Goal: Task Accomplishment & Management: Use online tool/utility

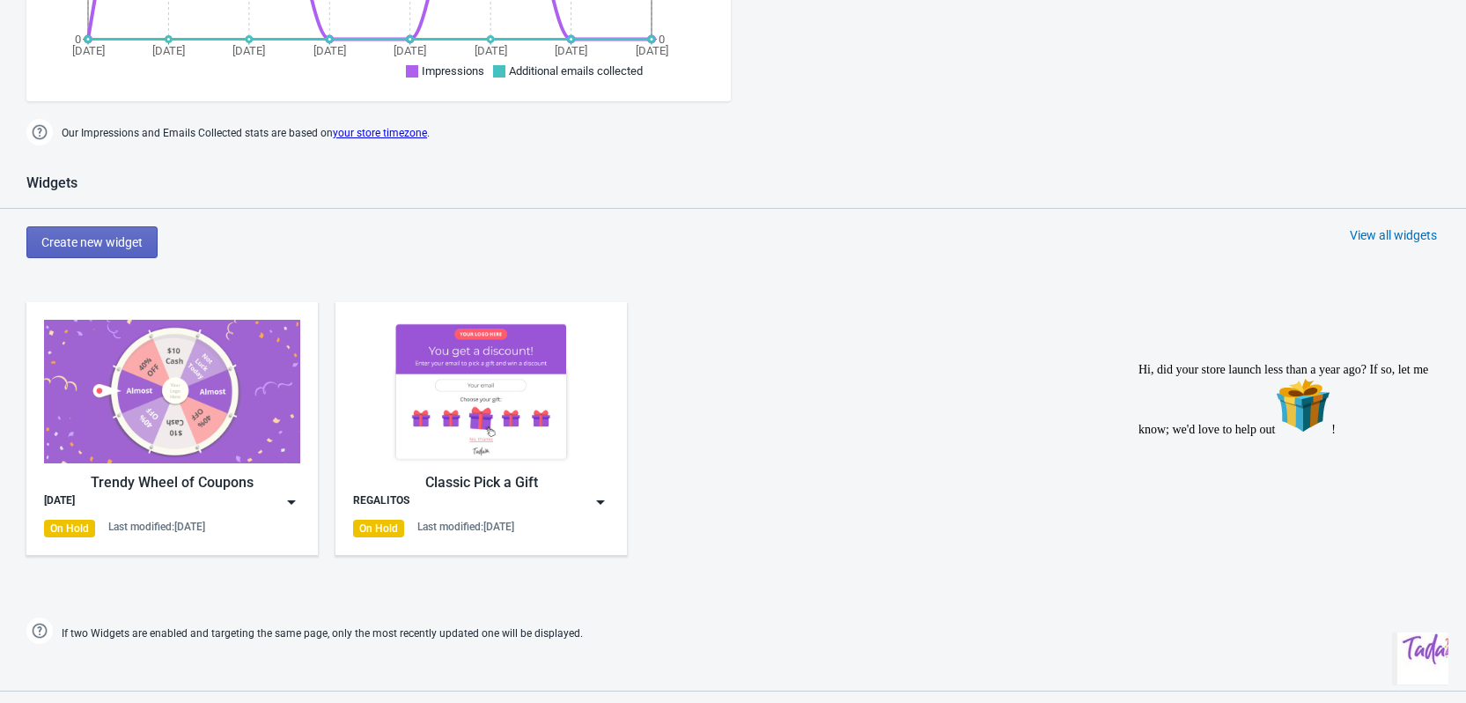
scroll to position [880, 0]
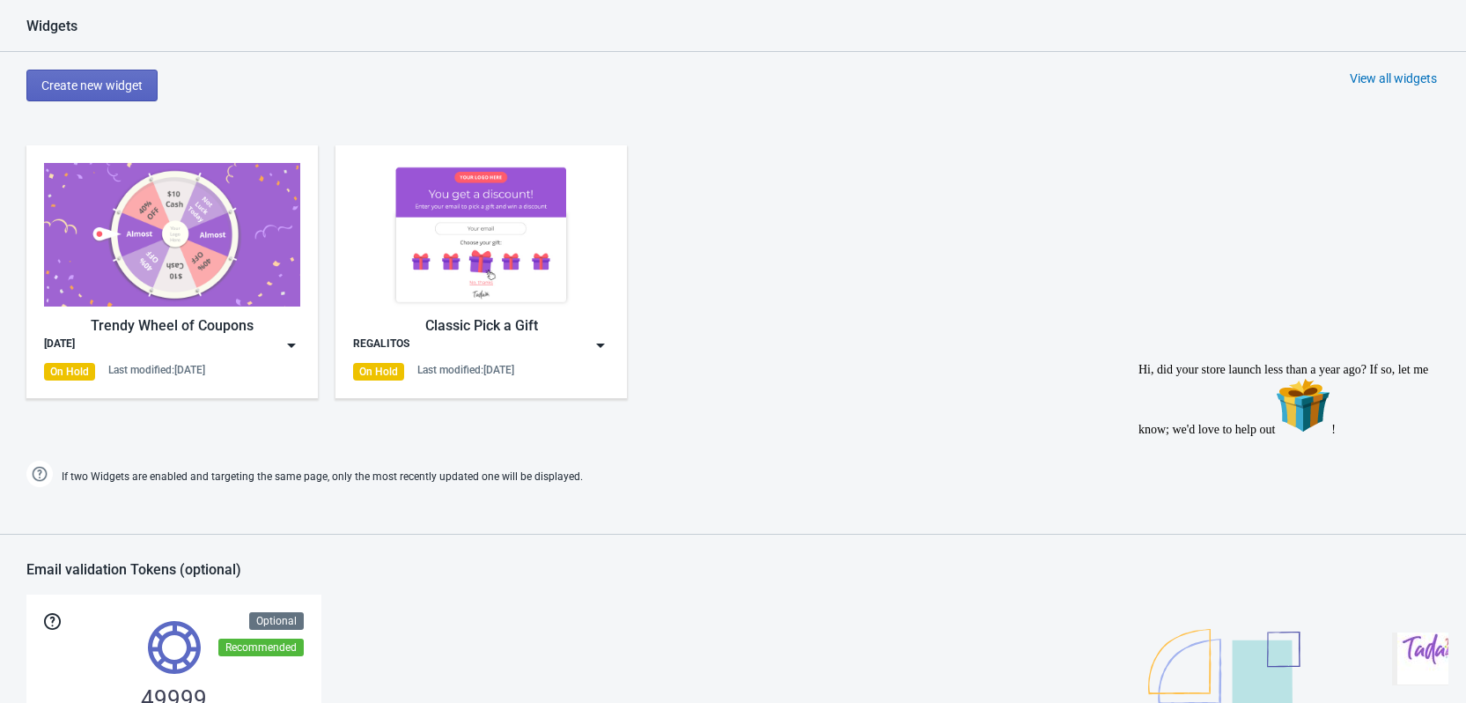
click at [384, 343] on div "REGALITOS" at bounding box center [381, 345] width 56 height 18
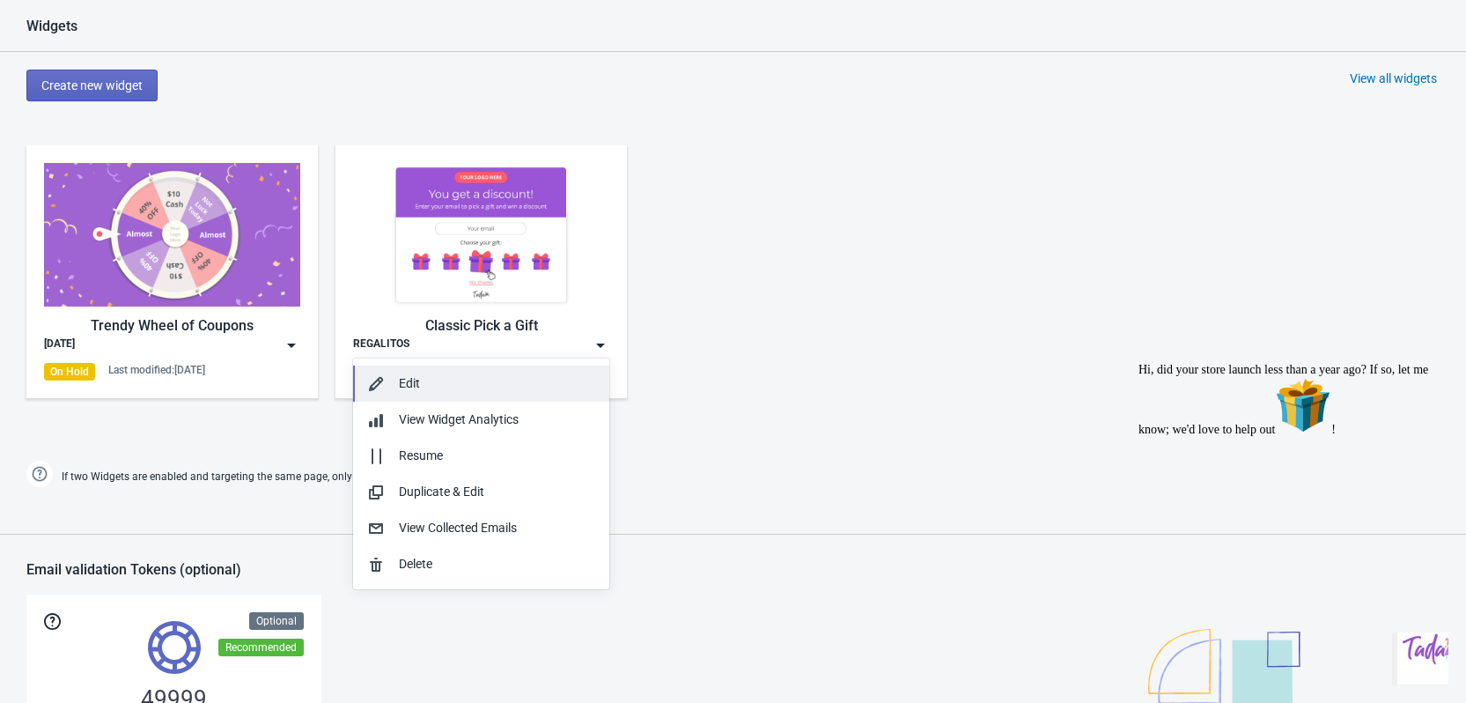
click at [473, 387] on div "Edit" at bounding box center [497, 383] width 196 height 18
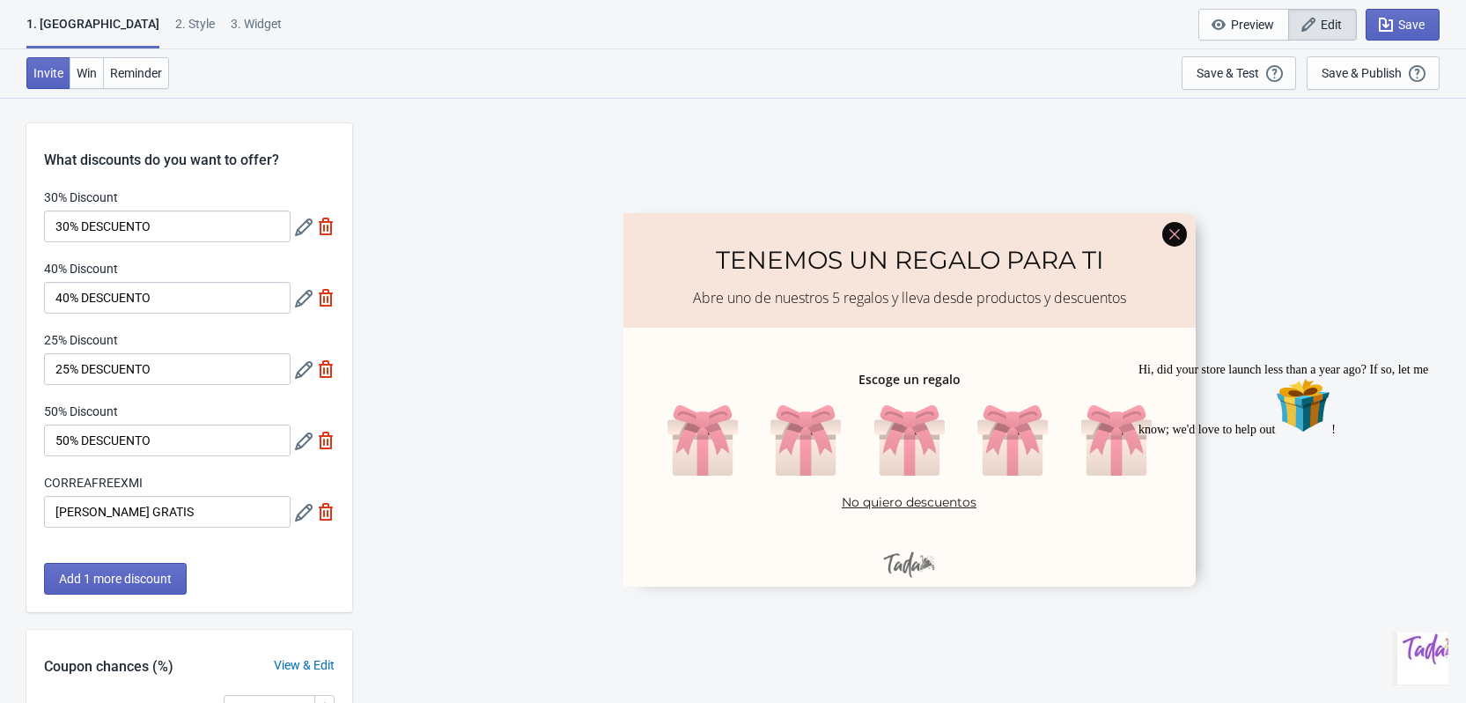
click at [1434, 363] on div "Chat attention grabber" at bounding box center [1296, 363] width 317 height 0
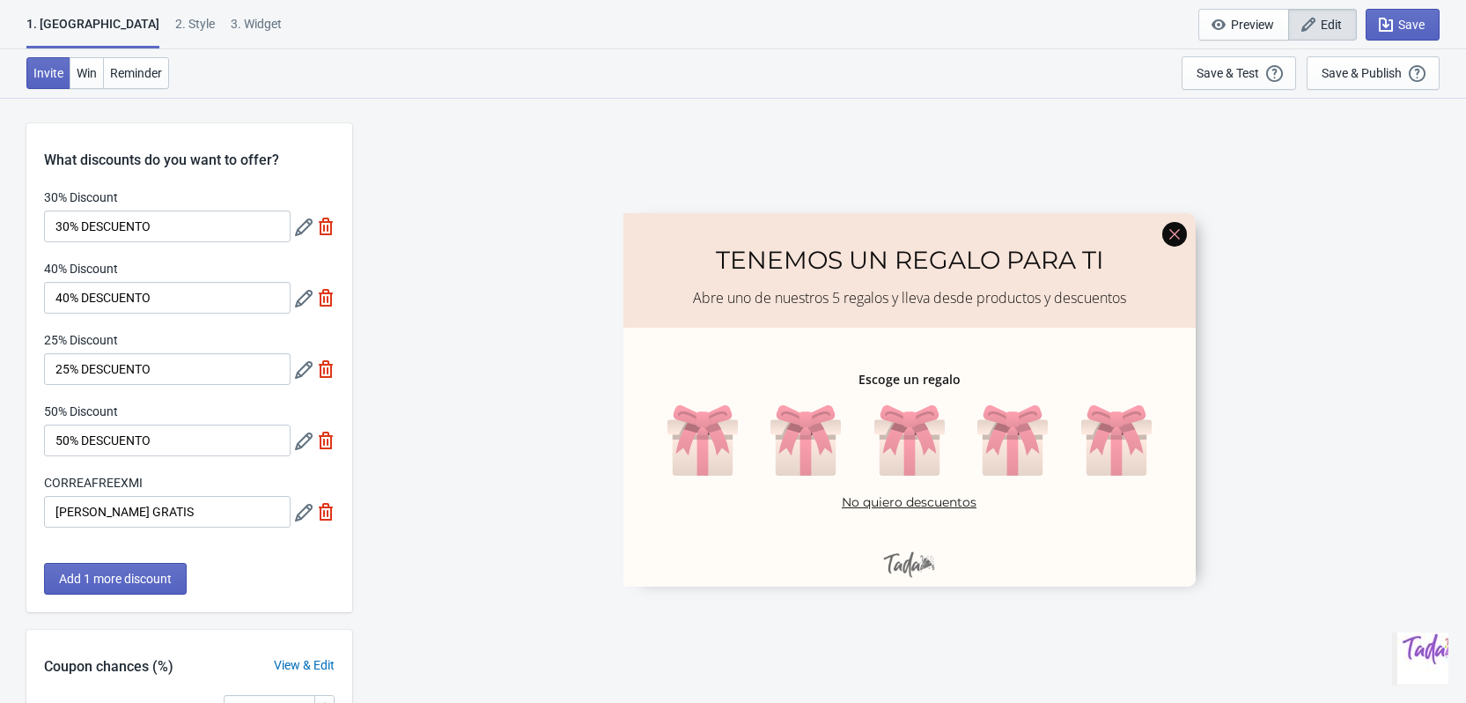
click at [751, 248] on div at bounding box center [909, 398] width 572 height 373
click at [878, 131] on div "SASDERWERT3H TENEMOS UN REGALO PARA TI Abre uno de nuestros 5 regalos y lleva d…" at bounding box center [909, 399] width 1096 height 605
click at [940, 375] on div at bounding box center [909, 398] width 572 height 373
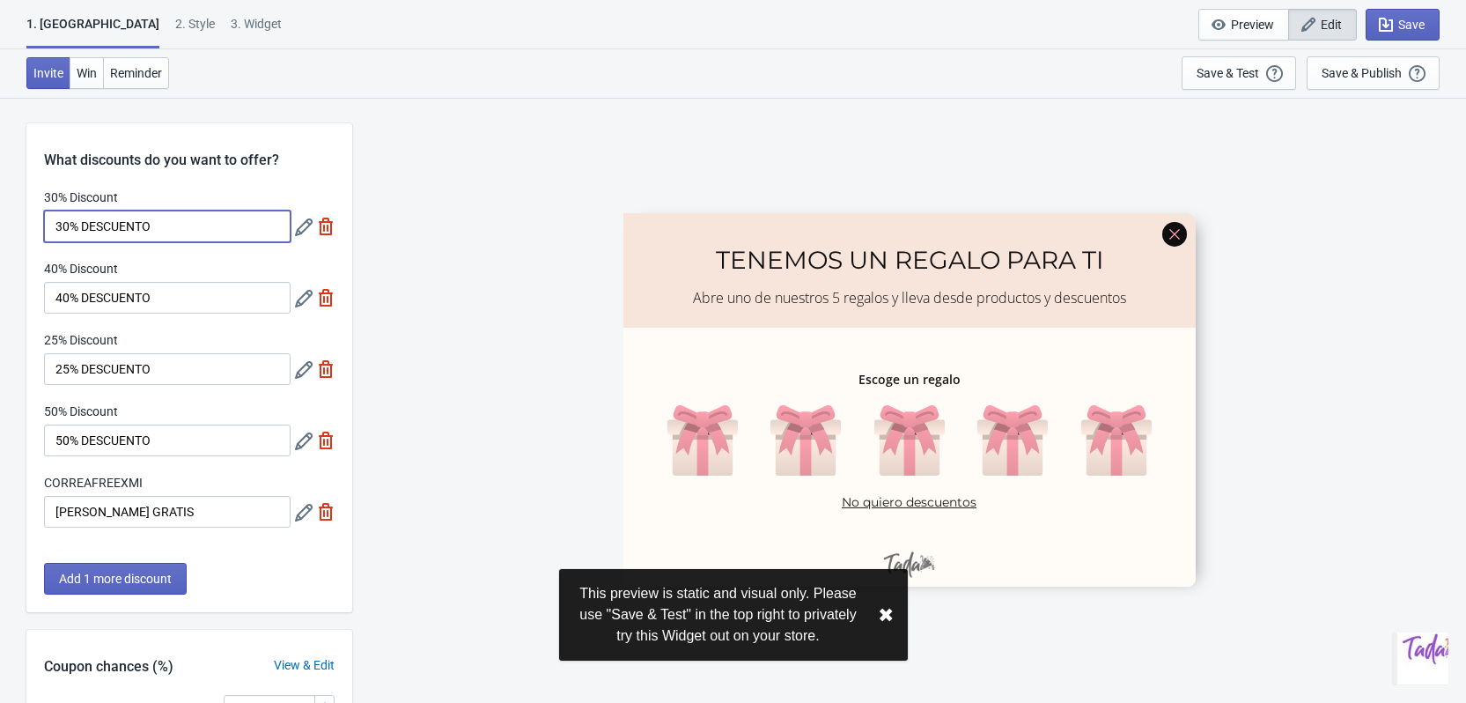
click at [211, 222] on input "30% DESCUENTO" at bounding box center [167, 226] width 247 height 32
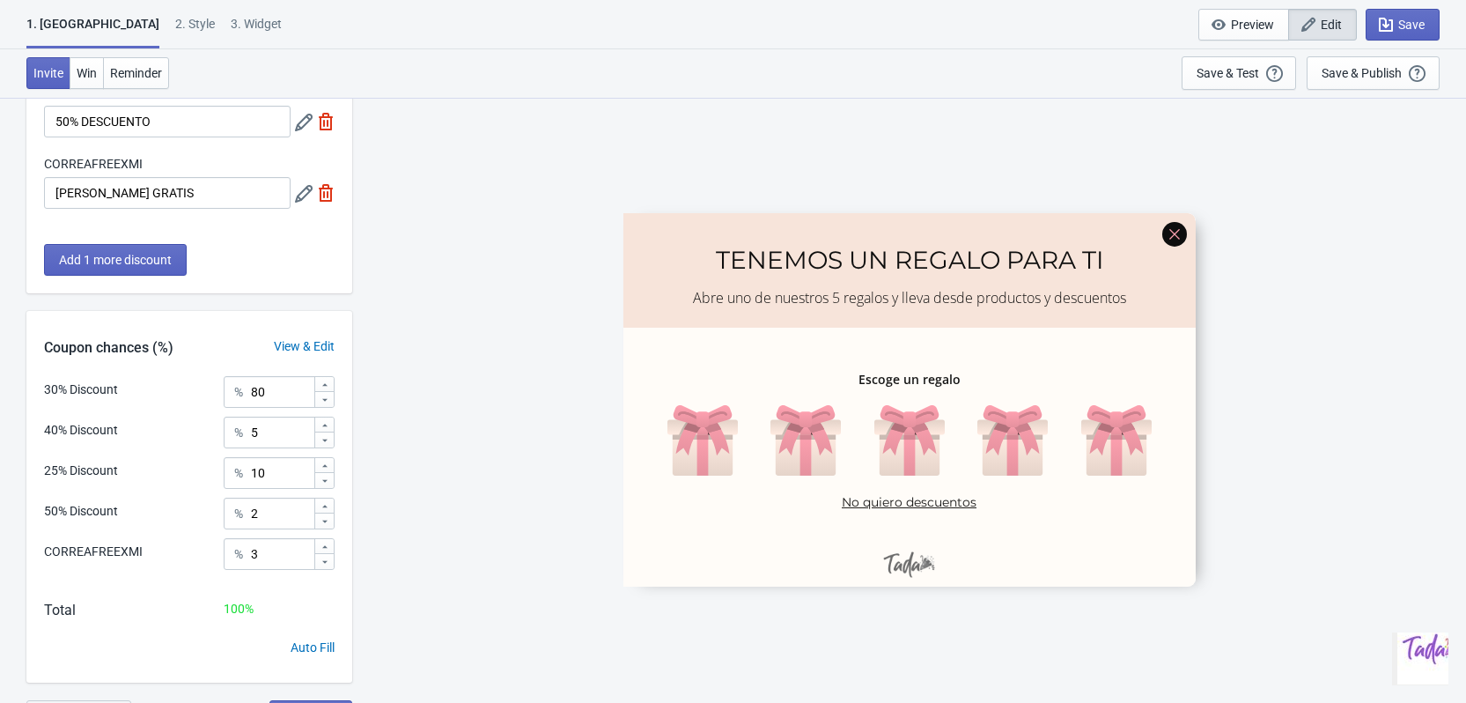
scroll to position [348, 0]
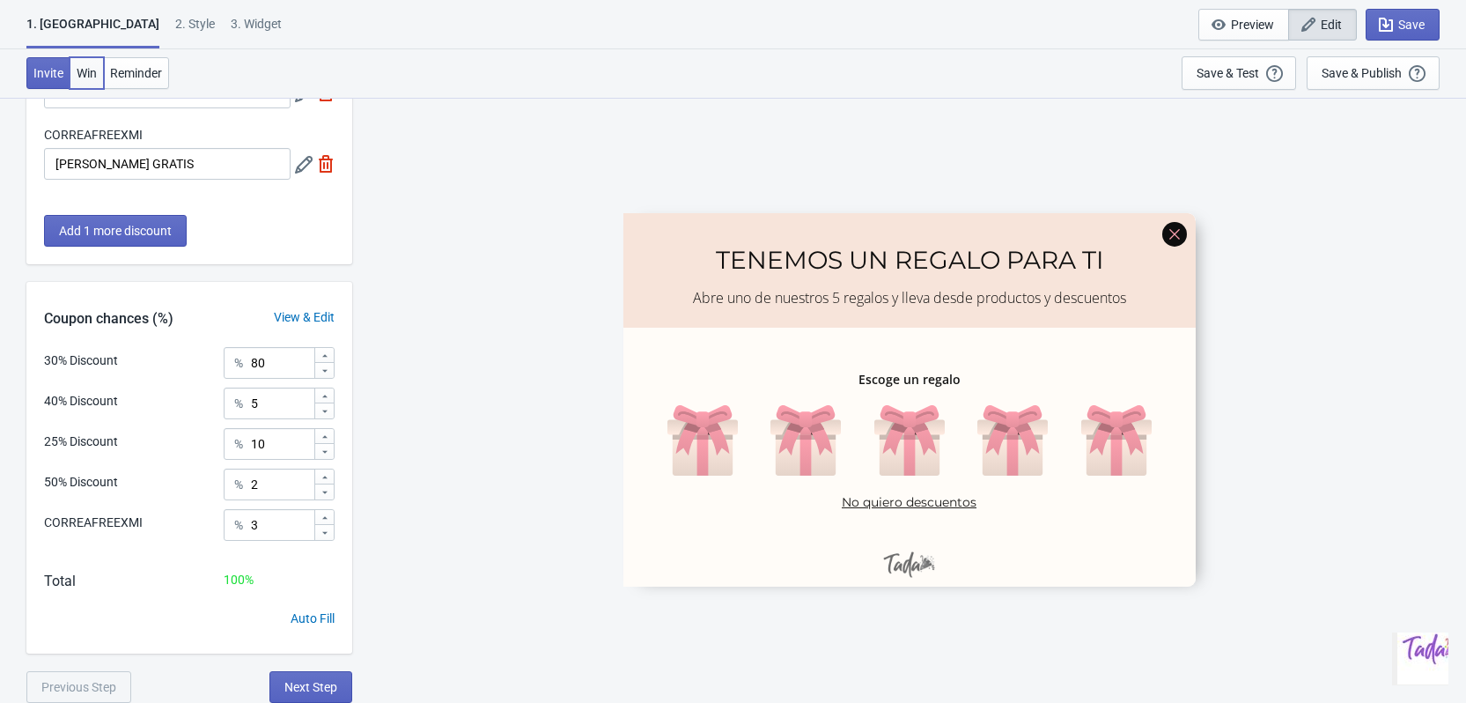
click at [85, 69] on span "Win" at bounding box center [87, 73] width 20 height 14
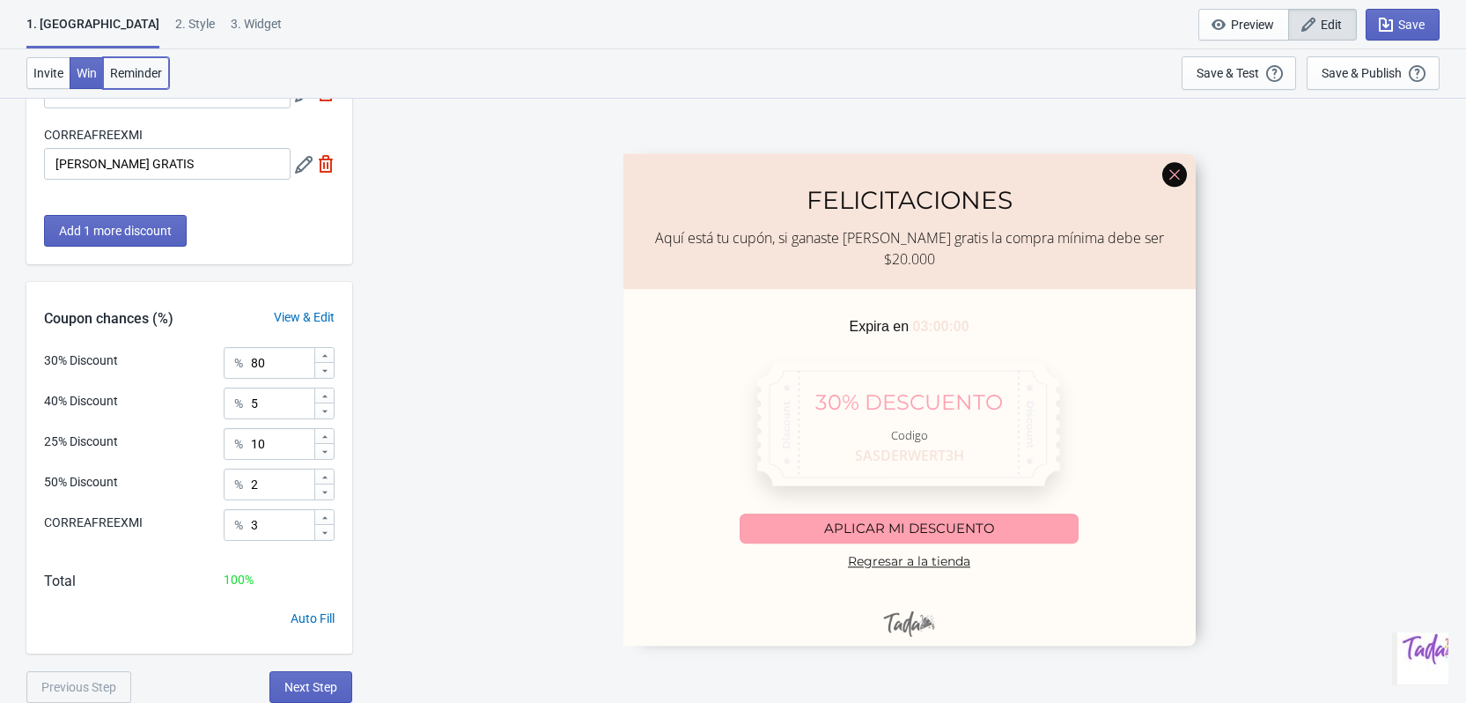
click at [138, 66] on span "Reminder" at bounding box center [136, 73] width 52 height 14
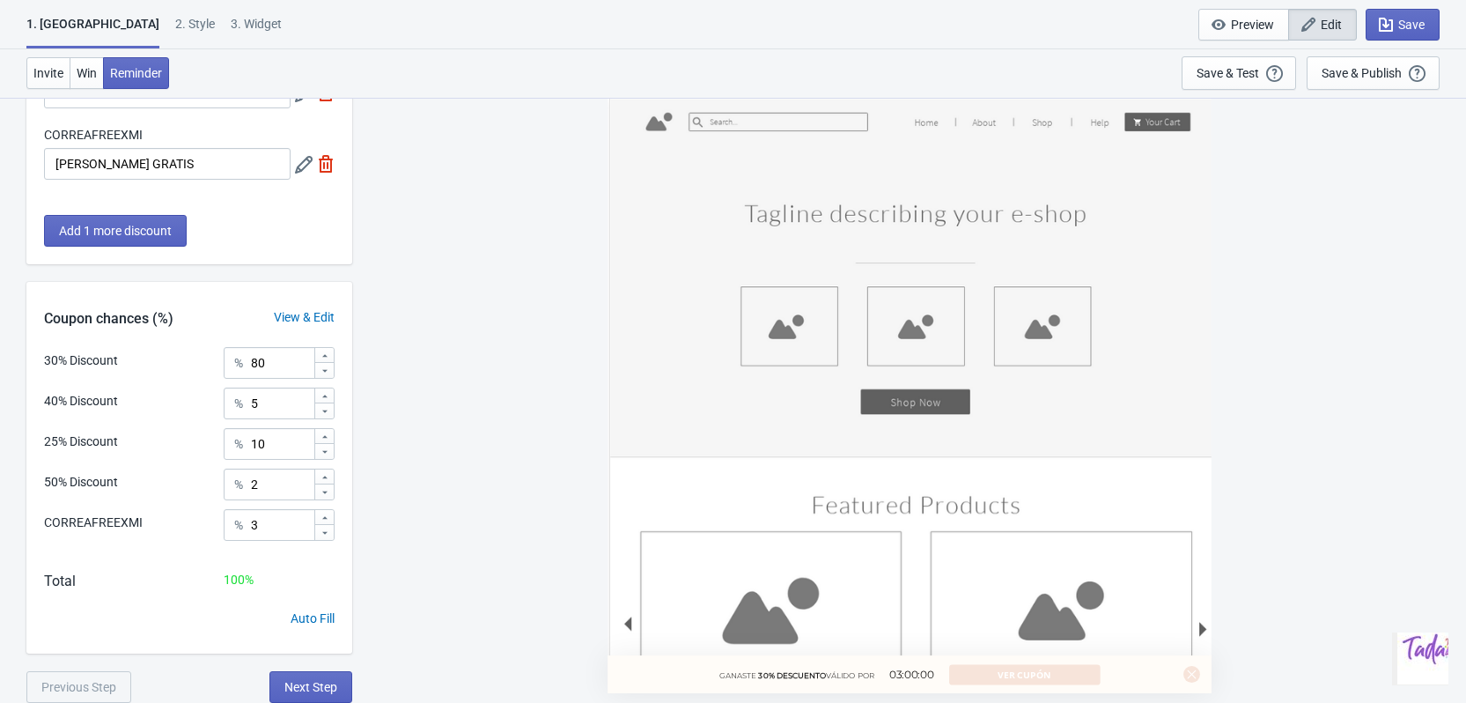
click at [806, 340] on div "GANASTE 30% DESCUENTO VÁLIDO POR 03:00:00 VER CUPÓN" at bounding box center [910, 395] width 604 height 596
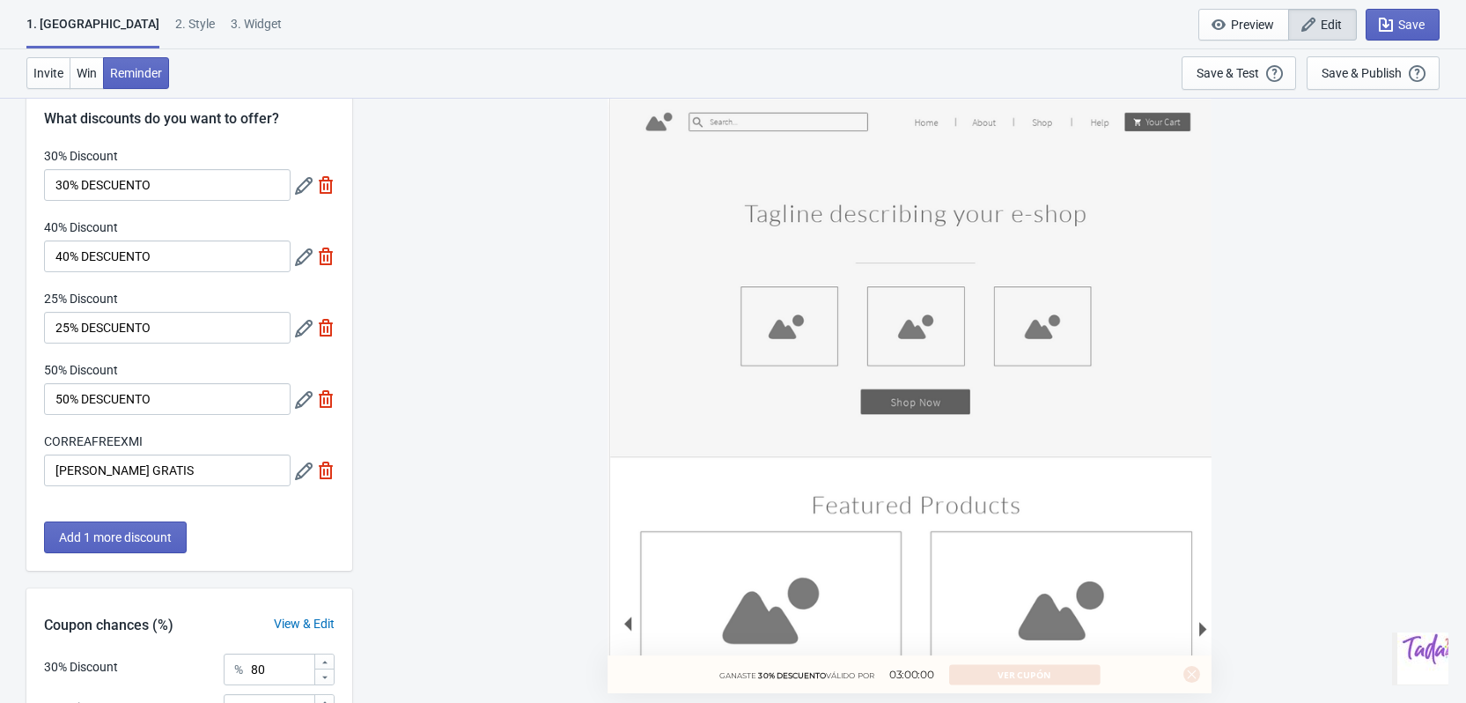
scroll to position [0, 0]
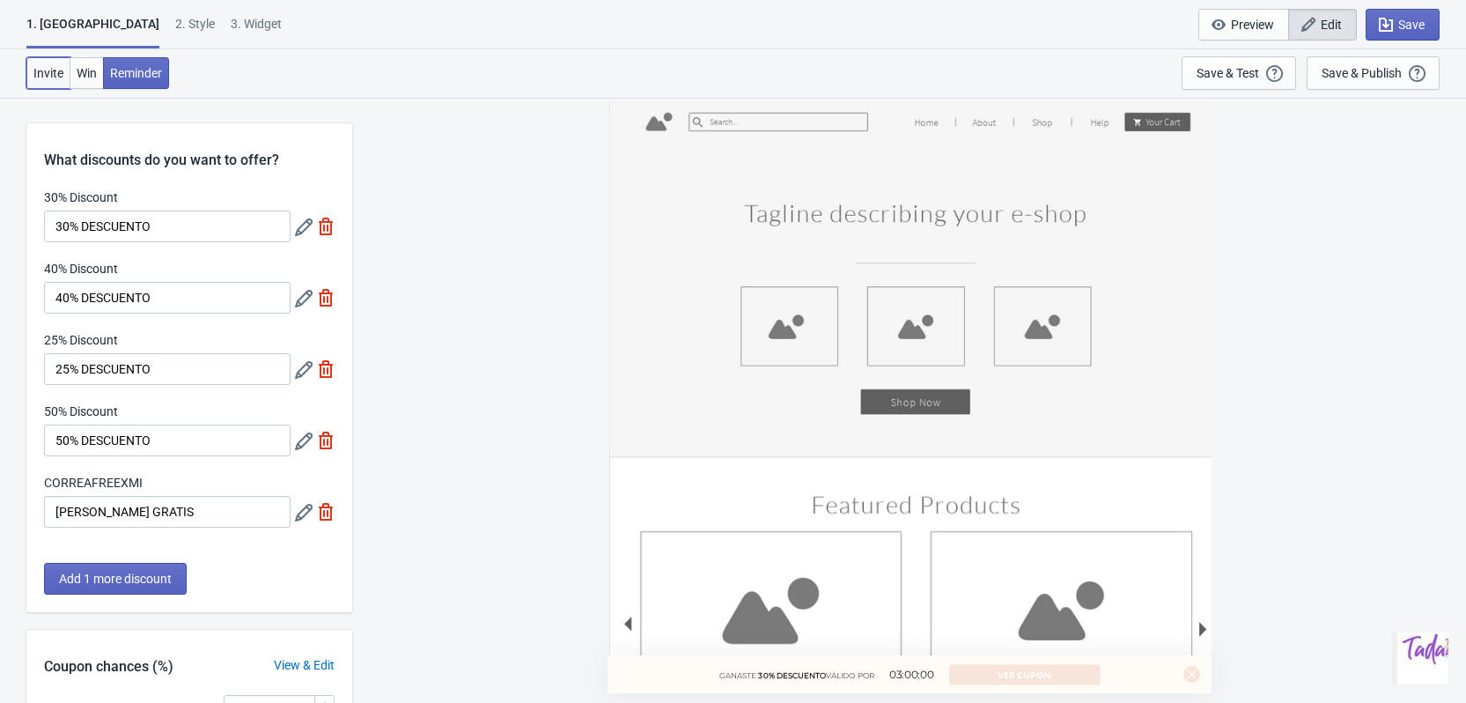
click at [50, 60] on button "Invite" at bounding box center [48, 73] width 44 height 32
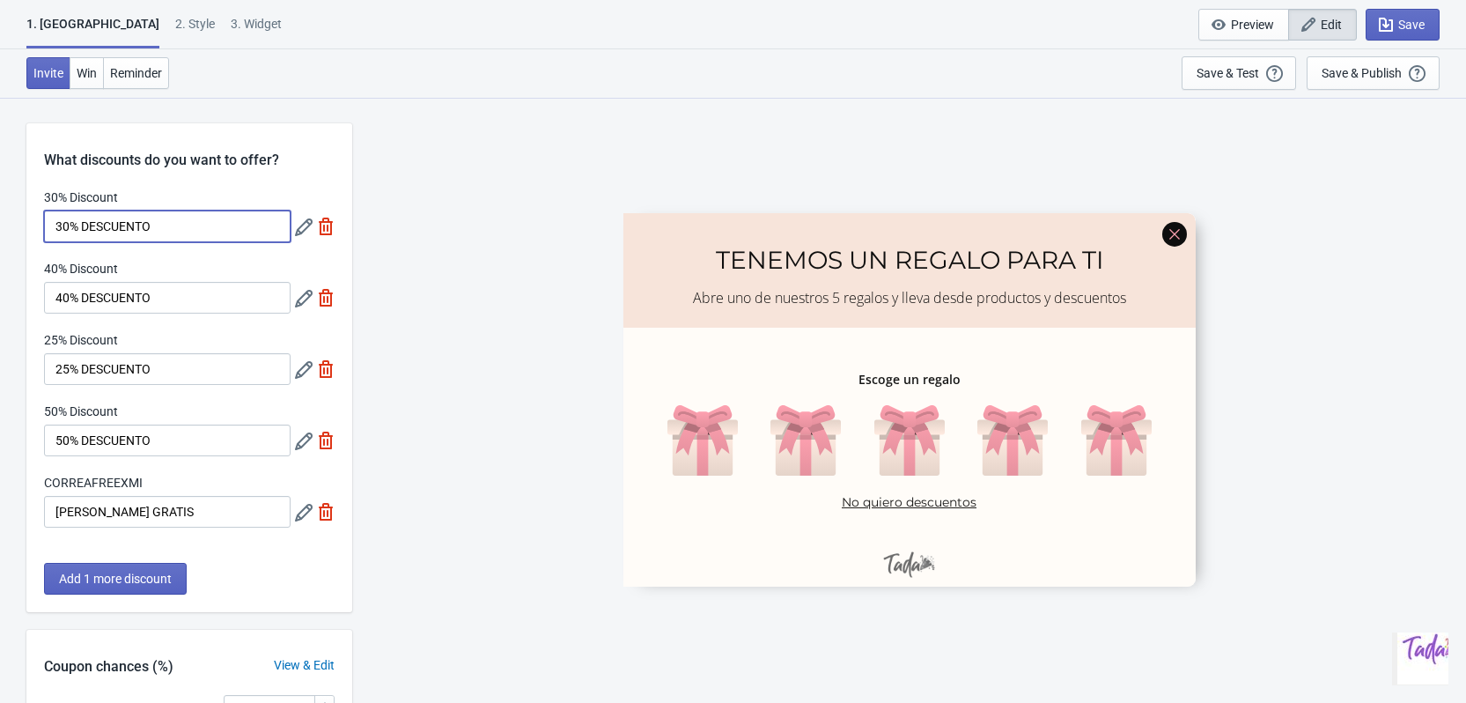
drag, startPoint x: 162, startPoint y: 225, endPoint x: -7, endPoint y: 217, distance: 169.2
click at [0, 217] on html "1. Coupon 2 . Style 3. Widget 1. Coupon 2 . Style 3. Widget Save and Exit Previ…" at bounding box center [733, 351] width 1466 height 703
type input "c"
type input "[PERSON_NAME] GRATIS"
drag, startPoint x: 191, startPoint y: 305, endPoint x: -4, endPoint y: 303, distance: 194.6
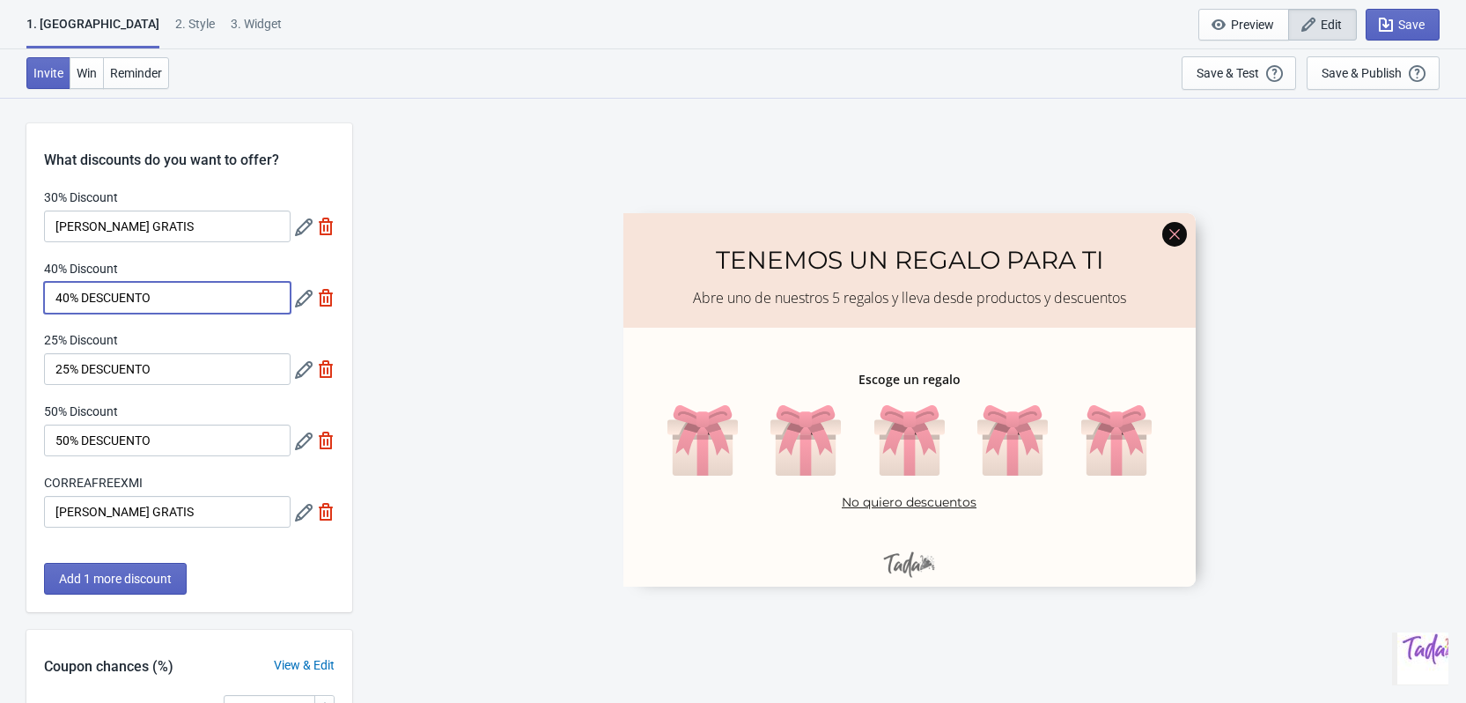
click at [0, 303] on html "1. Coupon 2 . Style 3. Widget 1. Coupon 2 . Style 3. Widget Save and Exit Previ…" at bounding box center [733, 351] width 1466 height 703
type input "GAFAS GRATIS"
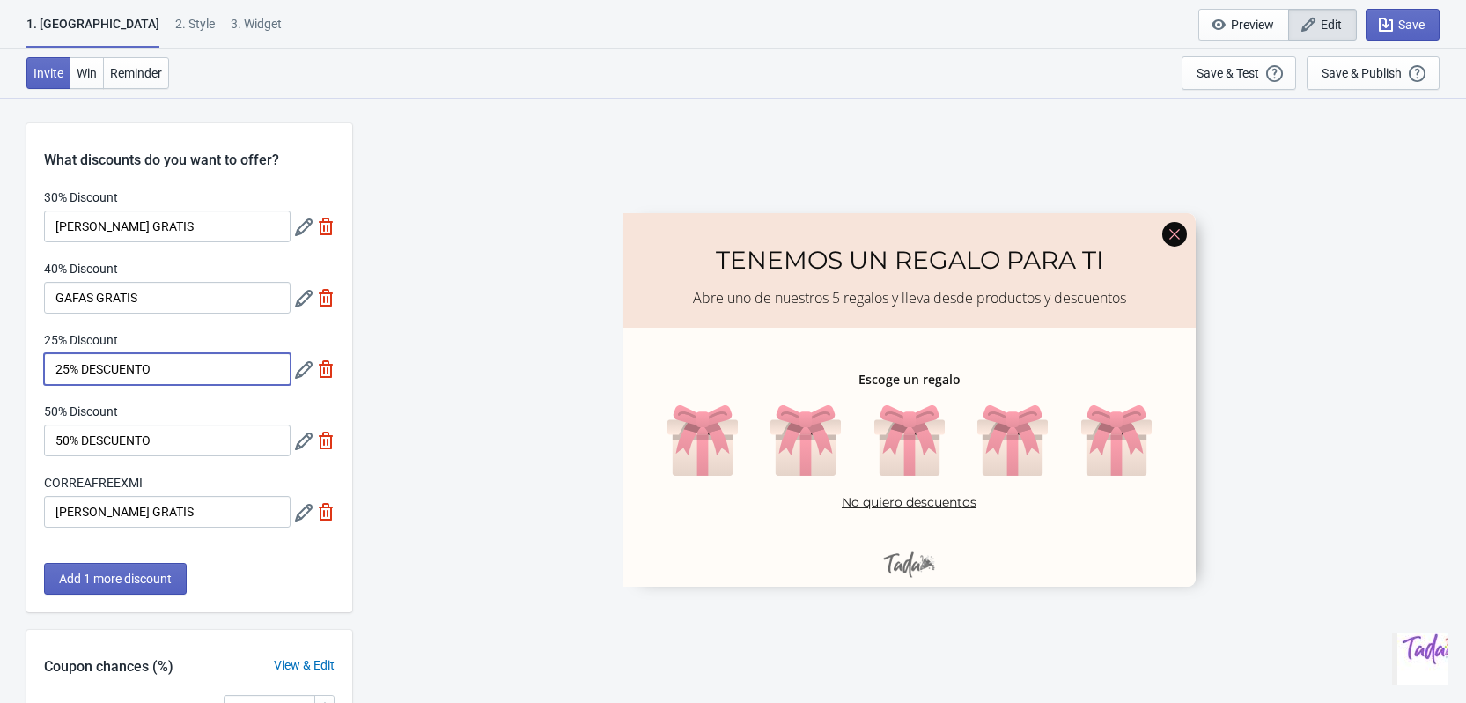
click at [70, 369] on input "25% DESCUENTO" at bounding box center [167, 369] width 247 height 32
type input "50% DESCUENTO"
click at [63, 440] on input "50% DESCUENTO" at bounding box center [167, 440] width 247 height 32
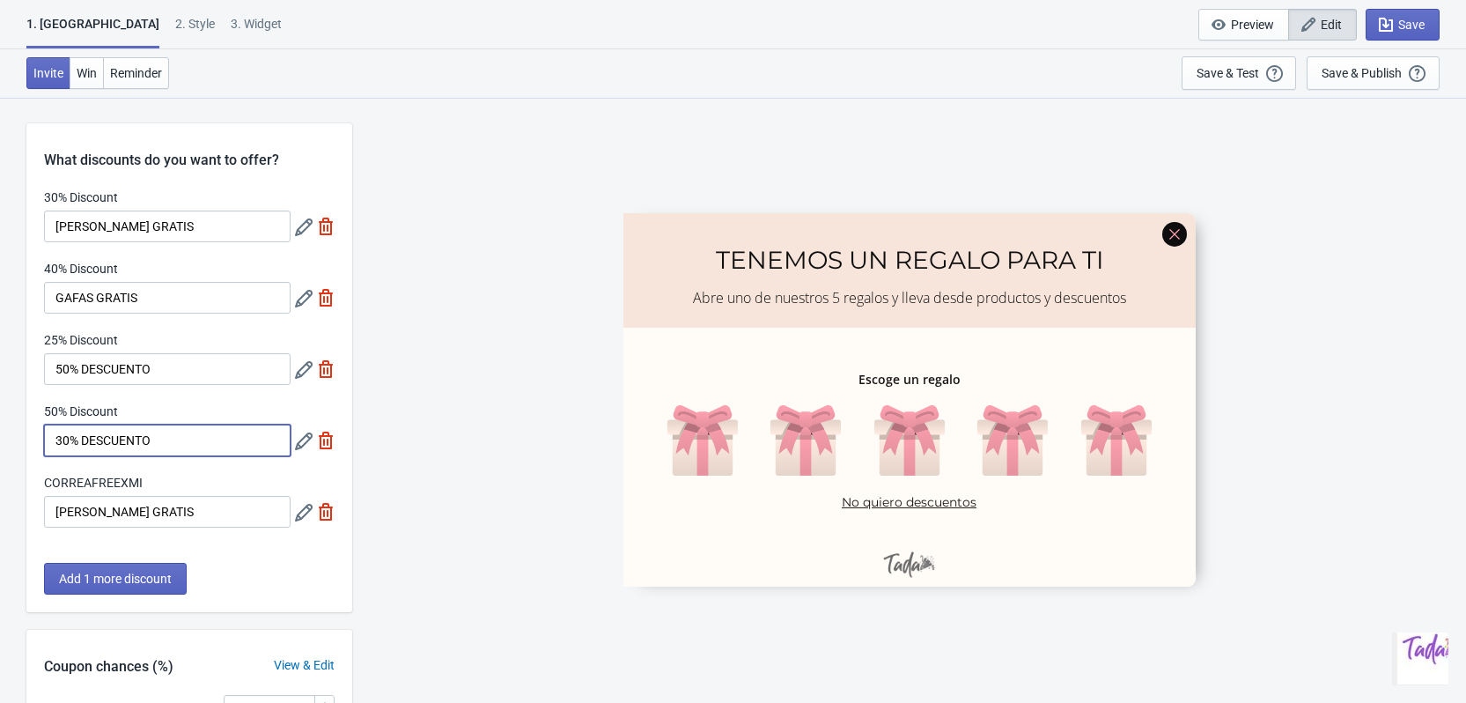
type input "30% DESCUENTO"
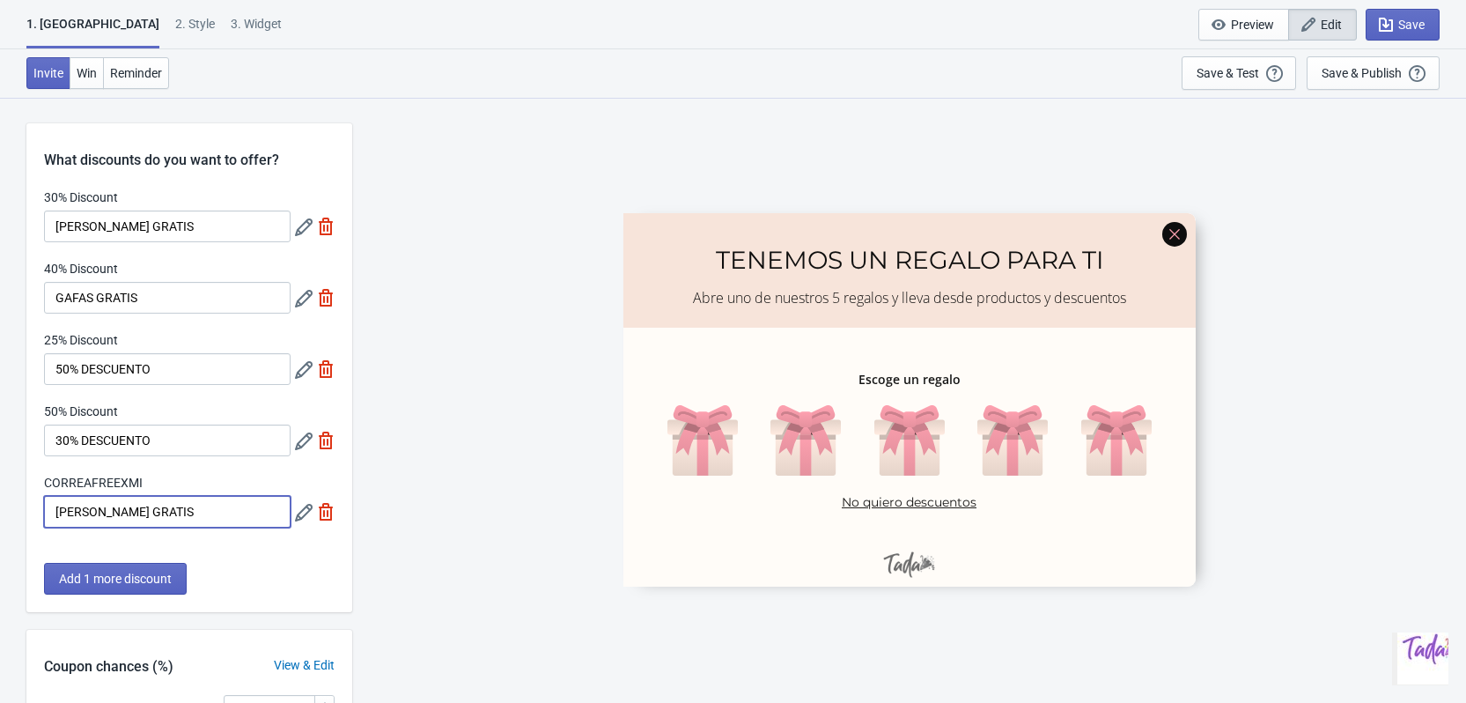
drag, startPoint x: 192, startPoint y: 519, endPoint x: -4, endPoint y: 498, distance: 196.6
click at [0, 498] on html "1. Coupon 2 . Style 3. Widget 1. Coupon 2 . Style 3. Widget Save and Exit Previ…" at bounding box center [733, 351] width 1466 height 703
type input "20% DESCUENTO"
click at [567, 432] on div "SASDERWERT3H TENEMOS UN REGALO PARA TI Abre uno de nuestros 5 regalos y lleva d…" at bounding box center [909, 399] width 1096 height 605
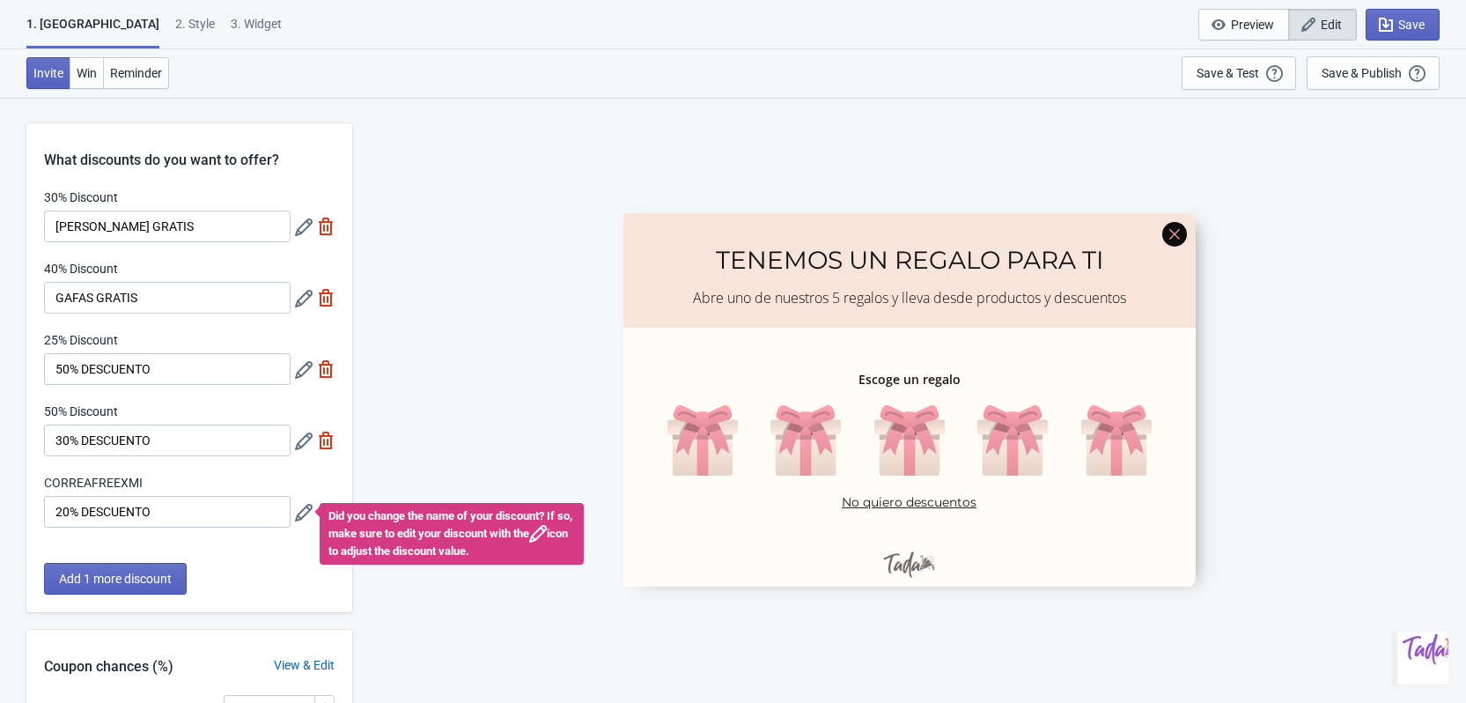
click at [490, 370] on div "SASDERWERT3H TENEMOS UN REGALO PARA TI Abre uno de nuestros 5 regalos y lleva d…" at bounding box center [909, 399] width 1096 height 605
click at [1081, 263] on div at bounding box center [909, 398] width 572 height 373
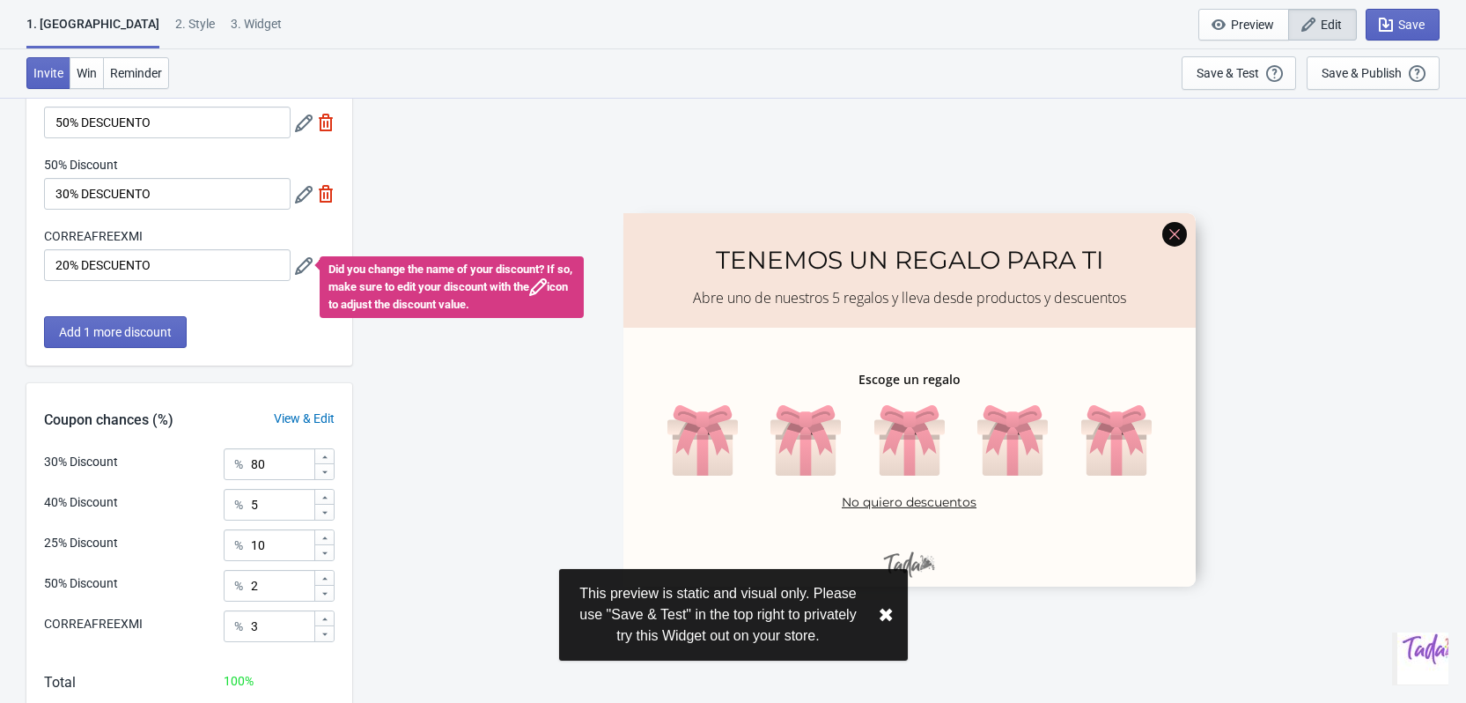
scroll to position [264, 0]
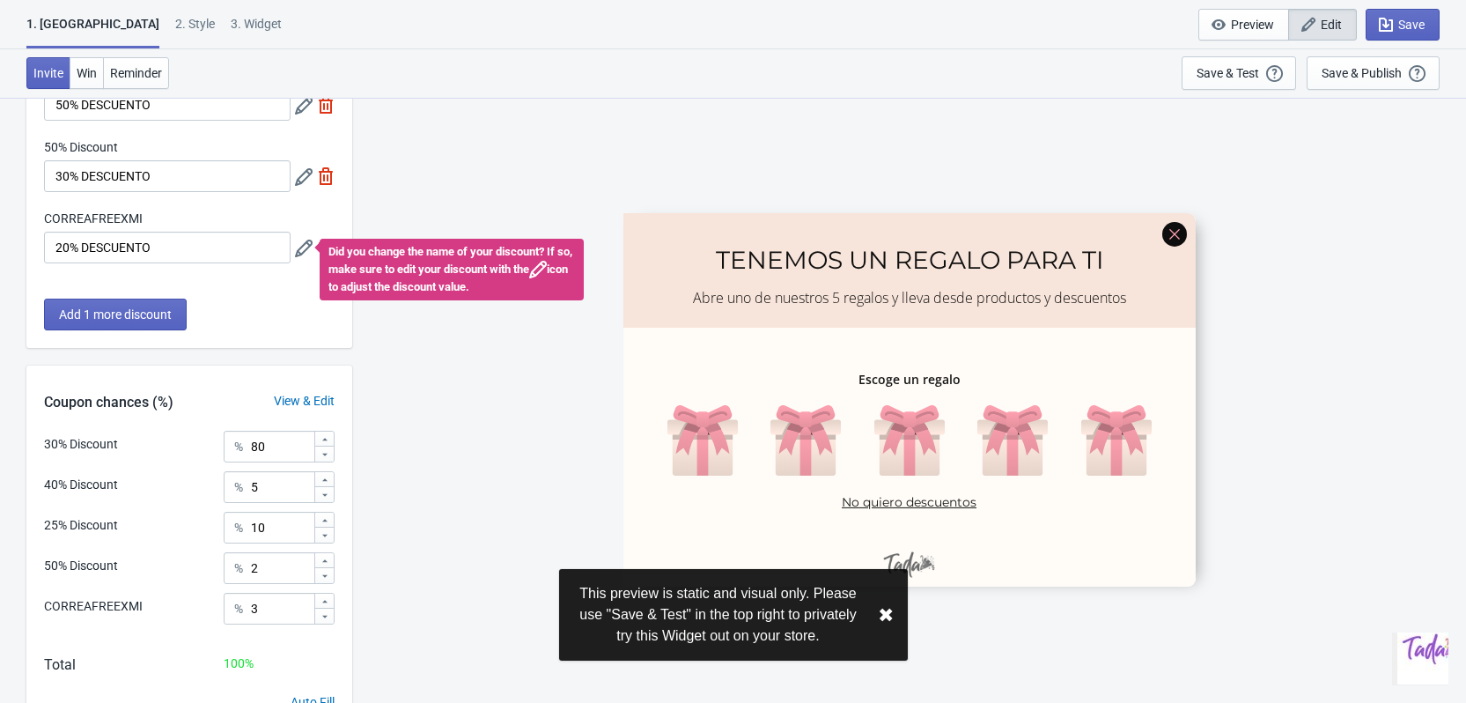
click at [441, 468] on div "SASDERWERT3H TENEMOS UN REGALO PARA TI Abre uno de nuestros 5 regalos y lleva d…" at bounding box center [909, 399] width 1096 height 605
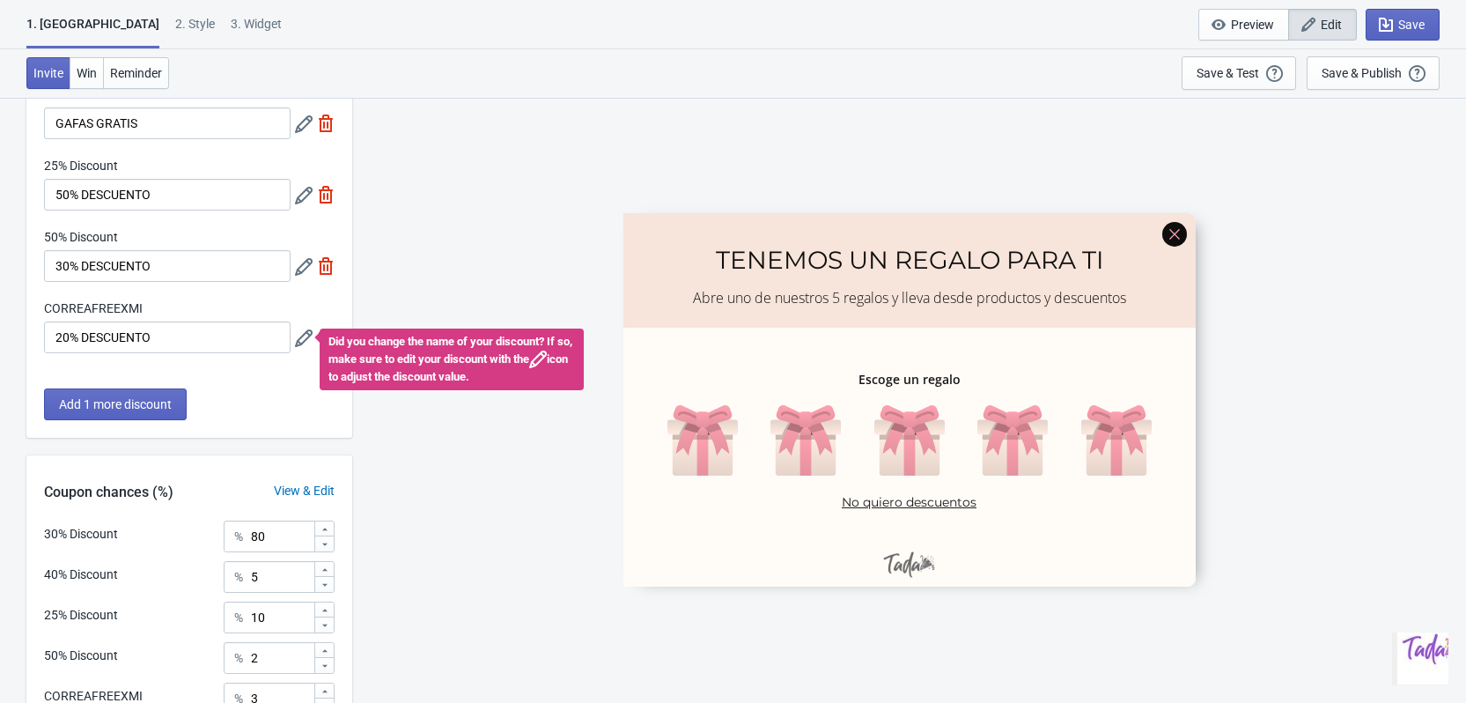
scroll to position [348, 0]
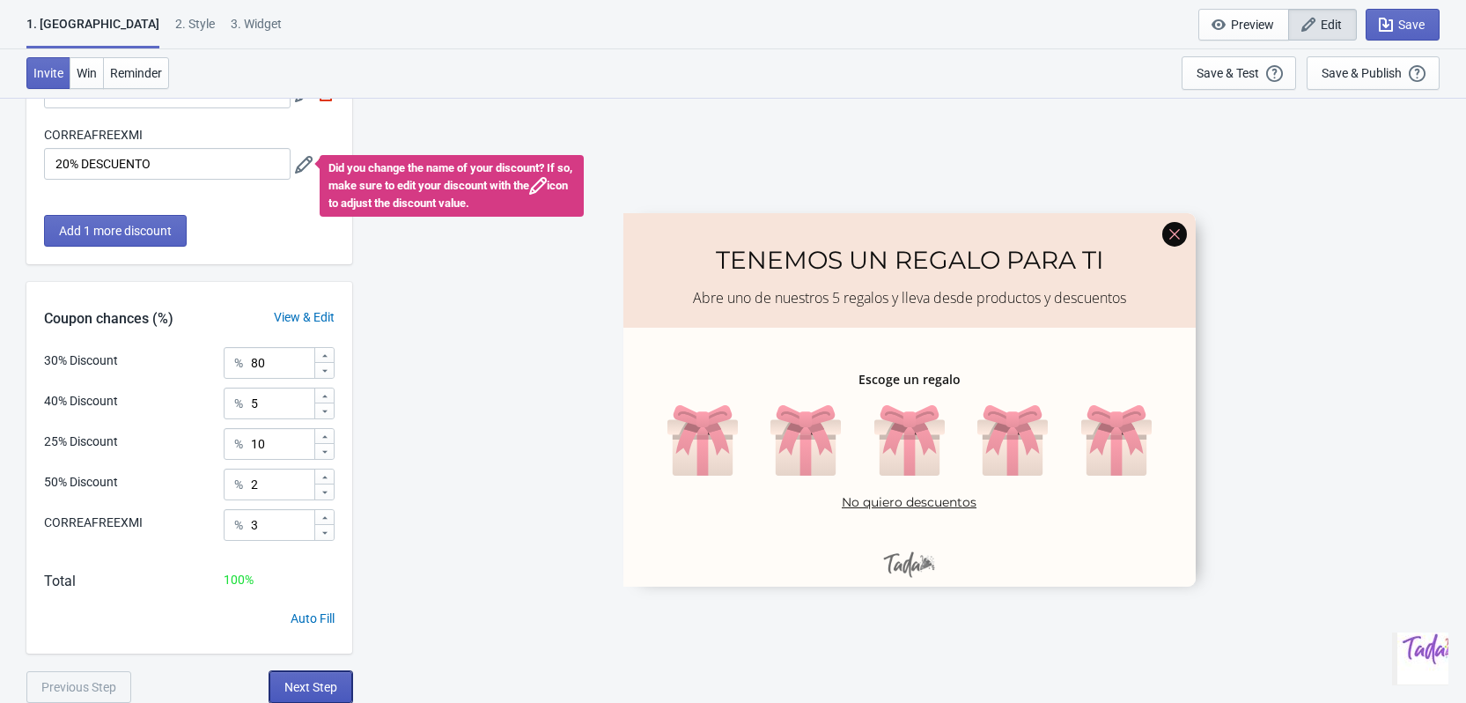
click at [305, 686] on span "Next Step" at bounding box center [310, 687] width 53 height 14
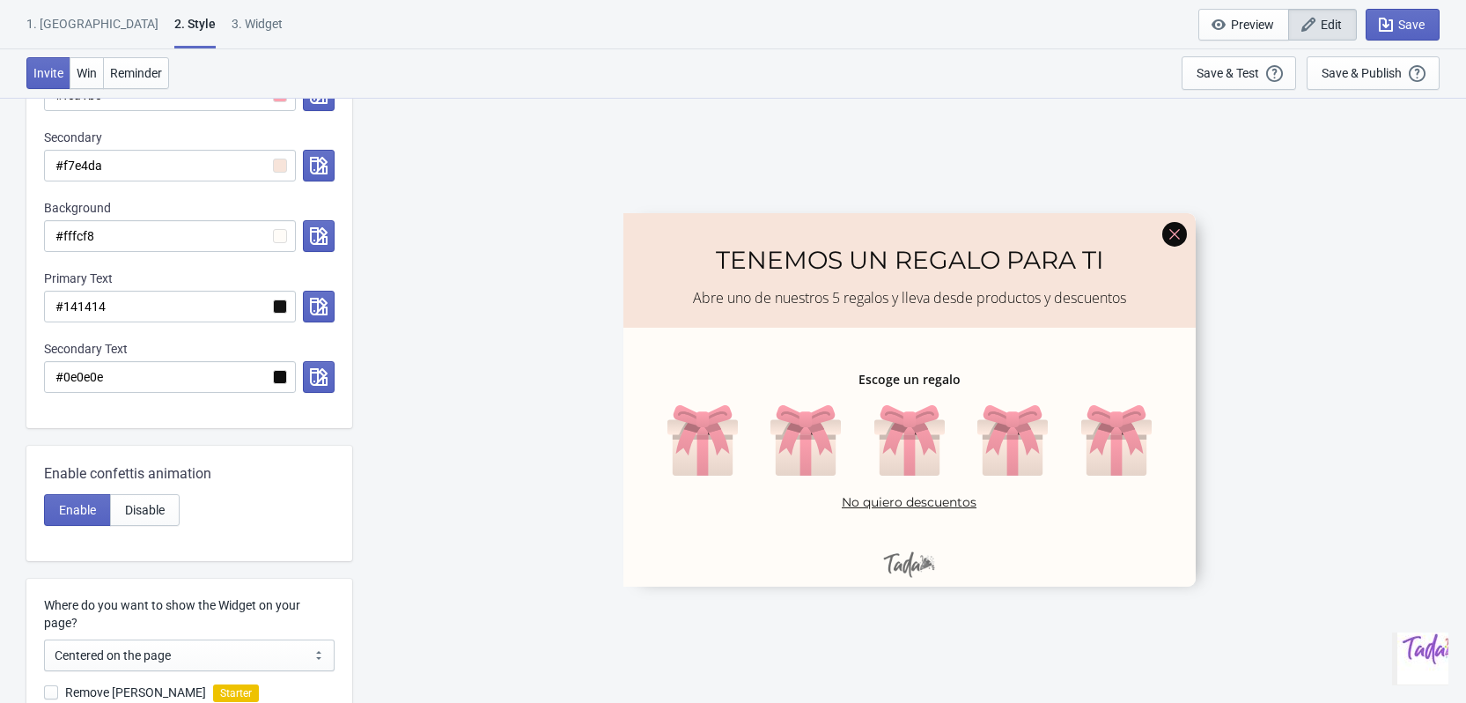
scroll to position [0, 0]
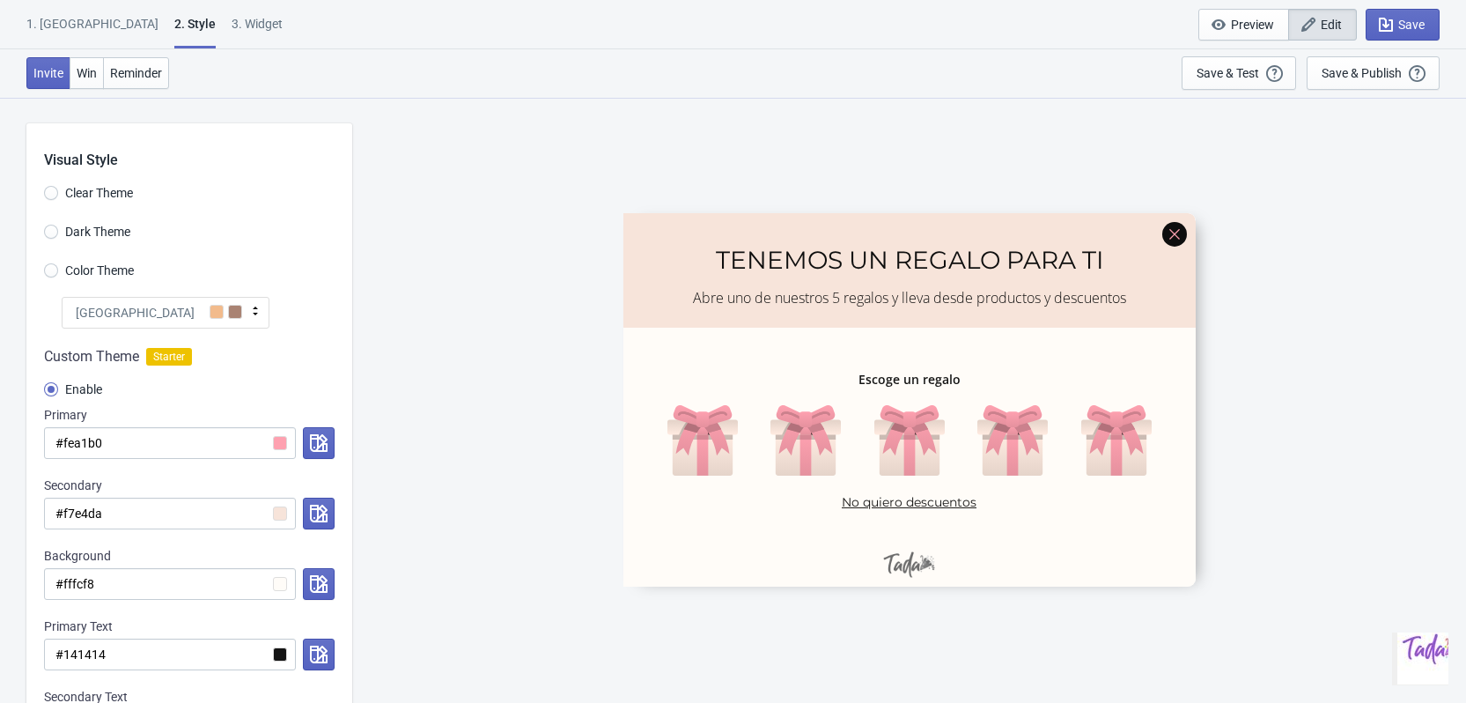
click at [214, 315] on span at bounding box center [217, 312] width 14 height 14
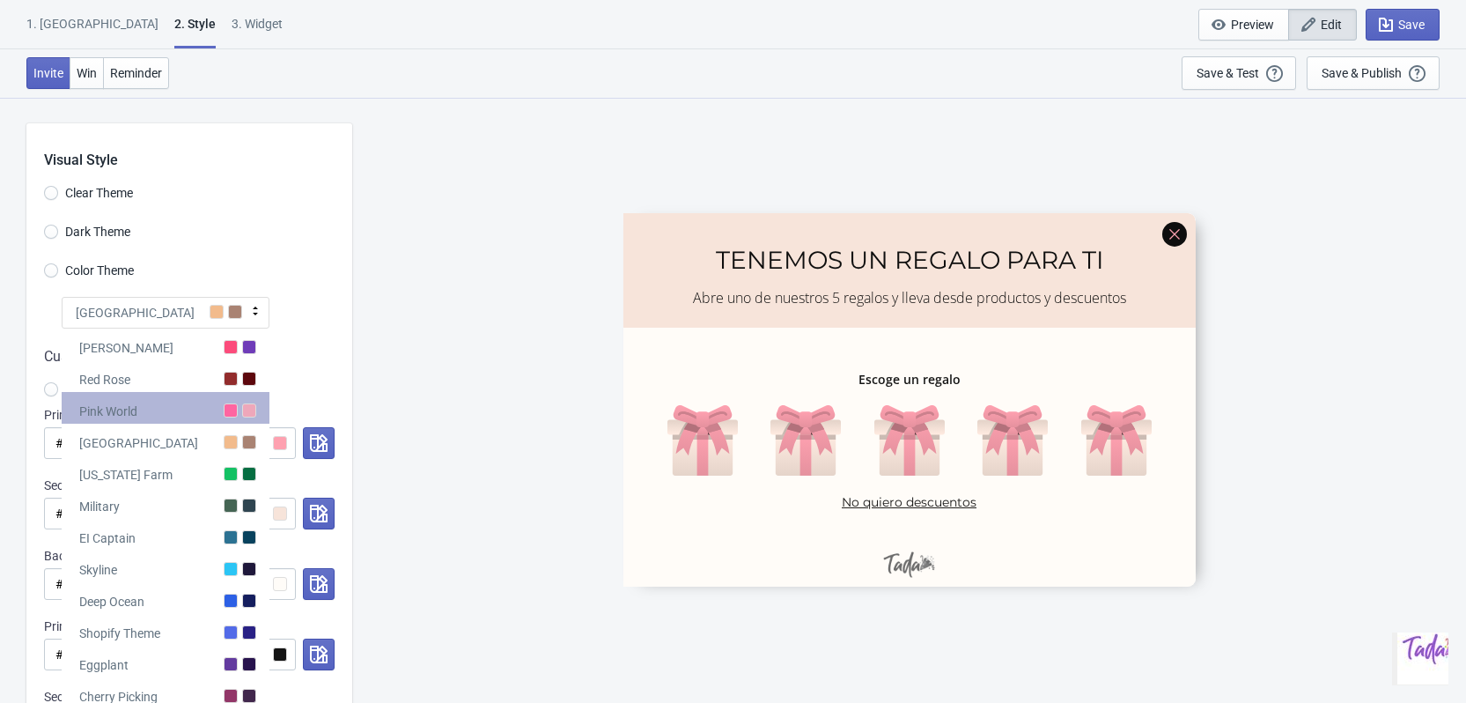
click at [250, 413] on div at bounding box center [249, 410] width 14 height 14
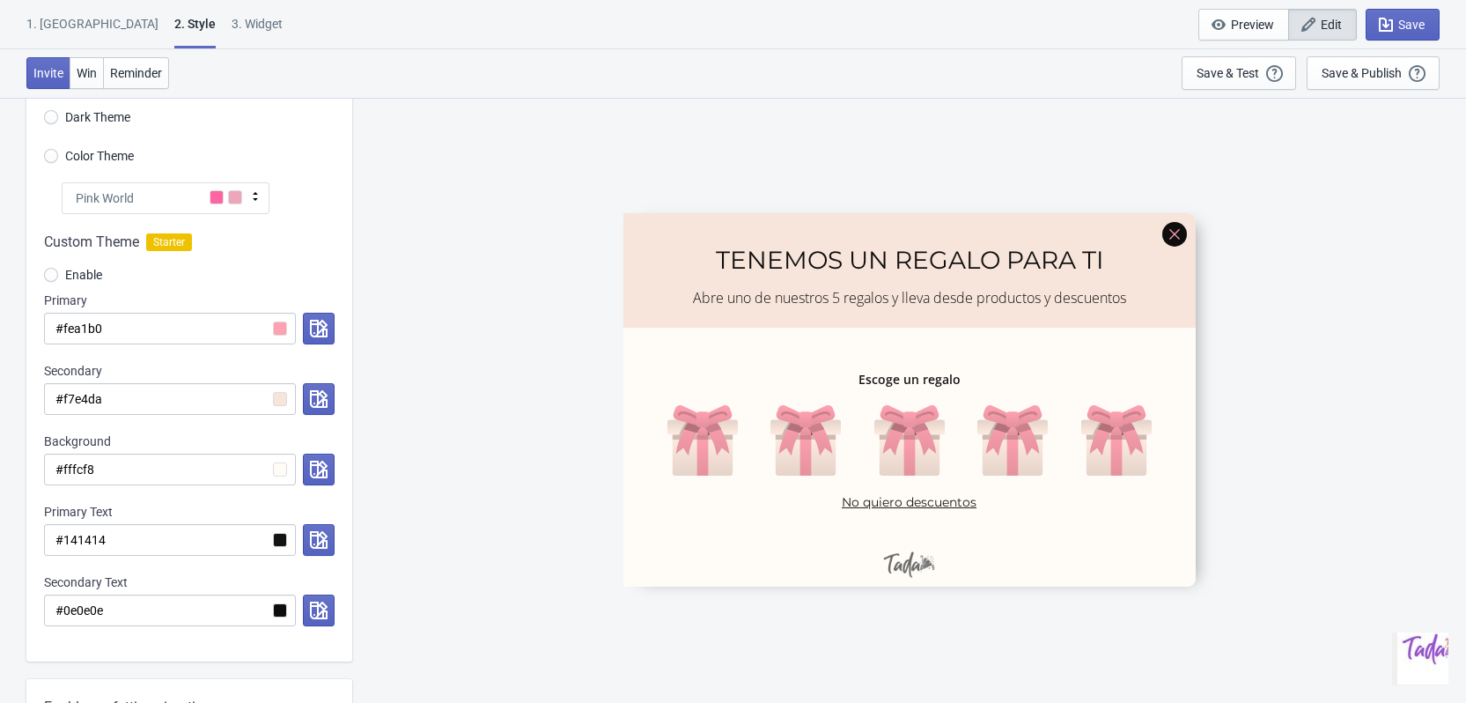
scroll to position [176, 0]
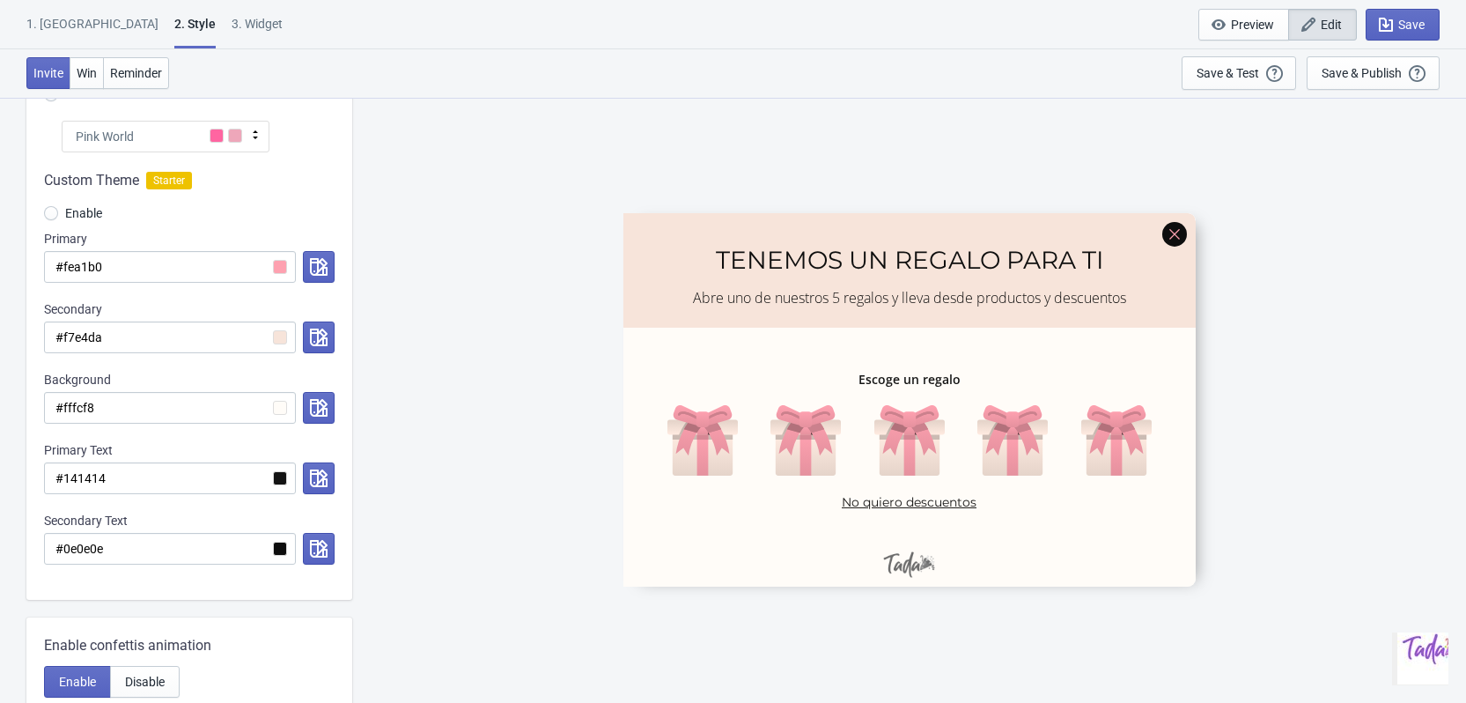
click at [281, 343] on div at bounding box center [189, 375] width 326 height 447
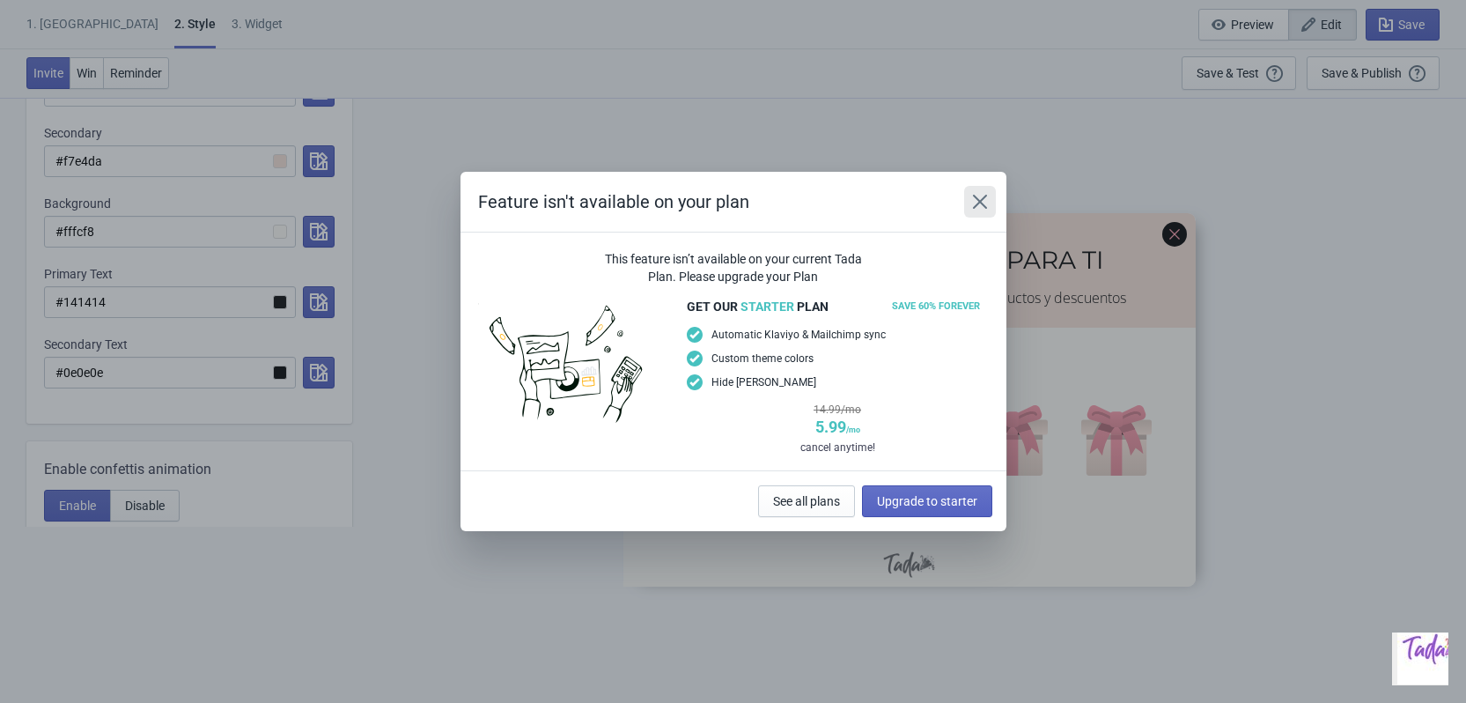
click at [974, 193] on icon "Close" at bounding box center [980, 202] width 18 height 18
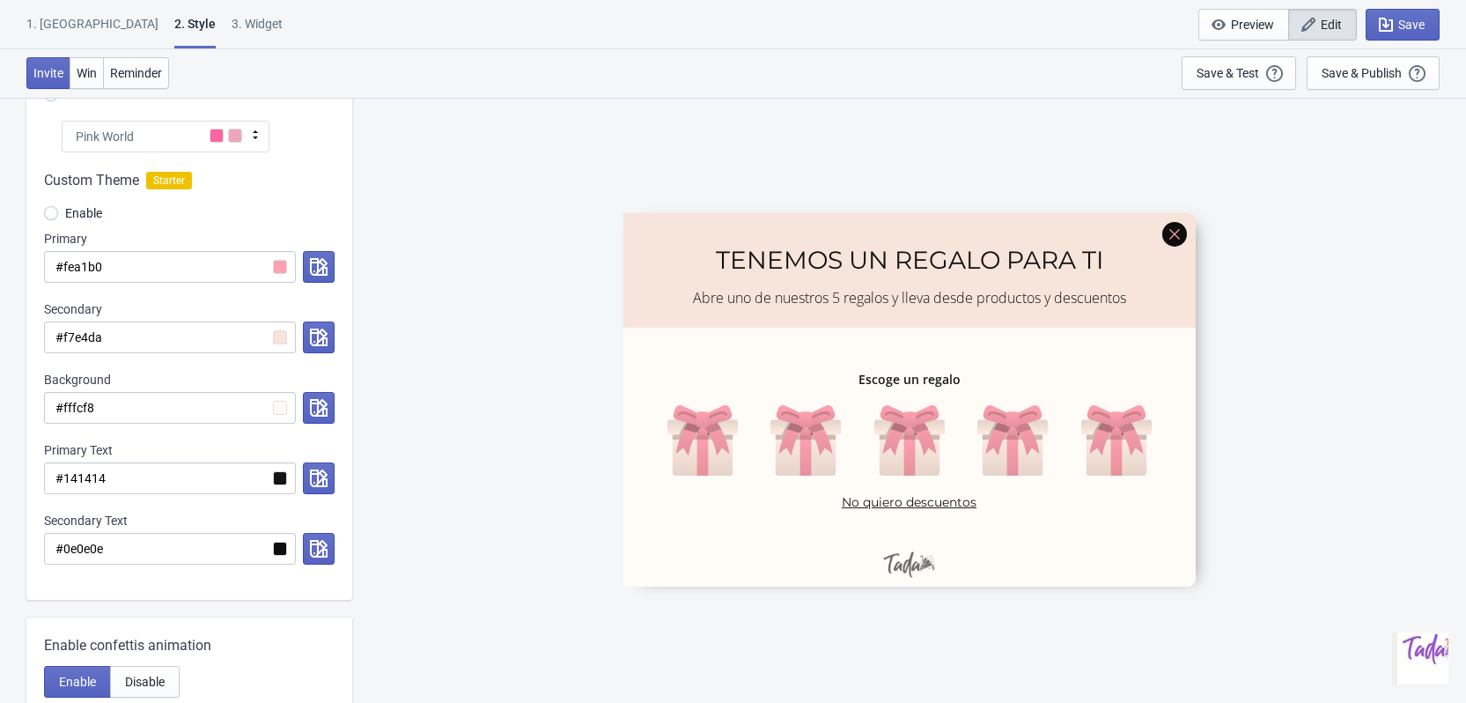
click at [285, 339] on div at bounding box center [189, 375] width 326 height 447
radio input "true"
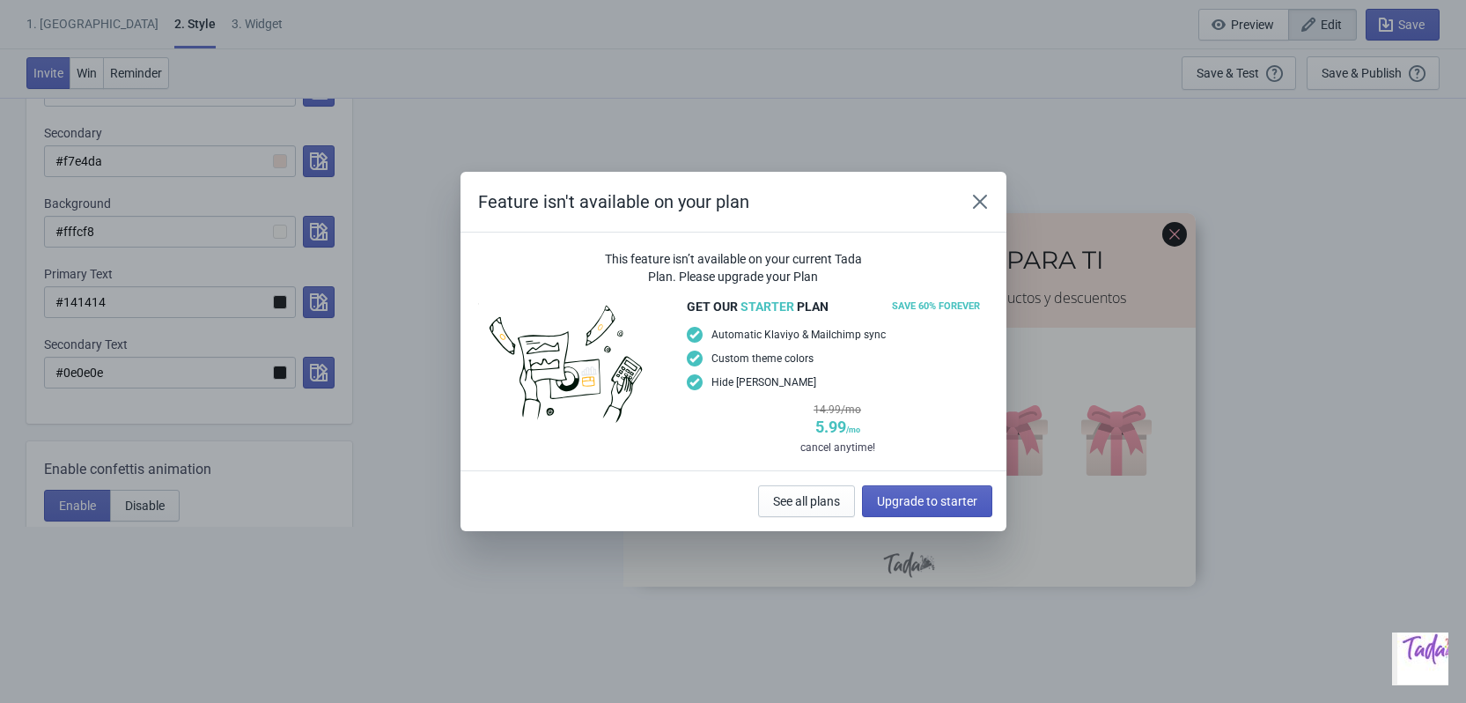
click at [884, 490] on button "Upgrade to starter" at bounding box center [927, 501] width 130 height 32
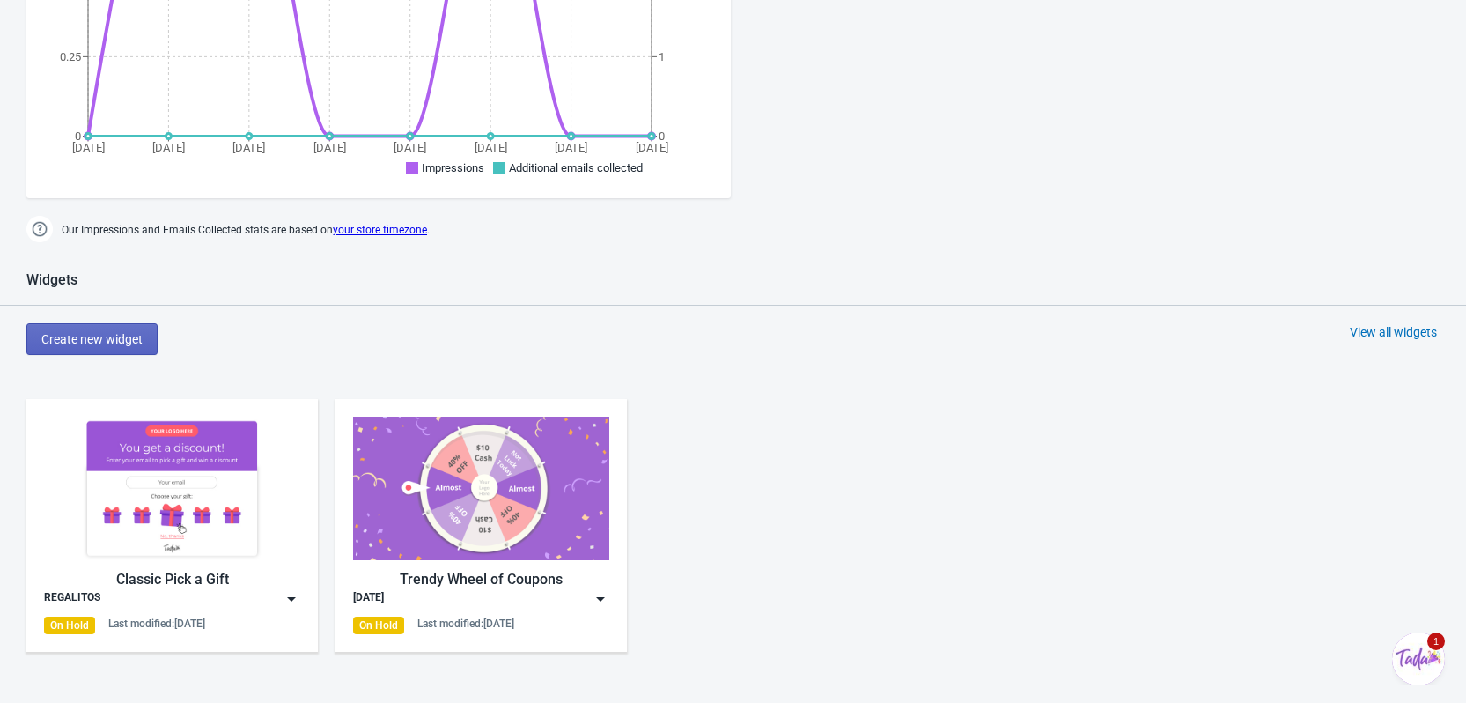
scroll to position [792, 0]
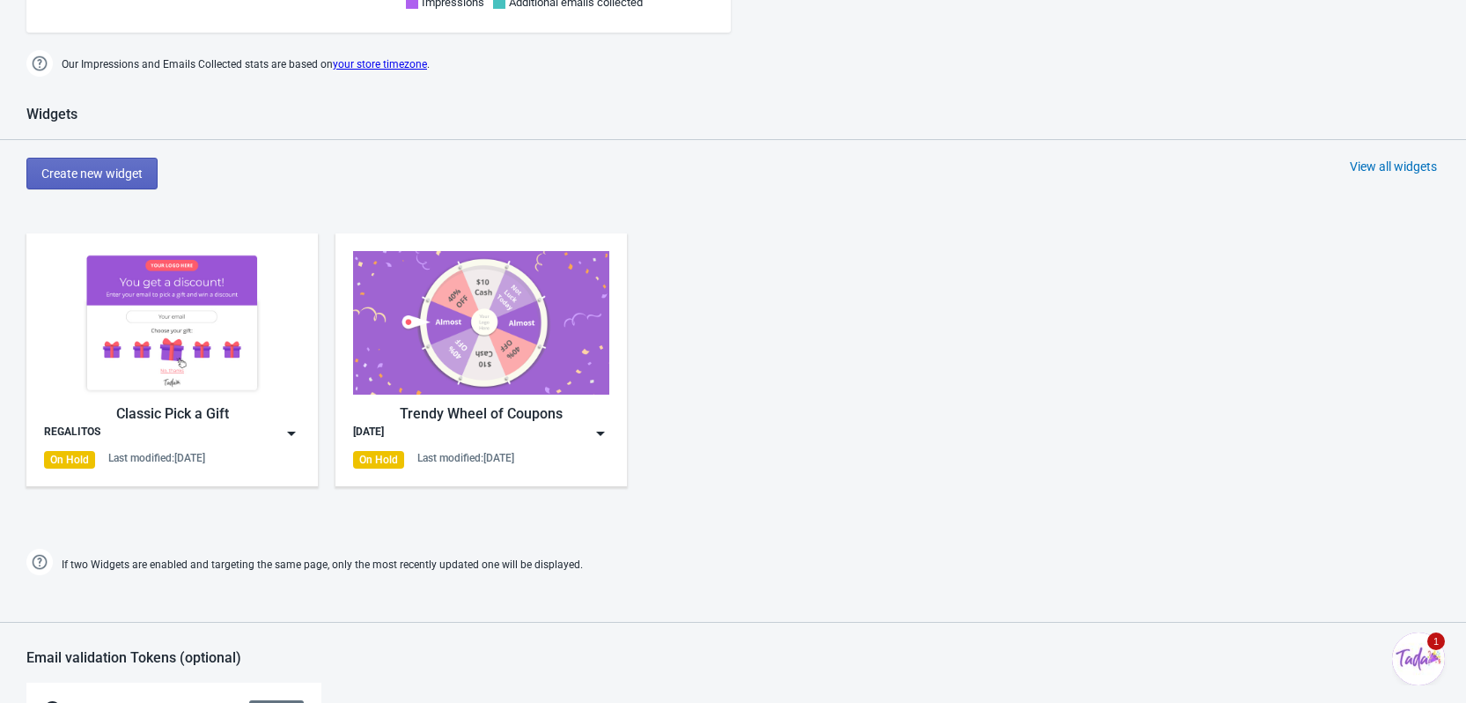
click at [273, 328] on img at bounding box center [172, 323] width 256 height 144
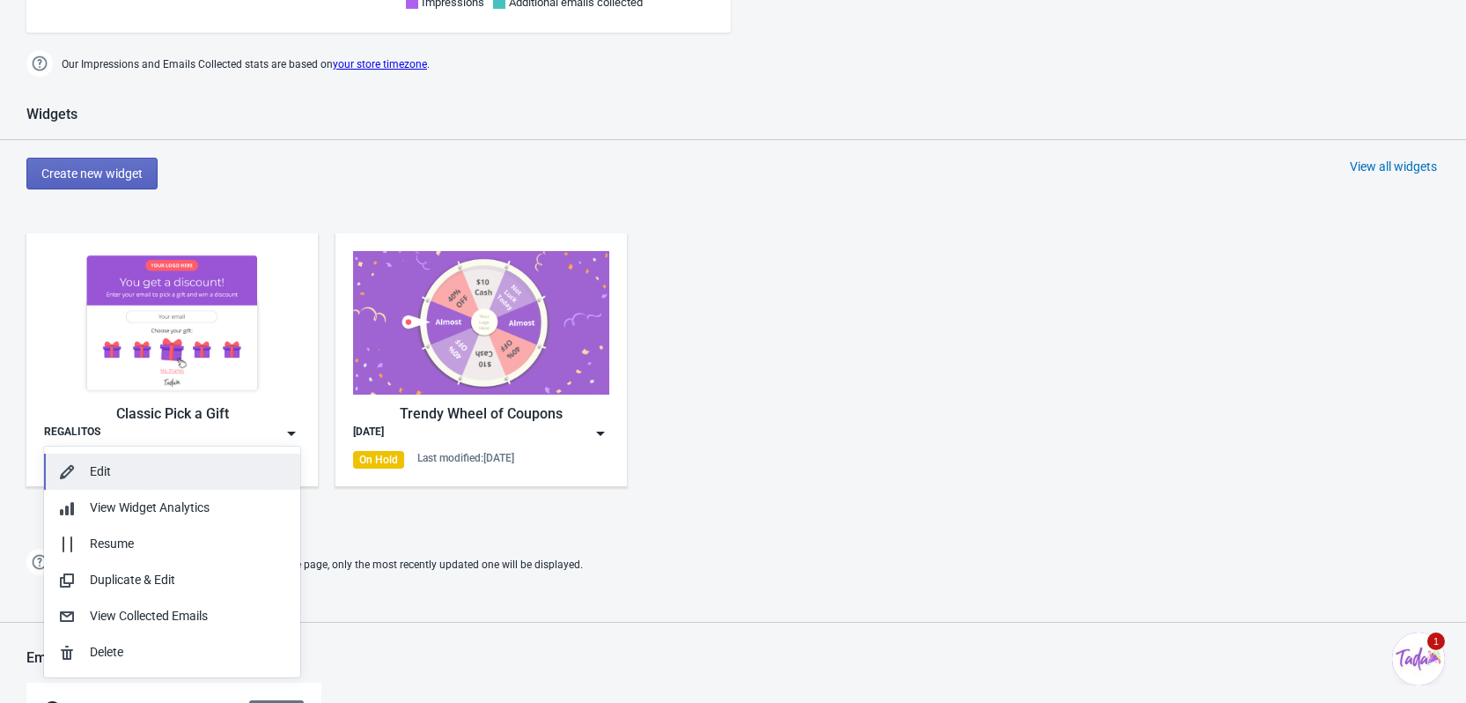
click at [107, 460] on button "Edit" at bounding box center [172, 471] width 256 height 36
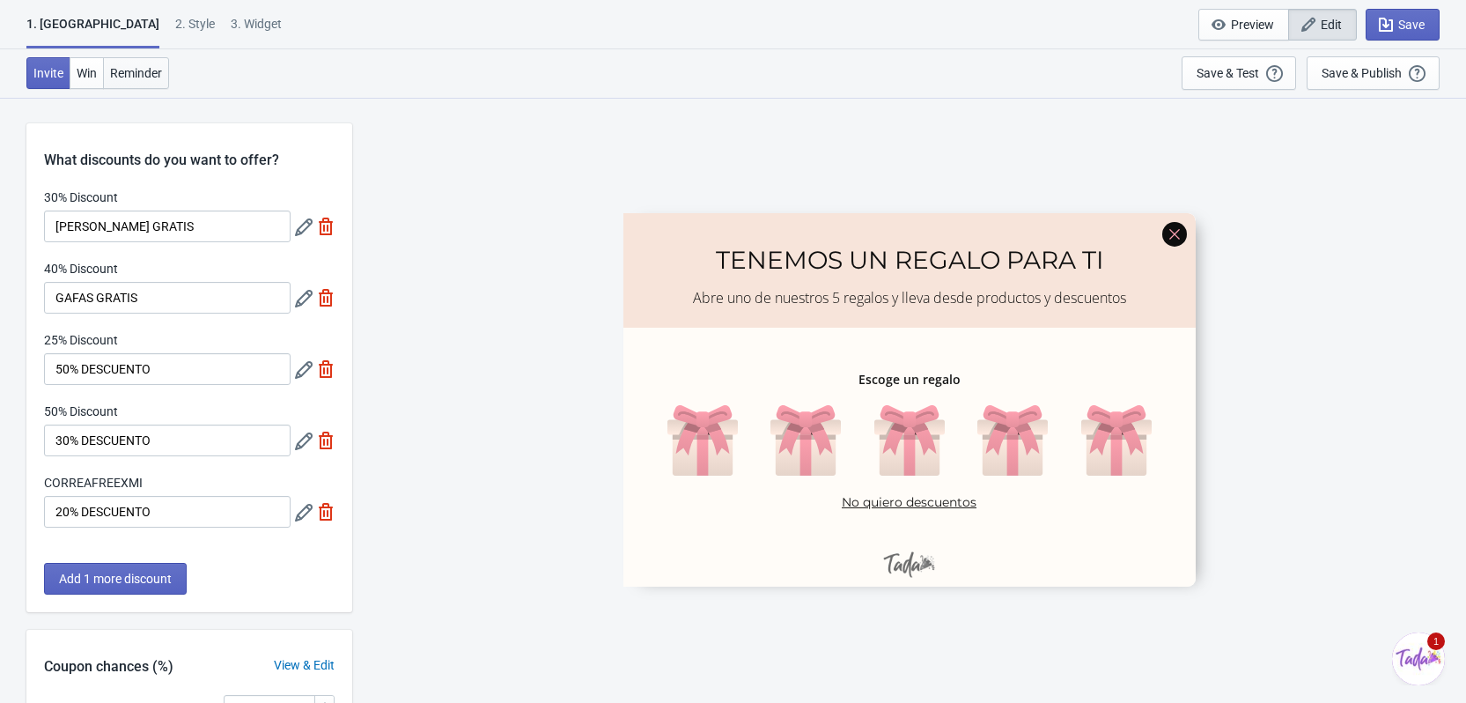
click at [122, 75] on span "Reminder" at bounding box center [136, 73] width 52 height 14
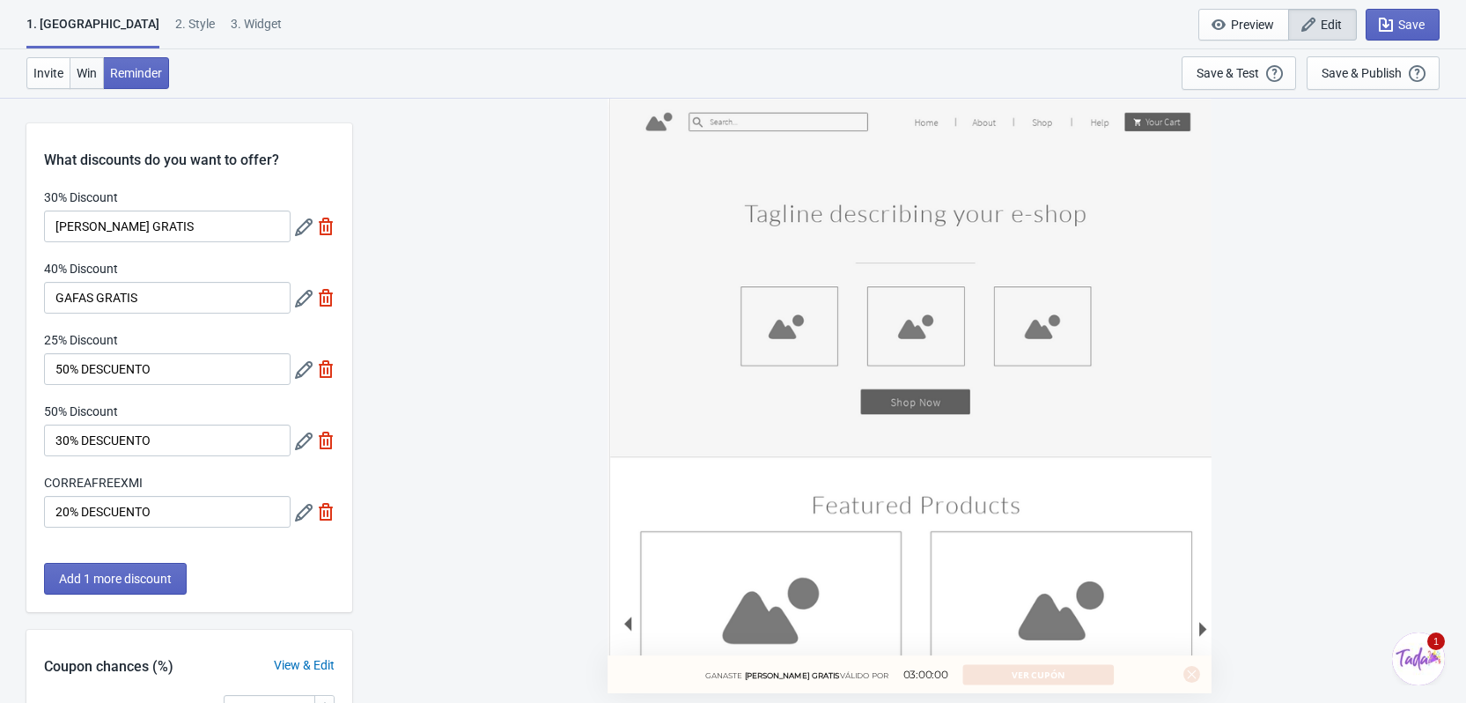
click at [75, 69] on button "Win" at bounding box center [87, 73] width 34 height 32
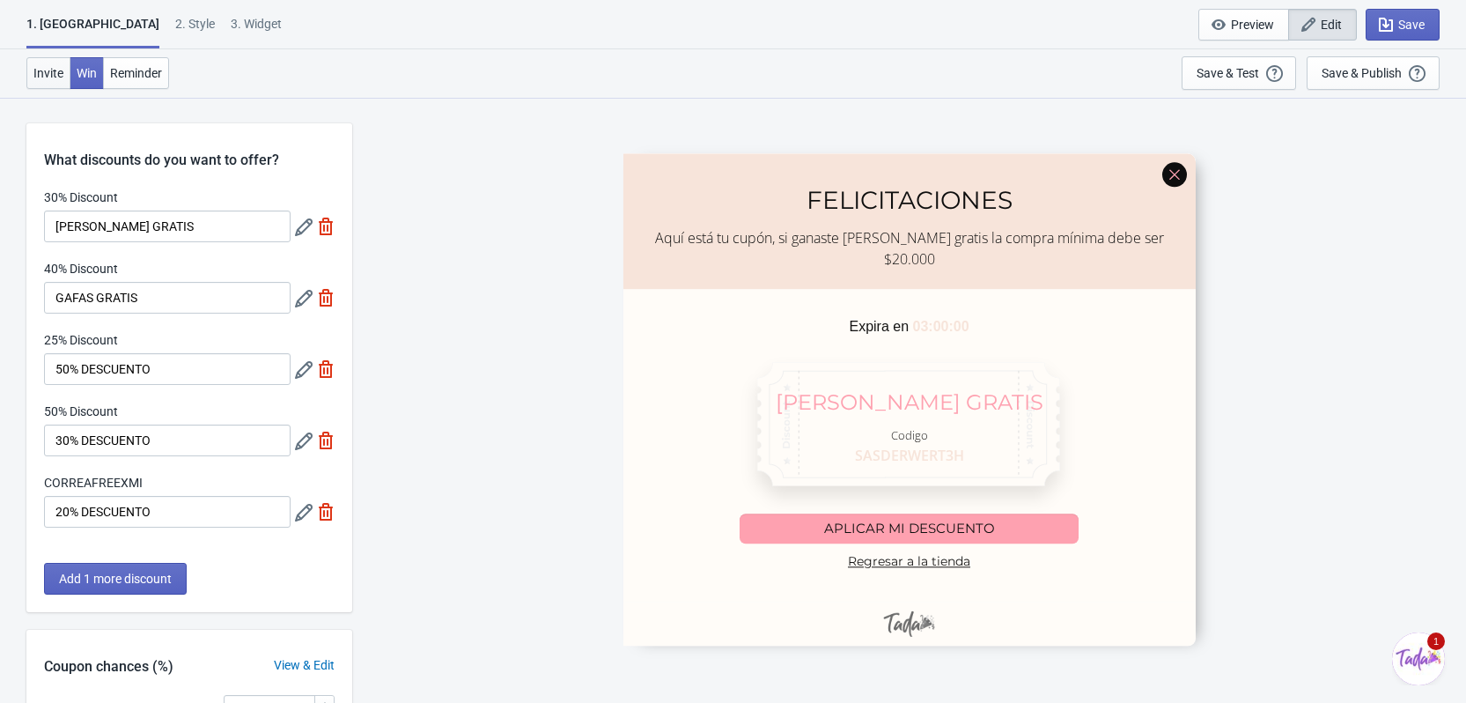
click at [68, 77] on button "Invite" at bounding box center [48, 73] width 44 height 32
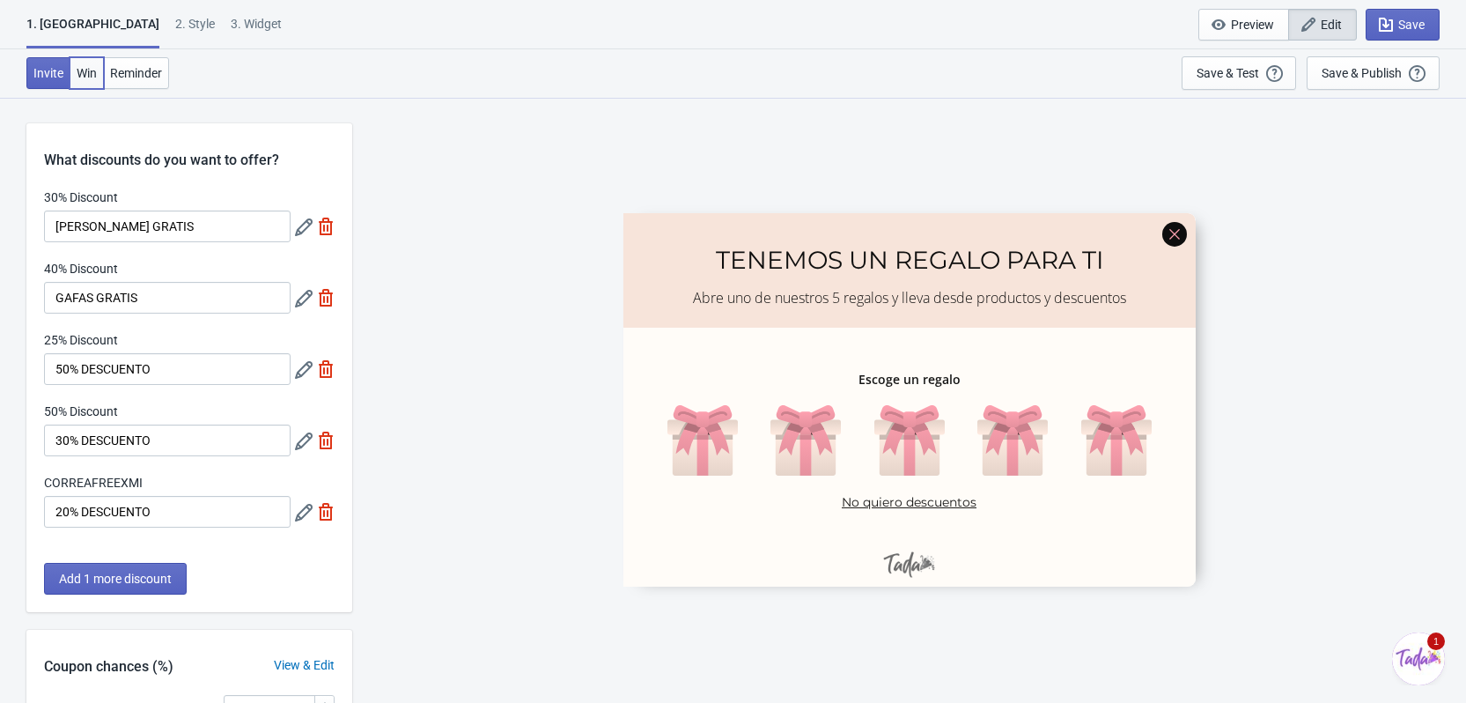
click at [83, 70] on span "Win" at bounding box center [87, 73] width 20 height 14
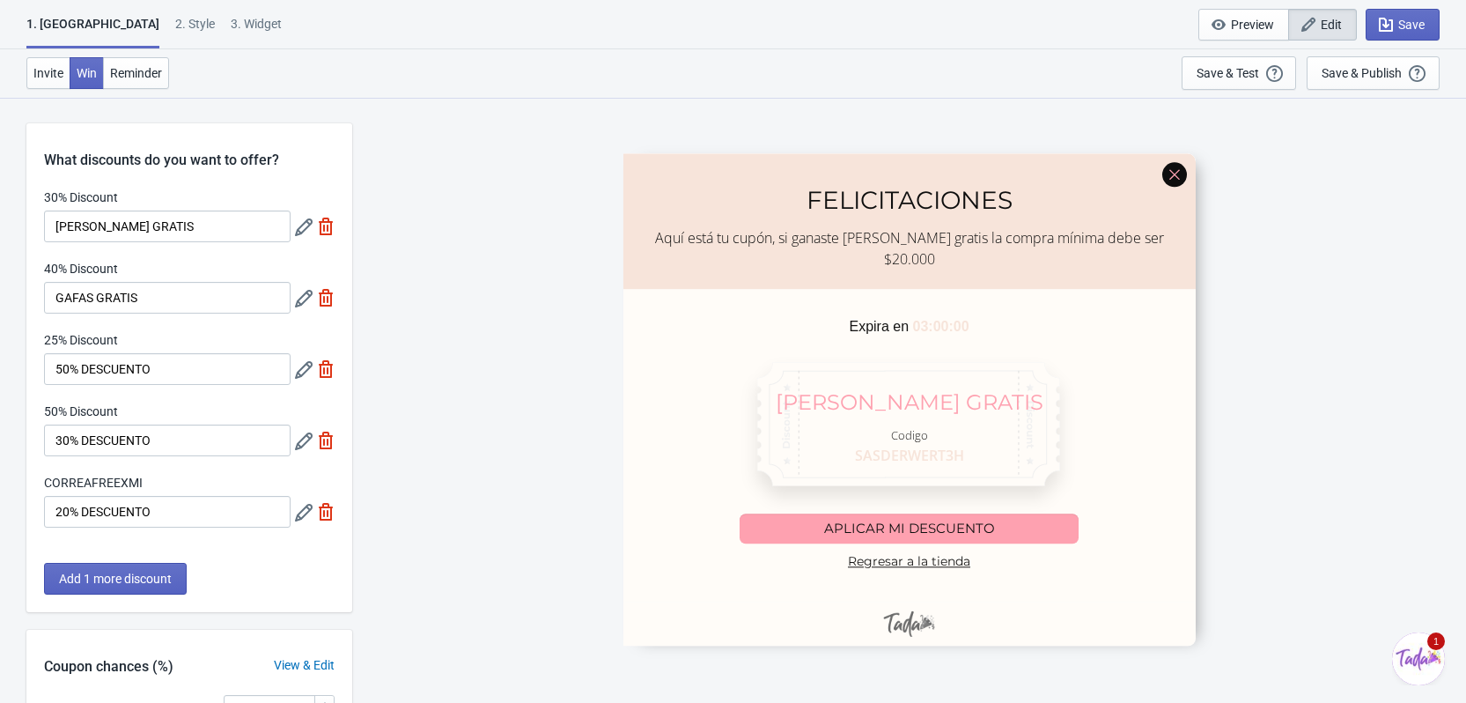
click at [916, 442] on div at bounding box center [909, 399] width 572 height 492
click at [142, 72] on span "Reminder" at bounding box center [136, 73] width 52 height 14
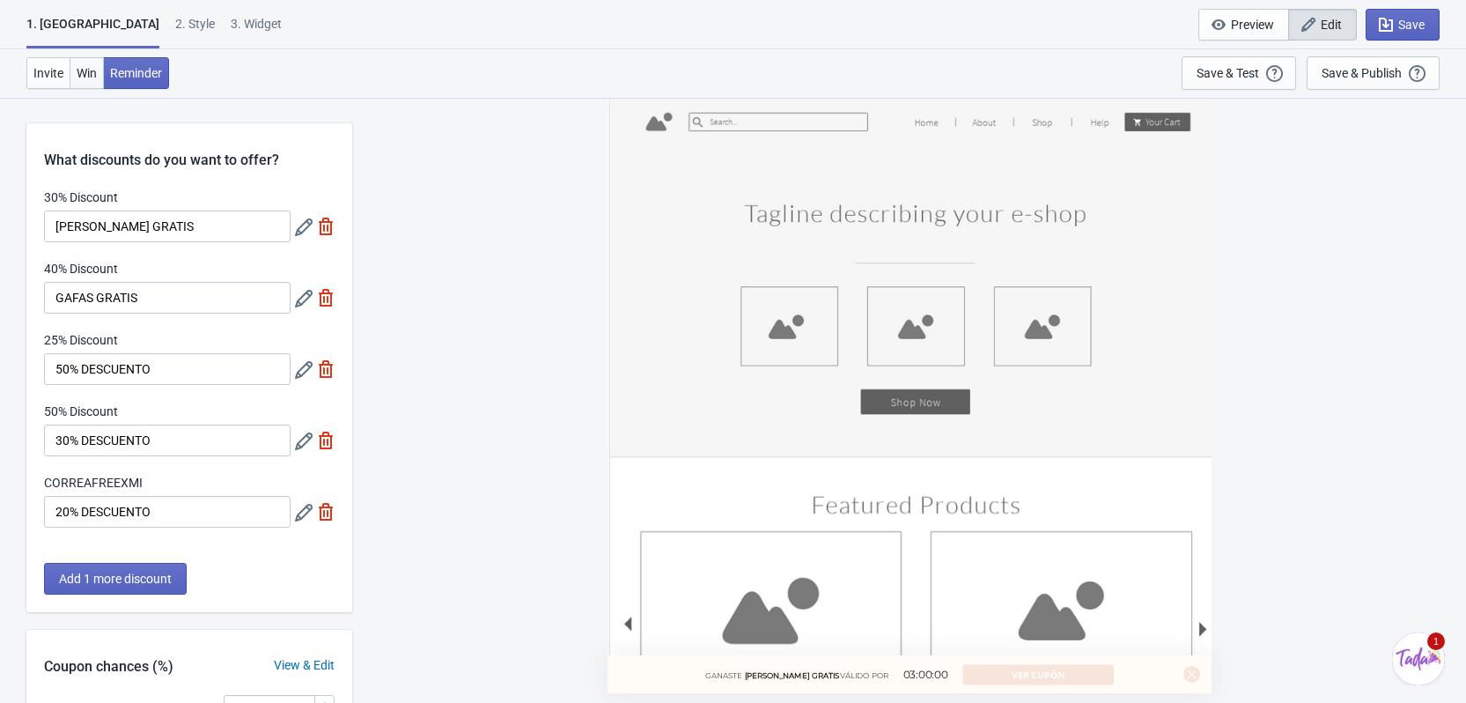
click at [82, 77] on span "Win" at bounding box center [87, 73] width 20 height 14
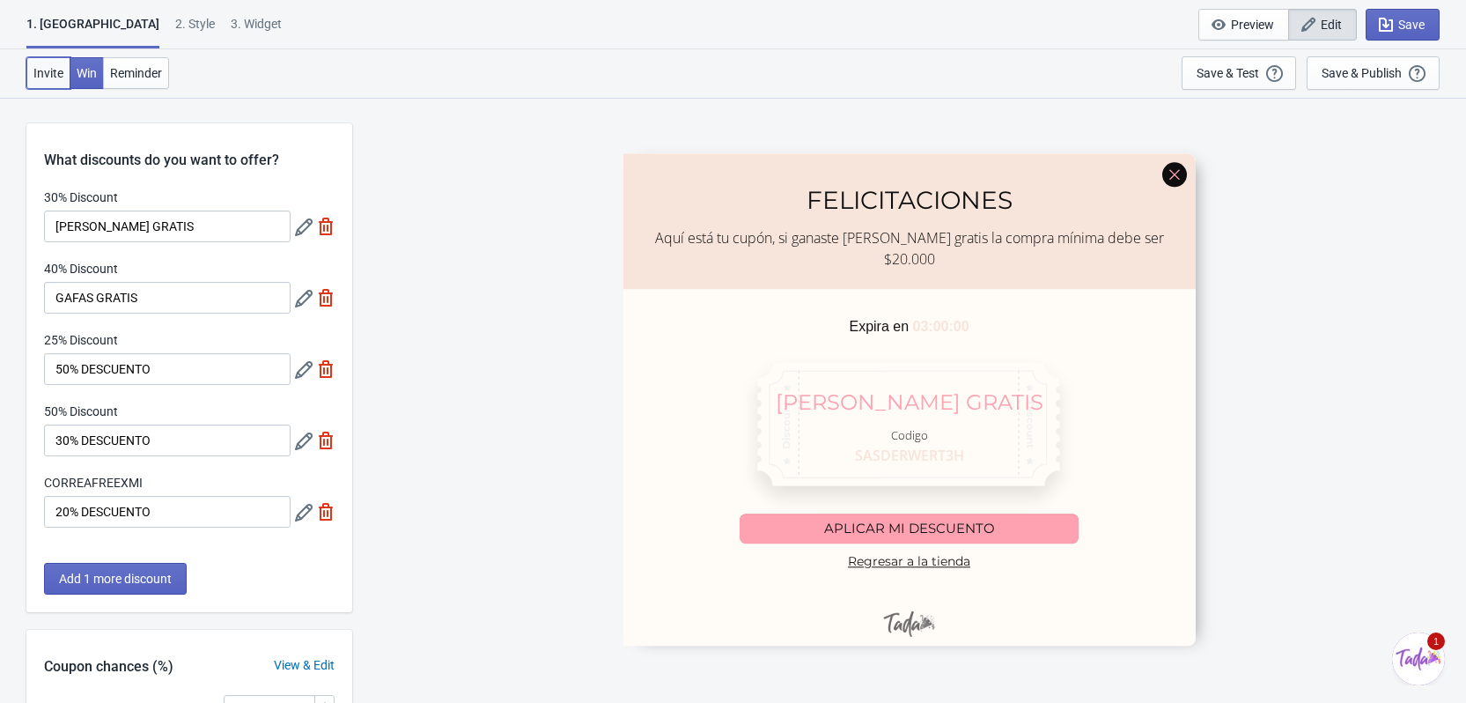
click at [56, 70] on span "Invite" at bounding box center [48, 73] width 30 height 14
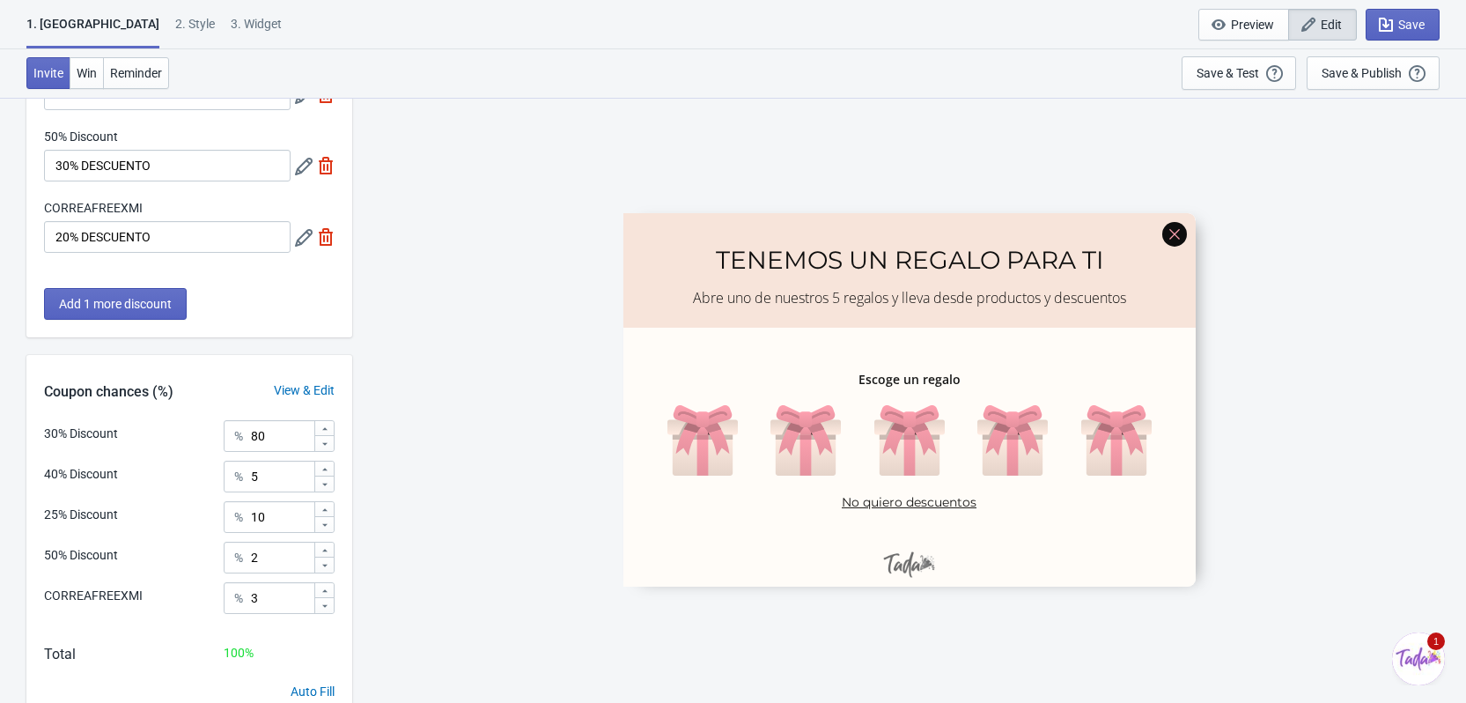
scroll to position [348, 0]
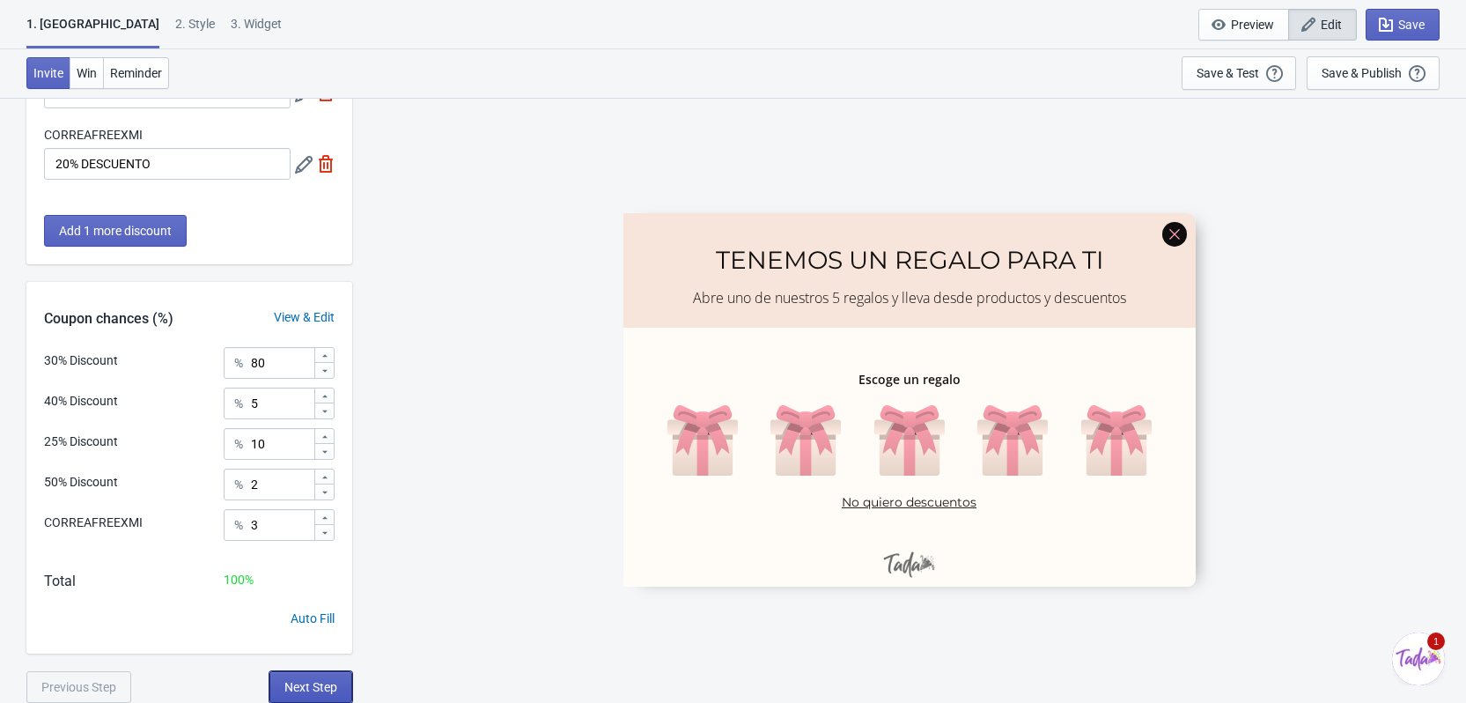
click at [296, 675] on button "Next Step" at bounding box center [310, 687] width 83 height 32
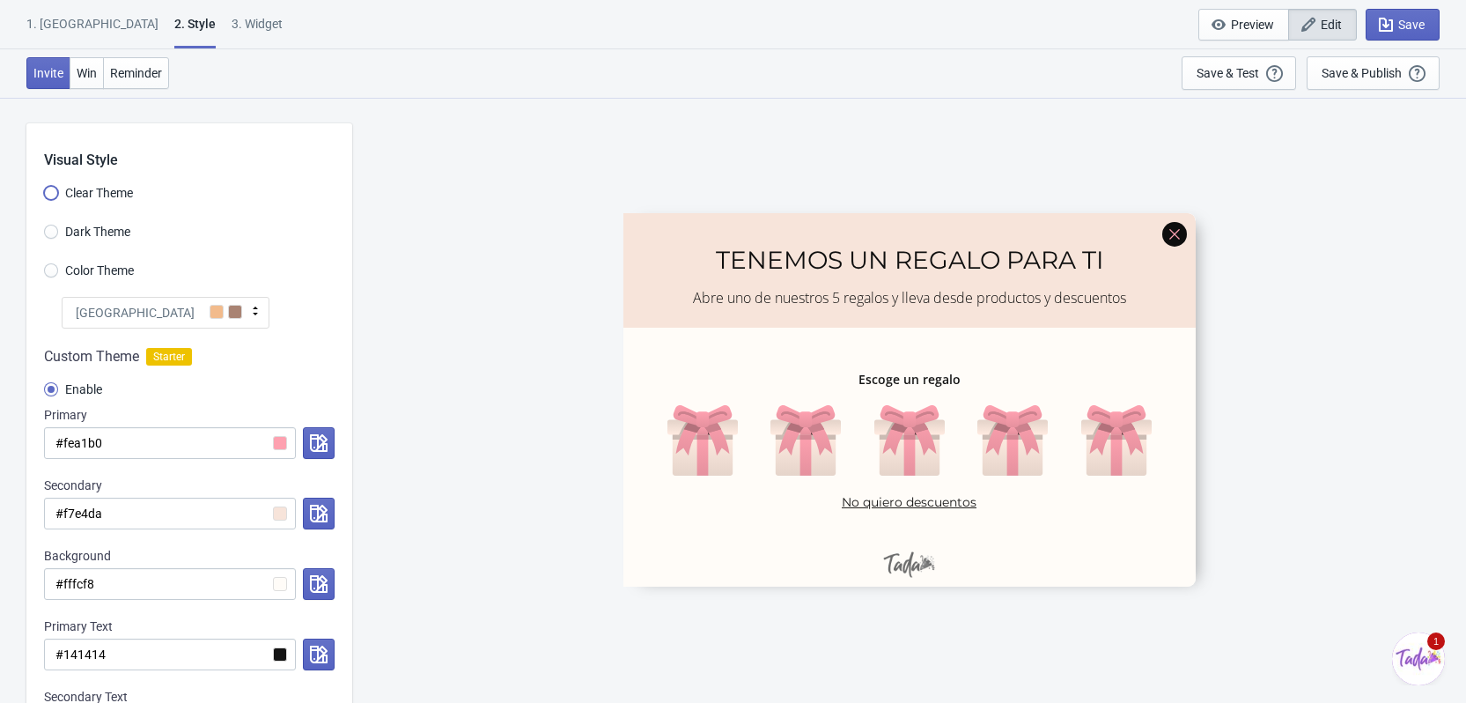
click at [52, 189] on input "Clear Theme" at bounding box center [51, 202] width 14 height 32
radio input "true"
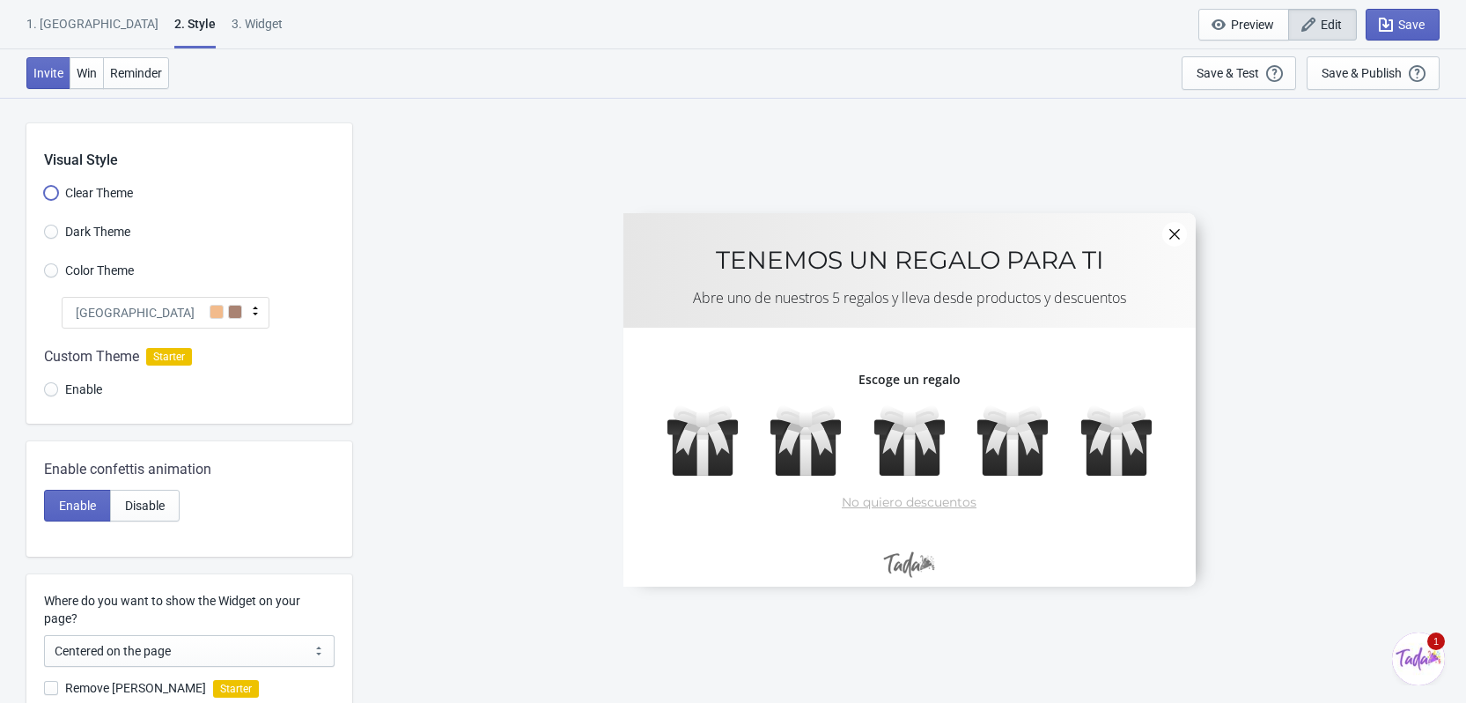
click at [52, 189] on input "Clear Theme" at bounding box center [51, 202] width 14 height 32
click at [48, 271] on input "Color Theme" at bounding box center [51, 279] width 14 height 32
radio input "true"
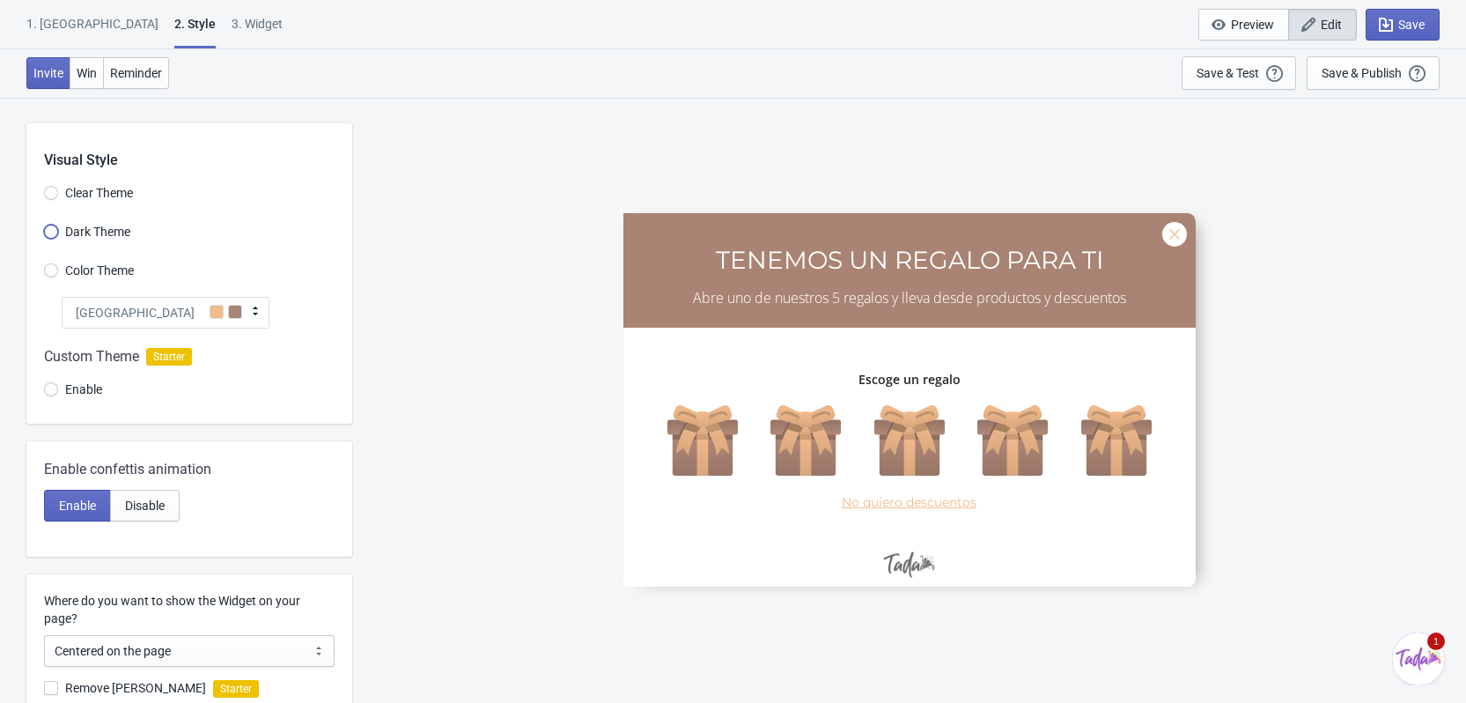
click at [48, 227] on input "Dark Theme" at bounding box center [51, 241] width 14 height 32
radio input "true"
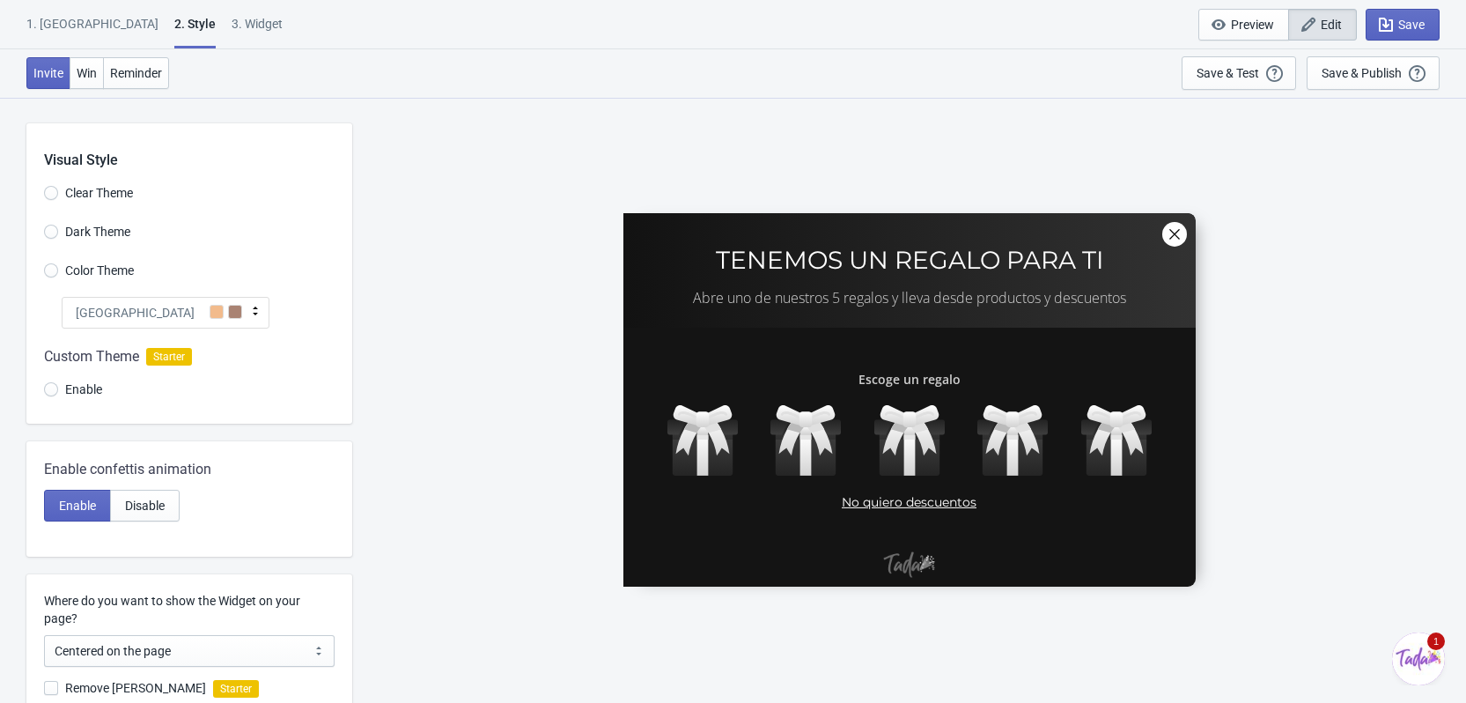
click at [48, 261] on label "Color Theme" at bounding box center [89, 270] width 90 height 25
click at [48, 263] on input "Color Theme" at bounding box center [51, 279] width 14 height 32
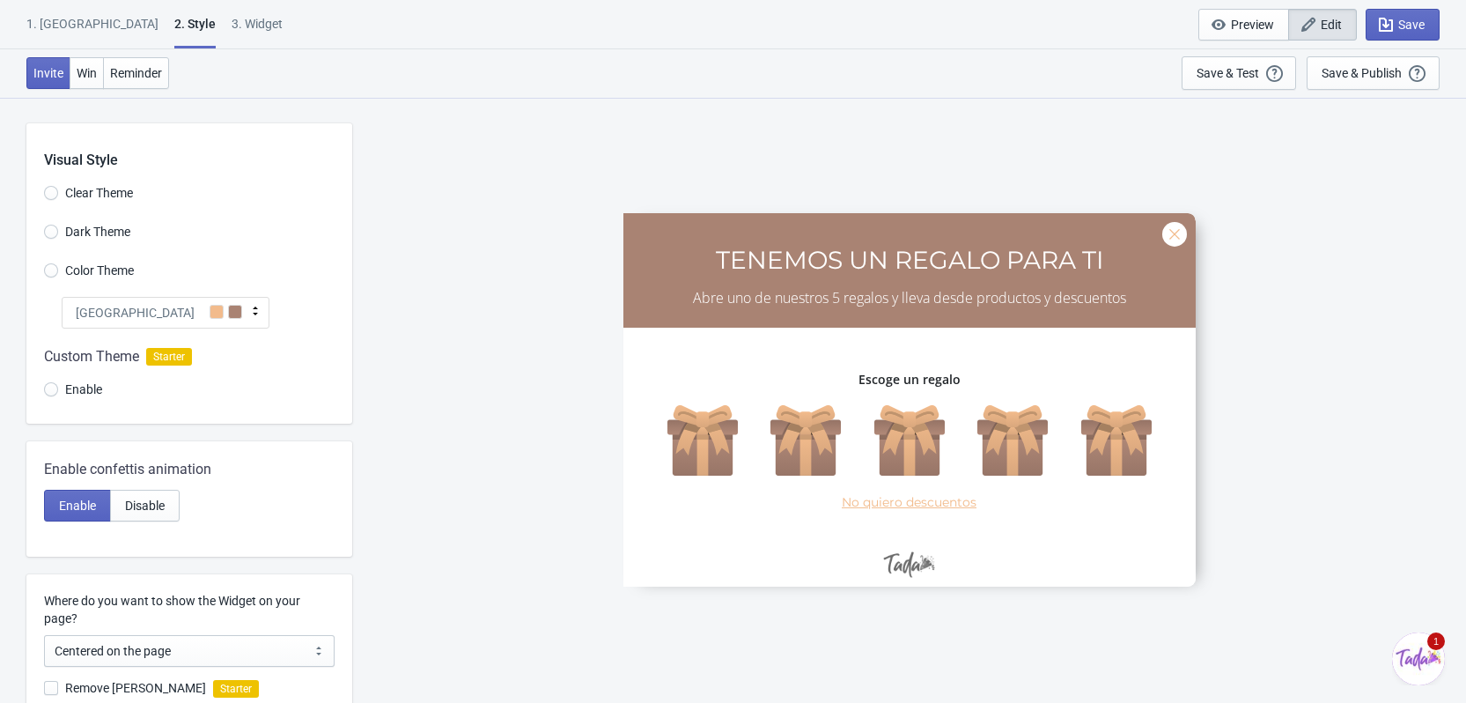
click at [48, 384] on div at bounding box center [189, 375] width 326 height 95
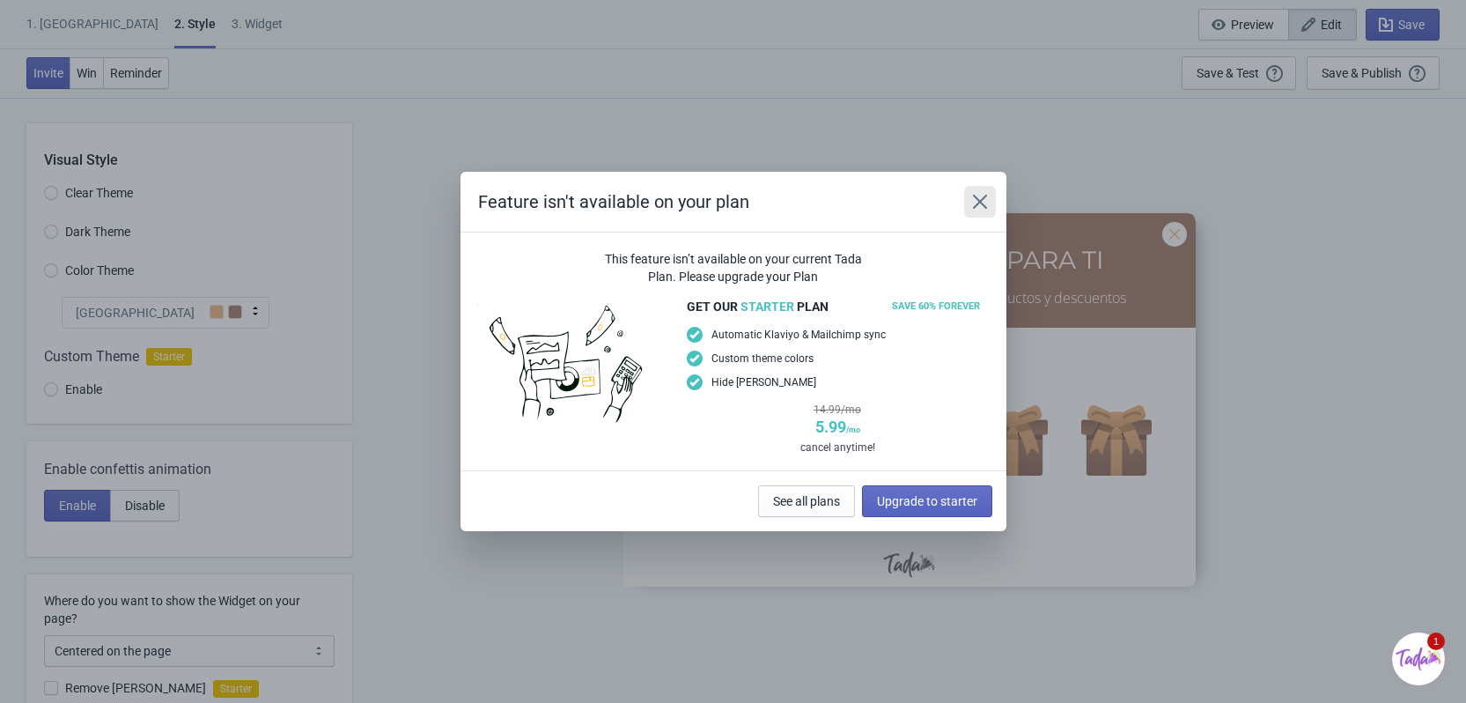
click at [976, 210] on icon "Close" at bounding box center [980, 202] width 18 height 18
radio input "true"
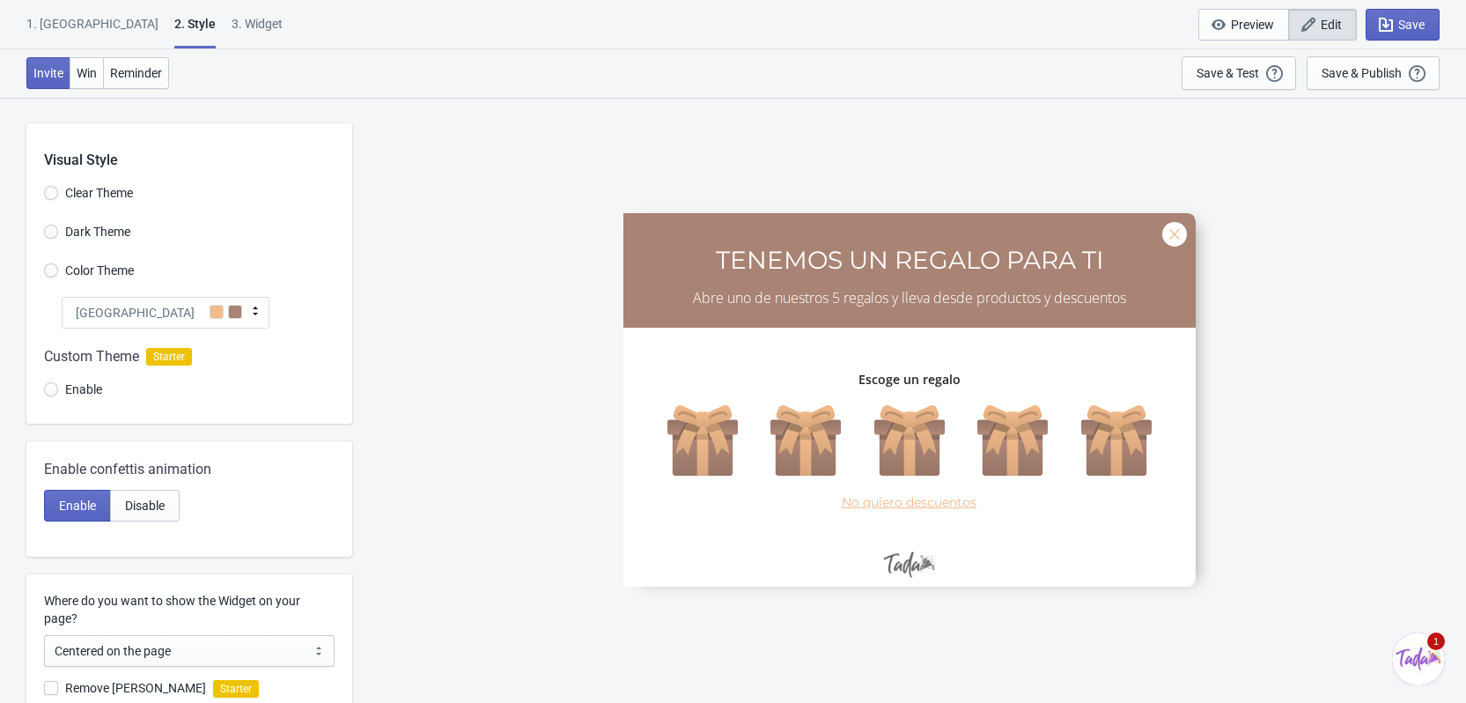
click at [124, 271] on span "Color Theme" at bounding box center [99, 271] width 69 height 18
click at [58, 271] on input "Color Theme" at bounding box center [51, 279] width 14 height 32
click at [113, 234] on span "Dark Theme" at bounding box center [97, 232] width 65 height 18
click at [58, 234] on input "Dark Theme" at bounding box center [51, 241] width 14 height 32
radio input "true"
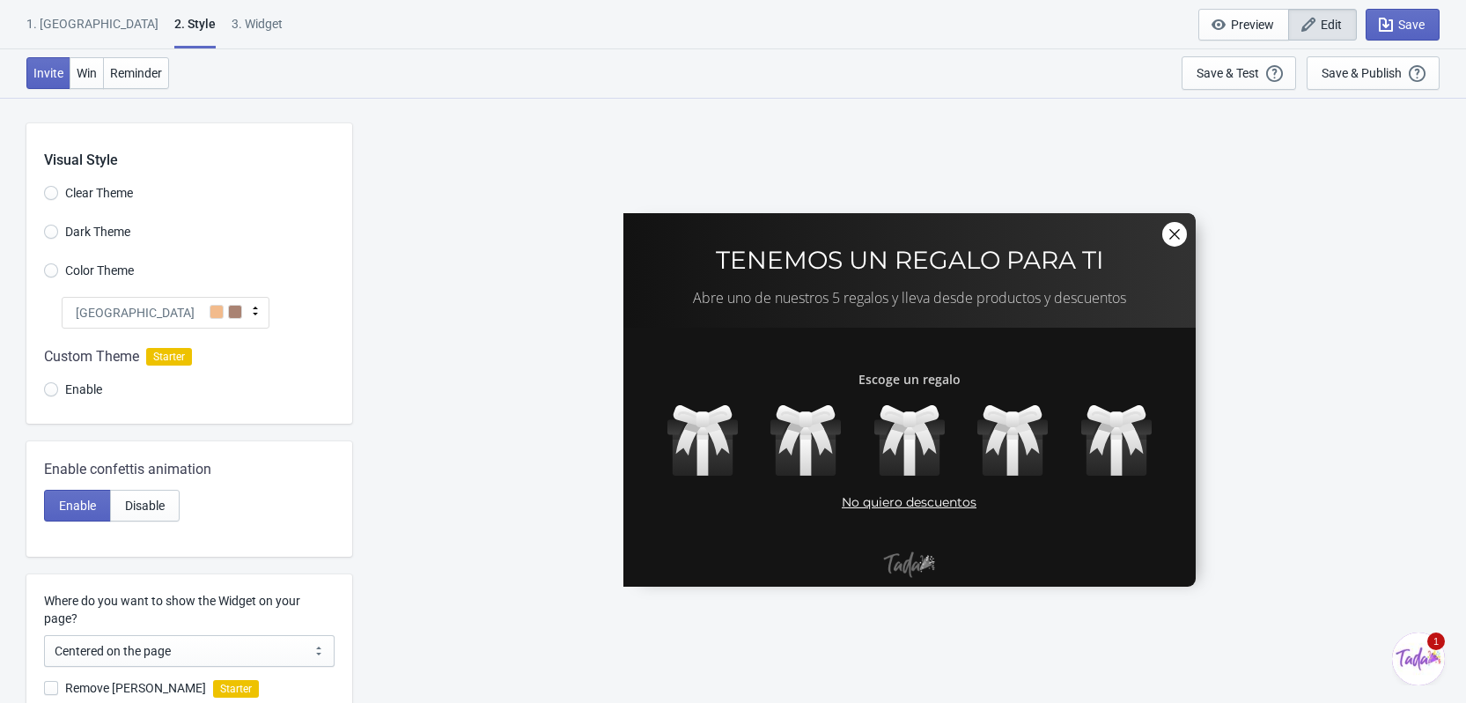
click at [101, 192] on span "Clear Theme" at bounding box center [99, 193] width 68 height 18
click at [58, 192] on input "Clear Theme" at bounding box center [51, 202] width 14 height 32
radio input "true"
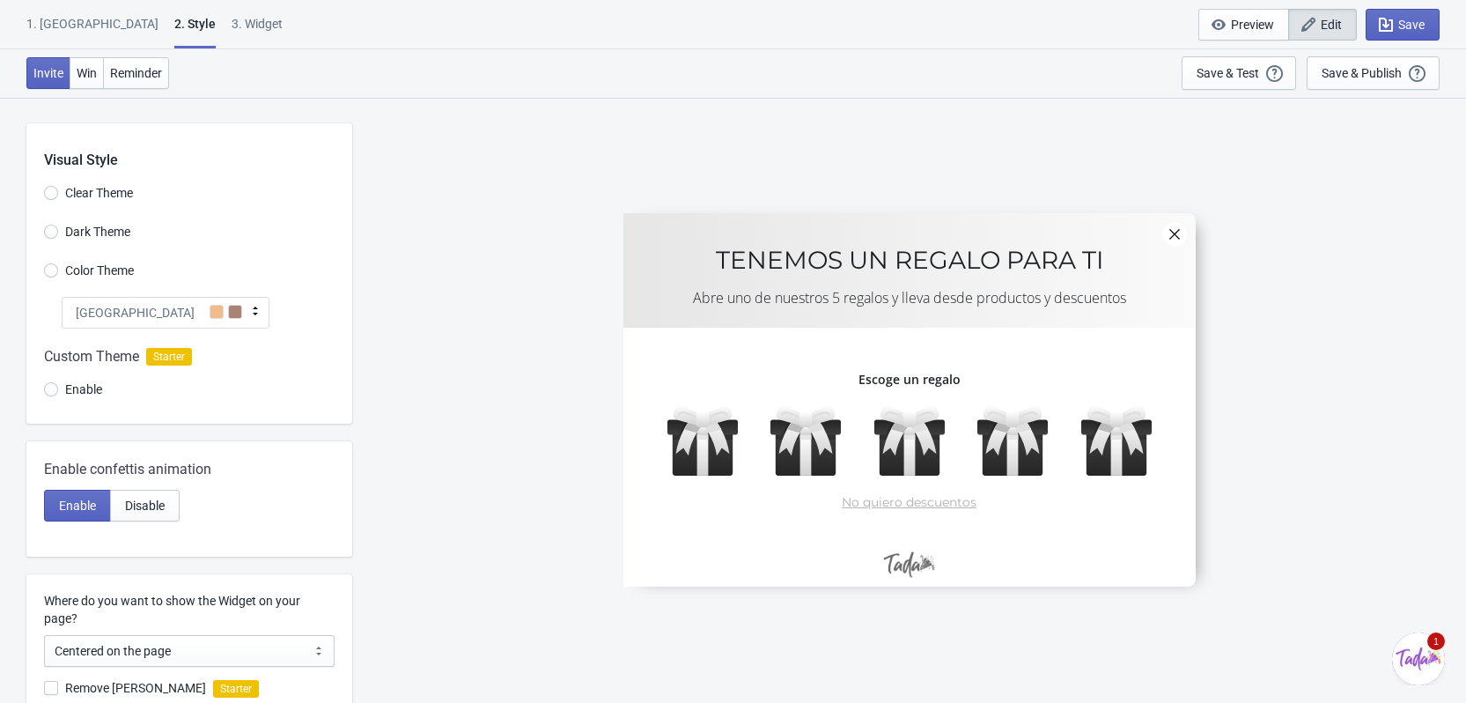
click at [101, 192] on span "Clear Theme" at bounding box center [99, 193] width 68 height 18
click at [58, 192] on input "Clear Theme" at bounding box center [51, 202] width 14 height 32
click at [114, 248] on div "Visual Style Clear Theme Dark Theme Color Theme Miami Beach Tada Red Rose Pink …" at bounding box center [189, 273] width 326 height 300
click at [74, 256] on div "Visual Style Clear Theme Dark Theme Color Theme Miami Beach Tada Red Rose Pink …" at bounding box center [189, 273] width 326 height 300
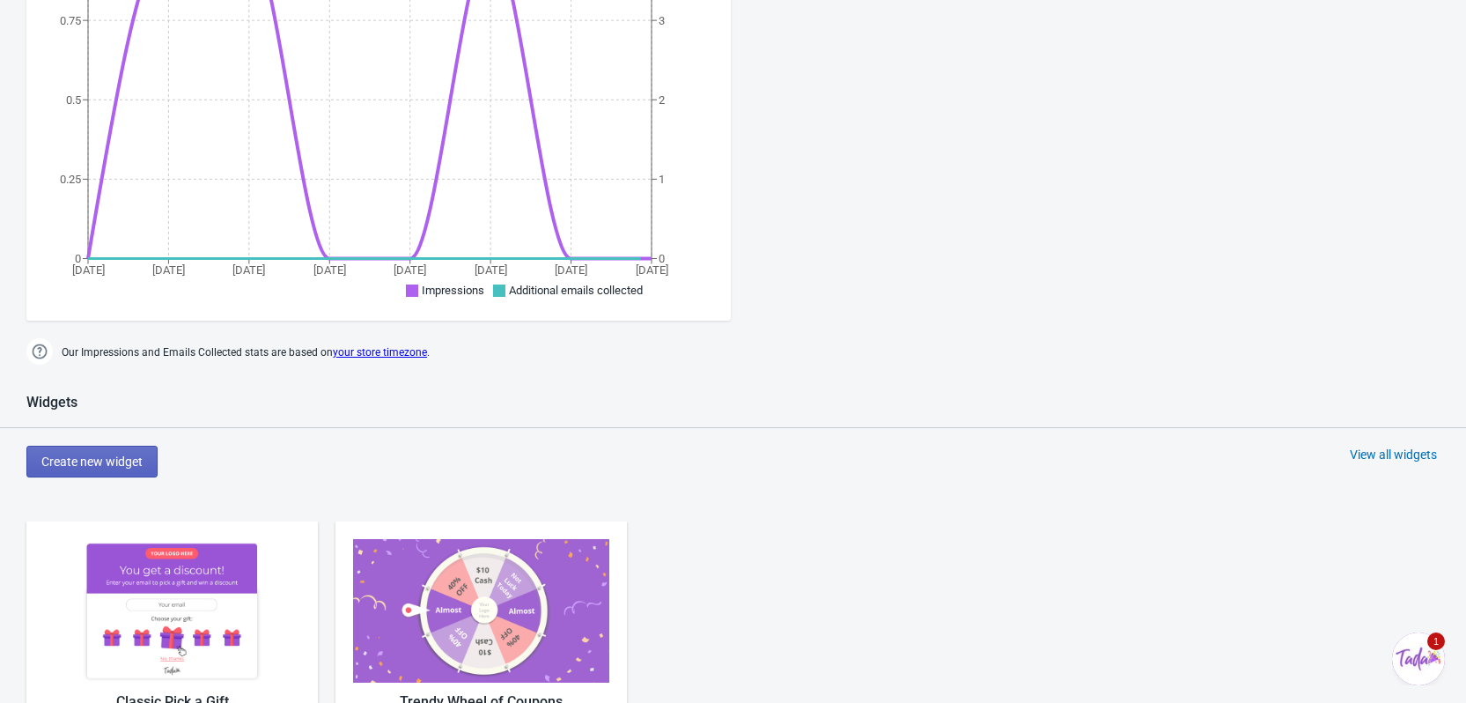
scroll to position [634, 0]
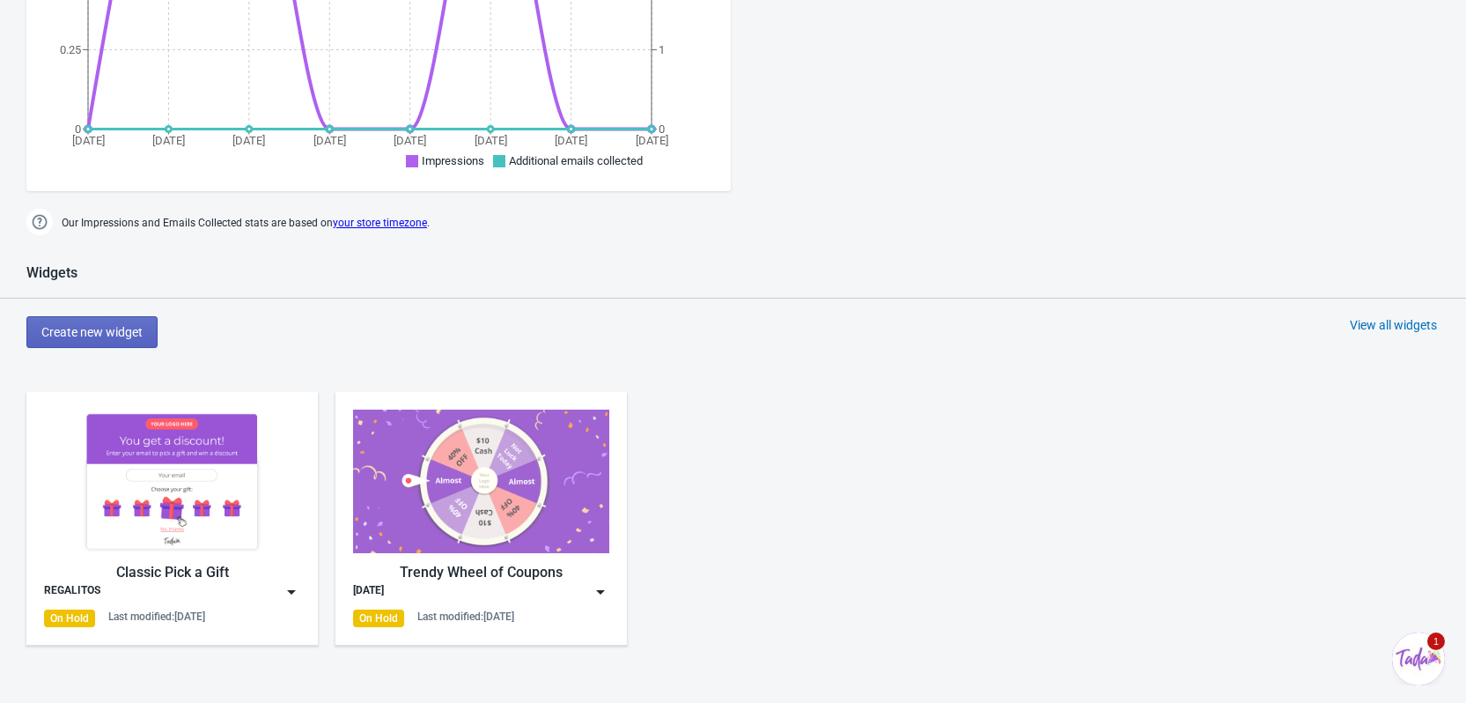
click at [201, 488] on img at bounding box center [172, 481] width 256 height 144
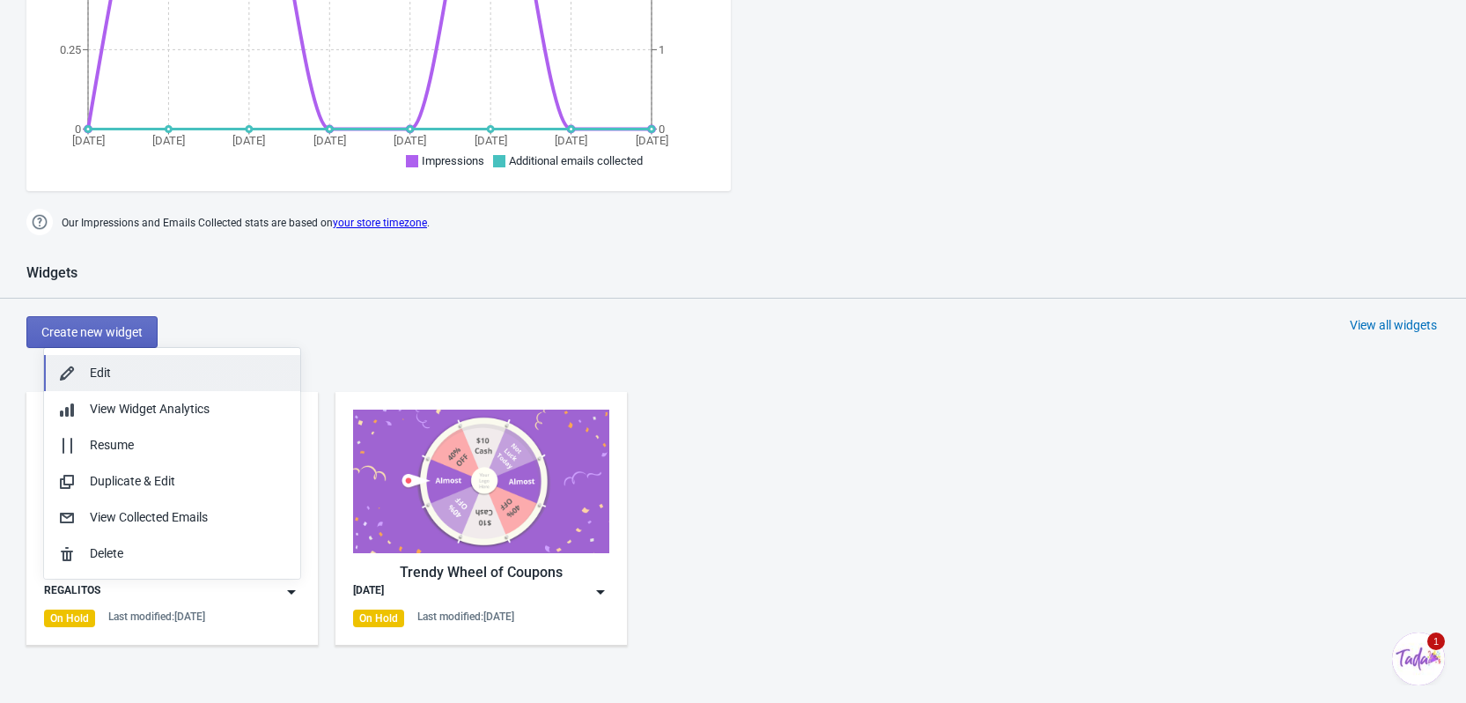
click at [144, 360] on button "Edit" at bounding box center [172, 373] width 256 height 36
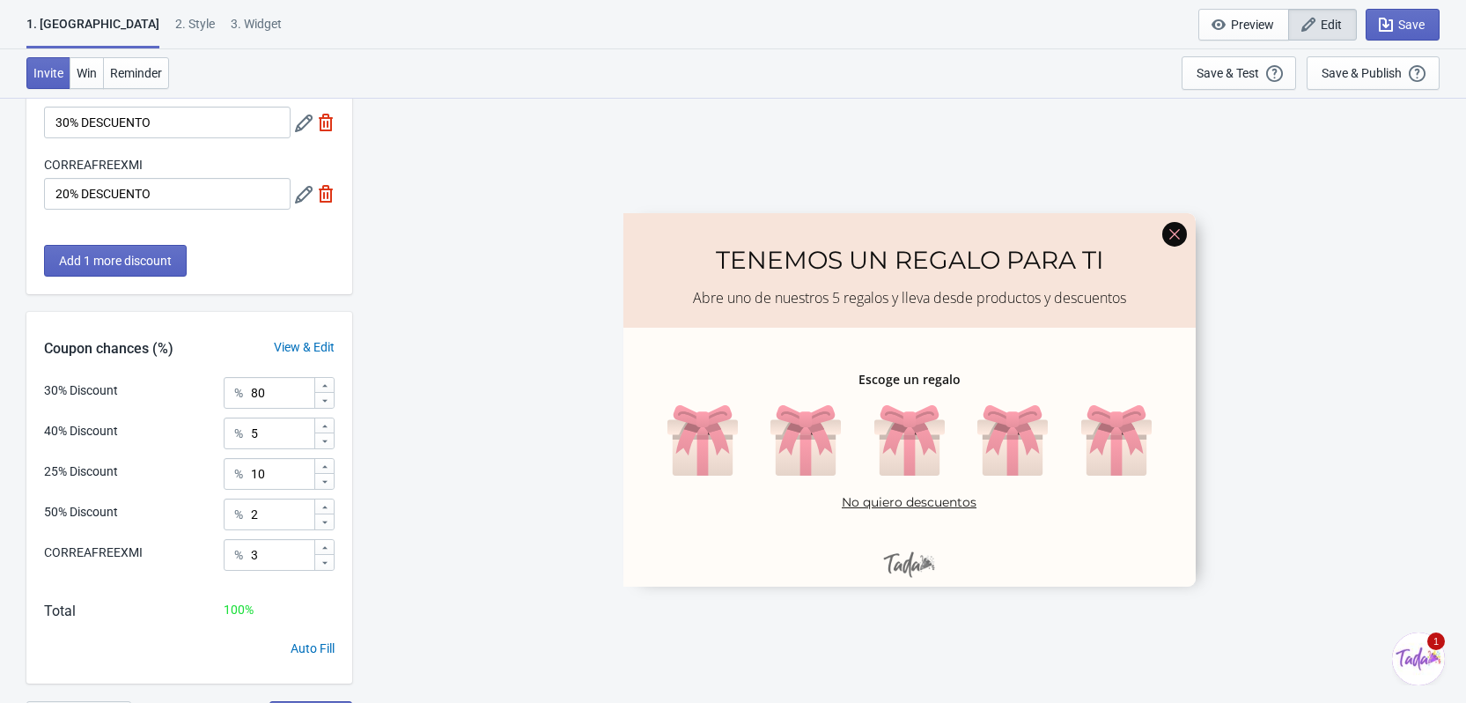
scroll to position [348, 0]
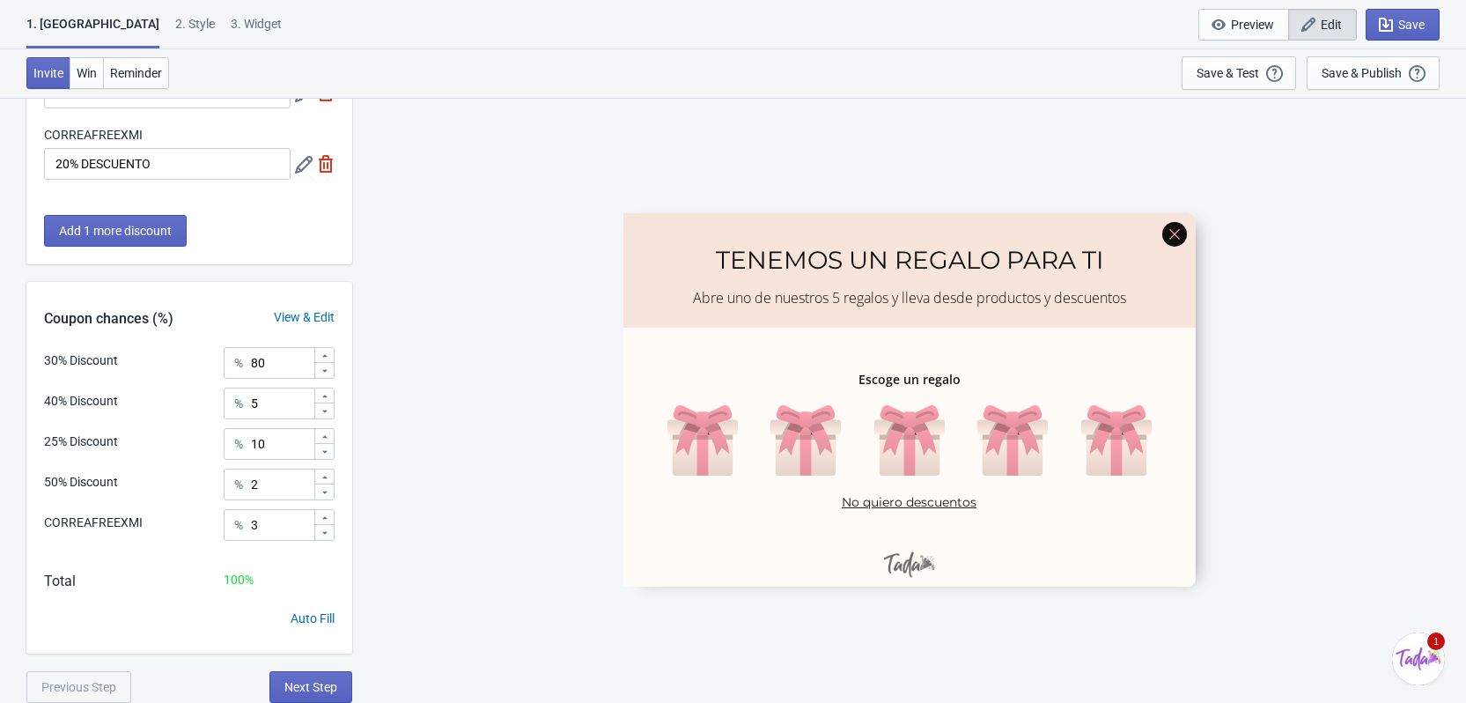
click at [269, 667] on div "What discounts do you want to offer? 30% Discount CORREA GRATIS 40% Discount GA…" at bounding box center [189, 238] width 326 height 927
click at [298, 673] on button "Next Step" at bounding box center [310, 687] width 83 height 32
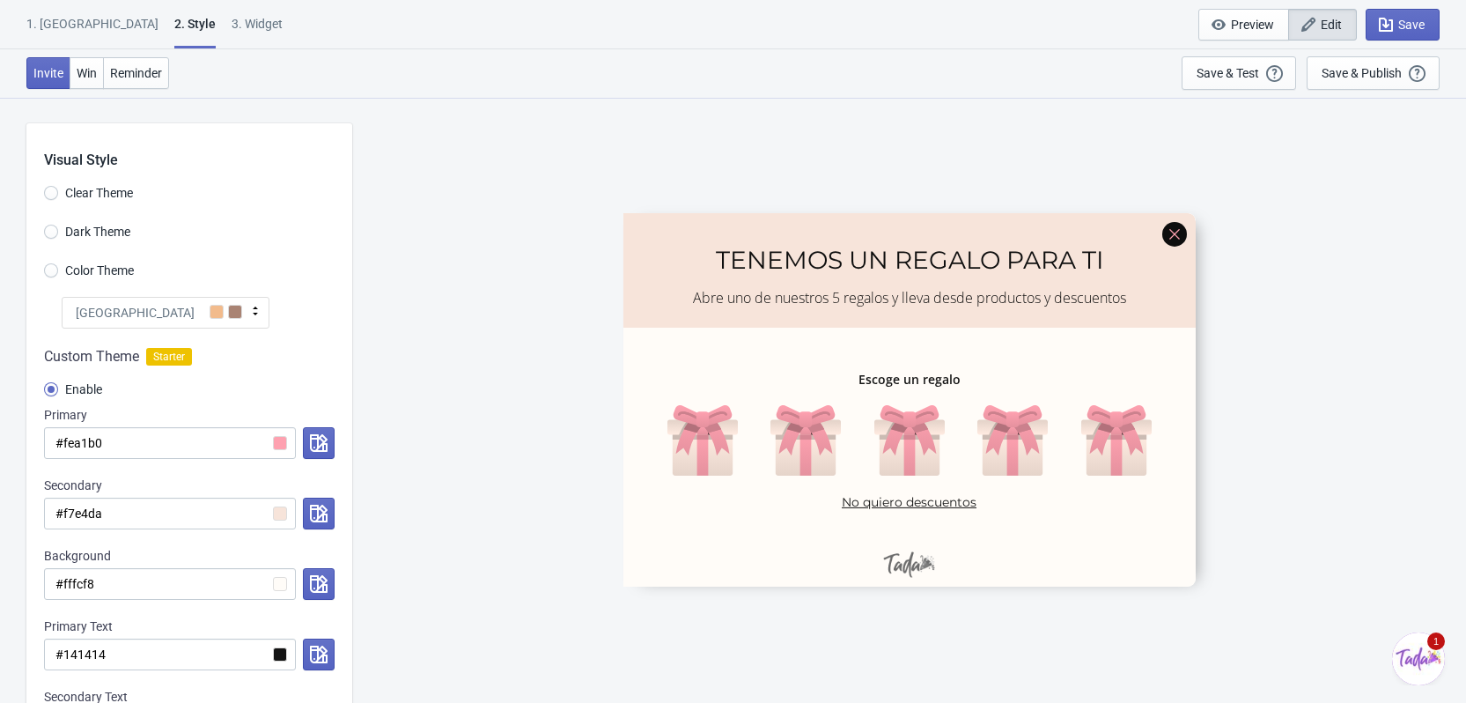
click at [256, 308] on icon at bounding box center [255, 310] width 5 height 9
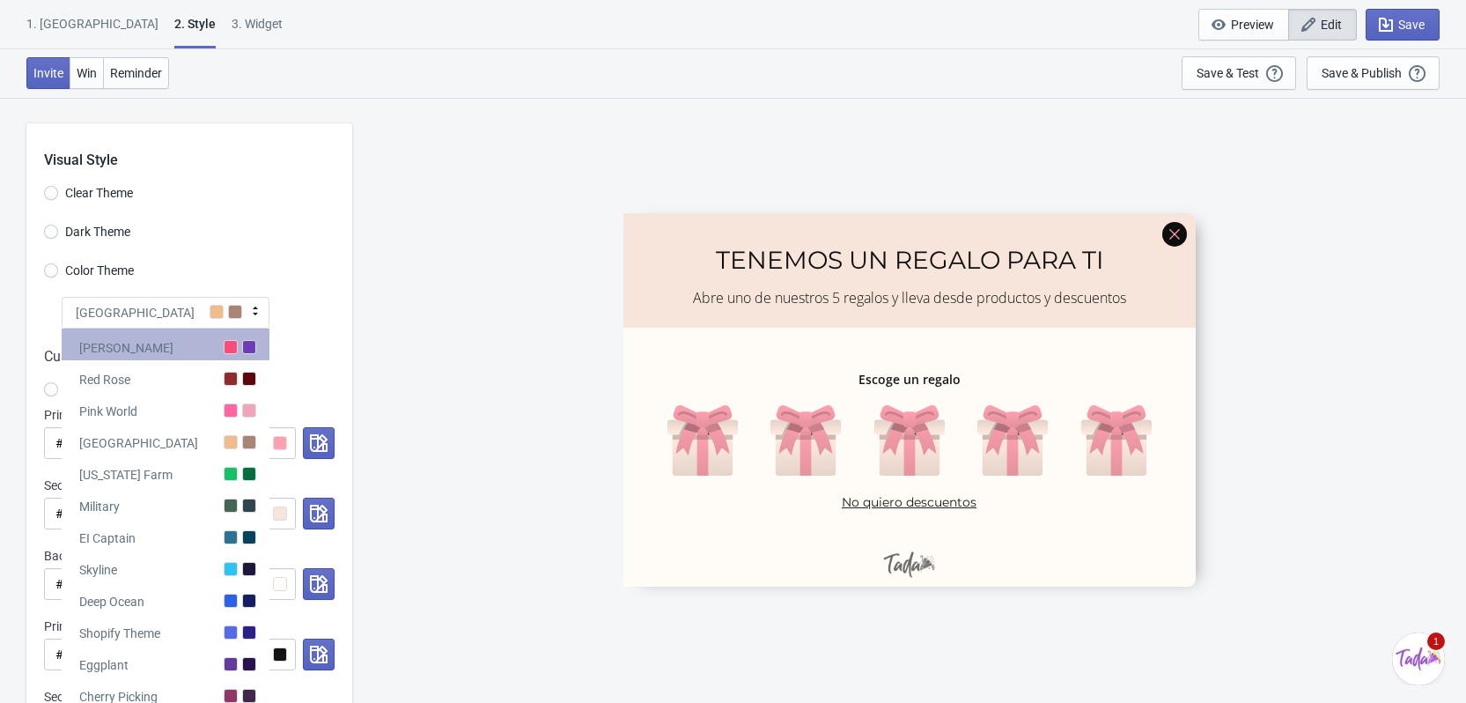
click at [232, 347] on div at bounding box center [231, 347] width 14 height 14
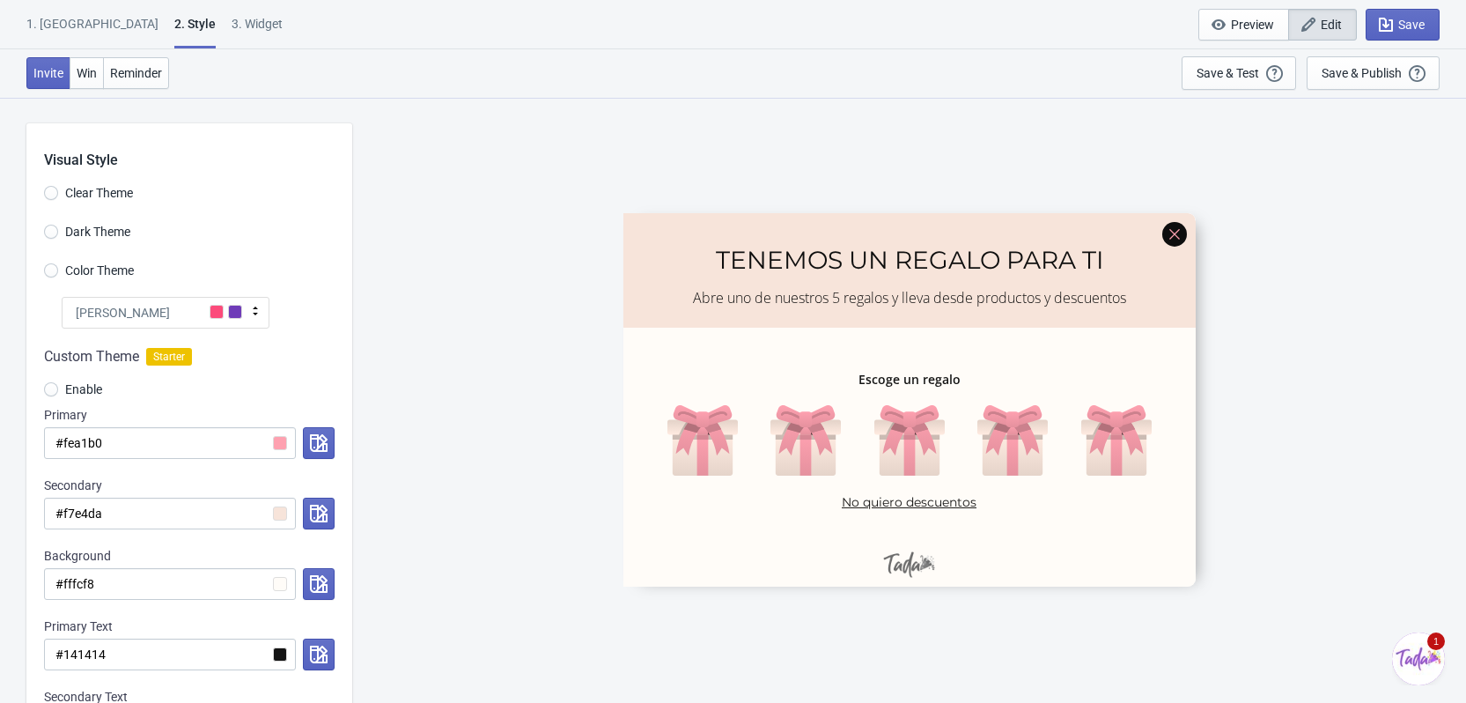
click at [228, 316] on span at bounding box center [235, 312] width 14 height 14
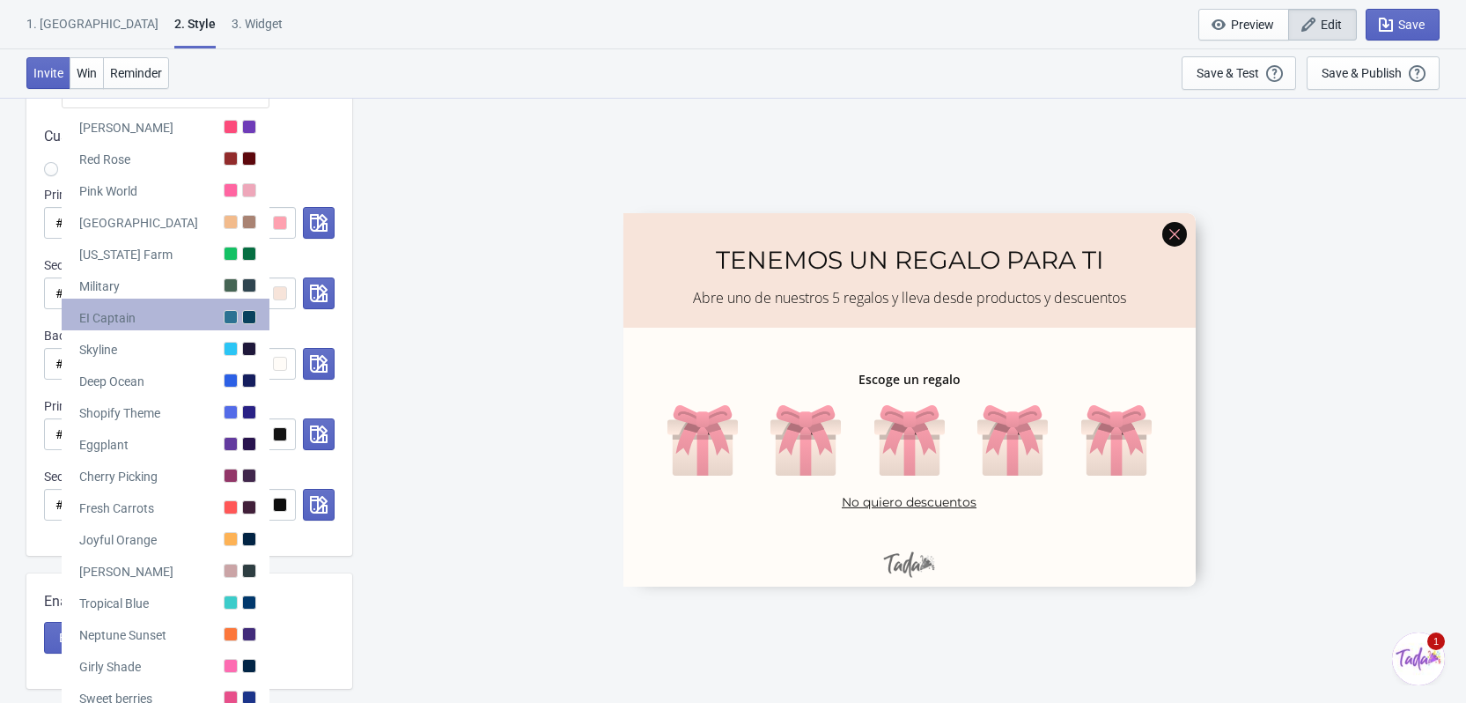
scroll to position [264, 0]
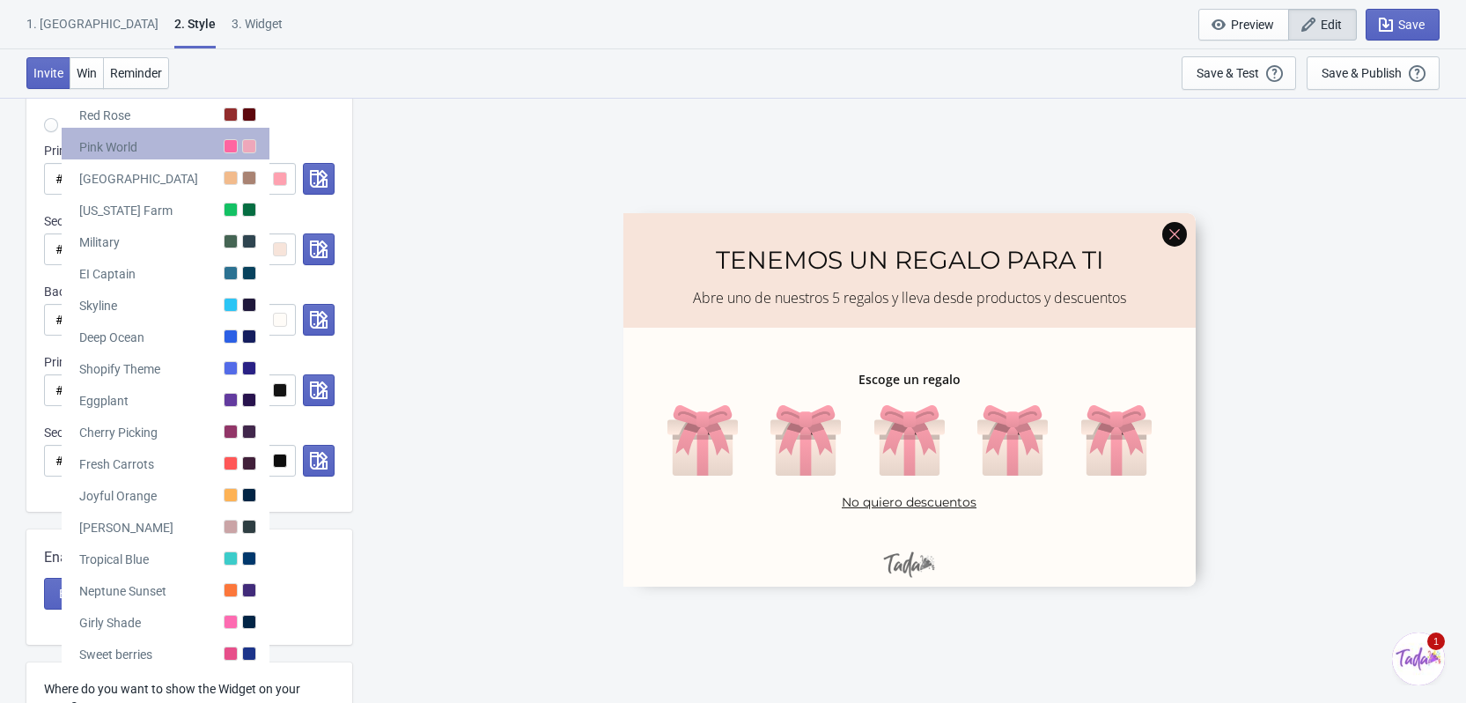
click at [230, 146] on div at bounding box center [231, 146] width 14 height 14
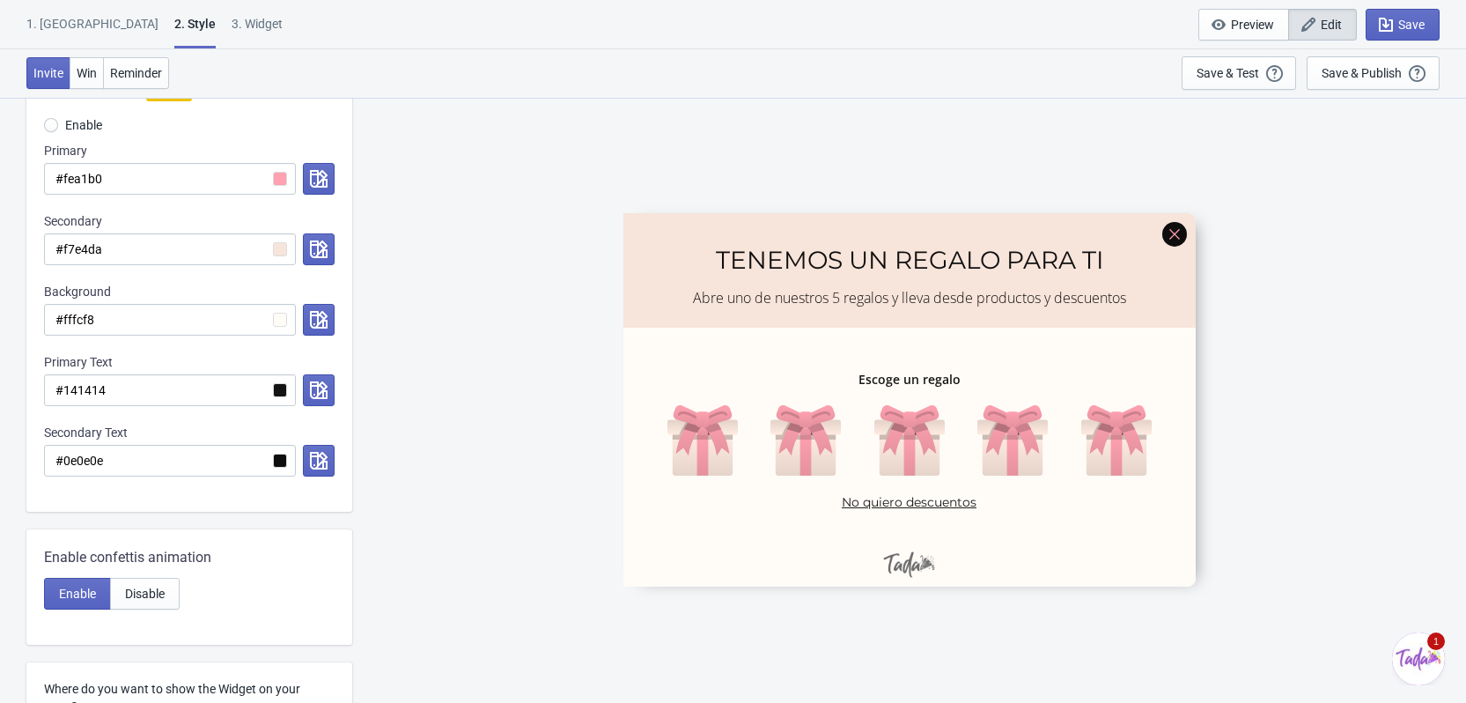
click at [272, 461] on div at bounding box center [189, 287] width 326 height 447
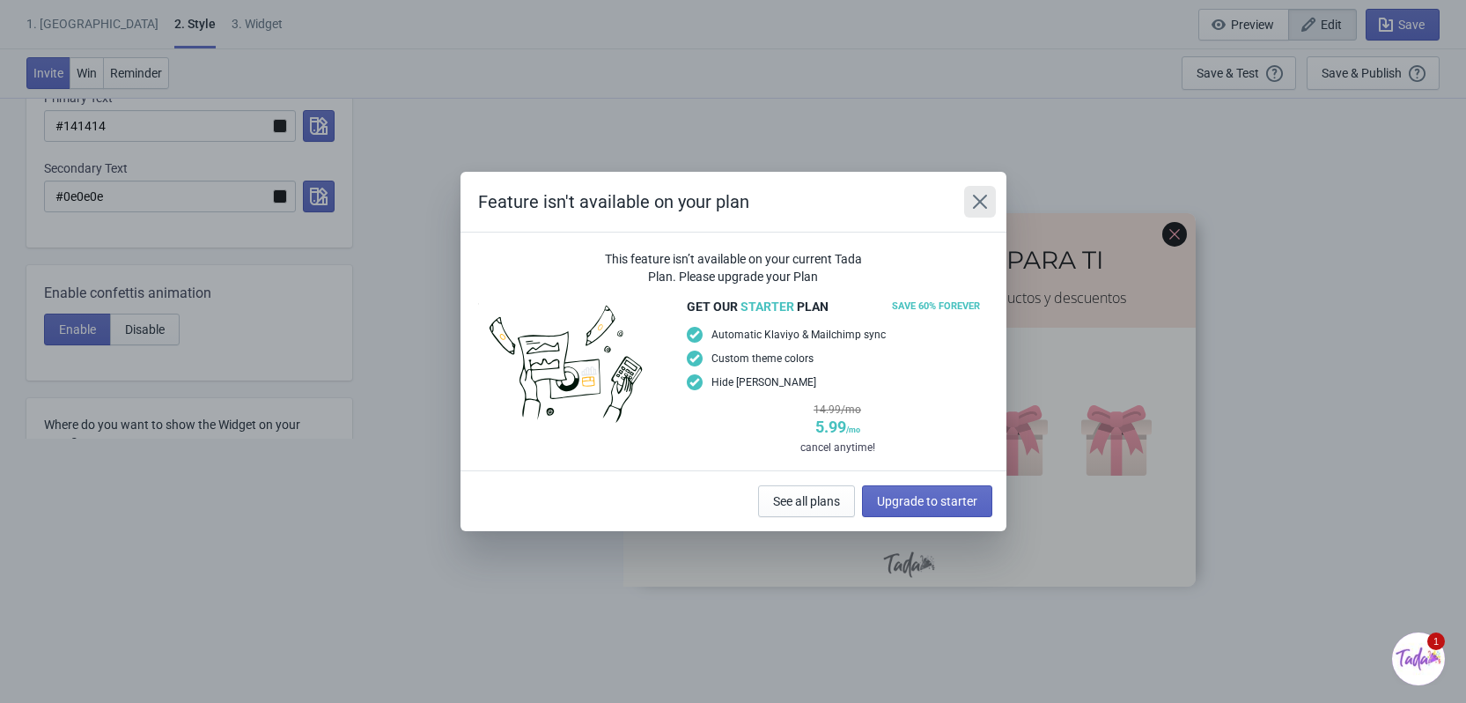
click at [981, 202] on icon "Close" at bounding box center [979, 202] width 14 height 14
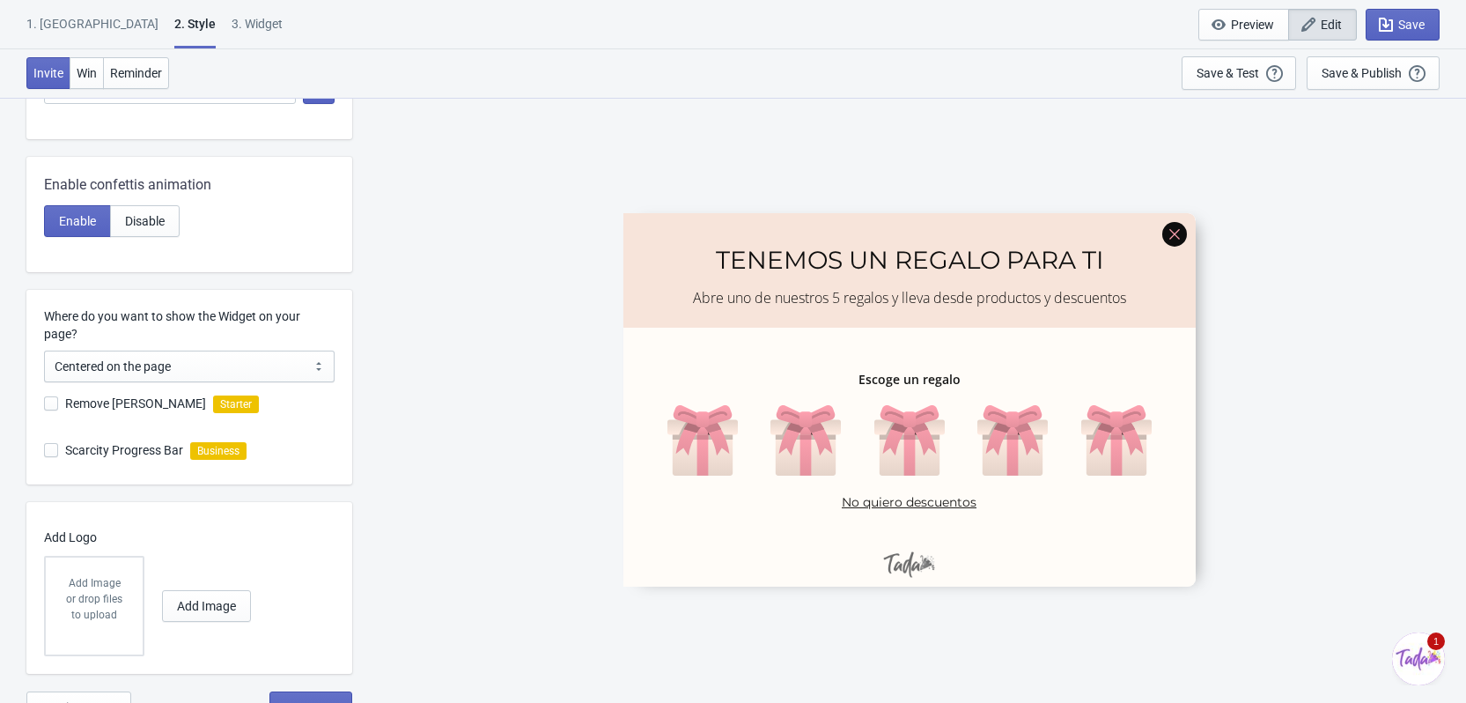
scroll to position [657, 0]
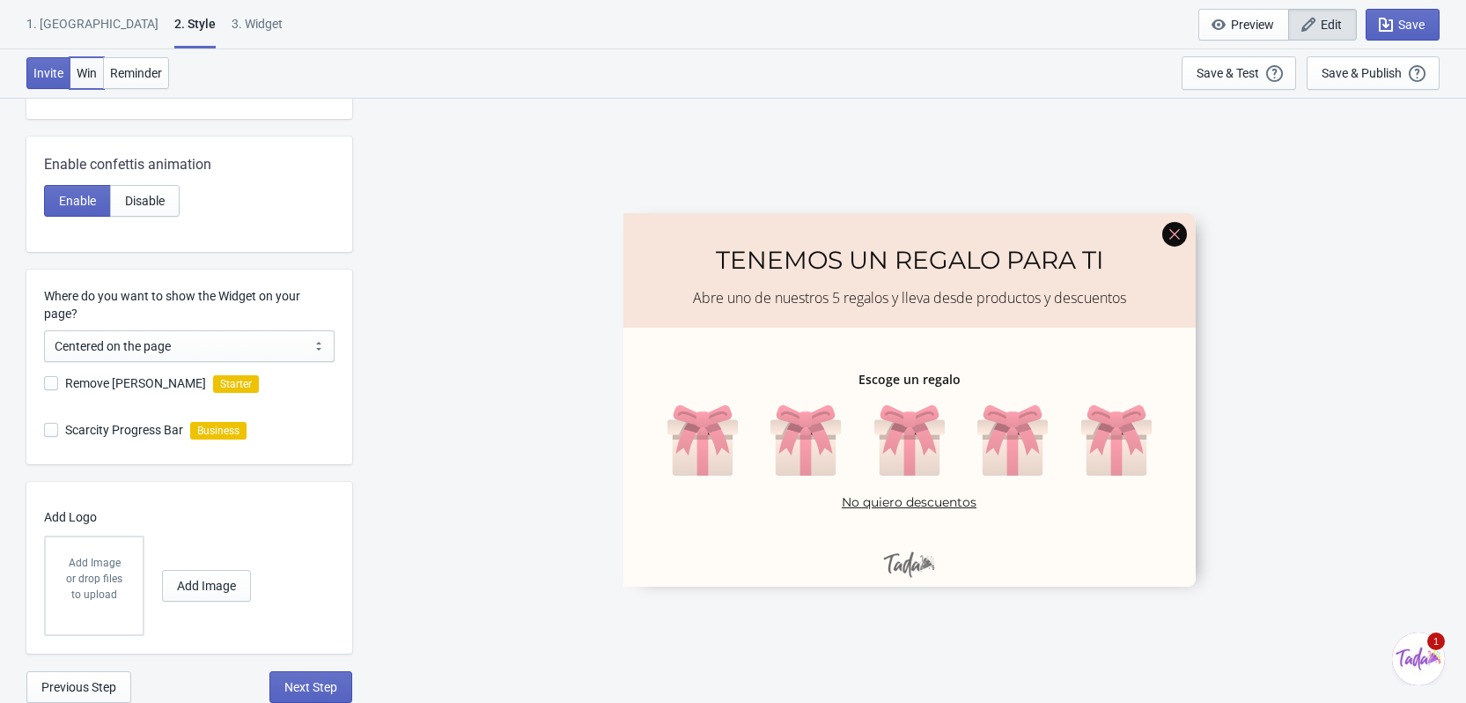
click at [77, 69] on span "Win" at bounding box center [87, 73] width 20 height 14
radio input "true"
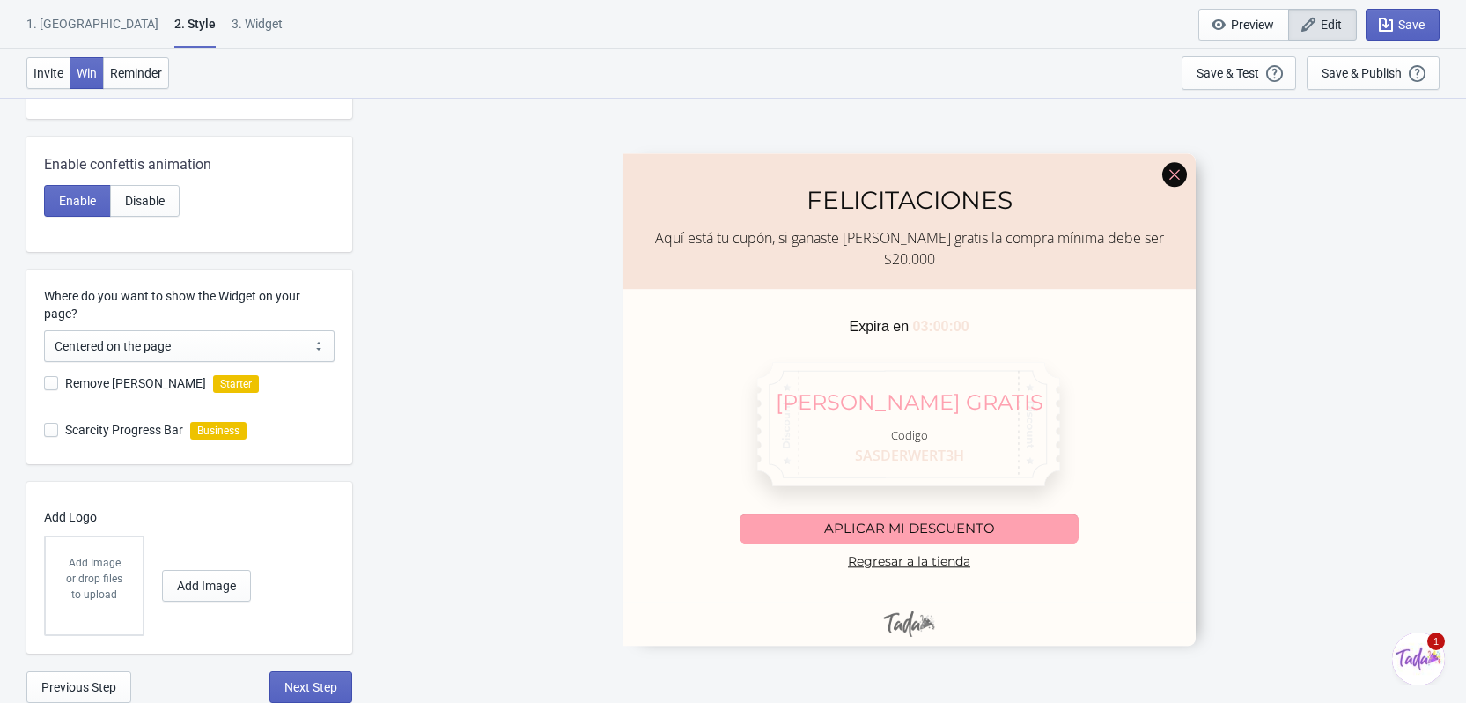
click at [232, 21] on div "3. Widget" at bounding box center [257, 30] width 51 height 31
select select "once"
select select "middle_left"
select select "1"
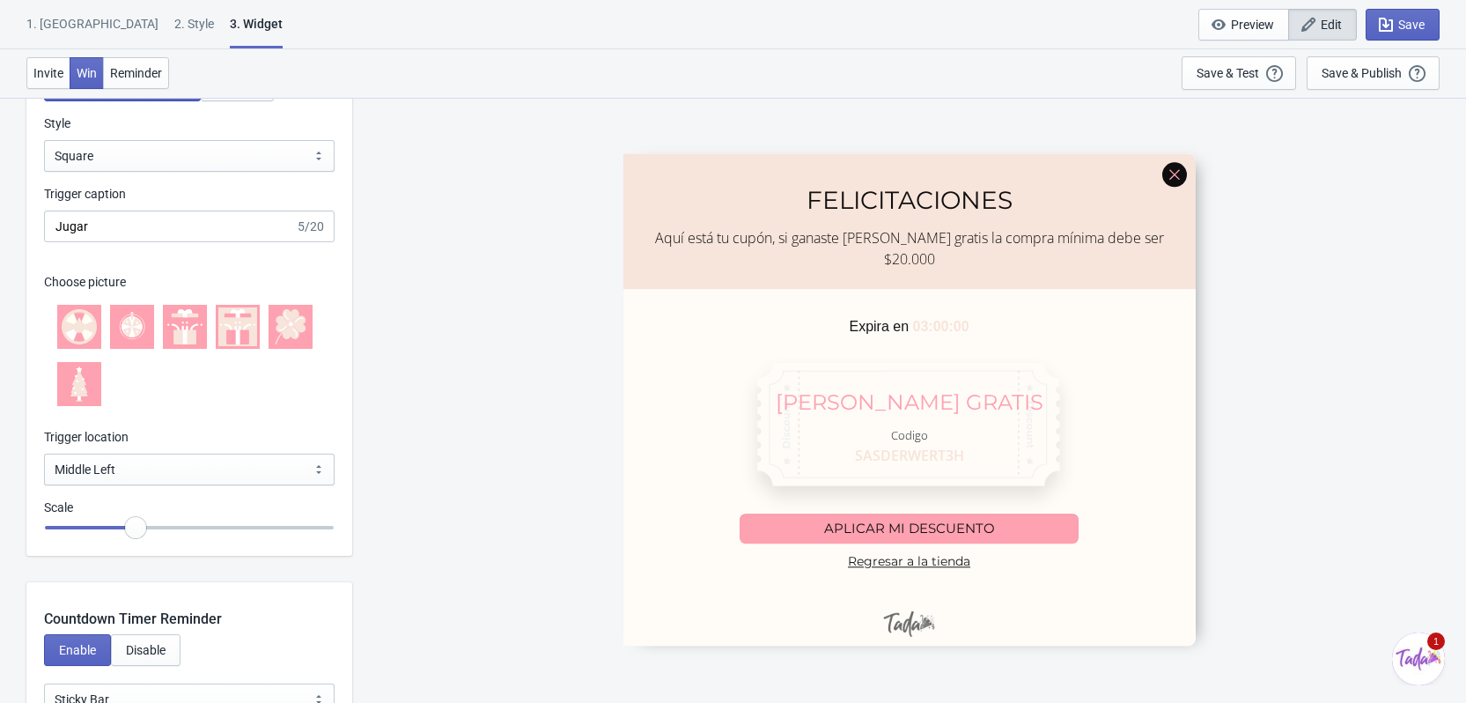
scroll to position [1585, 0]
click at [241, 329] on icon at bounding box center [237, 327] width 35 height 35
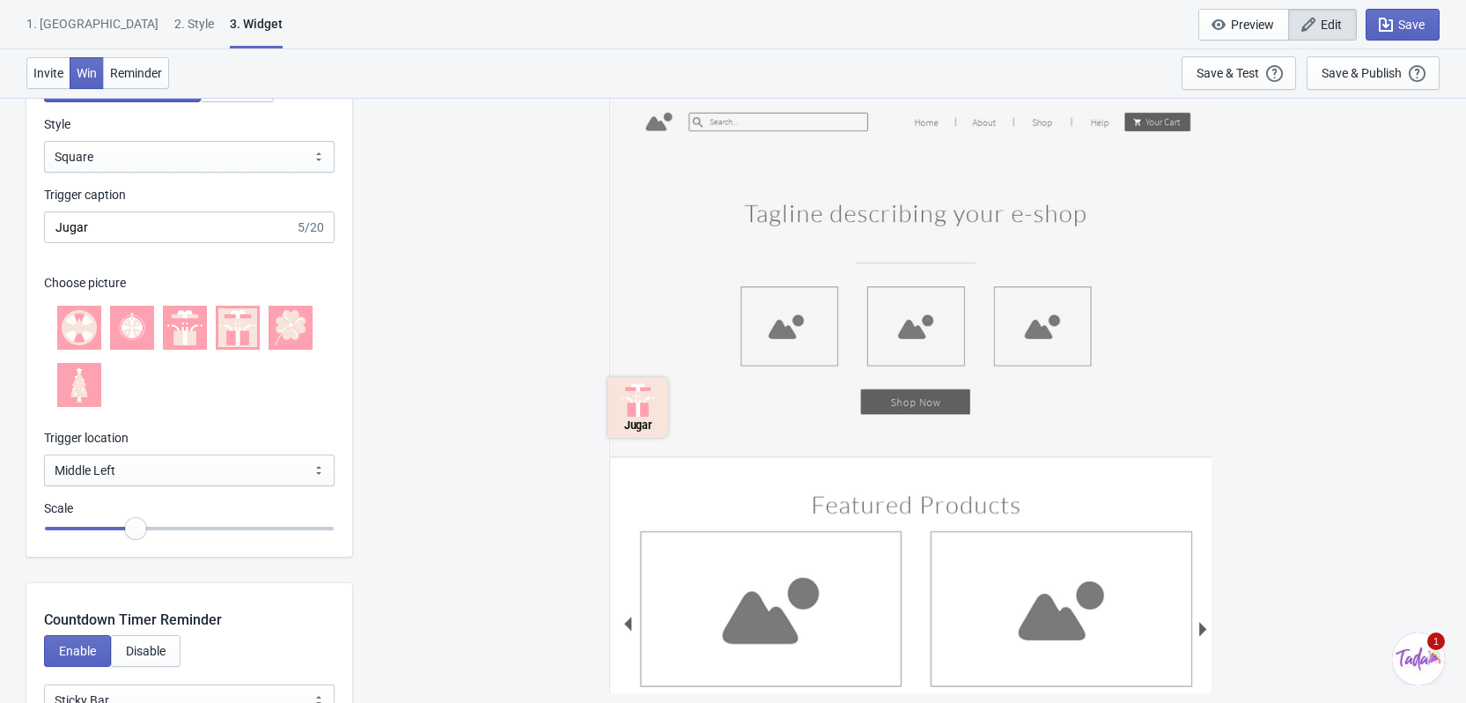
click at [169, 315] on icon at bounding box center [184, 327] width 35 height 35
click at [142, 327] on icon at bounding box center [137, 328] width 11 height 6
click at [92, 329] on icon at bounding box center [86, 327] width 15 height 11
click at [149, 331] on icon at bounding box center [131, 327] width 35 height 35
click at [200, 326] on icon at bounding box center [184, 327] width 35 height 35
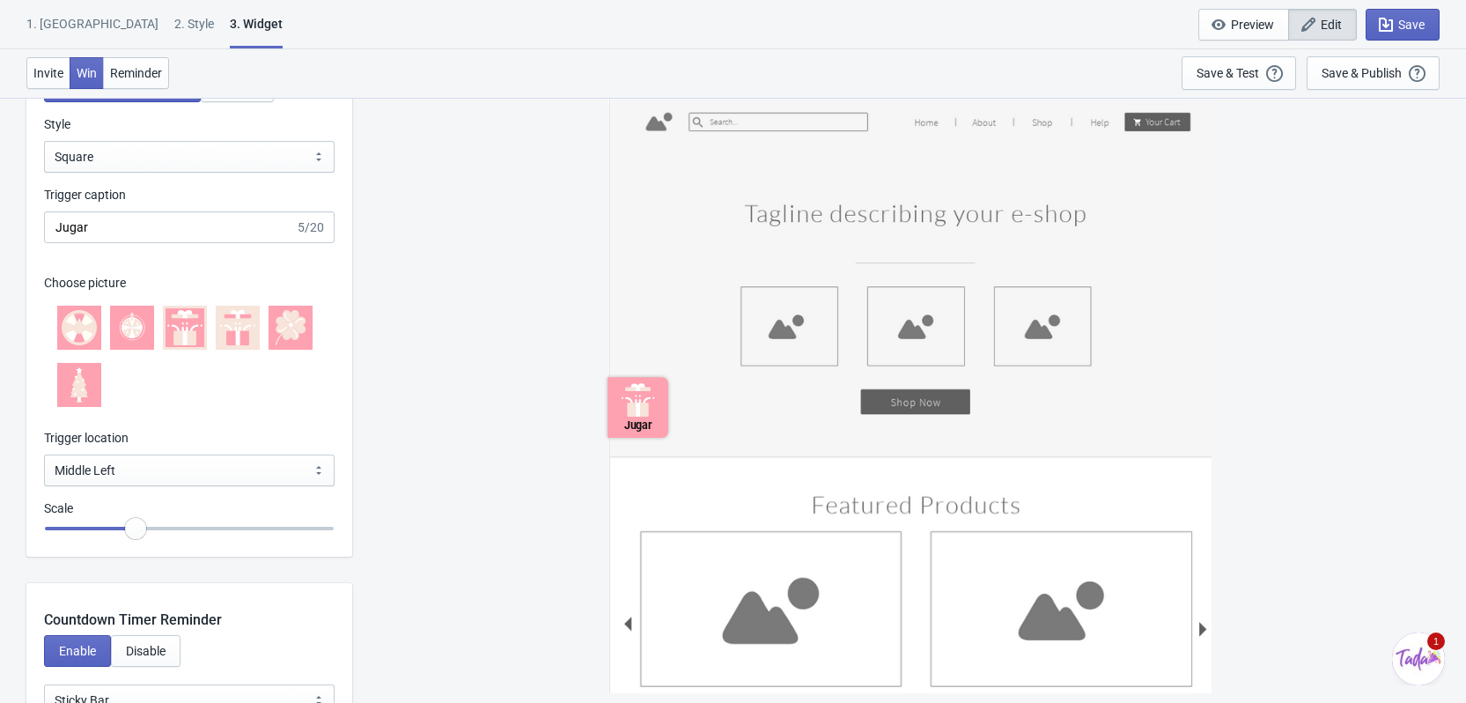
click at [233, 322] on icon at bounding box center [237, 327] width 35 height 35
click at [291, 334] on icon at bounding box center [291, 333] width 17 height 14
click at [250, 329] on icon at bounding box center [237, 327] width 35 height 35
click at [209, 325] on div at bounding box center [189, 356] width 291 height 128
click at [203, 329] on div at bounding box center [185, 328] width 44 height 44
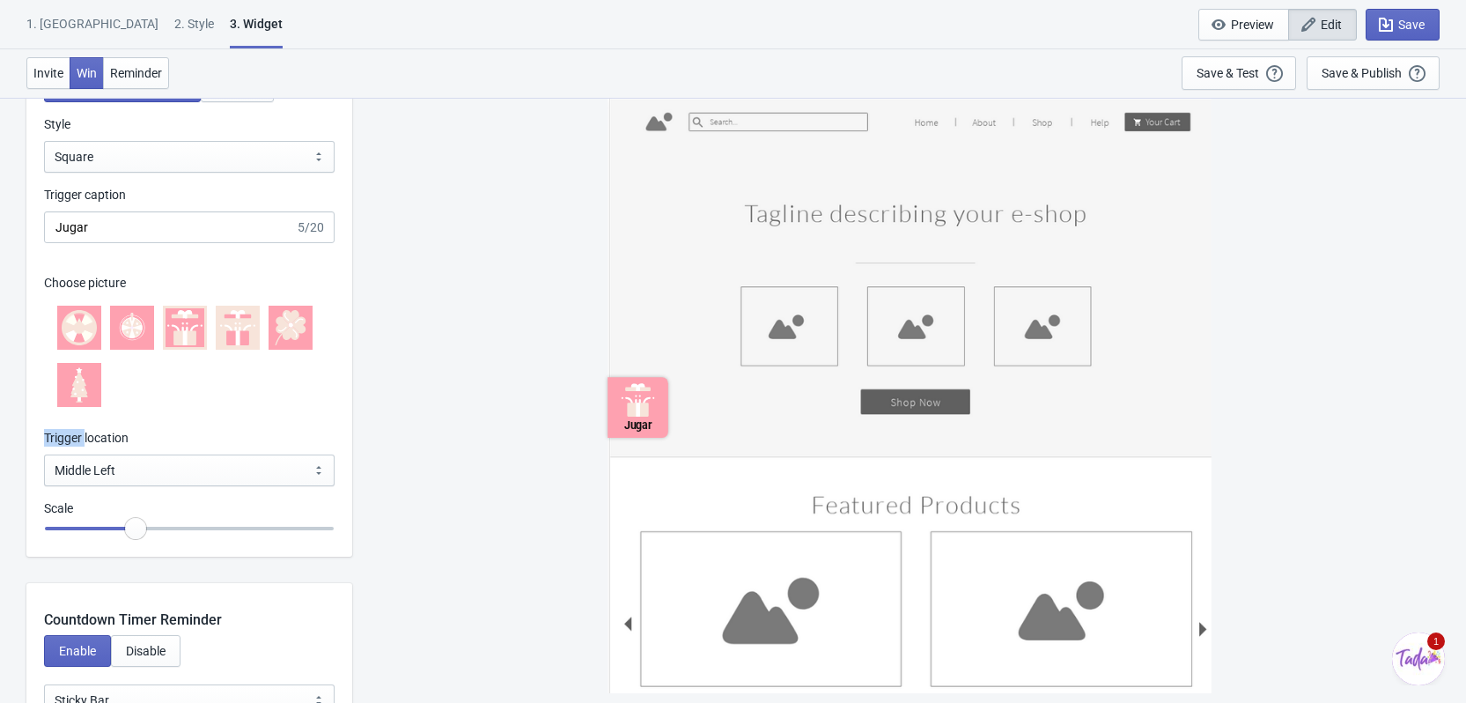
click at [202, 329] on div at bounding box center [185, 328] width 44 height 44
click at [226, 328] on icon at bounding box center [237, 327] width 35 height 35
click at [306, 270] on div "Choose picture" at bounding box center [189, 342] width 291 height 173
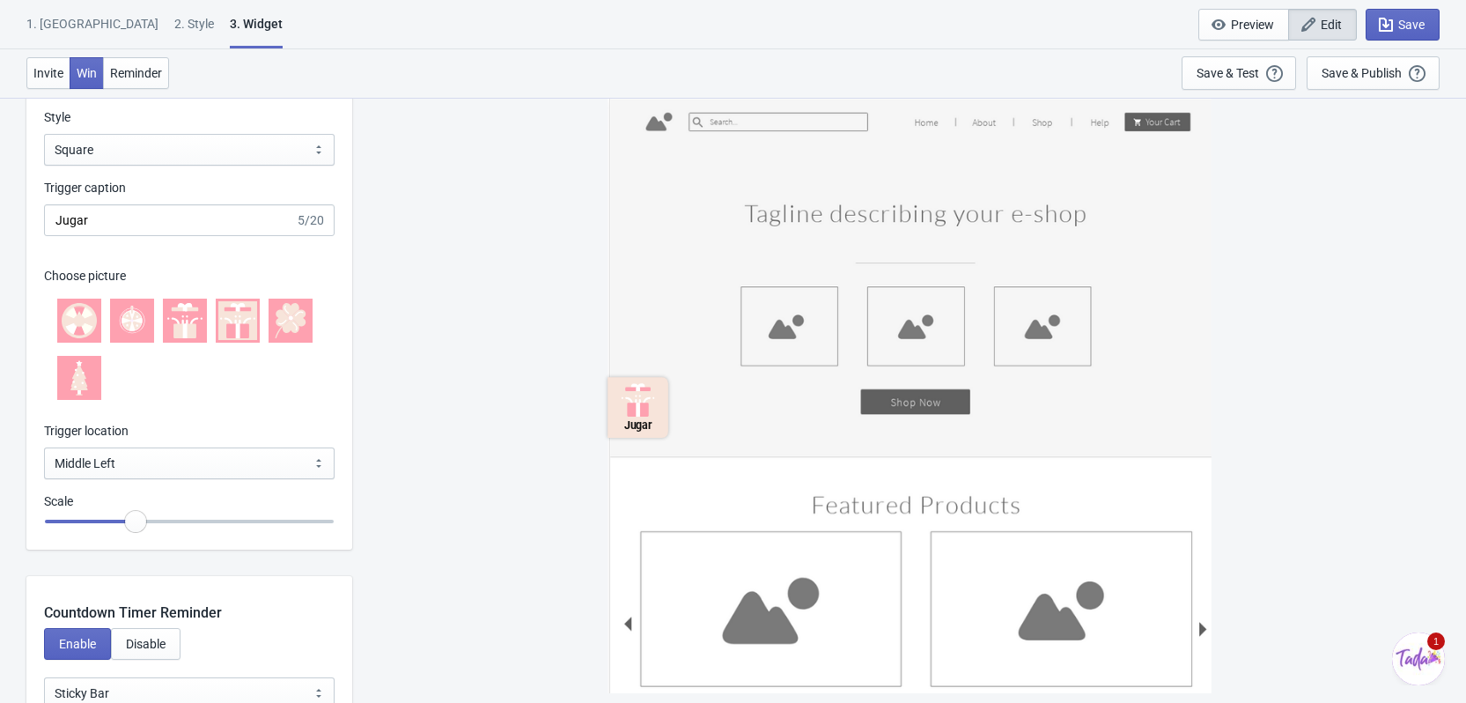
scroll to position [1497, 0]
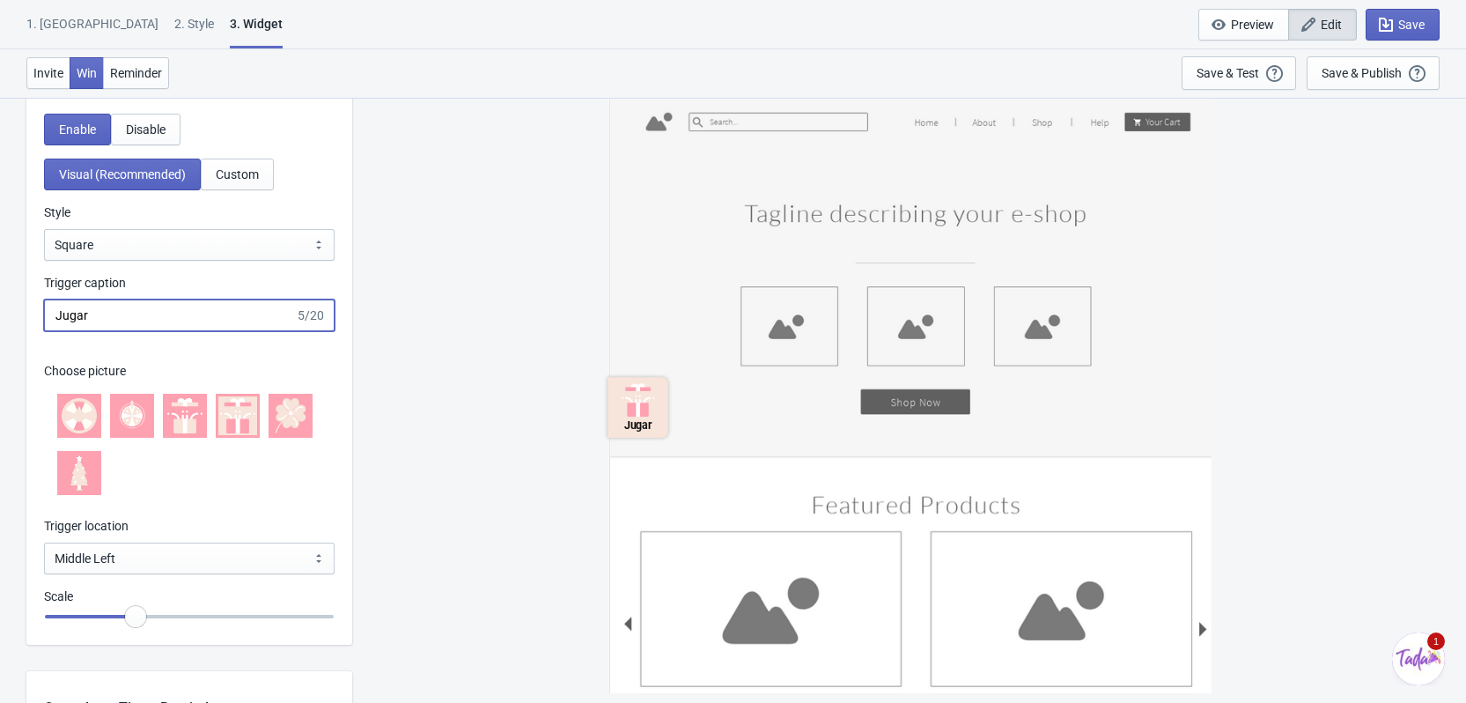
click at [265, 307] on input "Jugar" at bounding box center [169, 315] width 251 height 32
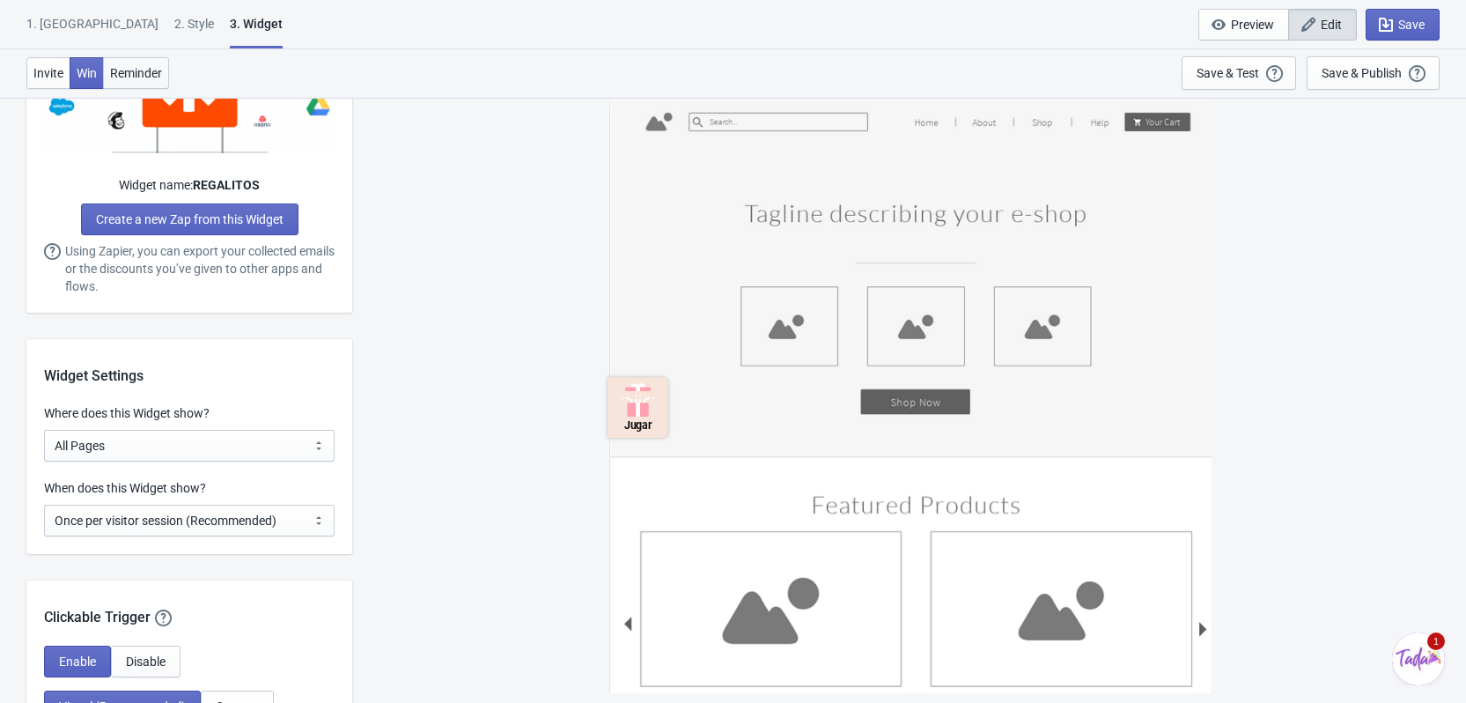
scroll to position [880, 0]
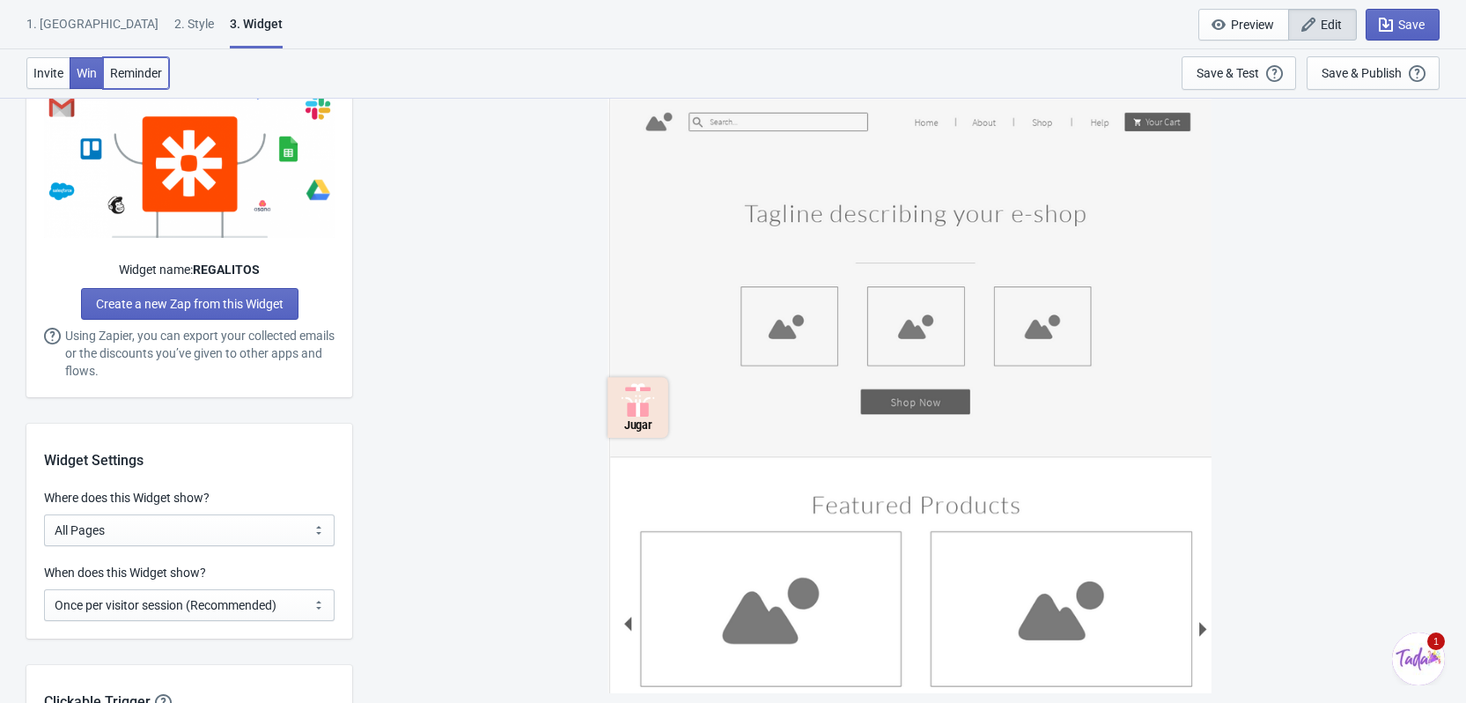
click at [127, 70] on span "Reminder" at bounding box center [136, 73] width 52 height 14
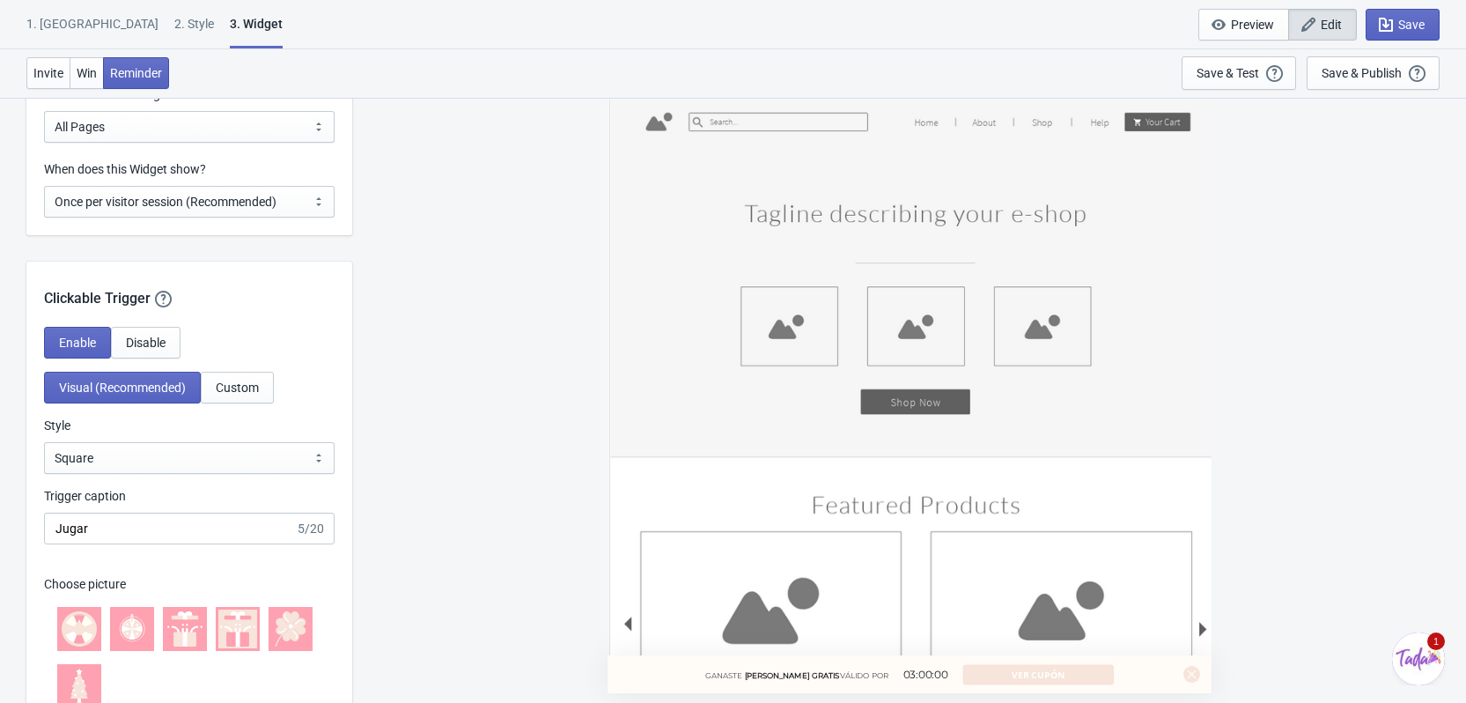
scroll to position [1145, 0]
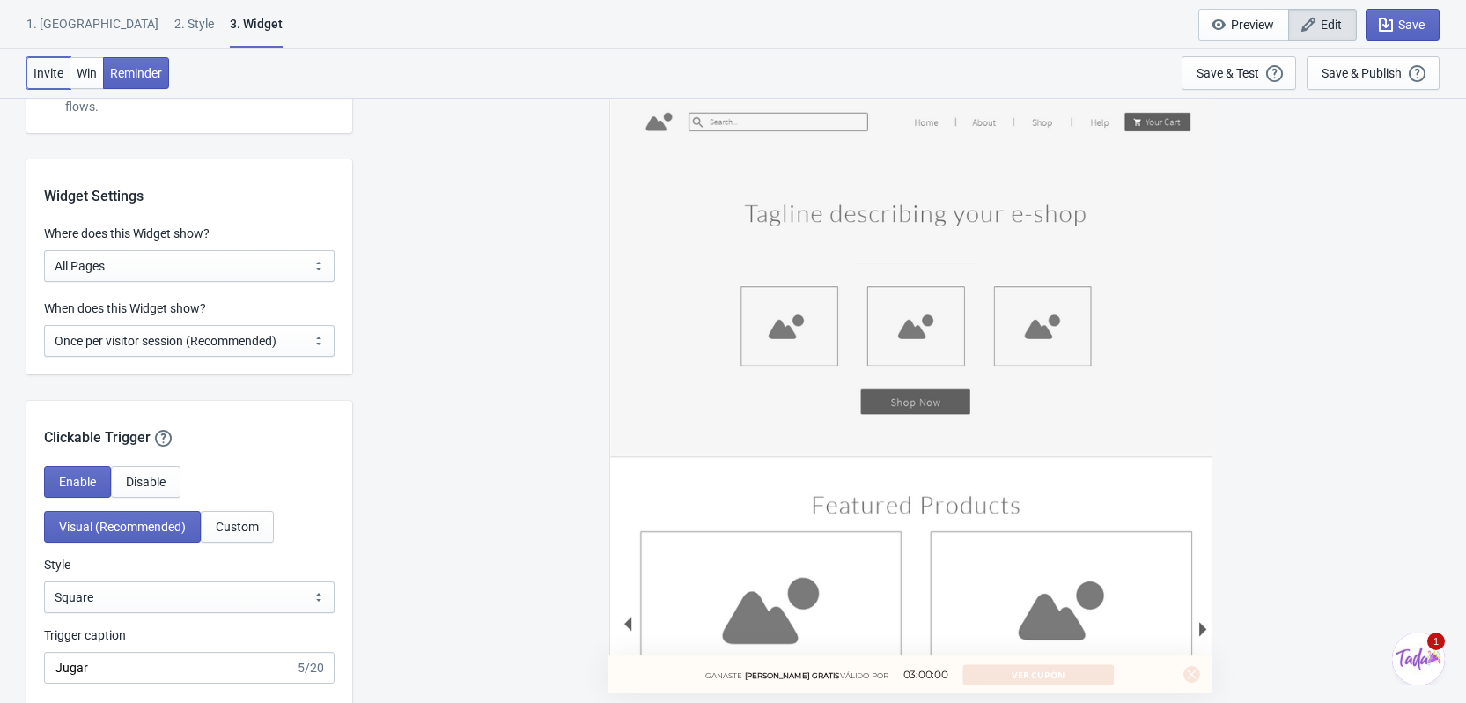
click at [63, 77] on span "Invite" at bounding box center [48, 73] width 30 height 14
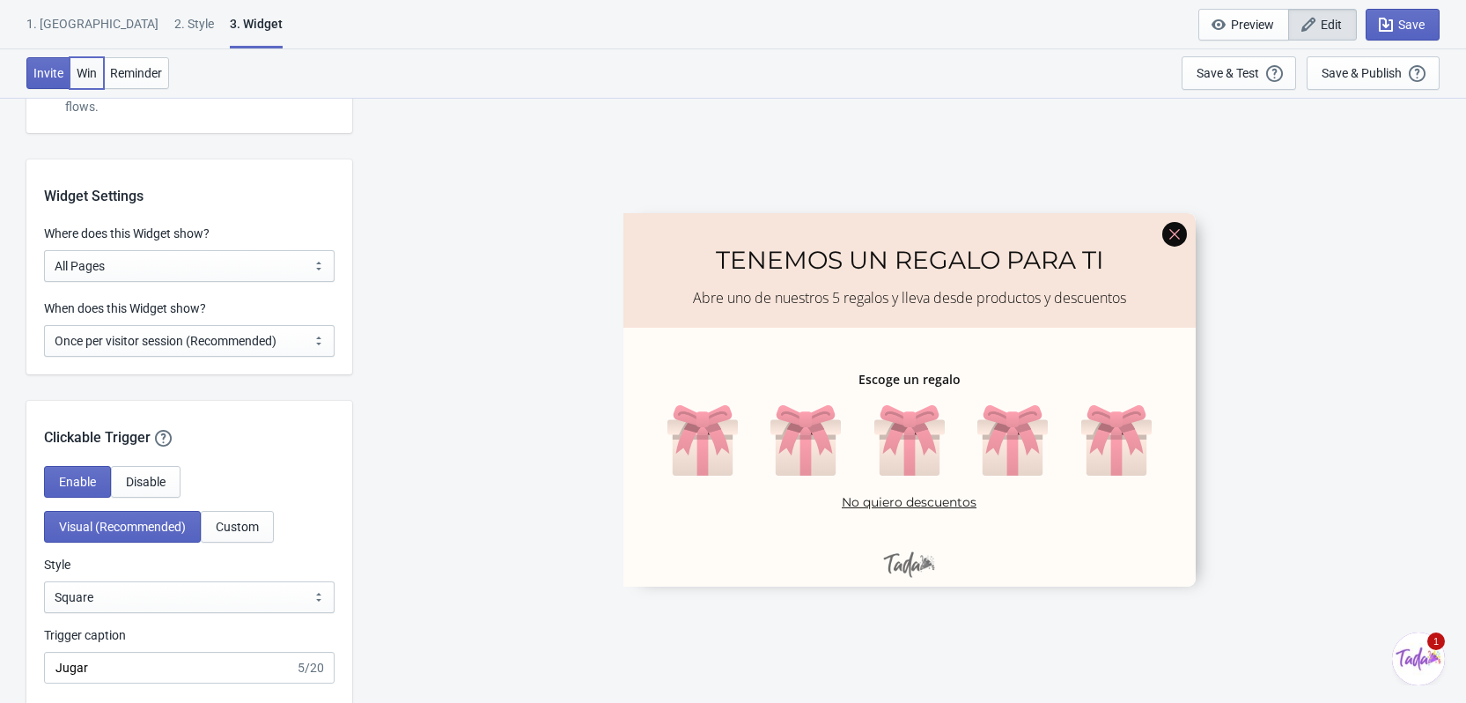
click at [71, 74] on button "Win" at bounding box center [87, 73] width 34 height 32
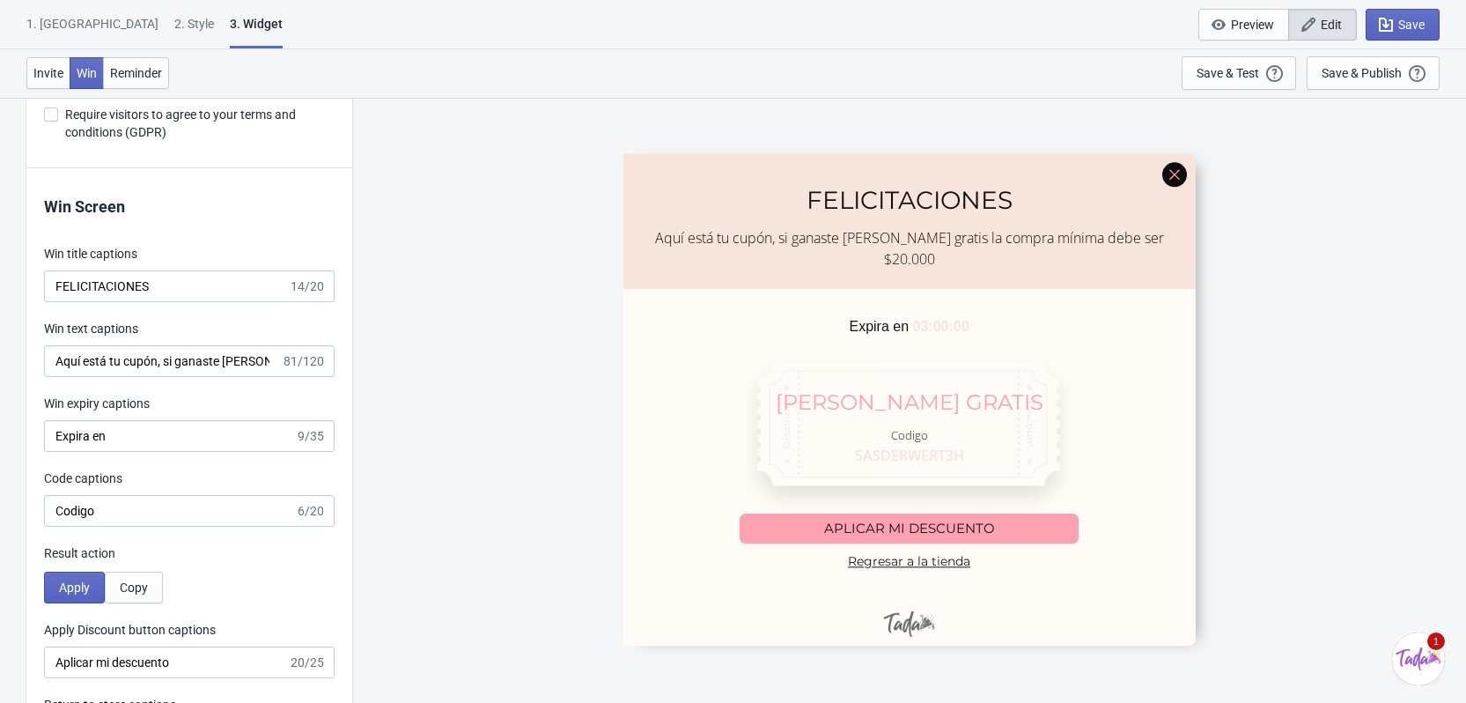
scroll to position [3604, 0]
click at [219, 359] on input "Aquí está tu cupón, si ganaste [PERSON_NAME] gratis la compra mínima debe ser $…" at bounding box center [162, 359] width 237 height 32
type input "Aquí está tu cupón, si ganaste la correa gratis la compra mínima debe ser $40.0…"
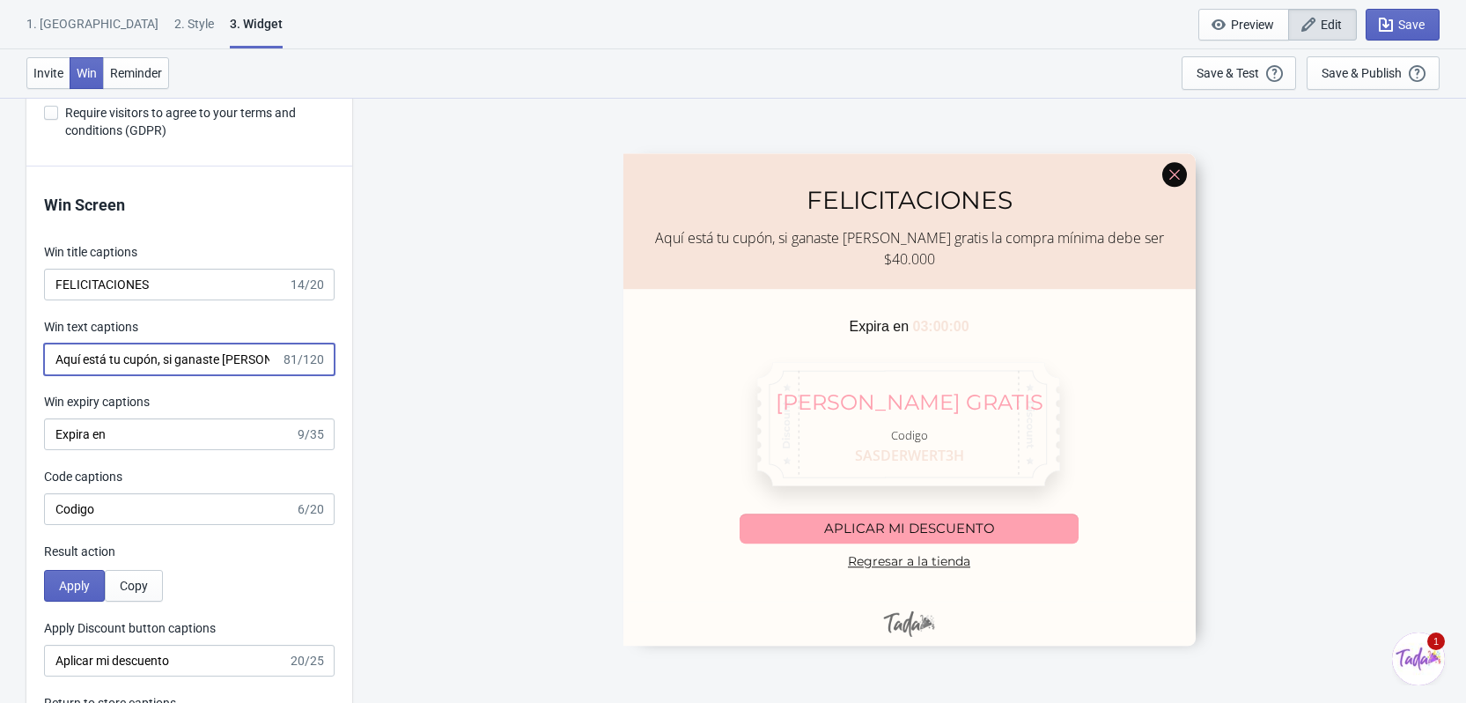
click at [369, 377] on div "SASDERWERT3H FELICITACIONES Aquí está tu cupón, si ganaste la correa gratis la …" at bounding box center [909, 399] width 1096 height 605
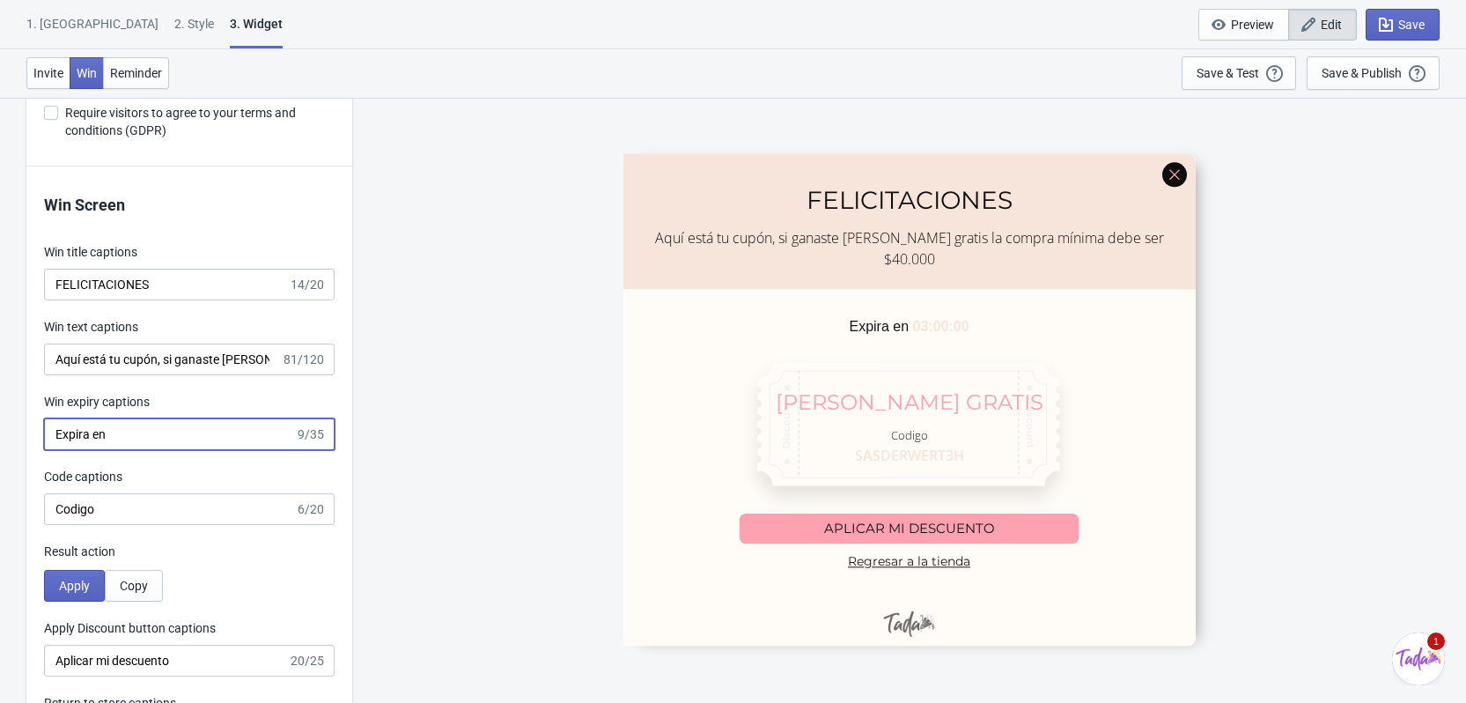
click at [128, 438] on input "Expira en" at bounding box center [169, 434] width 251 height 32
click at [303, 437] on div "Expira en 9/35" at bounding box center [189, 434] width 291 height 32
click at [241, 443] on input "Expira en" at bounding box center [169, 434] width 251 height 32
click at [203, 438] on input "Expira en" at bounding box center [169, 434] width 251 height 32
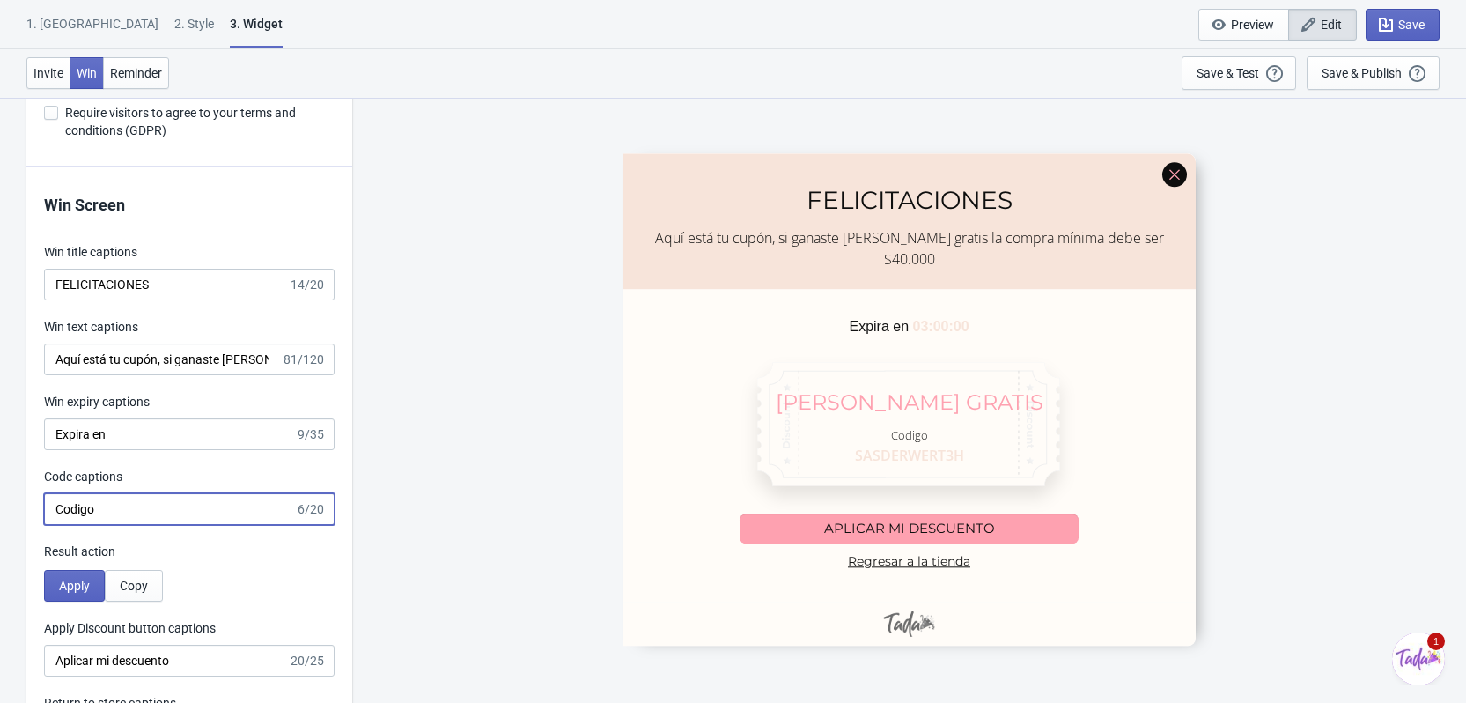
click at [202, 509] on input "Codigo" at bounding box center [169, 509] width 251 height 32
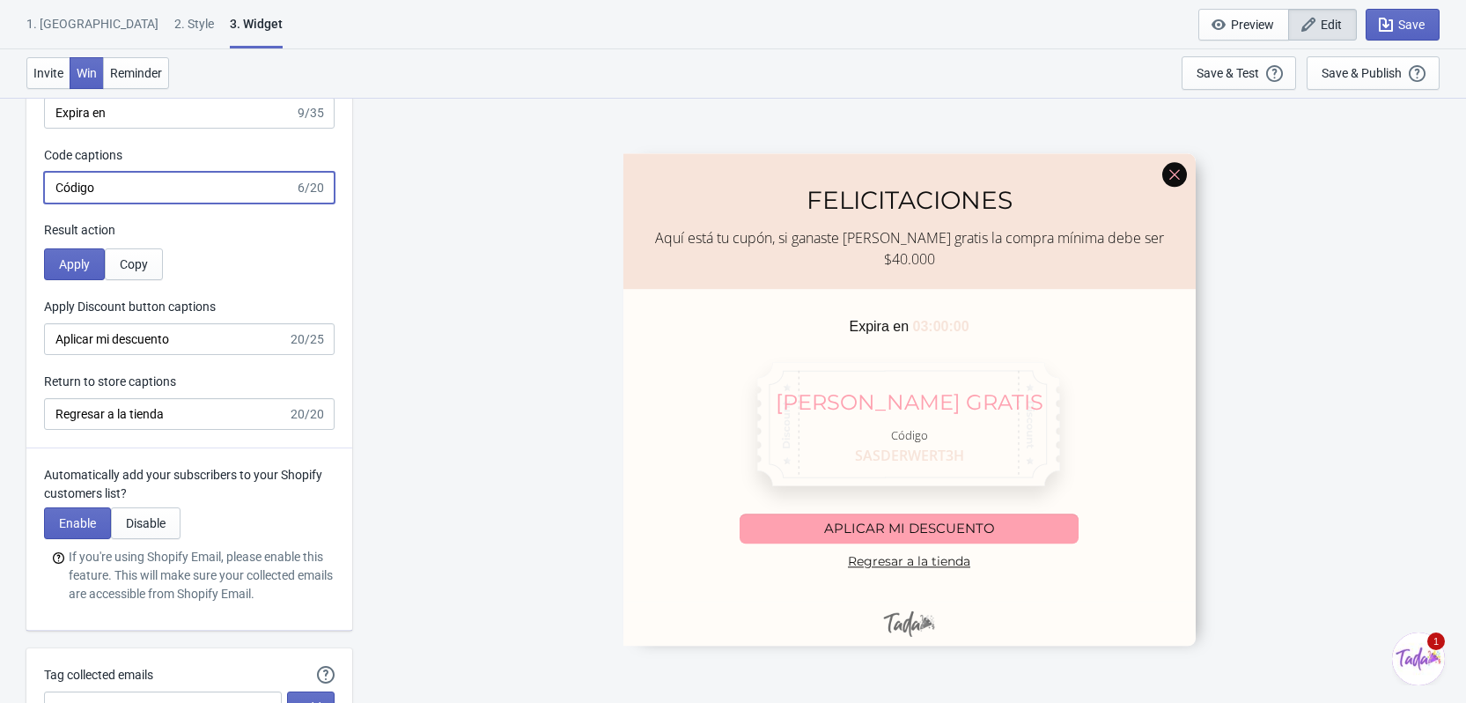
scroll to position [3956, 0]
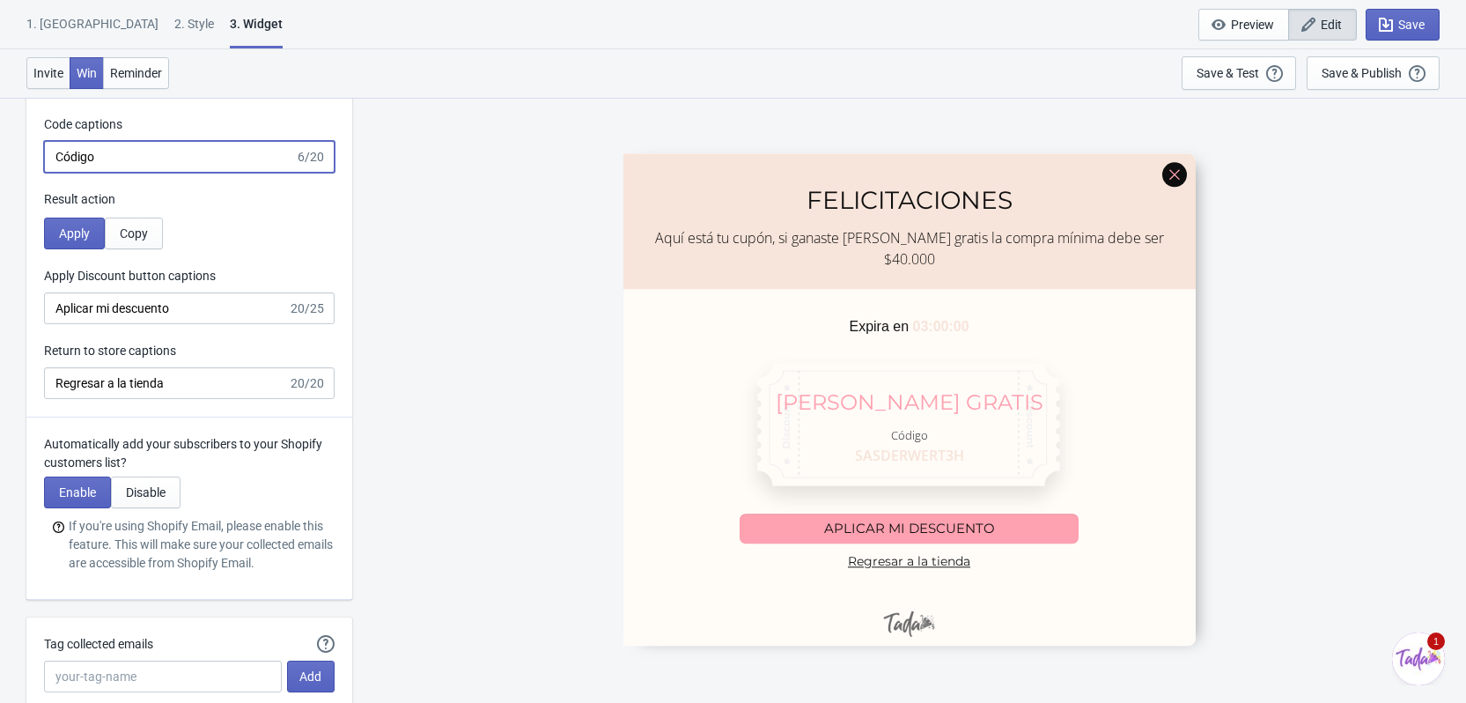
type input "Código"
click at [47, 73] on span "Invite" at bounding box center [48, 73] width 30 height 14
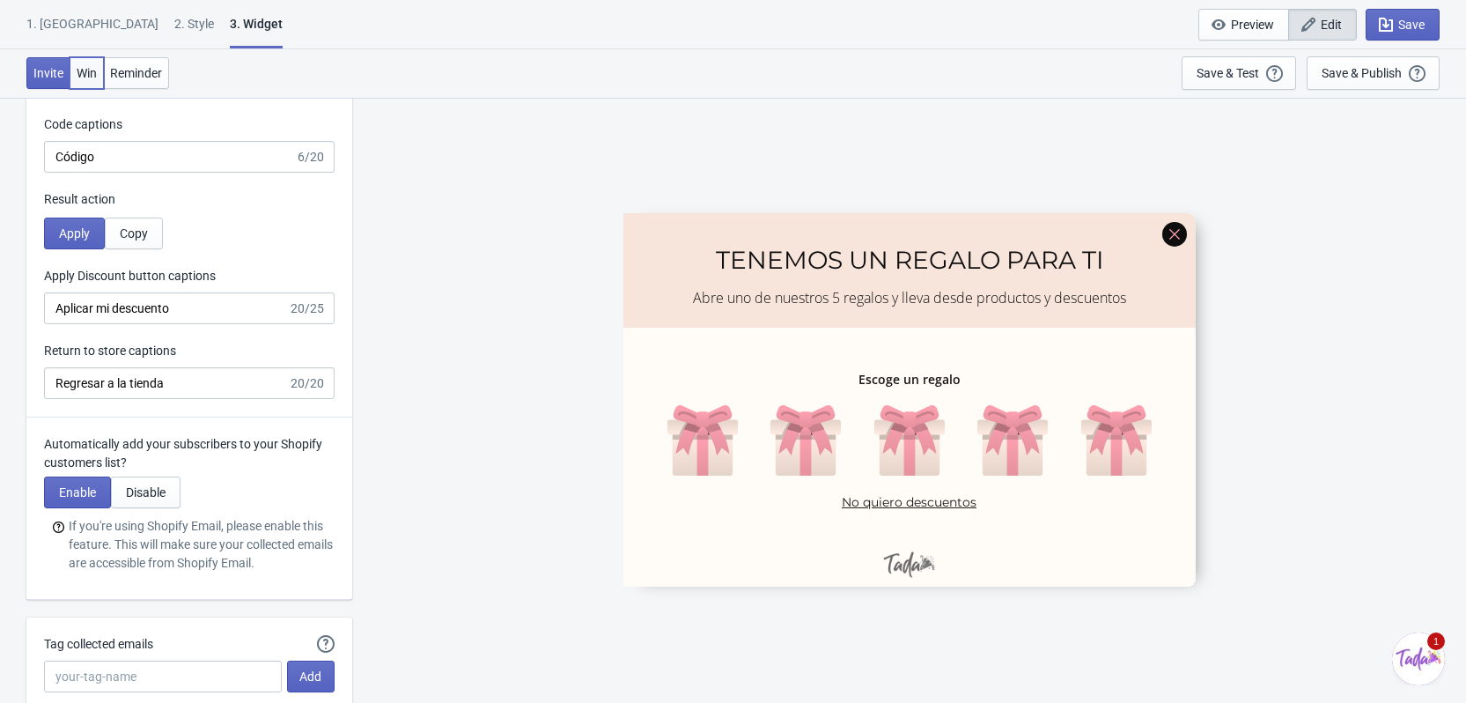
click at [95, 77] on span "Win" at bounding box center [87, 73] width 20 height 14
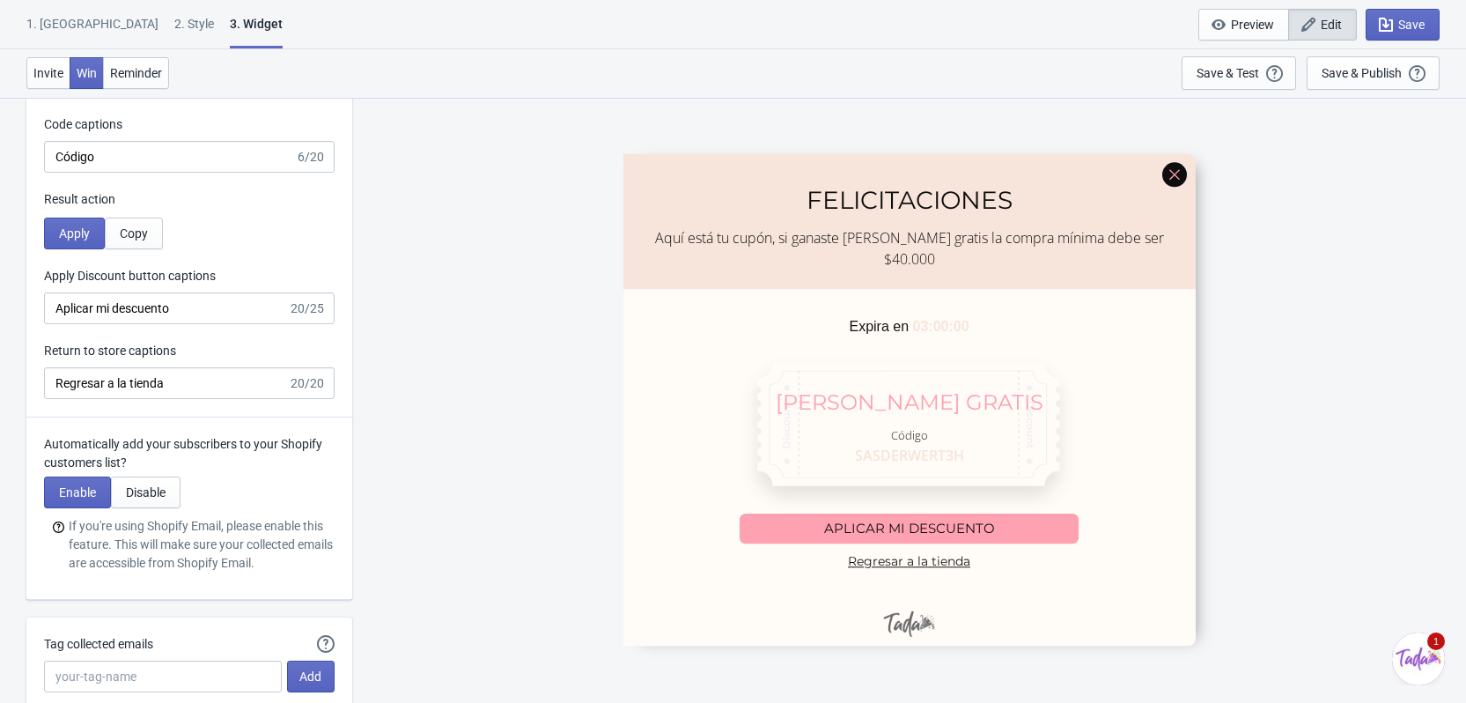
click at [915, 430] on div at bounding box center [909, 399] width 572 height 492
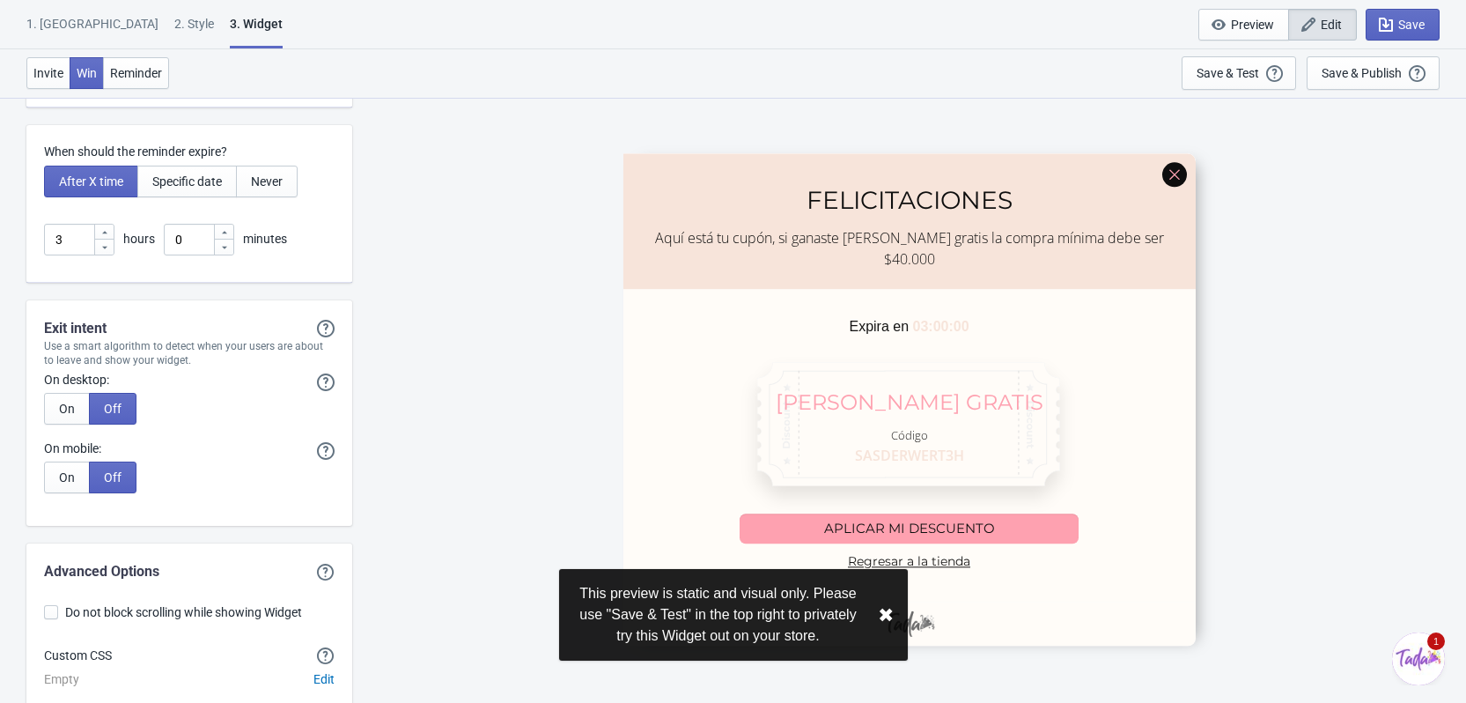
scroll to position [4572, 0]
click at [891, 615] on button "✖︎" at bounding box center [886, 615] width 16 height 22
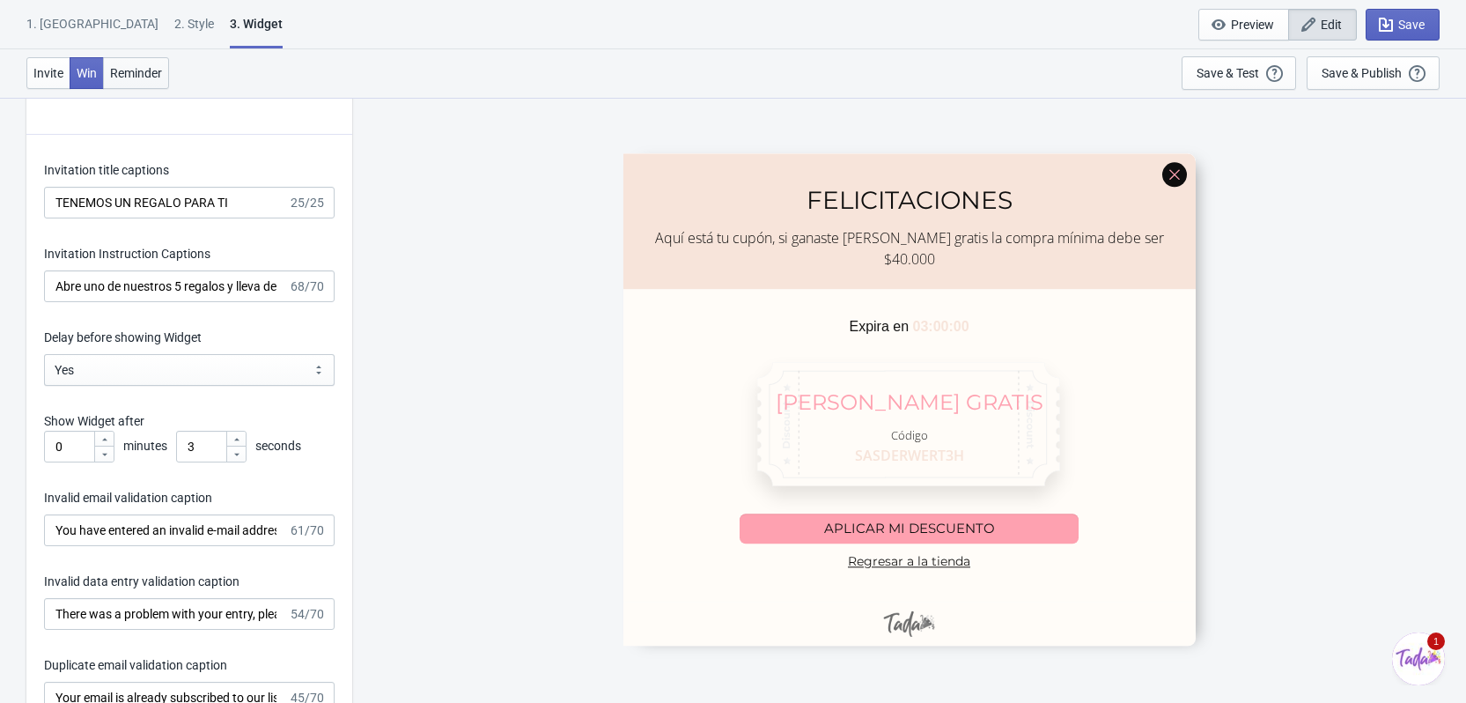
scroll to position [2635, 0]
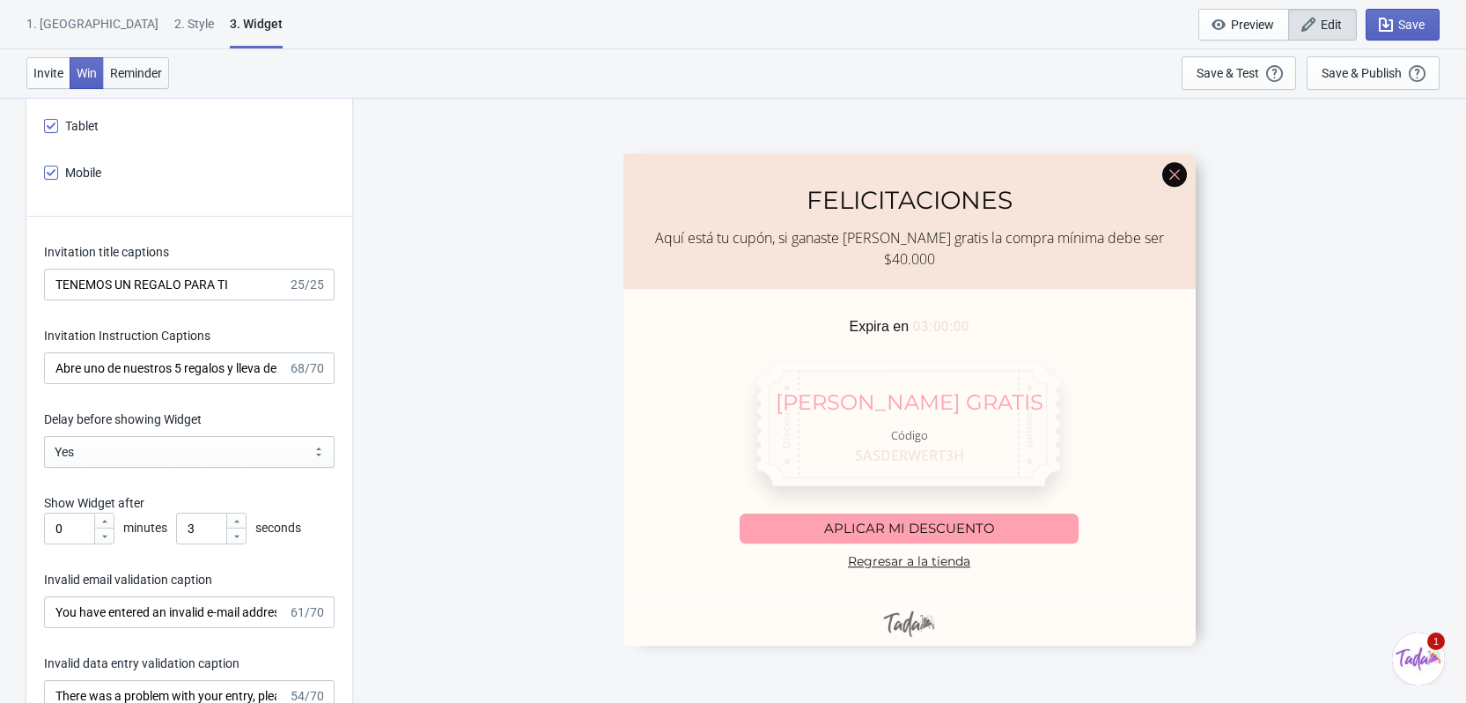
click at [120, 57] on button "Reminder" at bounding box center [136, 73] width 66 height 32
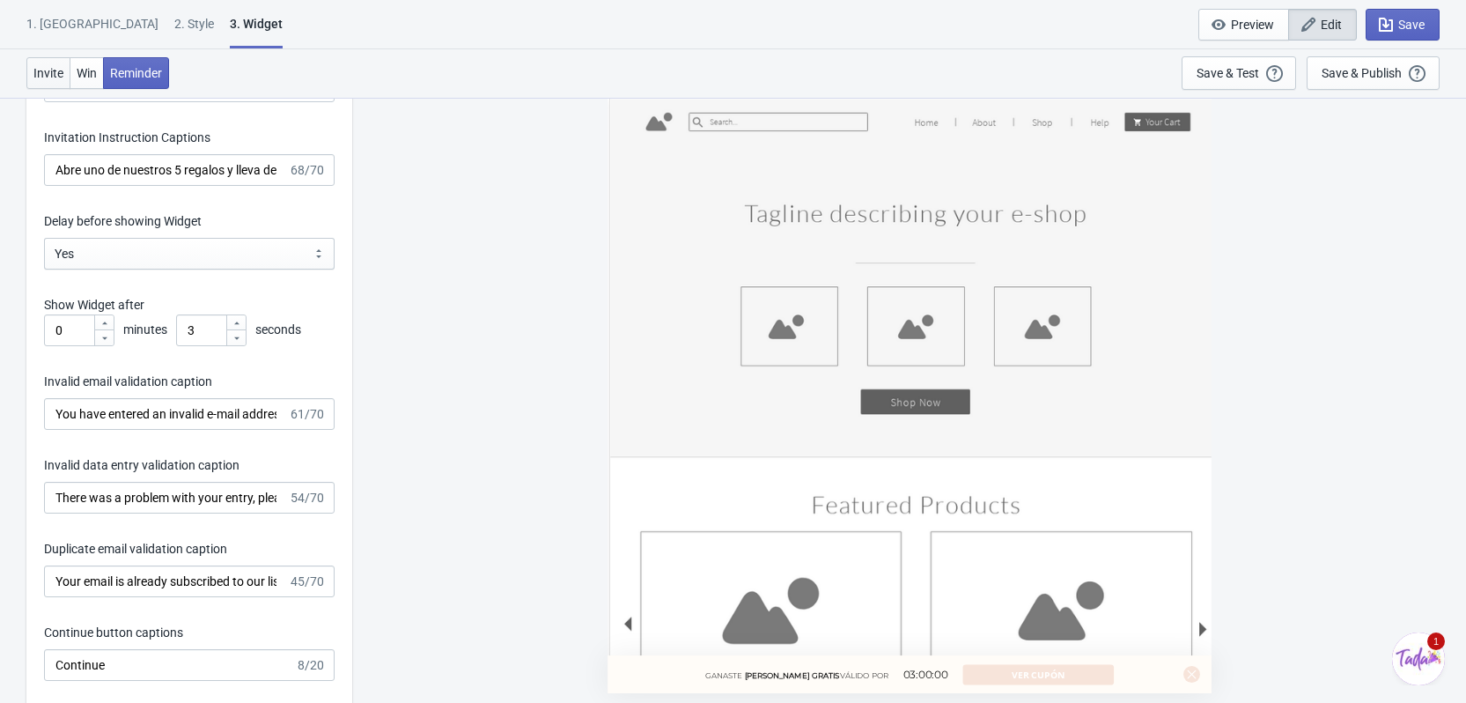
scroll to position [2811, 0]
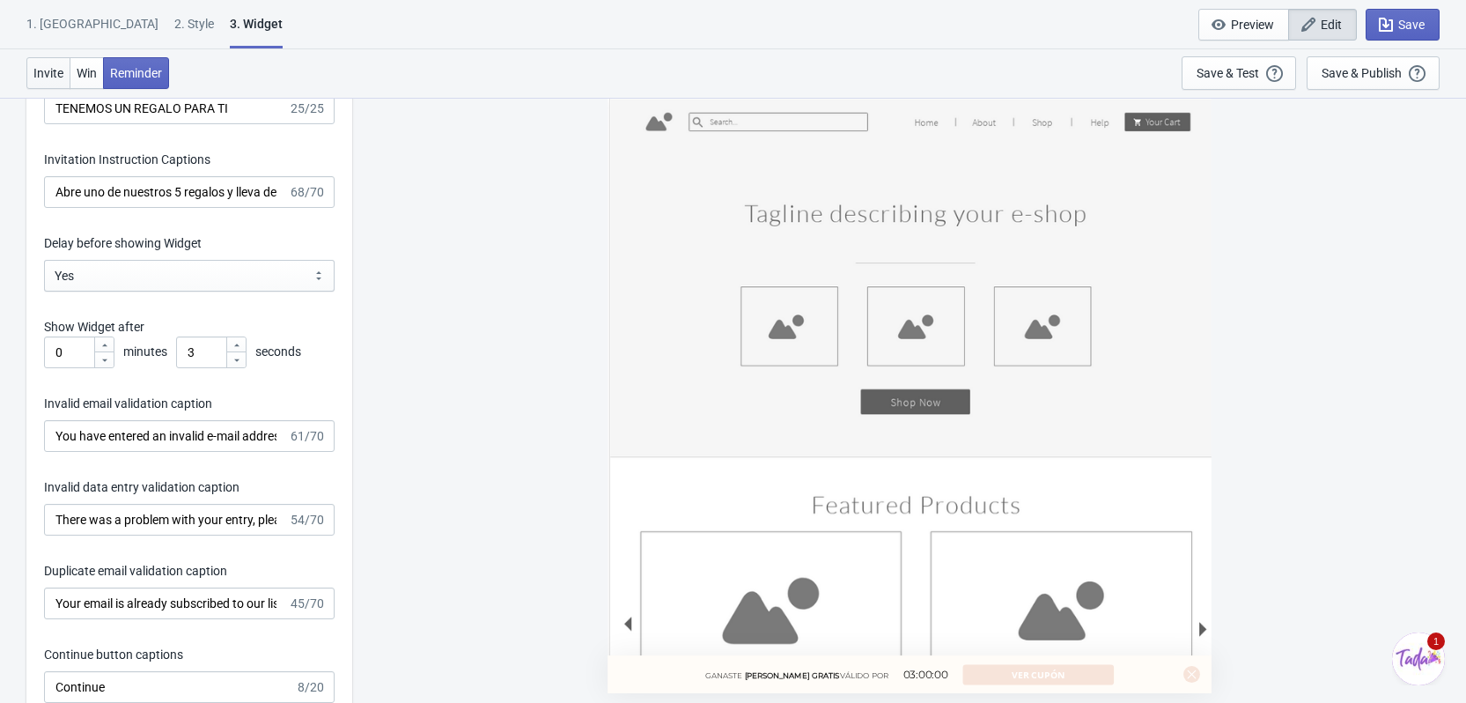
click at [39, 62] on button "Invite" at bounding box center [48, 73] width 44 height 32
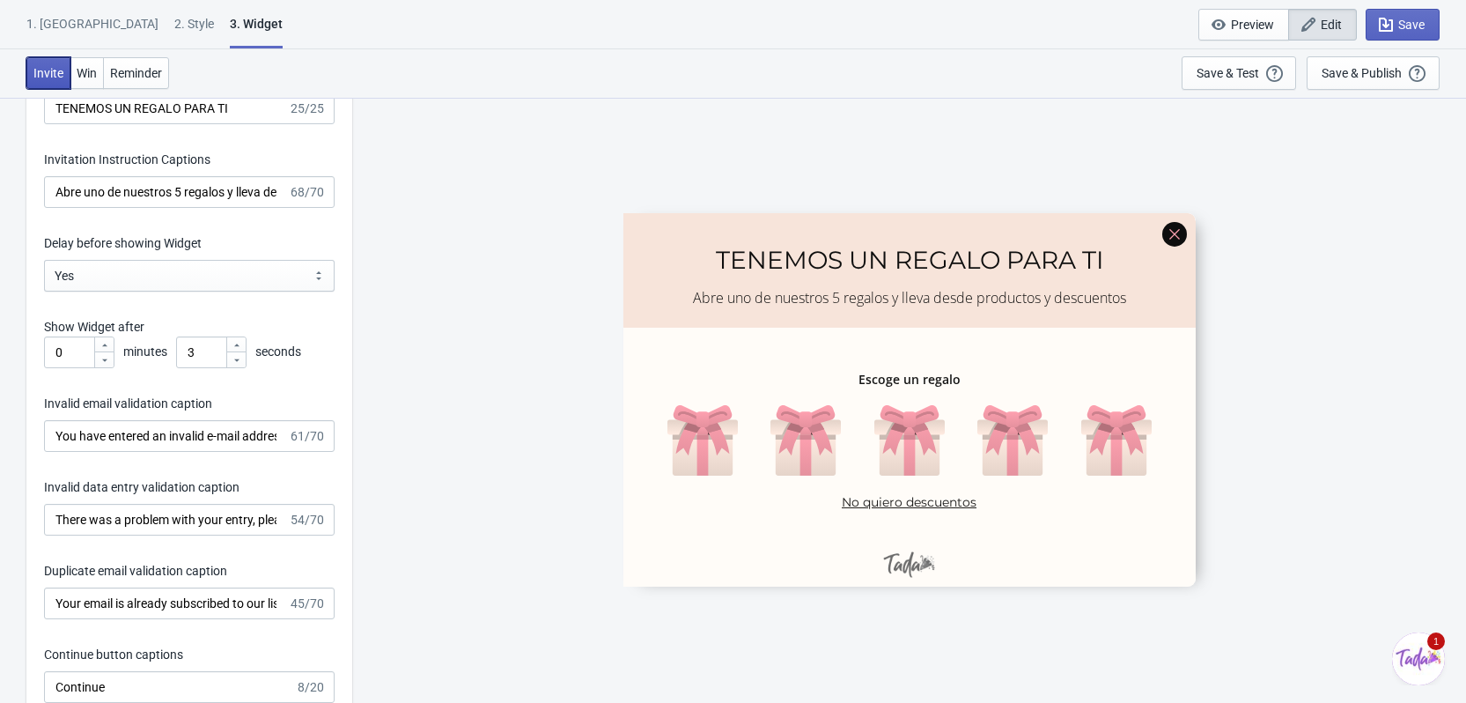
click at [68, 60] on button "Invite" at bounding box center [48, 73] width 44 height 32
click at [73, 68] on button "Win" at bounding box center [87, 73] width 34 height 32
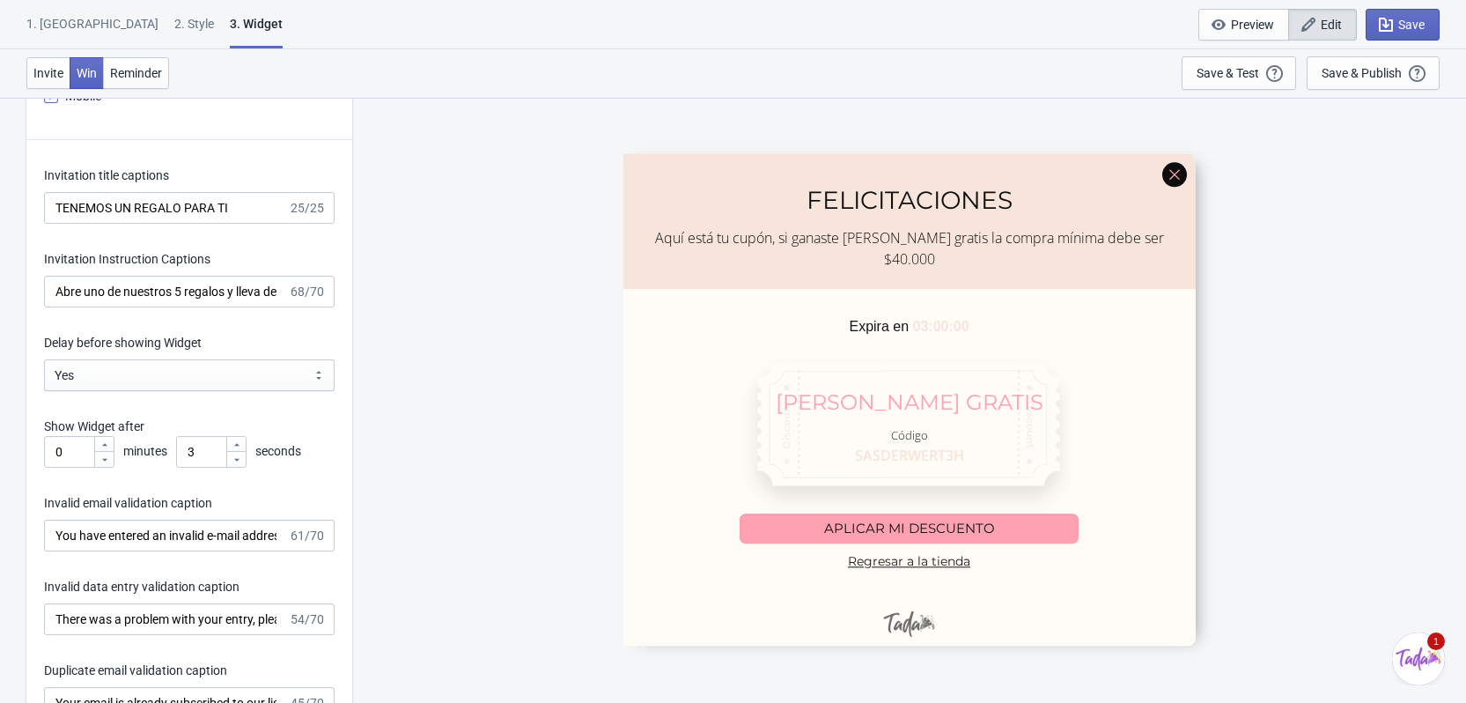
scroll to position [2547, 0]
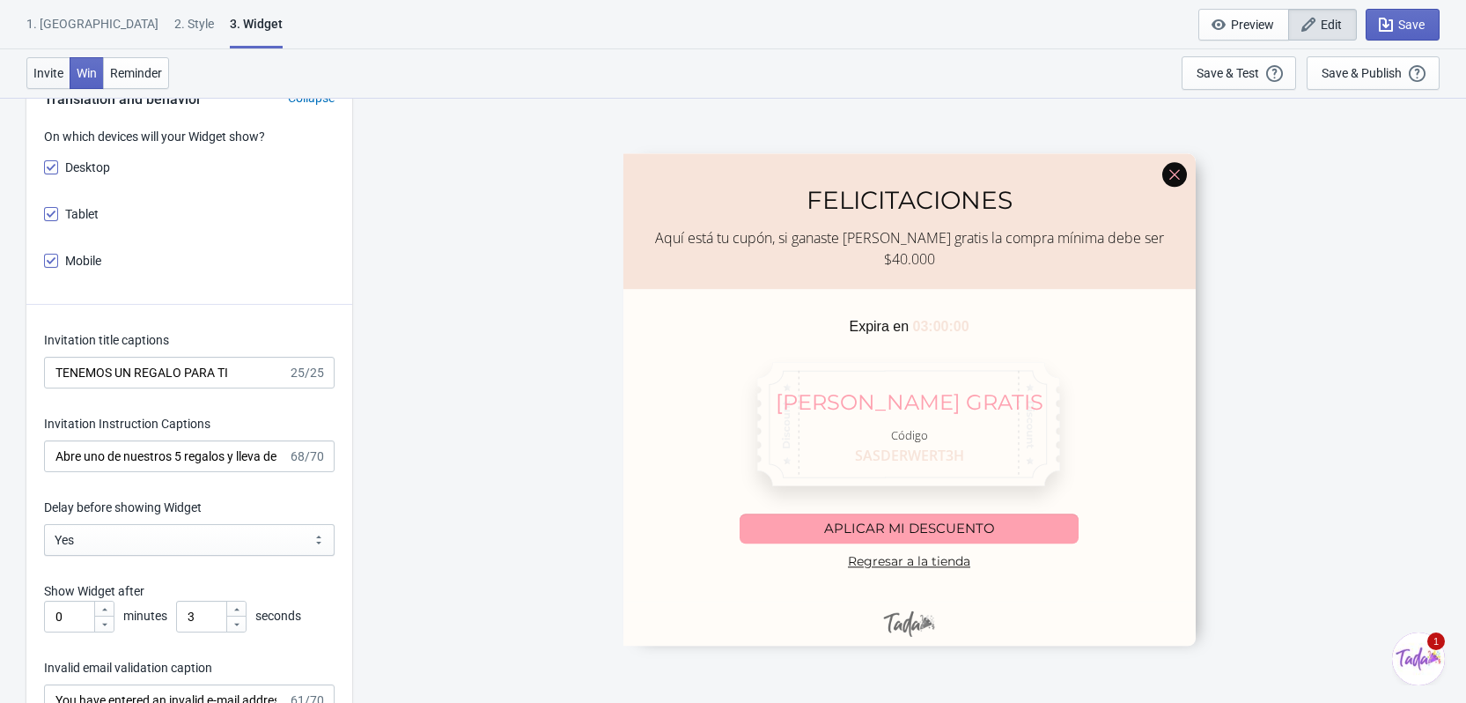
click at [49, 61] on button "Invite" at bounding box center [48, 73] width 44 height 32
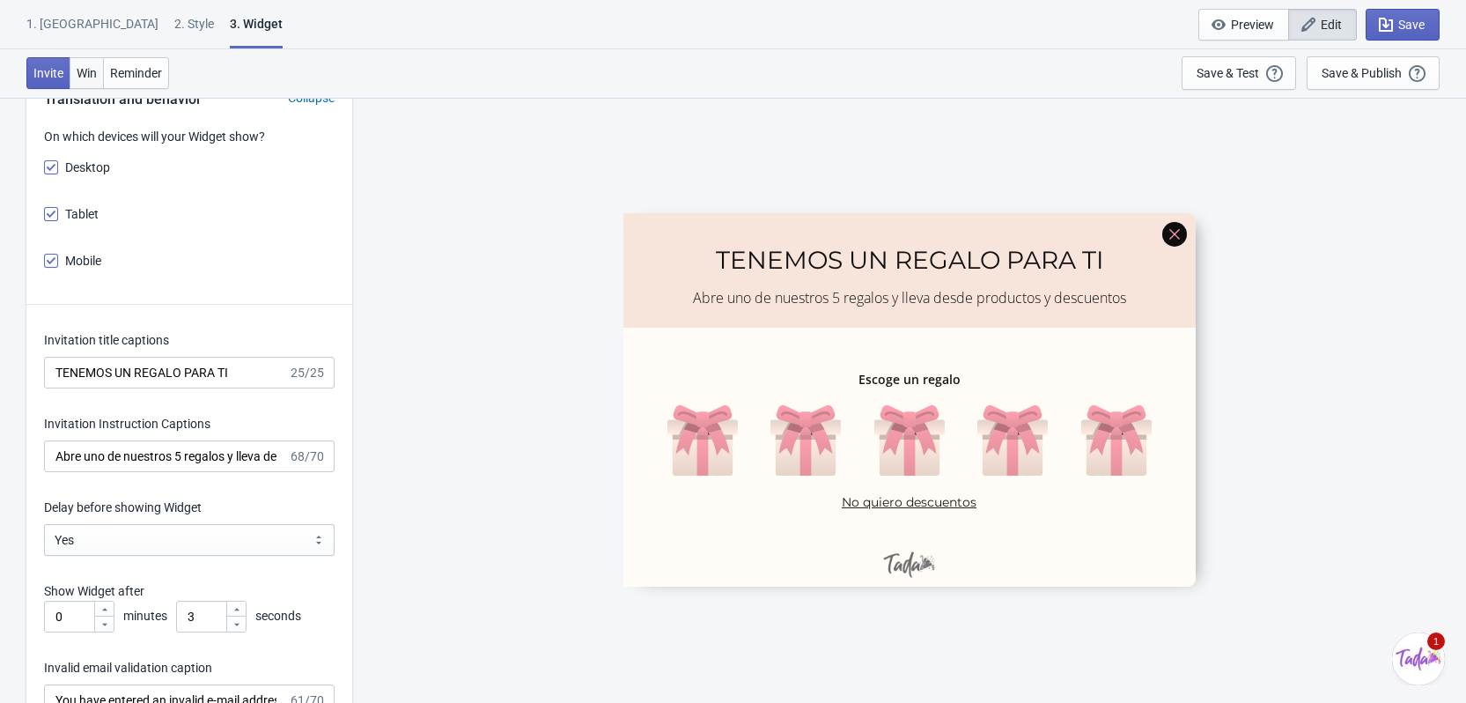
click at [92, 72] on span "Win" at bounding box center [87, 73] width 20 height 14
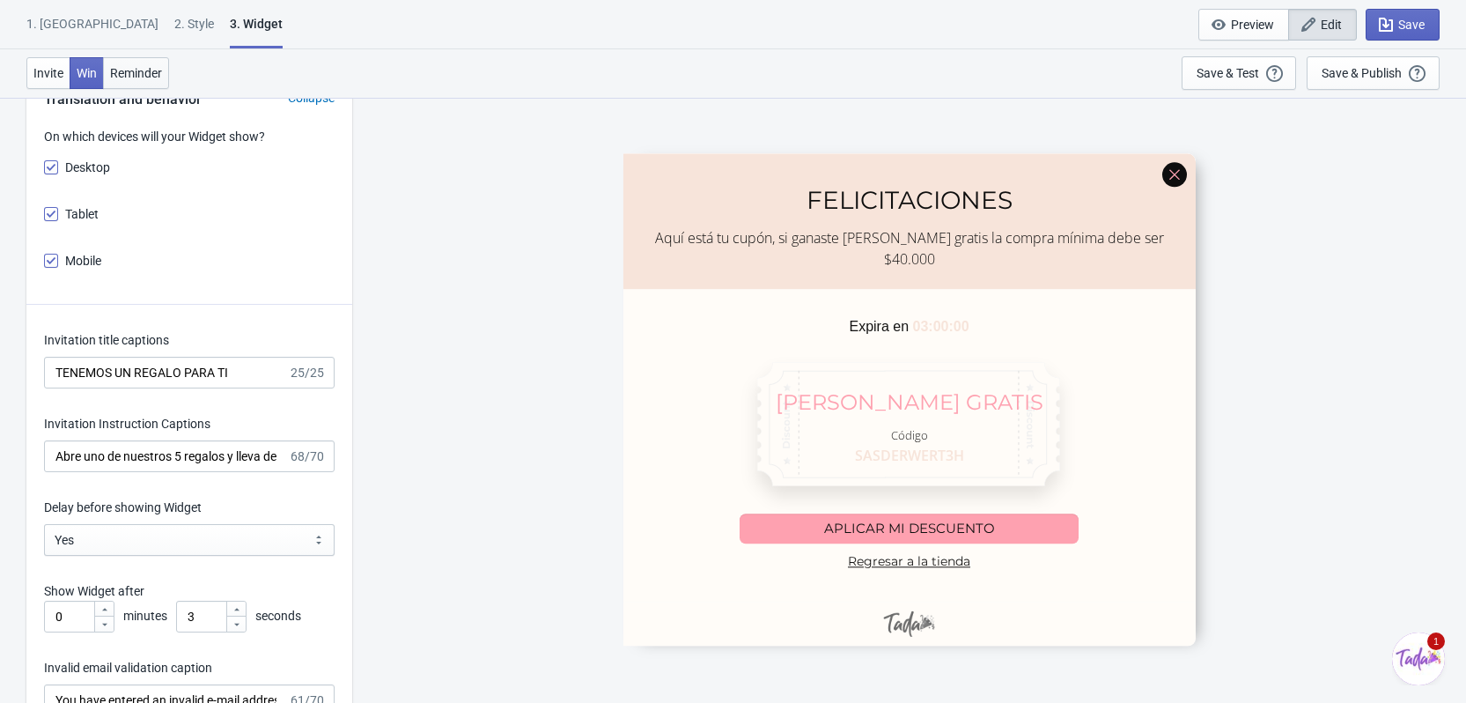
click at [138, 67] on span "Reminder" at bounding box center [136, 73] width 52 height 14
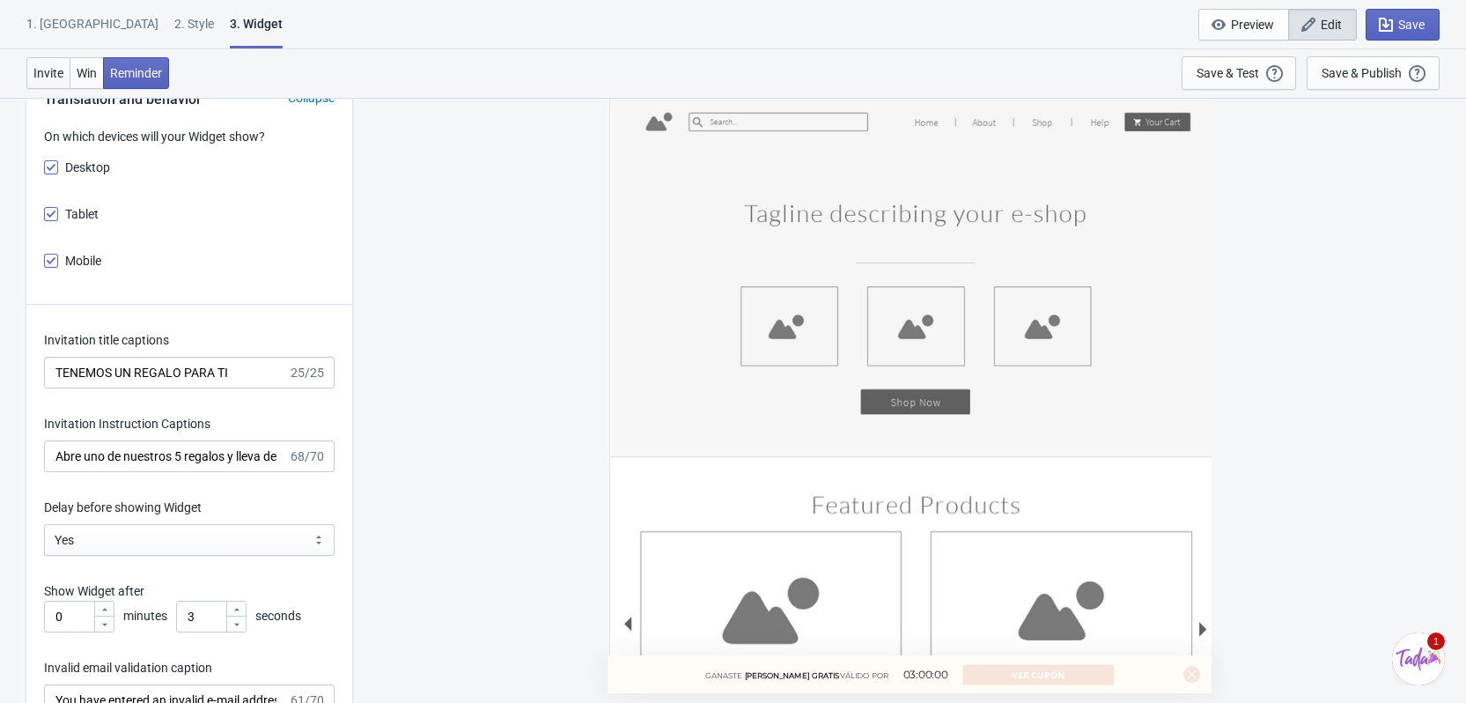
click at [45, 71] on span "Invite" at bounding box center [48, 73] width 30 height 14
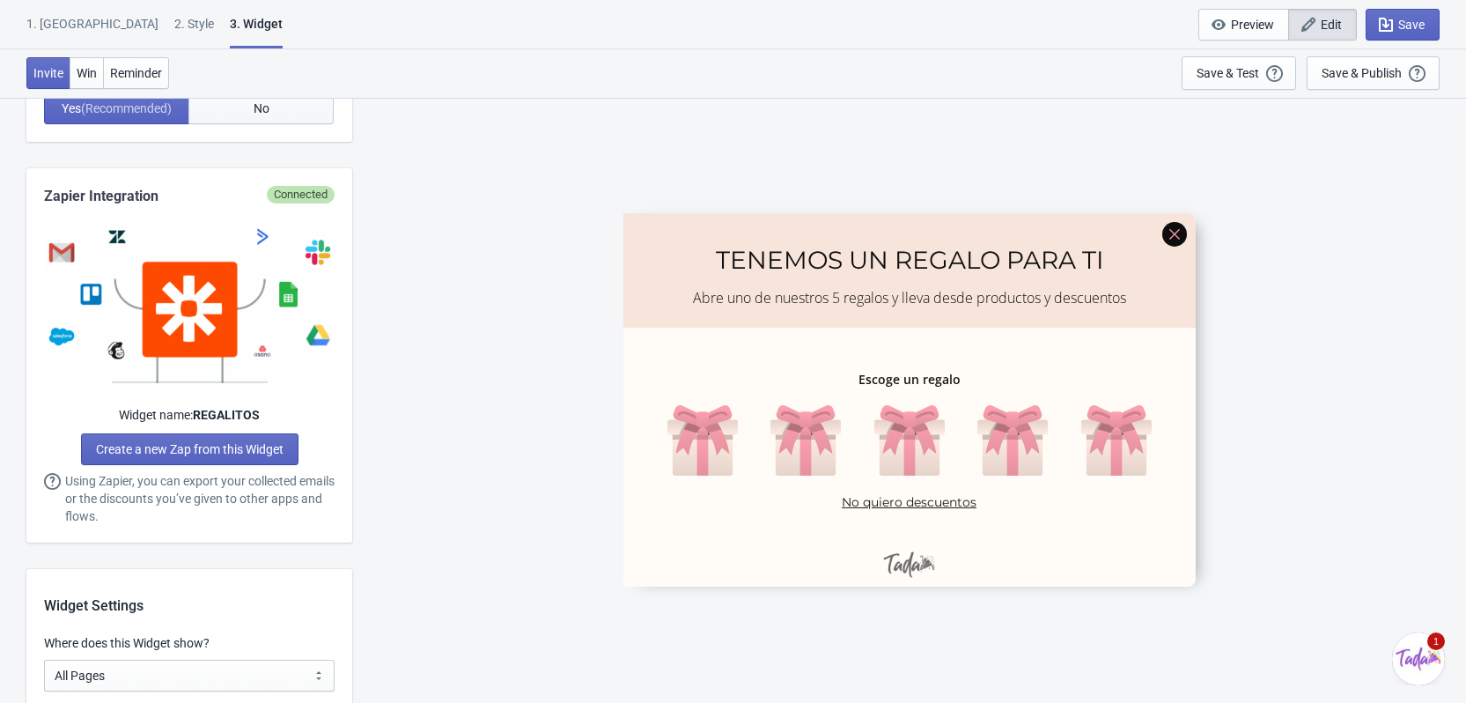
scroll to position [610, 0]
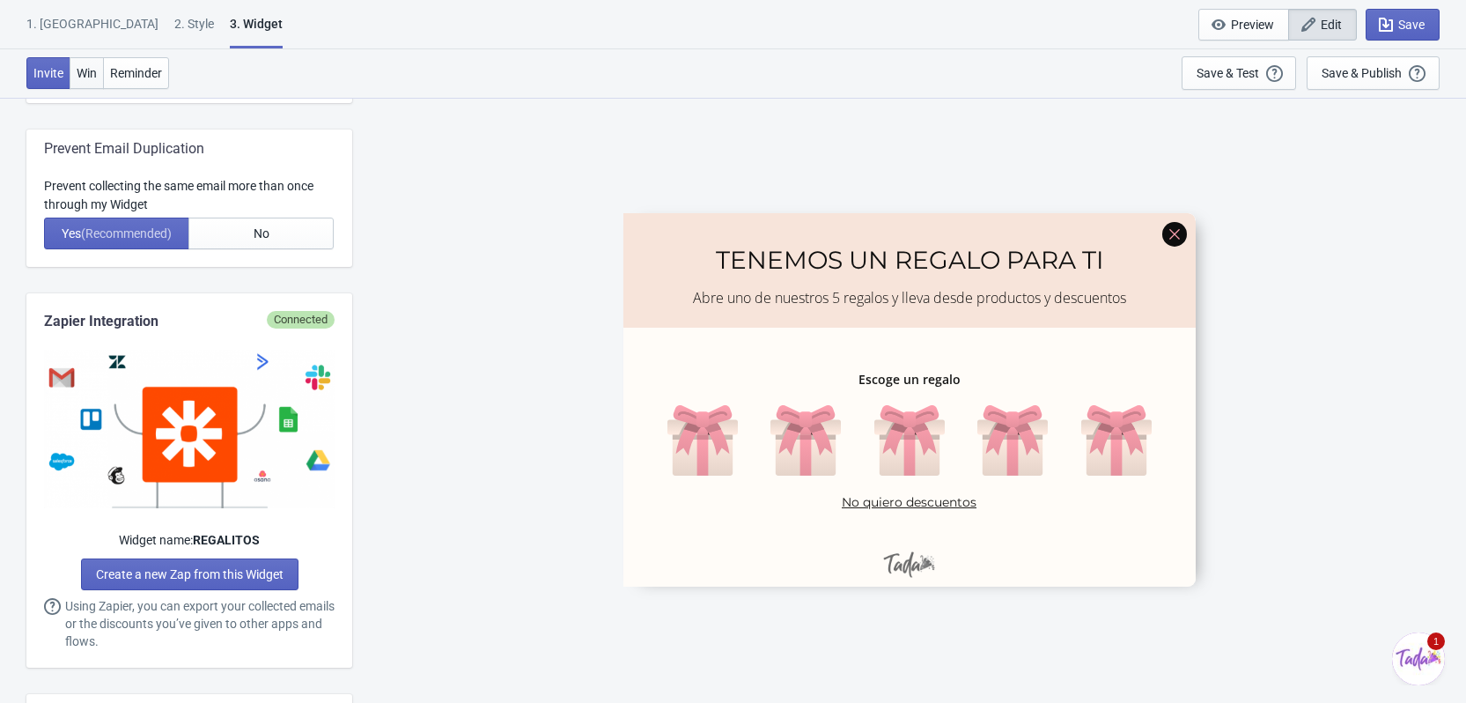
click at [87, 73] on span "Win" at bounding box center [87, 73] width 20 height 14
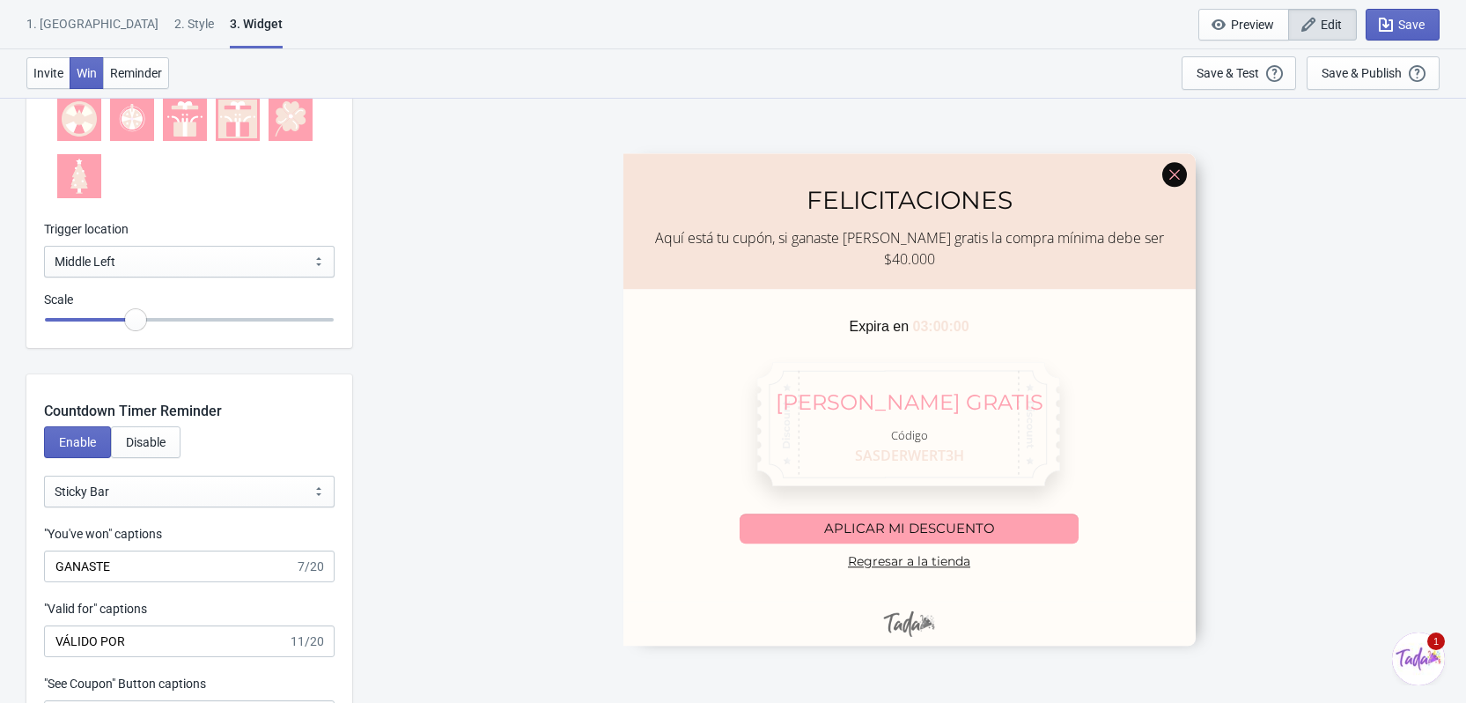
scroll to position [1755, 0]
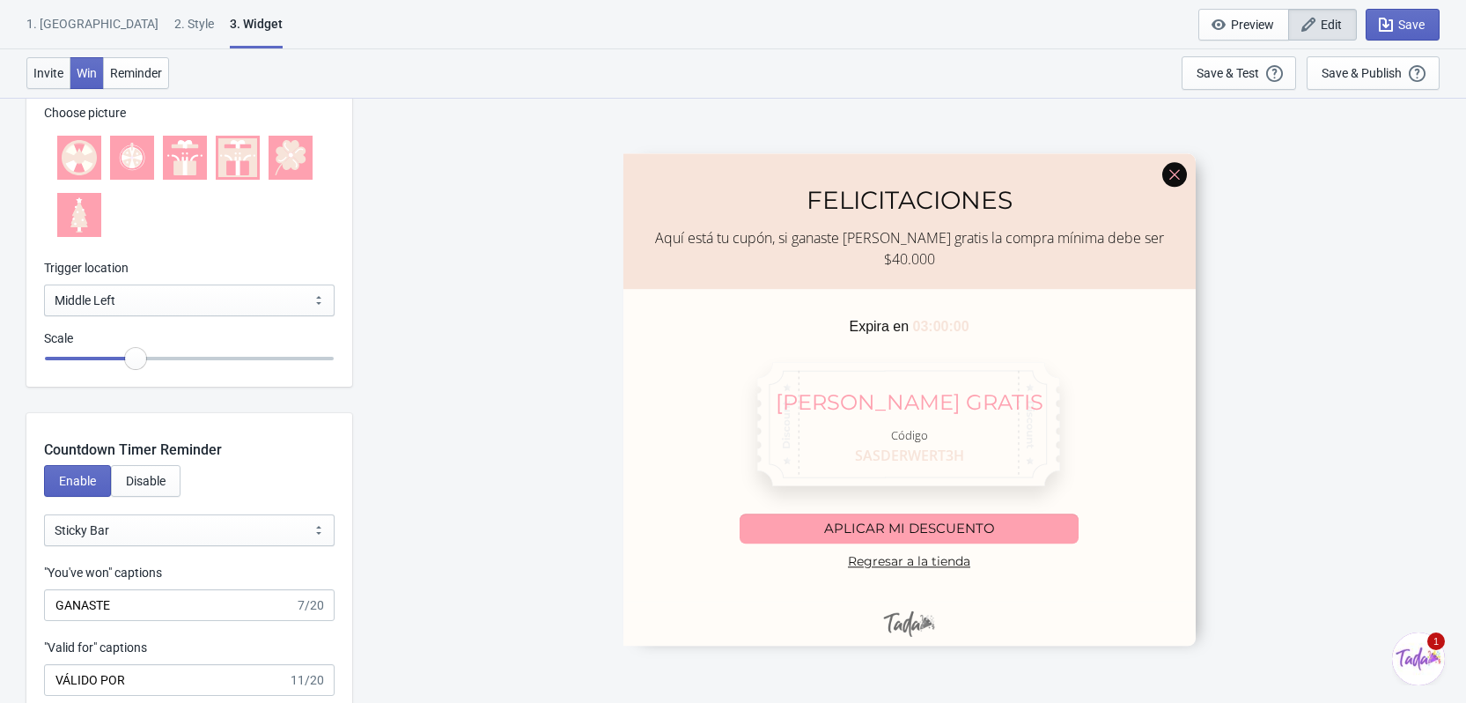
click at [32, 70] on button "Invite" at bounding box center [48, 73] width 44 height 32
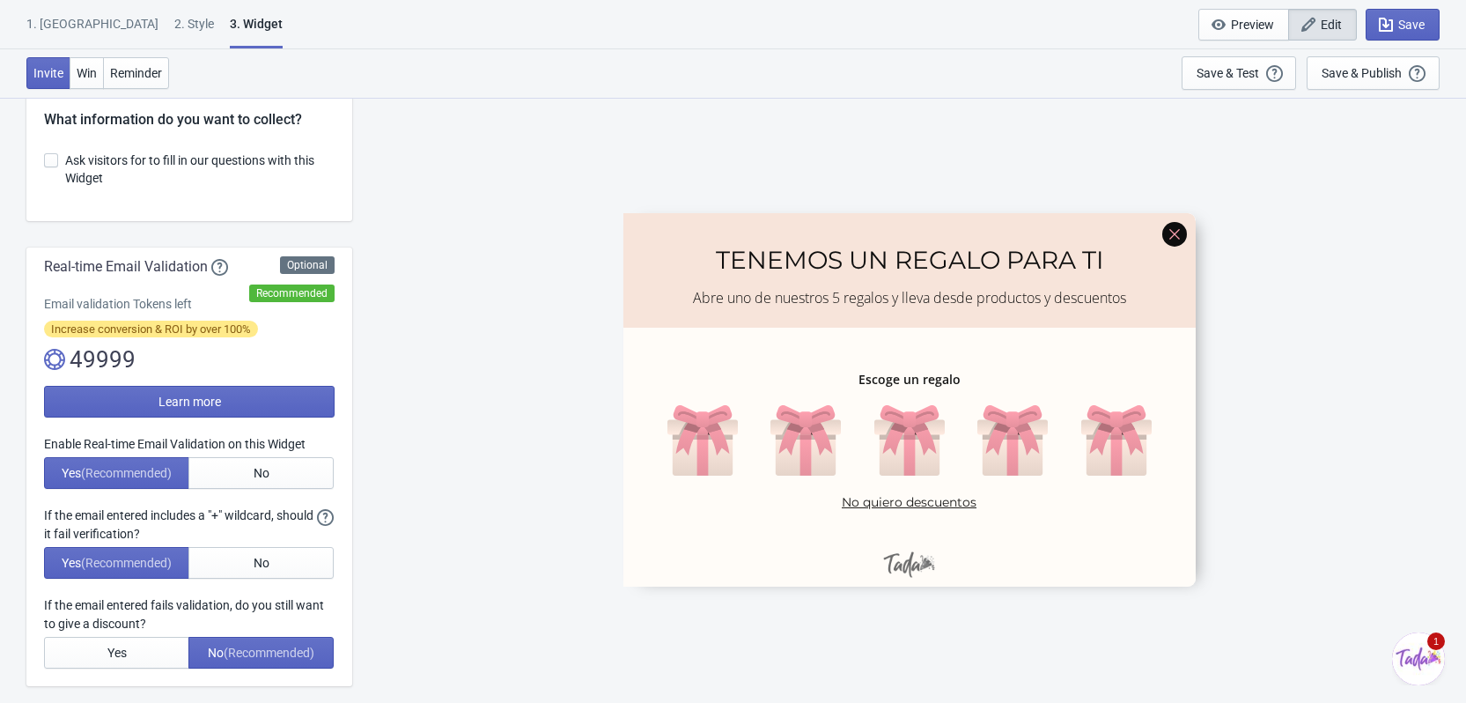
scroll to position [0, 0]
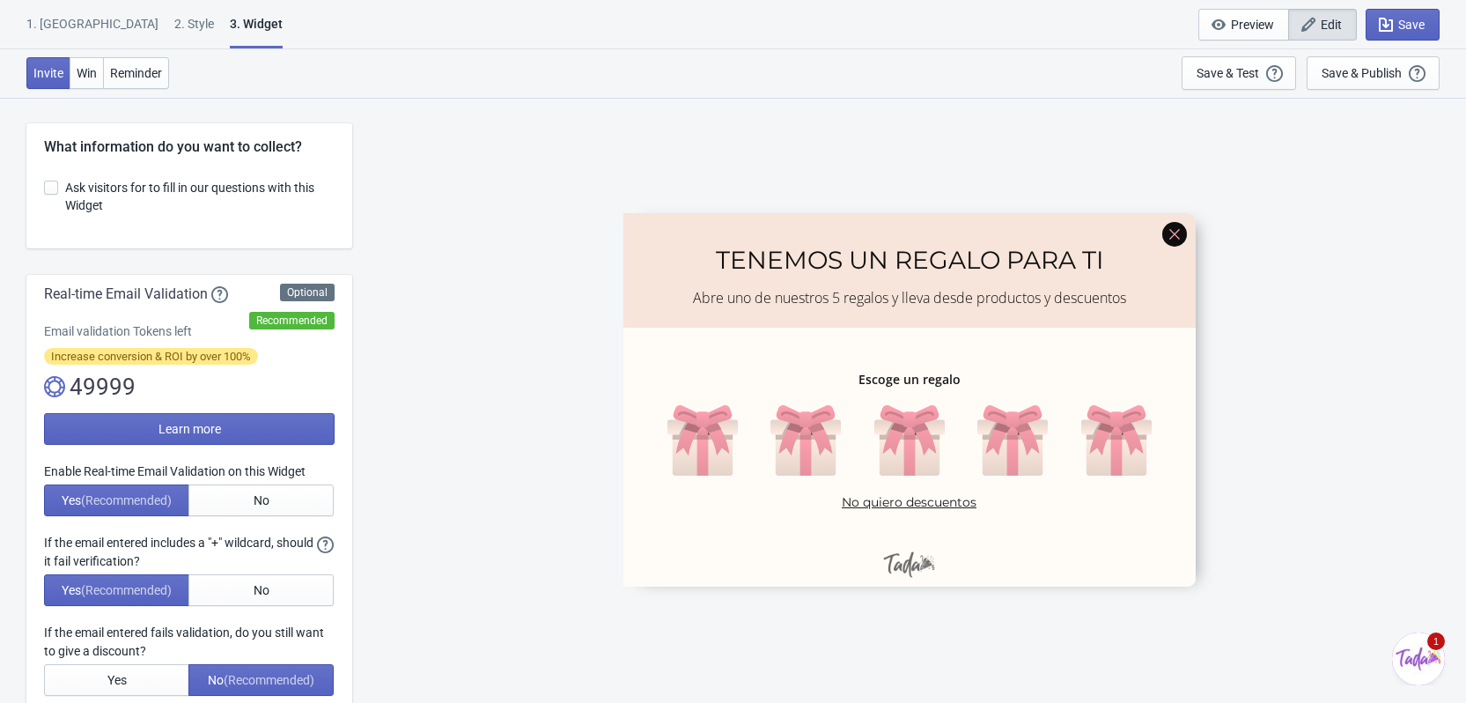
click at [919, 460] on div at bounding box center [909, 398] width 572 height 373
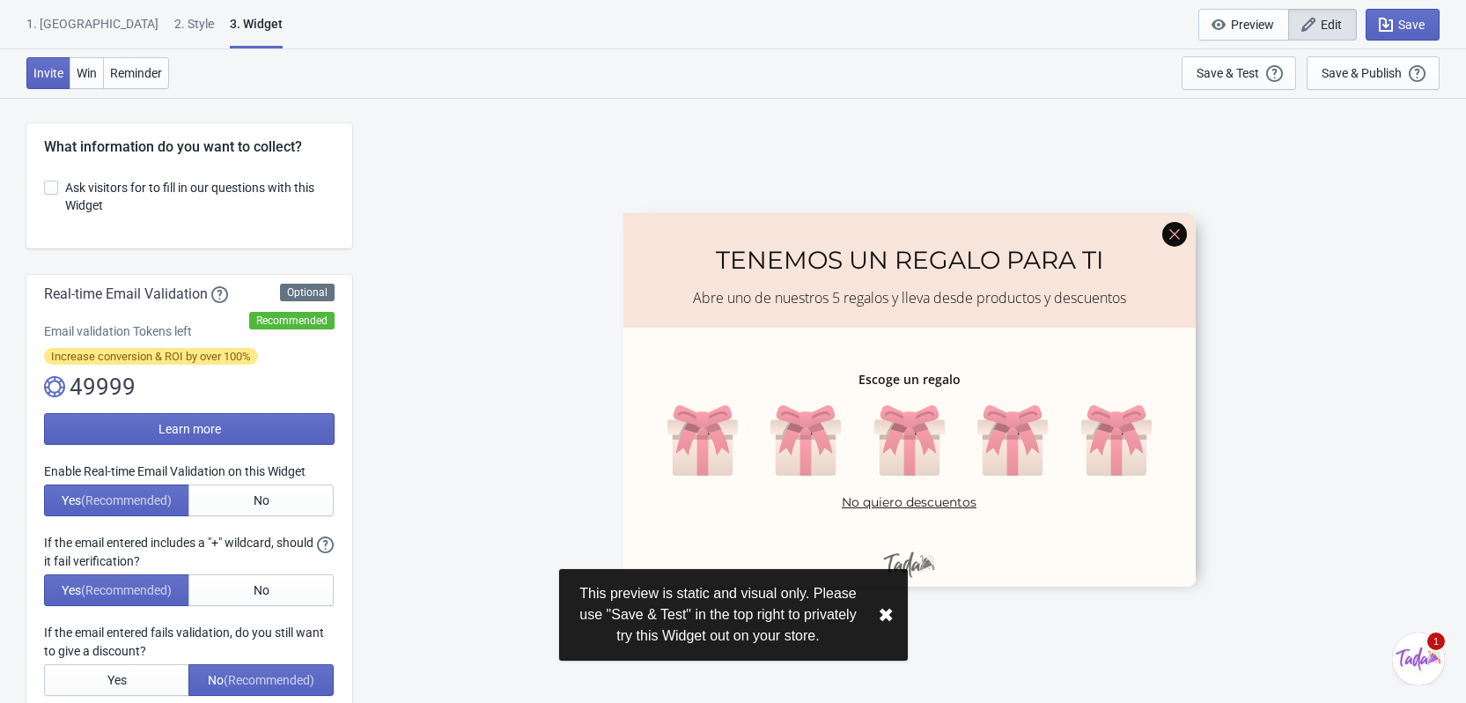
click at [888, 628] on div "This preview is static and visual only. Please use "Save & Test" in the top rig…" at bounding box center [733, 615] width 349 height 92
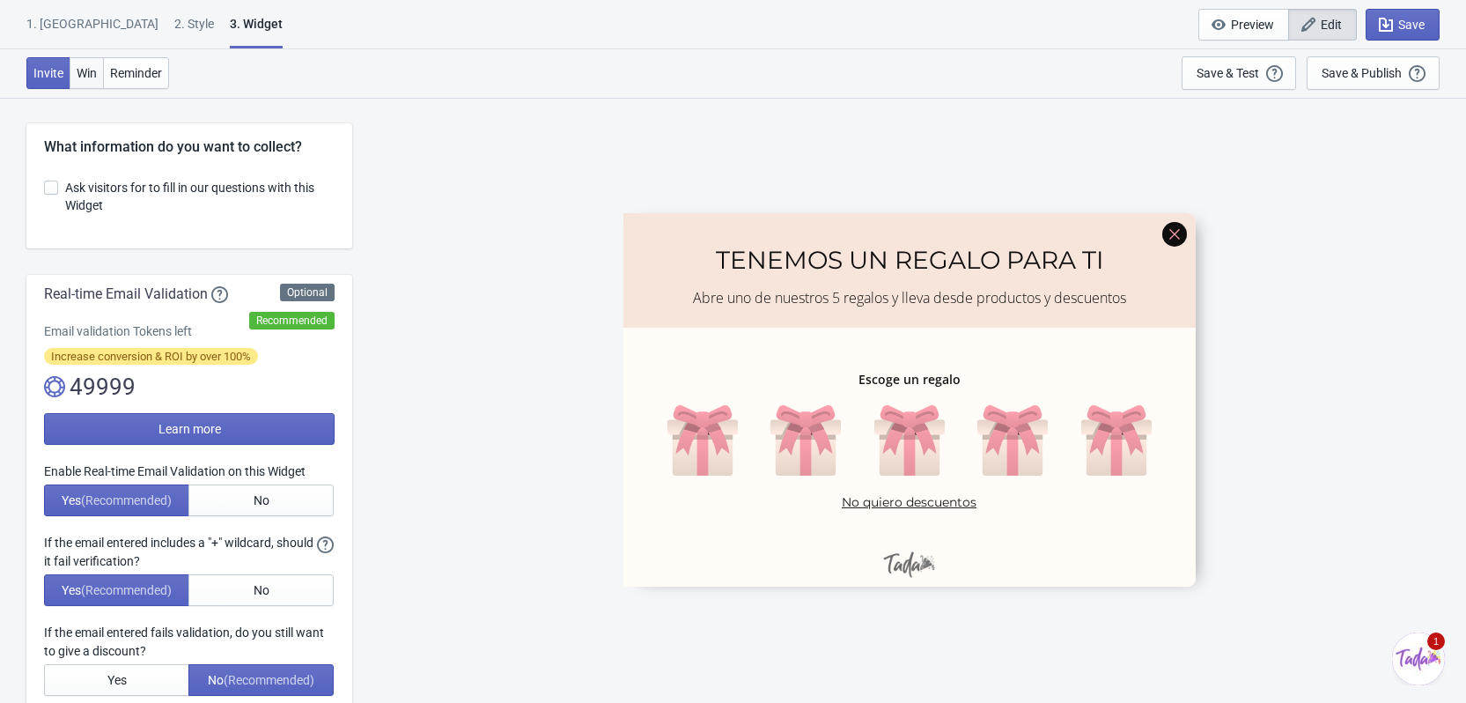
click at [91, 75] on span "Win" at bounding box center [87, 73] width 20 height 14
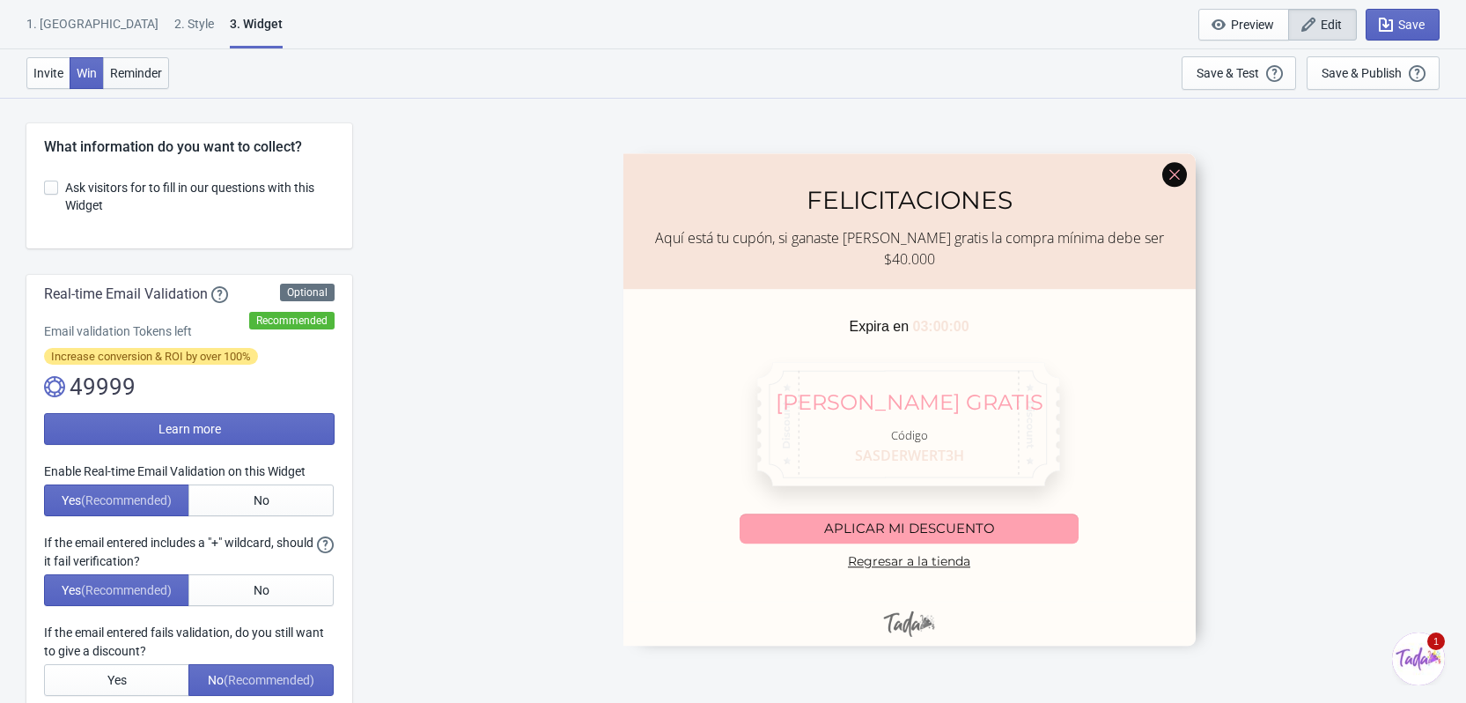
click at [129, 66] on span "Reminder" at bounding box center [136, 73] width 52 height 14
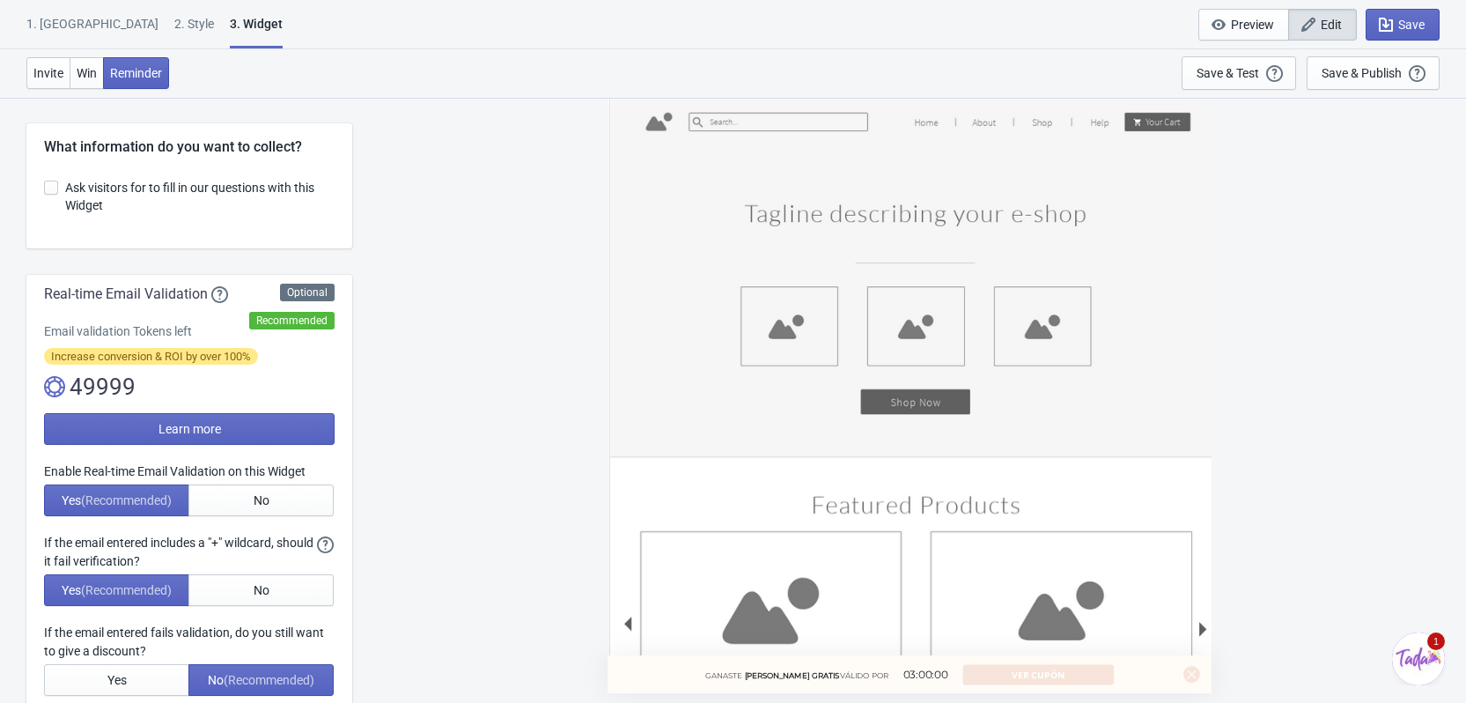
click at [139, 28] on div "1. Coupon 2 . Style 3. Widget" at bounding box center [157, 31] width 263 height 33
click at [174, 21] on div "2 . Style" at bounding box center [194, 30] width 40 height 31
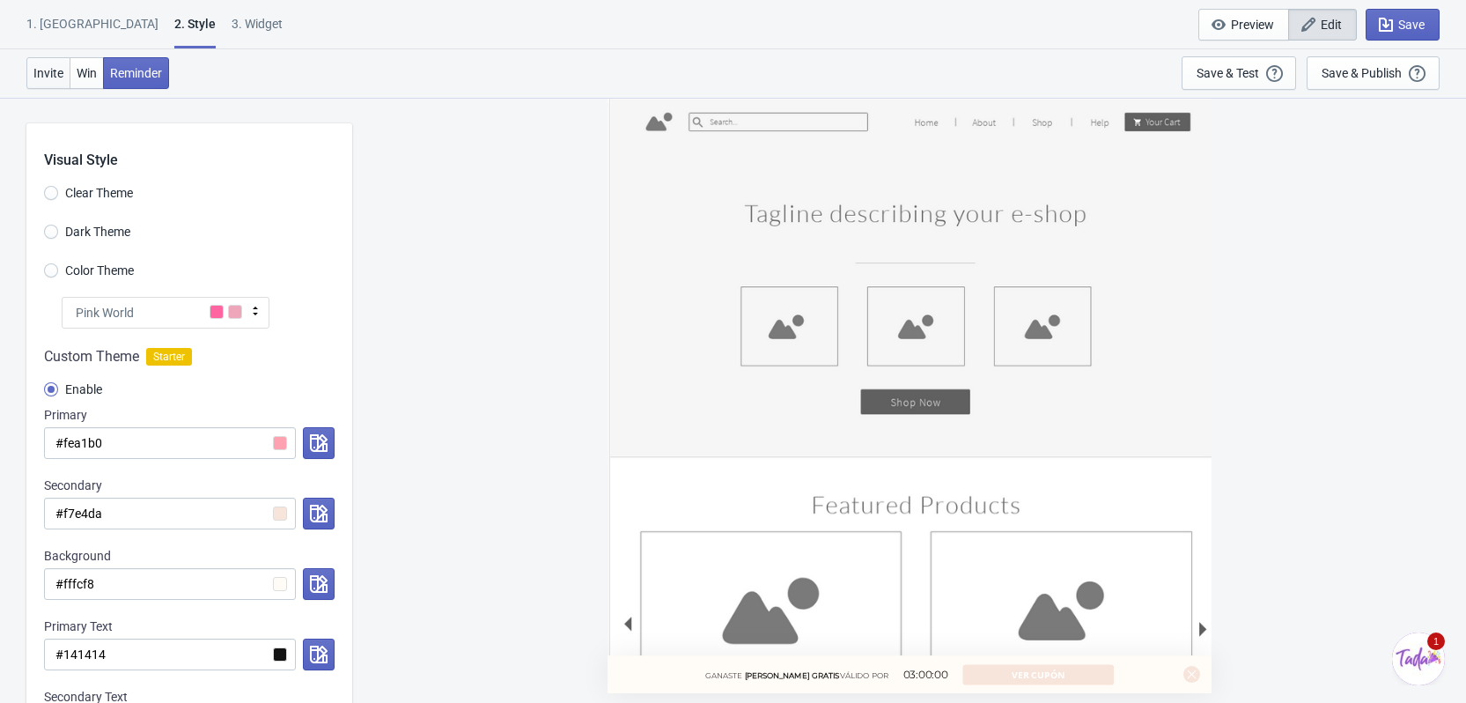
click at [64, 80] on button "Invite" at bounding box center [48, 73] width 44 height 32
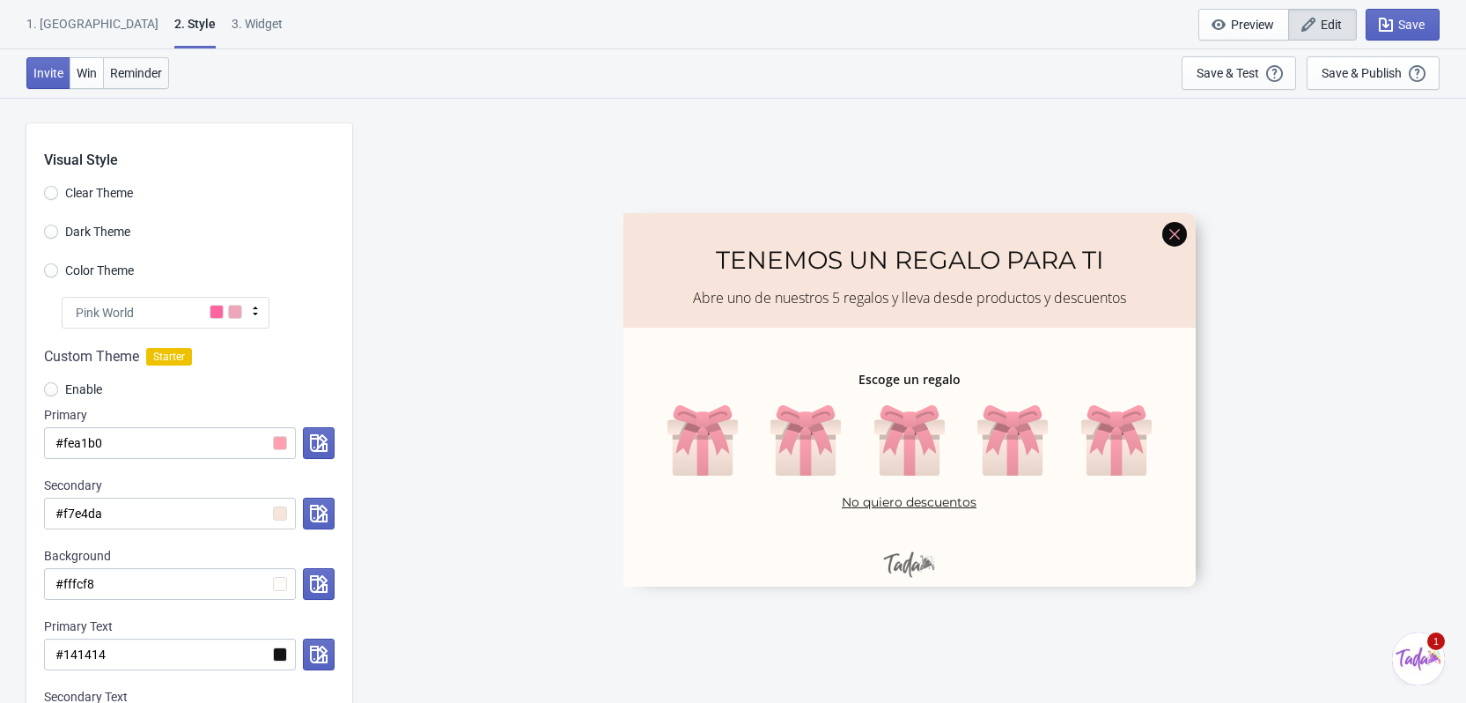
click at [106, 65] on button "Reminder" at bounding box center [136, 73] width 66 height 32
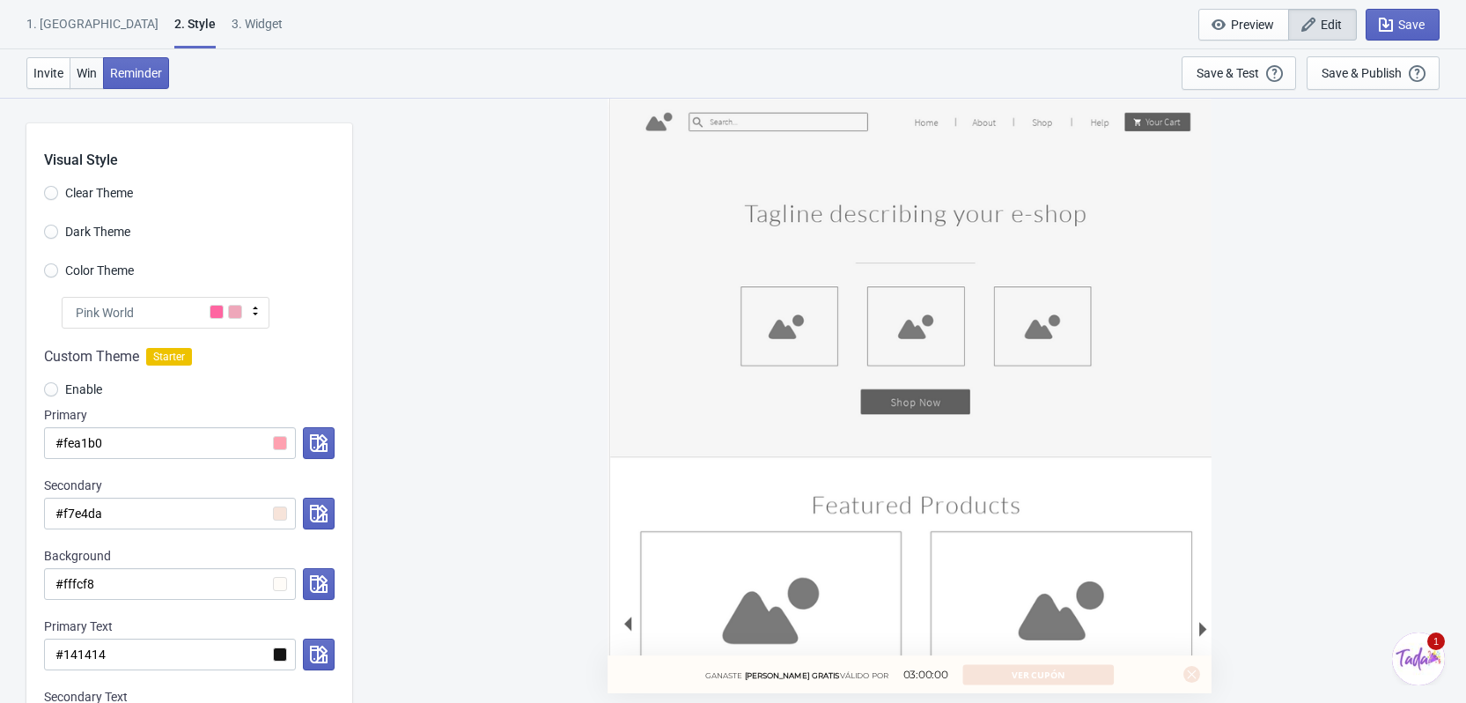
click at [71, 63] on button "Win" at bounding box center [87, 73] width 34 height 32
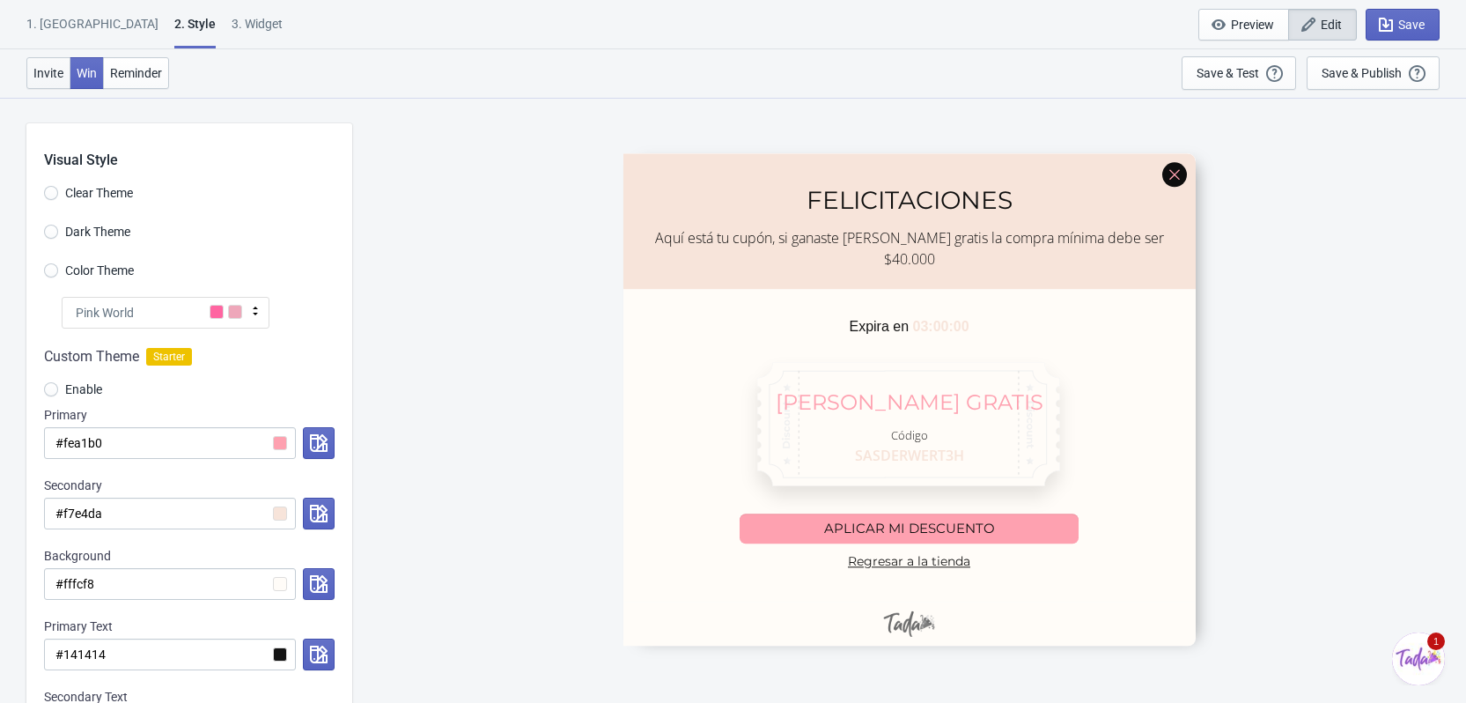
click at [66, 79] on button "Invite" at bounding box center [48, 73] width 44 height 32
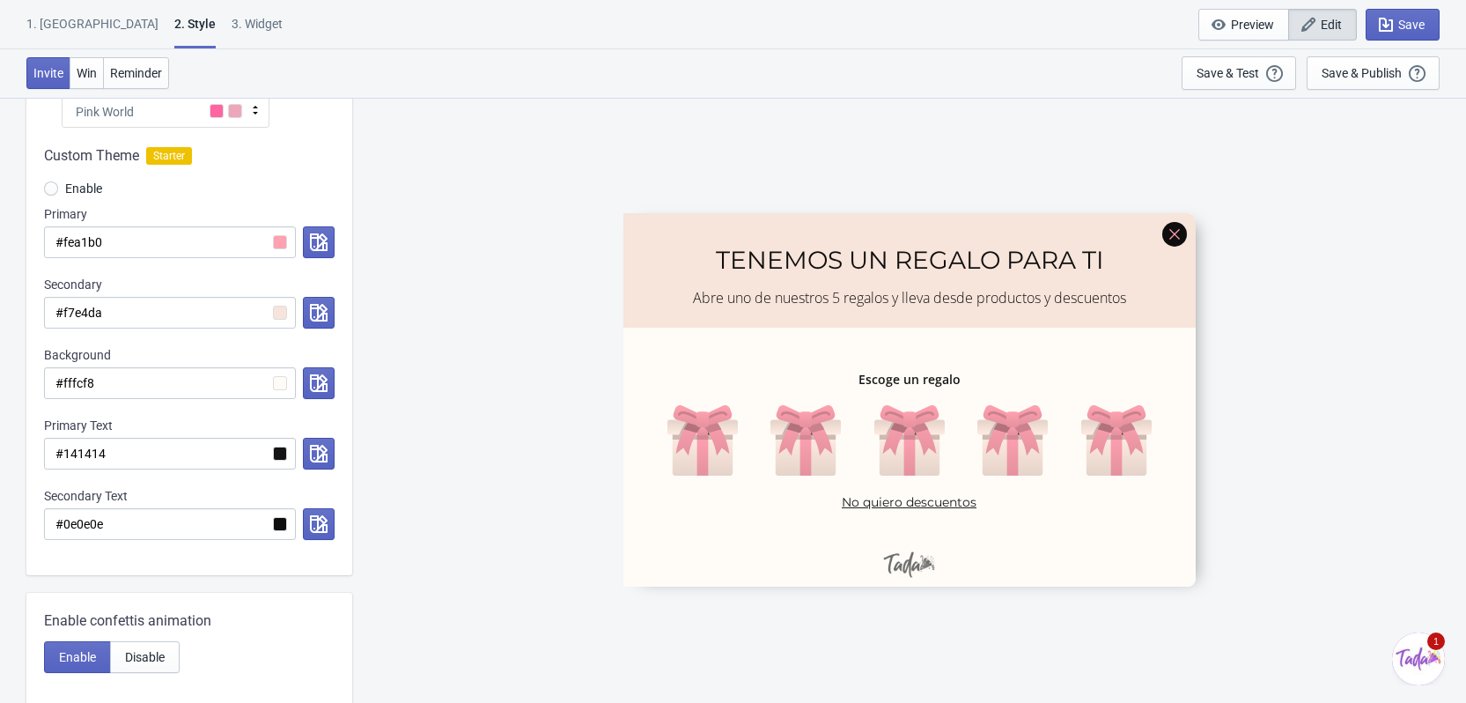
scroll to position [264, 0]
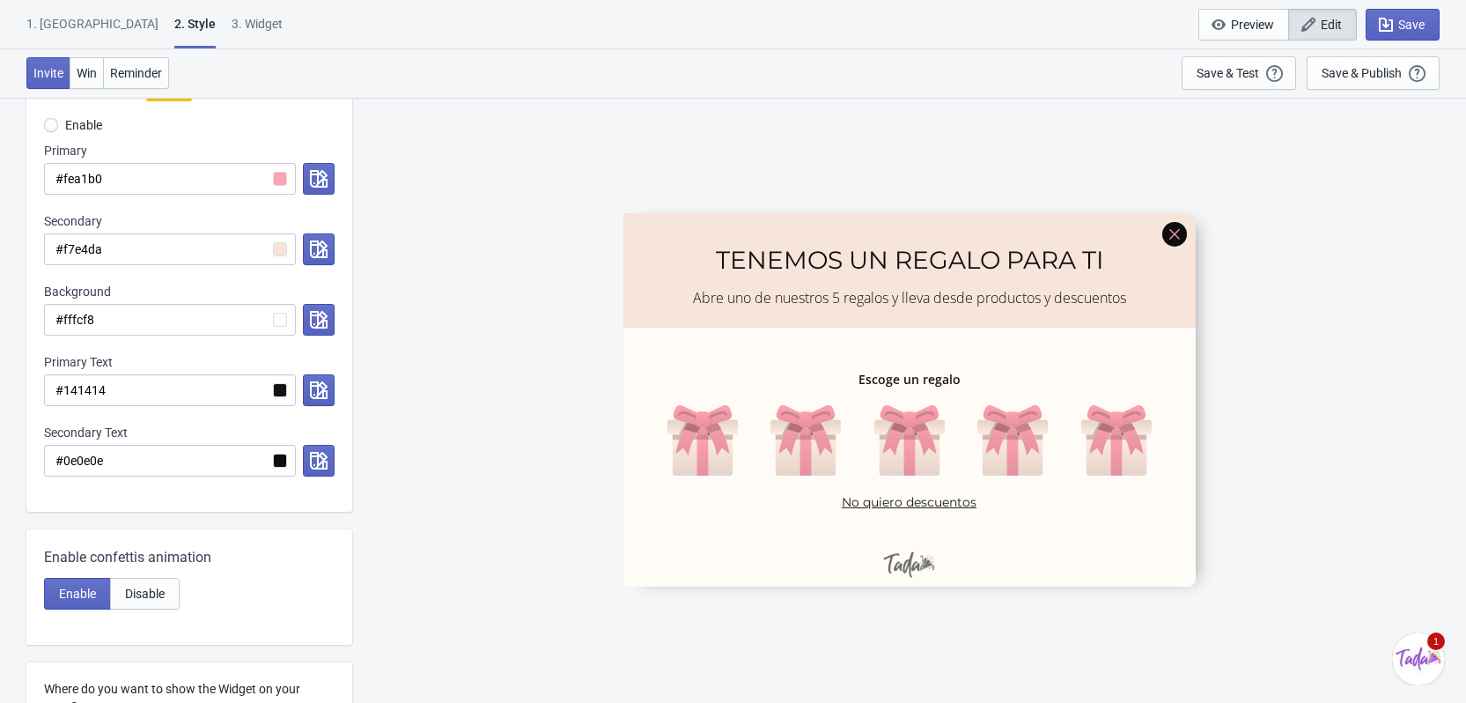
click at [276, 387] on div at bounding box center [189, 287] width 326 height 447
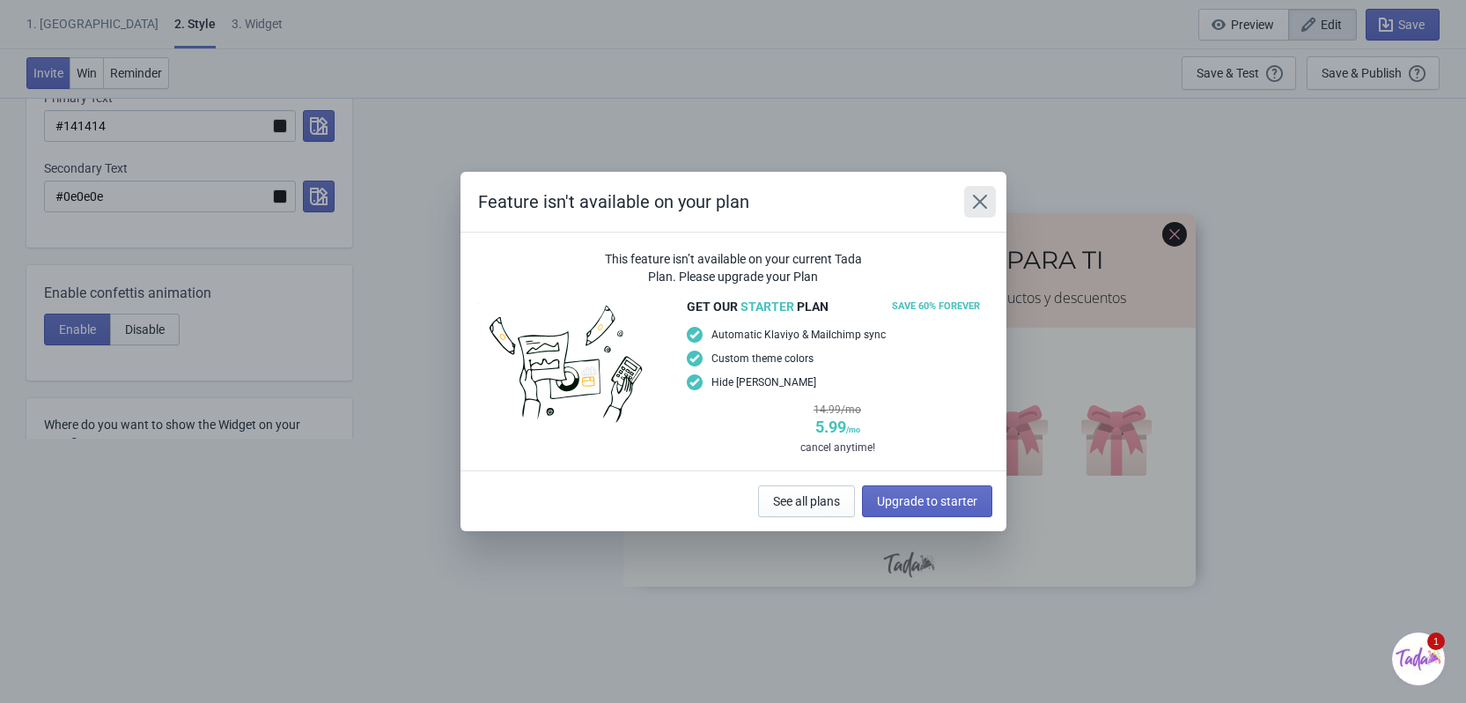
click at [976, 202] on icon "Close" at bounding box center [980, 202] width 18 height 18
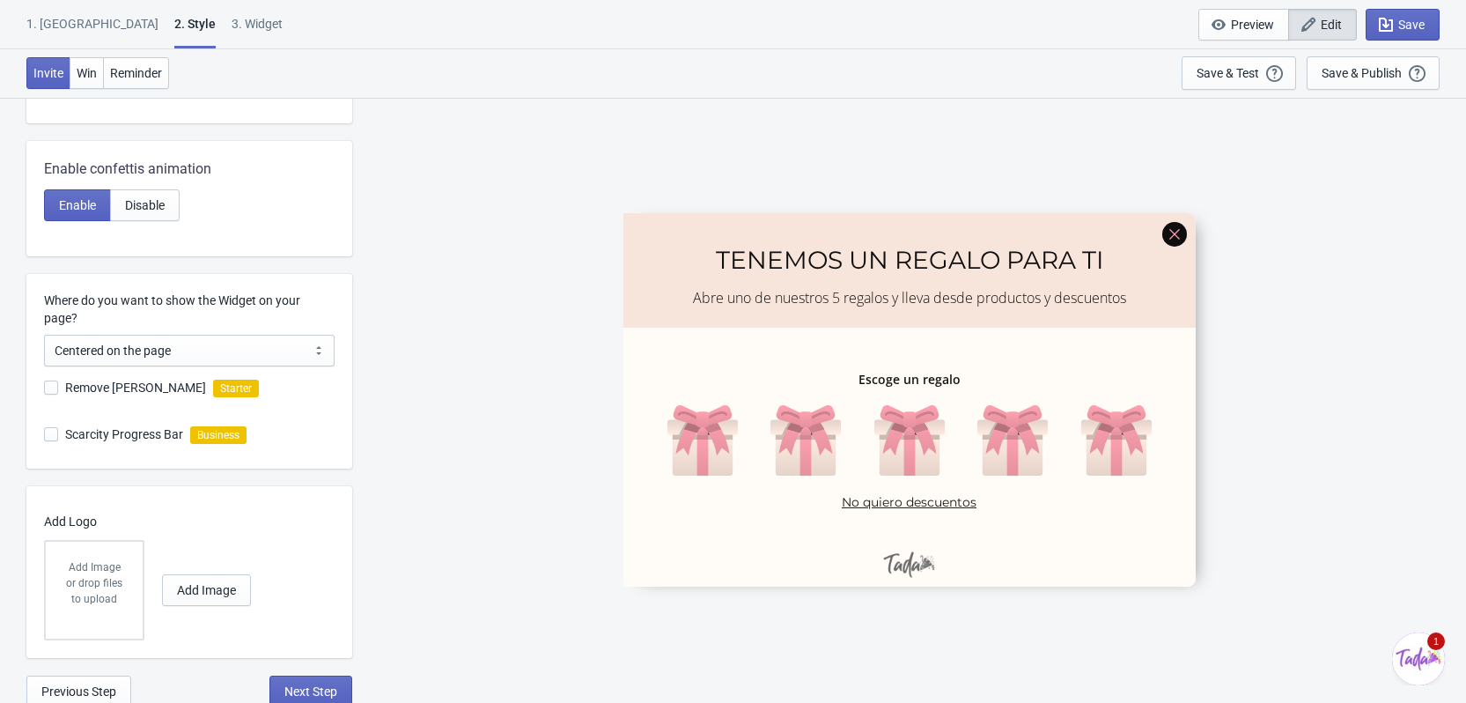
scroll to position [657, 0]
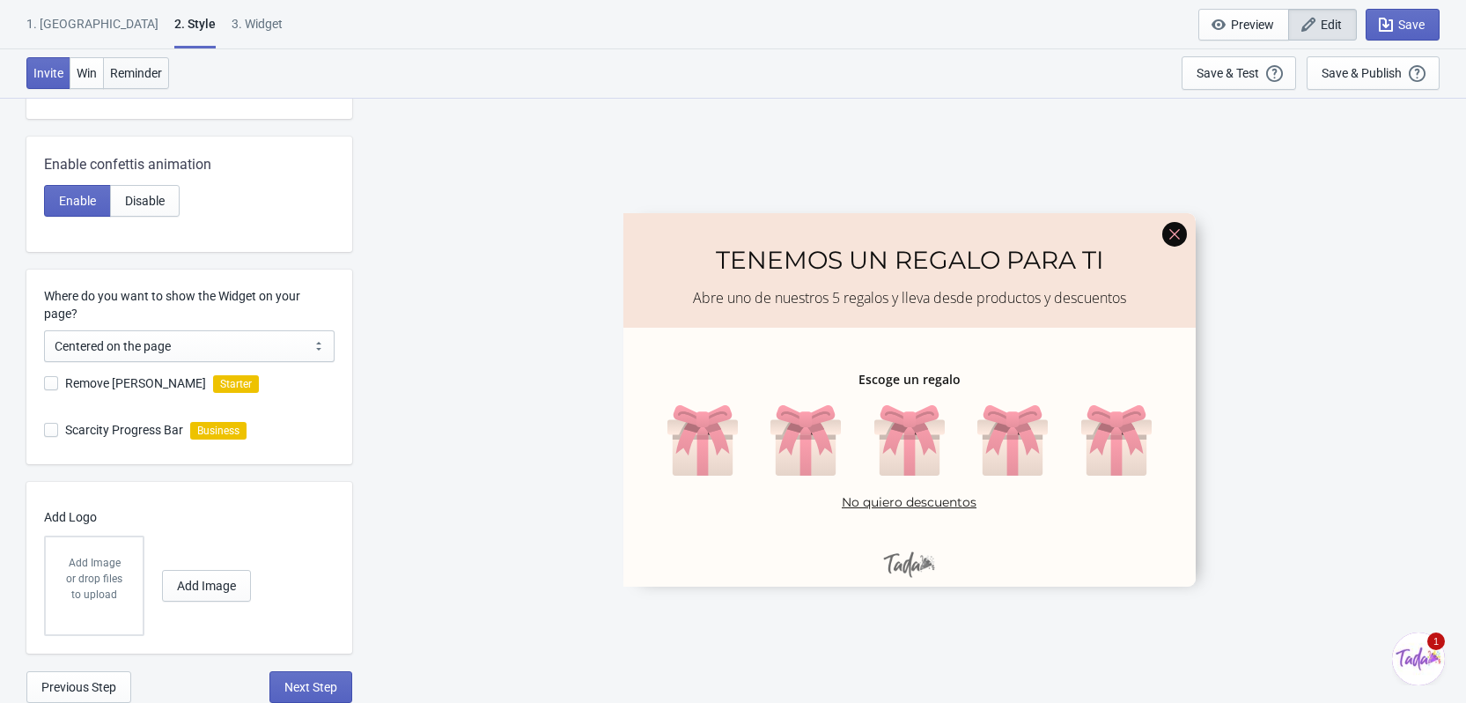
click at [142, 62] on button "Reminder" at bounding box center [136, 73] width 66 height 32
radio input "true"
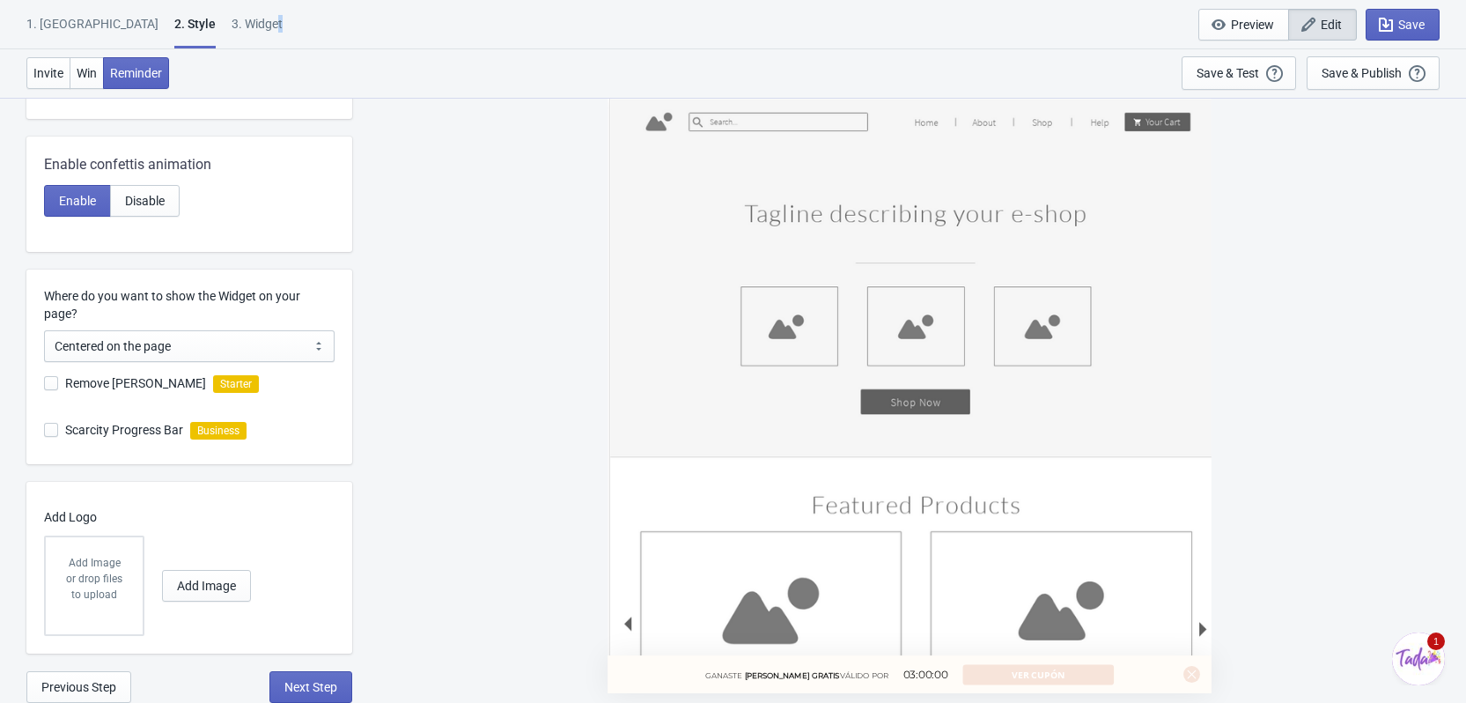
click at [232, 18] on div "3. Widget" at bounding box center [257, 30] width 51 height 31
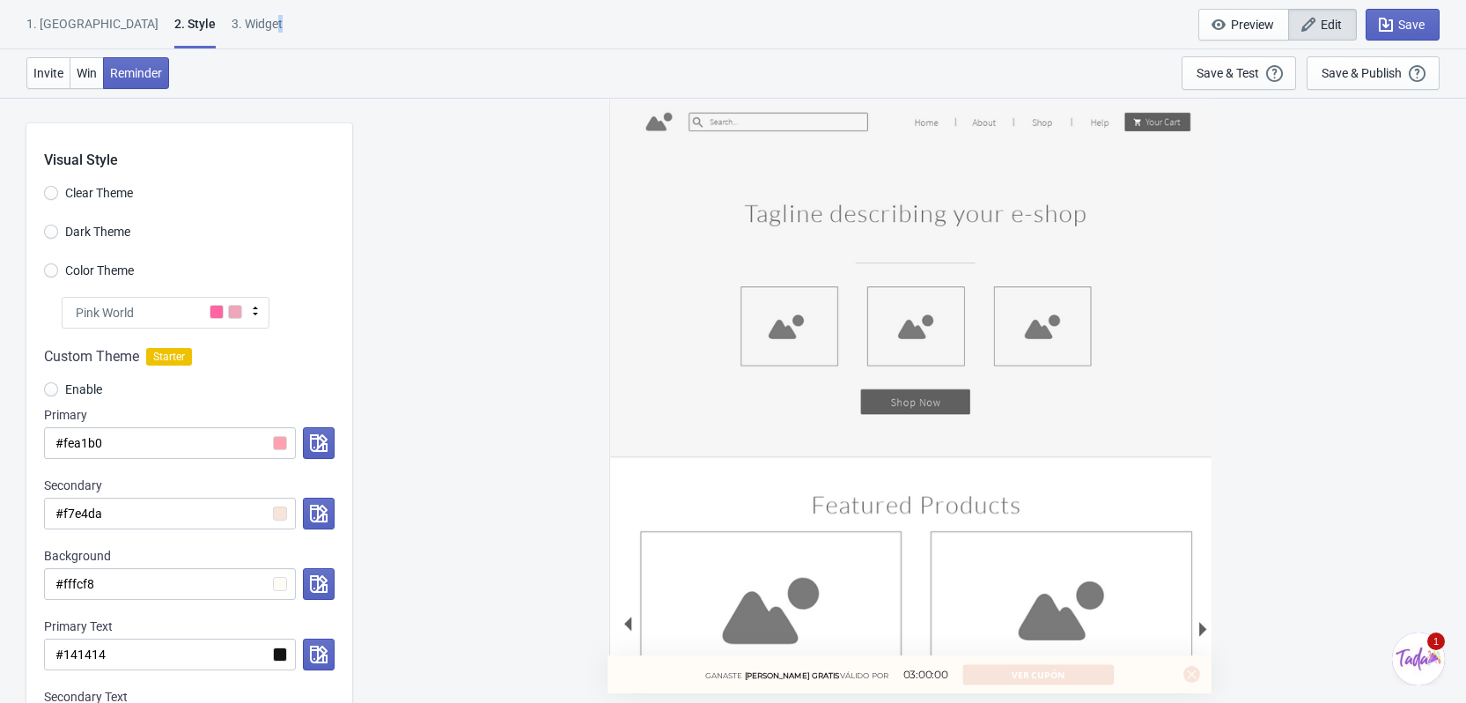
select select "once"
select select "middle_left"
select select "1"
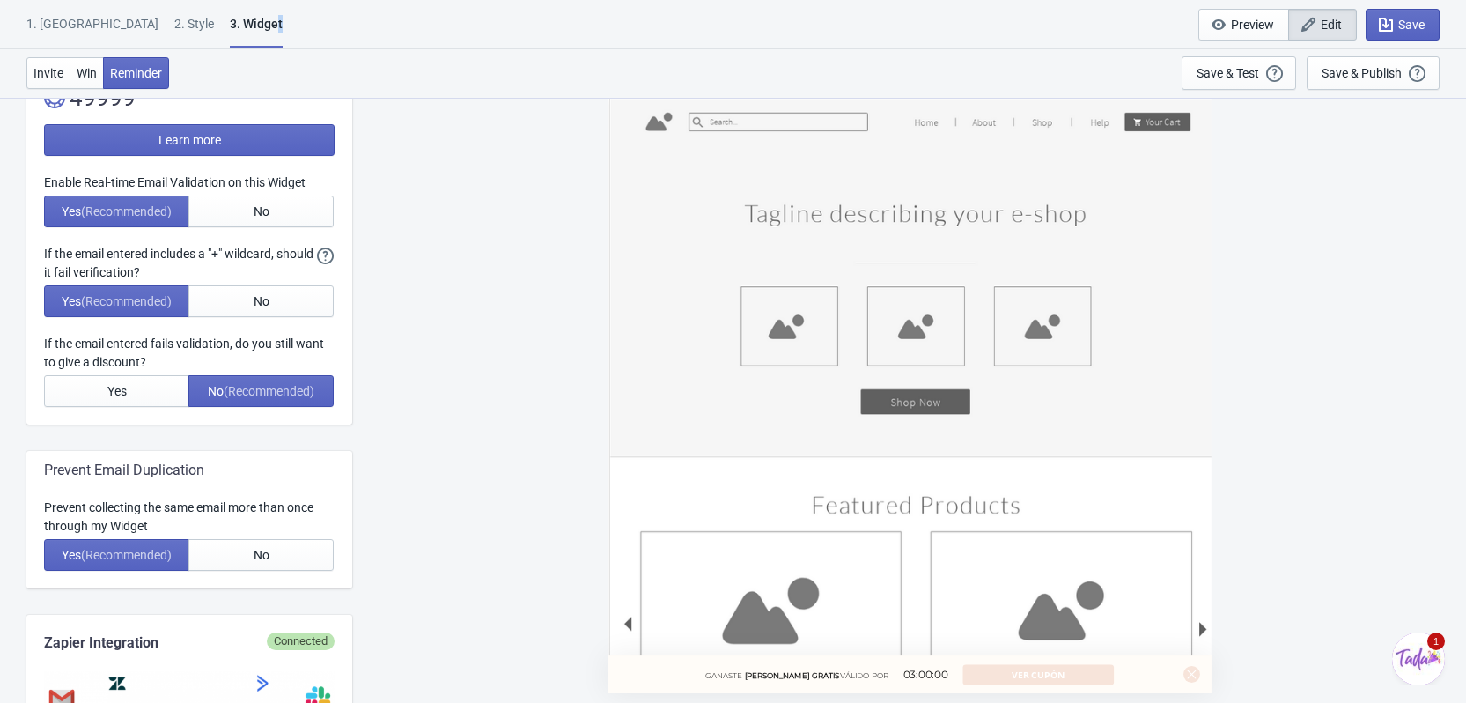
scroll to position [88, 0]
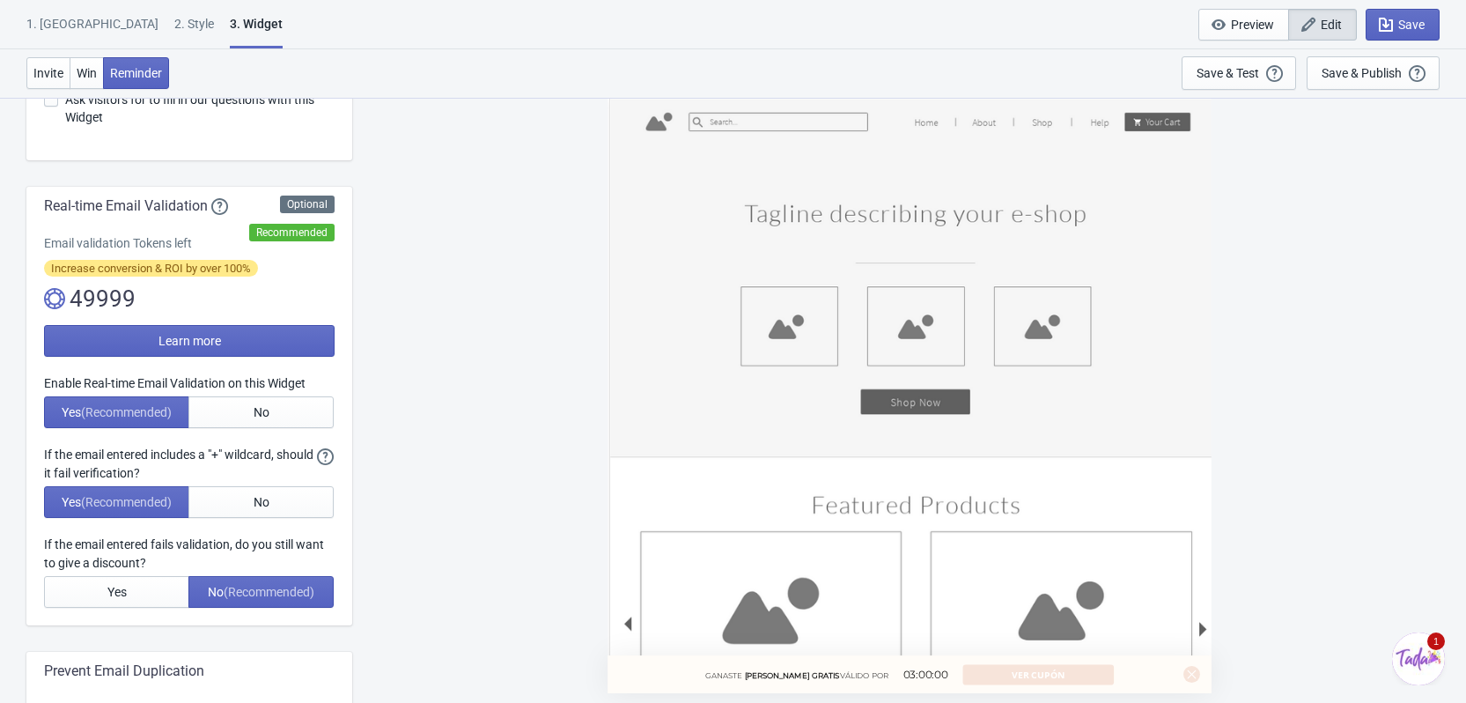
click at [174, 26] on div "2 . Style" at bounding box center [194, 30] width 40 height 31
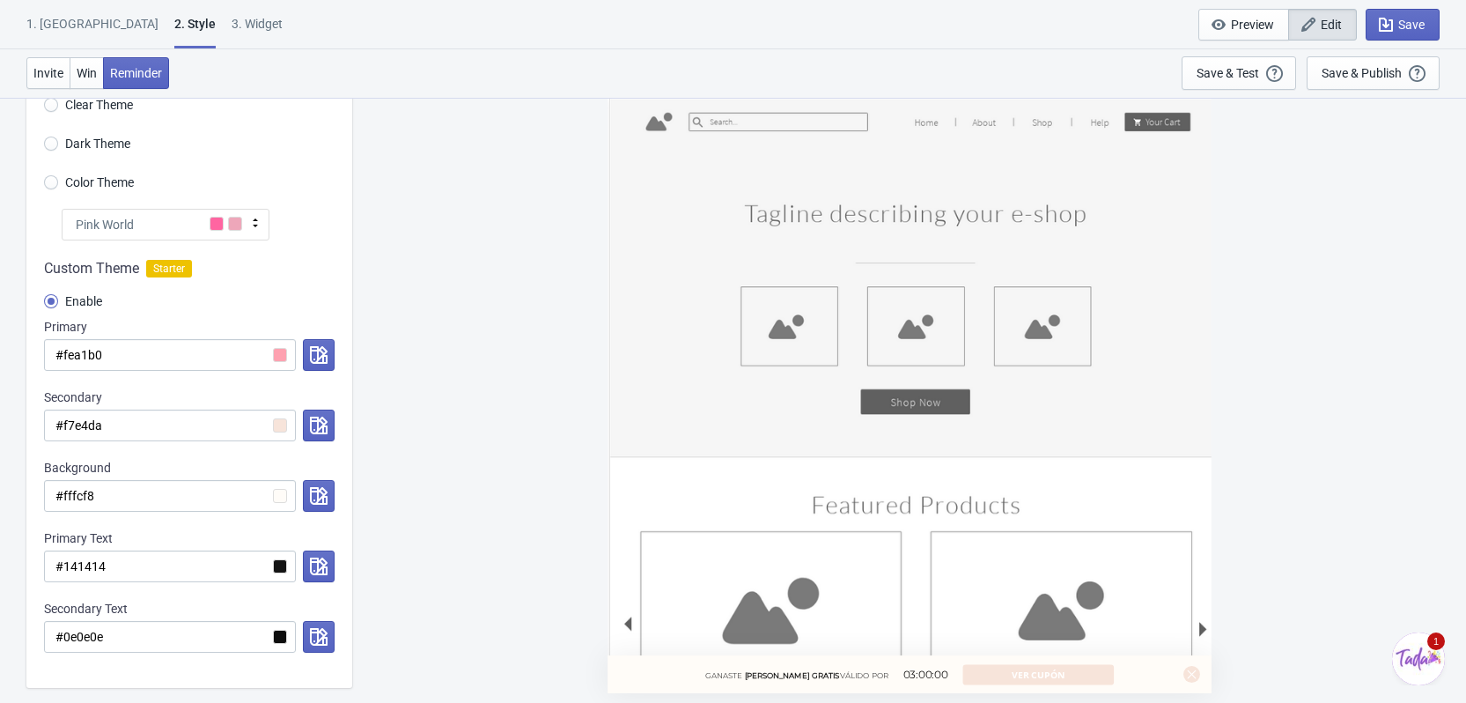
scroll to position [0, 0]
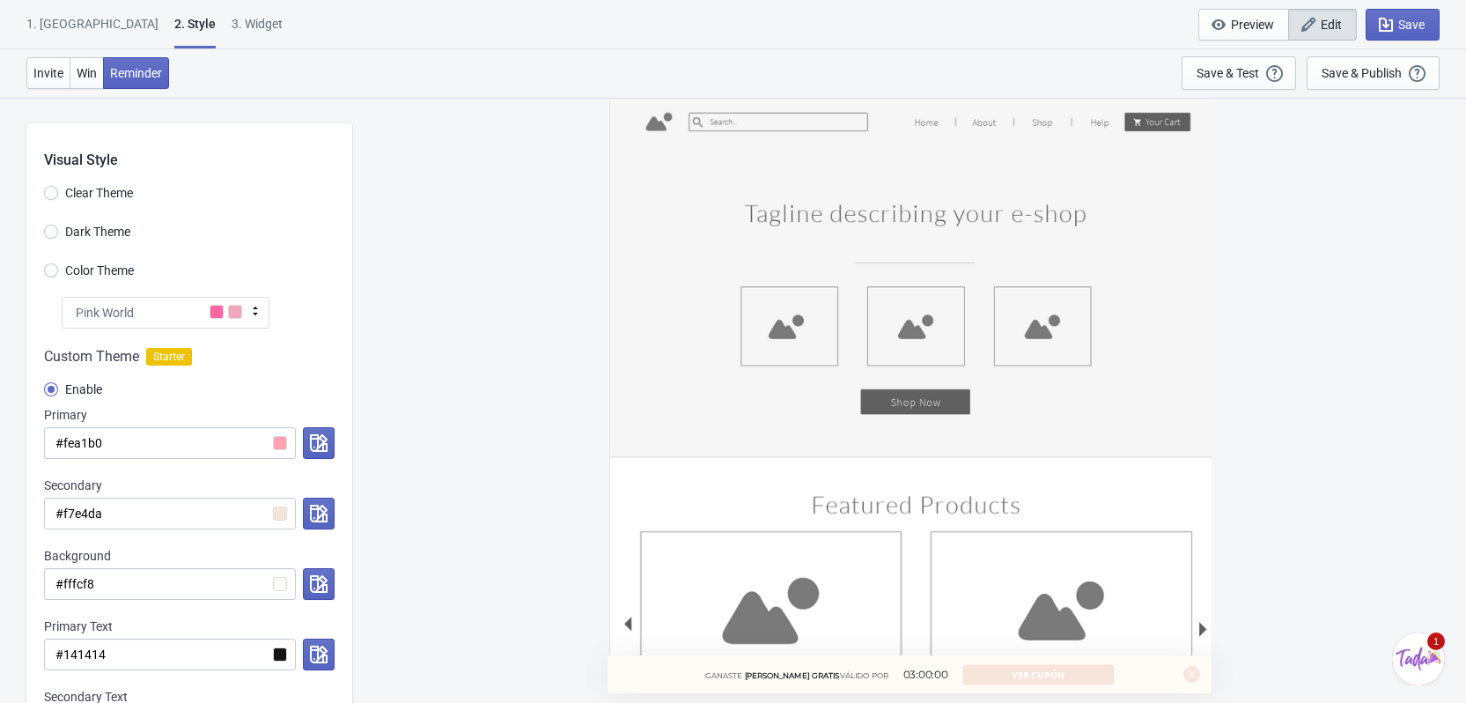
click at [25, 12] on div "1. Coupon 2 . Style 3. Widget 1. Coupon 2 . Style 3. Widget Save and Exit Previ…" at bounding box center [733, 24] width 1466 height 49
click at [40, 18] on div "1. [GEOGRAPHIC_DATA]" at bounding box center [92, 30] width 132 height 31
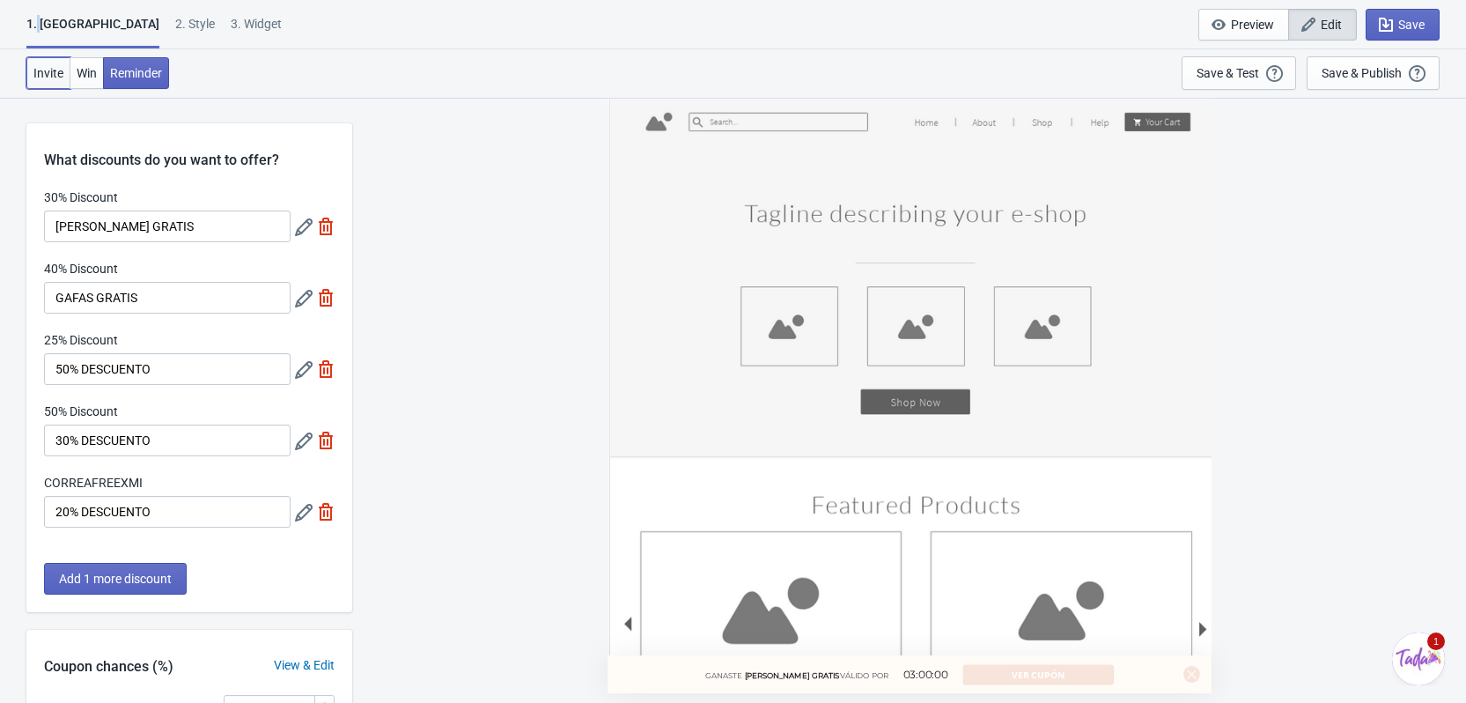
click at [61, 78] on span "Invite" at bounding box center [48, 73] width 30 height 14
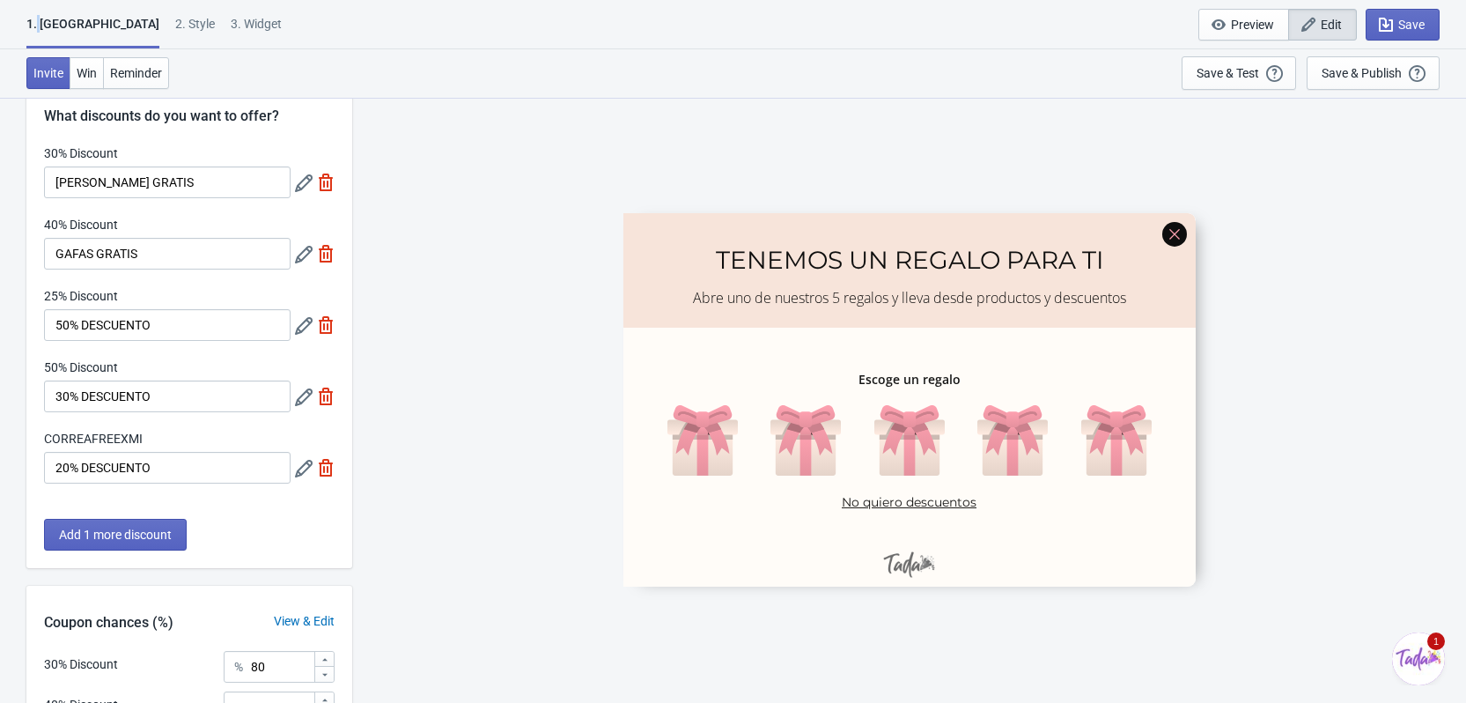
scroll to position [88, 0]
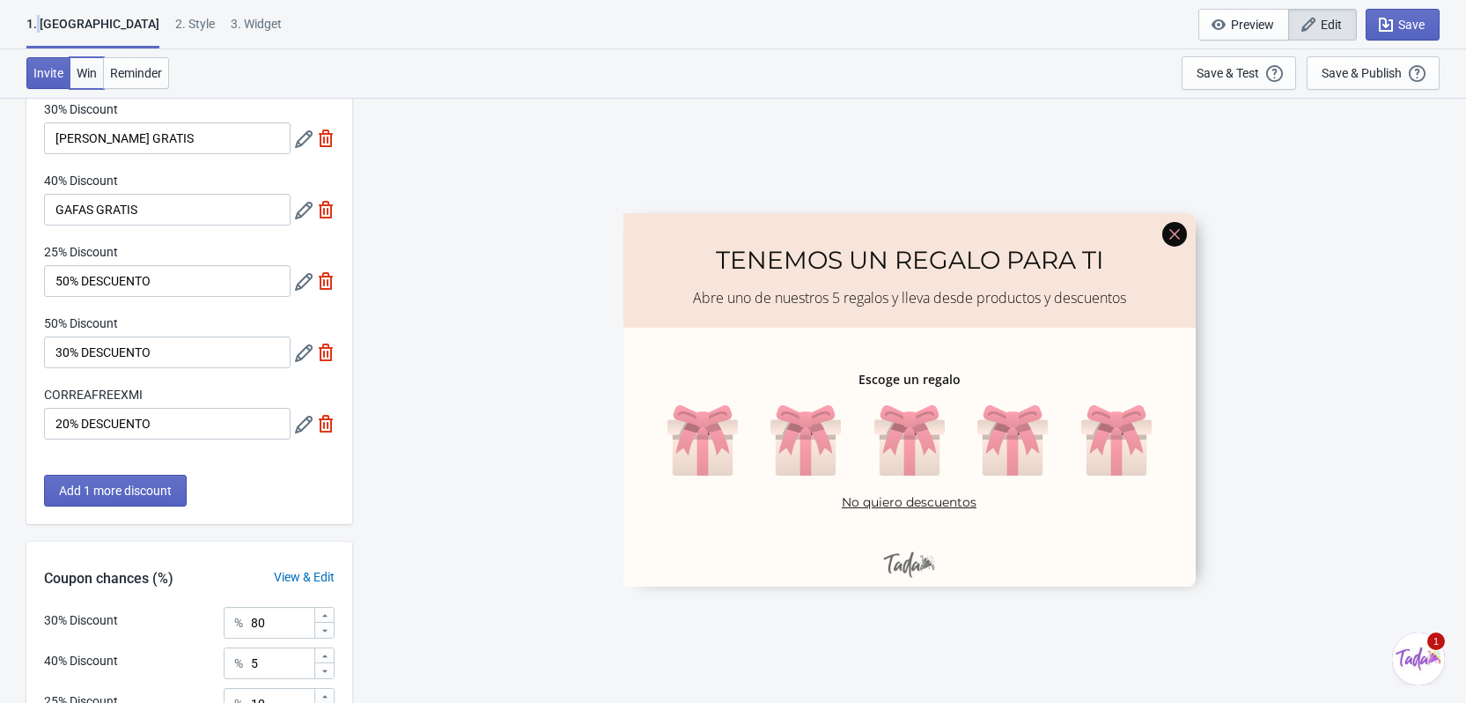
click at [80, 72] on span "Win" at bounding box center [87, 73] width 20 height 14
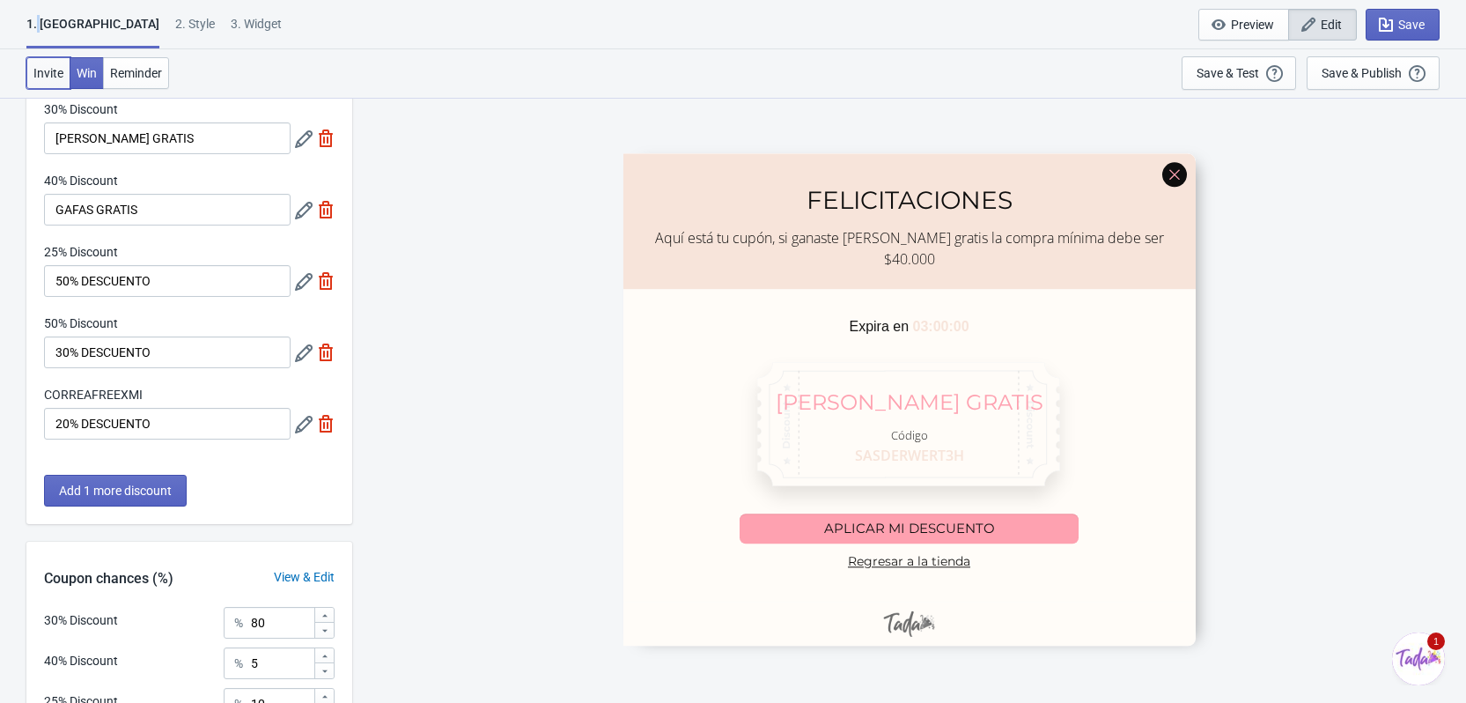
click at [41, 81] on button "Invite" at bounding box center [48, 73] width 44 height 32
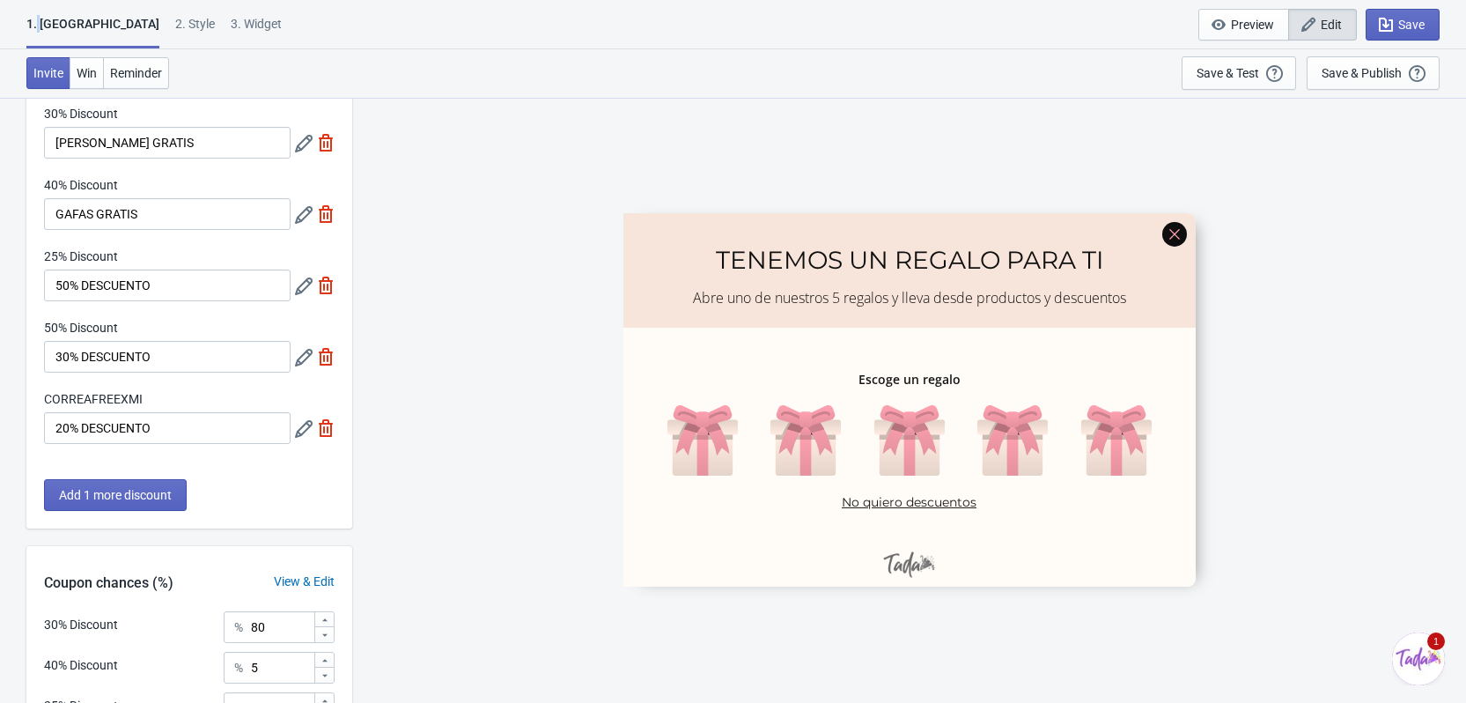
scroll to position [0, 0]
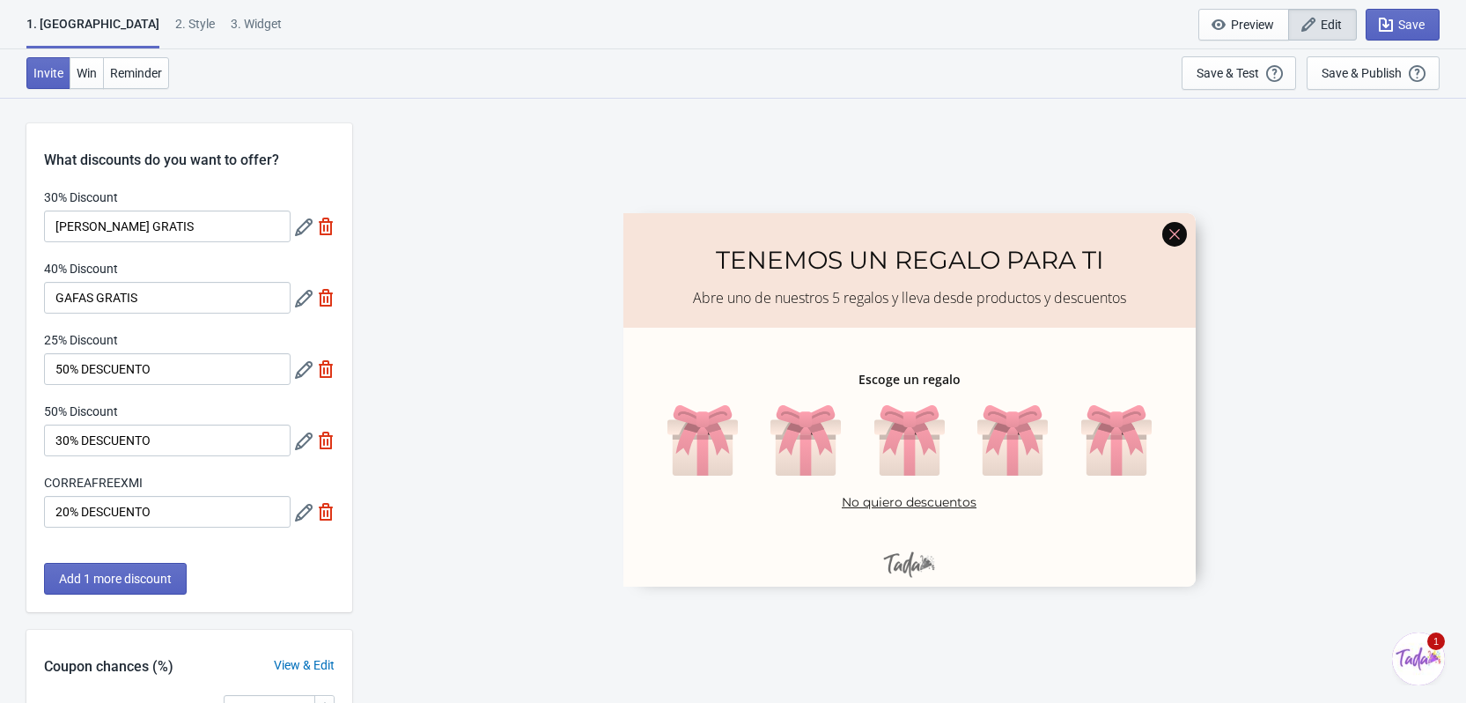
click at [906, 447] on div at bounding box center [909, 398] width 572 height 373
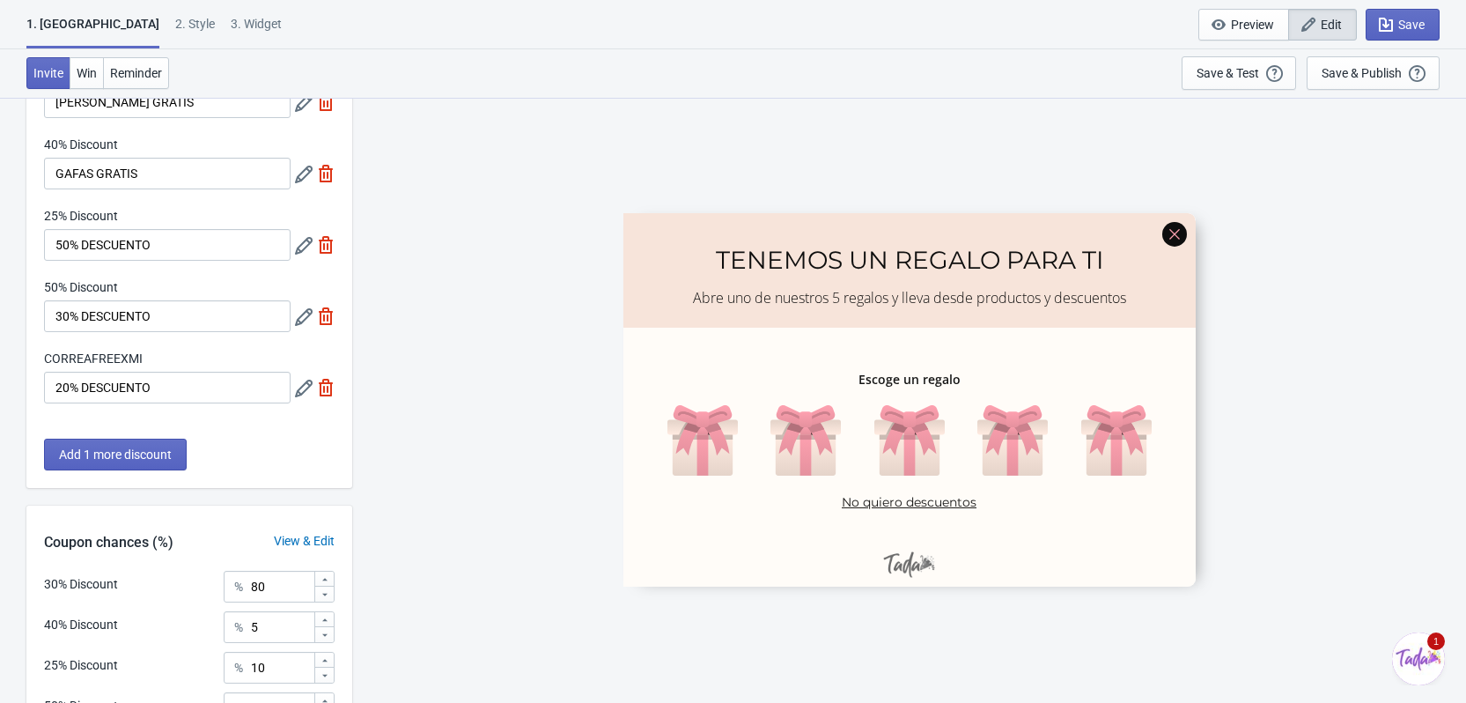
scroll to position [84, 0]
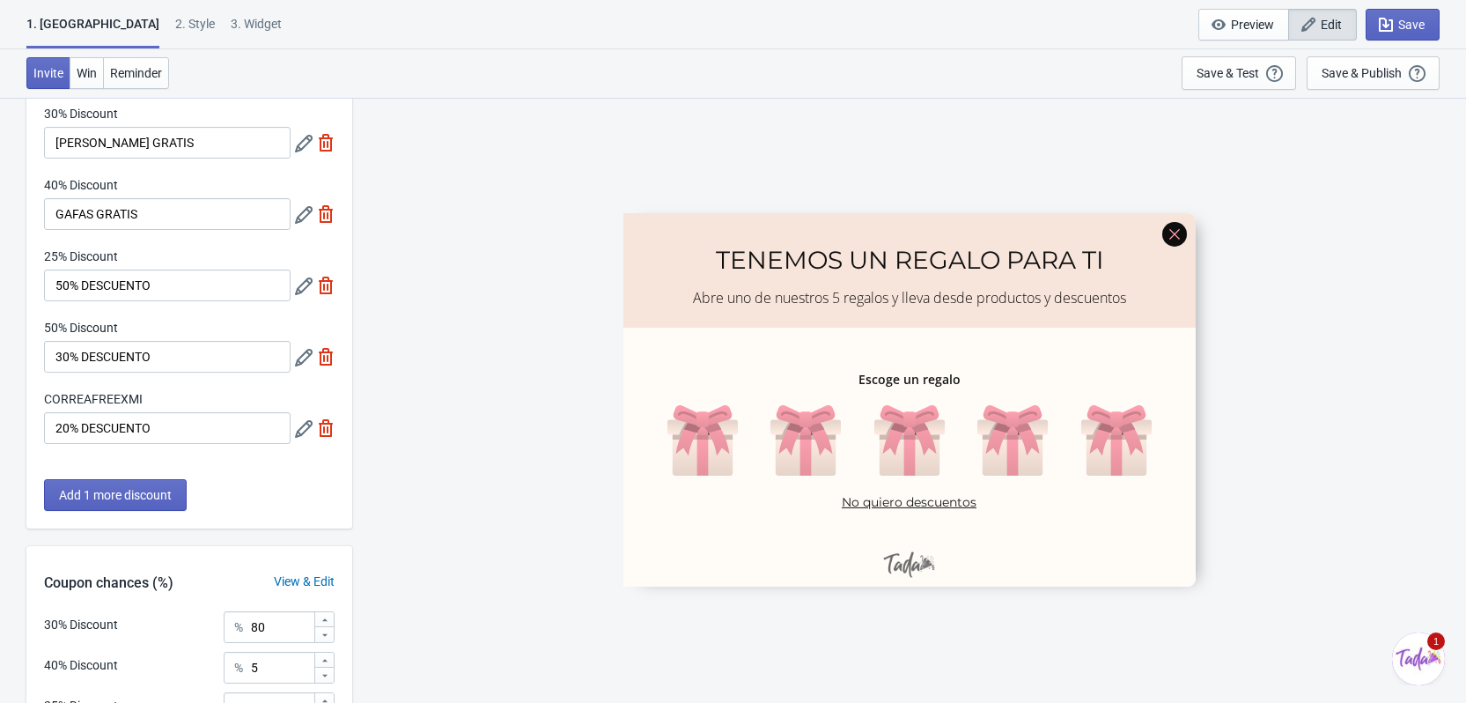
click at [69, 14] on div "1. Coupon 2 . Style 3. Widget 1. Coupon 2 . Style 3. Widget Save and Exit Previ…" at bounding box center [733, 24] width 1466 height 49
click at [67, 24] on div "1. [GEOGRAPHIC_DATA]" at bounding box center [92, 31] width 133 height 33
drag, startPoint x: 13, startPoint y: 102, endPoint x: 249, endPoint y: 210, distance: 259.6
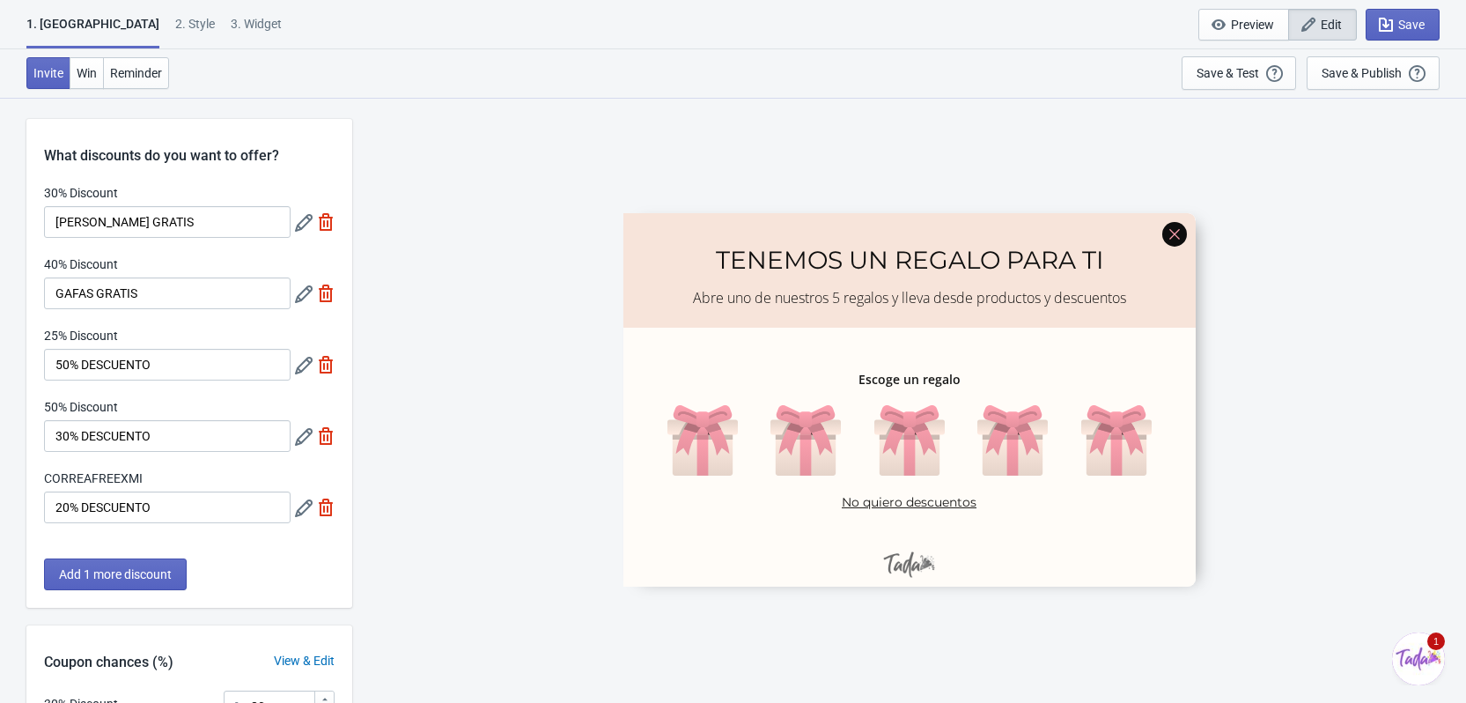
scroll to position [0, 0]
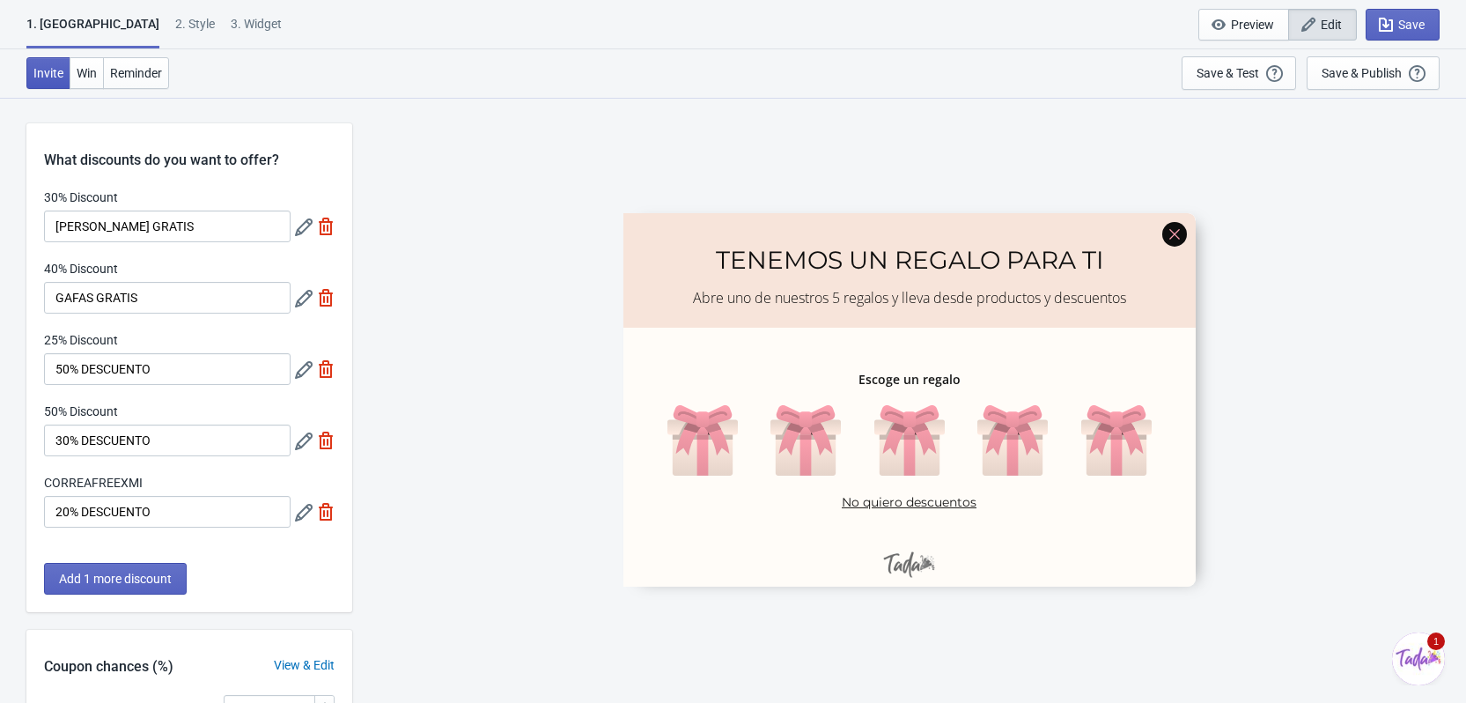
click at [43, 79] on span "Invite" at bounding box center [48, 73] width 30 height 14
click at [54, 68] on span "Invite" at bounding box center [48, 73] width 30 height 14
click at [254, 153] on div "What discounts do you want to offer?" at bounding box center [189, 147] width 326 height 48
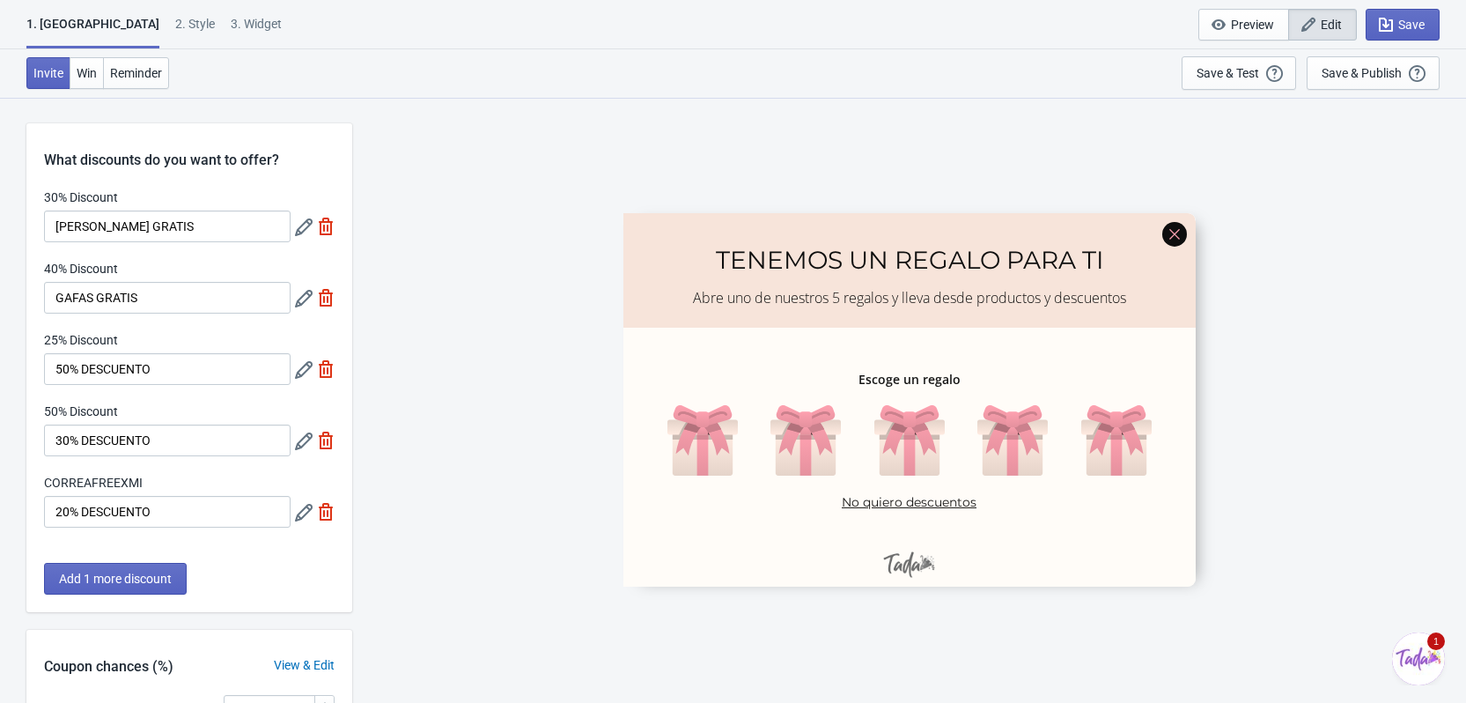
click at [175, 26] on div "2 . Style" at bounding box center [195, 30] width 40 height 31
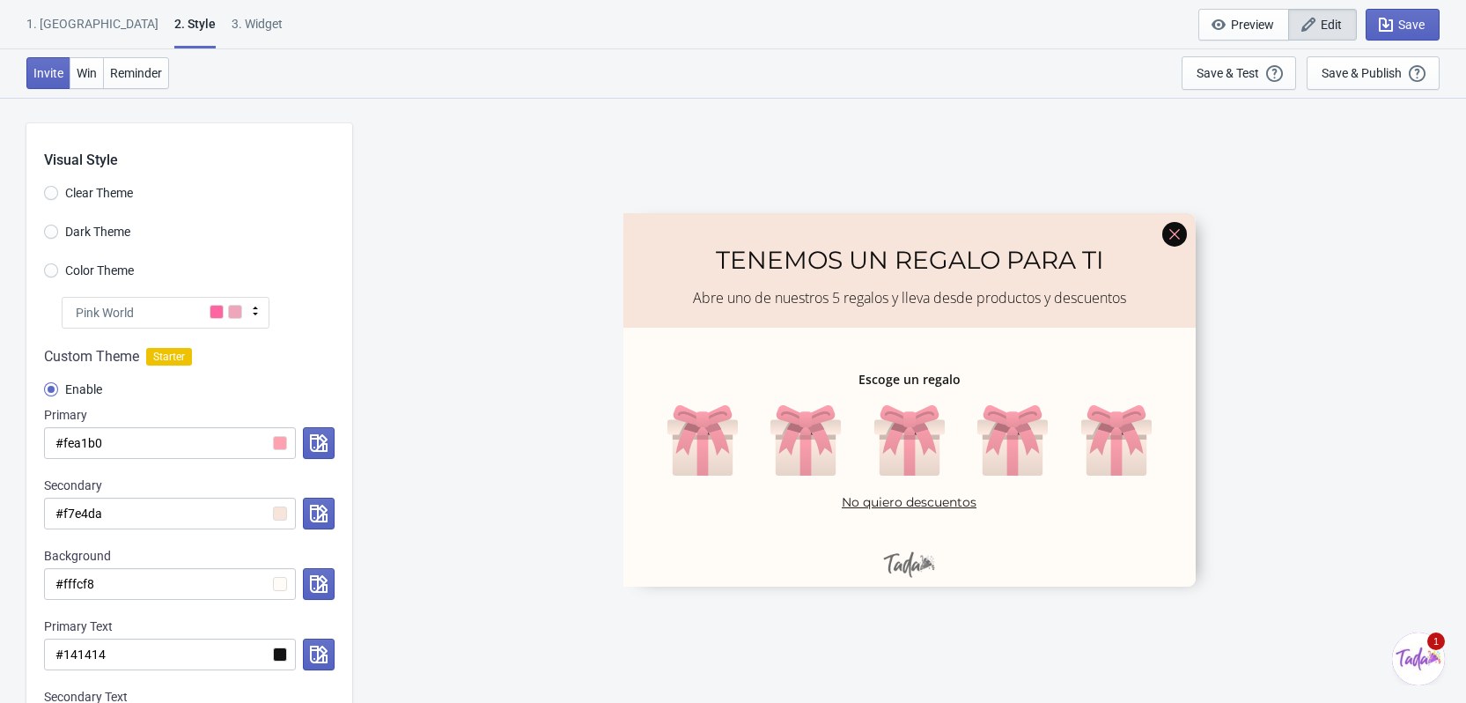
click at [63, 19] on div "1. [GEOGRAPHIC_DATA]" at bounding box center [92, 30] width 132 height 31
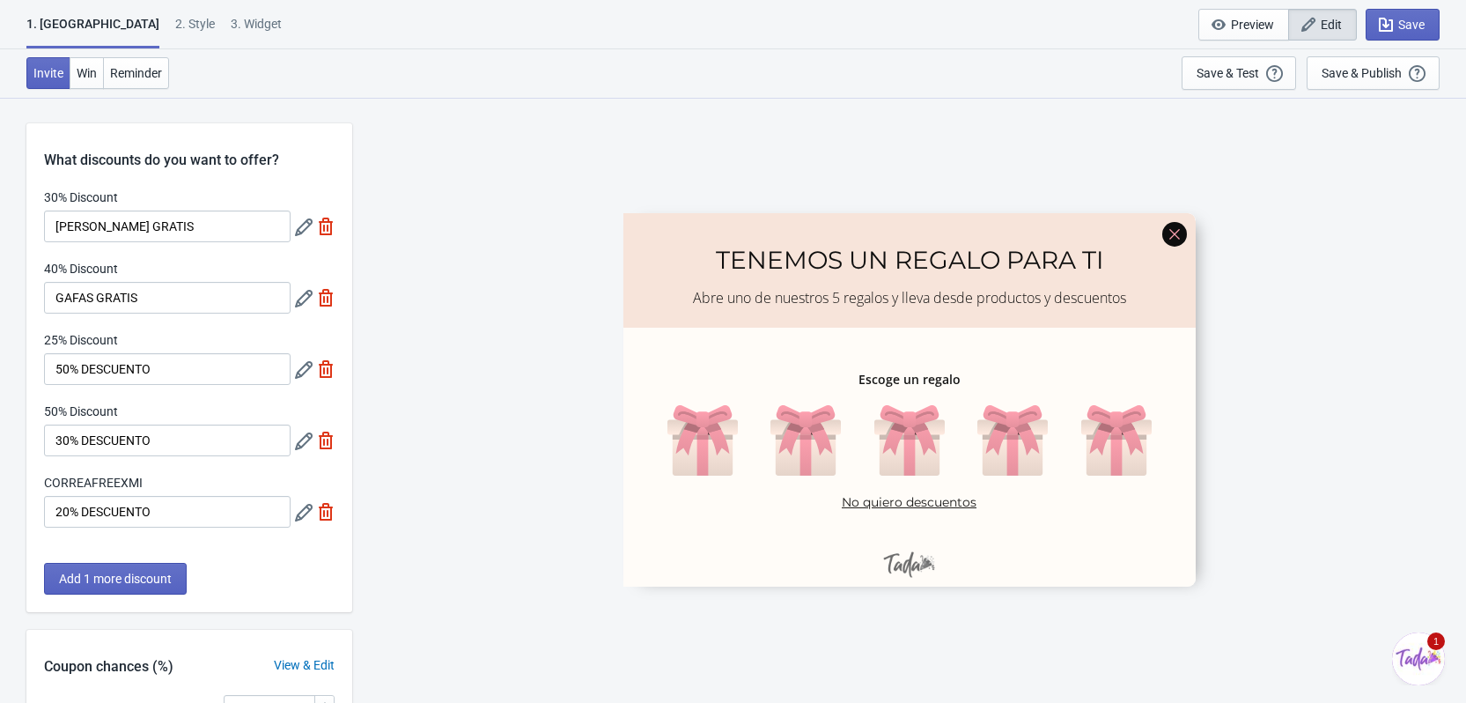
click at [88, 152] on div "What discounts do you want to offer?" at bounding box center [189, 147] width 326 height 48
click at [40, 68] on span "Invite" at bounding box center [48, 73] width 30 height 14
click at [54, 30] on div "1. [GEOGRAPHIC_DATA]" at bounding box center [92, 31] width 133 height 33
click at [54, 28] on div "1. [GEOGRAPHIC_DATA]" at bounding box center [92, 31] width 133 height 33
click at [298, 219] on icon at bounding box center [304, 227] width 18 height 18
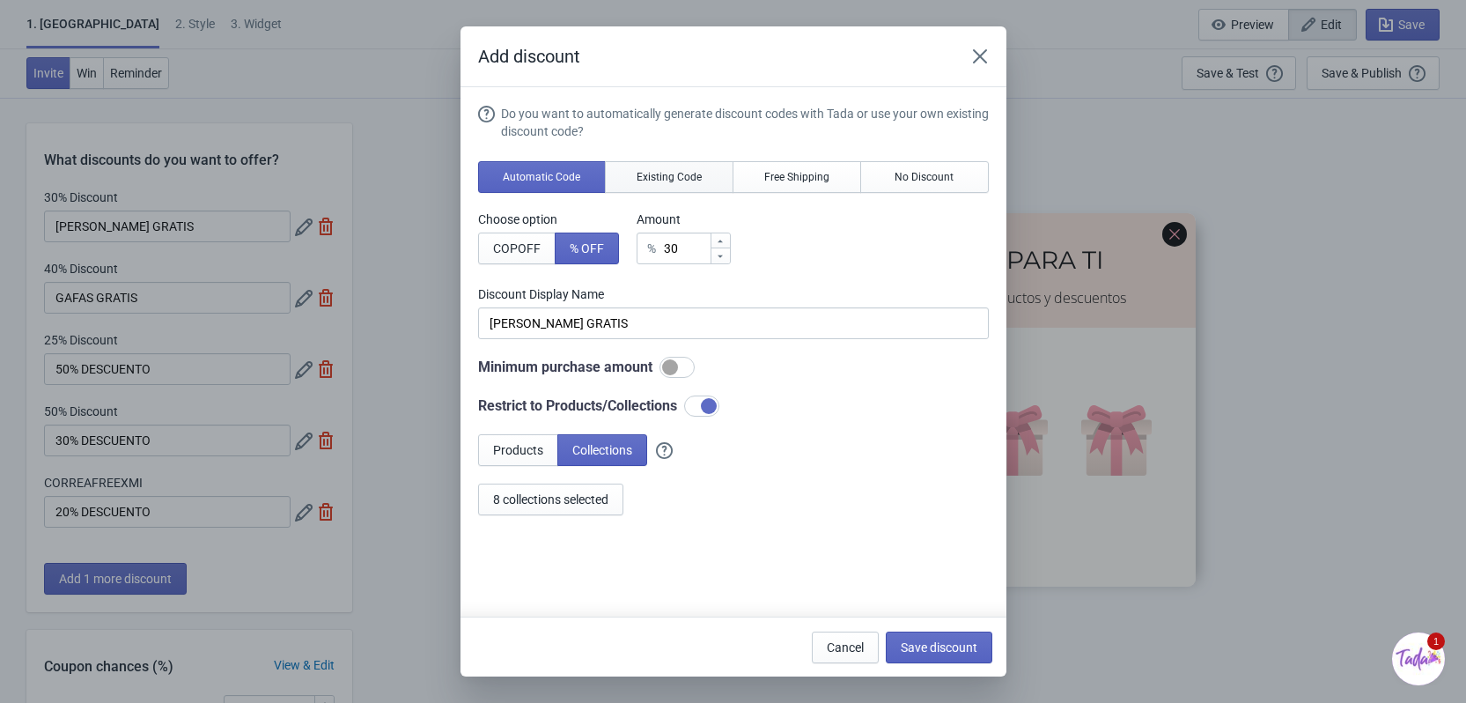
click at [647, 180] on span "Existing Code" at bounding box center [669, 177] width 65 height 14
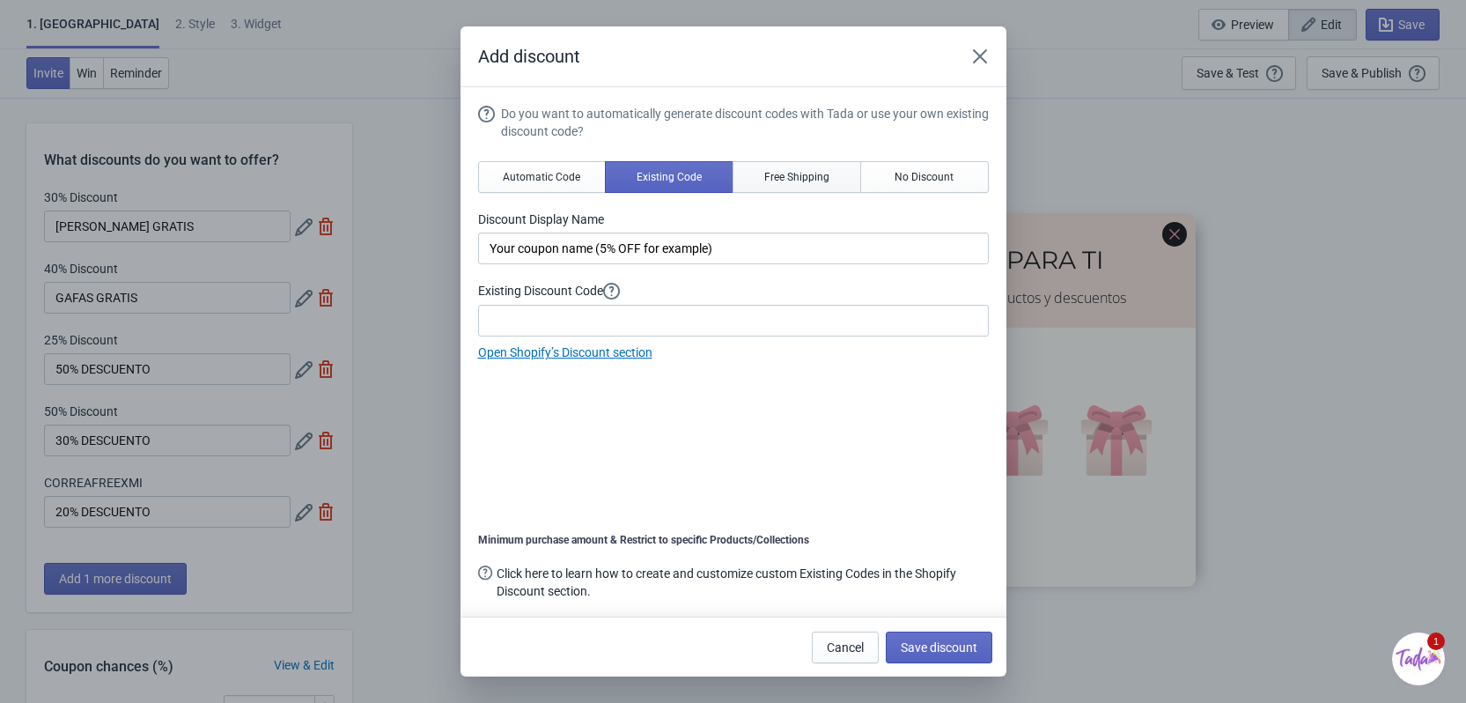
click at [764, 181] on span "Free Shipping" at bounding box center [796, 177] width 65 height 14
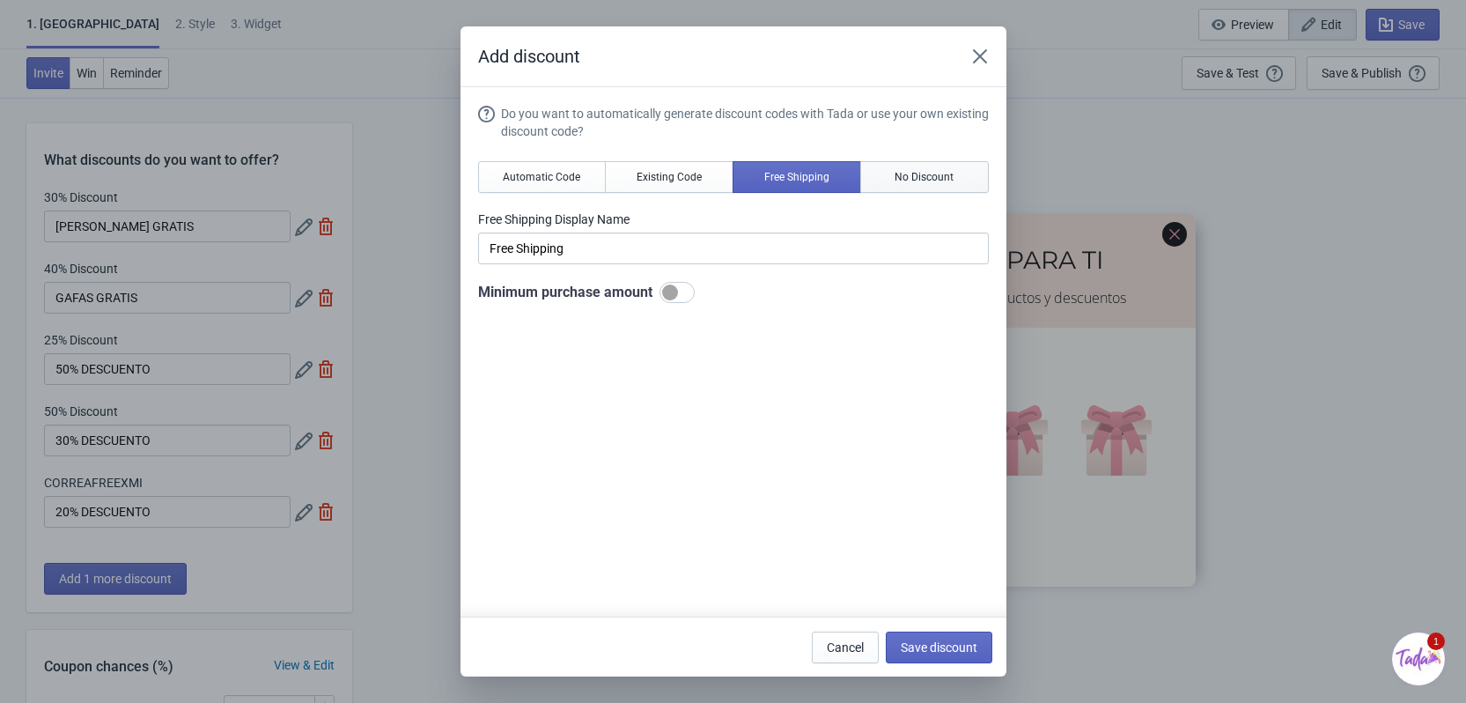
click at [944, 179] on button "No Discount" at bounding box center [924, 177] width 129 height 32
type input "Better luck next time"
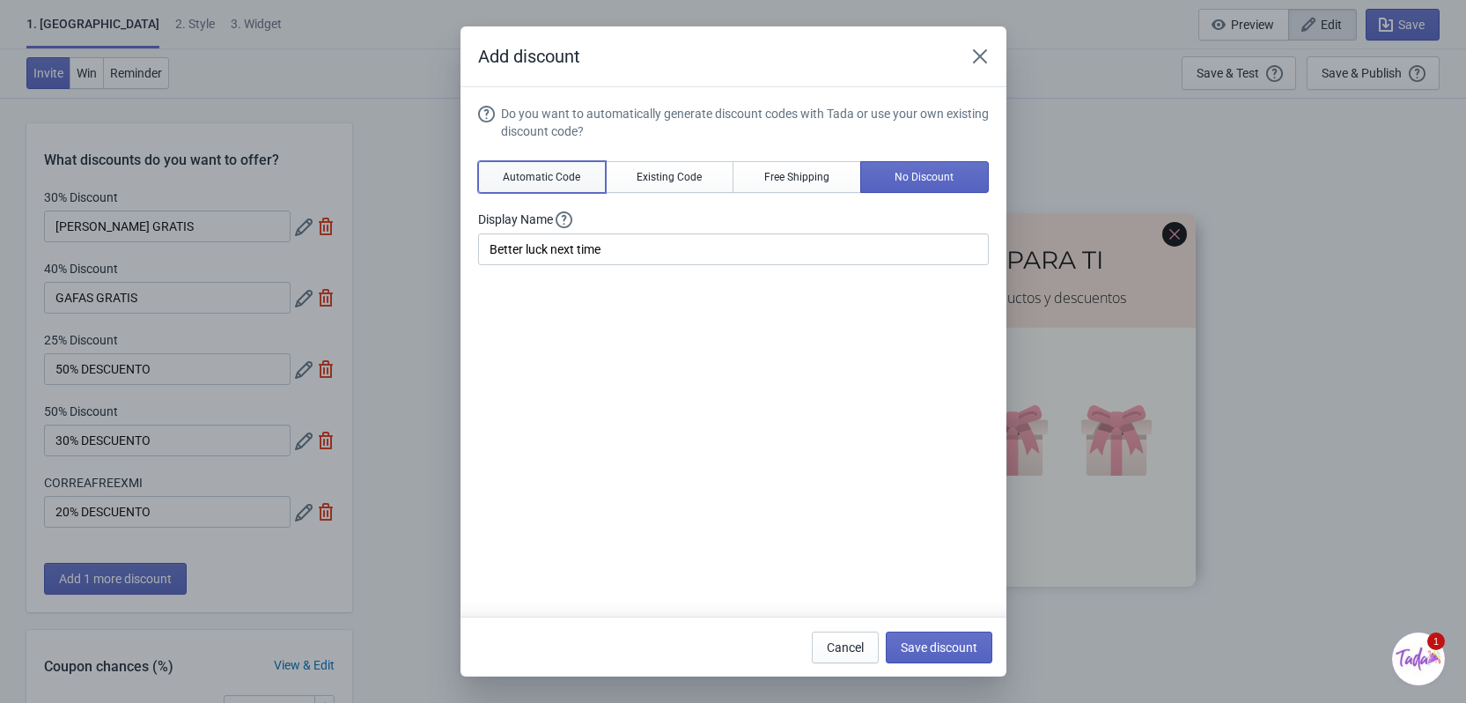
click at [539, 176] on span "Automatic Code" at bounding box center [541, 177] width 77 height 14
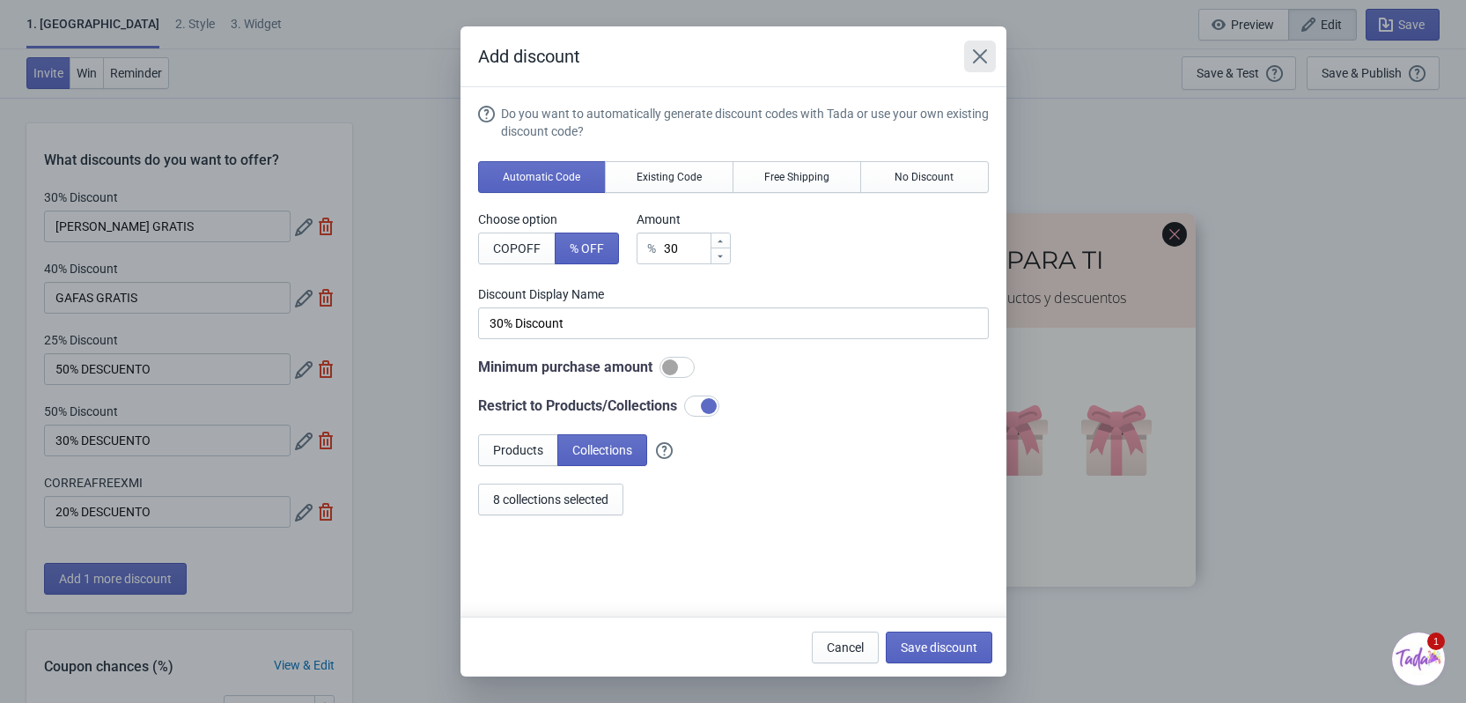
click at [990, 70] on button "Close" at bounding box center [980, 57] width 32 height 32
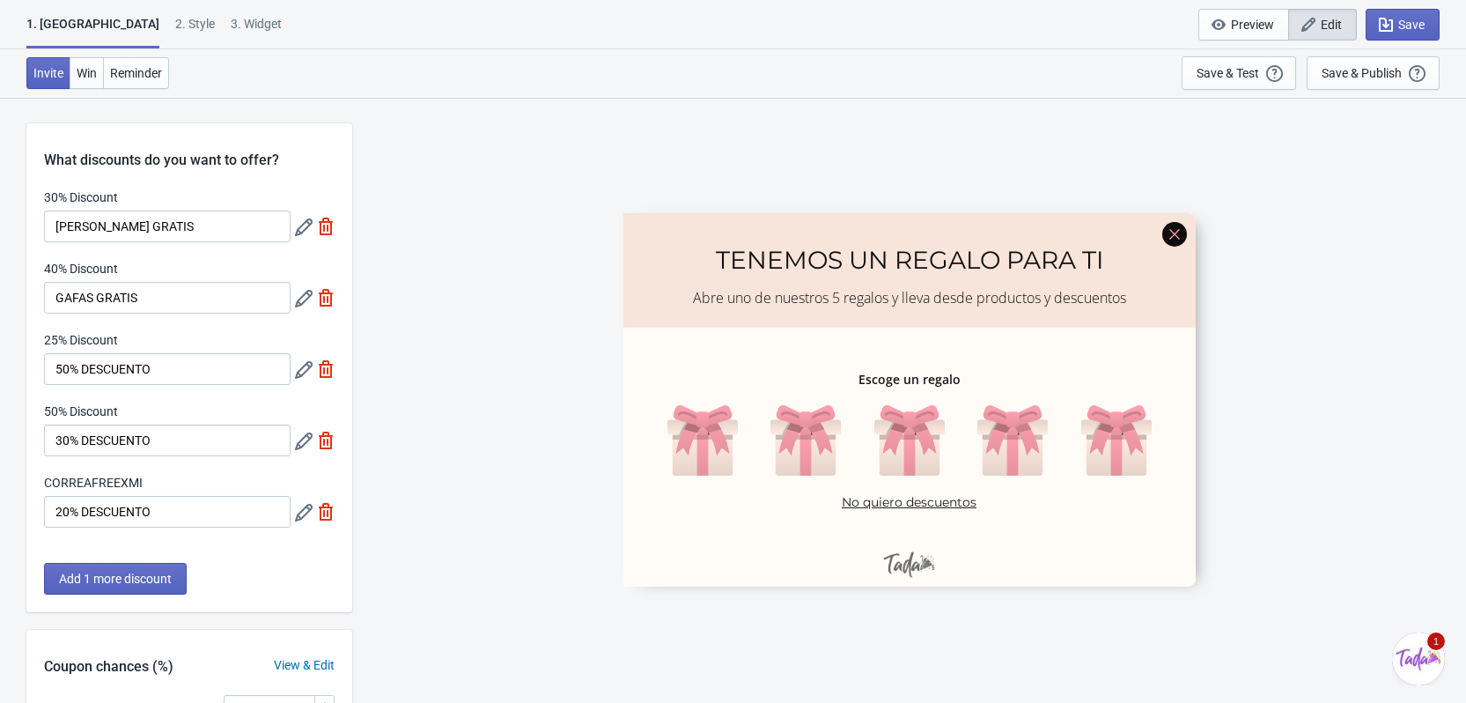
click at [175, 36] on div "2 . Style" at bounding box center [195, 30] width 40 height 31
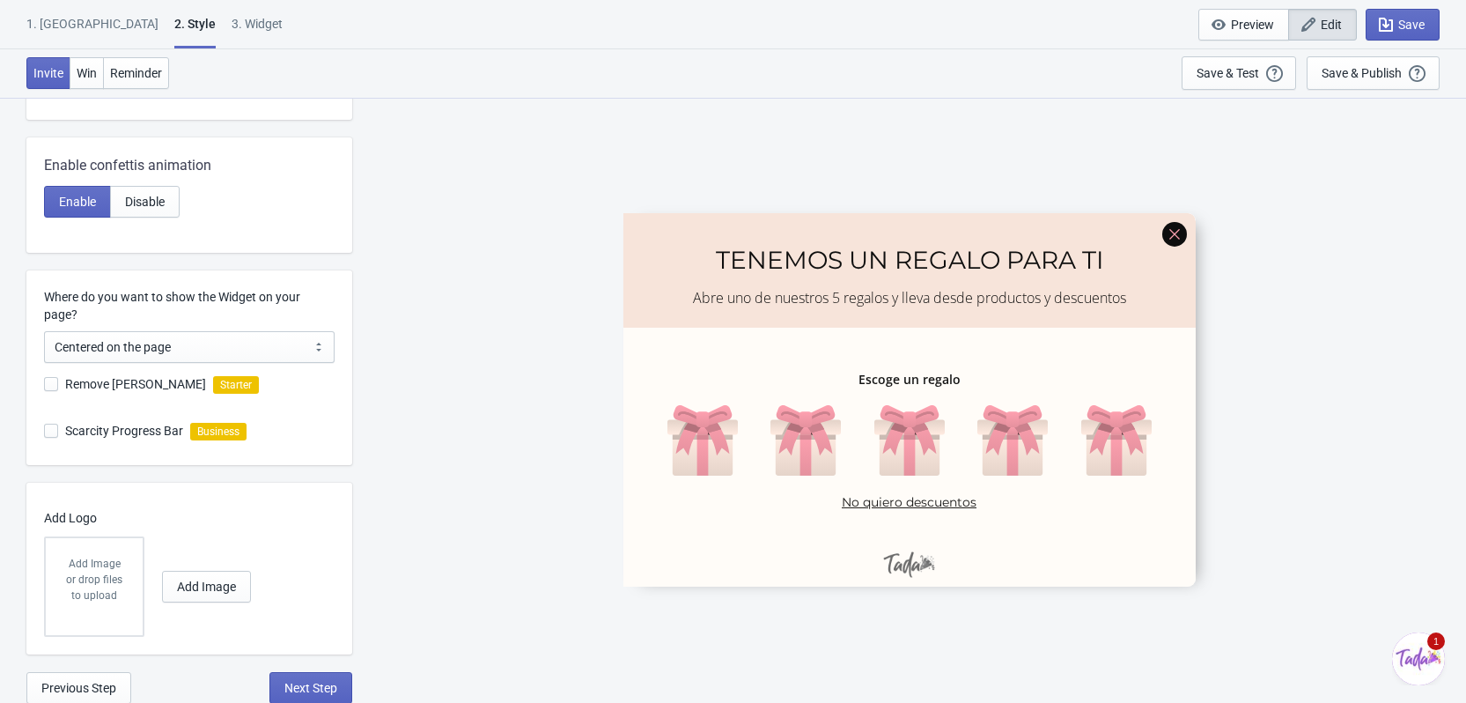
scroll to position [657, 0]
click at [232, 25] on div "3. Widget" at bounding box center [257, 30] width 51 height 31
select select "once"
select select "middle_left"
select select "1"
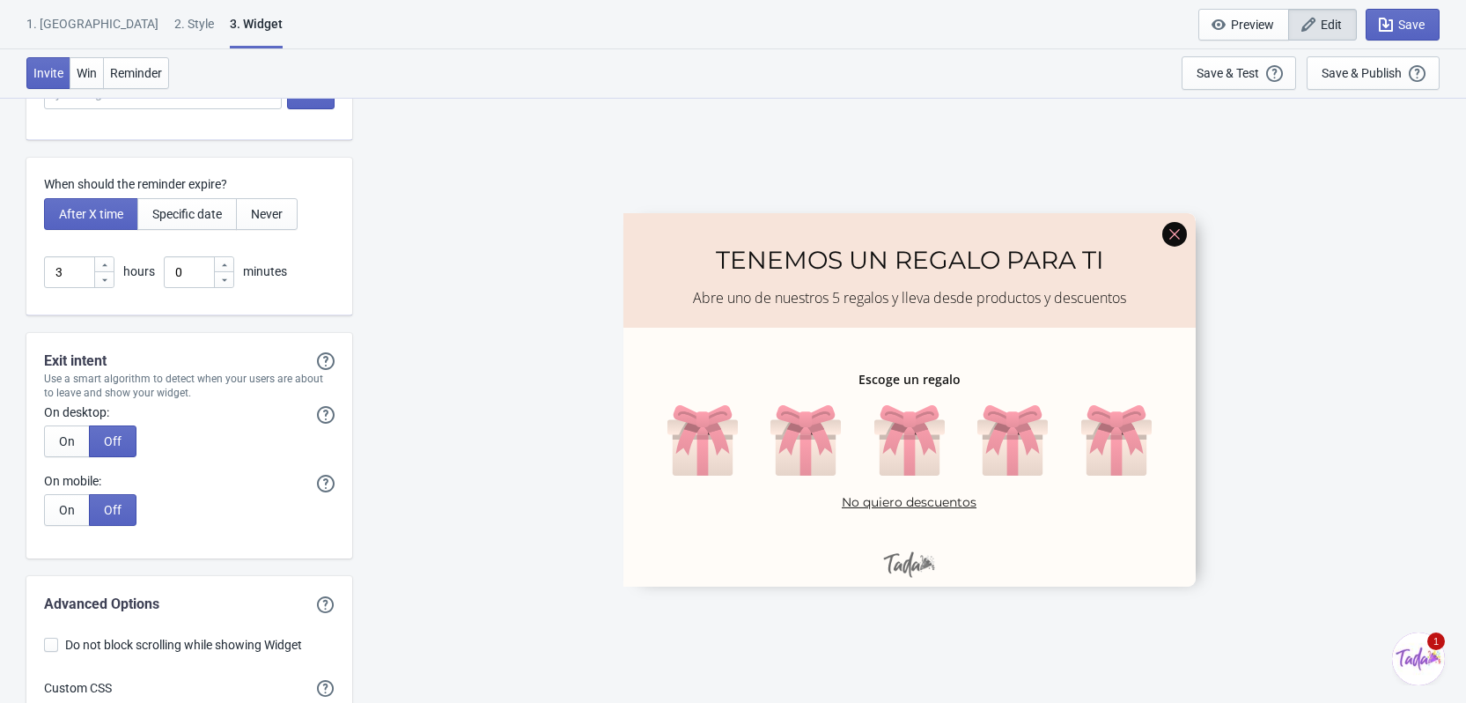
scroll to position [4396, 0]
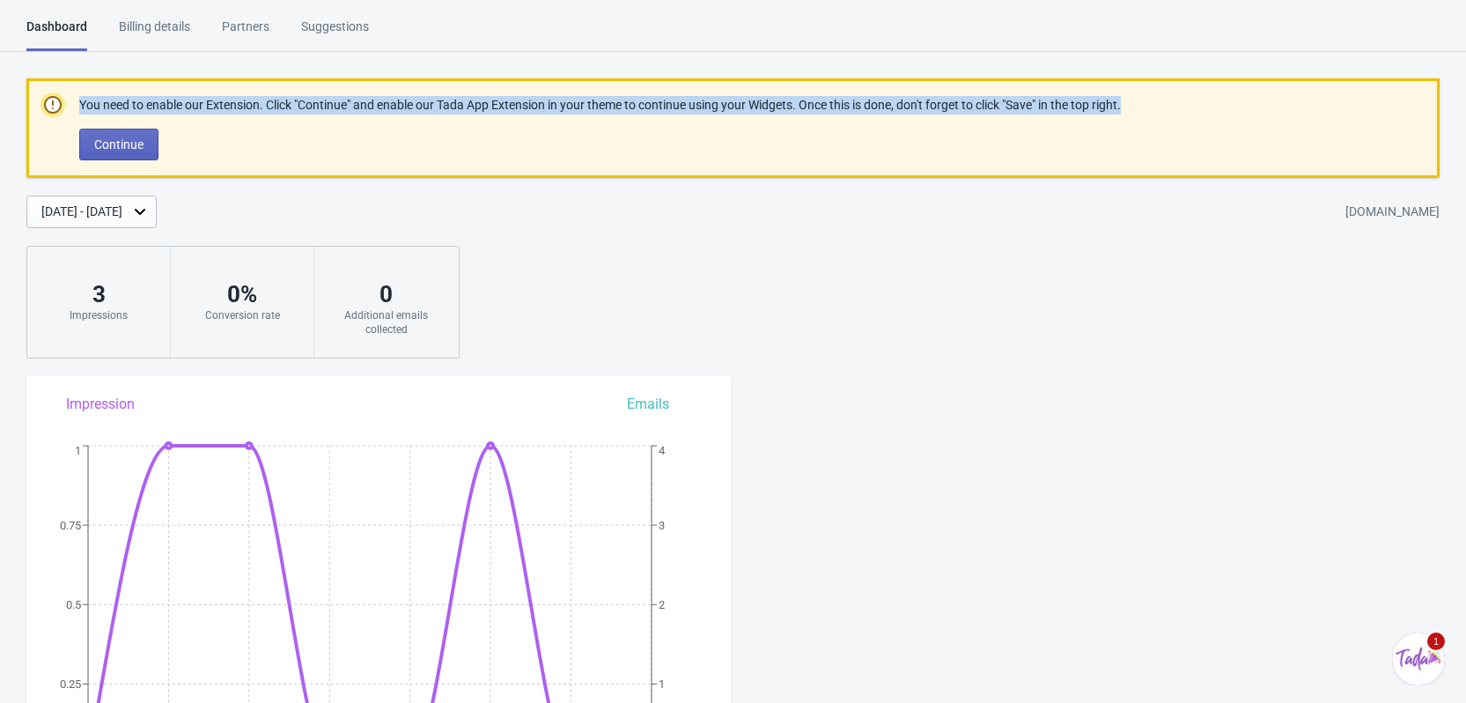
drag, startPoint x: 1137, startPoint y: 99, endPoint x: 63, endPoint y: 79, distance: 1073.5
click at [63, 79] on div "You need to enable our Extension. Click "Continue" and enable our Tada App Exte…" at bounding box center [732, 127] width 1413 height 99
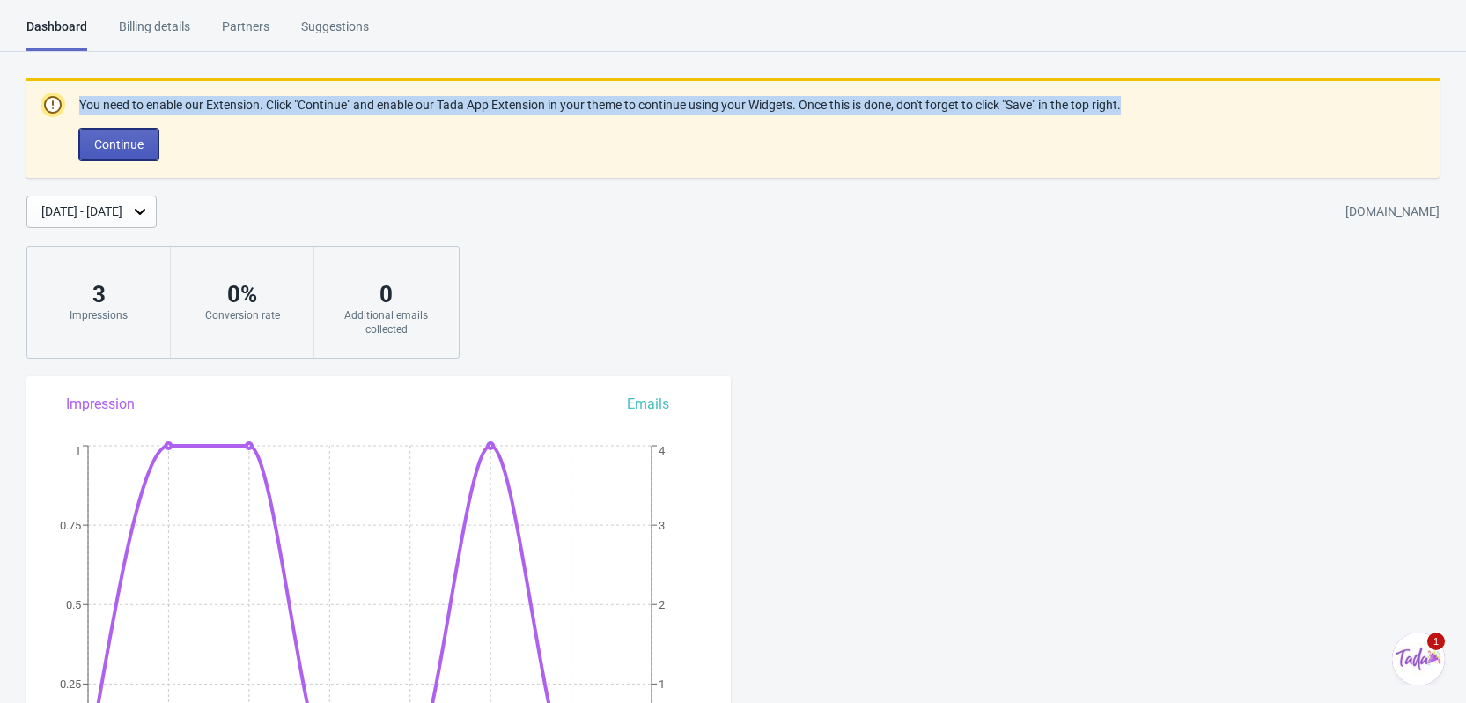
click at [142, 140] on span "Continue" at bounding box center [118, 144] width 49 height 14
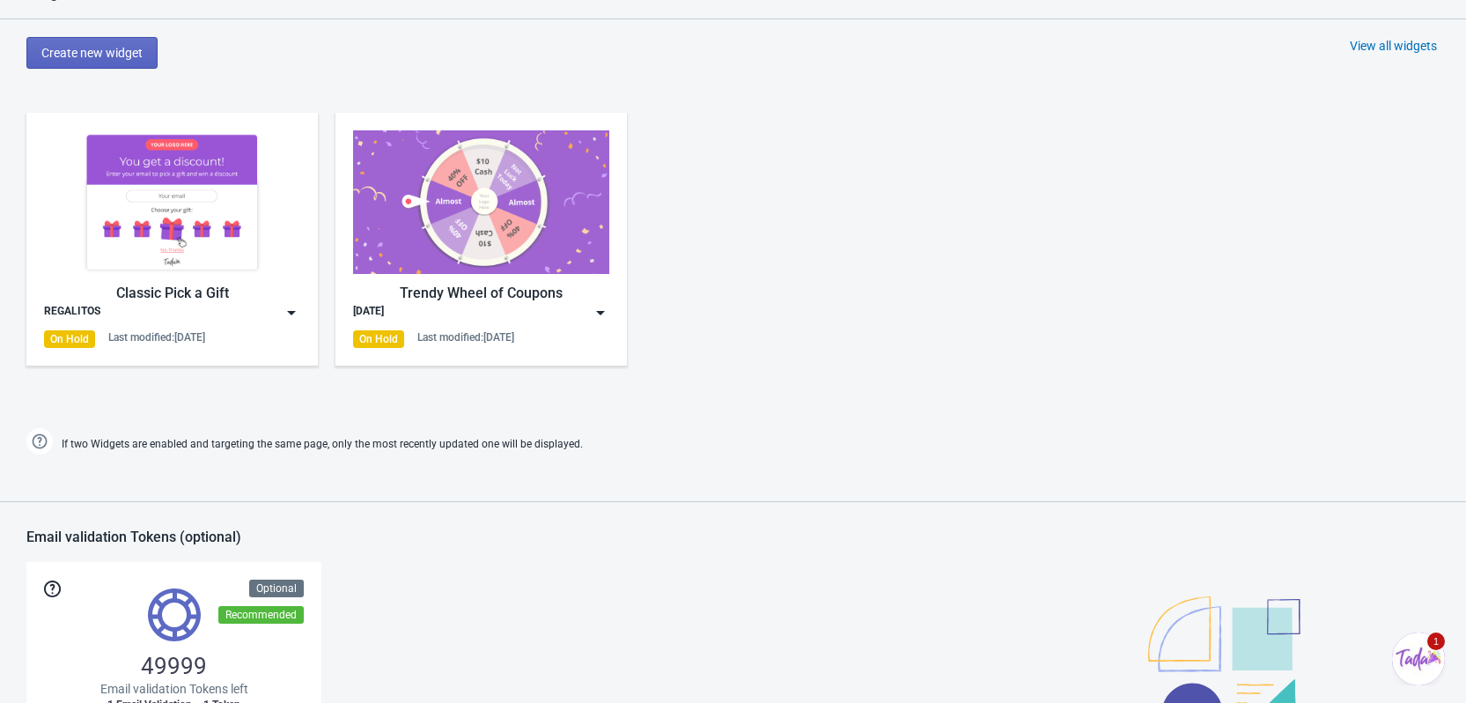
scroll to position [792, 0]
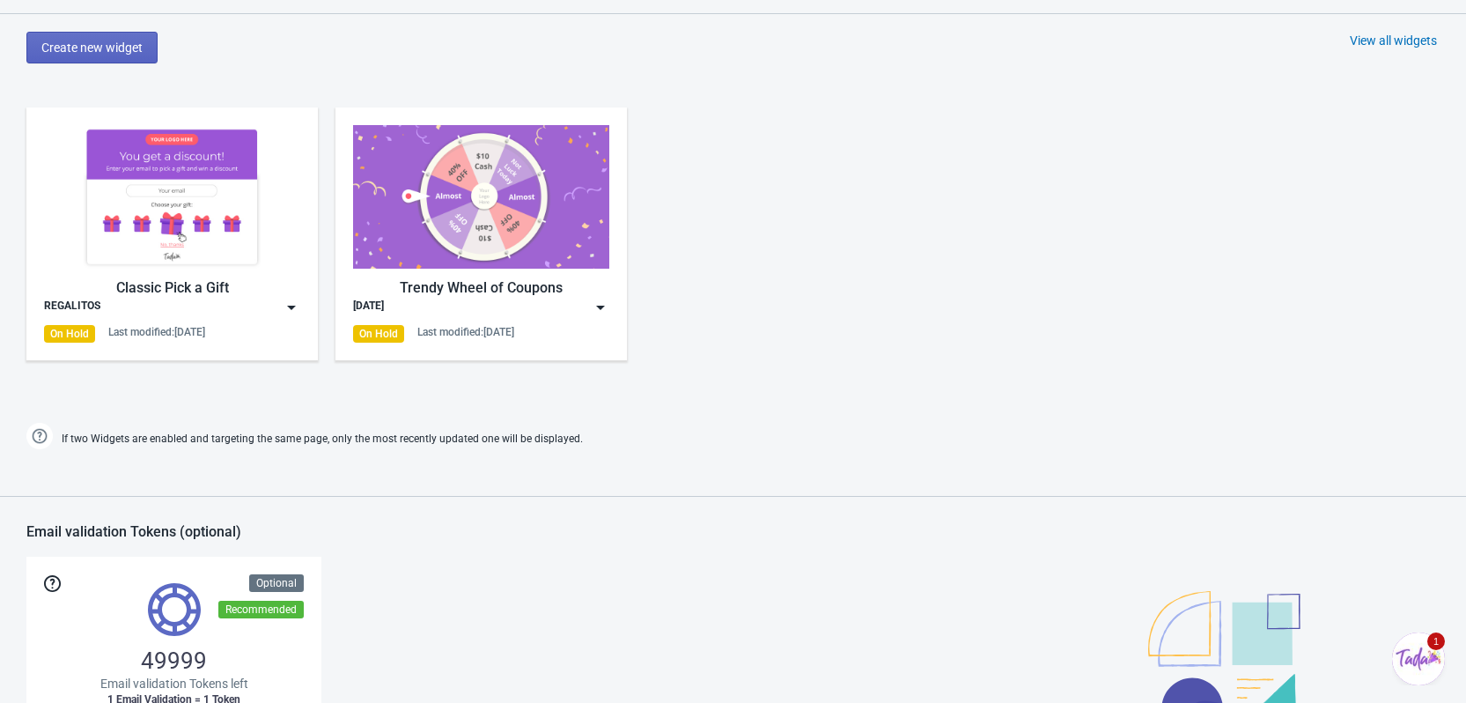
click at [595, 306] on img at bounding box center [601, 307] width 18 height 18
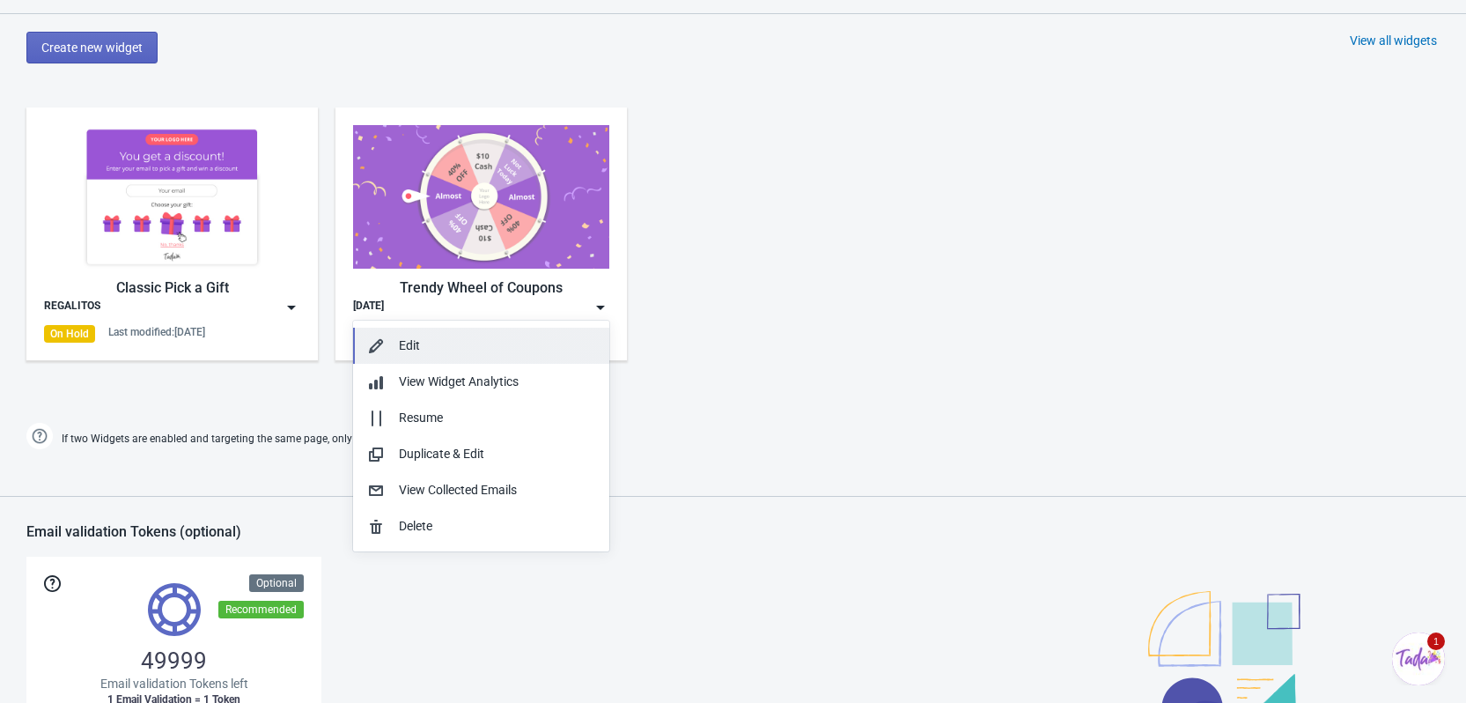
click at [447, 345] on div "Edit" at bounding box center [497, 345] width 196 height 18
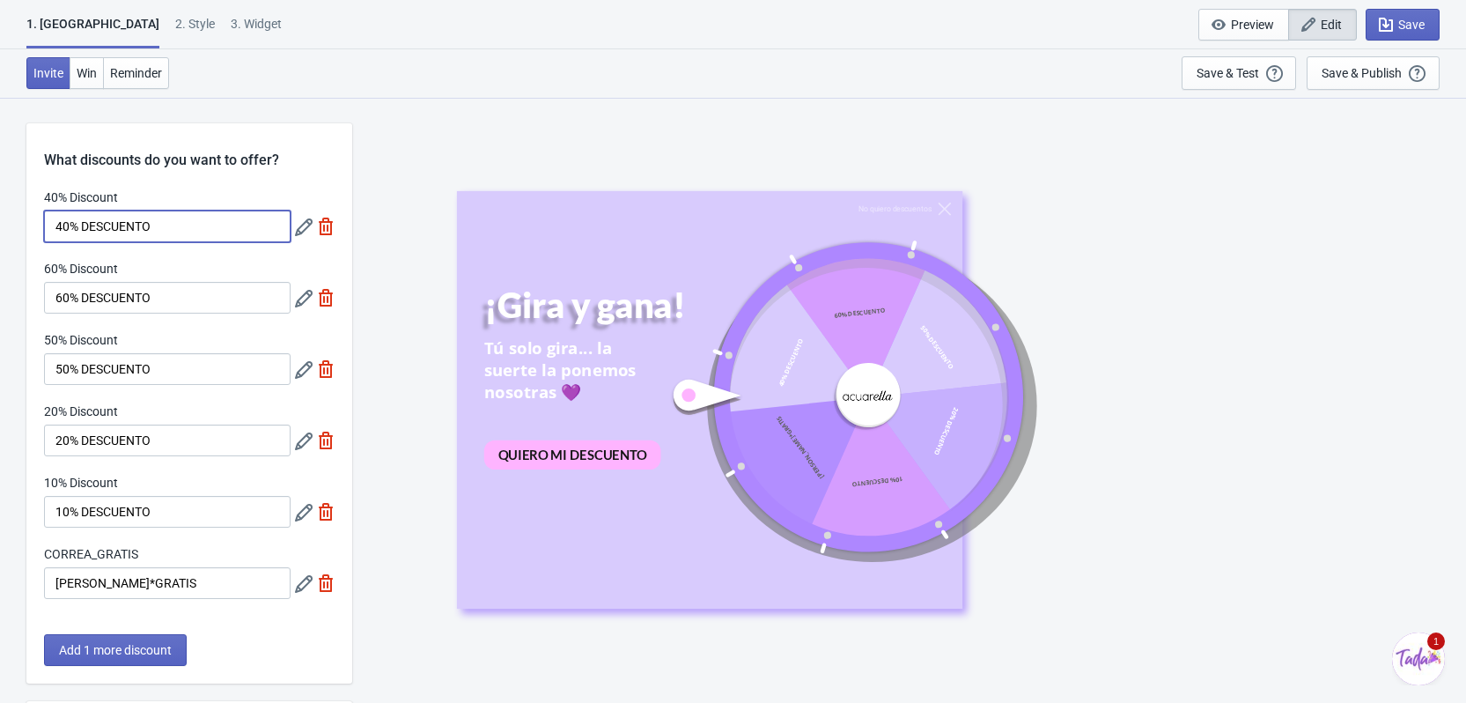
click at [122, 216] on input "40% DESCUENTO" at bounding box center [167, 226] width 247 height 32
click at [174, 203] on div "40% Discount" at bounding box center [167, 199] width 247 height 22
drag, startPoint x: 205, startPoint y: 225, endPoint x: 49, endPoint y: 231, distance: 156.0
click at [49, 231] on input "40% DESCUENTO" at bounding box center [167, 226] width 247 height 32
click at [180, 236] on input "40% DESCUENTO" at bounding box center [167, 226] width 247 height 32
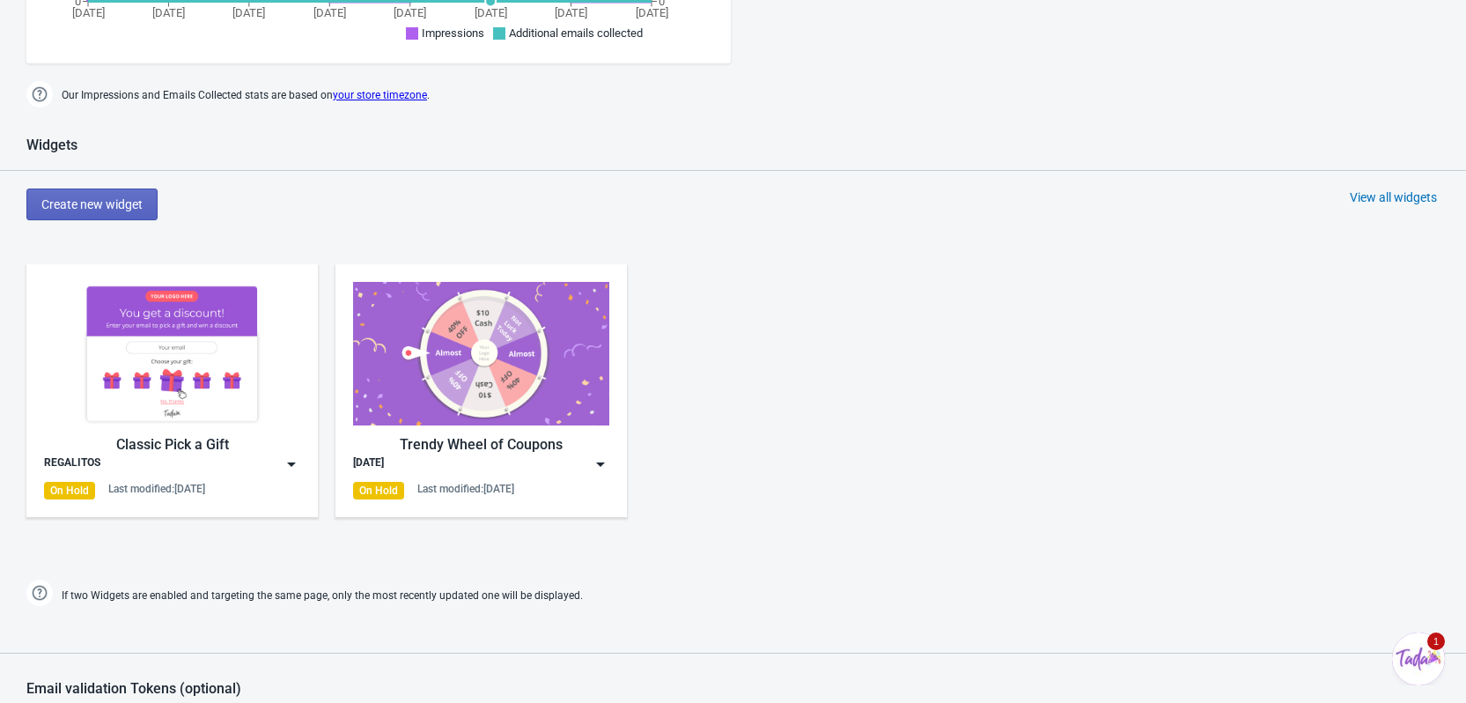
scroll to position [722, 0]
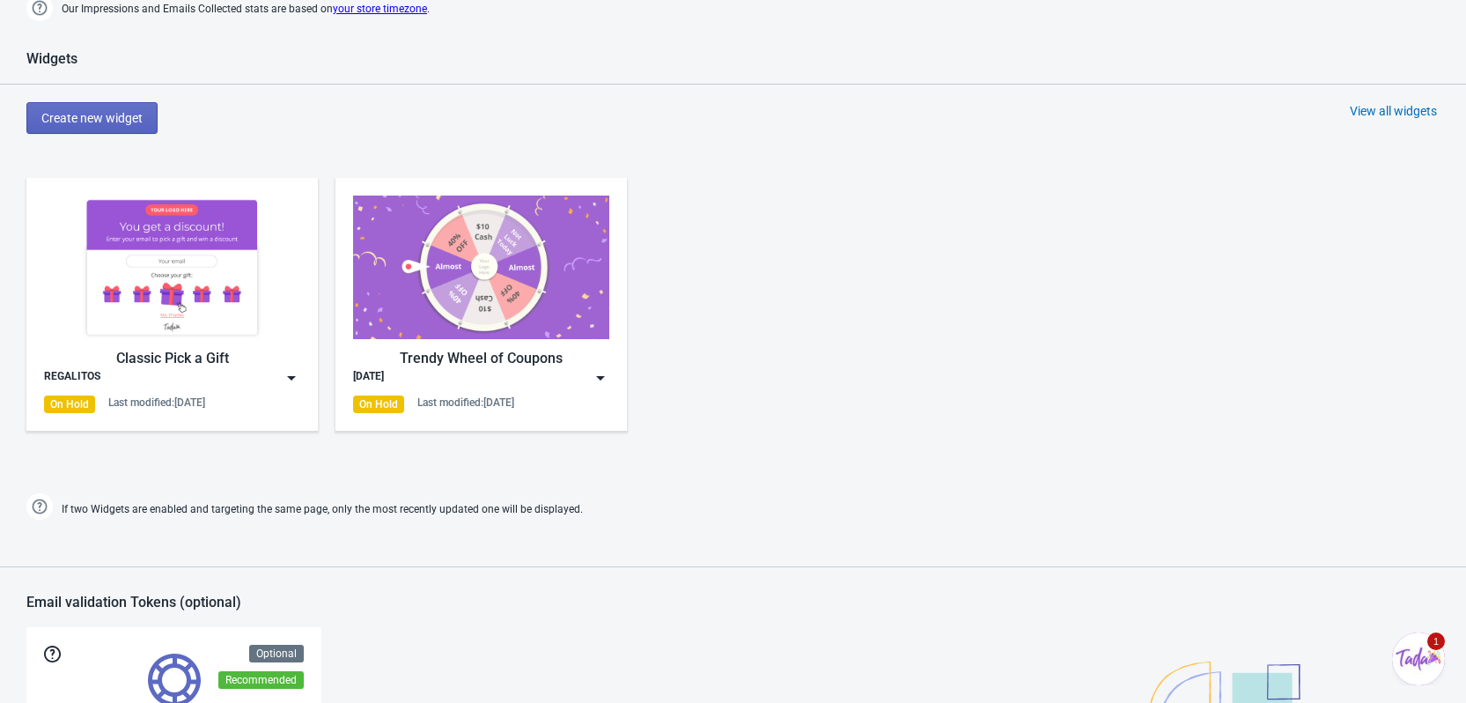
click at [285, 388] on div "Classic Pick a Gift REGALITOS On Hold Last modified: 10.10.2025" at bounding box center [172, 303] width 256 height 217
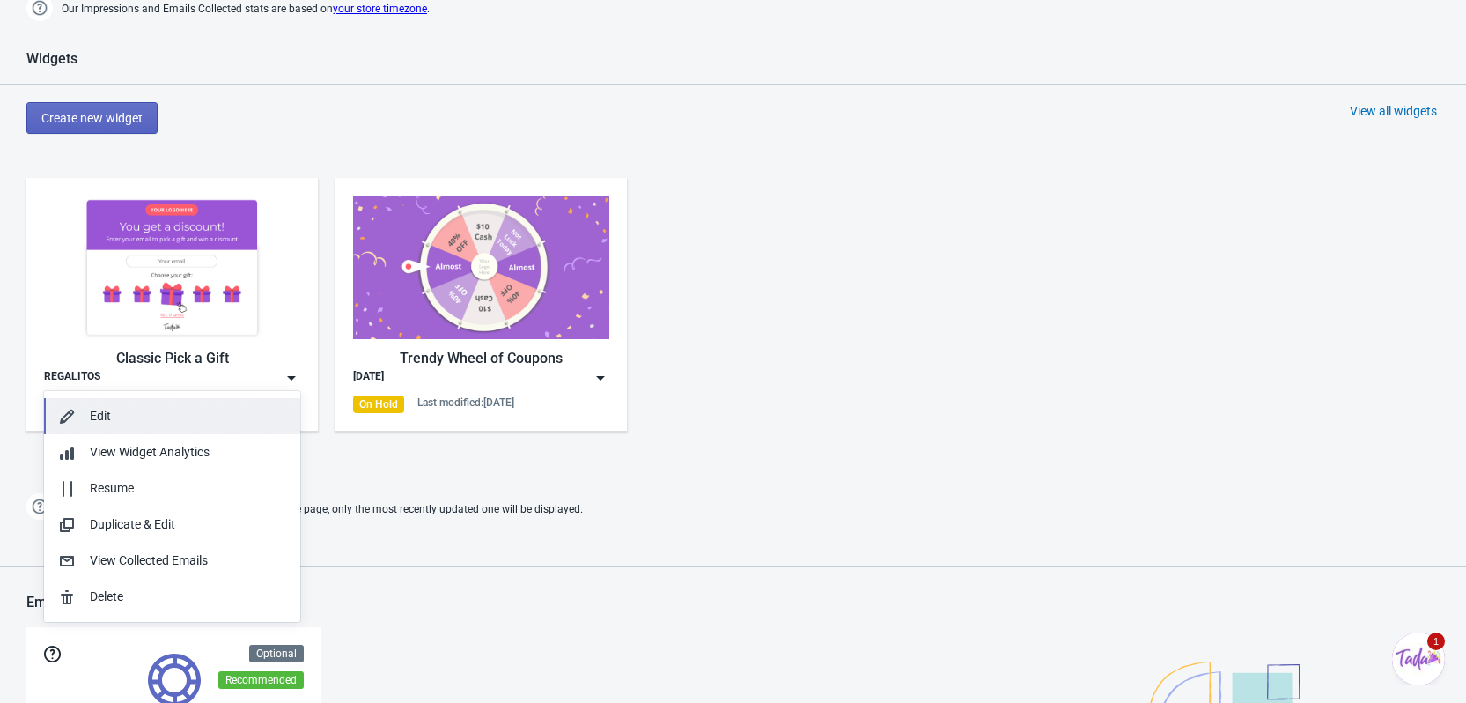
click at [133, 424] on div "Edit" at bounding box center [188, 416] width 196 height 18
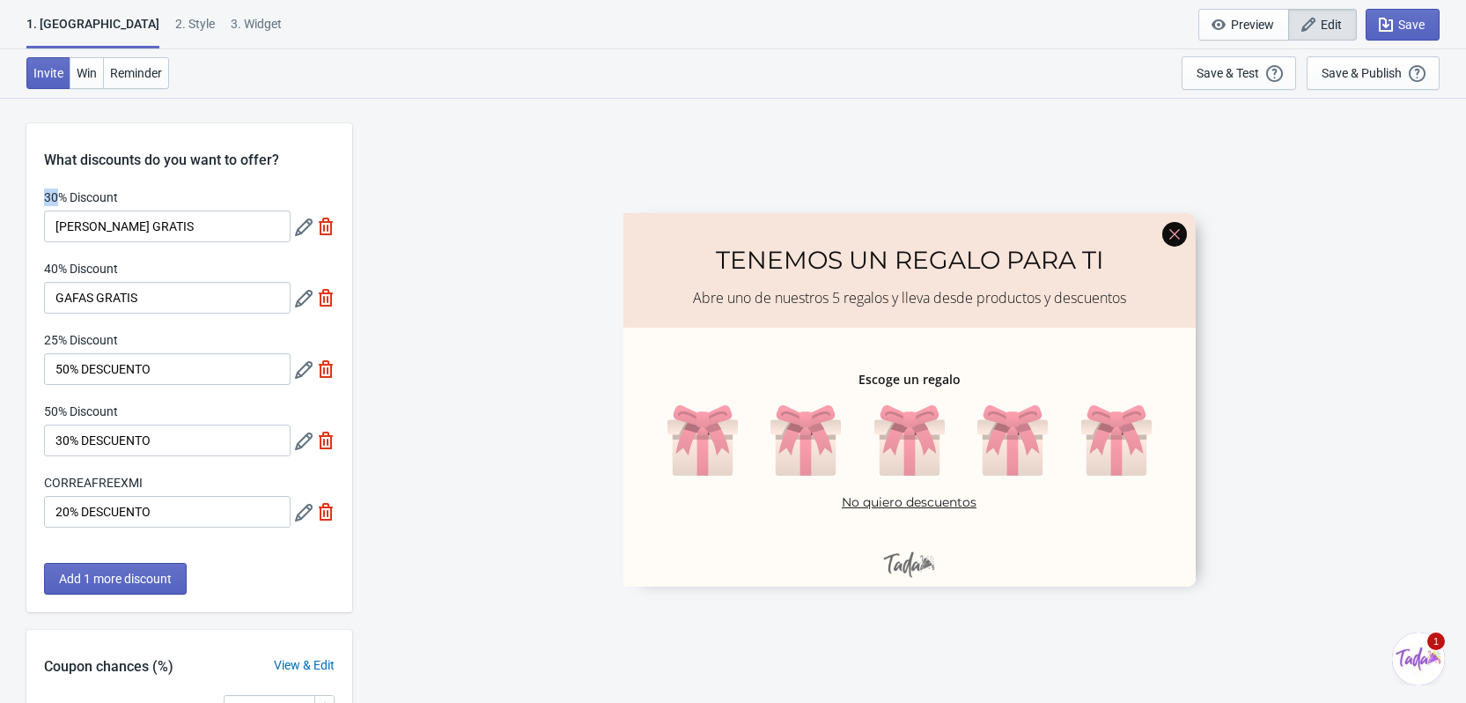
drag, startPoint x: 60, startPoint y: 201, endPoint x: 42, endPoint y: 203, distance: 17.8
click at [42, 203] on div "30% Discount CORREA GRATIS 40% Discount GAFAS GRATIS 25% Discount 50% DESCUENTO…" at bounding box center [189, 366] width 326 height 357
click at [305, 223] on icon at bounding box center [304, 227] width 18 height 18
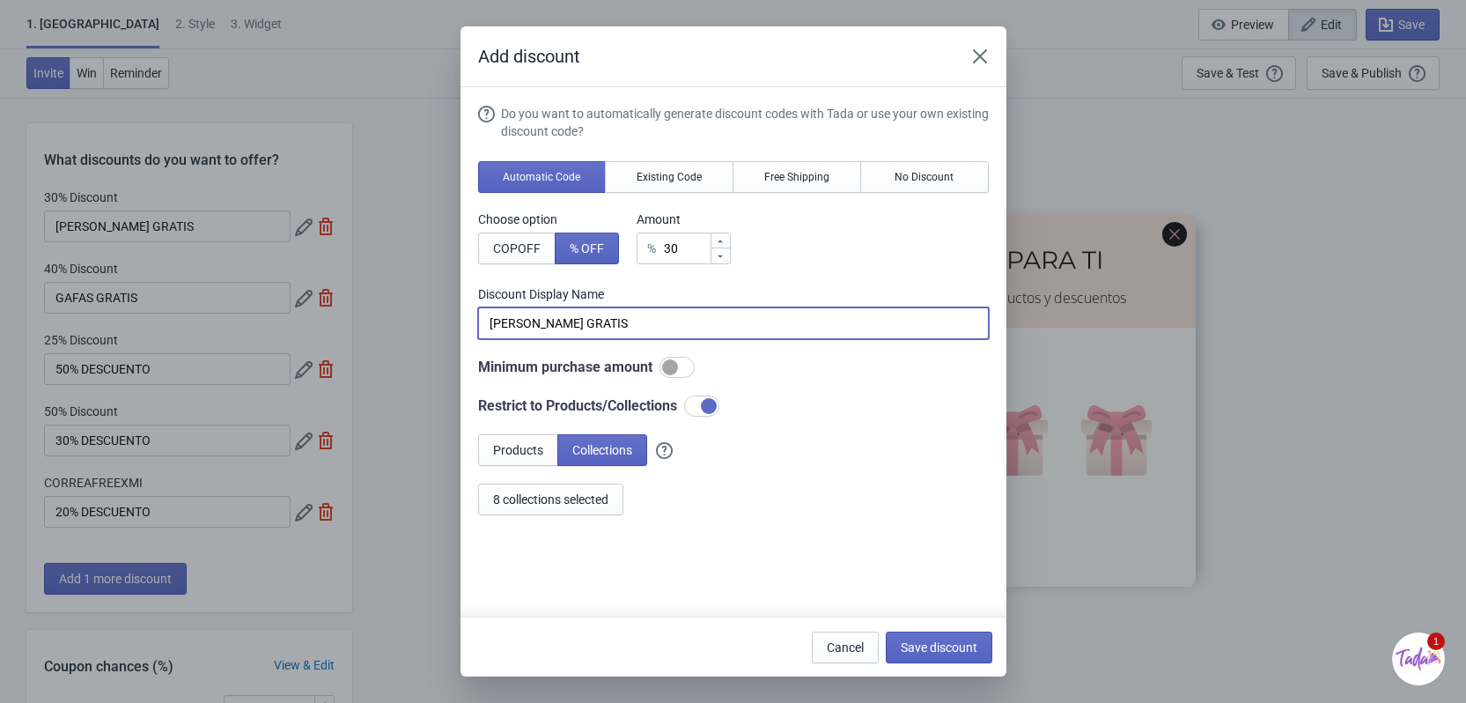
click at [613, 314] on input "[PERSON_NAME] GRATIS" at bounding box center [733, 323] width 511 height 32
click at [721, 247] on div at bounding box center [720, 240] width 19 height 15
type input "31"
type input "31% Discount"
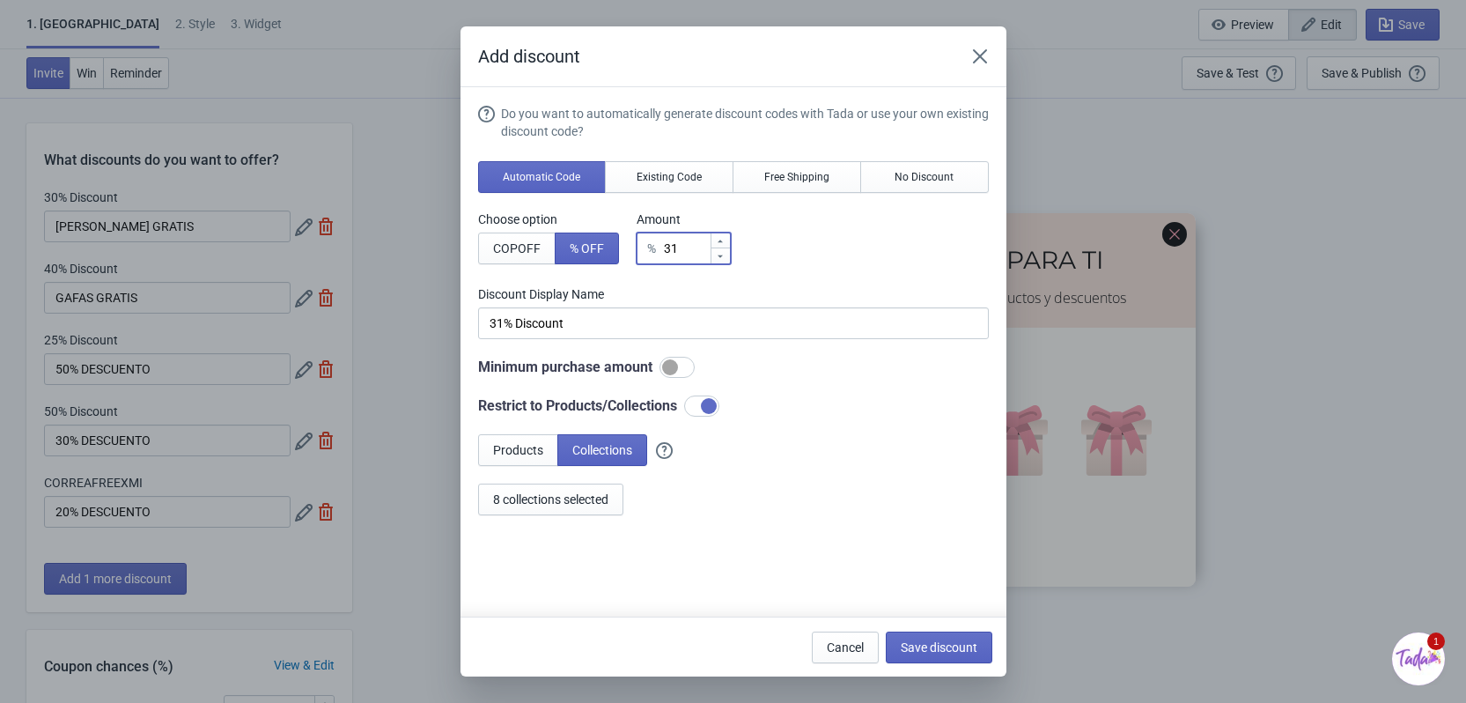
click at [694, 249] on input "31" at bounding box center [686, 248] width 47 height 32
type input "3"
type input "3% Discount"
type input "% Discount"
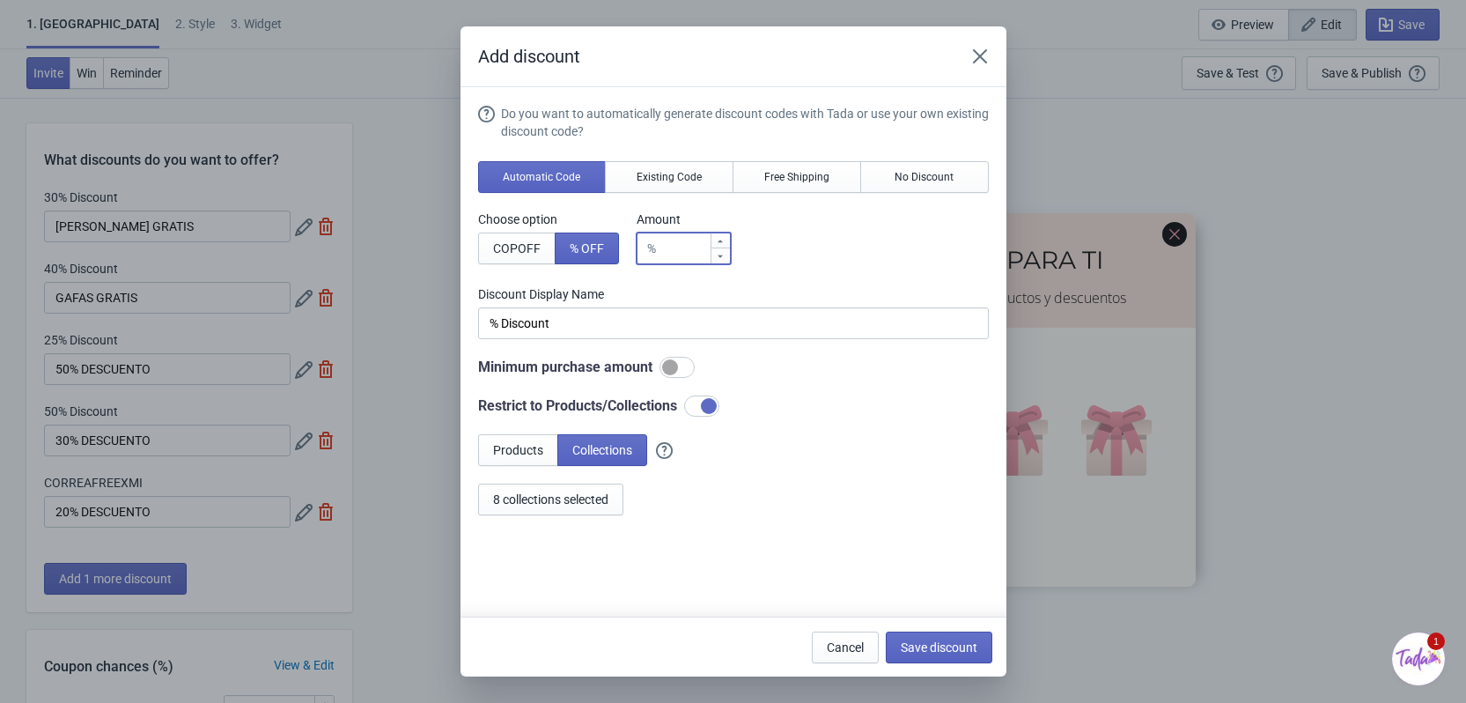
type input "1"
type input "1% Discount"
type input "10"
type input "10% Discount"
type input "100"
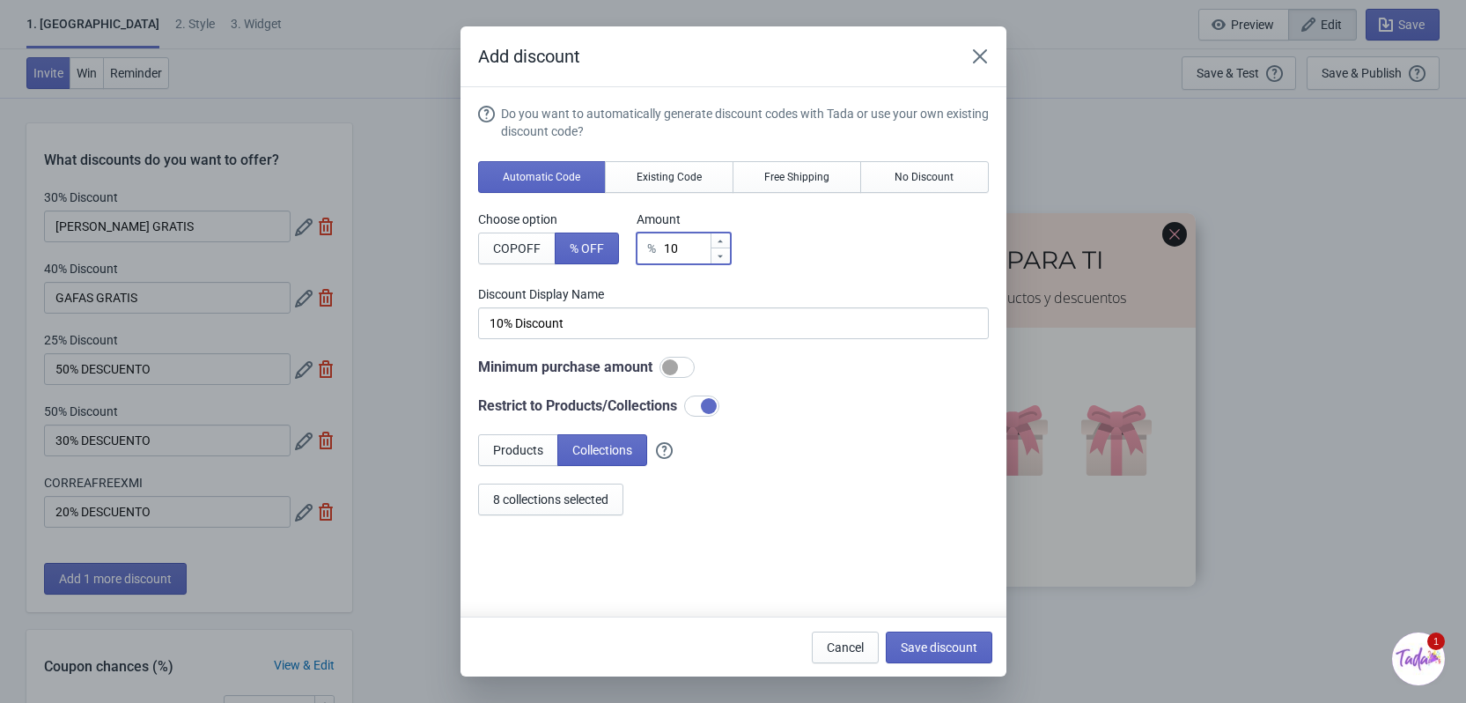
type input "100% Discount"
type input "100"
click at [924, 654] on button "Save discount" at bounding box center [939, 647] width 107 height 32
type input "100% Discount"
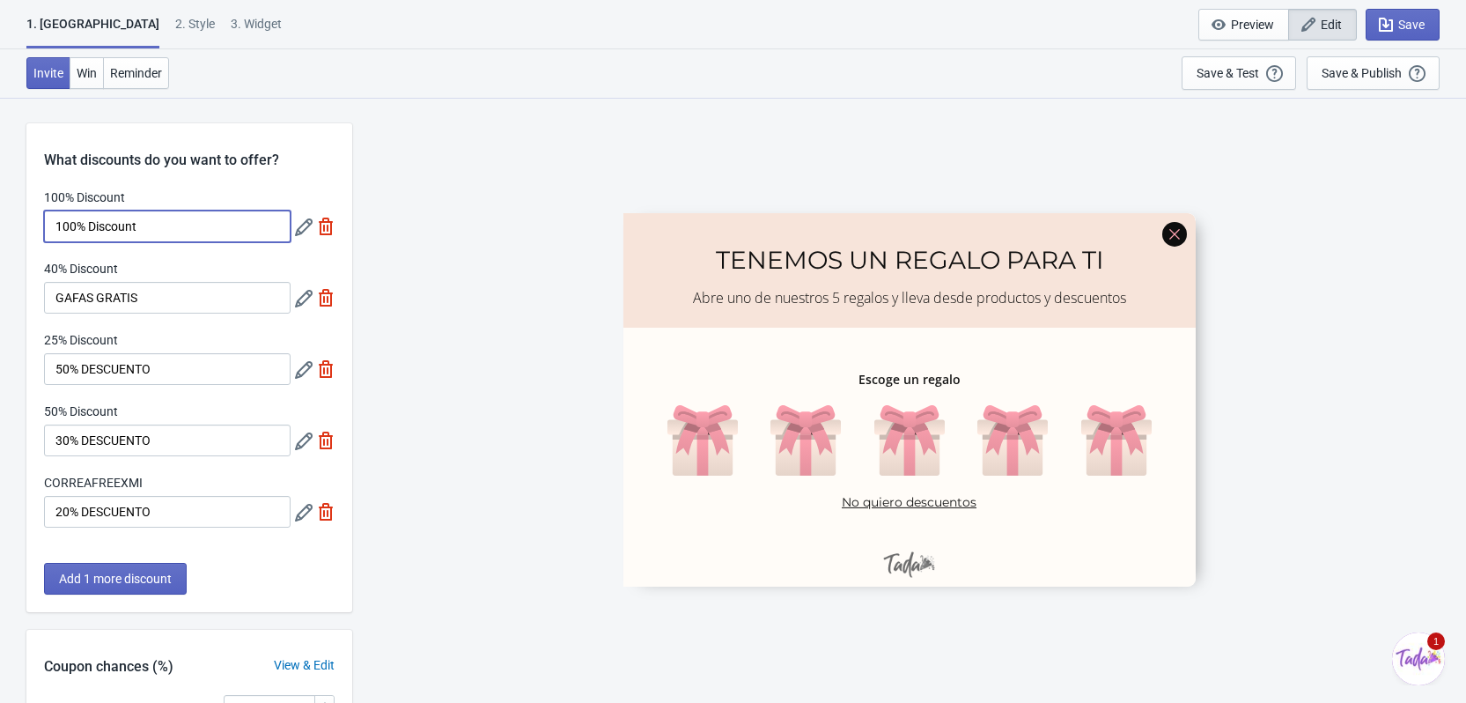
click at [196, 225] on input "100% Discount" at bounding box center [167, 226] width 247 height 32
drag, startPoint x: 209, startPoint y: 224, endPoint x: 40, endPoint y: 227, distance: 169.1
click at [40, 227] on div "100% Discount 100% Discount 40% Discount GAFAS GRATIS 25% Discount 50% DESCUENT…" at bounding box center [189, 366] width 326 height 357
click at [203, 194] on div "100% Discount" at bounding box center [167, 199] width 247 height 22
click at [204, 226] on input "100% Discount" at bounding box center [167, 226] width 247 height 32
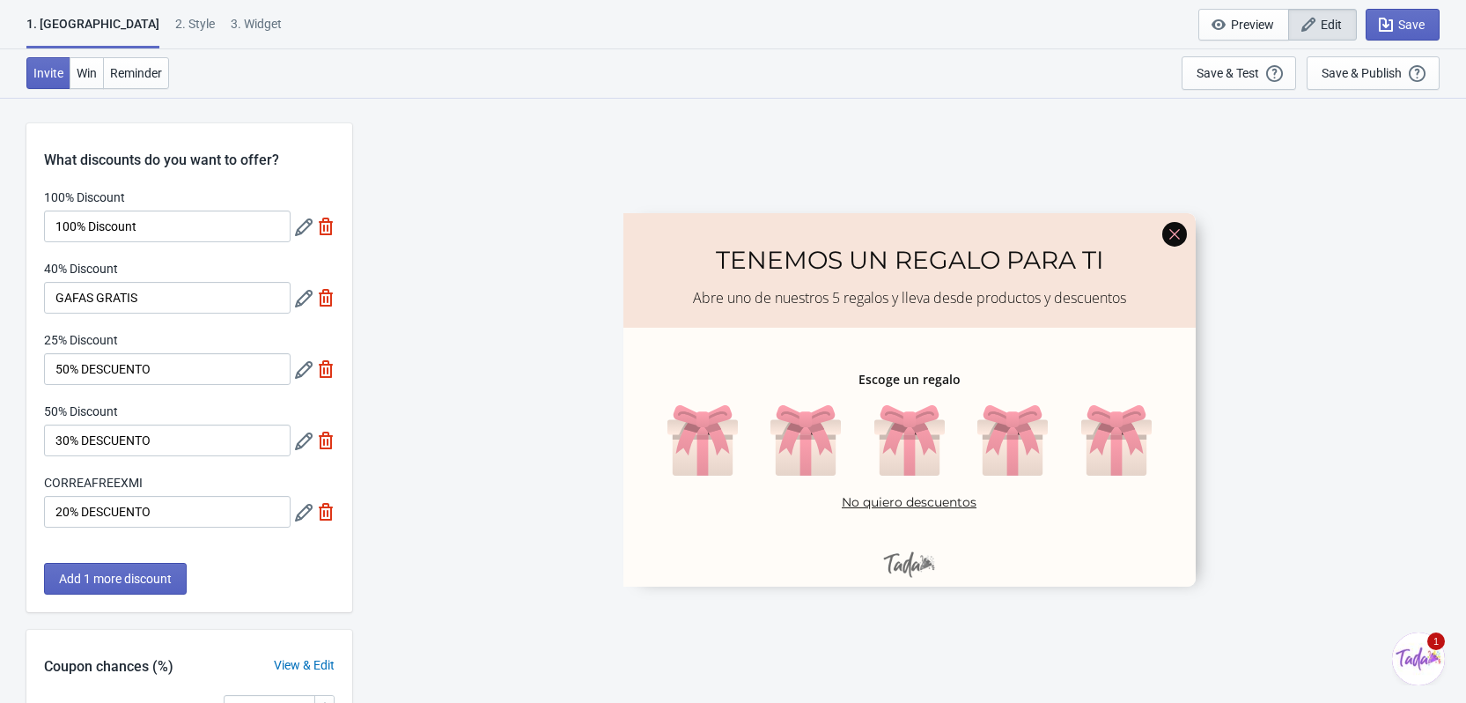
click at [308, 230] on icon at bounding box center [304, 227] width 18 height 18
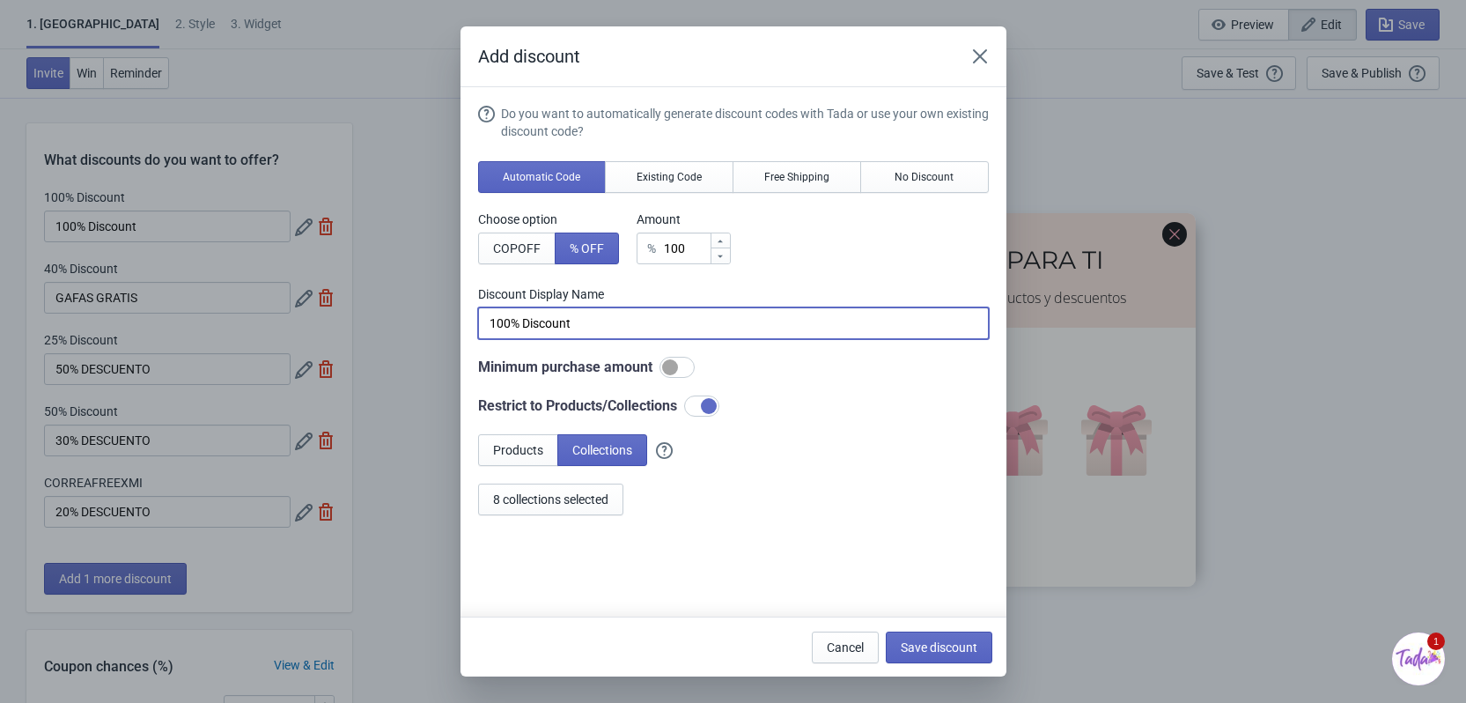
drag, startPoint x: 613, startPoint y: 316, endPoint x: 407, endPoint y: 312, distance: 206.1
click at [407, 312] on div "Add discount Do you want to automatically generate discount codes with Tada or …" at bounding box center [733, 351] width 1466 height 650
type input "c"
type input "[PERSON_NAME] GRATIS"
click at [962, 648] on span "Save discount" at bounding box center [939, 647] width 77 height 14
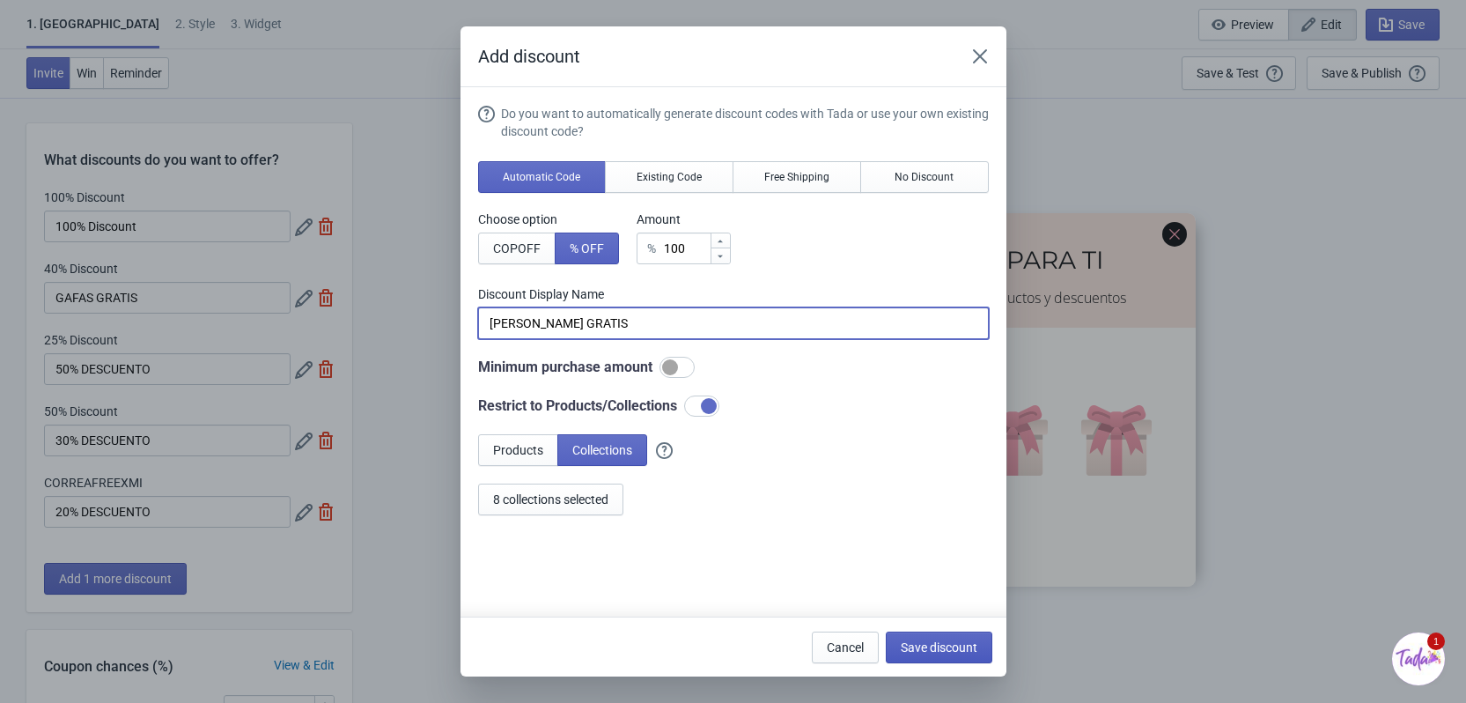
type input "[PERSON_NAME] GRATIS"
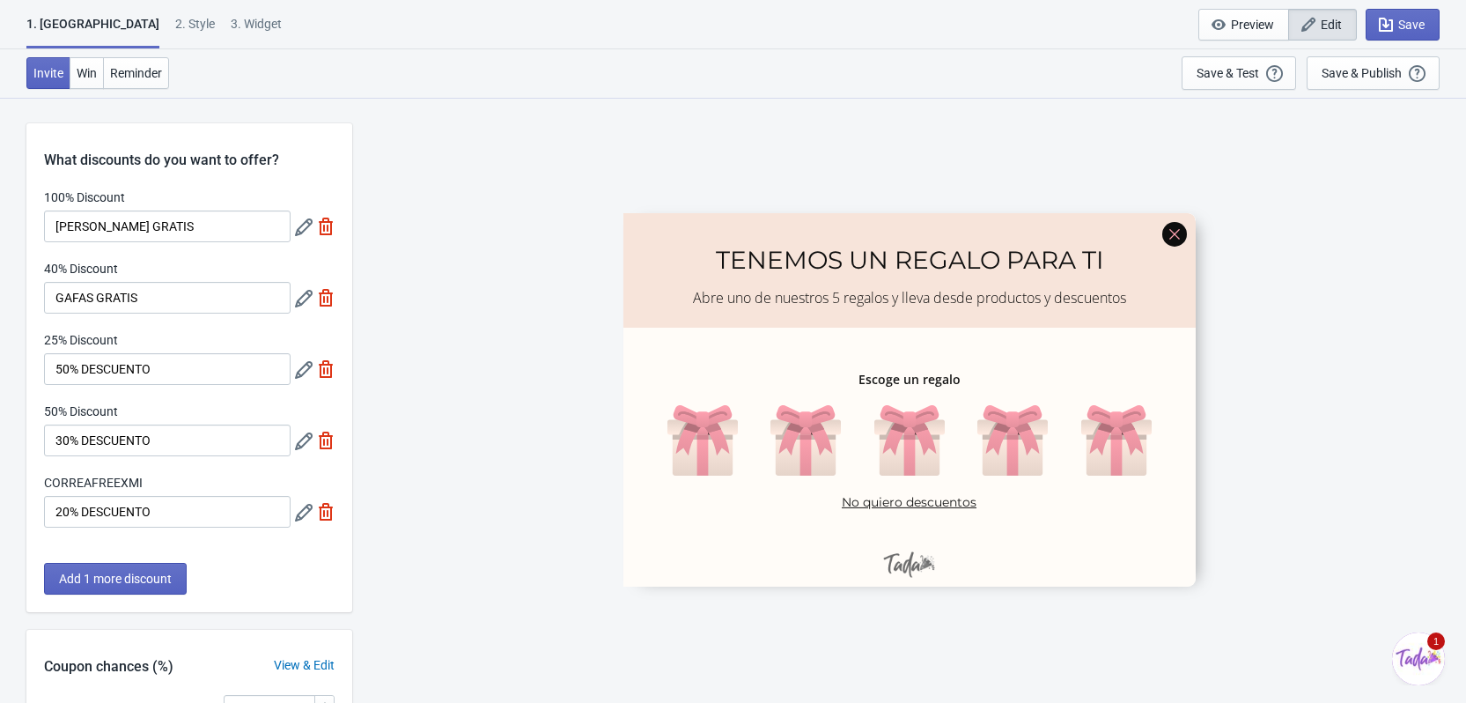
click at [311, 232] on icon at bounding box center [304, 227] width 18 height 18
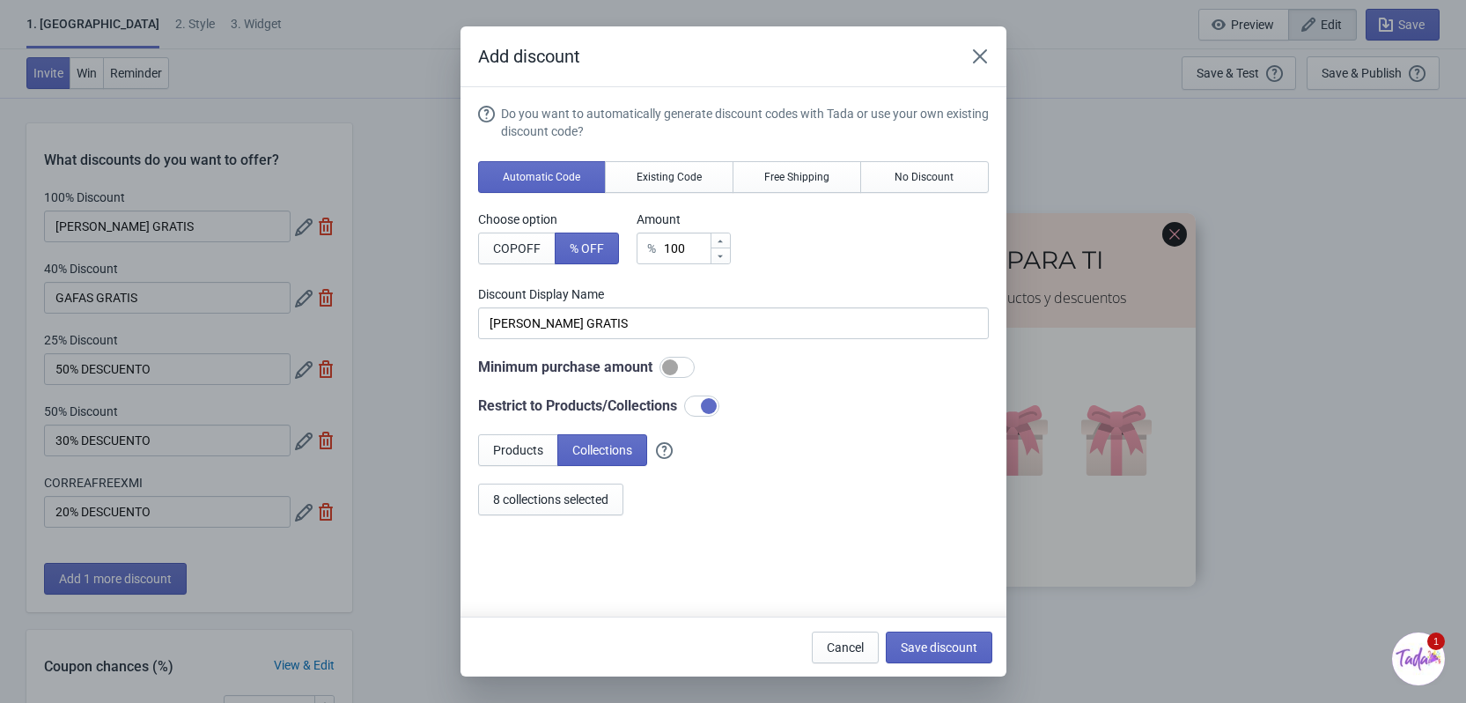
click at [675, 359] on div at bounding box center [676, 367] width 35 height 21
checkbox input "true"
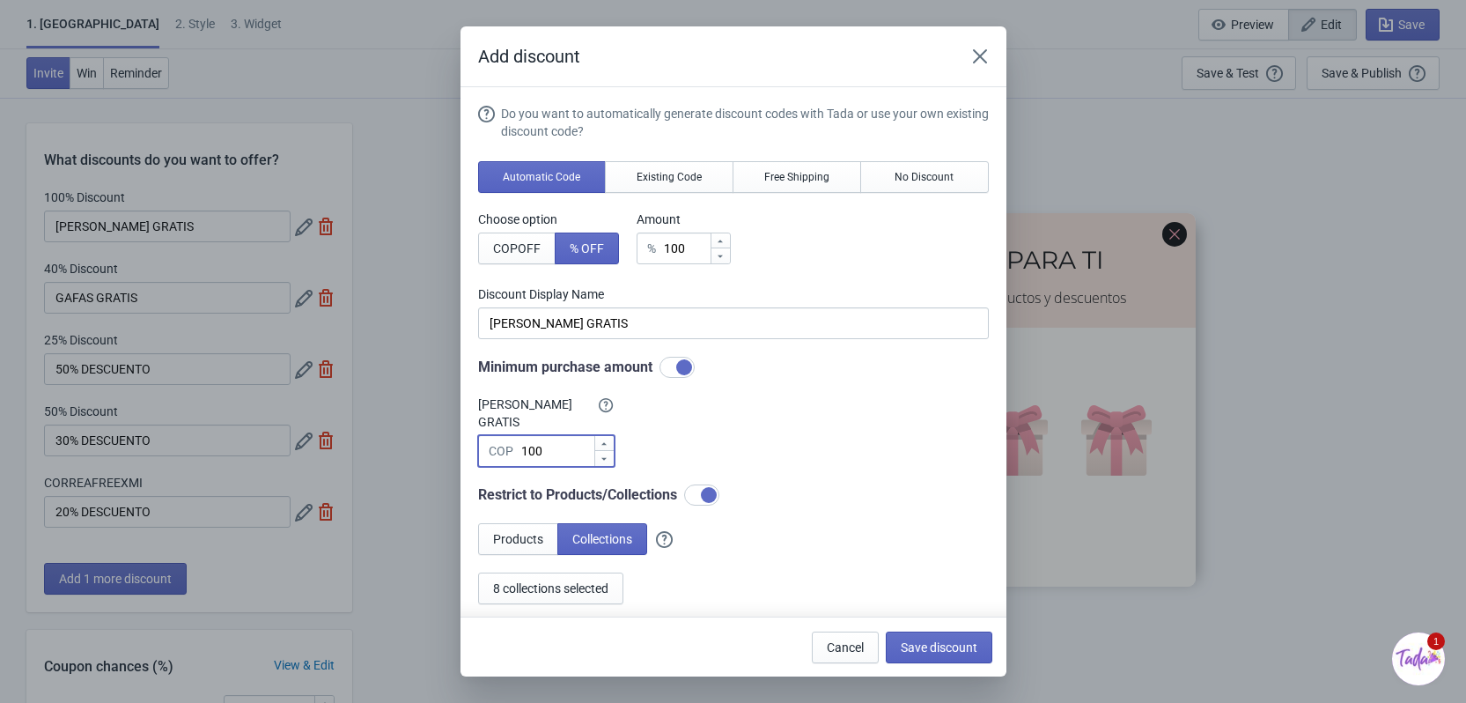
click at [550, 435] on input "100" at bounding box center [556, 451] width 73 height 32
type input "1"
type input "40000"
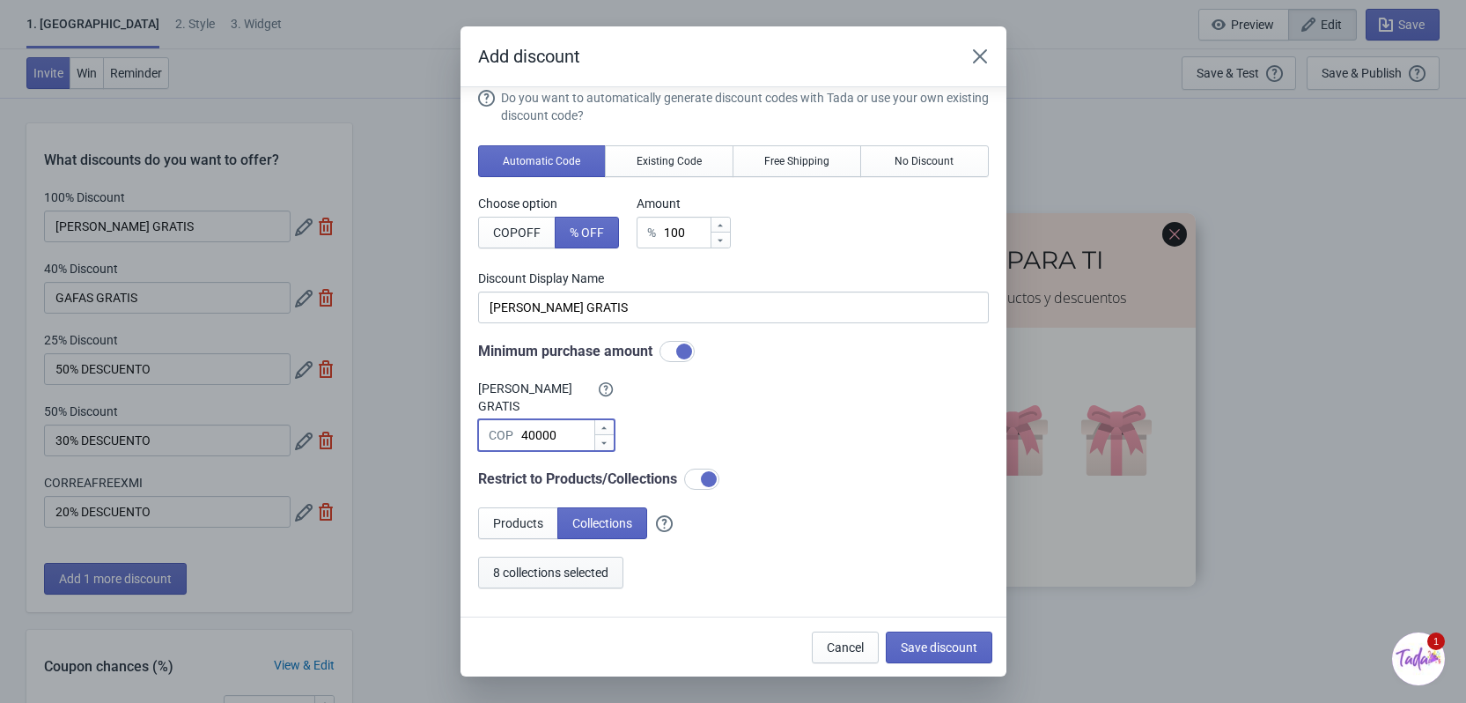
click at [586, 565] on span "8 collections selected" at bounding box center [550, 572] width 115 height 14
drag, startPoint x: 479, startPoint y: 353, endPoint x: 655, endPoint y: 347, distance: 176.2
click at [655, 347] on div "Minimum purchase amount" at bounding box center [733, 351] width 511 height 21
click at [537, 419] on input "40000" at bounding box center [556, 435] width 73 height 32
click at [566, 419] on input "40000" at bounding box center [556, 435] width 73 height 32
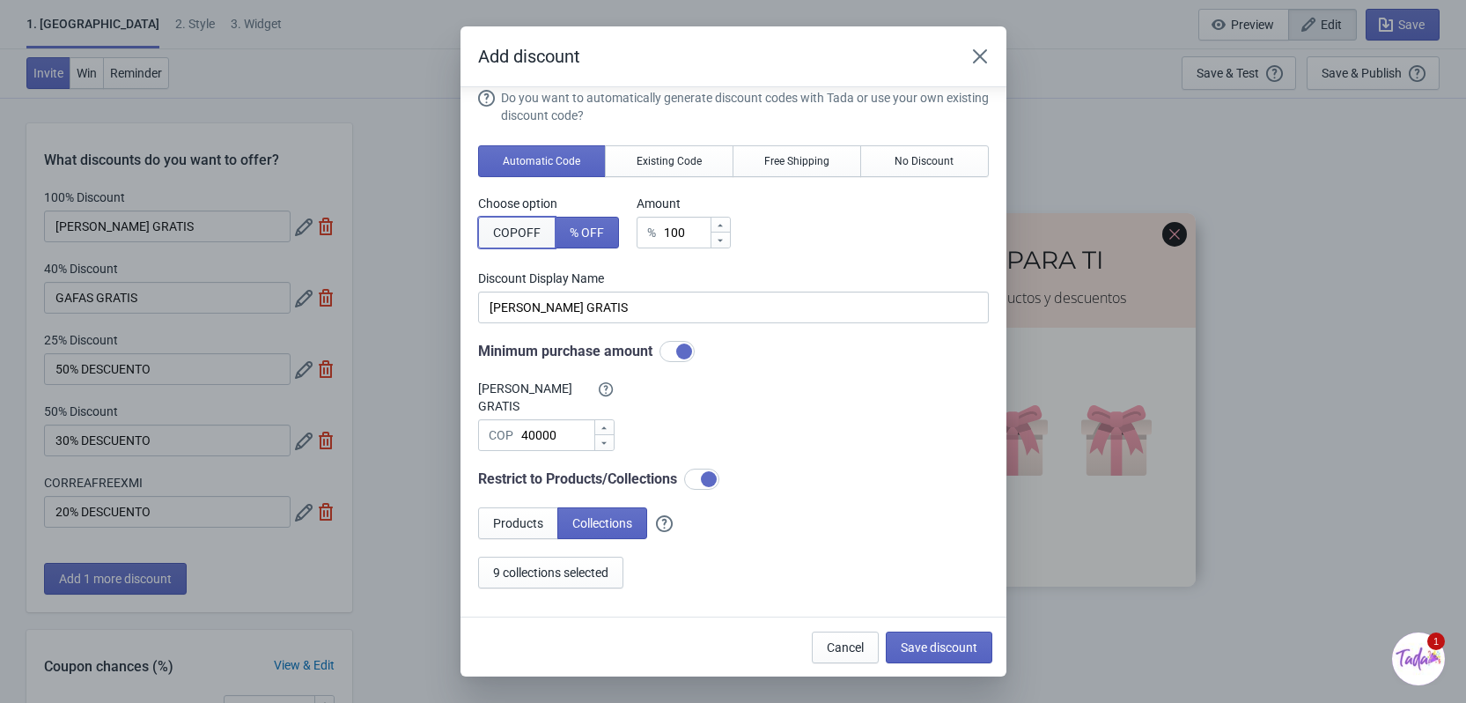
click at [538, 235] on span "COP OFF" at bounding box center [517, 232] width 48 height 14
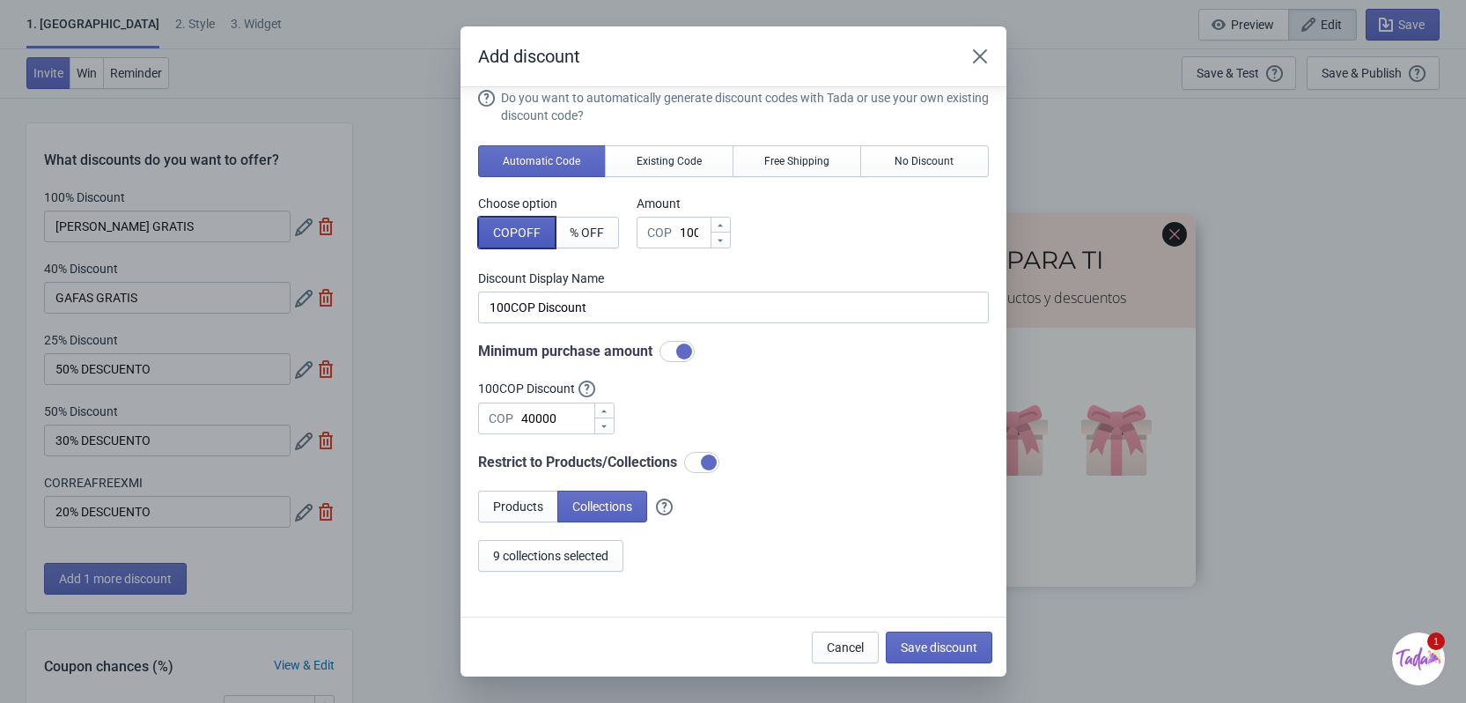
click at [538, 235] on span "COP OFF" at bounding box center [517, 232] width 48 height 14
click at [566, 232] on button "% OFF" at bounding box center [587, 233] width 64 height 32
type input "100% Discount"
click at [658, 149] on button "Existing Code" at bounding box center [669, 161] width 129 height 32
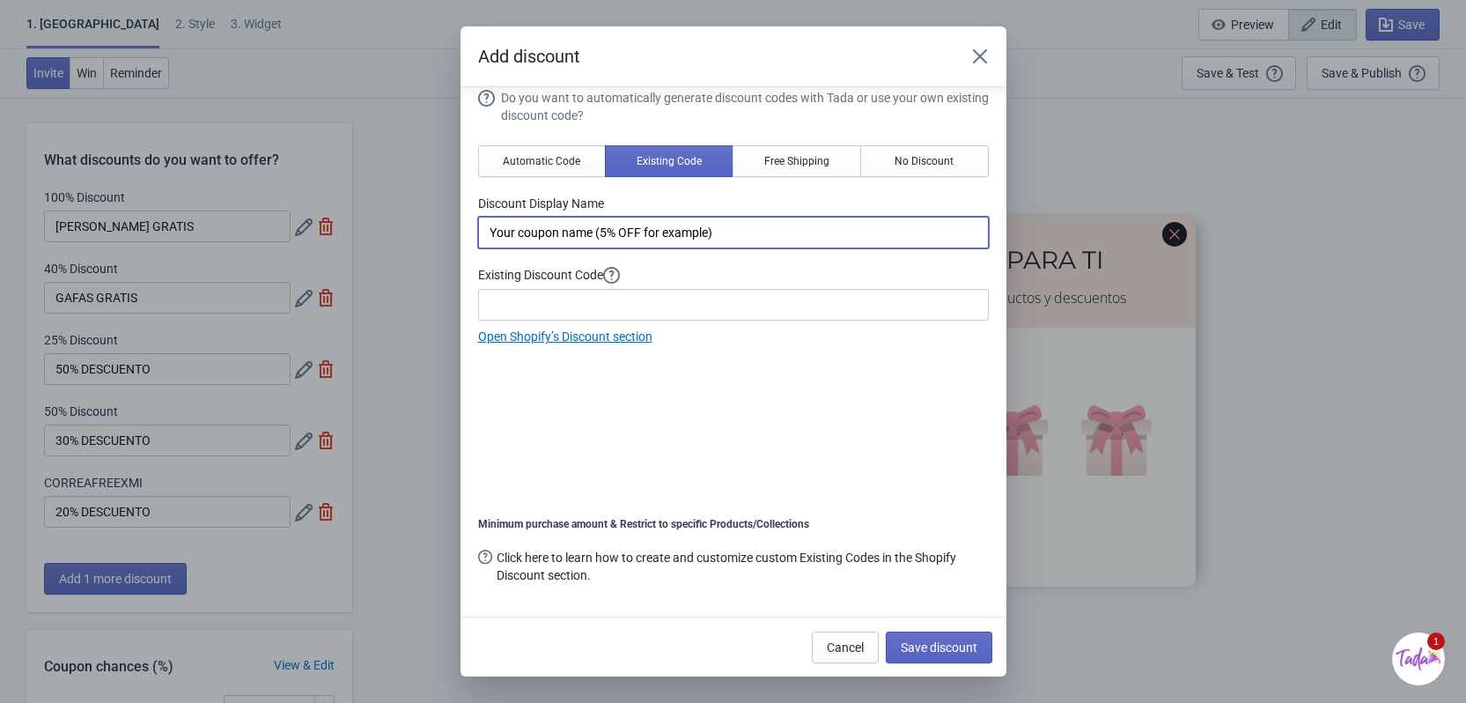
drag, startPoint x: 790, startPoint y: 242, endPoint x: 471, endPoint y: 238, distance: 318.8
click at [471, 238] on section "Do you want to automatically generate discount codes with Tada or use your own …" at bounding box center [733, 343] width 546 height 545
type input "C"
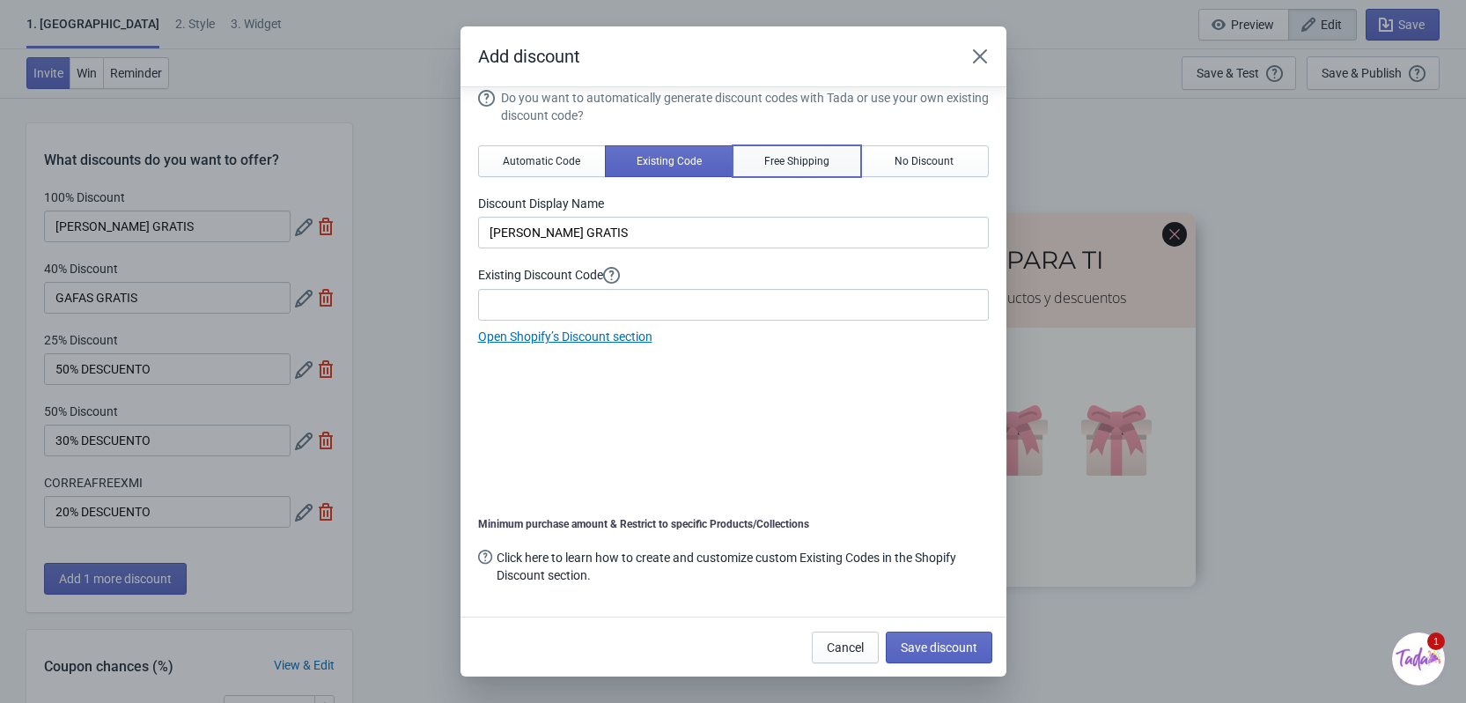
click at [795, 169] on button "Free Shipping" at bounding box center [797, 161] width 129 height 32
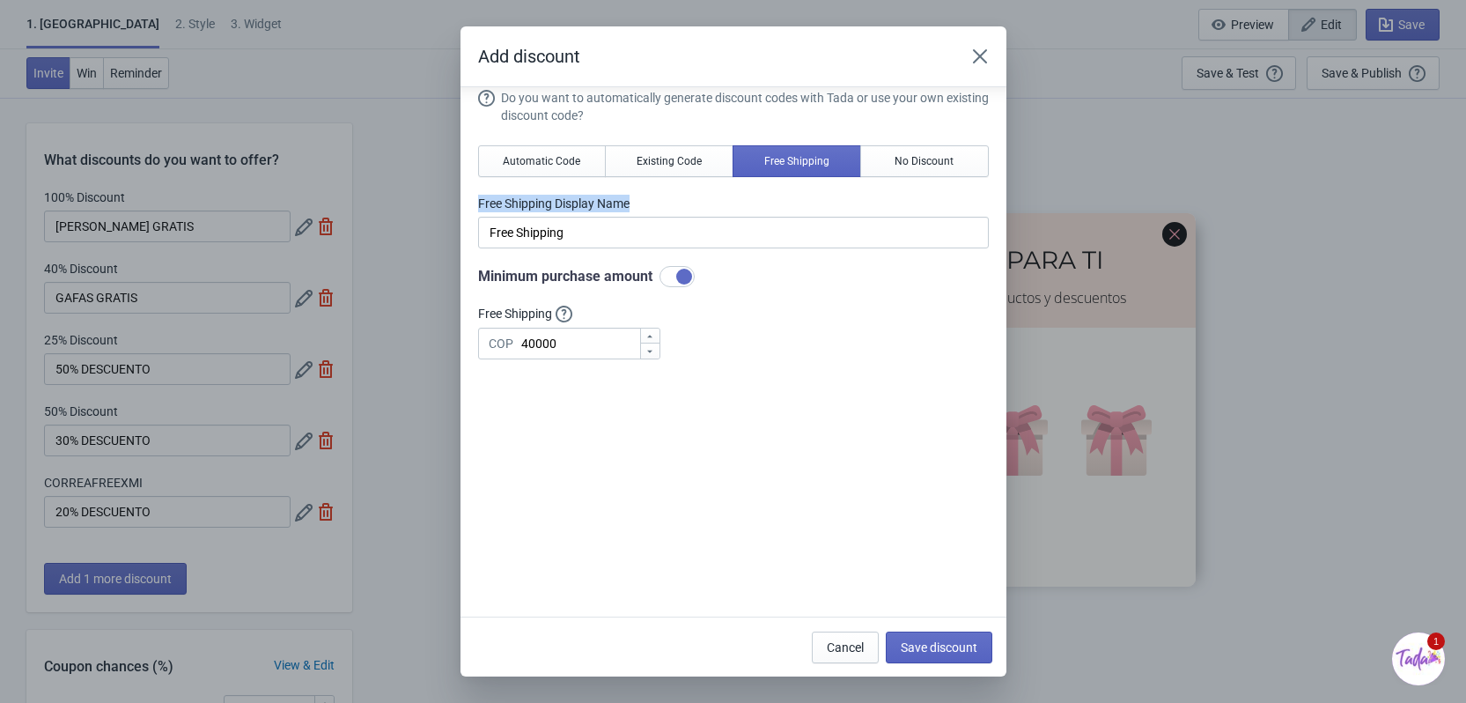
drag, startPoint x: 649, startPoint y: 203, endPoint x: 472, endPoint y: 207, distance: 177.0
click at [472, 207] on section "Do you want to automatically generate discount codes with Tada or use your own …" at bounding box center [733, 343] width 546 height 545
click at [881, 163] on button "No Discount" at bounding box center [924, 161] width 129 height 32
type input "Better luck next time"
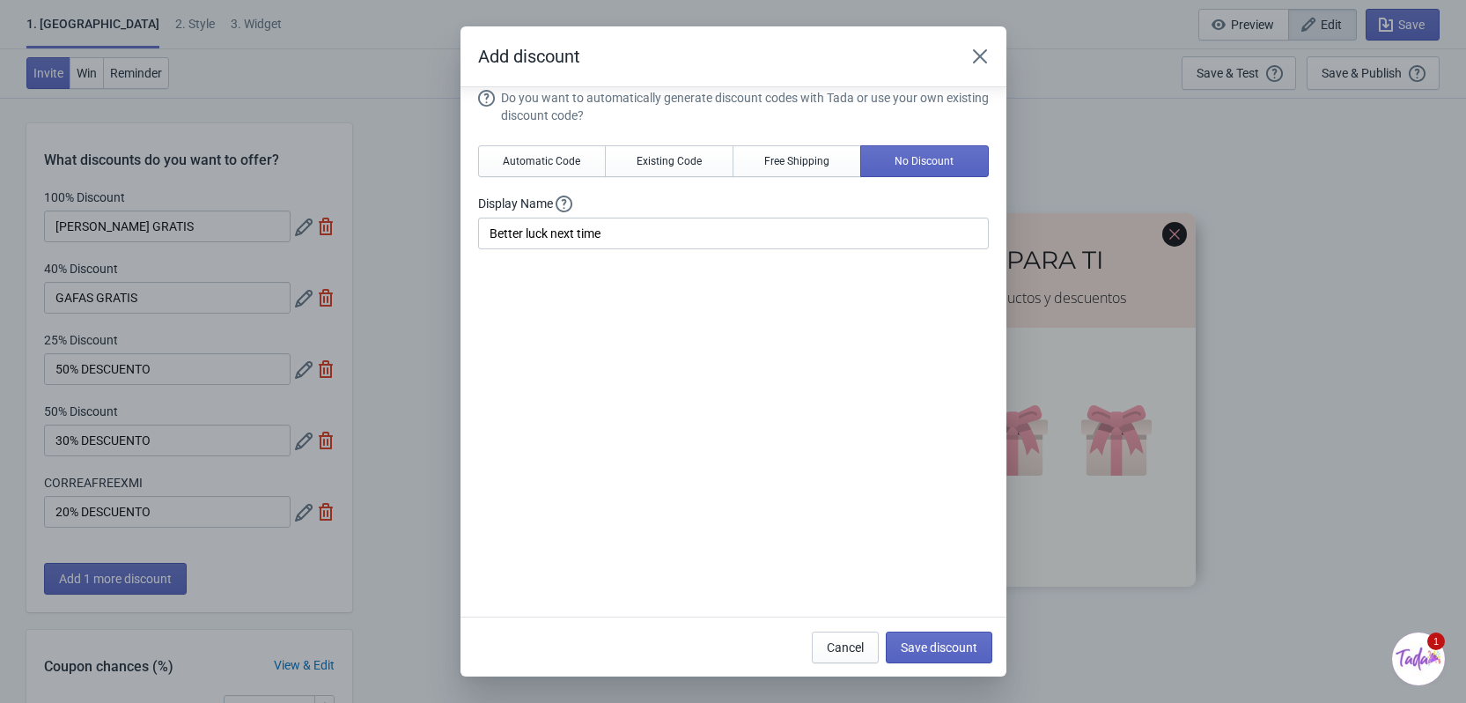
drag, startPoint x: 626, startPoint y: 205, endPoint x: 581, endPoint y: 198, distance: 45.5
click at [581, 198] on label "Display Name" at bounding box center [733, 204] width 511 height 18
click at [536, 153] on button "Automatic Code" at bounding box center [542, 161] width 129 height 32
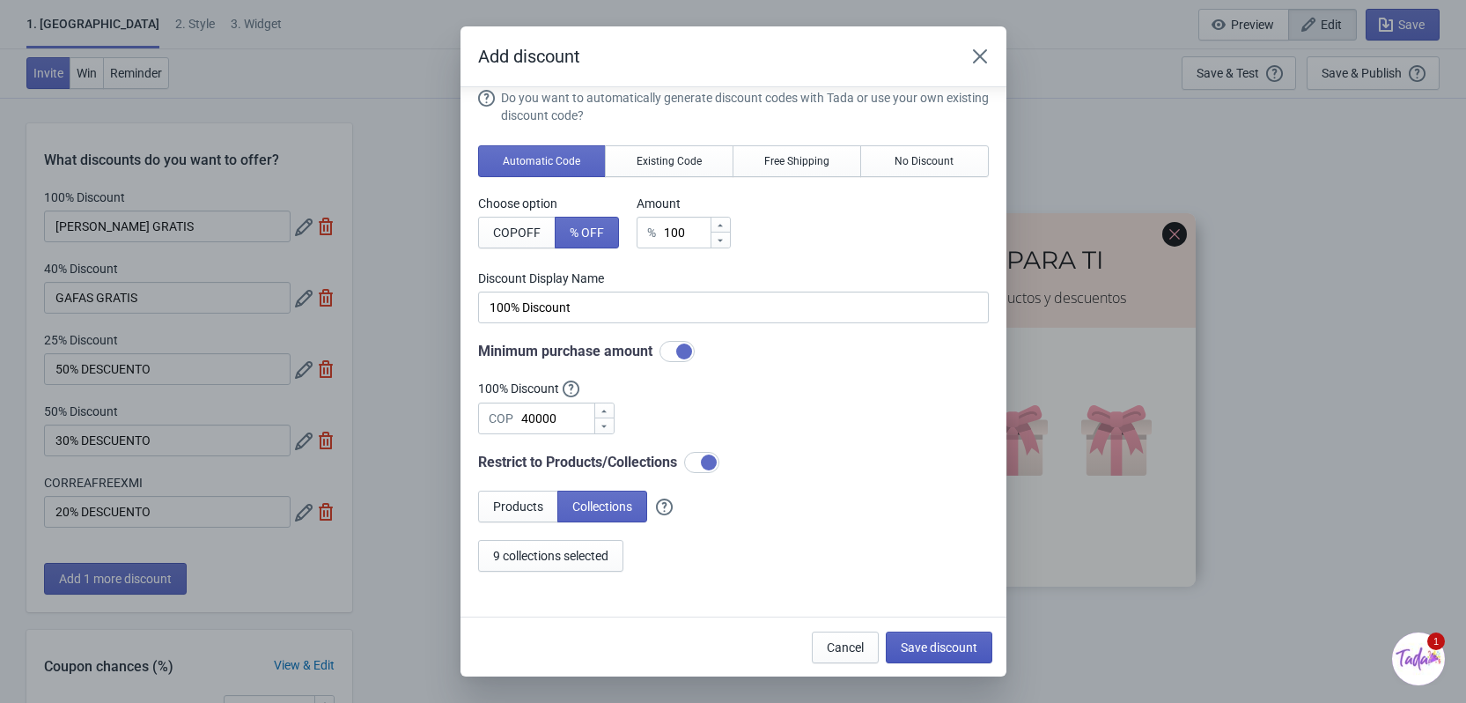
click at [945, 645] on span "Save discount" at bounding box center [939, 647] width 77 height 14
type input "100% Discount"
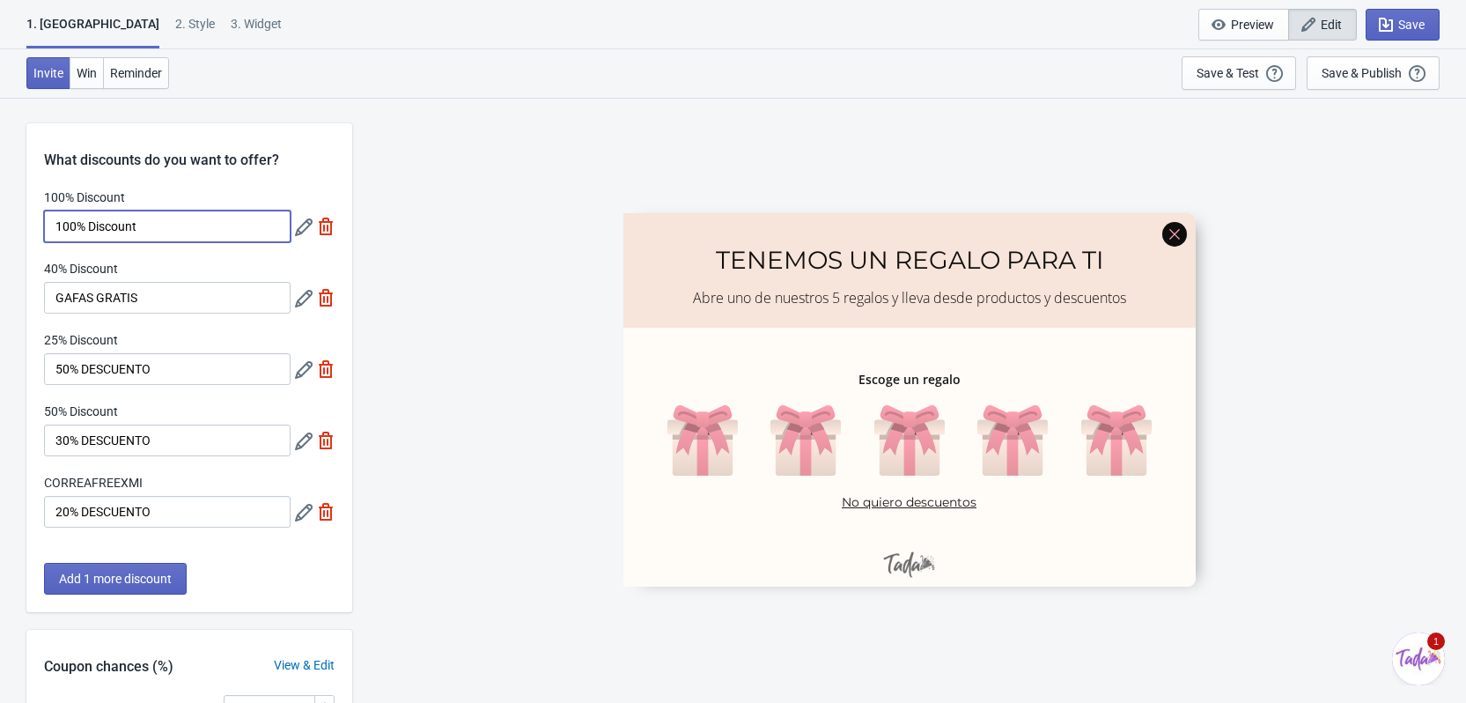
click at [236, 230] on input "100% Discount" at bounding box center [167, 226] width 247 height 32
drag, startPoint x: 236, startPoint y: 230, endPoint x: 16, endPoint y: 208, distance: 221.2
click at [16, 208] on div "What discounts do you want to offer? 100% Discount 40% Discount GAFAS GRATIS 25…" at bounding box center [733, 574] width 1466 height 954
type input "[PERSON_NAME] GRATIS"
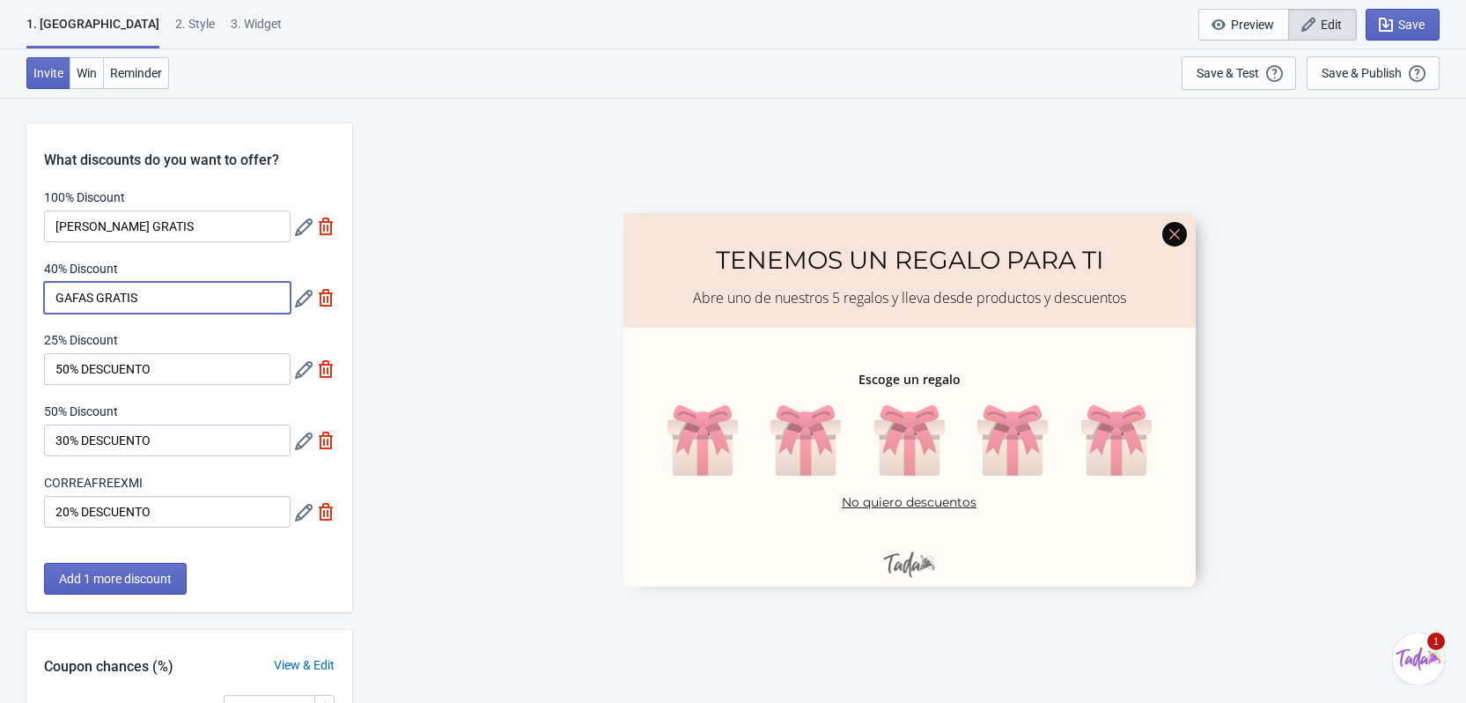
click at [184, 298] on input "GAFAS GRATIS" at bounding box center [167, 298] width 247 height 32
click at [190, 262] on div "40% Discount" at bounding box center [167, 271] width 247 height 22
click at [183, 290] on input "GAFAS GRATIS" at bounding box center [167, 298] width 247 height 32
drag, startPoint x: 130, startPoint y: 267, endPoint x: 48, endPoint y: 261, distance: 82.1
click at [48, 261] on div "40% Discount" at bounding box center [167, 271] width 247 height 22
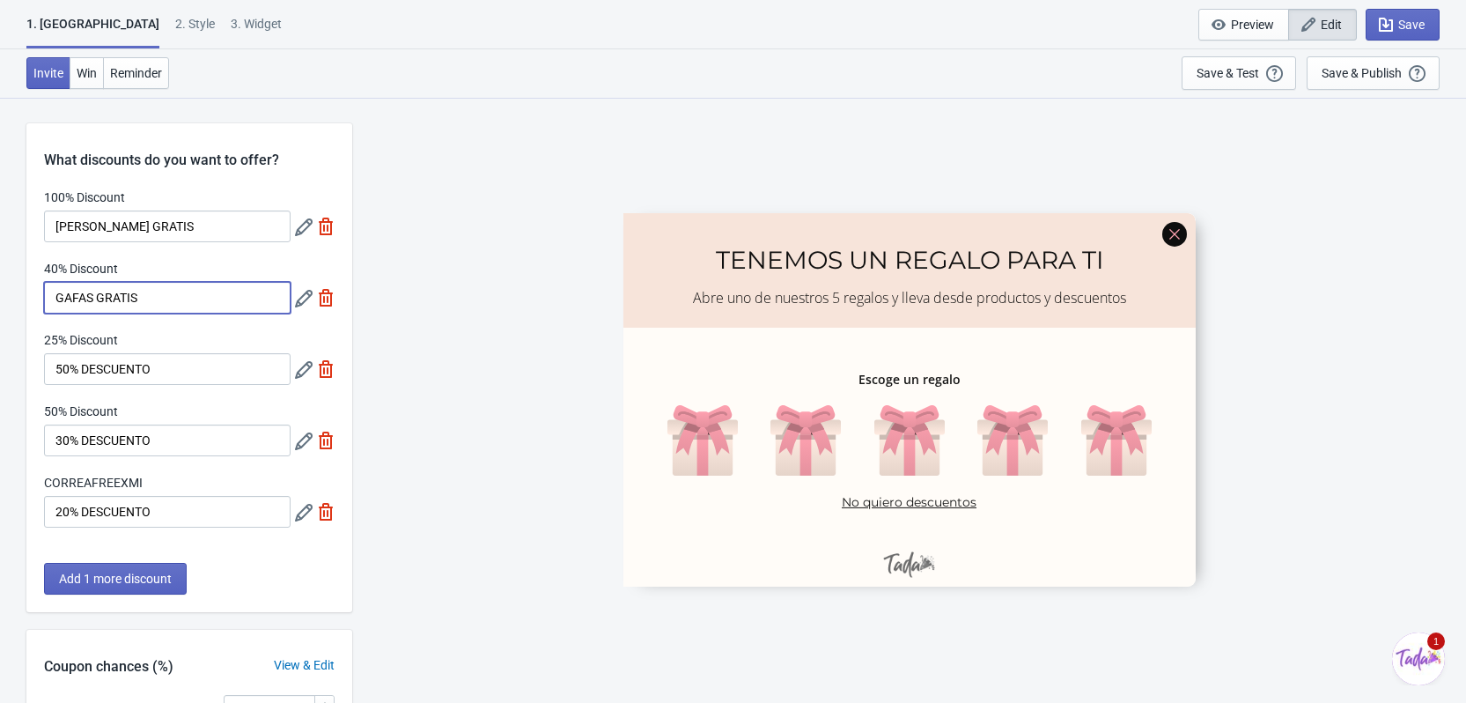
click at [117, 296] on input "GAFAS GRATIS" at bounding box center [167, 298] width 247 height 32
click at [166, 301] on input "GAFAS GRATIS" at bounding box center [167, 298] width 247 height 32
drag, startPoint x: 187, startPoint y: 297, endPoint x: 21, endPoint y: 304, distance: 165.7
click at [21, 304] on div "What discounts do you want to offer? 100% Discount CORREA GRATIS 40% Discount G…" at bounding box center [733, 574] width 1466 height 954
click at [181, 302] on input "GAFAS GRATIS" at bounding box center [167, 298] width 247 height 32
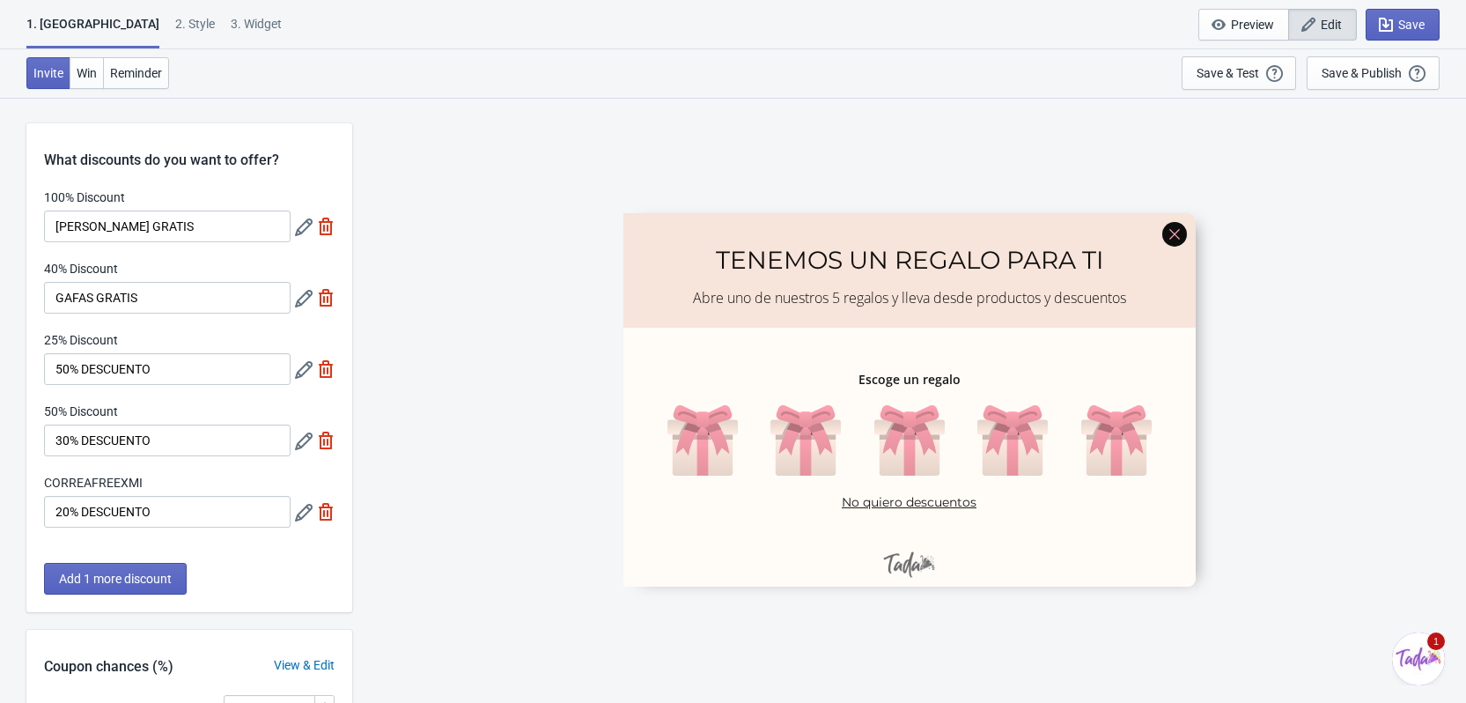
click at [195, 258] on div "100% Discount CORREA GRATIS 40% Discount GAFAS GRATIS 25% Discount 50% DESCUENT…" at bounding box center [189, 366] width 326 height 357
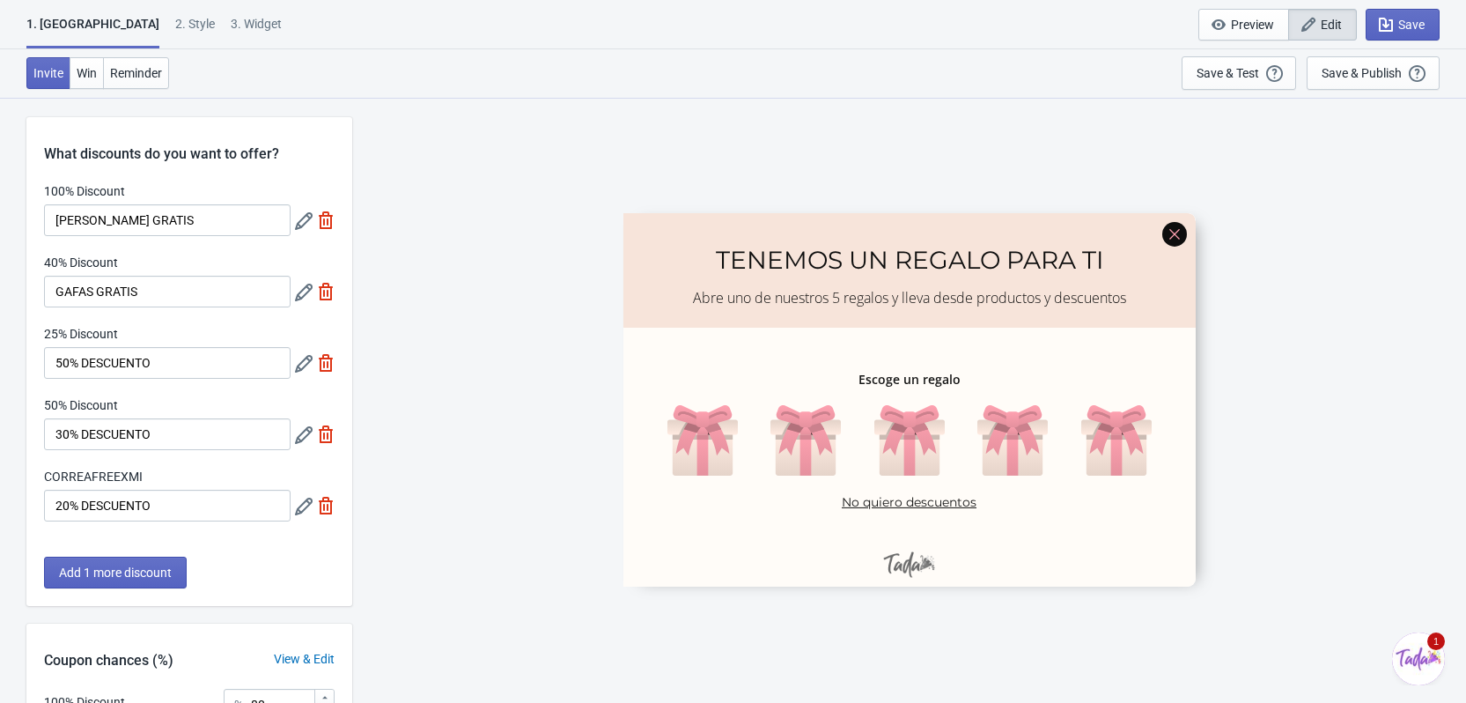
scroll to position [0, 0]
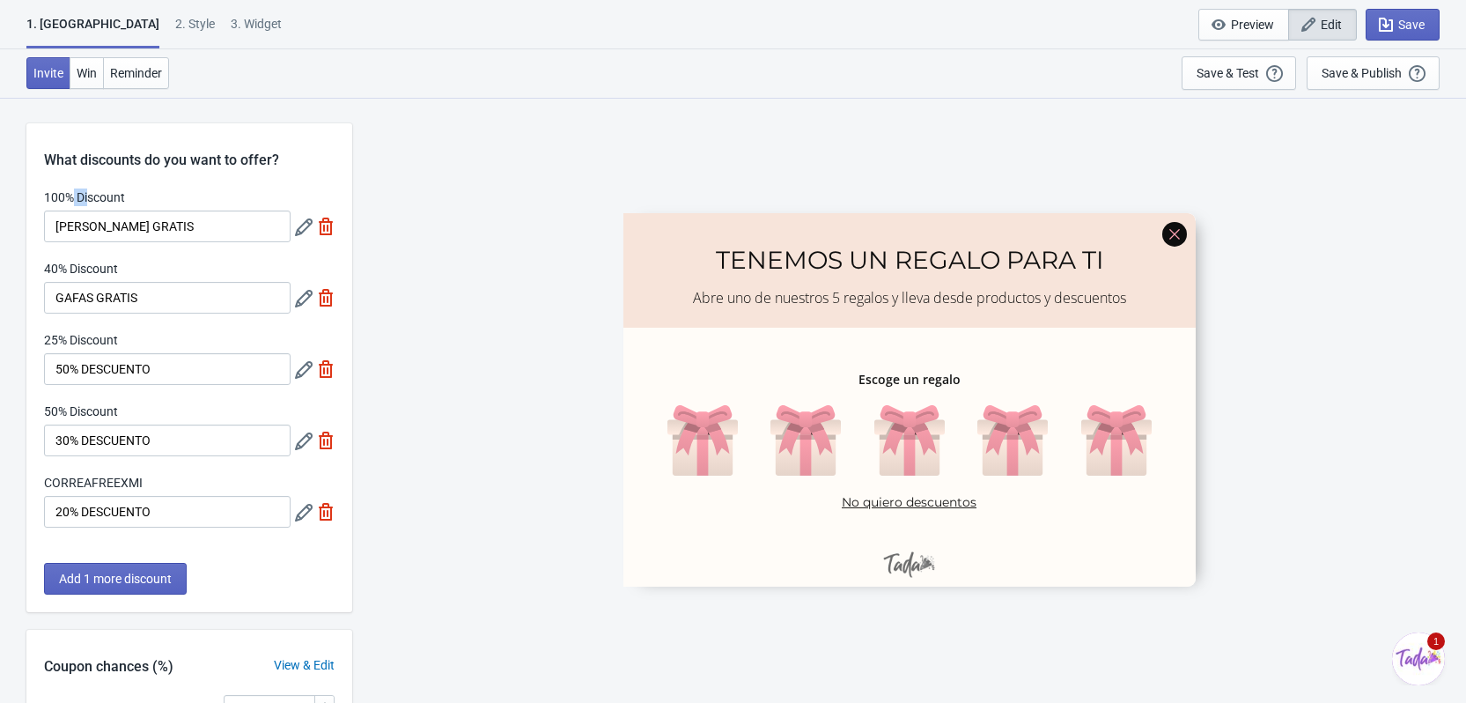
drag, startPoint x: 70, startPoint y: 180, endPoint x: 113, endPoint y: 195, distance: 46.0
click at [113, 195] on div "What discounts do you want to offer? 100% Discount CORREA GRATIS 40% Discount G…" at bounding box center [189, 367] width 326 height 489
drag, startPoint x: 122, startPoint y: 193, endPoint x: 34, endPoint y: 198, distance: 87.3
click at [35, 198] on div "100% Discount CORREA GRATIS 40% Discount GAFAS GRATIS 25% Discount 50% DESCUENT…" at bounding box center [189, 366] width 326 height 357
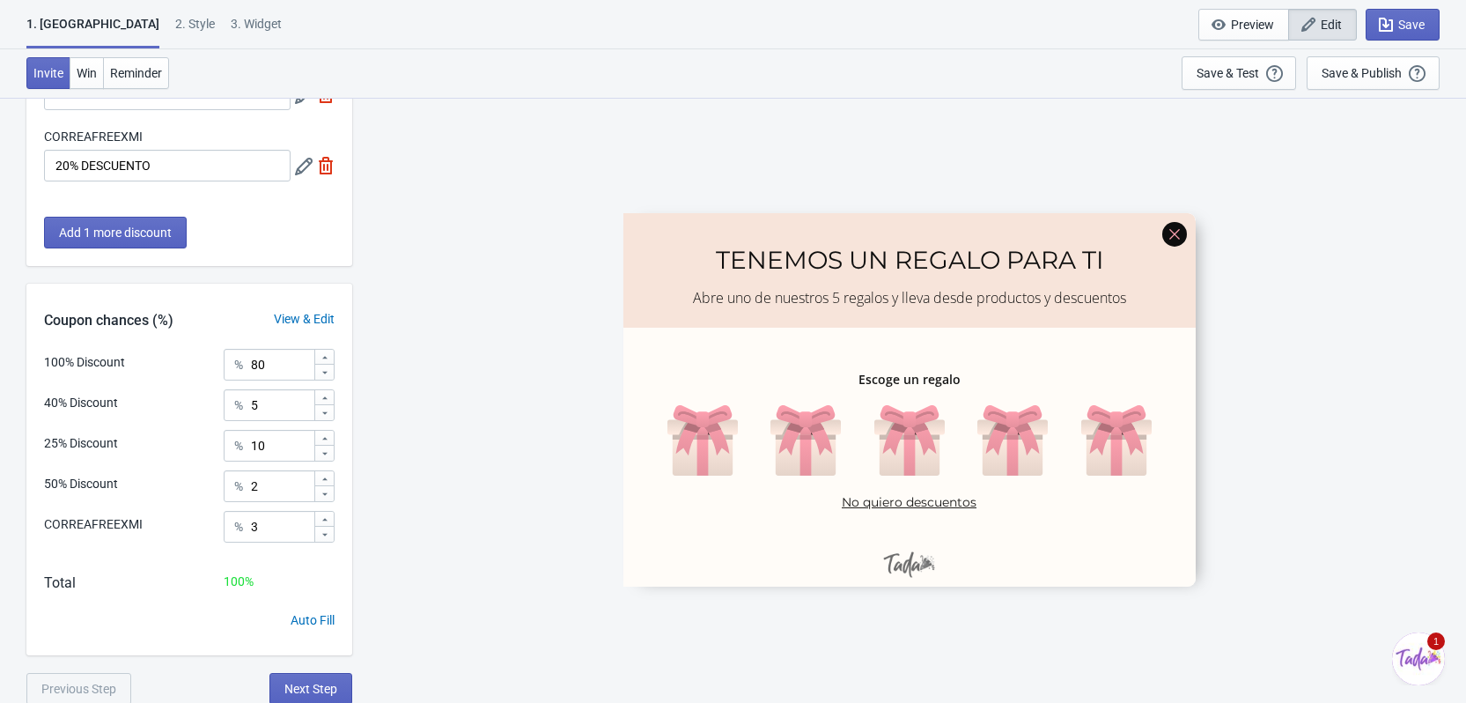
scroll to position [348, 0]
drag, startPoint x: 44, startPoint y: 365, endPoint x: 131, endPoint y: 372, distance: 87.5
click at [131, 372] on div "100% Discount % 80 40% Discount % 5 25% Discount % 10 50% Discount % 2 CORREAFR…" at bounding box center [189, 450] width 326 height 206
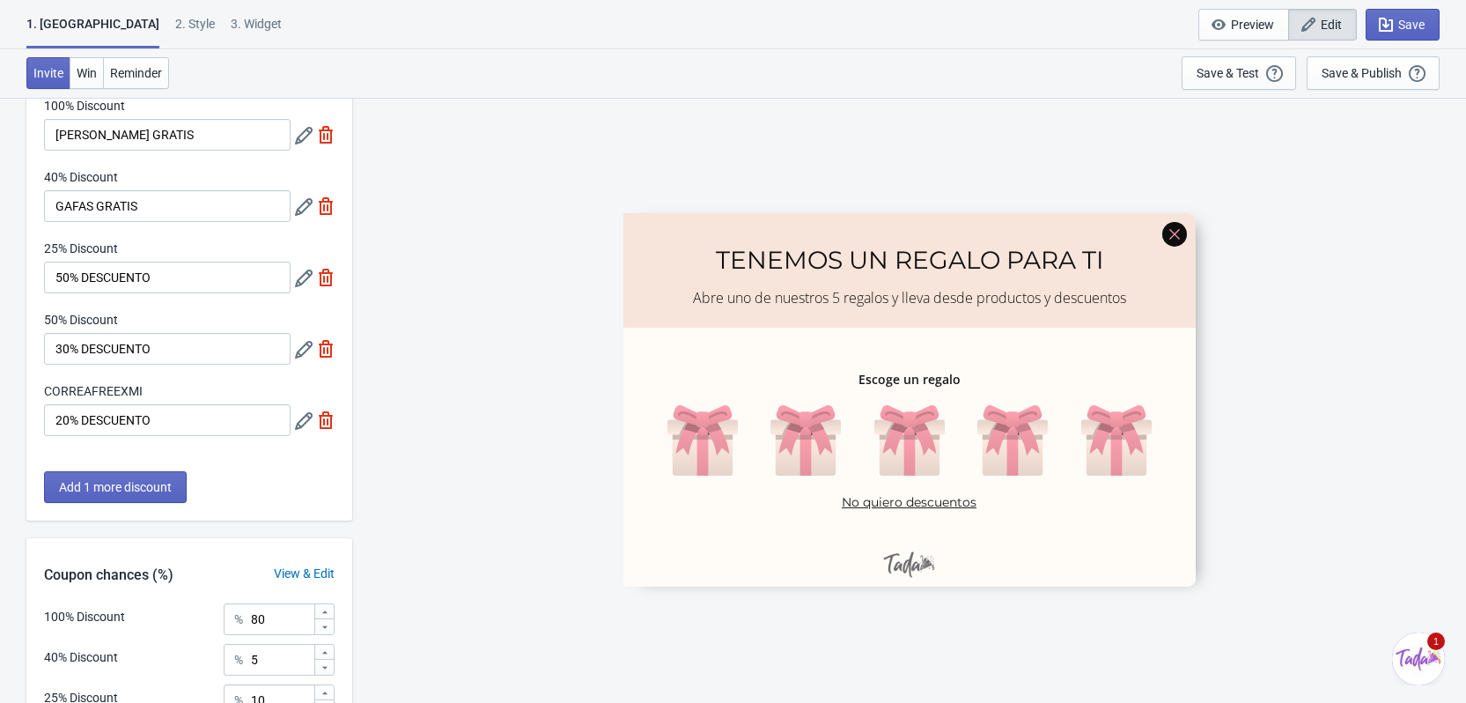
scroll to position [0, 0]
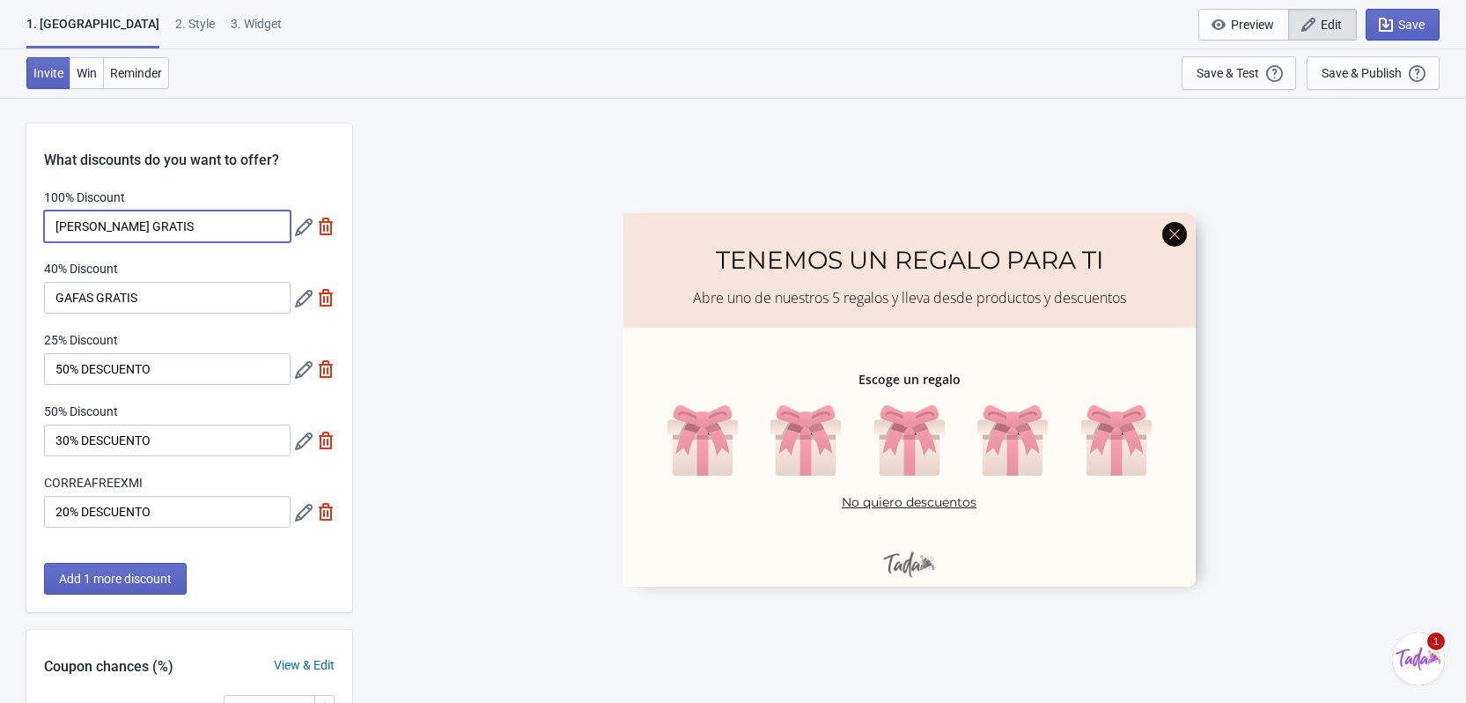
click at [139, 228] on input "[PERSON_NAME] GRATIS" at bounding box center [167, 226] width 247 height 32
click at [161, 293] on input "GAFAS GRATIS" at bounding box center [167, 298] width 247 height 32
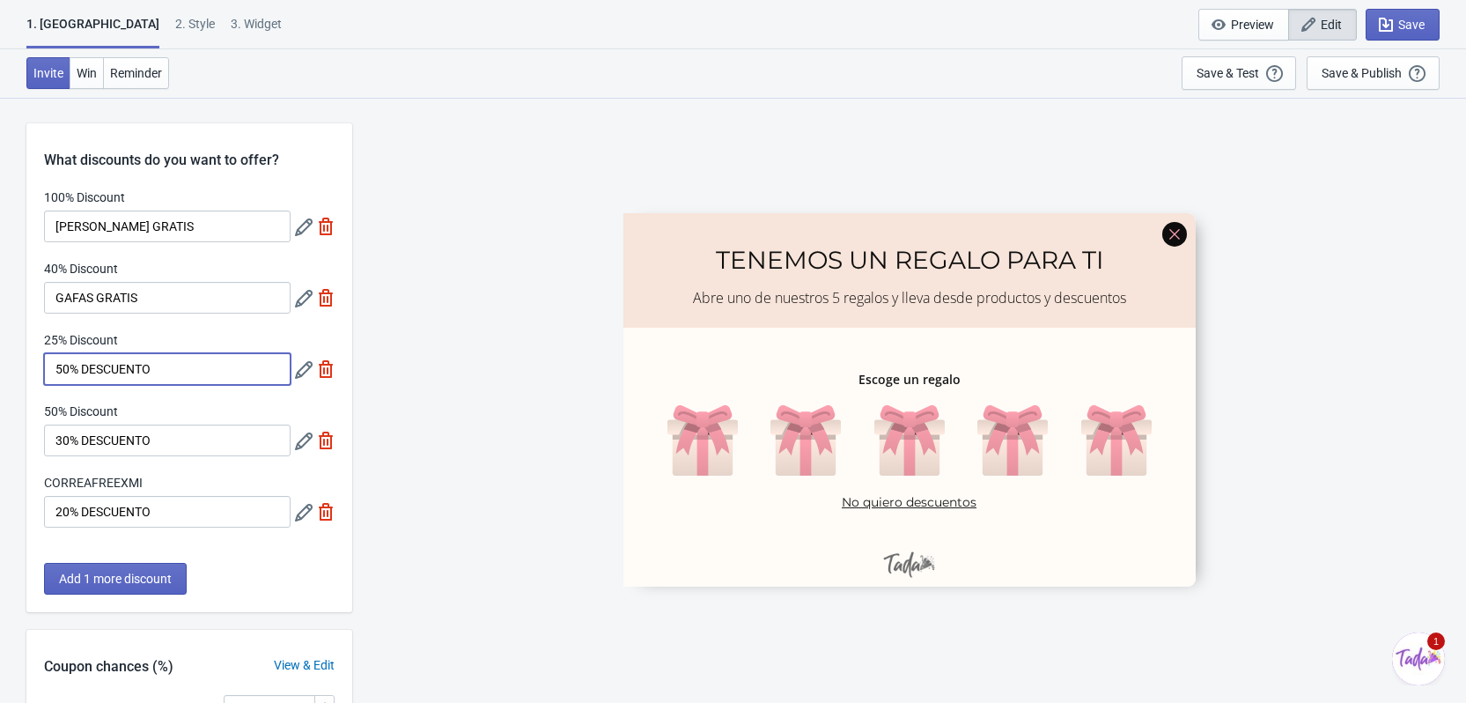
click at [156, 372] on input "50% DESCUENTO" at bounding box center [167, 369] width 247 height 32
click at [171, 452] on input "30% DESCUENTO" at bounding box center [167, 440] width 247 height 32
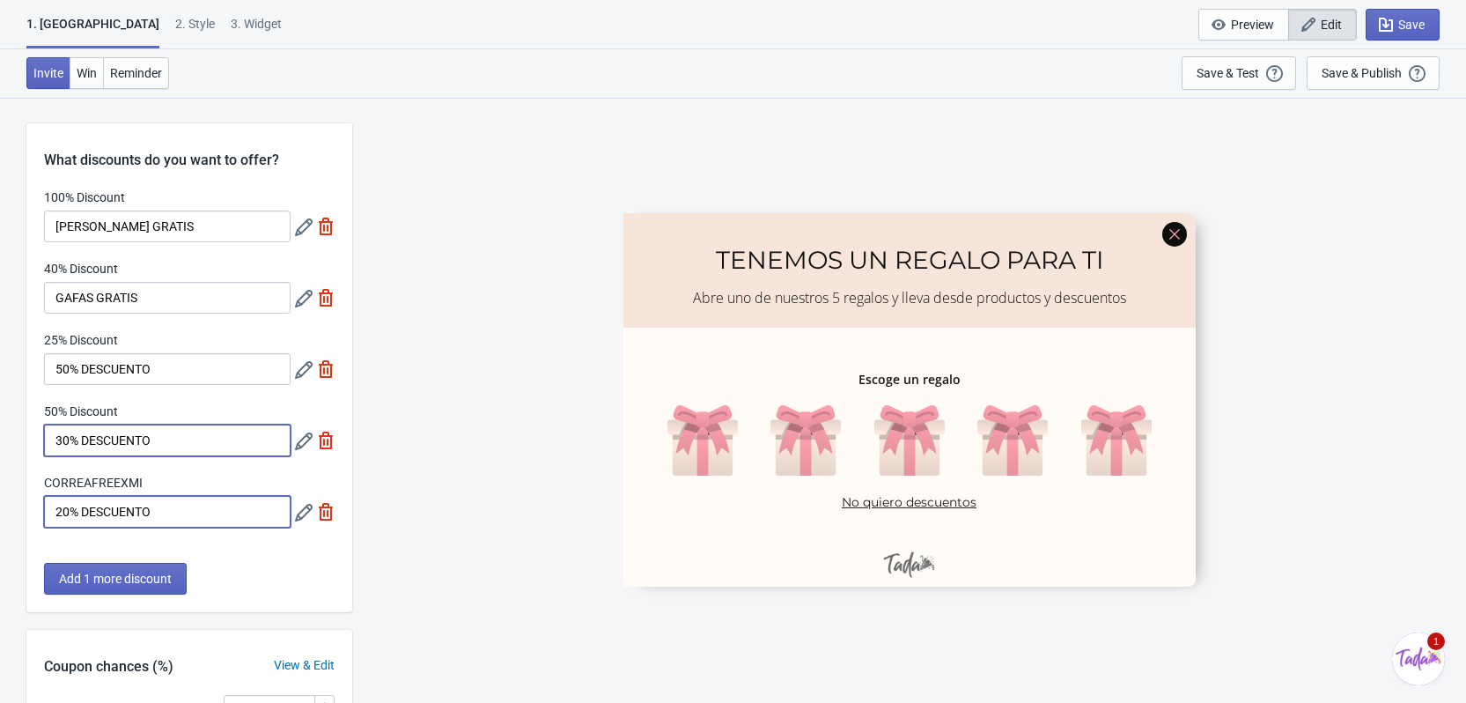
click at [181, 526] on input "20% DESCUENTO" at bounding box center [167, 512] width 247 height 32
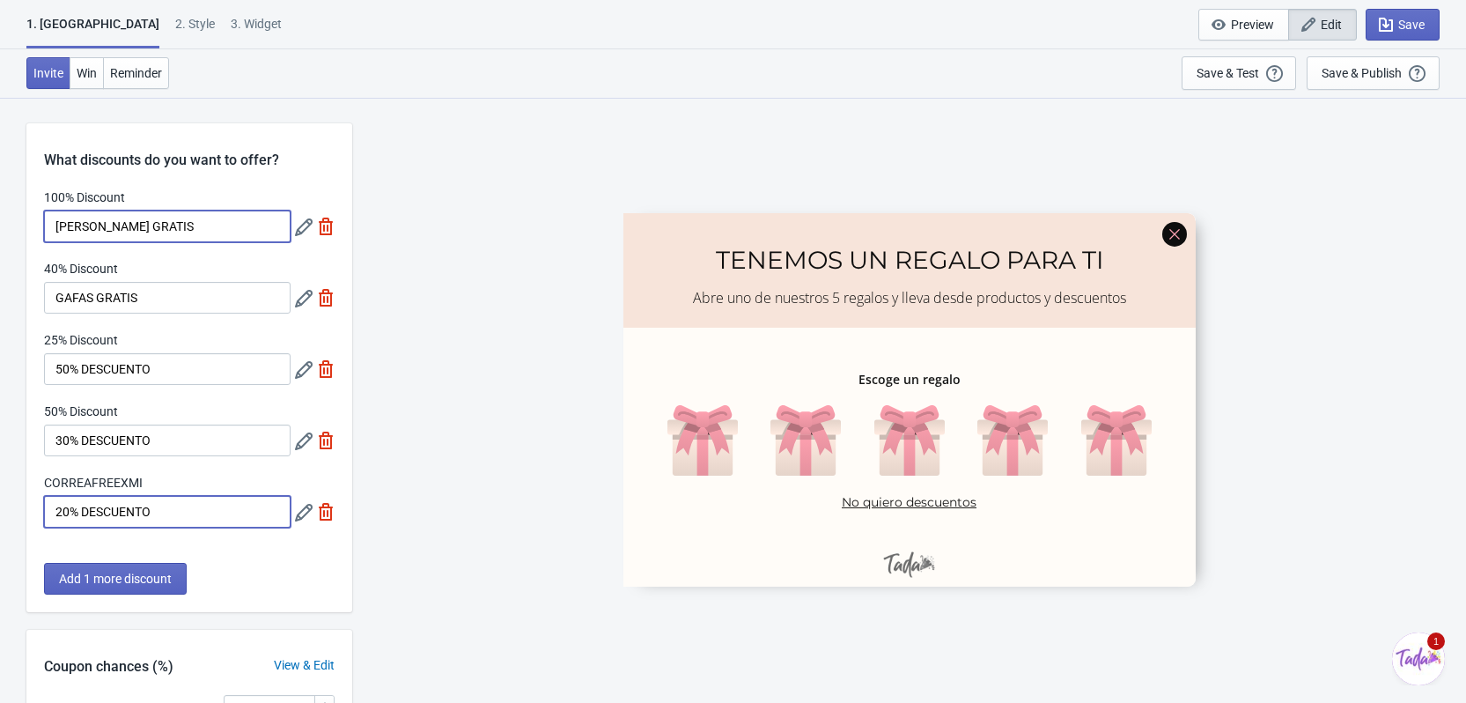
click at [184, 236] on input "[PERSON_NAME] GRATIS" at bounding box center [167, 226] width 247 height 32
click at [197, 225] on input "[PERSON_NAME] GRATIS" at bounding box center [167, 226] width 247 height 32
drag, startPoint x: 221, startPoint y: 224, endPoint x: 25, endPoint y: 217, distance: 196.5
click at [25, 217] on div "What discounts do you want to offer? 100% Discount CORREA GRATIS 40% Discount G…" at bounding box center [733, 574] width 1466 height 954
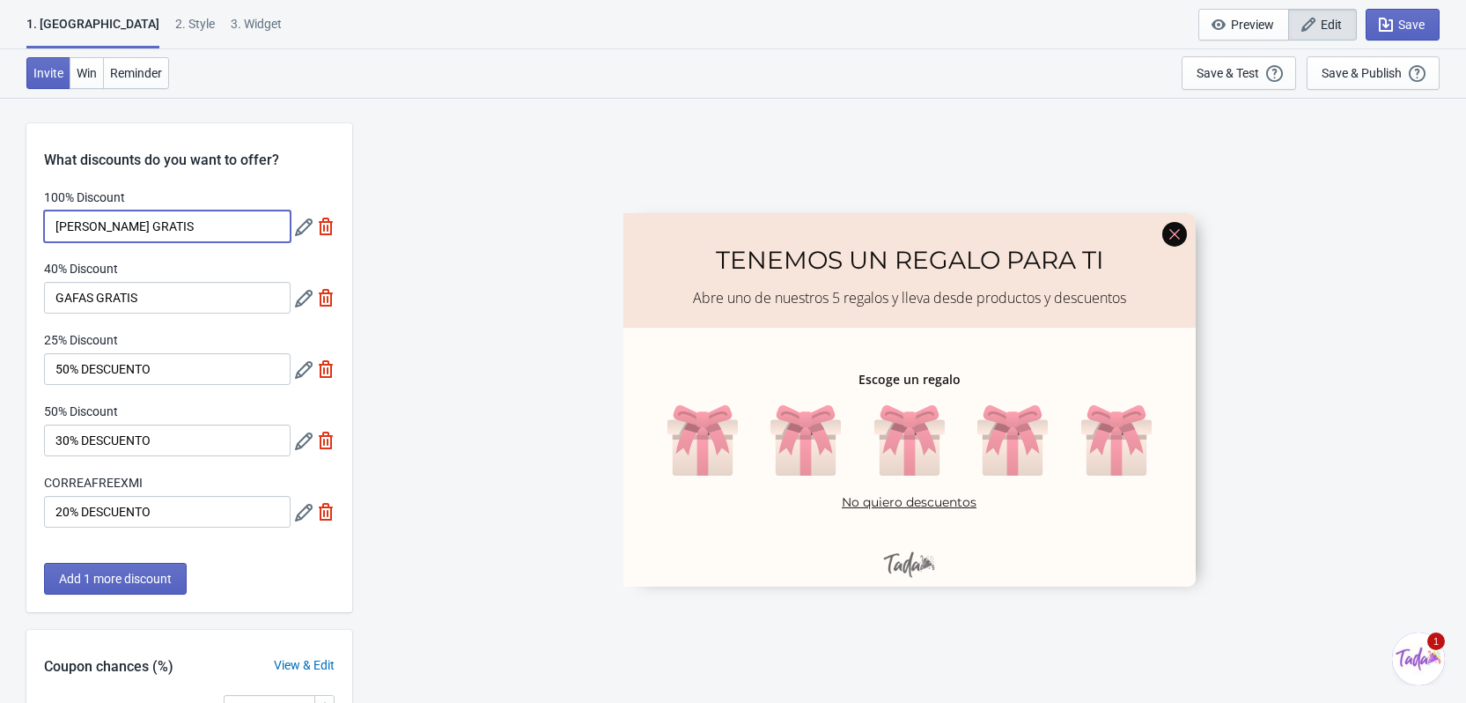
click at [165, 474] on div "CORREAFREEXMI" at bounding box center [167, 485] width 247 height 22
click at [155, 489] on div "CORREAFREEXMI" at bounding box center [167, 485] width 247 height 22
click at [298, 296] on icon at bounding box center [304, 299] width 18 height 18
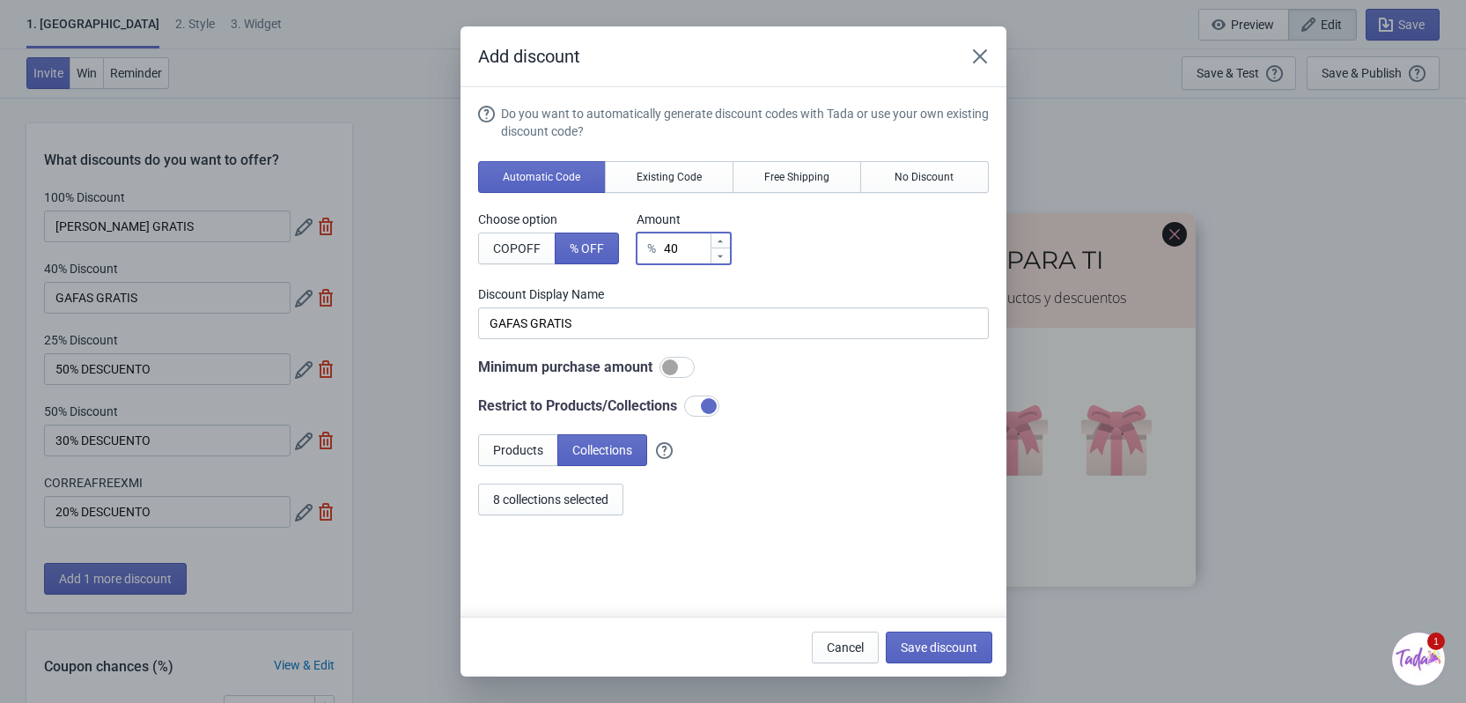
click at [692, 254] on input "40" at bounding box center [686, 248] width 47 height 32
type input "4"
type input "4% Discount"
type input "41"
type input "41% Discount"
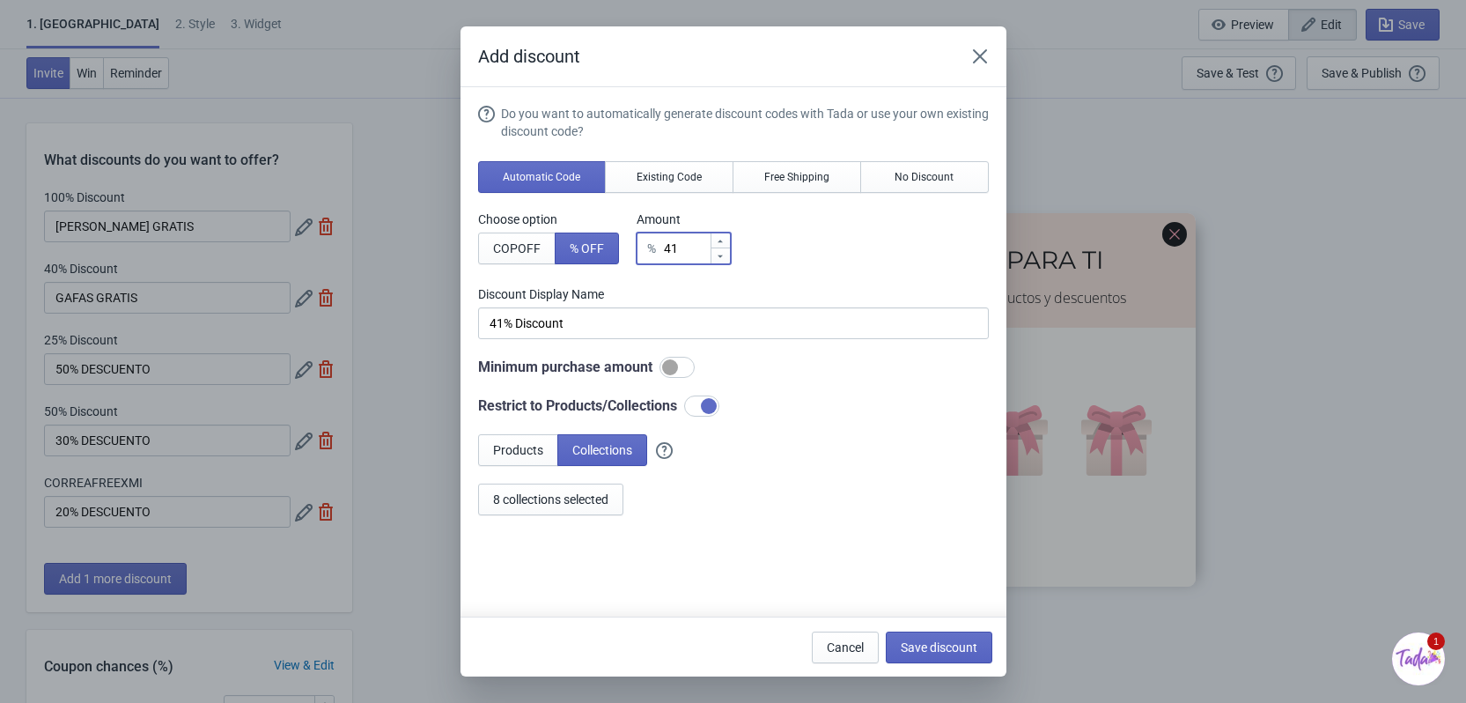
type input "4"
type input "4% Discount"
type input "% Discount"
type input "1"
type input "1% Discount"
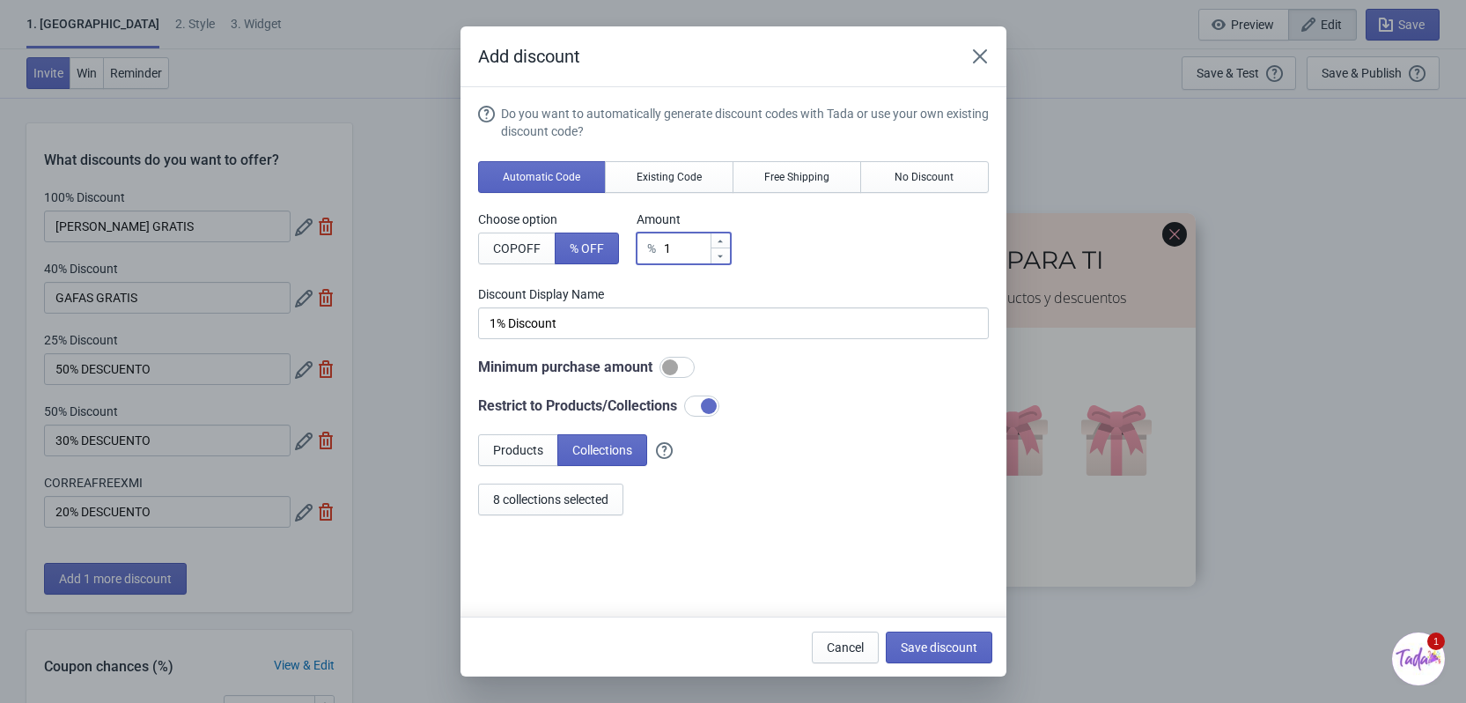
type input "10"
type input "10% Discount"
type input "100"
type input "100% Discount"
type input "100"
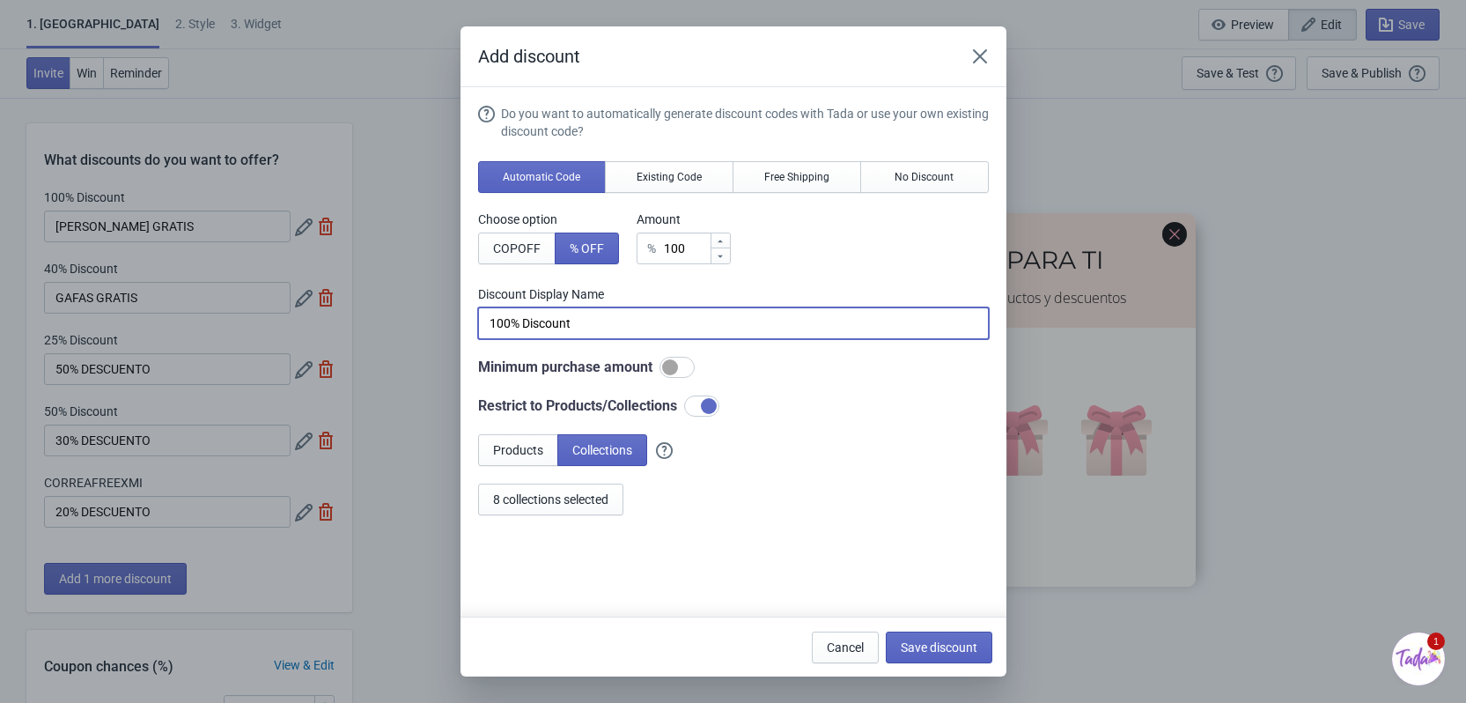
drag, startPoint x: 588, startPoint y: 328, endPoint x: 244, endPoint y: 364, distance: 346.1
click at [244, 364] on div "Add discount Do you want to automatically generate discount codes with Tada or …" at bounding box center [733, 351] width 1466 height 650
type input "GAFAS GRATIS"
click at [667, 366] on div at bounding box center [670, 367] width 16 height 16
checkbox input "true"
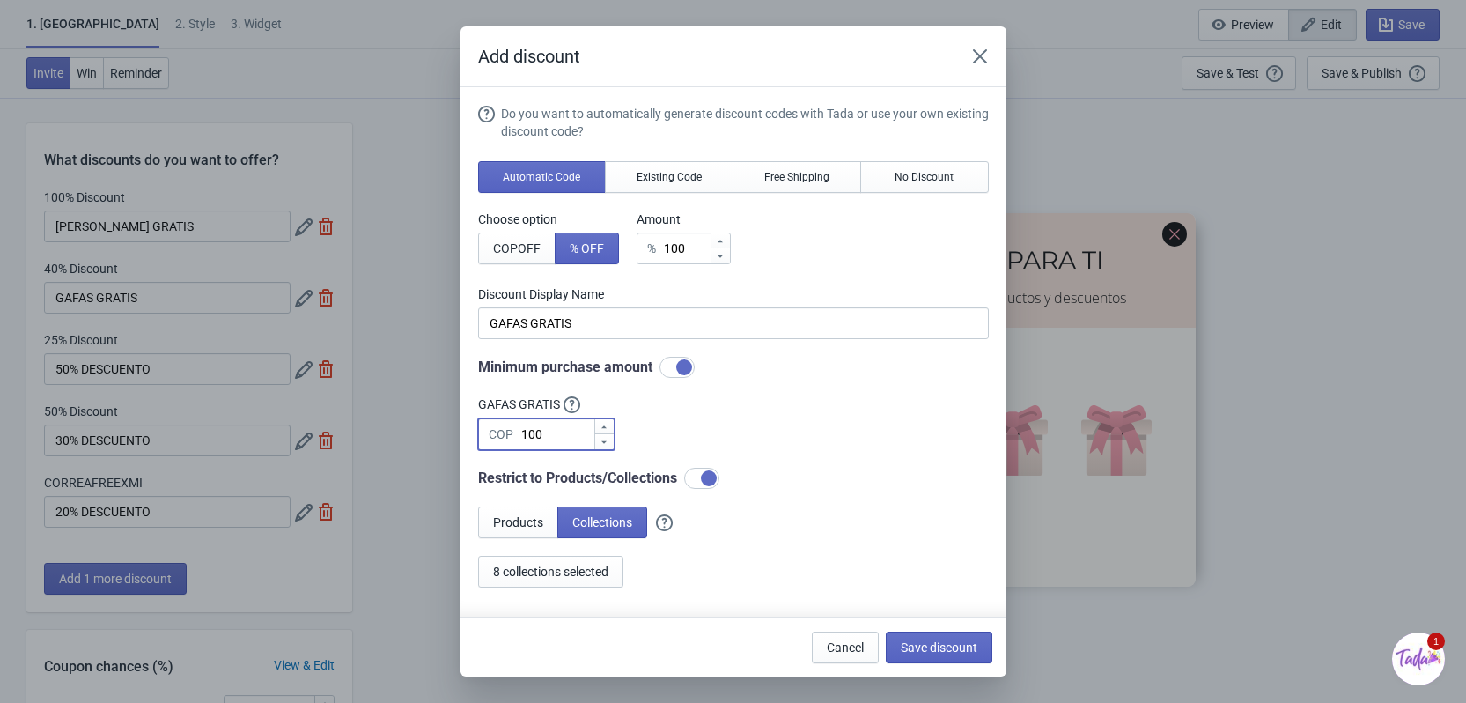
click at [558, 438] on input "100" at bounding box center [556, 434] width 73 height 32
click at [550, 439] on input "100" at bounding box center [556, 434] width 73 height 32
type input "1"
type input "40000"
click at [949, 638] on button "Save discount" at bounding box center [939, 647] width 107 height 32
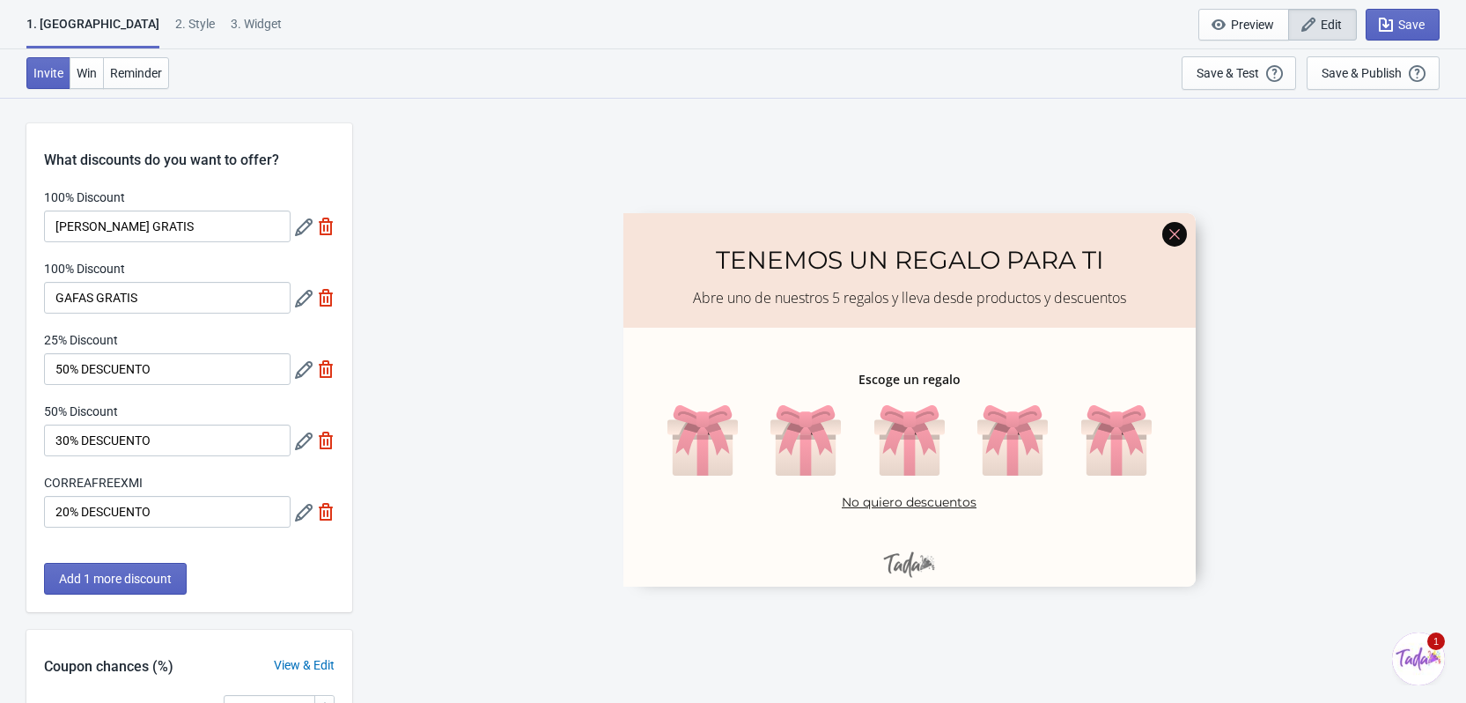
click at [298, 301] on icon at bounding box center [304, 299] width 18 height 18
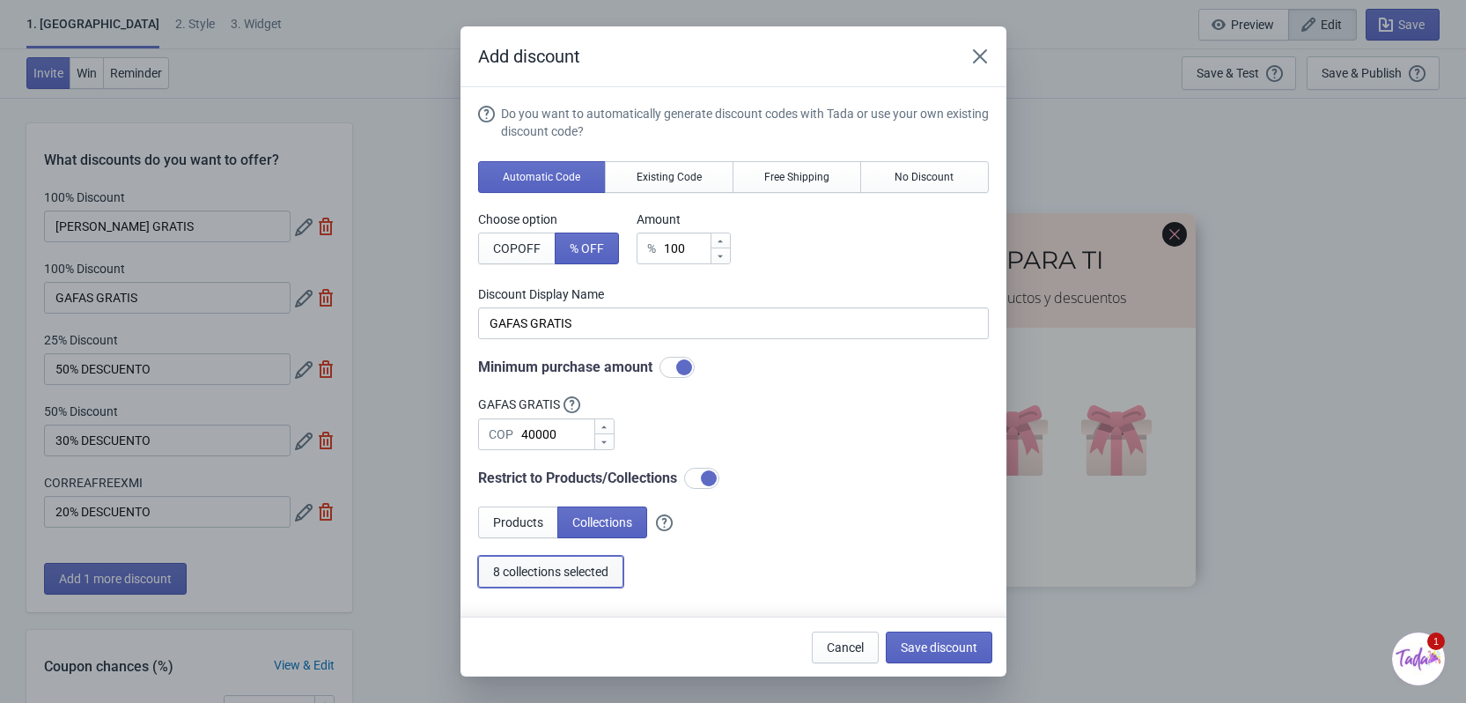
click at [541, 572] on span "8 collections selected" at bounding box center [550, 571] width 115 height 14
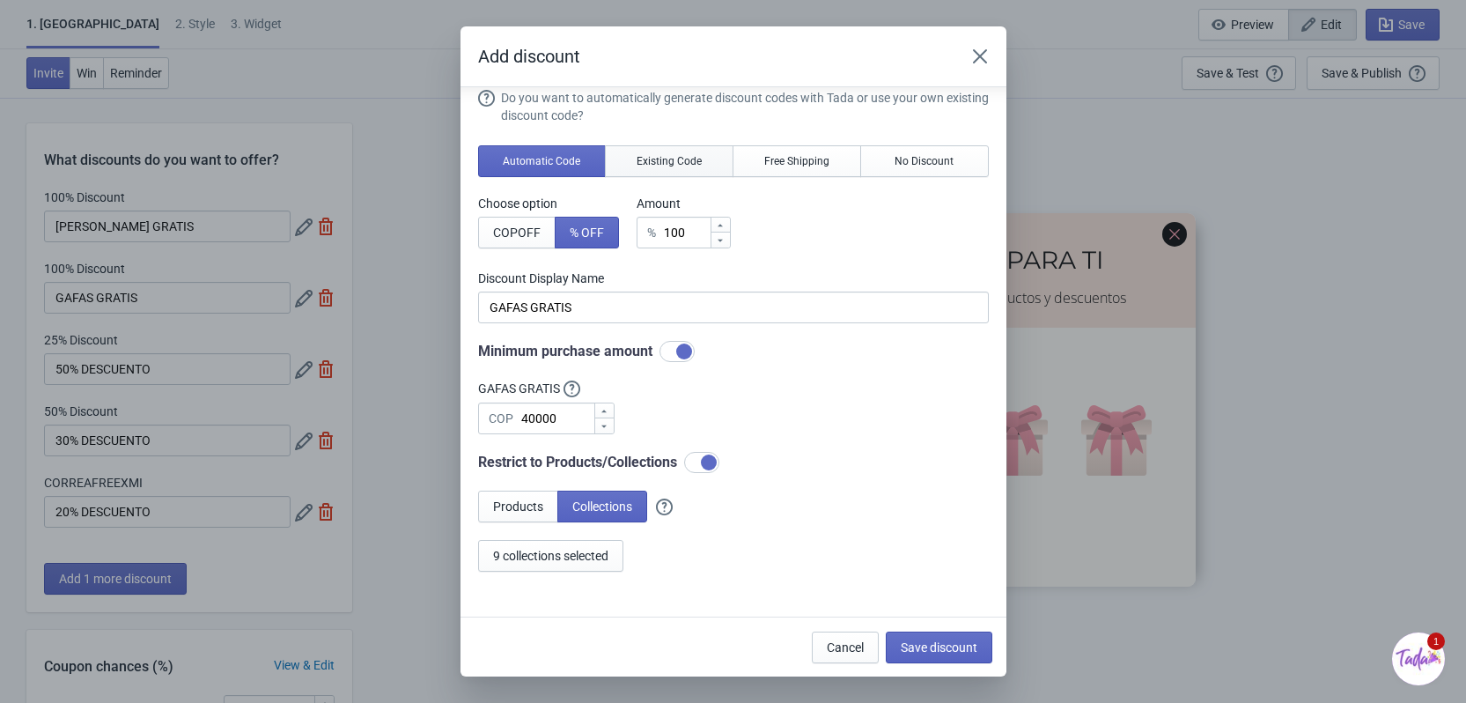
click at [674, 162] on span "Existing Code" at bounding box center [669, 161] width 65 height 14
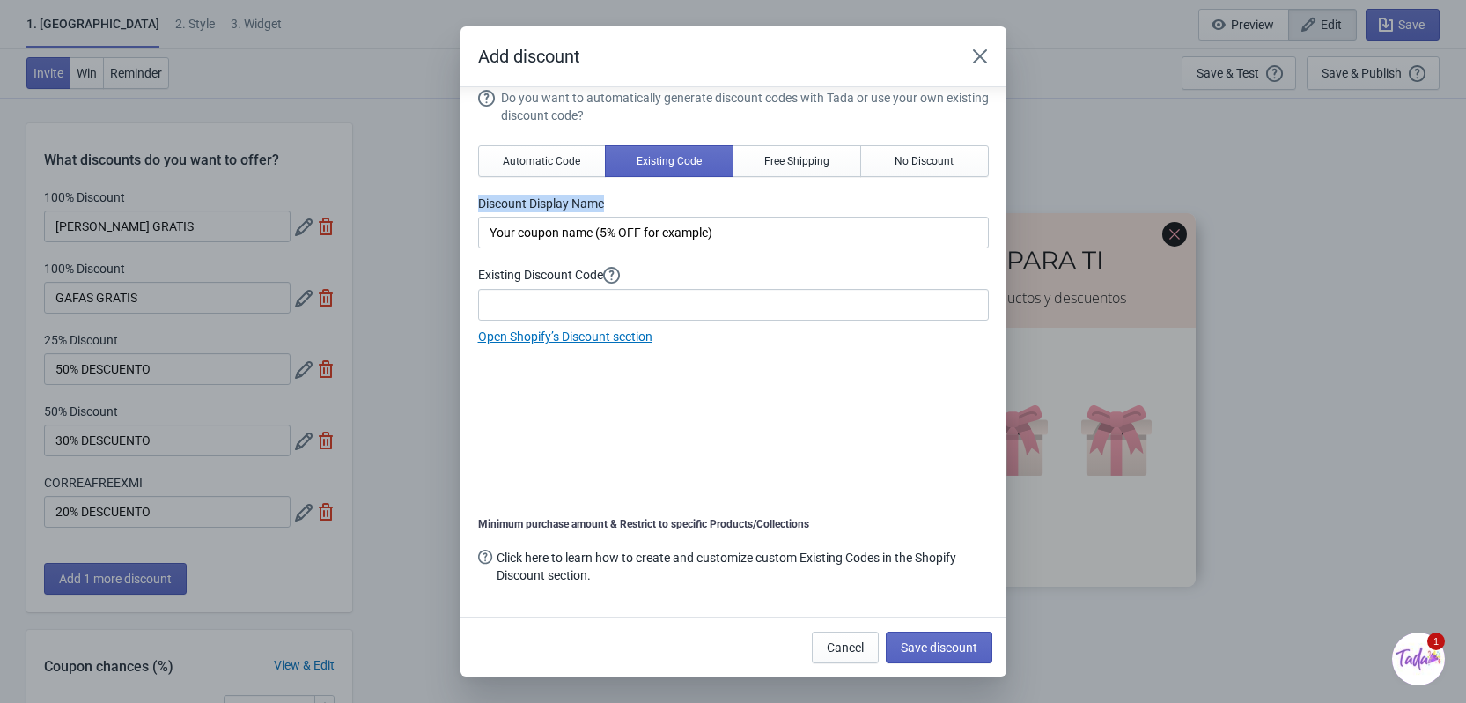
drag, startPoint x: 634, startPoint y: 205, endPoint x: 468, endPoint y: 203, distance: 165.5
click at [468, 203] on section "Do you want to automatically generate discount codes with Tada or use your own …" at bounding box center [733, 343] width 546 height 545
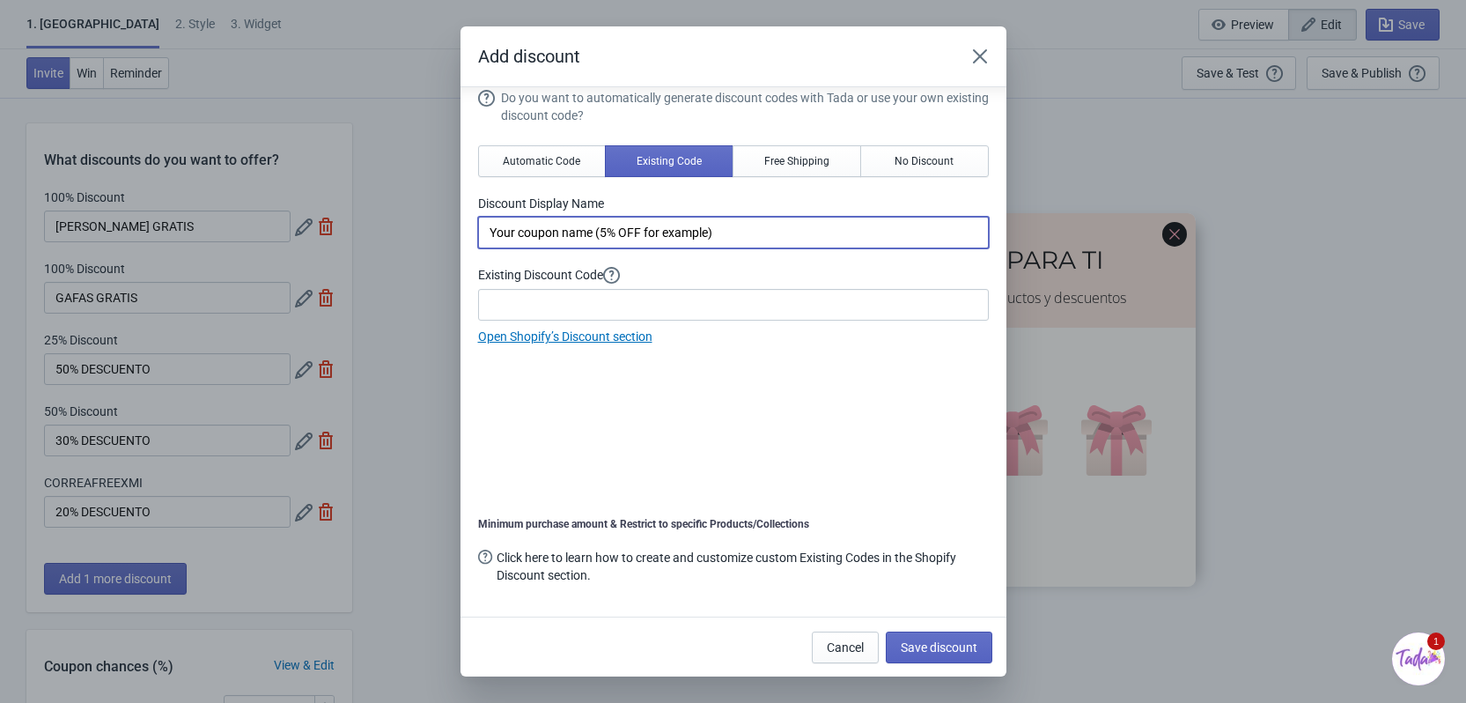
click at [736, 223] on input "Your coupon name (5% OFF for example)" at bounding box center [733, 233] width 511 height 32
drag, startPoint x: 771, startPoint y: 226, endPoint x: 453, endPoint y: 235, distance: 318.0
click at [453, 235] on div "Add discount Do you want to automatically generate discount codes with Tada or …" at bounding box center [733, 351] width 1466 height 650
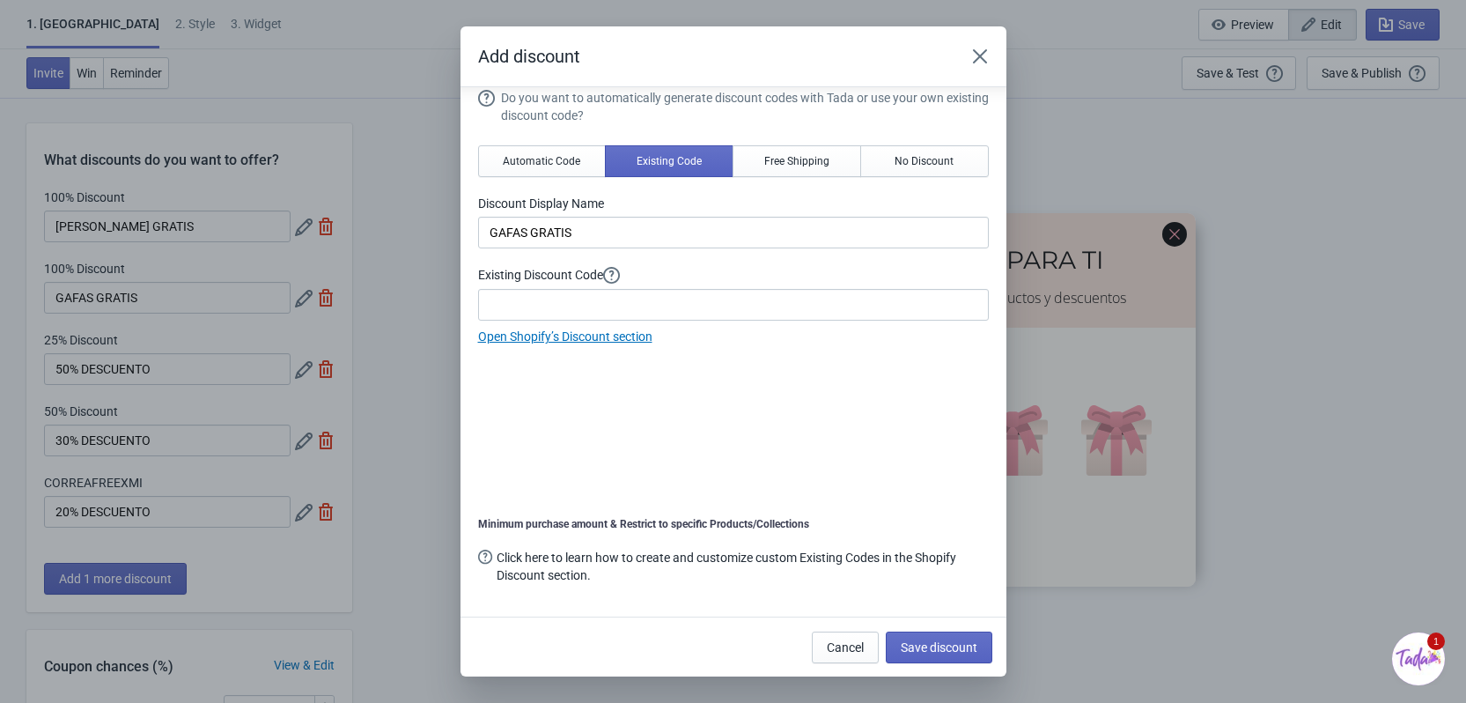
click at [726, 264] on div "Do you want to automatically generate discount codes with Tada or use your own …" at bounding box center [733, 217] width 511 height 257
click at [776, 156] on span "Free Shipping" at bounding box center [796, 161] width 65 height 14
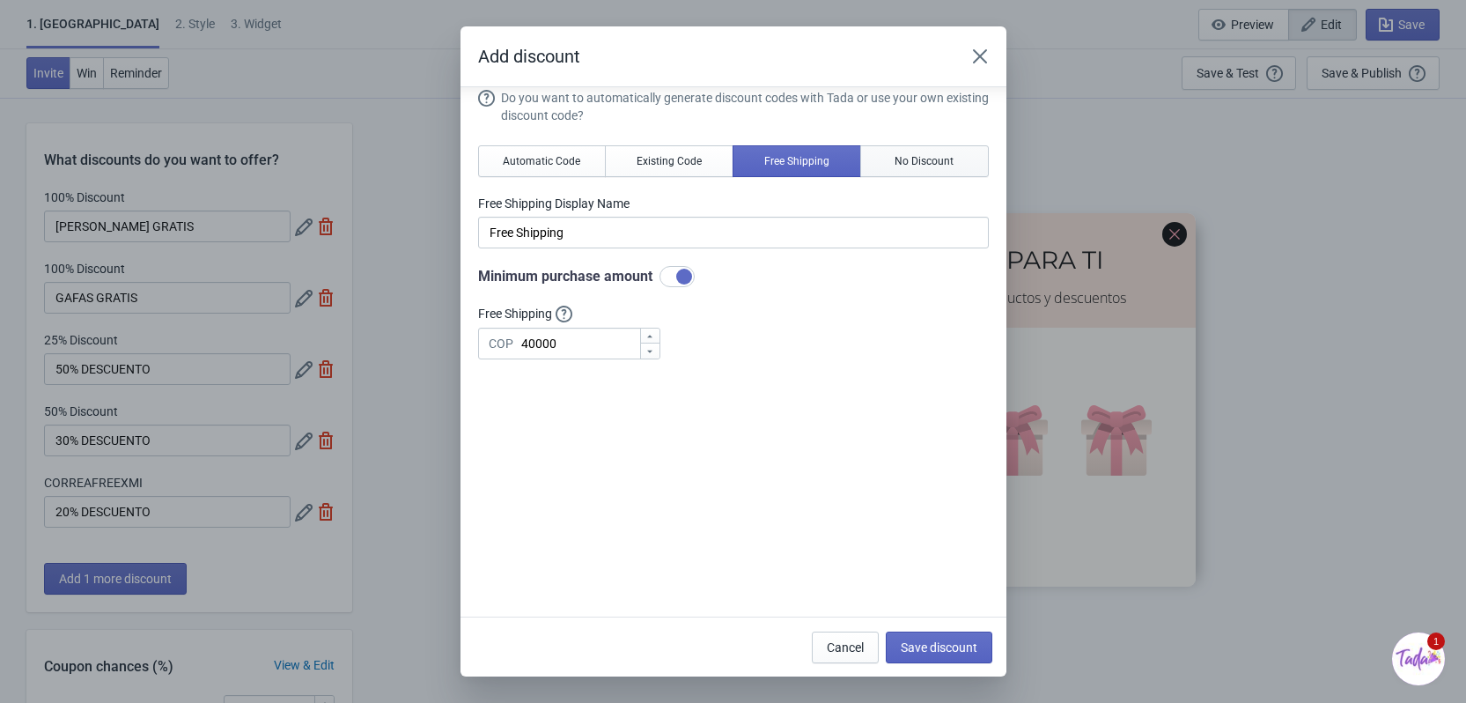
click at [886, 169] on button "No Discount" at bounding box center [924, 161] width 129 height 32
type input "Better luck next time"
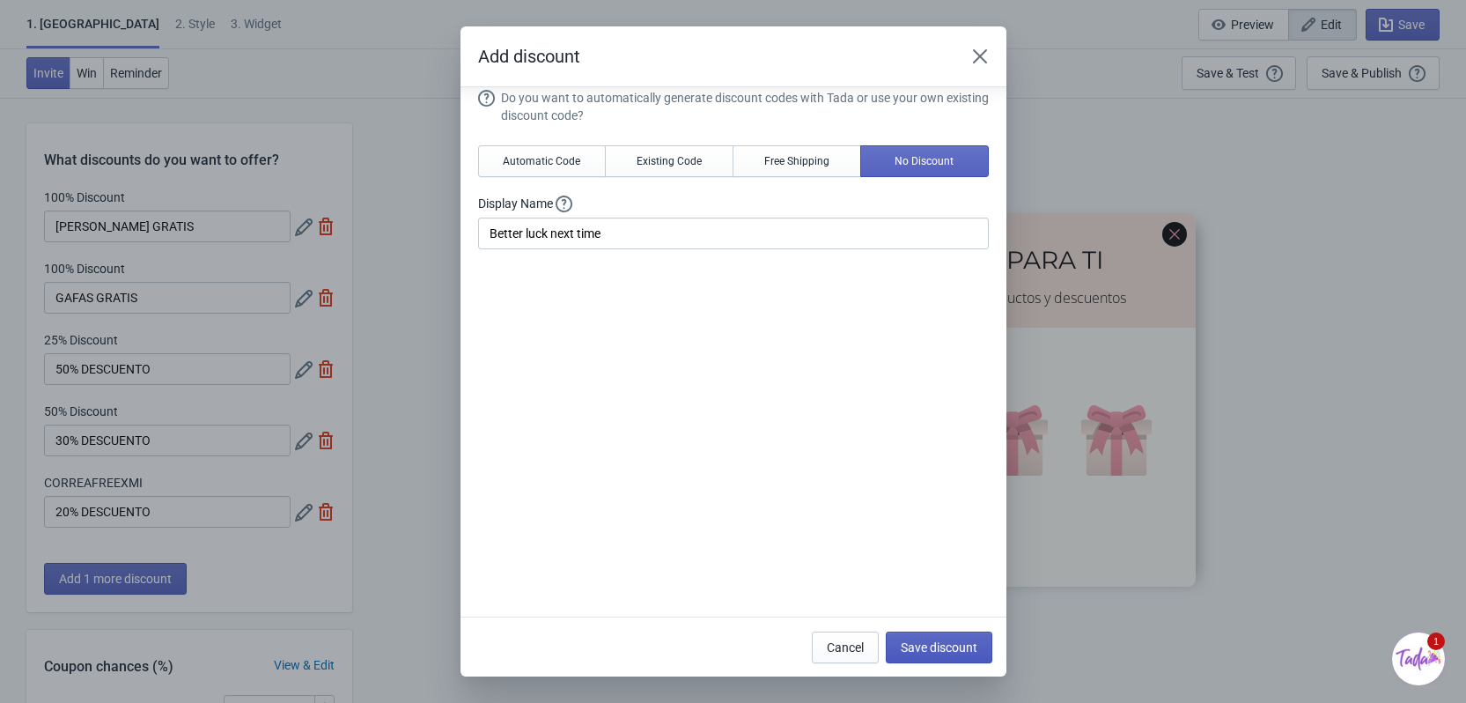
click at [915, 662] on button "Save discount" at bounding box center [939, 647] width 107 height 32
type input "Better luck next time"
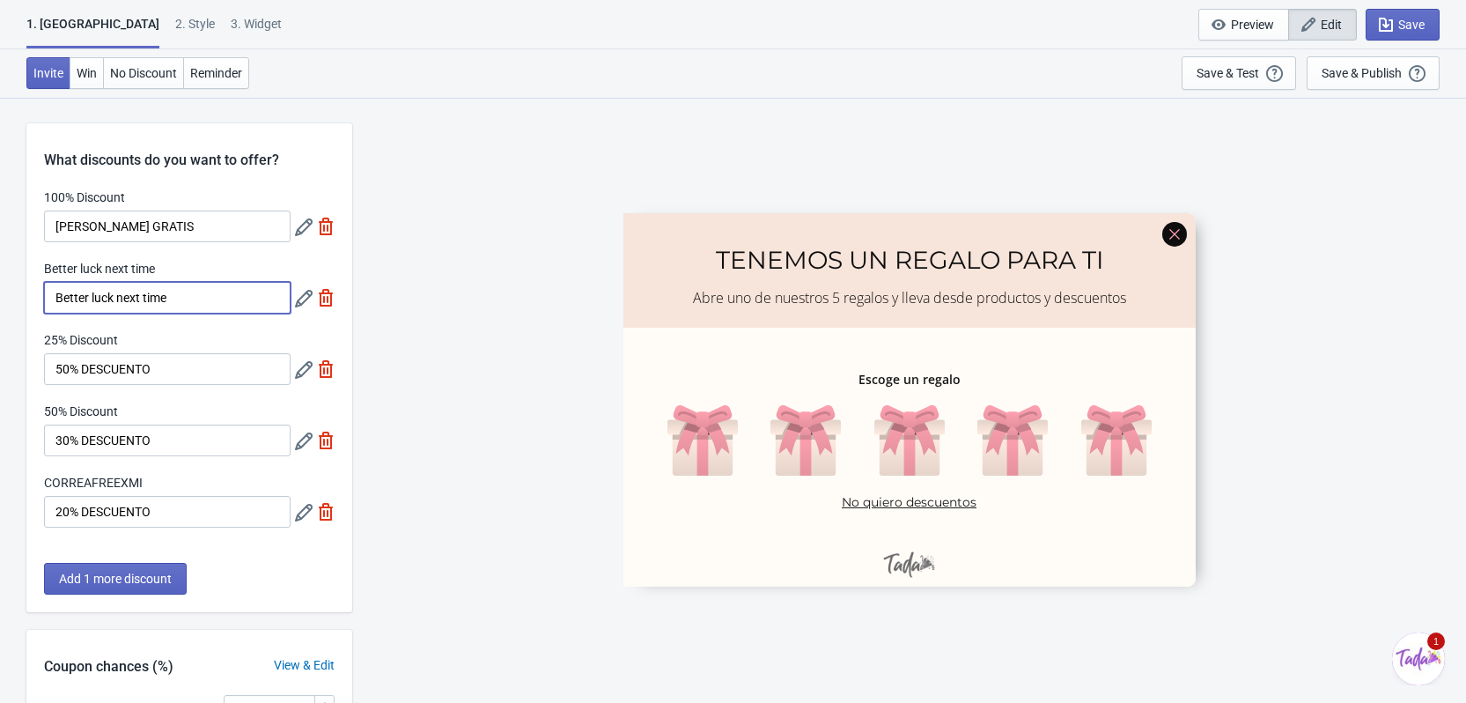
click at [210, 287] on input "Better luck next time" at bounding box center [167, 298] width 247 height 32
click at [302, 294] on icon at bounding box center [304, 299] width 18 height 18
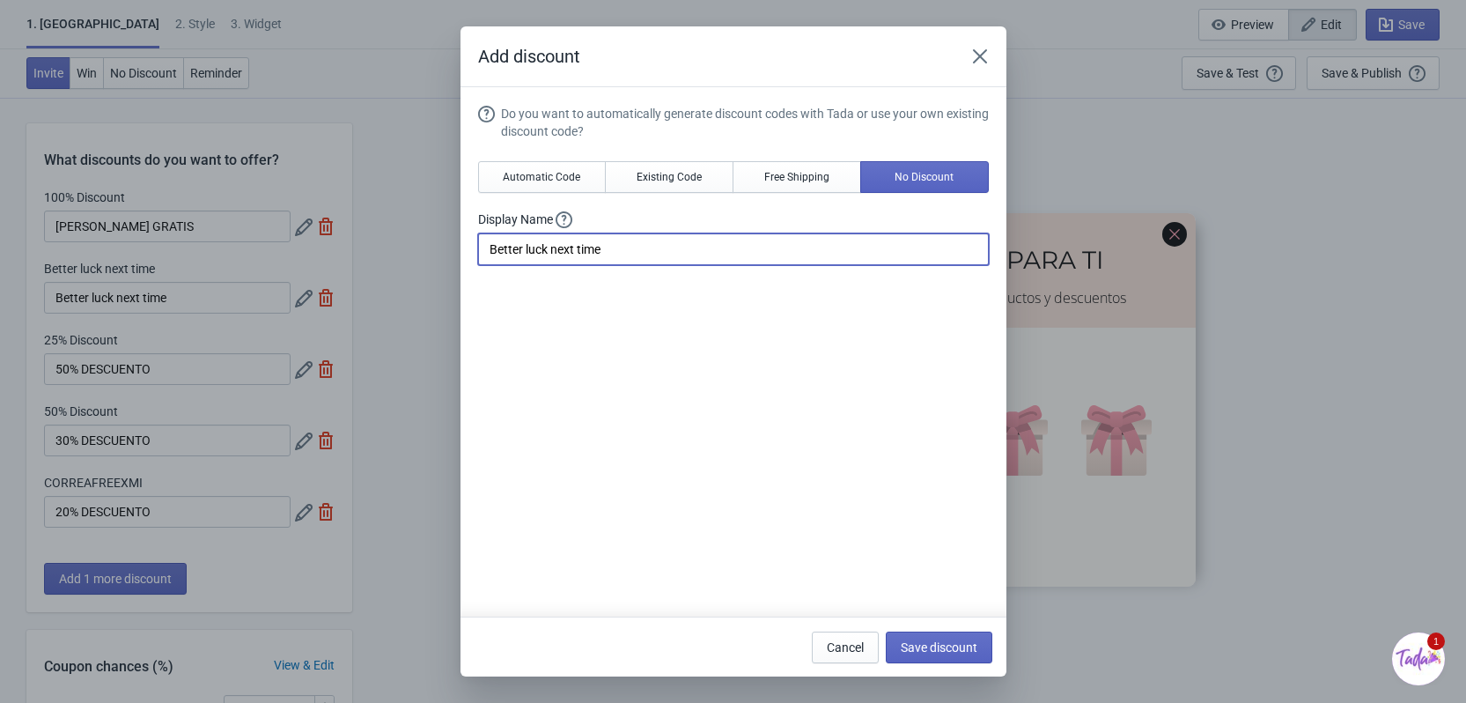
click at [612, 253] on input "Better luck next time" at bounding box center [733, 249] width 511 height 32
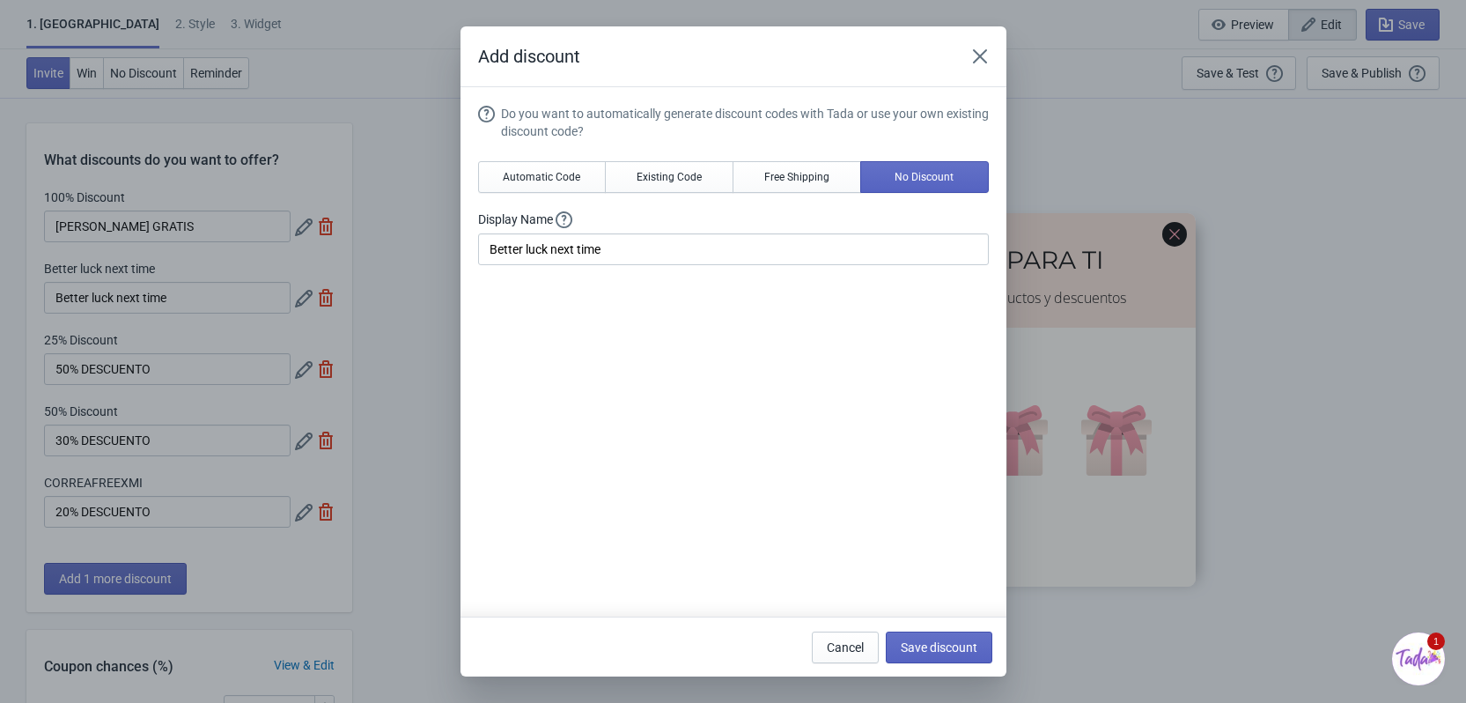
drag, startPoint x: 674, startPoint y: 269, endPoint x: 456, endPoint y: 262, distance: 218.5
click at [456, 262] on div "Add discount Do you want to automatically generate discount codes with Tada or …" at bounding box center [733, 351] width 1466 height 650
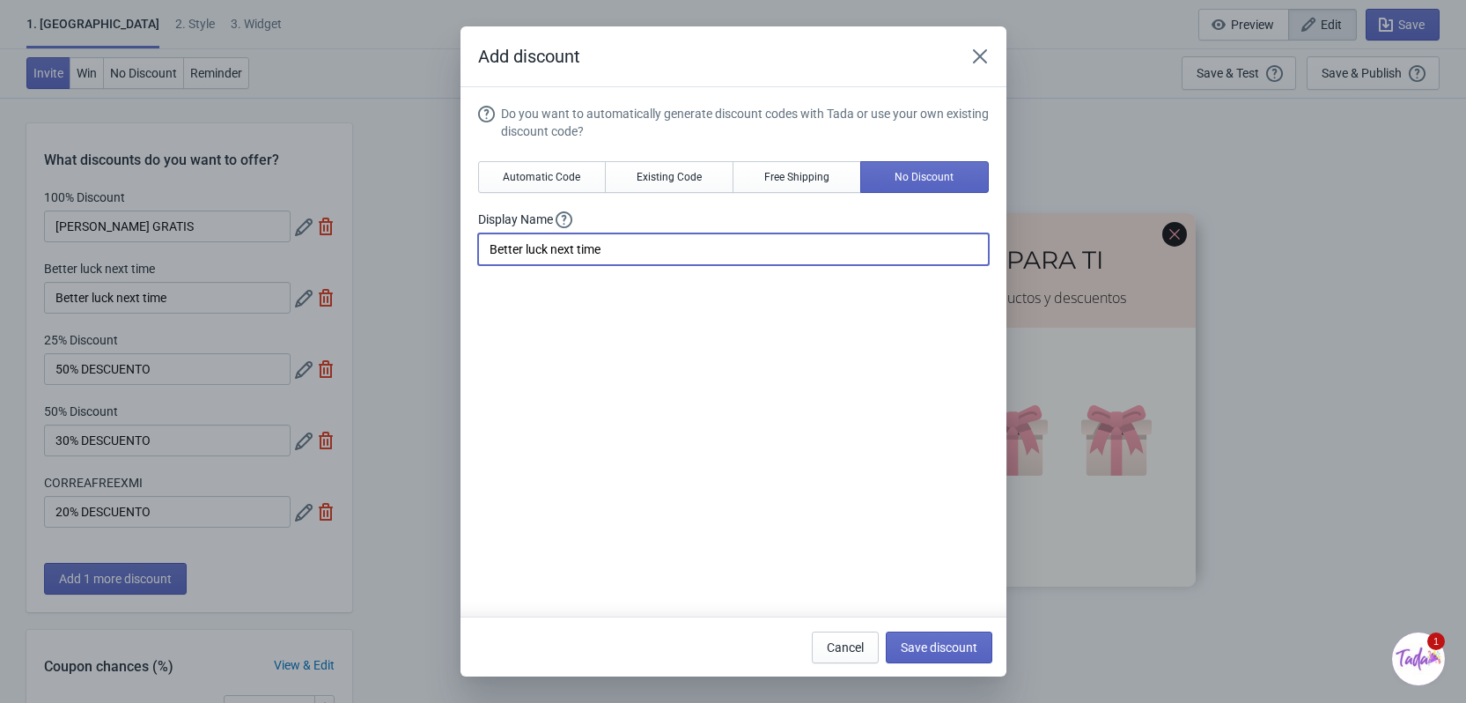
click at [571, 263] on input "Better luck next time" at bounding box center [733, 249] width 511 height 32
click at [579, 260] on input "Better luck next time" at bounding box center [733, 249] width 511 height 32
drag, startPoint x: 683, startPoint y: 259, endPoint x: 465, endPoint y: 236, distance: 219.6
click at [465, 236] on section "Do you want to automatically generate discount codes with Tada or use your own …" at bounding box center [733, 359] width 546 height 545
type input "GAFAS GRATIS"
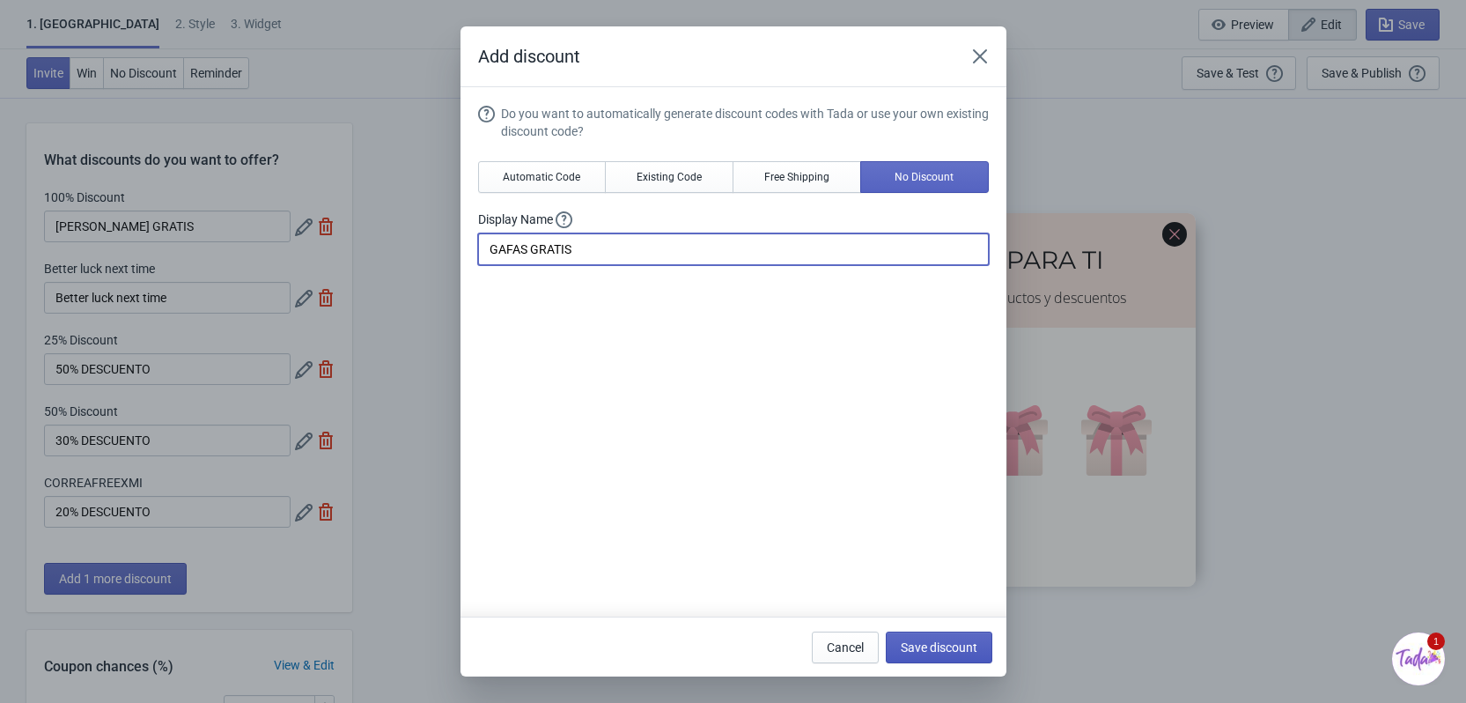
click at [925, 648] on span "Save discount" at bounding box center [939, 647] width 77 height 14
type input "GAFAS GRATIS"
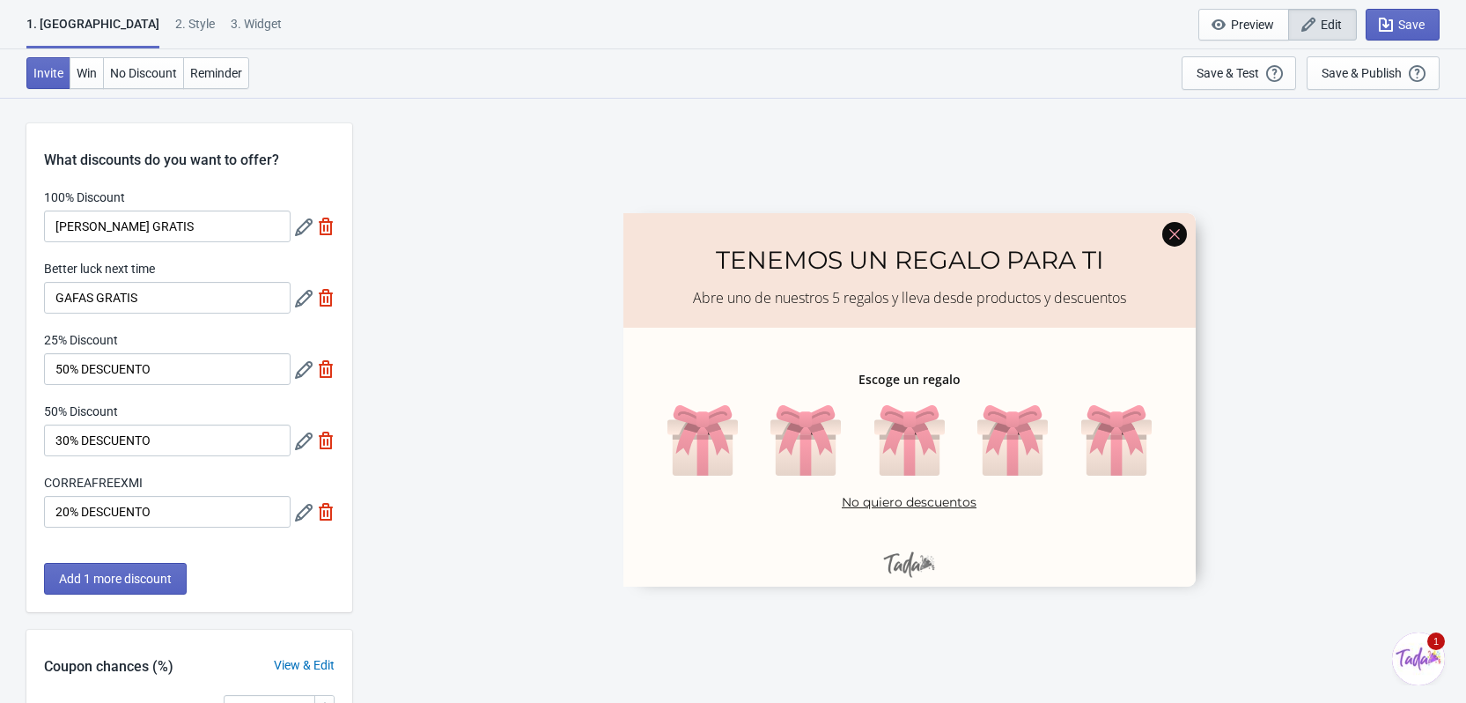
click at [188, 276] on div "Better luck next time" at bounding box center [167, 271] width 247 height 22
click at [177, 295] on input "GAFAS GRATIS" at bounding box center [167, 298] width 247 height 32
click at [309, 306] on icon at bounding box center [304, 299] width 18 height 18
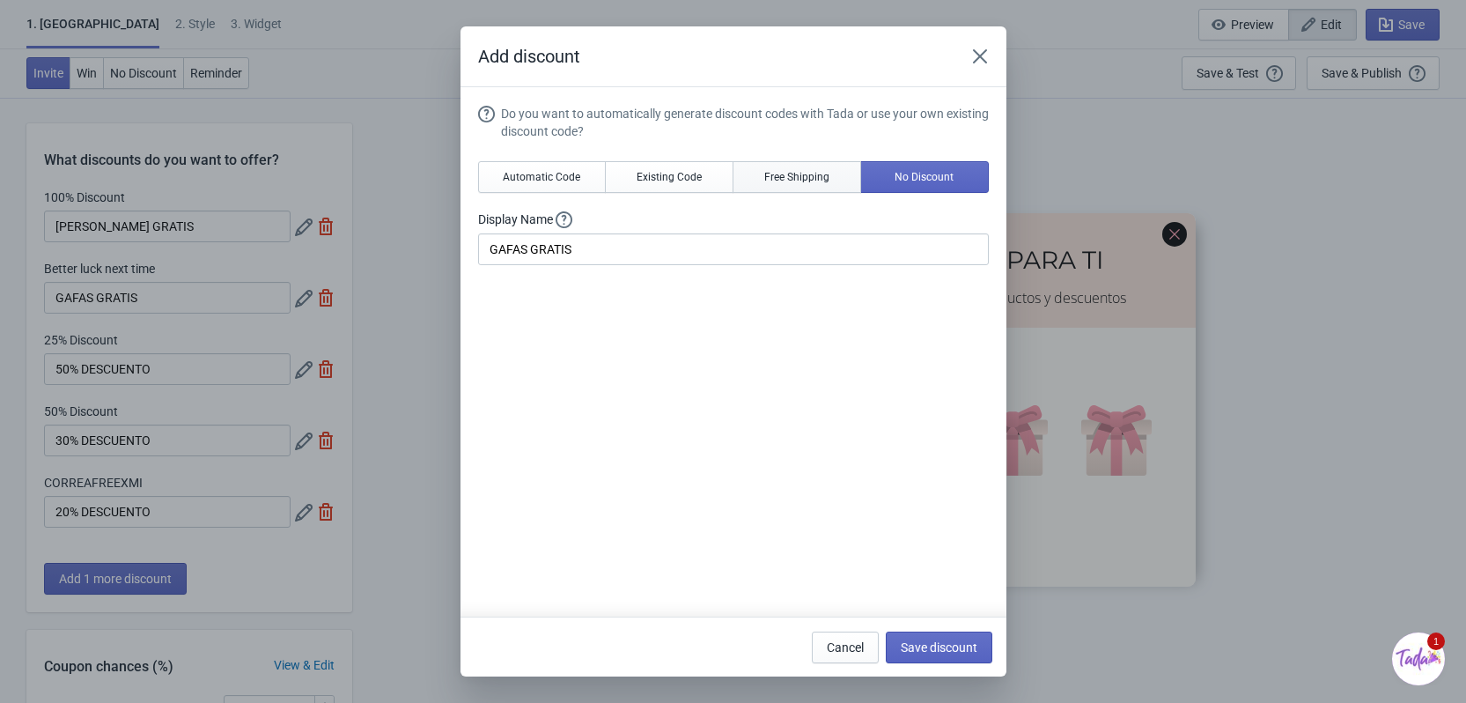
click at [764, 170] on span "Free Shipping" at bounding box center [796, 177] width 65 height 14
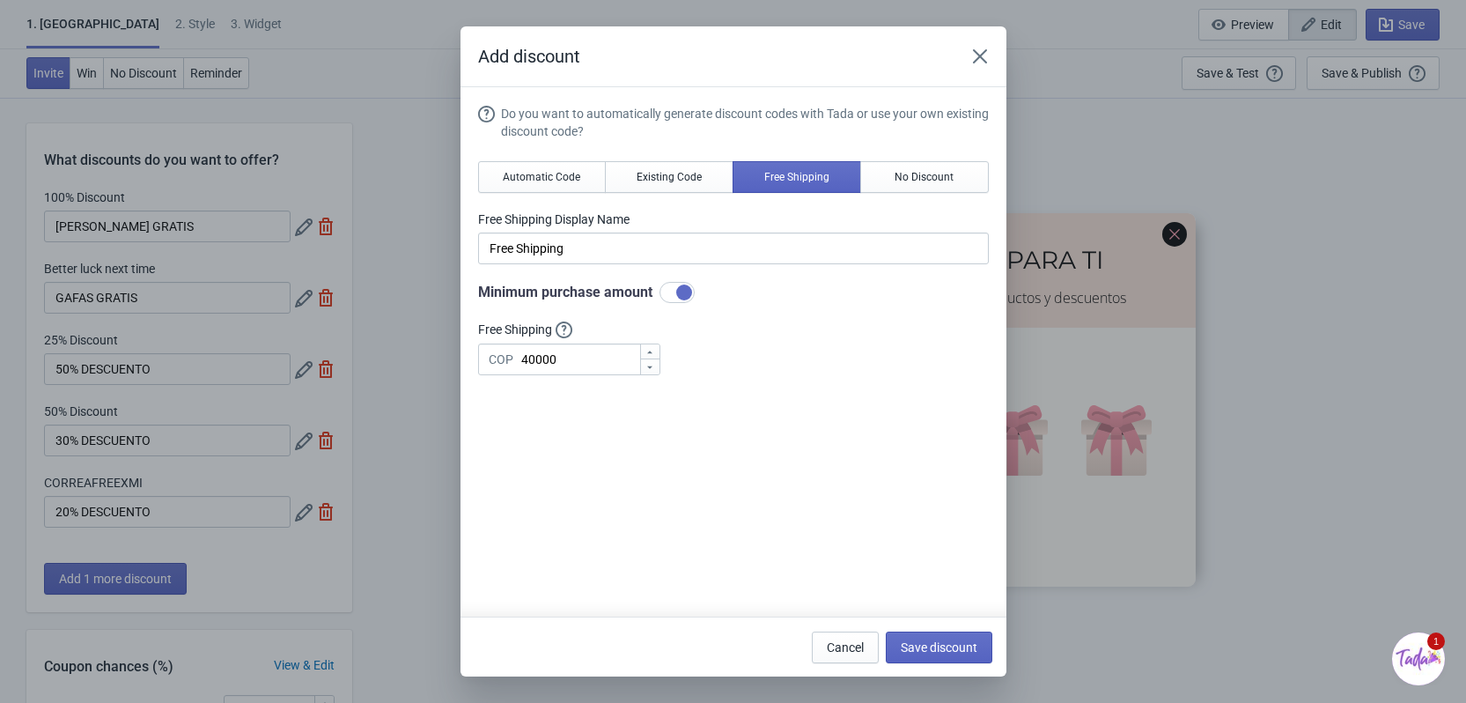
click at [656, 157] on div "Do you want to automatically generate discount codes with Tada or use your own …" at bounding box center [733, 240] width 511 height 270
click at [658, 175] on span "Existing Code" at bounding box center [669, 177] width 65 height 14
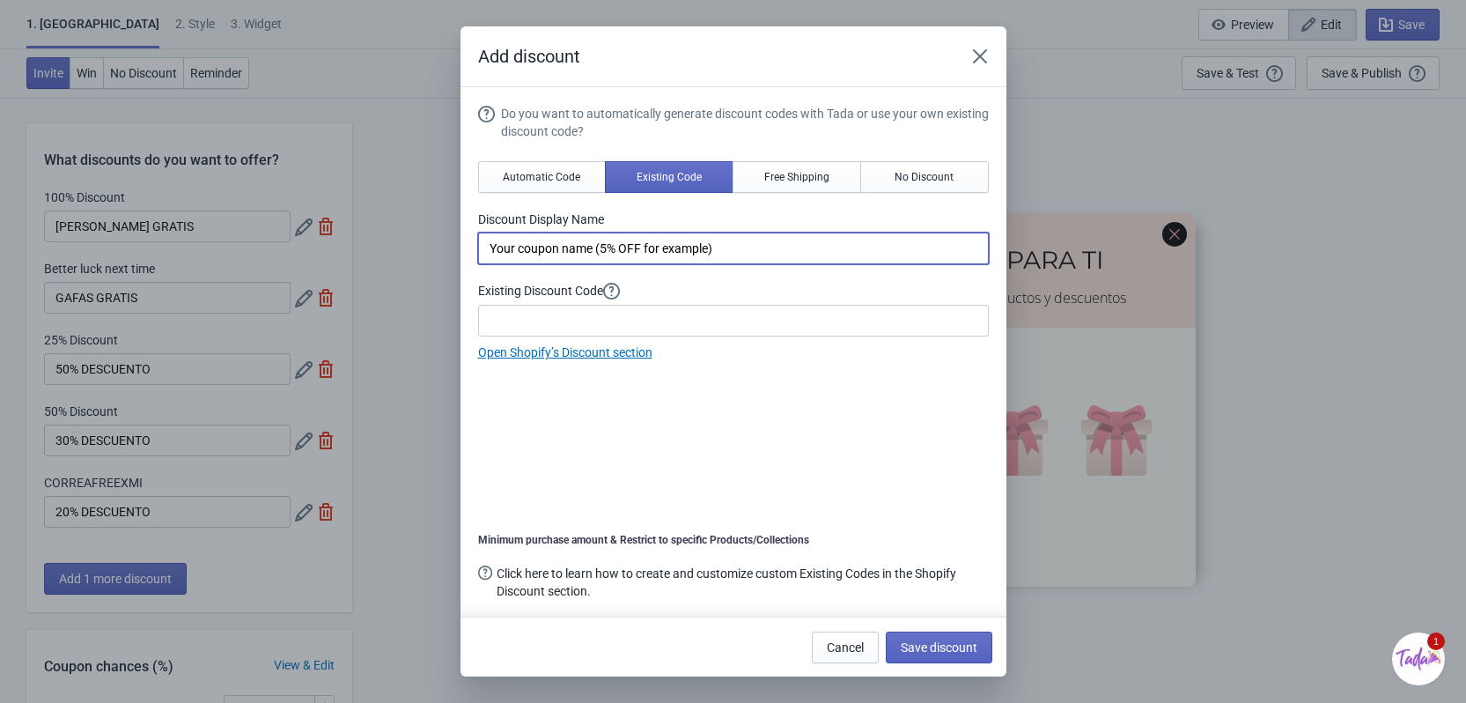
drag, startPoint x: 773, startPoint y: 262, endPoint x: 460, endPoint y: 237, distance: 313.6
click at [460, 237] on section "Do you want to automatically generate discount codes with Tada or use your own …" at bounding box center [733, 359] width 546 height 545
type input "GAFAS GRATIS"
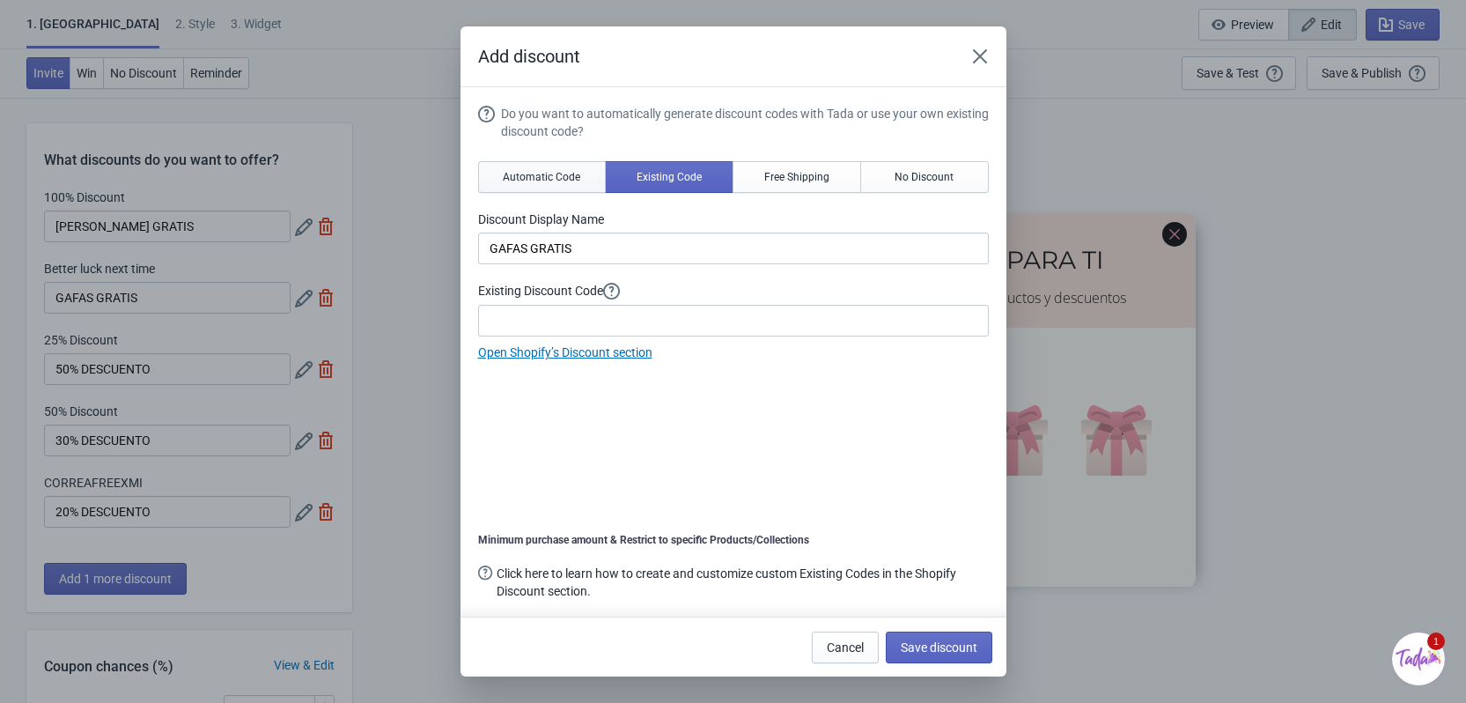
click at [554, 182] on span "Automatic Code" at bounding box center [541, 177] width 77 height 14
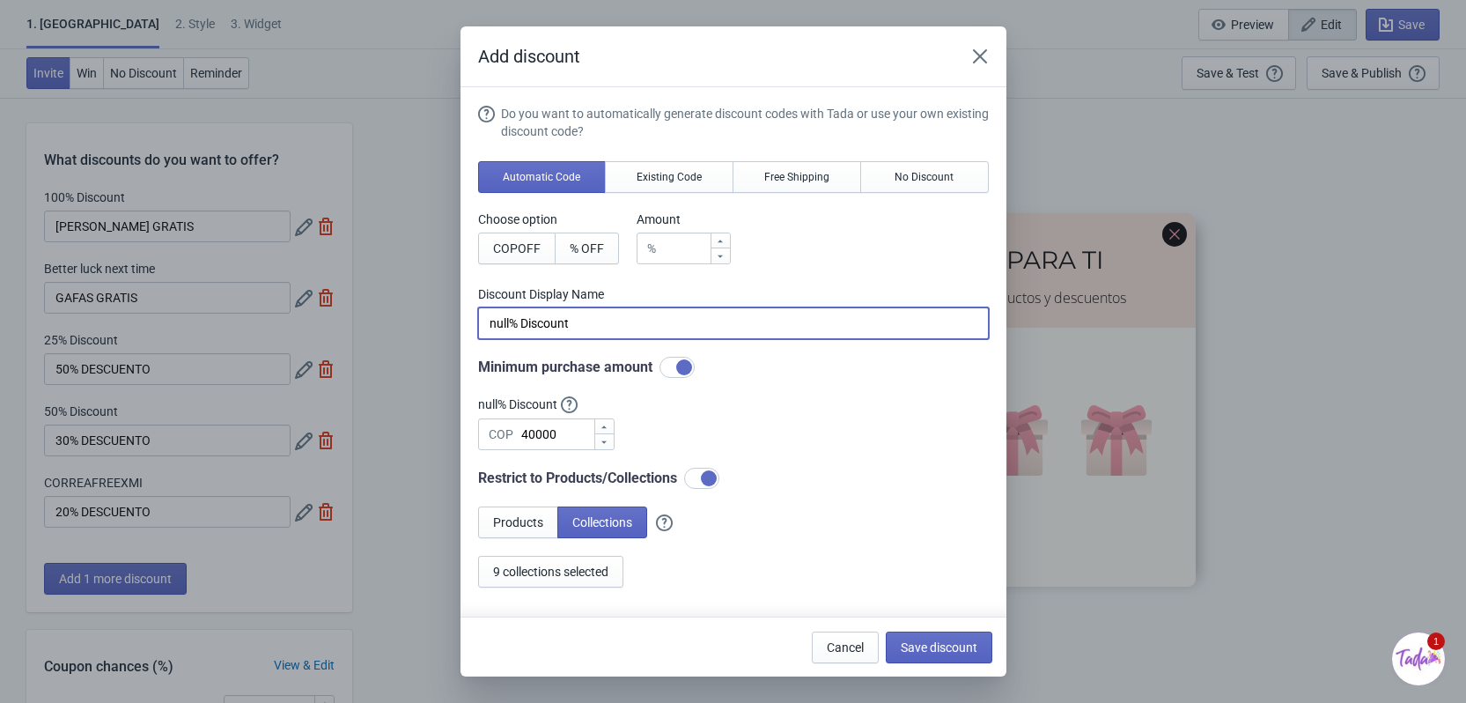
drag, startPoint x: 601, startPoint y: 334, endPoint x: 449, endPoint y: 313, distance: 153.8
click at [449, 313] on div "Add discount Do you want to automatically generate discount codes with Tada or …" at bounding box center [733, 351] width 1466 height 650
type input "GAFAS GRATIS"
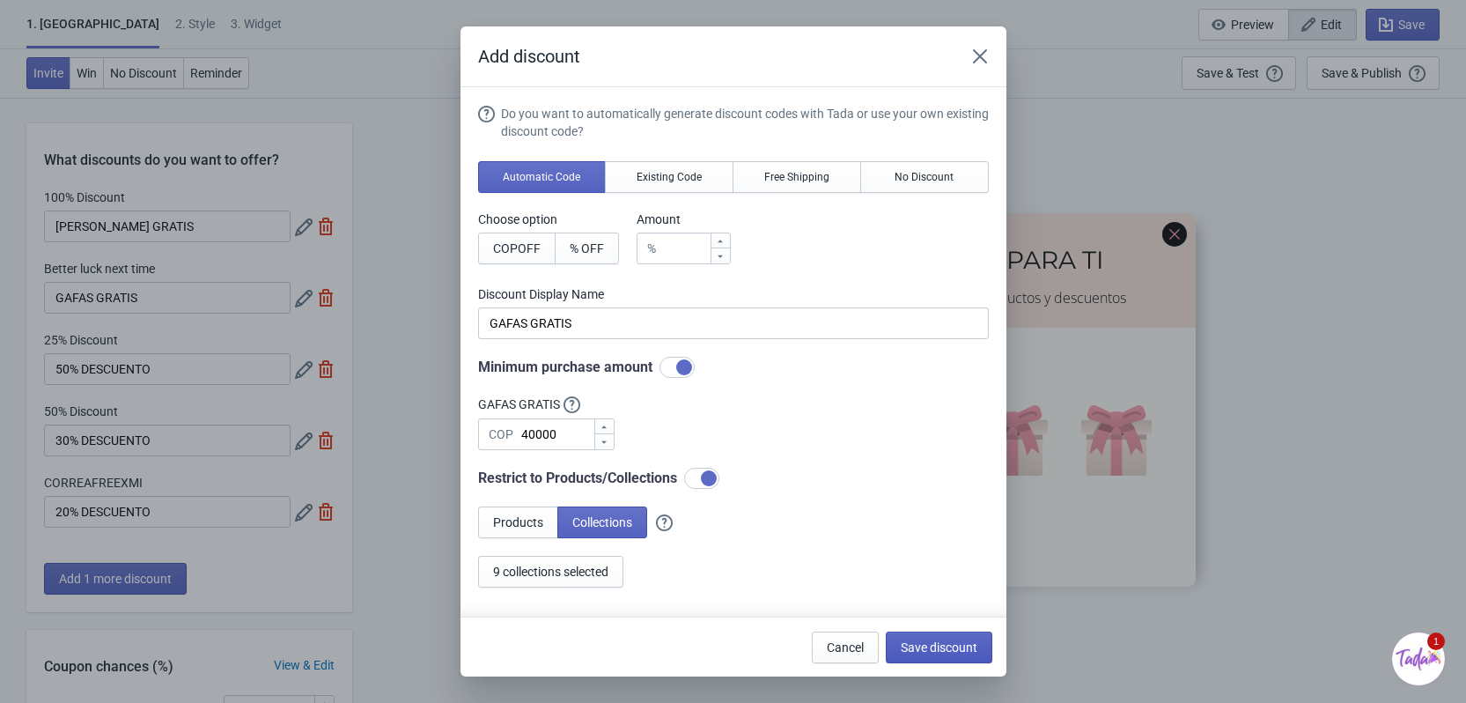
click at [954, 637] on button "Save discount" at bounding box center [939, 647] width 107 height 32
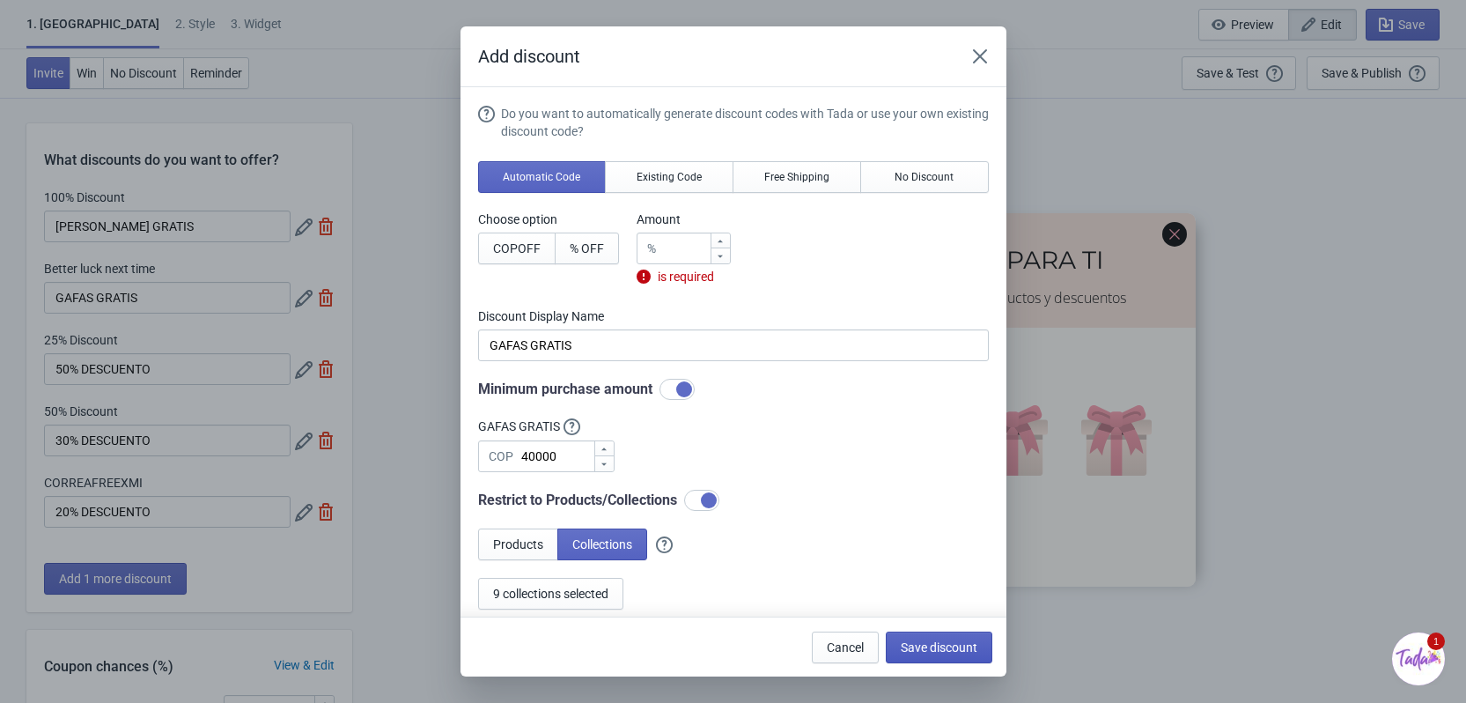
click at [939, 647] on span "Save discount" at bounding box center [939, 647] width 77 height 14
click at [696, 247] on input "number" at bounding box center [686, 248] width 47 height 32
type input "1"
type input "1% Discount"
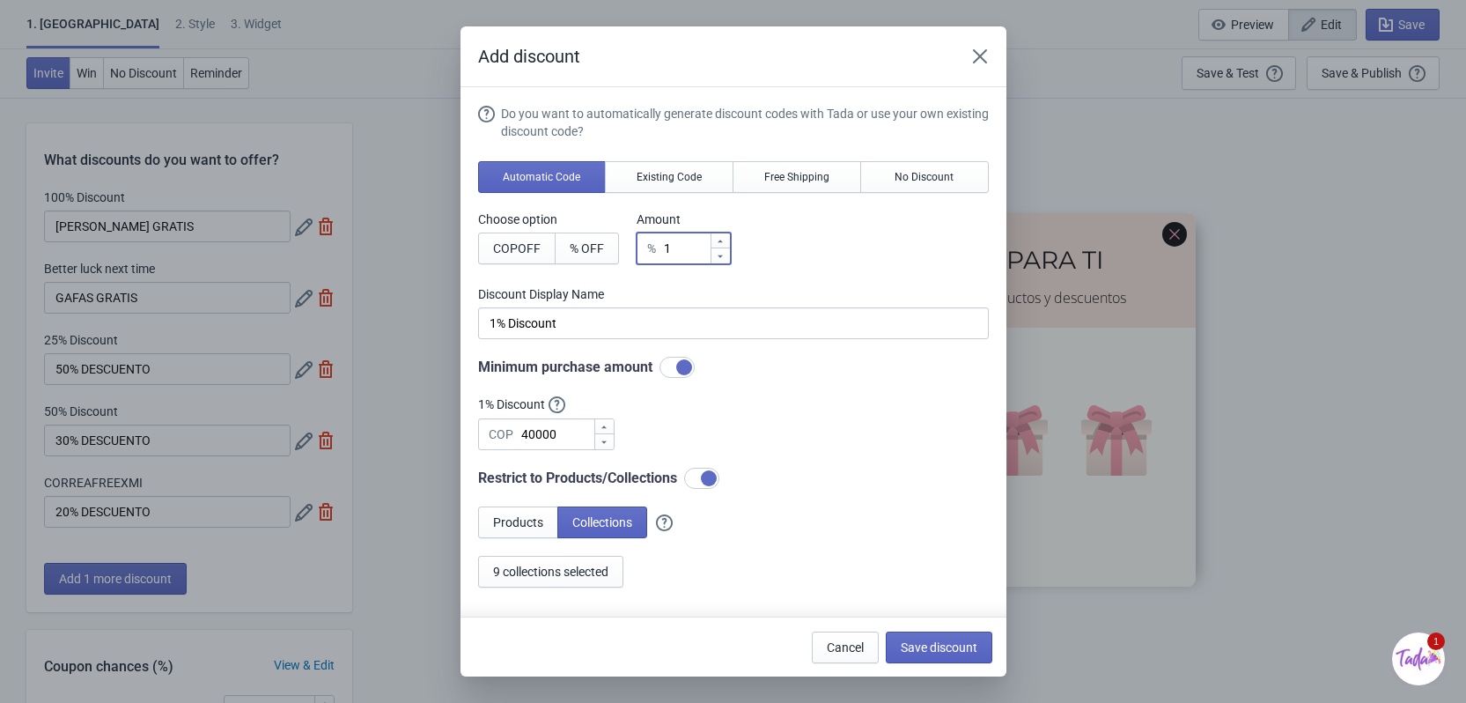
type input "10"
type input "10% Discount"
type input "100"
type input "100% Discount"
type input "100"
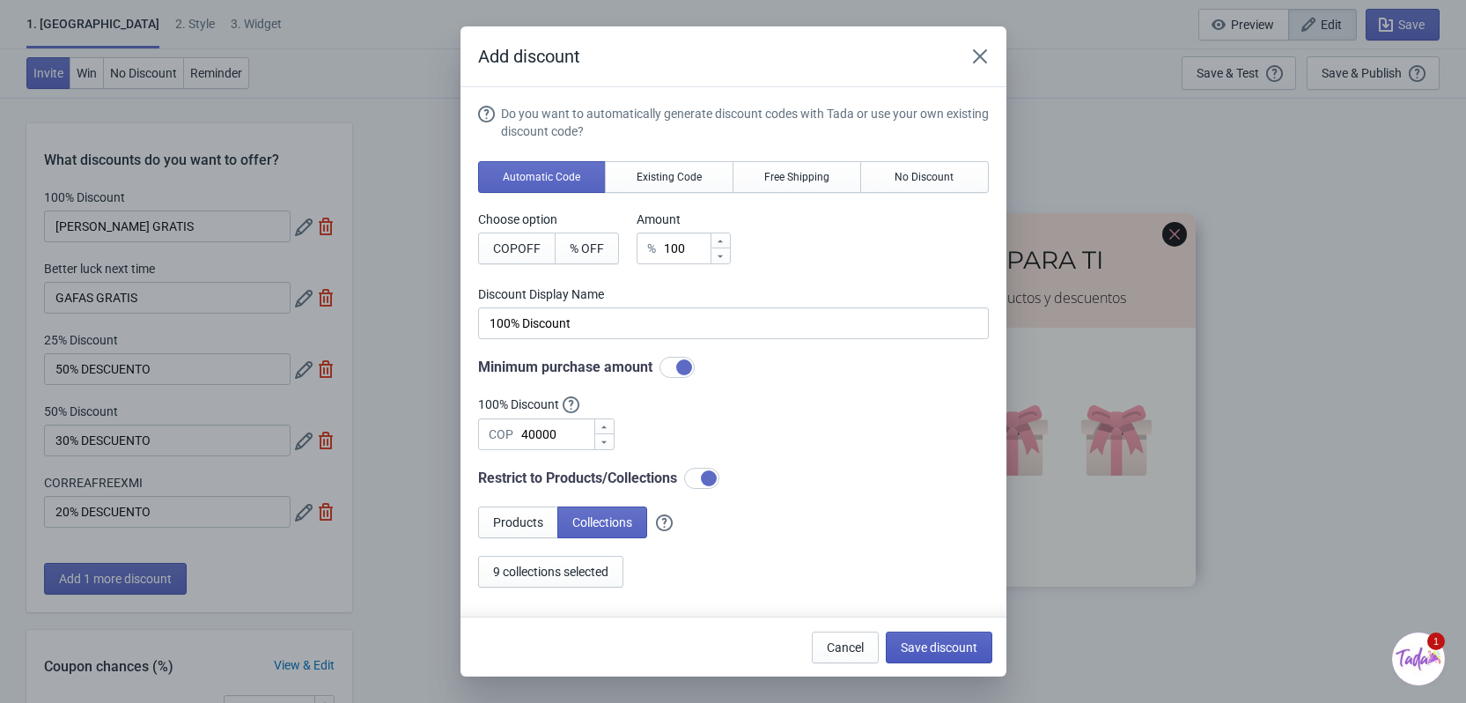
click at [951, 643] on span "Save discount" at bounding box center [939, 647] width 77 height 14
type input "100% Discount"
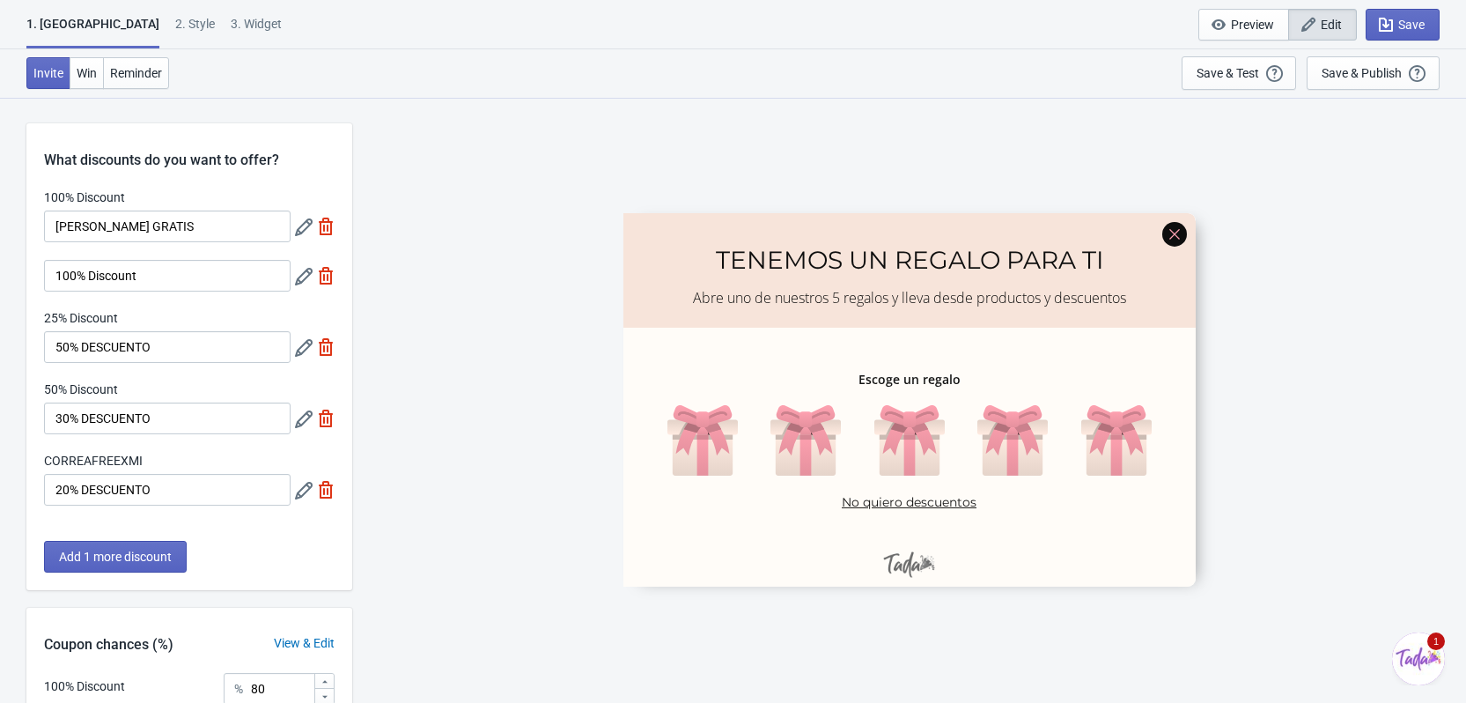
click at [304, 269] on icon at bounding box center [304, 277] width 18 height 18
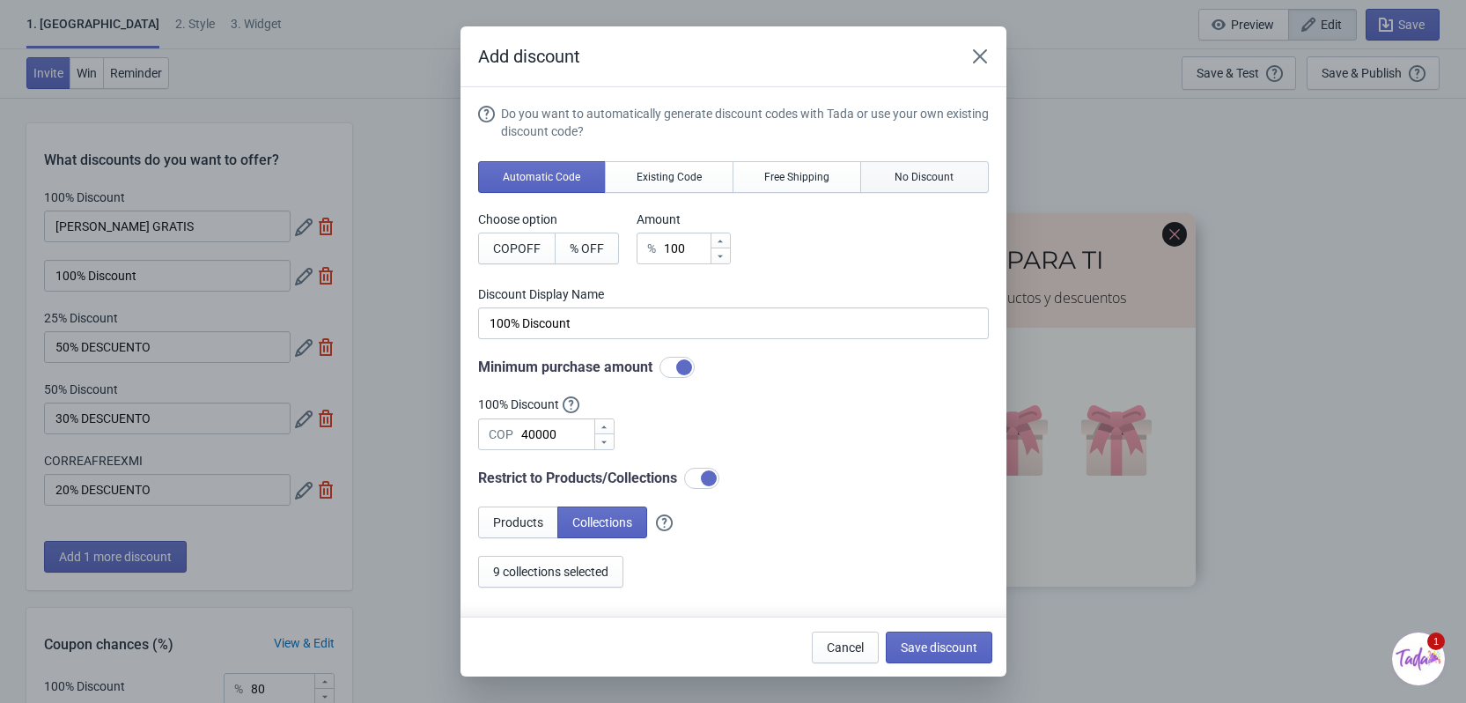
click at [933, 174] on span "No Discount" at bounding box center [924, 177] width 59 height 14
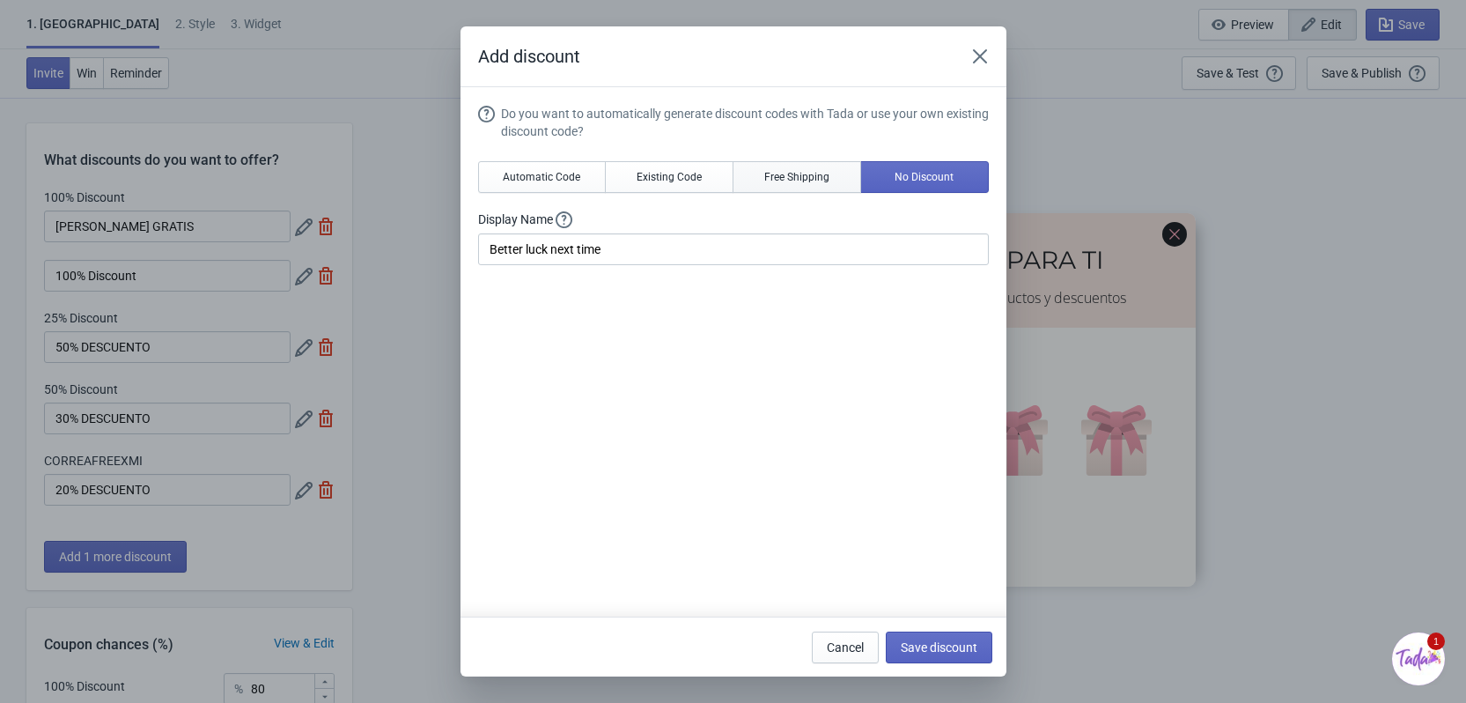
click at [802, 171] on span "Free Shipping" at bounding box center [796, 177] width 65 height 14
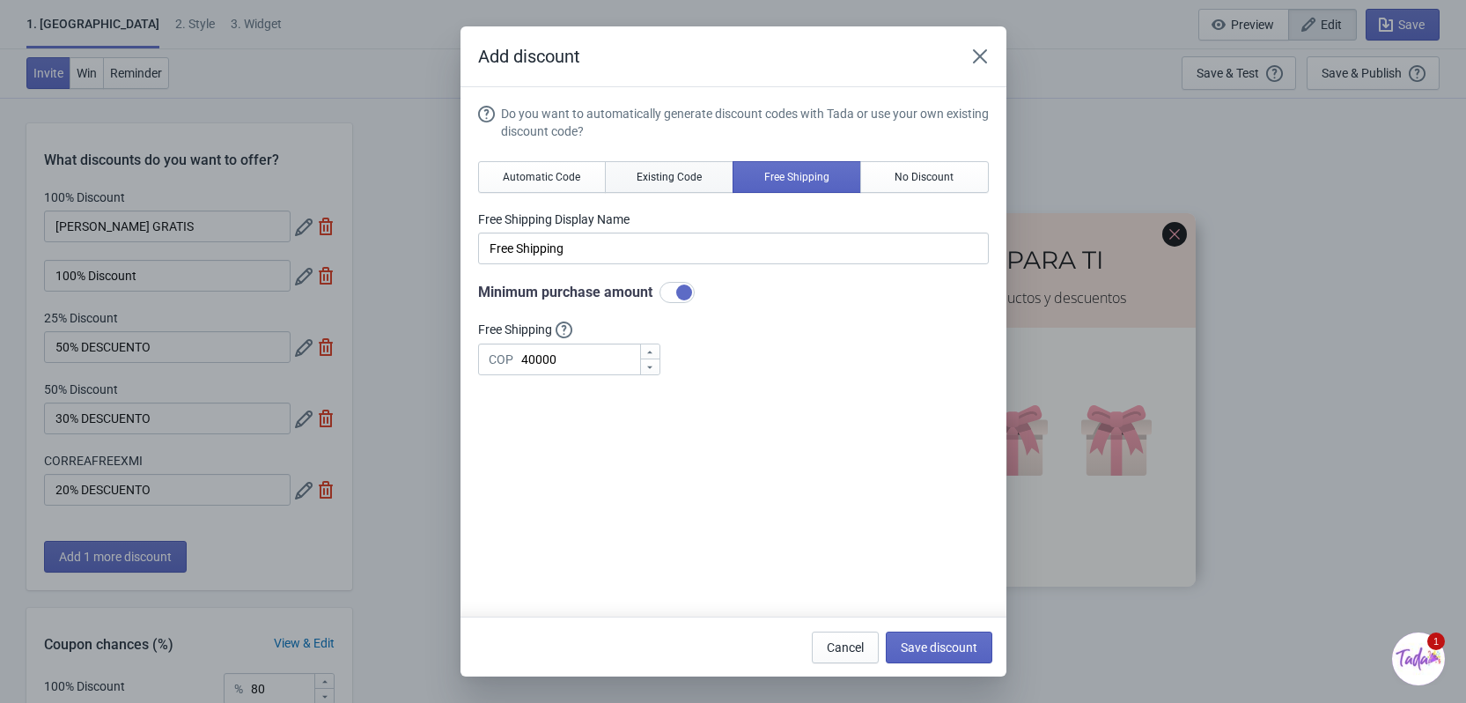
click at [670, 173] on span "Existing Code" at bounding box center [669, 177] width 65 height 14
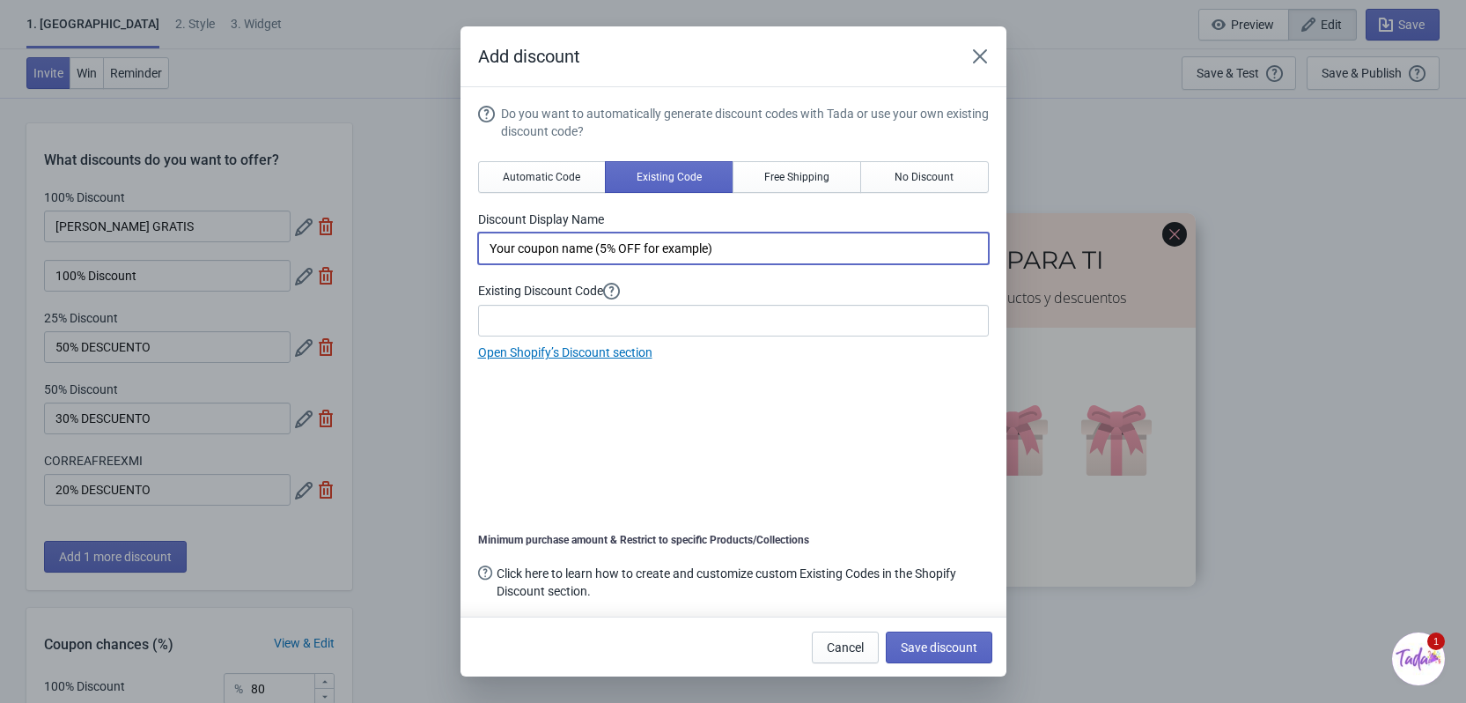
drag, startPoint x: 797, startPoint y: 257, endPoint x: 460, endPoint y: 239, distance: 336.9
click at [461, 239] on section "Do you want to automatically generate discount codes with Tada or use your own …" at bounding box center [733, 359] width 546 height 545
type input "GAFAS GRATIS"
click at [567, 166] on button "Automatic Code" at bounding box center [542, 177] width 129 height 32
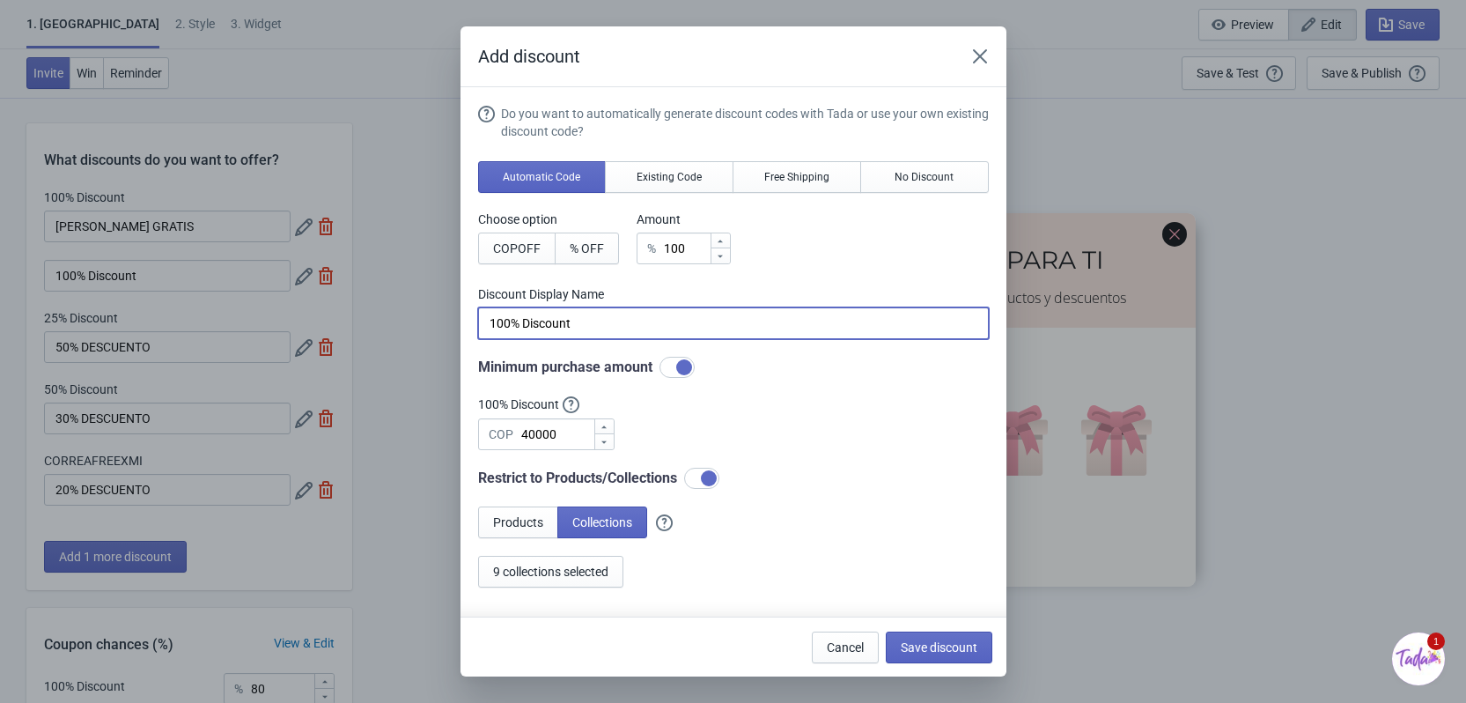
drag, startPoint x: 625, startPoint y: 324, endPoint x: 422, endPoint y: 313, distance: 203.7
click at [422, 313] on div "Add discount Do you want to automatically generate discount codes with Tada or …" at bounding box center [733, 351] width 1466 height 650
type input "GAFAS GRATIS"
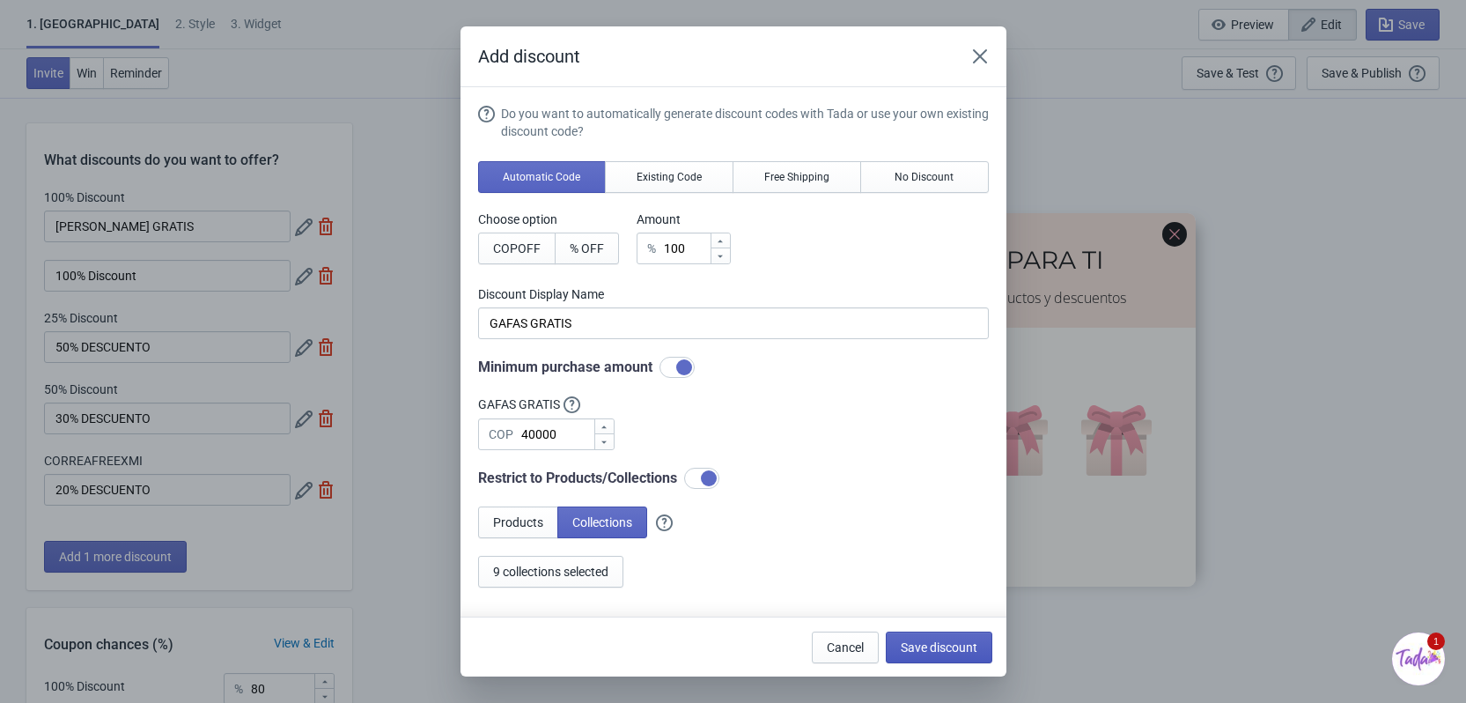
click at [953, 637] on button "Save discount" at bounding box center [939, 647] width 107 height 32
type input "GAFAS GRATIS"
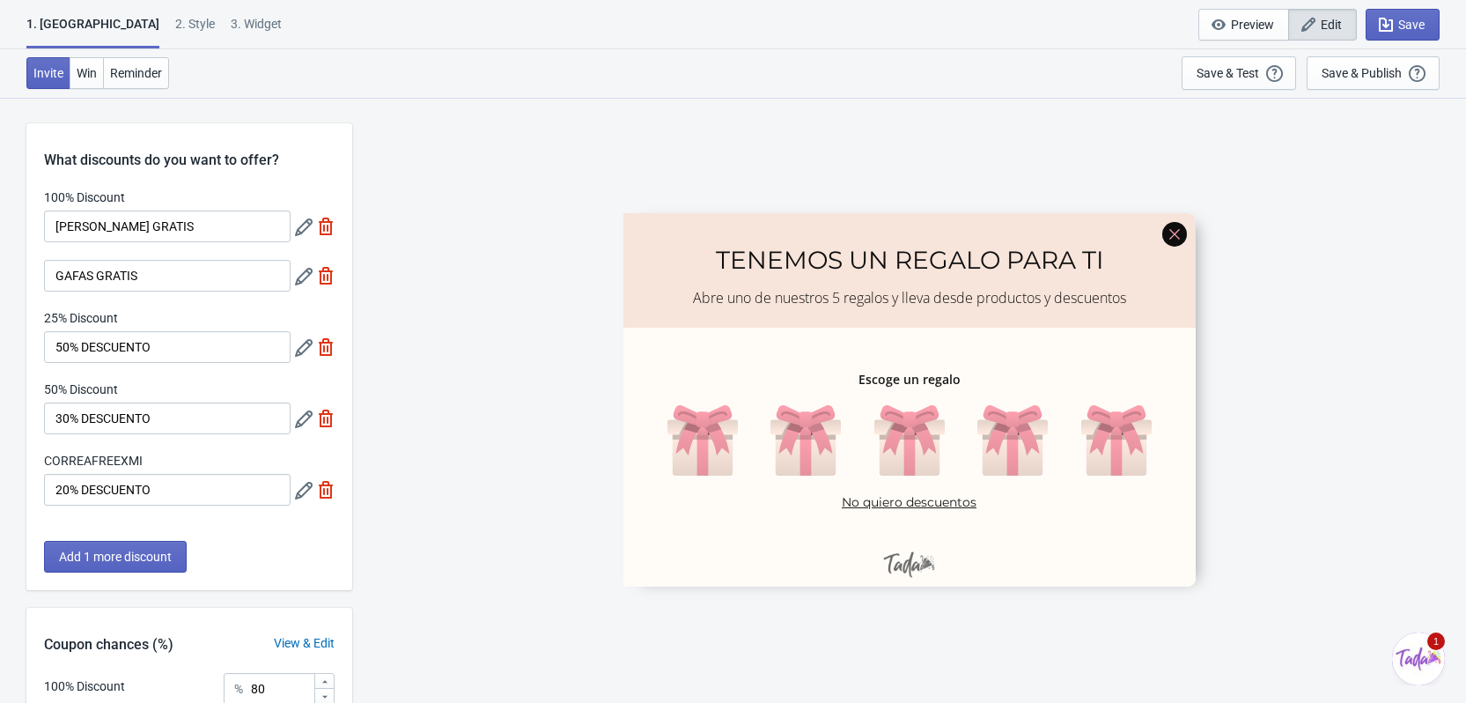
click at [510, 349] on div "SASDERWERT3H TENEMOS UN REGALO PARA TI Abre uno de nuestros 5 regalos y lleva d…" at bounding box center [909, 399] width 1096 height 605
click at [322, 276] on img at bounding box center [326, 276] width 18 height 18
type input "25"
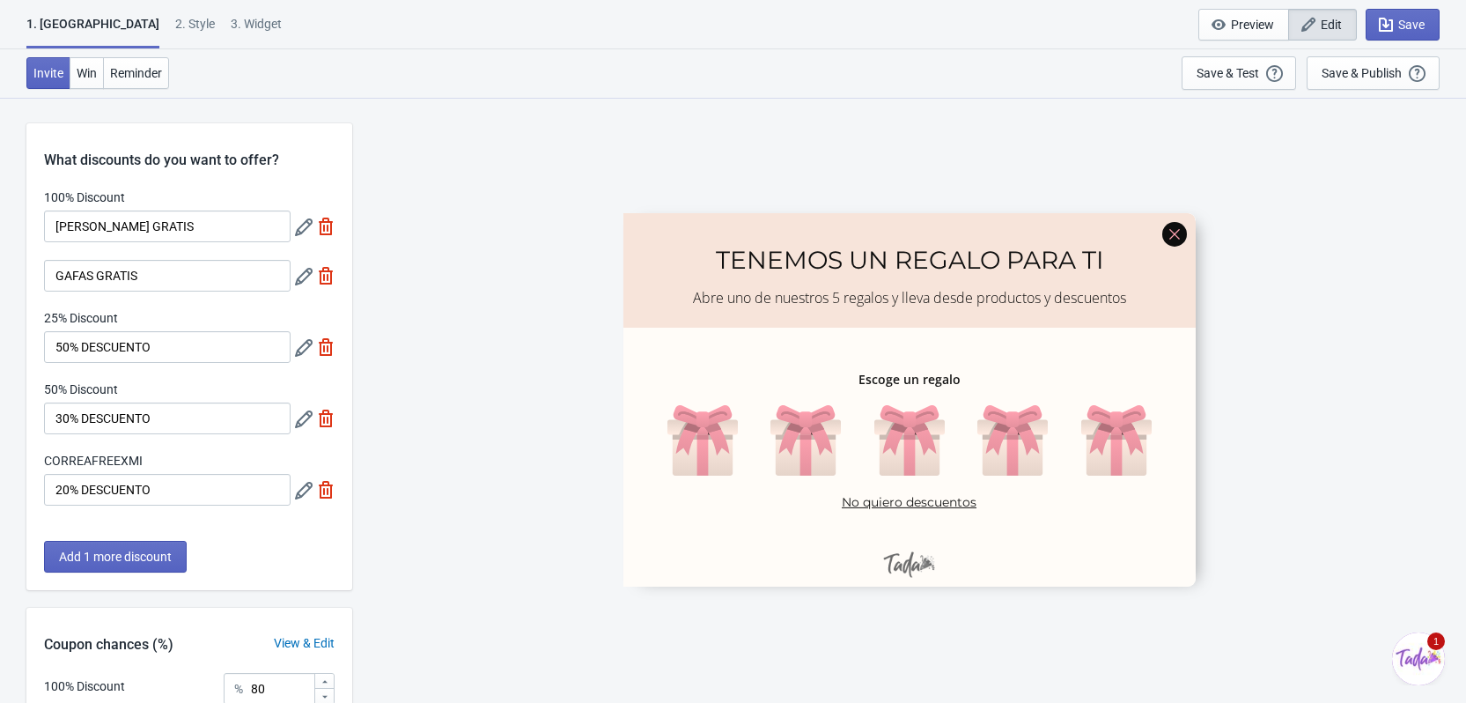
type input "25"
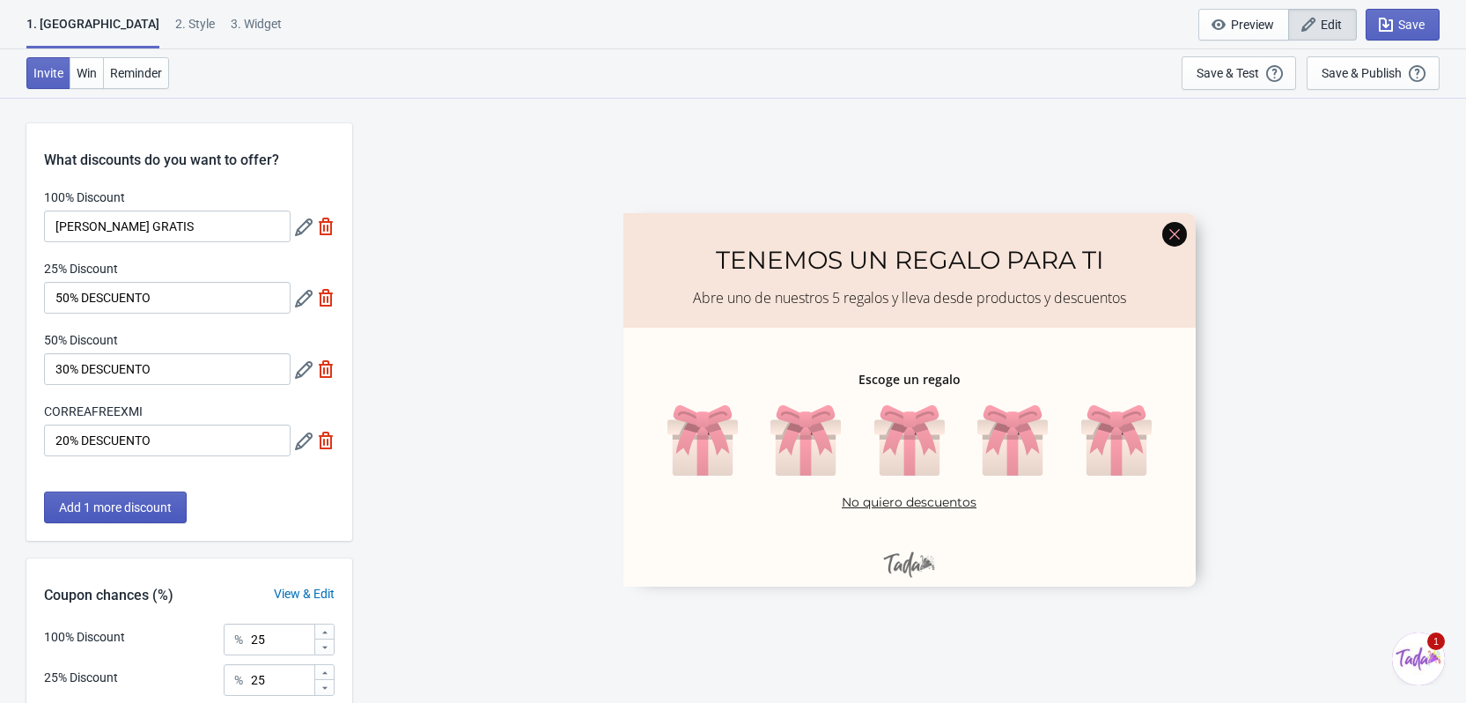
click at [131, 500] on span "Add 1 more discount" at bounding box center [115, 507] width 113 height 14
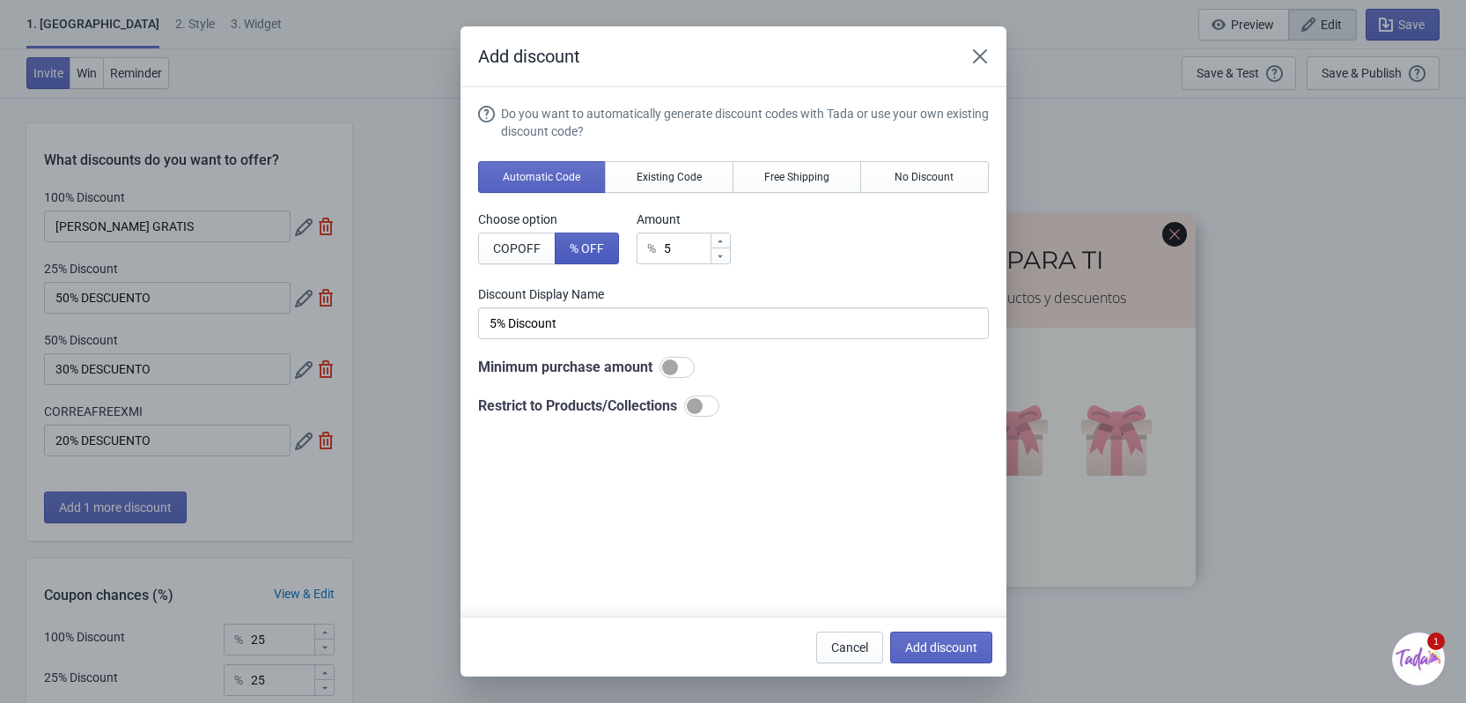
click at [603, 251] on span "% OFF" at bounding box center [587, 248] width 34 height 14
click at [671, 242] on input "5" at bounding box center [686, 248] width 47 height 32
type input "% Discount"
type input "1"
type input "1% Discount"
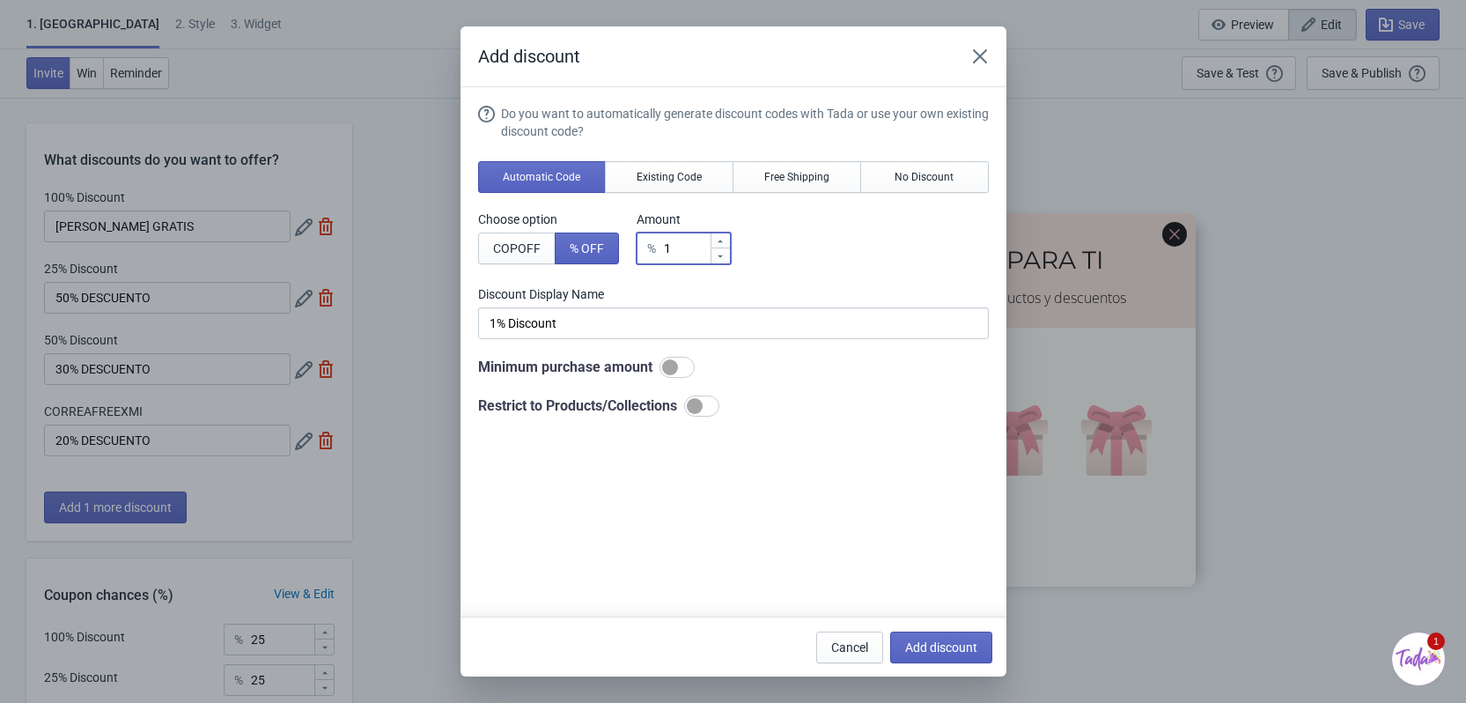
type input "10"
type input "10% Discount"
type input "100"
type input "100% Discount"
type input "100"
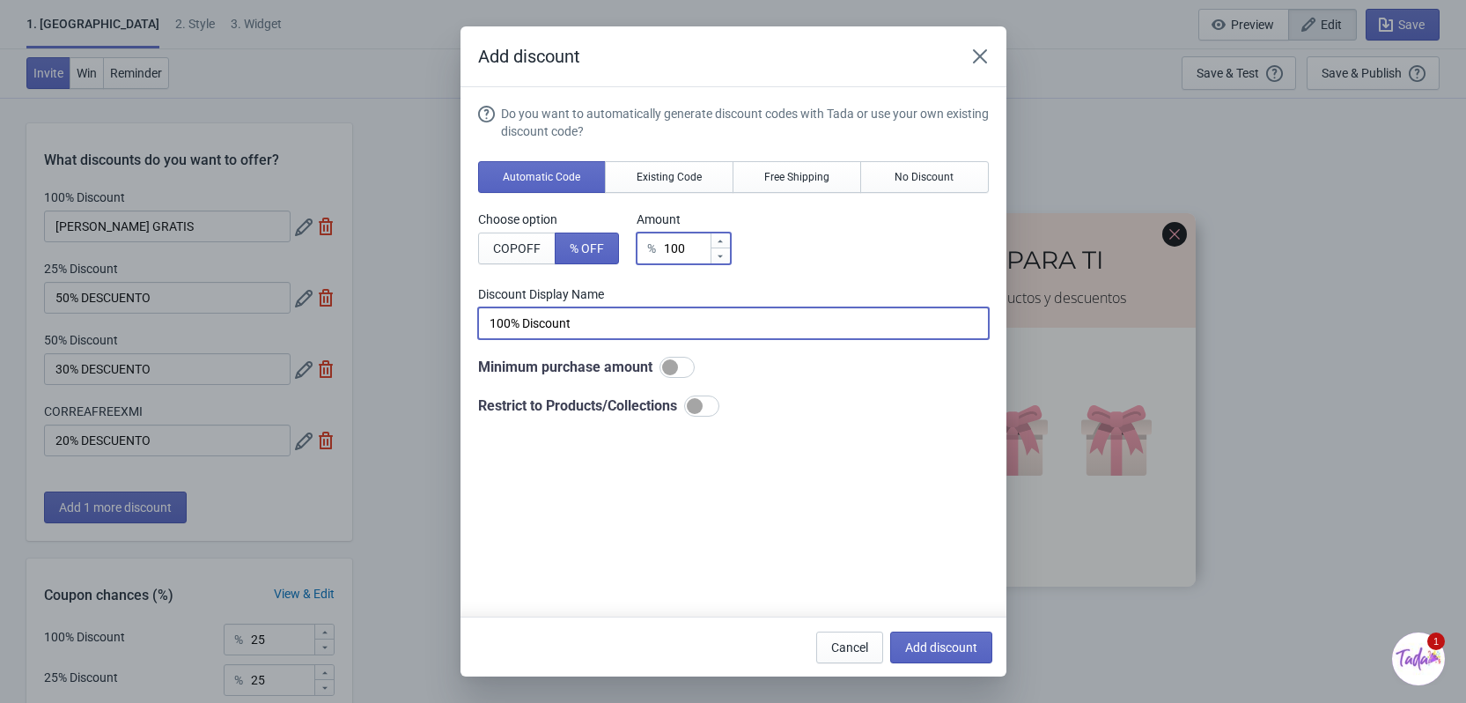
click at [632, 321] on input "100% Discount" at bounding box center [733, 323] width 511 height 32
drag, startPoint x: 696, startPoint y: 327, endPoint x: 441, endPoint y: 308, distance: 255.1
click at [441, 308] on div "Add discount Do you want to automatically generate discount codes with Tada or …" at bounding box center [733, 351] width 1466 height 650
type input "GAFAS GRATIS"
click at [655, 372] on div "Minimum purchase amount" at bounding box center [733, 367] width 511 height 21
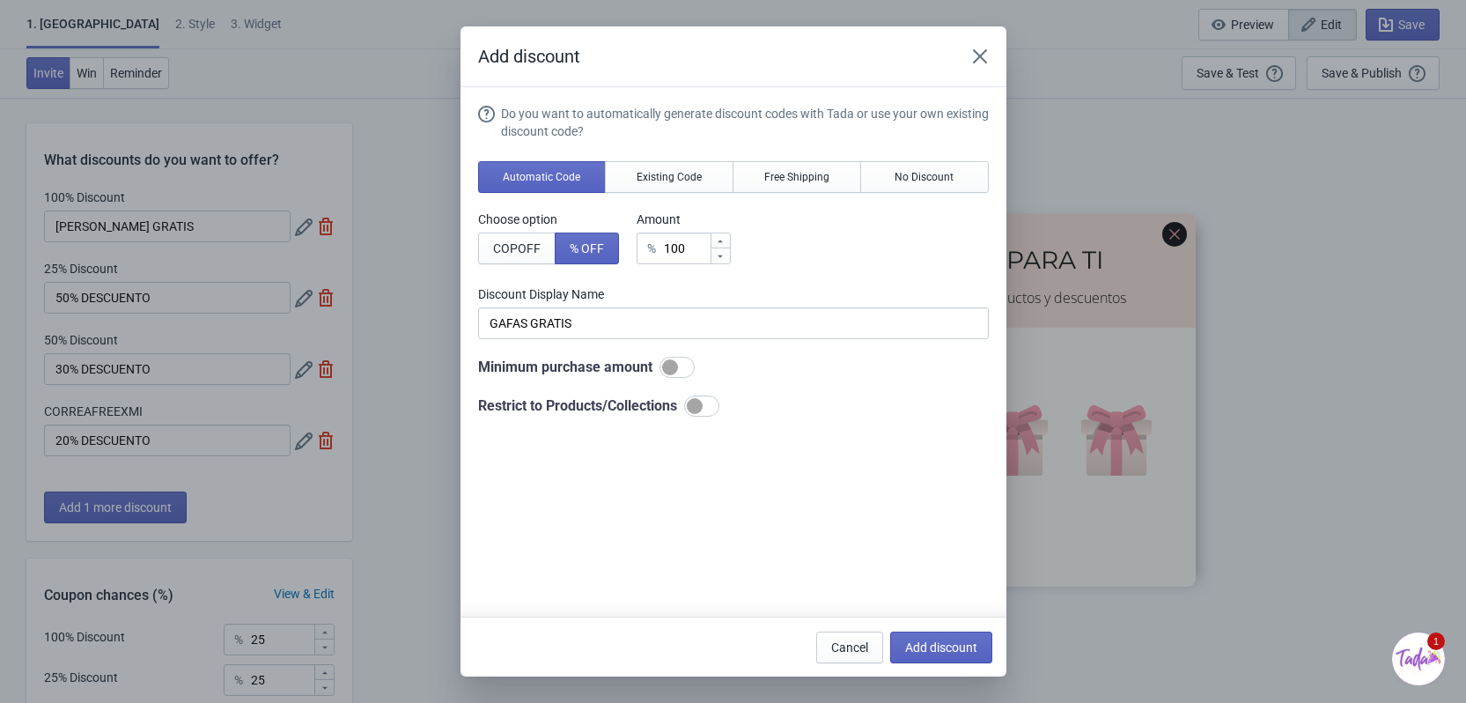
click at [664, 369] on div at bounding box center [670, 367] width 16 height 16
checkbox input "true"
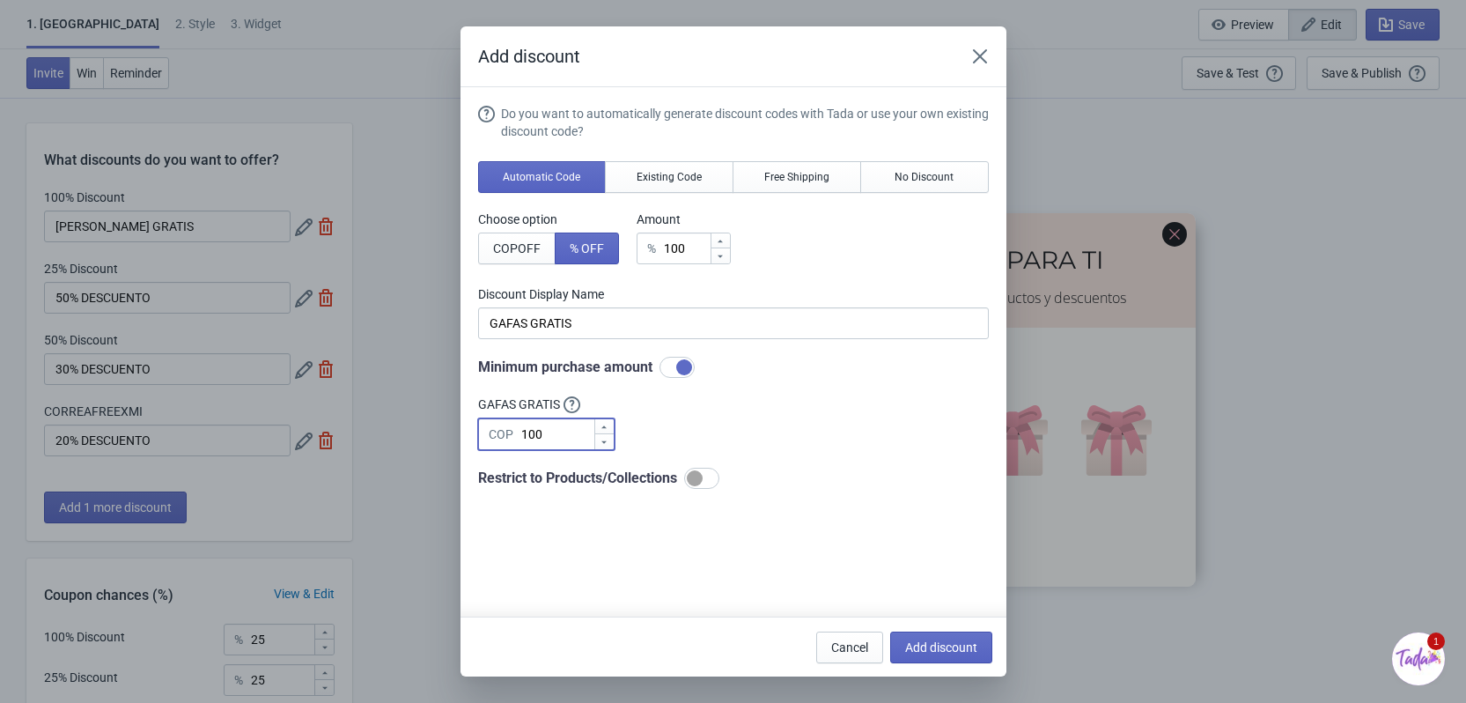
click at [587, 425] on input "100" at bounding box center [556, 434] width 73 height 32
type input "1"
click at [707, 478] on div at bounding box center [701, 478] width 35 height 21
type input "40000"
checkbox input "true"
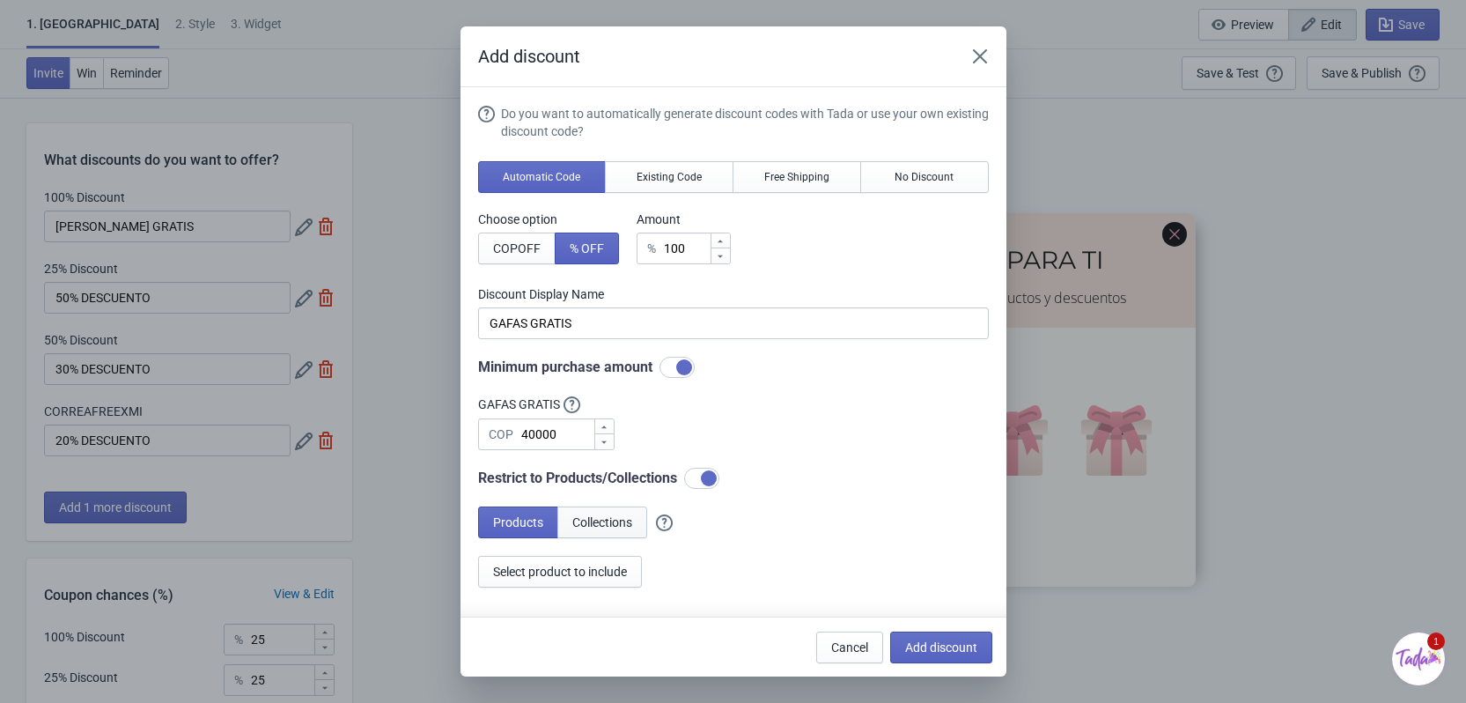
click at [573, 527] on span "Collections" at bounding box center [602, 522] width 60 height 14
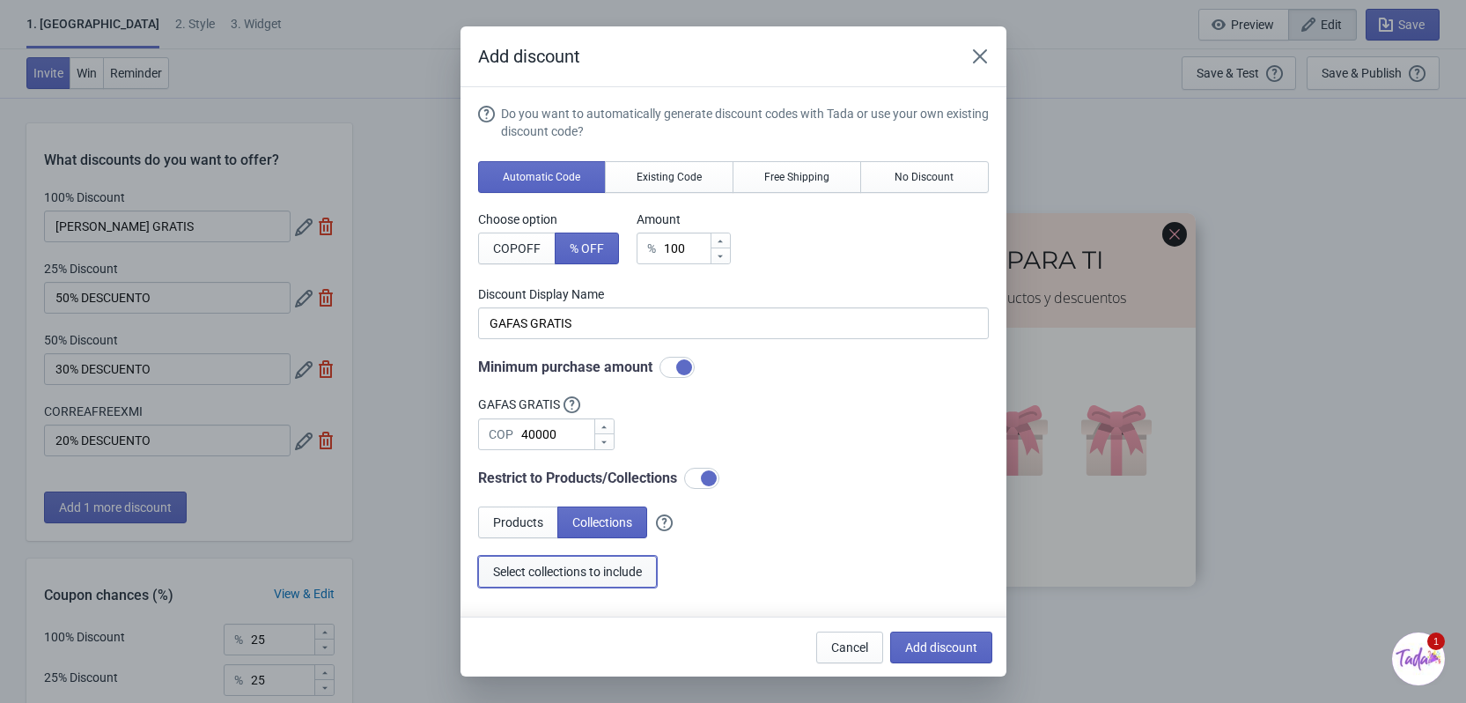
click at [599, 559] on button "Select collections to include" at bounding box center [567, 572] width 179 height 32
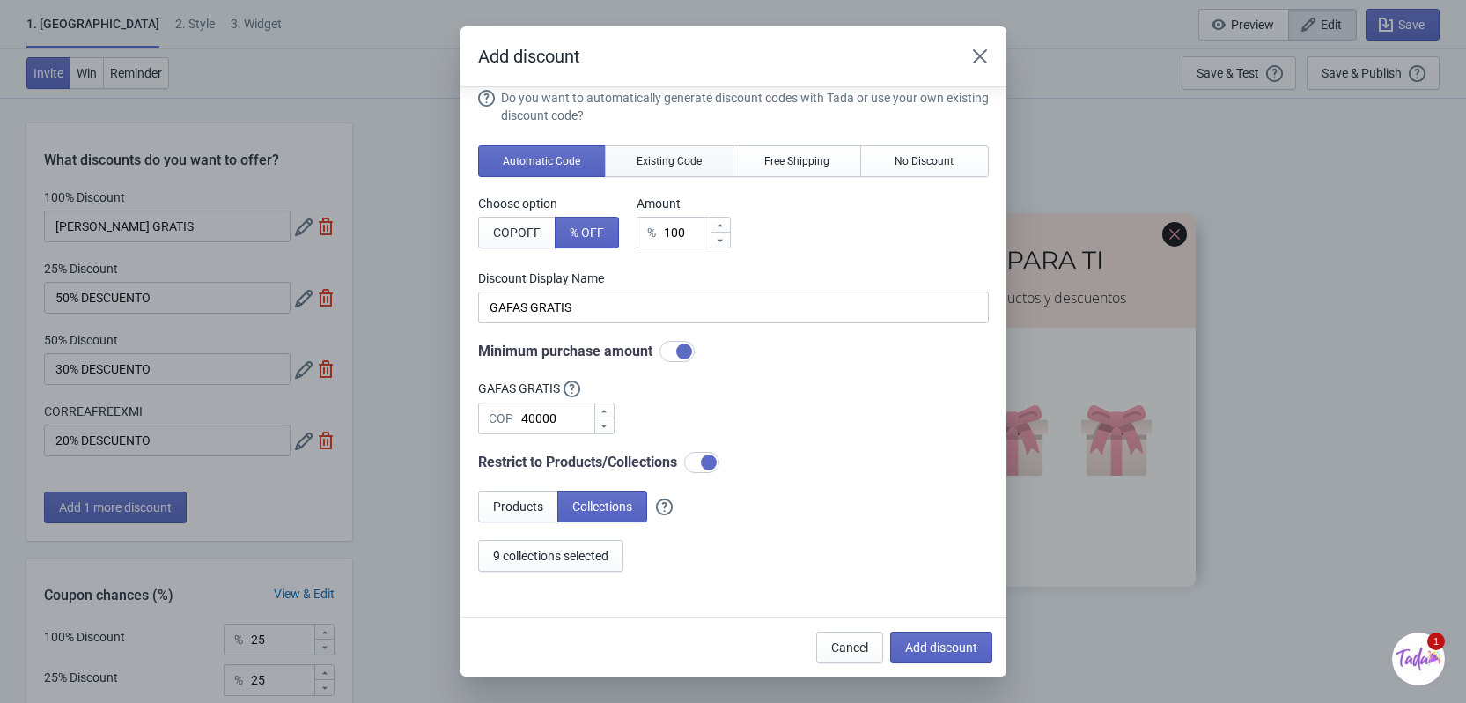
click at [676, 165] on span "Existing Code" at bounding box center [669, 161] width 65 height 14
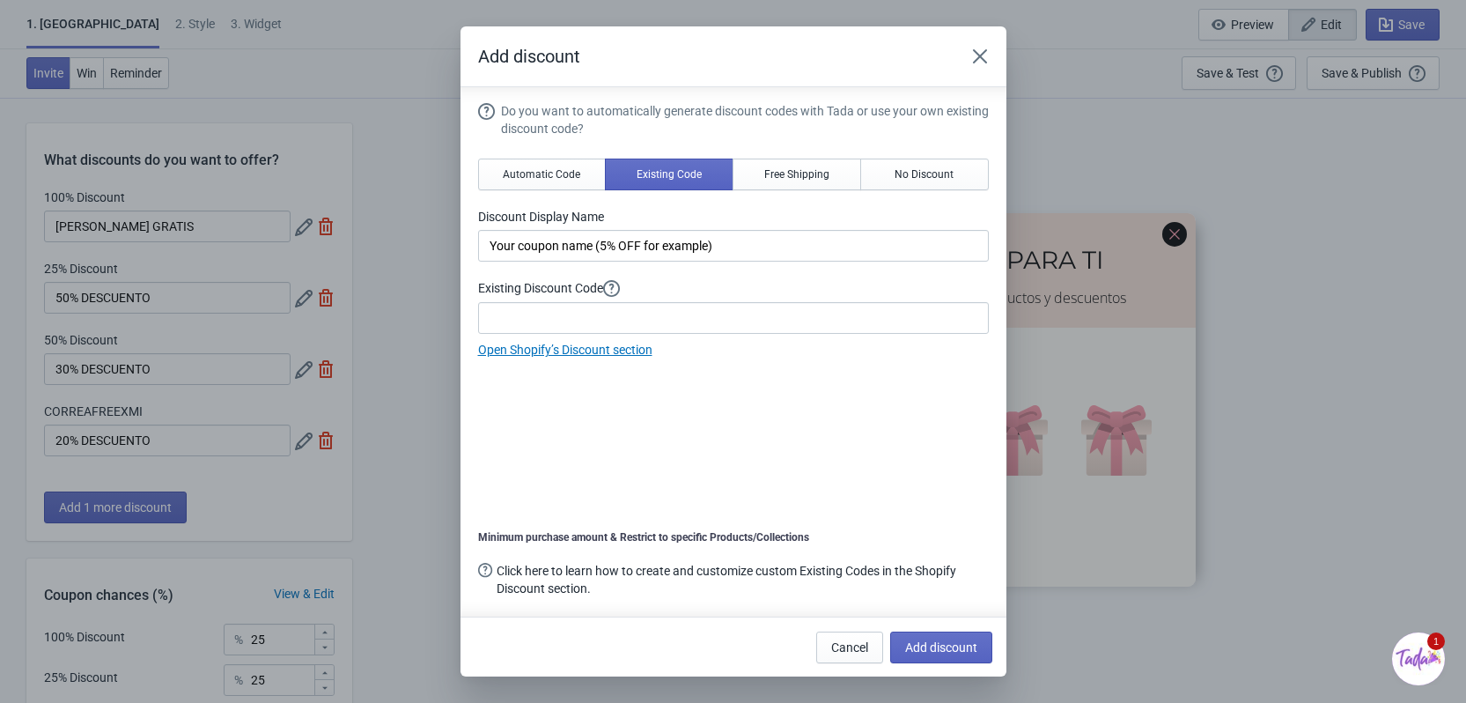
scroll to position [0, 0]
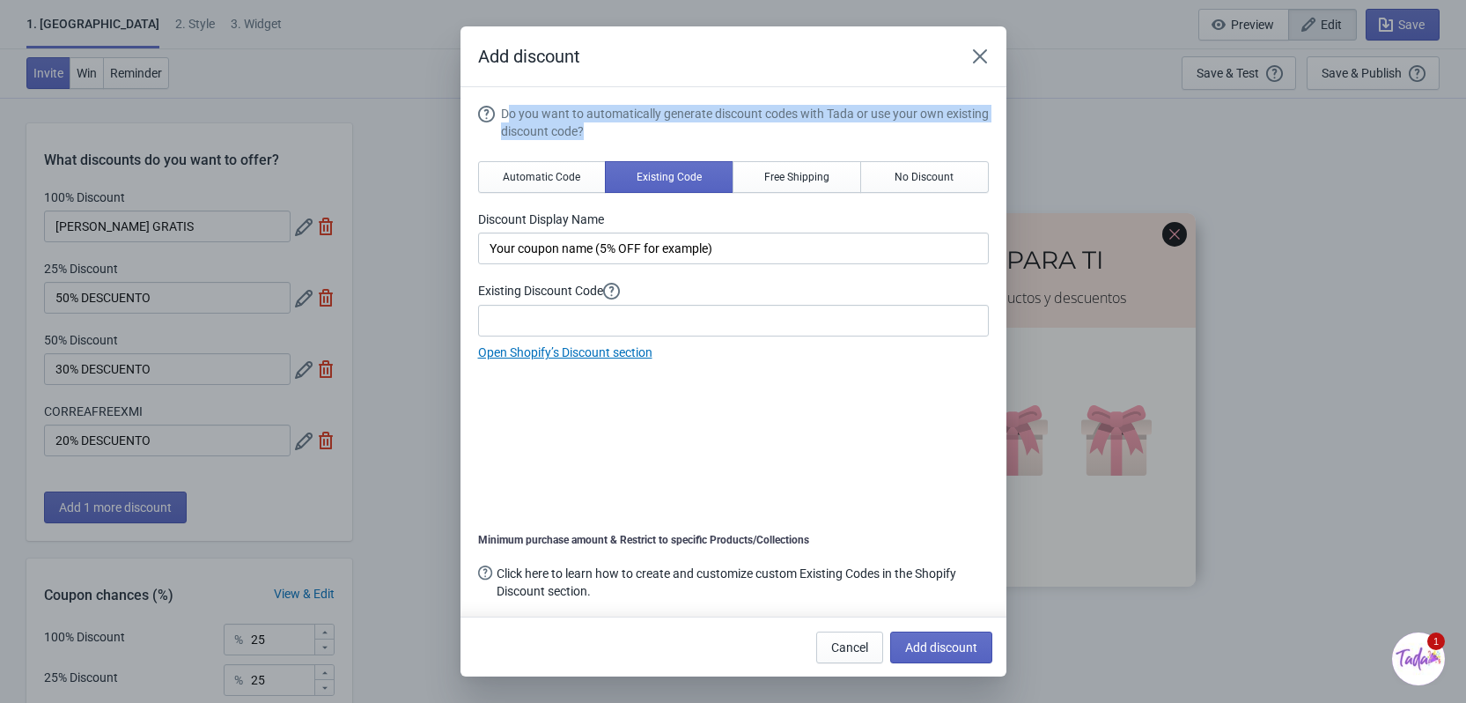
drag, startPoint x: 711, startPoint y: 132, endPoint x: 505, endPoint y: 111, distance: 206.2
click at [505, 111] on div "Do you want to automatically generate discount codes with Tada or use your own …" at bounding box center [745, 122] width 488 height 35
click at [537, 112] on div "Do you want to automatically generate discount codes with Tada or use your own …" at bounding box center [745, 122] width 488 height 35
drag, startPoint x: 649, startPoint y: 125, endPoint x: 489, endPoint y: 113, distance: 160.7
click at [489, 113] on div "Do you want to automatically generate discount codes with Tada or use your own …" at bounding box center [733, 122] width 511 height 35
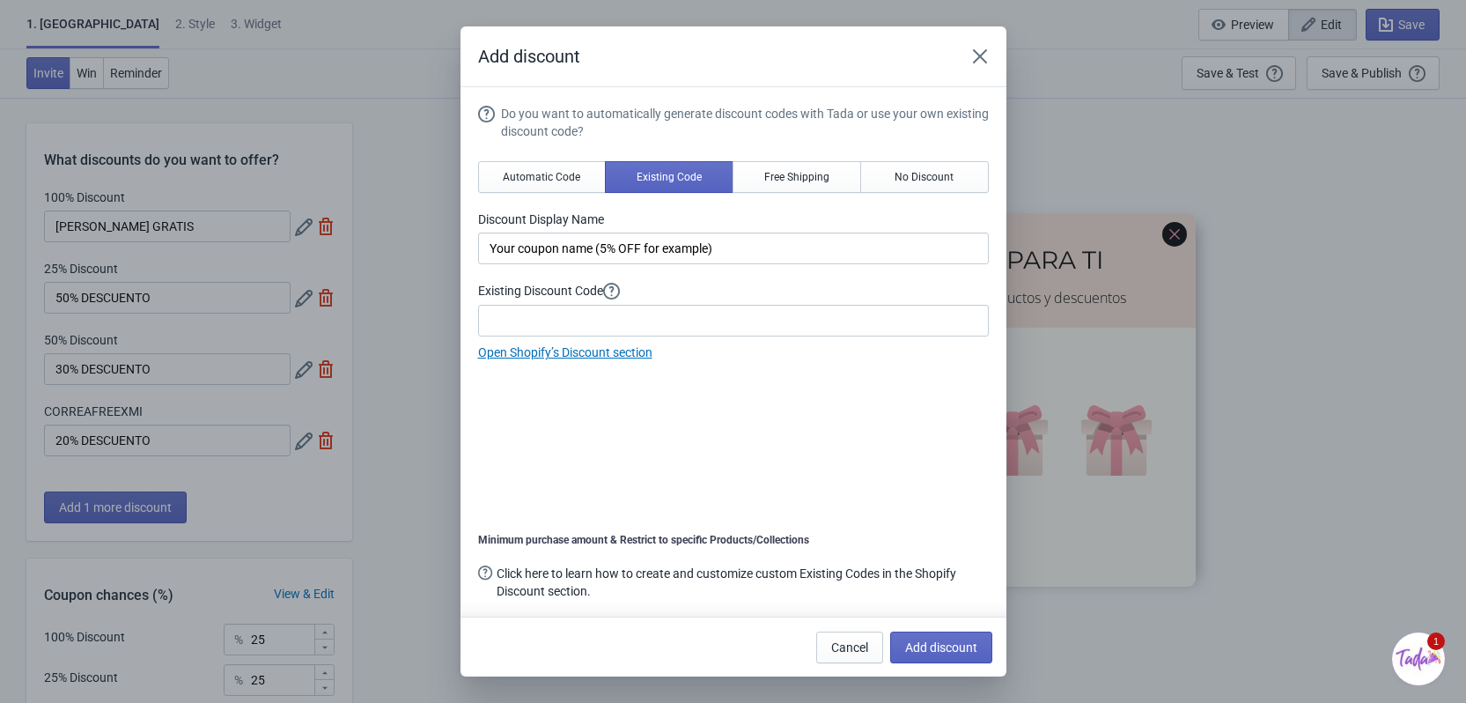
click at [705, 146] on div "Do you want to automatically generate discount codes with Tada or use your own …" at bounding box center [733, 233] width 511 height 257
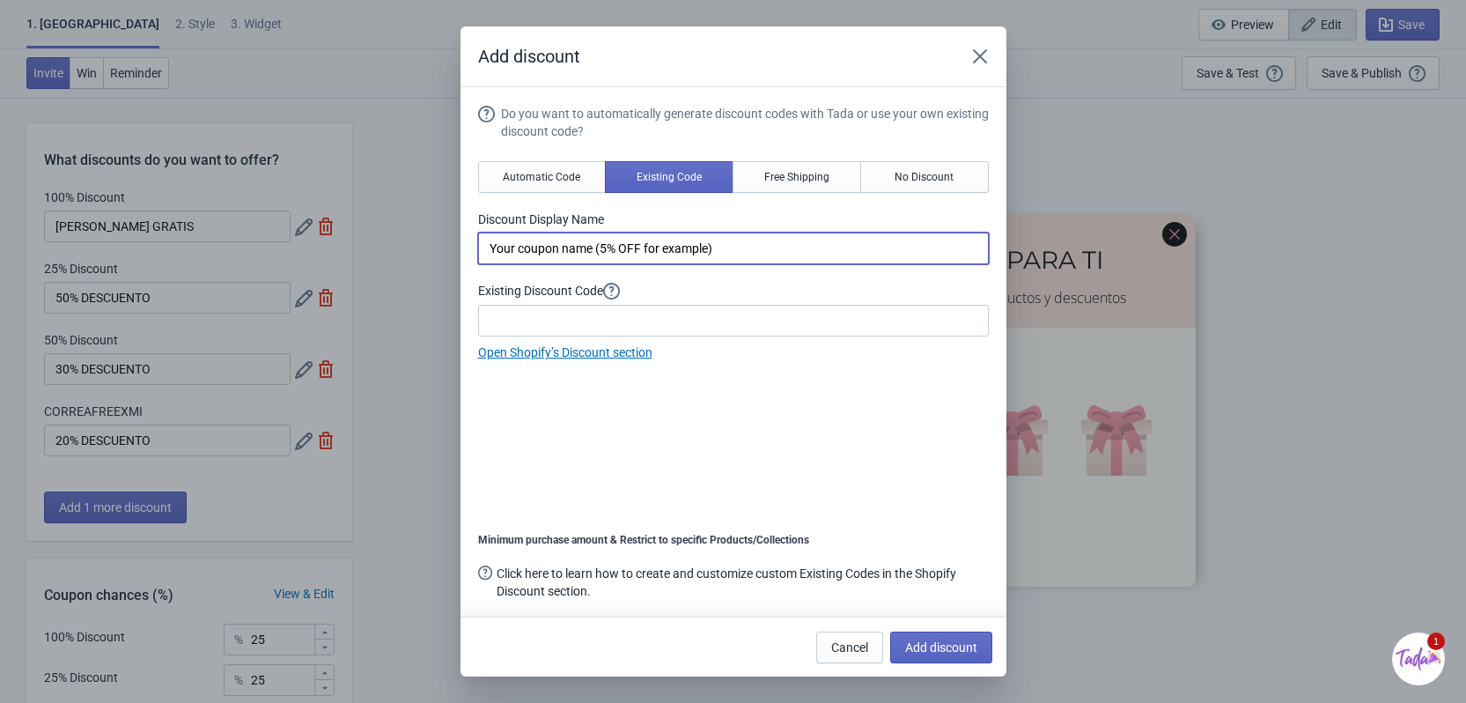
click at [607, 245] on input "Your coupon name (5% OFF for example)" at bounding box center [733, 248] width 511 height 32
click at [777, 176] on span "Free Shipping" at bounding box center [796, 177] width 65 height 14
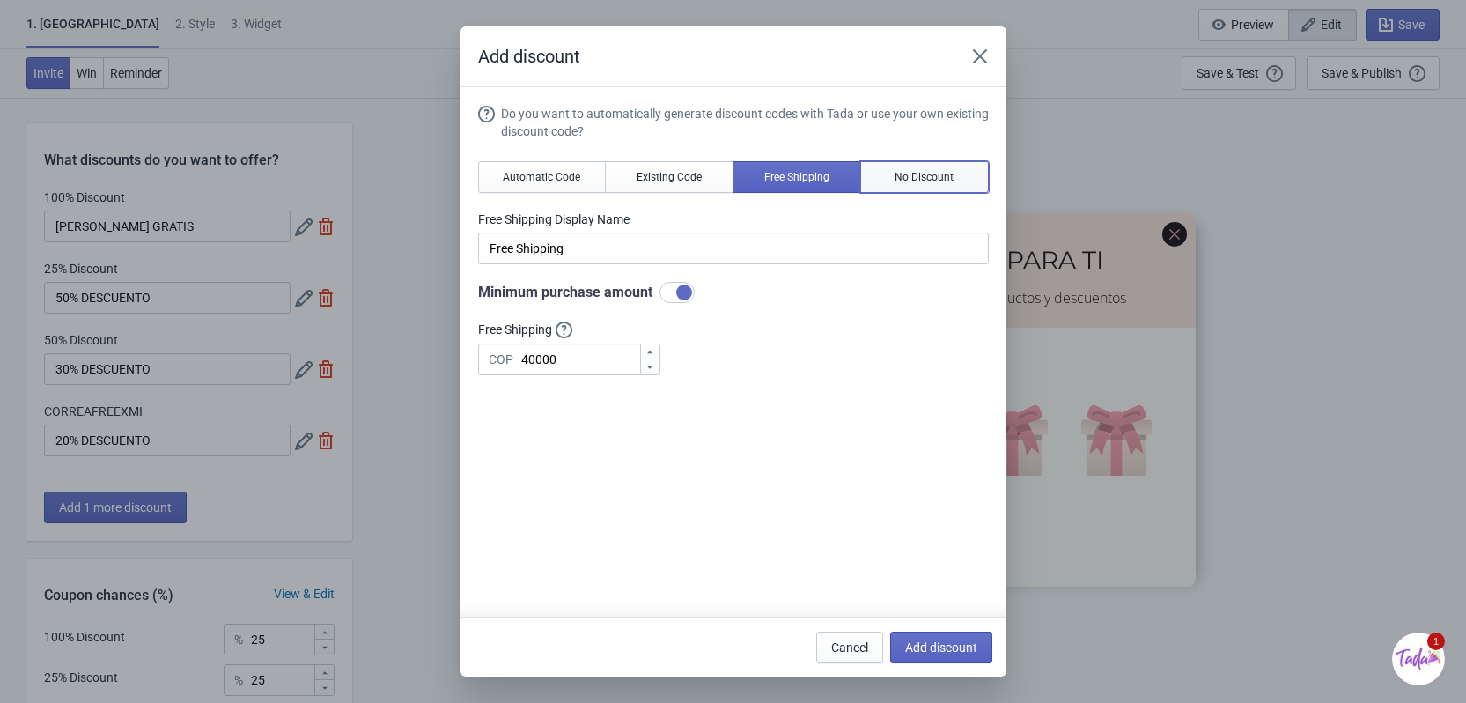
click at [889, 167] on button "No Discount" at bounding box center [924, 177] width 129 height 32
type input "Better luck next time"
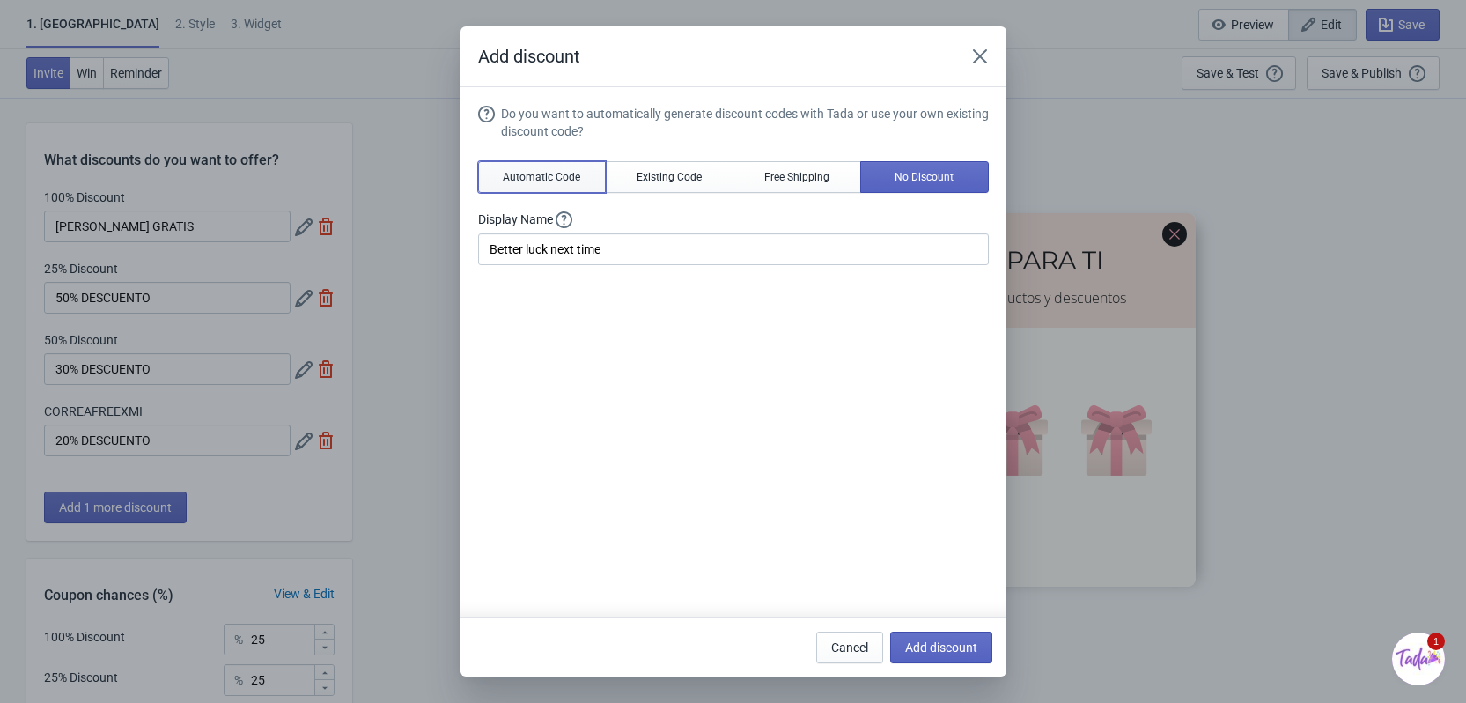
click at [506, 174] on span "Automatic Code" at bounding box center [541, 177] width 77 height 14
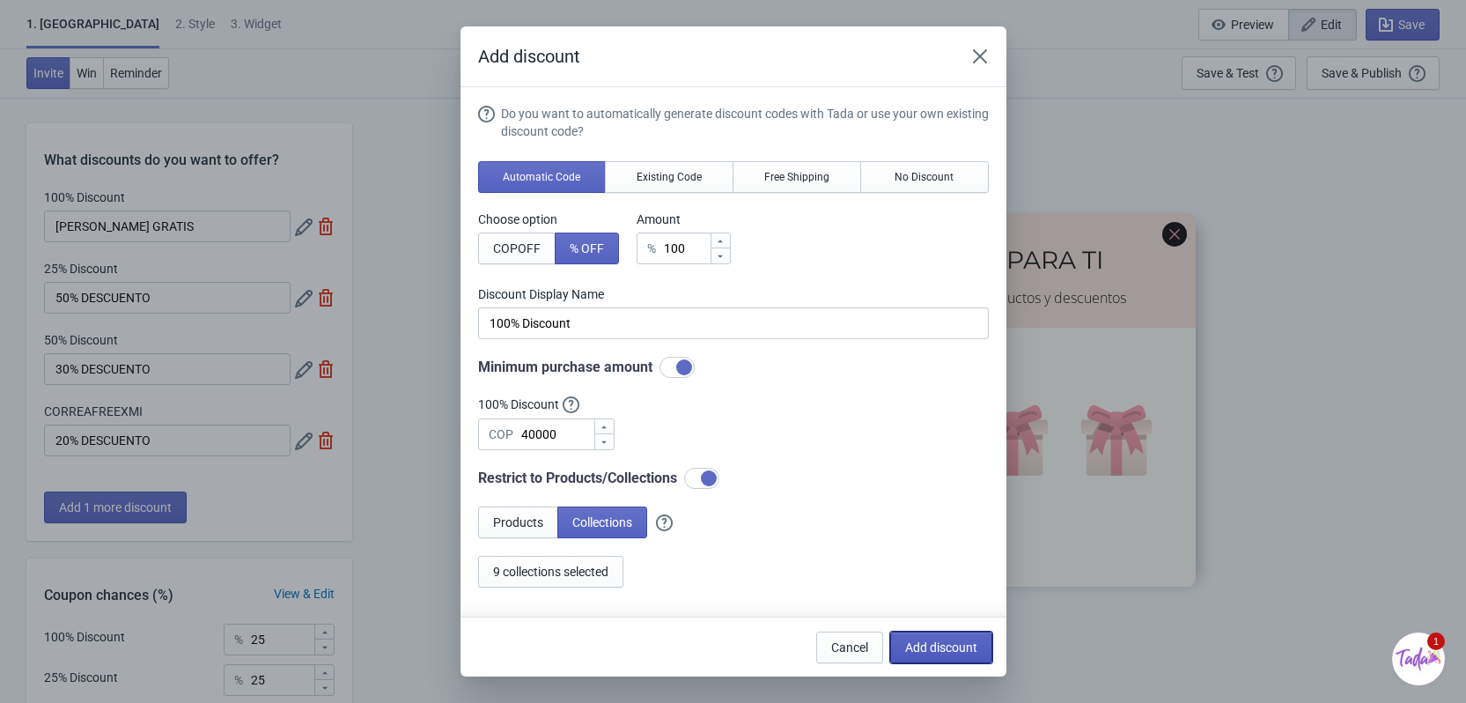
click at [960, 647] on span "Add discount" at bounding box center [941, 647] width 72 height 14
type input "20"
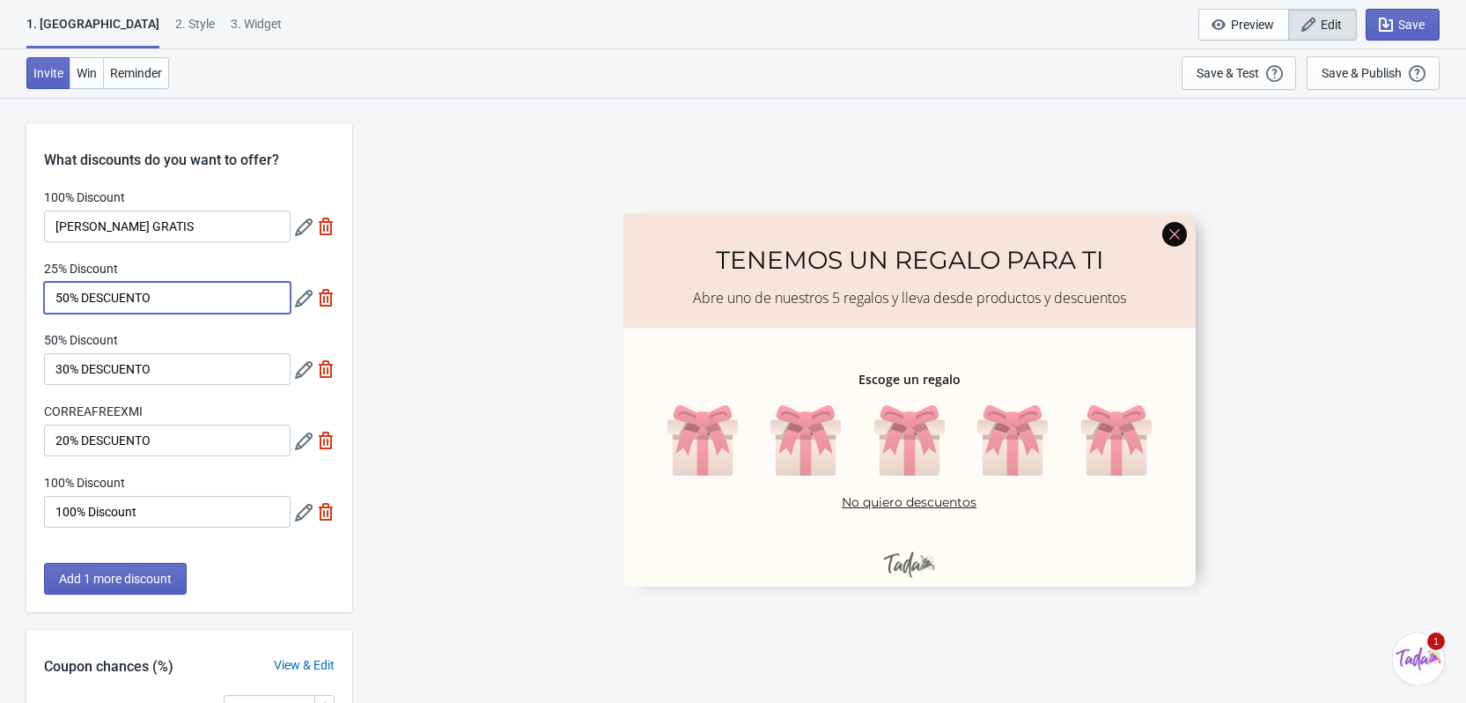
click at [231, 307] on input "50% DESCUENTO" at bounding box center [167, 298] width 247 height 32
click at [114, 263] on label "25% Discount" at bounding box center [81, 269] width 74 height 18
click at [114, 282] on input "50% DESCUENTO" at bounding box center [167, 298] width 247 height 32
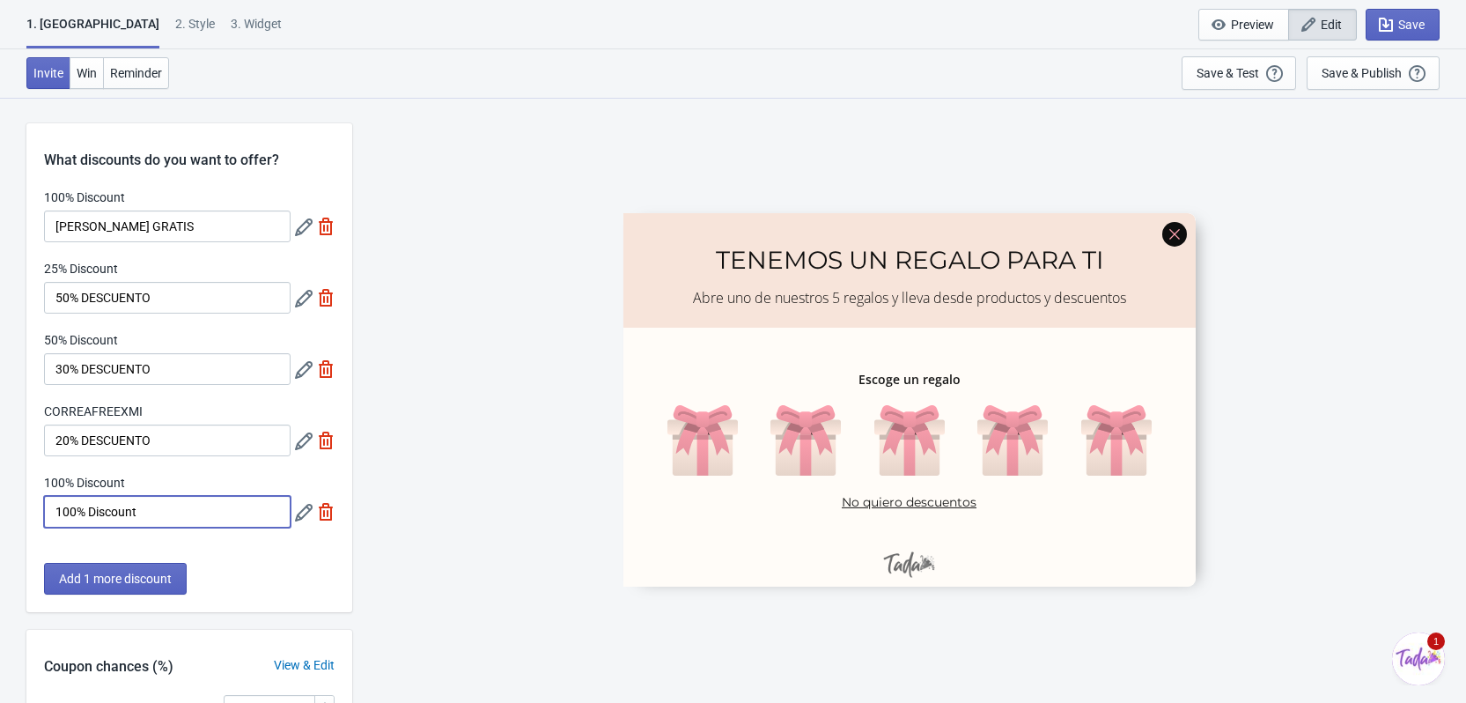
click at [154, 513] on input "100% Discount" at bounding box center [167, 512] width 247 height 32
click at [136, 490] on div "100% Discount" at bounding box center [167, 485] width 247 height 22
click at [142, 482] on div "100% Discount" at bounding box center [167, 485] width 247 height 22
drag, startPoint x: 176, startPoint y: 508, endPoint x: 90, endPoint y: 514, distance: 86.5
click at [90, 514] on input "100% Discount" at bounding box center [167, 512] width 247 height 32
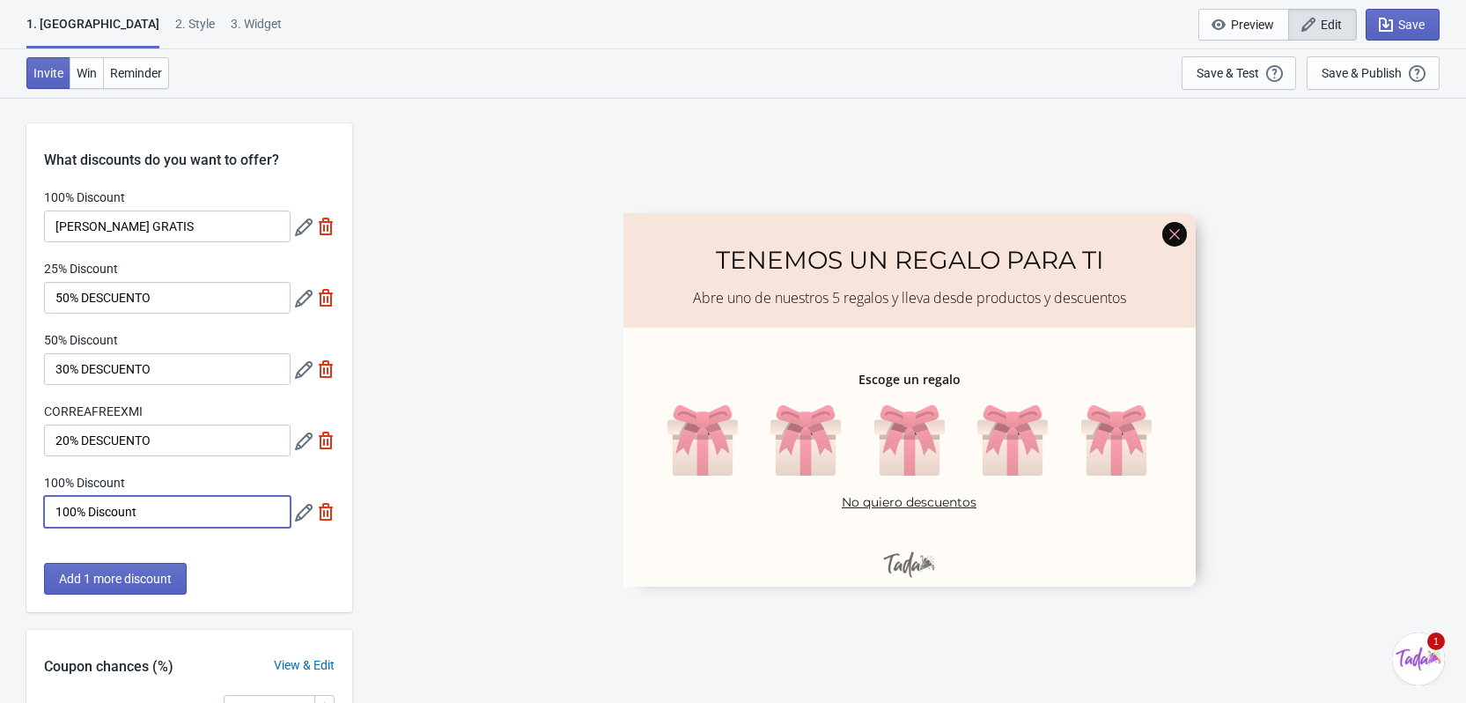
click at [104, 515] on input "100% Discount" at bounding box center [167, 512] width 247 height 32
click at [105, 515] on input "100% Discount" at bounding box center [167, 512] width 247 height 32
click at [106, 515] on input "100% Discount" at bounding box center [167, 512] width 247 height 32
type input "C"
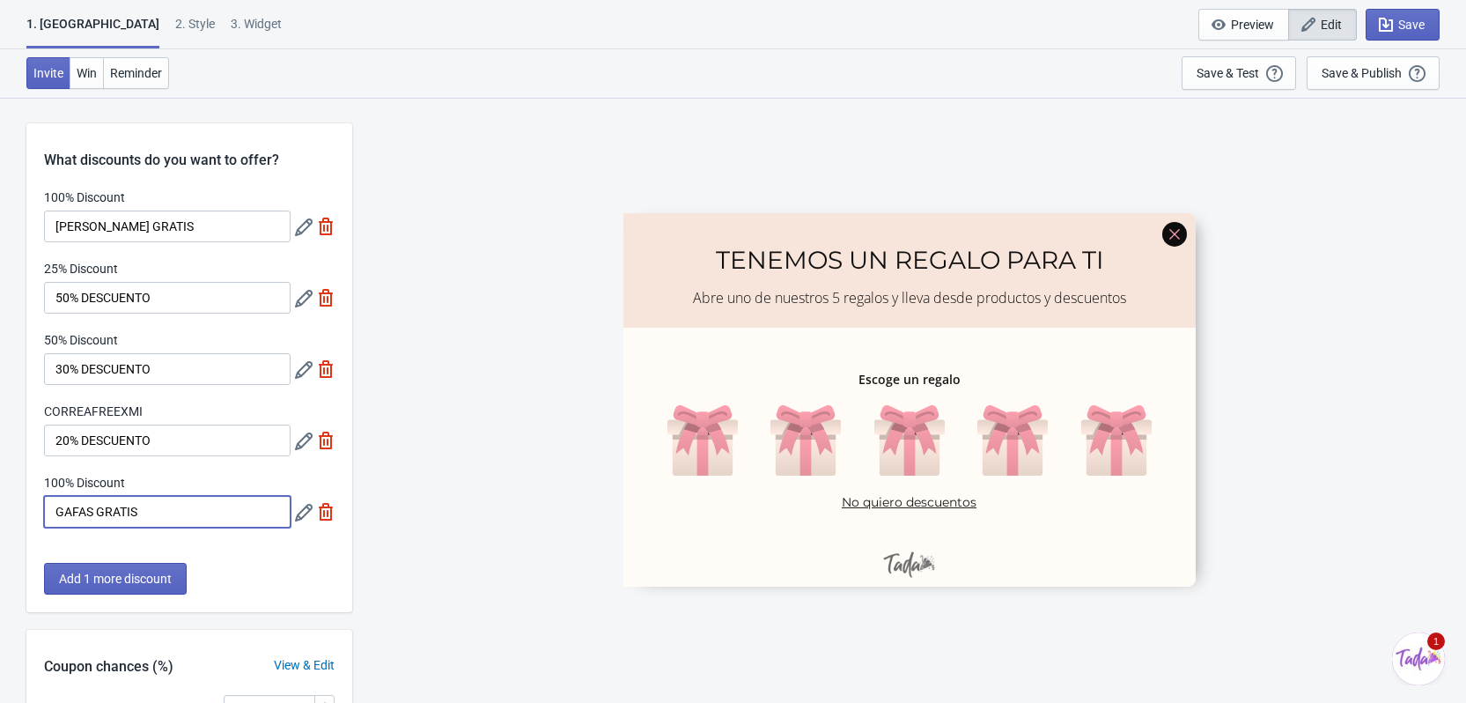
type input "GAFAS GRATIS"
click at [203, 542] on div "100% Discount CORREA GRATIS 25% Discount 50% DESCUENTO 50% Discount 30% DESCUEN…" at bounding box center [189, 366] width 326 height 357
click at [303, 300] on icon at bounding box center [304, 299] width 18 height 18
click at [34, 9] on div "1. Coupon 2 . Style 3. Widget 1. Coupon 2 . Style 3. Widget Save and Exit Previ…" at bounding box center [733, 24] width 1466 height 49
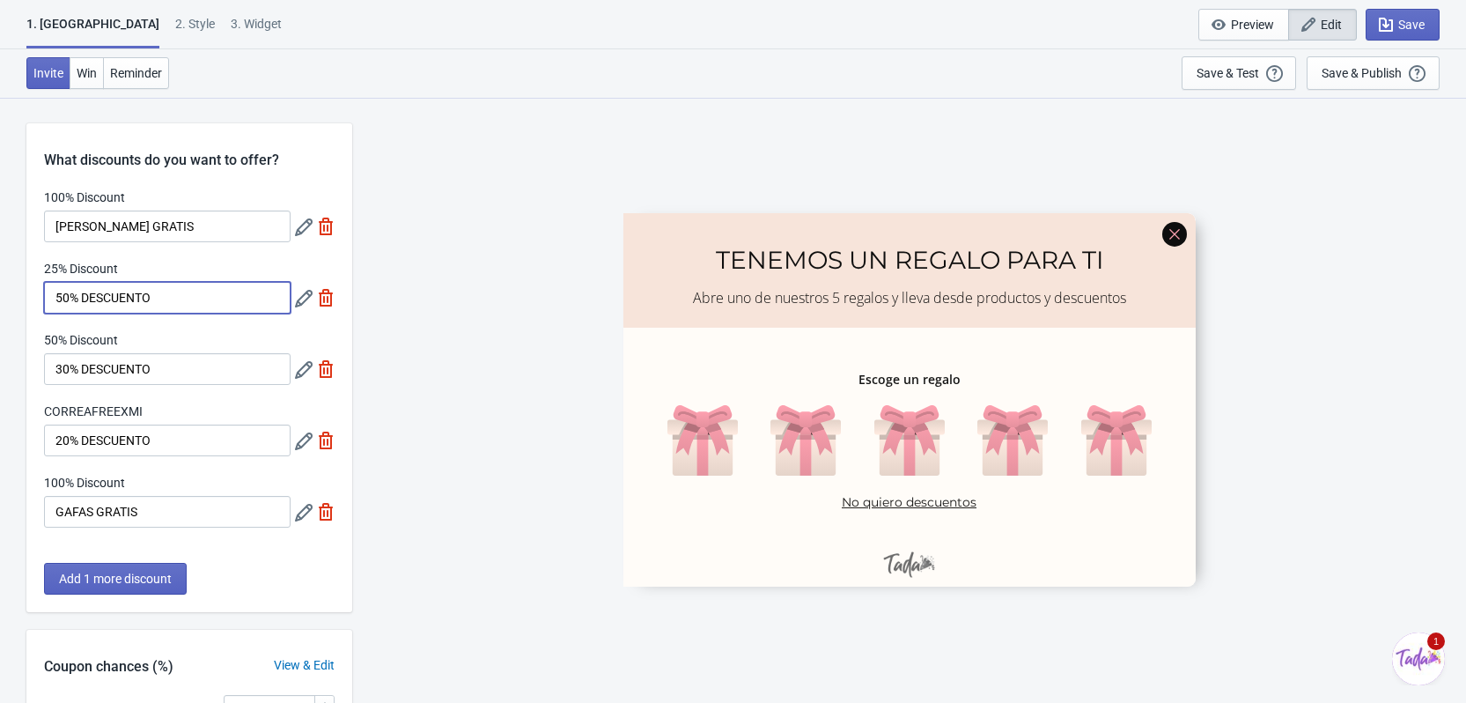
click at [163, 305] on input "50% DESCUENTO" at bounding box center [167, 298] width 247 height 32
click at [302, 291] on icon at bounding box center [304, 299] width 18 height 18
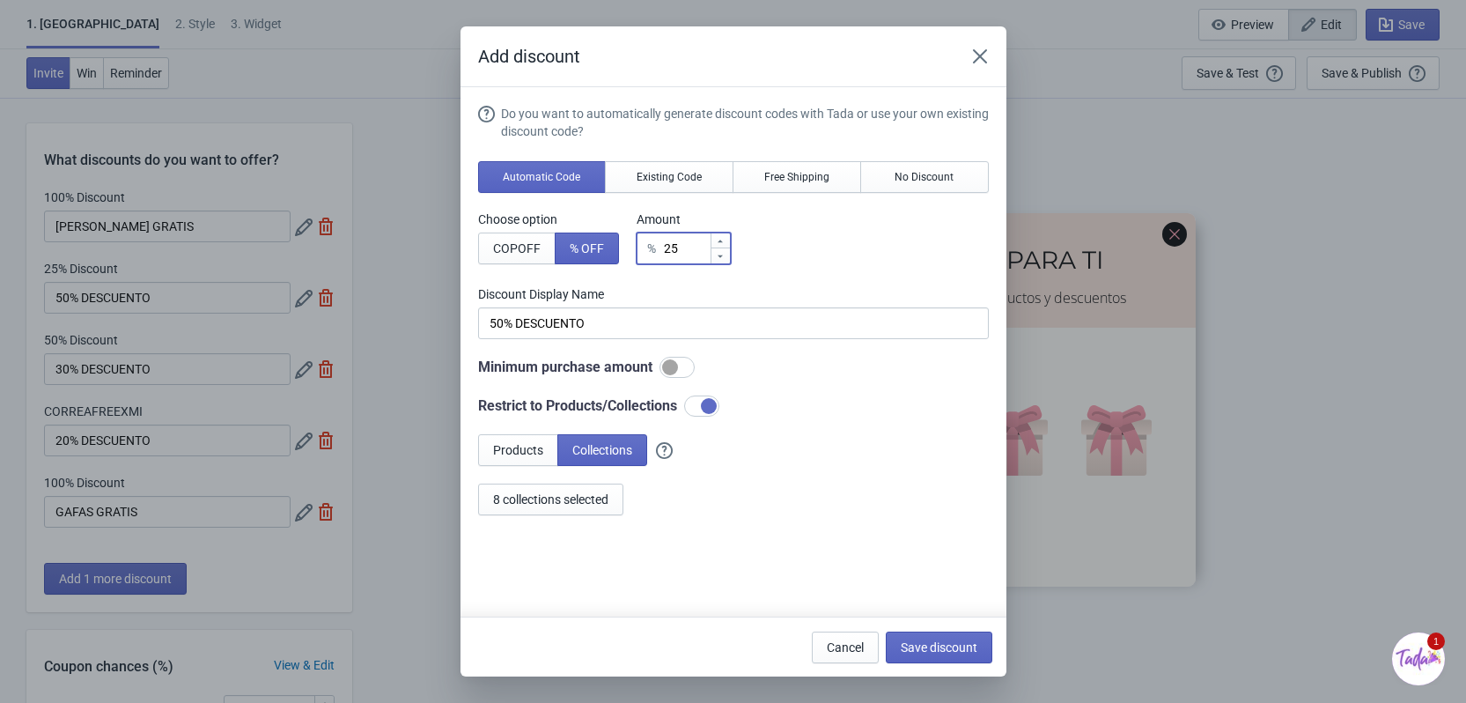
click at [688, 247] on input "25" at bounding box center [686, 248] width 47 height 32
type input "2"
type input "2% Discount"
type input "% Discount"
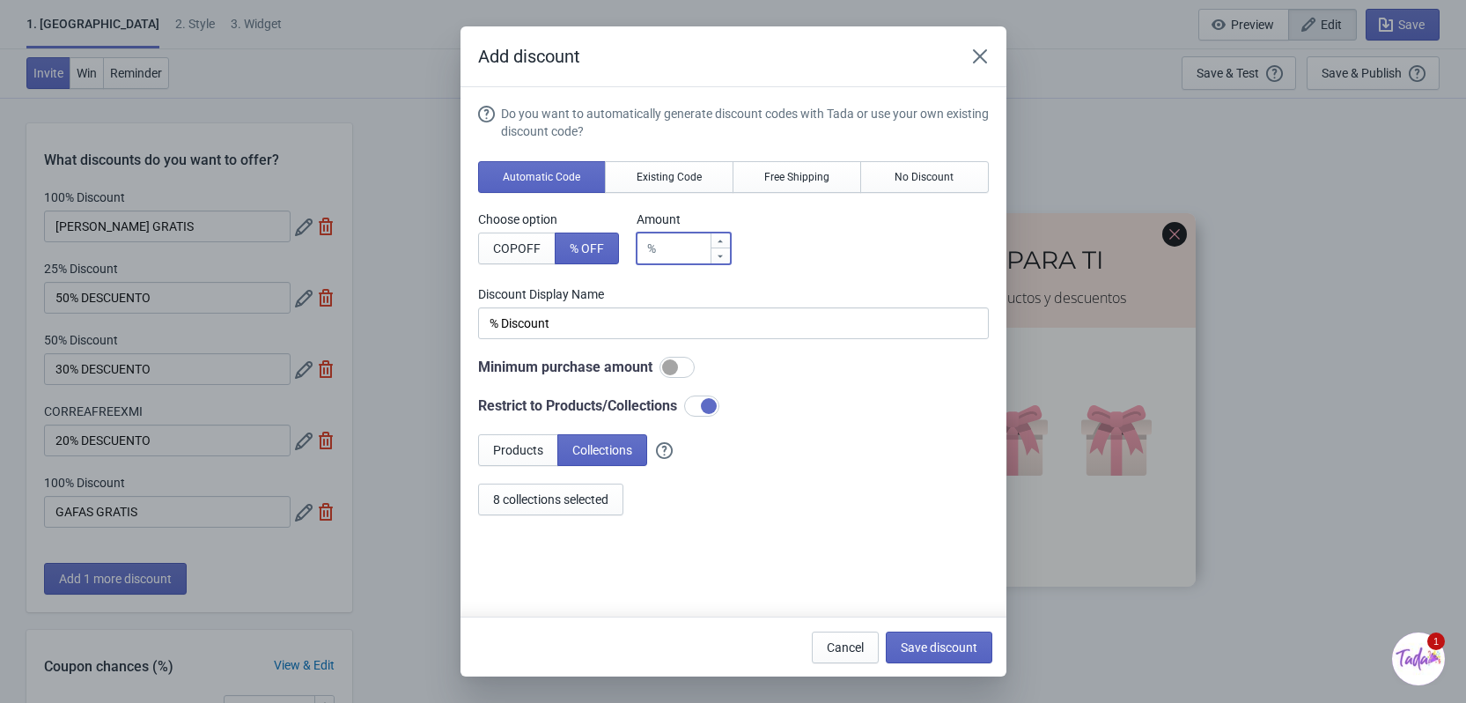
type input "5"
type input "5% Discount"
type input "50"
type input "50% Discount"
type input "50"
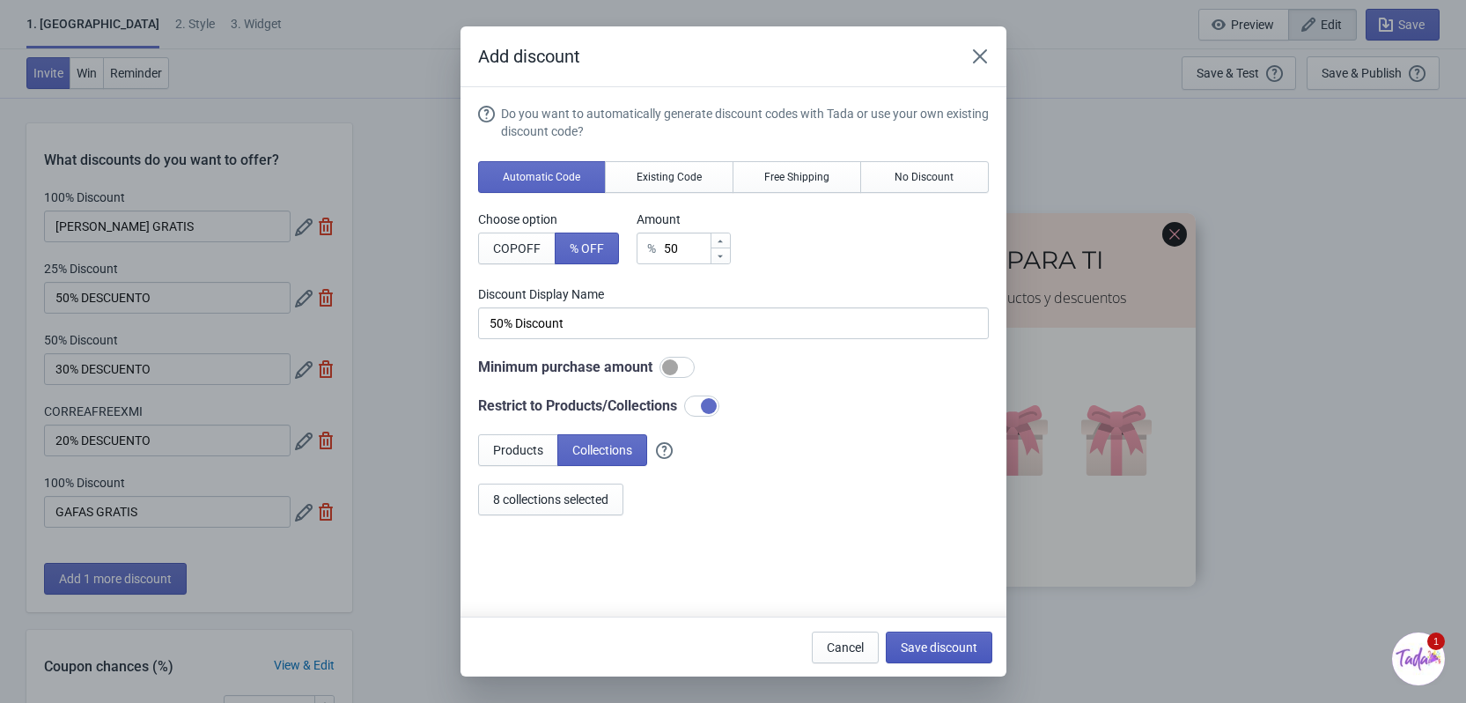
click at [932, 645] on span "Save discount" at bounding box center [939, 647] width 77 height 14
type input "50% Discount"
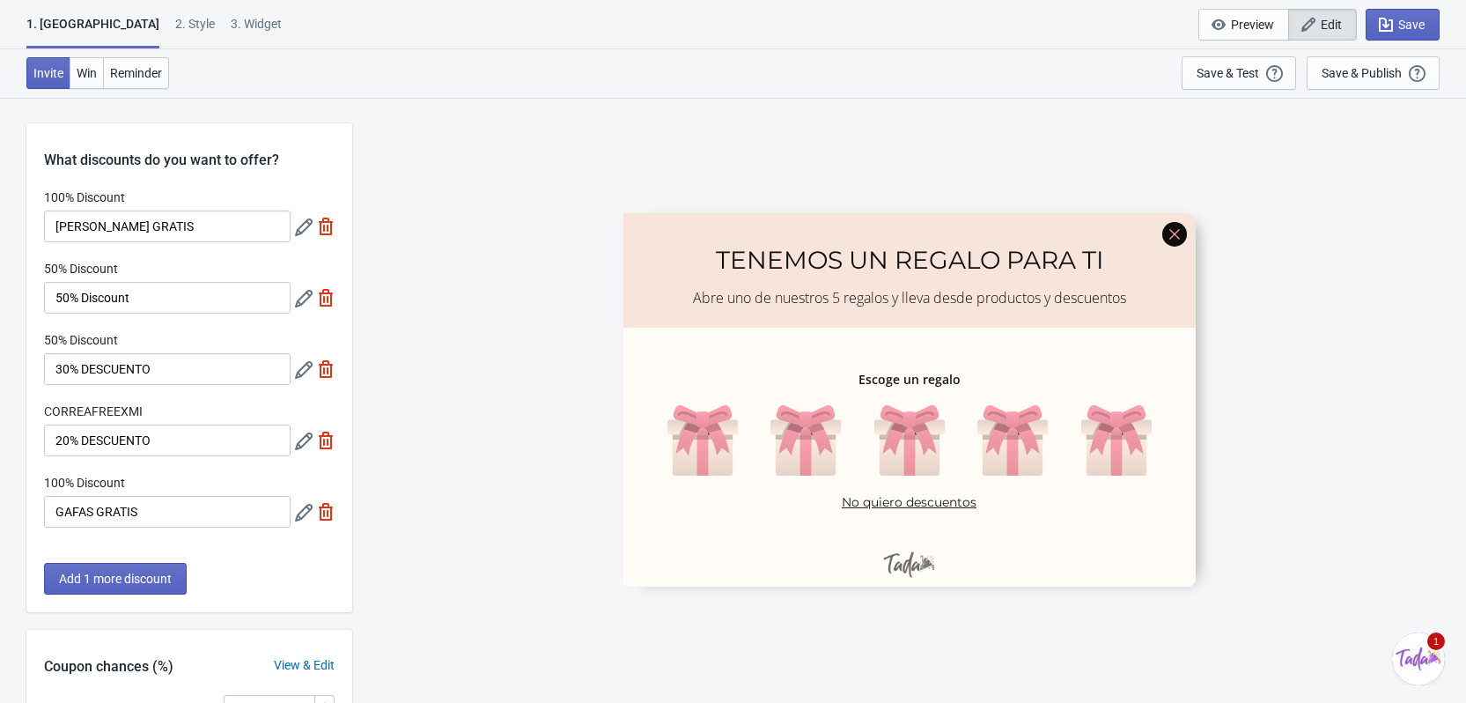
click at [305, 303] on icon at bounding box center [304, 299] width 18 height 18
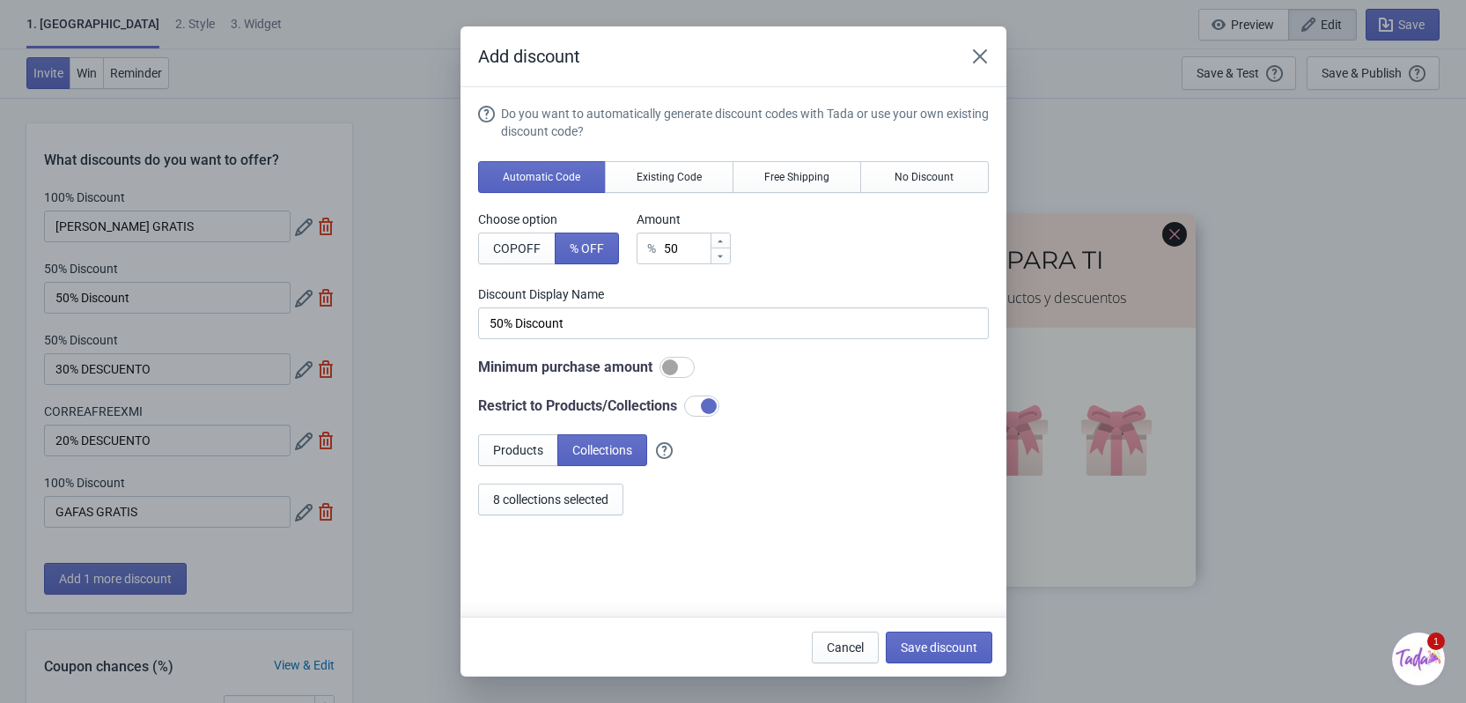
click at [682, 361] on div at bounding box center [676, 367] width 35 height 21
checkbox input "true"
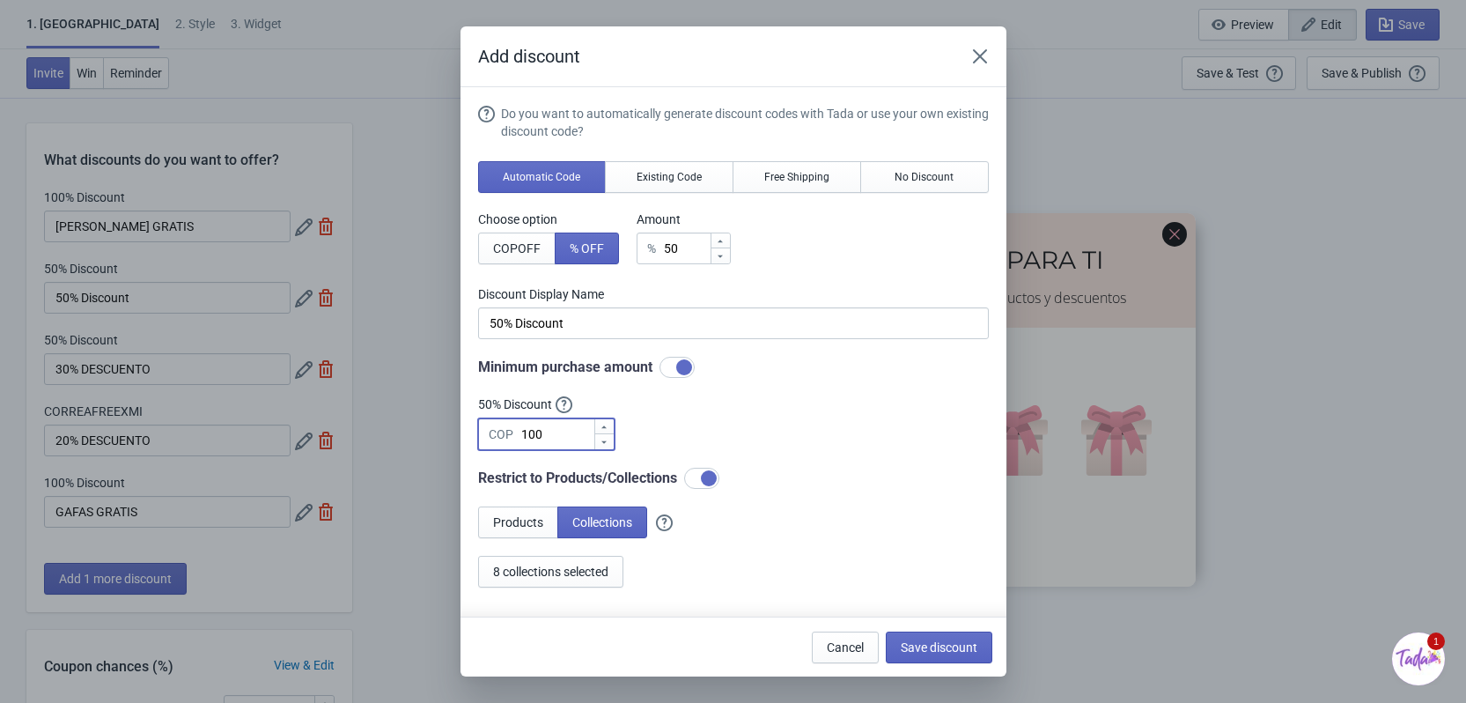
click at [565, 430] on input "100" at bounding box center [556, 434] width 73 height 32
type input "1"
type input "4"
click at [580, 578] on button "8 collections selected" at bounding box center [550, 572] width 145 height 32
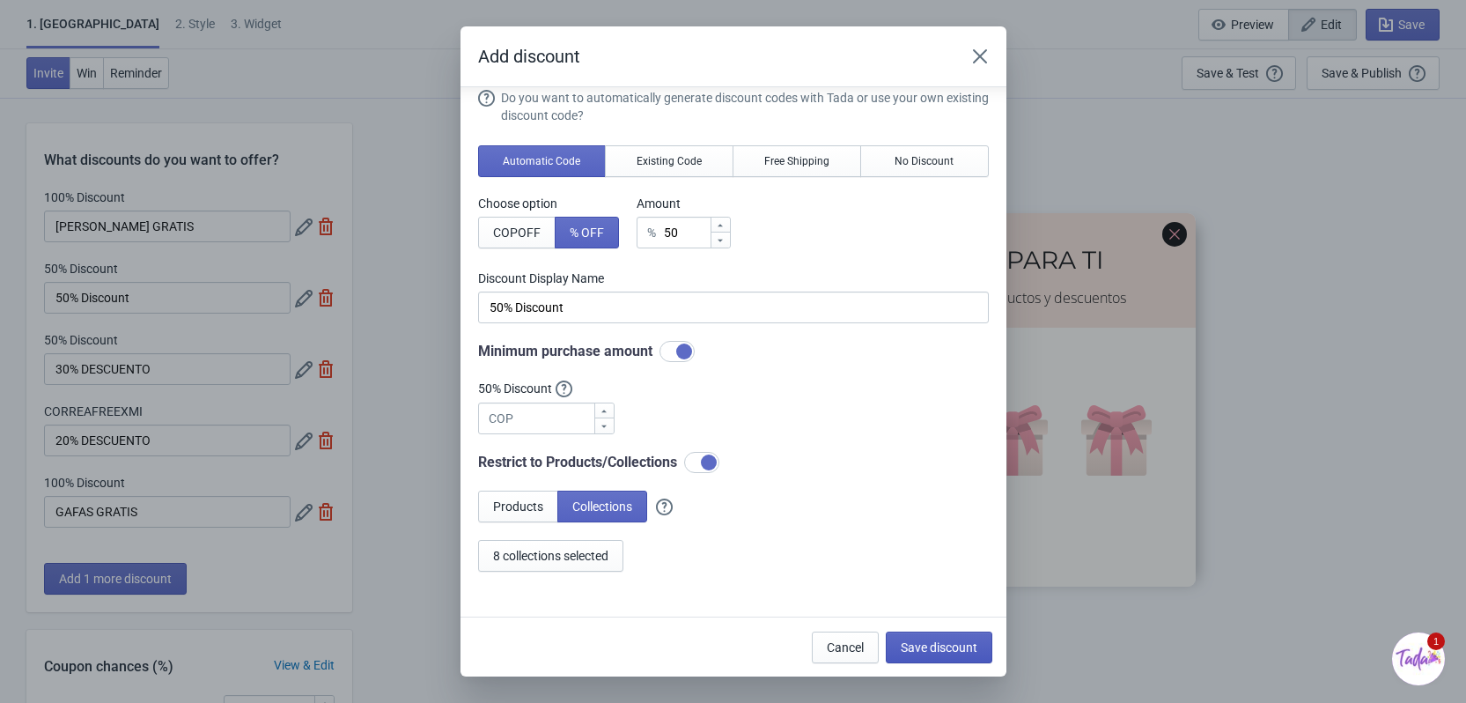
click at [953, 651] on span "Save discount" at bounding box center [939, 647] width 77 height 14
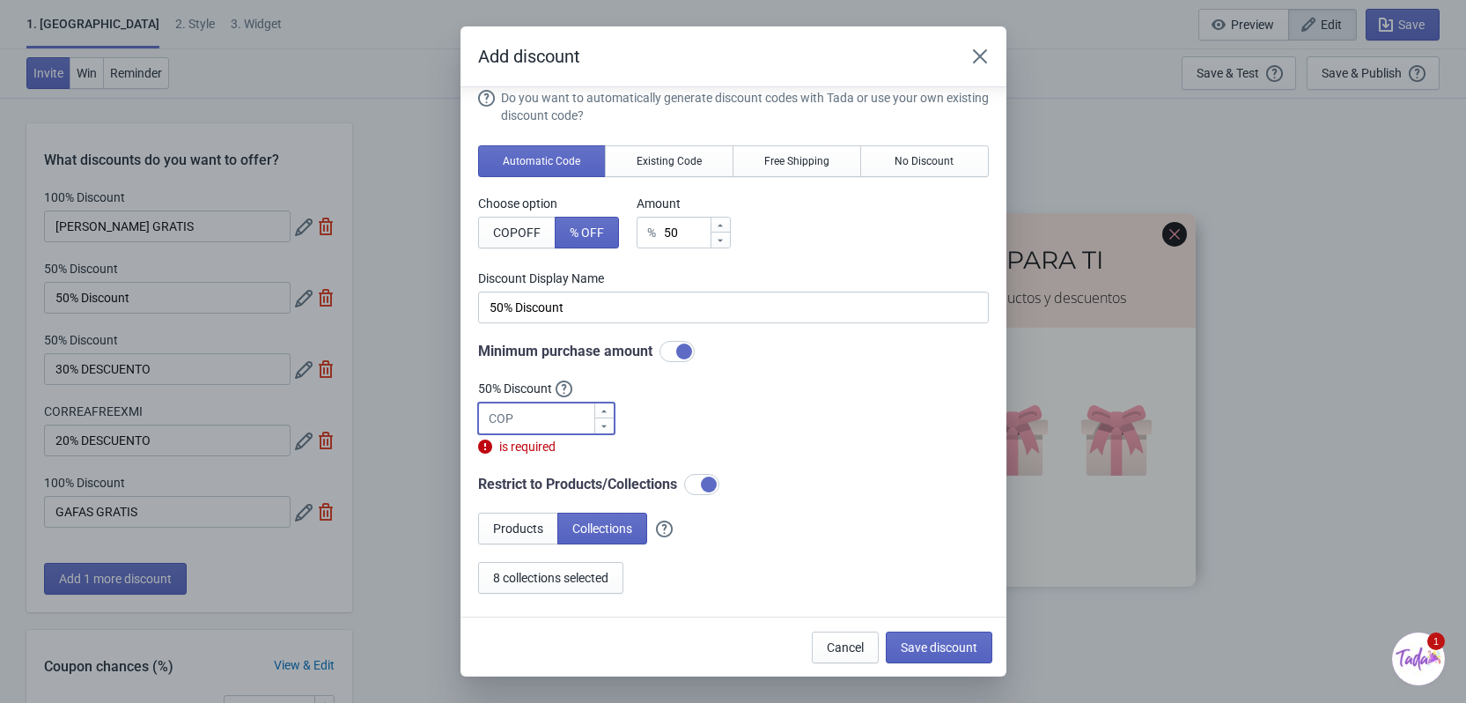
click at [542, 424] on input "number" at bounding box center [556, 418] width 73 height 32
click at [671, 348] on div at bounding box center [676, 351] width 35 height 21
checkbox input "false"
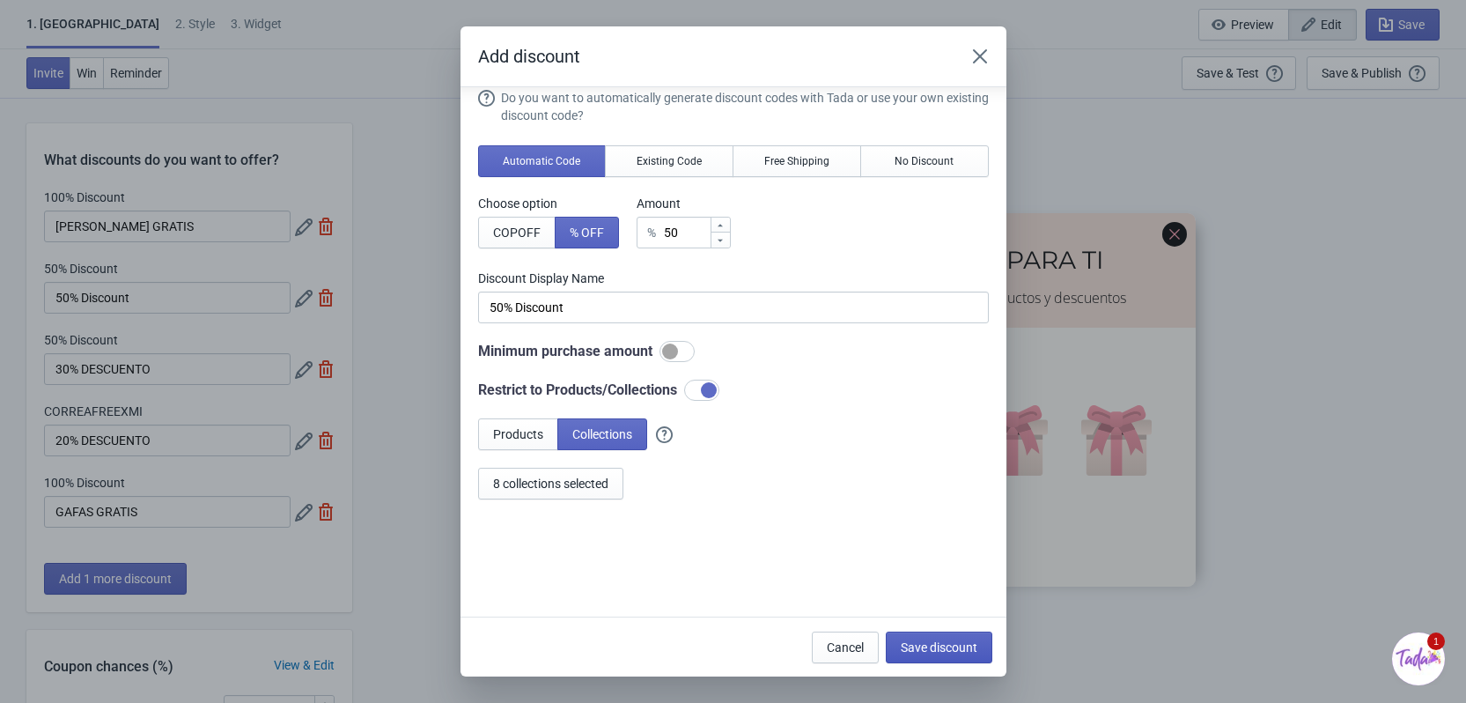
click at [918, 643] on span "Save discount" at bounding box center [939, 647] width 77 height 14
click at [935, 647] on span "Save discount" at bounding box center [939, 647] width 77 height 14
click at [979, 56] on icon "Close" at bounding box center [979, 56] width 14 height 14
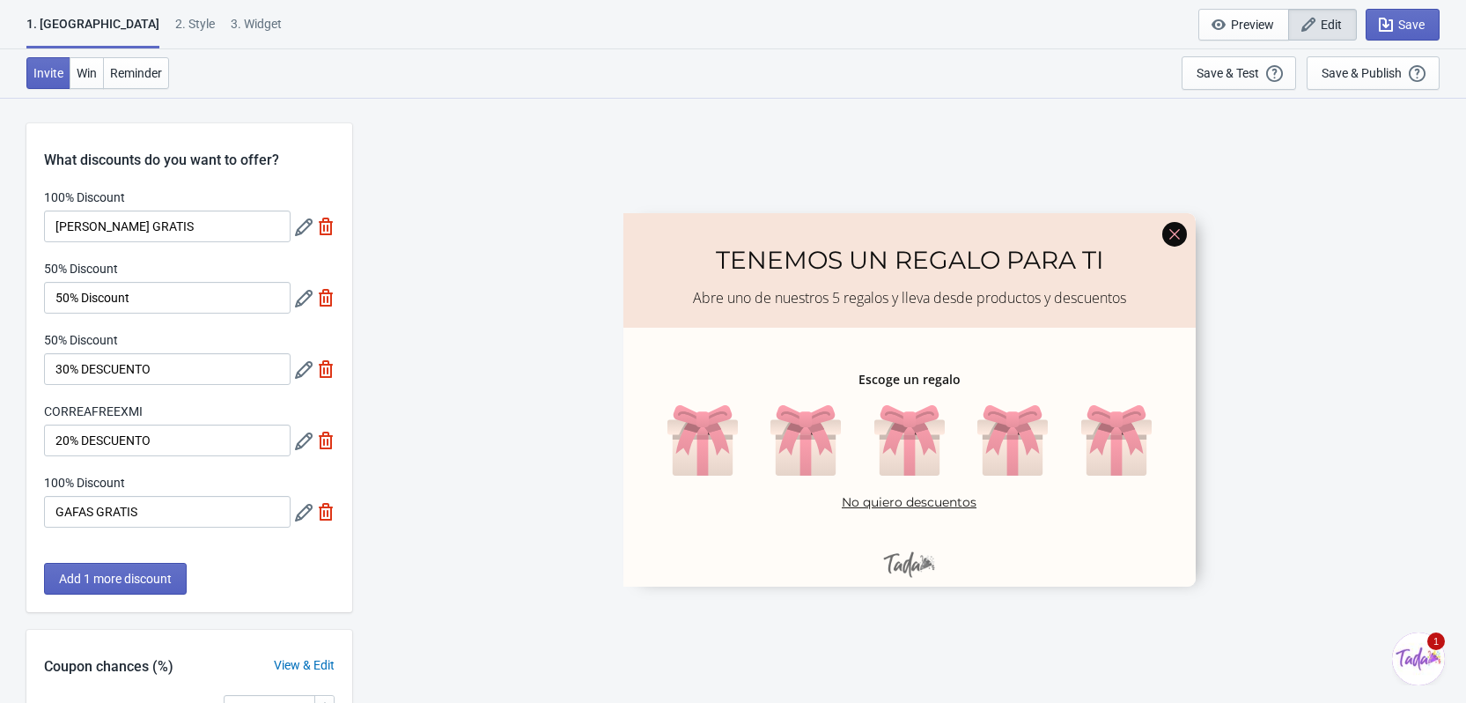
click at [297, 228] on icon at bounding box center [304, 227] width 18 height 18
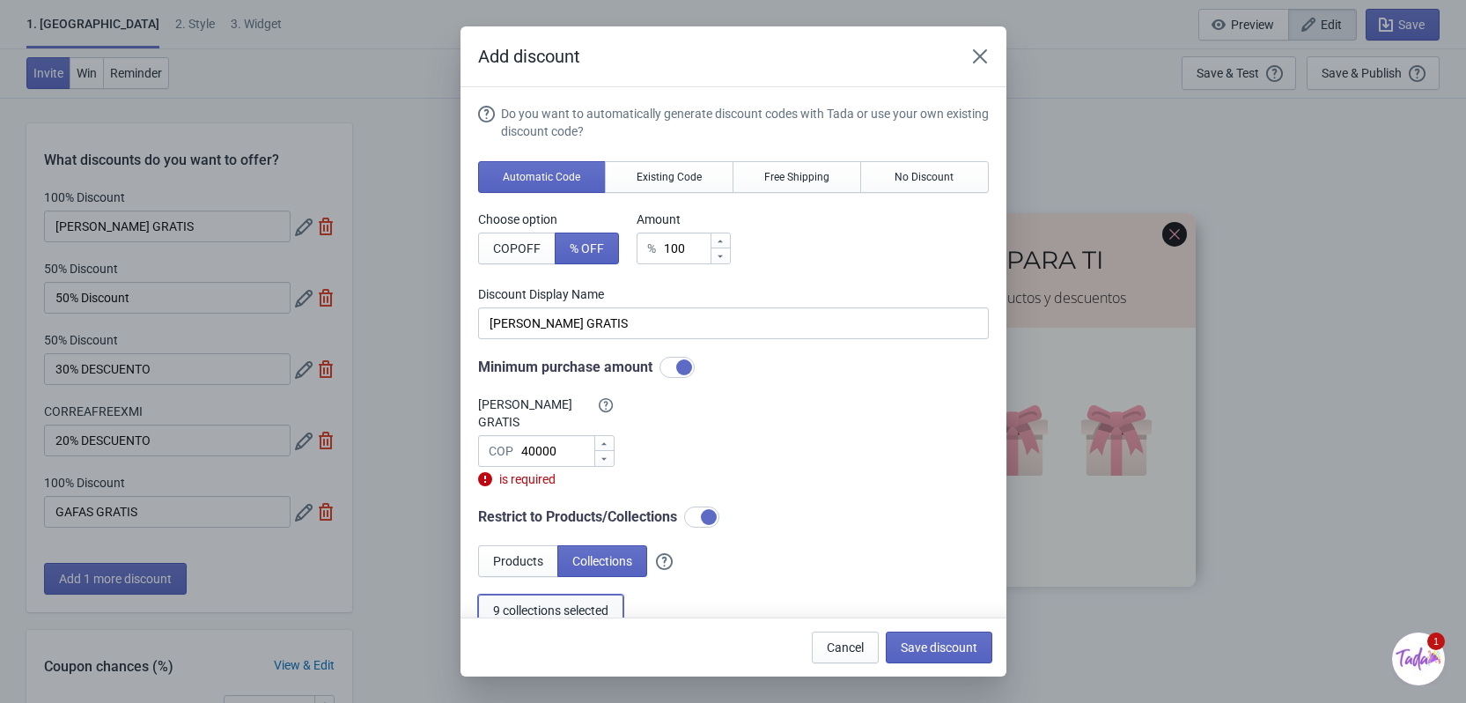
click at [542, 608] on button "9 collections selected" at bounding box center [550, 610] width 145 height 32
click at [551, 603] on span "9 collections selected" at bounding box center [550, 610] width 115 height 14
click at [935, 648] on span "Save discount" at bounding box center [939, 647] width 77 height 14
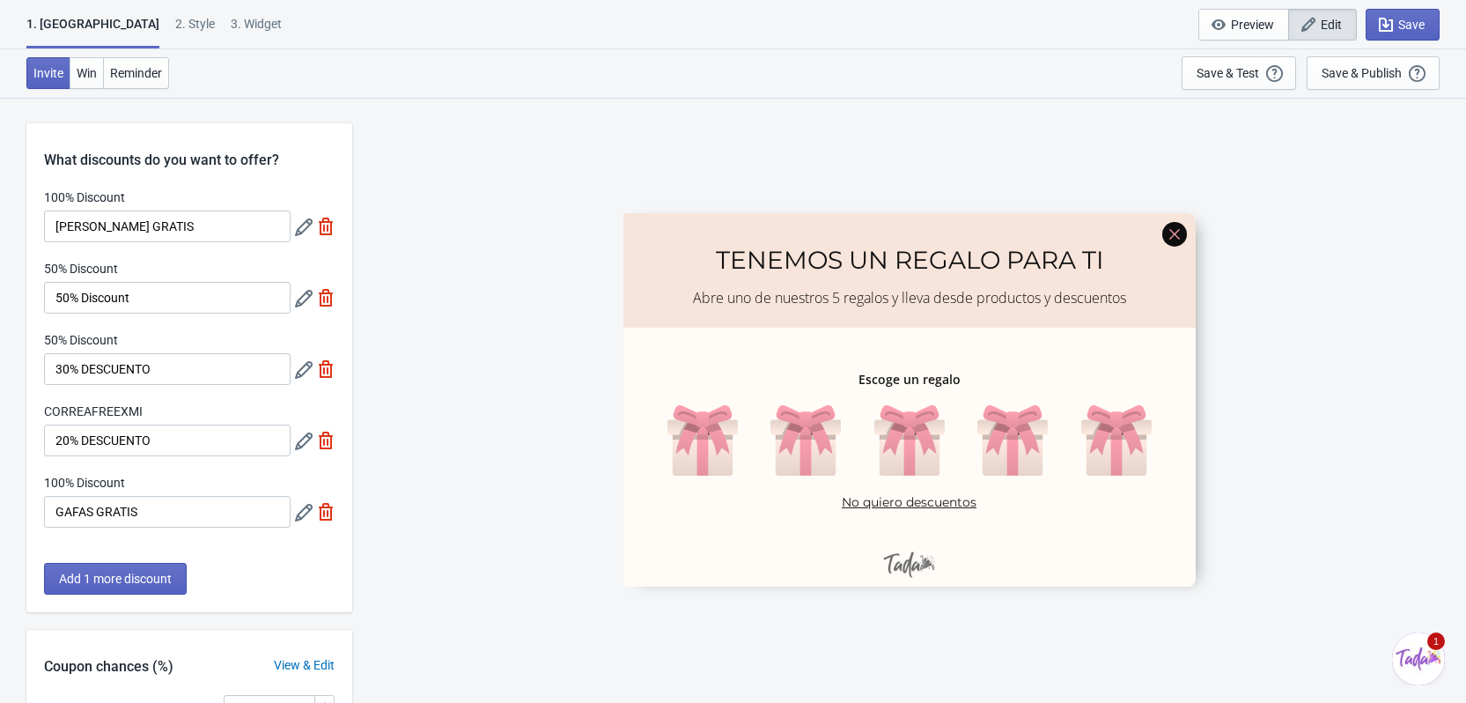
click at [304, 293] on icon at bounding box center [304, 299] width 18 height 18
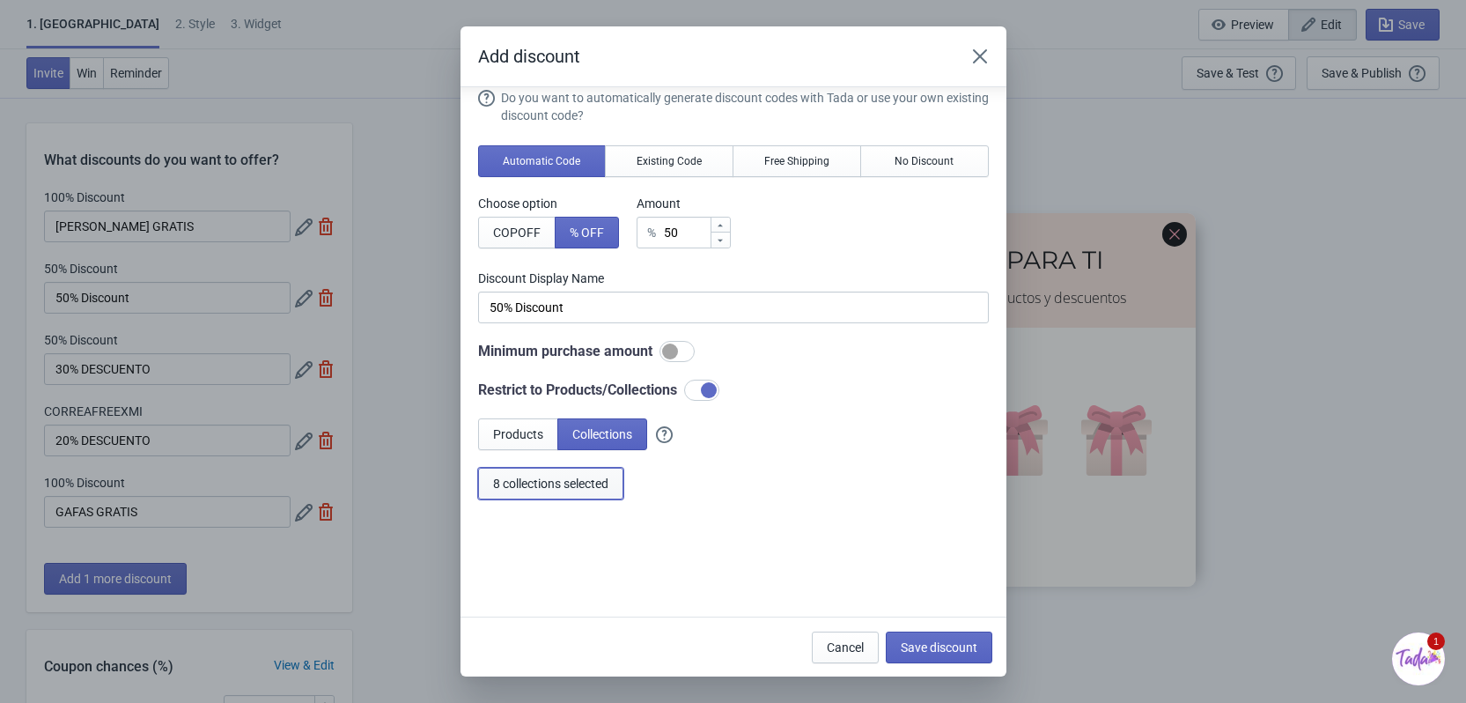
click at [558, 490] on span "8 collections selected" at bounding box center [550, 483] width 115 height 14
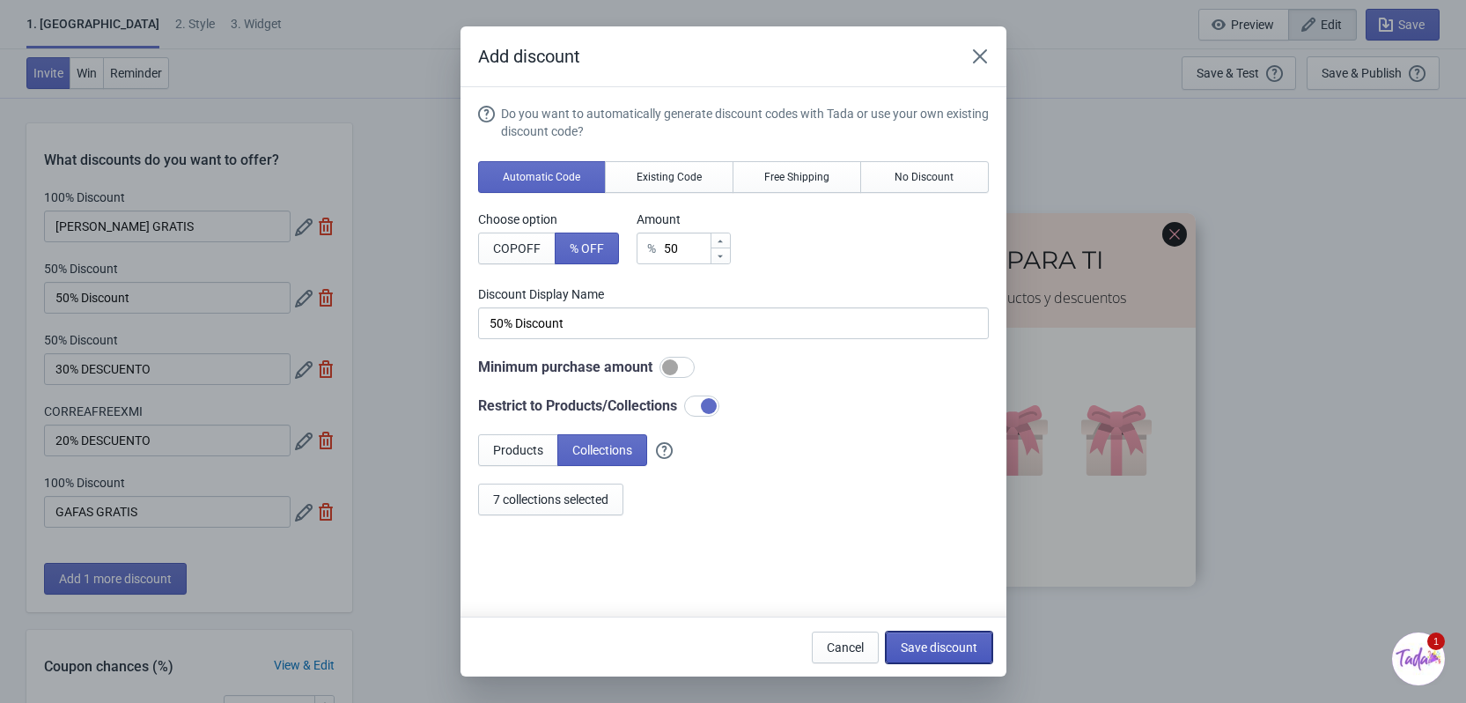
click at [914, 655] on button "Save discount" at bounding box center [939, 647] width 107 height 32
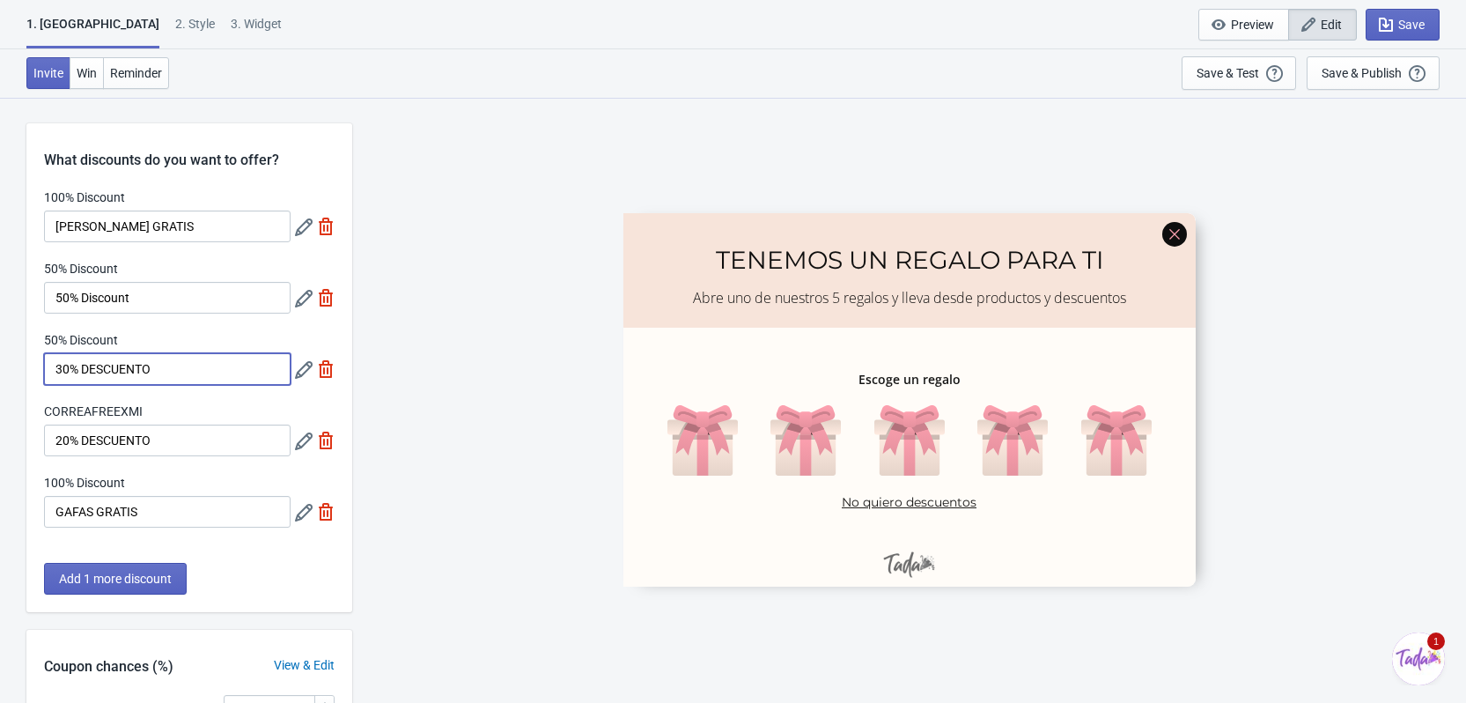
click at [181, 379] on input "30% DESCUENTO" at bounding box center [167, 369] width 247 height 32
click at [181, 292] on input "50% Discount" at bounding box center [167, 298] width 247 height 32
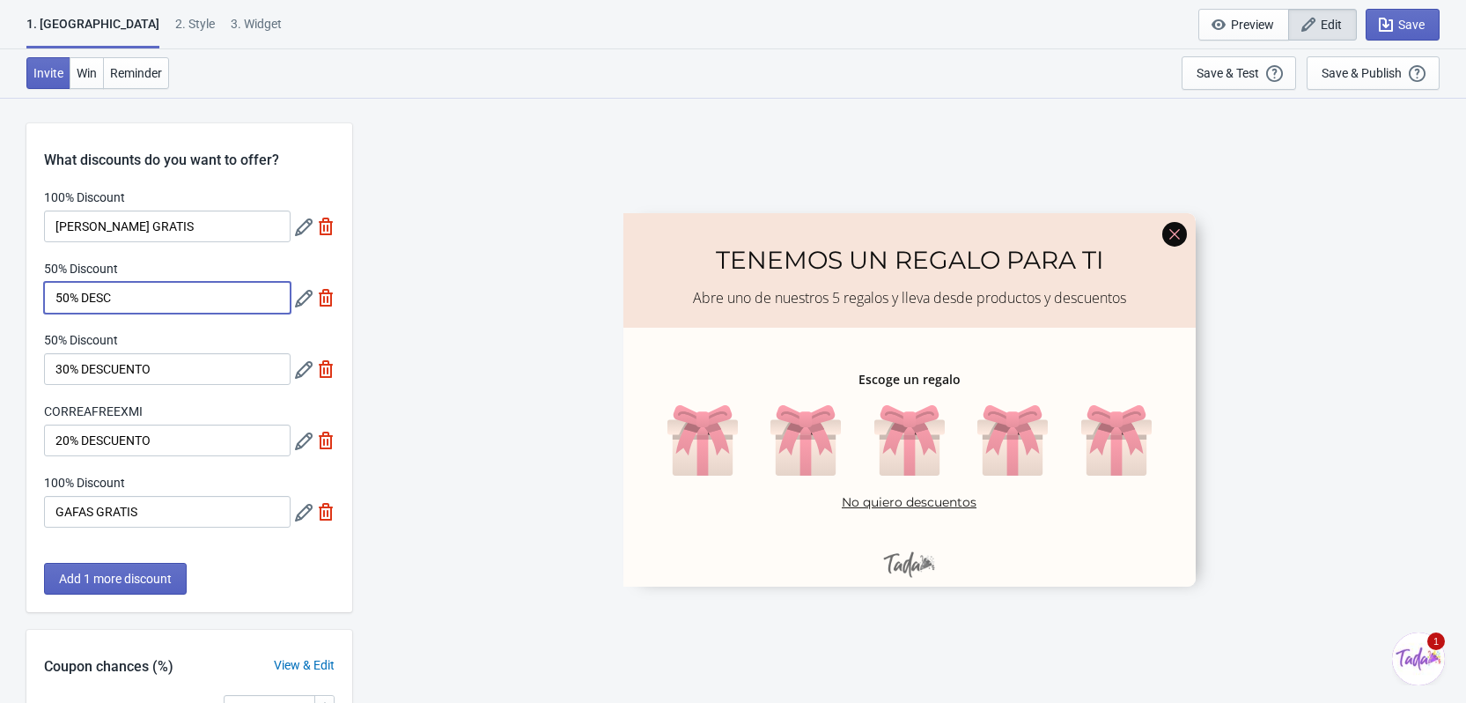
type input "50% DESCUENTO"
click at [181, 365] on input "30% DESCUENTO" at bounding box center [167, 369] width 247 height 32
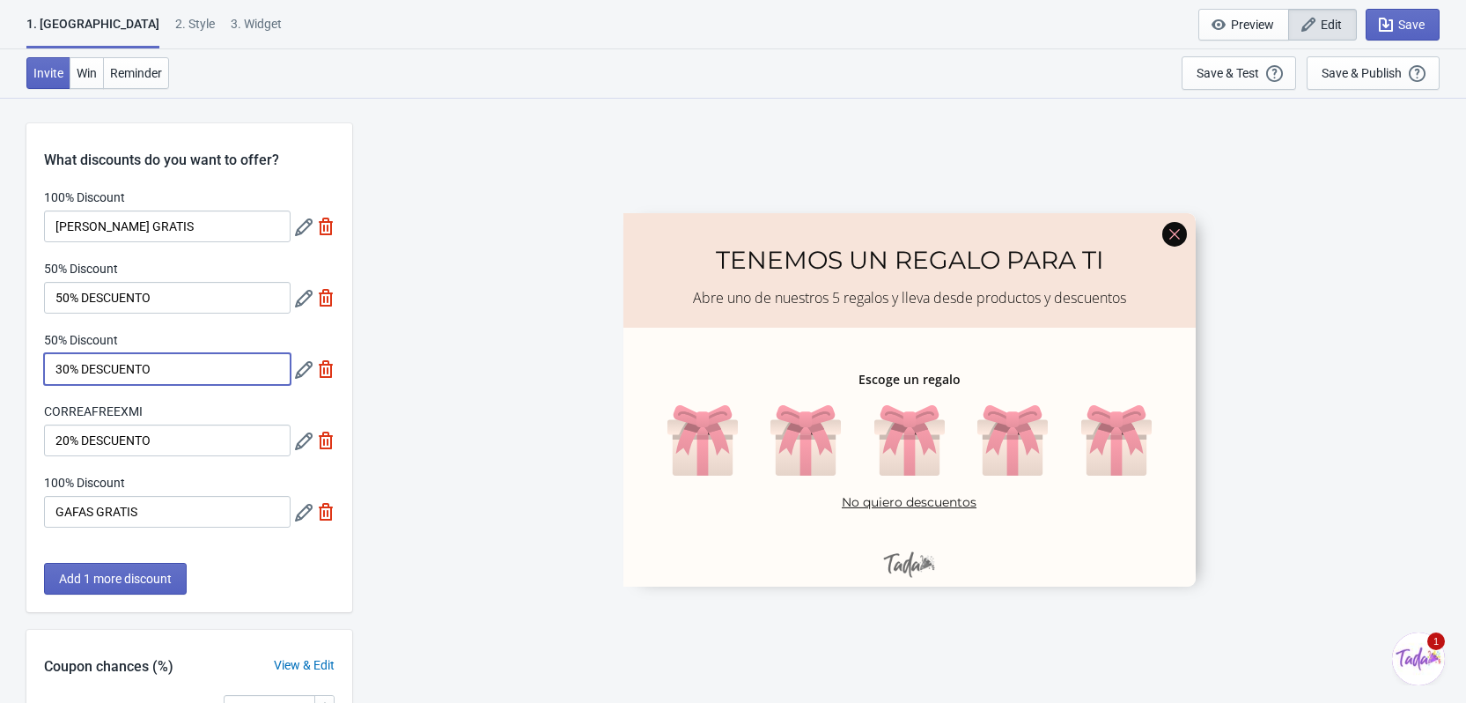
click at [311, 307] on icon at bounding box center [304, 299] width 18 height 18
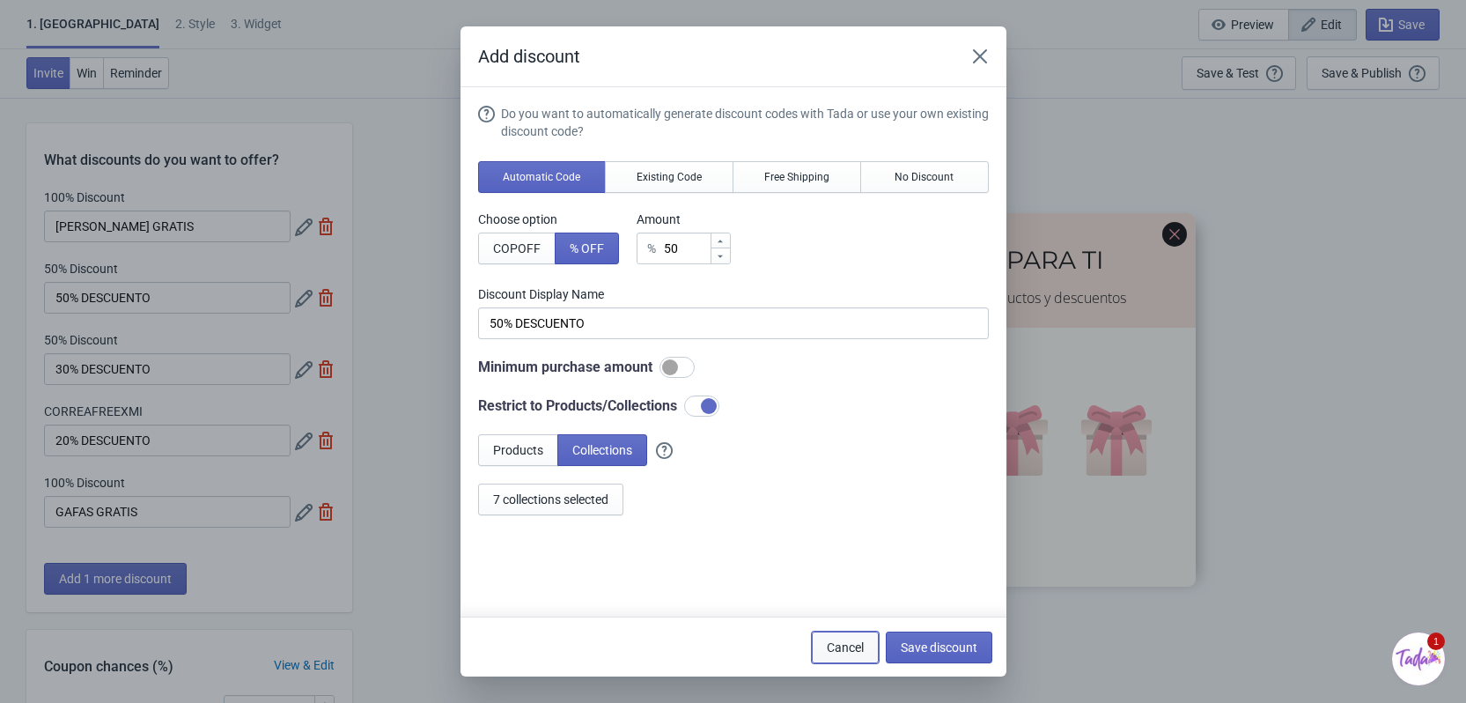
click at [839, 644] on span "Cancel" at bounding box center [845, 647] width 37 height 14
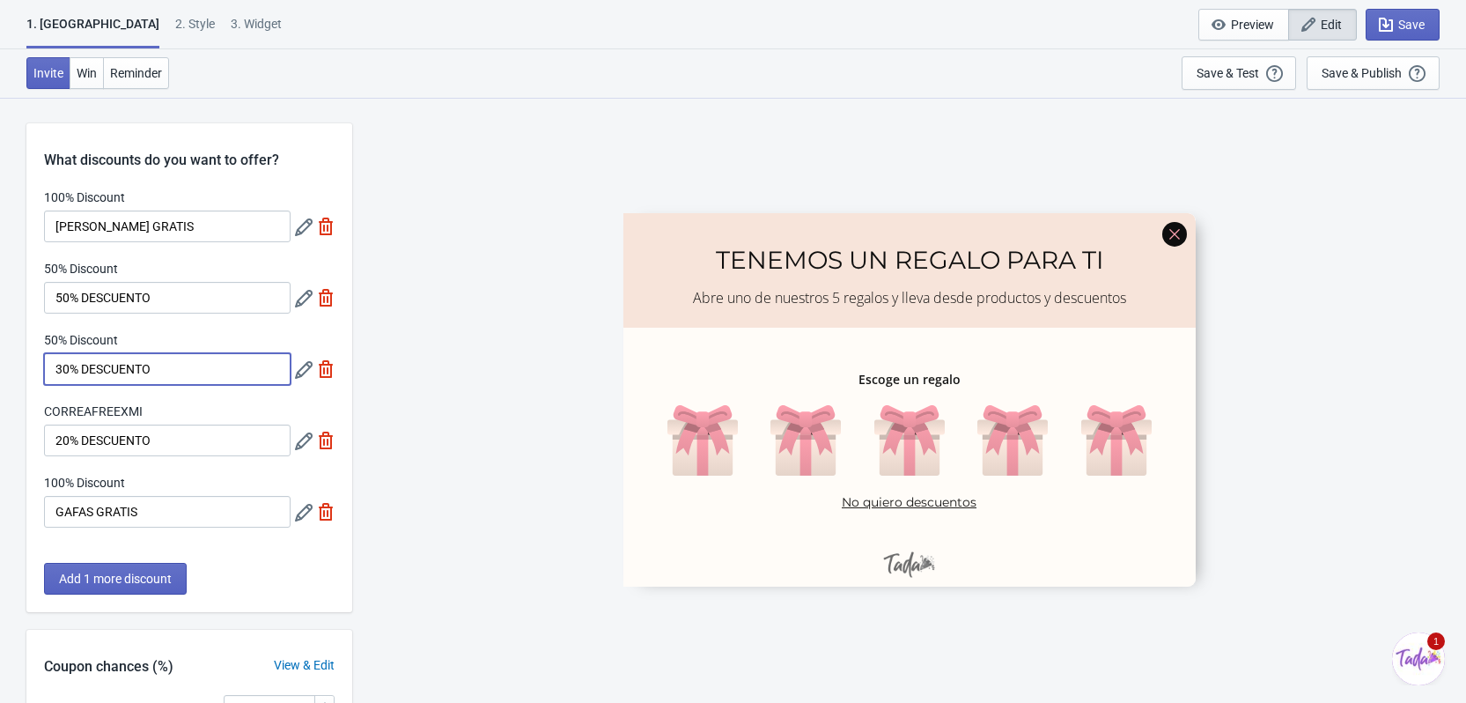
click at [209, 379] on input "30% DESCUENTO" at bounding box center [167, 369] width 247 height 32
click at [303, 365] on icon at bounding box center [304, 370] width 18 height 18
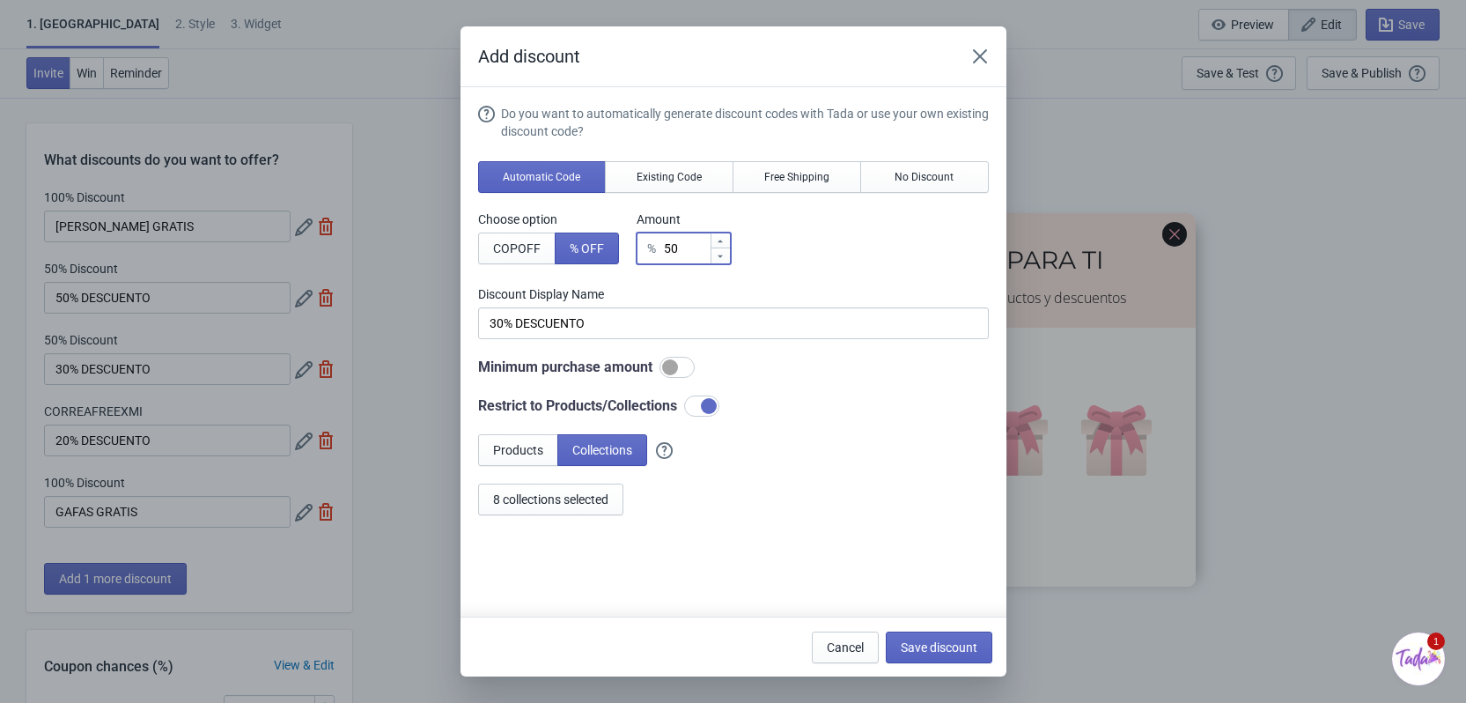
click at [687, 237] on input "50" at bounding box center [686, 248] width 47 height 32
type input "5"
type input "5% Discount"
type input "% Discount"
type input "3"
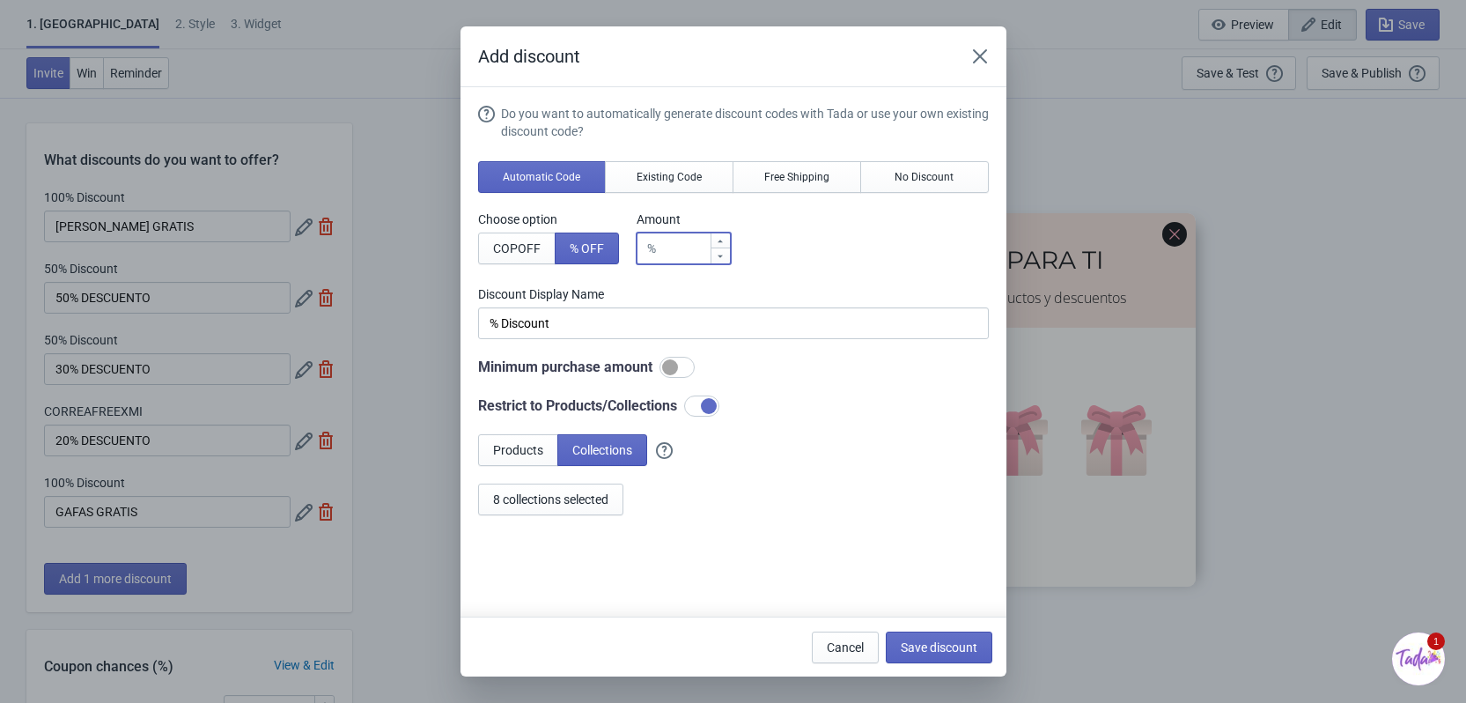
type input "3% Discount"
type input "30"
type input "30% Discount"
type input "30"
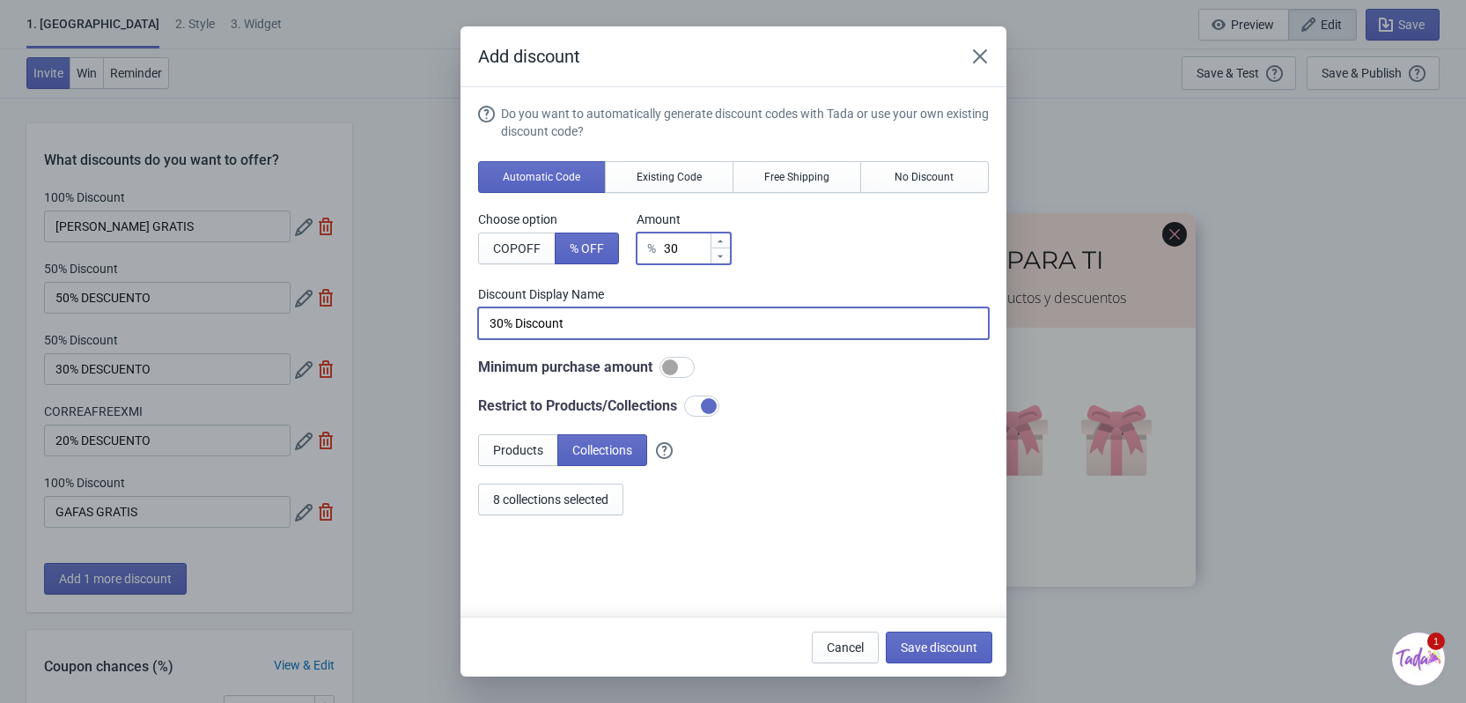
click at [592, 319] on input "30% Discount" at bounding box center [733, 323] width 511 height 32
type input "30% DESCUENTO"
click at [545, 507] on button "8 collections selected" at bounding box center [550, 499] width 145 height 32
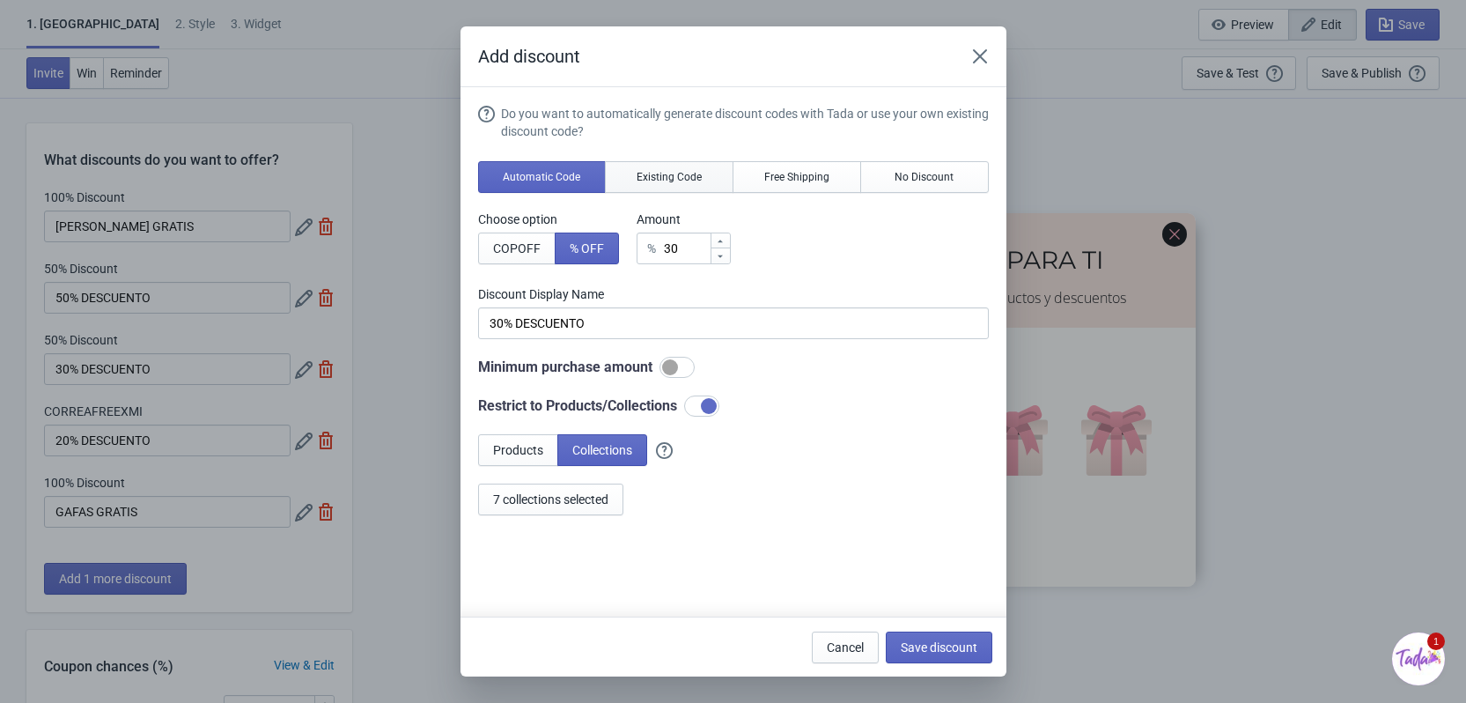
click at [673, 168] on button "Existing Code" at bounding box center [669, 177] width 129 height 32
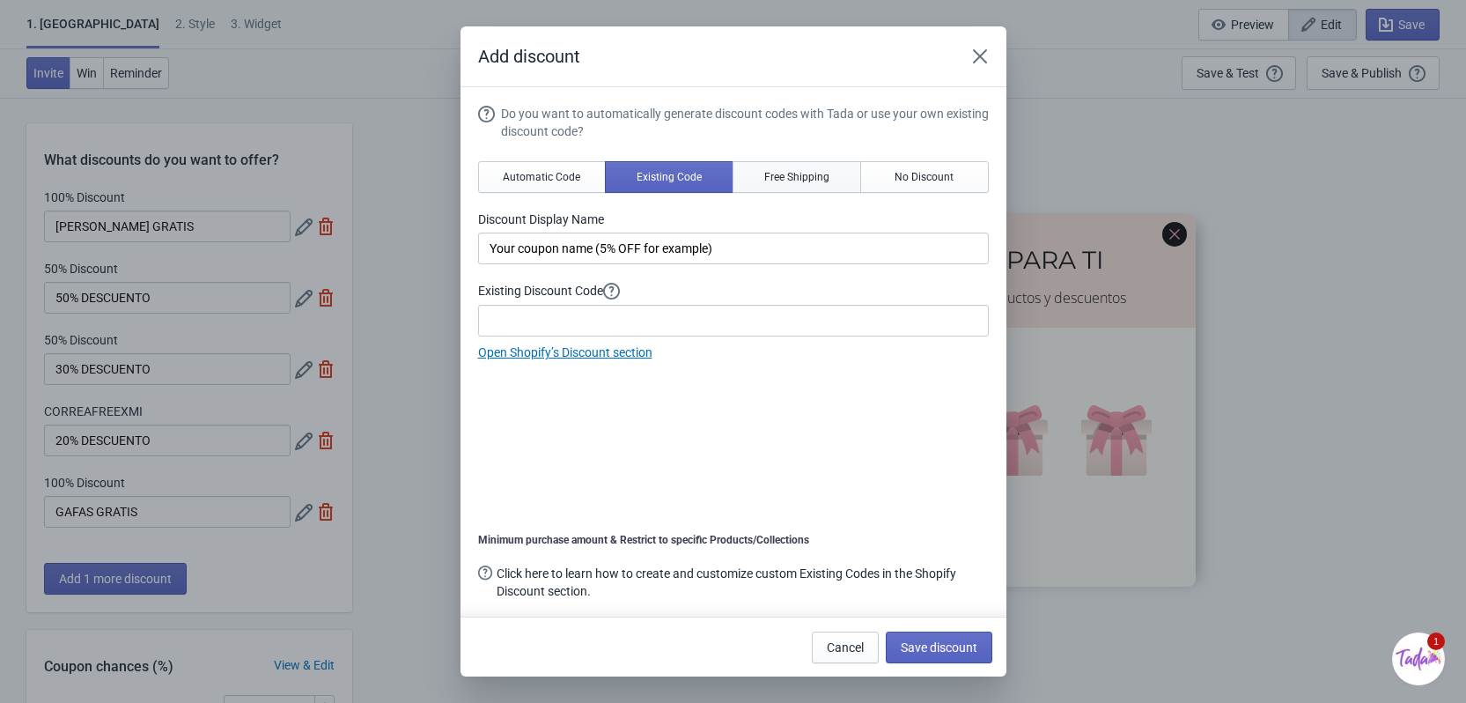
click at [798, 176] on span "Free Shipping" at bounding box center [796, 177] width 65 height 14
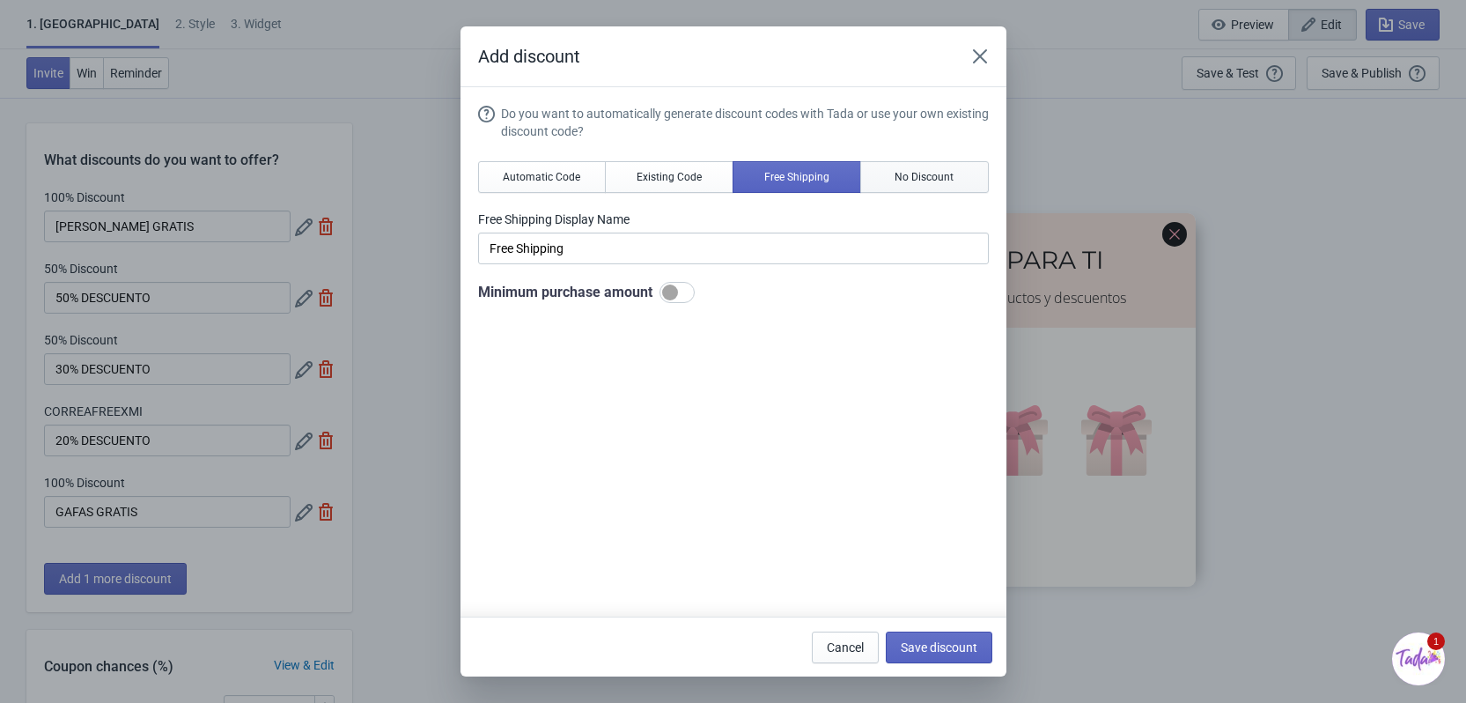
click at [900, 173] on span "No Discount" at bounding box center [924, 177] width 59 height 14
type input "Better luck next time"
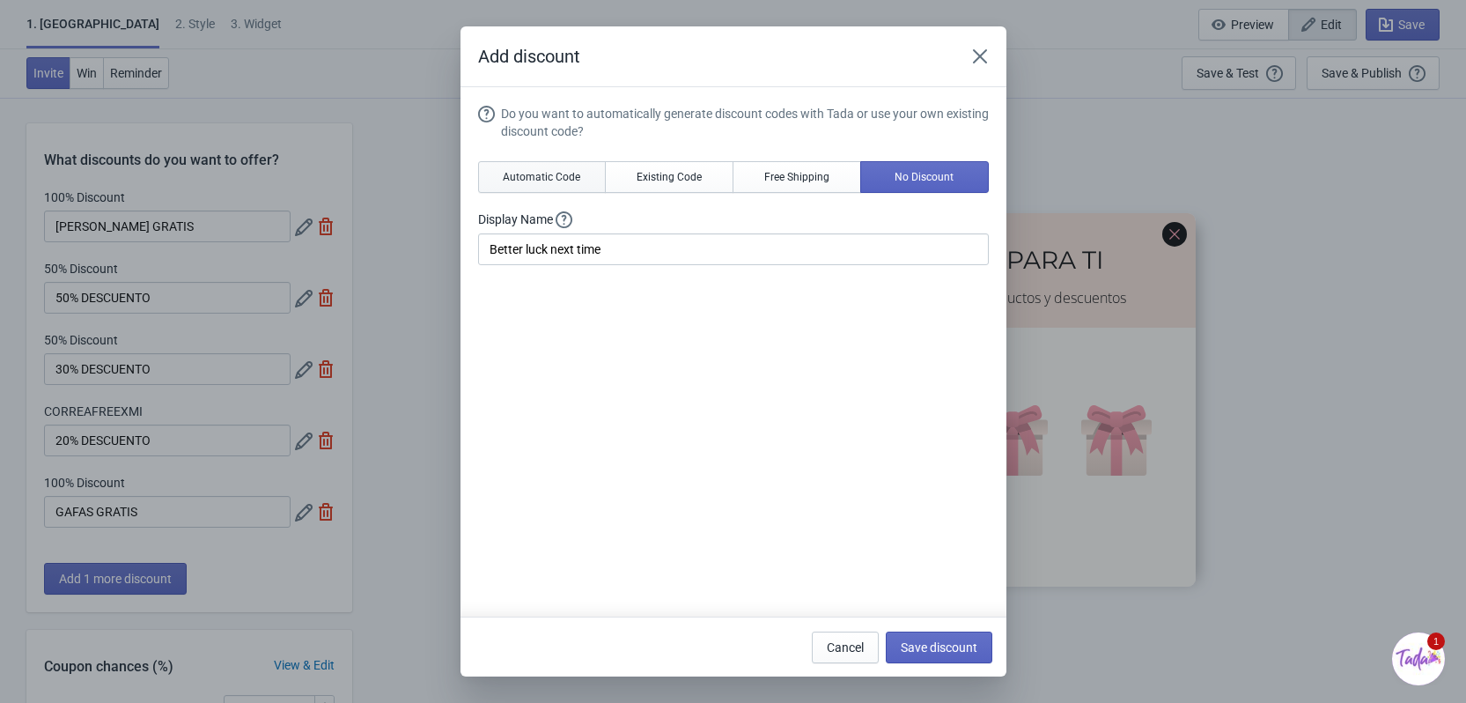
click at [563, 170] on span "Automatic Code" at bounding box center [541, 177] width 77 height 14
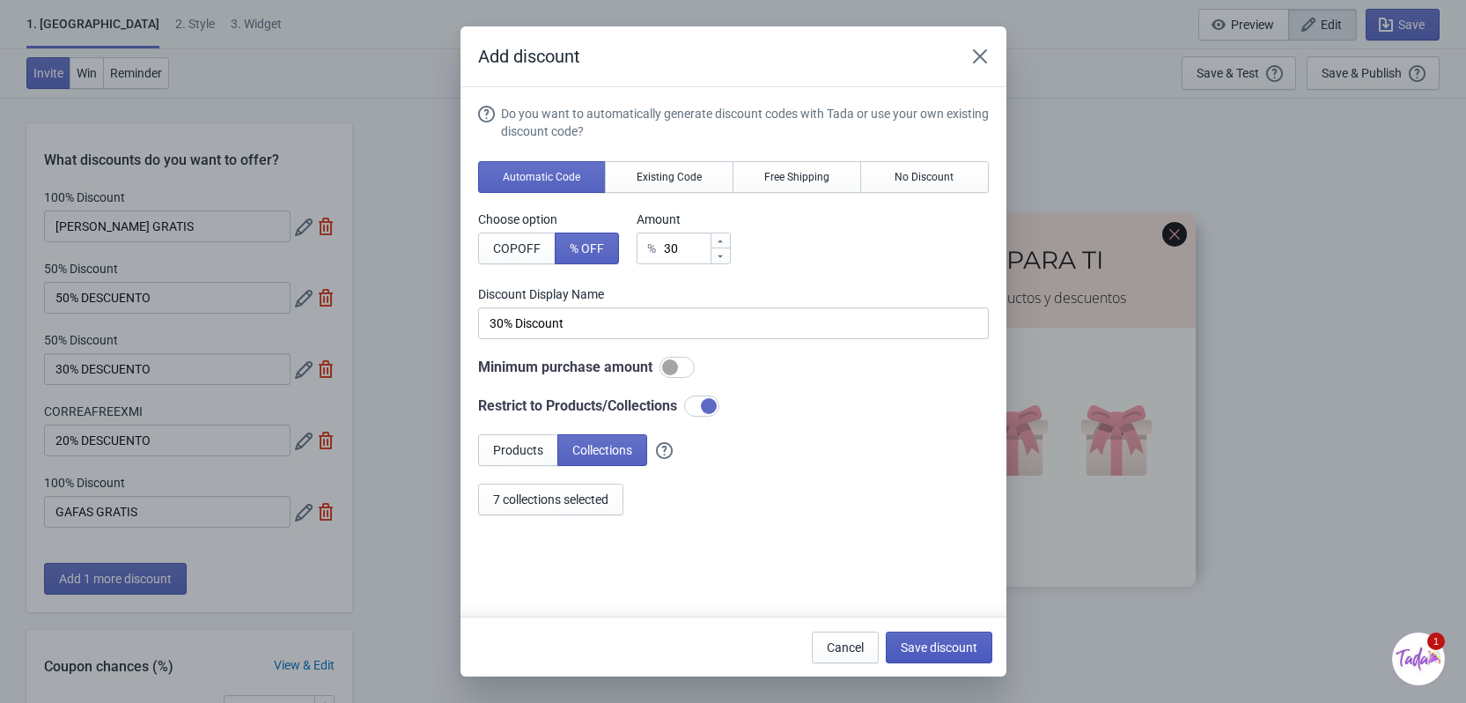
click at [932, 650] on span "Save discount" at bounding box center [939, 647] width 77 height 14
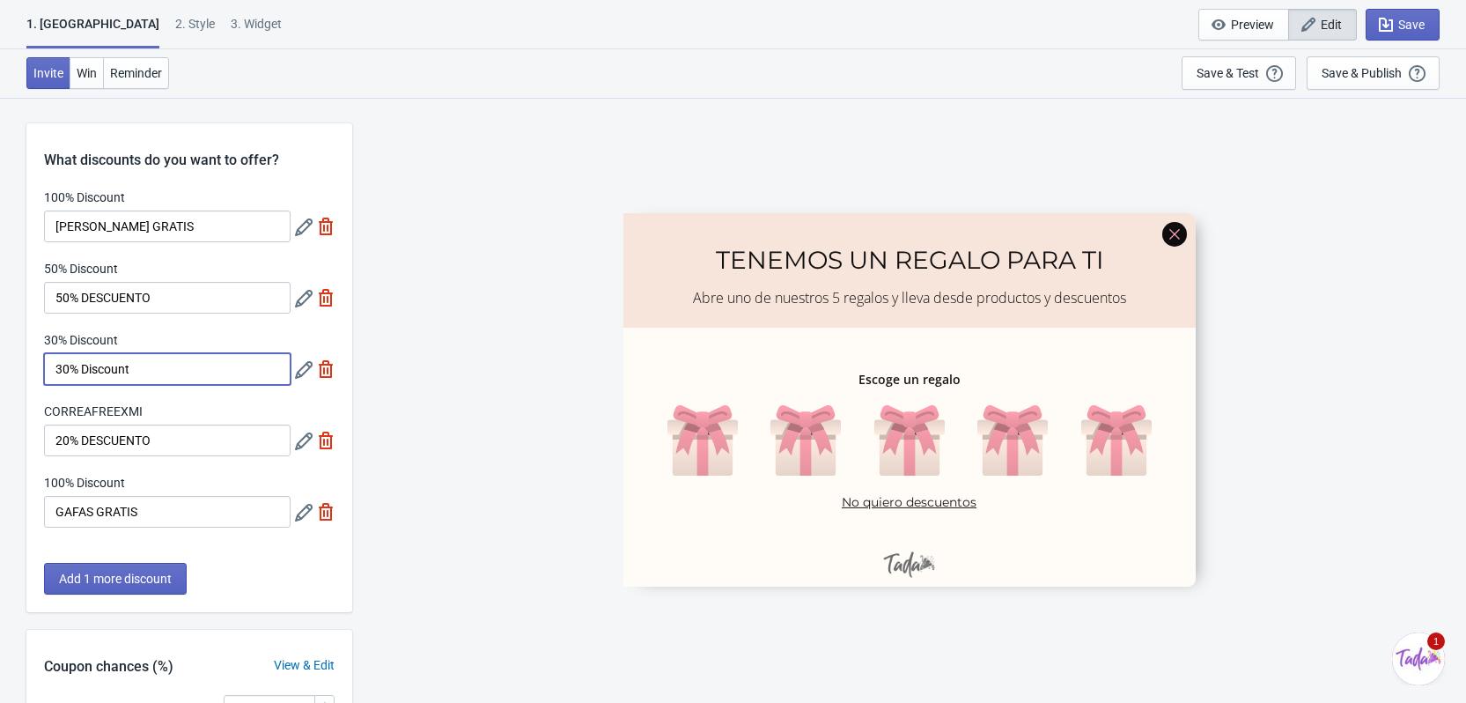
click at [164, 379] on input "30% Discount" at bounding box center [167, 369] width 247 height 32
type input "30% DESCUENTO"
click at [241, 224] on input "[PERSON_NAME] GRATIS" at bounding box center [167, 226] width 247 height 32
click at [306, 231] on icon at bounding box center [304, 227] width 18 height 18
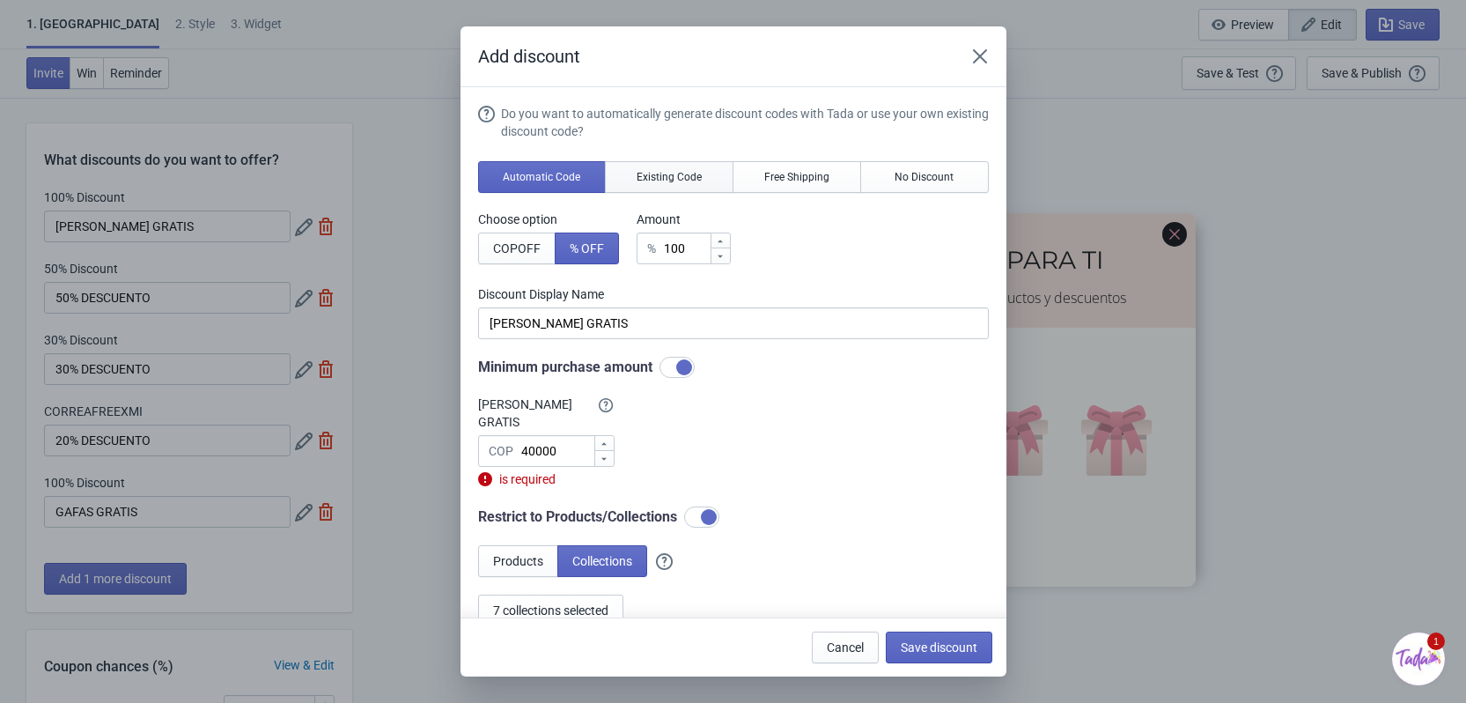
click at [704, 166] on button "Existing Code" at bounding box center [669, 177] width 129 height 32
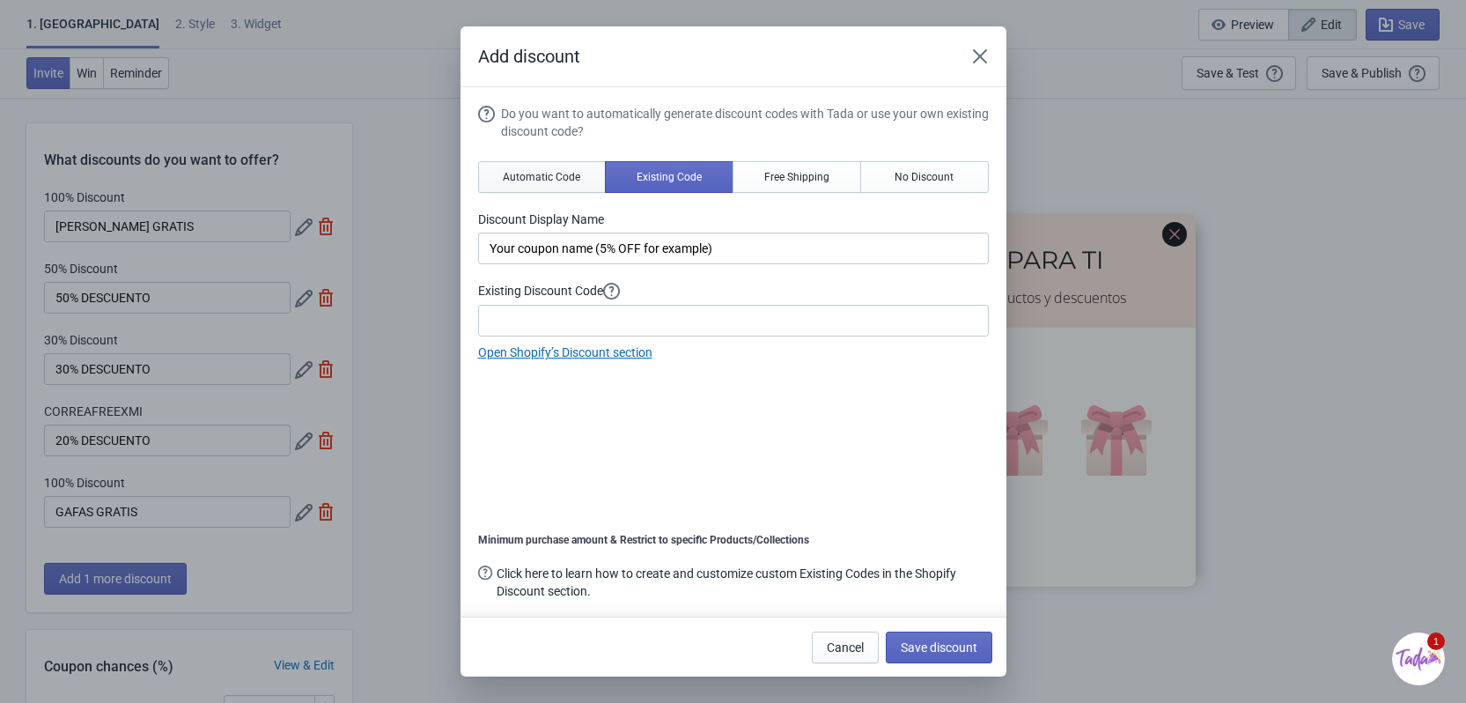
click at [553, 174] on span "Automatic Code" at bounding box center [541, 177] width 77 height 14
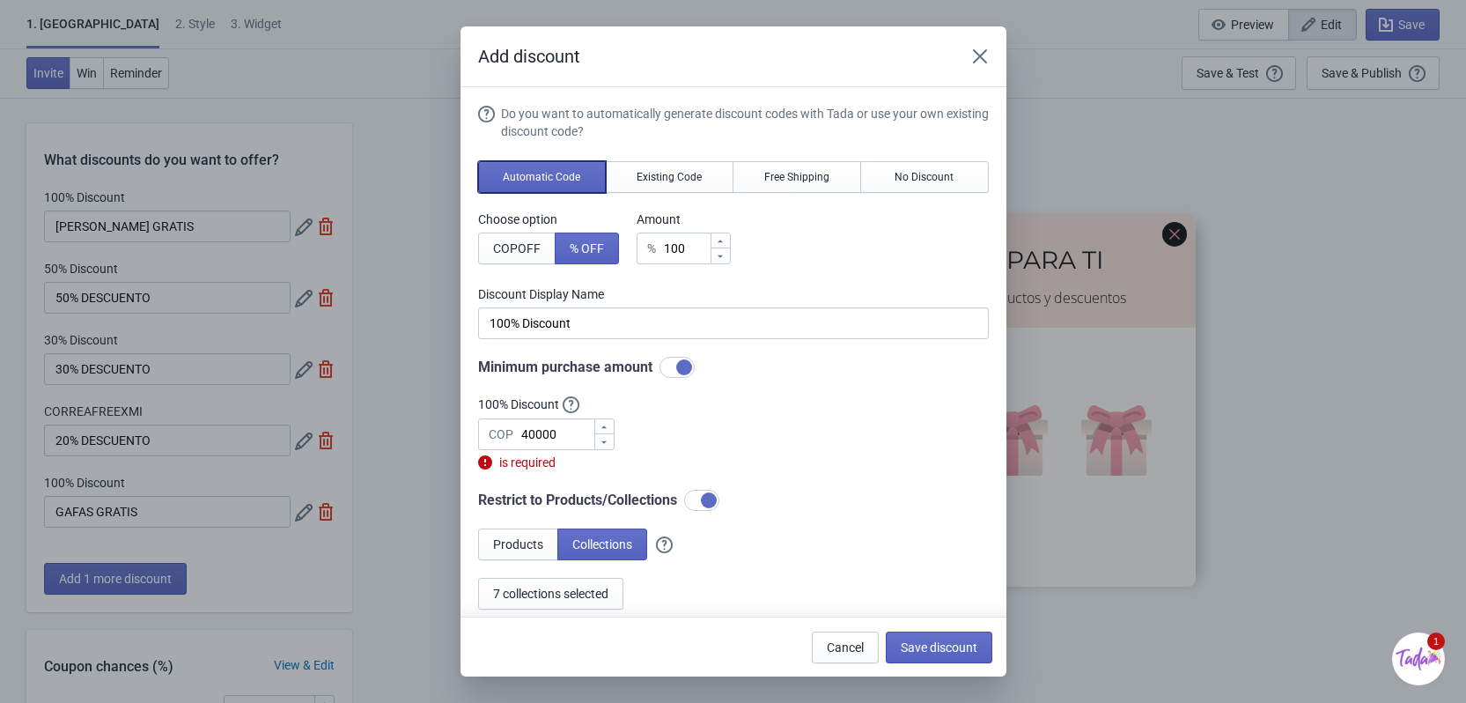
scroll to position [16, 0]
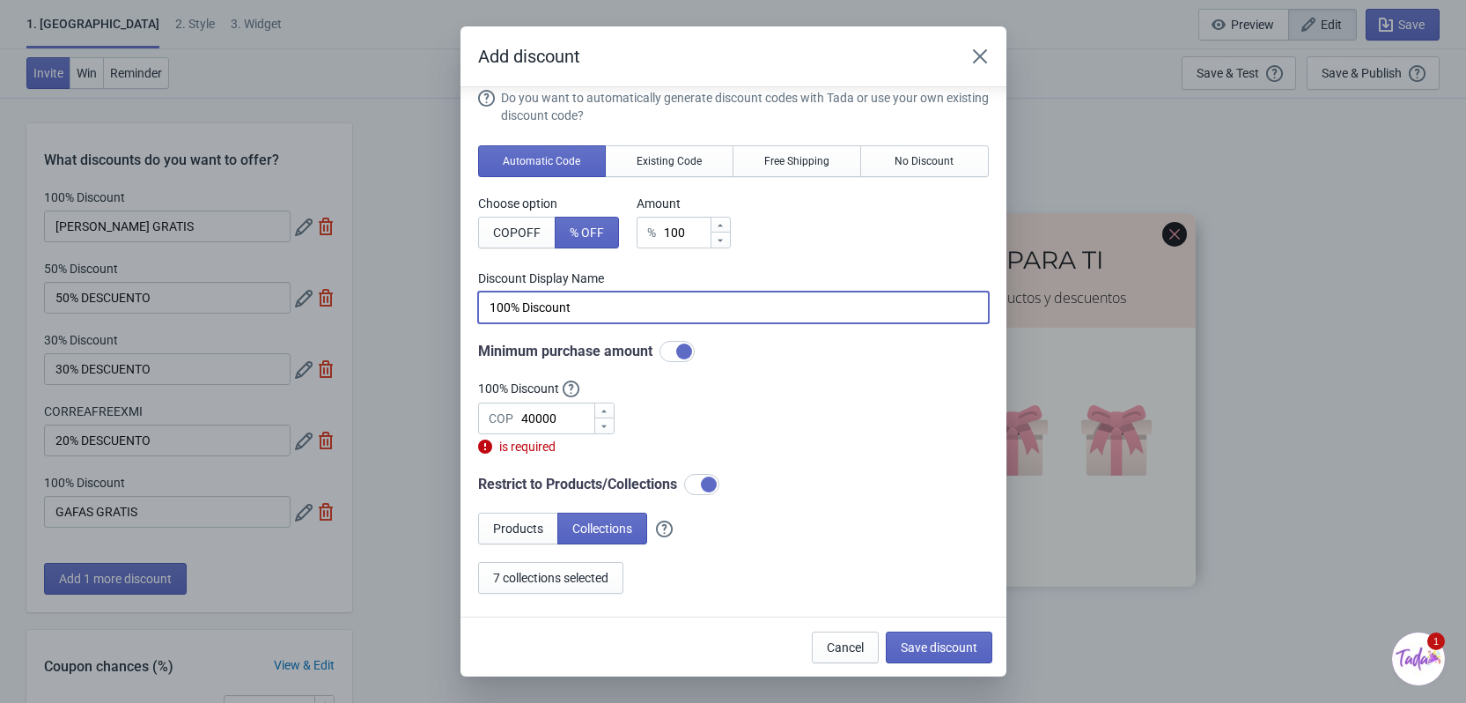
click at [574, 298] on input "100% Discount" at bounding box center [733, 307] width 511 height 32
type input "100% DESCUENTO"
click at [964, 659] on button "Save discount" at bounding box center [939, 647] width 107 height 32
type input "100% DESCUENTO"
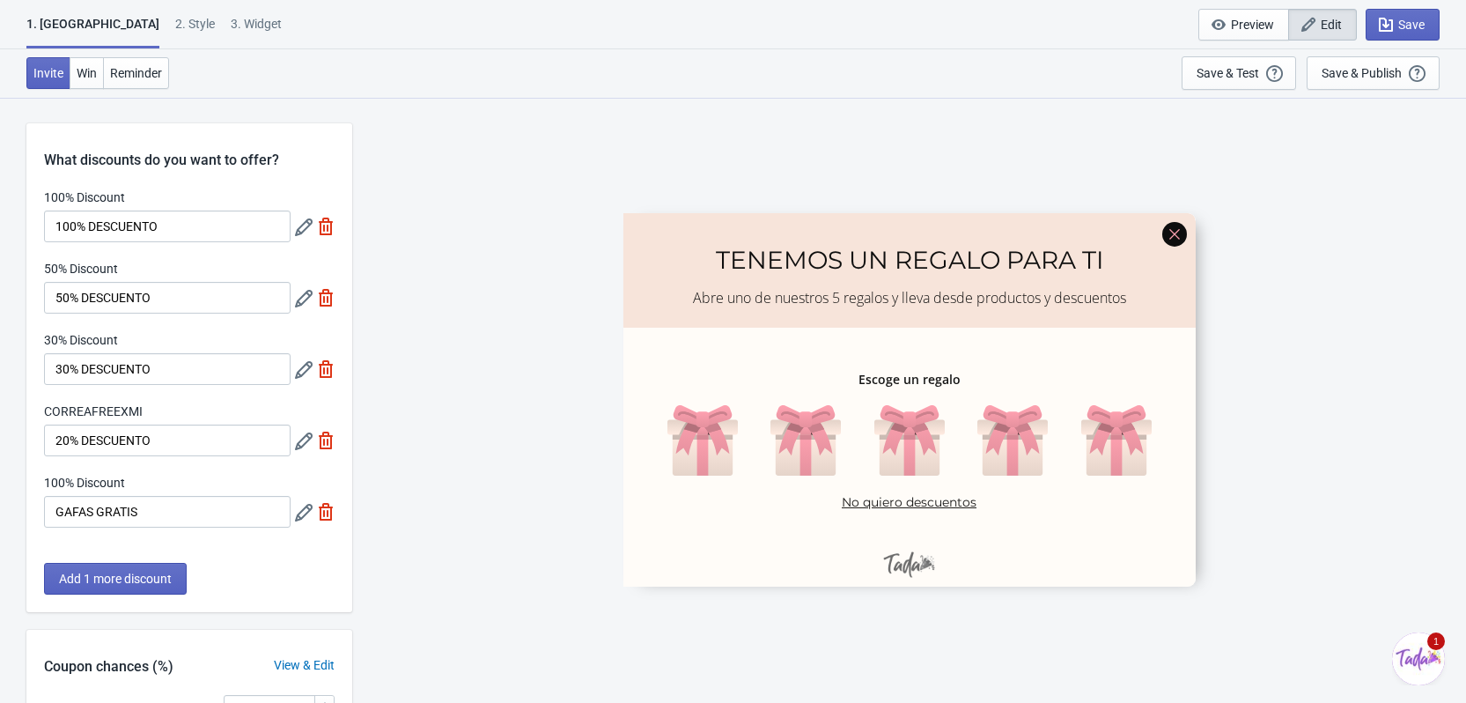
click at [521, 447] on div "SASDERWERT3H TENEMOS UN REGALO PARA TI Abre uno de nuestros 5 regalos y lleva d…" at bounding box center [909, 399] width 1096 height 605
click at [1397, 25] on span "Save" at bounding box center [1403, 25] width 44 height 18
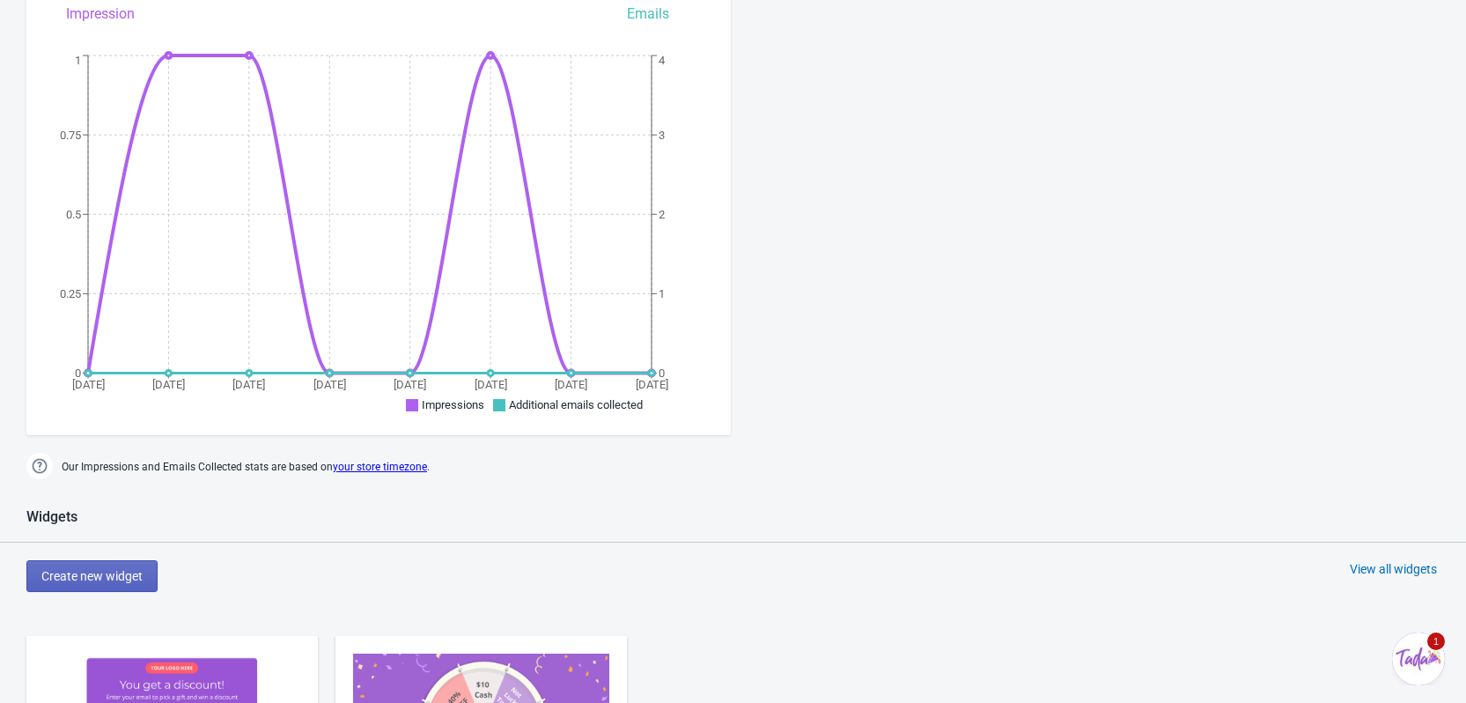
scroll to position [528, 0]
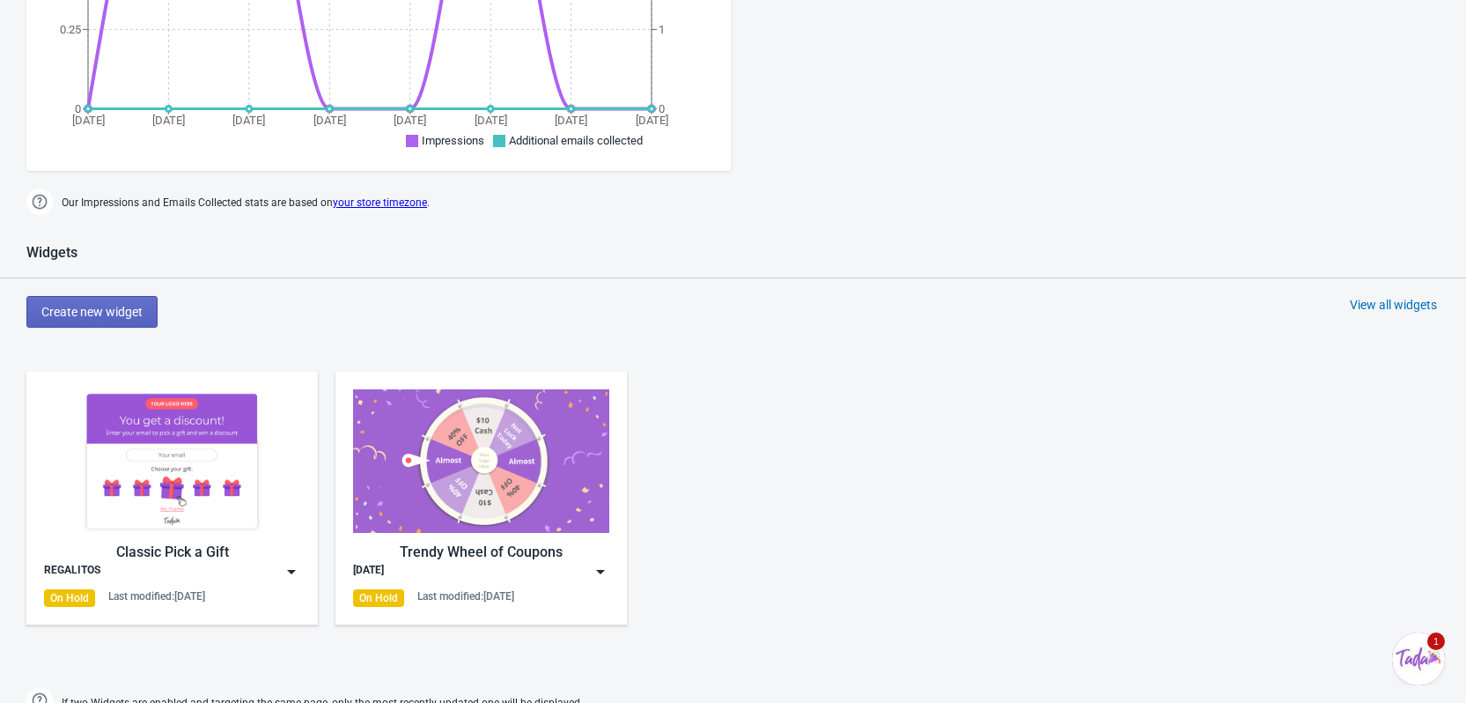
click at [186, 475] on img at bounding box center [172, 461] width 256 height 144
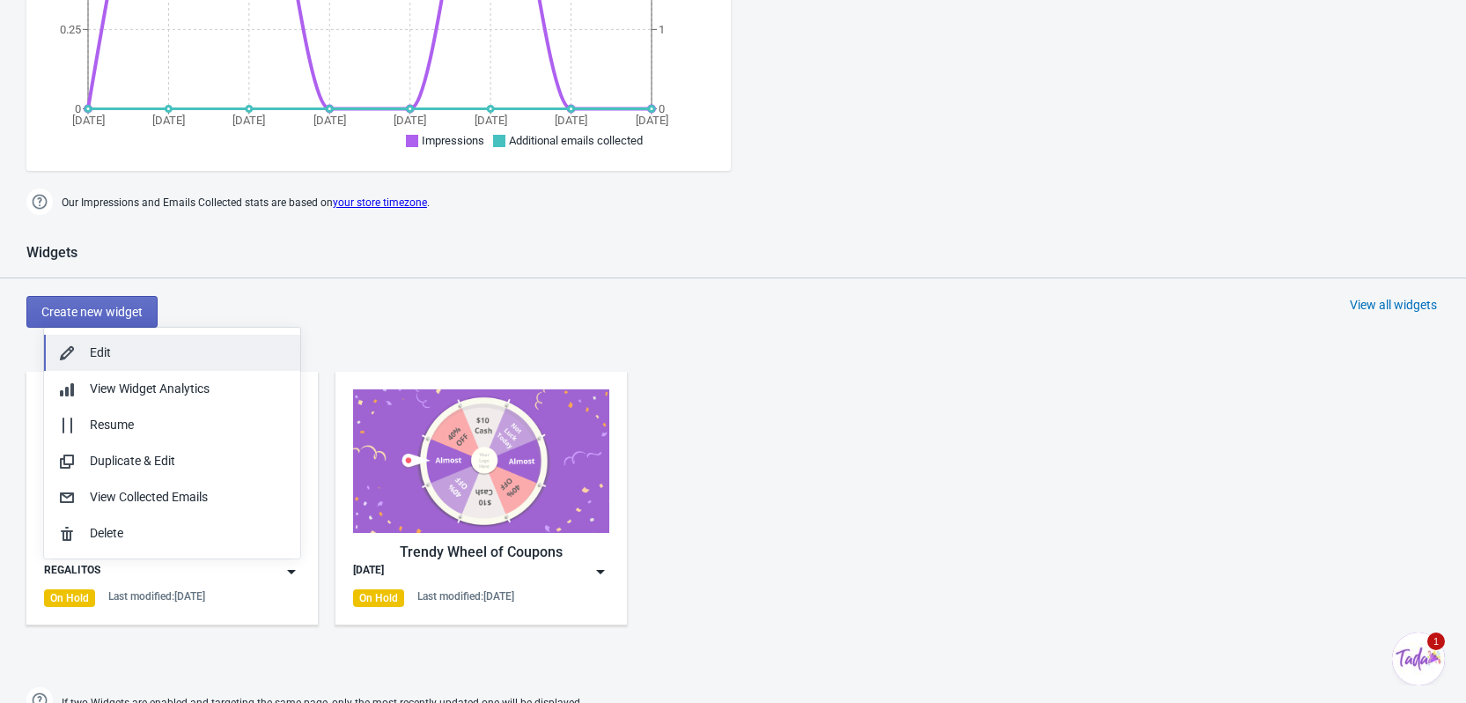
click at [173, 355] on div "Edit" at bounding box center [188, 352] width 196 height 18
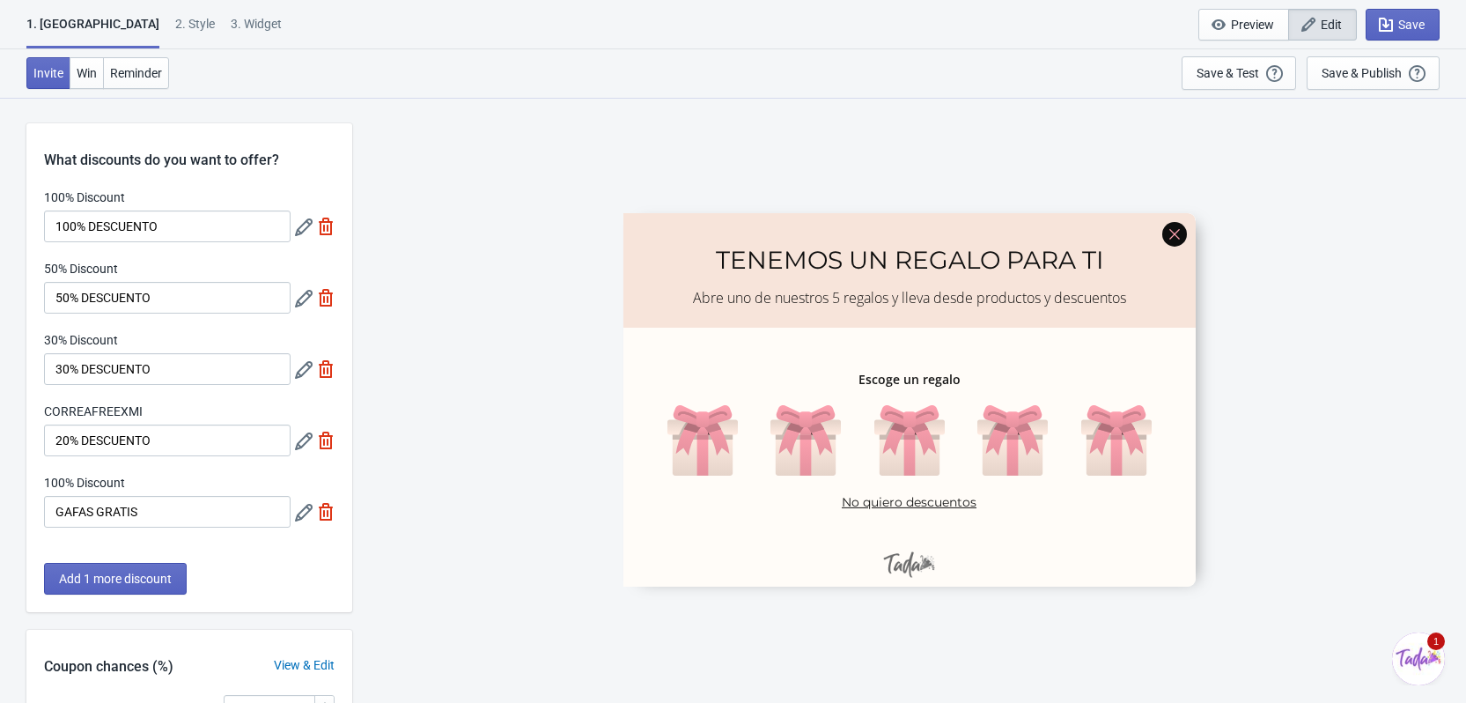
click at [307, 222] on icon at bounding box center [304, 227] width 18 height 18
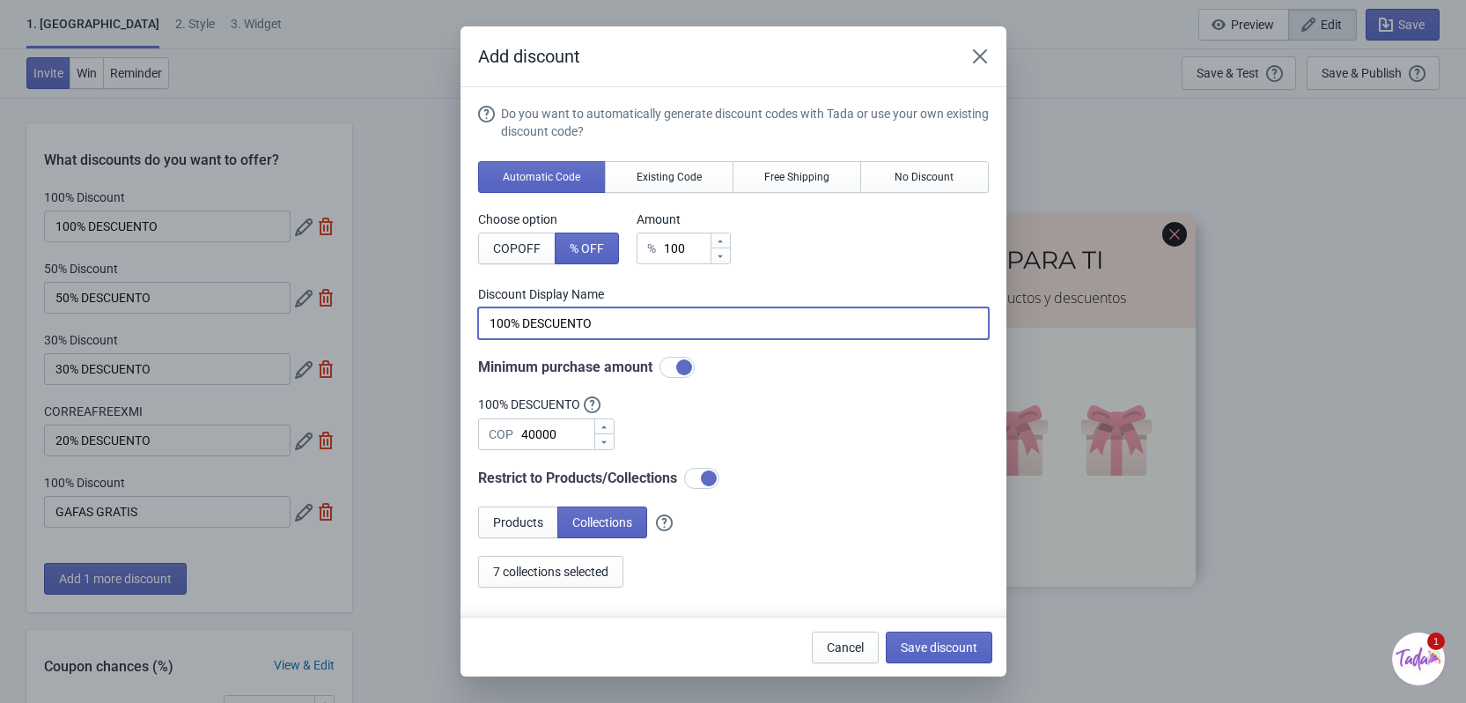
click at [646, 313] on input "100% DESCUENTO" at bounding box center [733, 323] width 511 height 32
click at [923, 636] on button "Save discount" at bounding box center [939, 647] width 107 height 32
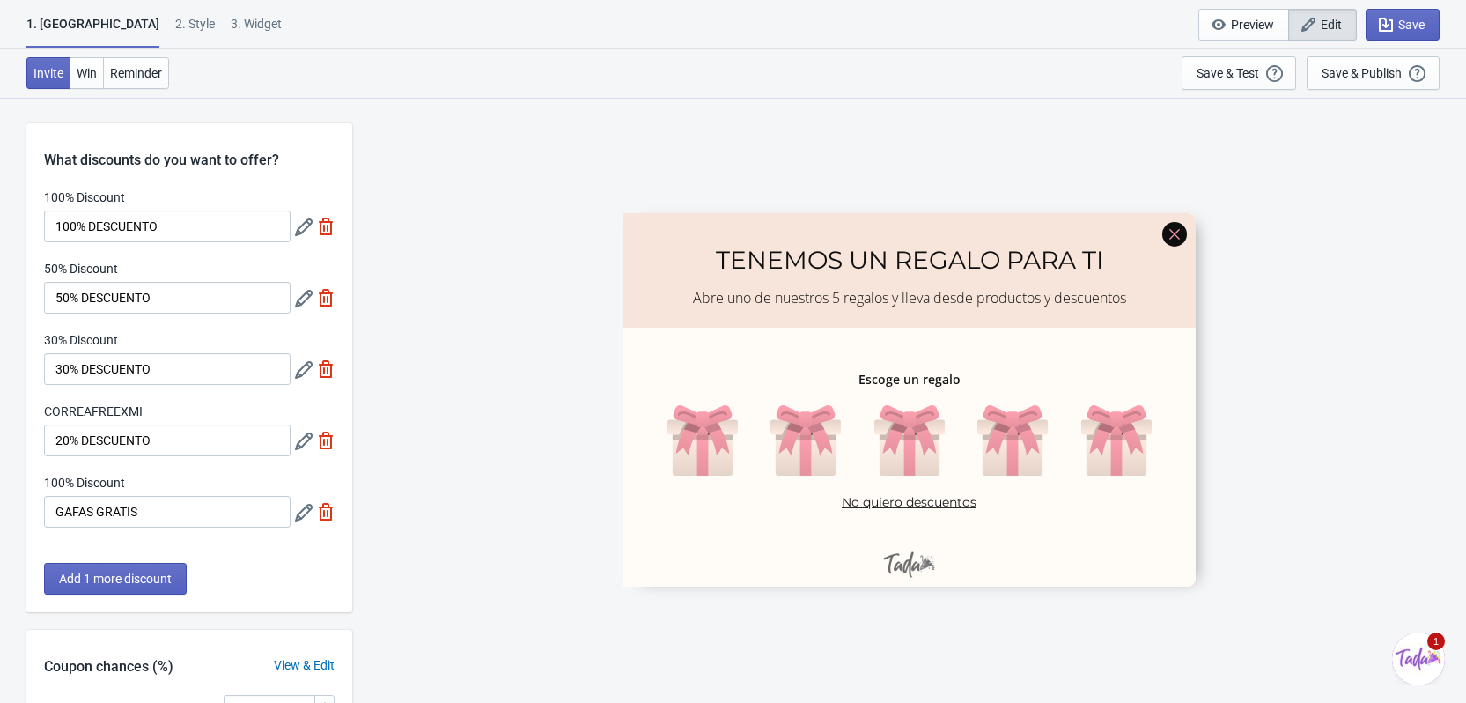
click at [301, 365] on icon at bounding box center [304, 370] width 18 height 18
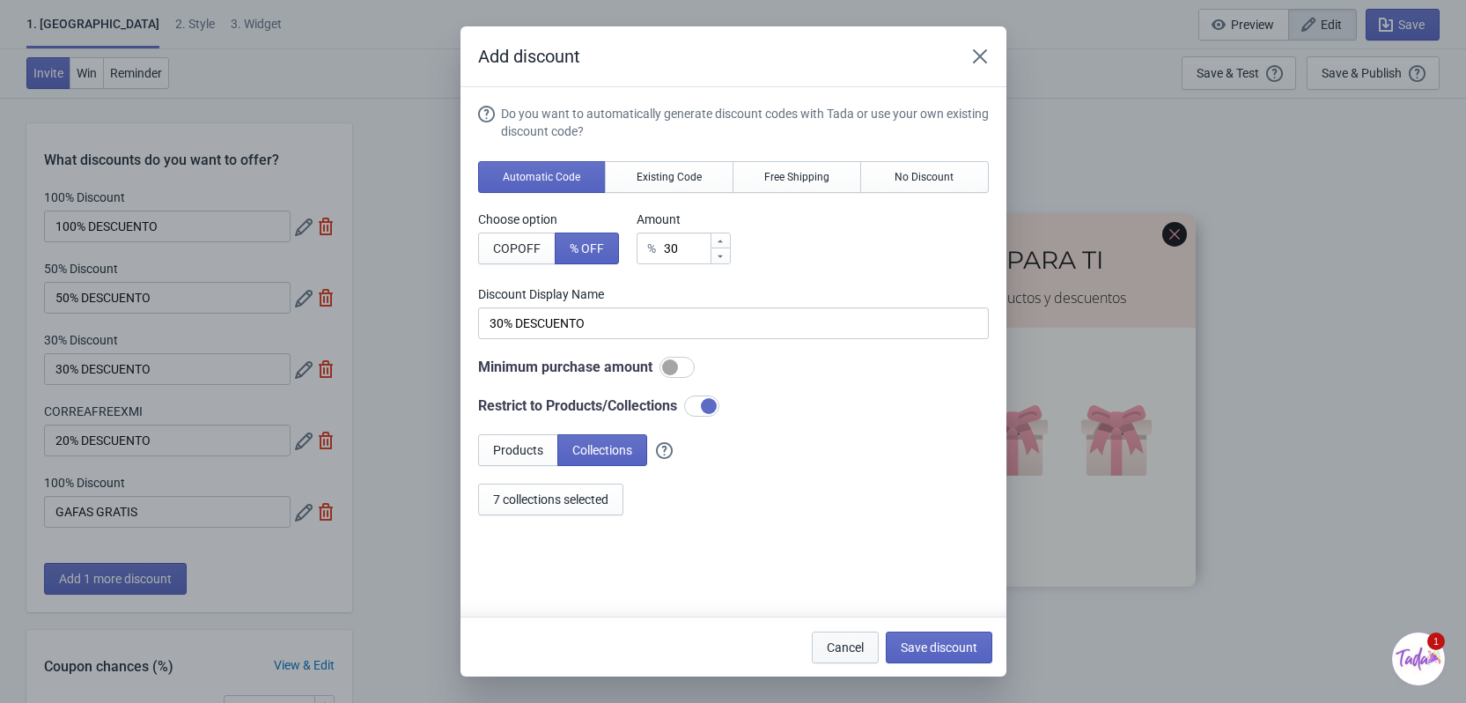
click at [855, 652] on span "Cancel" at bounding box center [845, 647] width 37 height 14
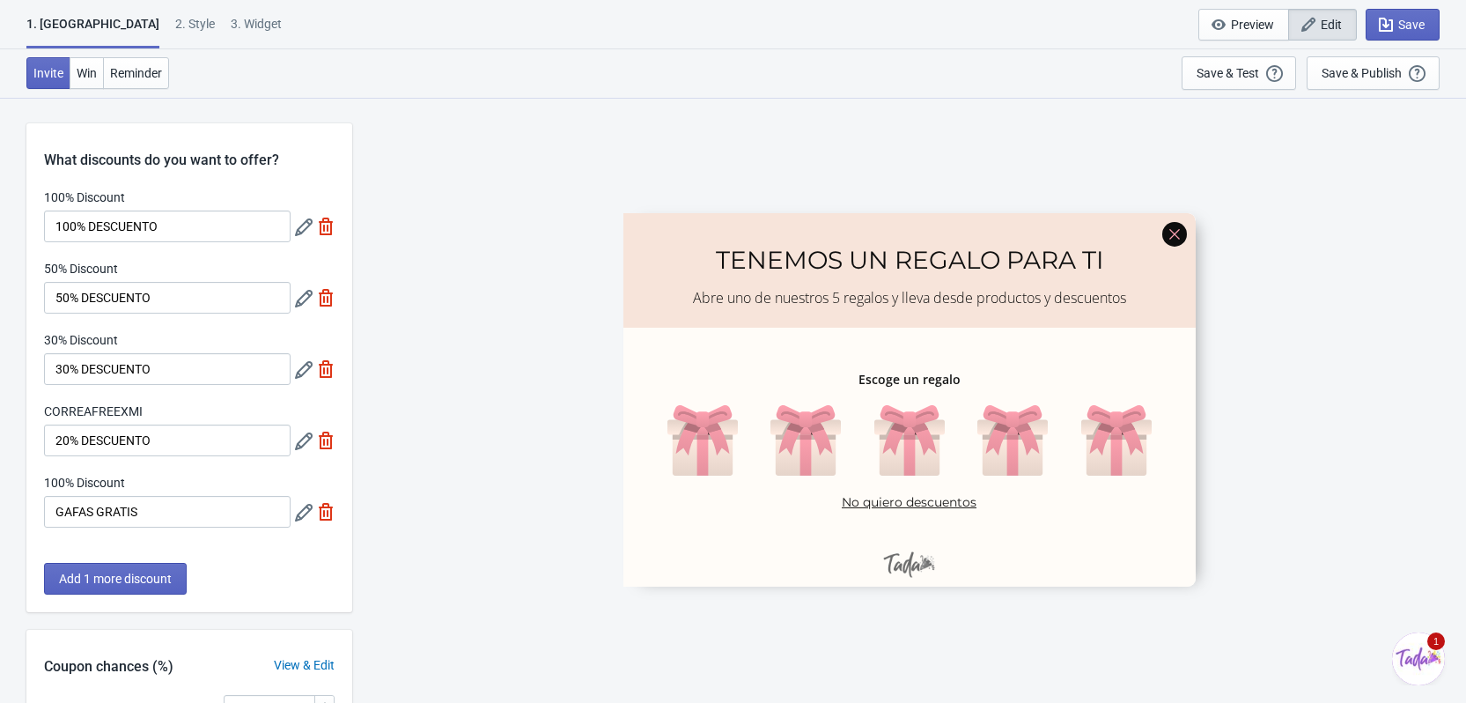
click at [143, 409] on div "CORREAFREEXMI" at bounding box center [167, 413] width 247 height 22
drag, startPoint x: 152, startPoint y: 410, endPoint x: 49, endPoint y: 416, distance: 103.2
click at [49, 416] on div "CORREAFREEXMI" at bounding box center [167, 413] width 247 height 22
click at [104, 409] on label "CORREAFREEXMI" at bounding box center [93, 411] width 99 height 18
click at [104, 424] on input "20% DESCUENTO" at bounding box center [167, 440] width 247 height 32
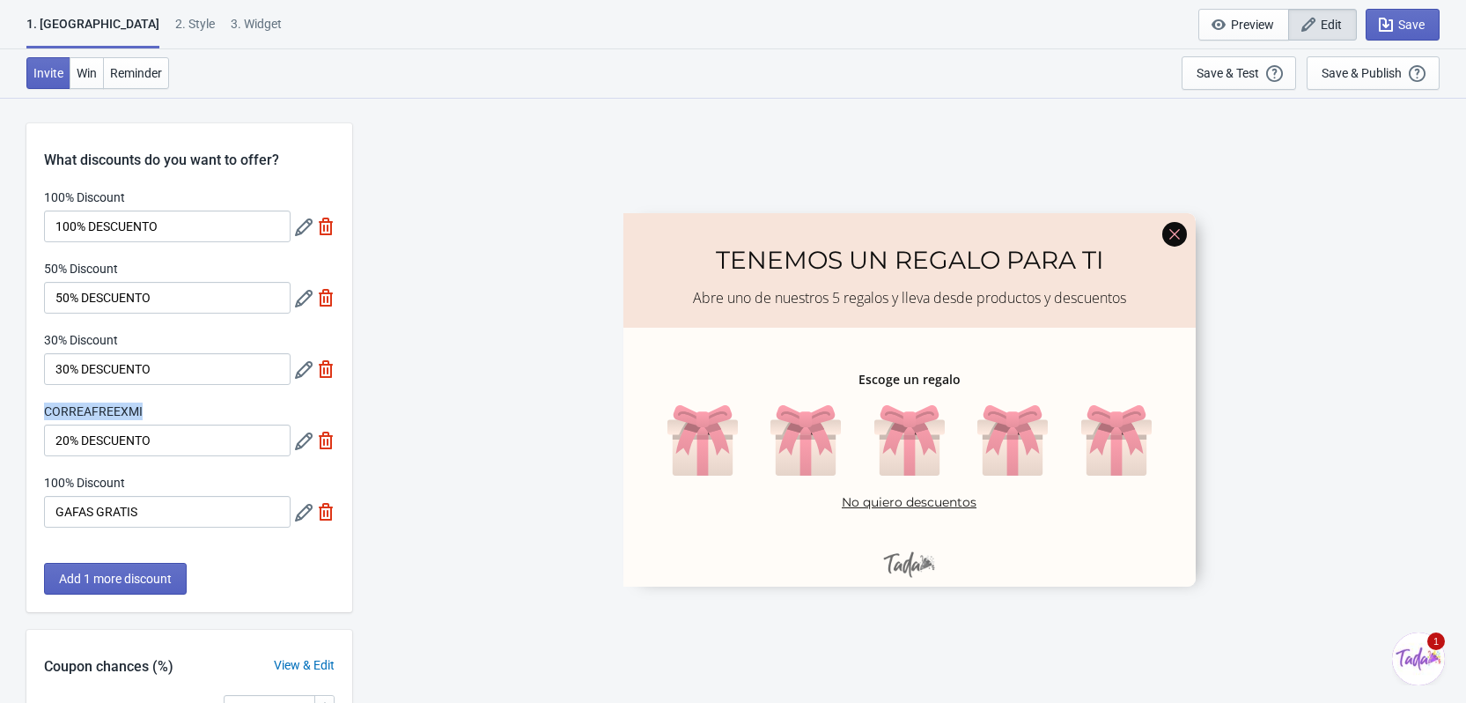
click at [104, 409] on label "CORREAFREEXMI" at bounding box center [93, 411] width 99 height 18
click at [104, 424] on input "20% DESCUENTO" at bounding box center [167, 440] width 247 height 32
click at [107, 403] on label "CORREAFREEXMI" at bounding box center [93, 411] width 99 height 18
click at [107, 424] on input "20% DESCUENTO" at bounding box center [167, 440] width 247 height 32
click at [175, 445] on input "20% DESCUENTO" at bounding box center [167, 440] width 247 height 32
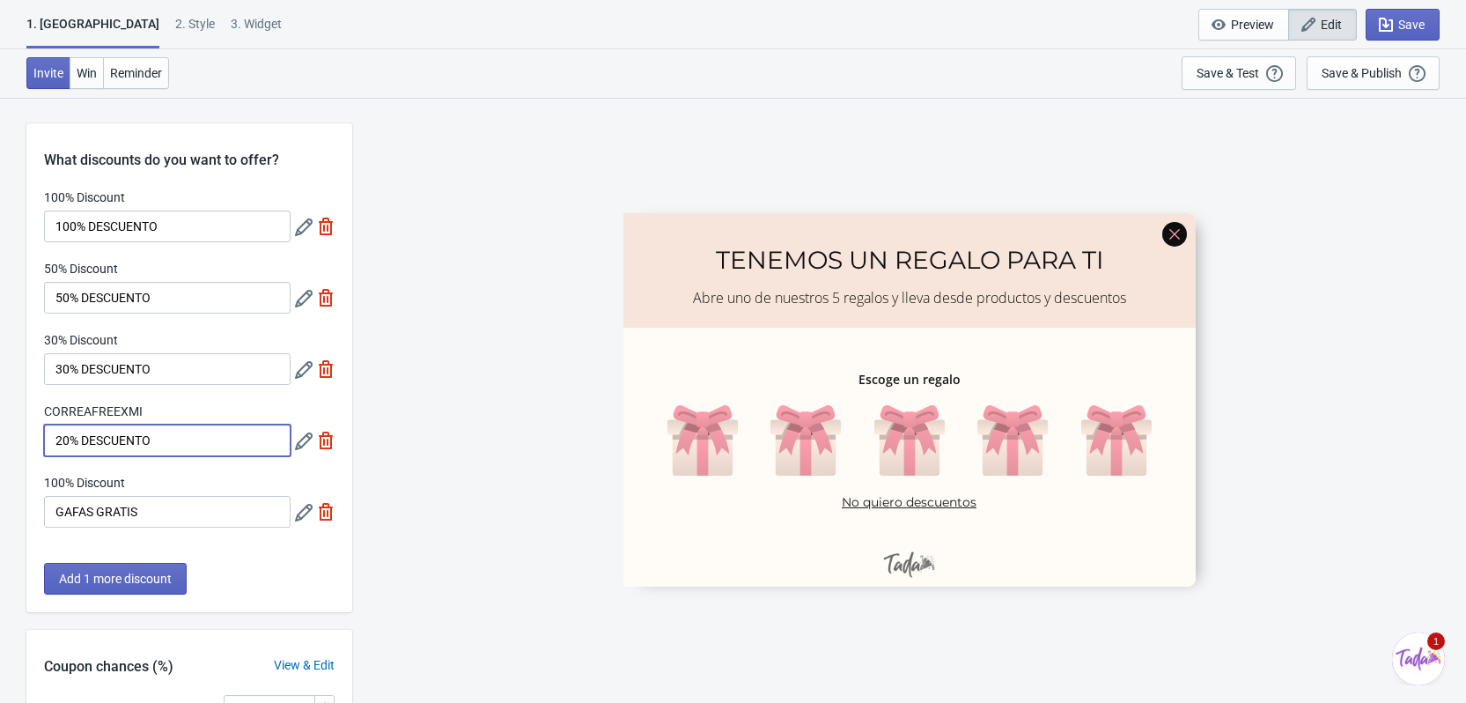
click at [63, 444] on input "20% DESCUENTO" at bounding box center [167, 440] width 247 height 32
click at [306, 443] on icon at bounding box center [304, 441] width 18 height 18
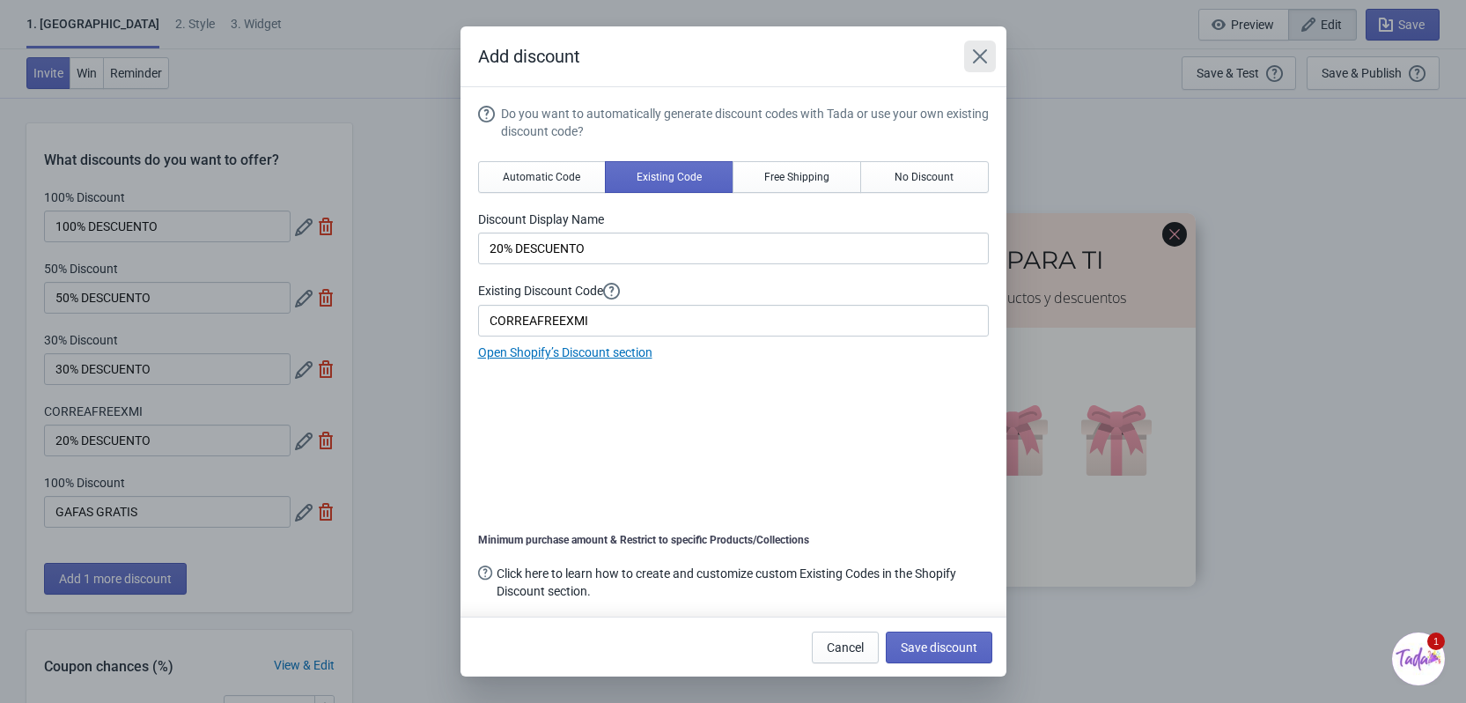
click at [975, 62] on icon "Close" at bounding box center [979, 56] width 14 height 14
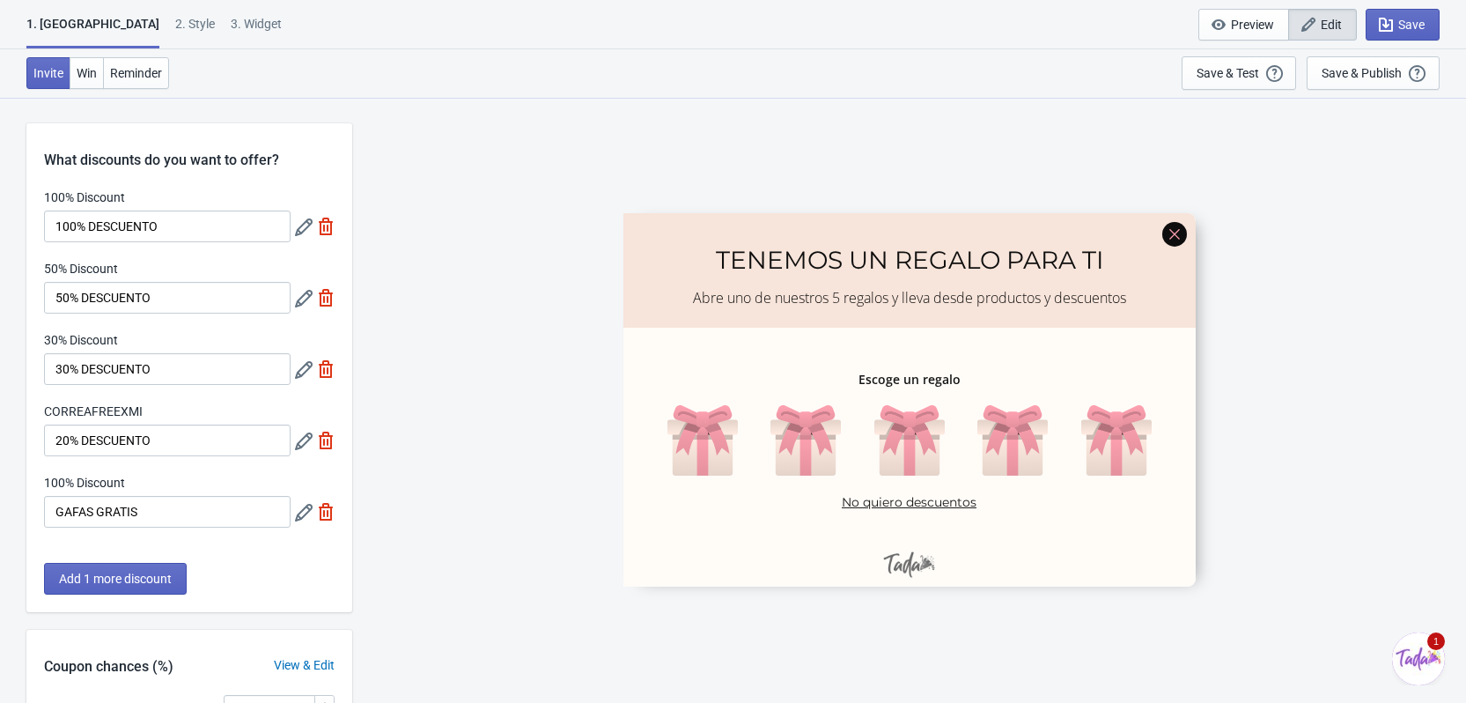
click at [299, 441] on icon at bounding box center [304, 441] width 18 height 18
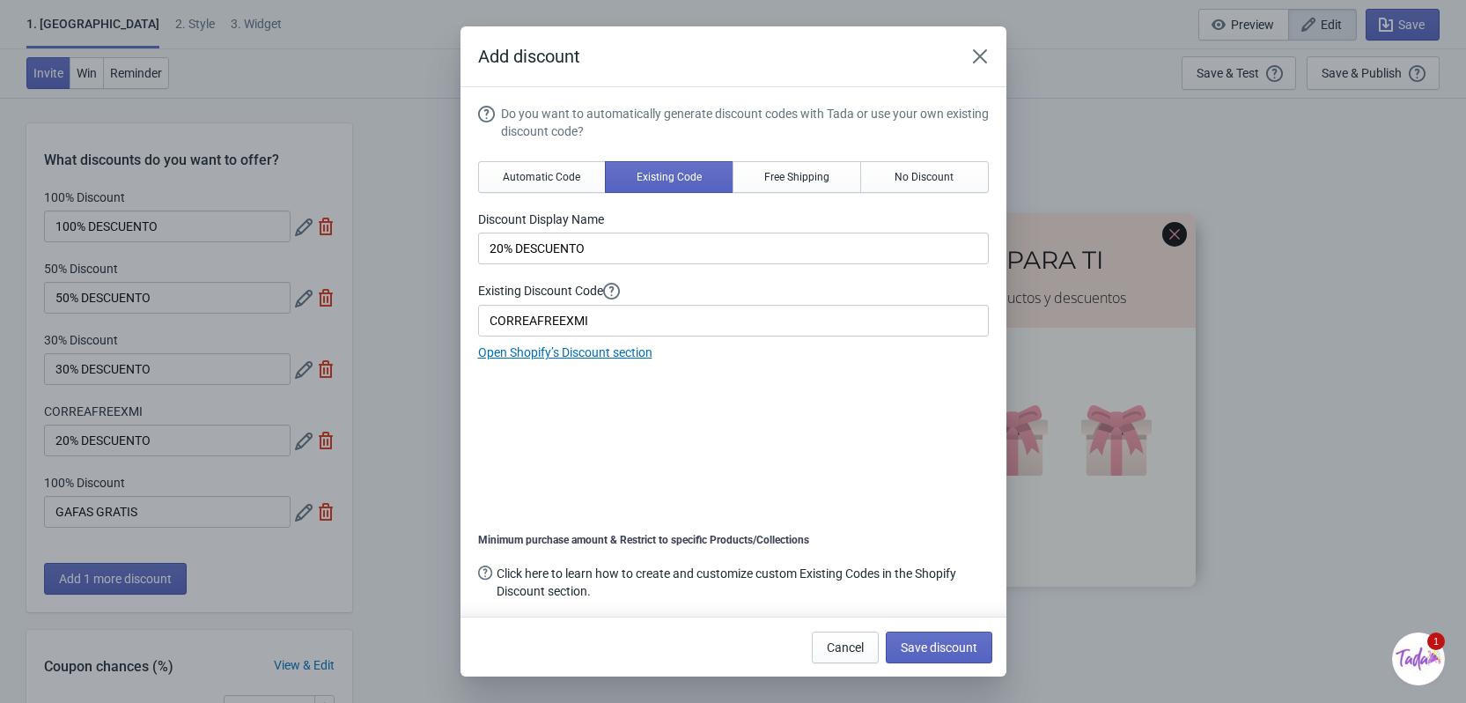
click at [299, 441] on div "Add discount Do you want to automatically generate discount codes with Tada or …" at bounding box center [733, 351] width 1466 height 650
click at [300, 402] on div "Add discount Do you want to automatically generate discount codes with Tada or …" at bounding box center [733, 351] width 1466 height 650
click at [856, 652] on span "Cancel" at bounding box center [845, 647] width 37 height 14
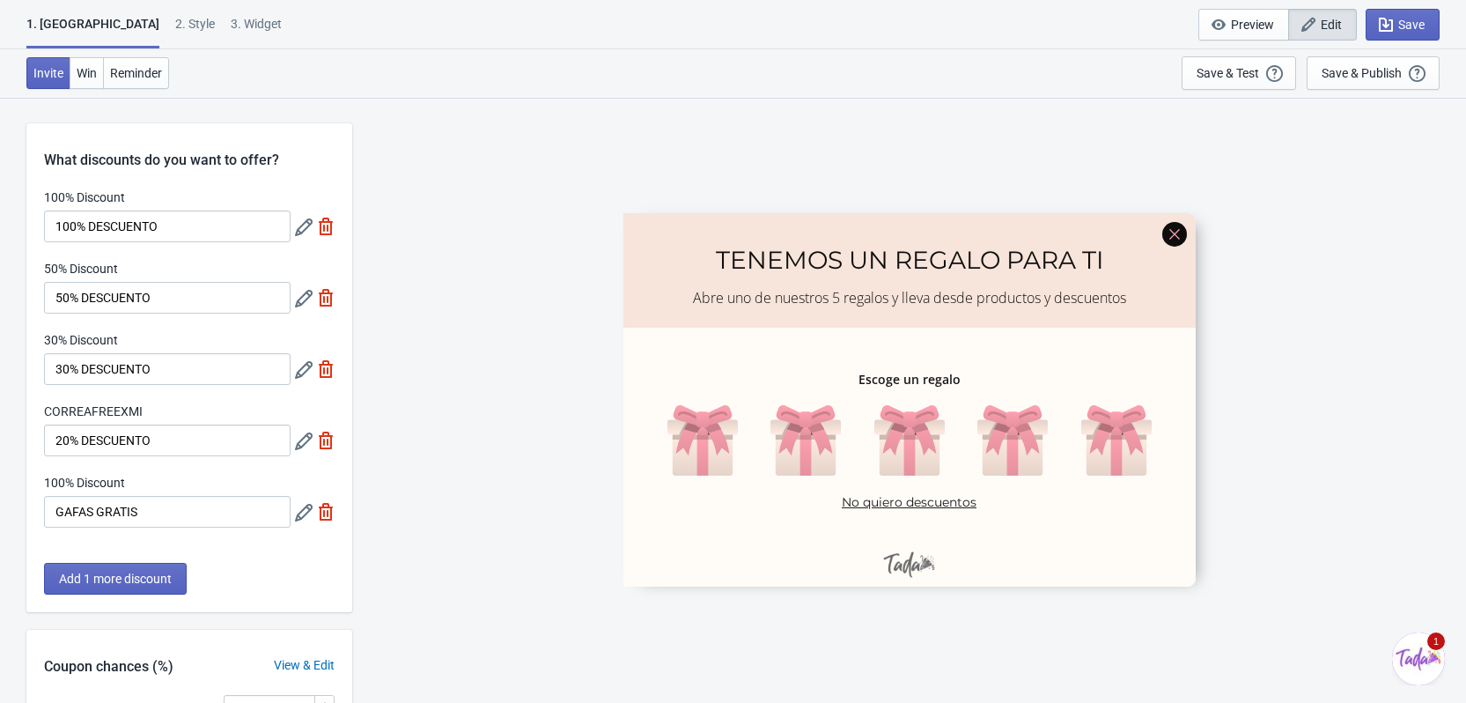
click at [303, 223] on icon at bounding box center [304, 227] width 18 height 18
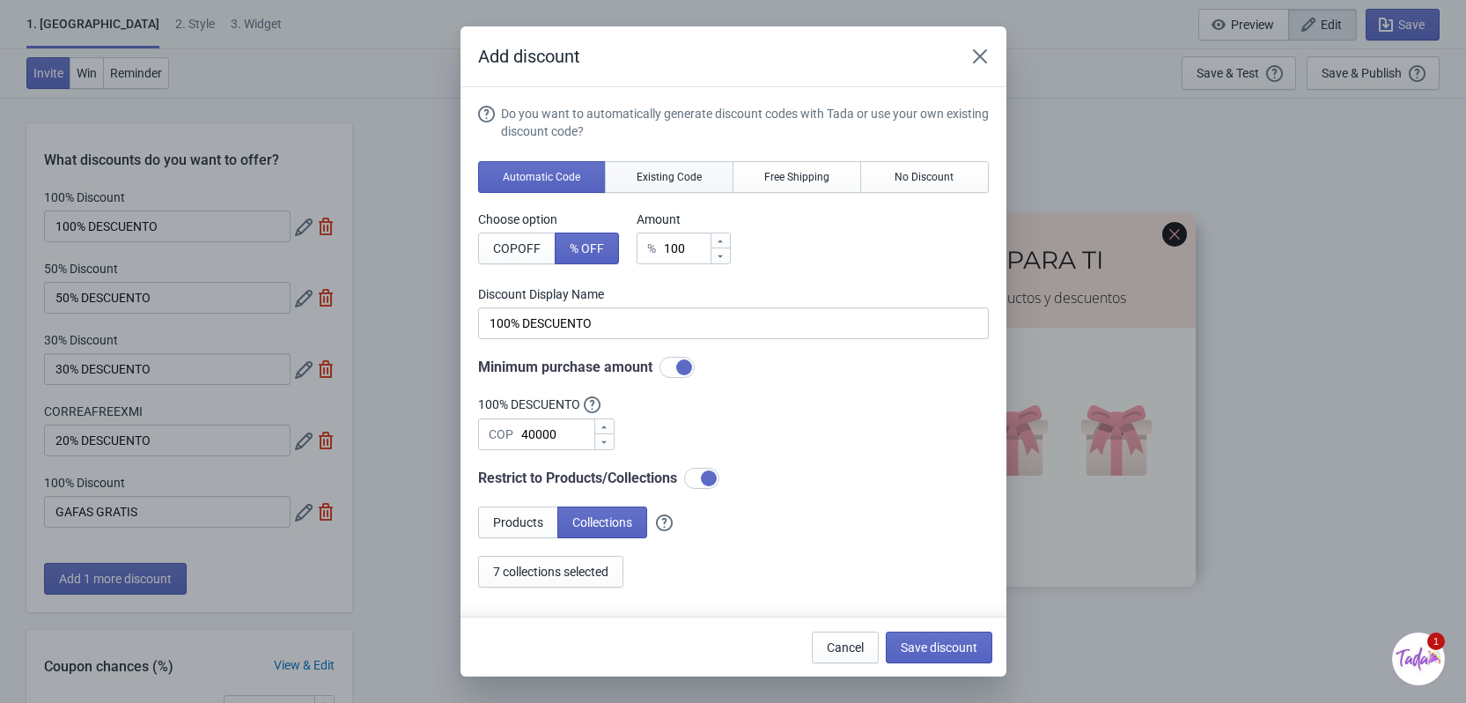
click at [696, 181] on span "Existing Code" at bounding box center [669, 177] width 65 height 14
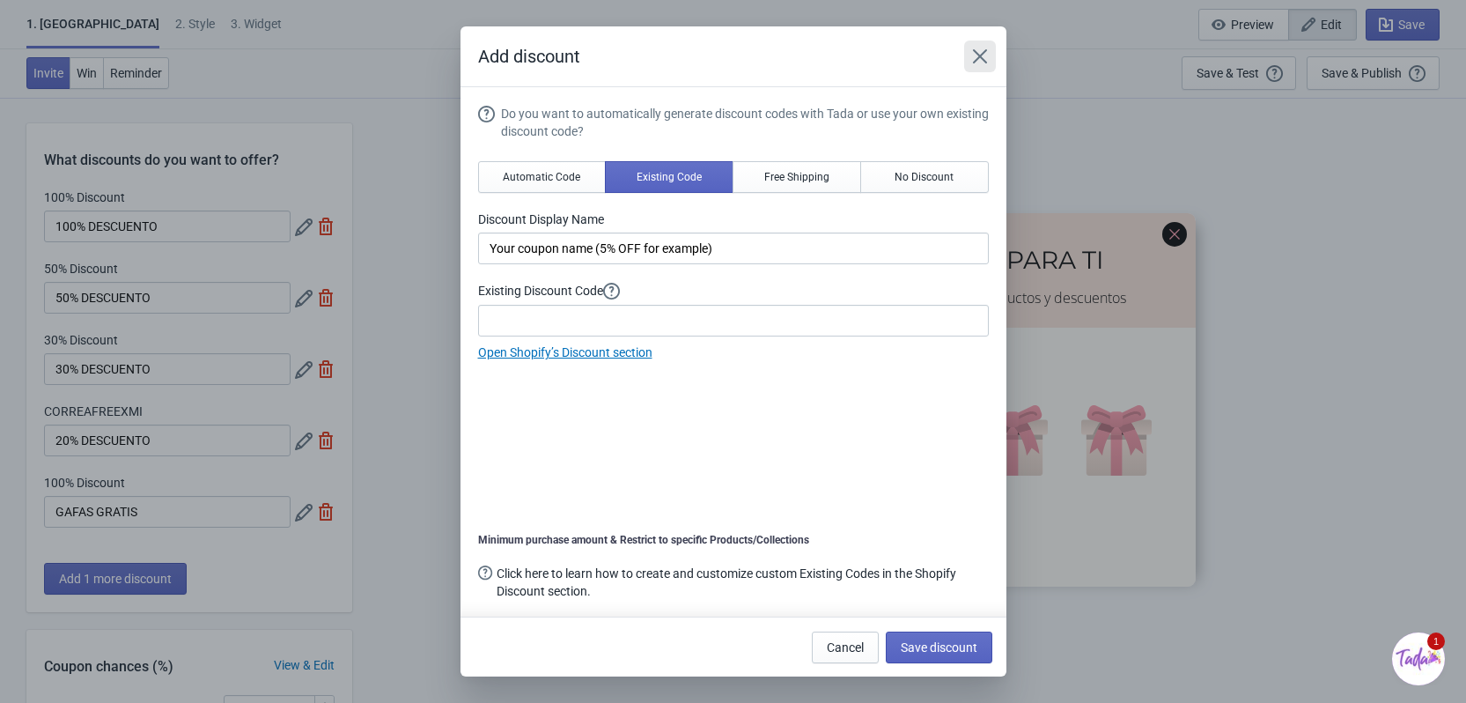
click at [974, 60] on icon "Close" at bounding box center [980, 57] width 18 height 18
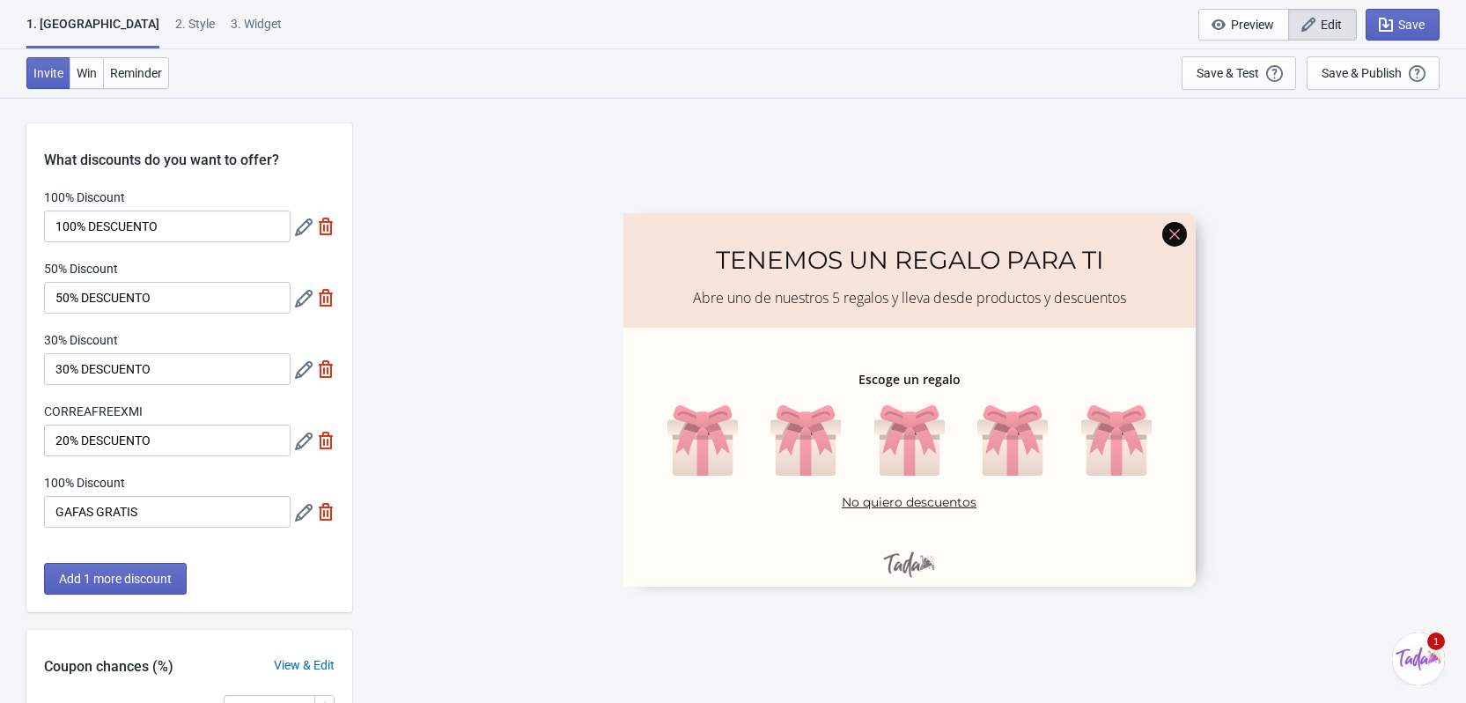
click at [303, 444] on icon at bounding box center [304, 441] width 18 height 18
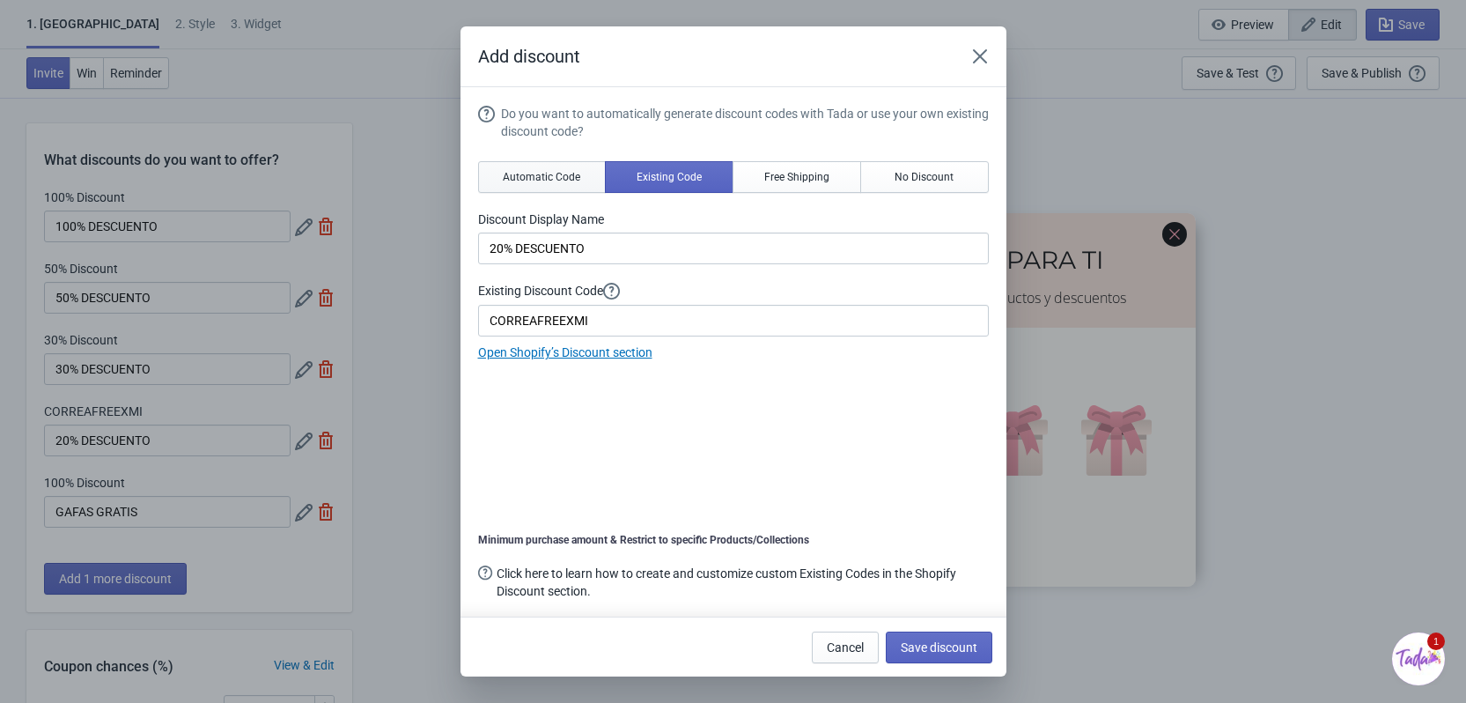
click at [545, 173] on span "Automatic Code" at bounding box center [541, 177] width 77 height 14
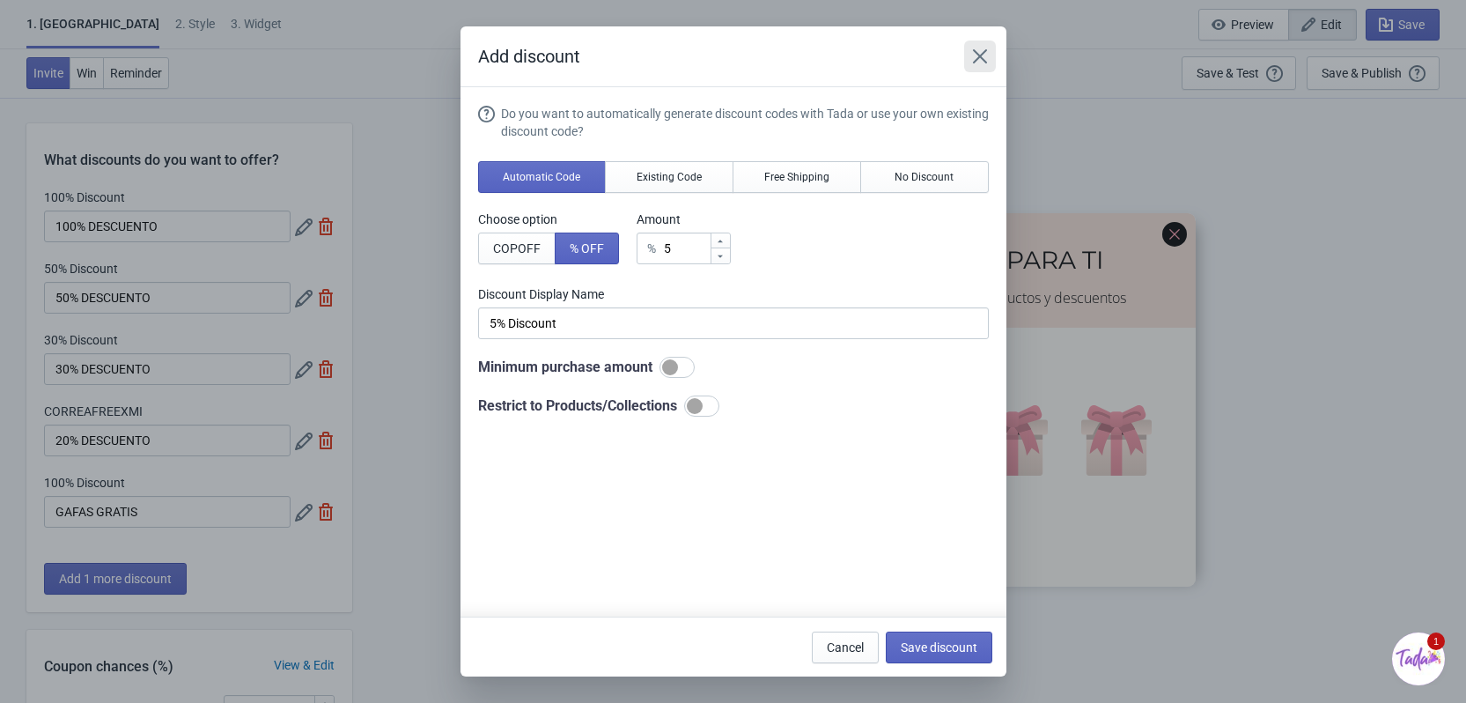
click at [977, 56] on icon "Close" at bounding box center [980, 57] width 18 height 18
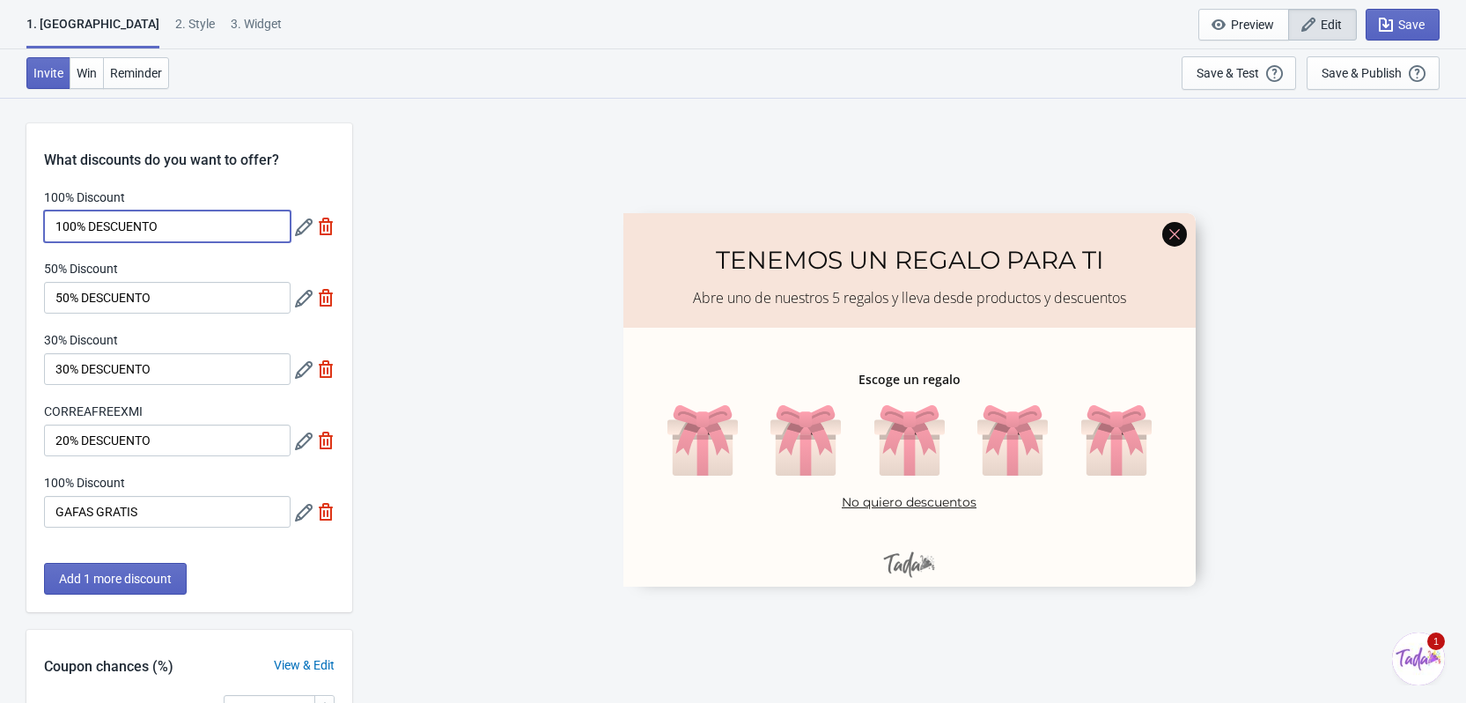
click at [232, 214] on input "100% DESCUENTO" at bounding box center [167, 226] width 247 height 32
click at [195, 229] on input "100% DESCUENTO" at bounding box center [167, 226] width 247 height 32
click at [330, 225] on img at bounding box center [326, 226] width 18 height 18
type input "25"
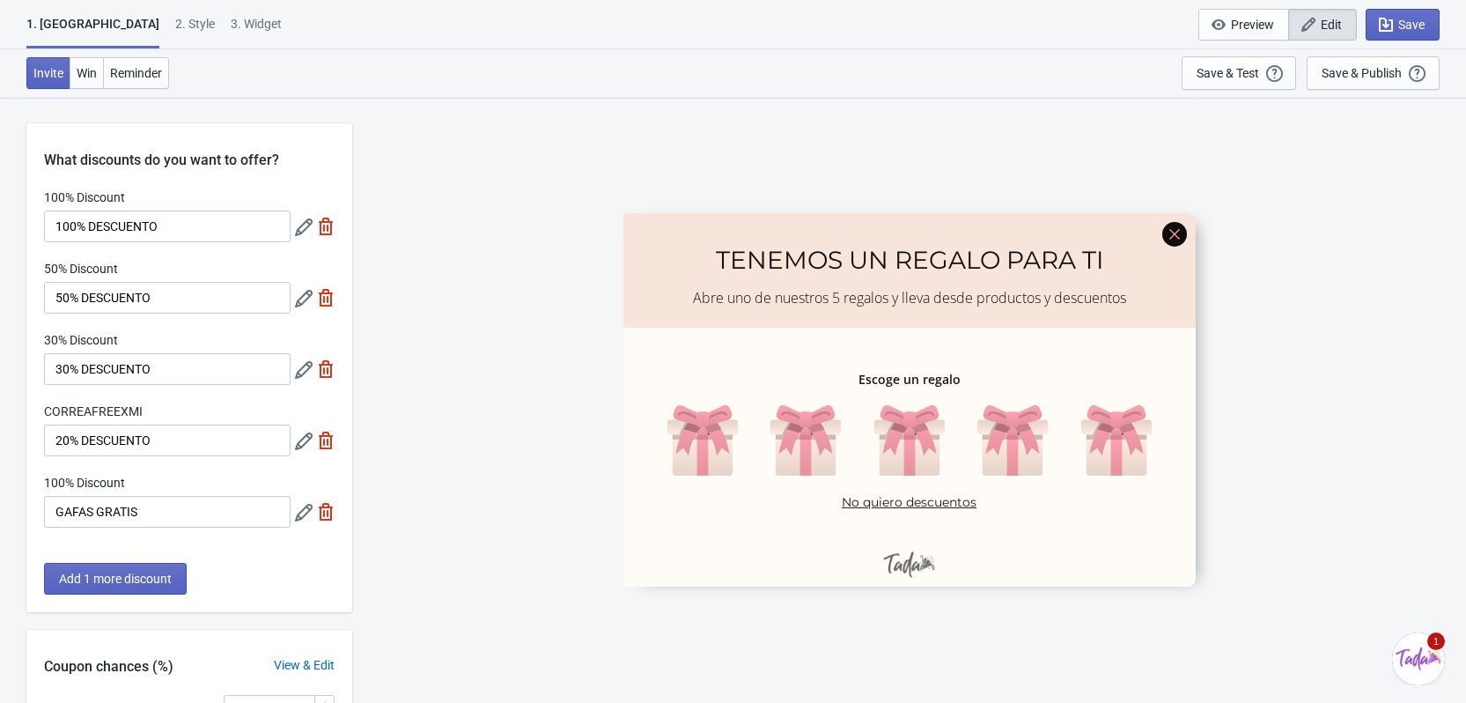
type input "25"
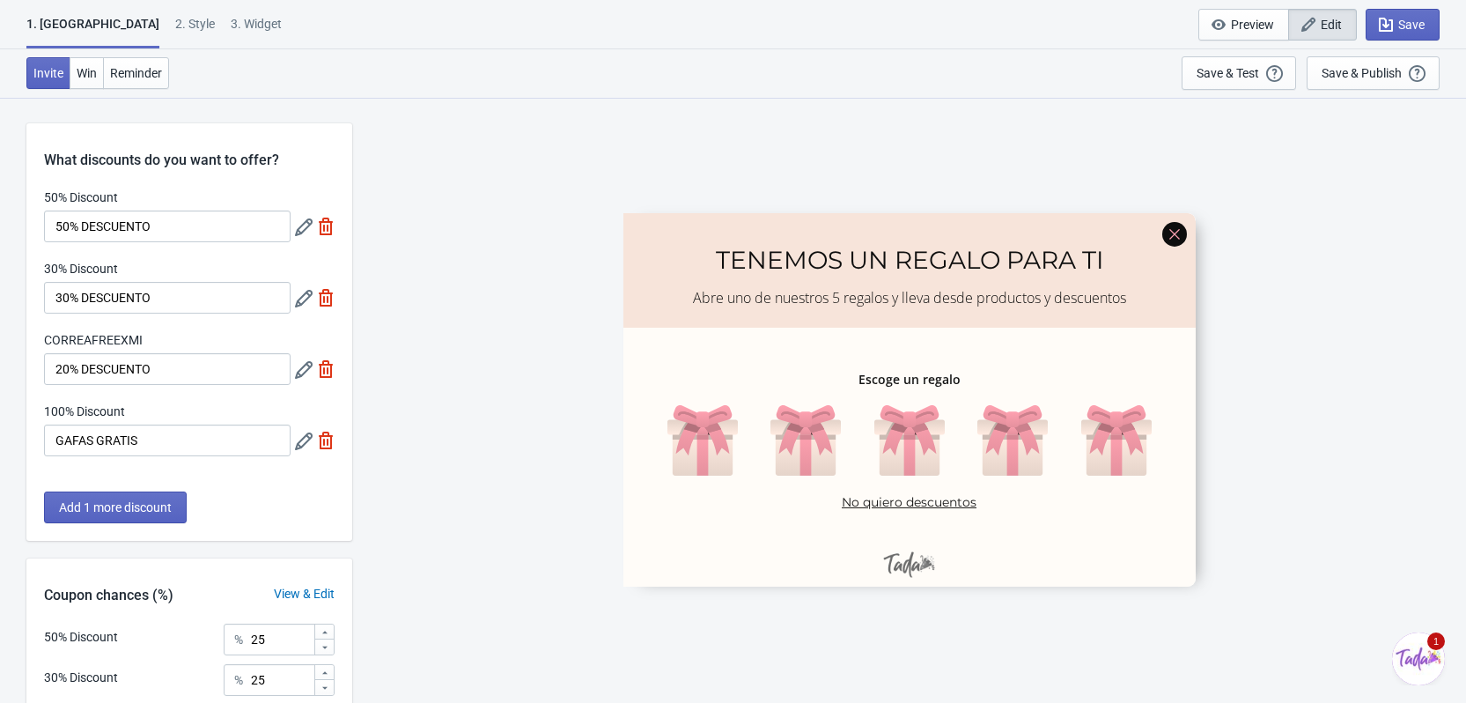
click at [300, 369] on icon at bounding box center [304, 370] width 18 height 18
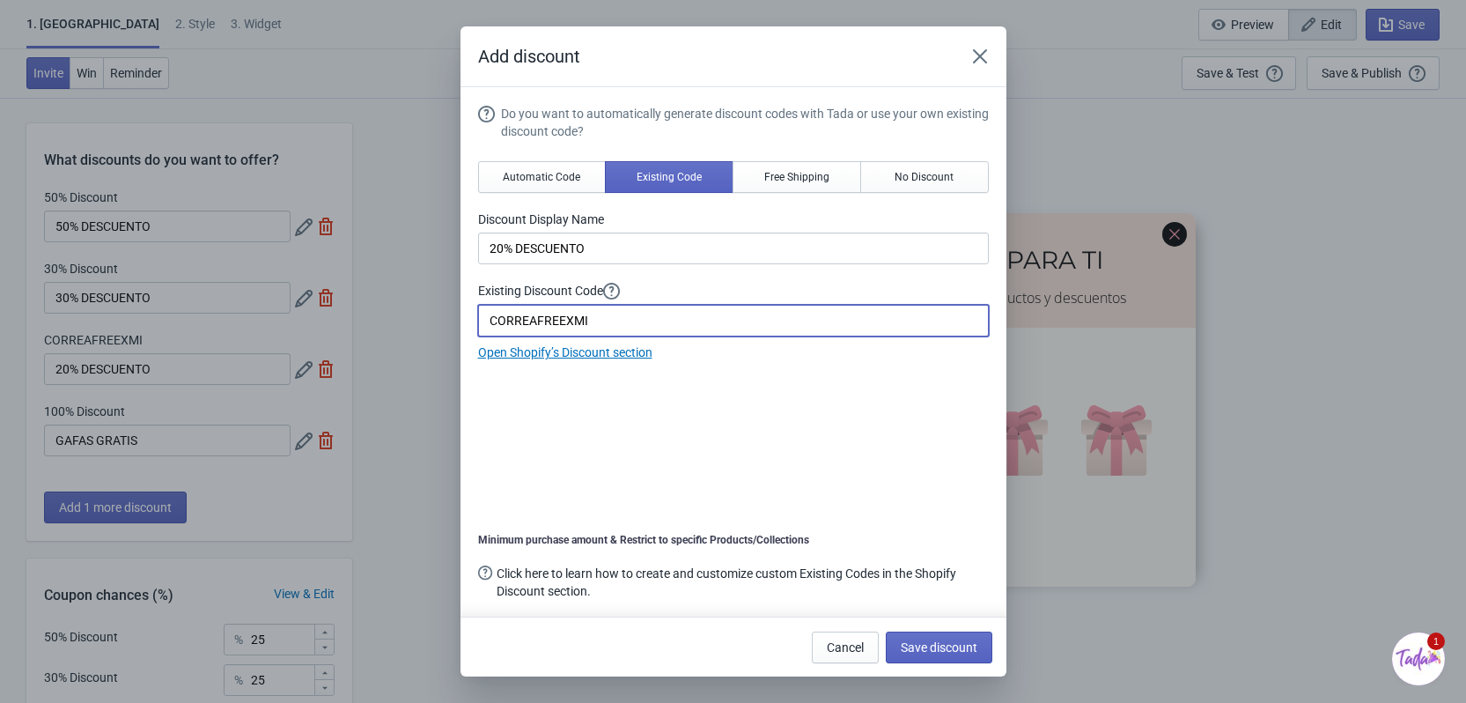
click at [669, 323] on input "CORREAFREEXMI" at bounding box center [733, 321] width 511 height 32
click at [534, 318] on input "CORREAFREEXMI" at bounding box center [733, 321] width 511 height 32
click at [541, 178] on span "Automatic Code" at bounding box center [541, 177] width 77 height 14
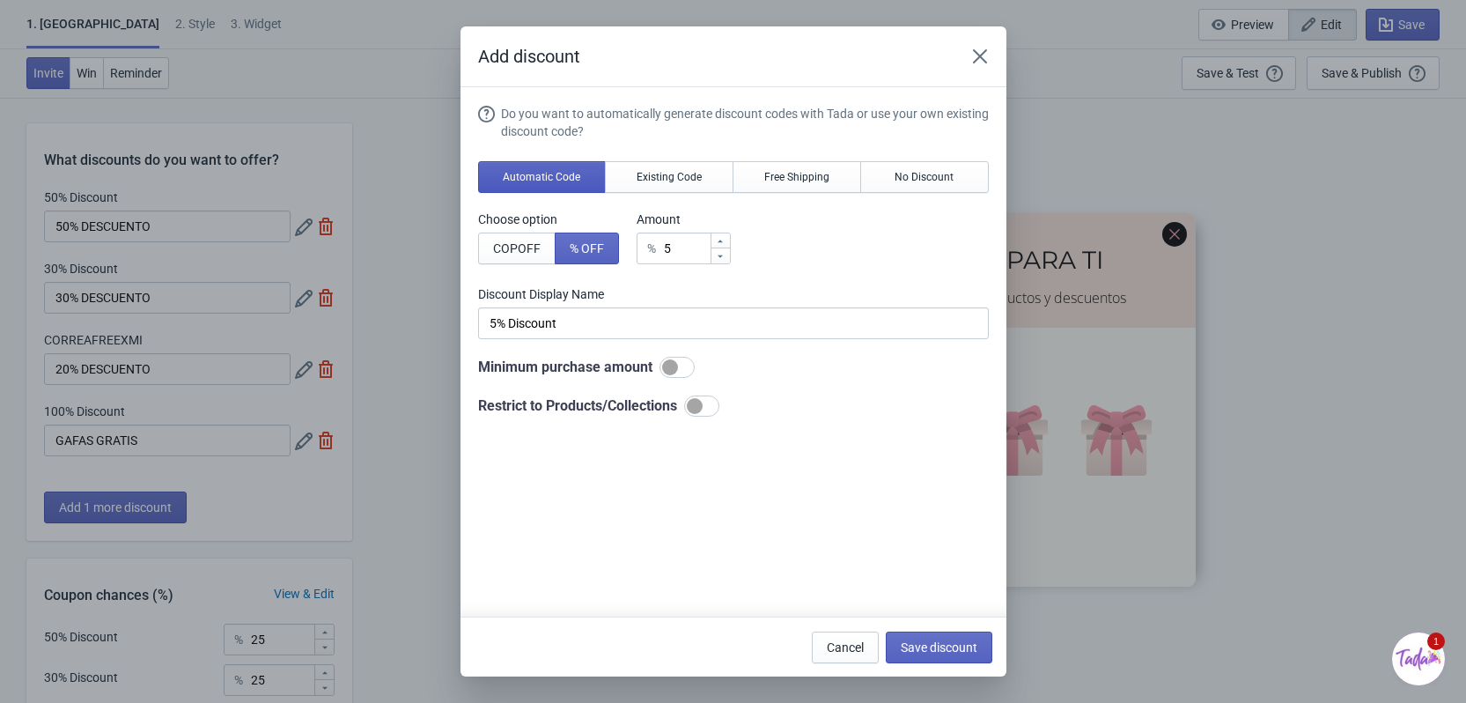
click at [543, 171] on span "Automatic Code" at bounding box center [541, 177] width 77 height 14
click at [669, 375] on div at bounding box center [676, 367] width 35 height 21
checkbox input "true"
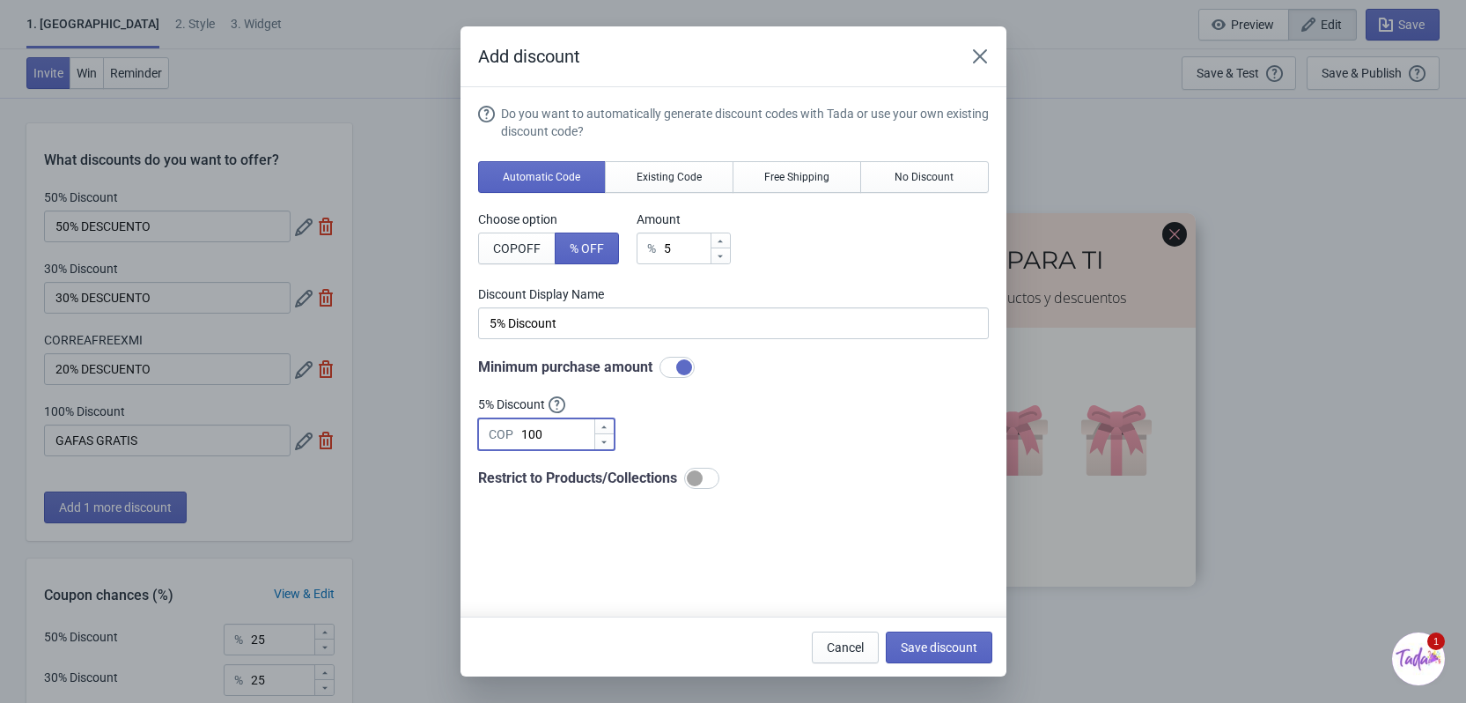
click at [553, 438] on input "100" at bounding box center [556, 434] width 73 height 32
type input "1"
type input "40000"
click at [697, 479] on div at bounding box center [695, 478] width 16 height 16
checkbox input "true"
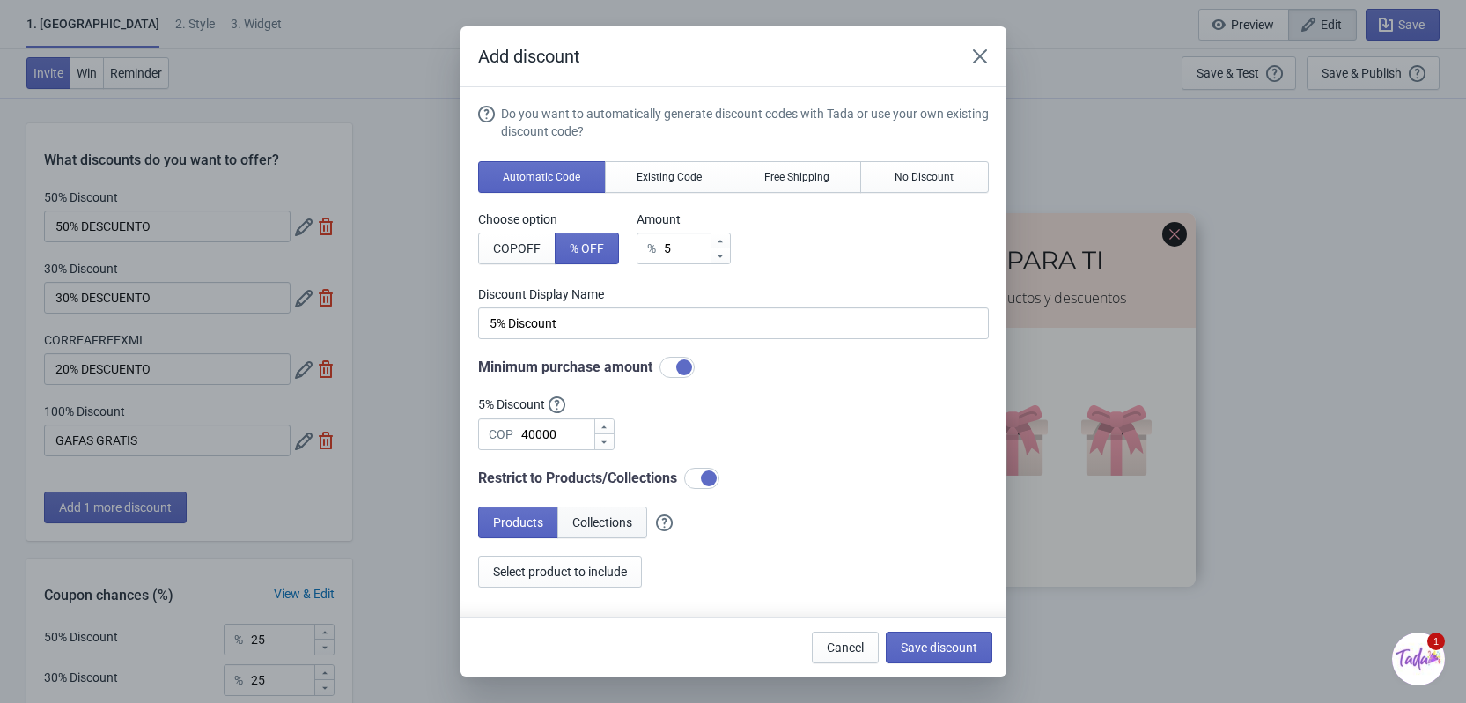
click at [612, 527] on span "Collections" at bounding box center [602, 522] width 60 height 14
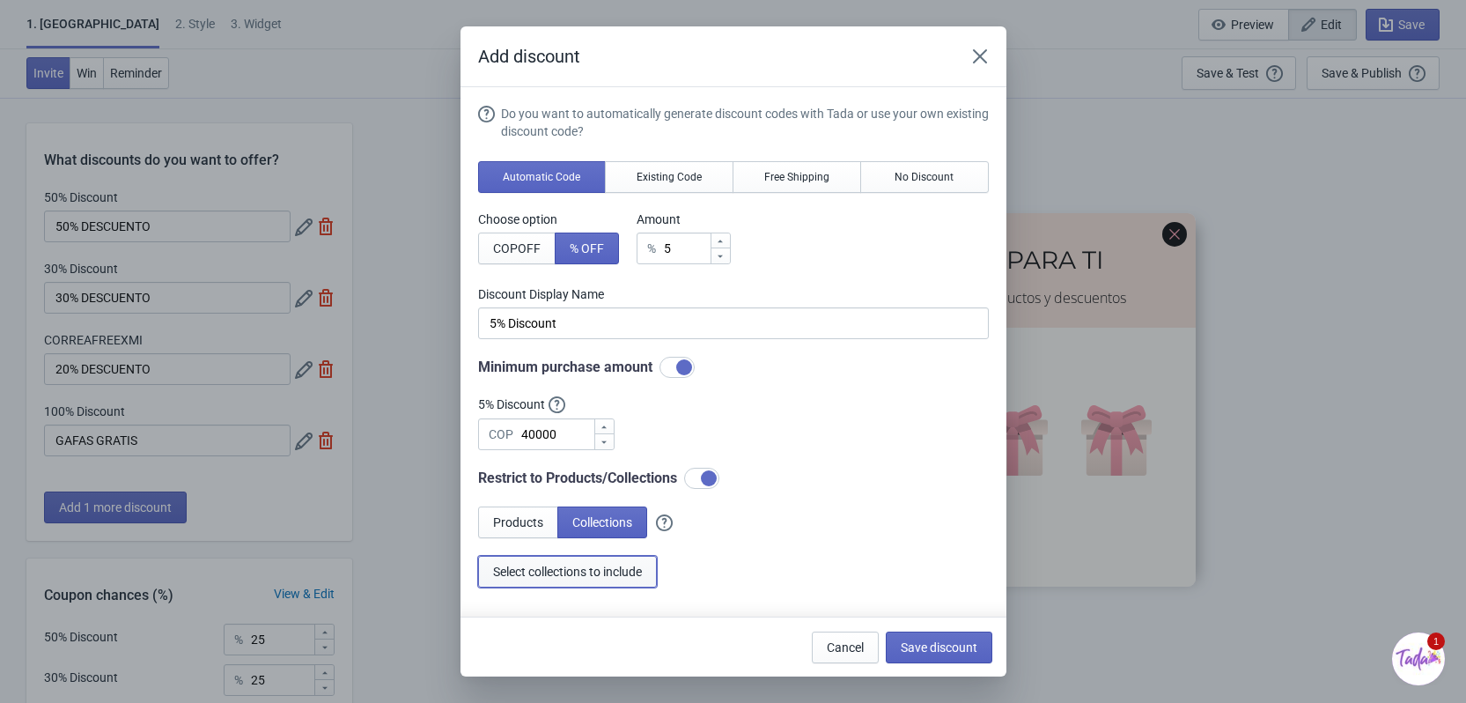
click at [590, 577] on span "Select collections to include" at bounding box center [567, 571] width 149 height 14
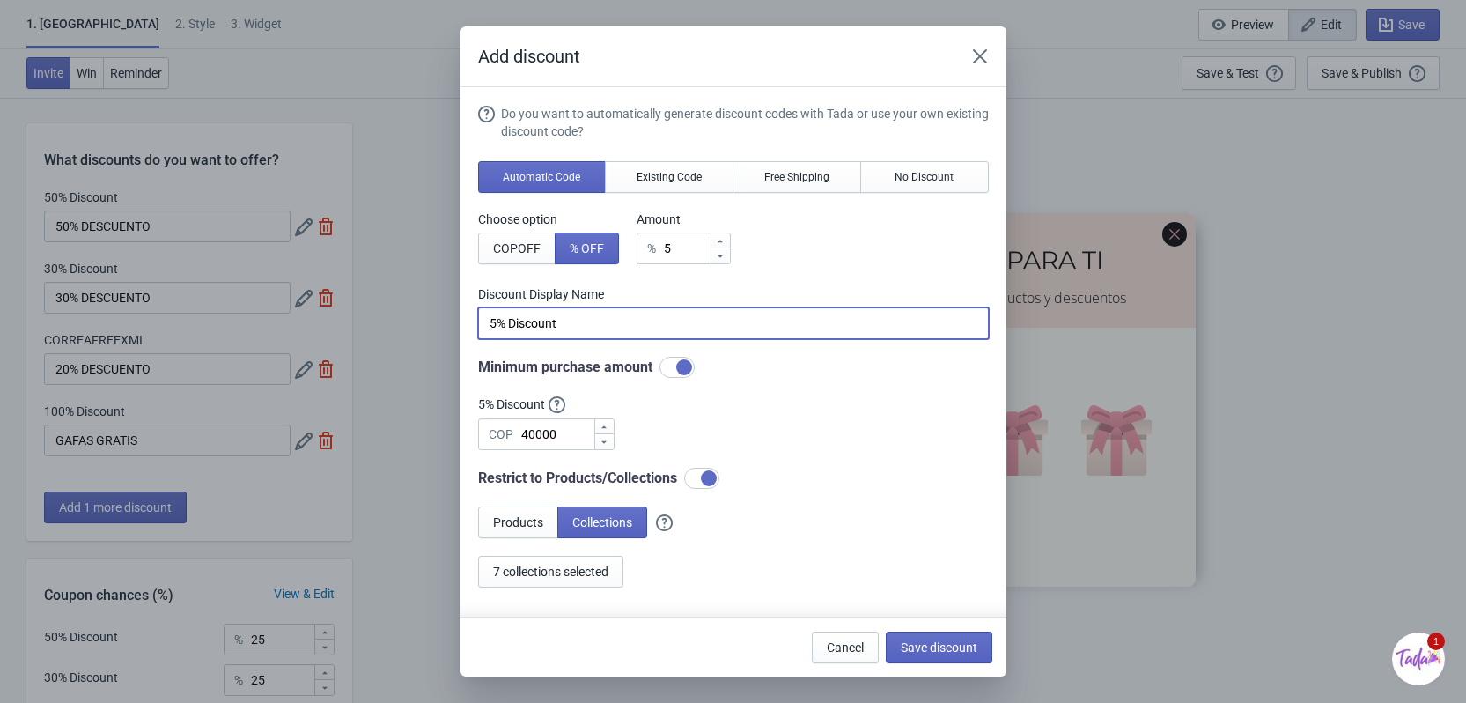
drag, startPoint x: 626, startPoint y: 320, endPoint x: 484, endPoint y: 330, distance: 142.1
click at [484, 330] on input "5% Discount" at bounding box center [733, 323] width 511 height 32
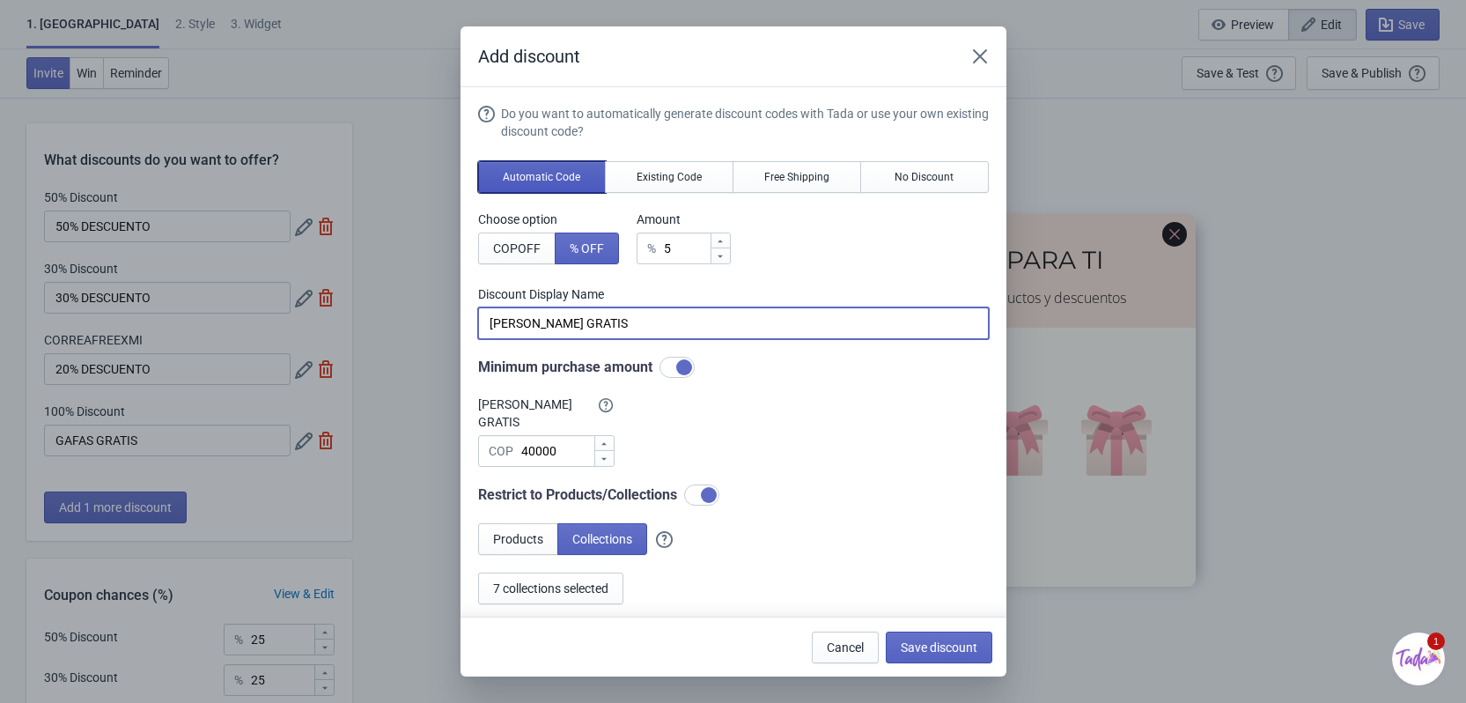
click at [540, 169] on button "Automatic Code" at bounding box center [542, 177] width 129 height 32
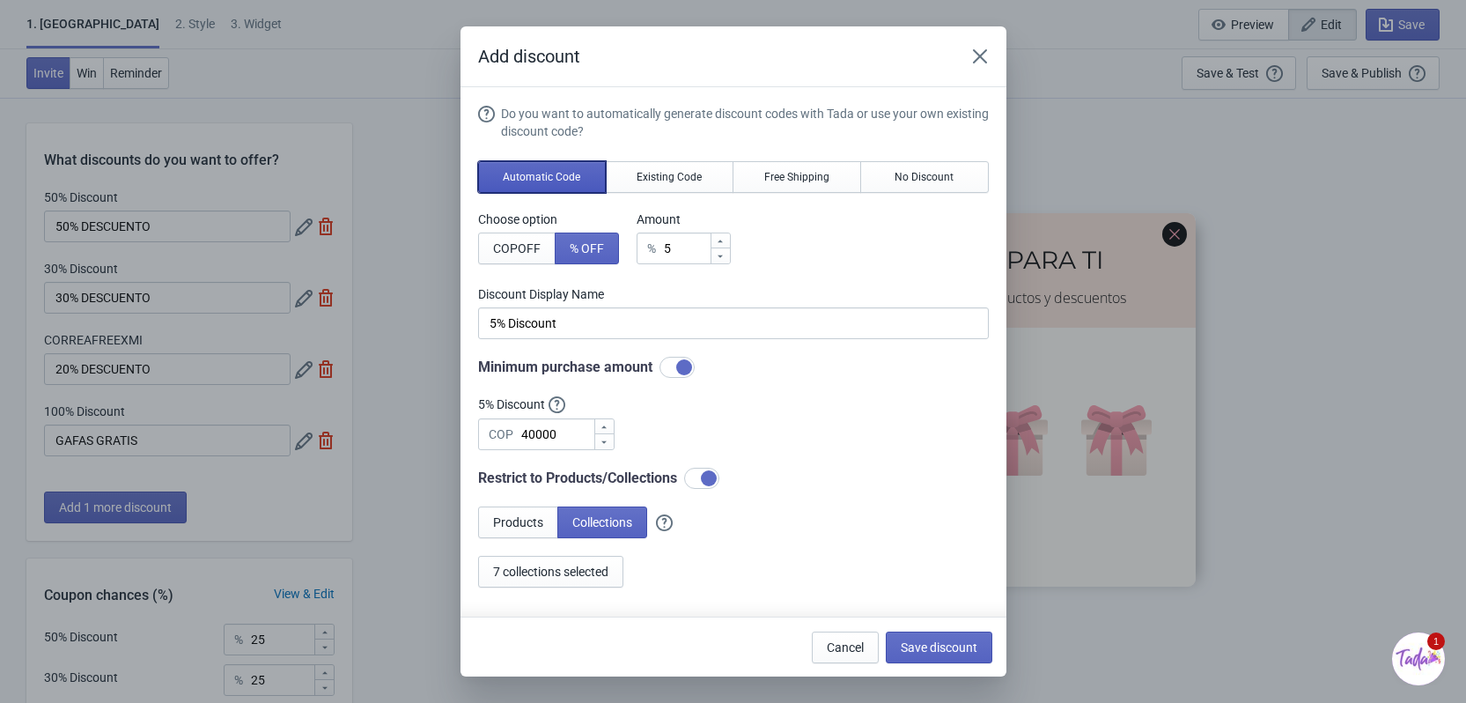
click at [573, 186] on button "Automatic Code" at bounding box center [542, 177] width 129 height 32
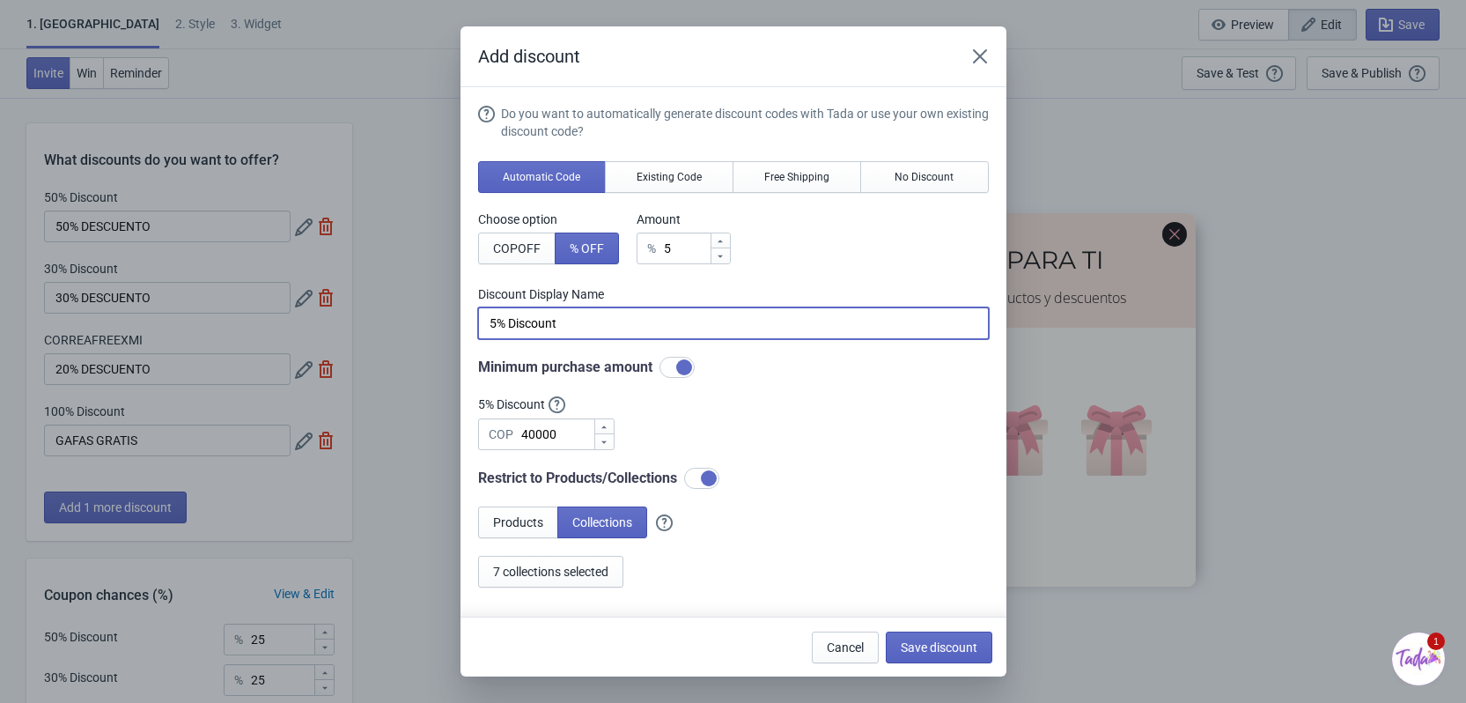
click at [590, 322] on input "5% Discount" at bounding box center [733, 323] width 511 height 32
drag, startPoint x: 661, startPoint y: 329, endPoint x: 474, endPoint y: 342, distance: 187.9
click at [474, 342] on section "Do you want to automatically generate discount codes with Tada or use your own …" at bounding box center [733, 359] width 546 height 545
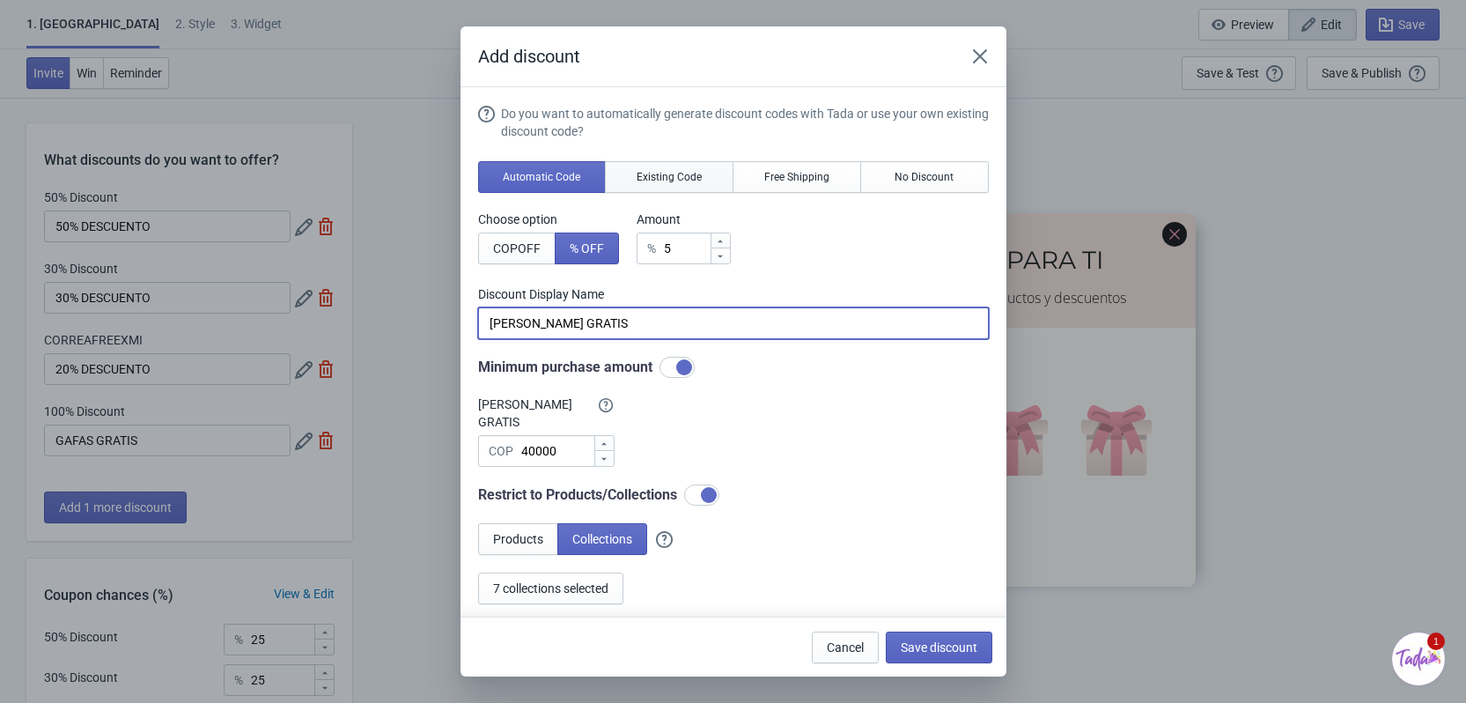
type input "[PERSON_NAME] GRATIS"
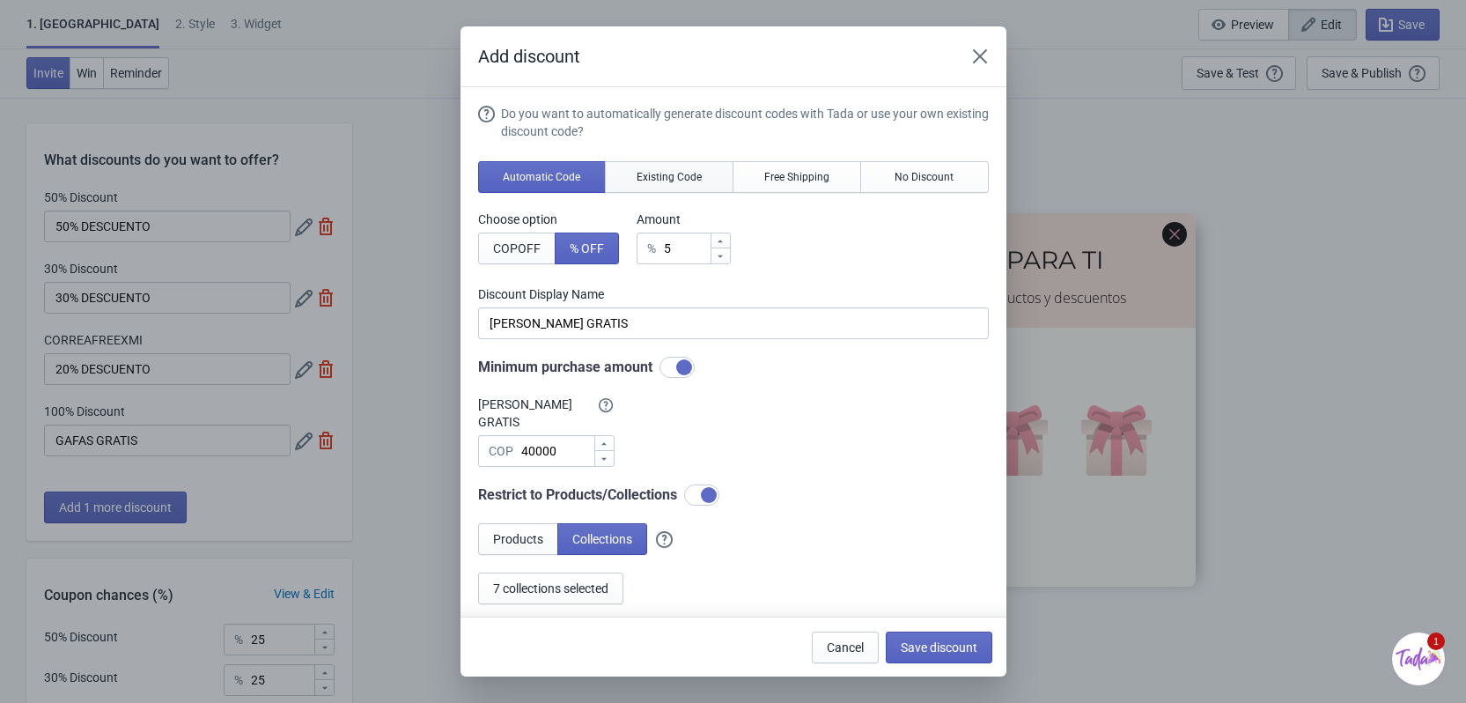
click at [701, 180] on button "Existing Code" at bounding box center [669, 177] width 129 height 32
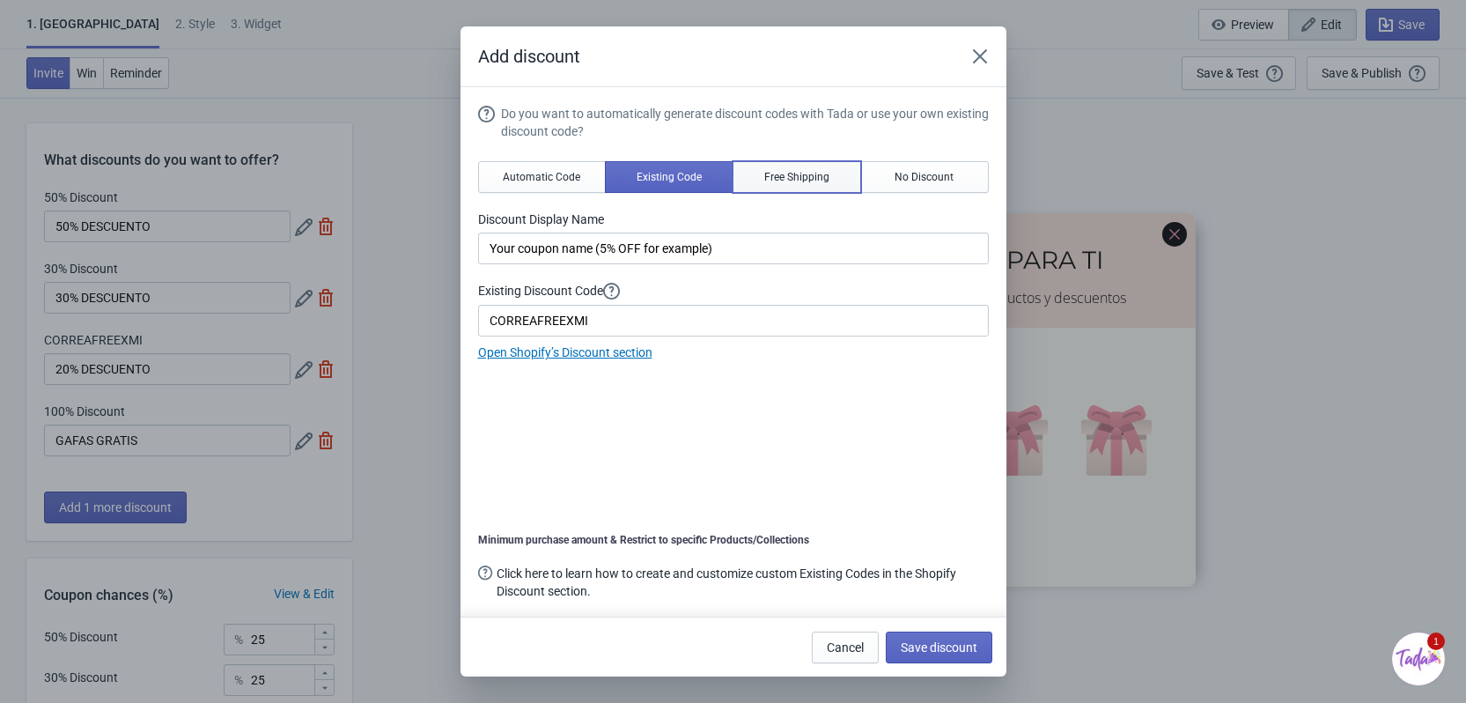
click at [764, 174] on span "Free Shipping" at bounding box center [796, 177] width 65 height 14
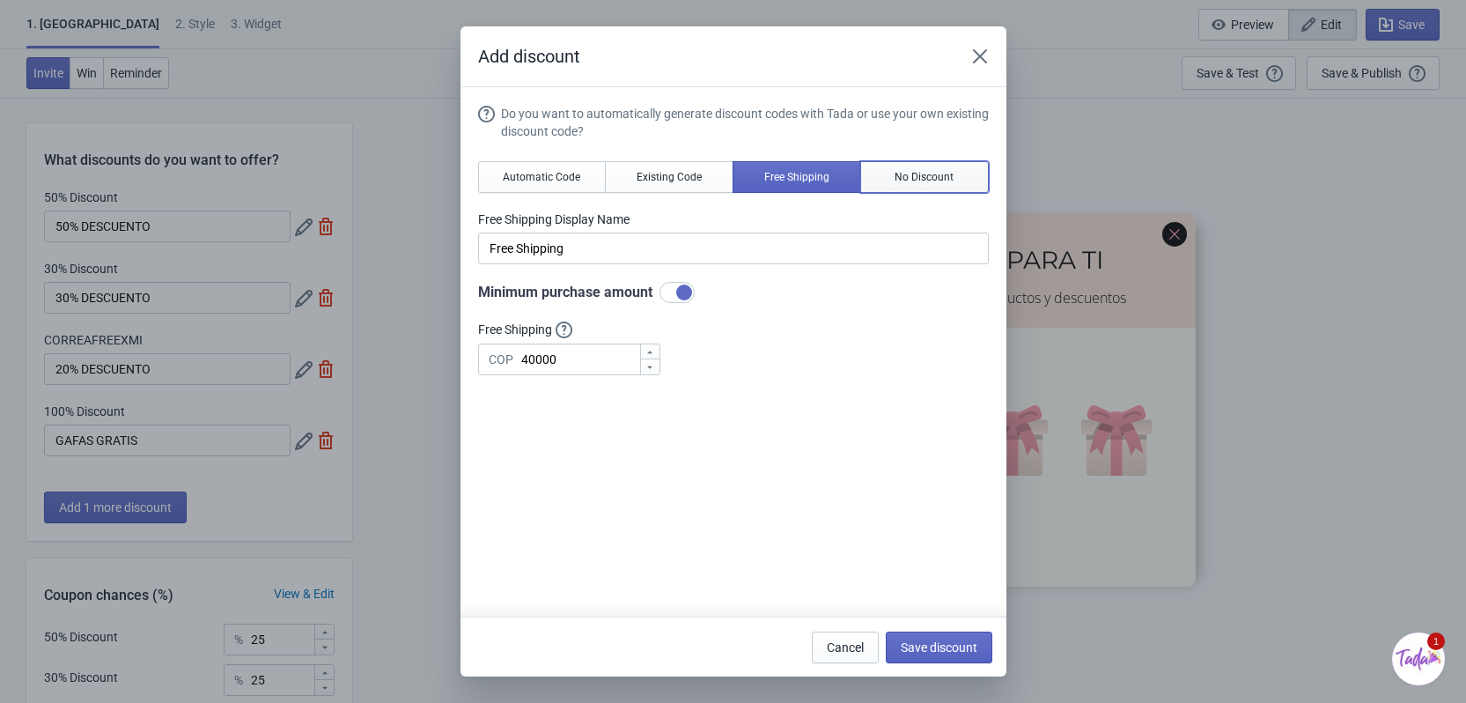
click at [860, 165] on button "No Discount" at bounding box center [924, 177] width 129 height 32
type input "Better luck next time"
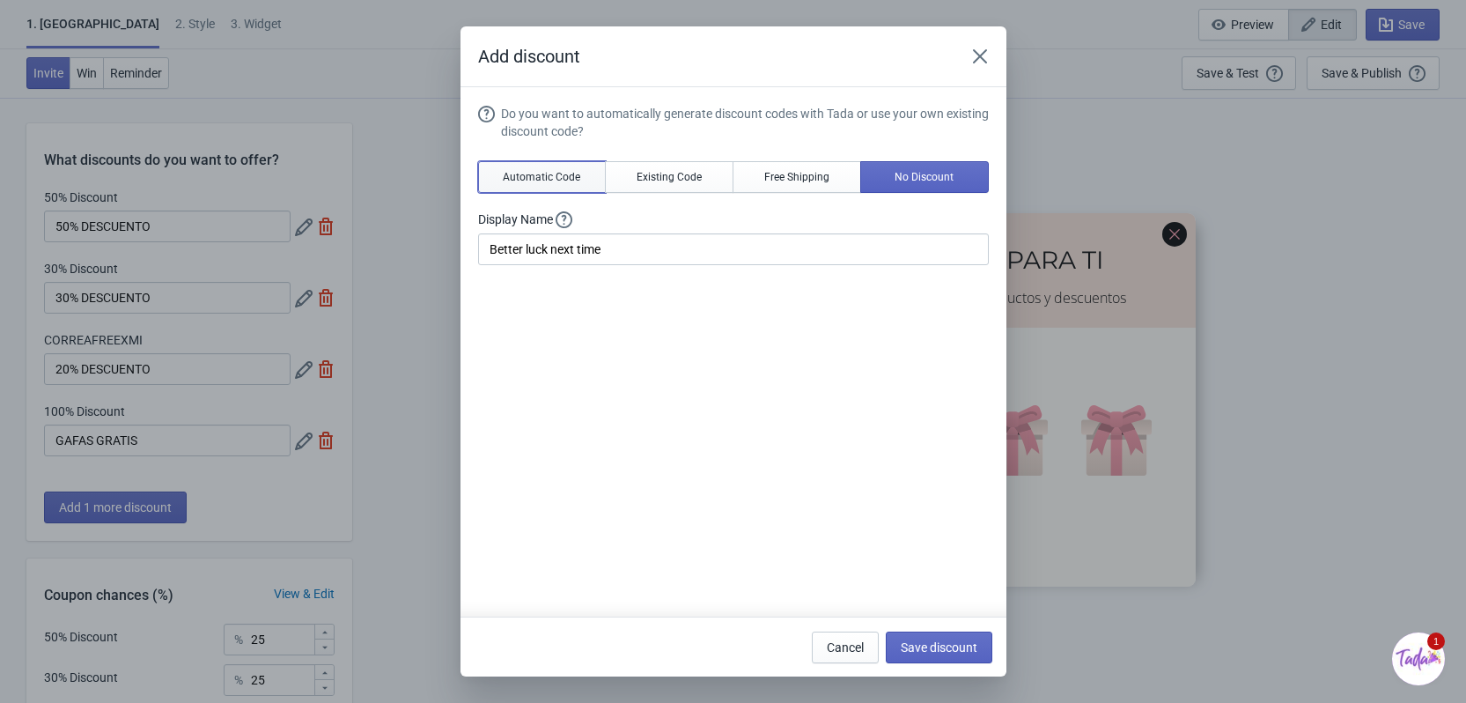
click at [529, 175] on span "Automatic Code" at bounding box center [541, 177] width 77 height 14
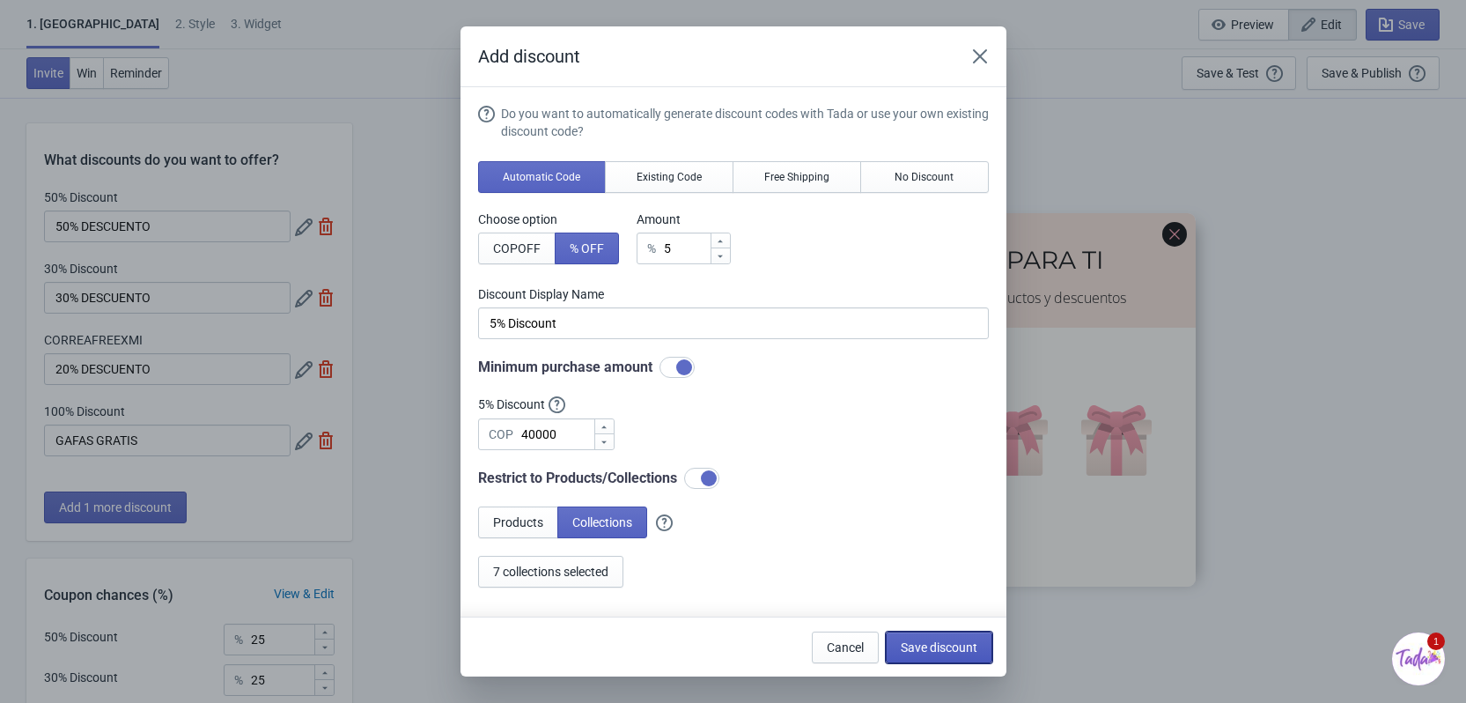
click at [934, 642] on span "Save discount" at bounding box center [939, 647] width 77 height 14
type input "5% Discount"
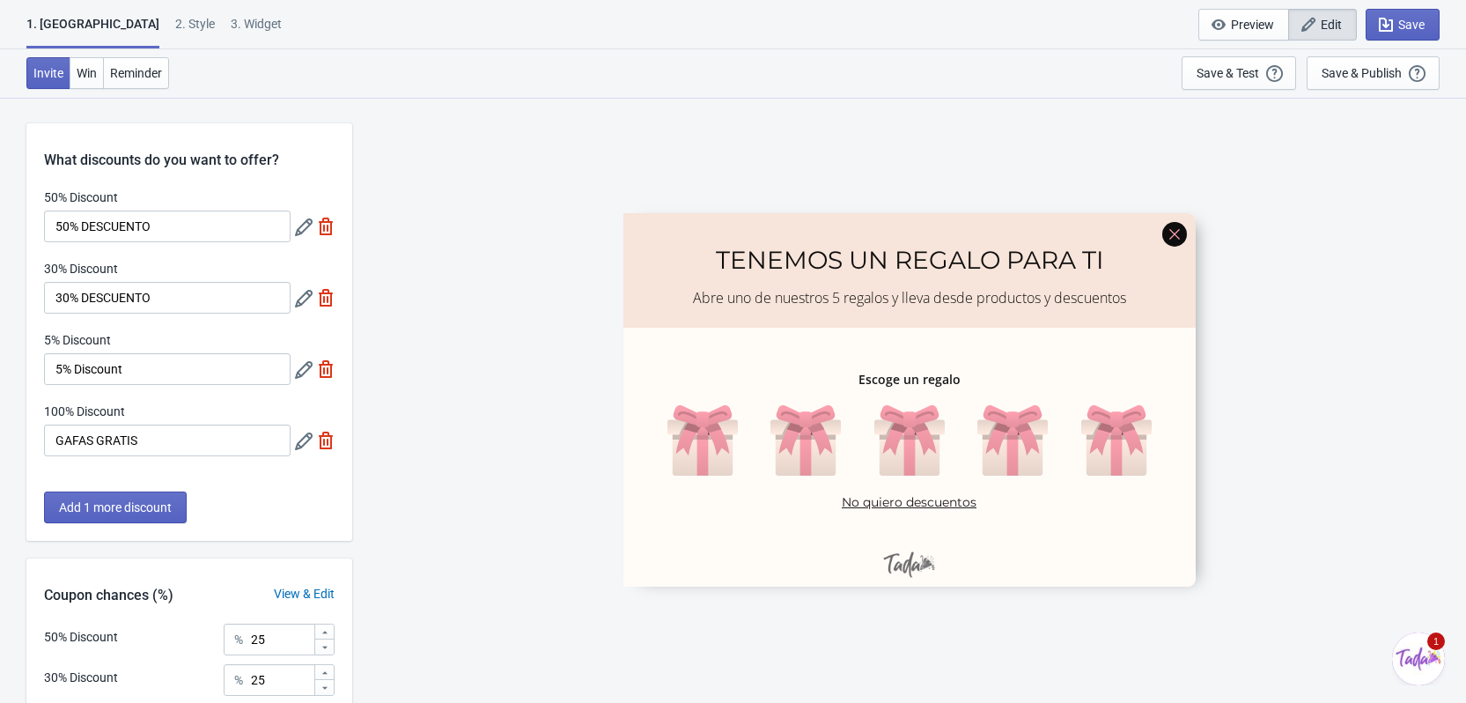
click at [313, 366] on div at bounding box center [315, 369] width 40 height 32
click at [309, 365] on icon at bounding box center [304, 370] width 18 height 18
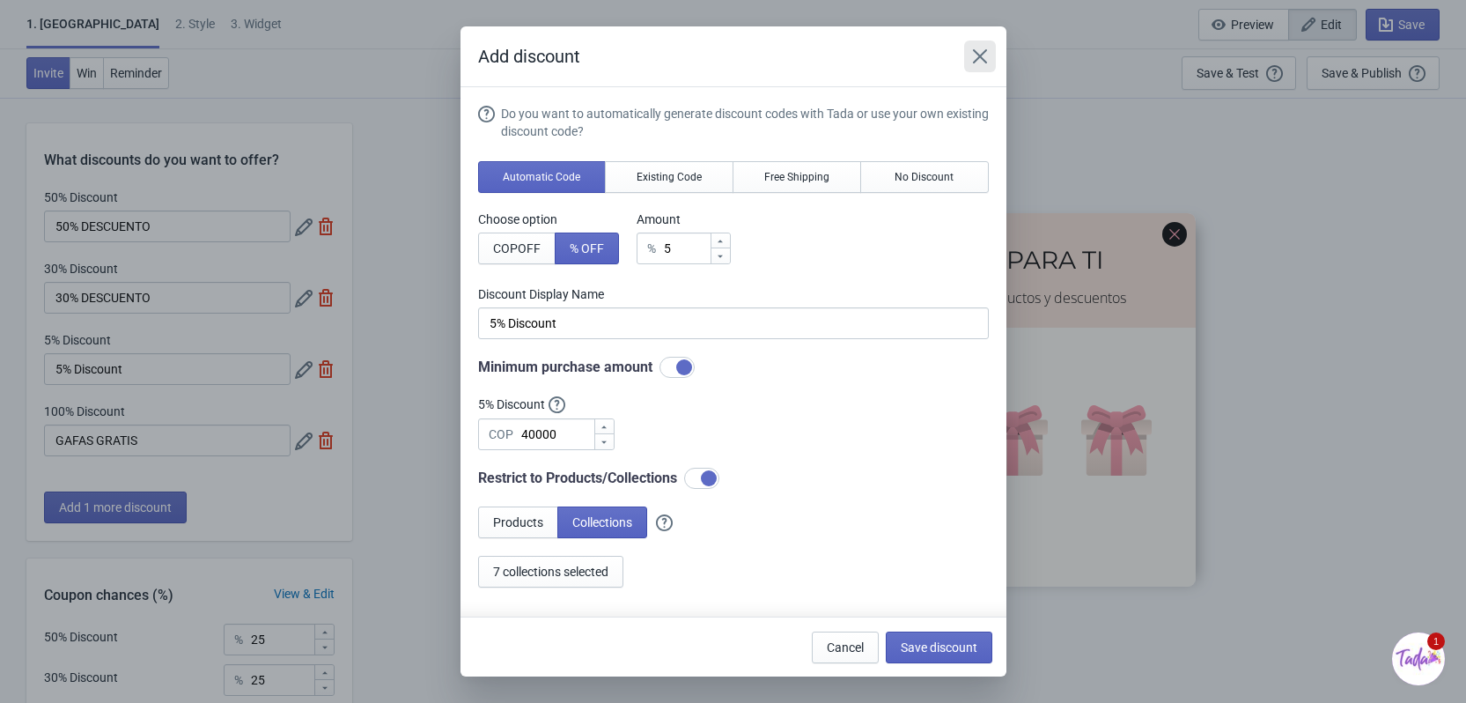
click at [973, 47] on button "Close" at bounding box center [980, 57] width 32 height 32
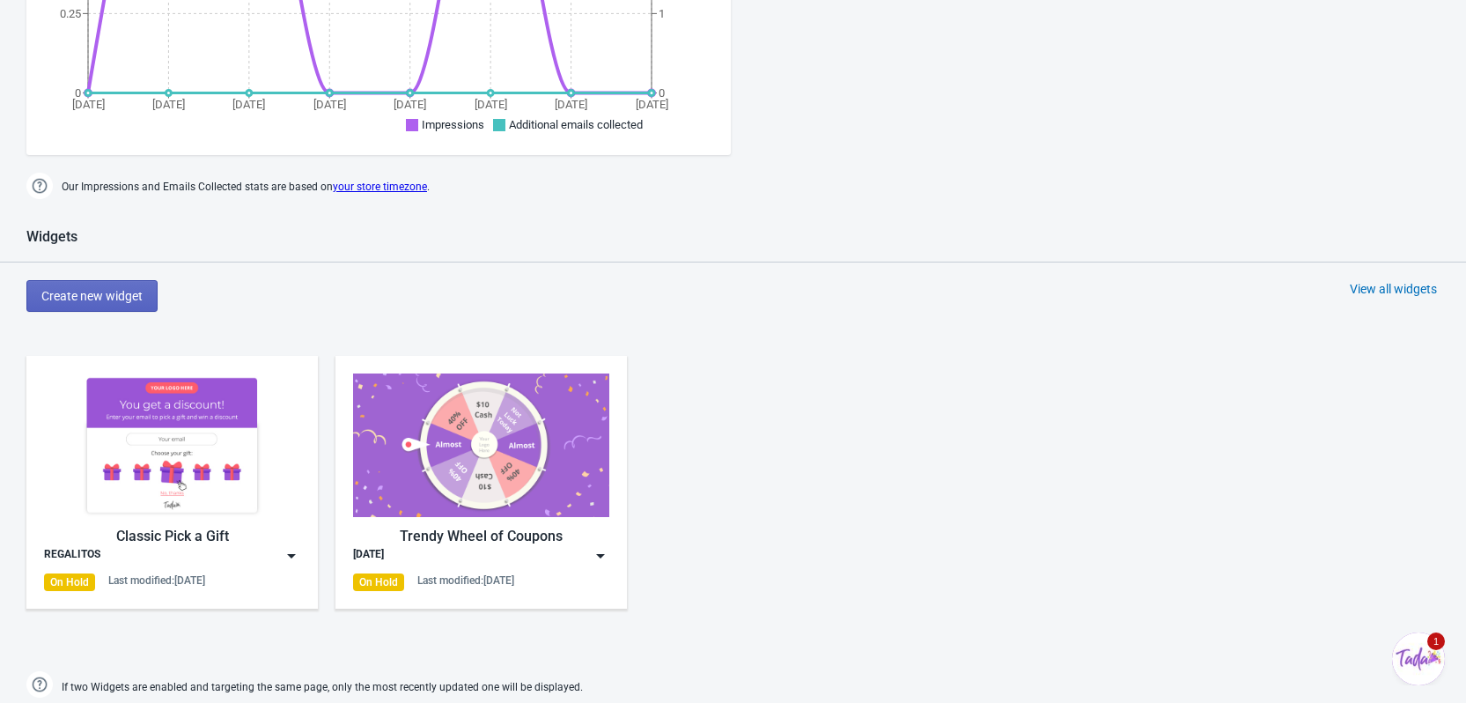
scroll to position [546, 0]
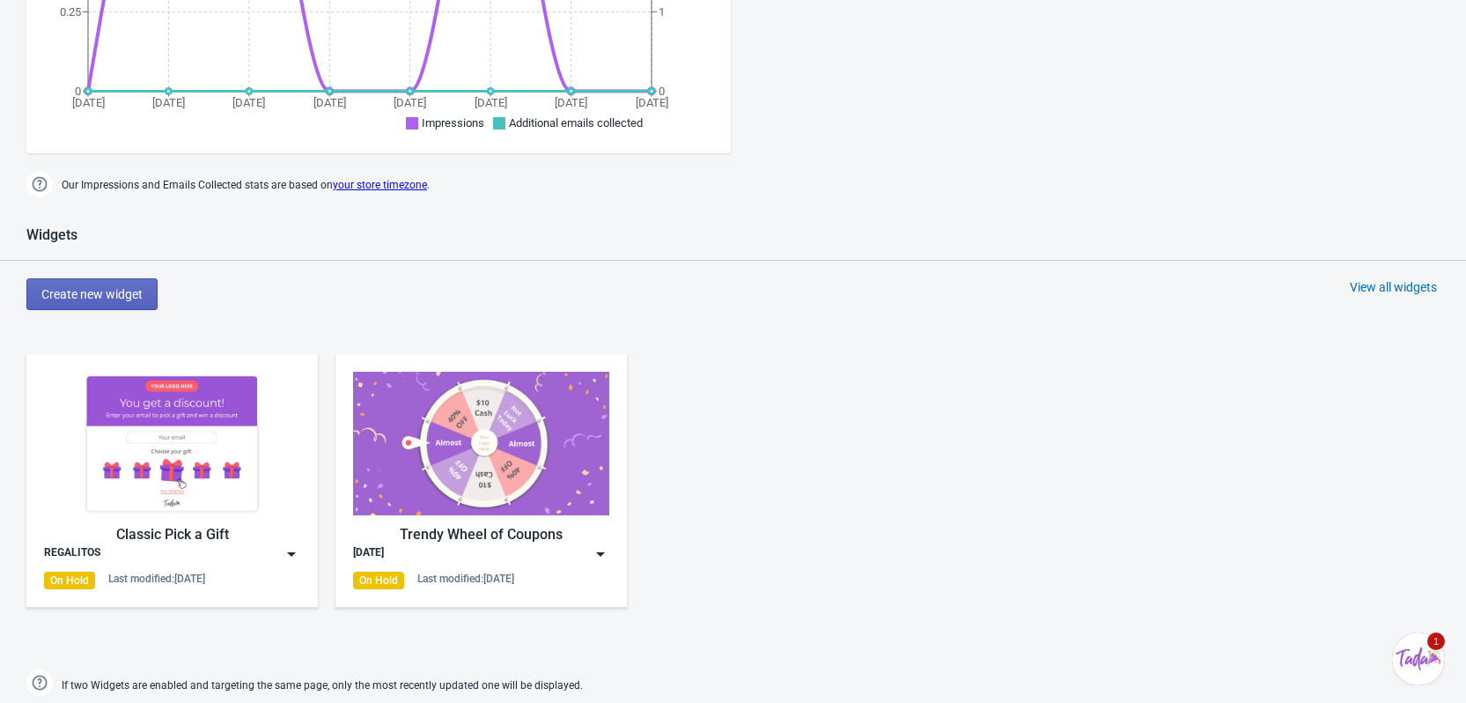
click at [173, 477] on img at bounding box center [172, 444] width 256 height 144
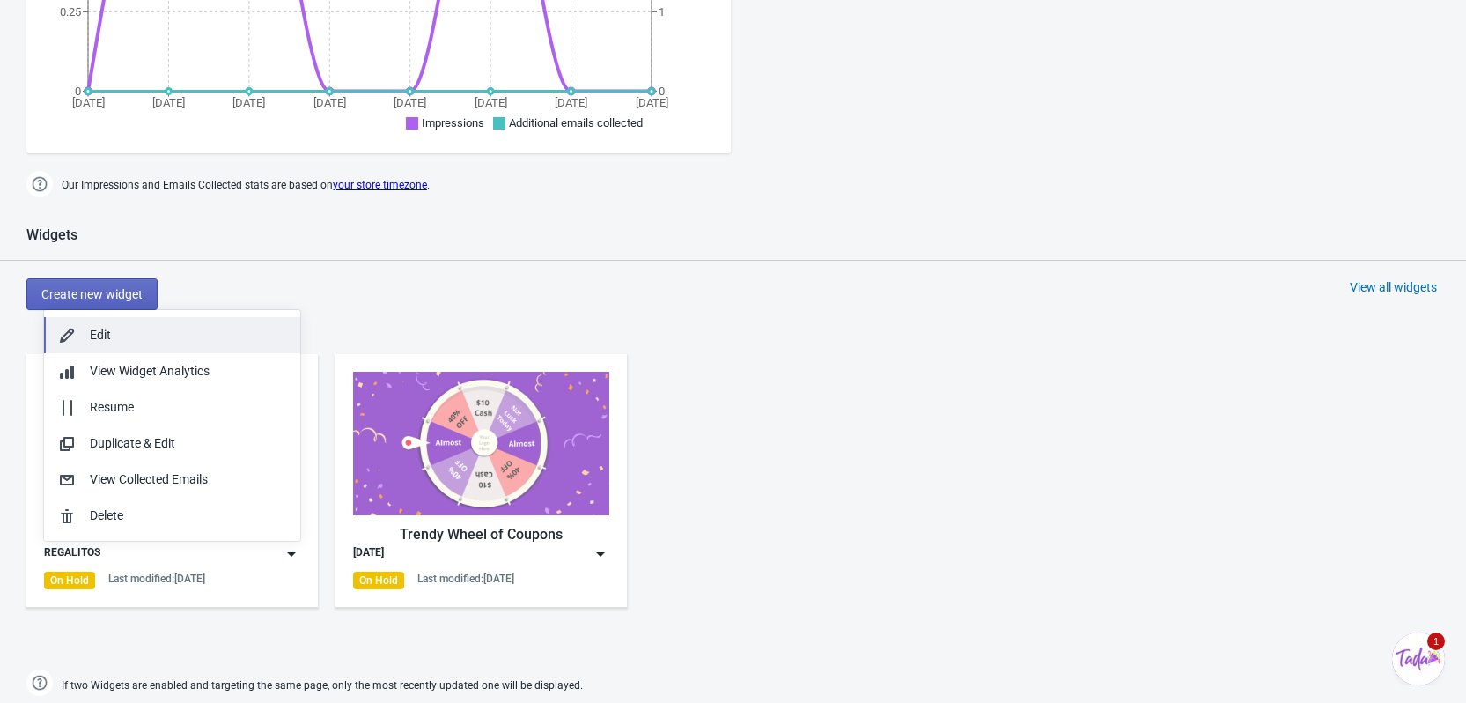
click at [159, 341] on div "Edit" at bounding box center [188, 335] width 196 height 18
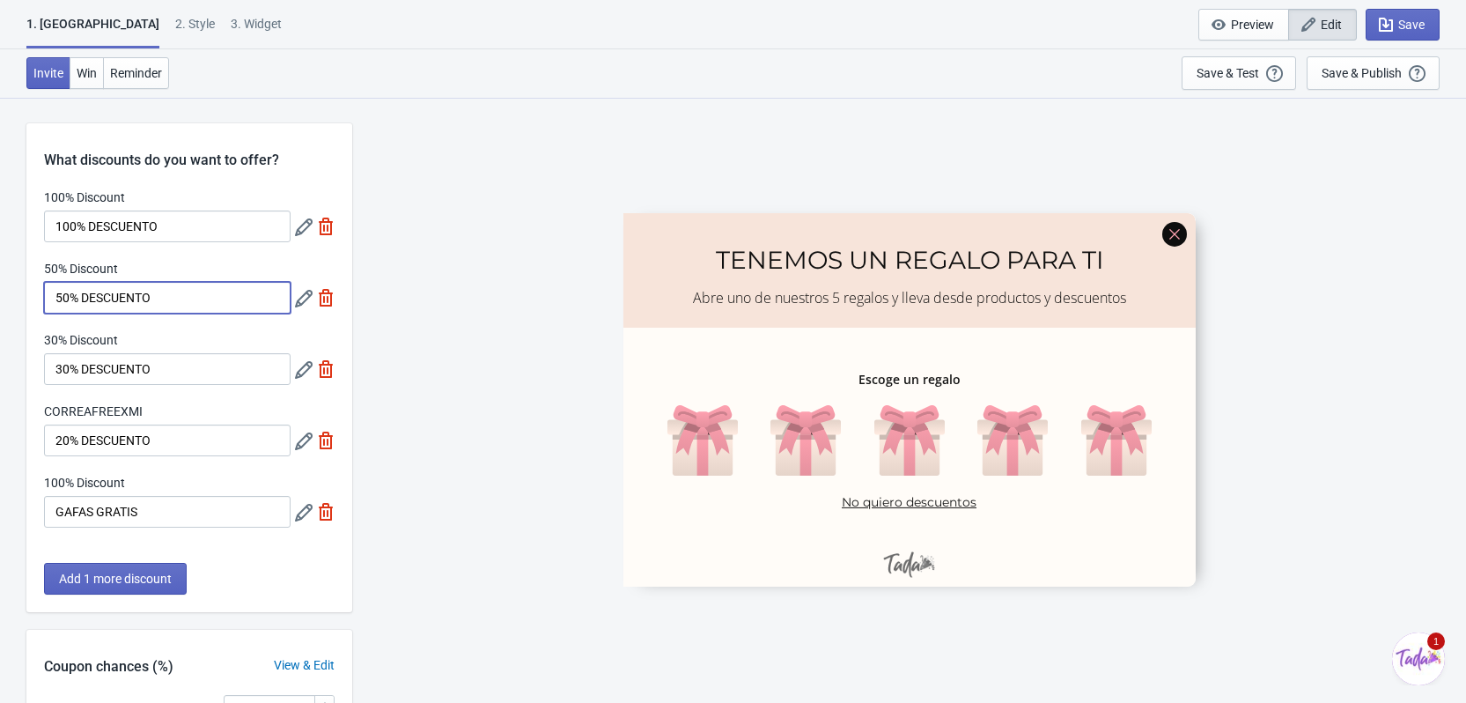
click at [181, 293] on input "50% DESCUENTO" at bounding box center [167, 298] width 247 height 32
click at [151, 350] on div "30% Discount" at bounding box center [167, 342] width 247 height 22
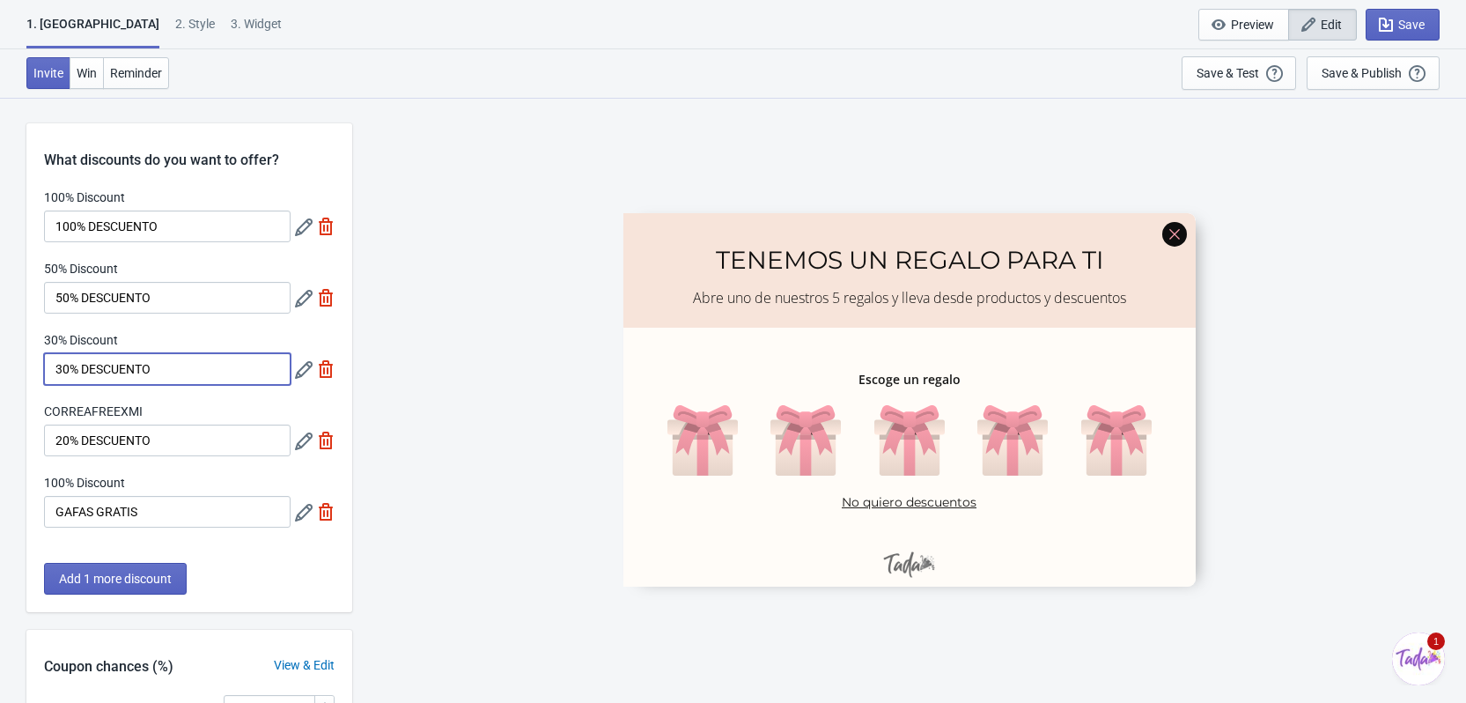
click at [188, 361] on input "30% DESCUENTO" at bounding box center [167, 369] width 247 height 32
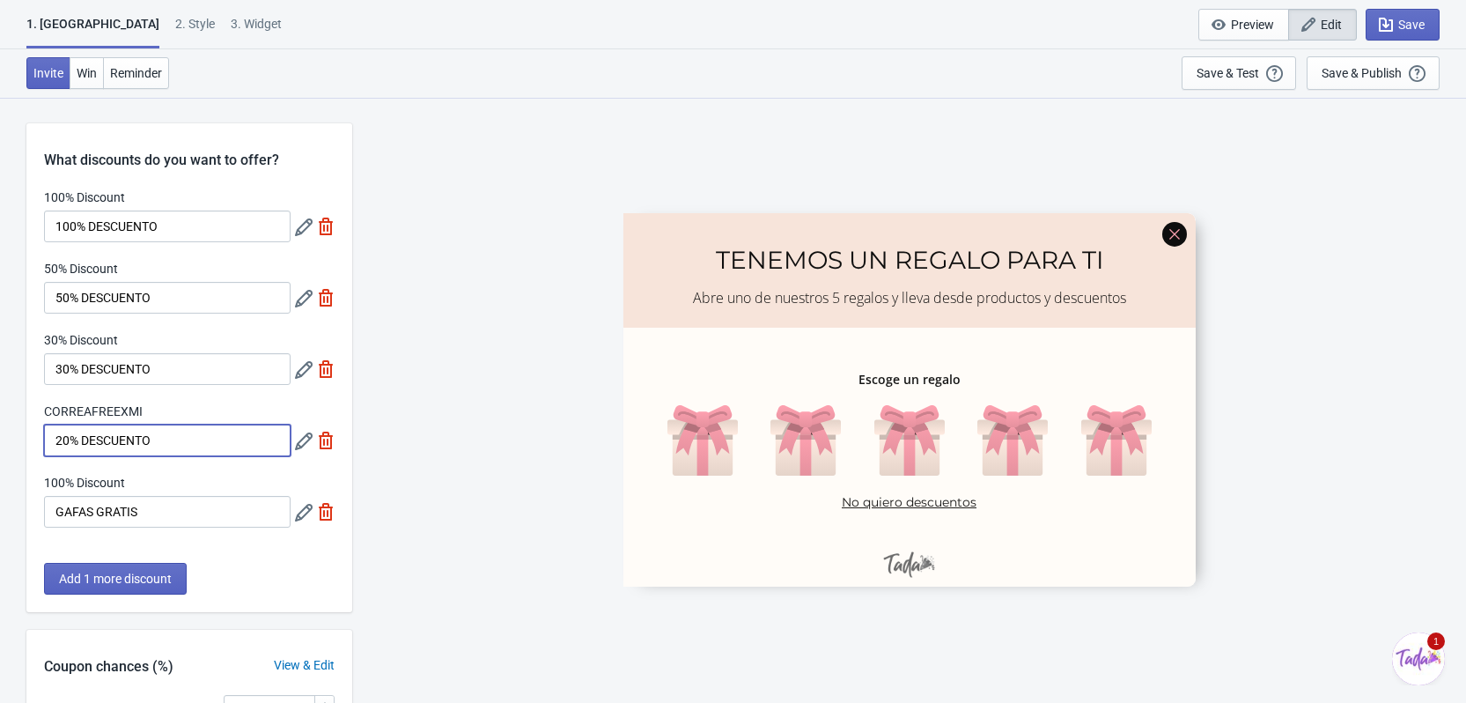
click at [187, 449] on input "20% DESCUENTO" at bounding box center [167, 440] width 247 height 32
click at [306, 442] on icon at bounding box center [304, 441] width 18 height 18
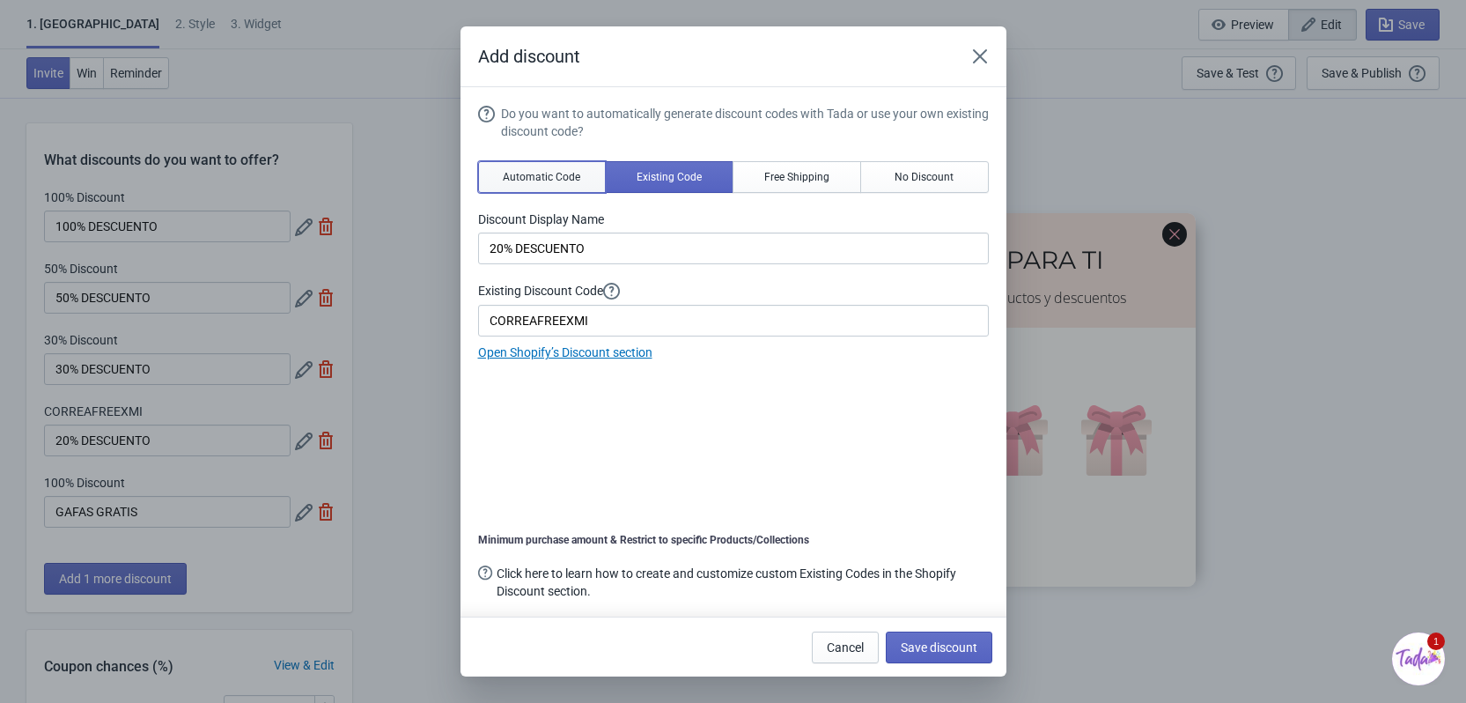
click at [511, 179] on span "Automatic Code" at bounding box center [541, 177] width 77 height 14
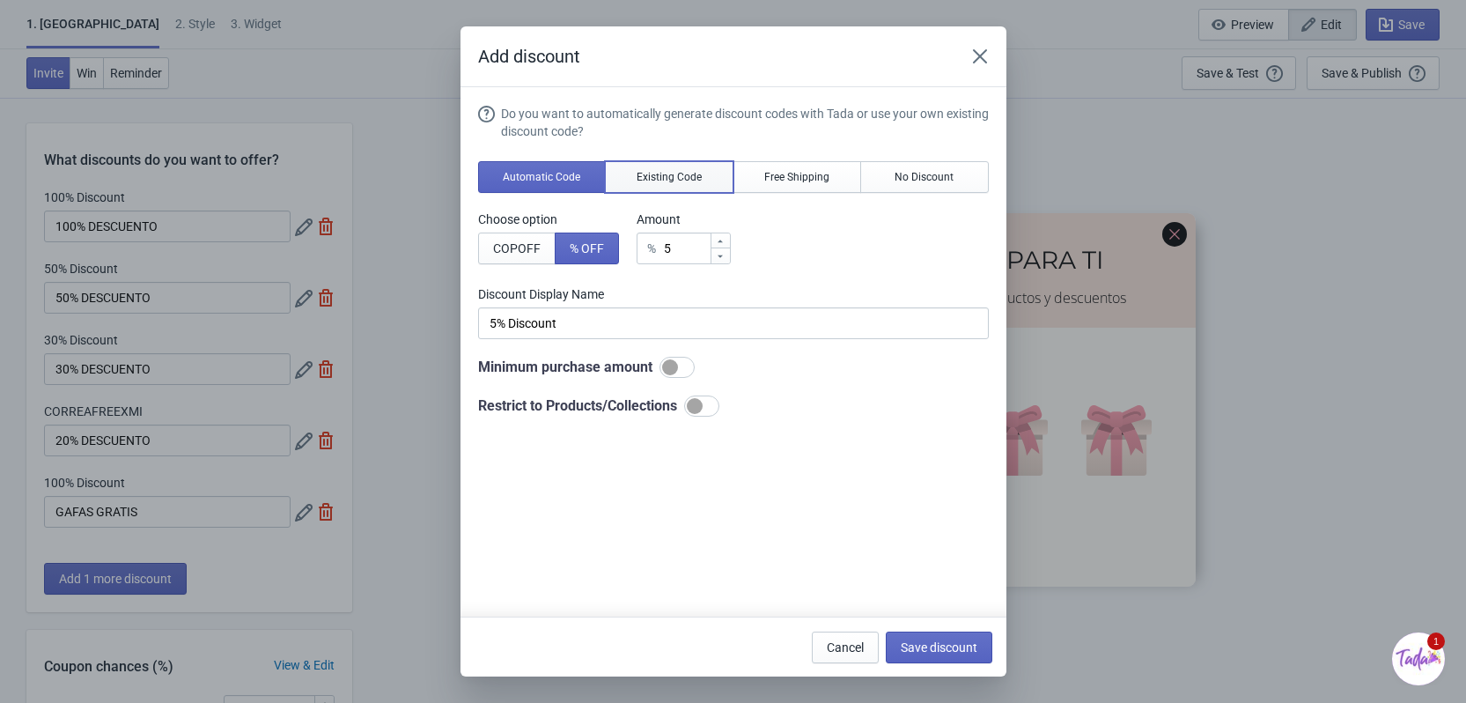
click at [612, 171] on button "Existing Code" at bounding box center [669, 177] width 129 height 32
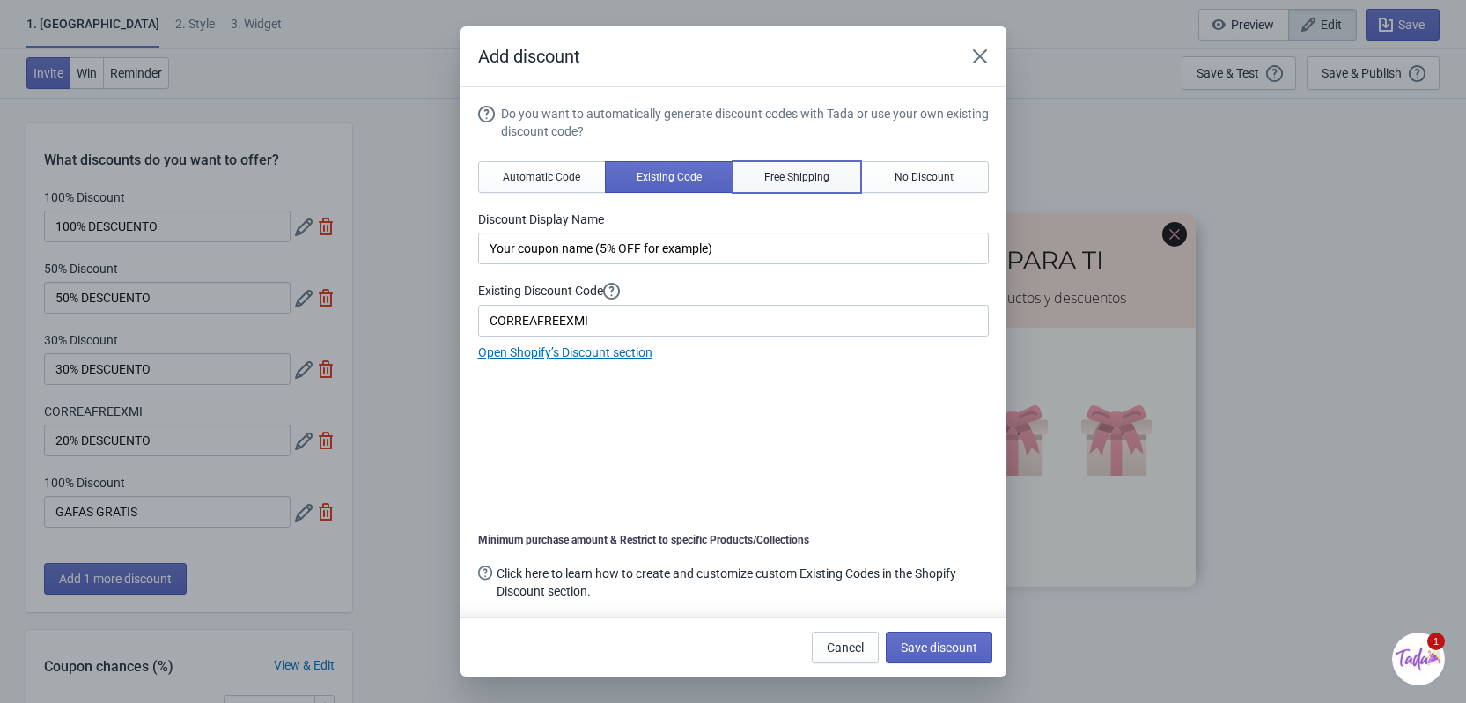
click at [794, 177] on span "Free Shipping" at bounding box center [796, 177] width 65 height 14
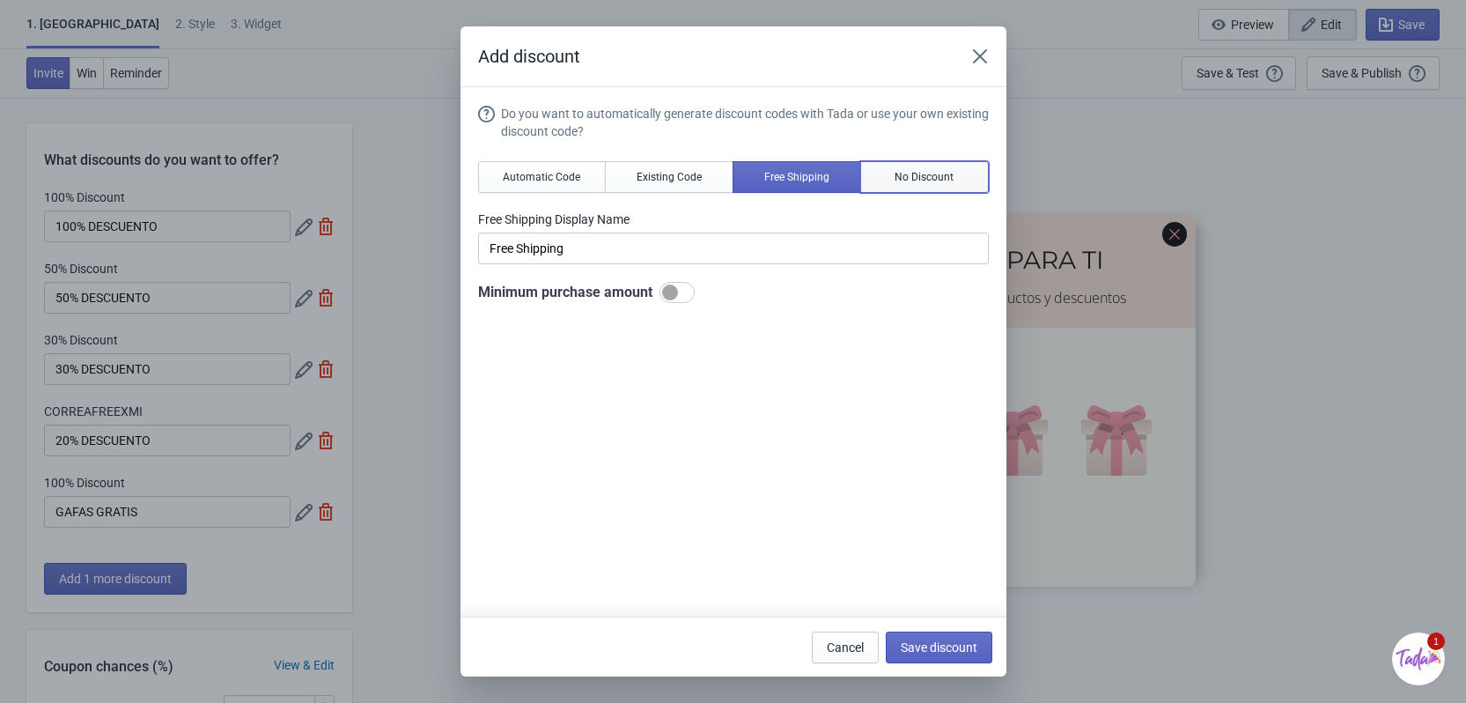
click at [957, 168] on button "No Discount" at bounding box center [924, 177] width 129 height 32
type input "Better luck next time"
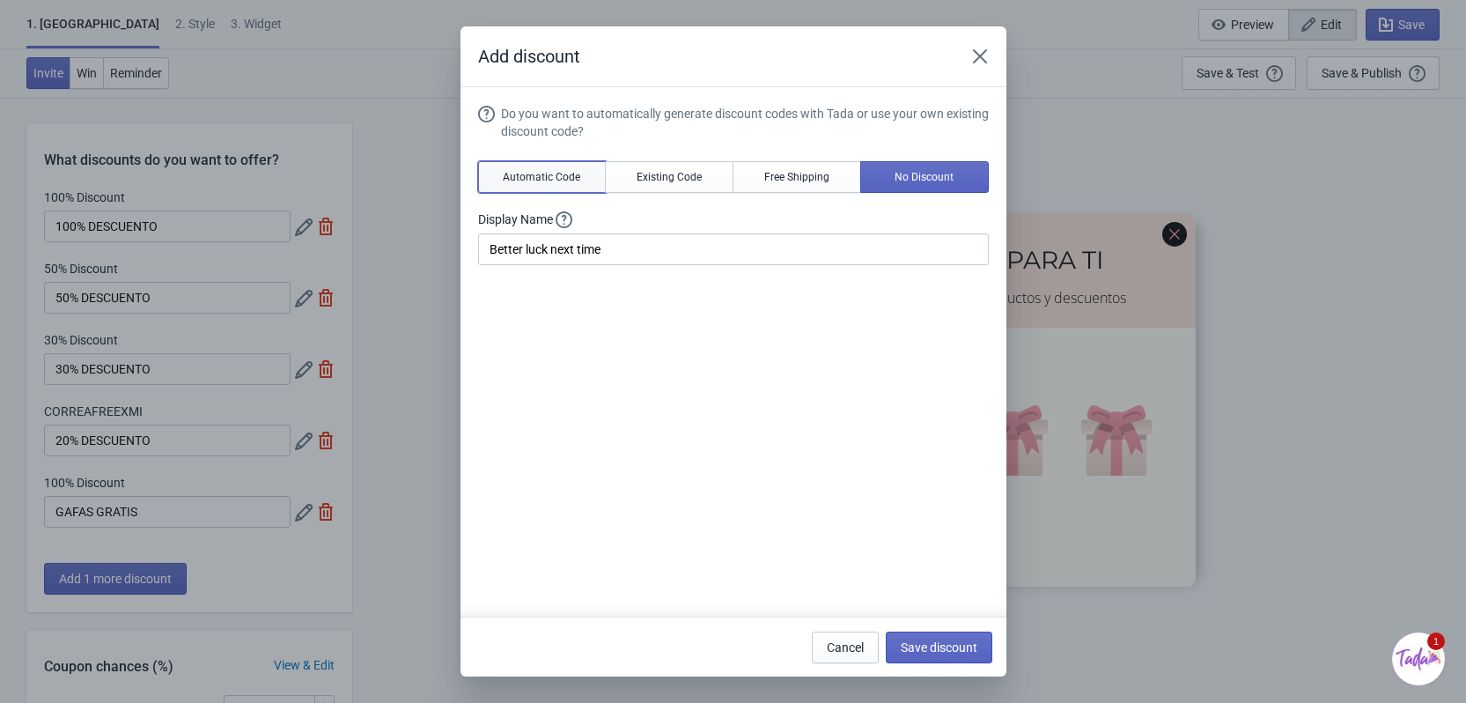
click at [545, 188] on button "Automatic Code" at bounding box center [542, 177] width 129 height 32
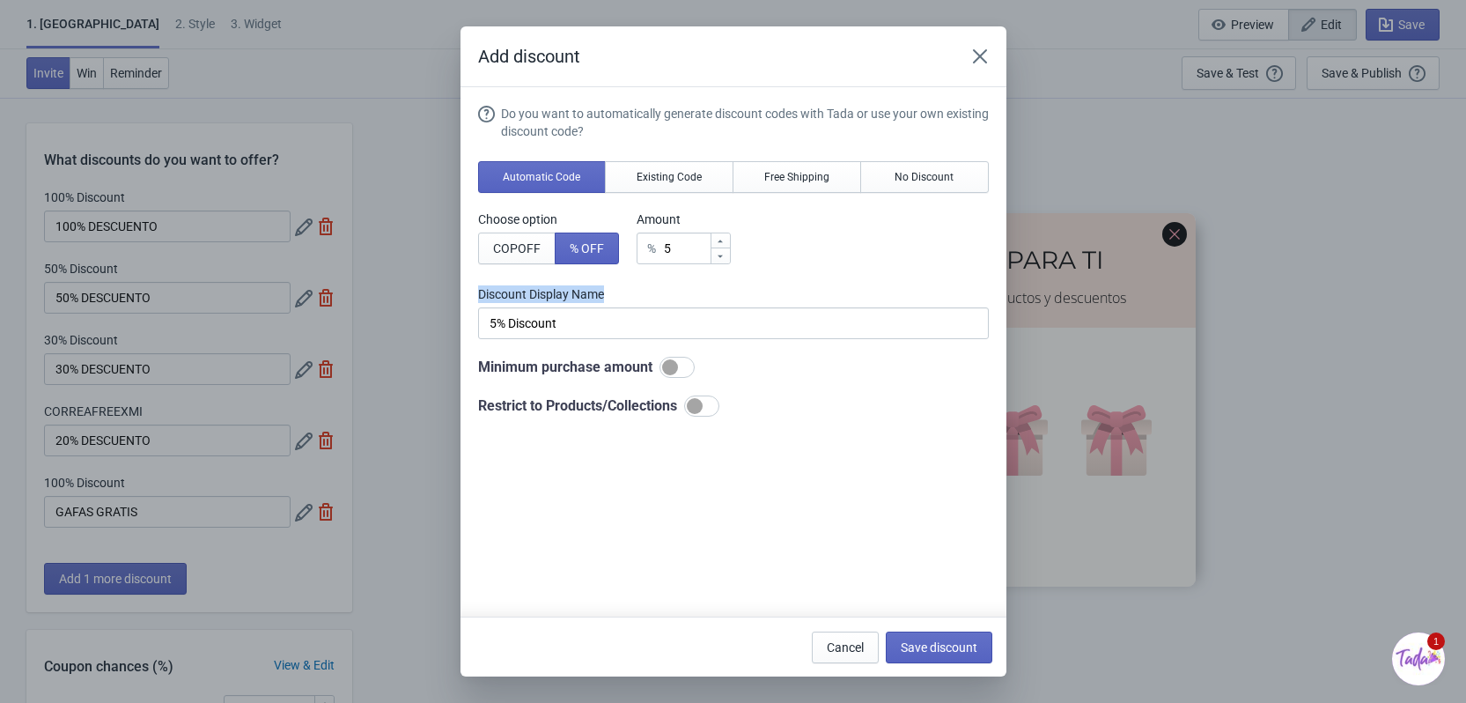
drag, startPoint x: 611, startPoint y: 295, endPoint x: 474, endPoint y: 299, distance: 137.4
click at [474, 299] on section "Do you want to automatically generate discount codes with Tada or use your own …" at bounding box center [733, 359] width 546 height 545
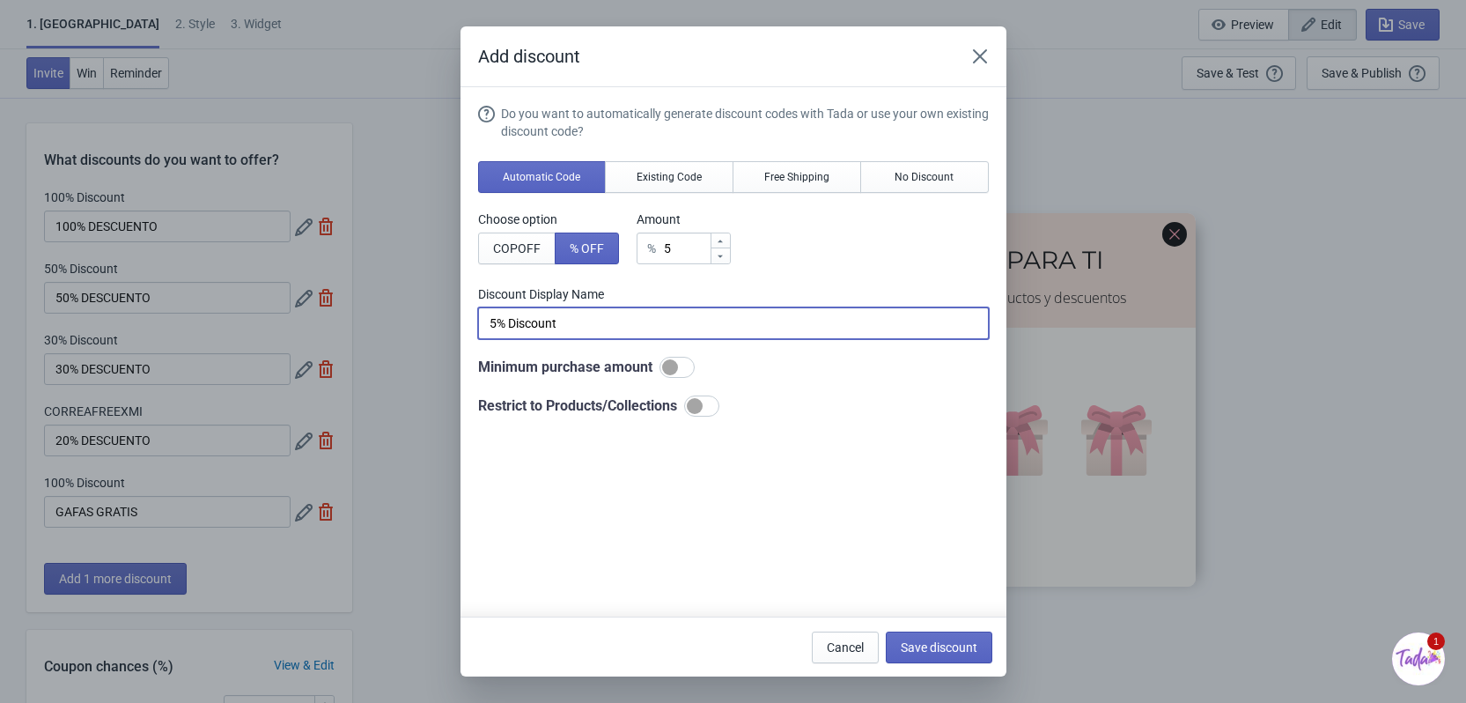
click at [604, 329] on input "5% Discount" at bounding box center [733, 323] width 511 height 32
drag, startPoint x: 604, startPoint y: 329, endPoint x: 481, endPoint y: 339, distance: 123.6
click at [481, 339] on div "Do you want to automatically generate discount codes with Tada or use your own …" at bounding box center [733, 261] width 511 height 312
type input "[PERSON_NAME] GRATIS"
click at [963, 637] on button "Save discount" at bounding box center [939, 647] width 107 height 32
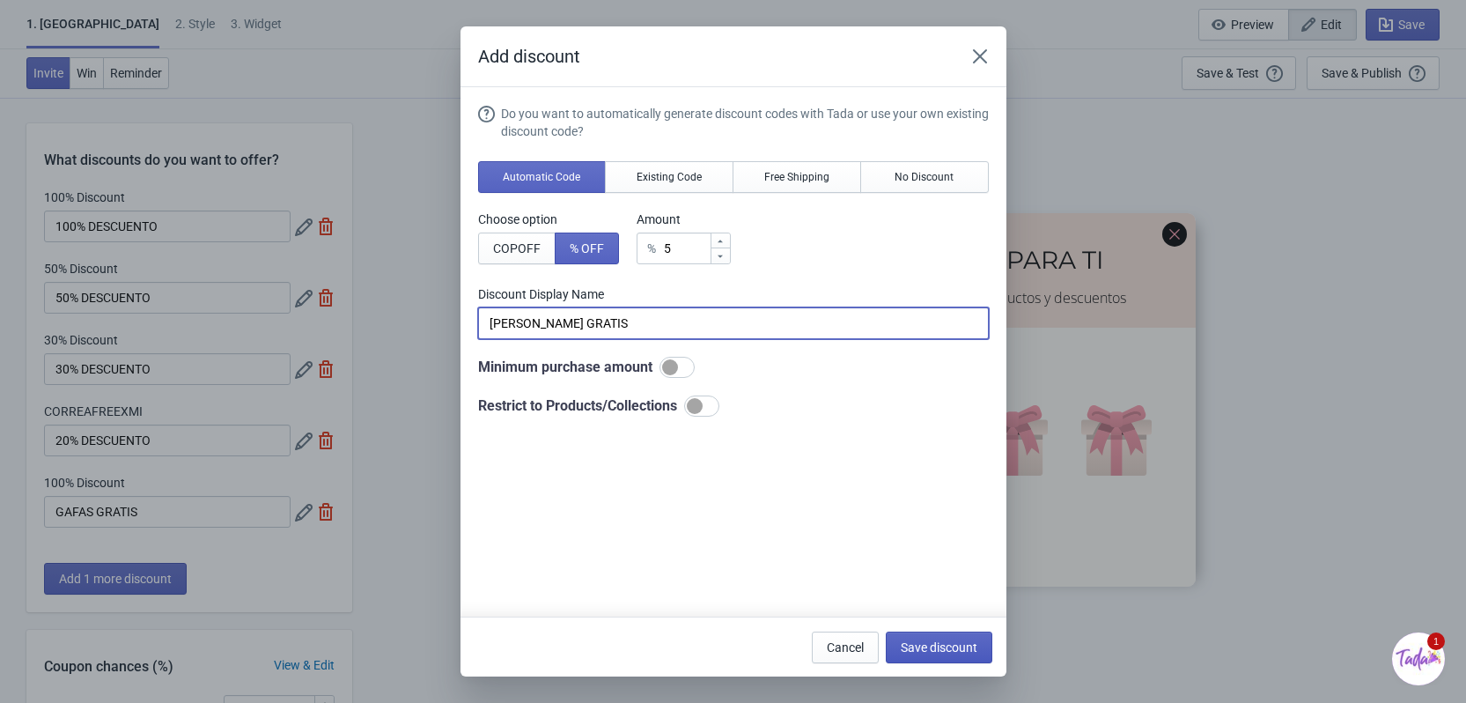
type input "[PERSON_NAME] GRATIS"
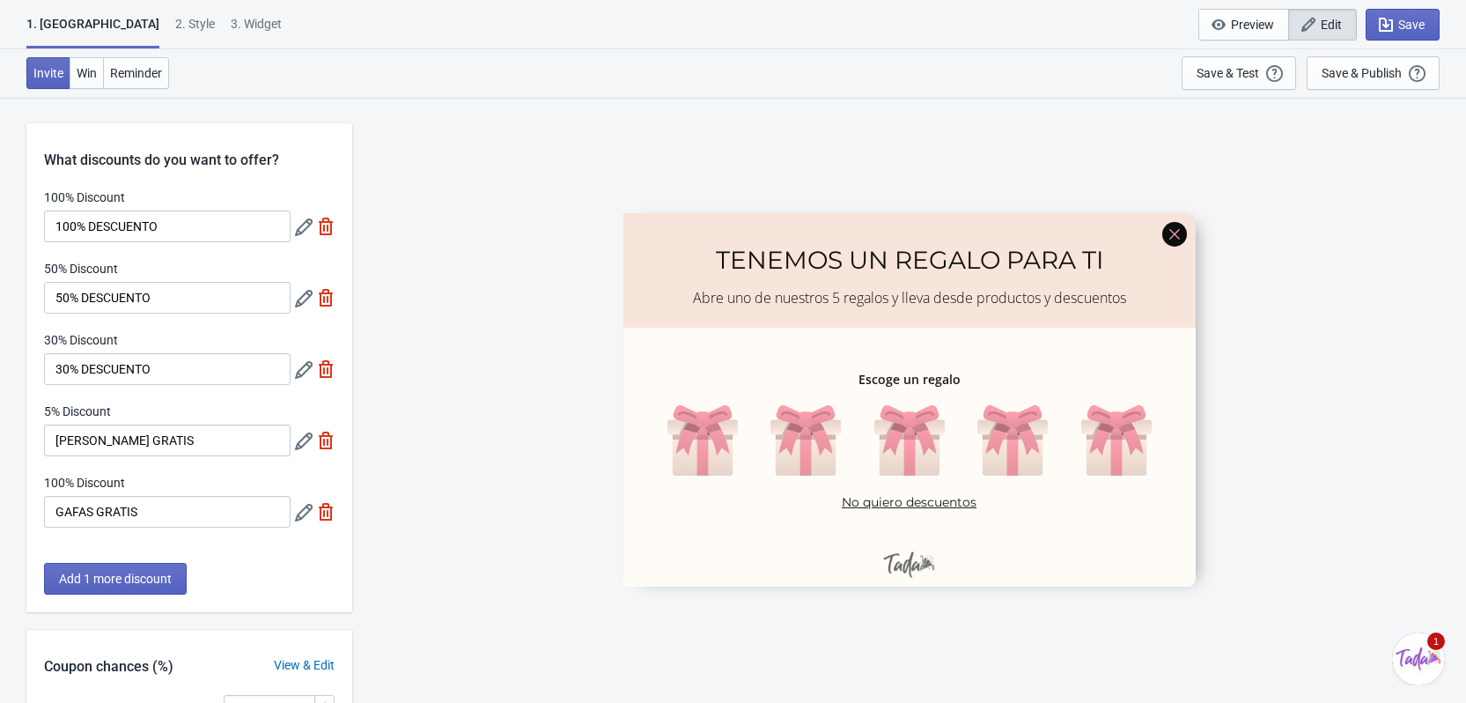
click at [306, 436] on icon at bounding box center [304, 441] width 18 height 18
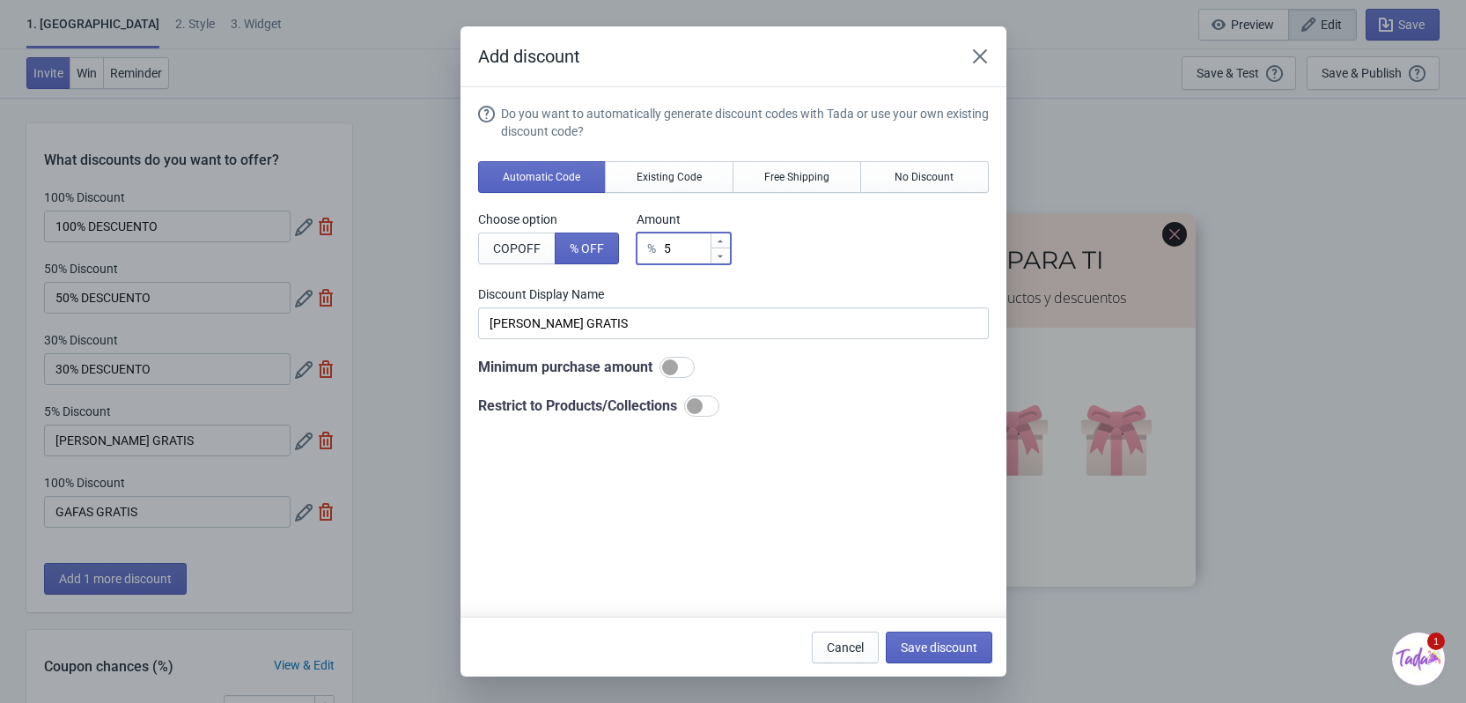
click at [682, 251] on input "5" at bounding box center [686, 248] width 47 height 32
type input "% Discount"
type input "1"
type input "1% Discount"
type input "10"
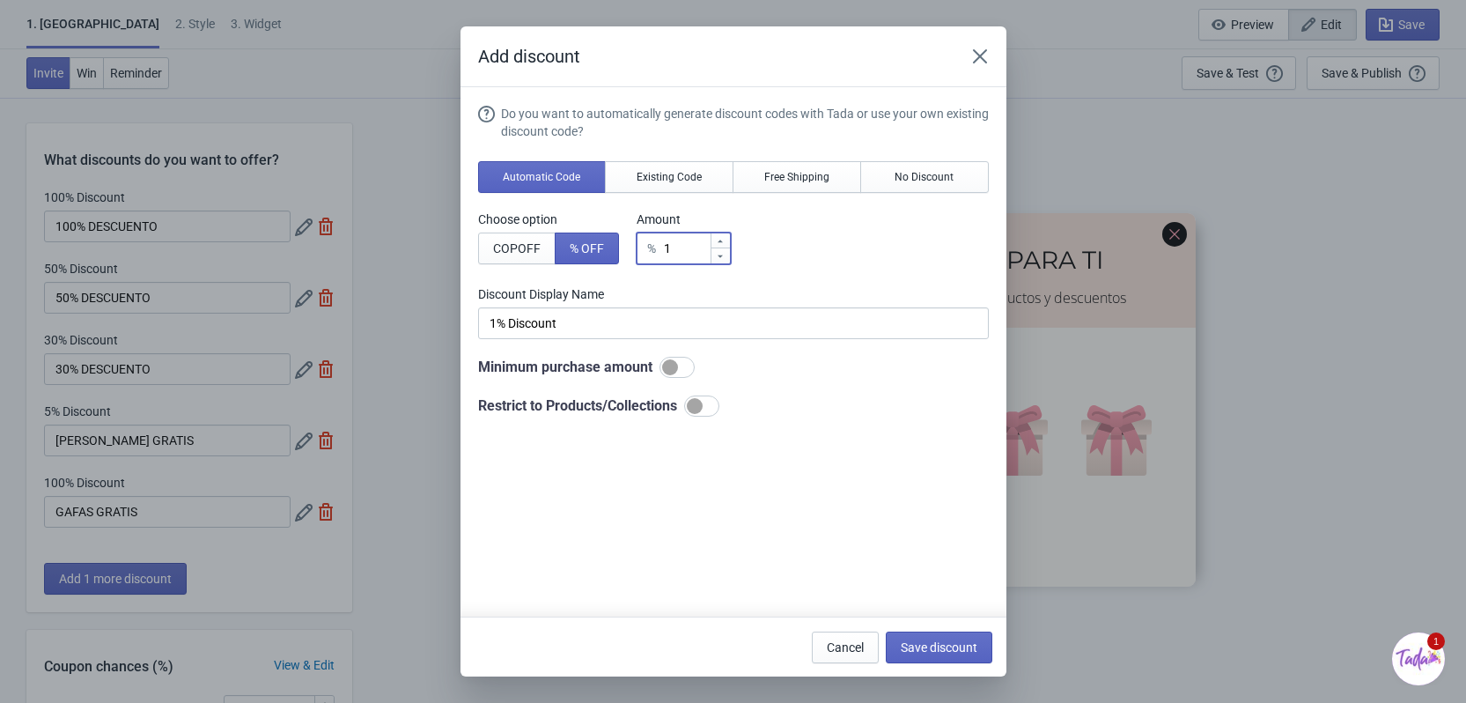
type input "10% Discount"
type input "100"
type input "100% Discount"
type input "100"
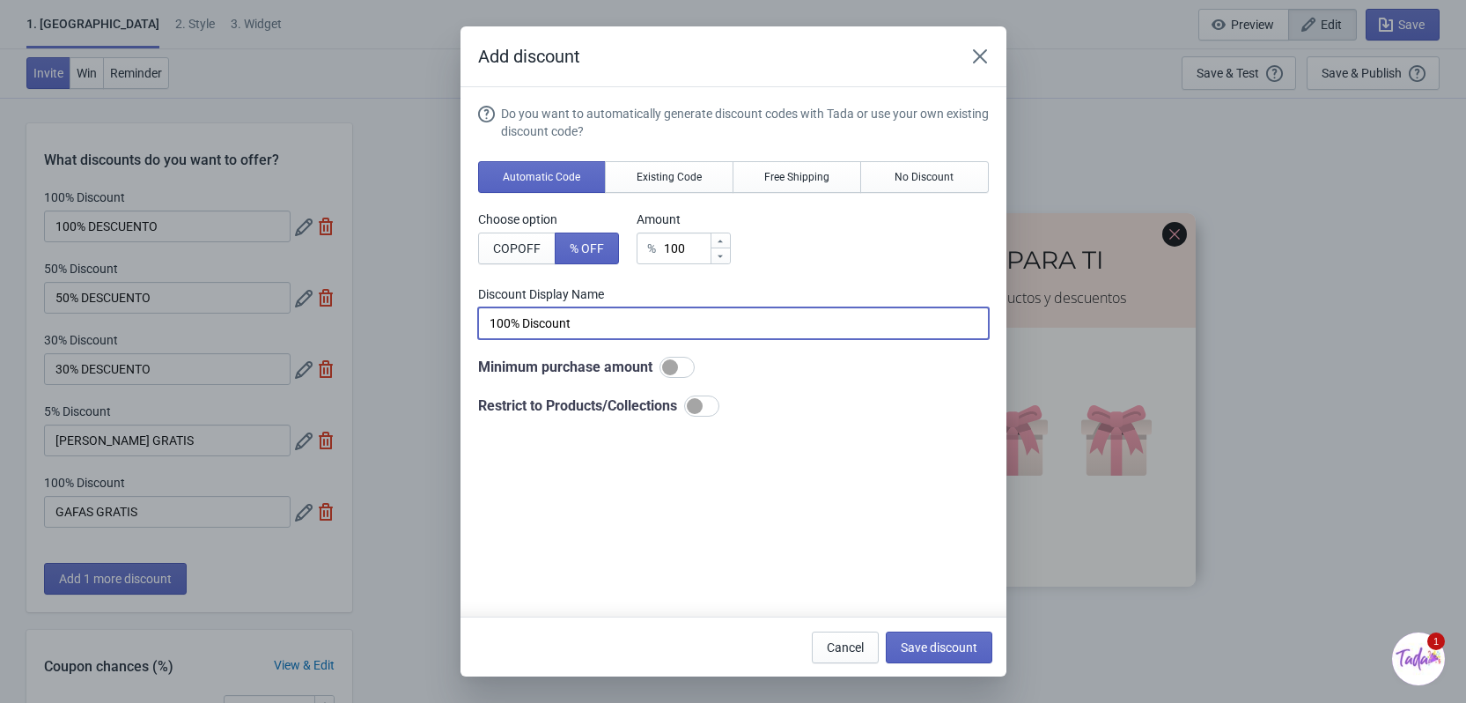
click at [658, 319] on input "100% Discount" at bounding box center [733, 323] width 511 height 32
drag, startPoint x: 661, startPoint y: 321, endPoint x: 488, endPoint y: 320, distance: 173.5
click at [488, 320] on input "100% Discount" at bounding box center [733, 323] width 511 height 32
type input "[PERSON_NAME] GRATIS"
click at [662, 380] on div "Do you want to automatically generate discount codes with Tada or use your own …" at bounding box center [733, 261] width 511 height 312
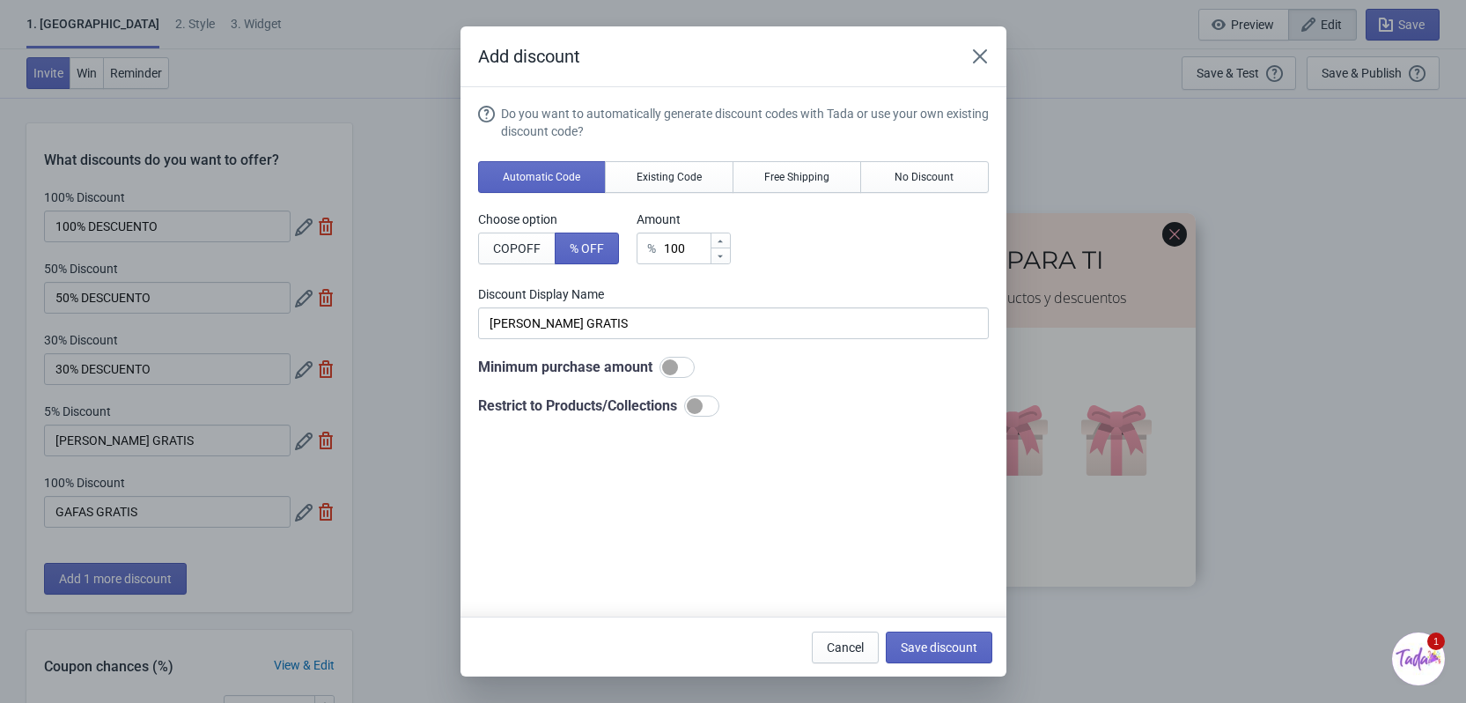
click at [667, 376] on div at bounding box center [676, 367] width 35 height 21
checkbox input "true"
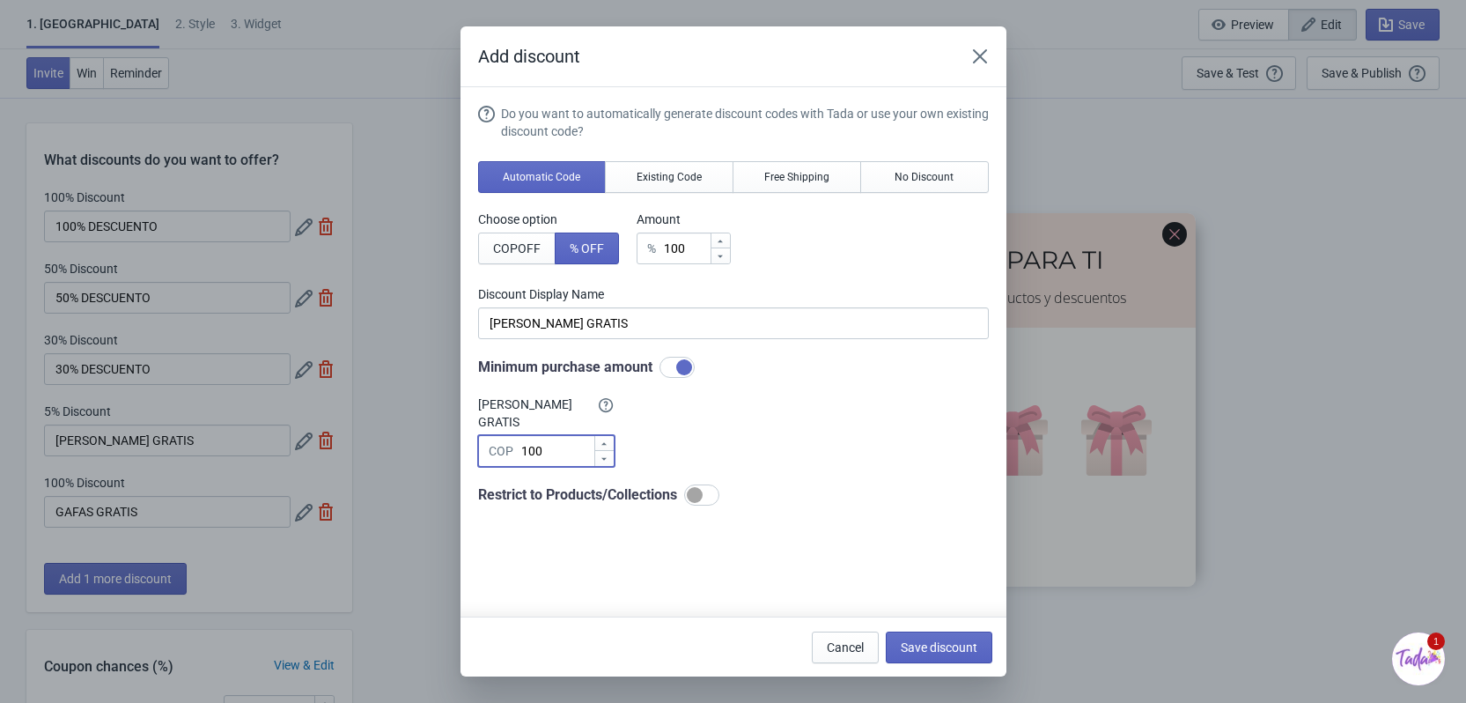
click at [558, 441] on input "100" at bounding box center [556, 451] width 73 height 32
type input "1"
type input "40000"
click at [694, 487] on div at bounding box center [695, 495] width 16 height 16
checkbox input "true"
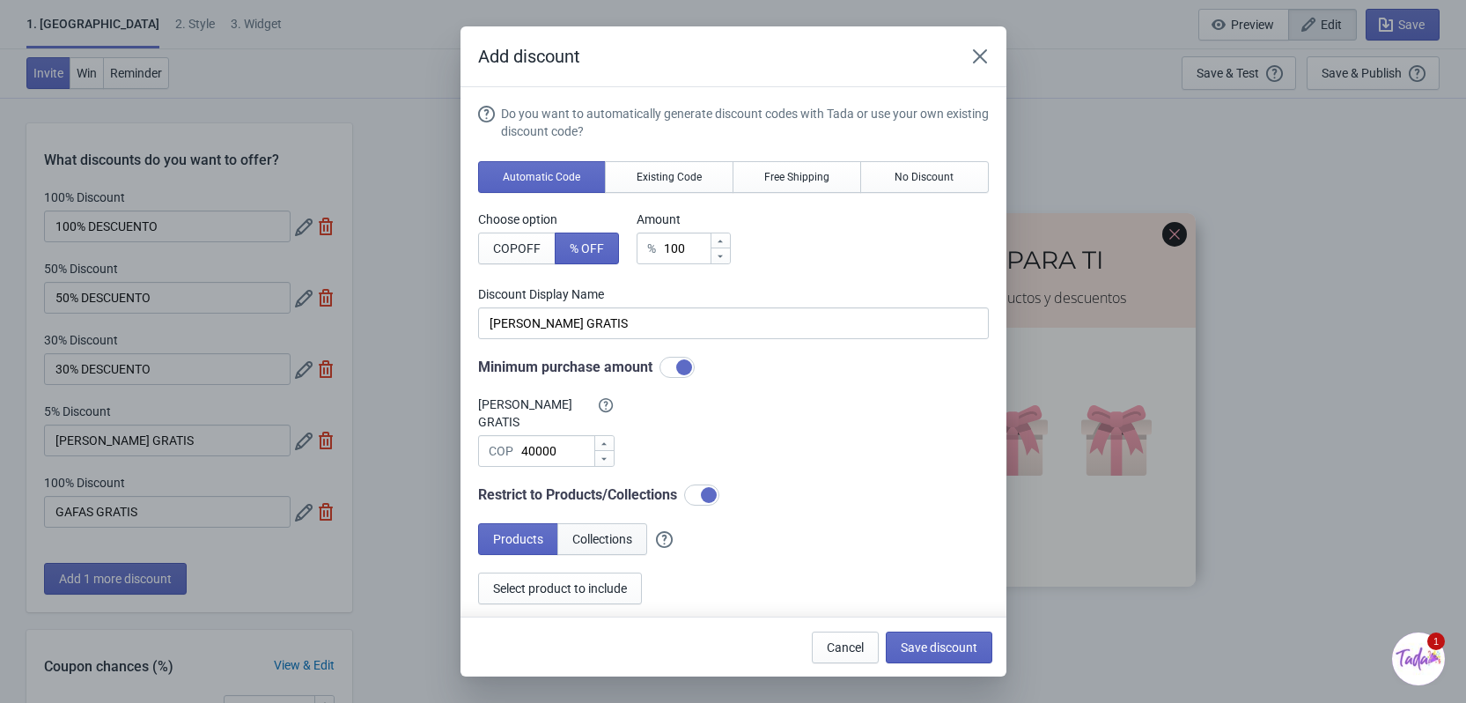
click at [623, 523] on button "Collections" at bounding box center [602, 539] width 90 height 32
click at [601, 581] on span "Select collections to include" at bounding box center [567, 588] width 149 height 14
click at [549, 583] on button "6 collections selected" at bounding box center [550, 588] width 145 height 32
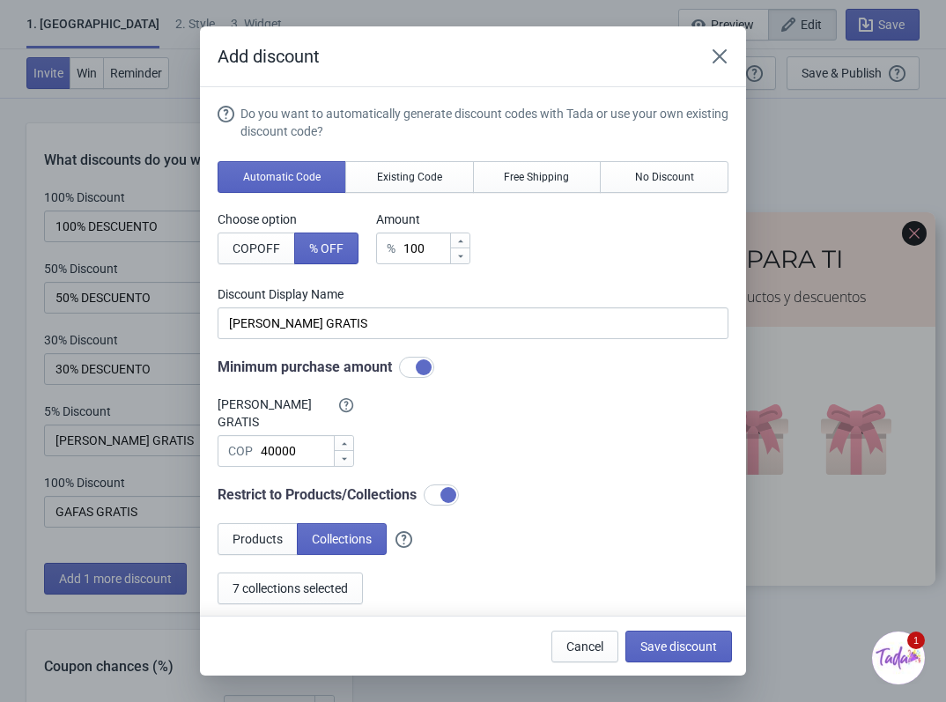
click at [382, 158] on div "Do you want to automatically generate discount codes with Tada or use your own …" at bounding box center [472, 354] width 511 height 499
click at [385, 173] on span "Existing Code" at bounding box center [409, 177] width 65 height 14
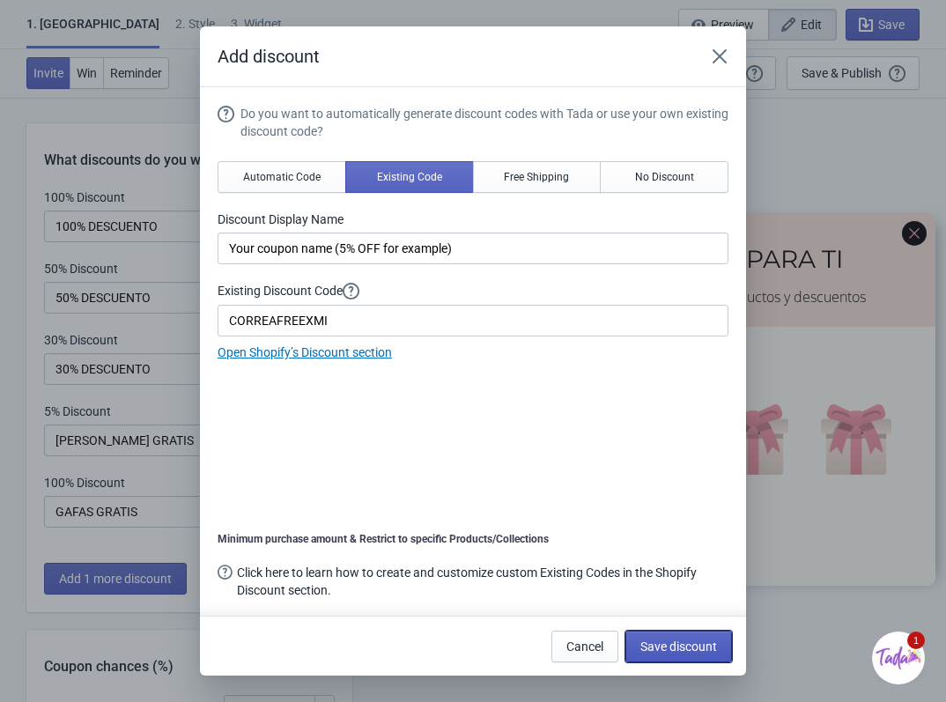
click at [696, 650] on span "Save discount" at bounding box center [678, 646] width 77 height 14
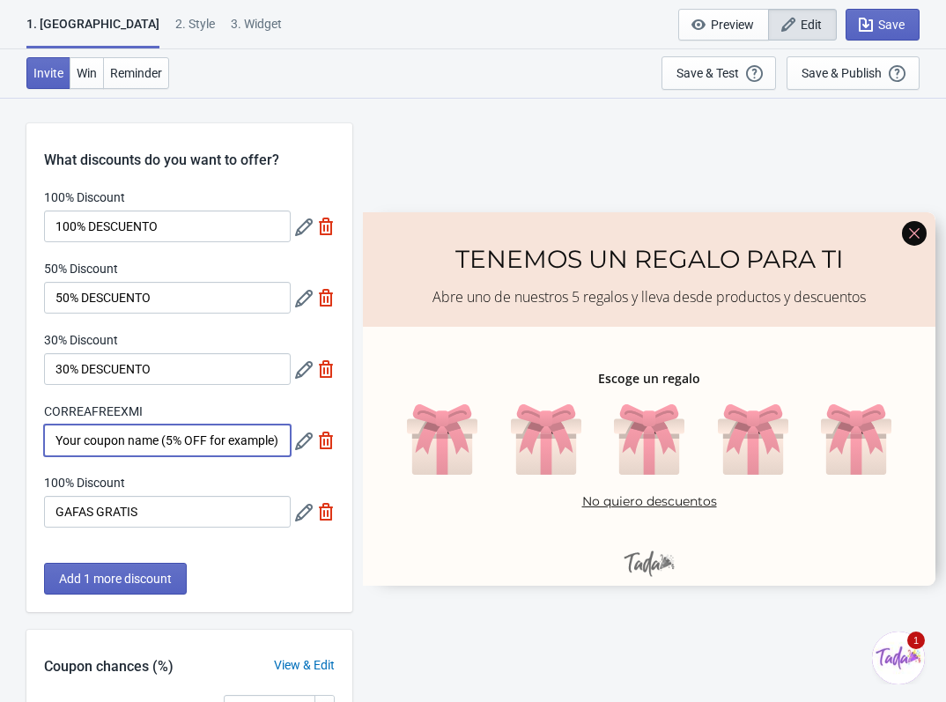
drag, startPoint x: 55, startPoint y: 438, endPoint x: 306, endPoint y: 460, distance: 251.9
click at [303, 460] on div "100% Discount 100% DESCUENTO 50% Discount 50% DESCUENTO 30% Discount 30% DESCUE…" at bounding box center [189, 366] width 326 height 357
type input "[PERSON_NAME] GRATIS"
click at [295, 466] on div "100% Discount 100% DESCUENTO 50% Discount 50% DESCUENTO 30% Discount 30% DESCUE…" at bounding box center [189, 366] width 326 height 357
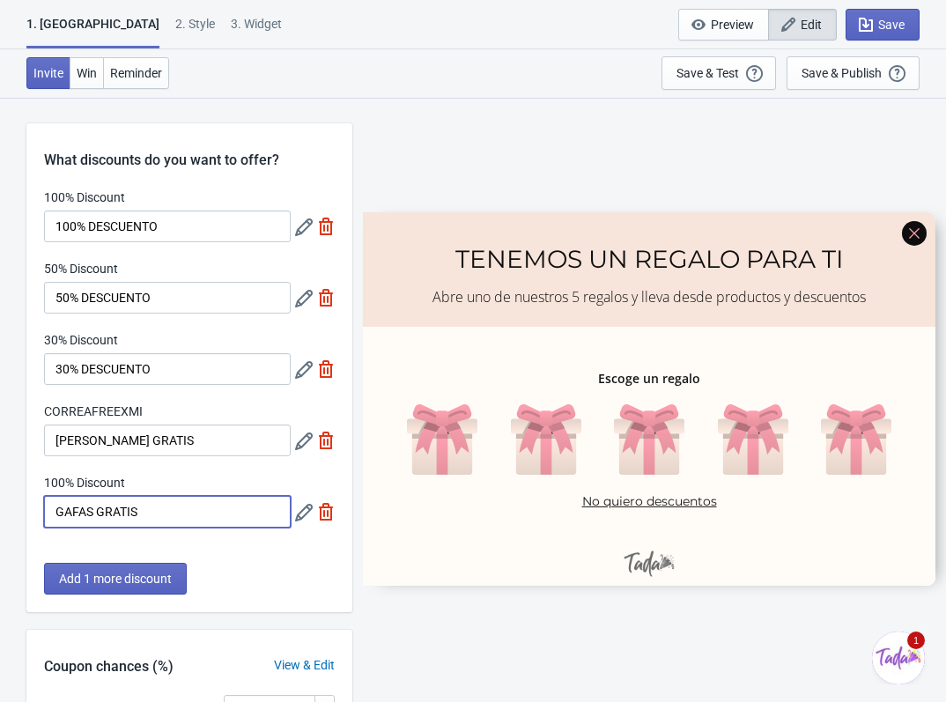
click at [186, 515] on input "GAFAS GRATIS" at bounding box center [167, 512] width 247 height 32
click at [301, 505] on icon at bounding box center [304, 513] width 18 height 18
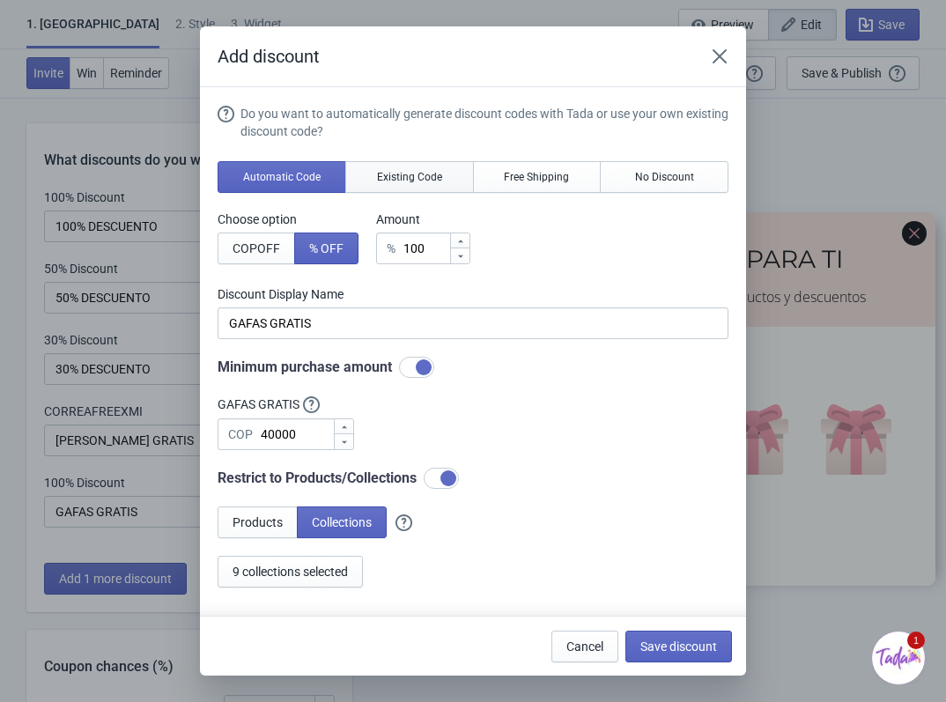
click at [414, 179] on span "Existing Code" at bounding box center [409, 177] width 65 height 14
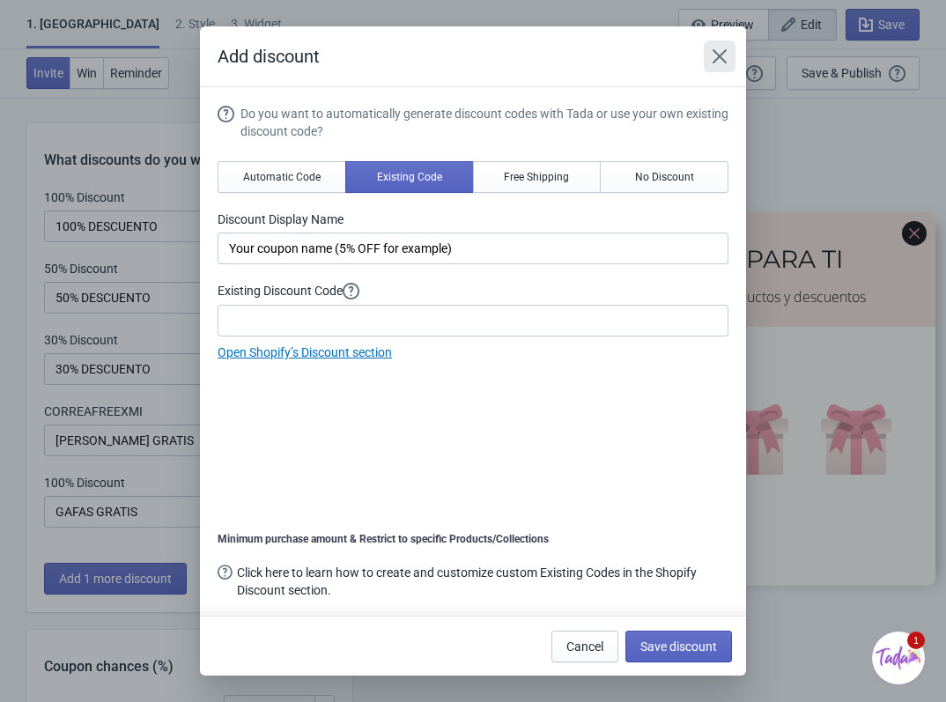
click at [725, 65] on button "Close" at bounding box center [720, 57] width 32 height 32
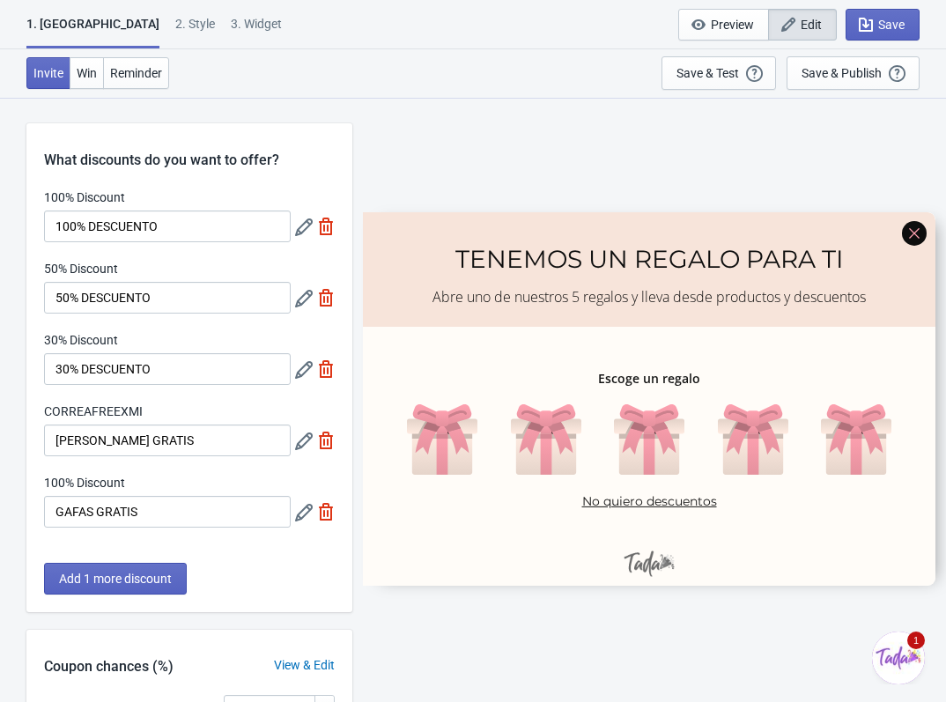
click at [304, 446] on icon at bounding box center [304, 441] width 18 height 18
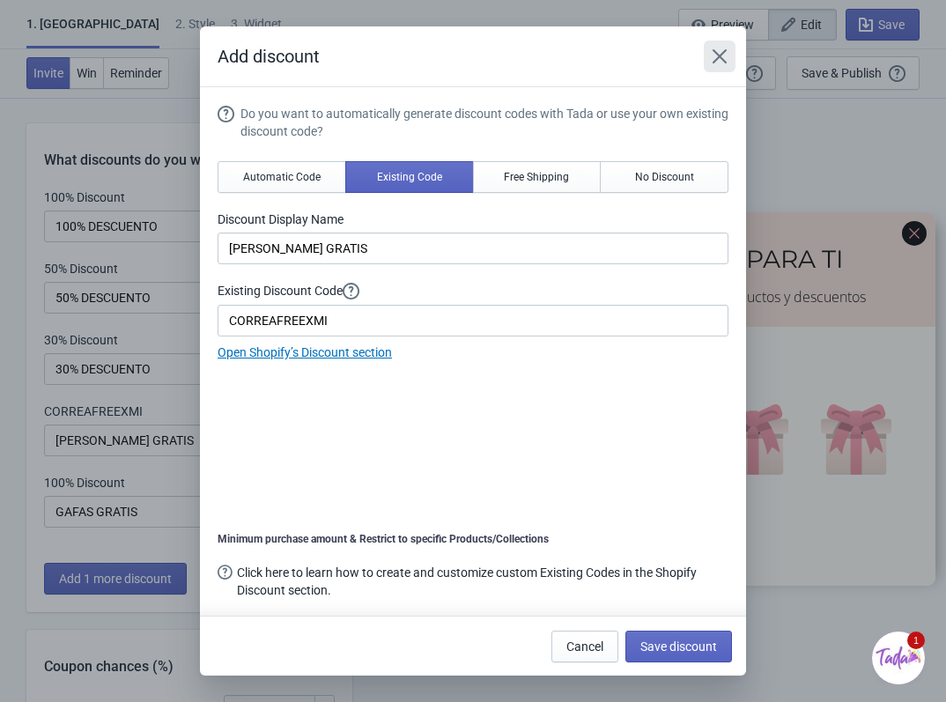
click at [714, 61] on icon "Close" at bounding box center [719, 56] width 14 height 14
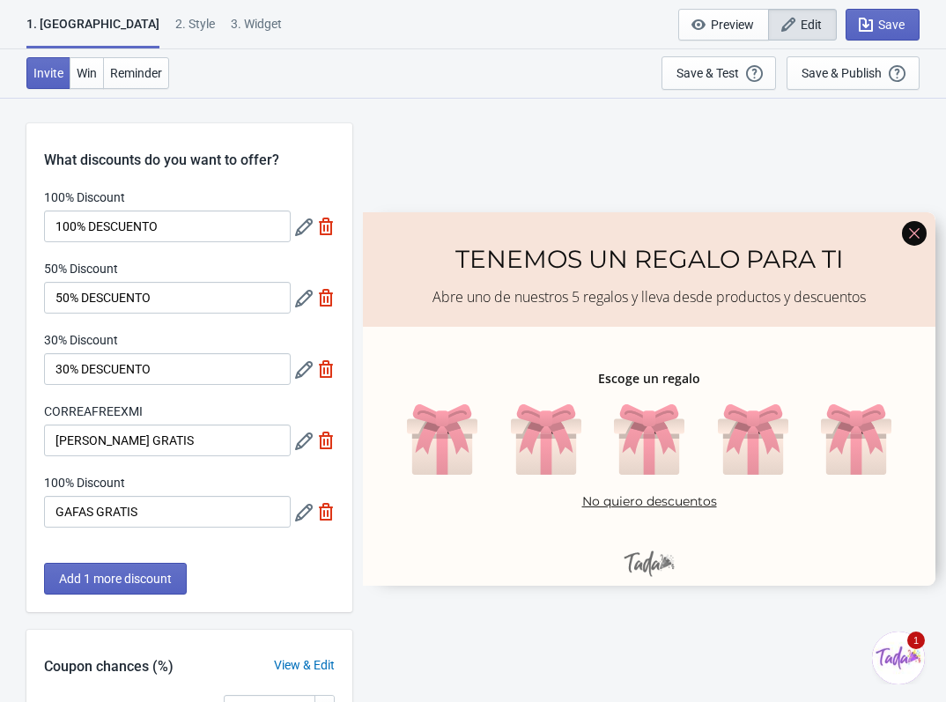
click at [304, 515] on icon at bounding box center [304, 513] width 18 height 18
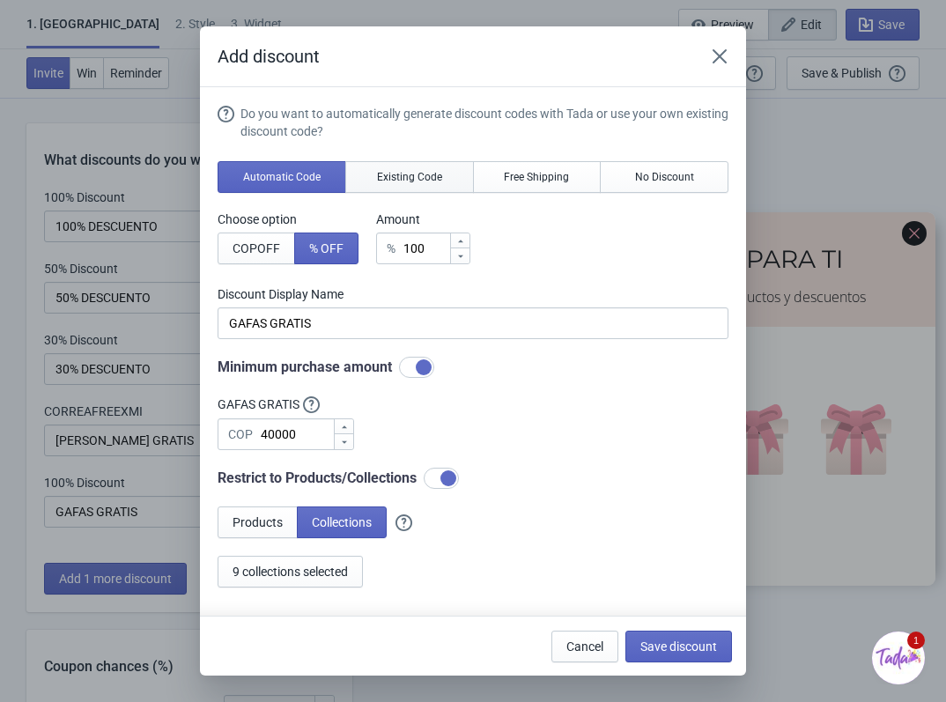
click at [410, 180] on span "Existing Code" at bounding box center [409, 177] width 65 height 14
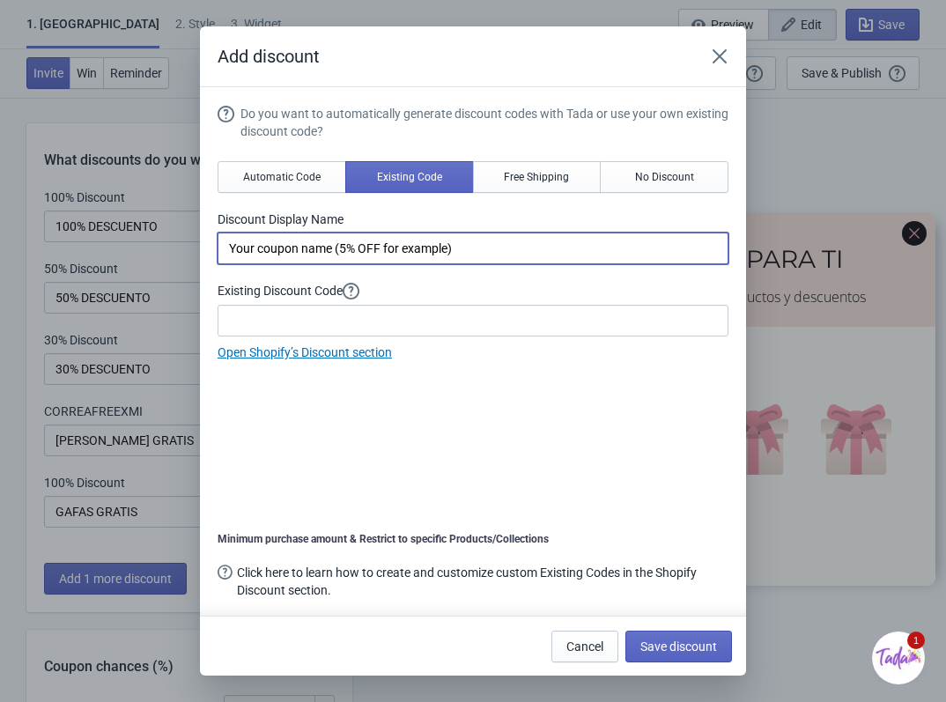
drag, startPoint x: 525, startPoint y: 238, endPoint x: 212, endPoint y: 246, distance: 312.7
click at [212, 246] on section "Do you want to automatically generate discount codes with Tada or use your own …" at bounding box center [473, 359] width 546 height 545
type input "[PERSON_NAME] GRATIS"
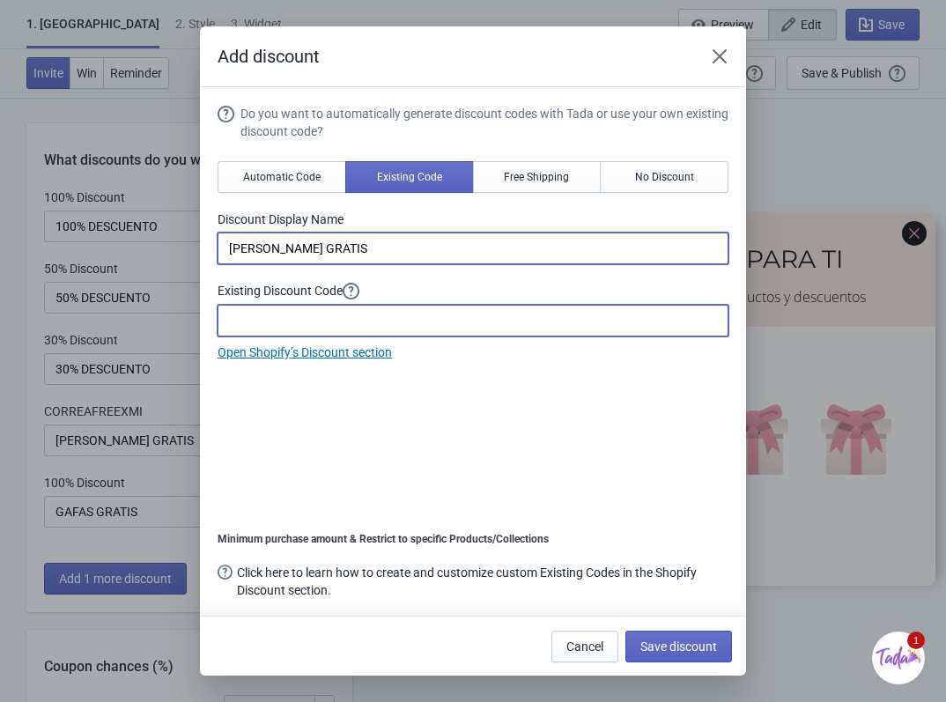
click at [278, 306] on input at bounding box center [472, 321] width 511 height 32
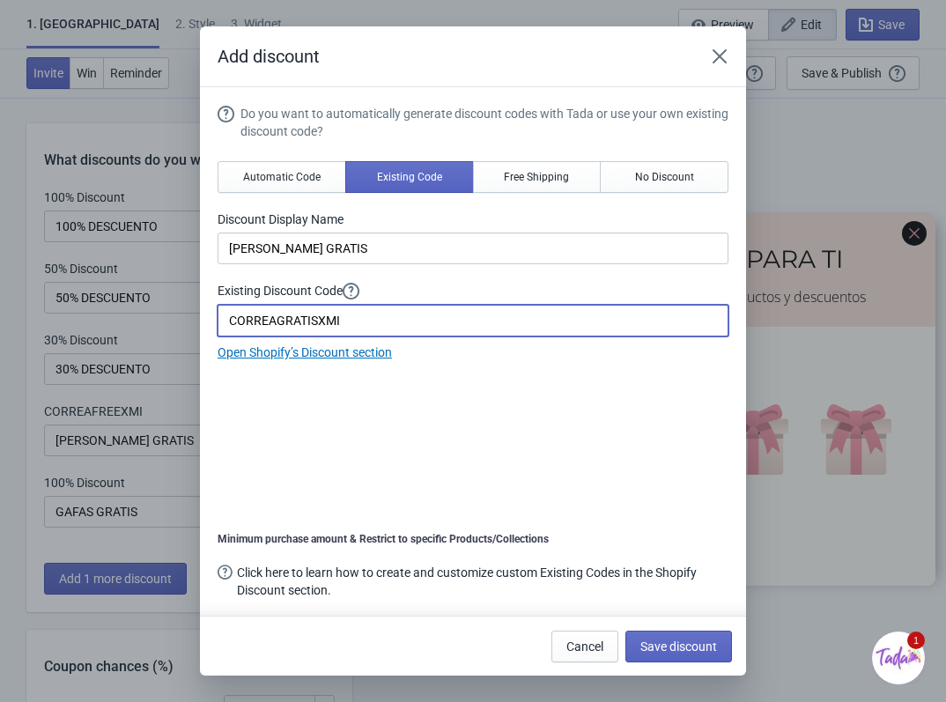
click at [319, 318] on input "CORREAGRATISXMI" at bounding box center [472, 321] width 511 height 32
click at [265, 325] on input "CORREFREEXMI" at bounding box center [472, 321] width 511 height 32
click at [336, 317] on input "CORREAFREEXMI" at bounding box center [472, 321] width 511 height 32
type input "CORREAFREEXMI"
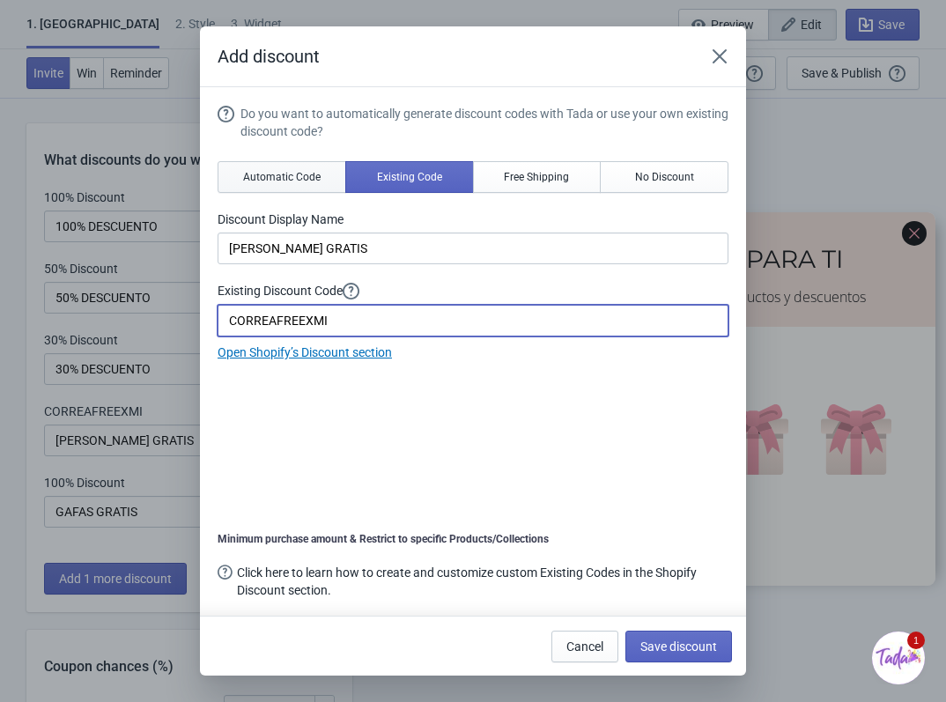
click at [281, 181] on span "Automatic Code" at bounding box center [281, 177] width 77 height 14
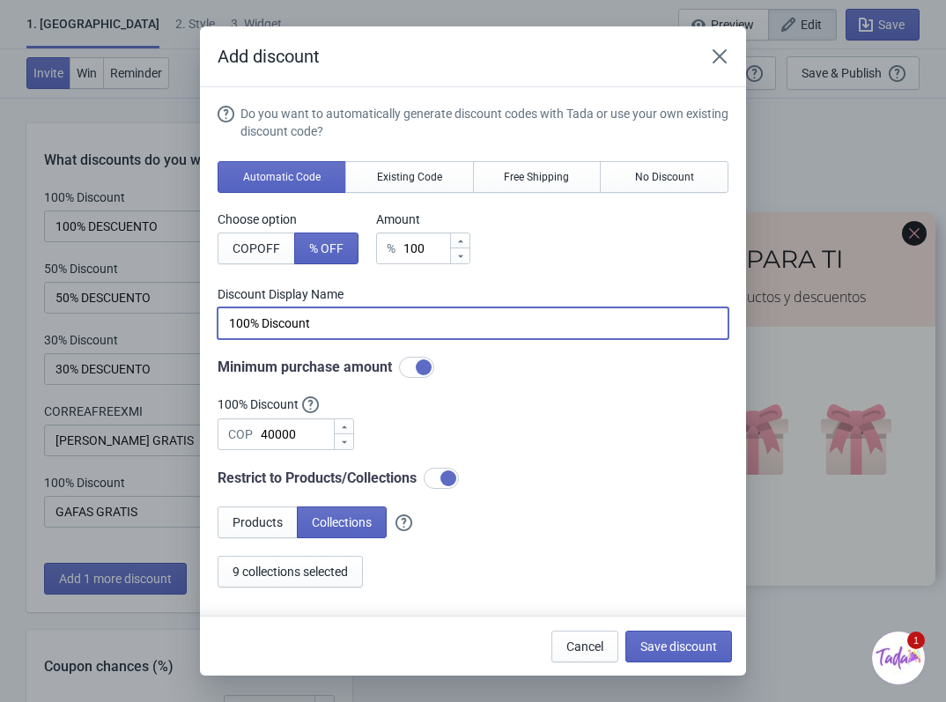
drag, startPoint x: 309, startPoint y: 324, endPoint x: 185, endPoint y: 320, distance: 124.2
click at [185, 320] on div "Add discount Do you want to automatically generate discount codes with Tada or …" at bounding box center [473, 350] width 946 height 649
type input "C"
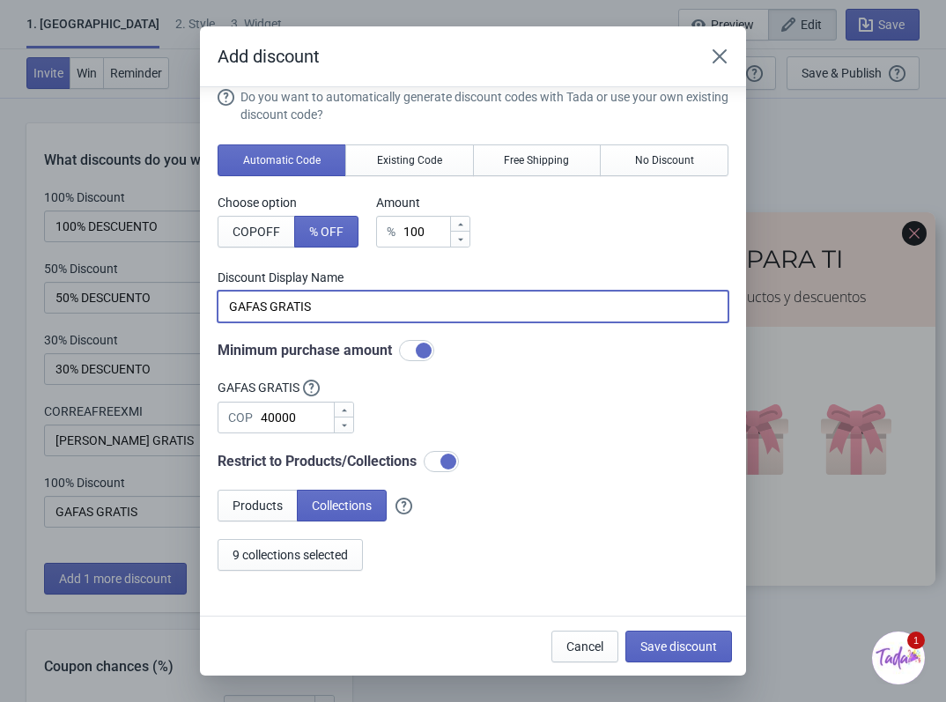
click at [343, 312] on input "GAFAS GRATIS" at bounding box center [472, 307] width 511 height 32
type input "GAFAS GRATIS"
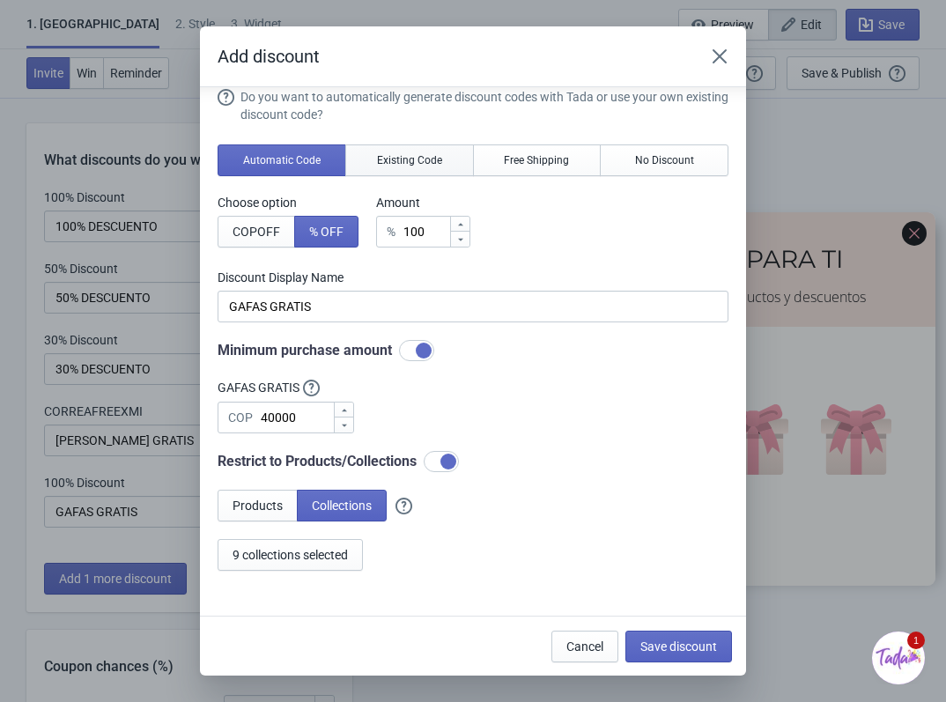
click at [393, 149] on button "Existing Code" at bounding box center [409, 160] width 129 height 32
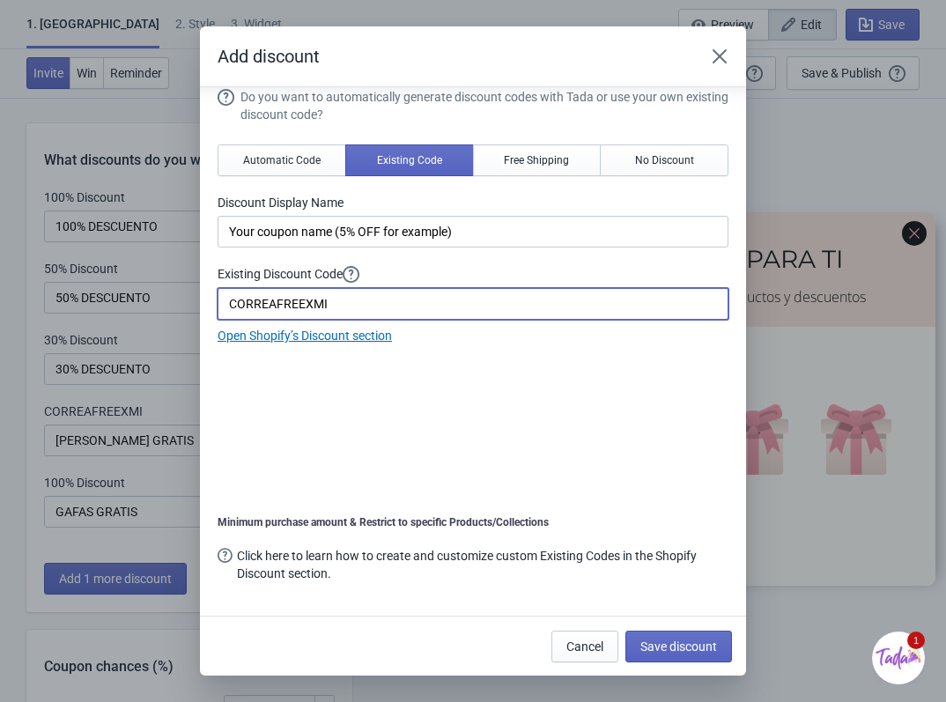
click at [269, 300] on input "CORREAFREEXMI" at bounding box center [472, 304] width 511 height 32
type input "GAFASFREEXMI"
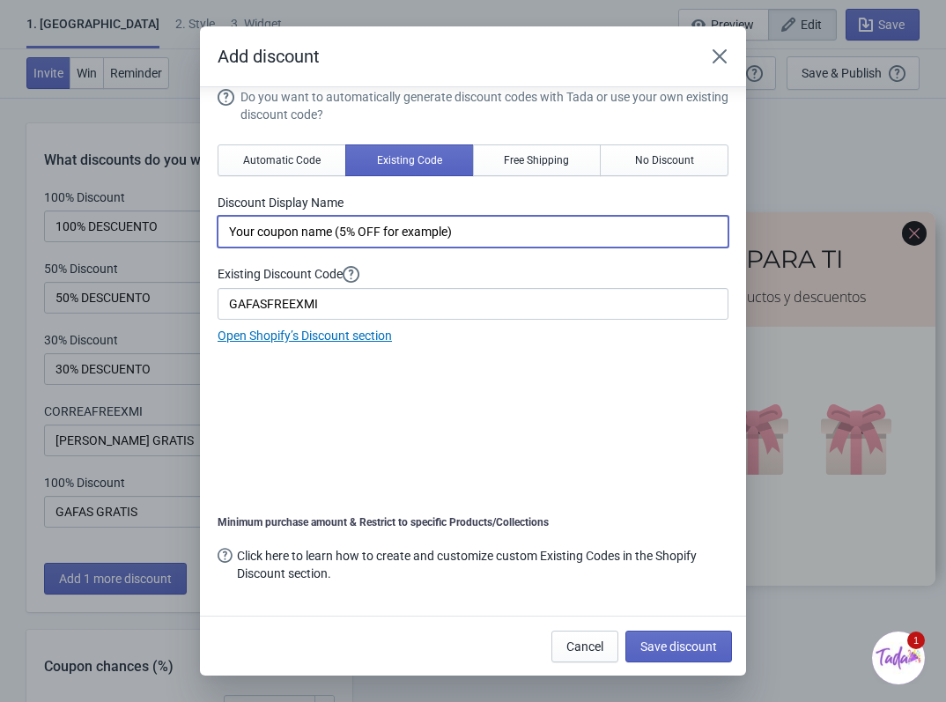
click at [318, 227] on input "Your coupon name (5% OFF for example)" at bounding box center [472, 232] width 511 height 32
click at [451, 249] on div "Do you want to automatically generate discount codes with Tada or use your own …" at bounding box center [472, 216] width 511 height 257
drag, startPoint x: 488, startPoint y: 224, endPoint x: 204, endPoint y: 201, distance: 284.4
click at [204, 201] on section "Do you want to automatically generate discount codes with Tada or use your own …" at bounding box center [473, 342] width 546 height 545
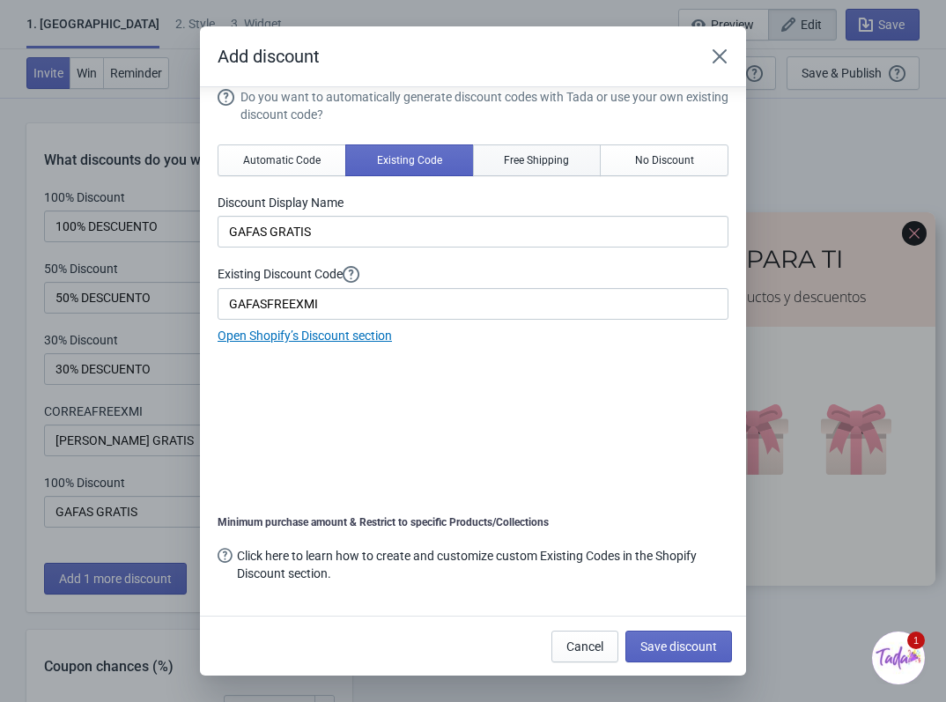
click at [534, 167] on button "Free Shipping" at bounding box center [537, 160] width 129 height 32
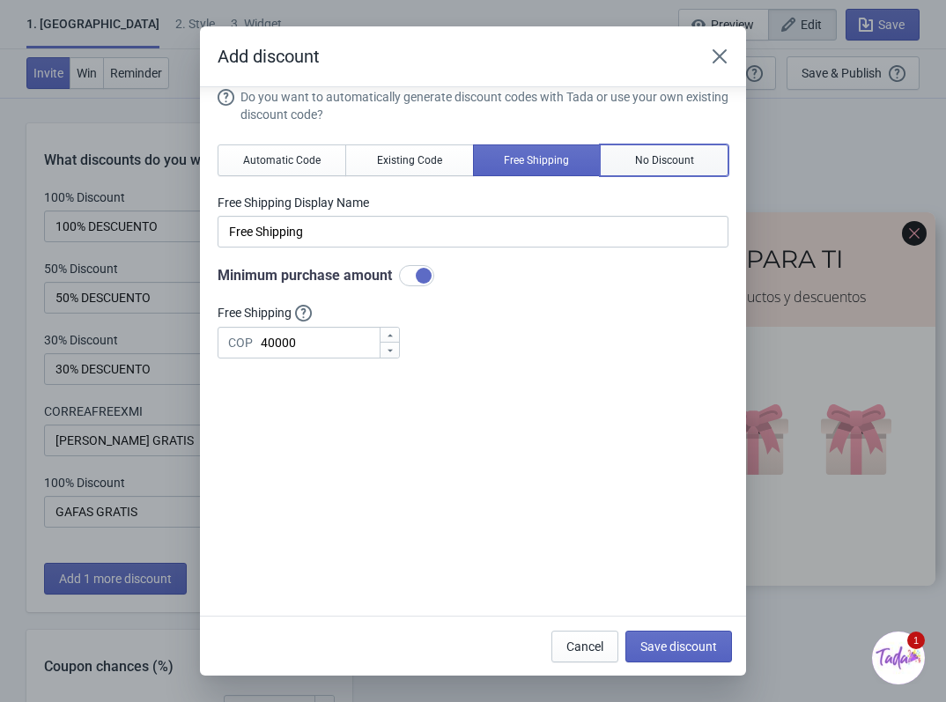
click at [635, 156] on span "No Discount" at bounding box center [664, 160] width 59 height 14
type input "Better luck next time"
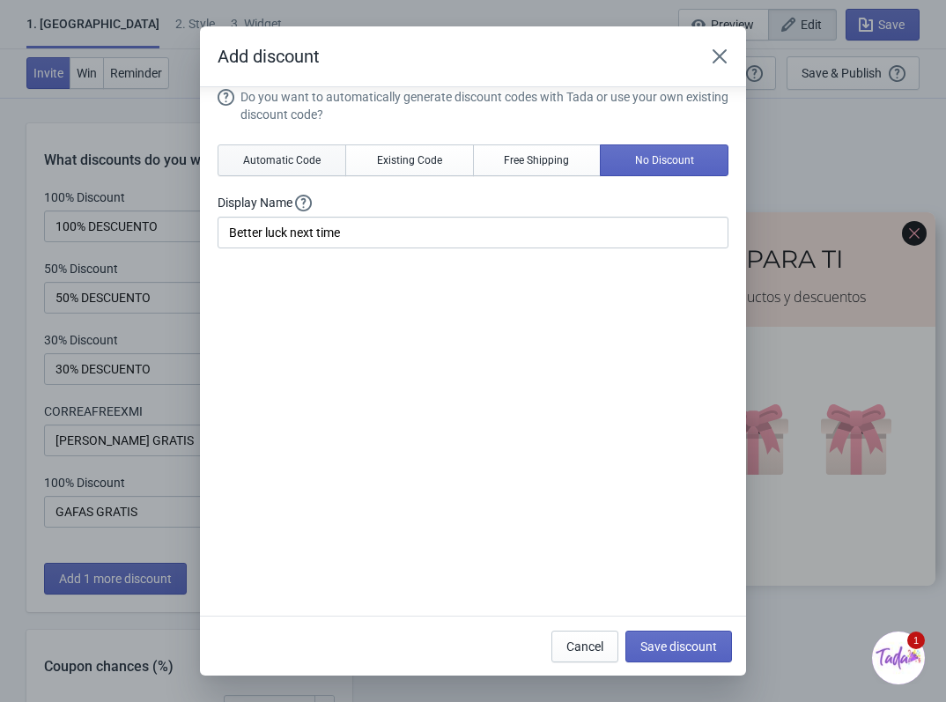
click at [298, 170] on button "Automatic Code" at bounding box center [281, 160] width 129 height 32
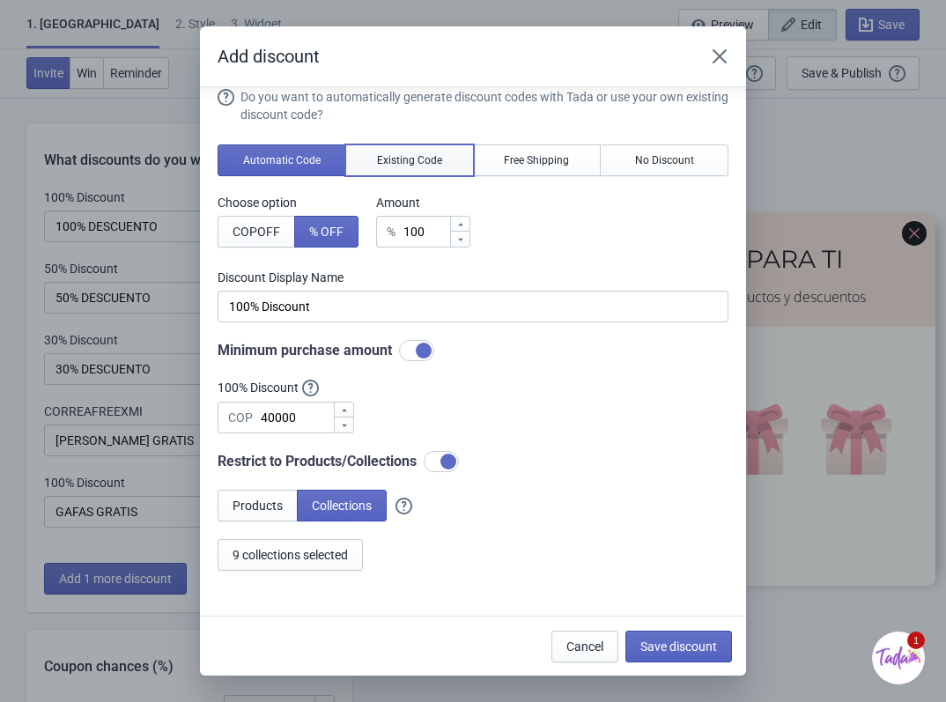
click at [412, 159] on span "Existing Code" at bounding box center [409, 160] width 65 height 14
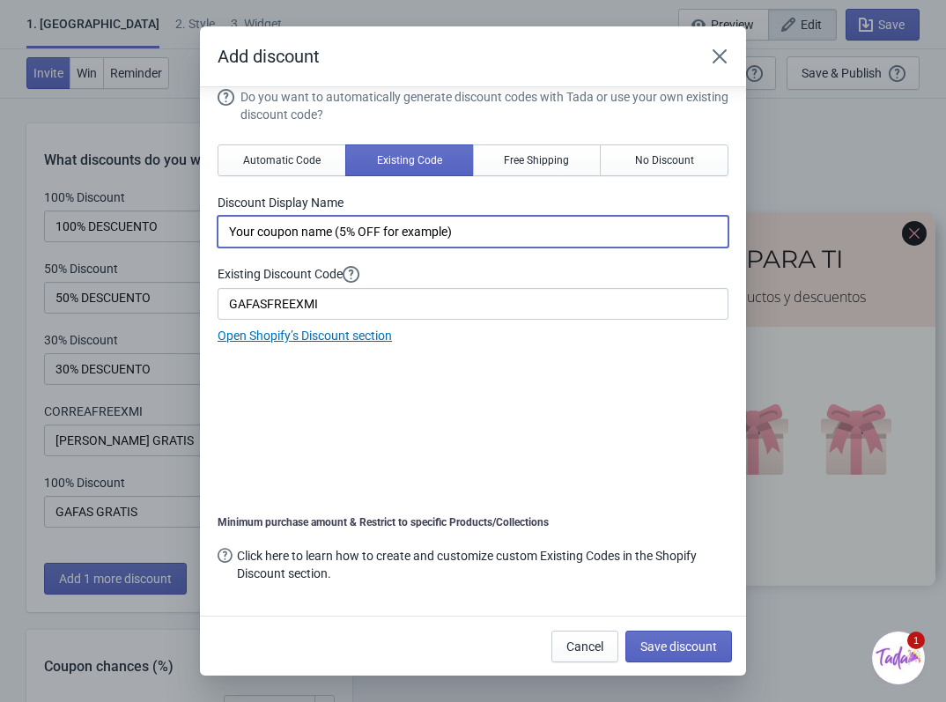
drag, startPoint x: 474, startPoint y: 222, endPoint x: 121, endPoint y: 253, distance: 354.4
click at [121, 253] on div "Add discount Do you want to automatically generate discount codes with Tada or …" at bounding box center [473, 350] width 946 height 649
type input "GAFAS GRATIS"
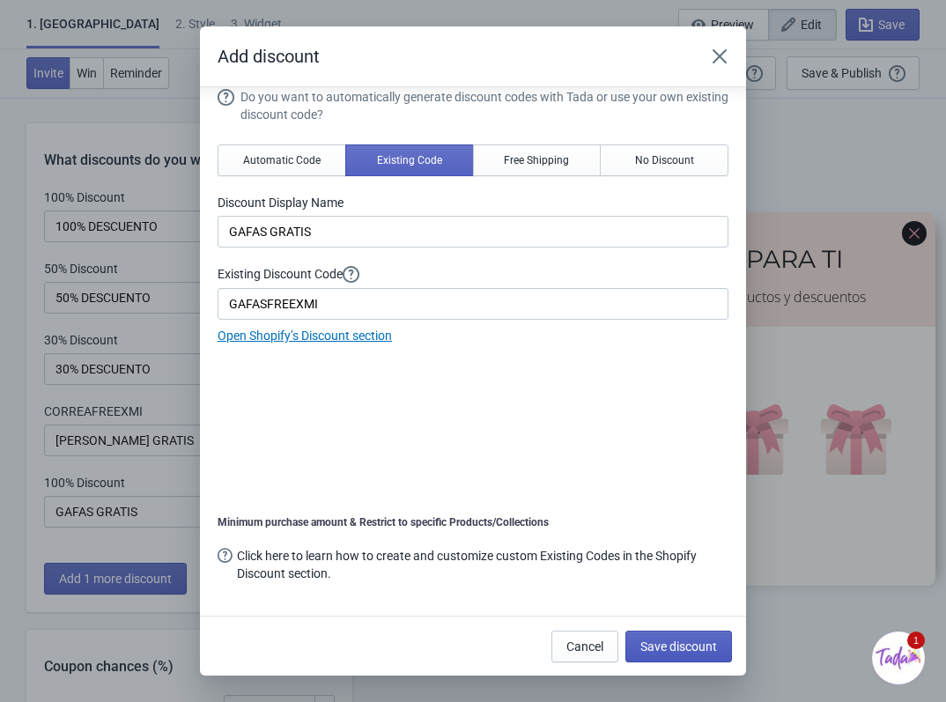
click at [667, 646] on span "Save discount" at bounding box center [678, 646] width 77 height 14
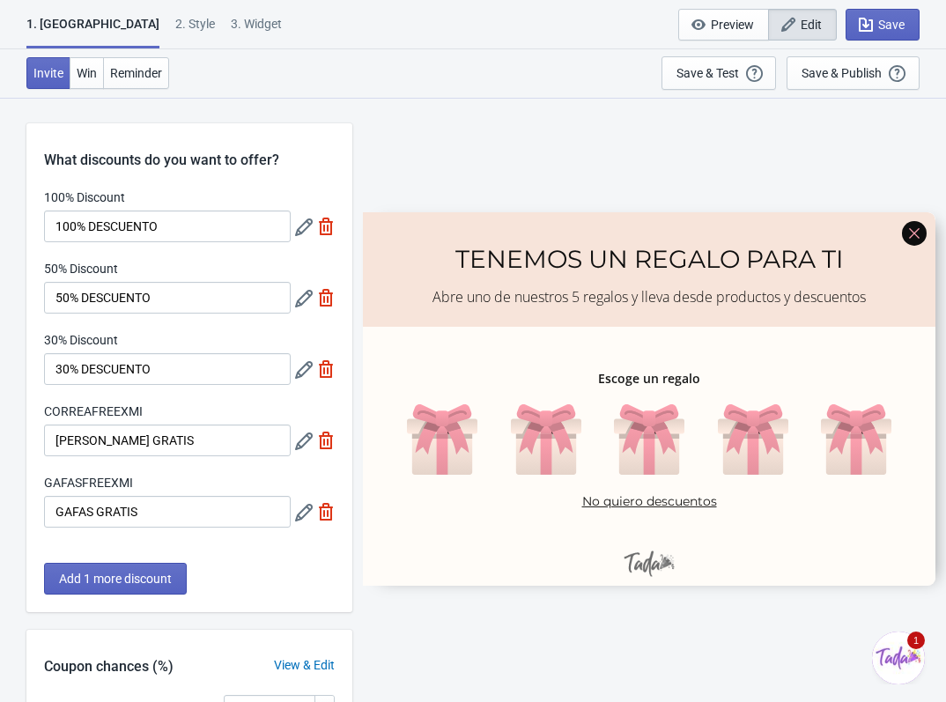
click at [306, 437] on icon at bounding box center [304, 441] width 18 height 18
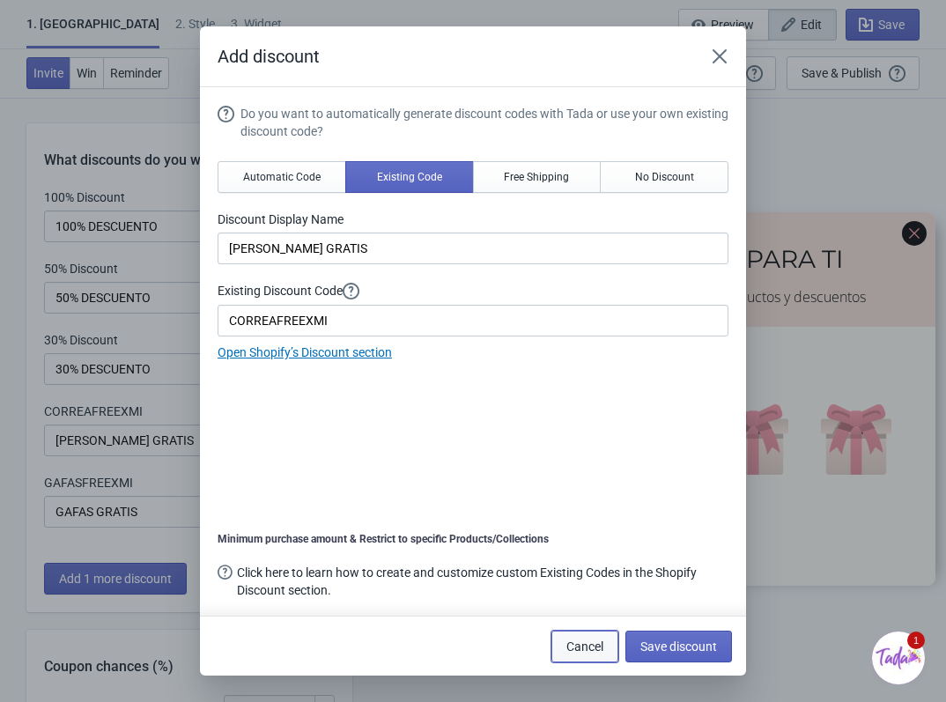
click at [588, 648] on span "Cancel" at bounding box center [584, 646] width 37 height 14
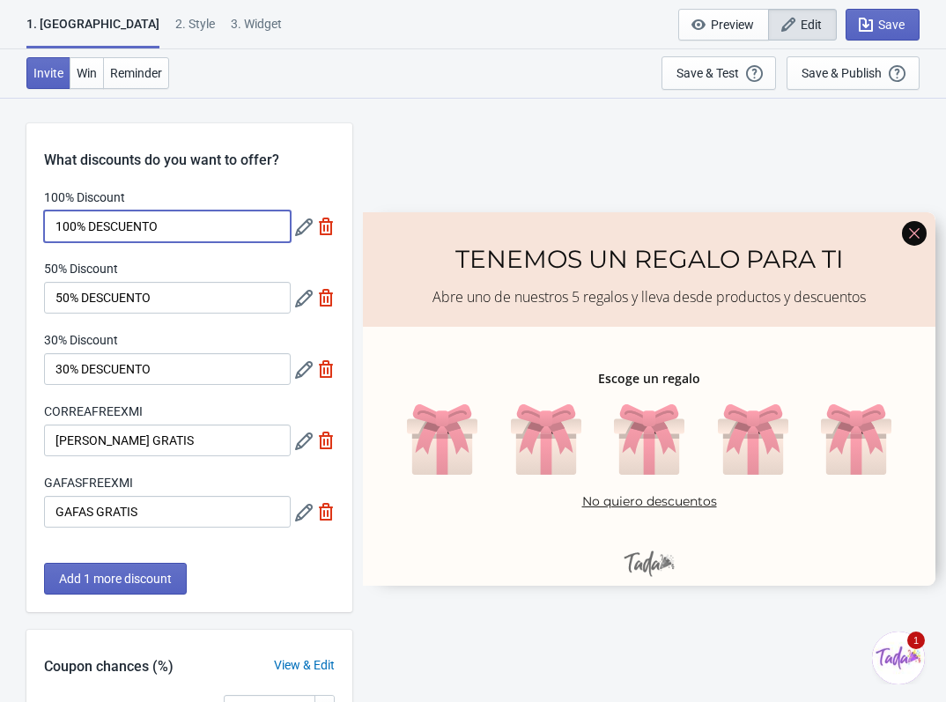
click at [213, 229] on input "100% DESCUENTO" at bounding box center [167, 226] width 247 height 32
click at [302, 301] on icon at bounding box center [304, 299] width 18 height 18
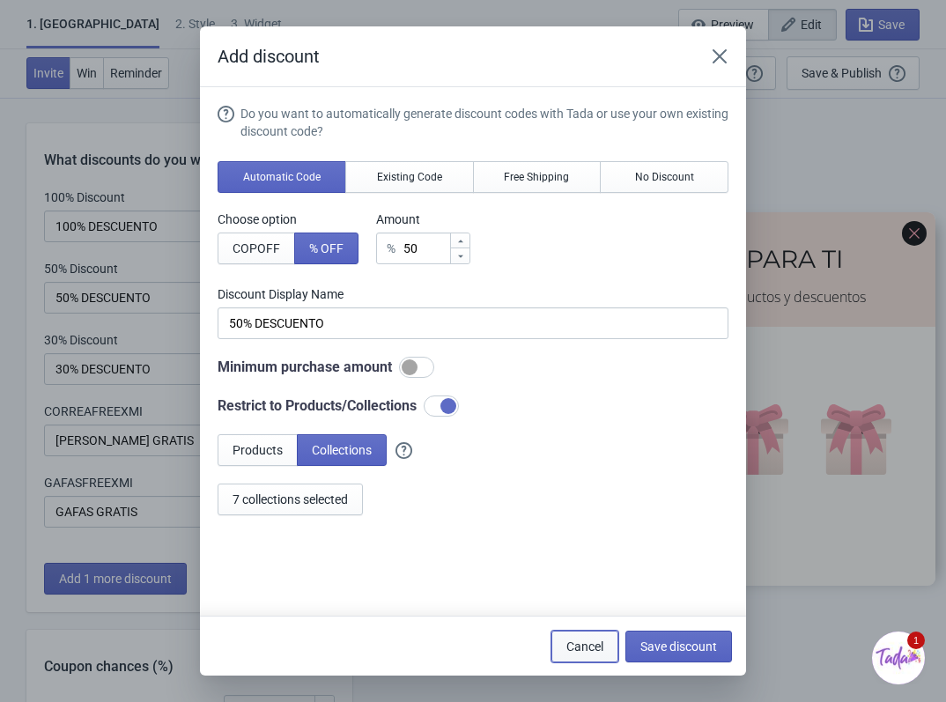
click at [576, 643] on span "Cancel" at bounding box center [584, 646] width 37 height 14
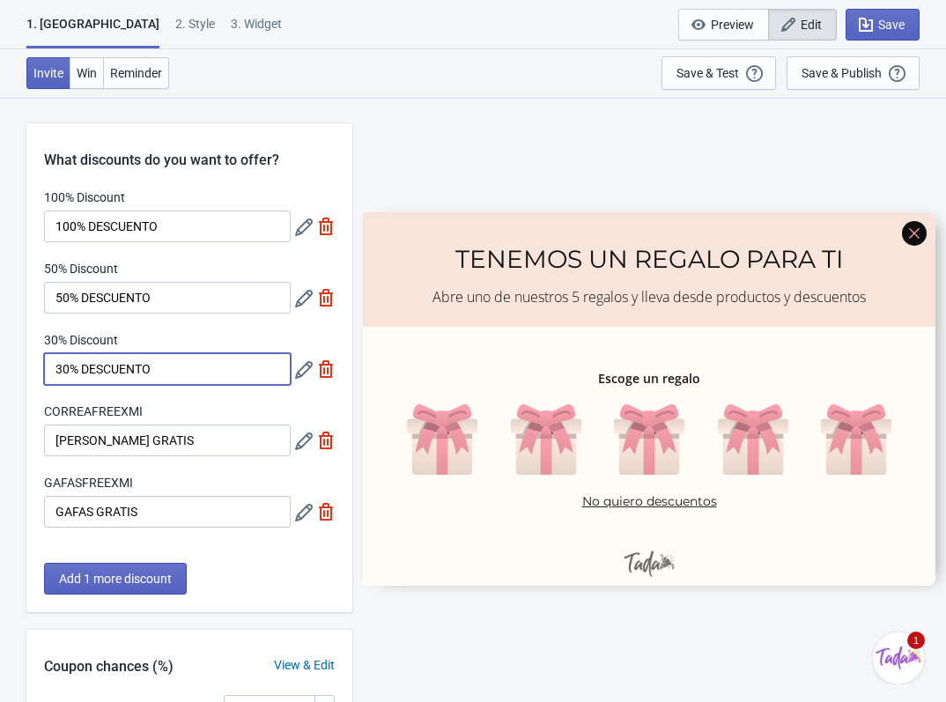
click at [210, 364] on input "30% DESCUENTO" at bounding box center [167, 369] width 247 height 32
click at [188, 225] on input "100% DESCUENTO" at bounding box center [167, 226] width 247 height 32
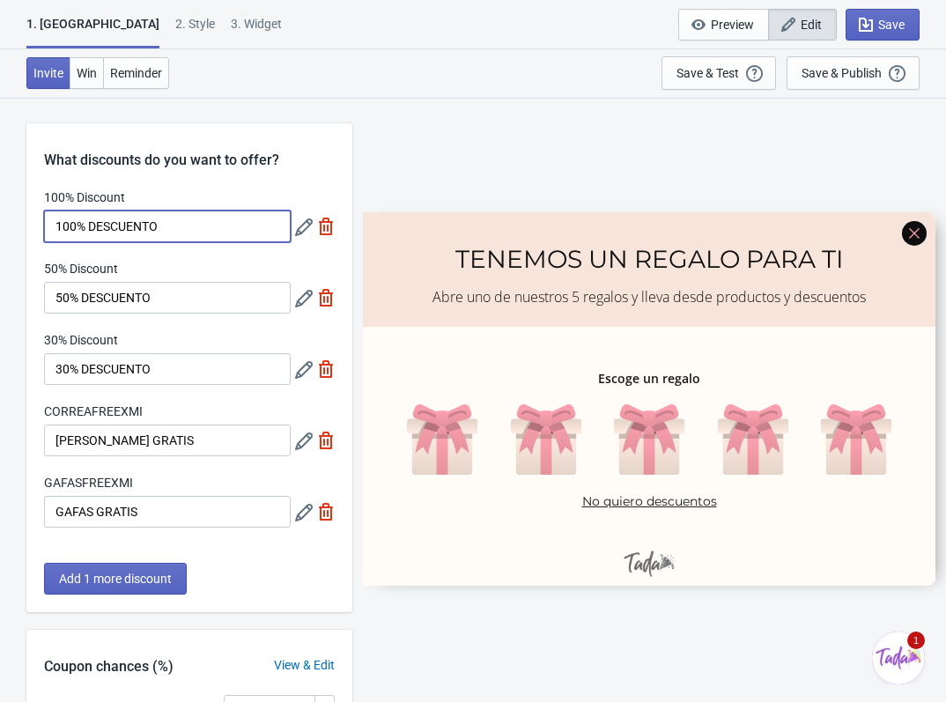
drag, startPoint x: 207, startPoint y: 223, endPoint x: 48, endPoint y: 229, distance: 158.6
click at [48, 229] on input "100% DESCUENTO" at bounding box center [167, 226] width 247 height 32
type input "20% DESCUENTO"
click at [304, 231] on icon at bounding box center [304, 227] width 18 height 18
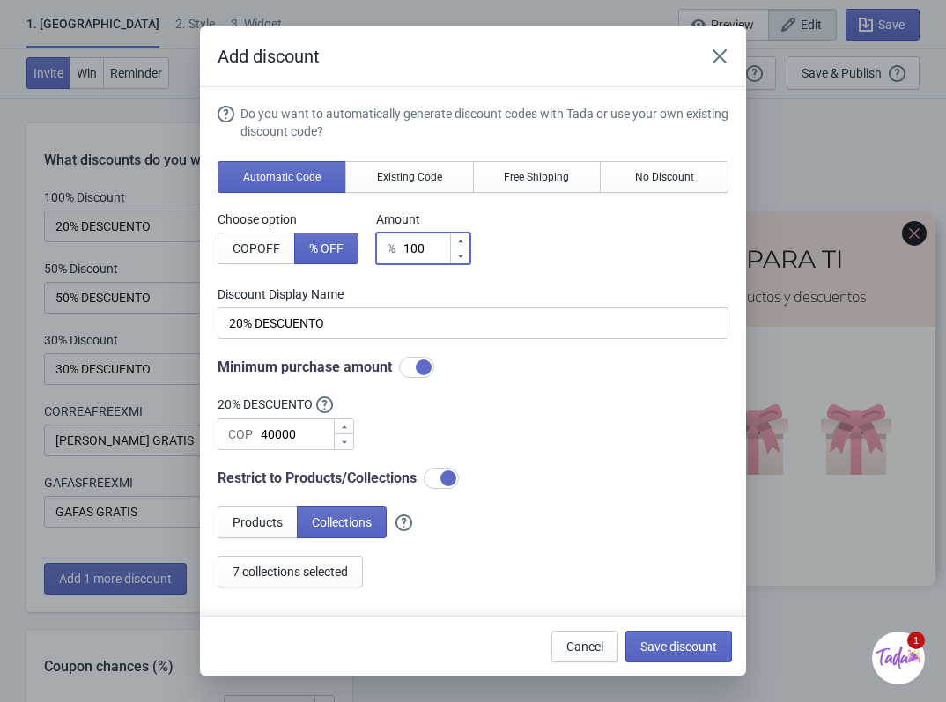
click at [421, 240] on input "100" at bounding box center [425, 248] width 47 height 32
click at [423, 240] on input "100" at bounding box center [425, 248] width 47 height 32
type input "10"
type input "10% Discount"
type input "1"
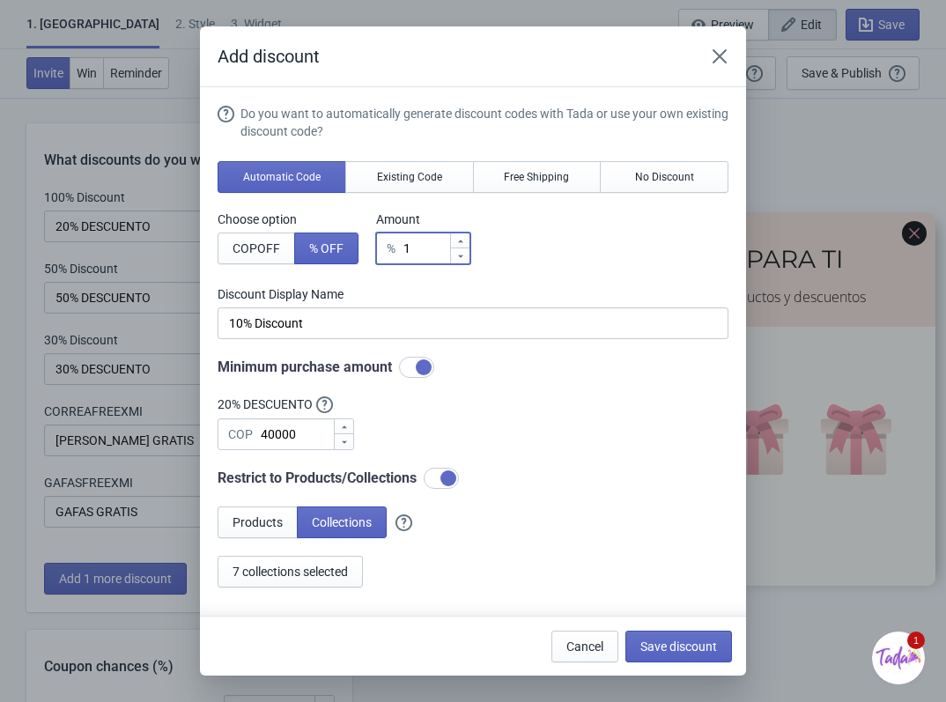
type input "1% Discount"
type input "% Discount"
type input "2"
type input "2% Discount"
type input "20"
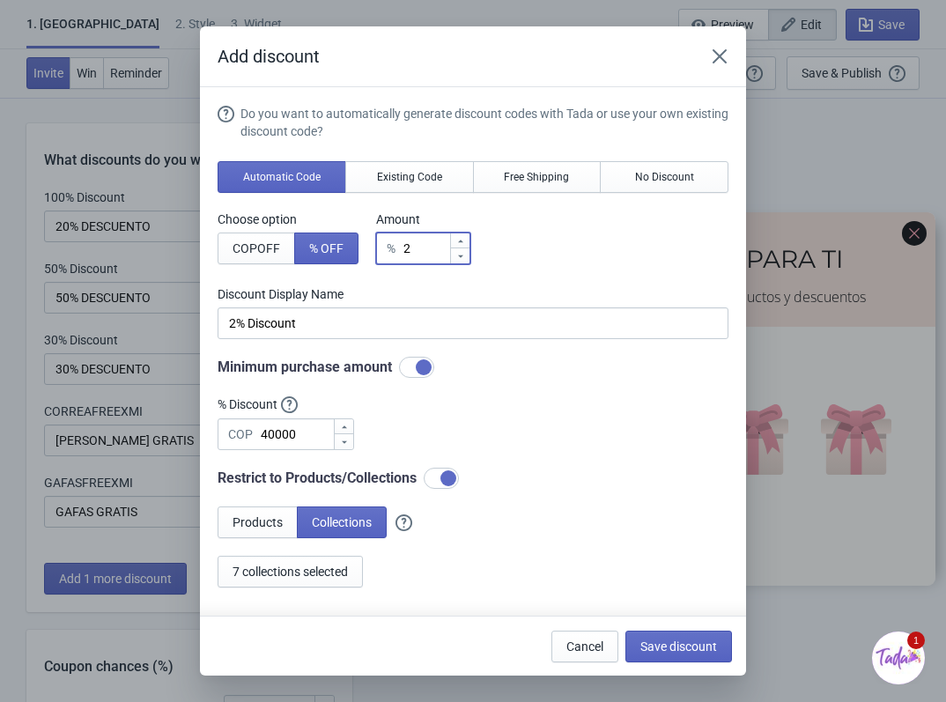
type input "20% Discount"
type input "20"
click at [384, 339] on div "Do you want to automatically generate discount codes with Tada or use your own …" at bounding box center [472, 346] width 511 height 483
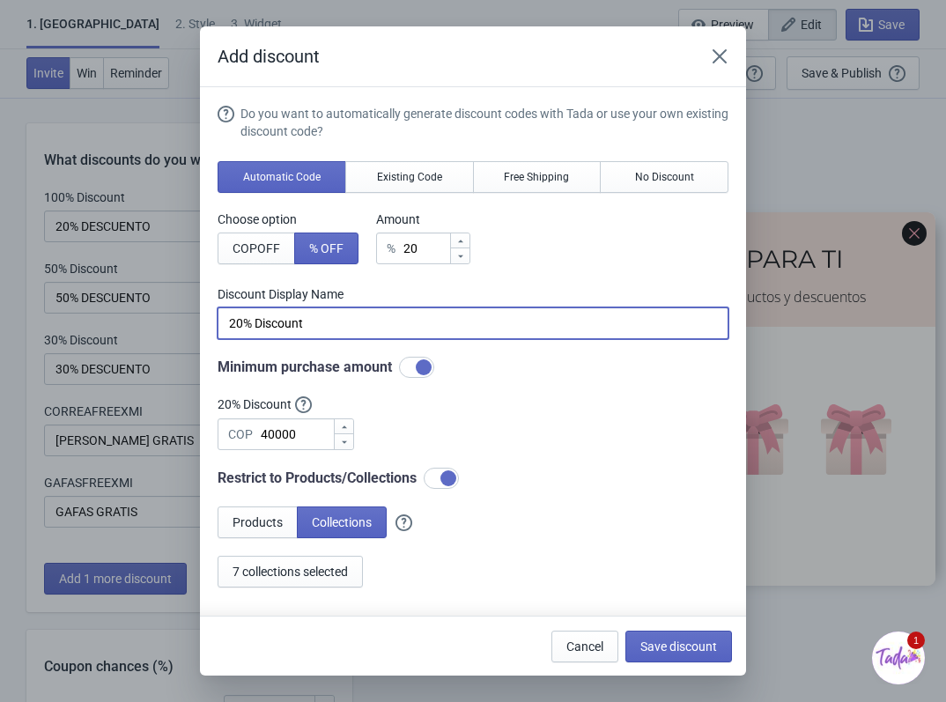
click at [384, 334] on input "20% Discount" at bounding box center [472, 323] width 511 height 32
click at [359, 324] on input "20% Discount" at bounding box center [472, 323] width 511 height 32
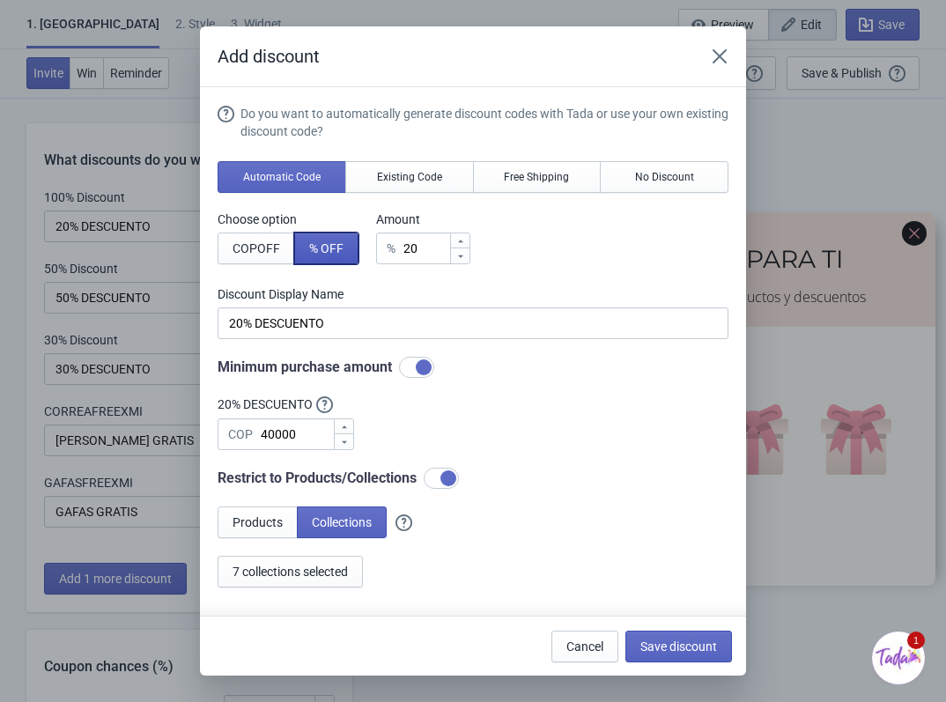
click at [335, 248] on span "% OFF" at bounding box center [326, 248] width 34 height 14
click at [422, 244] on input "20" at bounding box center [425, 248] width 47 height 32
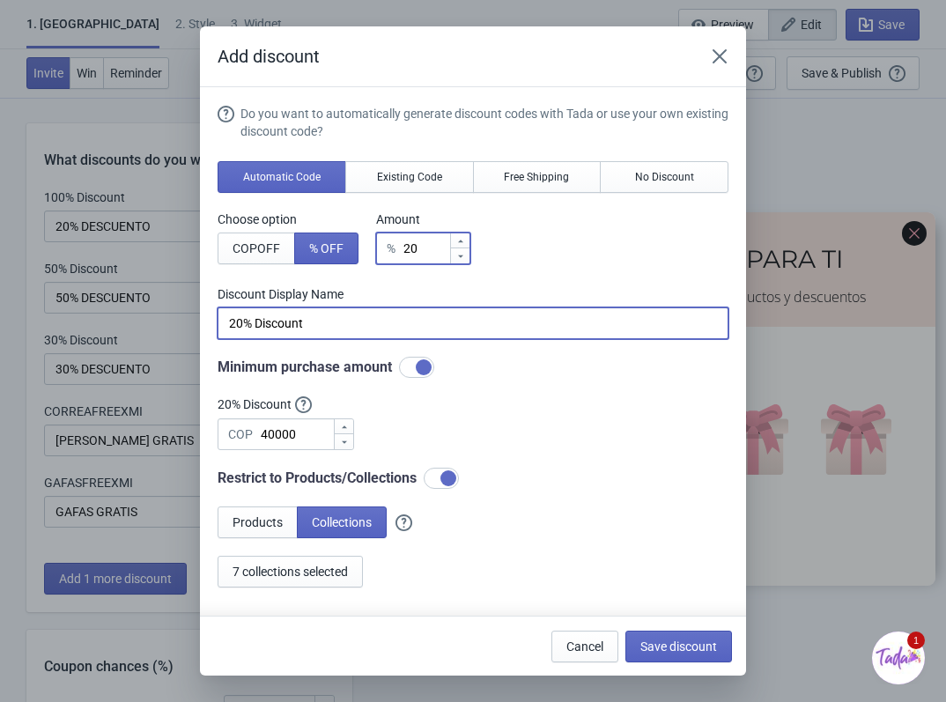
click at [363, 333] on input "20% Discount" at bounding box center [472, 323] width 511 height 32
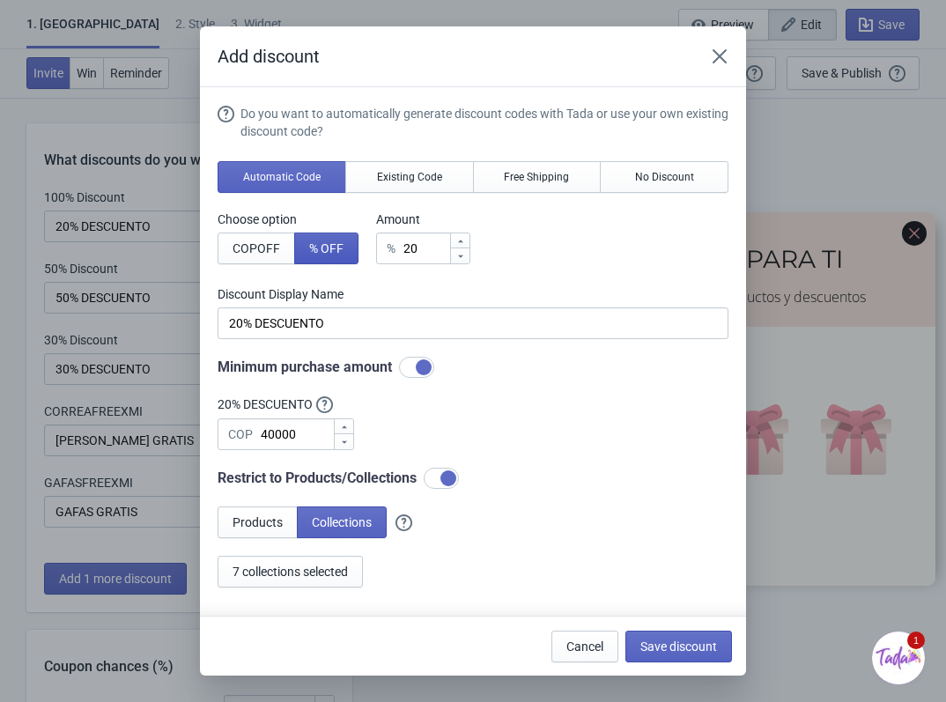
click at [343, 253] on span "% OFF" at bounding box center [326, 248] width 34 height 14
click at [424, 252] on input "20" at bounding box center [425, 248] width 47 height 32
click at [340, 253] on span "% OFF" at bounding box center [326, 248] width 34 height 14
click at [447, 254] on input "20" at bounding box center [425, 248] width 47 height 32
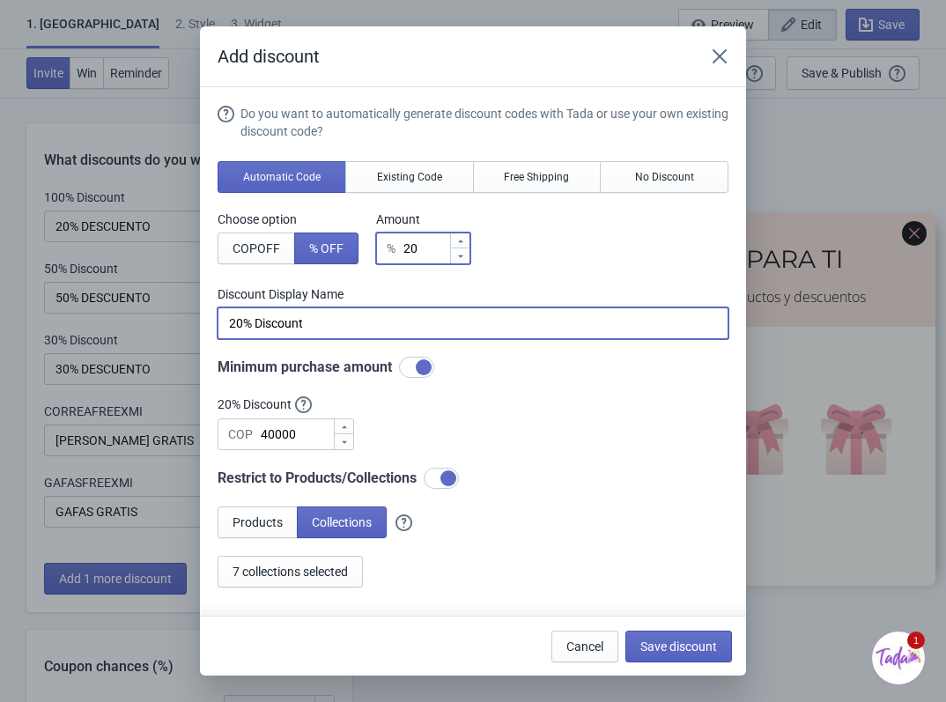
click at [344, 322] on input "20% Discount" at bounding box center [472, 323] width 511 height 32
type input "20% DESCUENTO"
click at [481, 355] on div "Do you want to automatically generate discount codes with Tada or use your own …" at bounding box center [472, 346] width 511 height 483
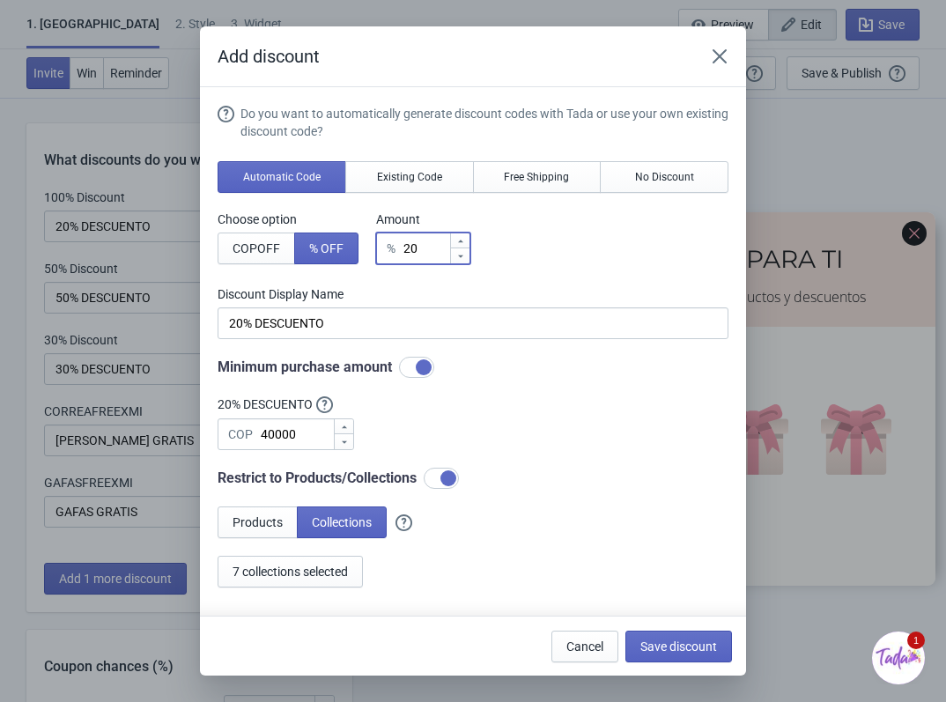
click at [444, 247] on input "20" at bounding box center [425, 248] width 47 height 32
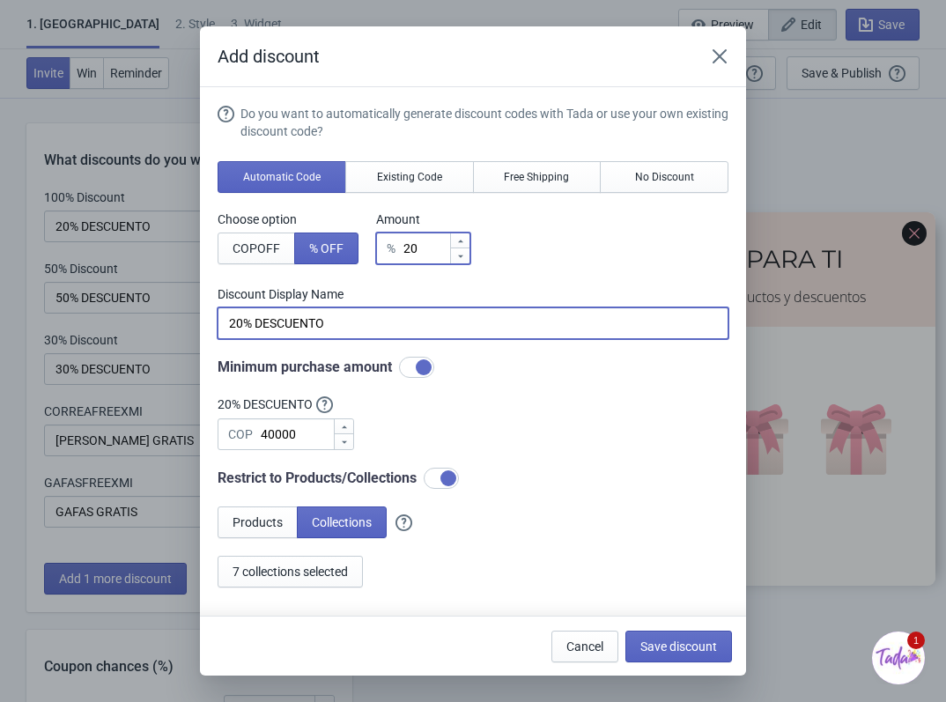
click at [364, 325] on input "20% DESCUENTO" at bounding box center [472, 323] width 511 height 32
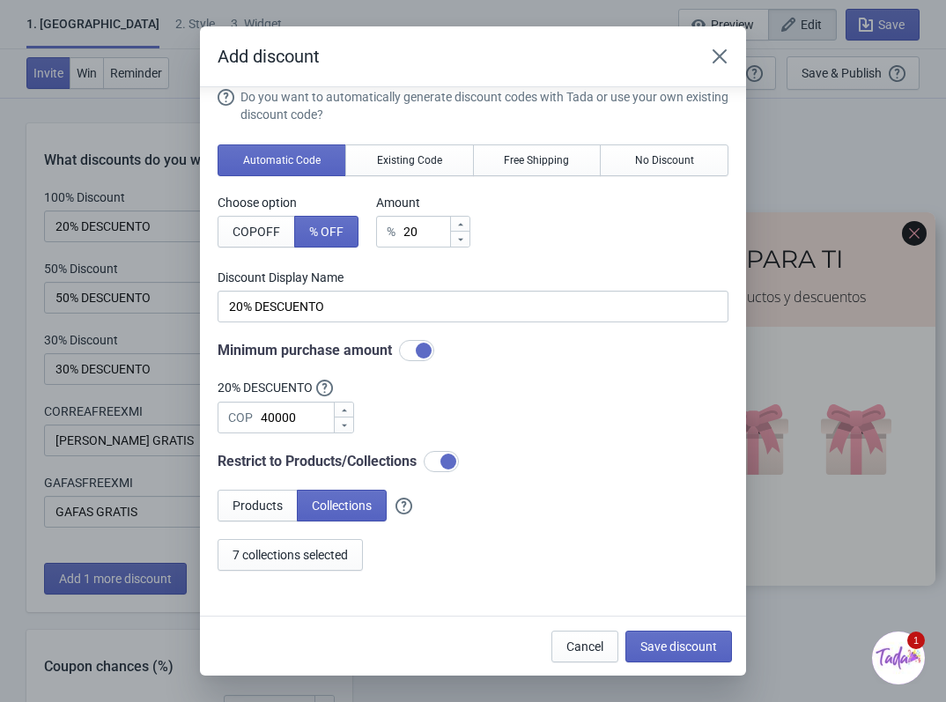
click at [345, 350] on div "Minimum purchase amount" at bounding box center [472, 350] width 511 height 21
click at [419, 163] on span "Existing Code" at bounding box center [409, 160] width 65 height 14
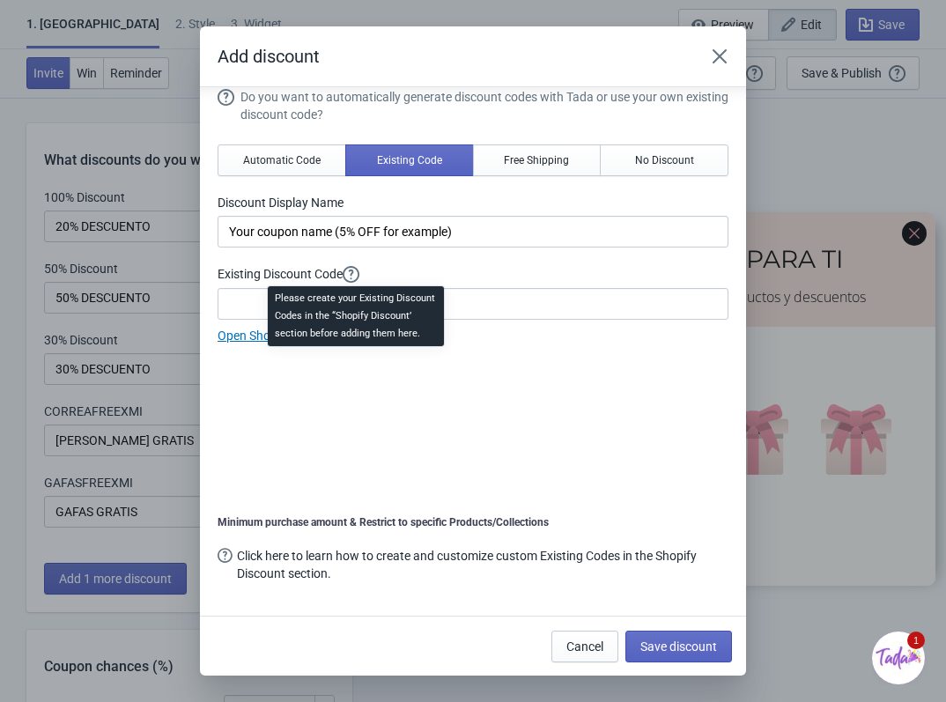
click at [354, 309] on div "Please create your Existing Discount Codes in the “Shopify Discount’ section be…" at bounding box center [356, 321] width 204 height 77
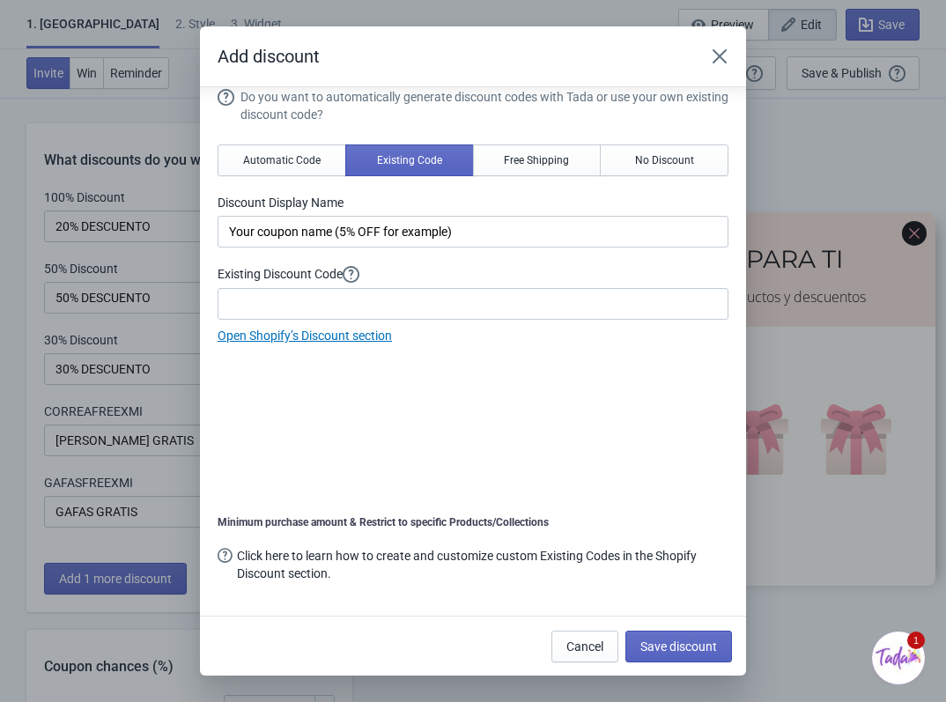
click at [594, 356] on div "Do you want to automatically generate discount codes with Tada or use your own …" at bounding box center [472, 344] width 511 height 513
click at [550, 171] on button "Free Shipping" at bounding box center [537, 160] width 129 height 32
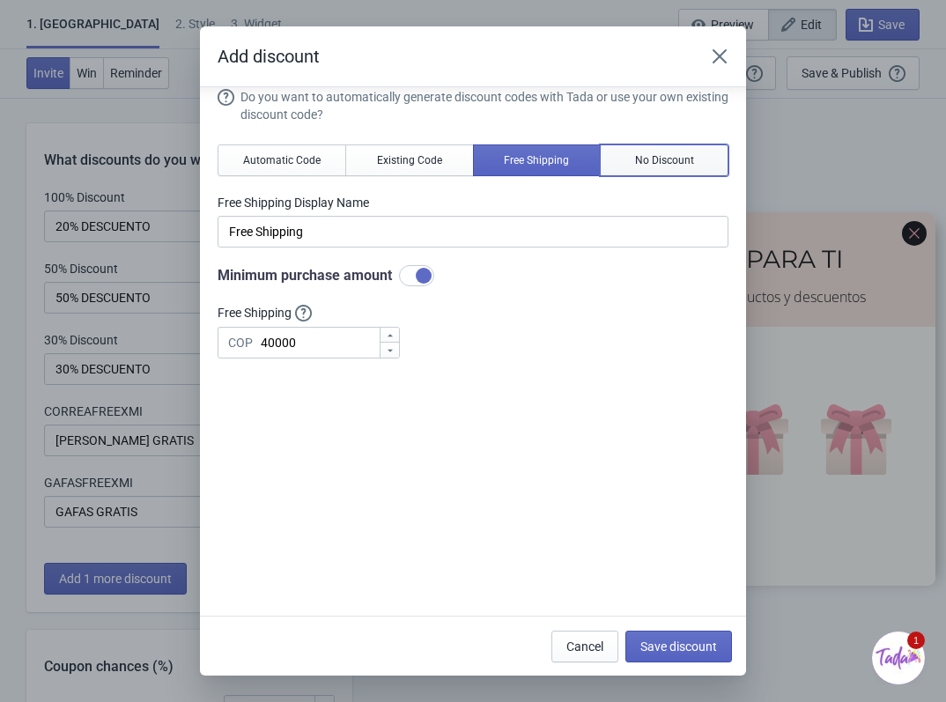
click at [663, 162] on span "No Discount" at bounding box center [664, 160] width 59 height 14
type input "Better luck next time"
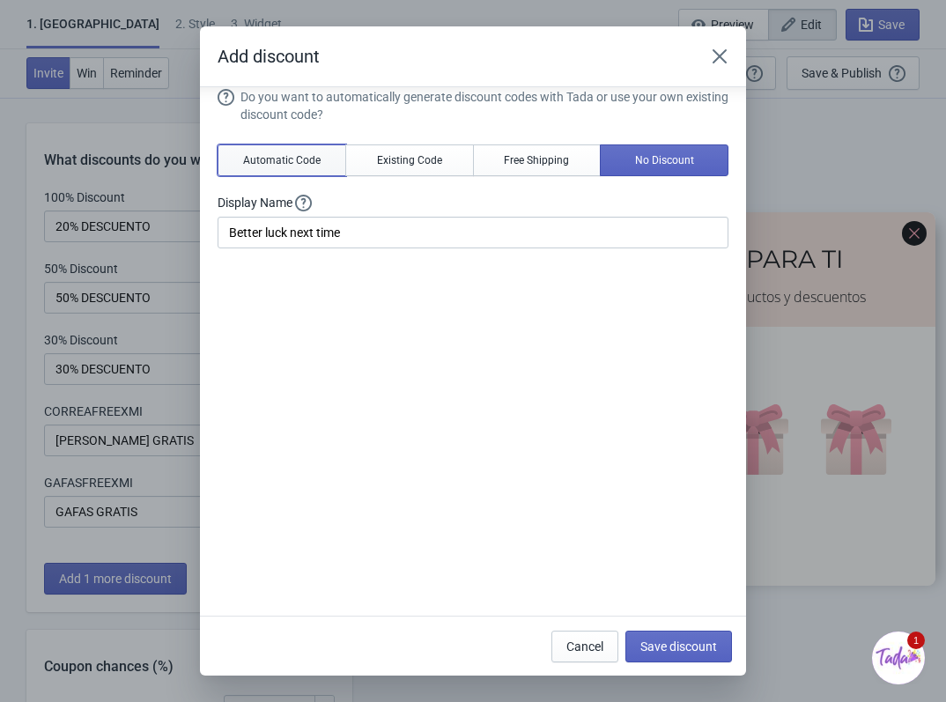
click at [289, 152] on button "Automatic Code" at bounding box center [281, 160] width 129 height 32
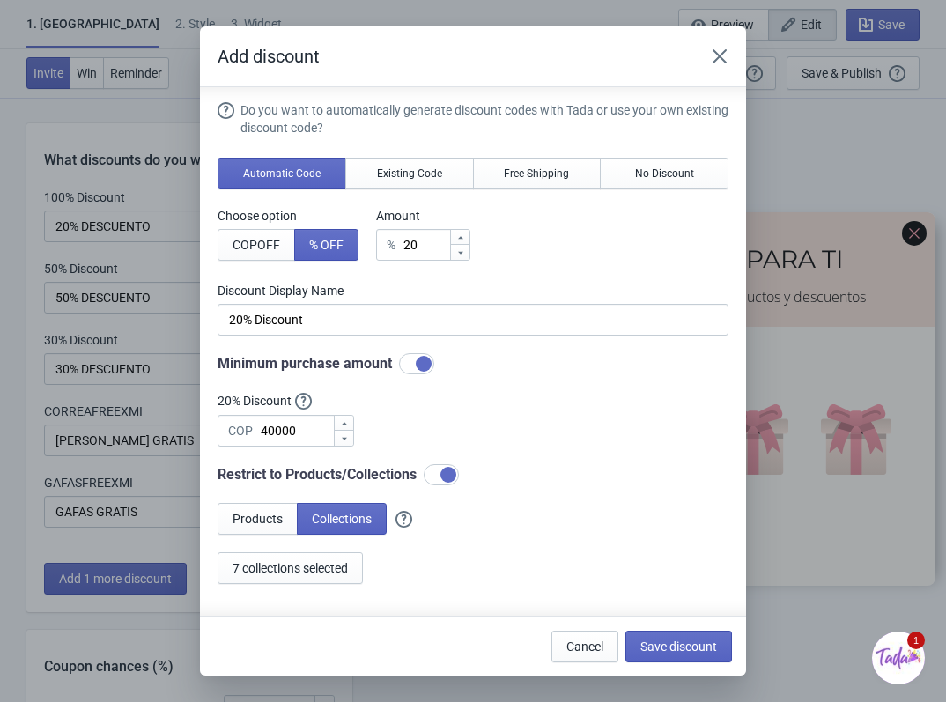
scroll to position [0, 0]
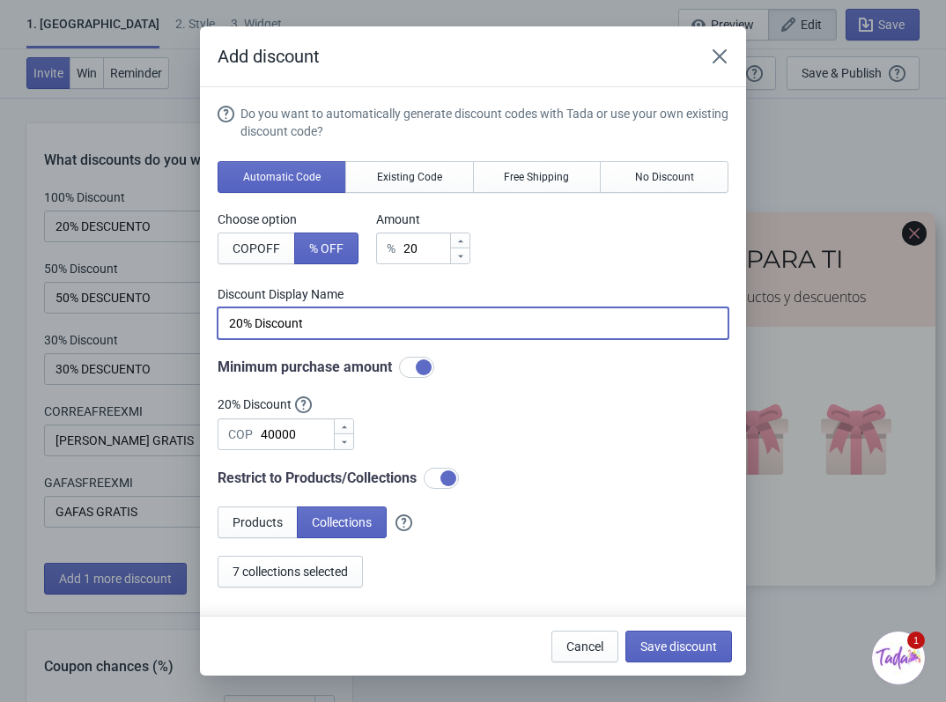
click at [326, 316] on input "20% Discount" at bounding box center [472, 323] width 511 height 32
click at [328, 237] on button "% OFF" at bounding box center [326, 248] width 64 height 32
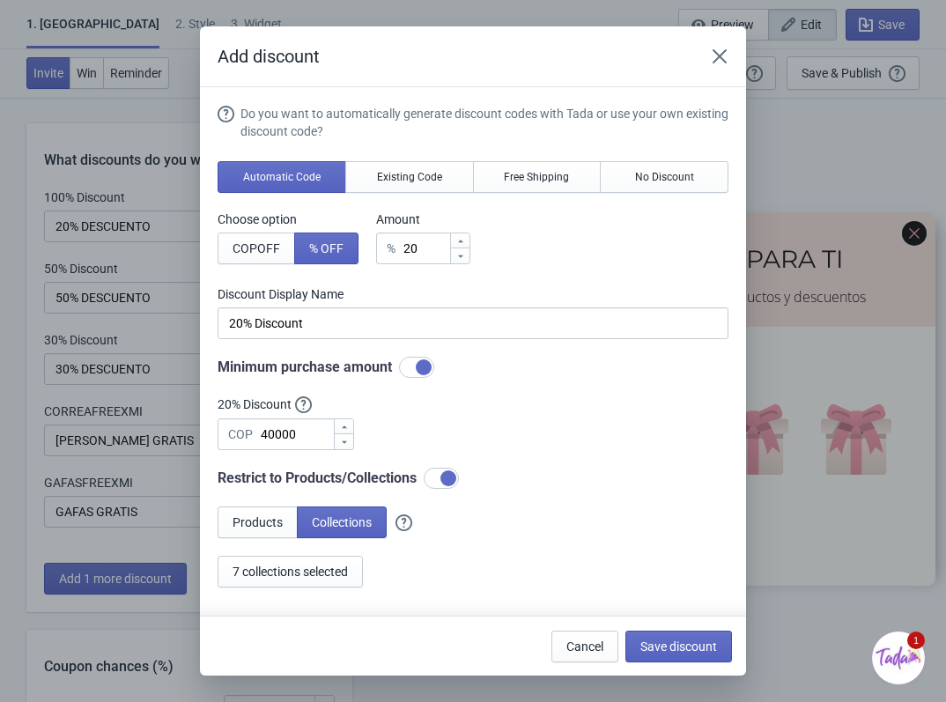
click at [333, 301] on label "Discount Display Name" at bounding box center [472, 294] width 511 height 18
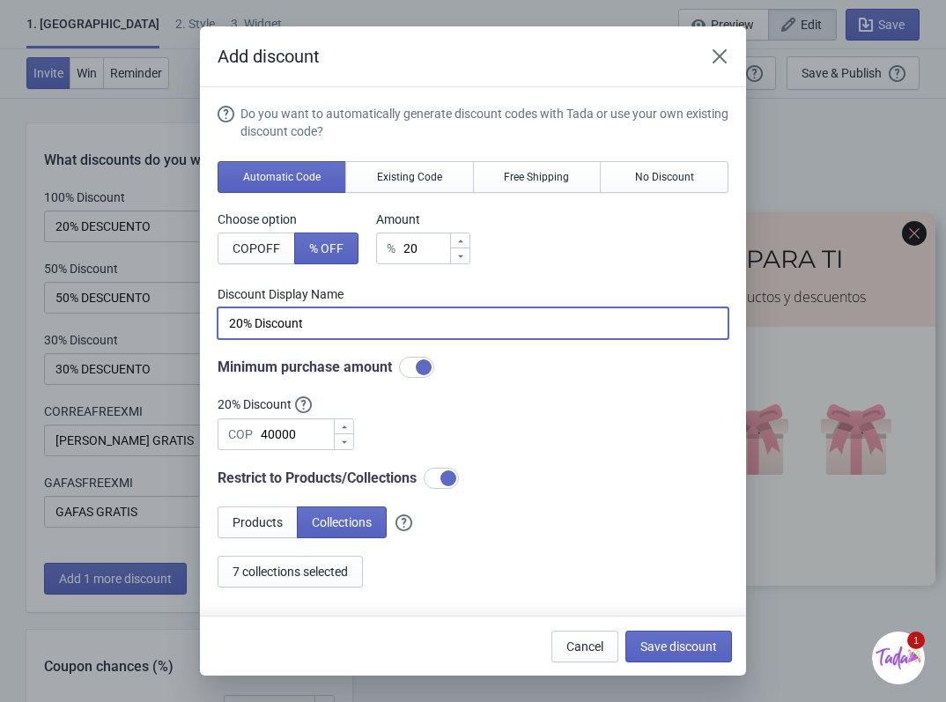
click at [336, 315] on input "20% Discount" at bounding box center [472, 323] width 511 height 32
type input "20% DESCUENTO"
click at [368, 414] on div "Do you want to automatically generate discount codes with Tada or use your own …" at bounding box center [472, 346] width 511 height 483
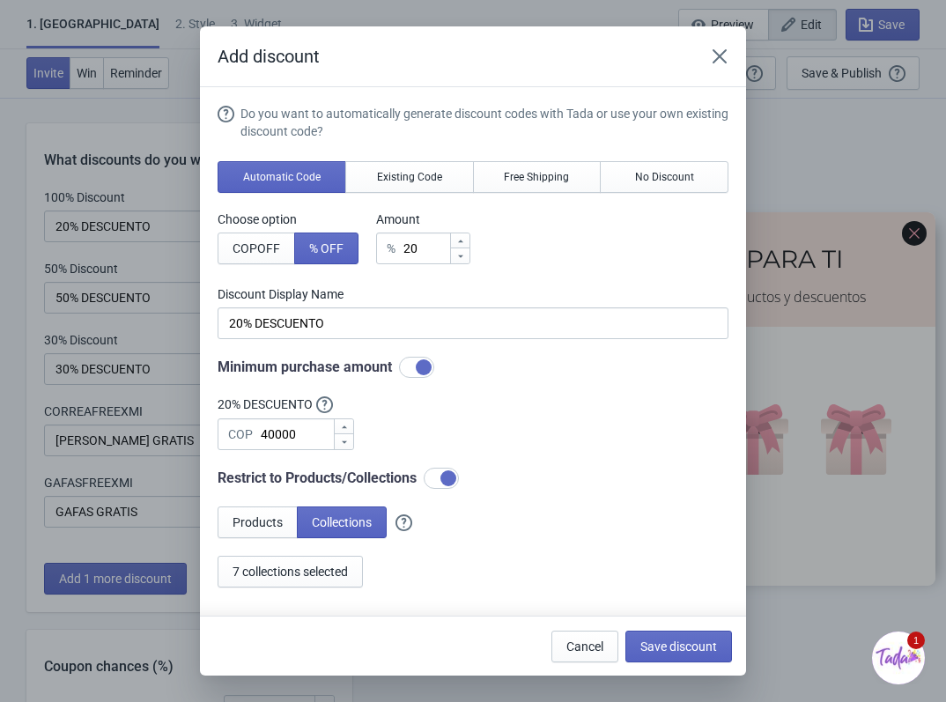
scroll to position [17, 0]
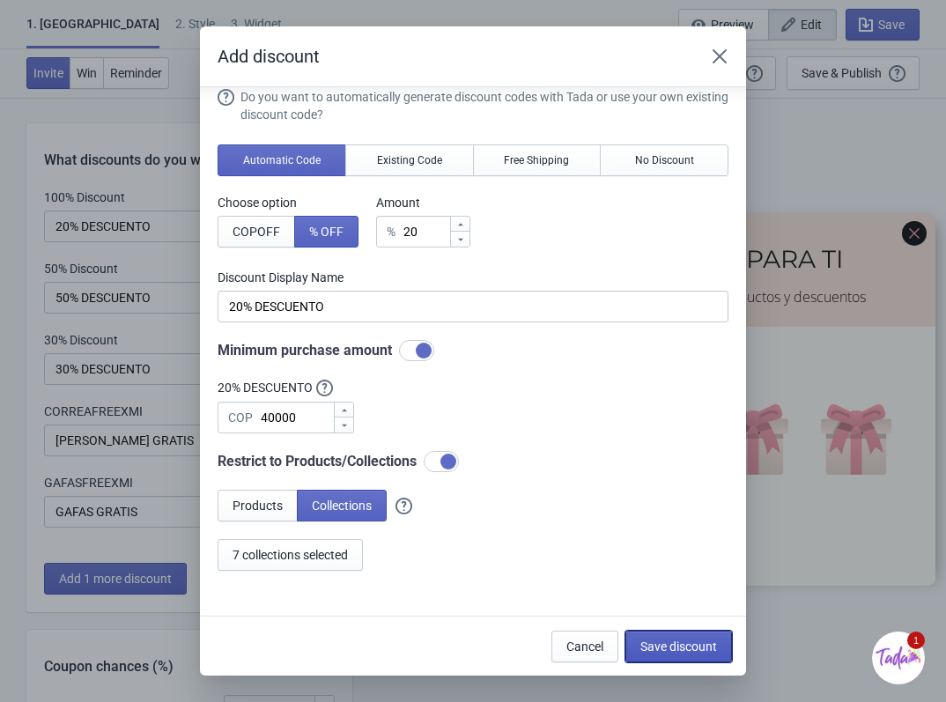
click at [692, 647] on span "Save discount" at bounding box center [678, 646] width 77 height 14
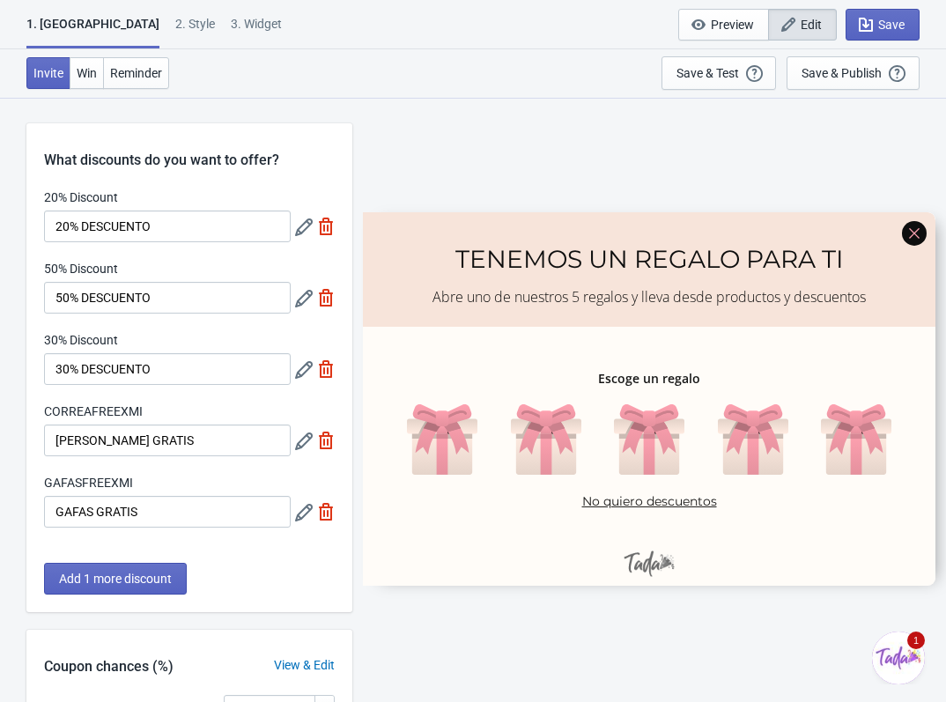
click at [98, 479] on label "GAFASFREEXMI" at bounding box center [88, 483] width 89 height 18
click at [98, 496] on input "GAFAS GRATIS" at bounding box center [167, 512] width 247 height 32
click at [896, 18] on span "Save" at bounding box center [891, 25] width 26 height 14
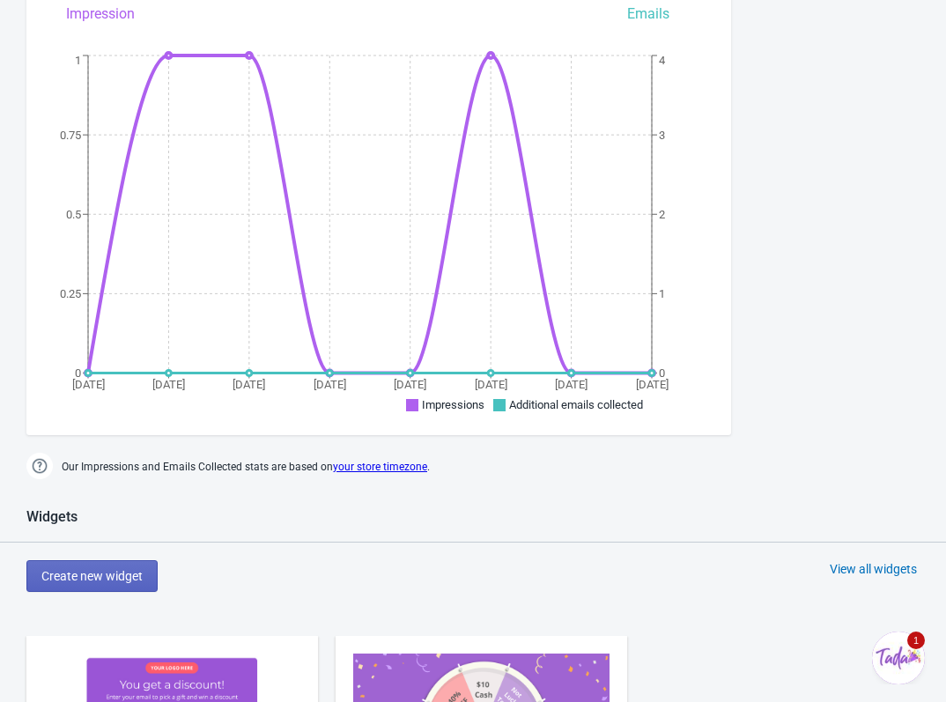
scroll to position [440, 0]
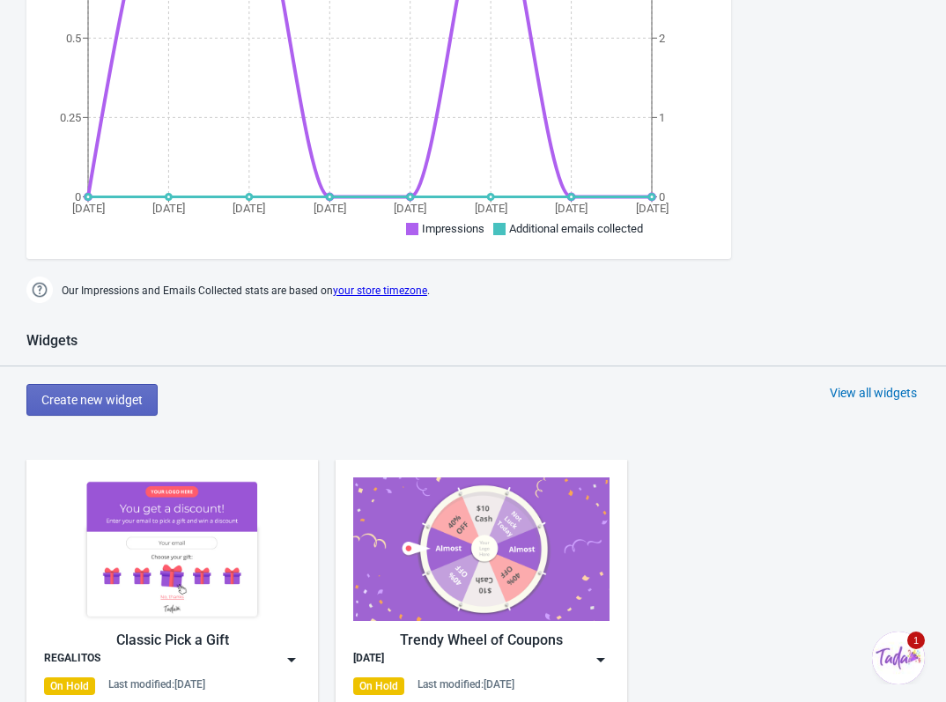
click at [122, 580] on img at bounding box center [172, 549] width 256 height 144
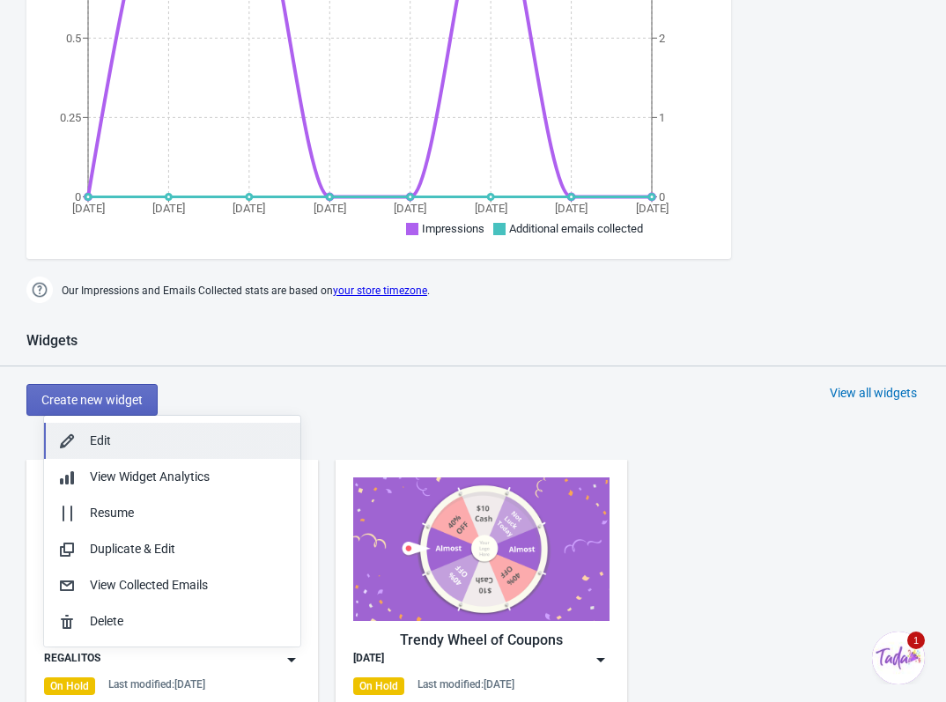
click at [80, 437] on div "Edit" at bounding box center [172, 440] width 228 height 18
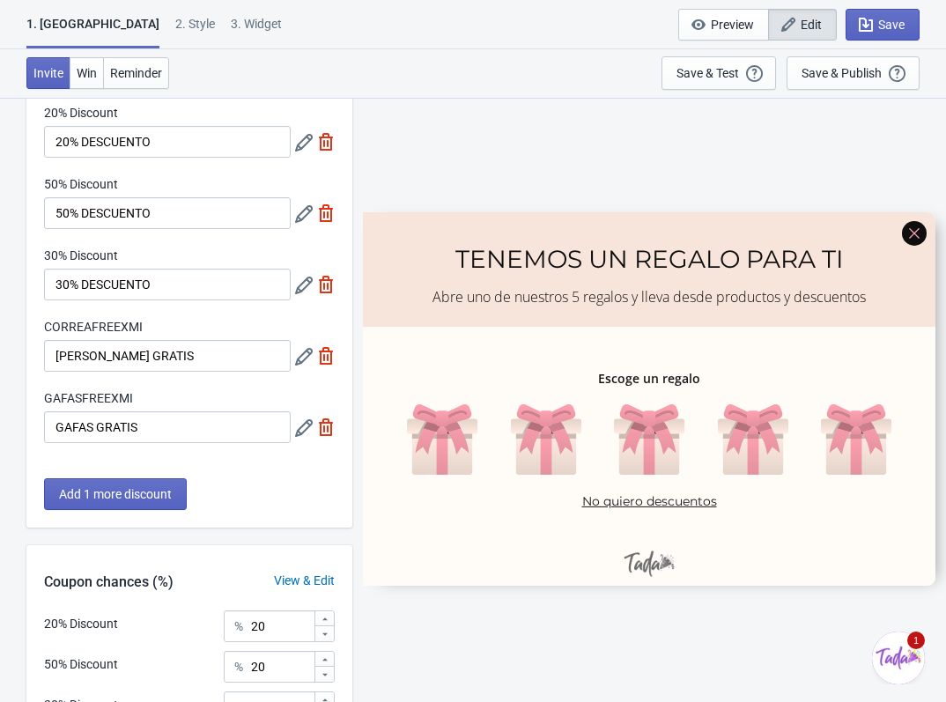
scroll to position [349, 0]
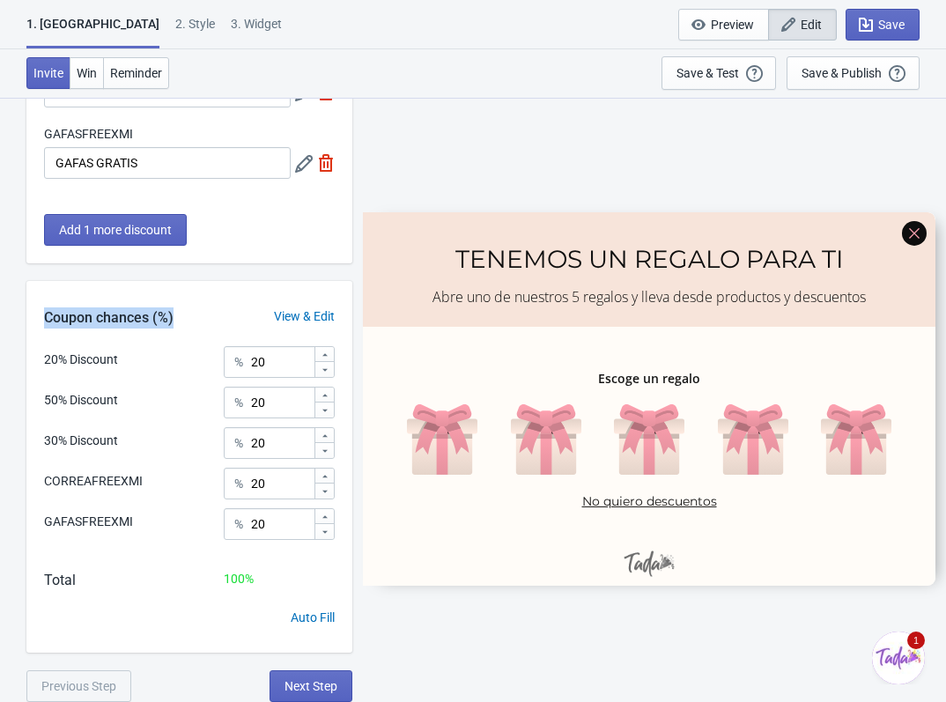
drag, startPoint x: 173, startPoint y: 318, endPoint x: 41, endPoint y: 310, distance: 133.2
click at [41, 310] on div "Coupon chances (%)" at bounding box center [108, 317] width 165 height 21
click at [180, 370] on div "20% Discount % 20 50% Discount % 20 30% Discount % 20 CORREAFREEXMI % 20 GAFASF…" at bounding box center [189, 449] width 326 height 206
click at [178, 348] on div "20% Discount % 20" at bounding box center [189, 357] width 291 height 23
click at [279, 350] on input "20" at bounding box center [281, 362] width 63 height 32
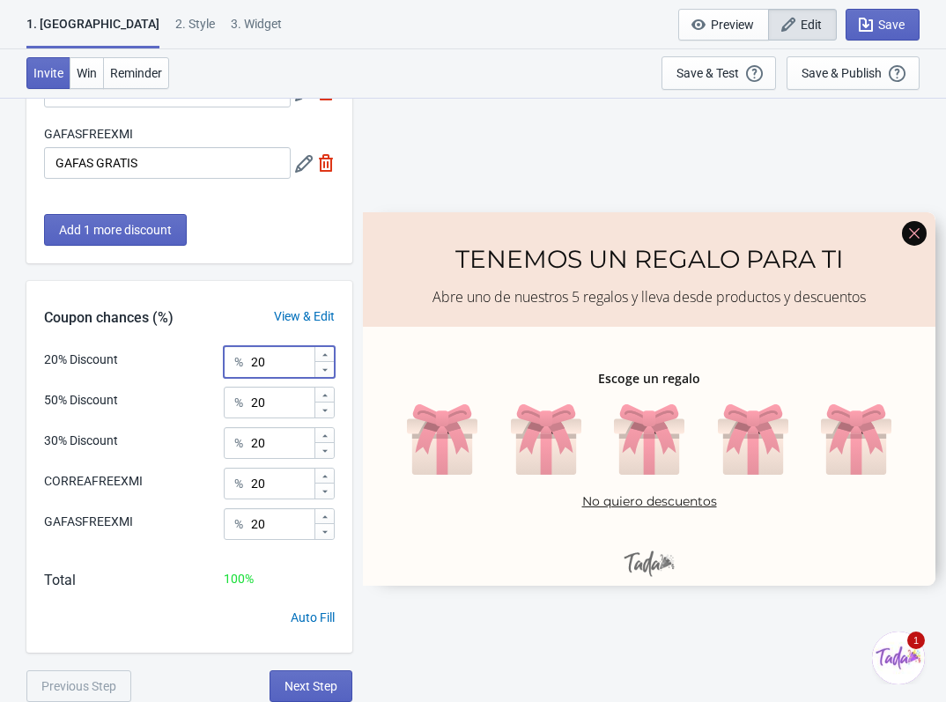
type input "2"
type input "10"
click at [281, 408] on input "20" at bounding box center [281, 403] width 63 height 32
type input "2"
type input "5"
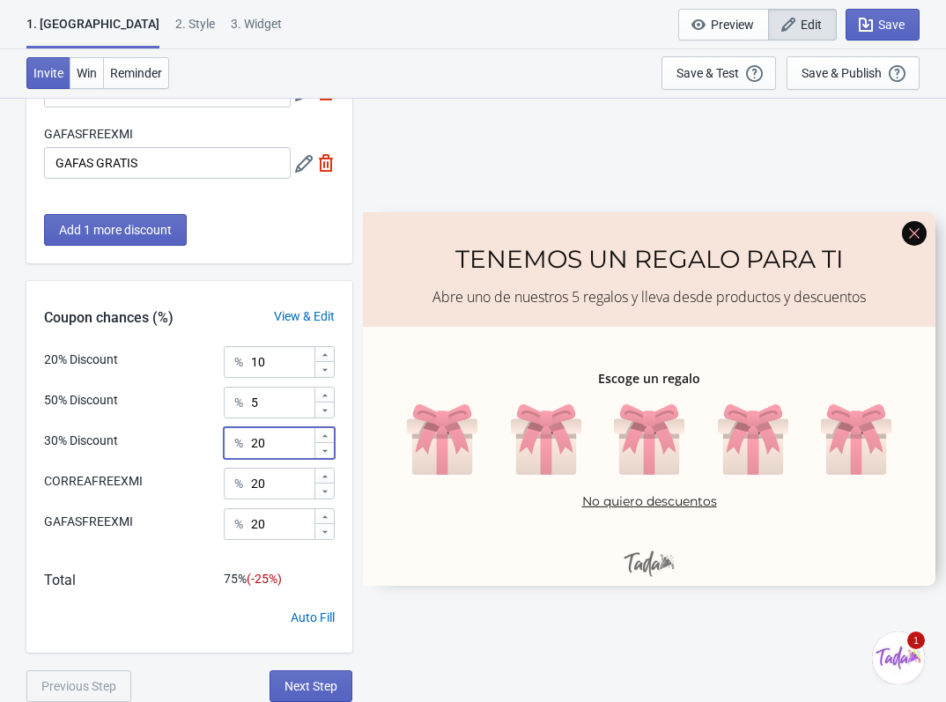
click at [284, 439] on input "20" at bounding box center [281, 443] width 63 height 32
type input "2"
type input "80"
click at [284, 502] on div "20% Discount % 10 50% Discount % 5 30% Discount % 80 CORREAFREEXMI % 20 GAFASFR…" at bounding box center [189, 449] width 326 height 206
click at [290, 502] on div "20% Discount % 10 50% Discount % 5 30% Discount % 80 CORREAFREEXMI % 20 GAFASFR…" at bounding box center [189, 449] width 326 height 206
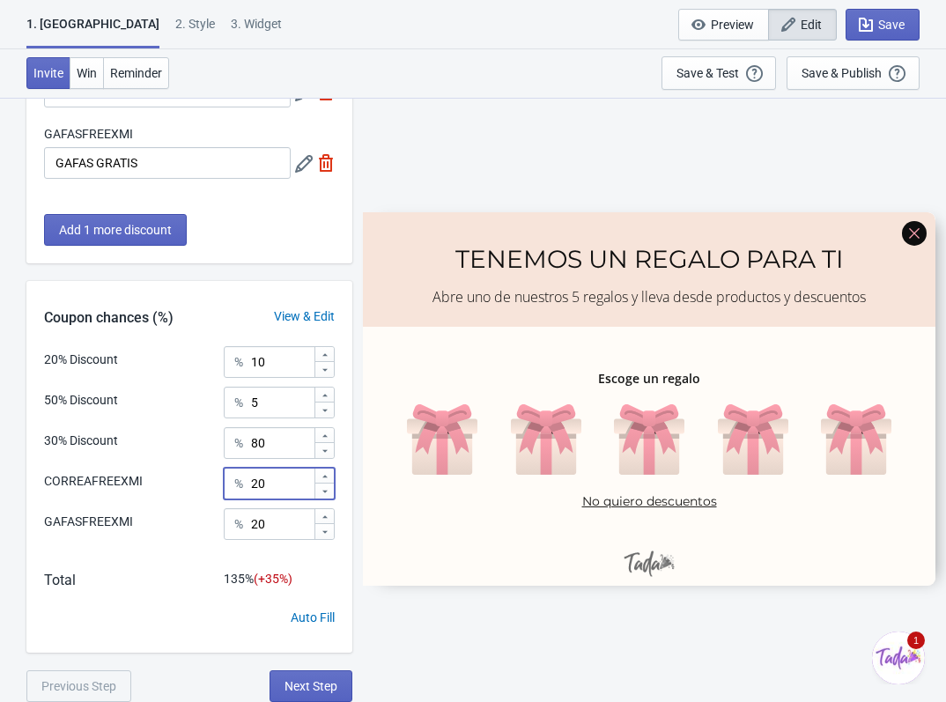
click at [291, 495] on input "20" at bounding box center [281, 484] width 63 height 32
type input "2"
type input "1"
click at [299, 490] on input "3" at bounding box center [281, 484] width 63 height 32
type input "3"
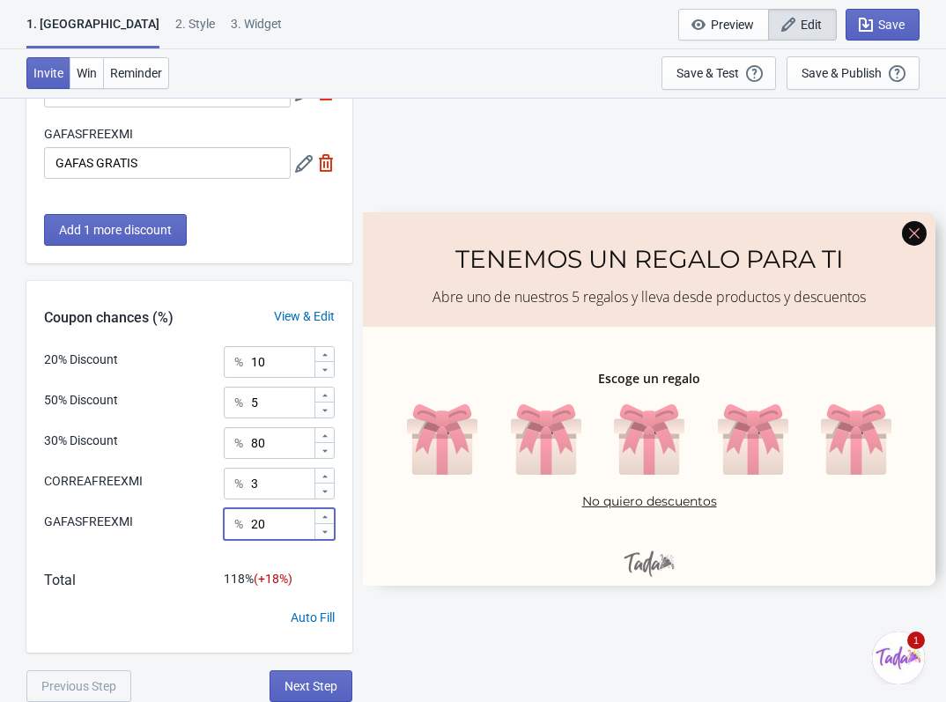
click at [300, 511] on input "20" at bounding box center [281, 524] width 63 height 32
type input "2"
click at [289, 554] on div "20% Discount % 10 50% Discount % 5 30% Discount % 80 CORREAFREEXMI % 3 GAFASFRE…" at bounding box center [189, 499] width 326 height 306
click at [277, 446] on input "80" at bounding box center [281, 443] width 63 height 32
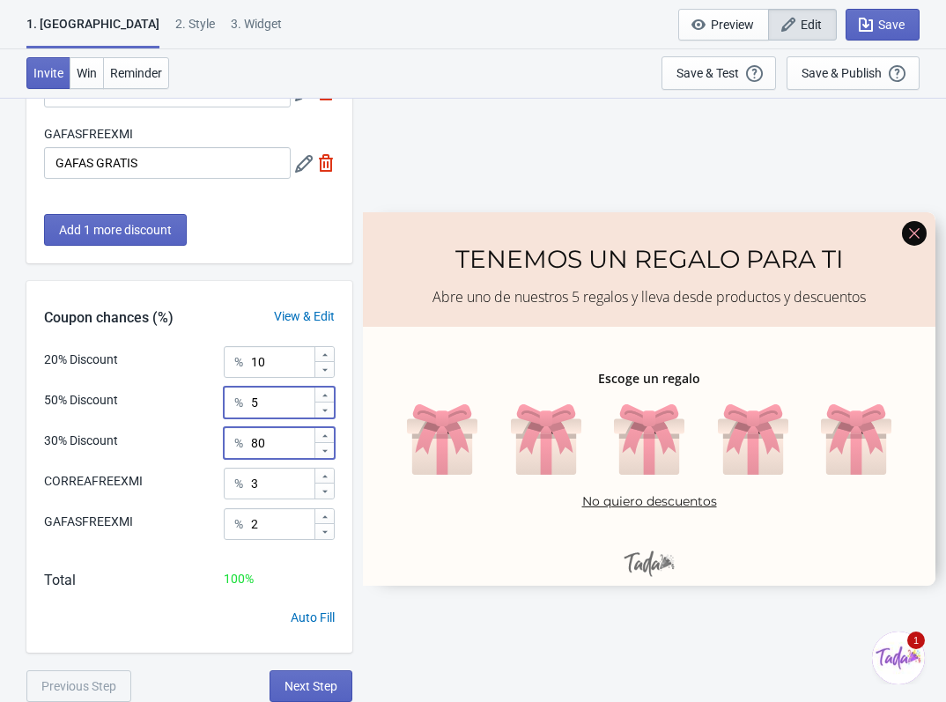
click at [285, 403] on input "5" at bounding box center [281, 403] width 63 height 32
type input "3"
click at [280, 484] on input "3" at bounding box center [281, 484] width 63 height 32
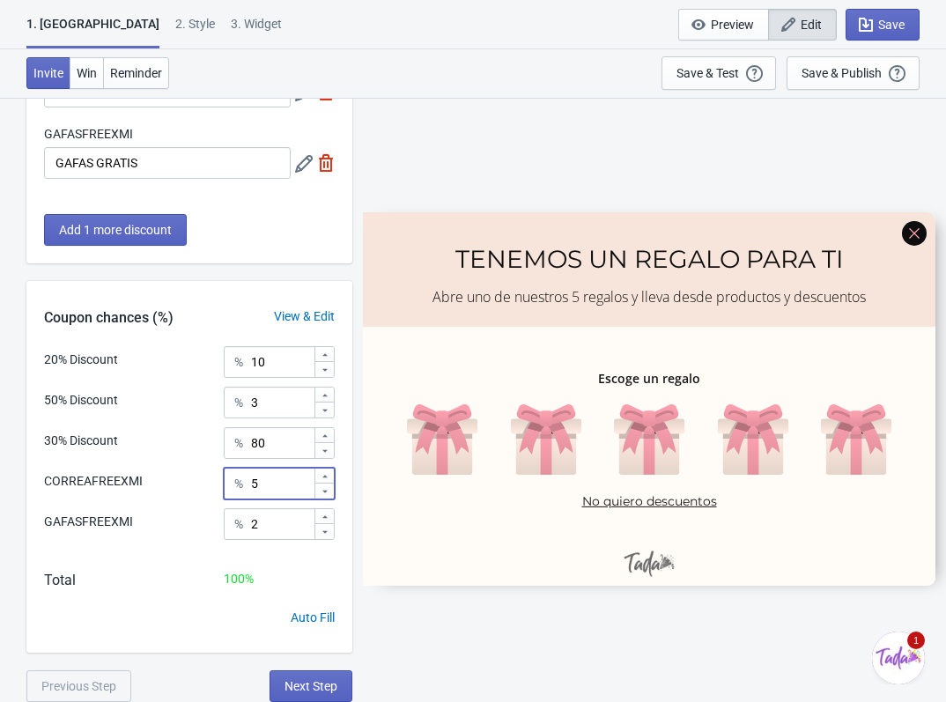
type input "5"
click at [277, 547] on div "GAFASFREEXMI % 2" at bounding box center [189, 530] width 291 height 44
click at [306, 682] on span "Next Step" at bounding box center [310, 686] width 53 height 14
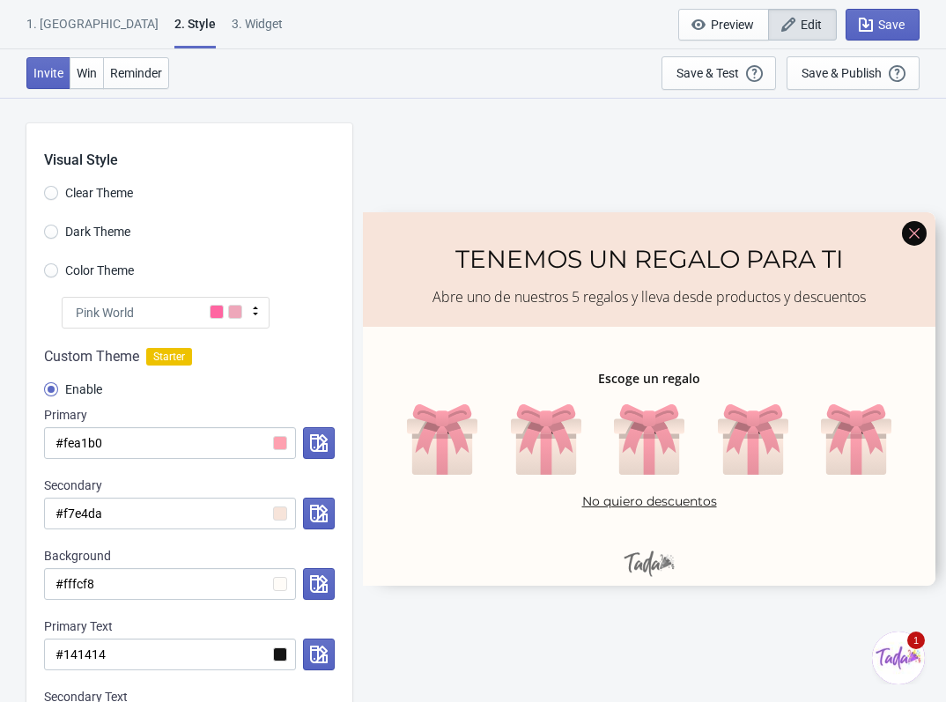
click at [237, 314] on span at bounding box center [235, 312] width 14 height 14
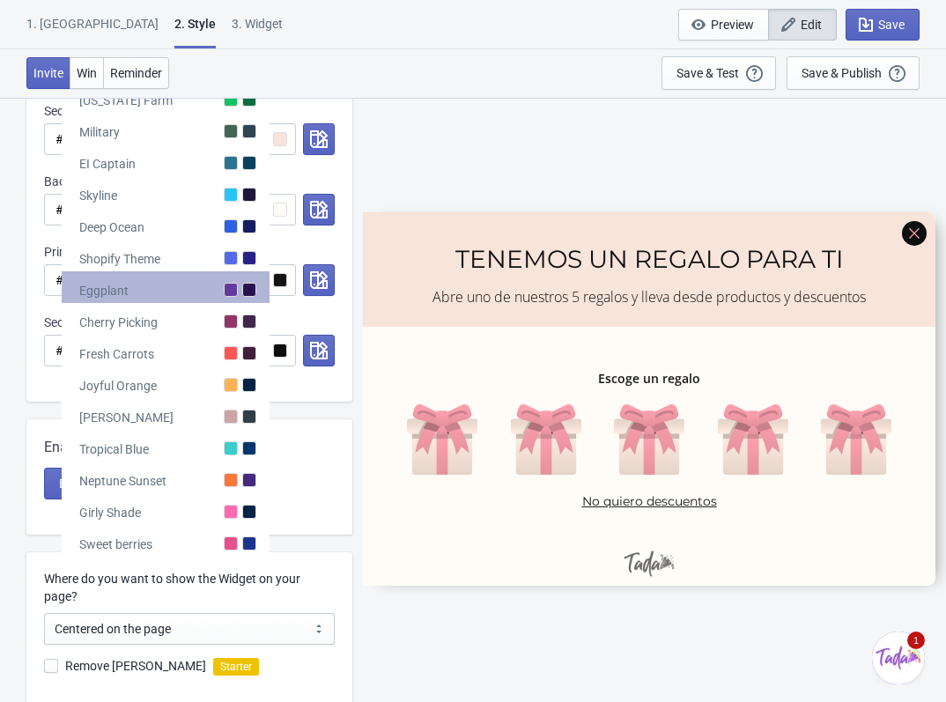
scroll to position [440, 0]
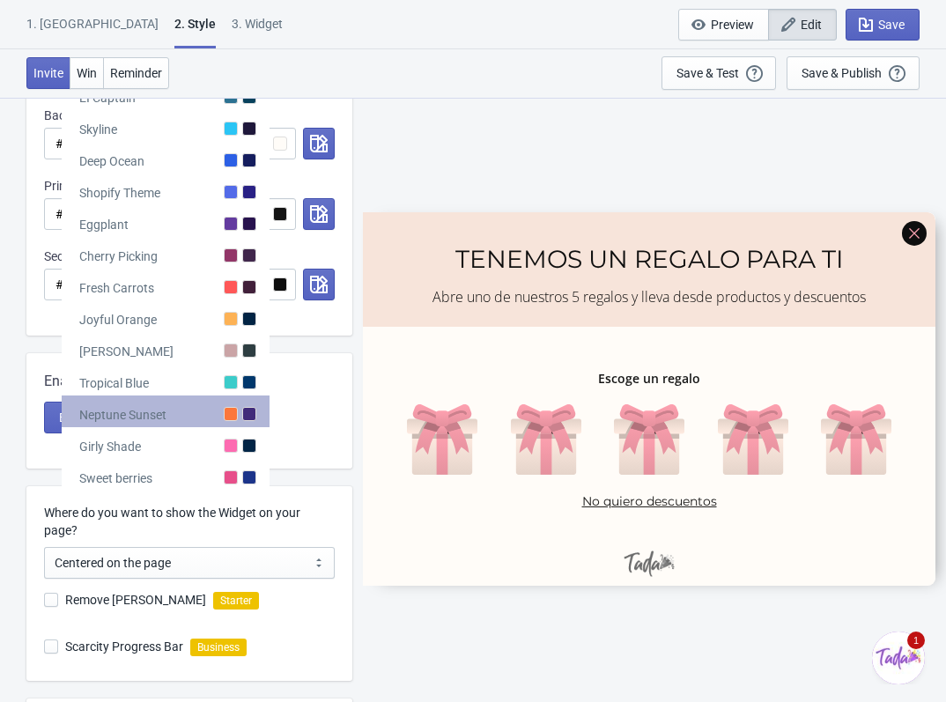
click at [239, 400] on div "Neptune Sunset" at bounding box center [166, 411] width 208 height 32
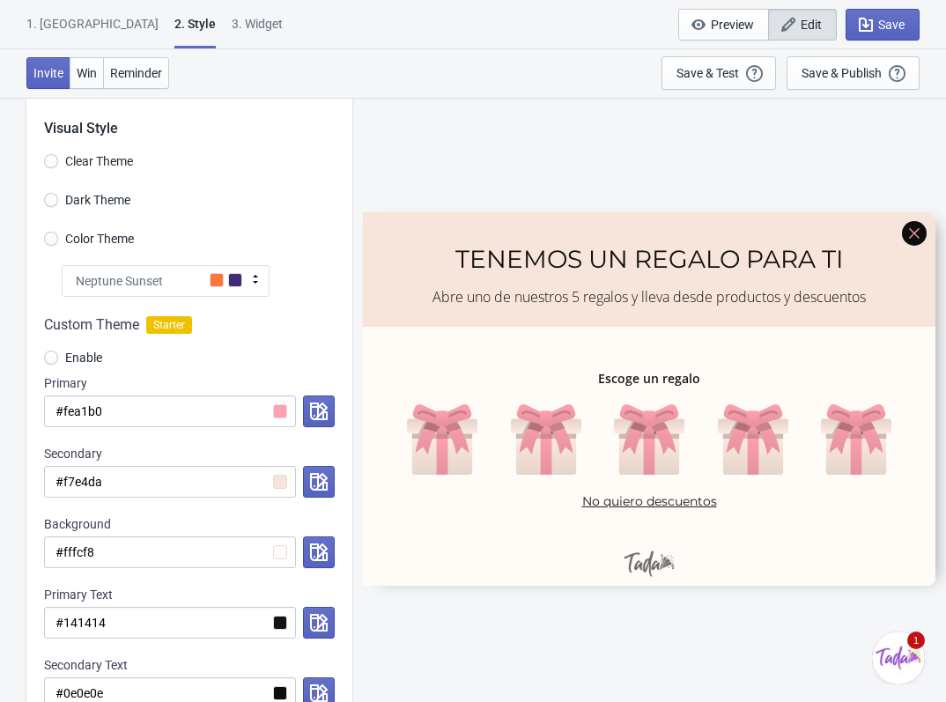
scroll to position [0, 0]
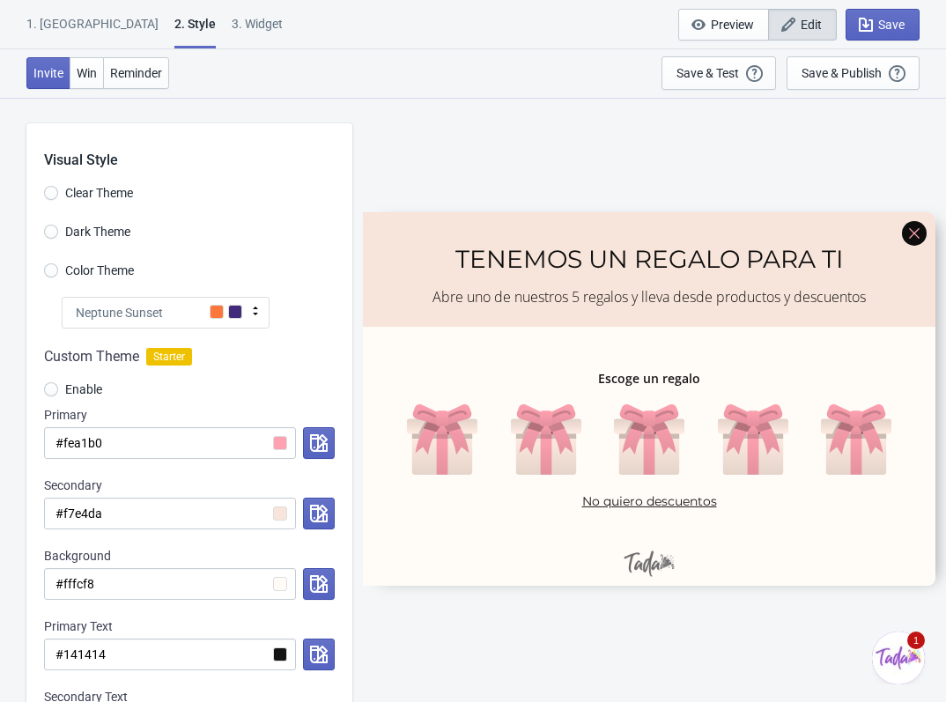
click at [234, 336] on div at bounding box center [189, 551] width 326 height 447
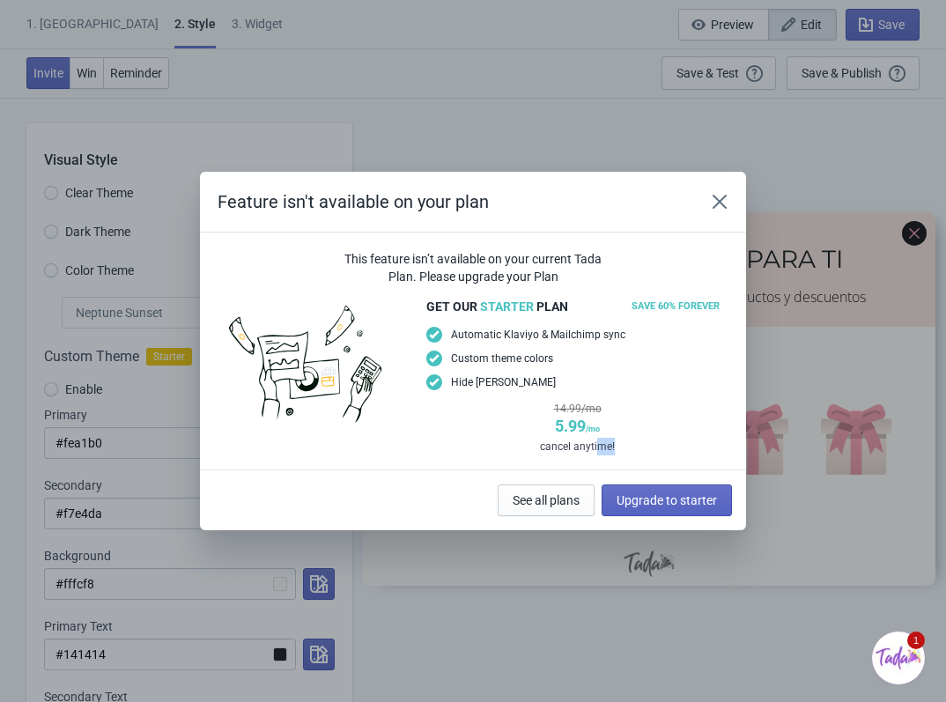
drag, startPoint x: 643, startPoint y: 440, endPoint x: 596, endPoint y: 439, distance: 46.7
click at [596, 439] on div "cancel anytime!" at bounding box center [577, 447] width 302 height 18
click at [578, 399] on div "get our Starter plan SAVE 60% FOREVER Automatic Klaviyo & Mailchimp sync Custom…" at bounding box center [577, 375] width 302 height 159
drag, startPoint x: 219, startPoint y: 201, endPoint x: 499, endPoint y: 215, distance: 280.4
click at [499, 215] on div "Feature isn't available on your plan" at bounding box center [473, 202] width 546 height 61
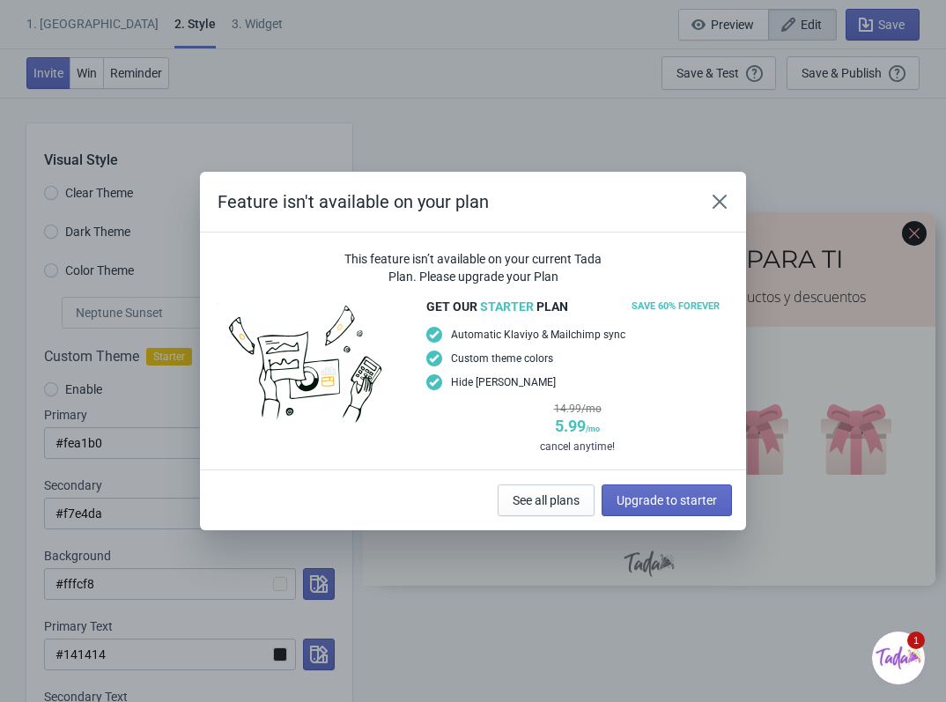
click at [519, 328] on span "Automatic Klaviyo & Mailchimp sync" at bounding box center [538, 335] width 174 height 18
click at [712, 195] on icon "Close" at bounding box center [720, 202] width 18 height 18
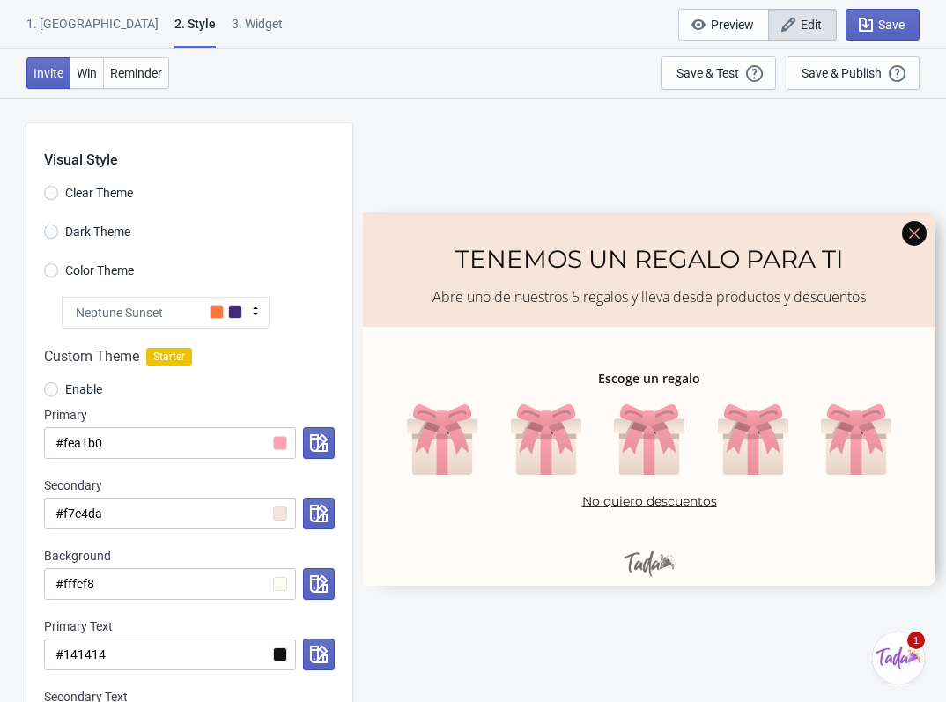
click at [254, 317] on icon at bounding box center [256, 311] width 18 height 18
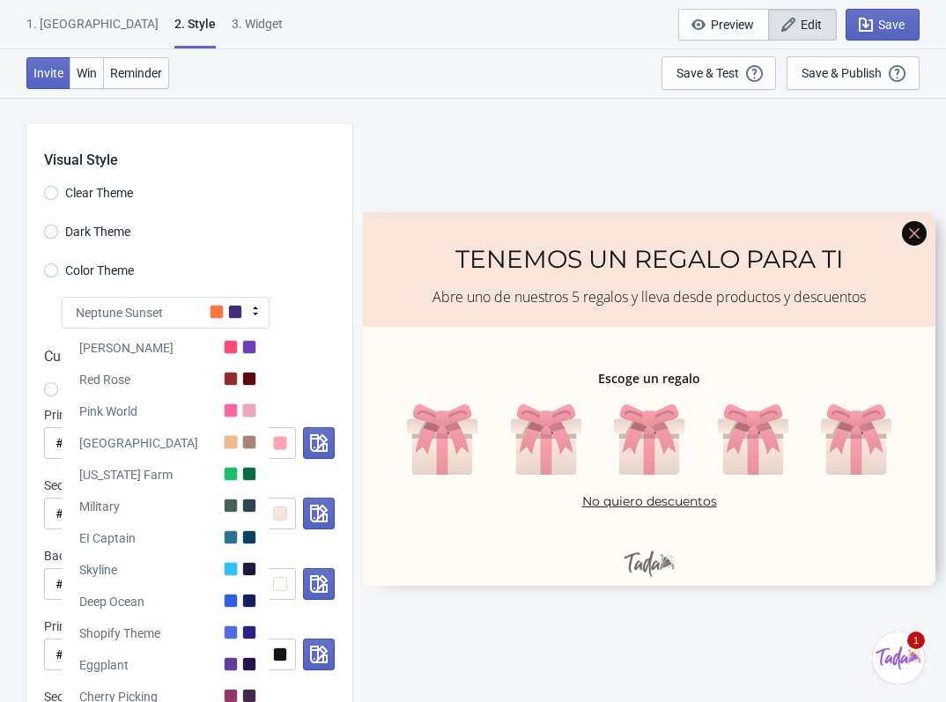
click at [252, 317] on icon at bounding box center [256, 311] width 18 height 18
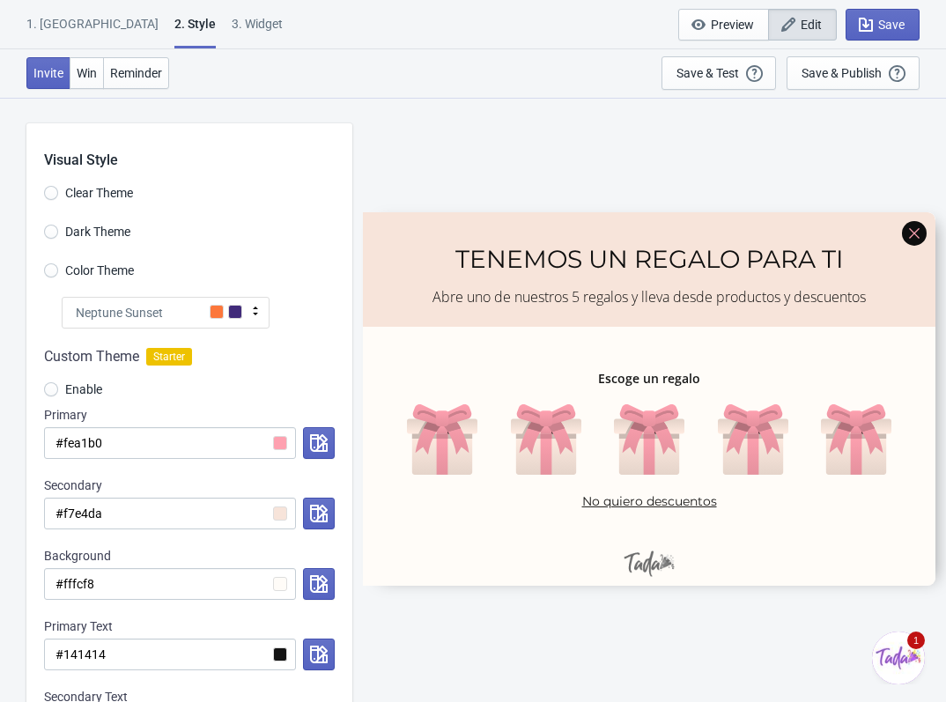
click at [289, 442] on div at bounding box center [189, 551] width 326 height 447
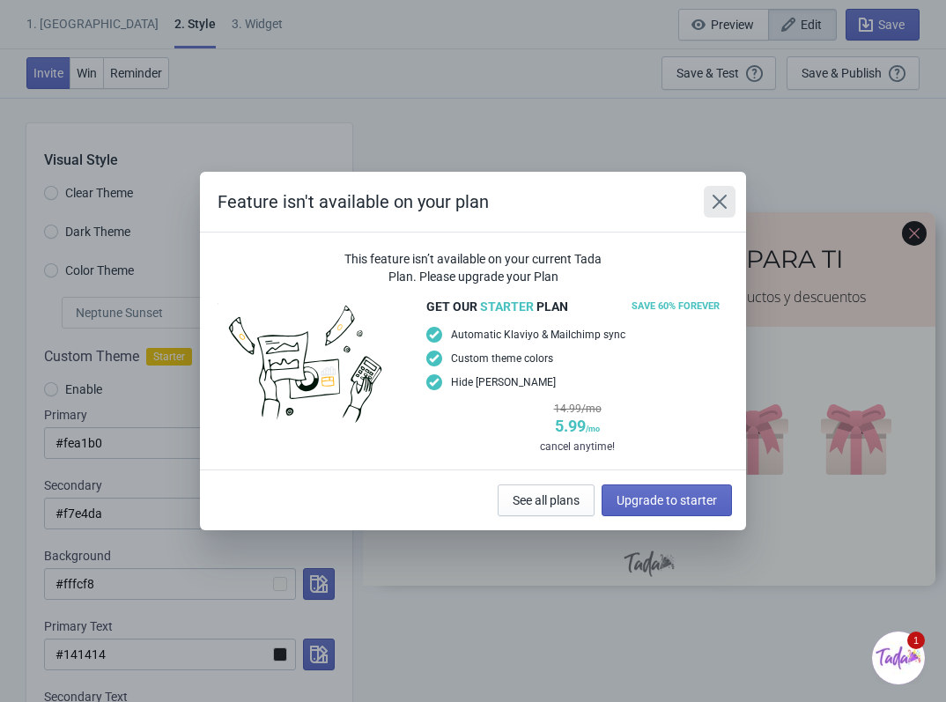
click at [726, 209] on icon "Close" at bounding box center [720, 202] width 18 height 18
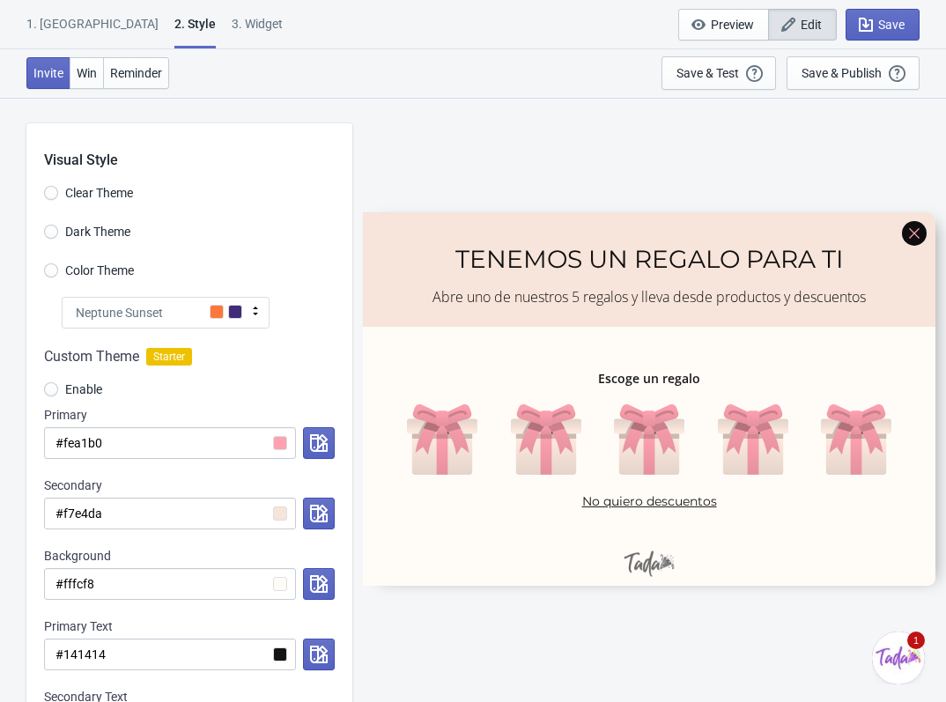
click at [277, 438] on div at bounding box center [189, 551] width 326 height 447
radio input "true"
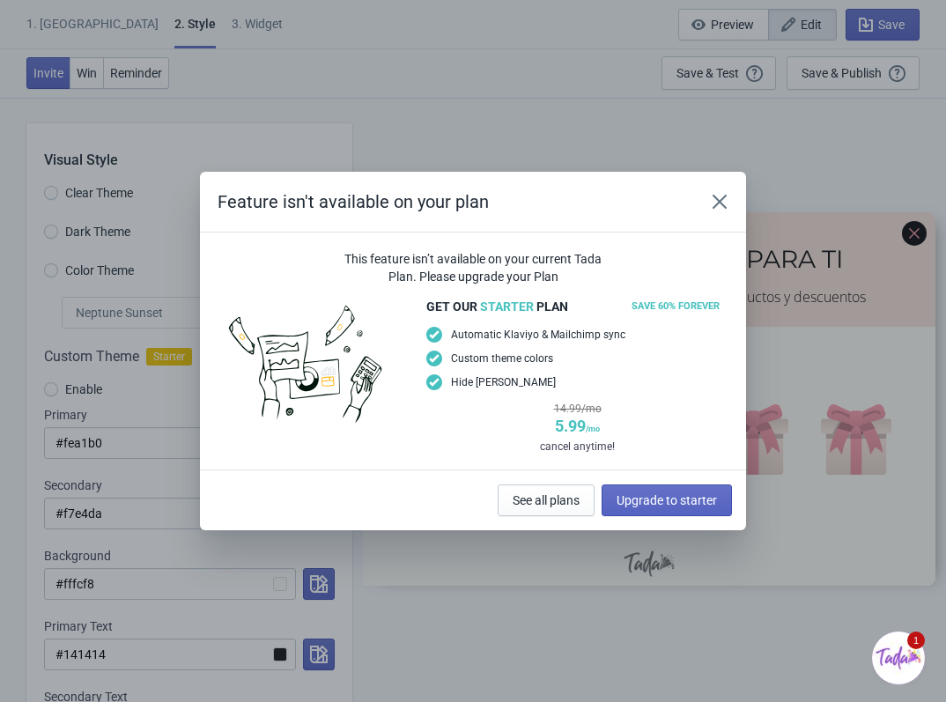
click at [277, 438] on div at bounding box center [317, 375] width 200 height 159
click at [563, 506] on span "See all plans" at bounding box center [545, 500] width 67 height 14
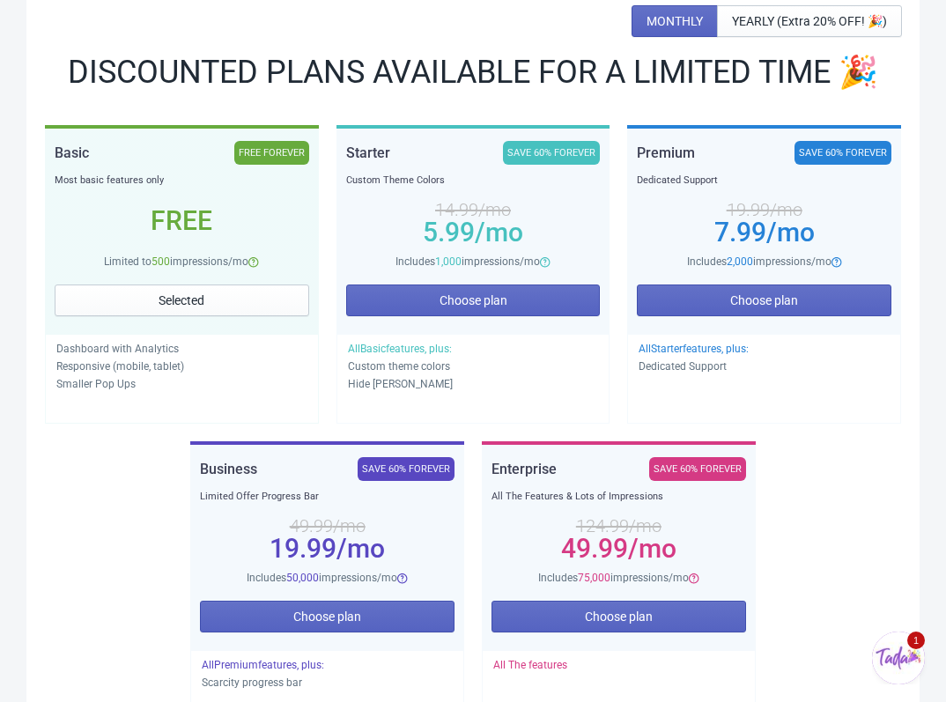
scroll to position [352, 0]
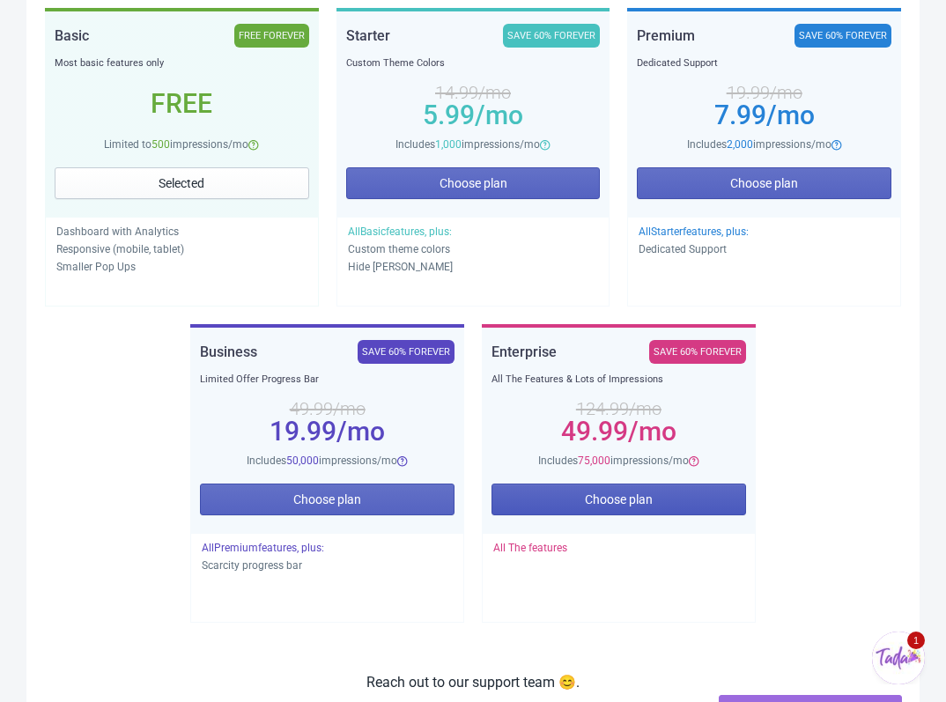
click at [647, 503] on span "Choose plan" at bounding box center [619, 499] width 68 height 14
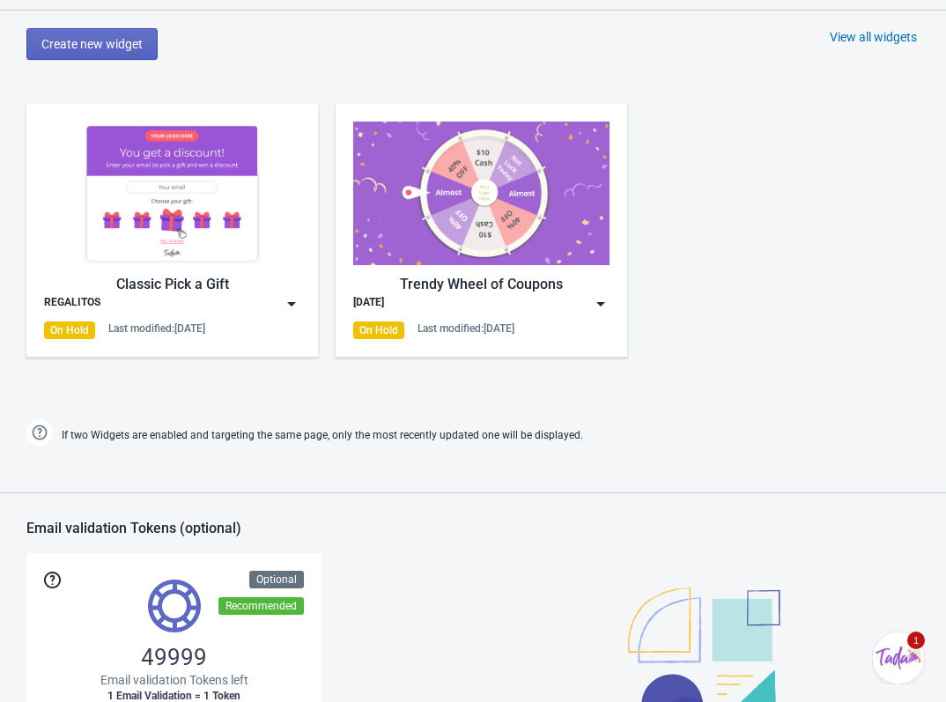
scroll to position [792, 0]
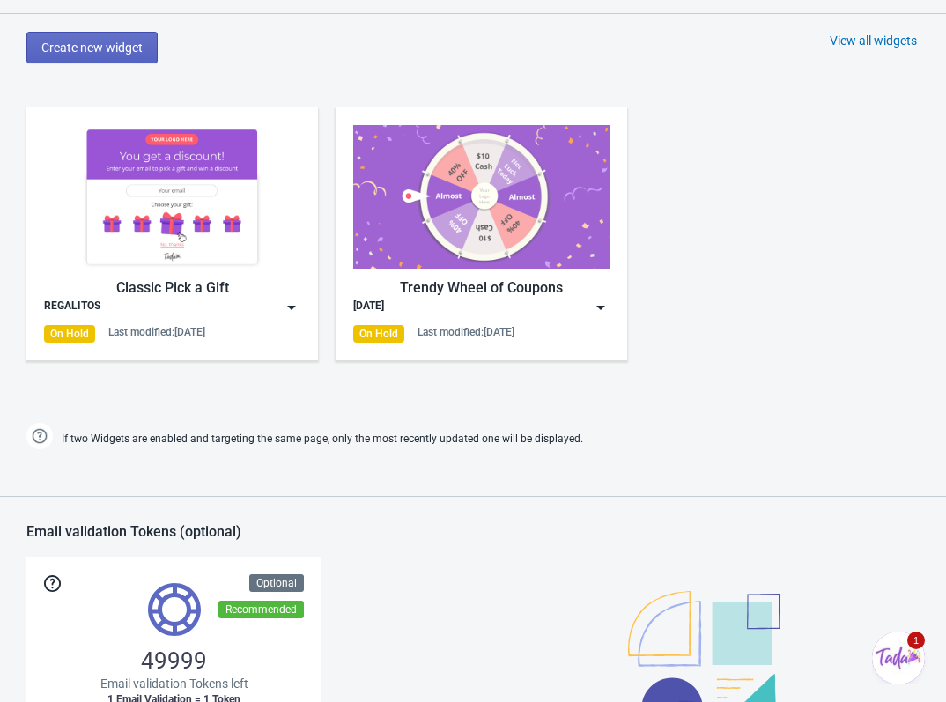
click at [290, 313] on img at bounding box center [292, 307] width 18 height 18
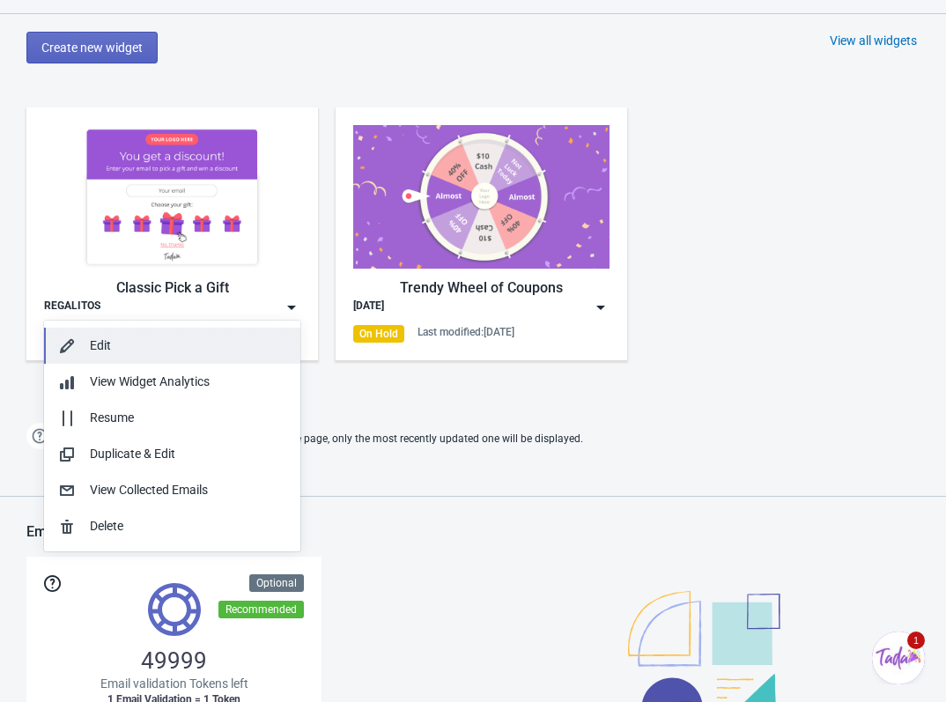
click at [185, 330] on button "Edit" at bounding box center [172, 346] width 256 height 36
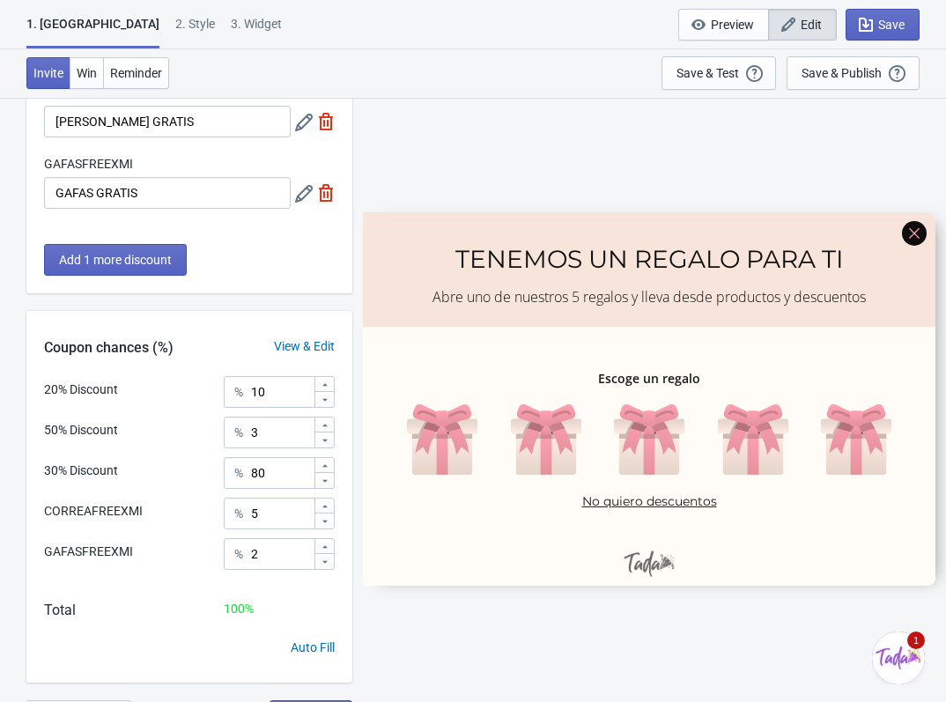
scroll to position [349, 0]
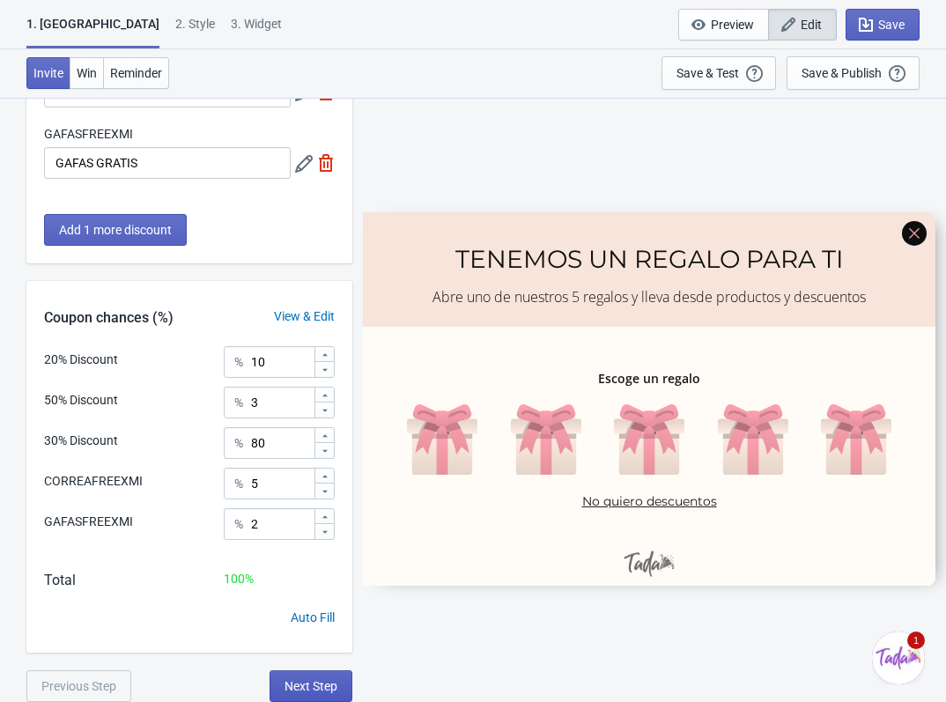
click at [298, 683] on span "Next Step" at bounding box center [310, 686] width 53 height 14
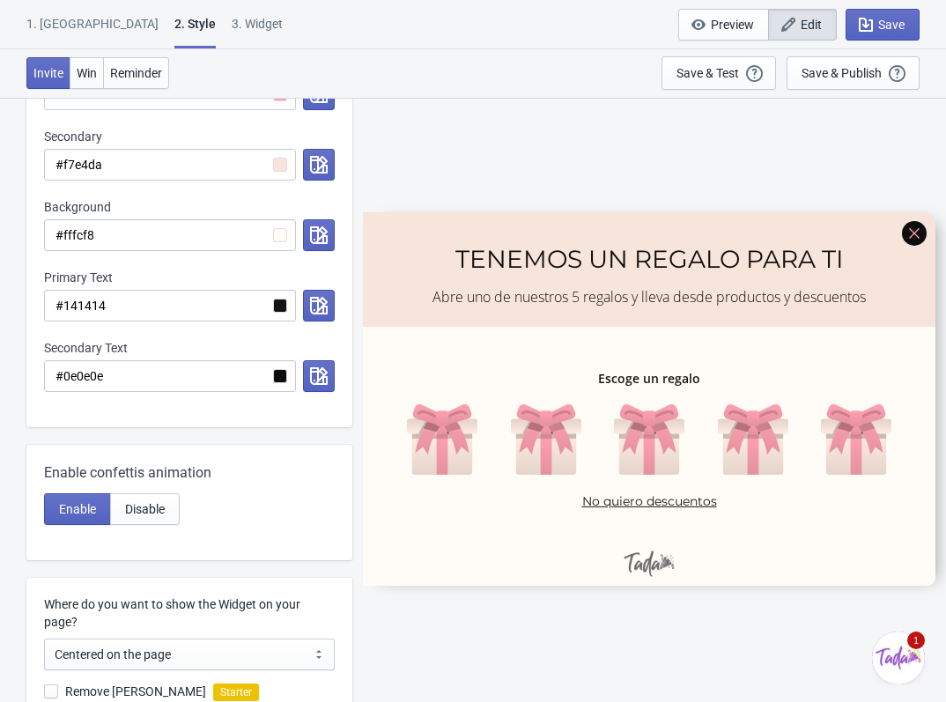
scroll to position [0, 0]
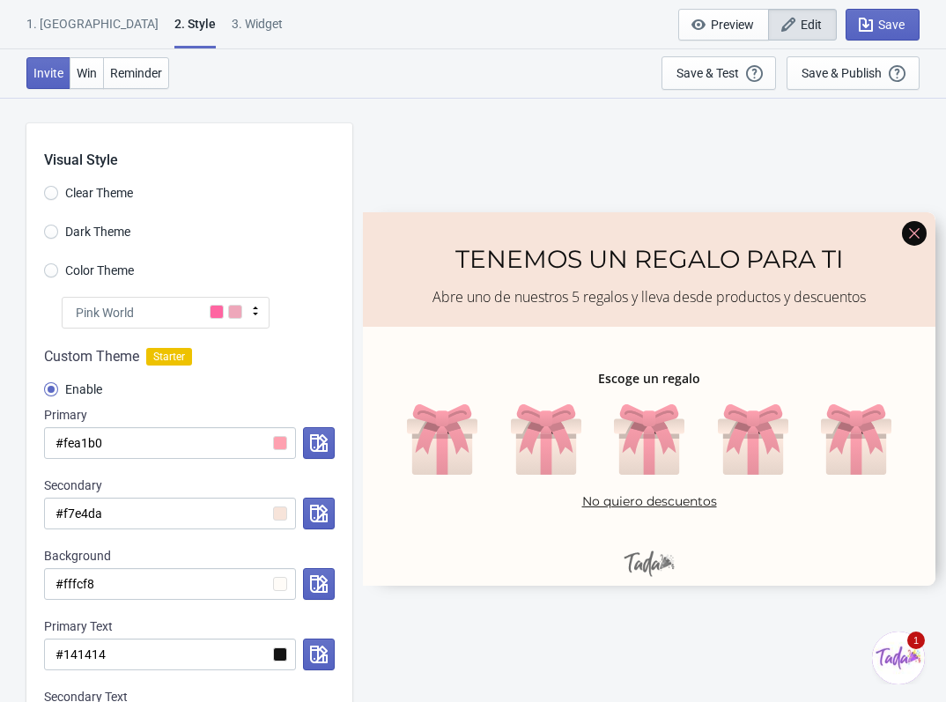
click at [232, 308] on span at bounding box center [235, 312] width 14 height 14
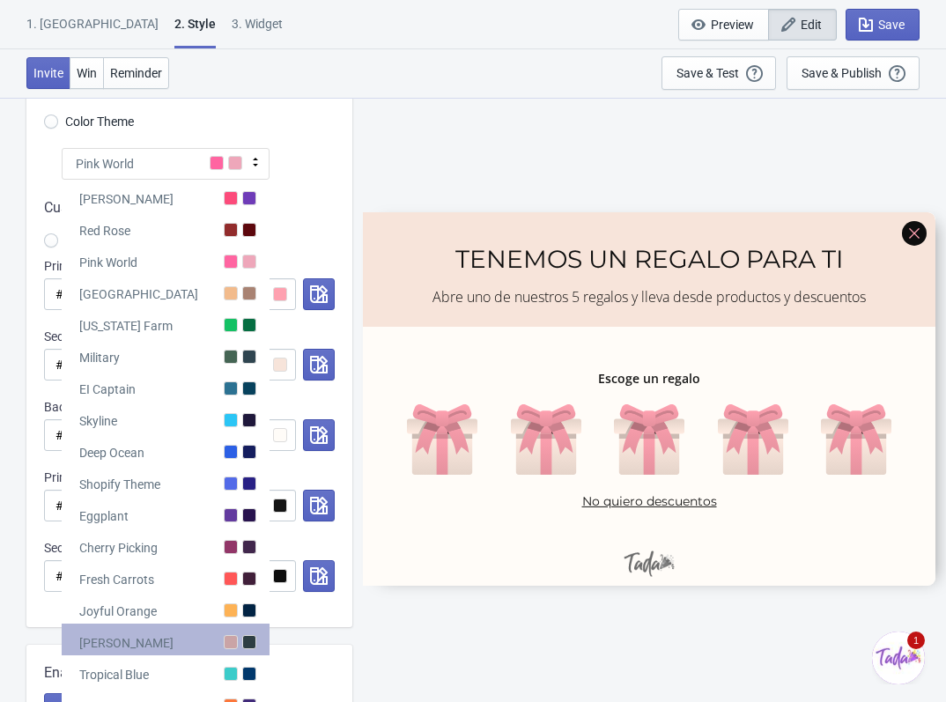
scroll to position [264, 0]
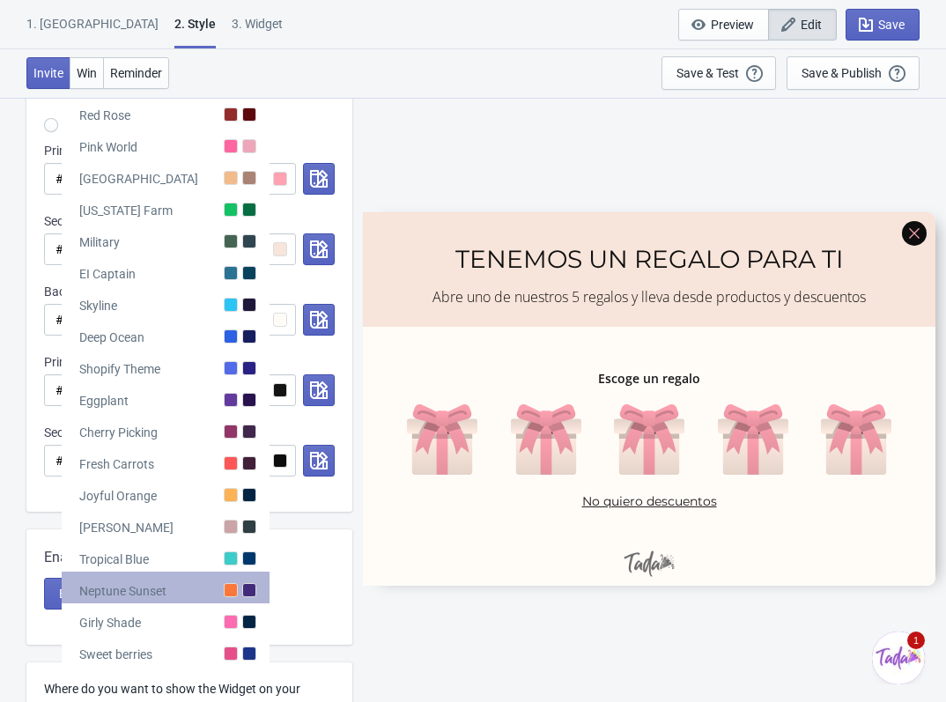
click at [247, 599] on div "Neptune Sunset" at bounding box center [166, 587] width 208 height 32
radio input "true"
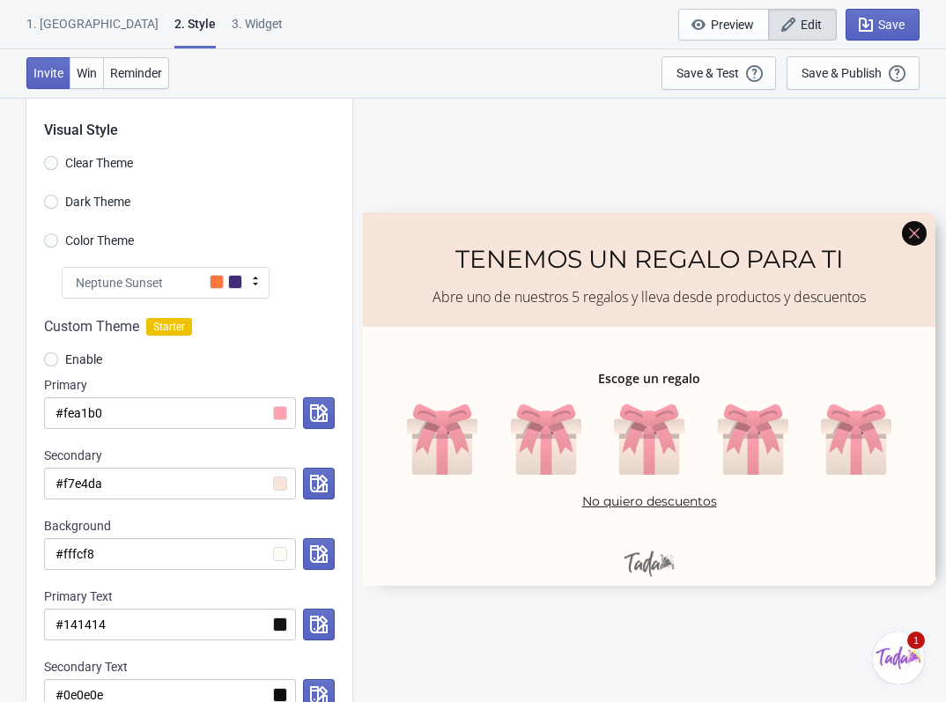
scroll to position [0, 0]
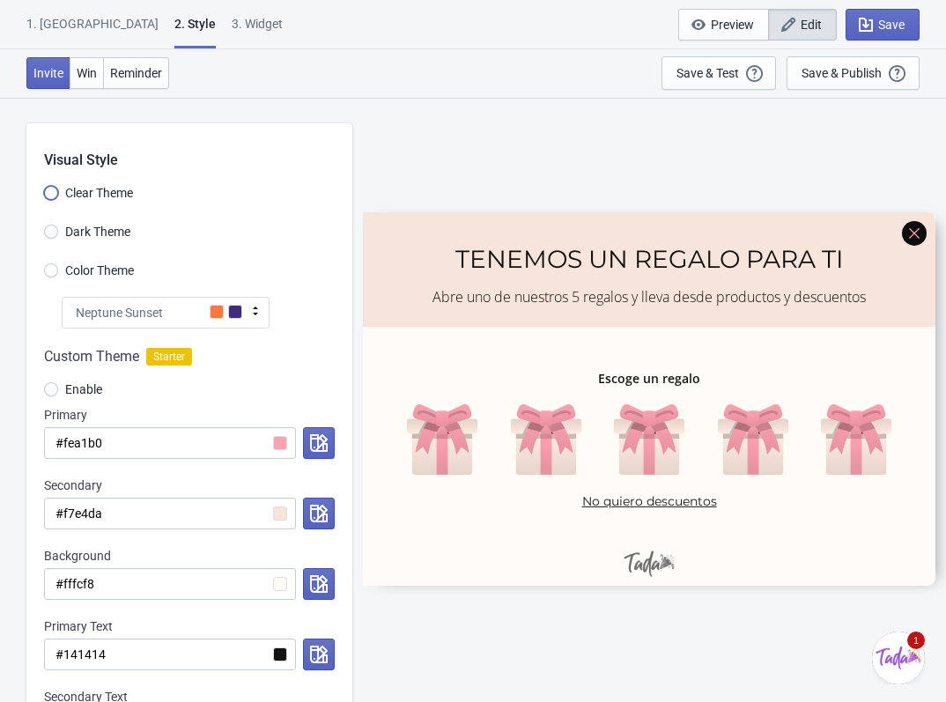
click at [49, 192] on input "Clear Theme" at bounding box center [51, 202] width 14 height 32
radio input "true"
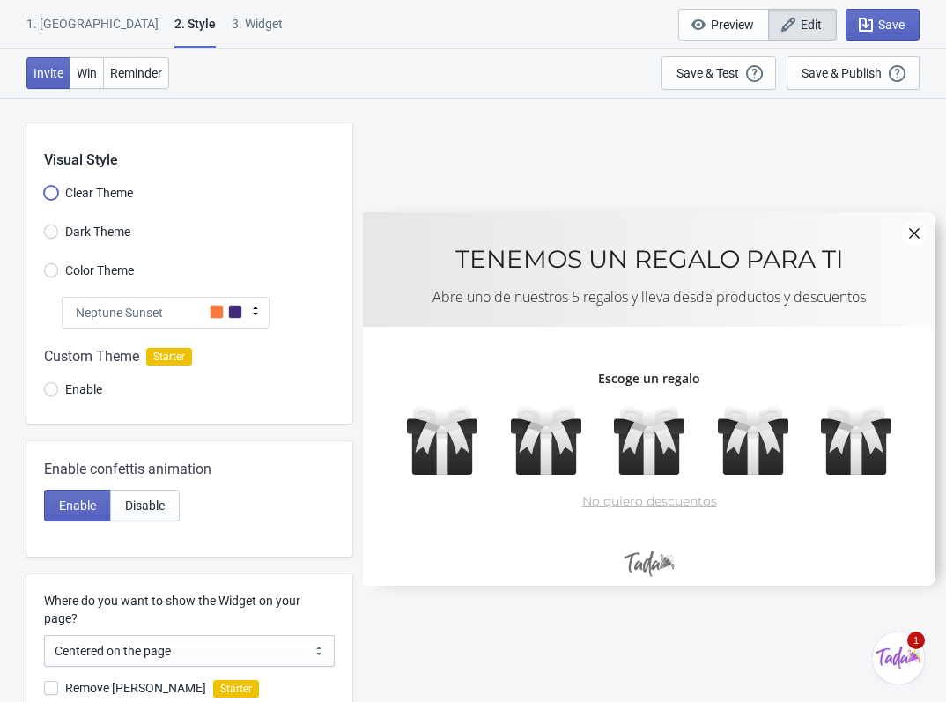
click at [49, 192] on input "Clear Theme" at bounding box center [51, 202] width 14 height 32
click at [54, 230] on input "Dark Theme" at bounding box center [51, 241] width 14 height 32
radio input "true"
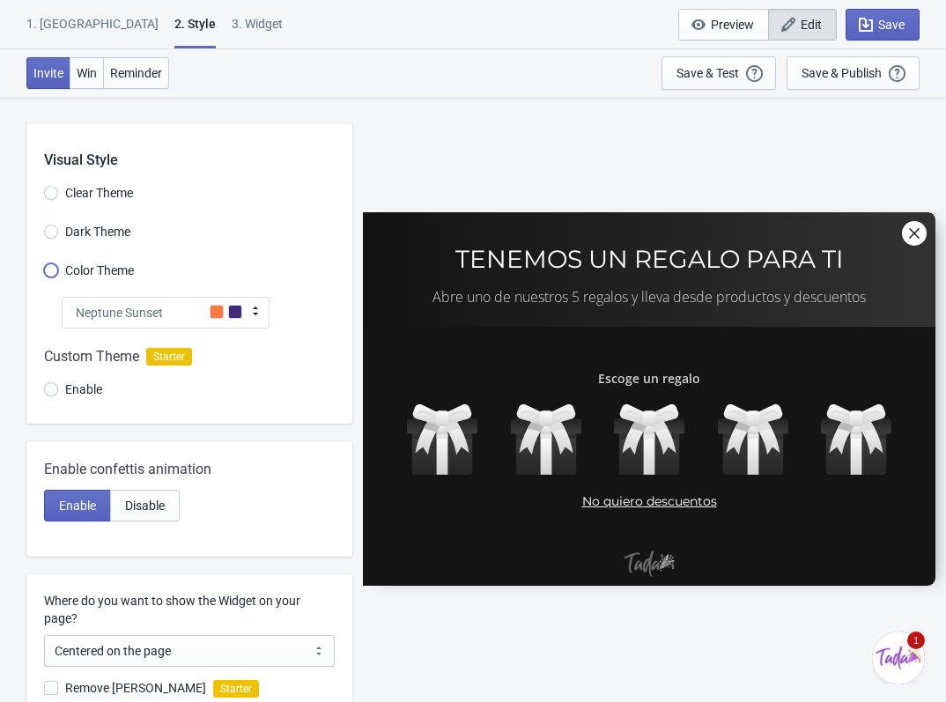
click at [50, 272] on input "Color Theme" at bounding box center [51, 279] width 14 height 32
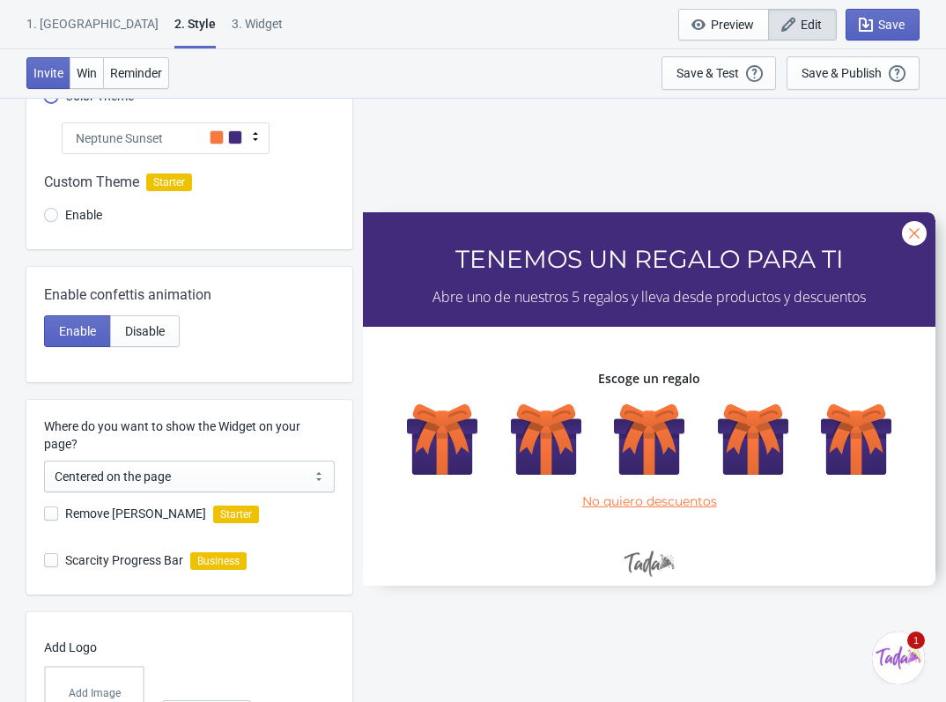
scroll to position [176, 0]
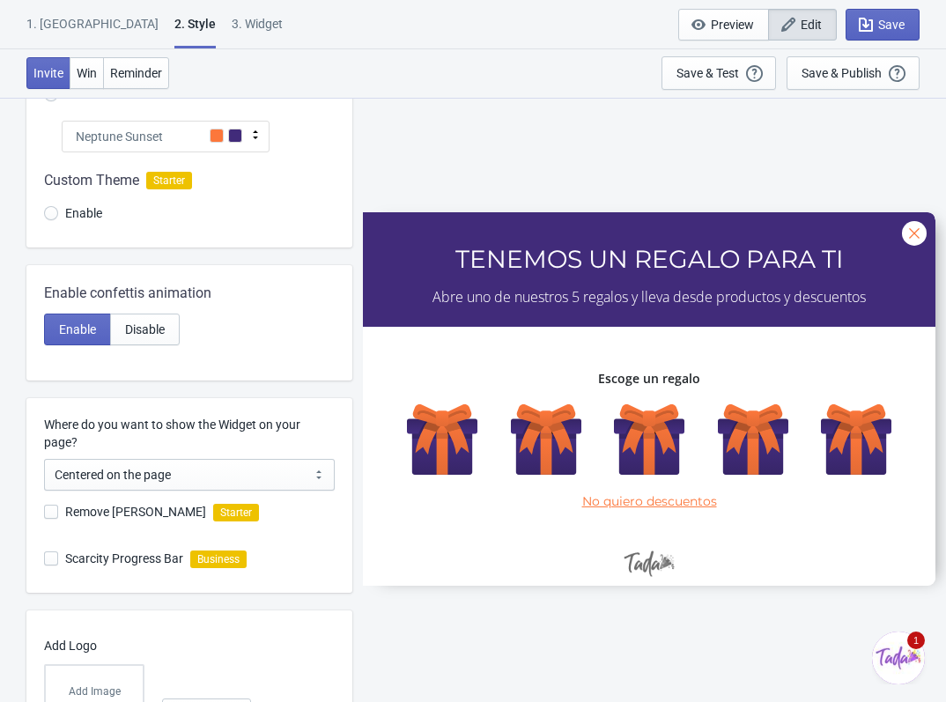
click at [237, 130] on span at bounding box center [235, 136] width 14 height 14
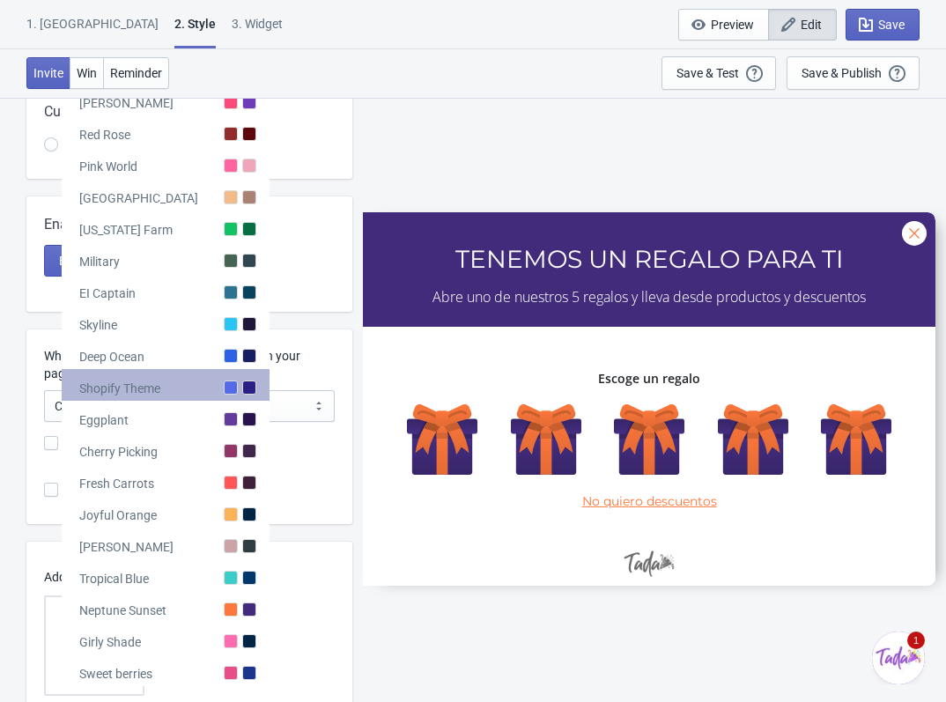
scroll to position [306, 0]
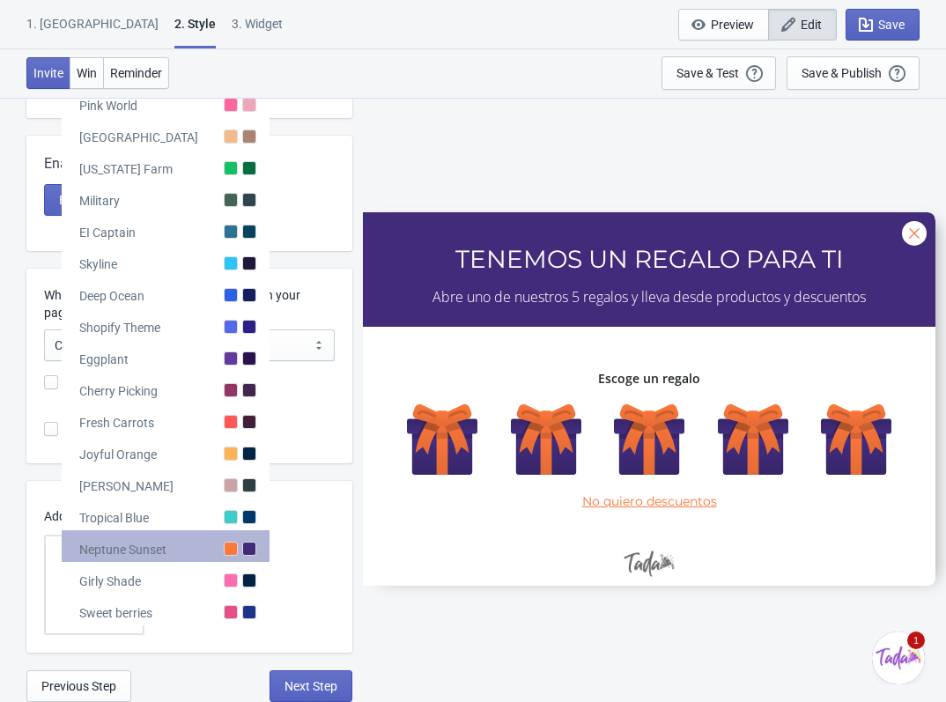
click at [239, 541] on div "Neptune Sunset" at bounding box center [166, 546] width 208 height 32
radio input "true"
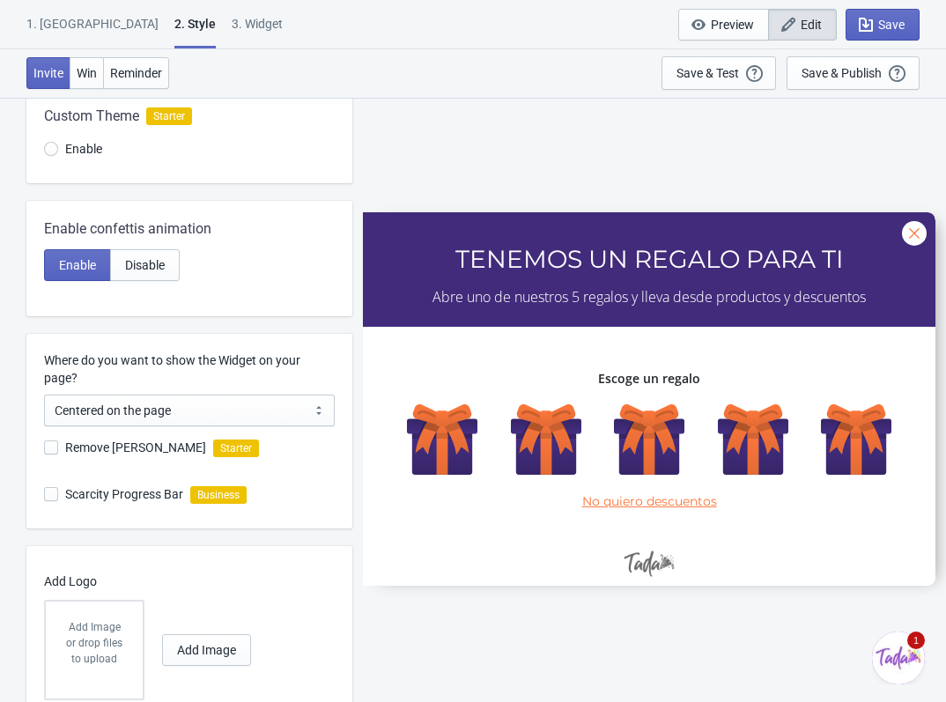
scroll to position [129, 0]
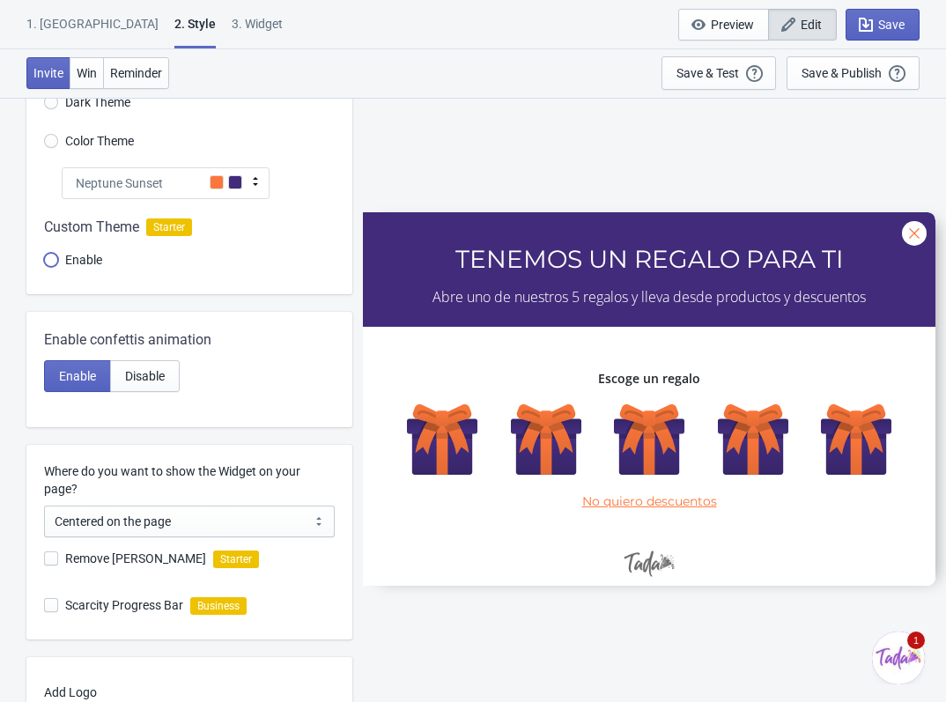
click at [48, 254] on input "Enable" at bounding box center [51, 269] width 14 height 32
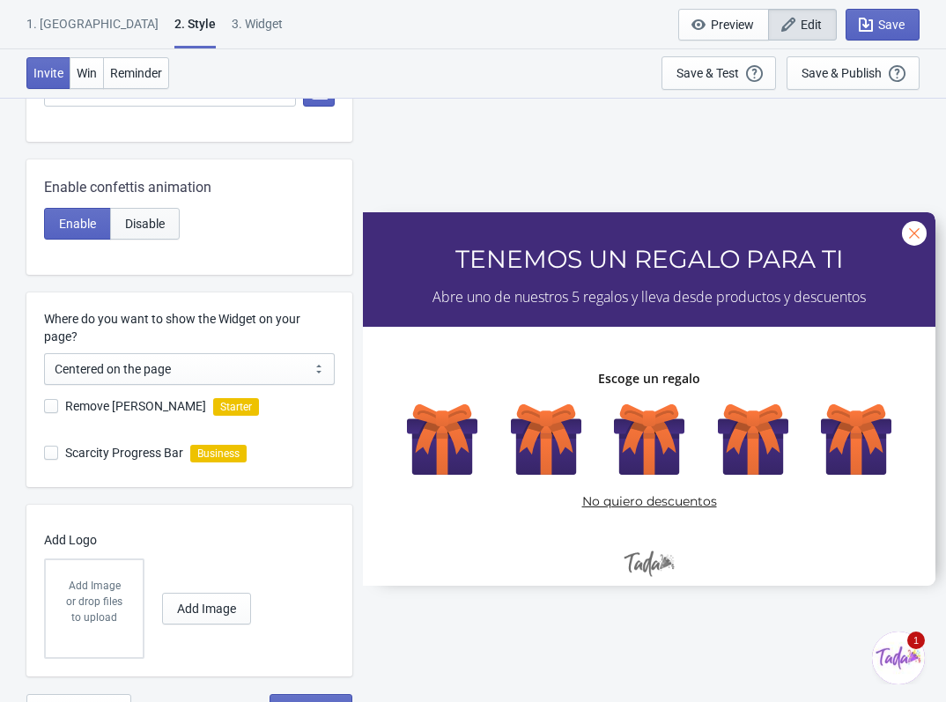
scroll to position [658, 0]
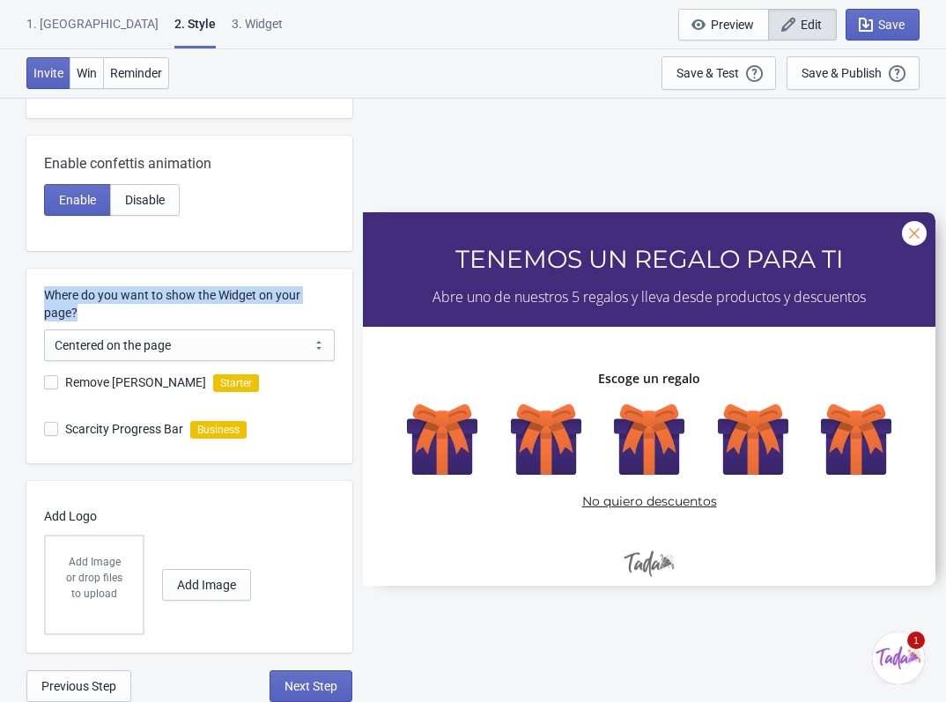
drag, startPoint x: 137, startPoint y: 311, endPoint x: 40, endPoint y: 294, distance: 99.2
click at [40, 294] on div "Where do you want to show the Widget on your page? Centered on the page Left si…" at bounding box center [189, 366] width 326 height 195
click at [333, 297] on label "Where do you want to show the Widget on your page?" at bounding box center [189, 303] width 291 height 35
click at [333, 329] on select "Centered on the page Left side of the page" at bounding box center [189, 345] width 291 height 32
click at [92, 68] on span "Win" at bounding box center [87, 73] width 20 height 14
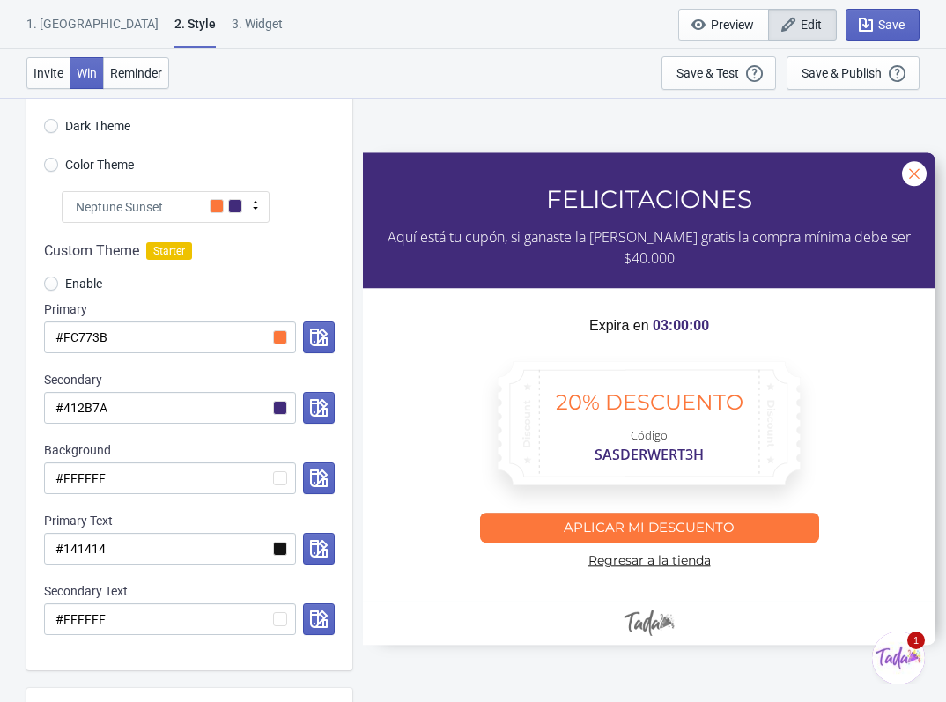
scroll to position [0, 0]
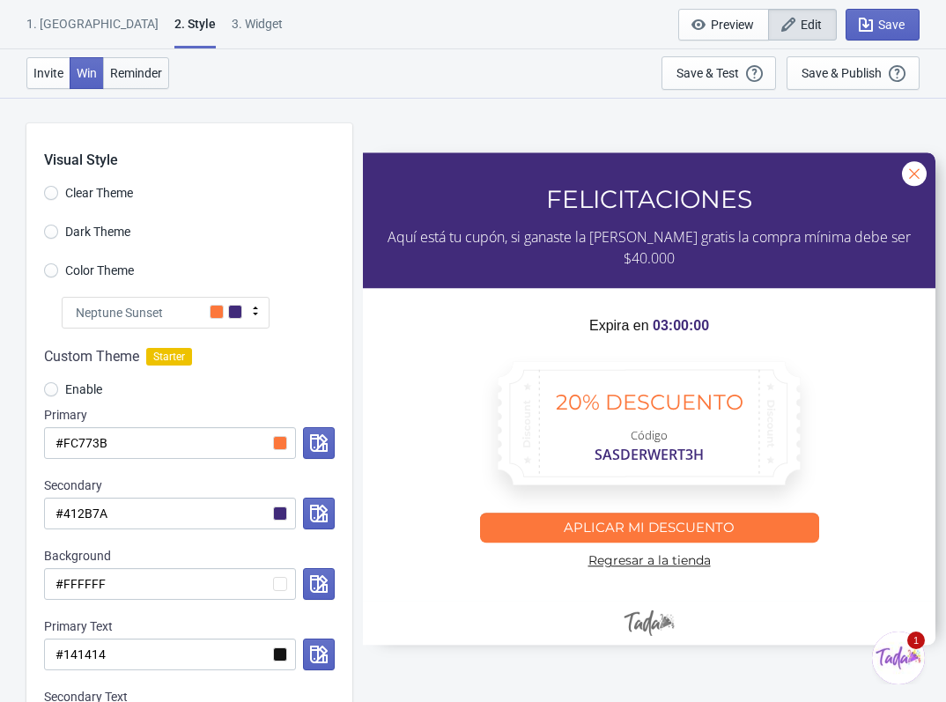
click at [144, 79] on span "Reminder" at bounding box center [136, 73] width 52 height 14
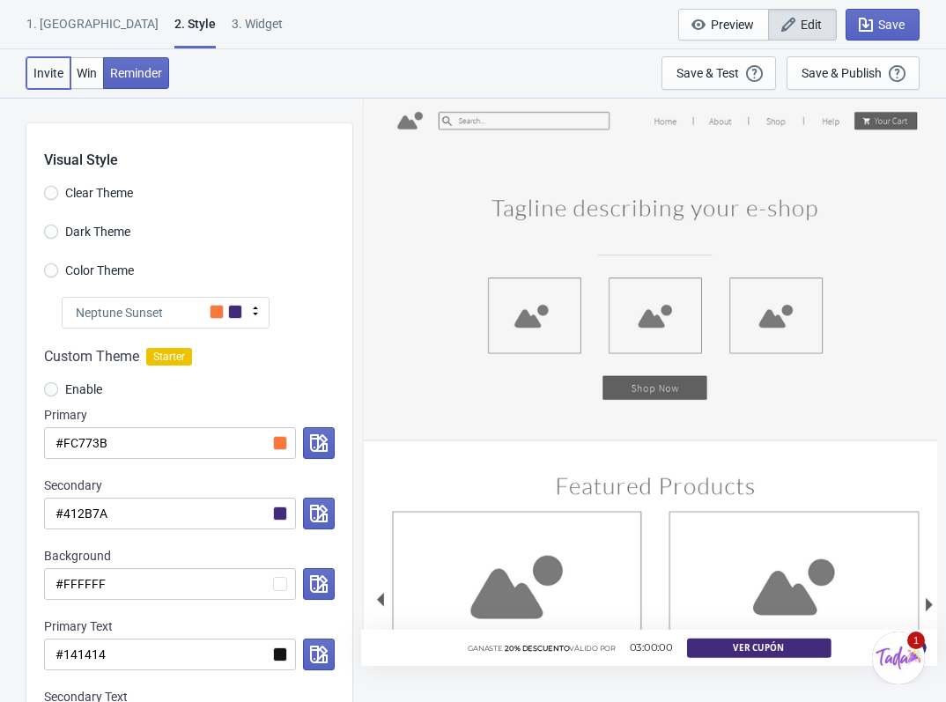
click at [56, 70] on span "Invite" at bounding box center [48, 73] width 30 height 14
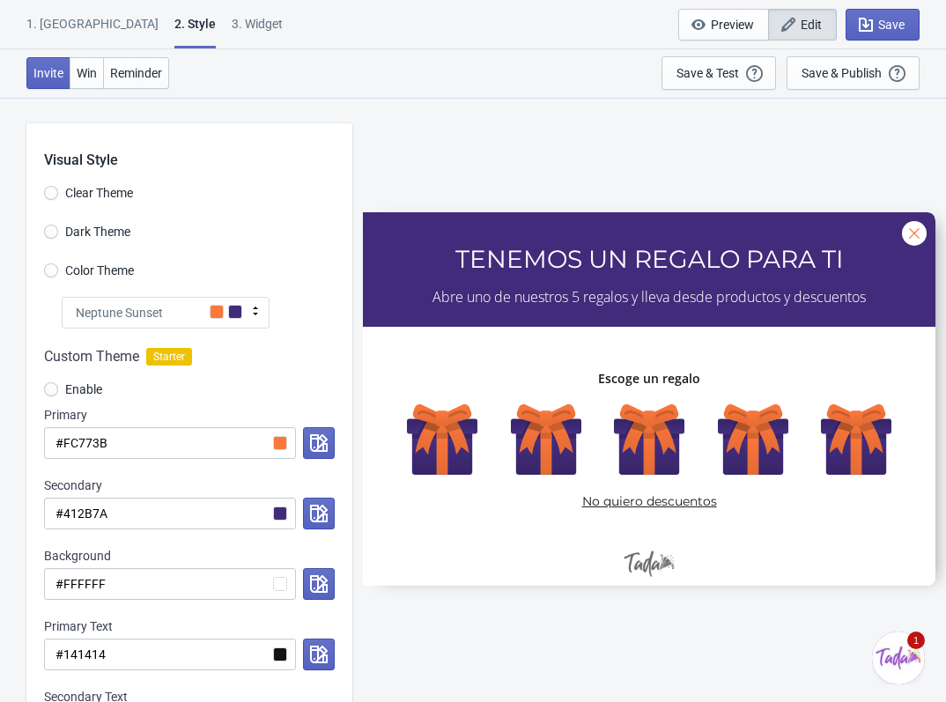
click at [217, 316] on span at bounding box center [217, 312] width 14 height 14
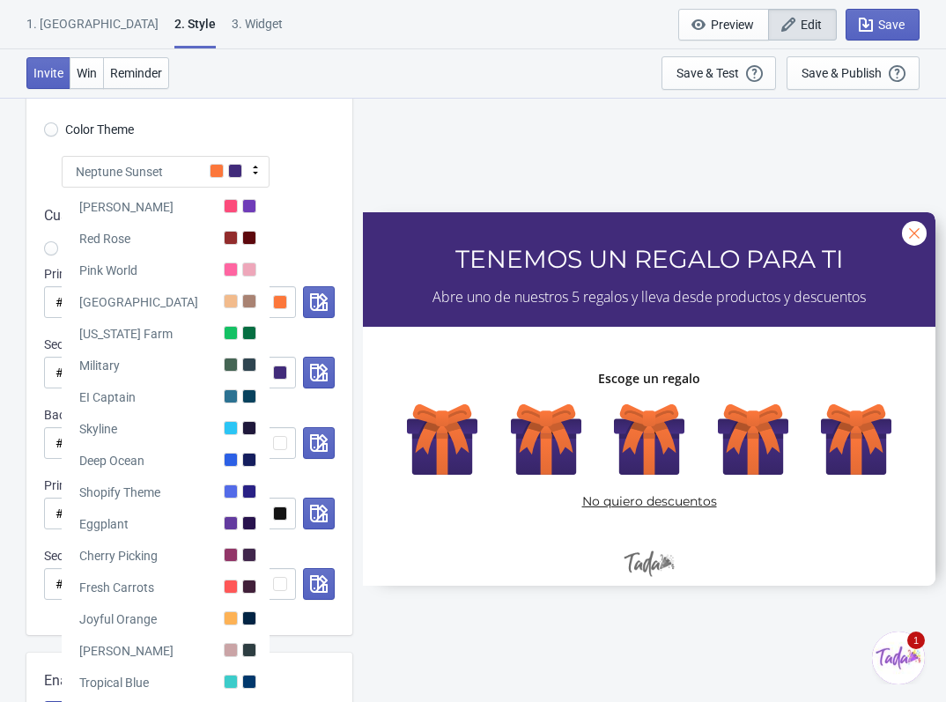
scroll to position [176, 0]
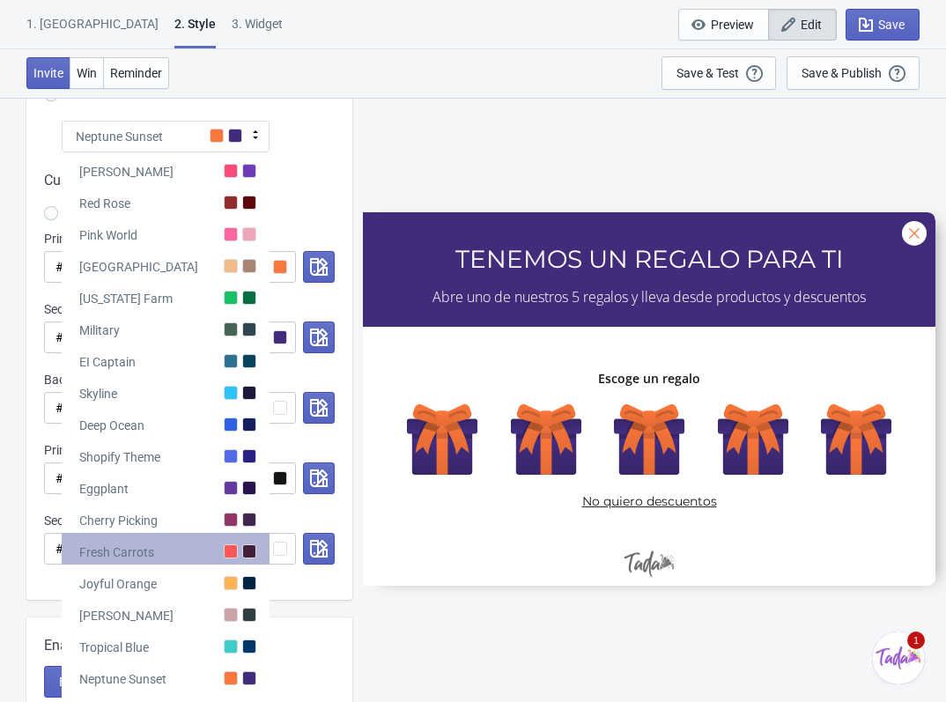
click at [232, 552] on div at bounding box center [231, 551] width 14 height 14
radio input "true"
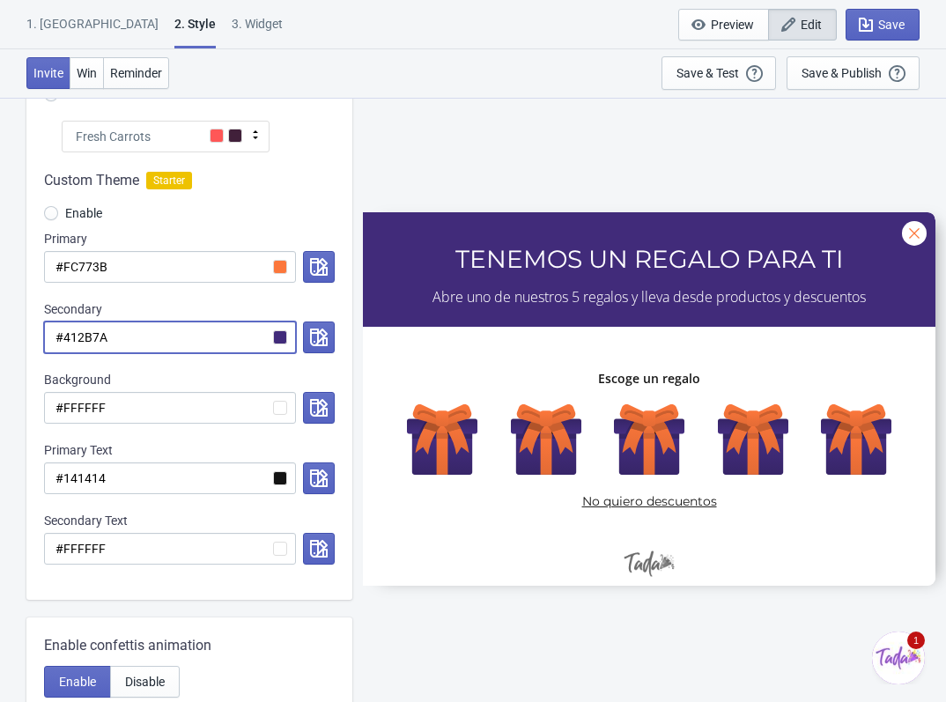
click at [278, 342] on input "#412B7A" at bounding box center [170, 337] width 252 height 32
click at [279, 331] on input "#412B7A" at bounding box center [170, 337] width 252 height 32
click at [274, 335] on input "#412B7A" at bounding box center [170, 337] width 252 height 32
click at [311, 331] on icon "button" at bounding box center [319, 337] width 18 height 18
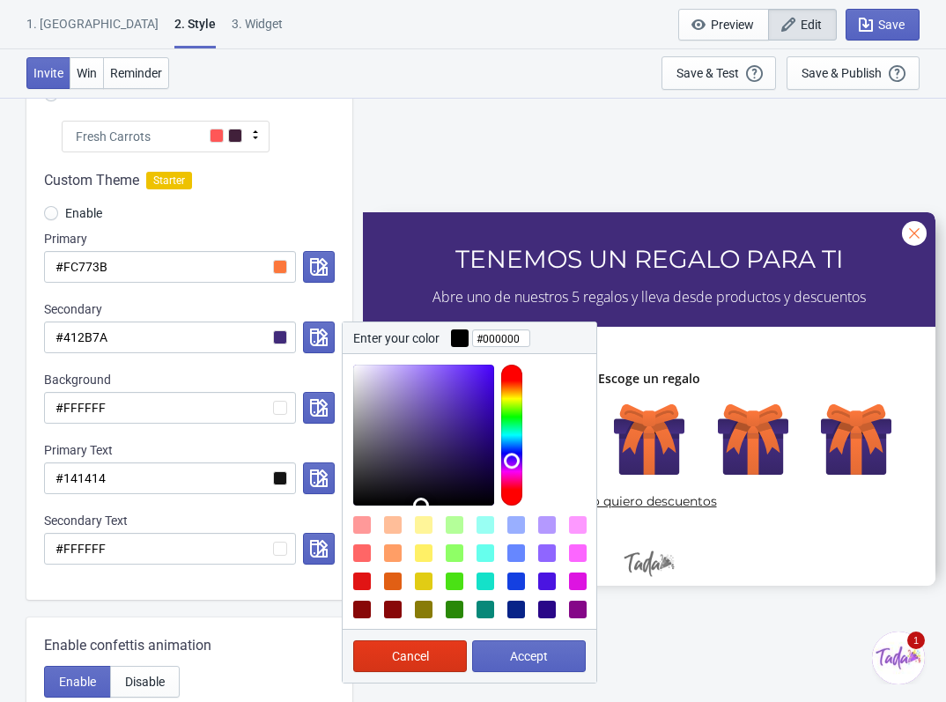
drag, startPoint x: 450, startPoint y: 383, endPoint x: 418, endPoint y: 505, distance: 125.6
click at [424, 522] on div at bounding box center [470, 491] width 254 height 275
click at [581, 526] on div at bounding box center [578, 525] width 18 height 18
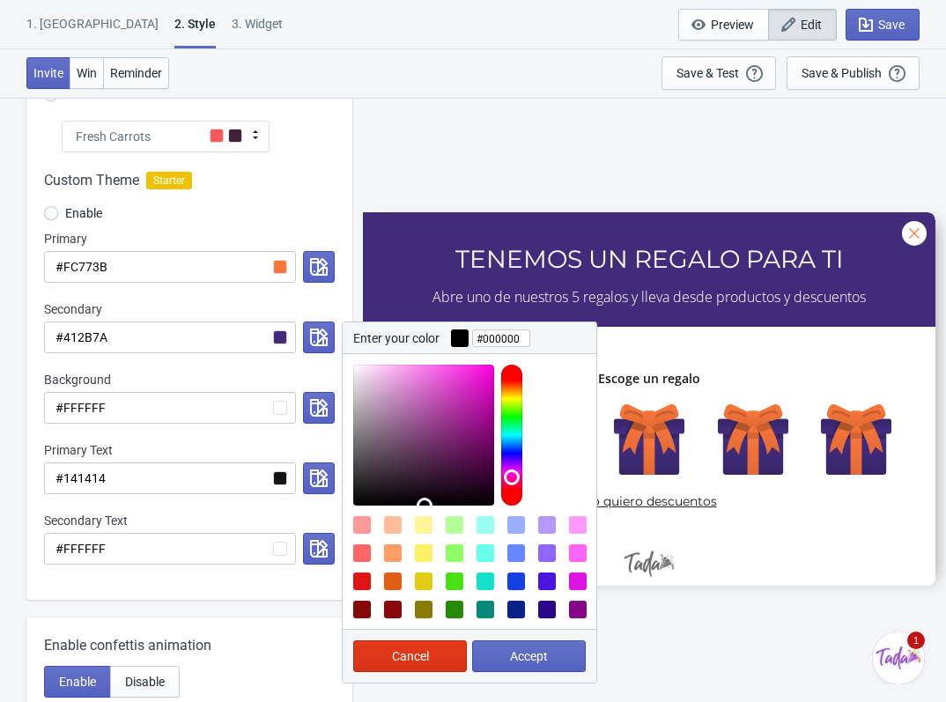
drag, startPoint x: 507, startPoint y: 463, endPoint x: 527, endPoint y: 476, distance: 23.4
click at [527, 476] on div at bounding box center [474, 435] width 243 height 141
drag, startPoint x: 421, startPoint y: 495, endPoint x: 421, endPoint y: 465, distance: 29.9
click at [421, 465] on div at bounding box center [423, 435] width 141 height 141
click at [354, 523] on div at bounding box center [362, 525] width 18 height 18
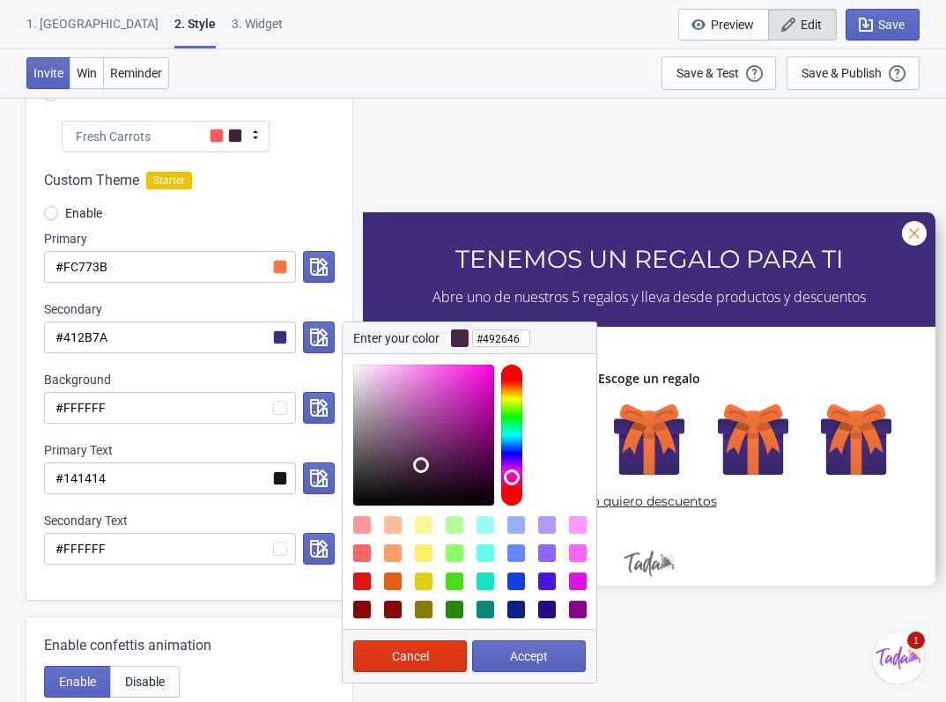
type input "#FF9999"
click at [365, 530] on div at bounding box center [362, 525] width 18 height 18
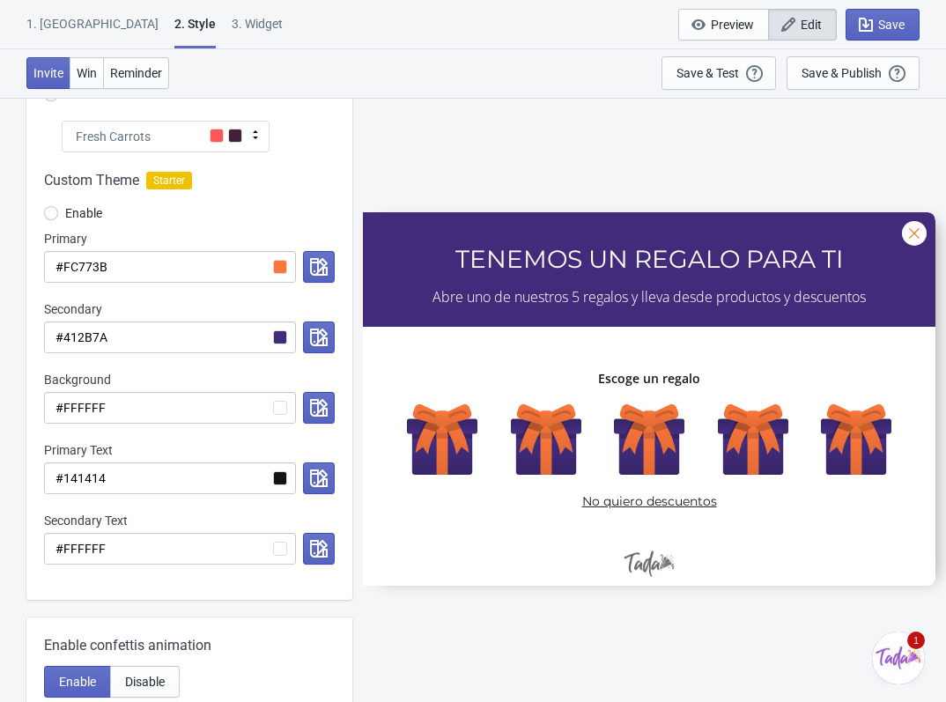
click at [739, 631] on div "SASDERWERT3H TENEMOS UN REGALO PARA TI Abre uno de nuestros 5 regalos y lleva d…" at bounding box center [649, 399] width 576 height 604
click at [281, 335] on input "#412B7A" at bounding box center [170, 337] width 252 height 32
click at [313, 336] on icon "button" at bounding box center [319, 337] width 18 height 18
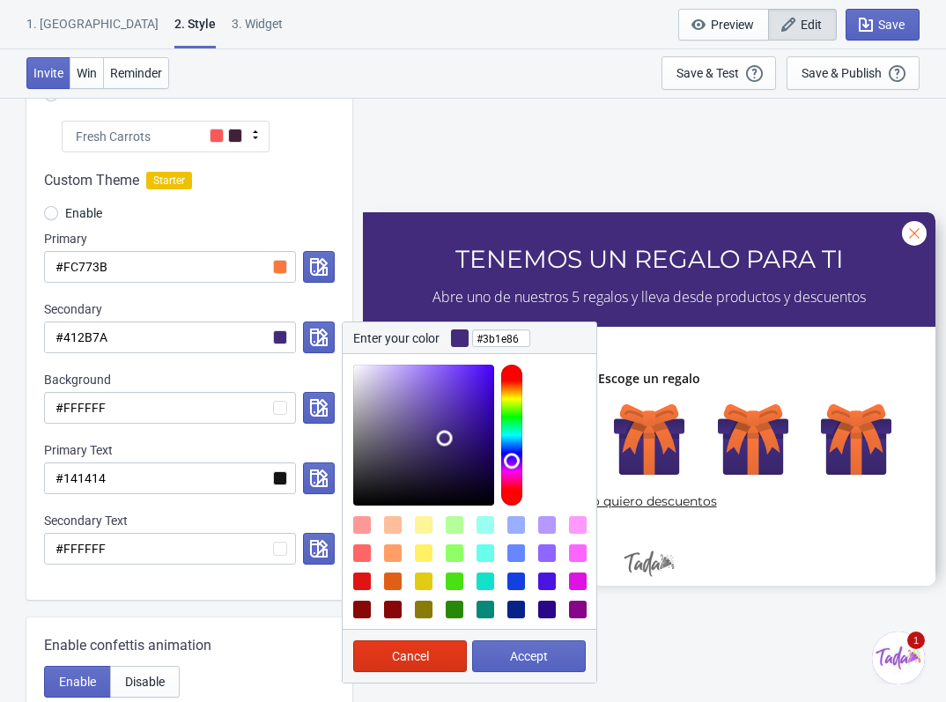
click at [462, 431] on div at bounding box center [423, 435] width 141 height 141
click at [357, 524] on div at bounding box center [362, 525] width 18 height 18
type input "#FF9999"
click at [548, 657] on span "Accept" at bounding box center [529, 656] width 38 height 14
radio input "true"
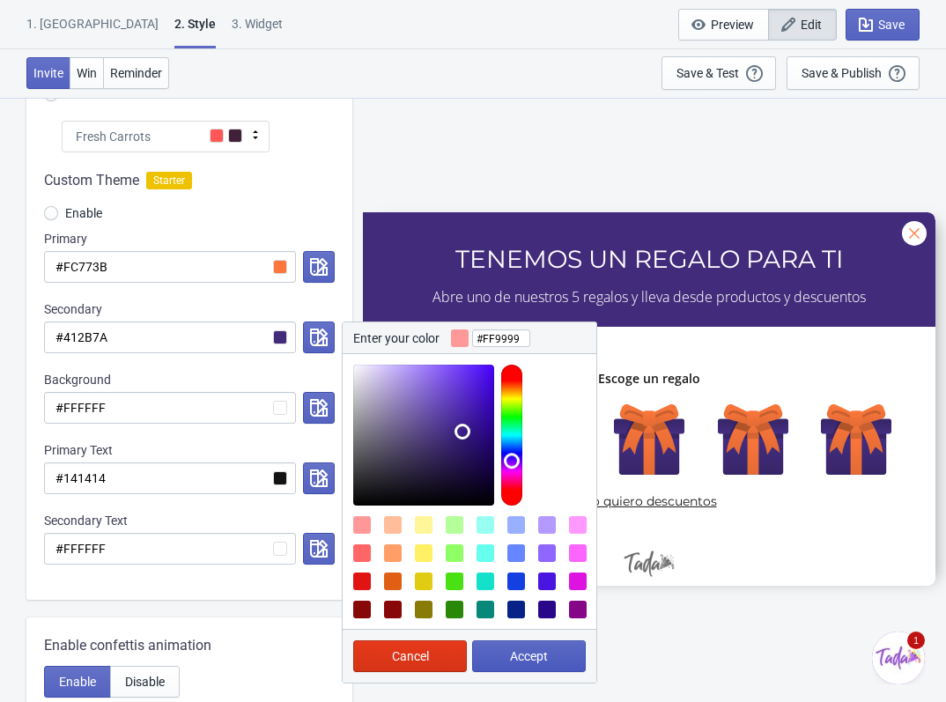
type input "#FF9999"
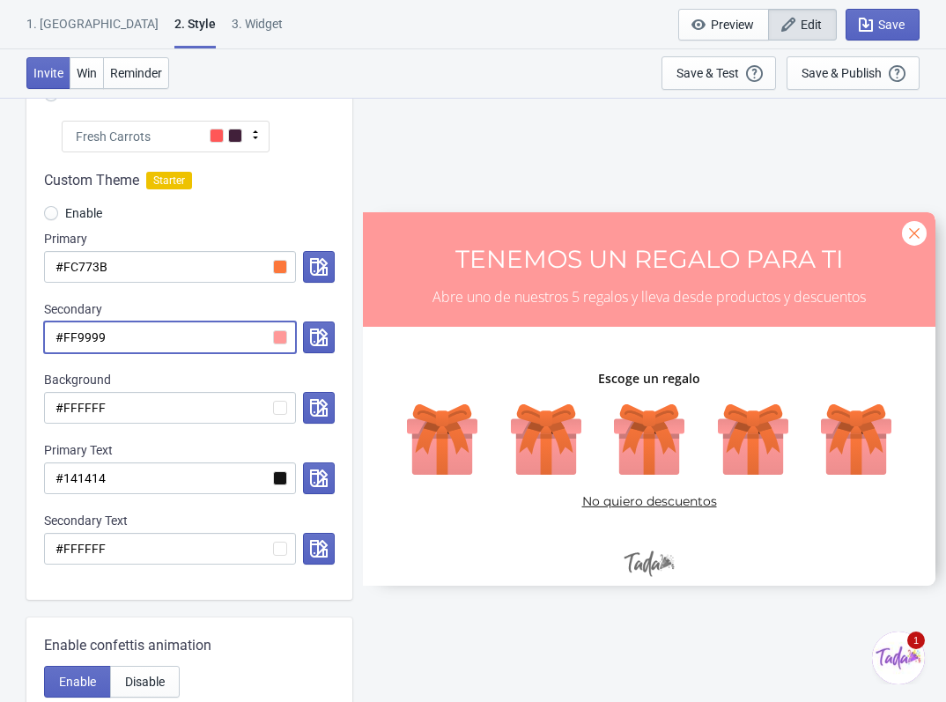
click at [274, 335] on input "#FF9999" at bounding box center [170, 337] width 252 height 32
click at [306, 340] on button "button" at bounding box center [319, 337] width 32 height 32
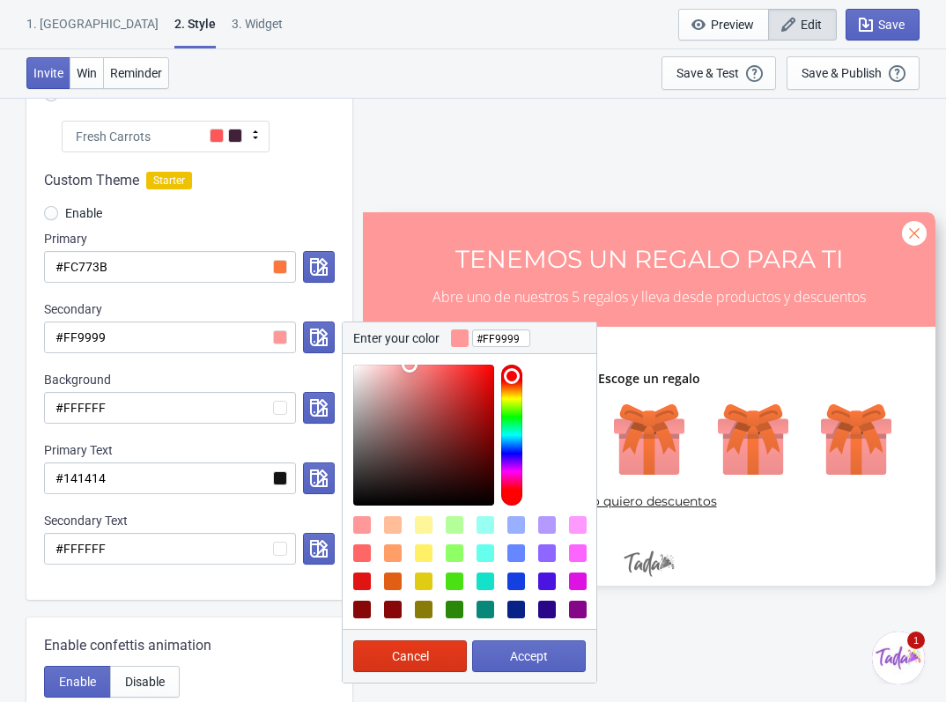
click at [379, 365] on div at bounding box center [470, 429] width 254 height 151
type input "#ffcece"
drag, startPoint x: 408, startPoint y: 371, endPoint x: 380, endPoint y: 359, distance: 29.6
click at [380, 359] on div at bounding box center [470, 429] width 254 height 151
click at [540, 664] on button "Accept" at bounding box center [529, 656] width 114 height 32
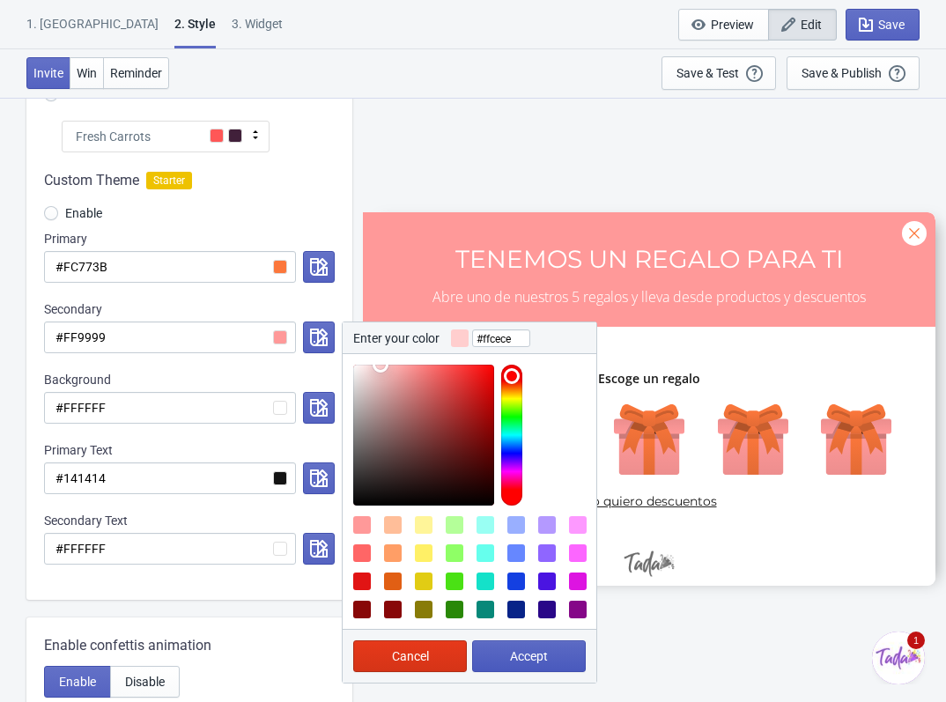
radio input "true"
type input "#ffcece"
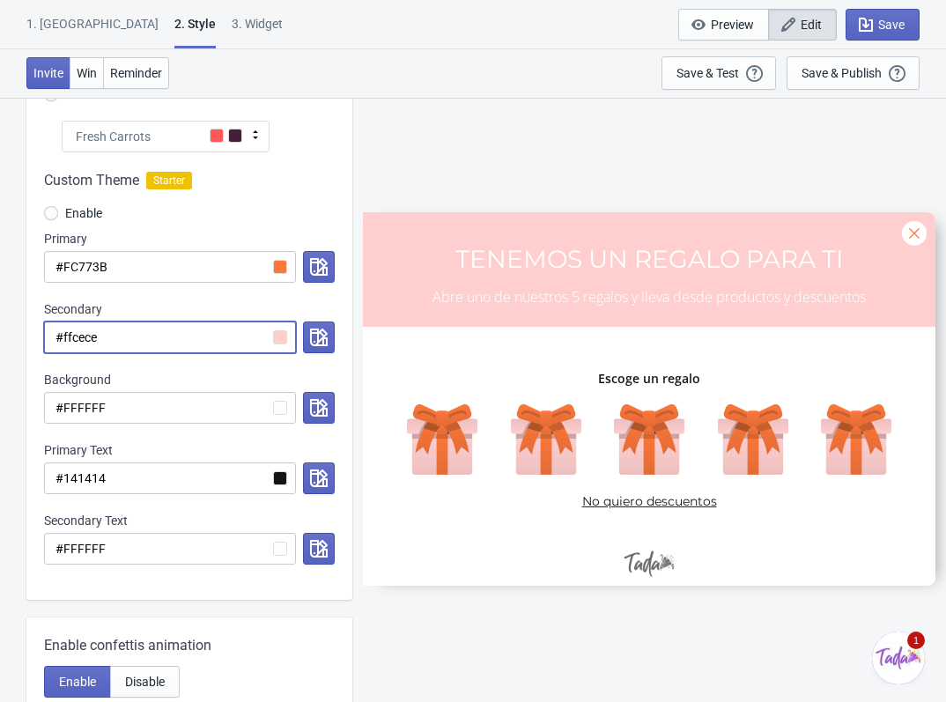
click at [279, 335] on input "#ffcece" at bounding box center [170, 337] width 252 height 32
click at [326, 340] on icon "button" at bounding box center [319, 337] width 18 height 18
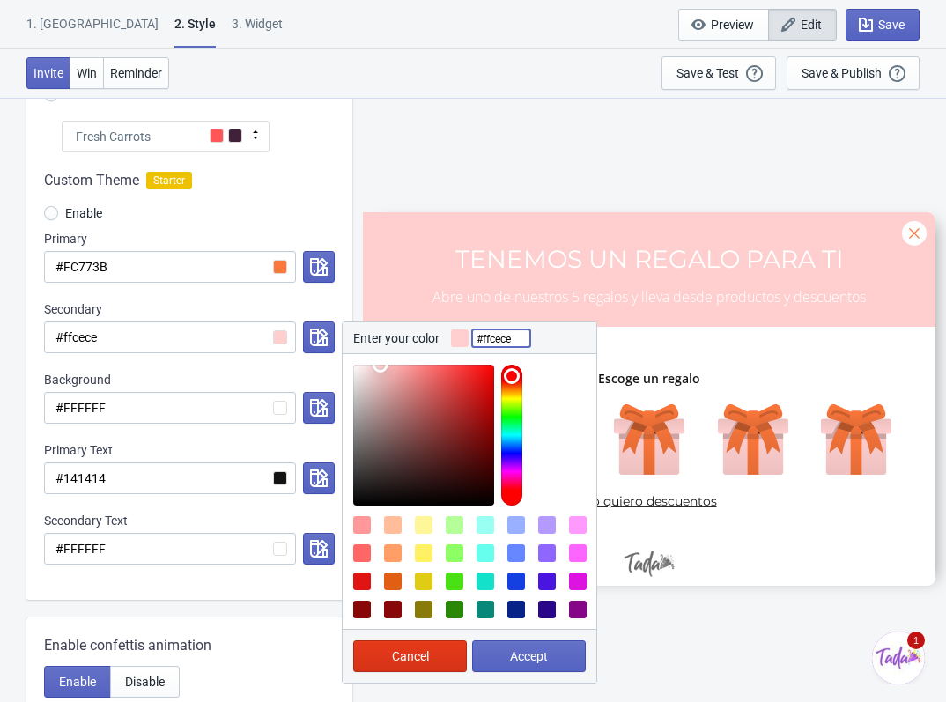
click at [512, 339] on input "#ffcece" at bounding box center [501, 338] width 58 height 32
drag, startPoint x: 512, startPoint y: 339, endPoint x: 463, endPoint y: 335, distance: 48.6
click at [463, 335] on div "Enter your color #ffcece" at bounding box center [470, 338] width 254 height 32
paste input "7c0cc"
type input "#f7c0cc"
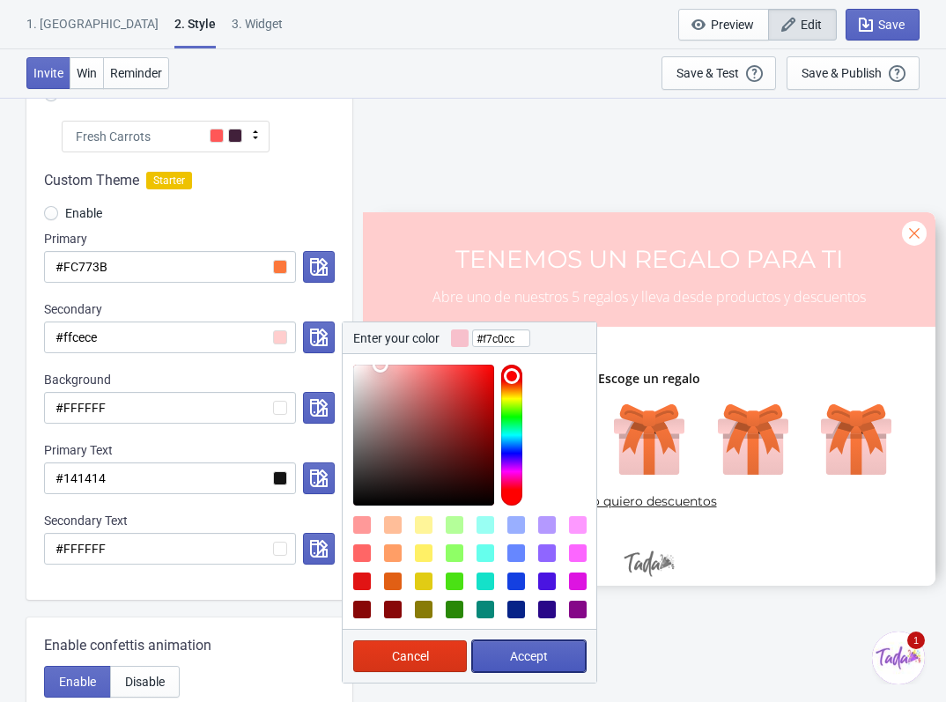
click at [527, 657] on span "Accept" at bounding box center [529, 656] width 38 height 14
radio input "true"
type input "#f7c0cc"
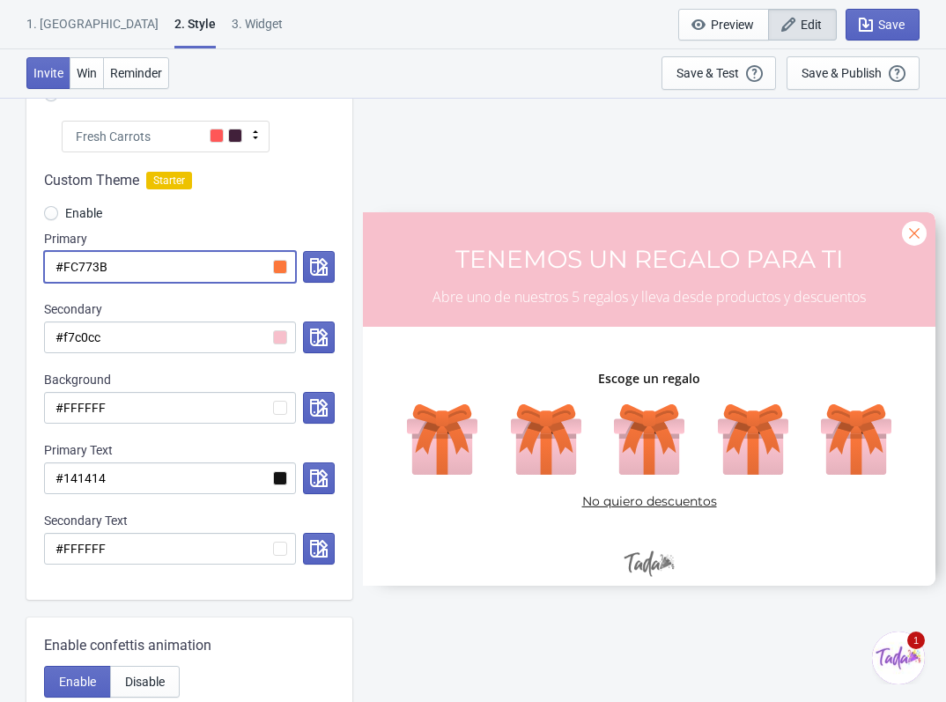
click at [276, 269] on input "#FC773B" at bounding box center [170, 267] width 252 height 32
click at [276, 263] on input "#FC773B" at bounding box center [170, 267] width 252 height 32
click at [303, 258] on button "button" at bounding box center [319, 267] width 32 height 32
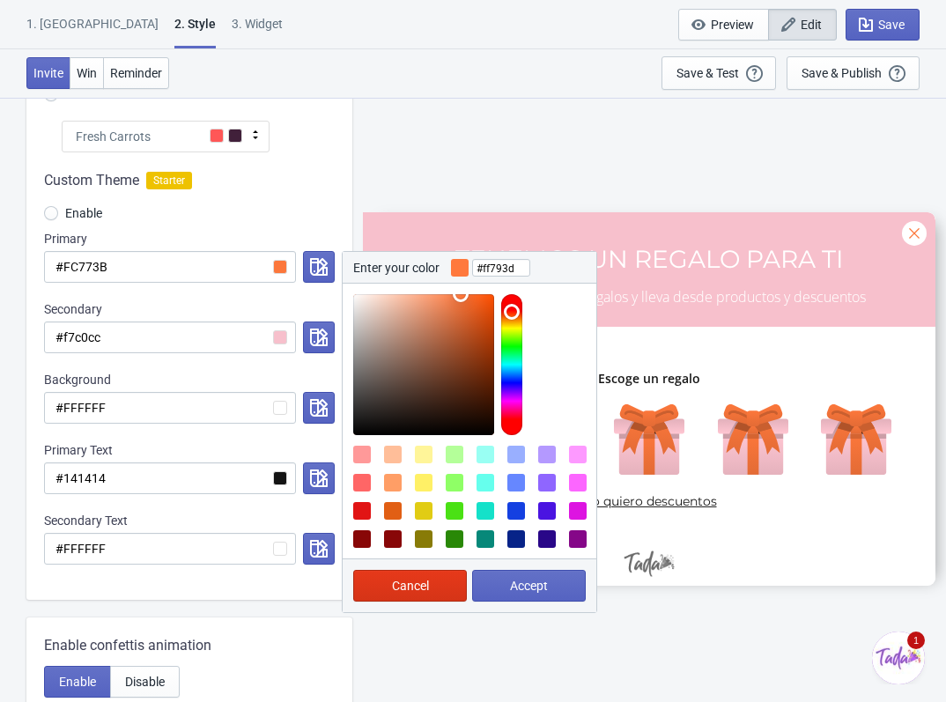
type input "#ff7a3e"
drag, startPoint x: 465, startPoint y: 295, endPoint x: 460, endPoint y: 269, distance: 26.9
click at [460, 269] on div "Enter your color #ff7a3e Cancel Accept" at bounding box center [469, 432] width 255 height 362
click at [552, 581] on button "Accept" at bounding box center [529, 586] width 114 height 32
radio input "true"
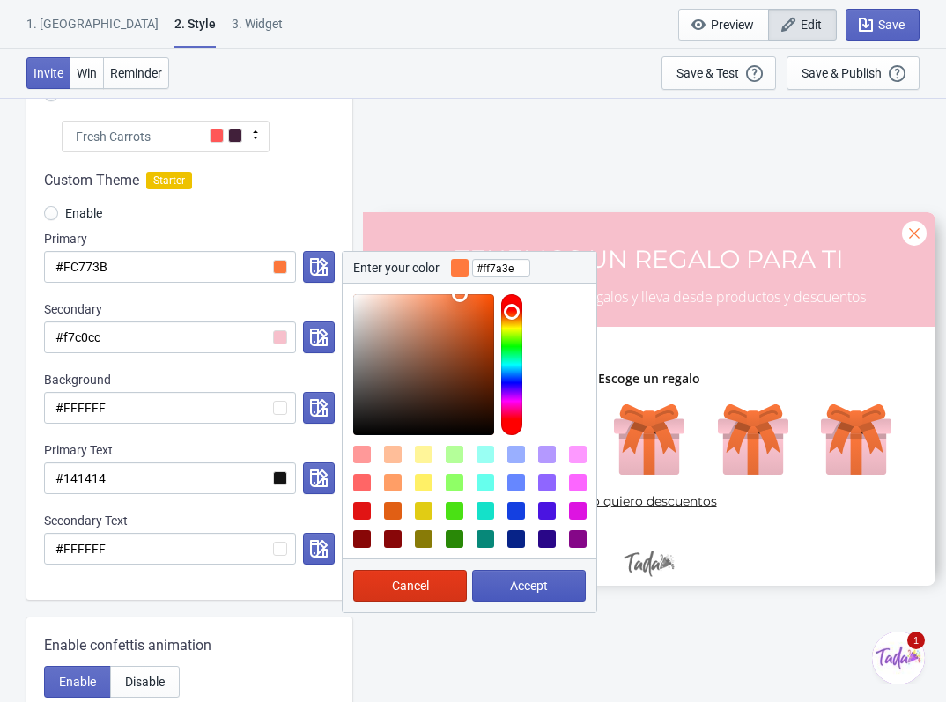
type input "#ff7a3e"
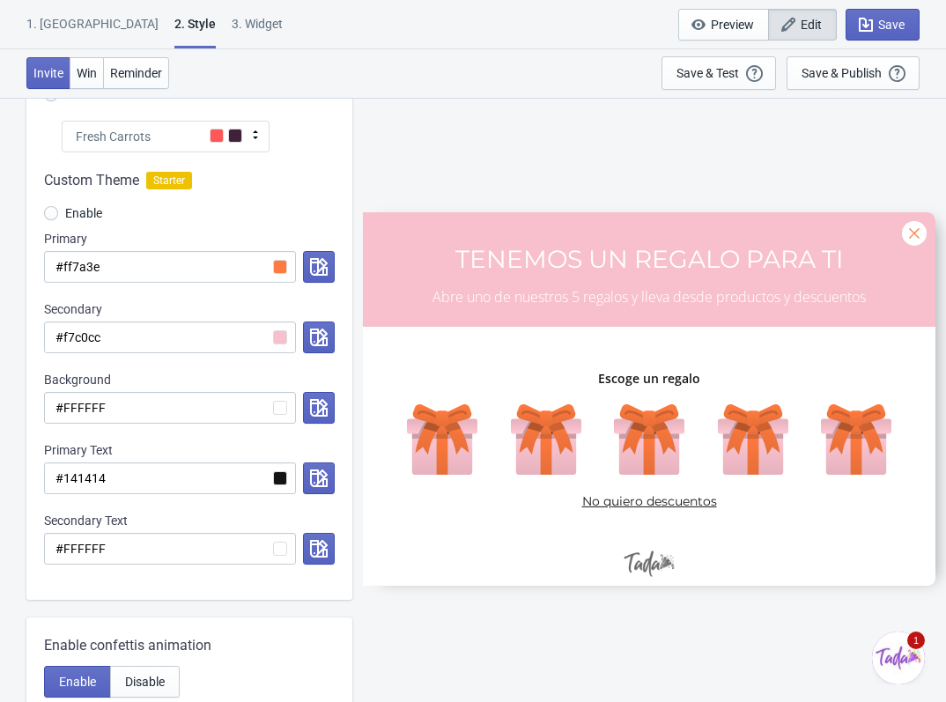
click at [638, 650] on div "SASDERWERT3H TENEMOS UN REGALO PARA TI Abre uno de nuestros 5 regalos y lleva d…" at bounding box center [649, 399] width 576 height 604
click at [888, 29] on span "Save" at bounding box center [891, 25] width 26 height 14
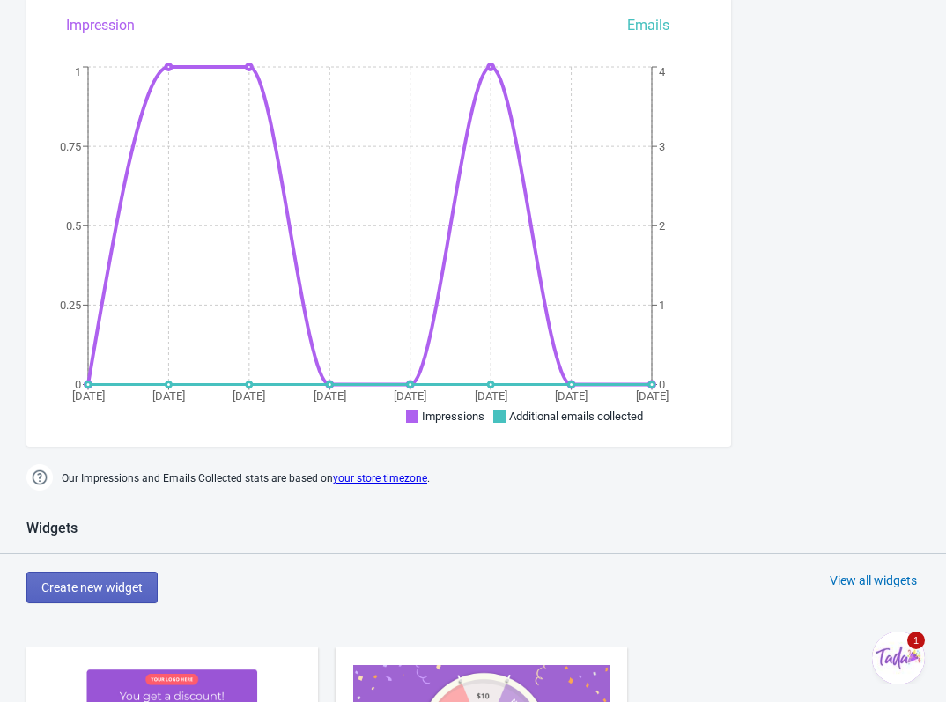
scroll to position [537, 0]
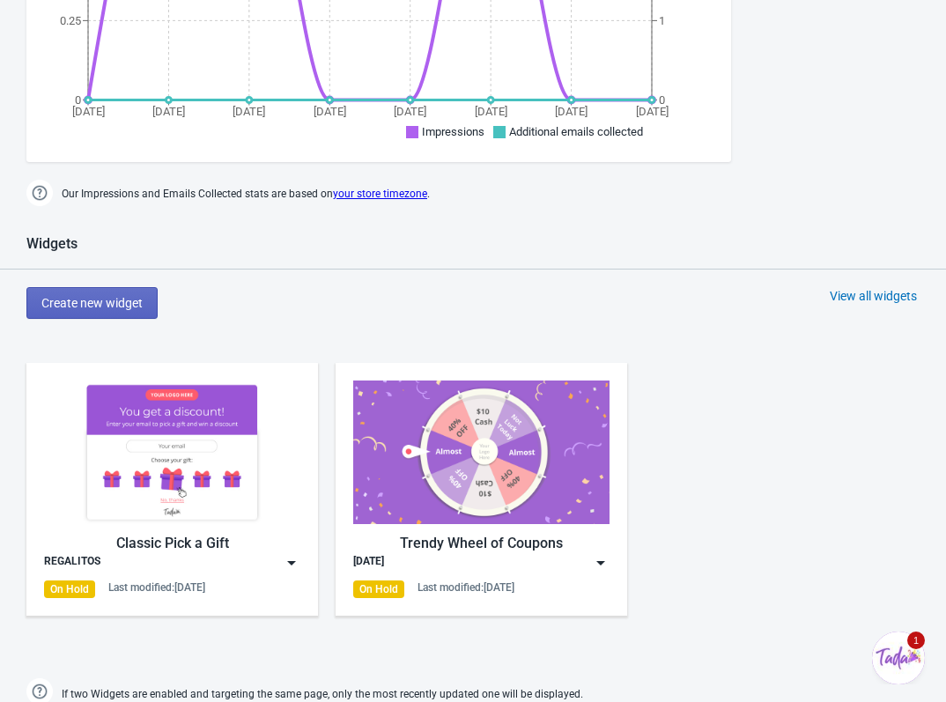
click at [220, 446] on img at bounding box center [172, 452] width 256 height 144
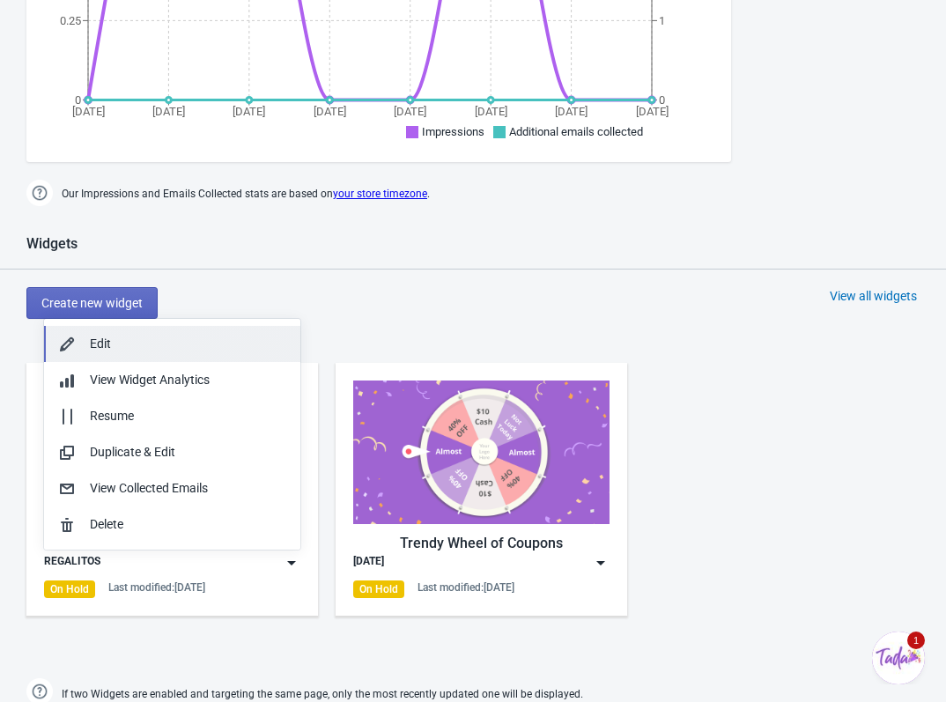
click at [190, 335] on div "Edit" at bounding box center [188, 344] width 196 height 18
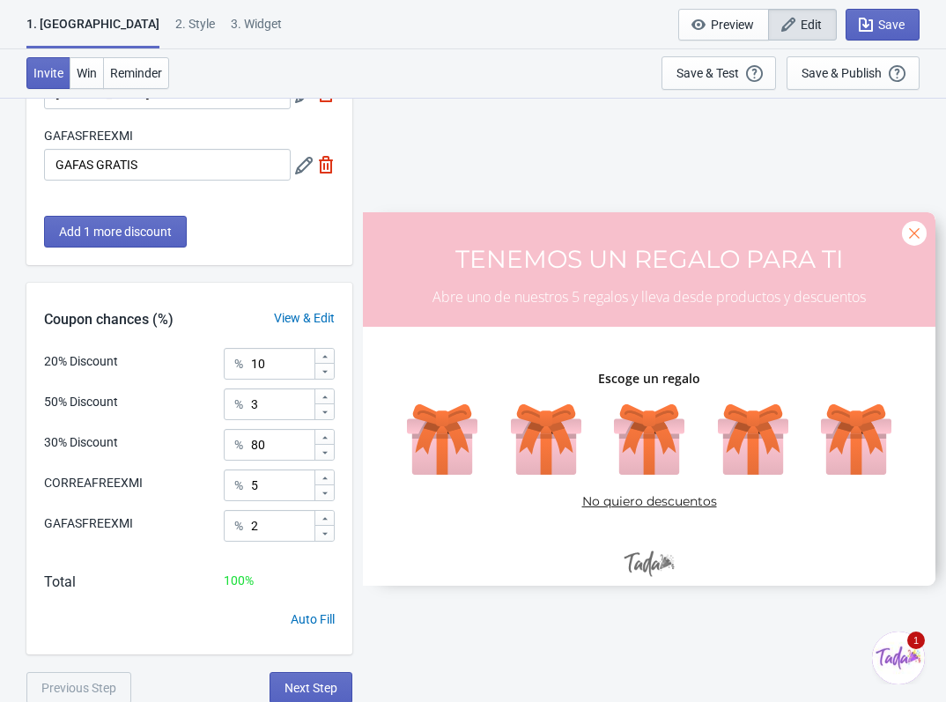
scroll to position [349, 0]
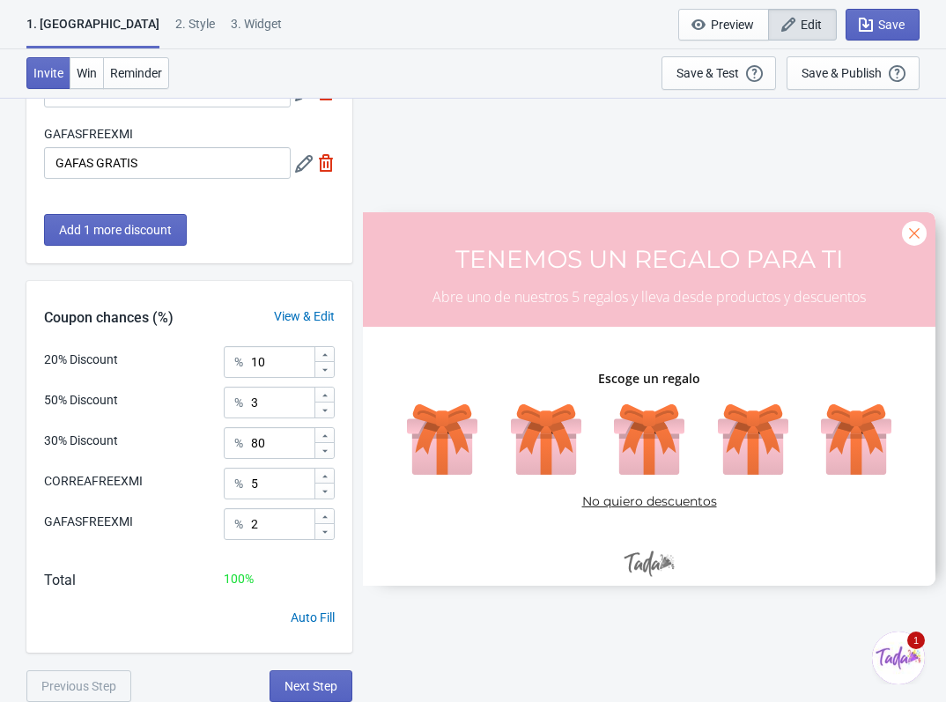
click at [175, 18] on div "2 . Style" at bounding box center [195, 30] width 40 height 31
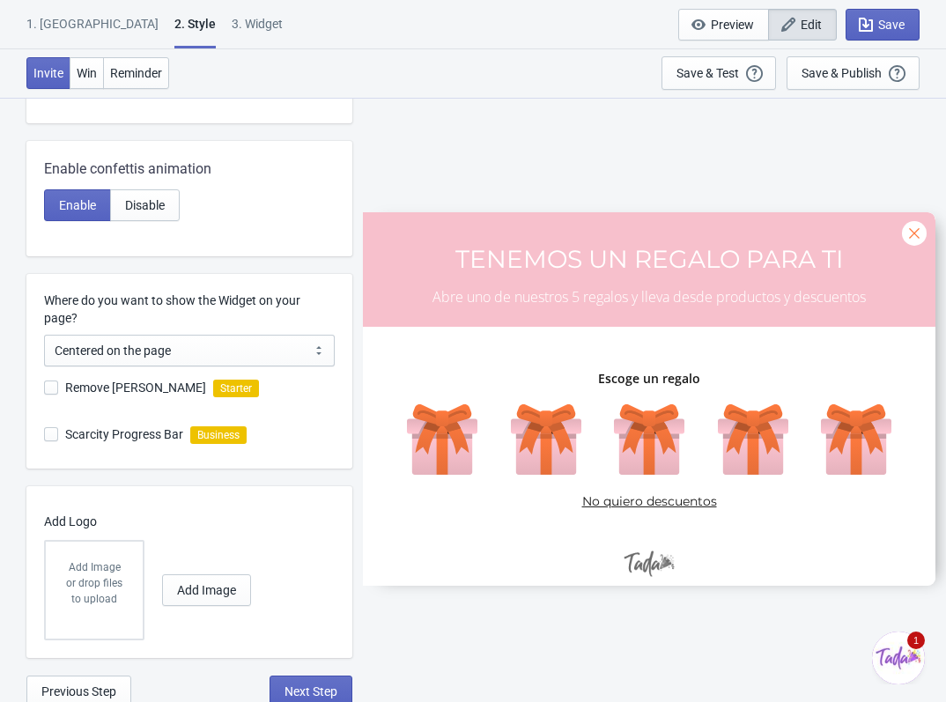
scroll to position [658, 0]
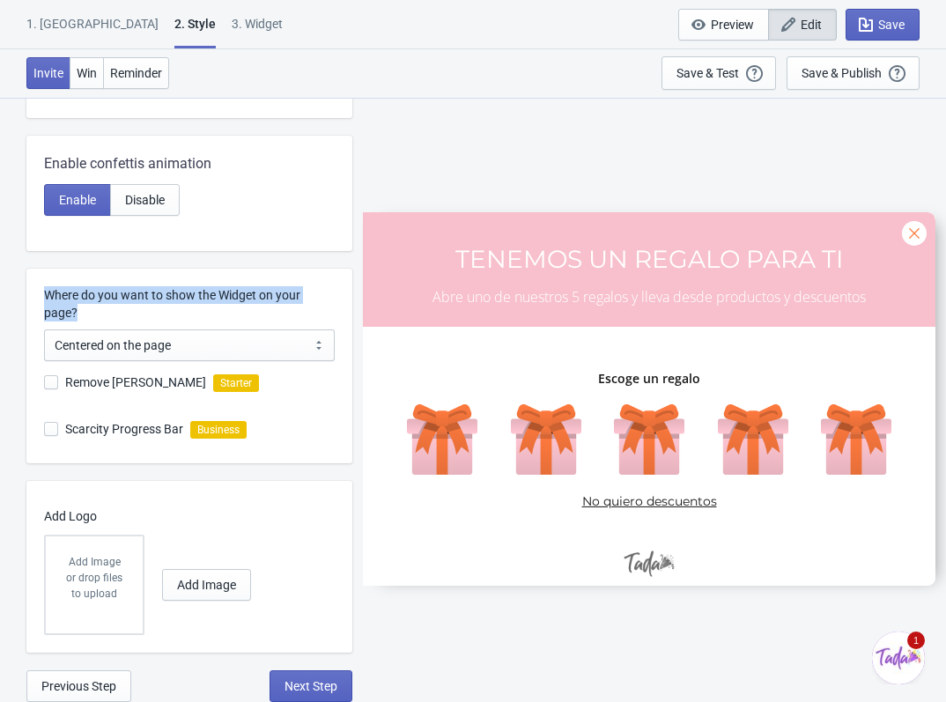
drag, startPoint x: 48, startPoint y: 292, endPoint x: 211, endPoint y: 314, distance: 165.2
click at [211, 314] on label "Where do you want to show the Widget on your page?" at bounding box center [189, 303] width 291 height 35
click at [156, 344] on select "Centered on the page Left side of the page" at bounding box center [189, 345] width 291 height 32
click at [414, 637] on div "SASDERWERT3H TENEMOS UN REGALO PARA TI Abre uno de nuestros 5 regalos y lleva d…" at bounding box center [649, 399] width 576 height 604
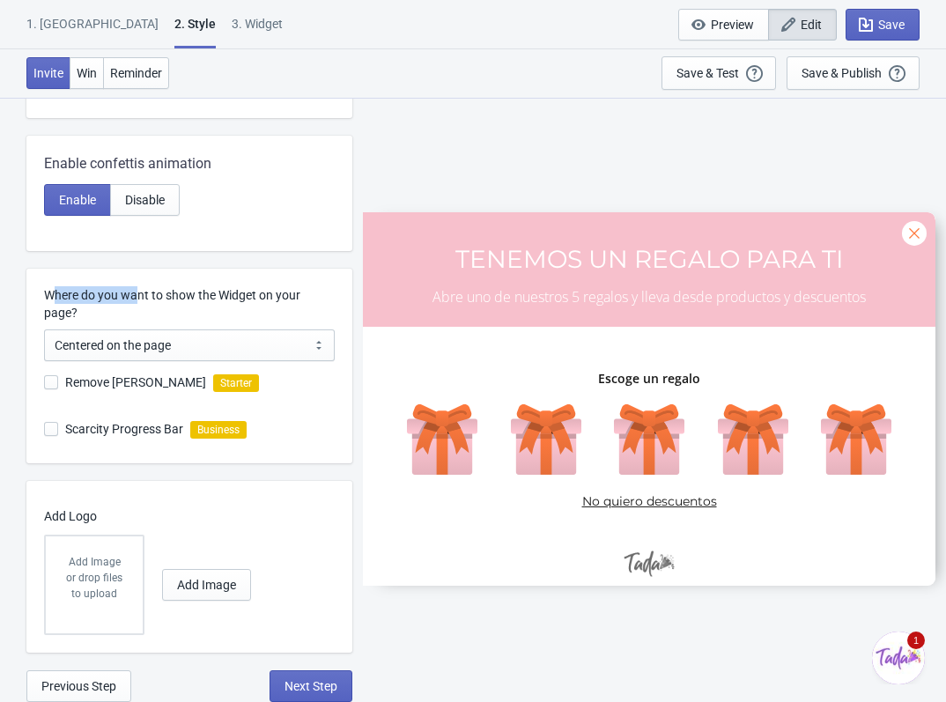
drag, startPoint x: 80, startPoint y: 292, endPoint x: 137, endPoint y: 295, distance: 57.3
click at [137, 295] on label "Where do you want to show the Widget on your page?" at bounding box center [189, 303] width 291 height 35
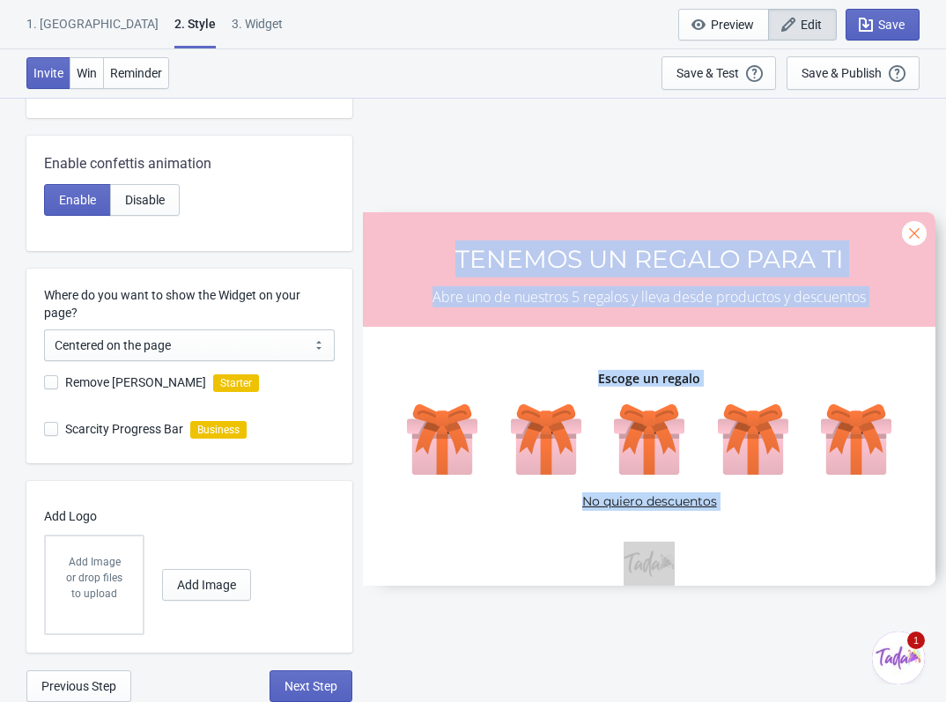
drag, startPoint x: 377, startPoint y: 188, endPoint x: 938, endPoint y: 507, distance: 645.1
click at [938, 507] on div "Visual Style Clear Theme Dark Theme Color Theme Fresh Carrots Tada Red Rose Pin…" at bounding box center [473, 70] width 946 height 1263
click at [869, 608] on div "SASDERWERT3H TENEMOS UN REGALO PARA TI Abre uno de nuestros 5 regalos y lleva d…" at bounding box center [649, 399] width 576 height 604
click at [420, 670] on div "SASDERWERT3H TENEMOS UN REGALO PARA TI Abre uno de nuestros 5 regalos y lleva d…" at bounding box center [649, 399] width 576 height 604
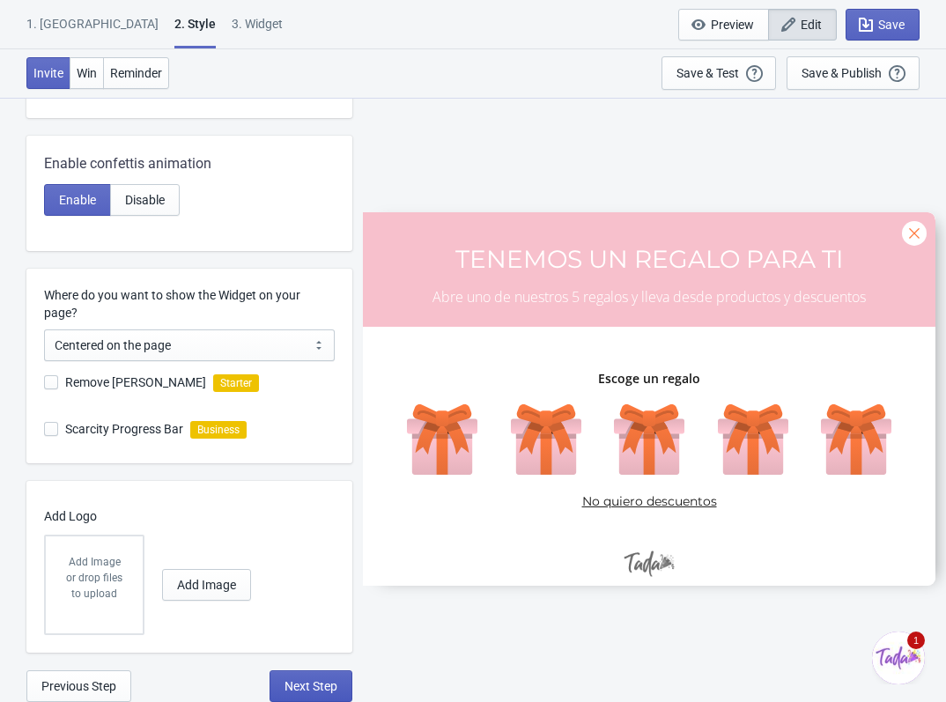
click at [298, 686] on span "Next Step" at bounding box center [310, 686] width 53 height 14
select select "once"
select select "middle_left"
select select "1"
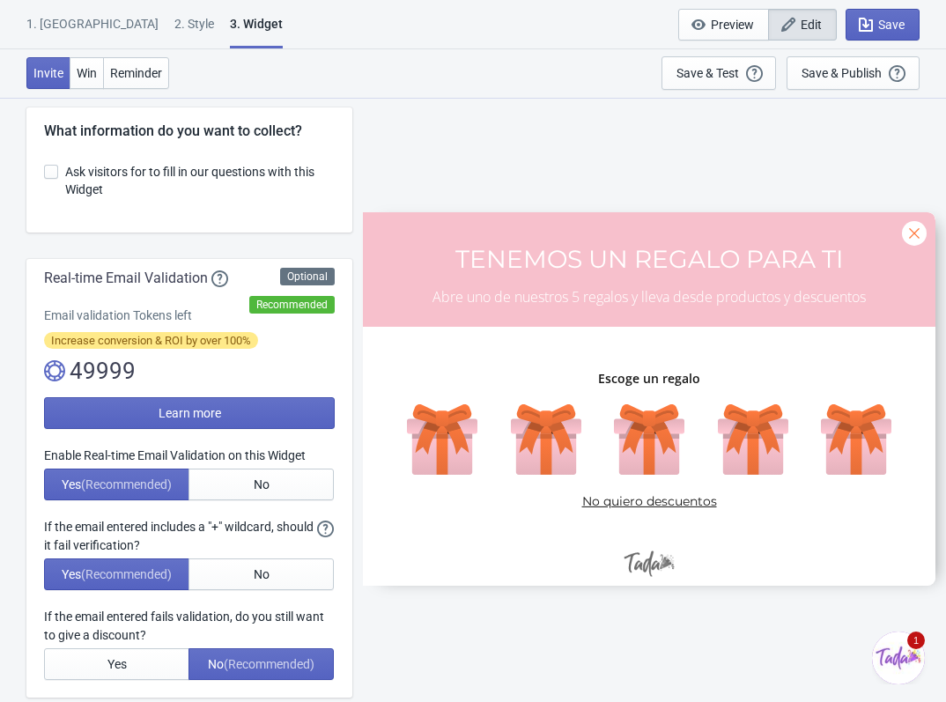
scroll to position [0, 0]
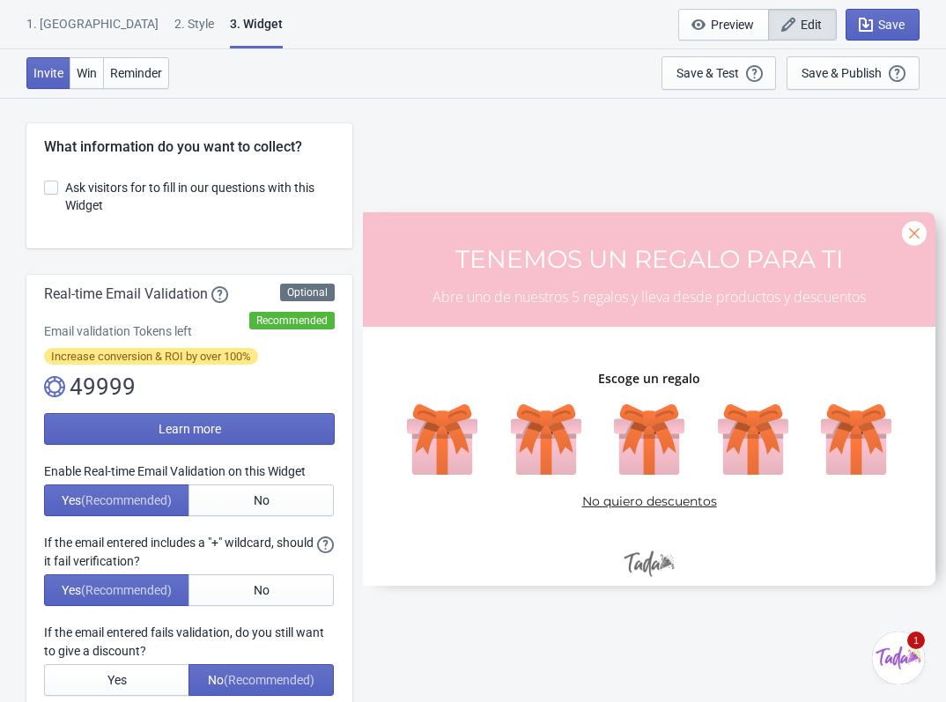
click at [174, 26] on div "2 . Style" at bounding box center [194, 30] width 40 height 31
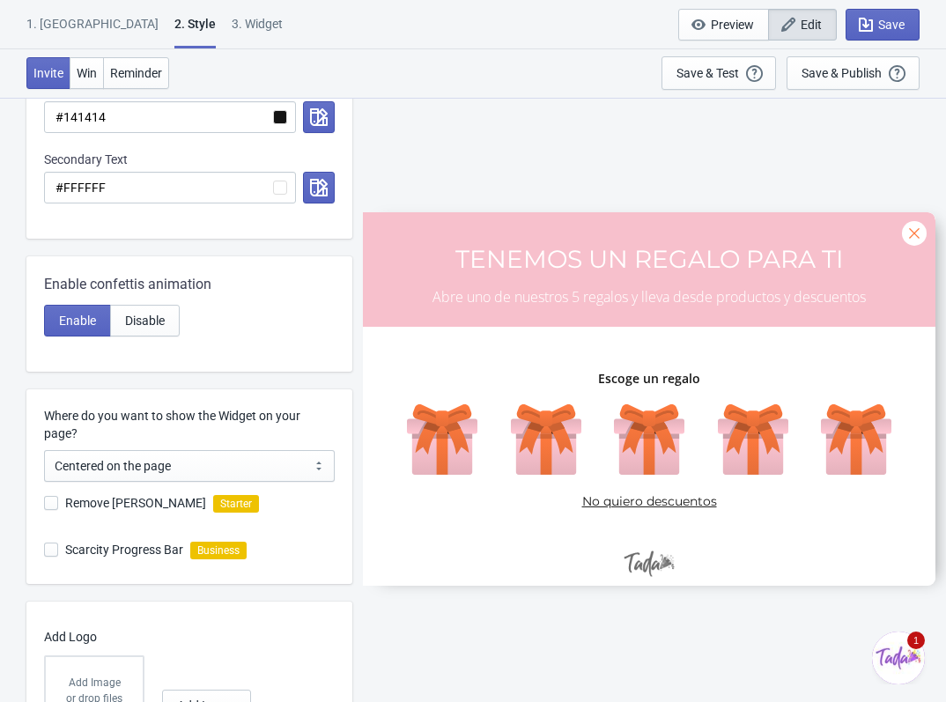
scroll to position [658, 0]
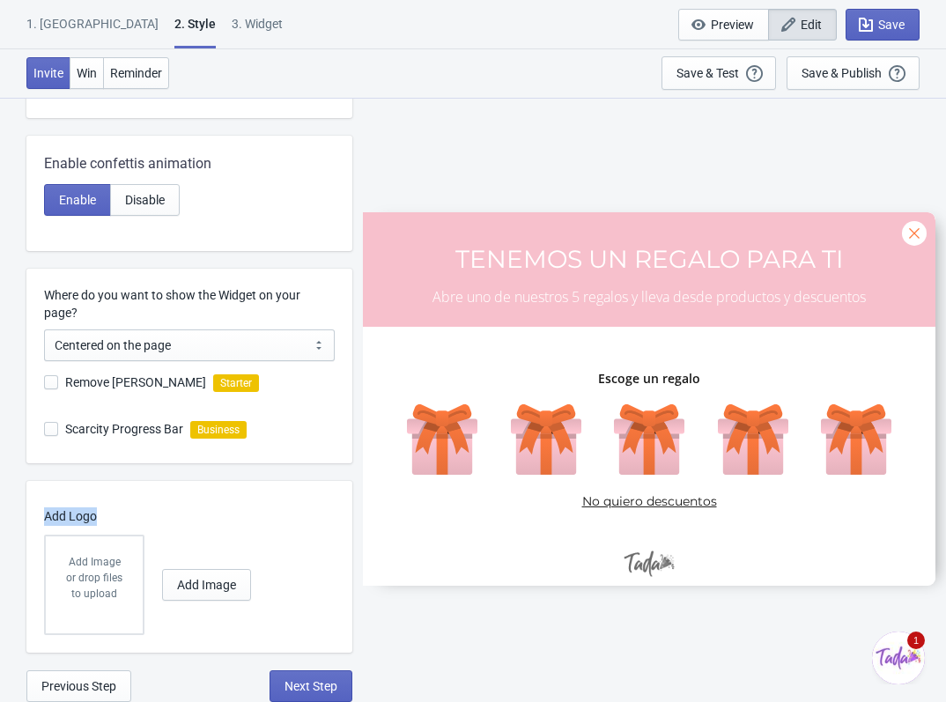
drag, startPoint x: 103, startPoint y: 514, endPoint x: 37, endPoint y: 511, distance: 66.1
click at [37, 511] on div "Add Logo Add Image or drop files to upload Add Image" at bounding box center [189, 567] width 326 height 172
click at [114, 577] on div "or drop files to upload" at bounding box center [94, 586] width 62 height 32
drag, startPoint x: 122, startPoint y: 520, endPoint x: 72, endPoint y: 527, distance: 49.7
click at [72, 527] on div "Add Logo Add Image or drop files to upload Add Image" at bounding box center [198, 567] width 308 height 172
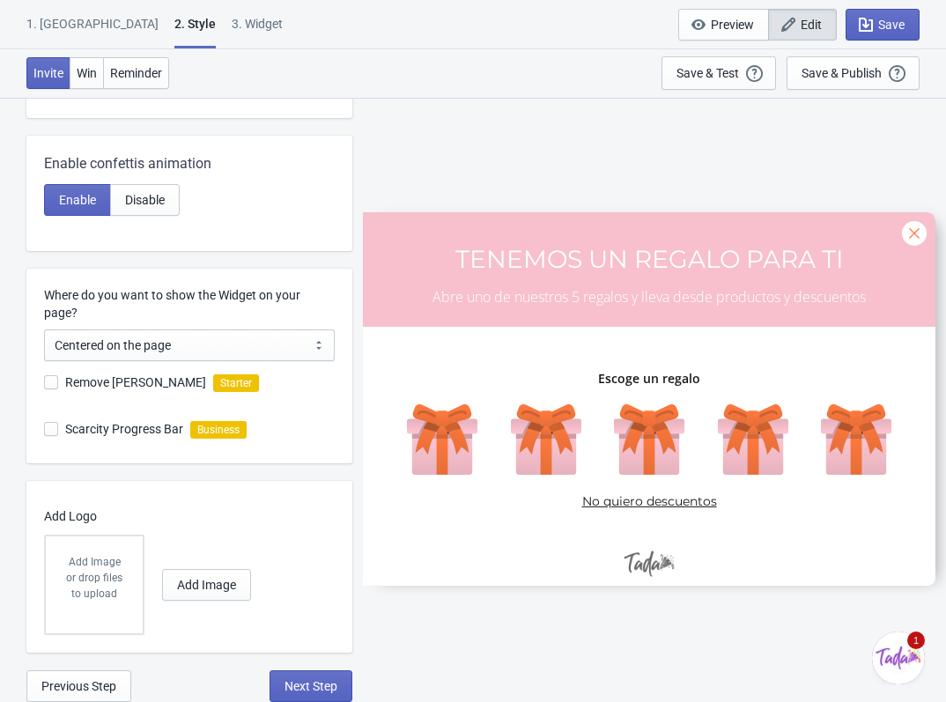
click at [95, 501] on div "Add Logo Add Image or drop files to upload Add Image" at bounding box center [198, 567] width 308 height 172
click at [95, 504] on div "Add Logo Add Image or drop files to upload Add Image" at bounding box center [198, 567] width 308 height 172
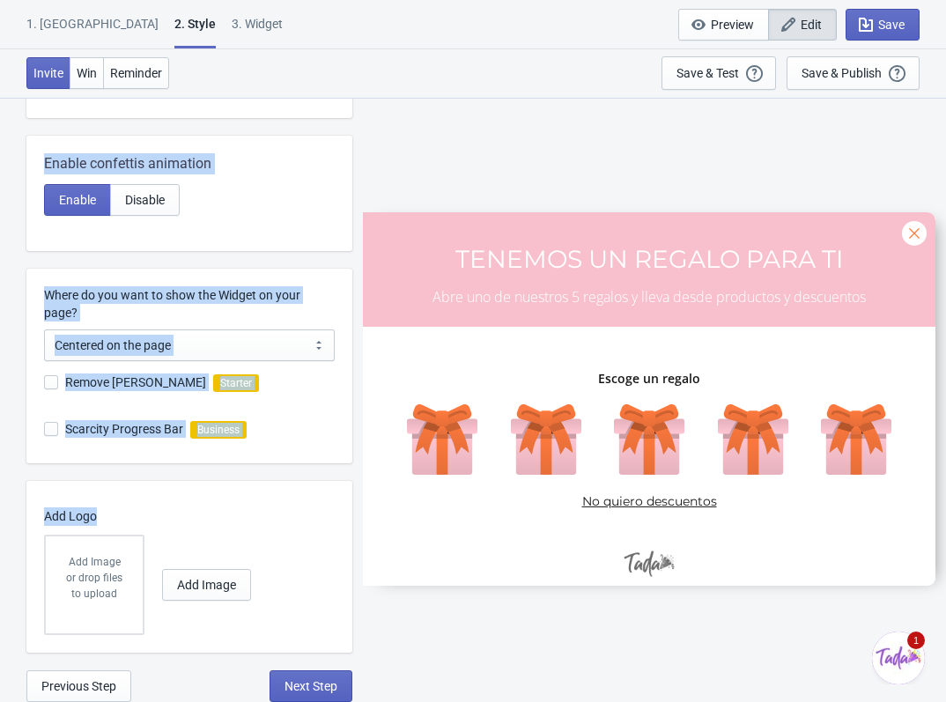
drag, startPoint x: 93, startPoint y: 506, endPoint x: 65, endPoint y: 509, distance: 28.3
click at [19, 517] on div "Visual Style Clear Theme Dark Theme Color Theme Fresh Carrots Tada Red Rose Pin…" at bounding box center [473, 70] width 946 height 1263
click at [66, 510] on p "Add Logo" at bounding box center [185, 516] width 282 height 18
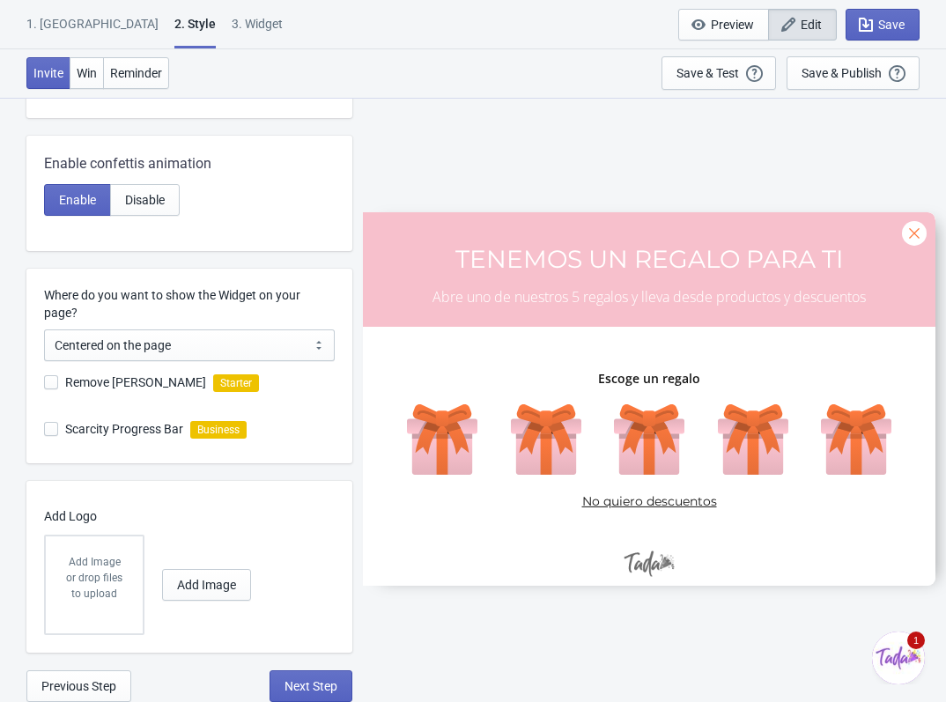
click at [99, 553] on div "Add Image or drop files to upload" at bounding box center [94, 584] width 97 height 97
click at [211, 578] on span "Add Image" at bounding box center [206, 585] width 59 height 14
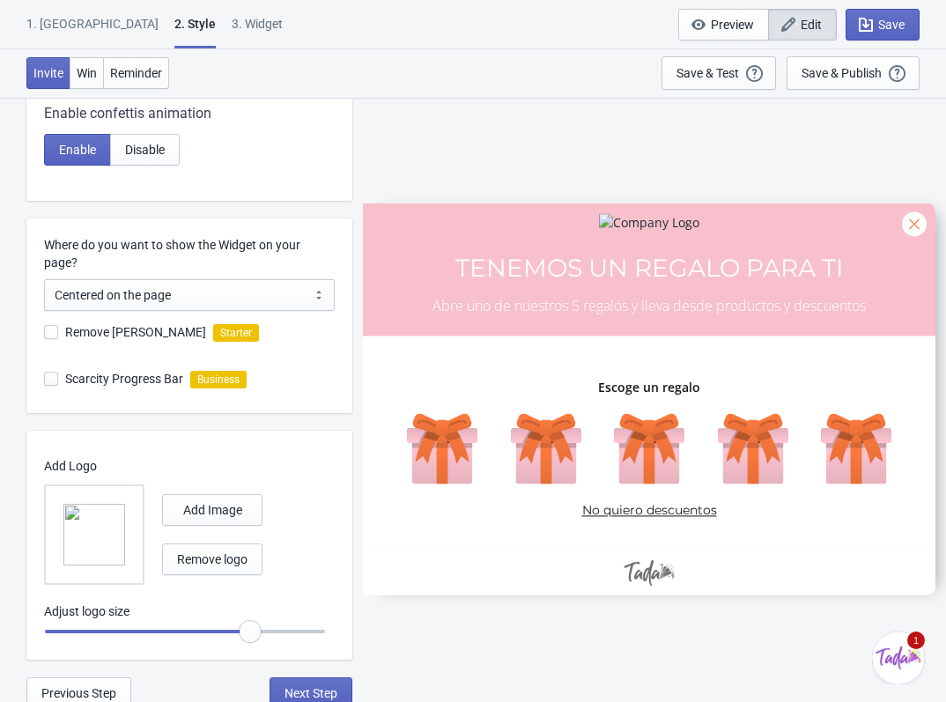
scroll to position [715, 0]
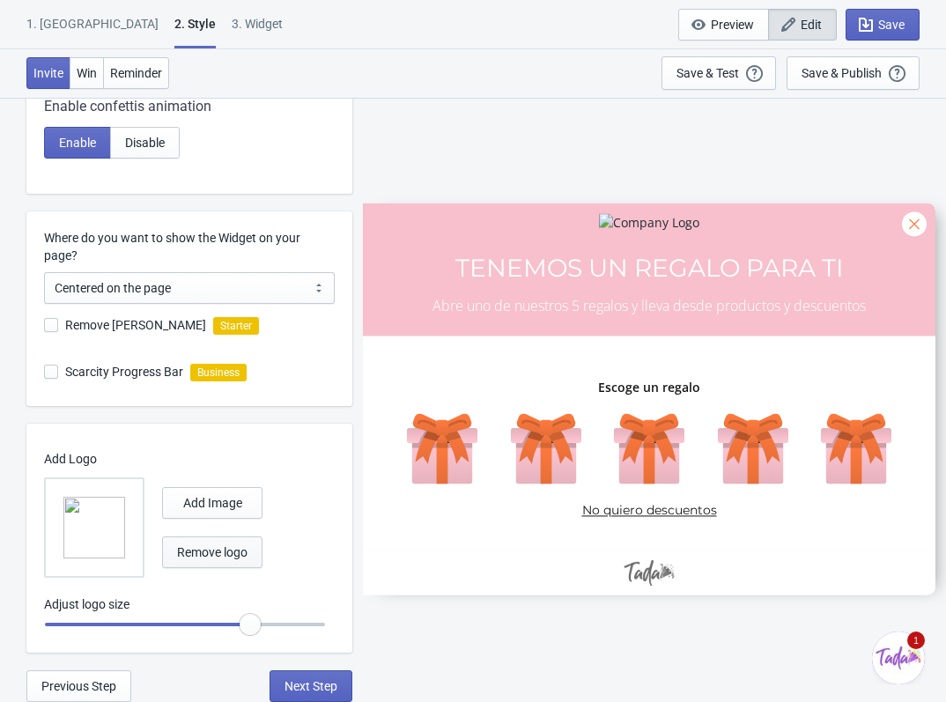
click at [226, 559] on button "Remove logo" at bounding box center [212, 552] width 100 height 32
radio input "true"
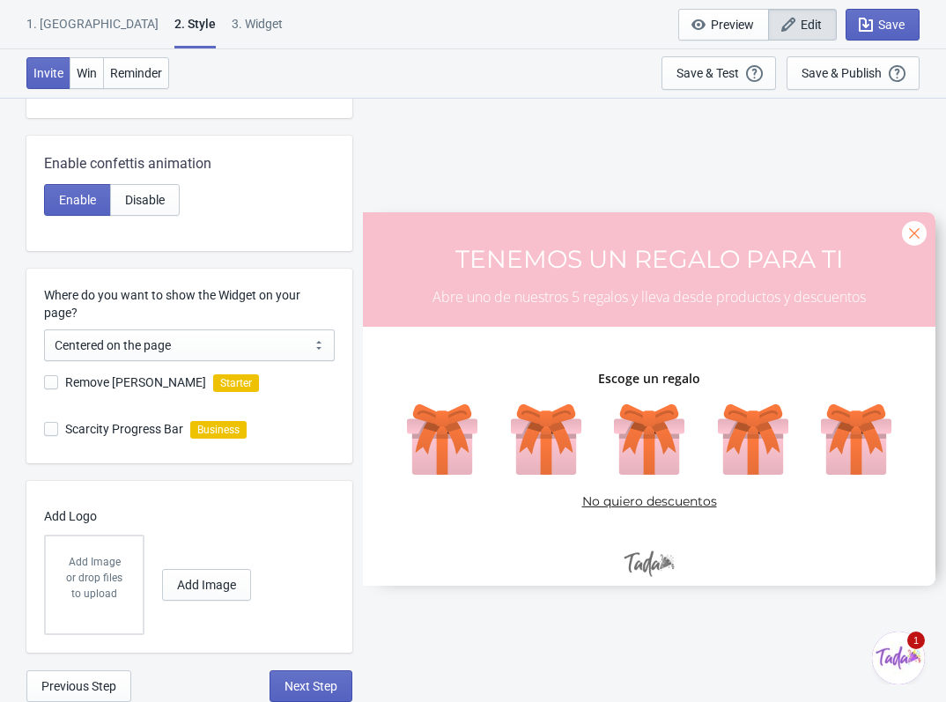
click at [503, 625] on div "SASDERWERT3H TENEMOS UN REGALO PARA TI Abre uno de nuestros 5 regalos y lleva d…" at bounding box center [649, 399] width 576 height 604
click at [320, 682] on span "Next Step" at bounding box center [310, 686] width 53 height 14
select select "once"
select select "middle_left"
select select "1"
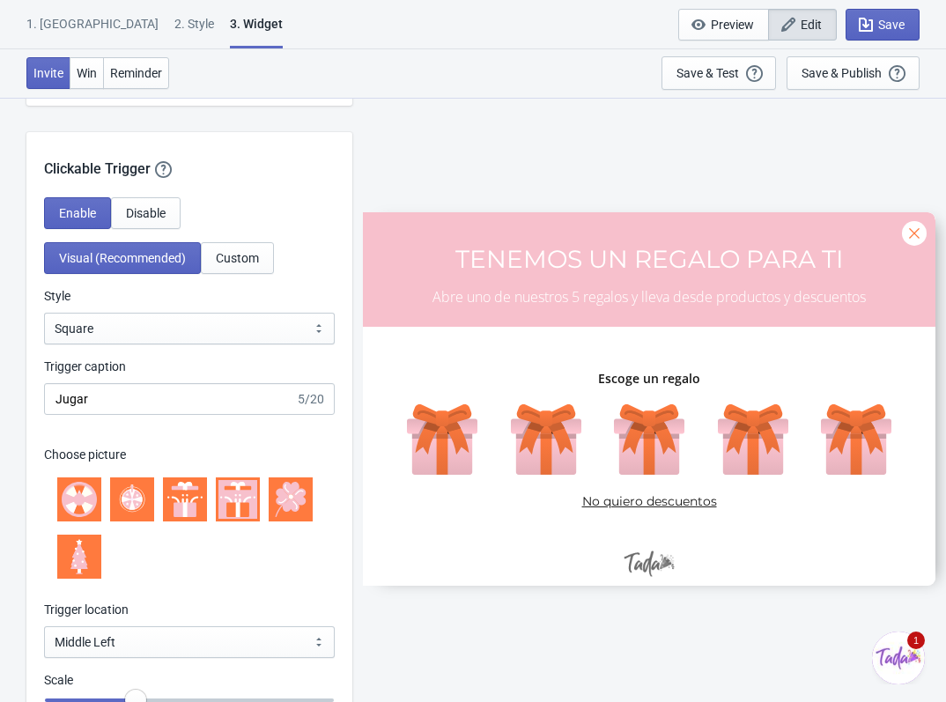
scroll to position [1585, 0]
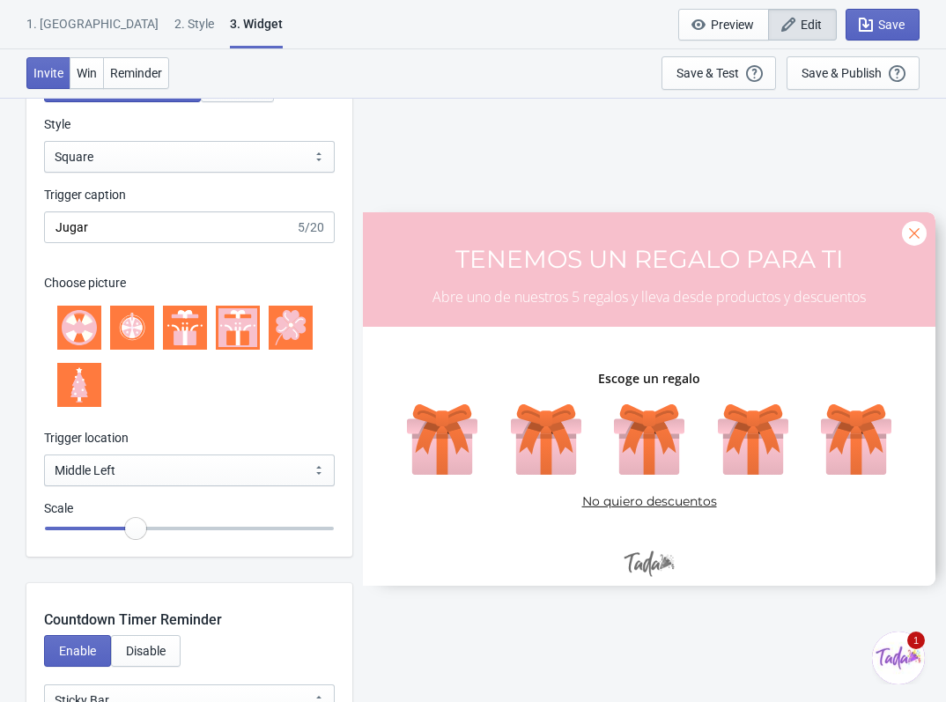
click at [235, 328] on icon at bounding box center [235, 330] width 2 height 6
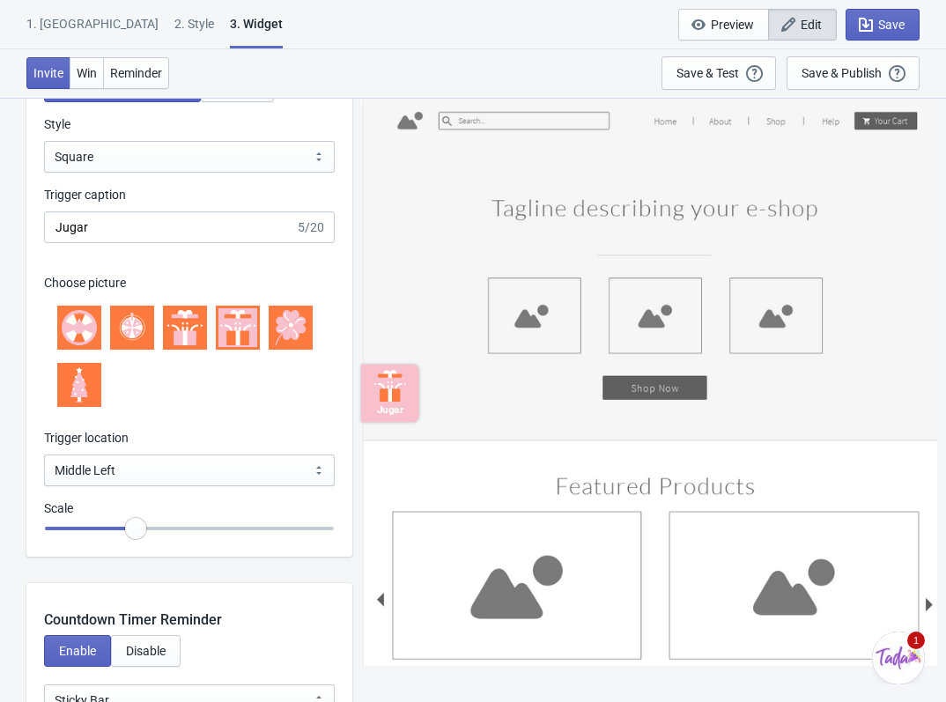
click at [235, 328] on icon at bounding box center [235, 330] width 2 height 6
click at [198, 336] on icon at bounding box center [184, 327] width 35 height 35
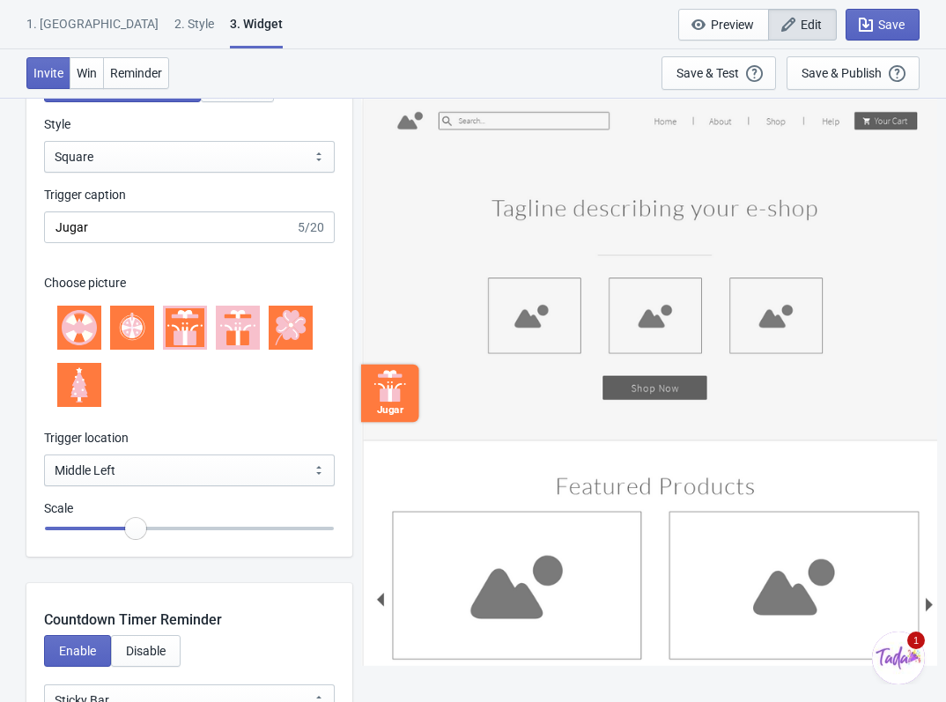
click at [234, 326] on icon at bounding box center [237, 327] width 35 height 35
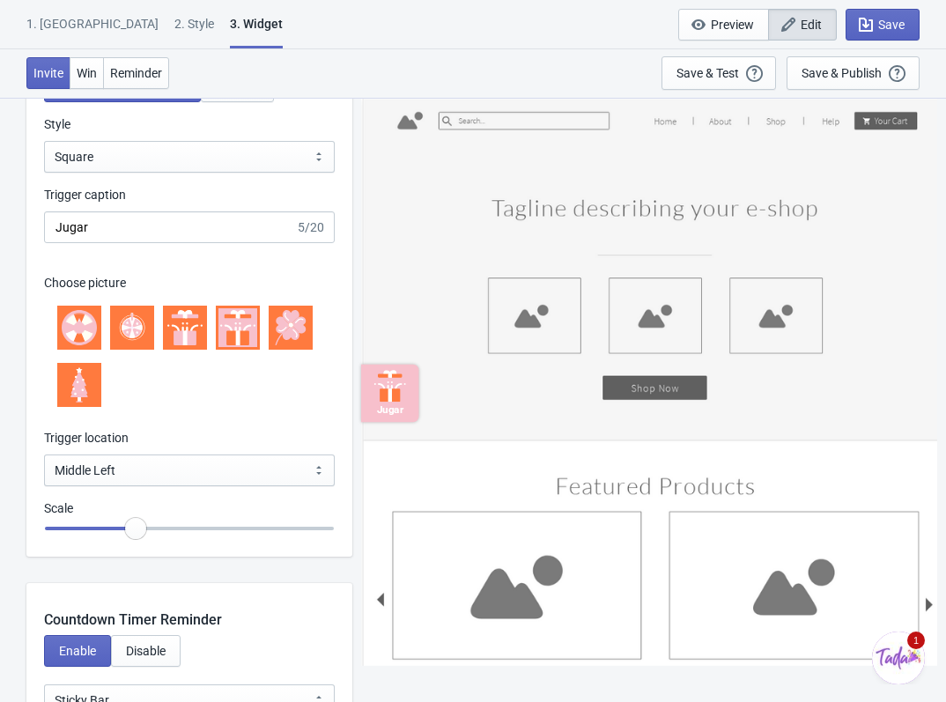
click at [274, 330] on icon at bounding box center [290, 327] width 35 height 35
click at [247, 331] on icon at bounding box center [243, 337] width 11 height 15
click at [244, 329] on icon at bounding box center [247, 328] width 8 height 8
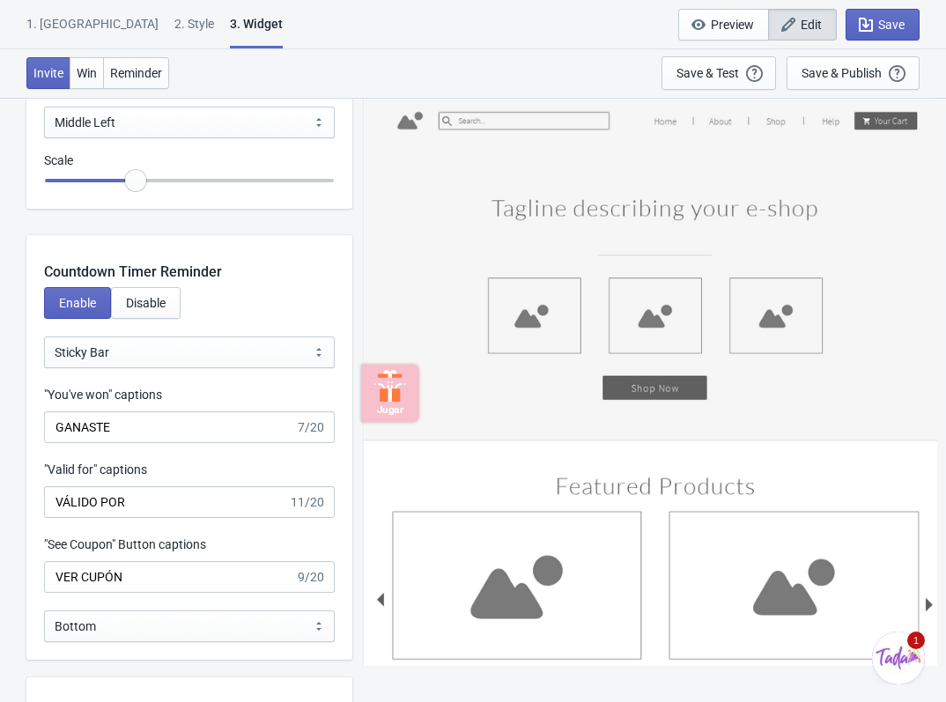
scroll to position [1849, 0]
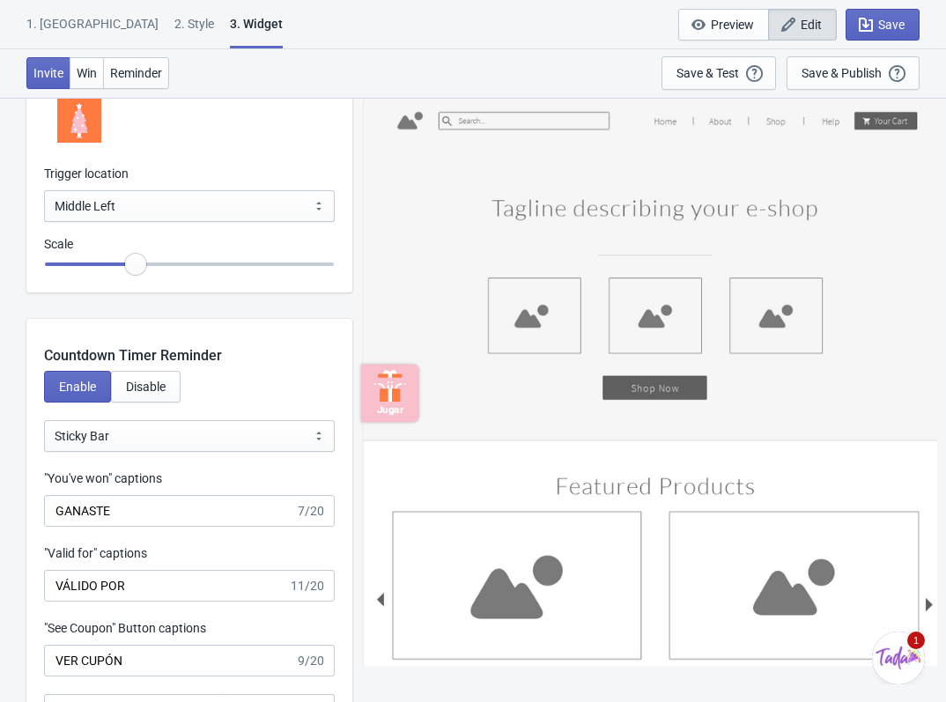
click at [174, 25] on div "2 . Style" at bounding box center [194, 30] width 40 height 31
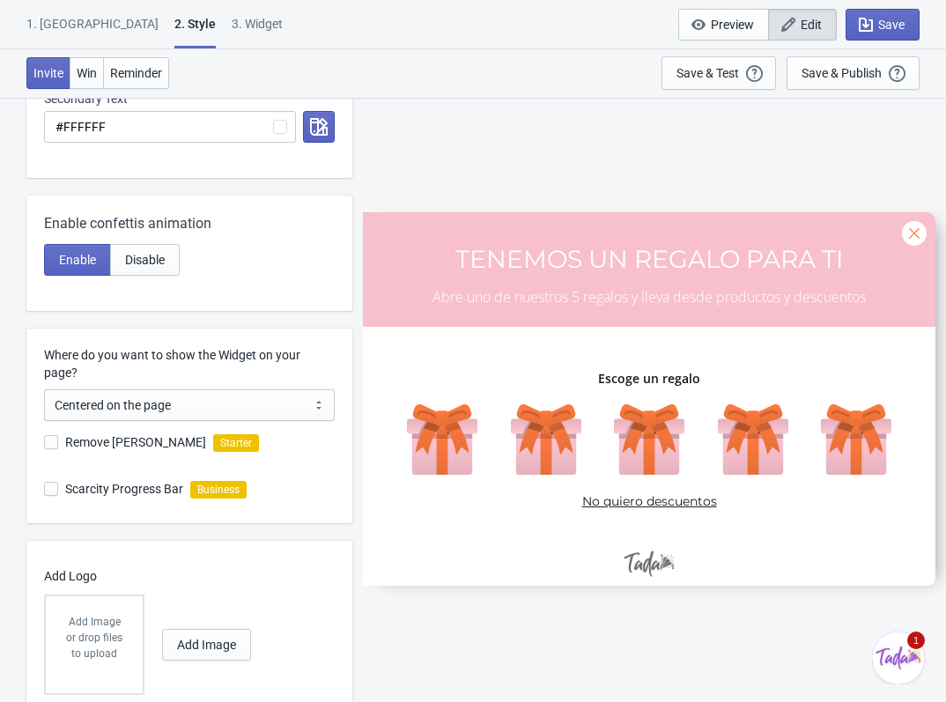
scroll to position [658, 0]
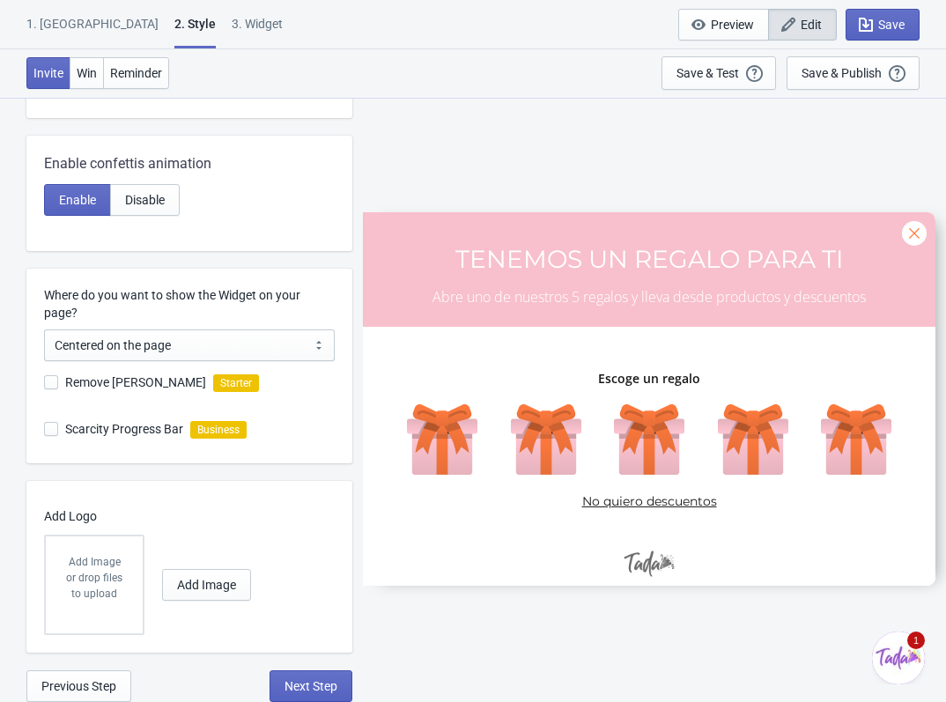
click at [232, 34] on div "3. Widget" at bounding box center [257, 30] width 51 height 31
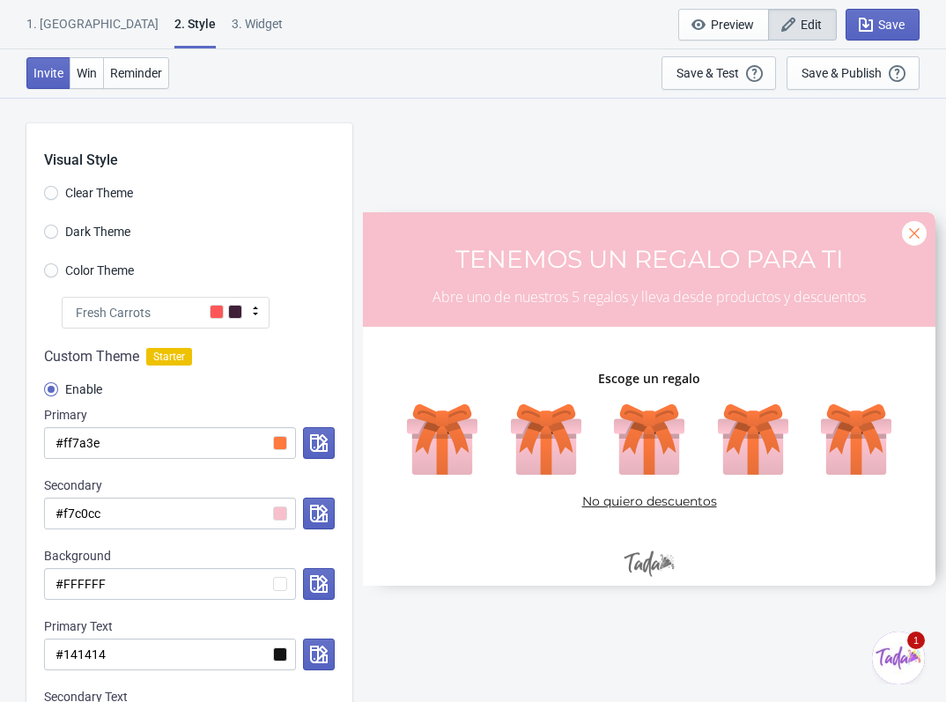
select select "once"
select select "middle_left"
select select "1"
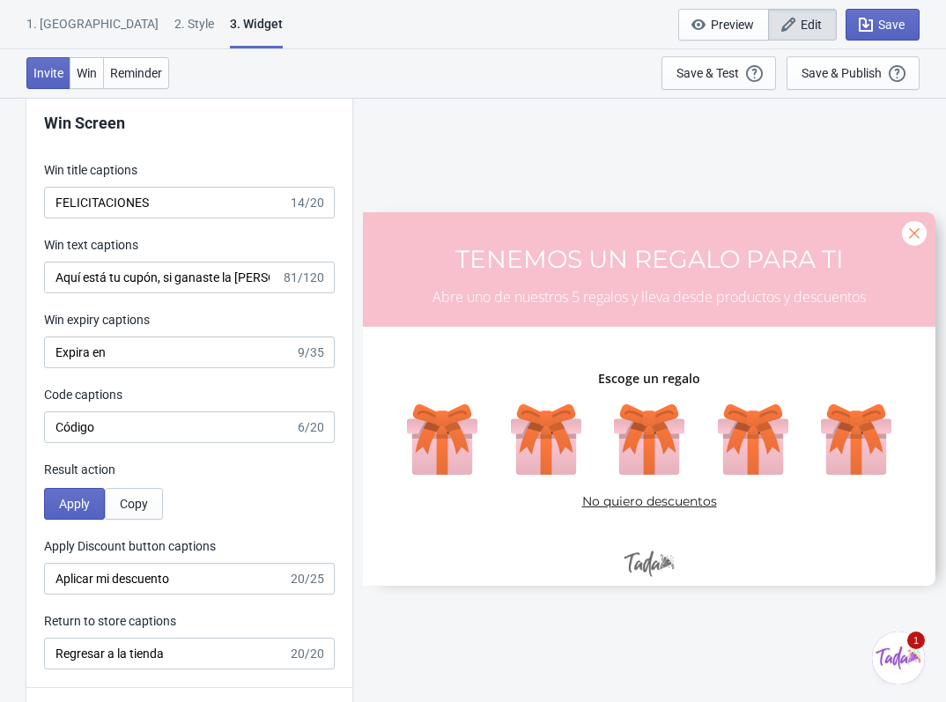
scroll to position [3698, 0]
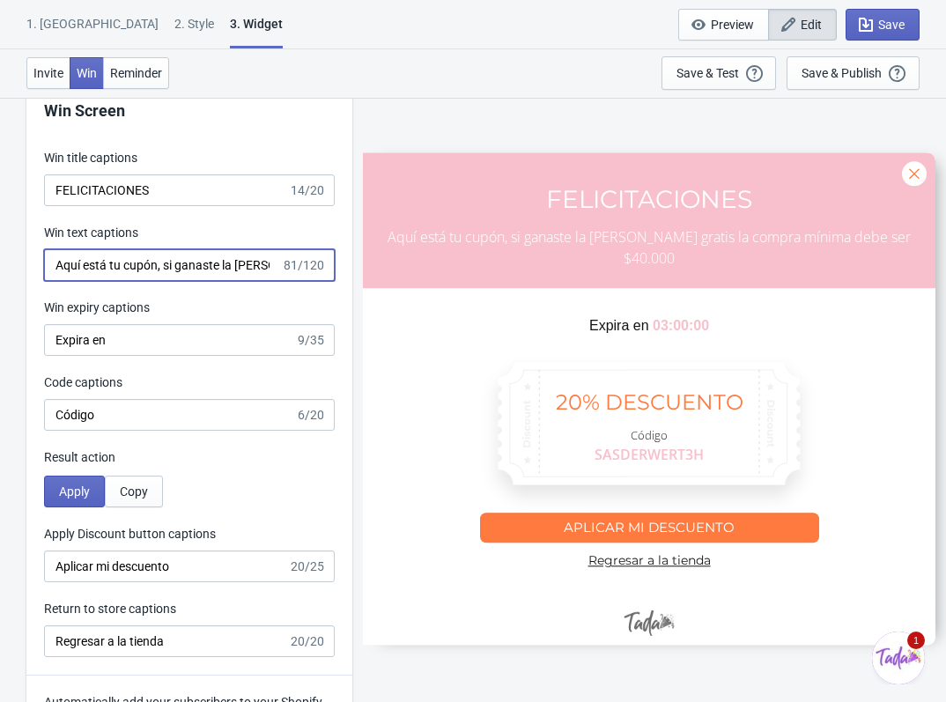
click at [222, 258] on input "Aquí está tu cupón, si ganaste la correa gratis la compra mínima debe ser $40.0…" at bounding box center [162, 265] width 237 height 32
click at [273, 275] on input "Aquí está tu cupón, si ganaste la correa gratis la compra mínima debe ser $40.0…" at bounding box center [162, 265] width 237 height 32
click at [709, 327] on div at bounding box center [649, 398] width 572 height 492
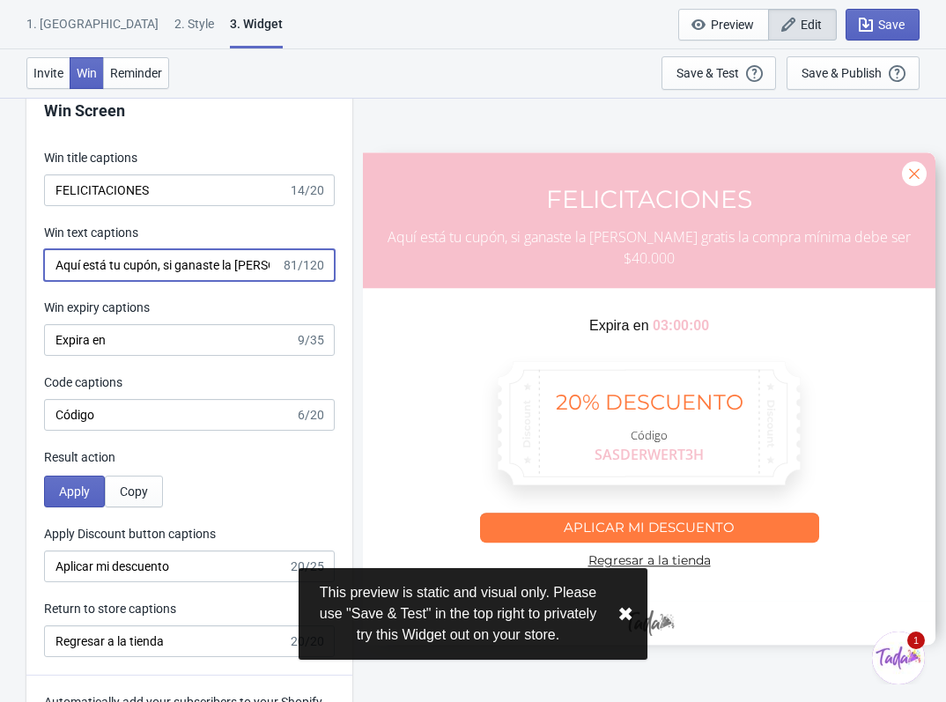
click at [250, 265] on input "Aquí está tu cupón, si ganaste la correa gratis la compra mínima debe ser $40.0…" at bounding box center [162, 265] width 237 height 32
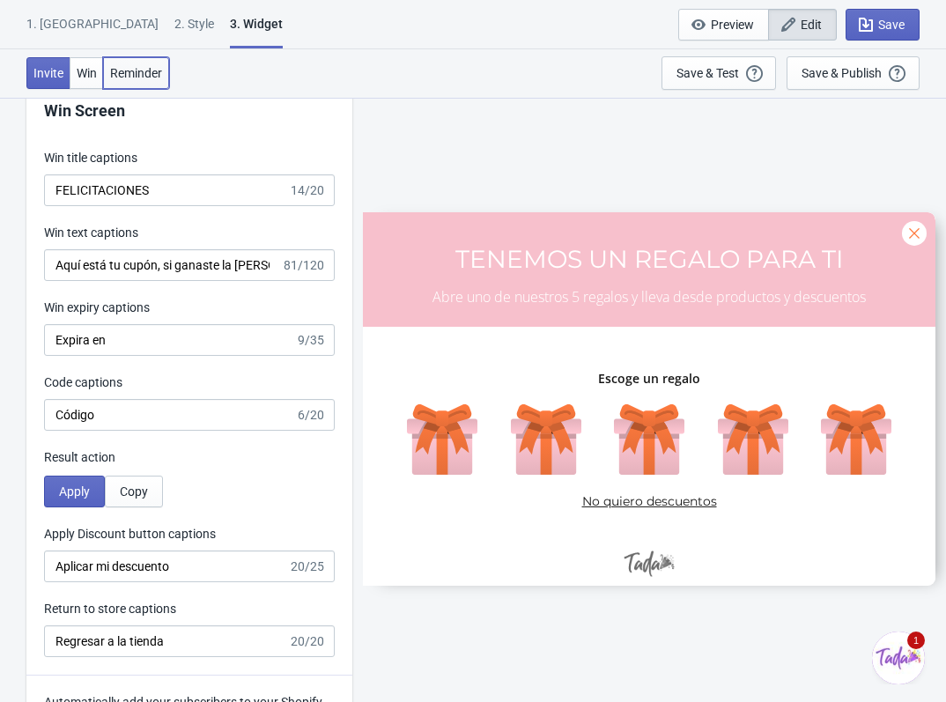
click at [141, 72] on span "Reminder" at bounding box center [136, 73] width 52 height 14
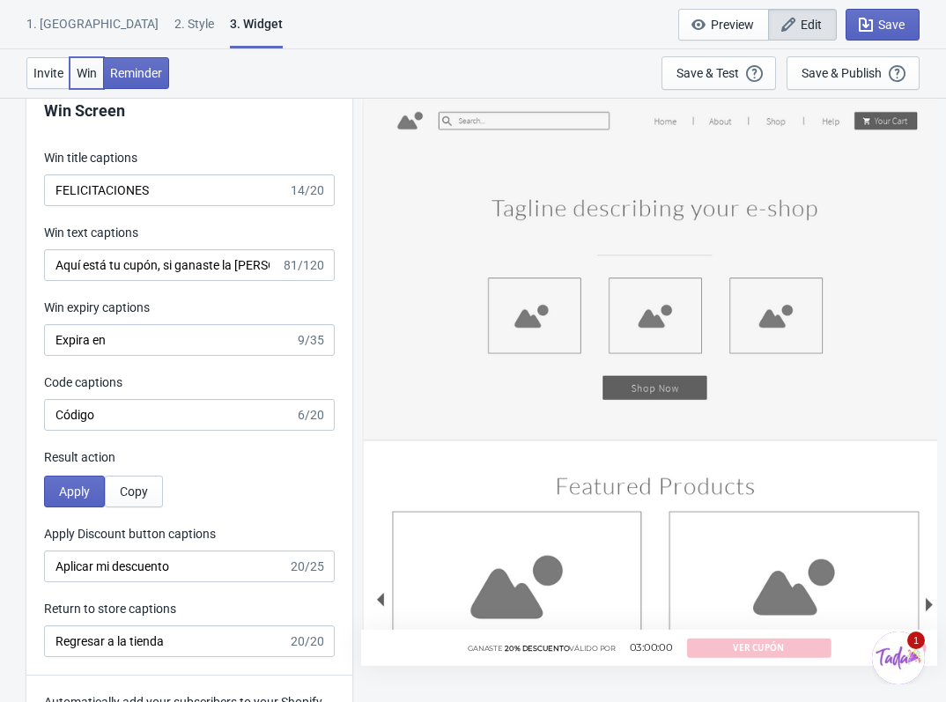
click at [96, 69] on span "Win" at bounding box center [87, 73] width 20 height 14
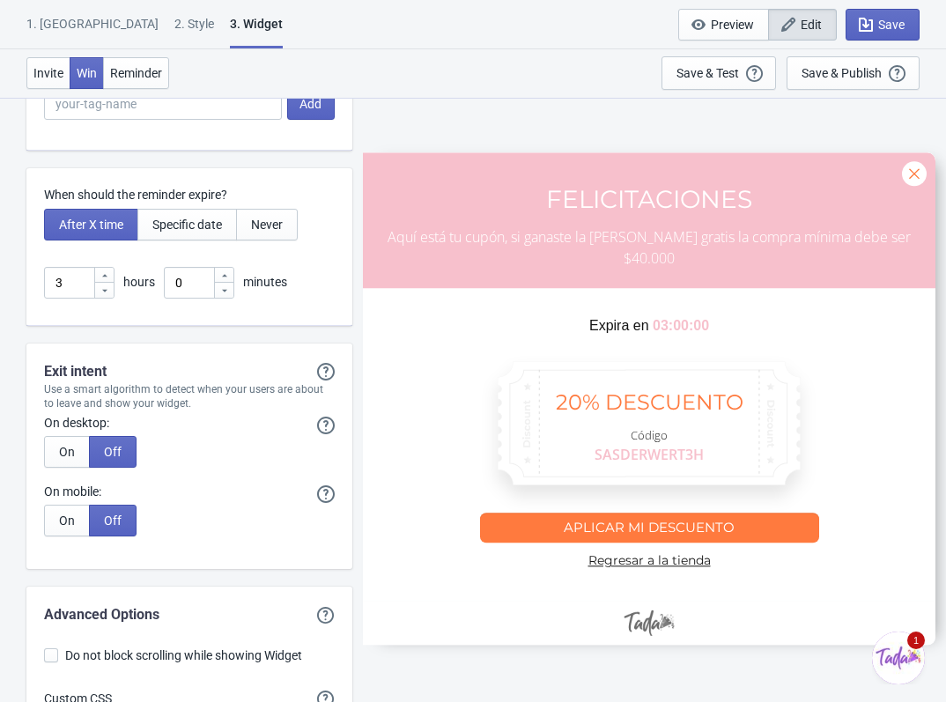
scroll to position [4661, 0]
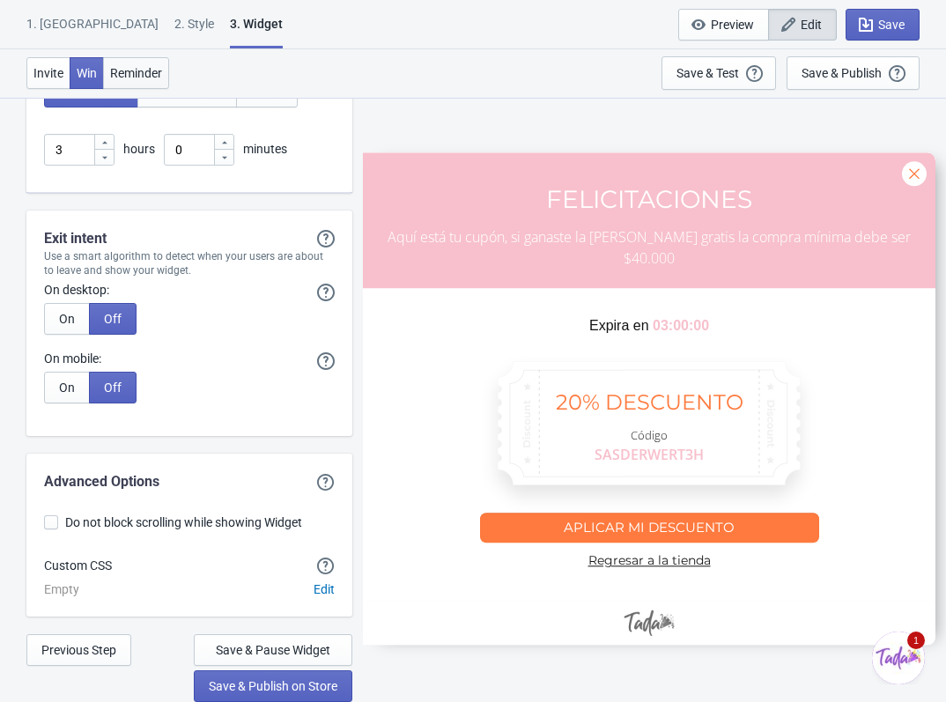
click at [148, 60] on button "Reminder" at bounding box center [136, 73] width 66 height 32
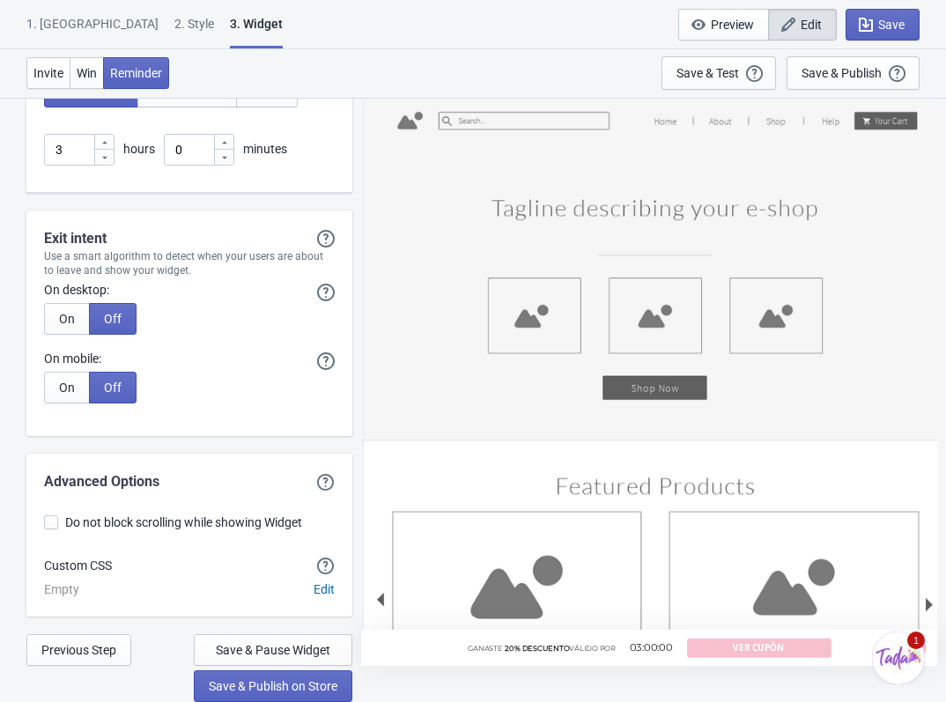
drag, startPoint x: 953, startPoint y: 624, endPoint x: 16, endPoint y: 35, distance: 1106.6
click at [77, 78] on span "Win" at bounding box center [87, 73] width 20 height 14
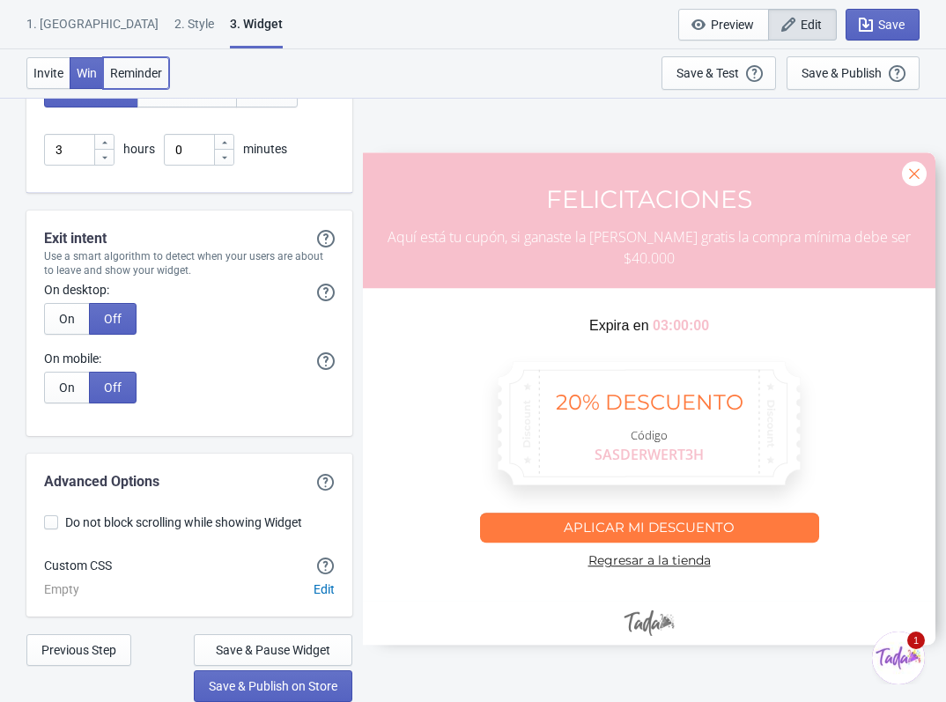
click at [117, 75] on span "Reminder" at bounding box center [136, 73] width 52 height 14
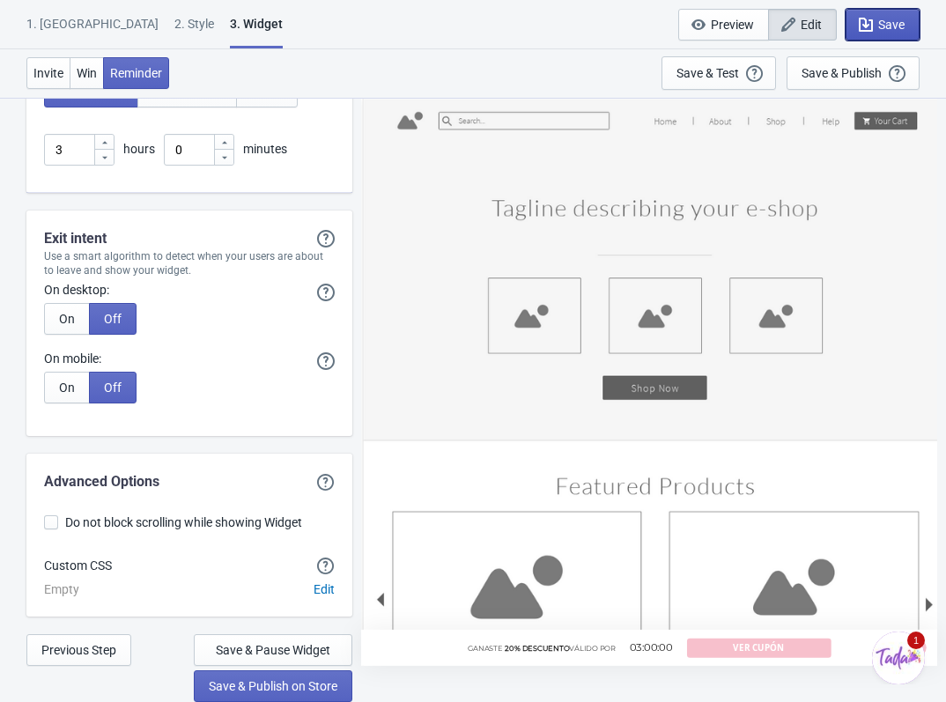
click at [910, 29] on button "Save" at bounding box center [882, 25] width 74 height 32
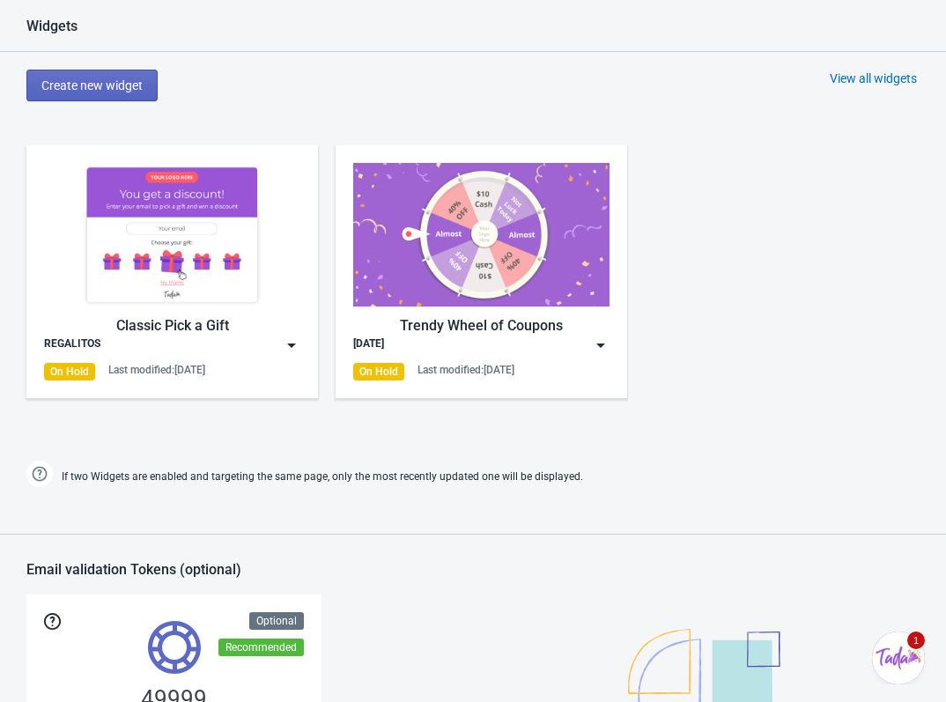
scroll to position [619, 0]
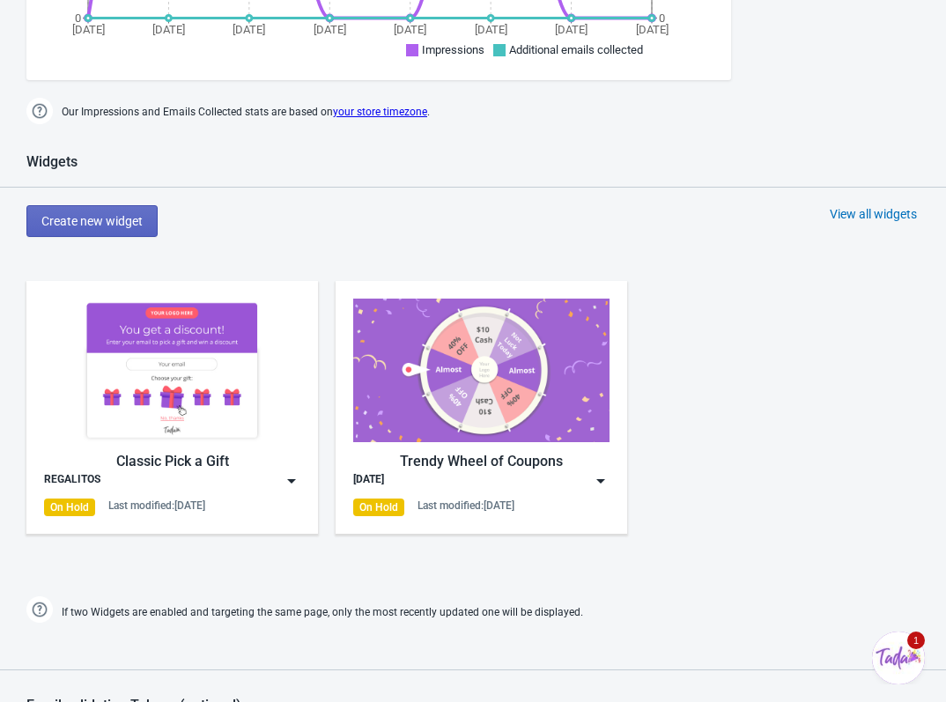
click at [204, 405] on img at bounding box center [172, 370] width 256 height 144
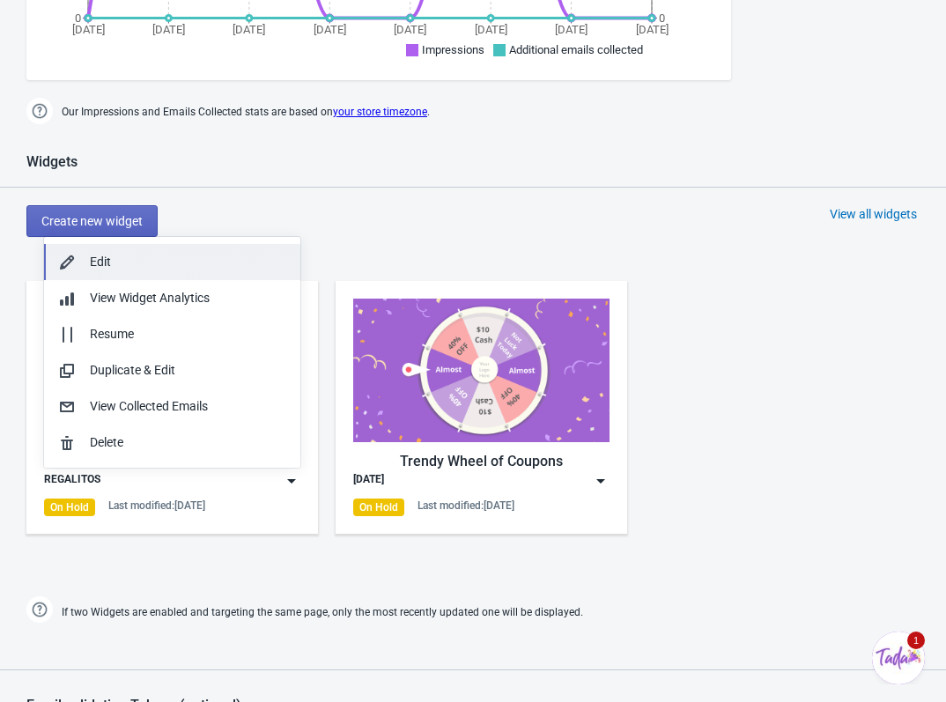
click at [164, 267] on div "Edit" at bounding box center [188, 262] width 196 height 18
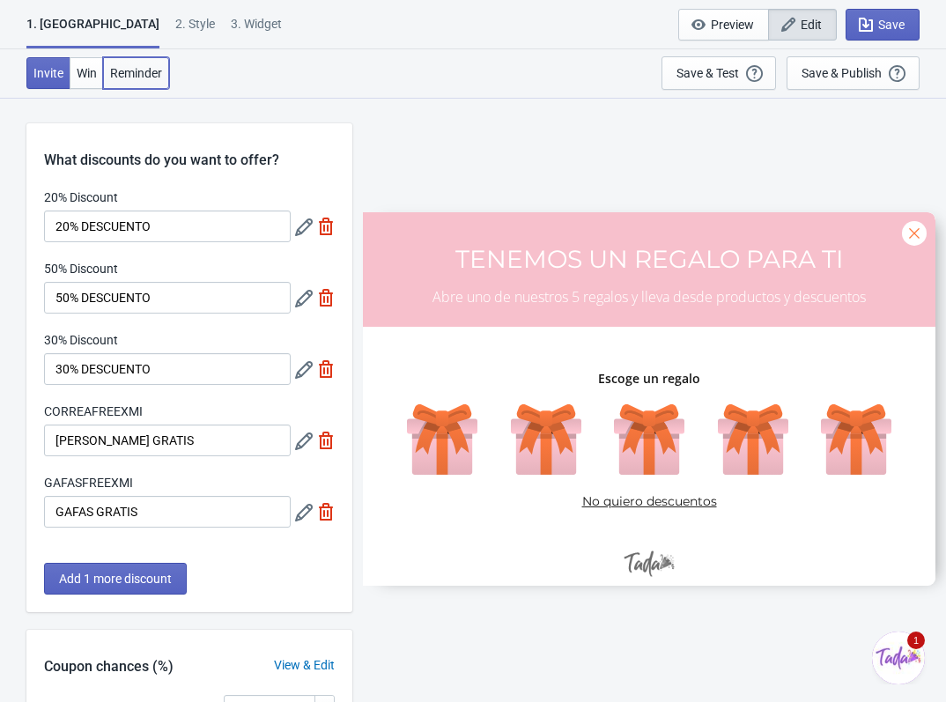
click at [151, 70] on span "Reminder" at bounding box center [136, 73] width 52 height 14
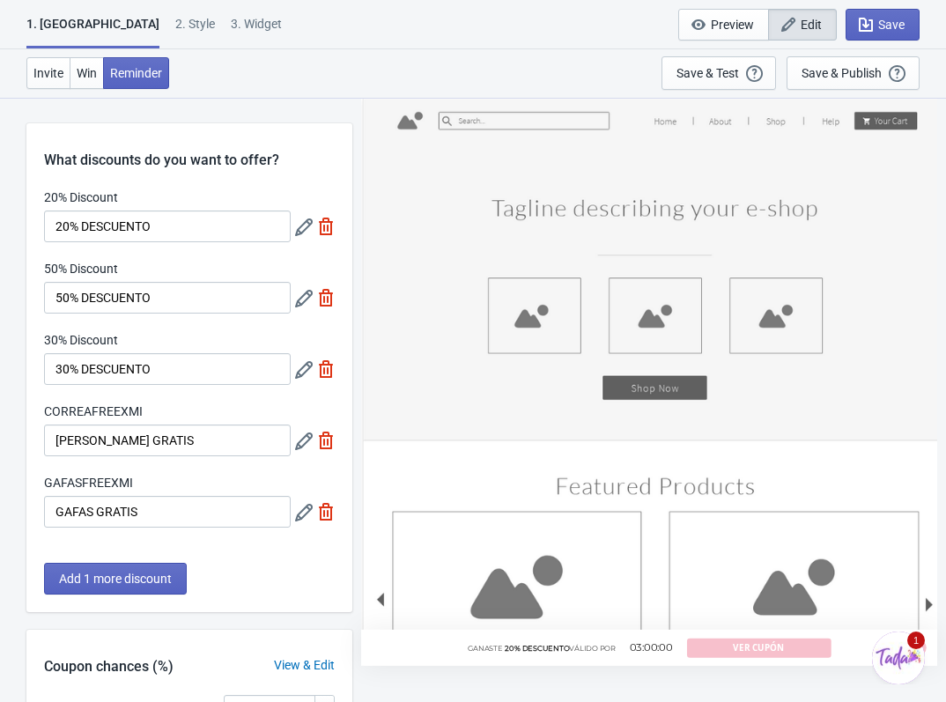
click at [681, 388] on div "GANASTE 20% DESCUENTO VÁLIDO POR 03:00:00 VER CUPÓN" at bounding box center [649, 381] width 576 height 569
click at [888, 15] on button "Save" at bounding box center [882, 25] width 74 height 32
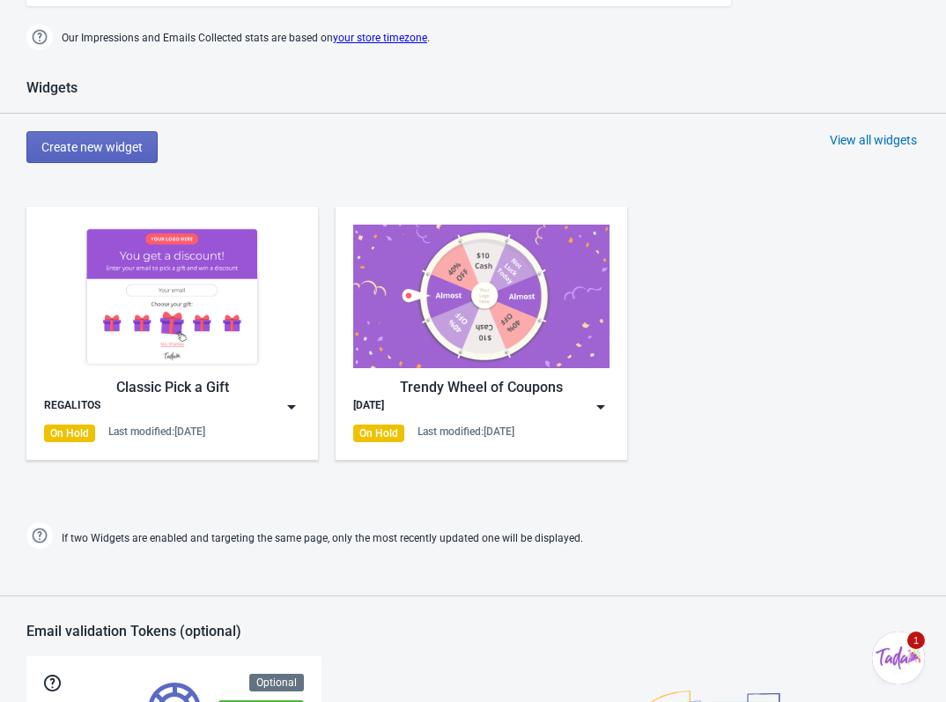
scroll to position [704, 0]
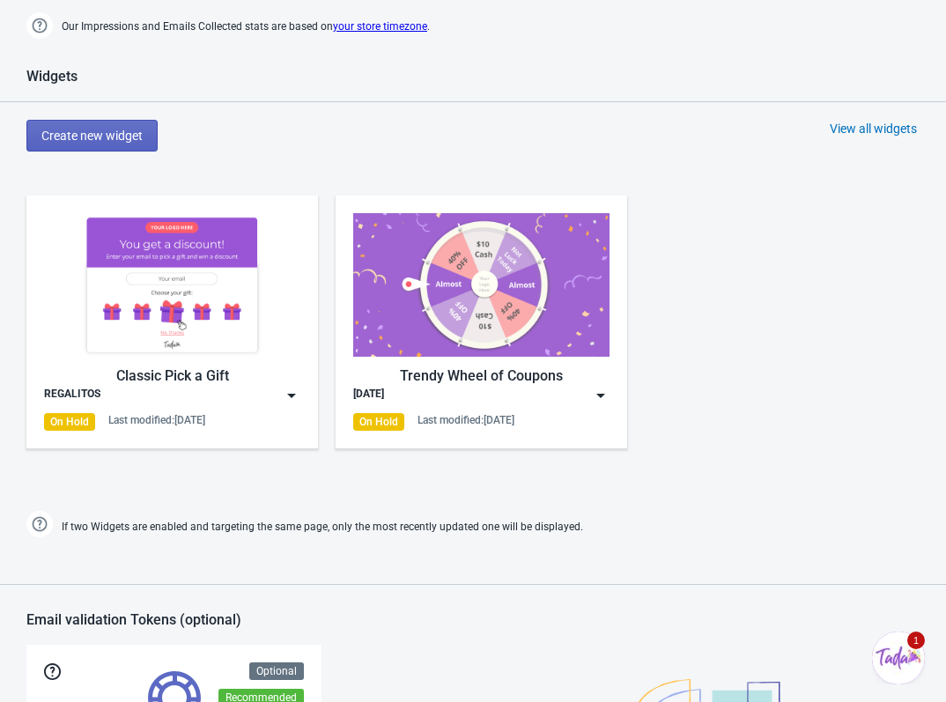
click at [277, 387] on div "REGALITOS" at bounding box center [172, 396] width 256 height 18
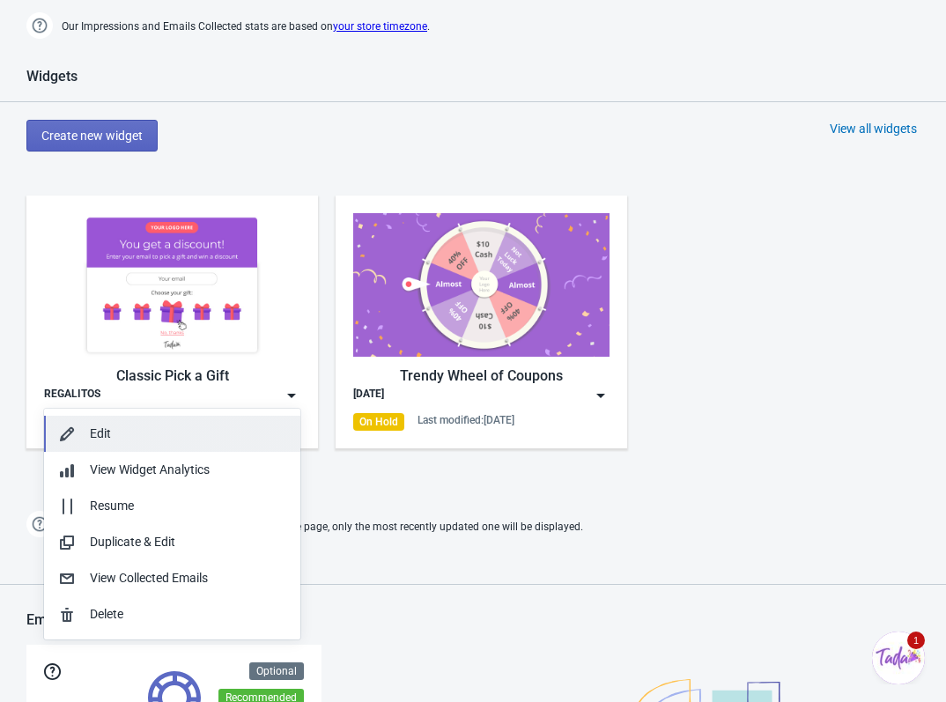
click at [173, 430] on div "Edit" at bounding box center [188, 433] width 196 height 18
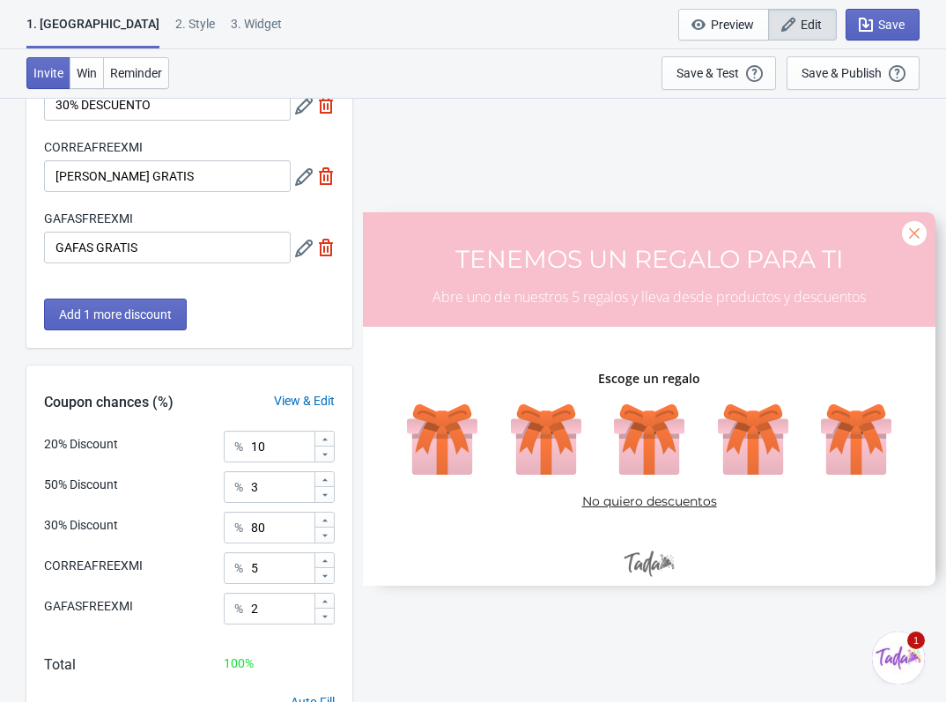
scroll to position [349, 0]
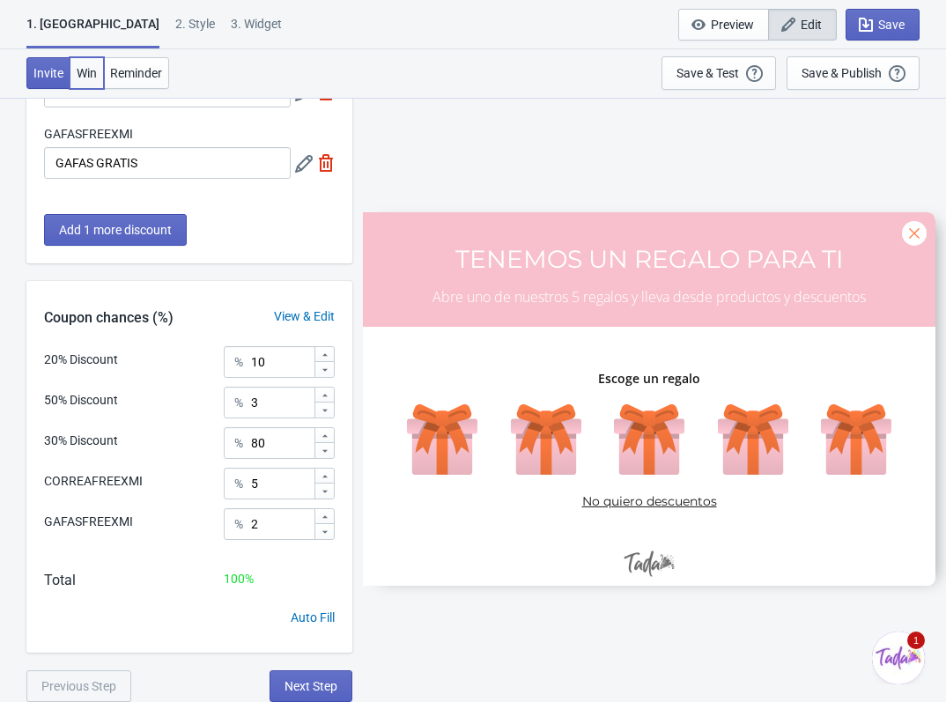
click at [95, 80] on button "Win" at bounding box center [87, 73] width 34 height 32
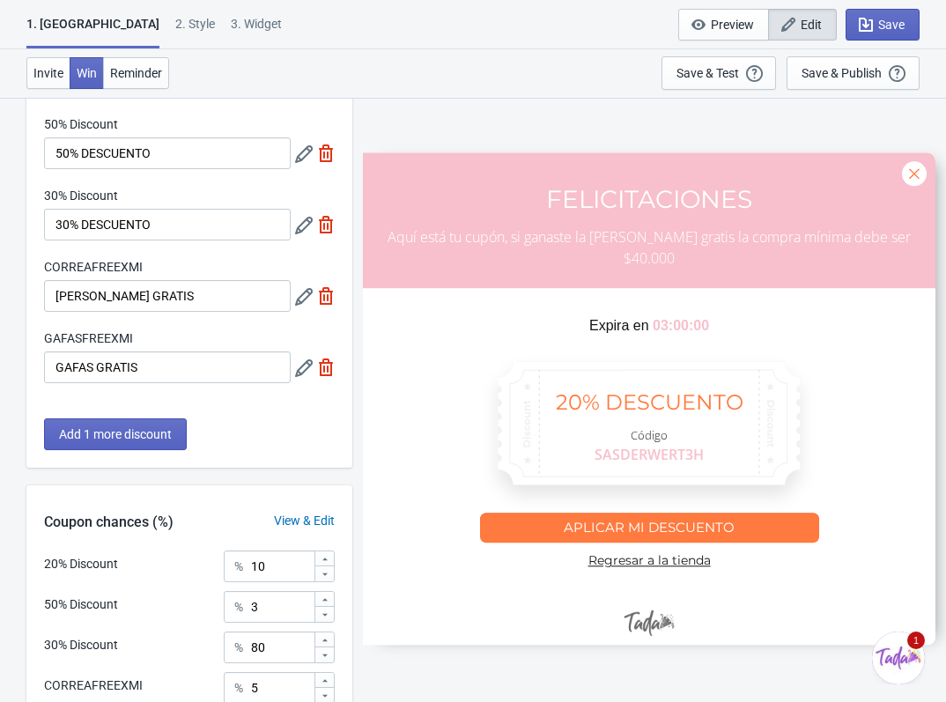
scroll to position [176, 0]
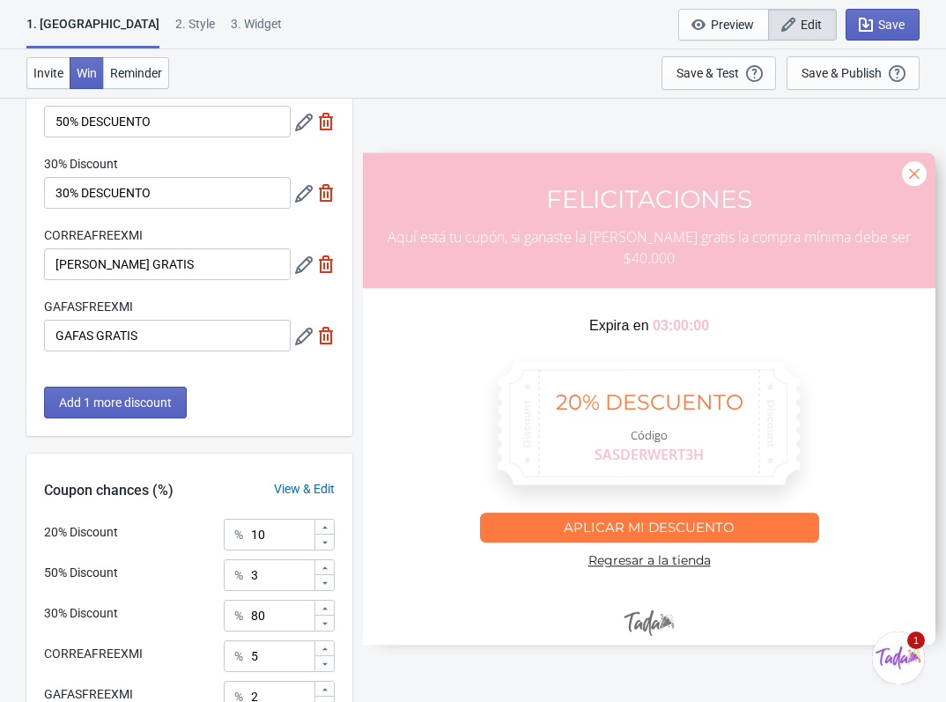
click at [505, 182] on div at bounding box center [649, 398] width 572 height 492
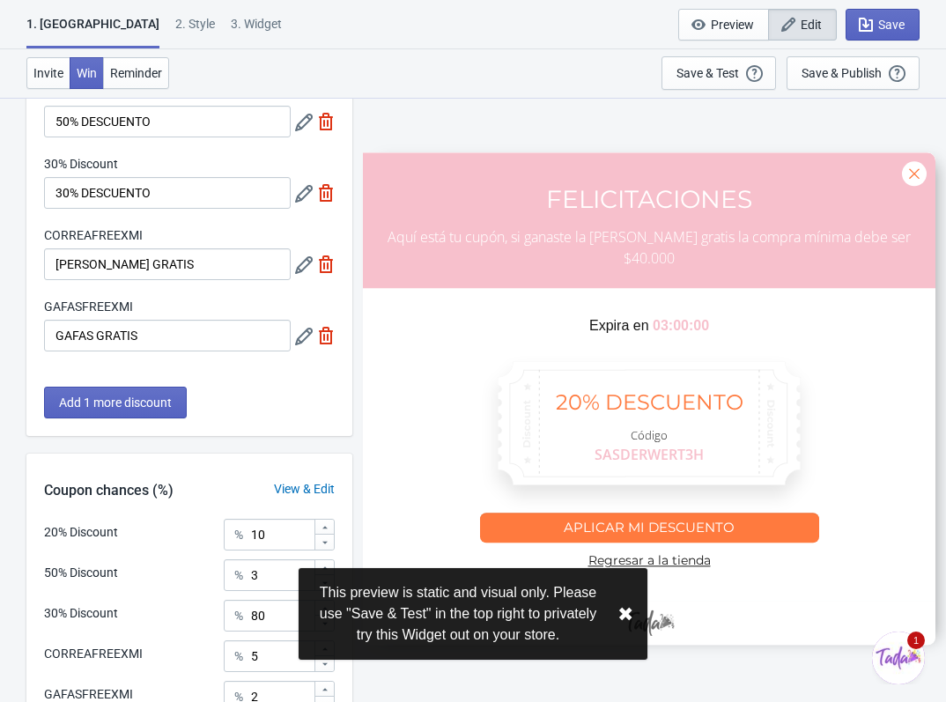
drag, startPoint x: 501, startPoint y: 182, endPoint x: 290, endPoint y: 211, distance: 213.3
click at [499, 183] on div at bounding box center [649, 398] width 572 height 492
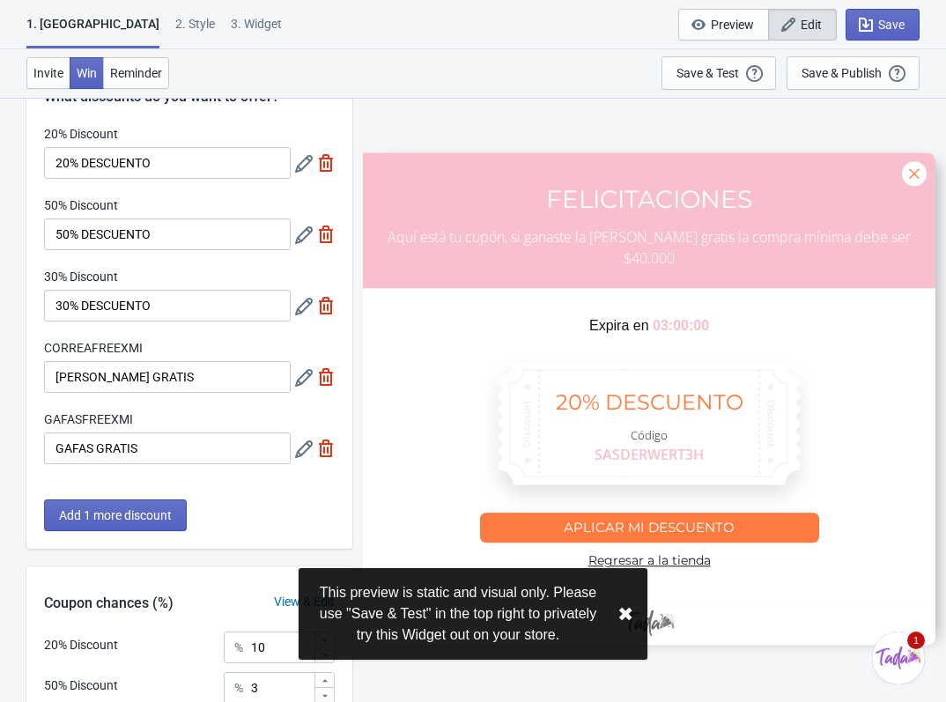
scroll to position [0, 0]
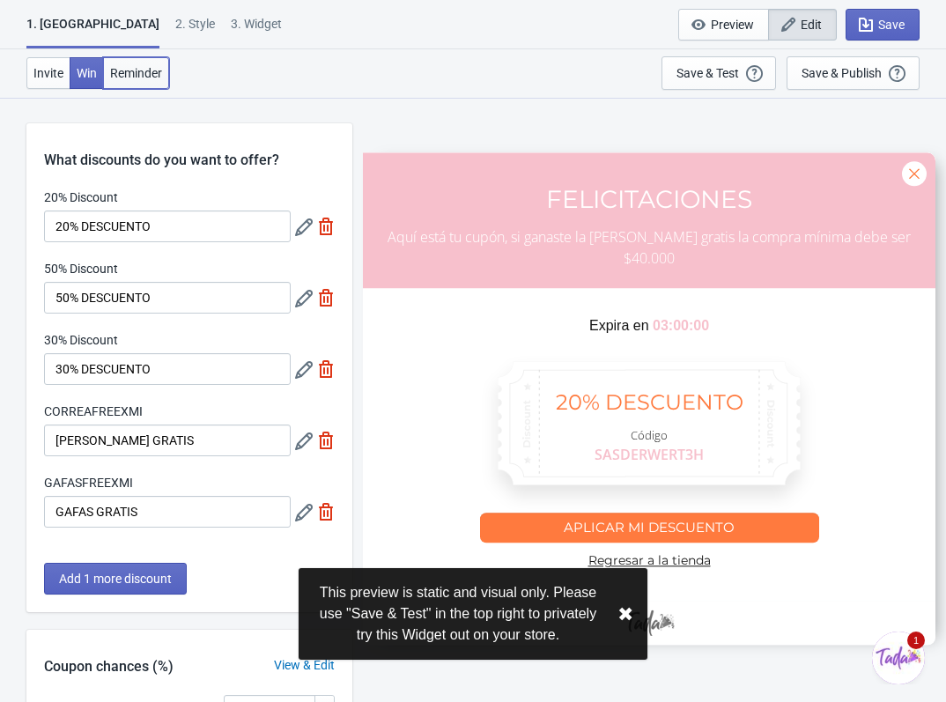
click at [133, 83] on button "Reminder" at bounding box center [136, 73] width 66 height 32
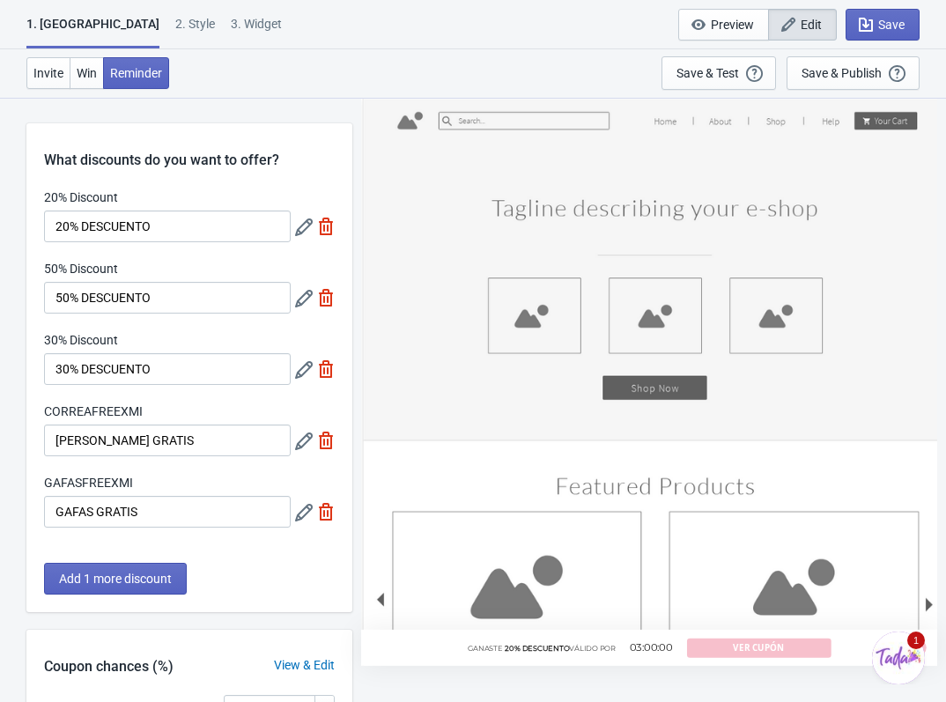
click at [114, 8] on div "1. Coupon 2 . Style 3. Widget 1. Coupon 2 . Style 3. Widget Save and Exit Previ…" at bounding box center [473, 24] width 946 height 49
click at [175, 18] on div "2 . Style" at bounding box center [195, 30] width 40 height 31
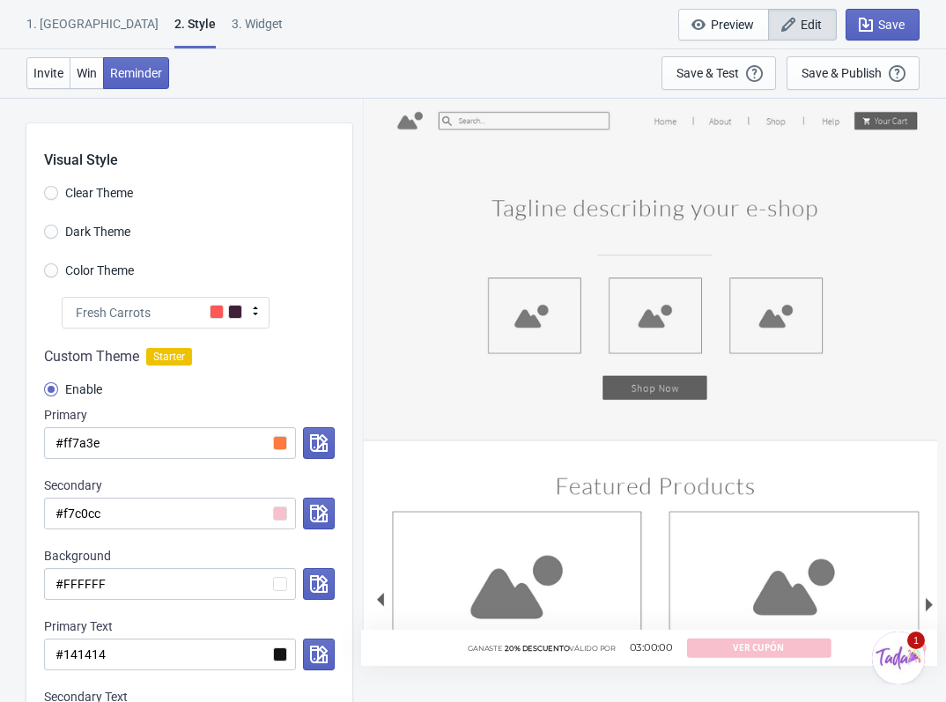
click at [232, 25] on div "3. Widget" at bounding box center [257, 30] width 51 height 31
select select "once"
select select "middle_left"
select select "1"
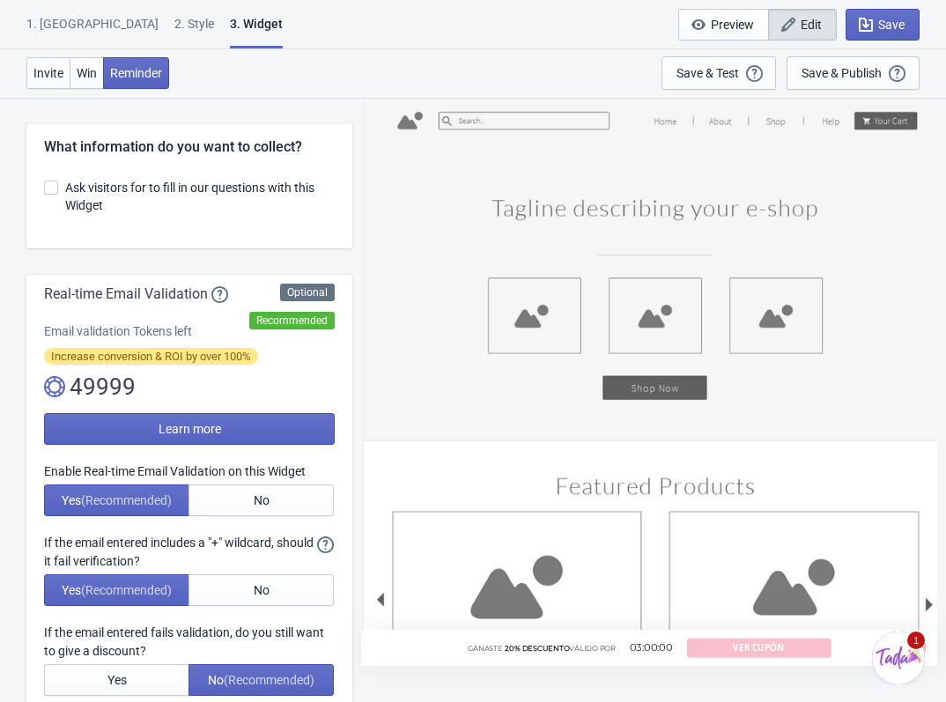
click at [174, 33] on div "2 . Style" at bounding box center [194, 30] width 40 height 31
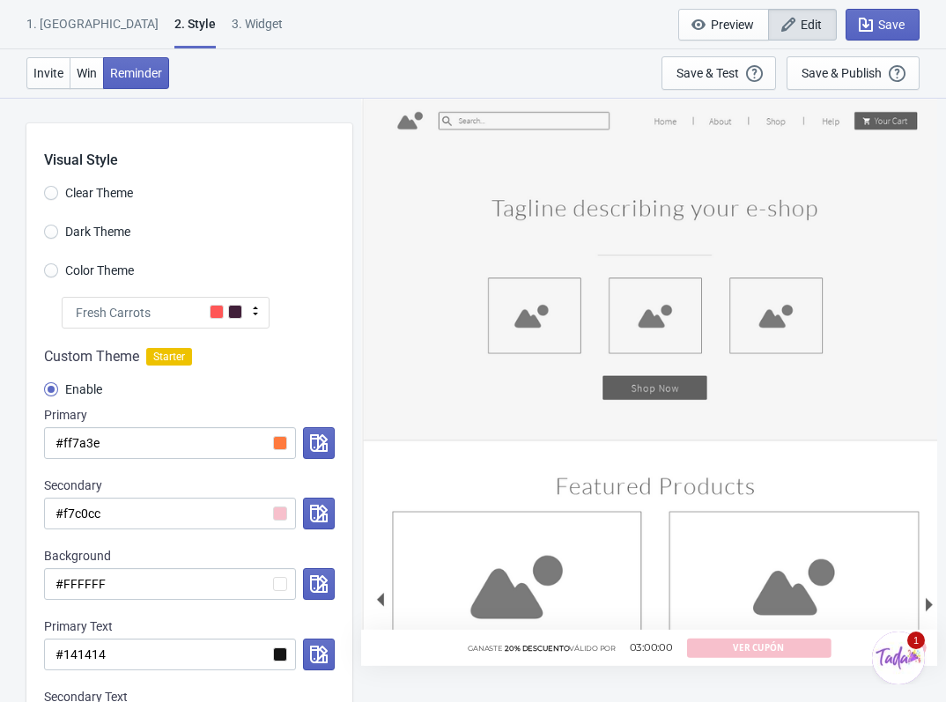
click at [59, 26] on div "1. [GEOGRAPHIC_DATA]" at bounding box center [92, 30] width 132 height 31
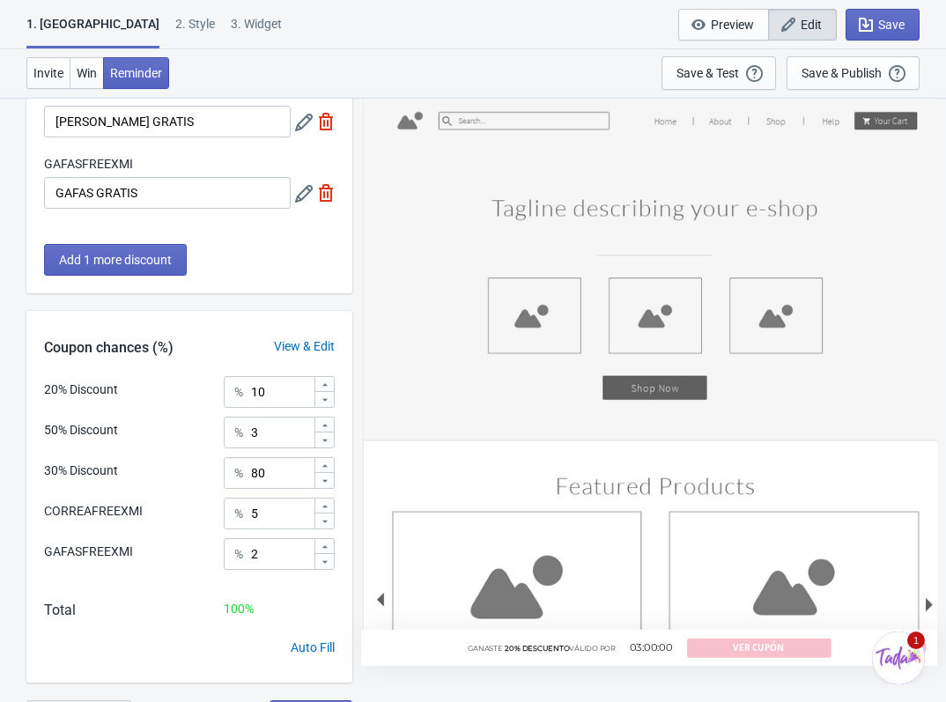
scroll to position [349, 0]
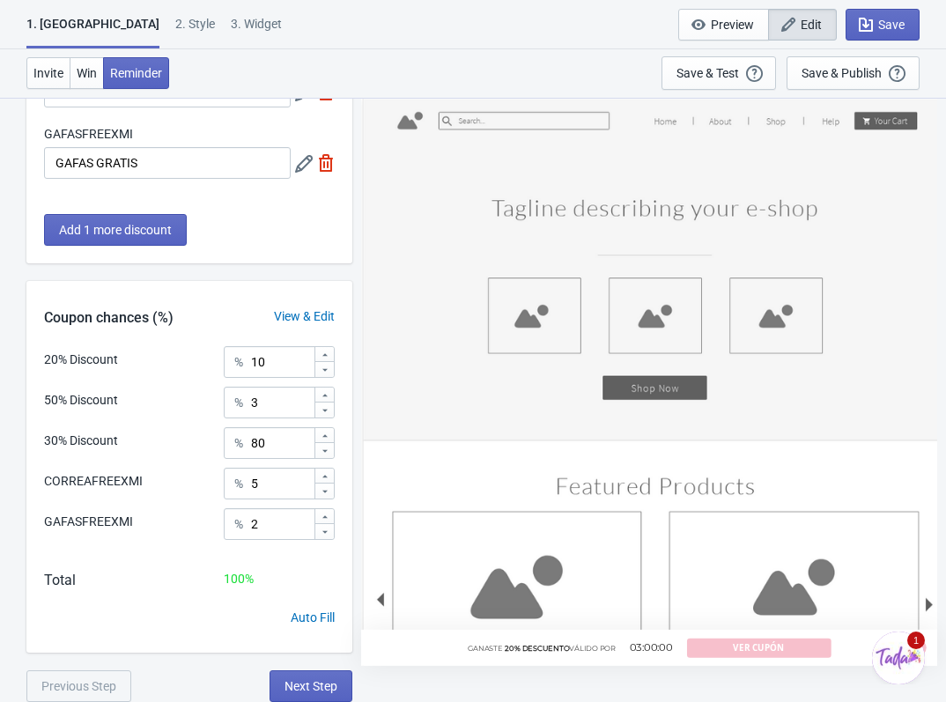
click at [175, 18] on div "2 . Style" at bounding box center [195, 30] width 40 height 31
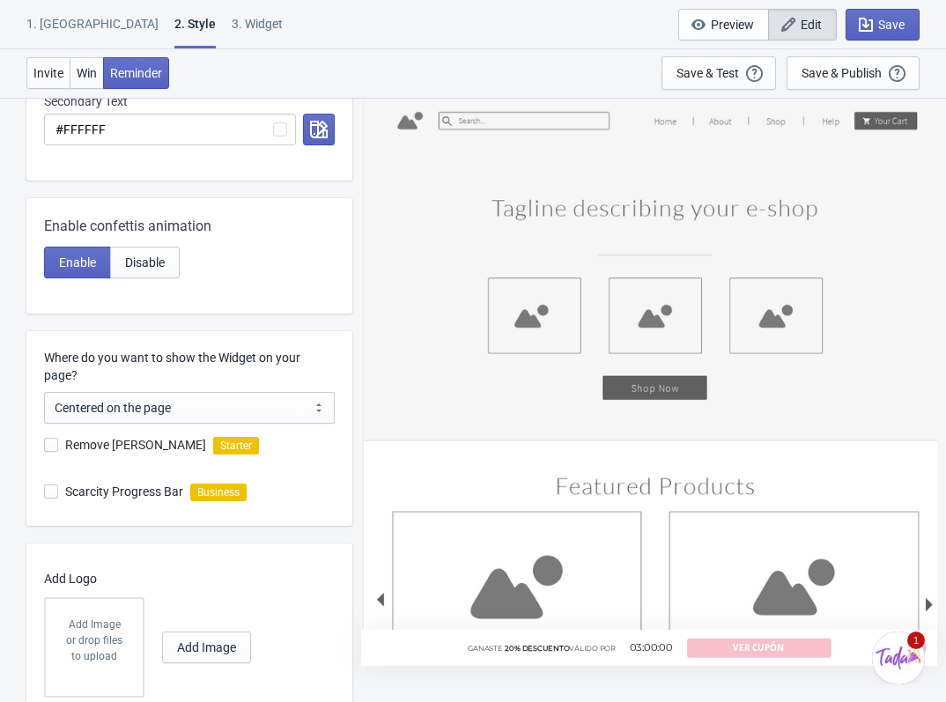
scroll to position [658, 0]
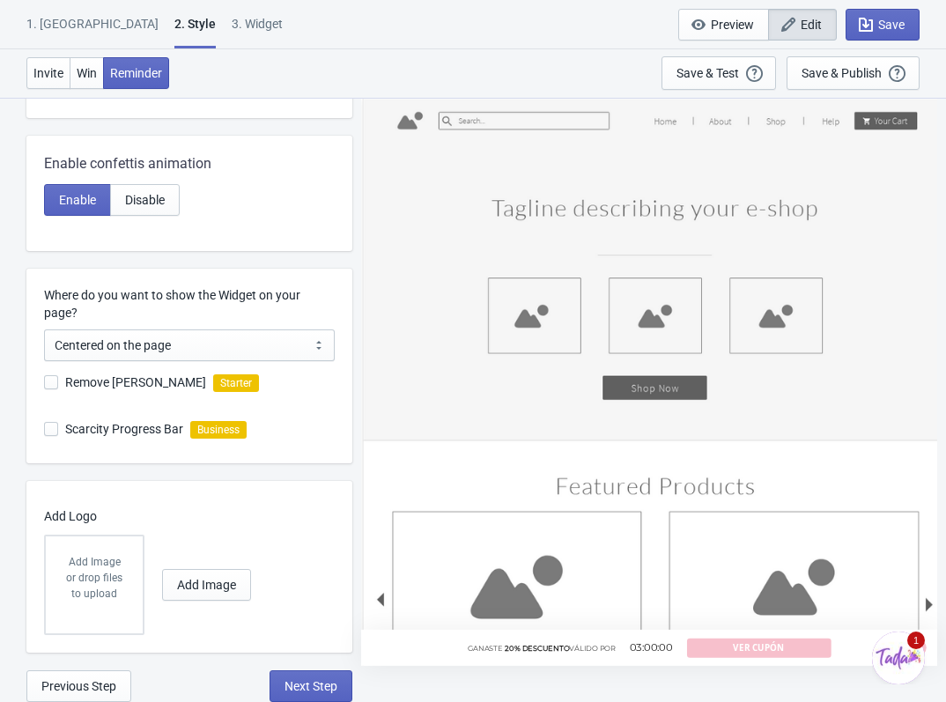
click at [151, 26] on div "1. Coupon 2 . Style 3. Widget" at bounding box center [157, 31] width 263 height 33
click at [232, 26] on div "3. Widget" at bounding box center [257, 30] width 51 height 31
select select "once"
select select "middle_left"
select select "1"
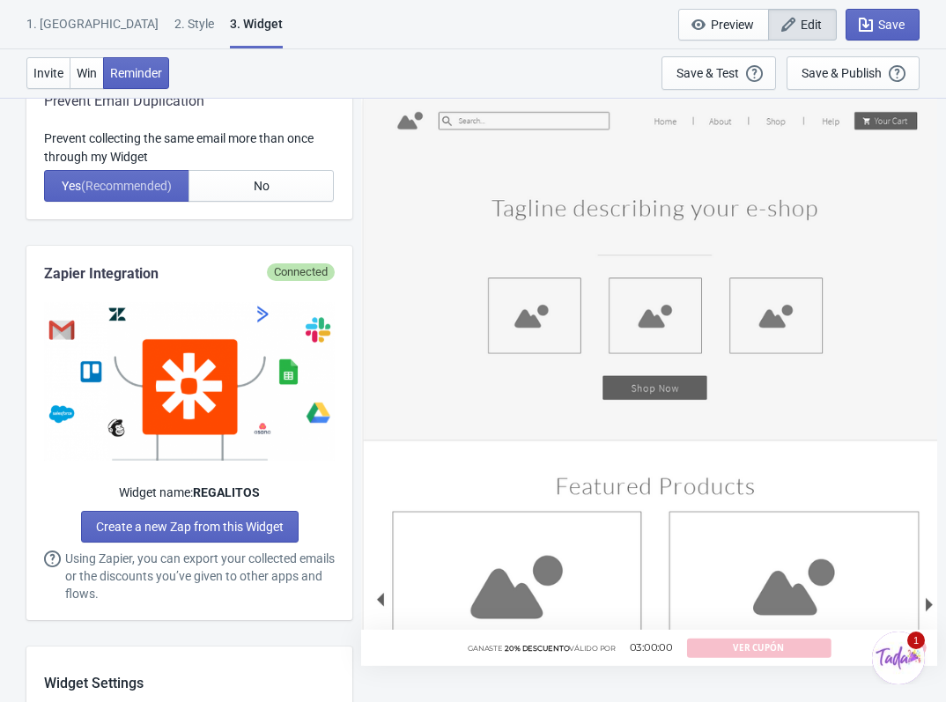
scroll to position [0, 0]
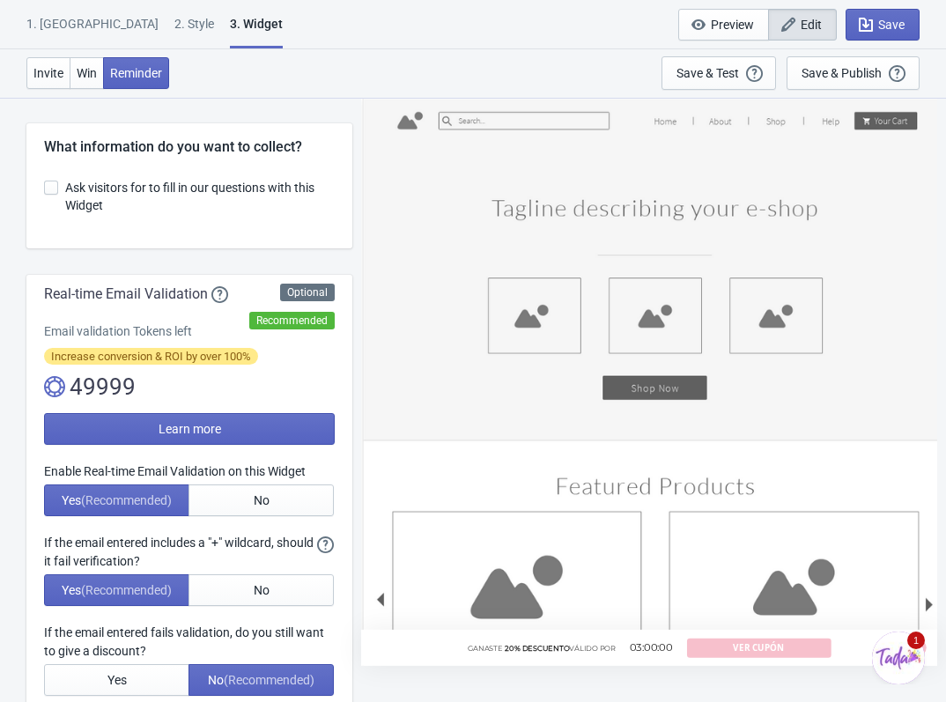
click at [59, 22] on div "1. [GEOGRAPHIC_DATA]" at bounding box center [92, 30] width 132 height 31
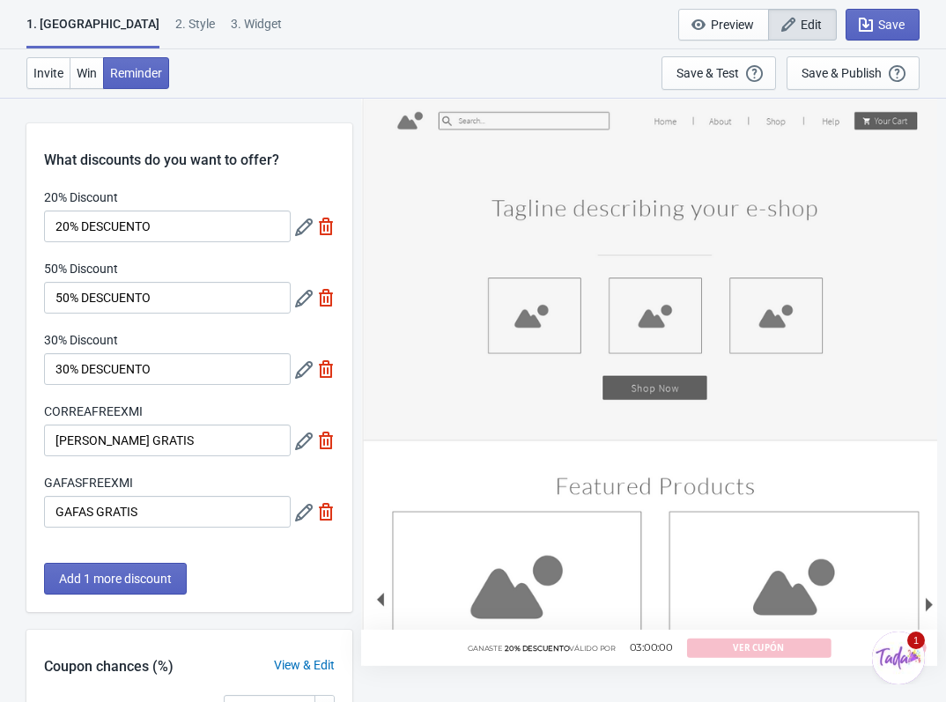
click at [175, 24] on div "2 . Style" at bounding box center [195, 30] width 40 height 31
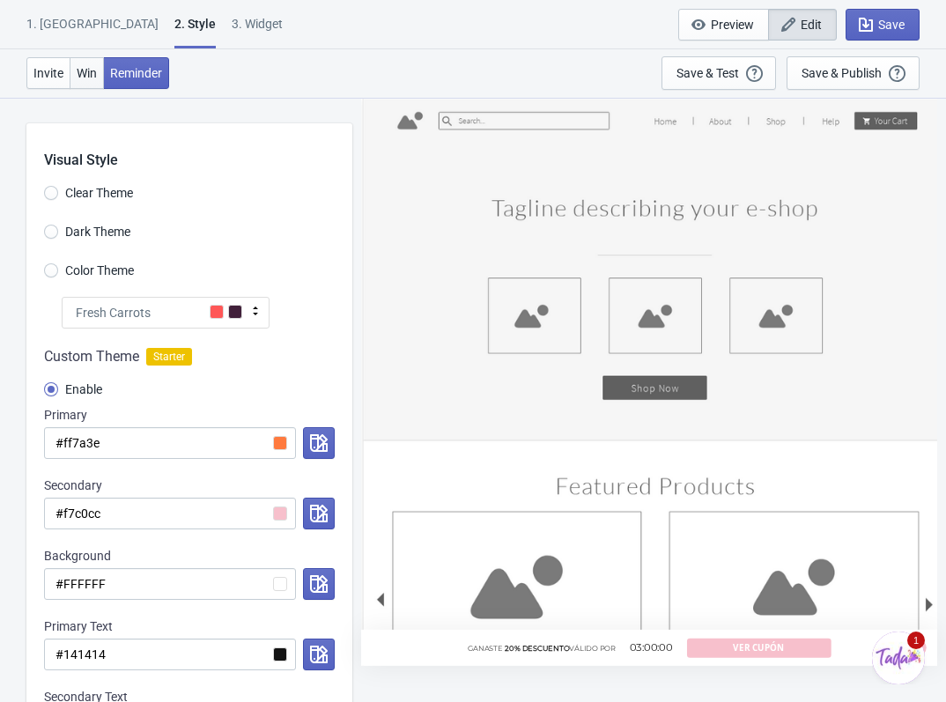
click at [92, 80] on button "Win" at bounding box center [87, 73] width 34 height 32
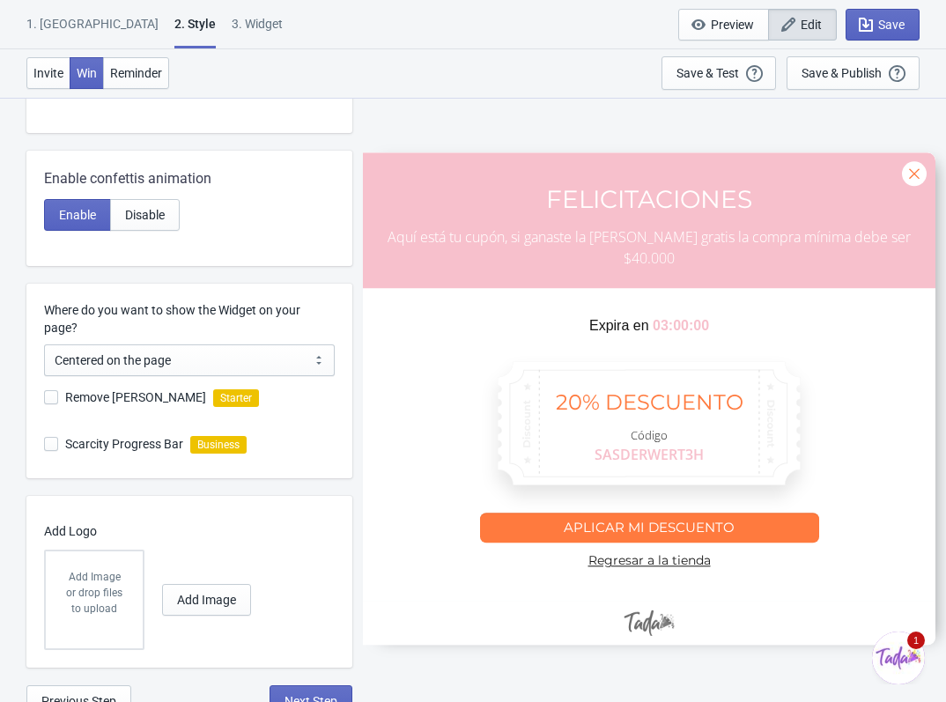
scroll to position [658, 0]
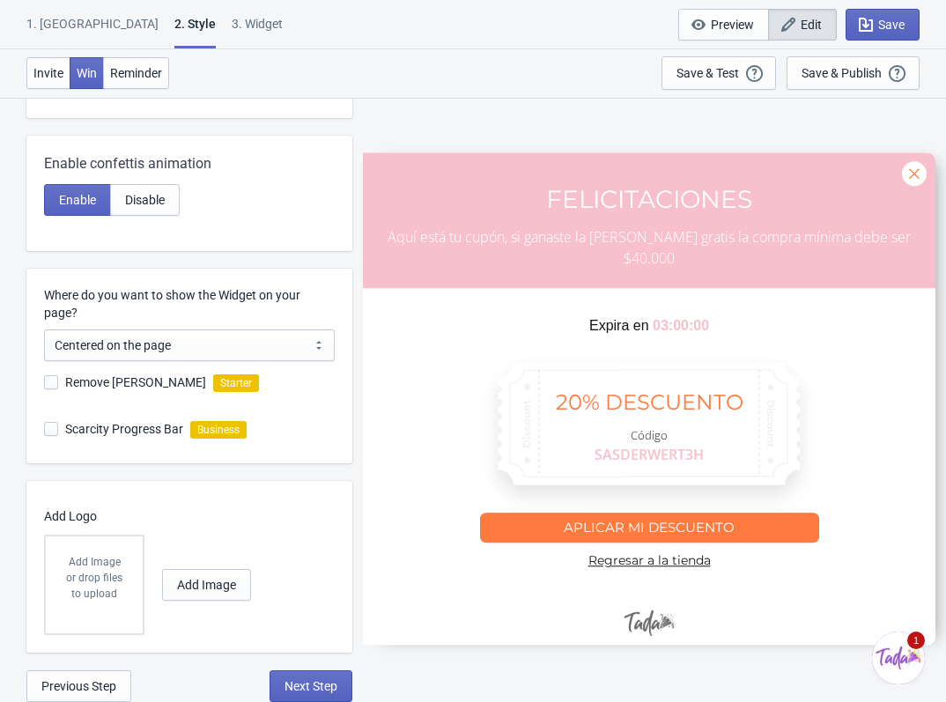
click at [567, 423] on div at bounding box center [649, 398] width 572 height 492
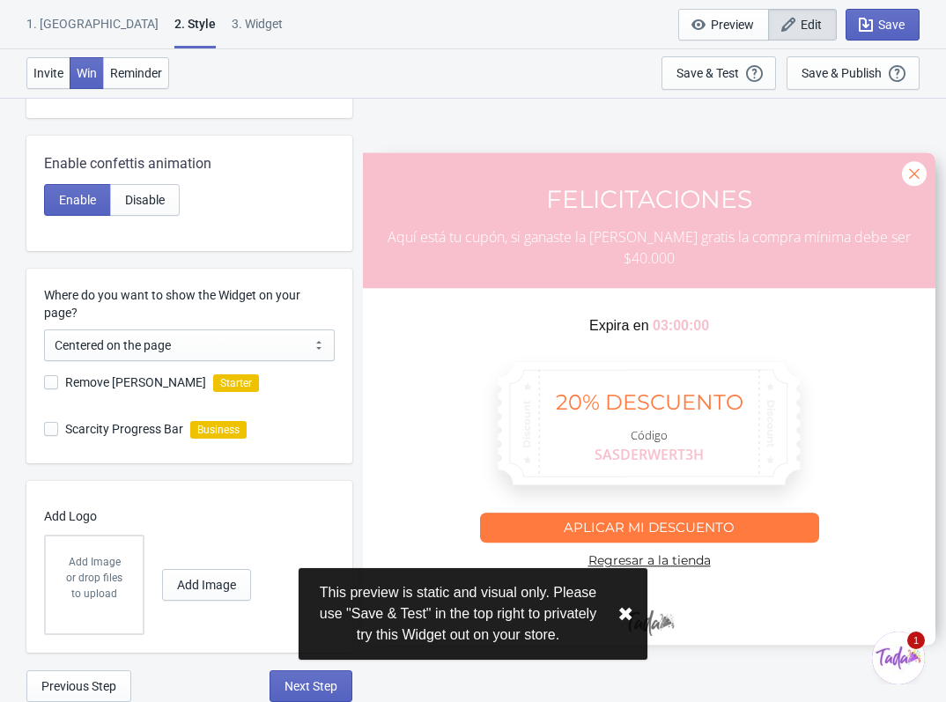
click at [593, 329] on div at bounding box center [649, 398] width 572 height 492
click at [636, 316] on div at bounding box center [649, 398] width 572 height 492
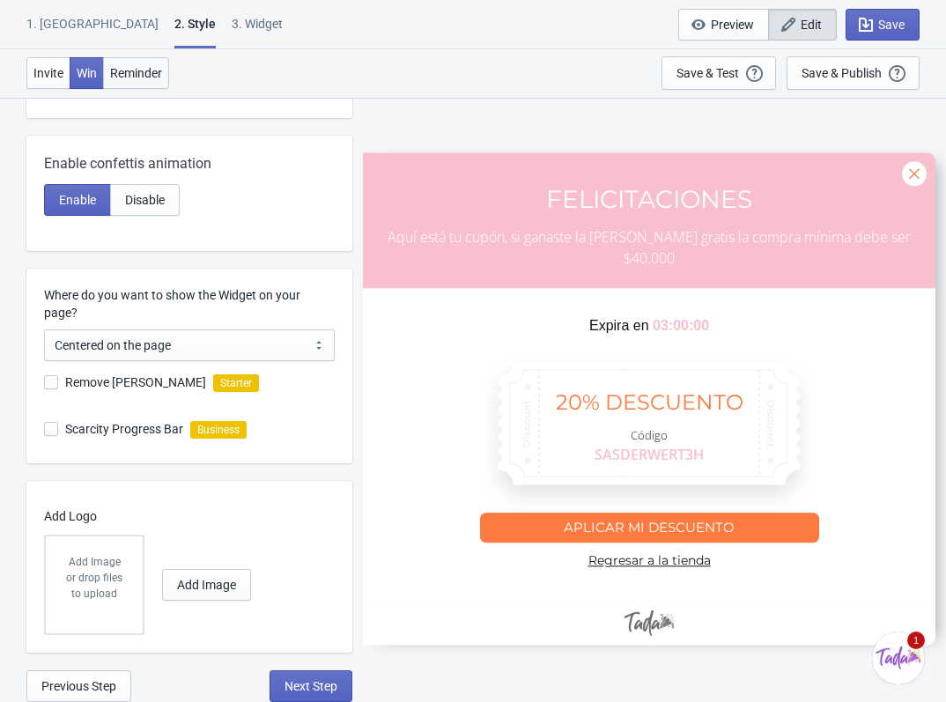
click at [110, 64] on button "Reminder" at bounding box center [136, 73] width 66 height 32
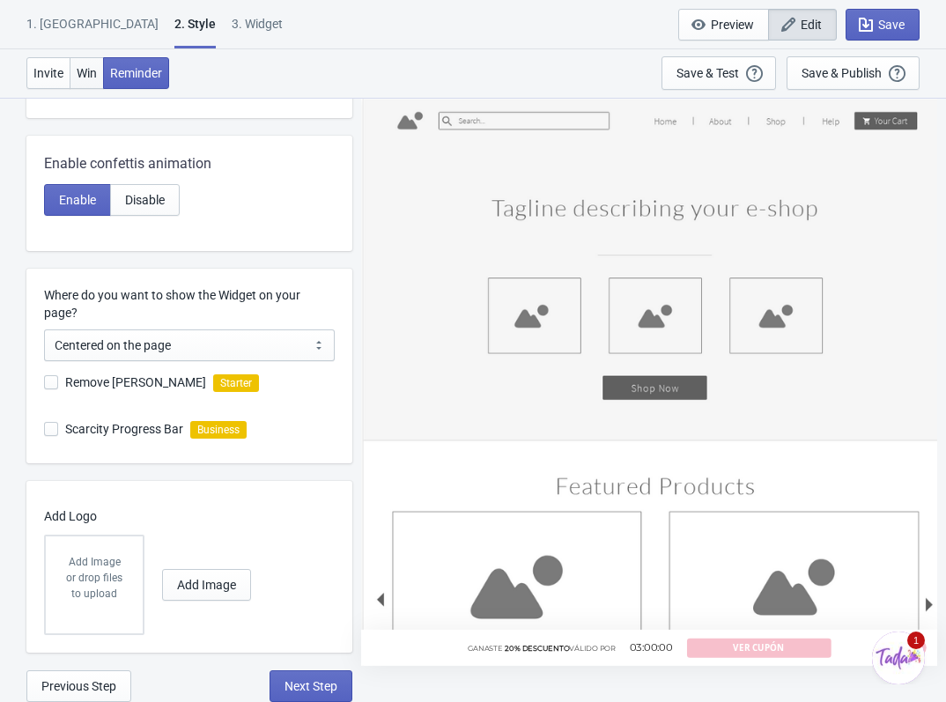
click at [92, 77] on span "Win" at bounding box center [87, 73] width 20 height 14
radio input "true"
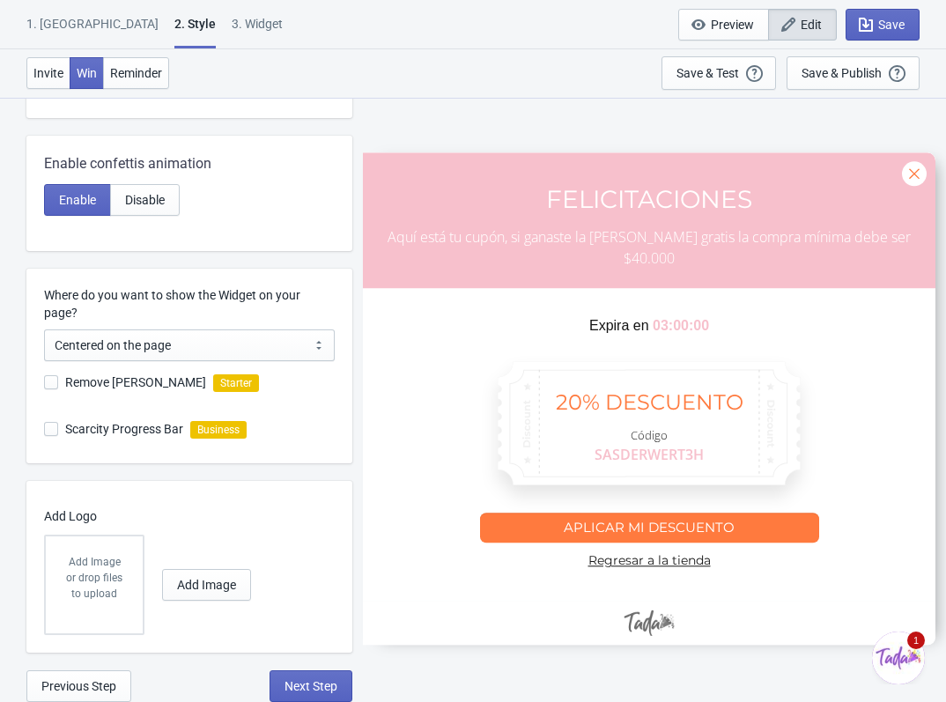
click at [67, 25] on div "1. [GEOGRAPHIC_DATA]" at bounding box center [92, 30] width 132 height 31
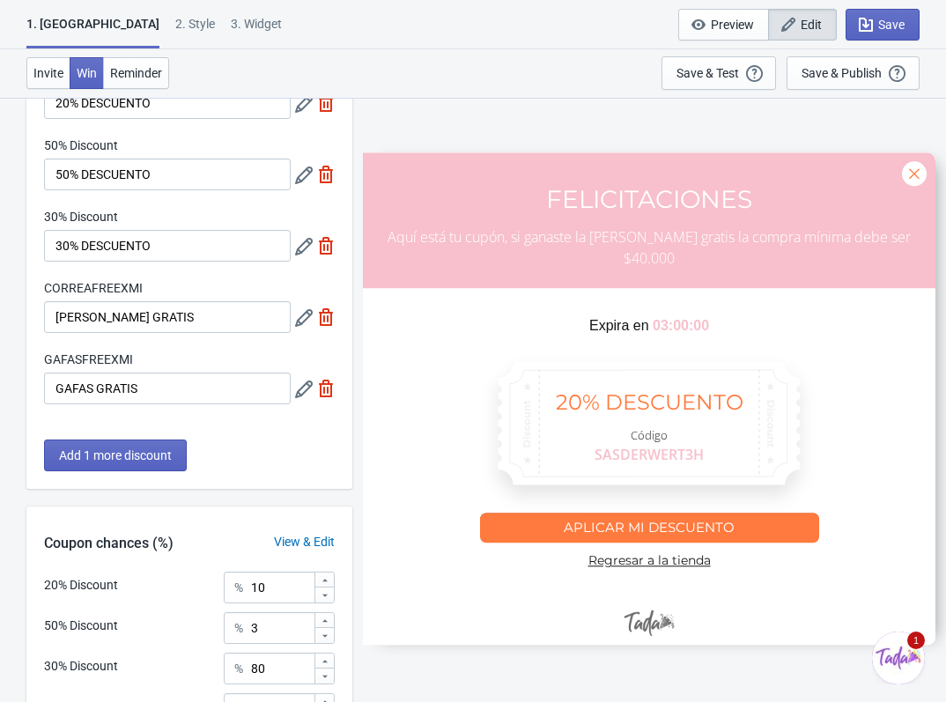
scroll to position [349, 0]
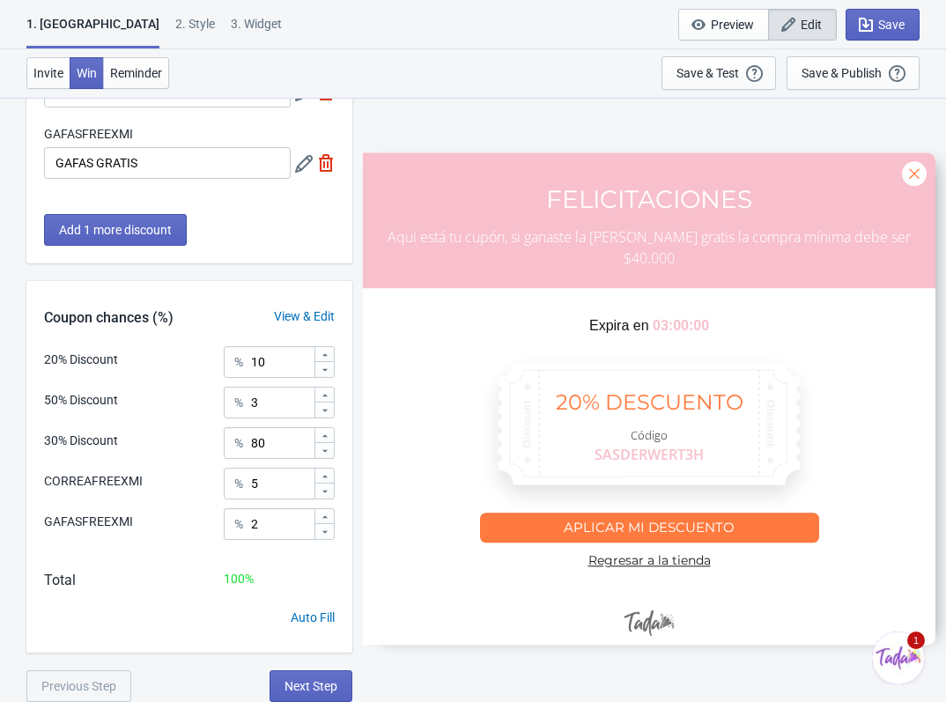
click at [231, 23] on div "3. Widget" at bounding box center [256, 30] width 51 height 31
select select "once"
select select "middle_left"
select select "1"
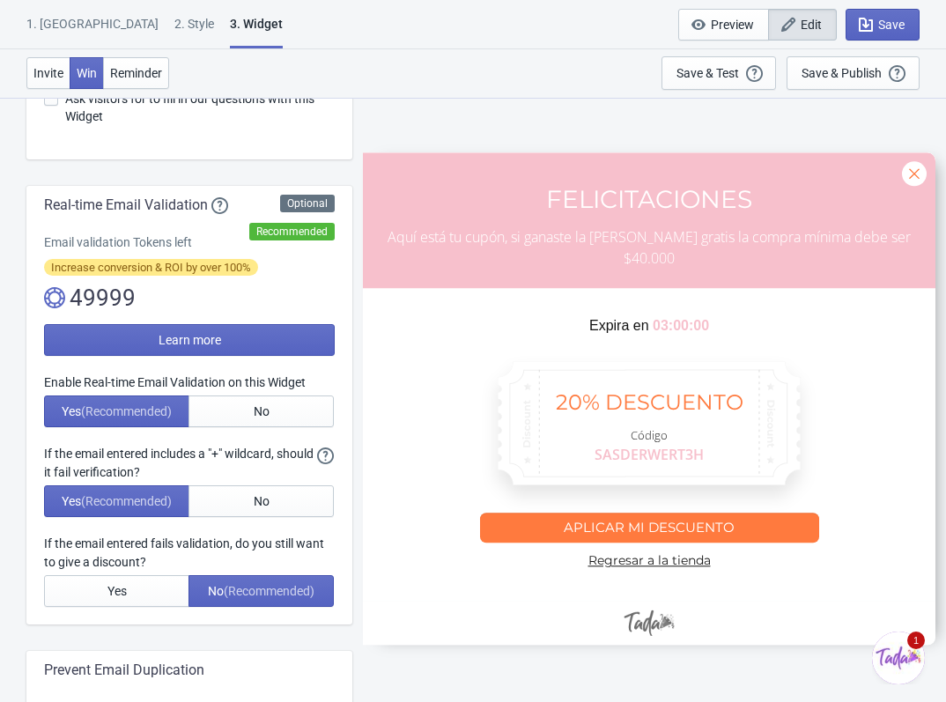
scroll to position [264, 0]
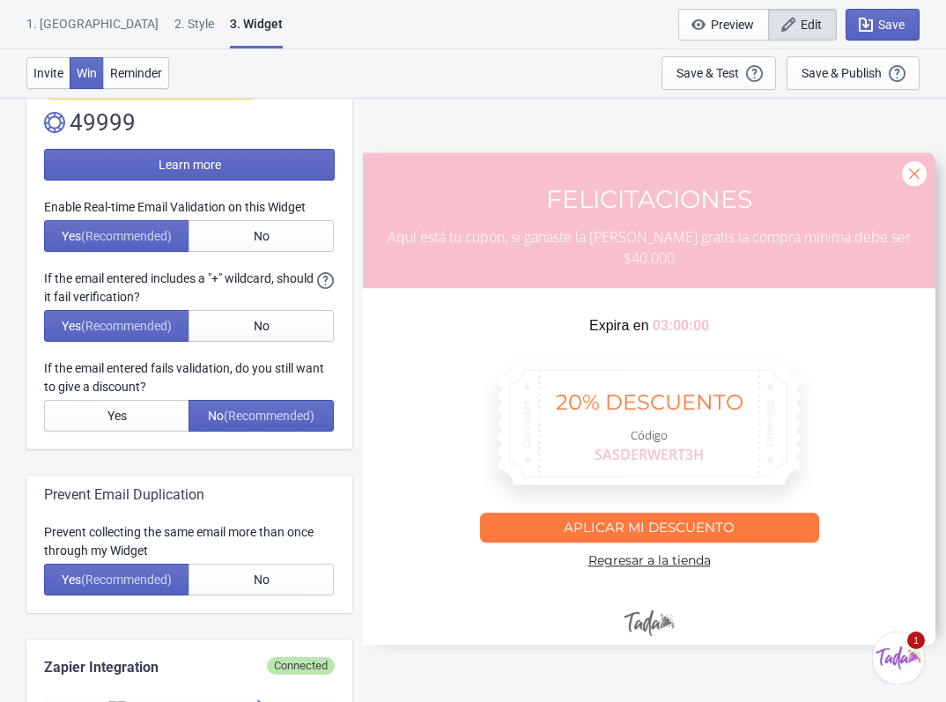
click at [174, 33] on div "2 . Style" at bounding box center [194, 30] width 40 height 31
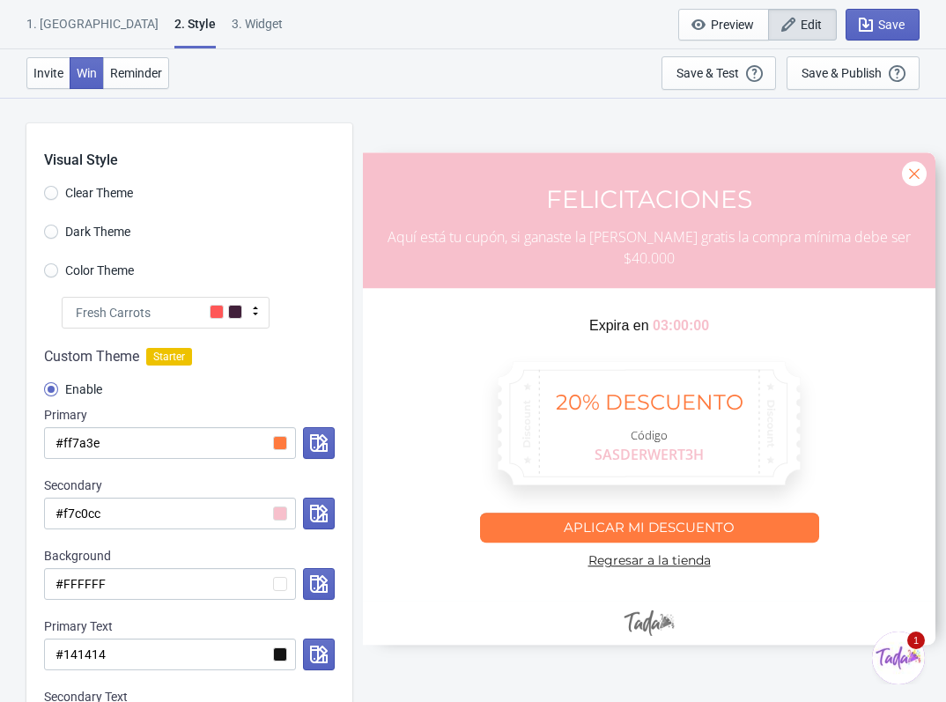
click at [56, 23] on div "1. [GEOGRAPHIC_DATA]" at bounding box center [92, 30] width 132 height 31
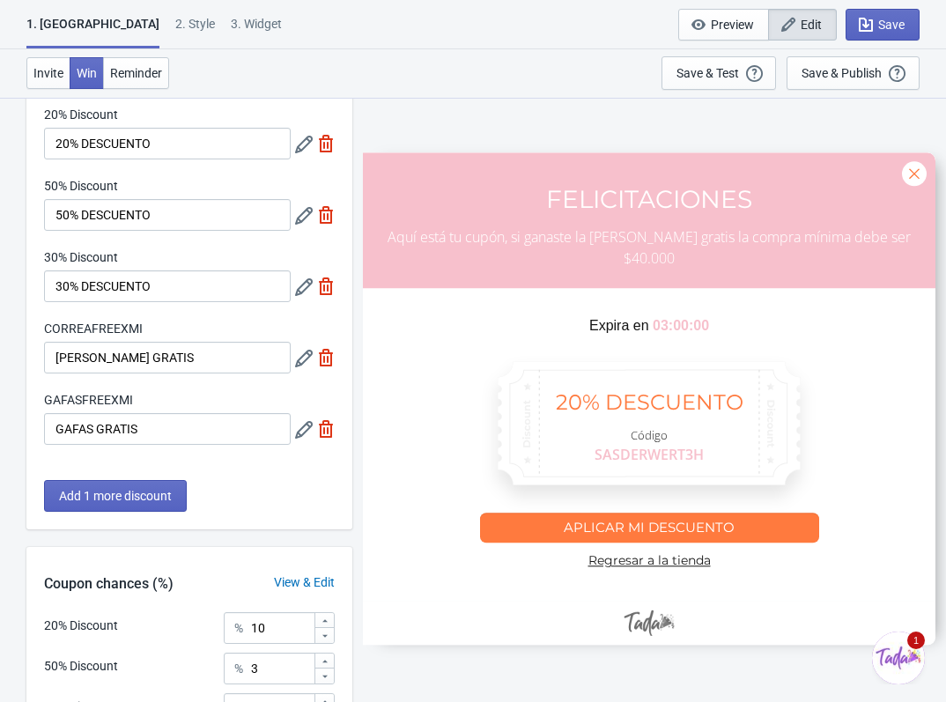
scroll to position [349, 0]
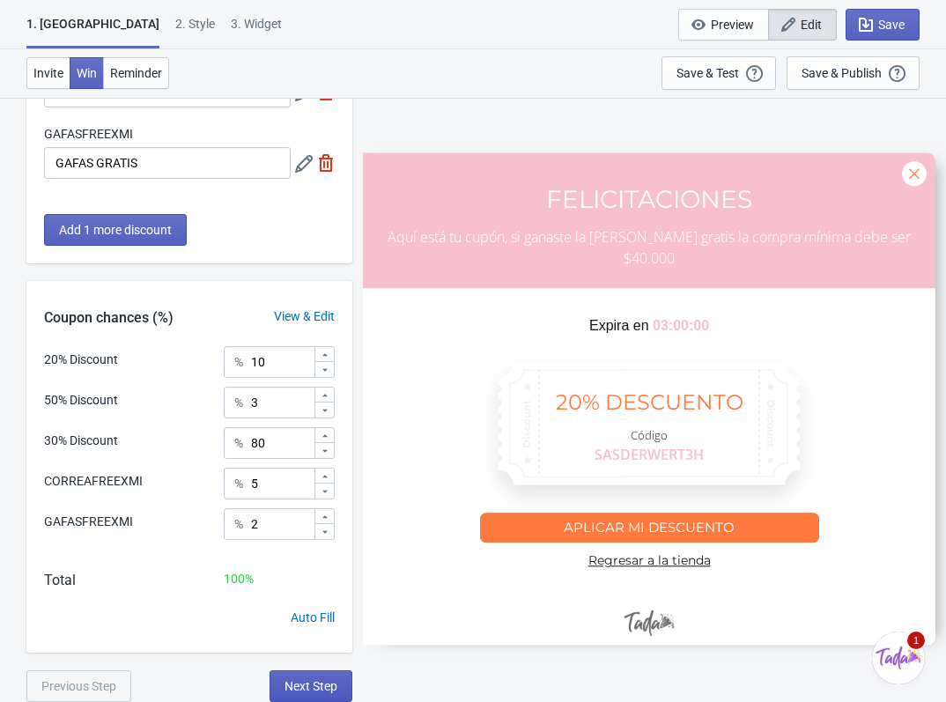
click at [300, 686] on span "Next Step" at bounding box center [310, 686] width 53 height 14
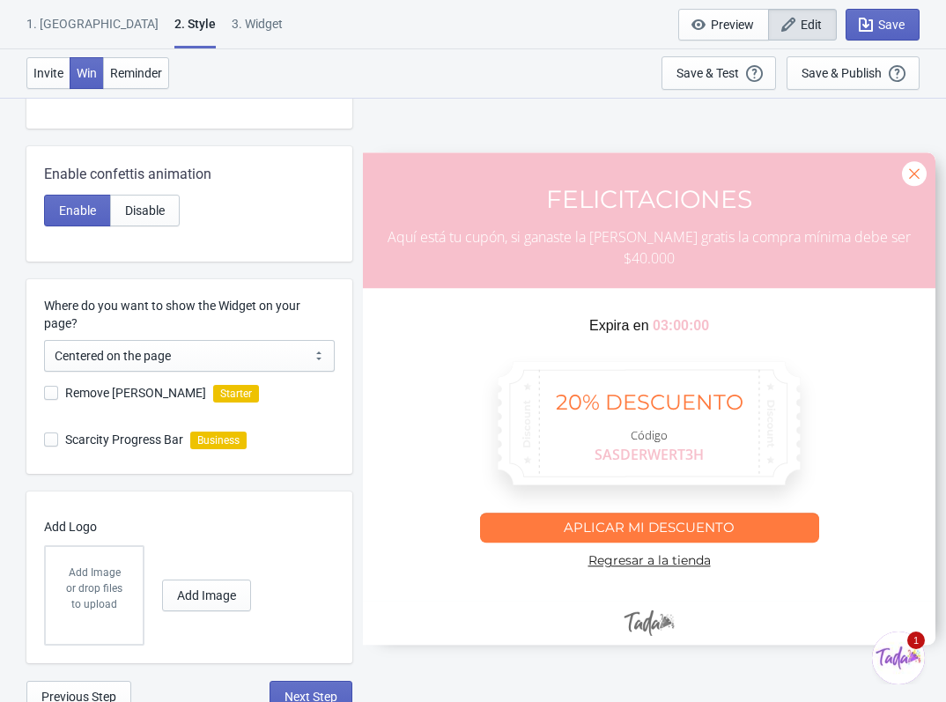
scroll to position [658, 0]
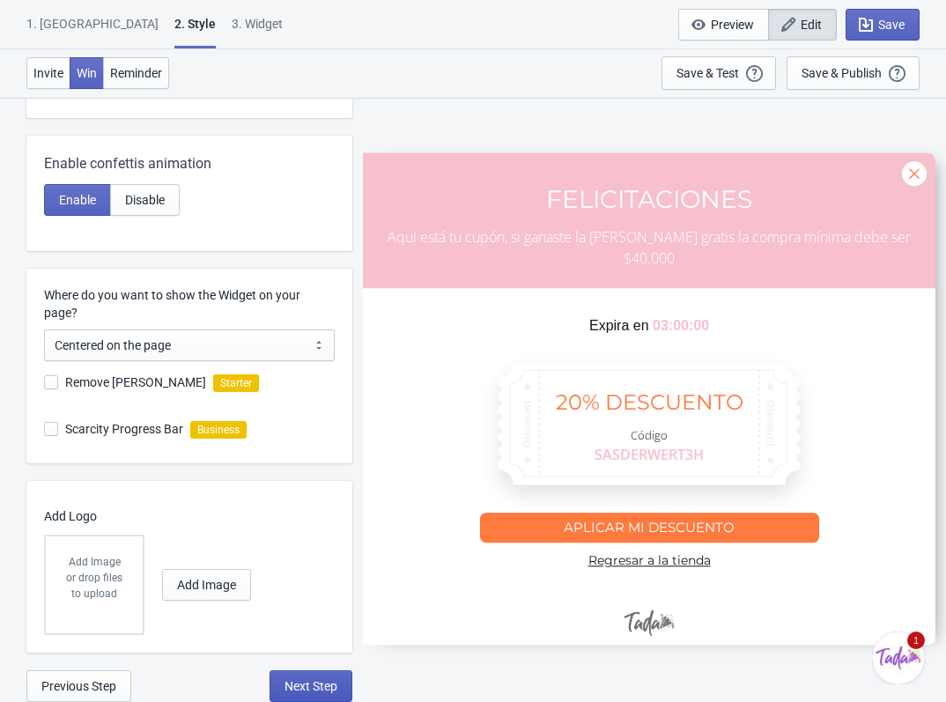
click at [321, 676] on button "Next Step" at bounding box center [310, 686] width 83 height 32
select select "once"
select select "middle_left"
select select "1"
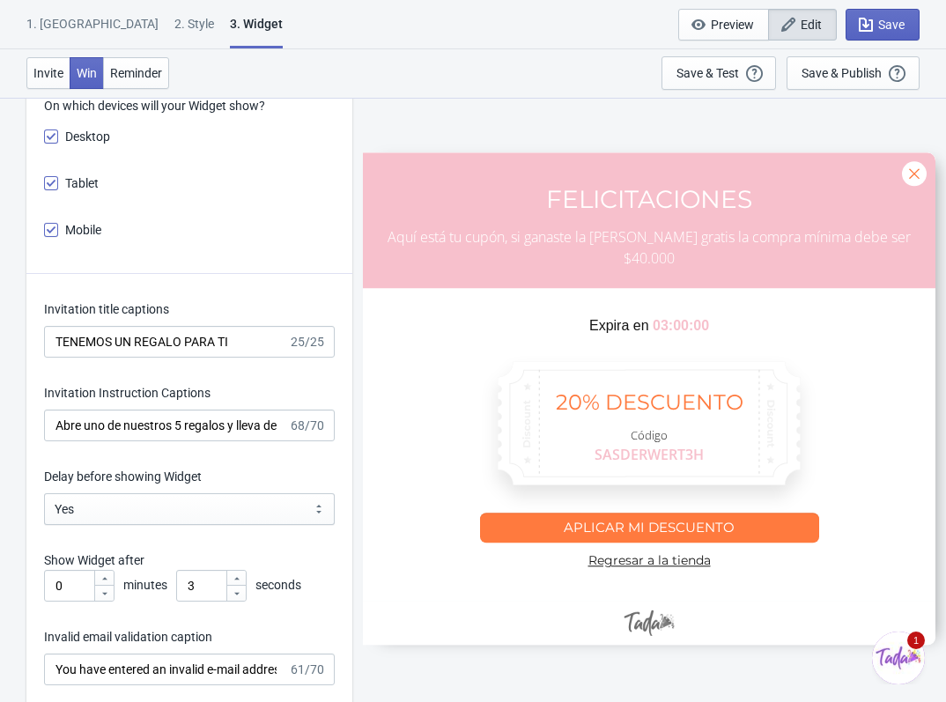
scroll to position [2730, 0]
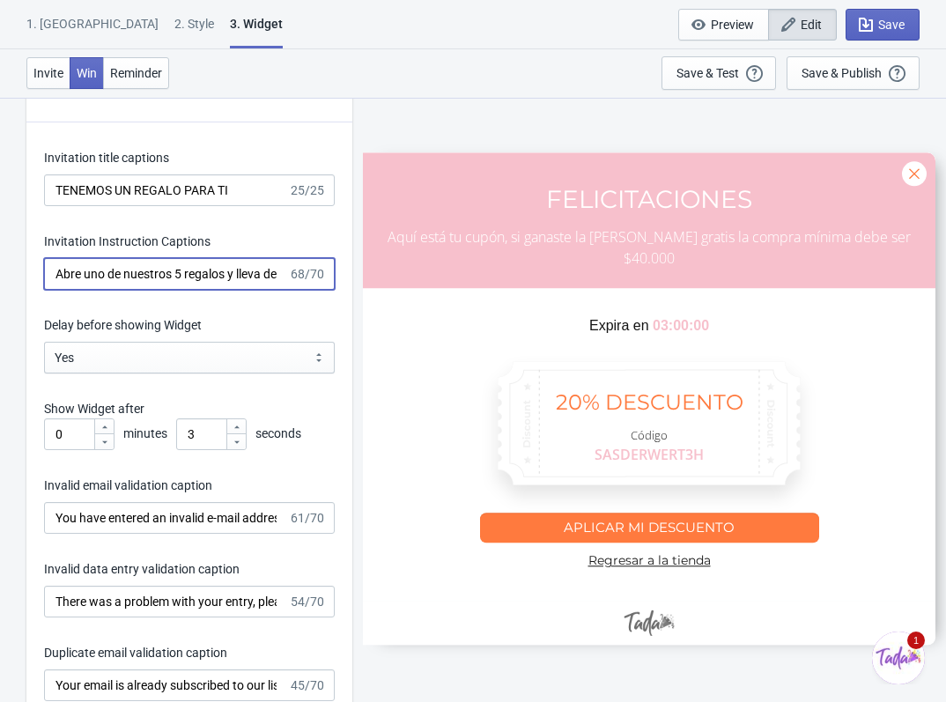
click at [226, 278] on input "Abre uno de nuestros 5 regalos y lleva desde productos y descuentos" at bounding box center [166, 274] width 244 height 32
click at [243, 191] on input "TENEMOS UN REGALO PARA TI" at bounding box center [166, 190] width 244 height 32
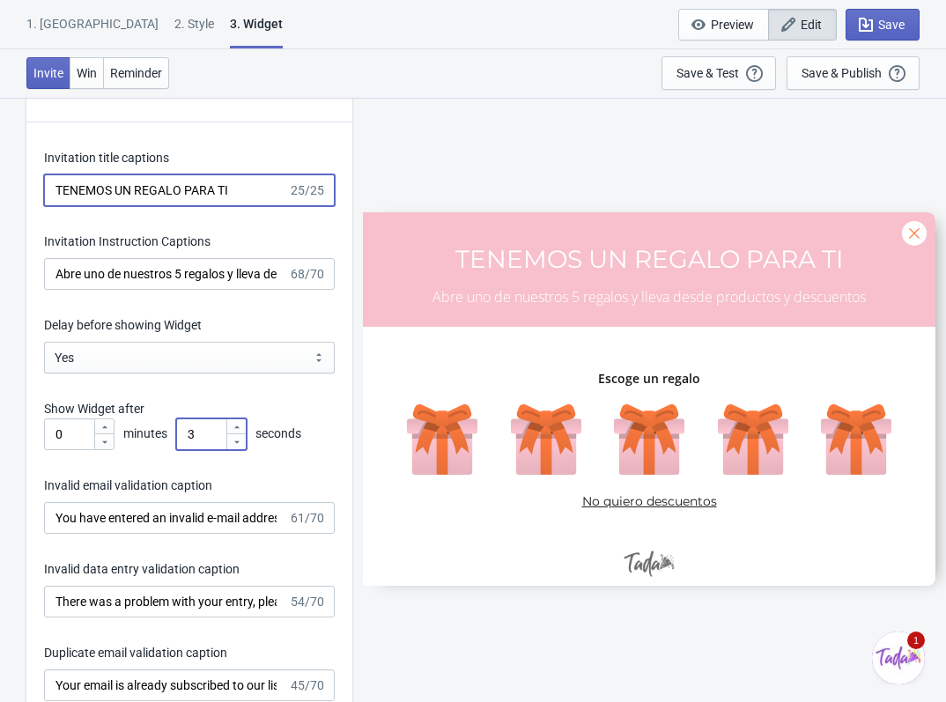
click at [186, 430] on input "3" at bounding box center [200, 434] width 49 height 32
click at [196, 431] on input "3" at bounding box center [200, 434] width 49 height 32
type input "5"
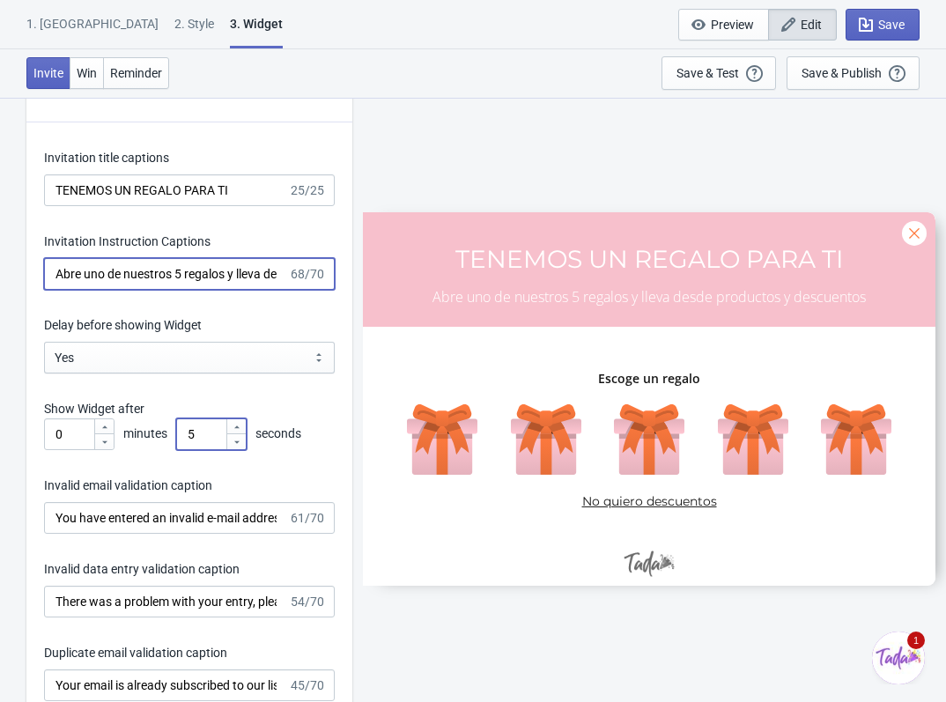
click at [232, 266] on input "Abre uno de nuestros 5 regalos y lleva desde productos y descuentos" at bounding box center [166, 274] width 244 height 32
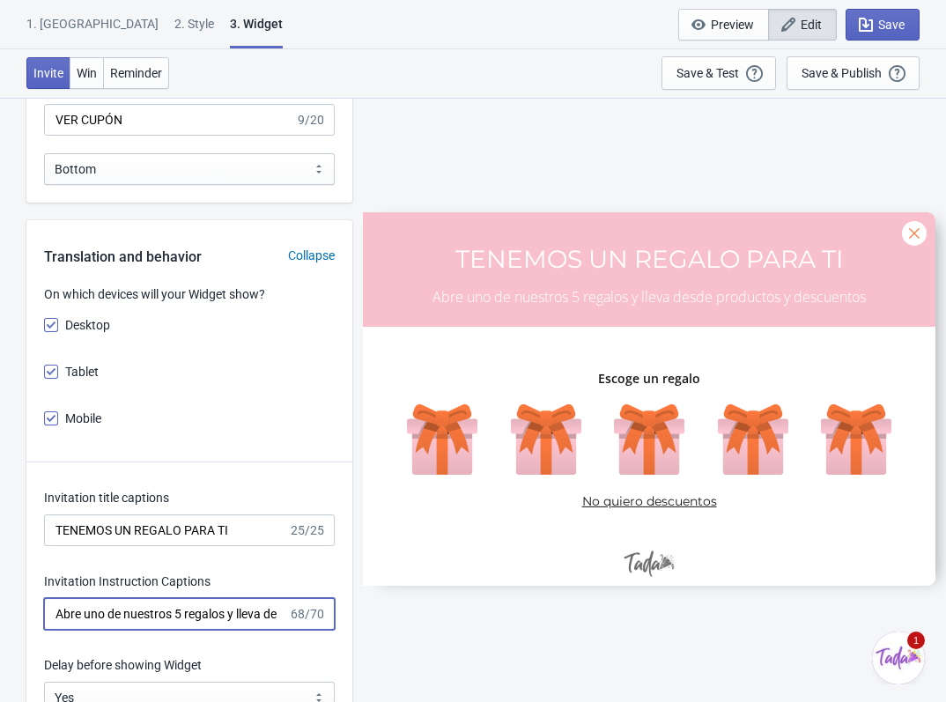
scroll to position [2465, 0]
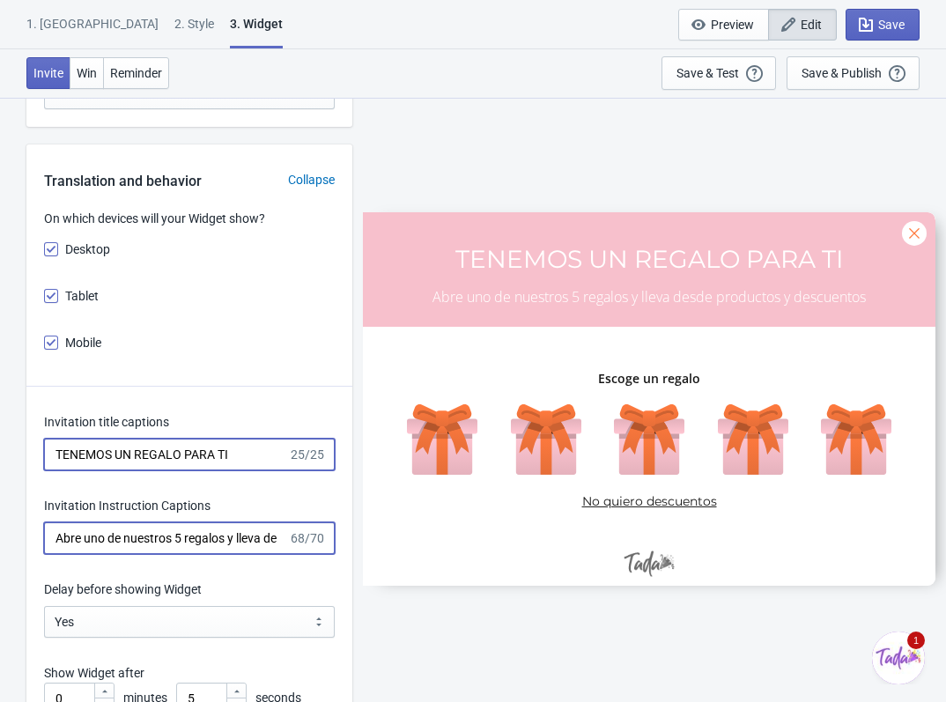
click at [194, 439] on input "TENEMOS UN REGALO PARA TI" at bounding box center [166, 454] width 244 height 32
drag, startPoint x: 247, startPoint y: 459, endPoint x: 38, endPoint y: 459, distance: 209.6
click at [138, 459] on input "TENEMOS UN REGALO PARA TI" at bounding box center [166, 454] width 244 height 32
click at [218, 460] on input "TENEMOS UN REGALO PARA TI" at bounding box center [166, 454] width 244 height 32
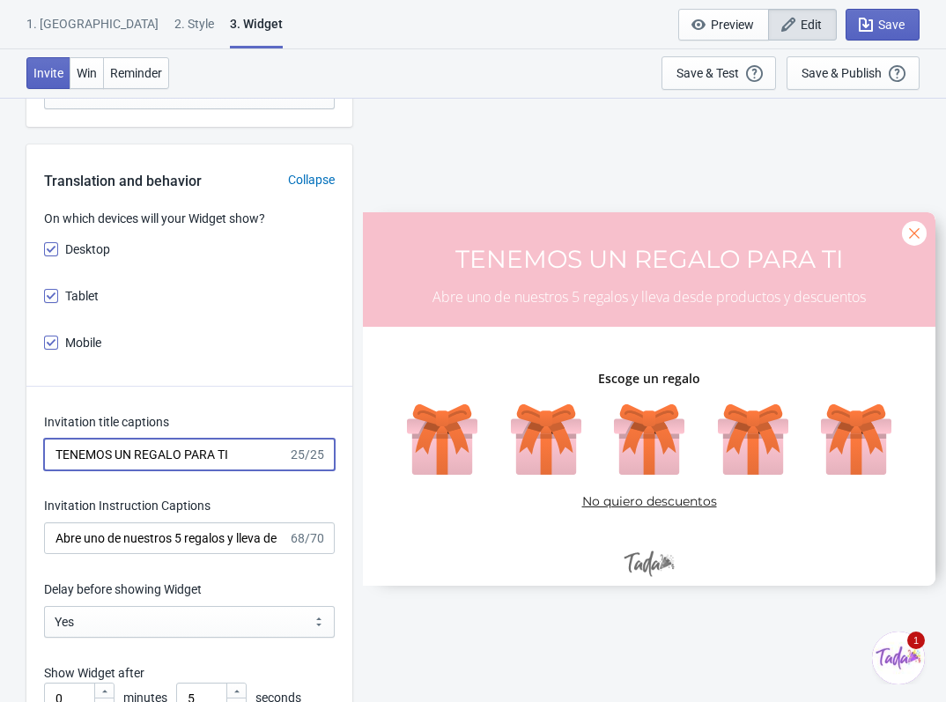
click at [232, 460] on input "TENEMOS UN REGALO PARA TI" at bounding box center [166, 454] width 244 height 32
drag, startPoint x: 236, startPoint y: 456, endPoint x: 49, endPoint y: 457, distance: 186.7
click at [49, 457] on input "TENEMOS UN REGALO PARA TI" at bounding box center [166, 454] width 244 height 32
click at [305, 451] on div "TENEMOS UN REGALO PARA TI 25/25" at bounding box center [189, 454] width 291 height 32
click at [240, 452] on input "TENEMOS UN REGALO PARA TI" at bounding box center [166, 454] width 244 height 32
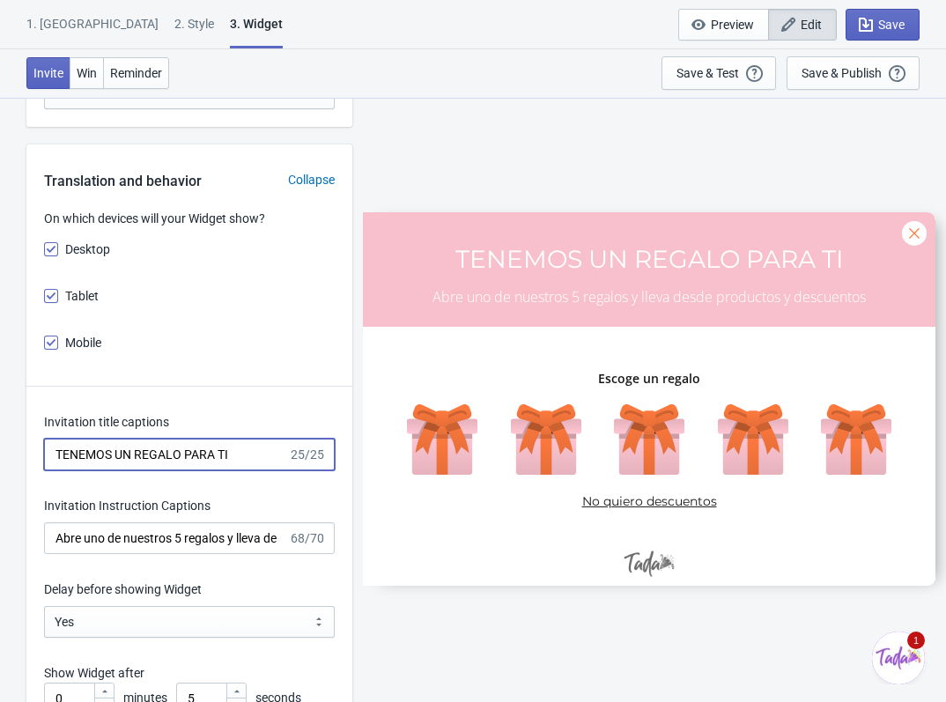
drag, startPoint x: 245, startPoint y: 458, endPoint x: 39, endPoint y: 453, distance: 206.1
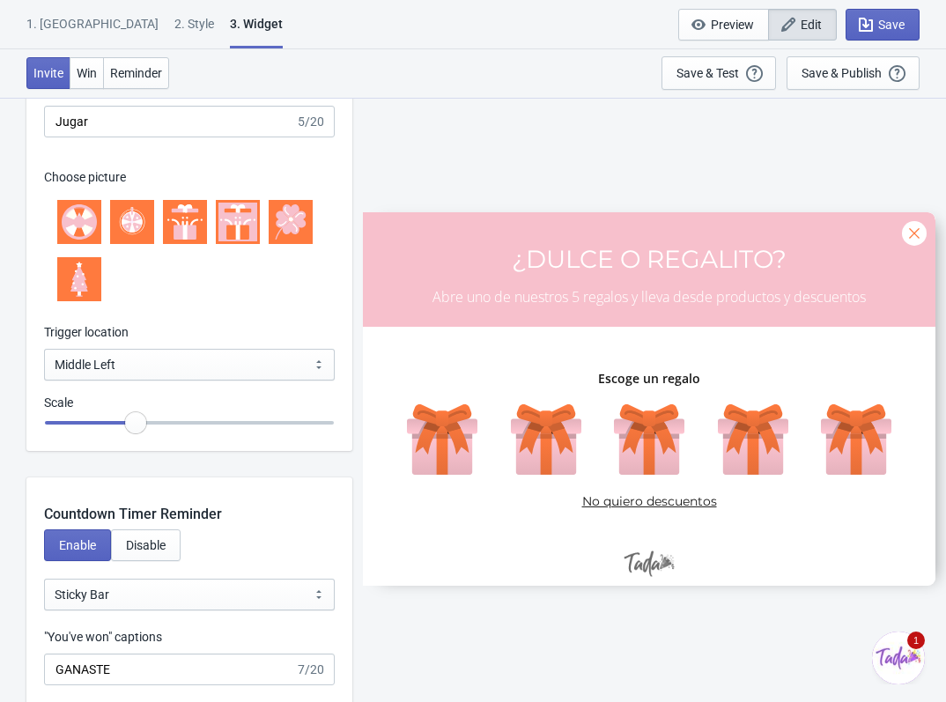
scroll to position [1585, 0]
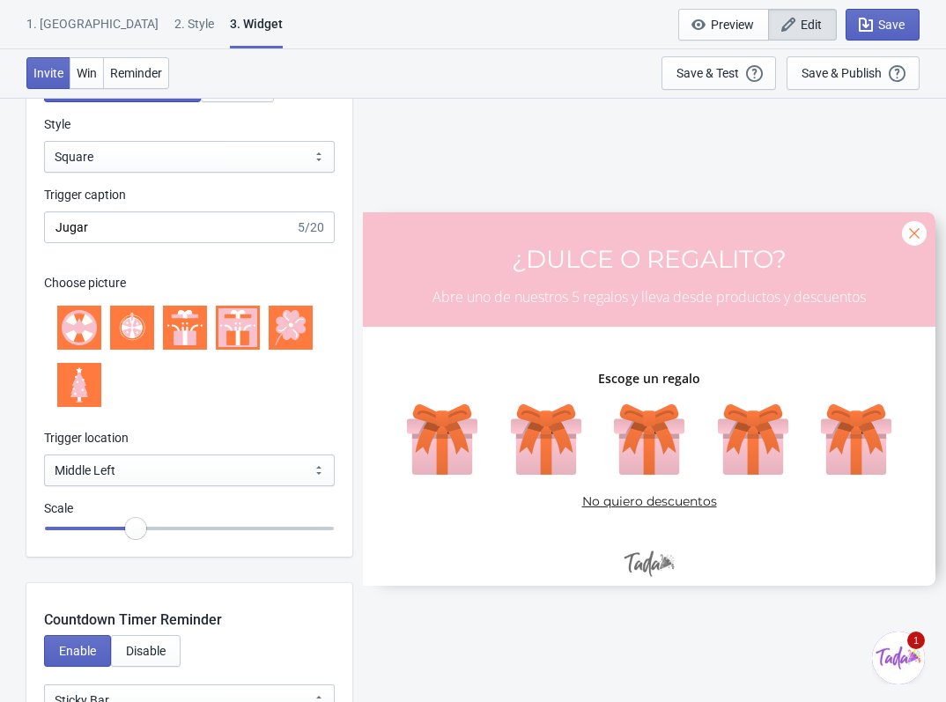
type input "¿DULCE O REGALITO?"
click at [125, 12] on div "1. Coupon 2 . Style 3. Widget 1. Coupon 2 . Style 3. Widget Save and Exit Previ…" at bounding box center [473, 24] width 946 height 49
click at [174, 18] on div "2 . Style" at bounding box center [194, 30] width 40 height 31
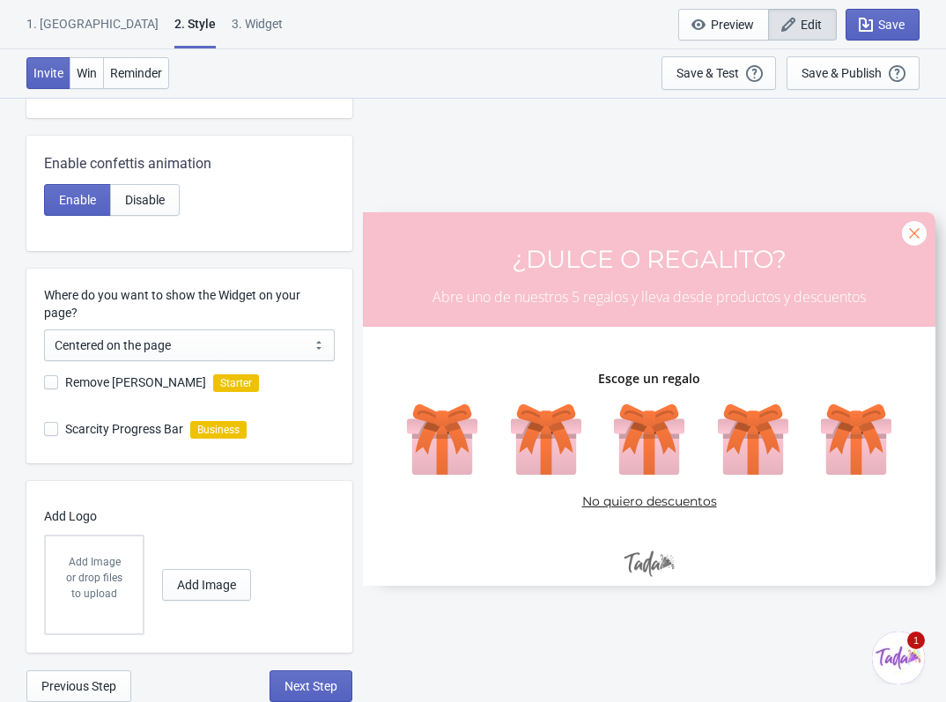
scroll to position [0, 0]
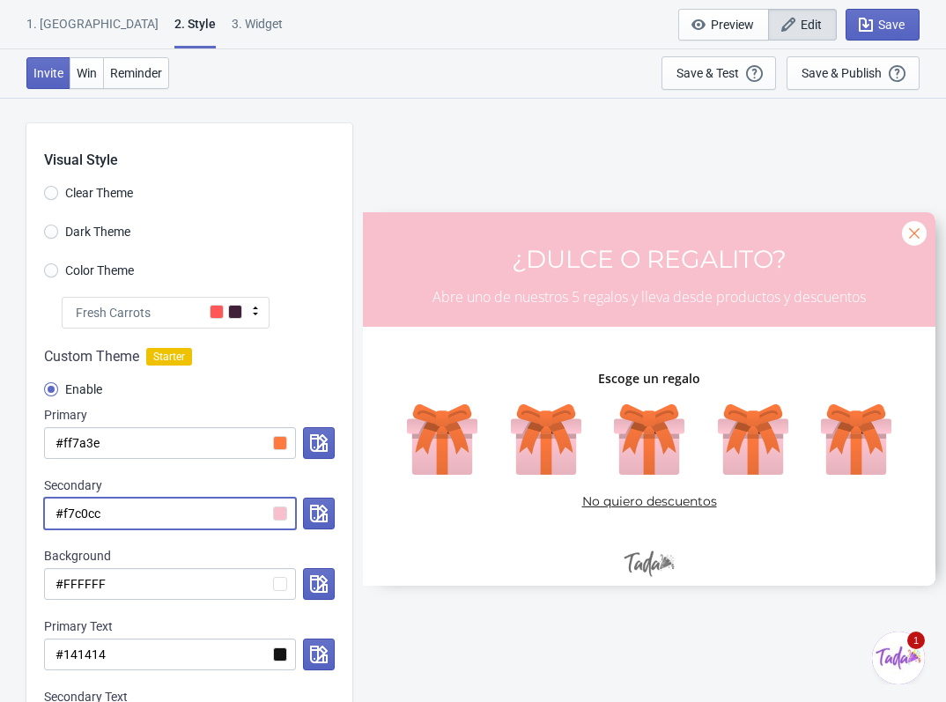
click at [277, 522] on input "#f7c0cc" at bounding box center [170, 513] width 252 height 32
click at [306, 514] on button "button" at bounding box center [319, 513] width 32 height 32
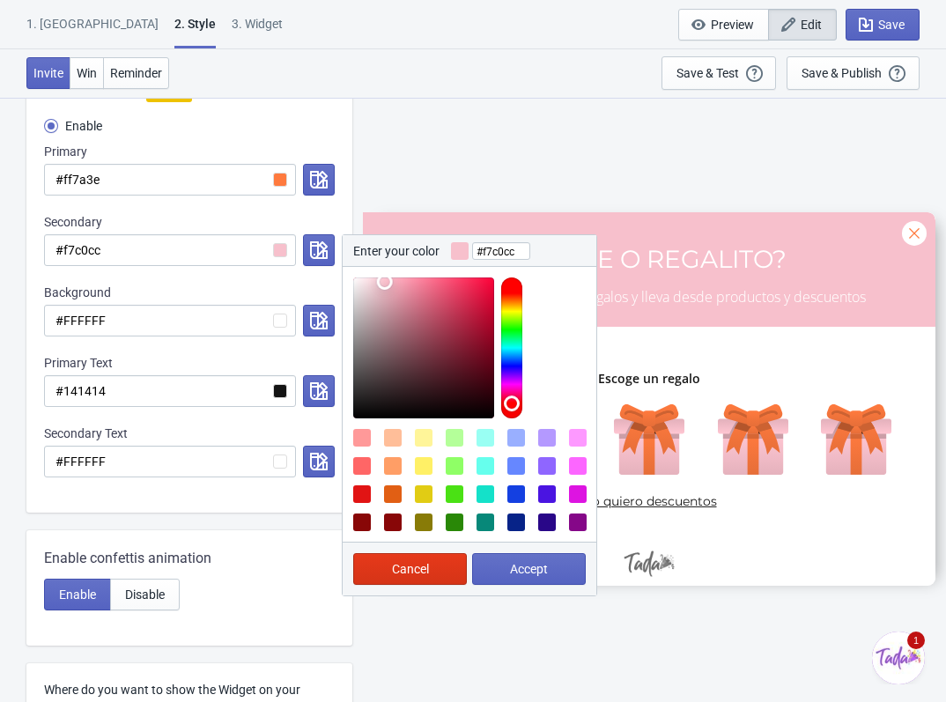
scroll to position [264, 0]
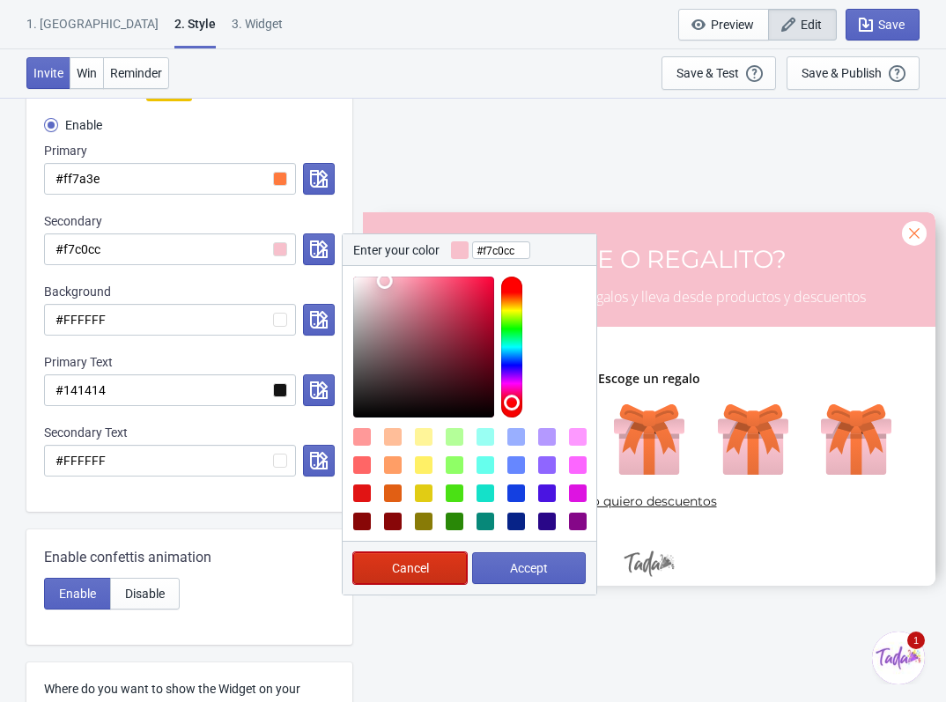
click at [389, 556] on button "Cancel" at bounding box center [410, 568] width 114 height 32
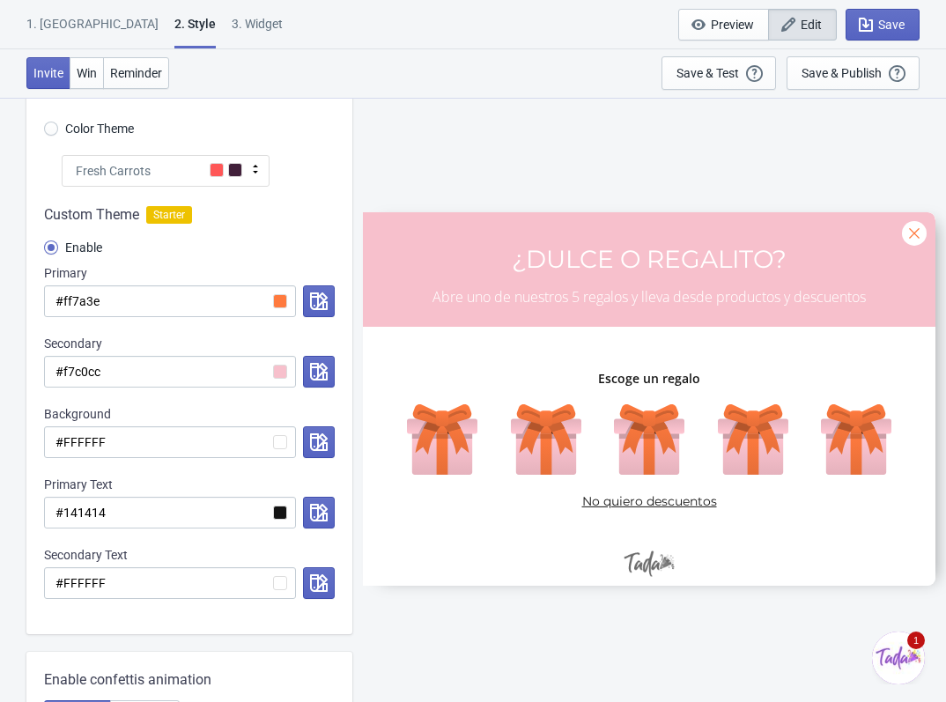
scroll to position [0, 0]
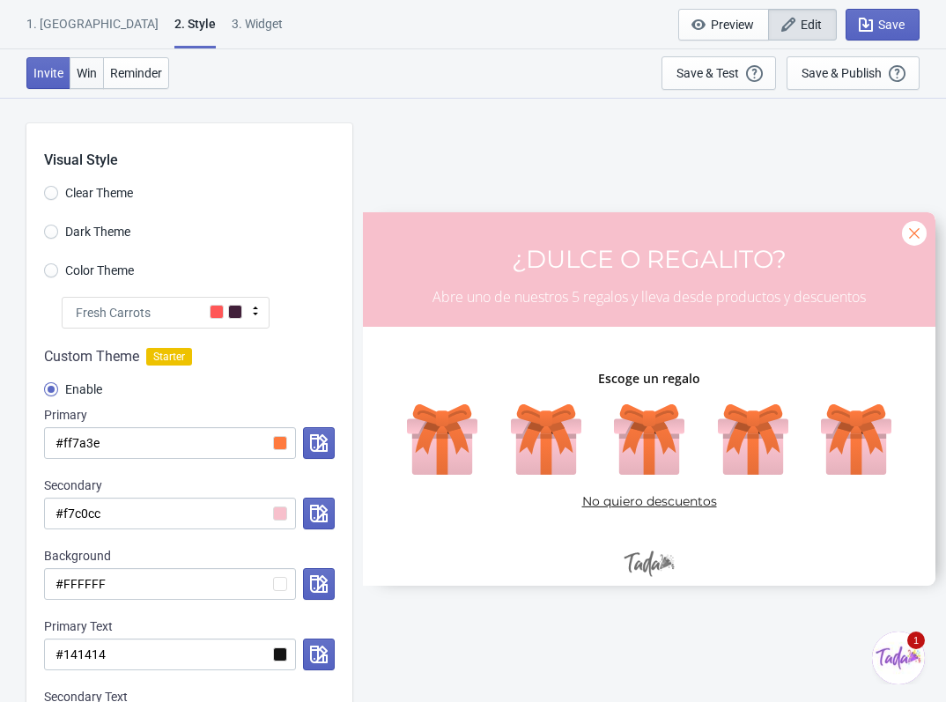
click at [79, 74] on span "Win" at bounding box center [87, 73] width 20 height 14
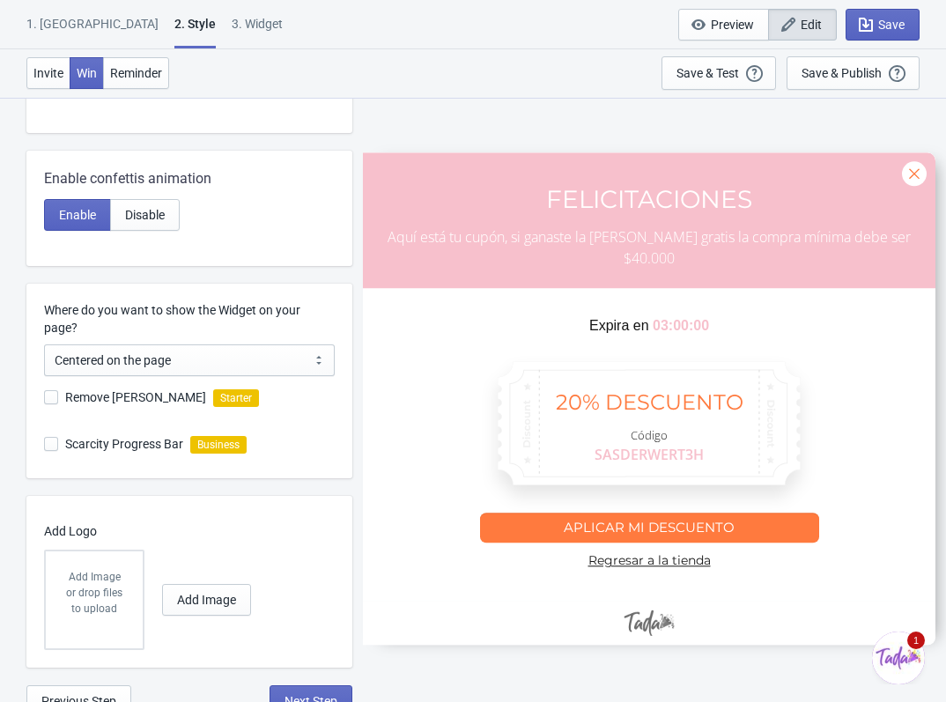
scroll to position [658, 0]
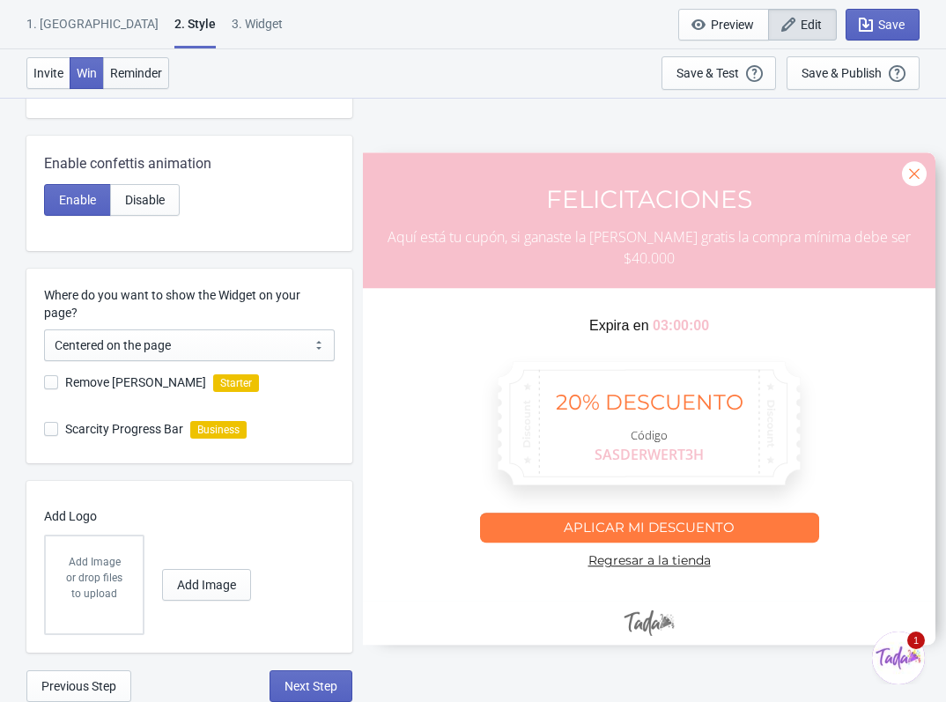
click at [141, 64] on button "Reminder" at bounding box center [136, 73] width 66 height 32
radio input "true"
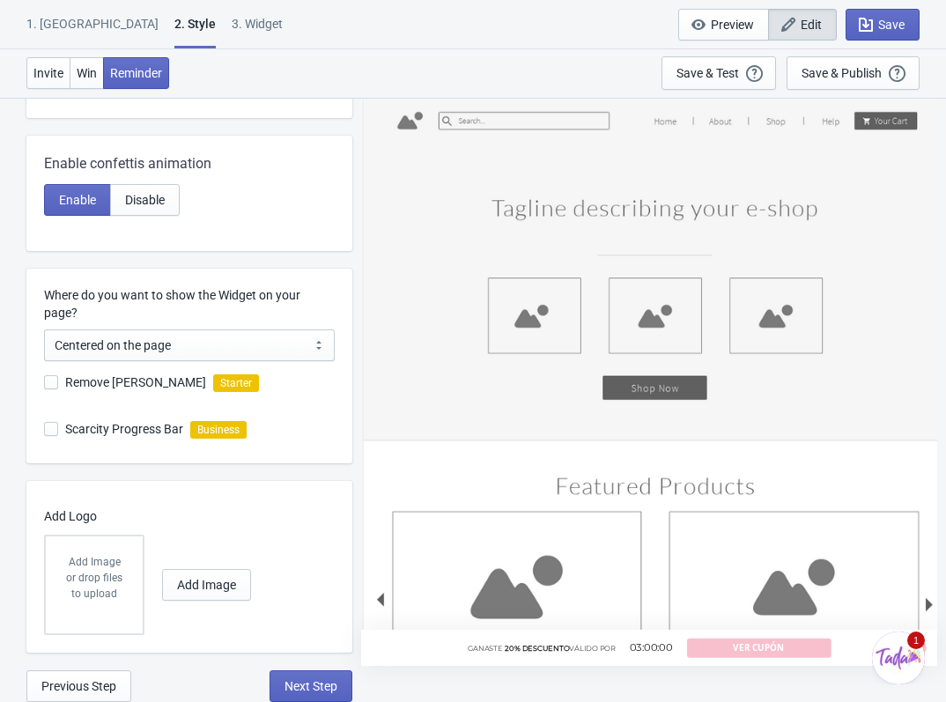
click at [232, 33] on div "3. Widget" at bounding box center [257, 30] width 51 height 31
select select "once"
select select "middle_left"
select select "1"
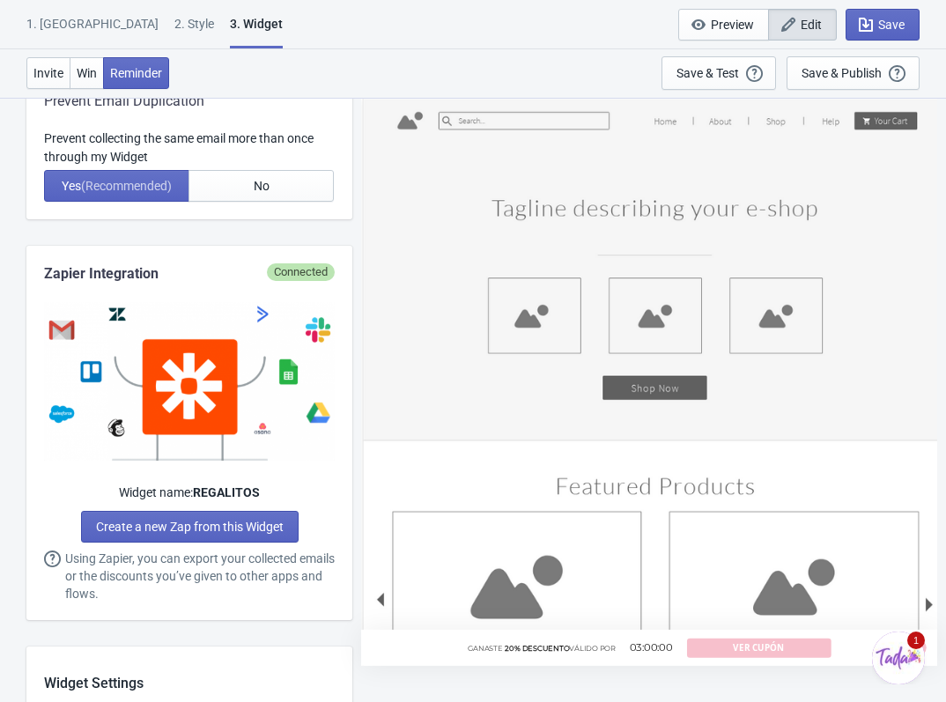
scroll to position [0, 0]
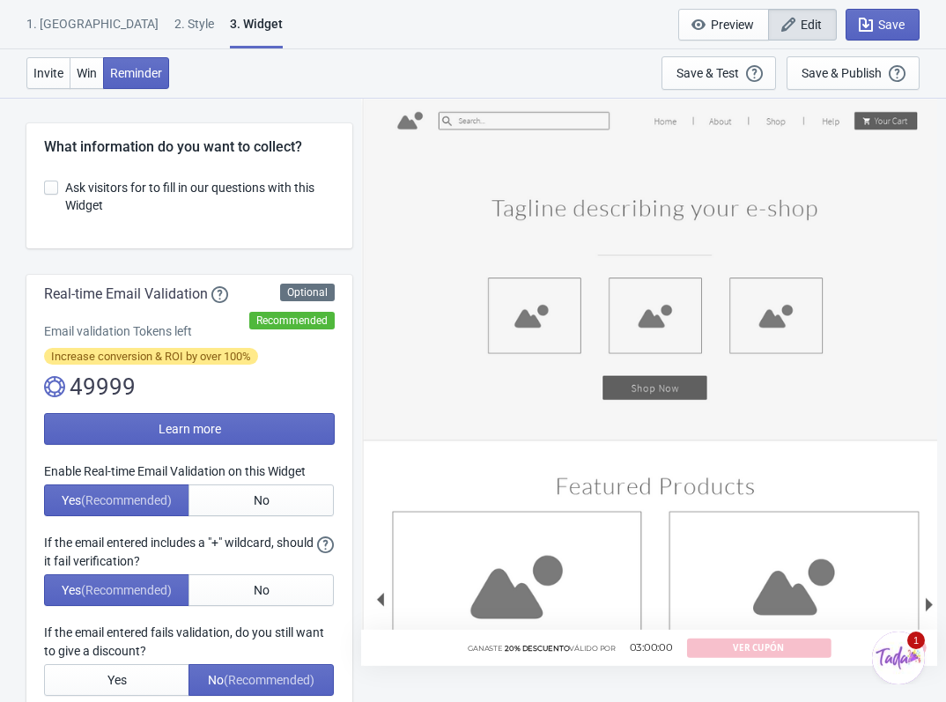
click at [174, 23] on div "2 . Style" at bounding box center [194, 30] width 40 height 31
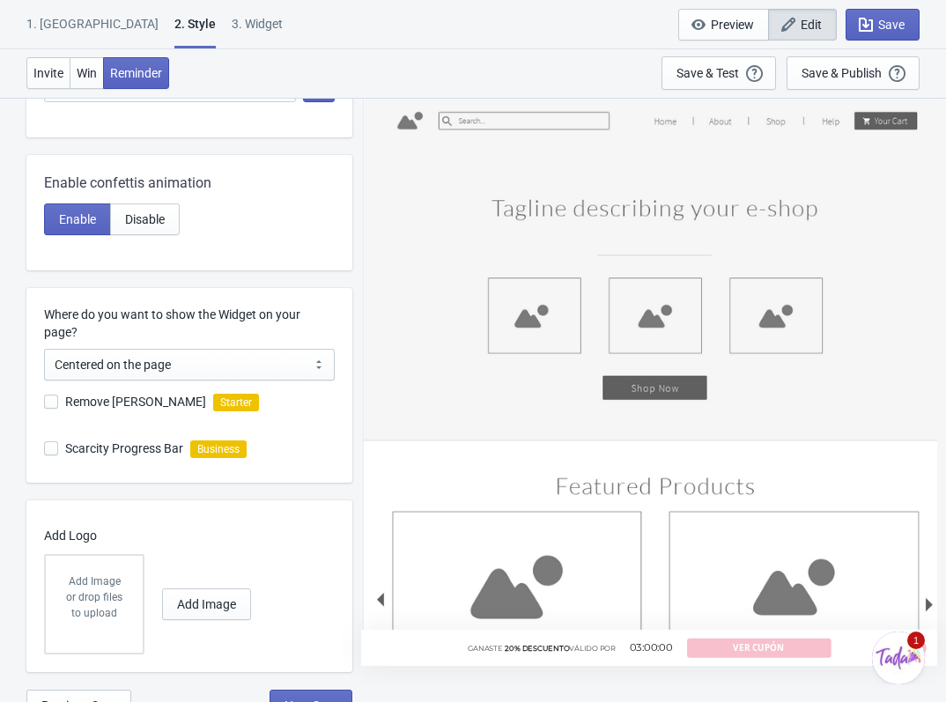
scroll to position [658, 0]
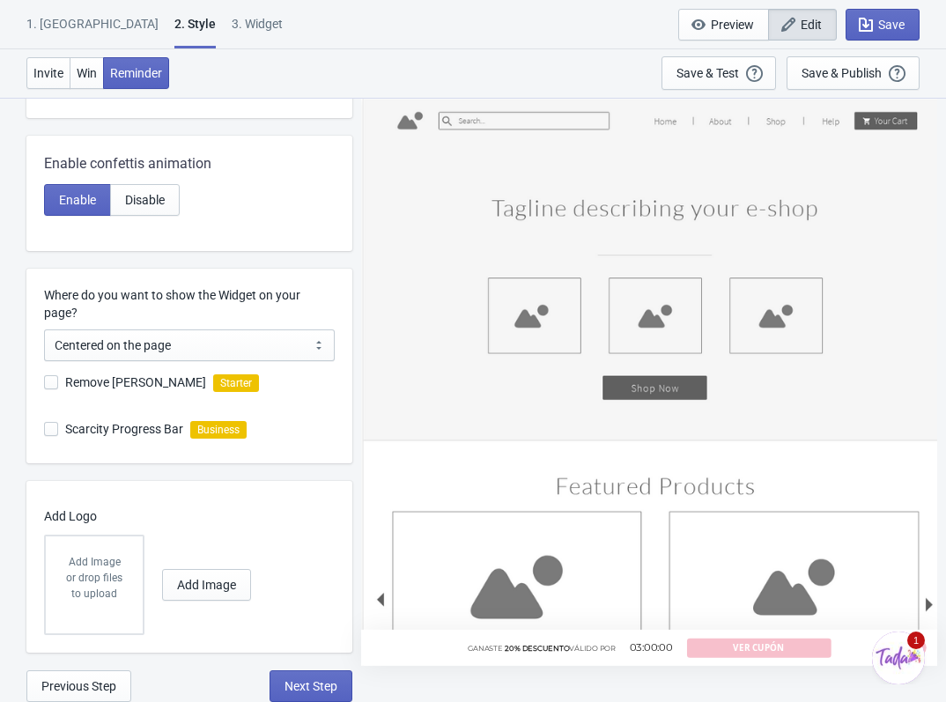
click at [232, 17] on div "3. Widget" at bounding box center [257, 30] width 51 height 31
select select "once"
select select "middle_left"
select select "1"
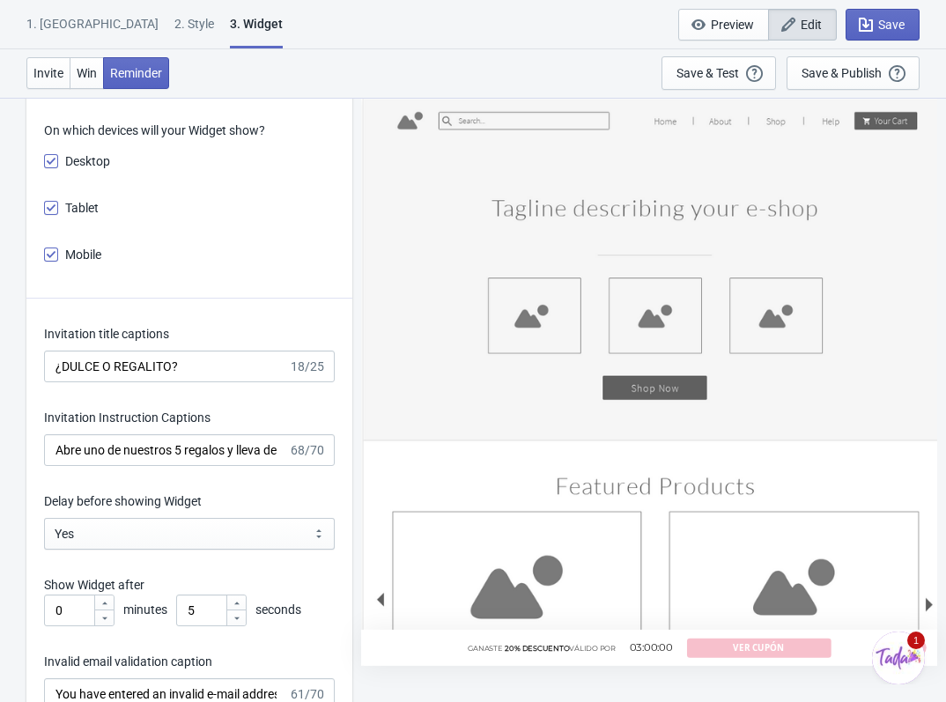
scroll to position [2641, 0]
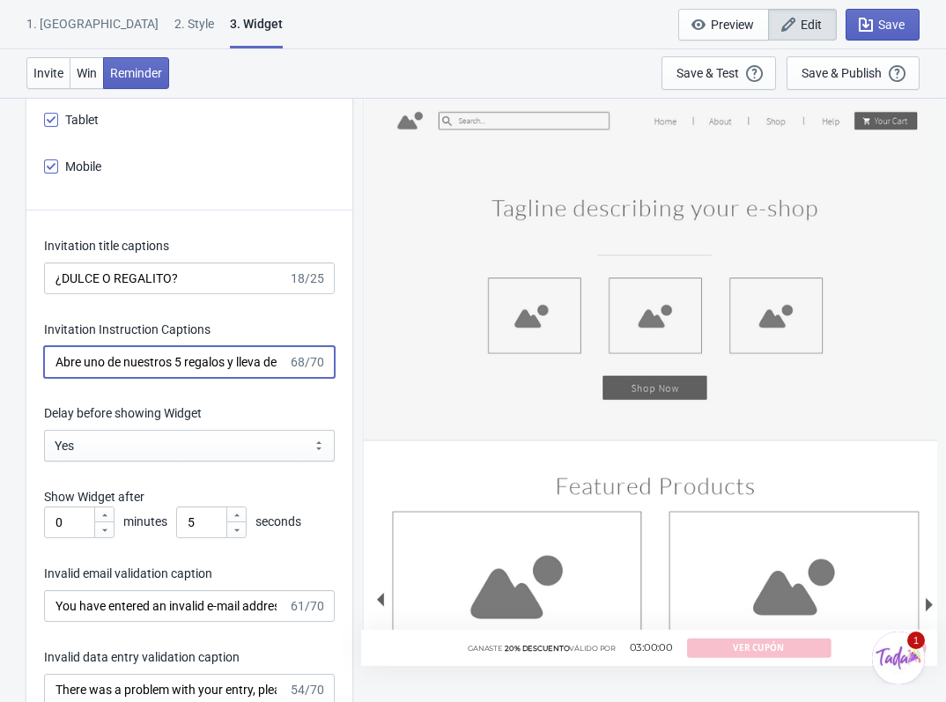
click at [208, 354] on input "Abre uno de nuestros 5 regalos y lleva desde productos y descuentos" at bounding box center [166, 362] width 244 height 32
click at [203, 364] on input "Abre uno de nuestros 5 regalos y lleva desde productos y descuentos" at bounding box center [166, 362] width 244 height 32
type input "Abre un regalo y lleva desde productos gratis hasta 50% de descuento"
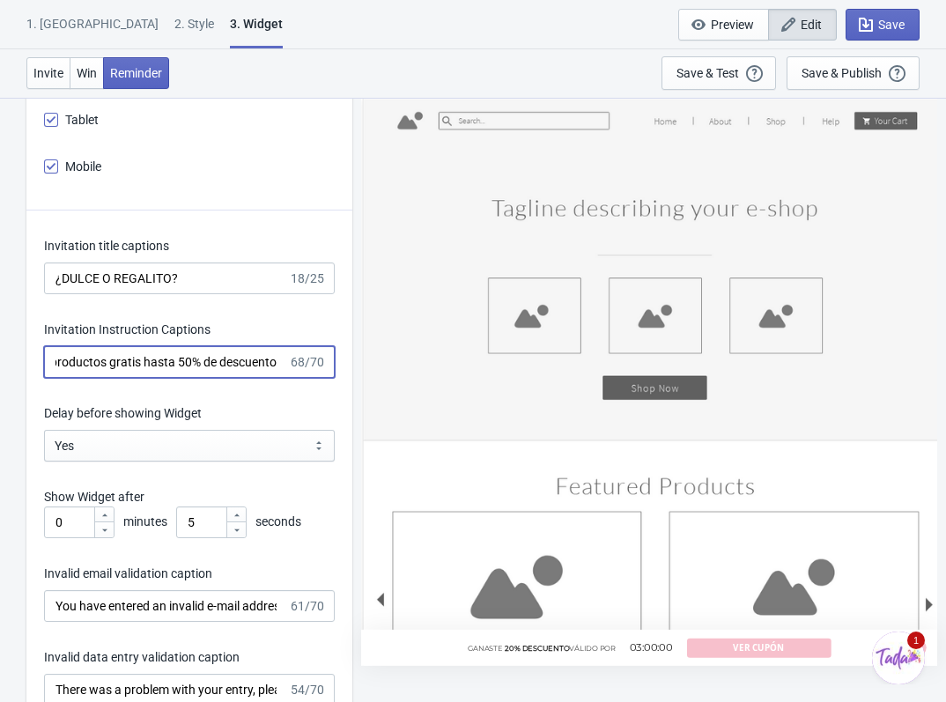
click at [261, 395] on div "Invitation title captions ¿DULCE O REGALITO? 18/25 Invitation Instruction Capti…" at bounding box center [189, 669] width 326 height 918
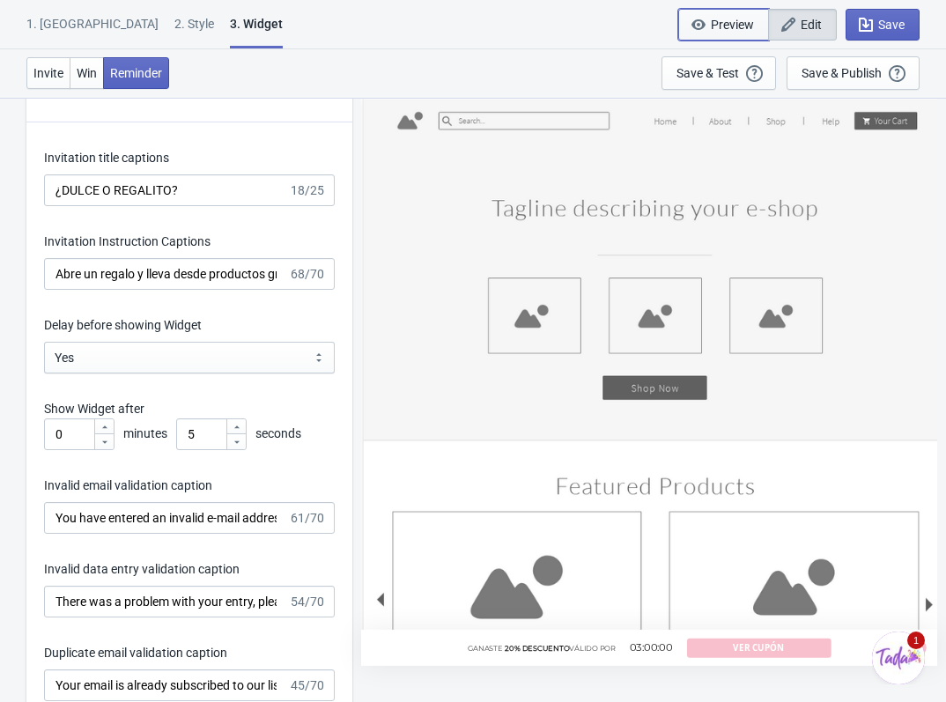
click at [730, 25] on span "Preview" at bounding box center [732, 25] width 43 height 14
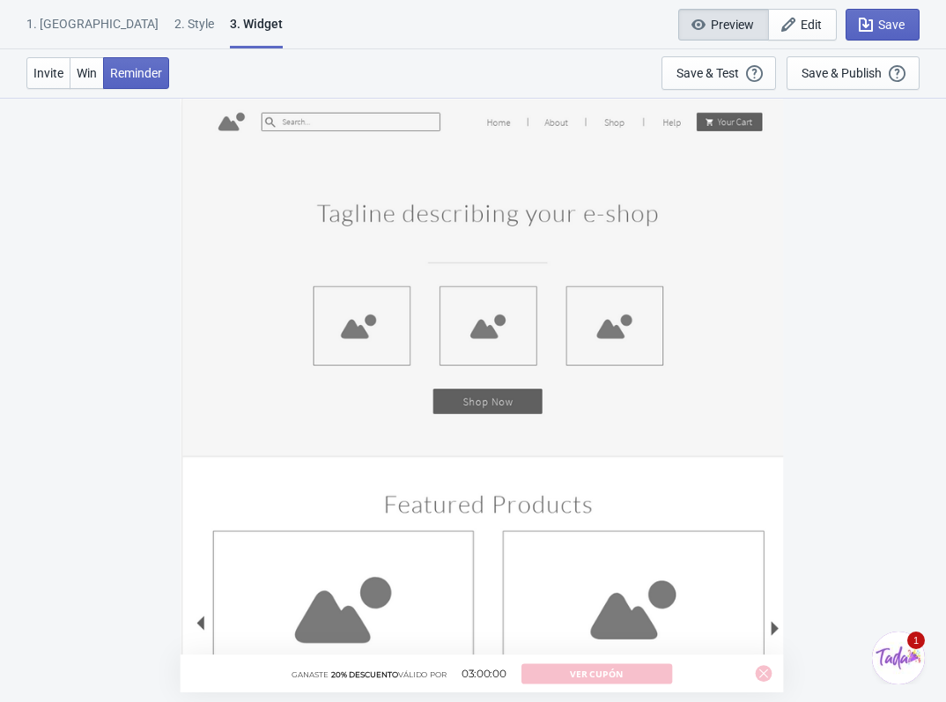
scroll to position [97, 0]
click at [230, 26] on div "3. Widget" at bounding box center [256, 31] width 53 height 33
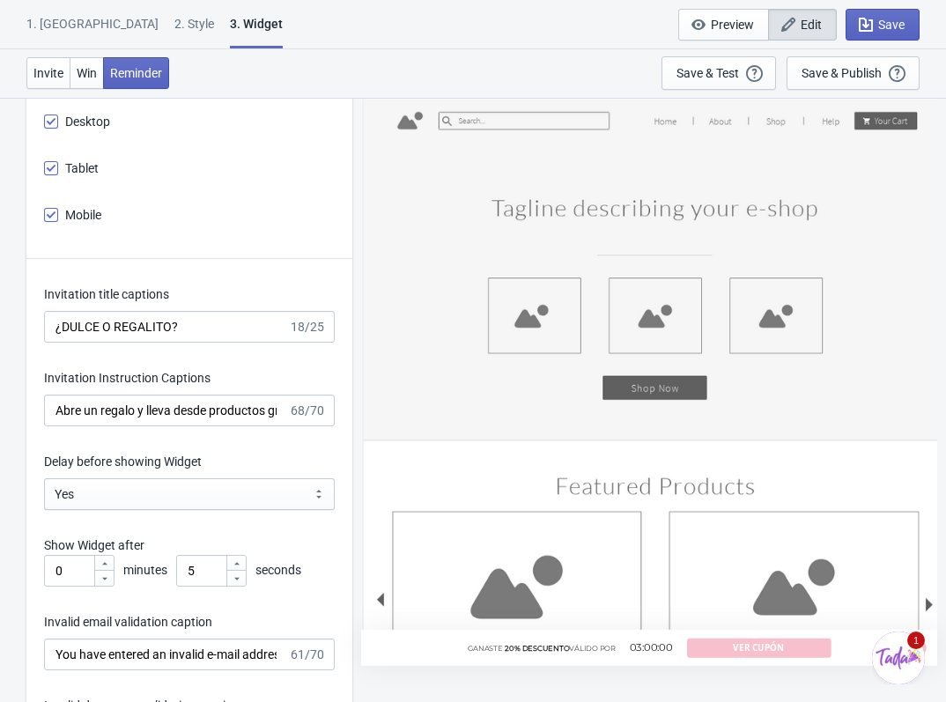
scroll to position [2553, 0]
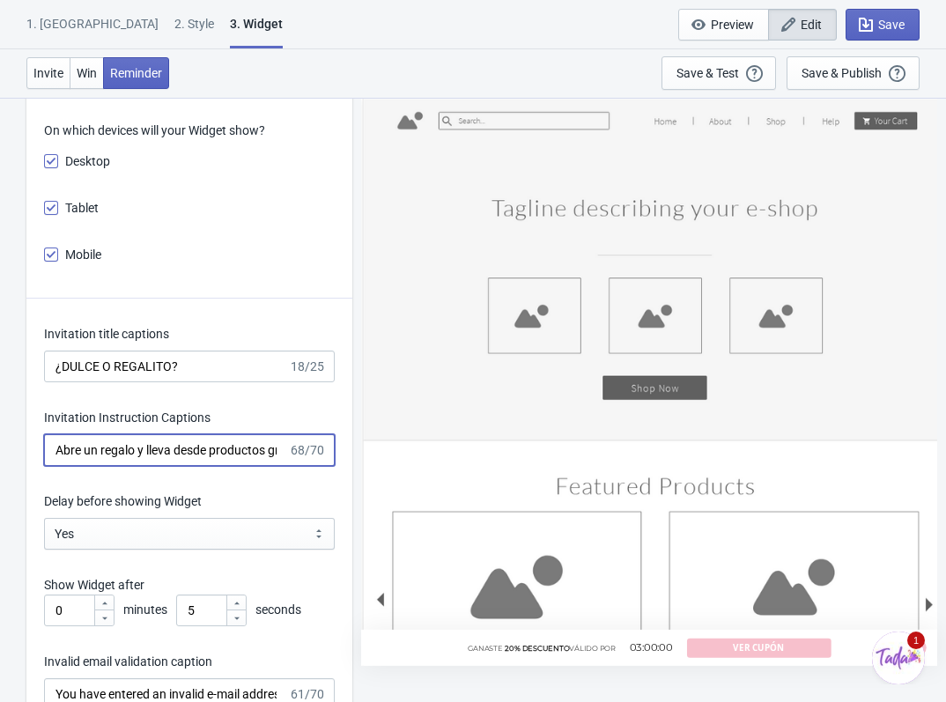
click at [231, 460] on input "Abre un regalo y lleva desde productos gratis hasta 50% de descuento" at bounding box center [166, 450] width 244 height 32
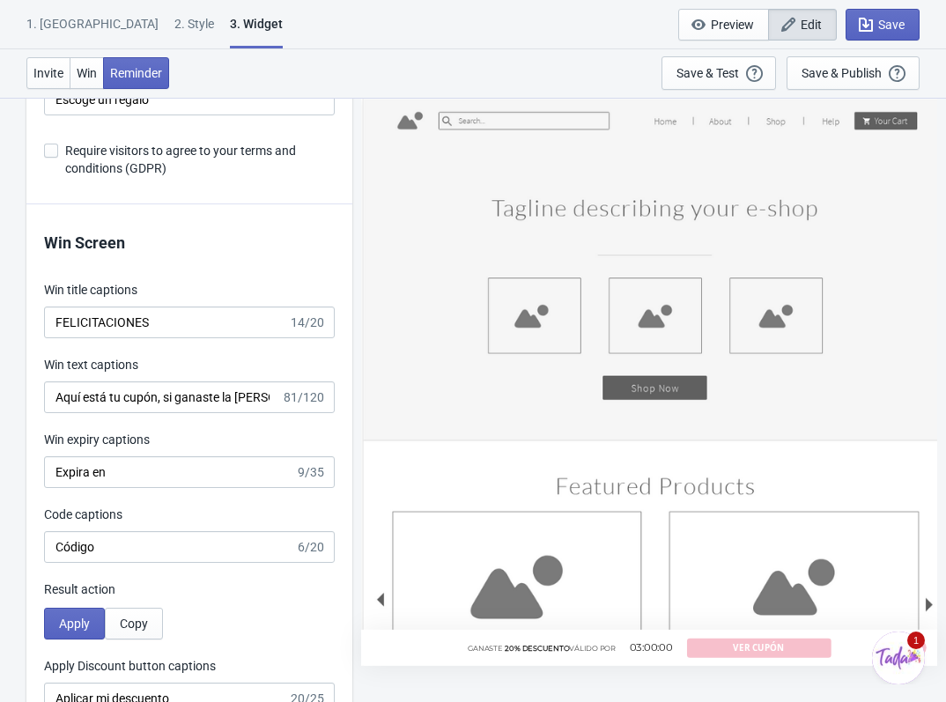
scroll to position [3610, 0]
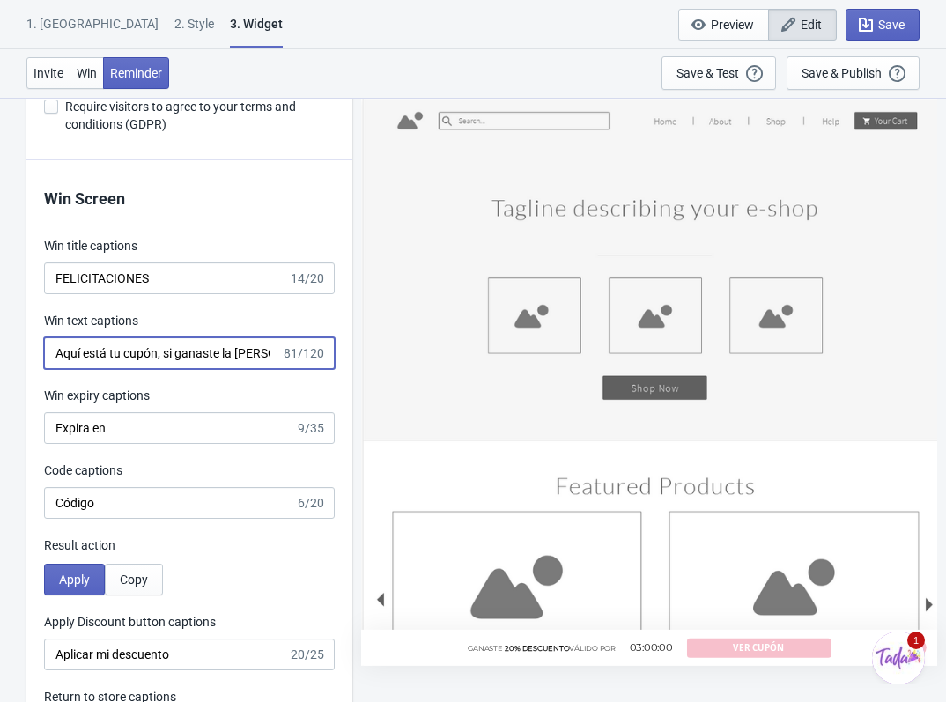
click at [244, 358] on input "Aquí está tu cupón, si ganaste la correa gratis la compra mínima debe ser $40.0…" at bounding box center [162, 353] width 237 height 32
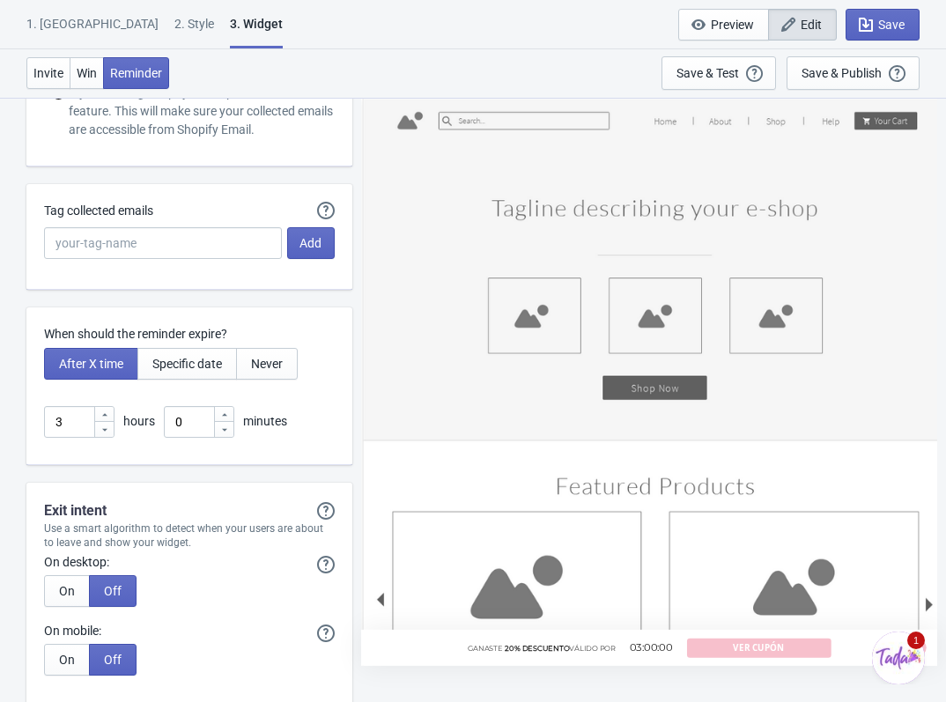
scroll to position [4491, 0]
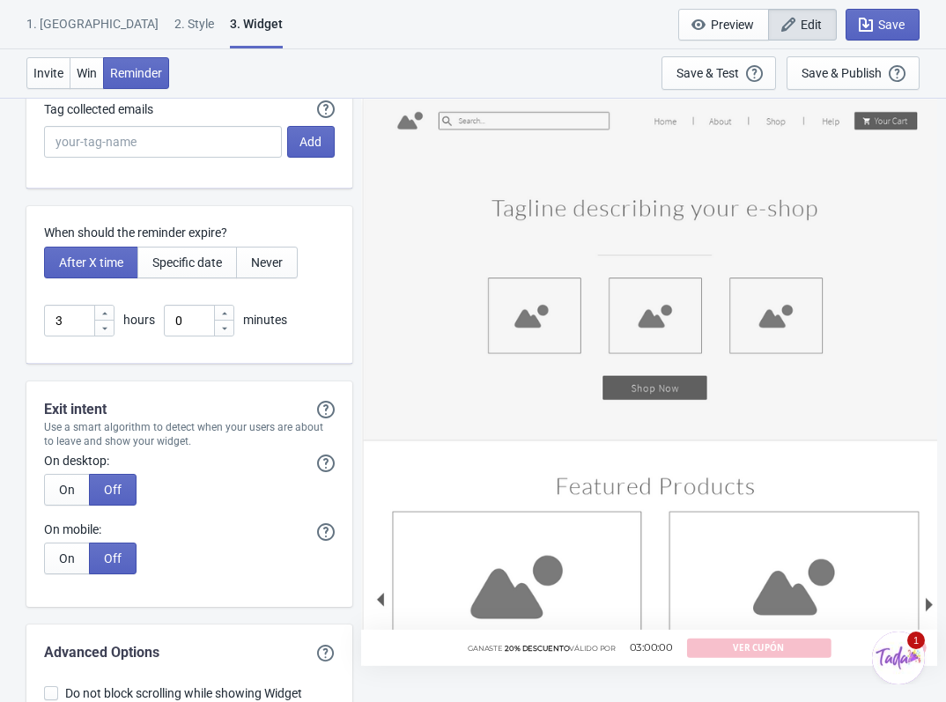
type input "Aquí está tu cupón, si ganaste la correa o gafas gratis la compra mínima debe s…"
drag, startPoint x: 262, startPoint y: 232, endPoint x: 38, endPoint y: 231, distance: 223.6
click at [38, 231] on div "When should the reminder expire? After X time Specific date Never 3 hours 0 min…" at bounding box center [189, 285] width 326 height 158
click at [195, 283] on div "When should the reminder expire? After X time Specific date Never 3 hours 0 min…" at bounding box center [189, 285] width 326 height 158
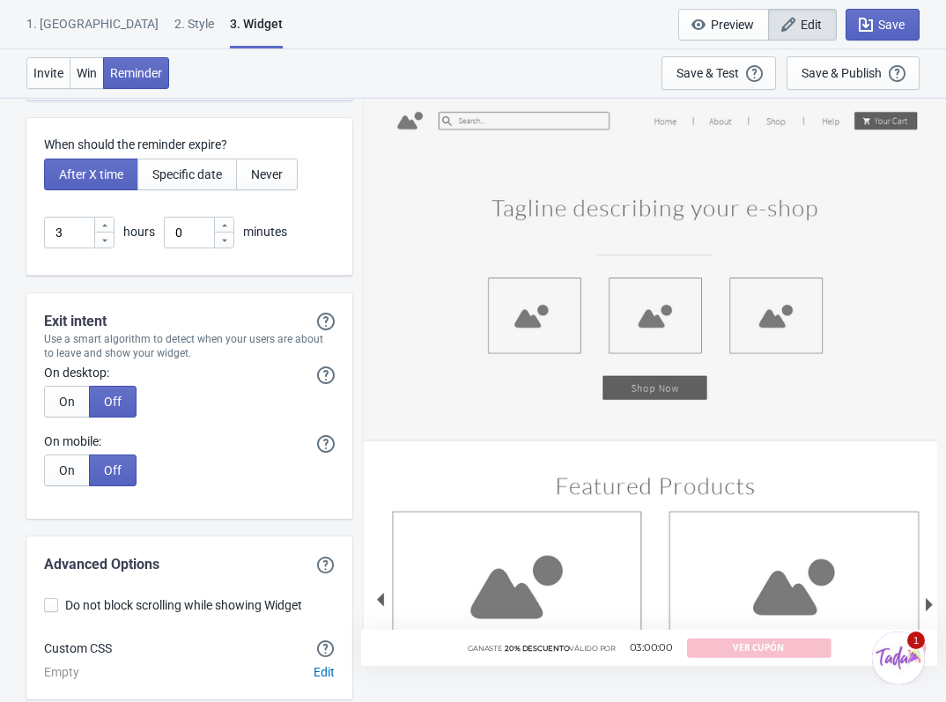
scroll to position [4661, 0]
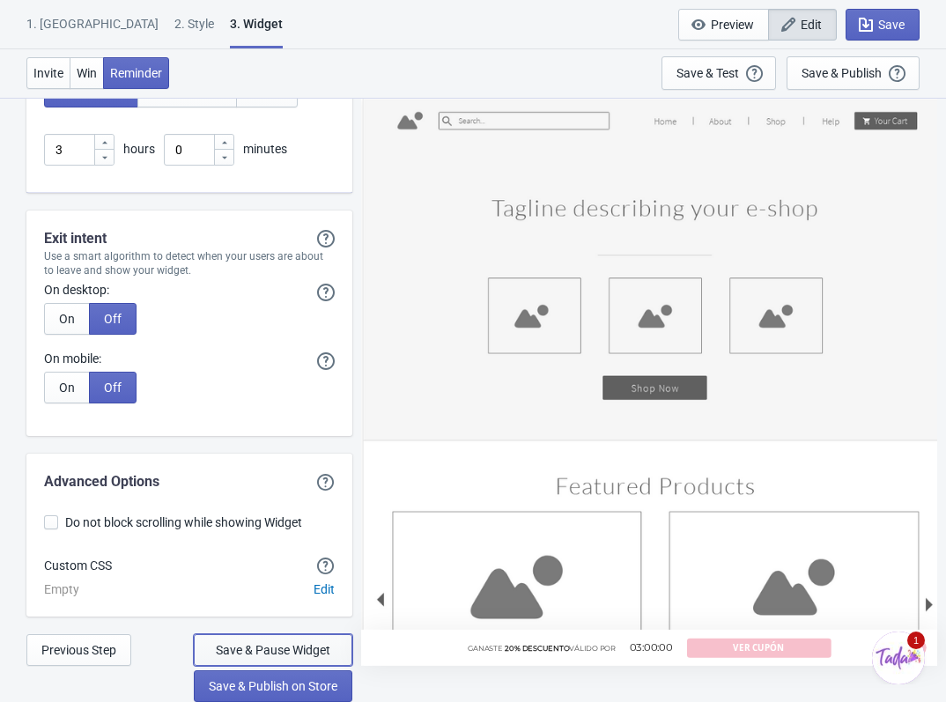
click at [270, 646] on span "Save & Pause Widget" at bounding box center [273, 650] width 114 height 14
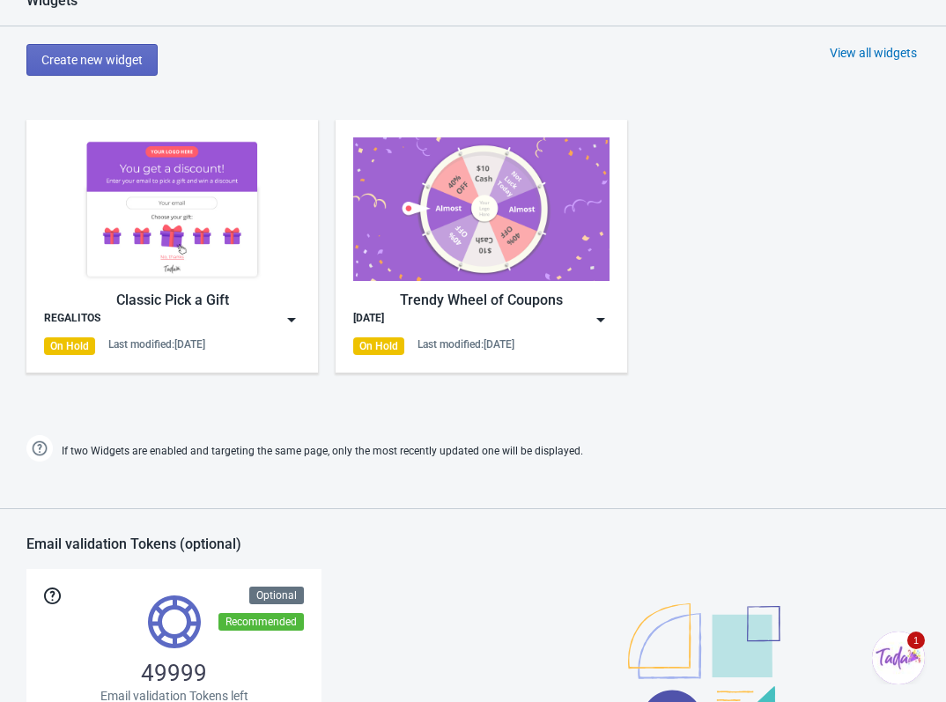
scroll to position [619, 0]
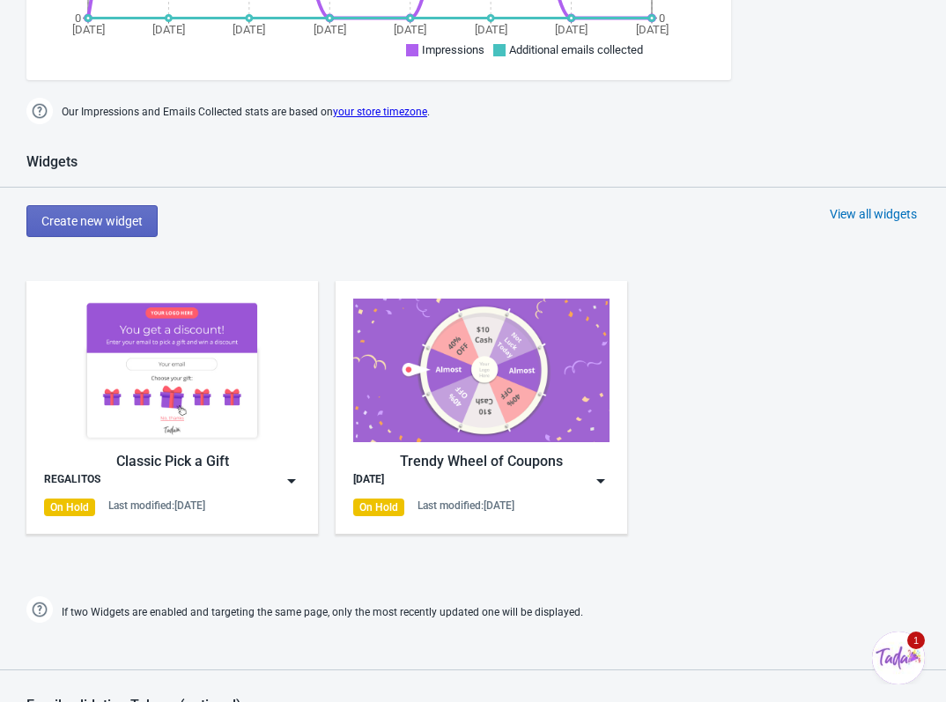
click at [227, 485] on div "REGALITOS" at bounding box center [172, 481] width 256 height 18
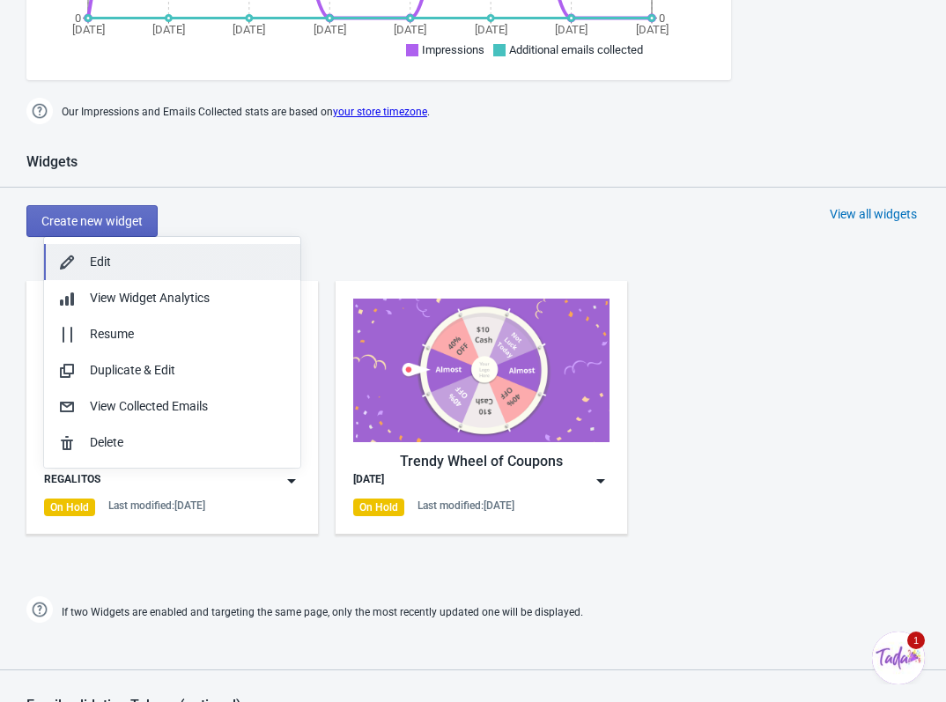
click at [151, 257] on div "Edit" at bounding box center [188, 262] width 196 height 18
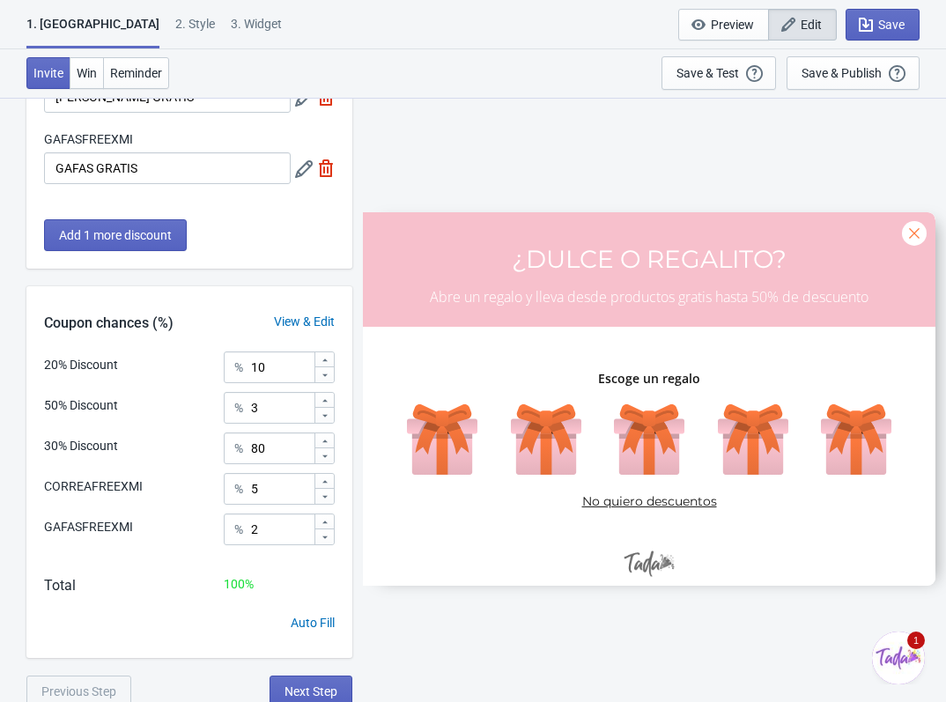
scroll to position [349, 0]
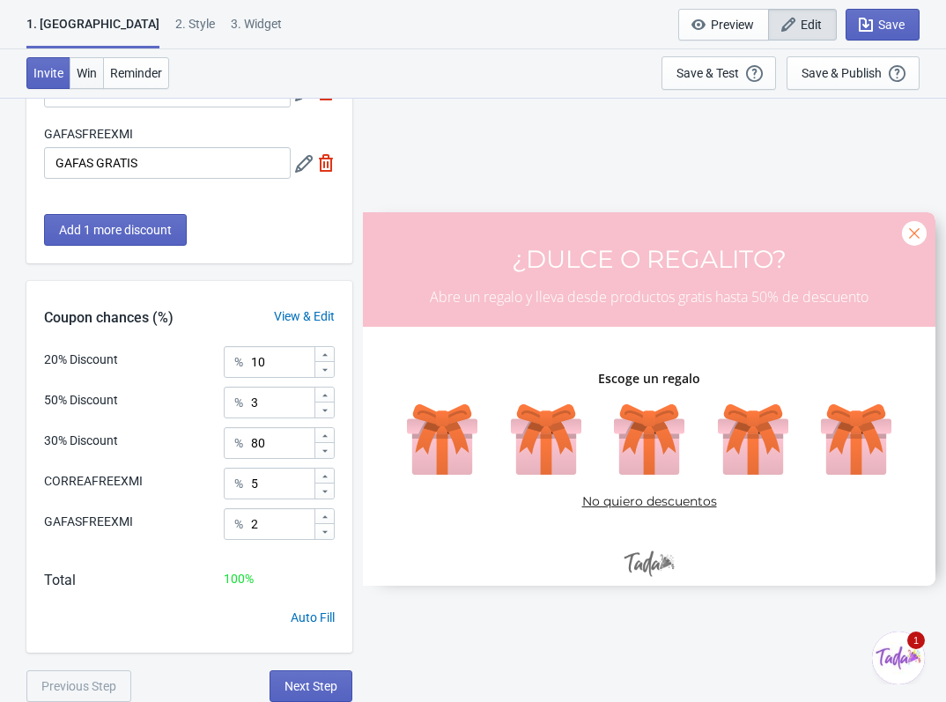
click at [97, 71] on span "Win" at bounding box center [87, 73] width 20 height 14
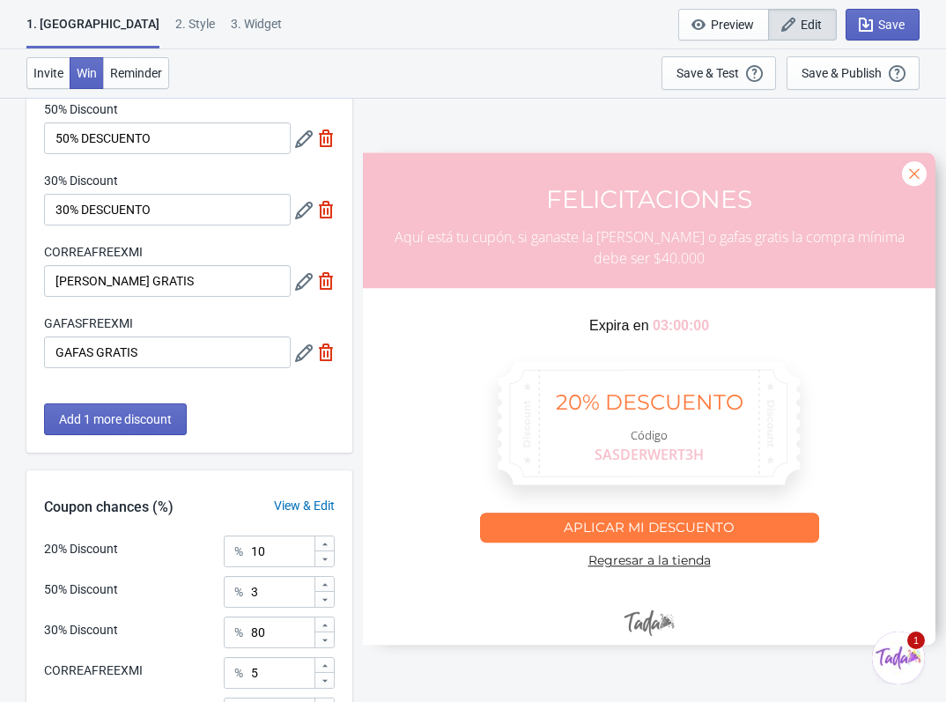
scroll to position [0, 0]
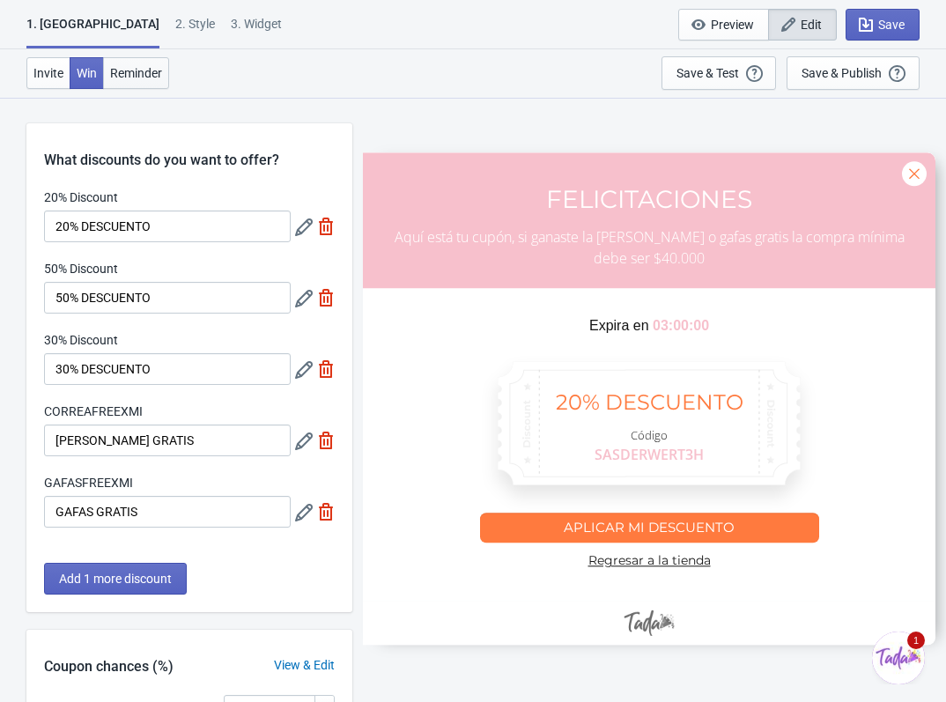
click at [116, 63] on button "Reminder" at bounding box center [136, 73] width 66 height 32
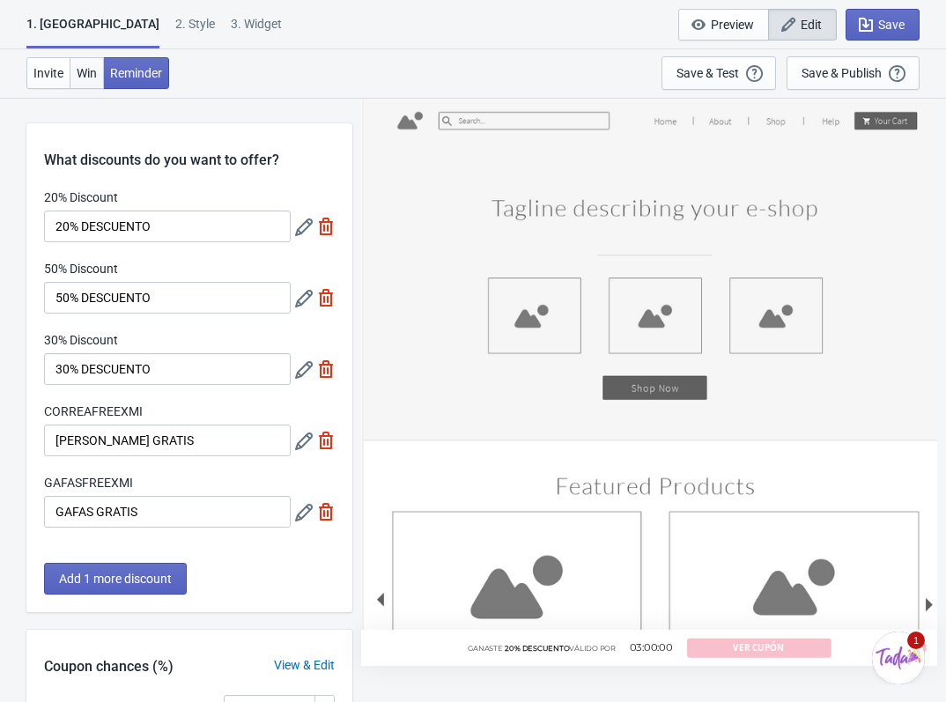
click at [99, 65] on button "Win" at bounding box center [87, 73] width 34 height 32
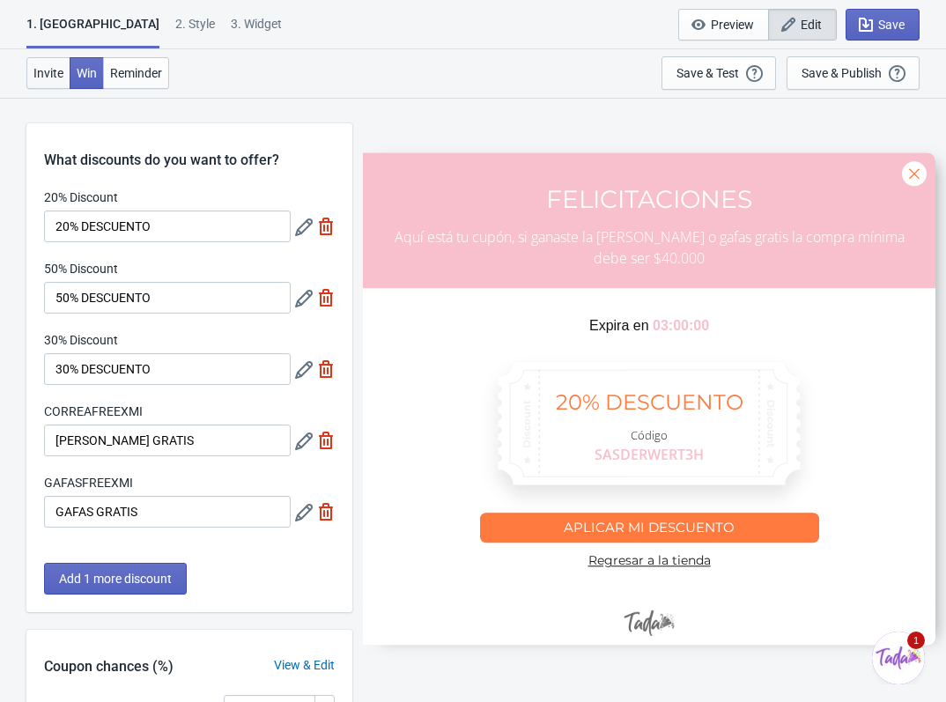
click at [54, 77] on span "Invite" at bounding box center [48, 73] width 30 height 14
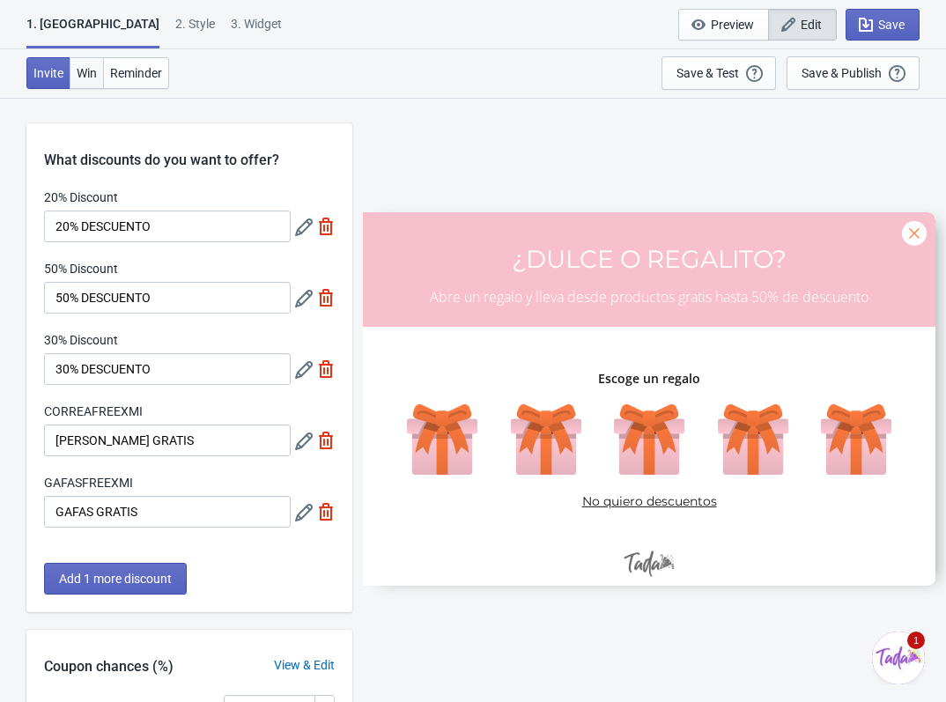
click at [79, 77] on span "Win" at bounding box center [87, 73] width 20 height 14
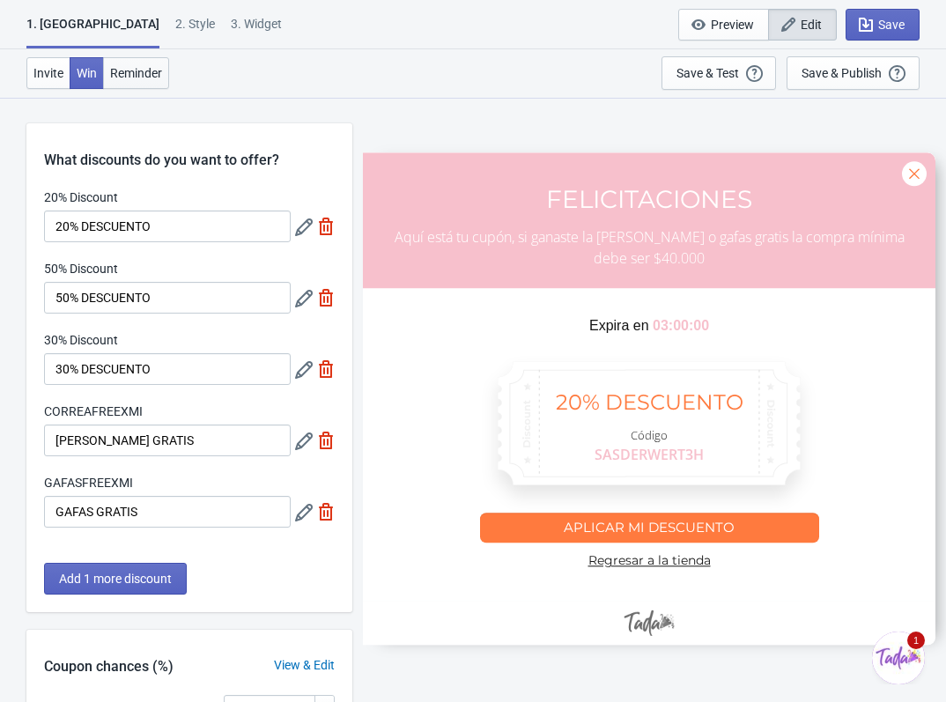
click at [106, 70] on button "Reminder" at bounding box center [136, 73] width 66 height 32
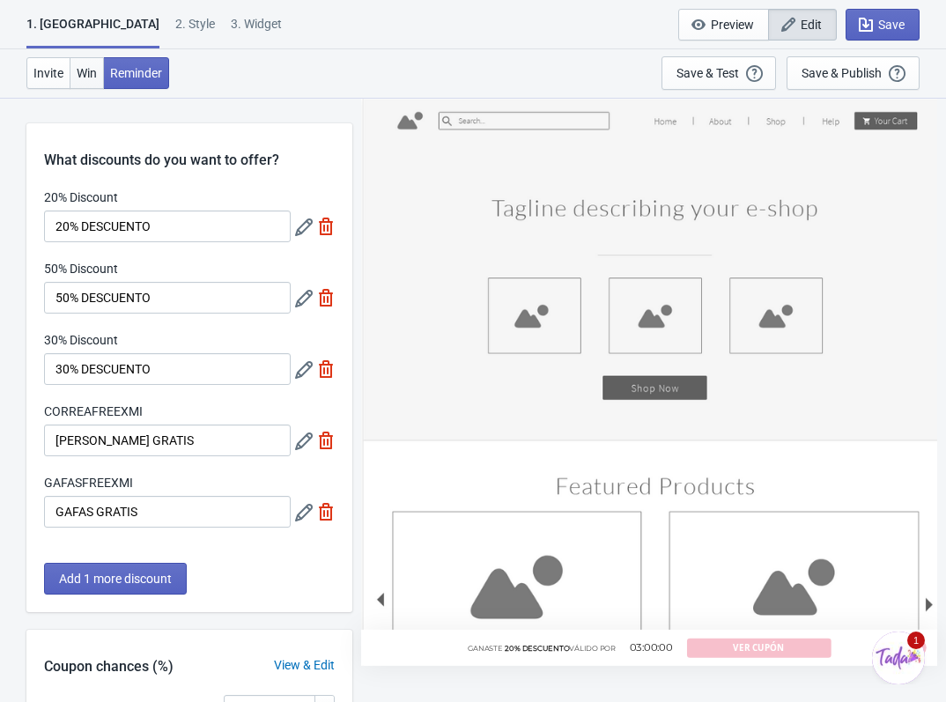
click at [78, 75] on span "Win" at bounding box center [87, 73] width 20 height 14
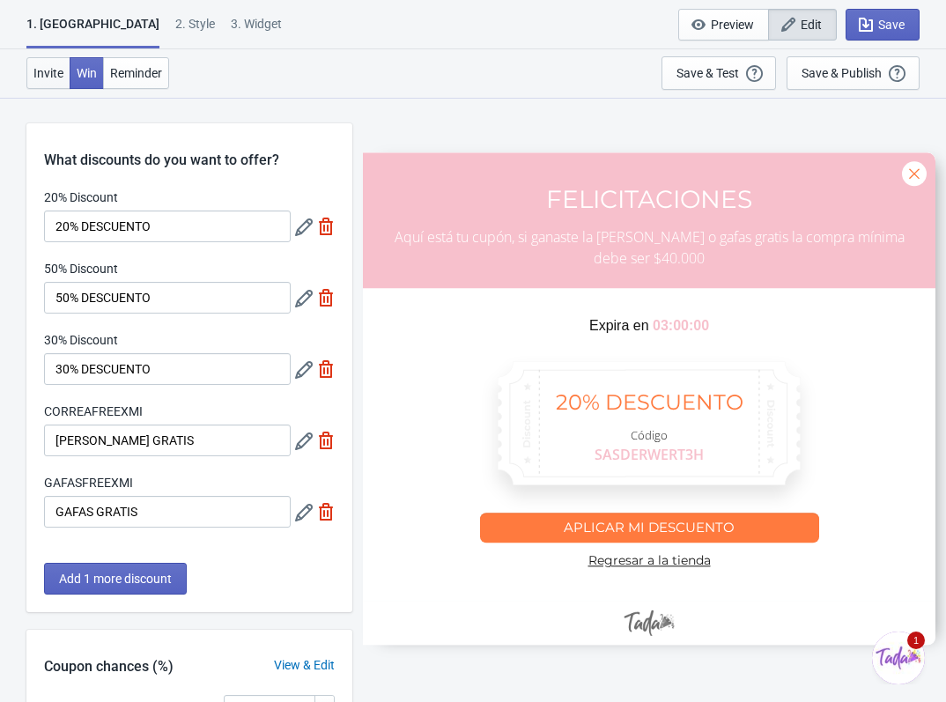
click at [37, 74] on span "Invite" at bounding box center [48, 73] width 30 height 14
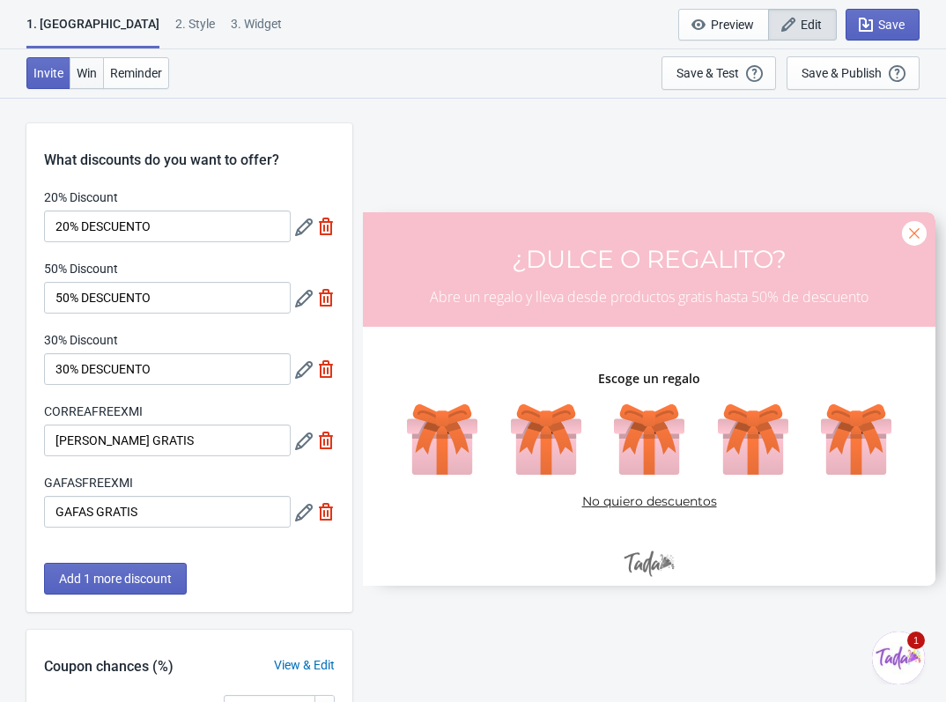
click at [91, 63] on button "Win" at bounding box center [87, 73] width 34 height 32
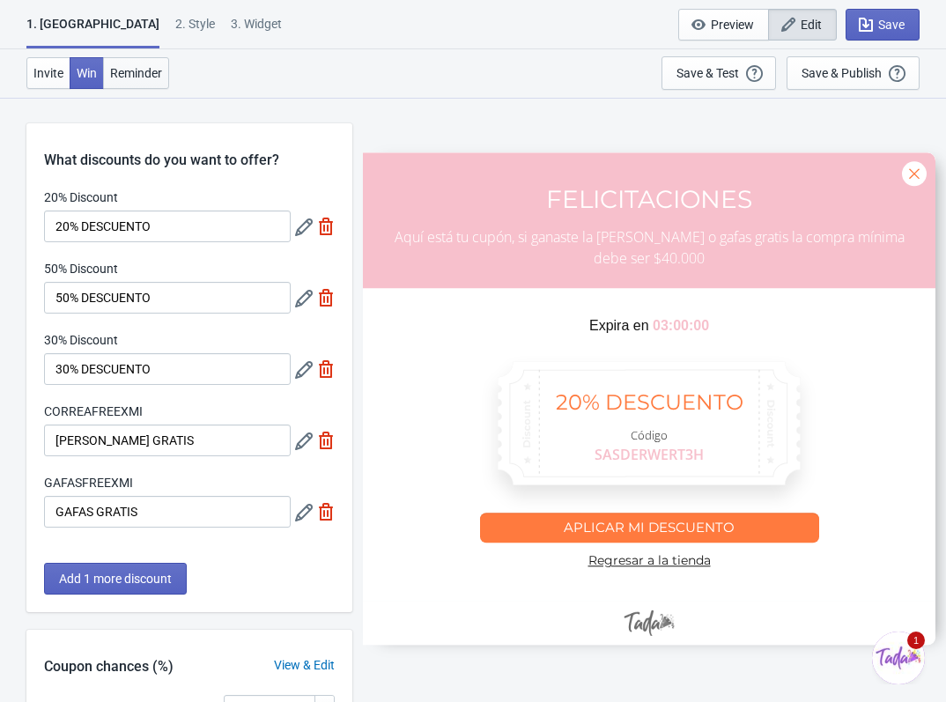
click at [118, 67] on span "Reminder" at bounding box center [136, 73] width 52 height 14
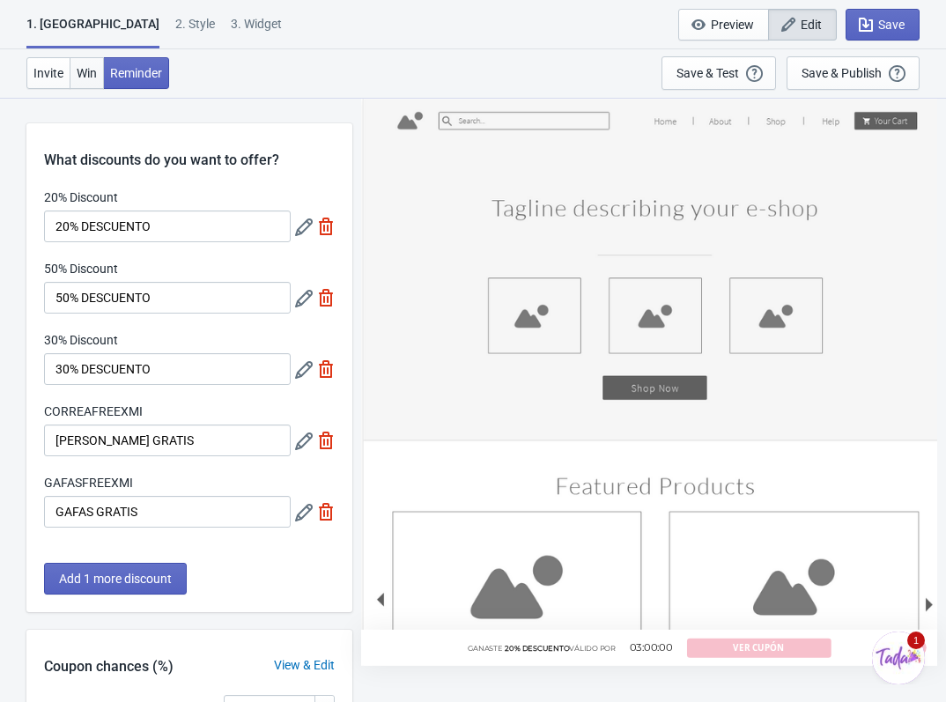
click at [99, 76] on button "Win" at bounding box center [87, 73] width 34 height 32
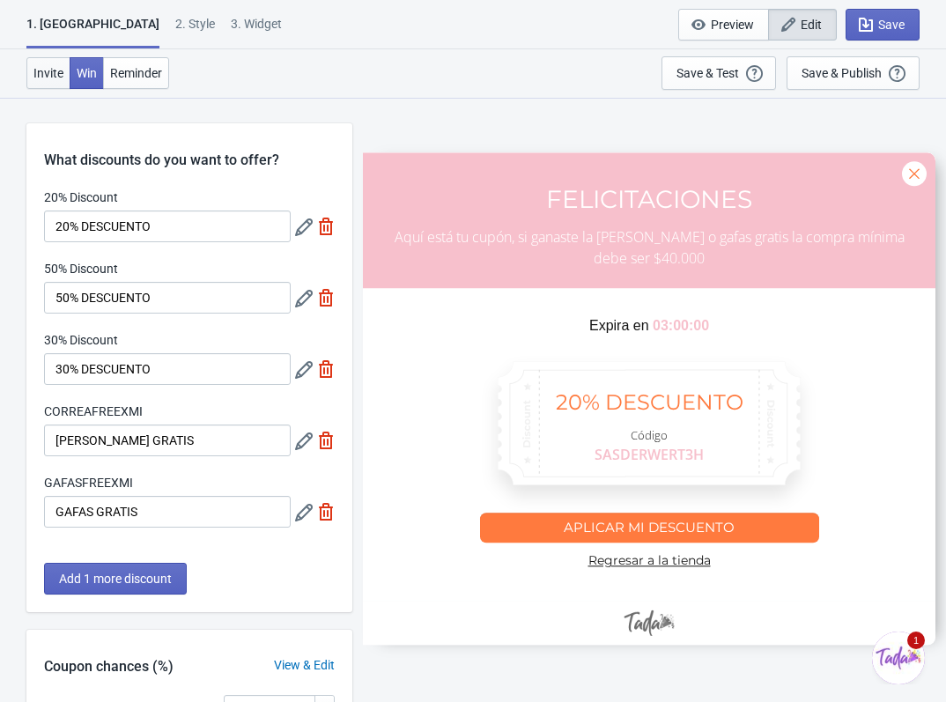
click at [52, 72] on span "Invite" at bounding box center [48, 73] width 30 height 14
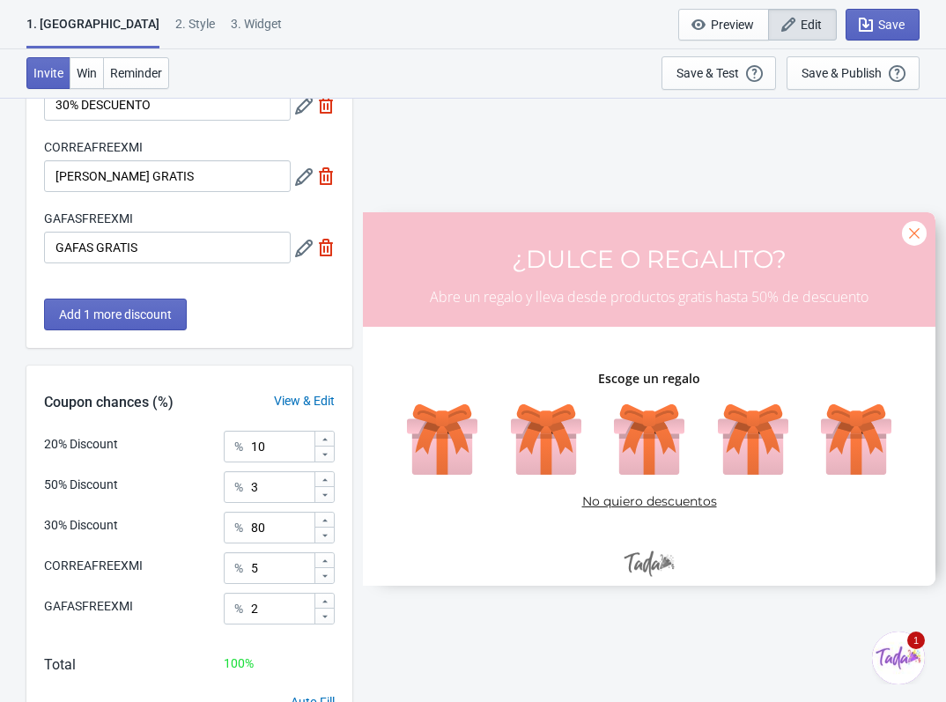
click at [556, 290] on div at bounding box center [649, 398] width 572 height 373
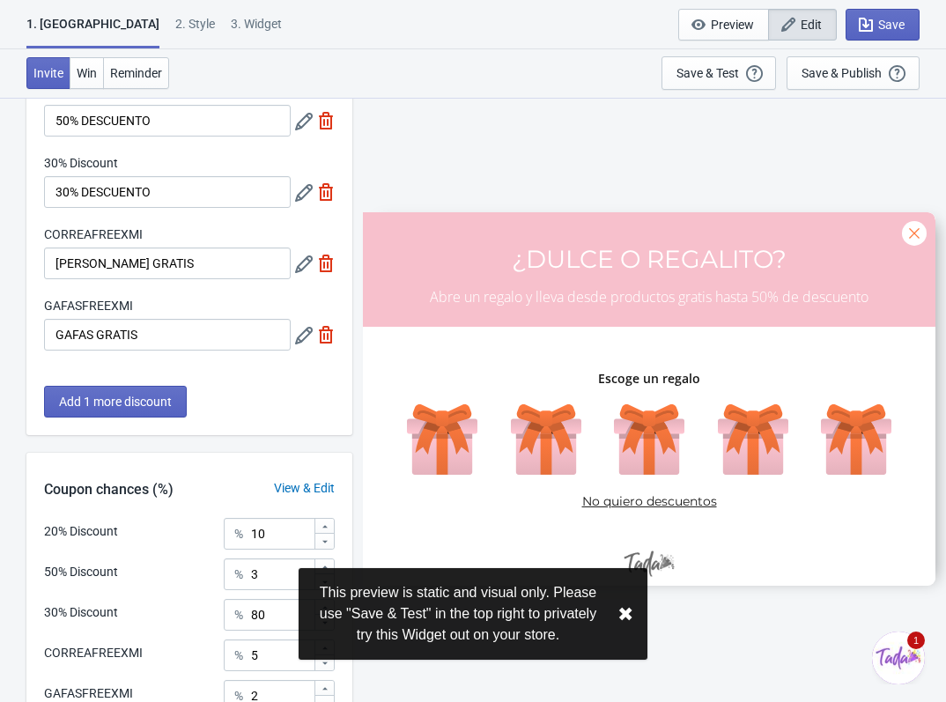
scroll to position [85, 0]
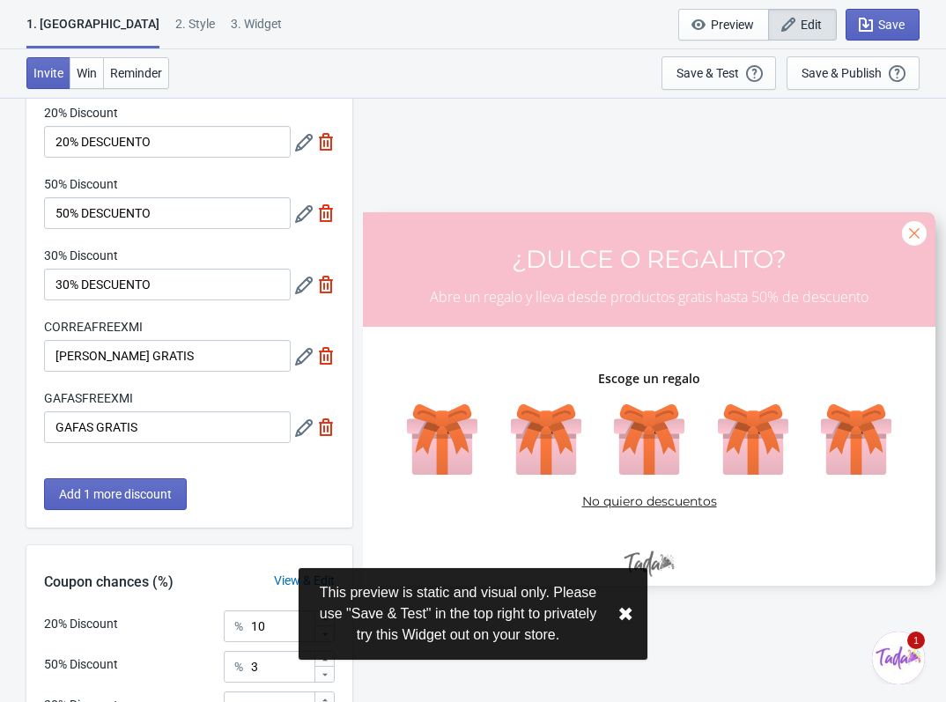
click at [107, 14] on div "1. Coupon 2 . Style 3. Widget 1. Coupon 2 . Style 3. Widget Save and Exit Previ…" at bounding box center [473, 24] width 946 height 49
click at [175, 24] on div "2 . Style" at bounding box center [195, 30] width 40 height 31
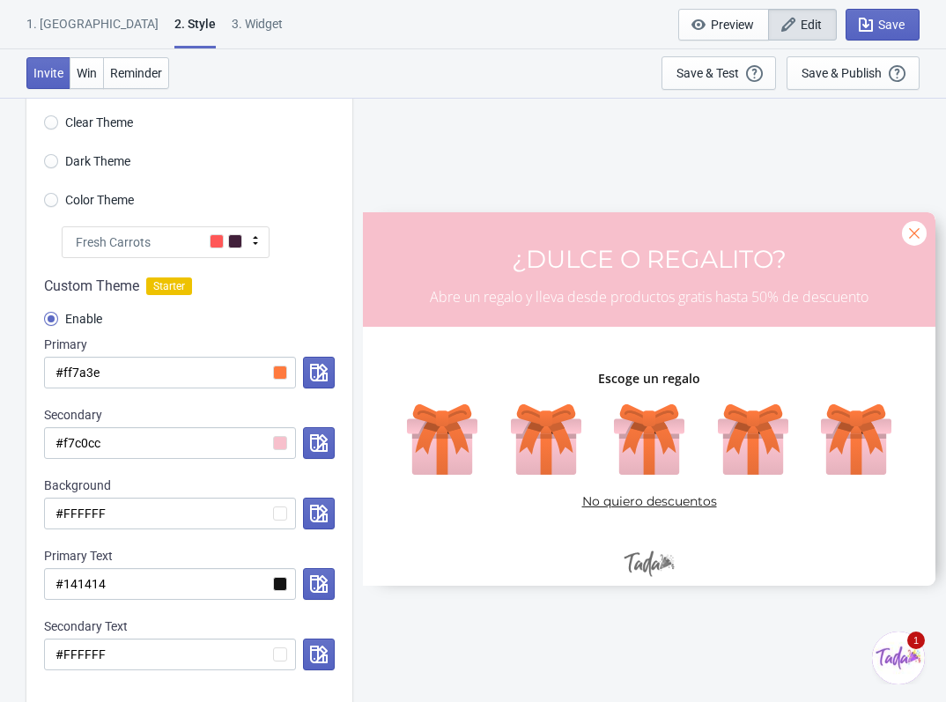
scroll to position [176, 0]
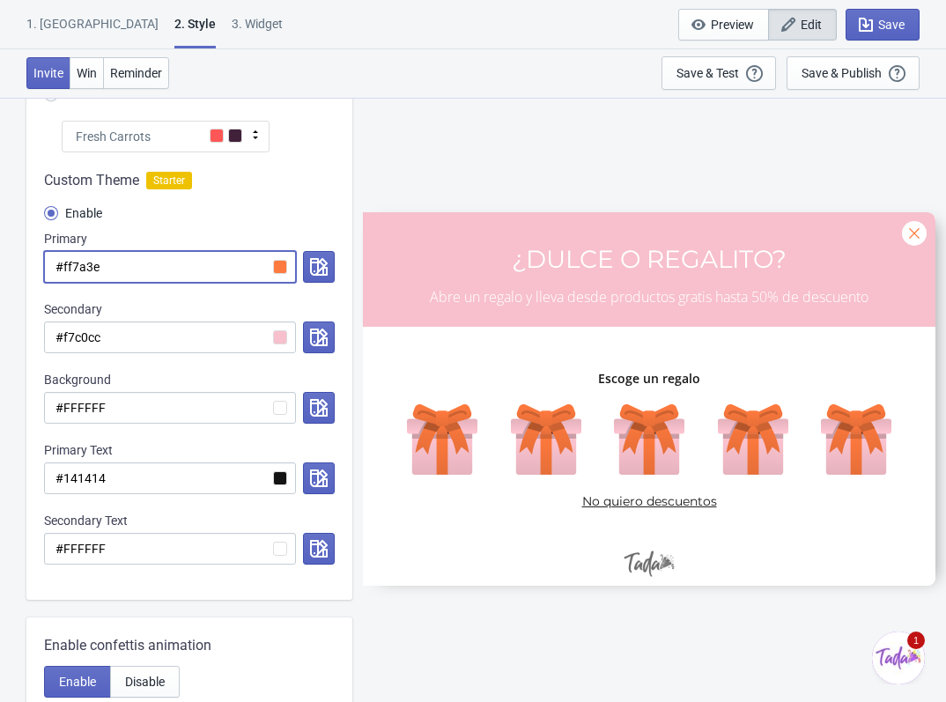
click at [280, 267] on input "#ff7a3e" at bounding box center [170, 267] width 252 height 32
drag, startPoint x: 176, startPoint y: 266, endPoint x: -24, endPoint y: 261, distance: 199.9
click at [0, 261] on html "1. Coupon 2 . Style 3. Widget 1. Coupon 2 . Style 3. Widget Save and Exit Previ…" at bounding box center [473, 175] width 946 height 702
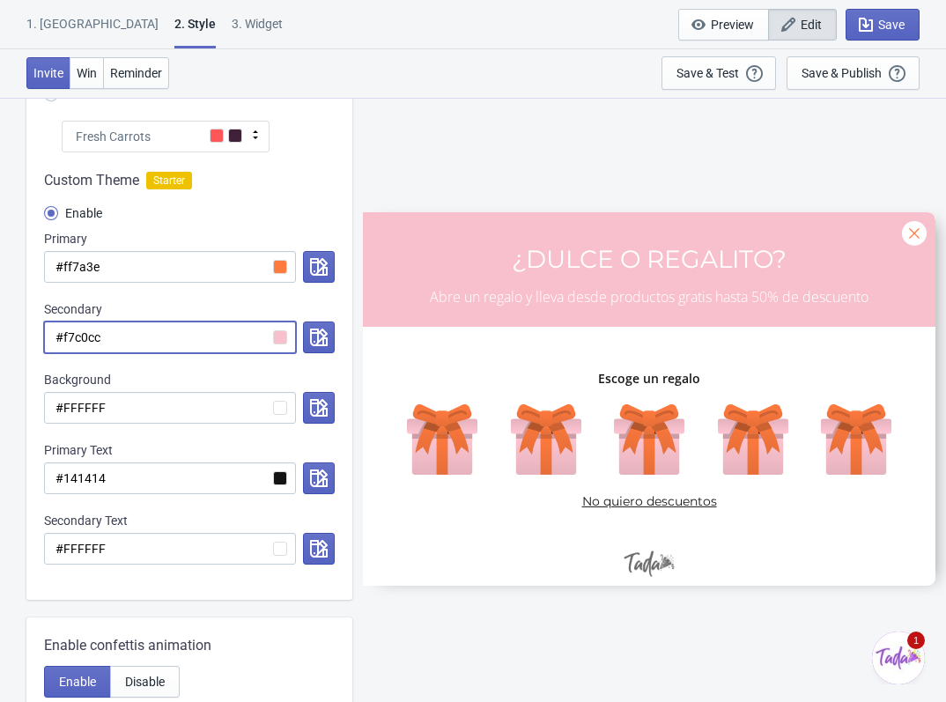
drag, startPoint x: 103, startPoint y: 336, endPoint x: 47, endPoint y: 342, distance: 56.6
click at [47, 342] on input "#f7c0cc" at bounding box center [170, 337] width 252 height 32
click at [568, 70] on div "Invite Win Reminder Save & Test Open a Widget Preview of your site so that you …" at bounding box center [473, 73] width 946 height 48
drag, startPoint x: 102, startPoint y: 333, endPoint x: 37, endPoint y: 336, distance: 65.3
click at [37, 336] on div "Custom Theme Starter Enable Primary #ff7a3e Secondary #f7c0cc Background #FFFFF…" at bounding box center [189, 375] width 326 height 447
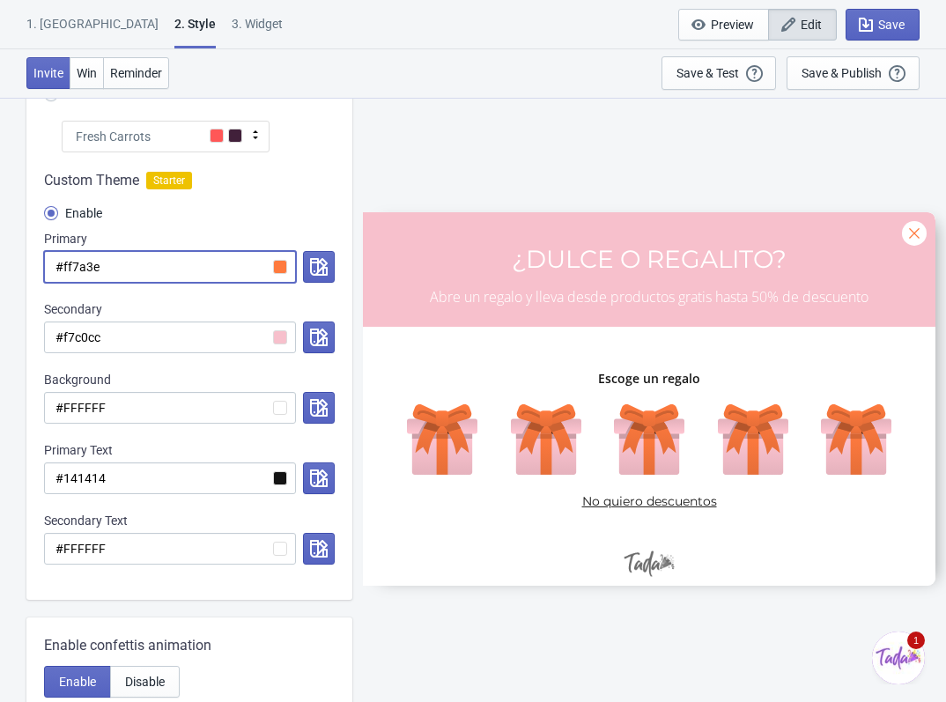
drag, startPoint x: 100, startPoint y: 266, endPoint x: 4, endPoint y: 270, distance: 97.0
click at [4, 270] on div "Visual Style Clear Theme Dark Theme Color Theme Fresh Carrots Tada Red Rose Pin…" at bounding box center [473, 552] width 946 height 1263
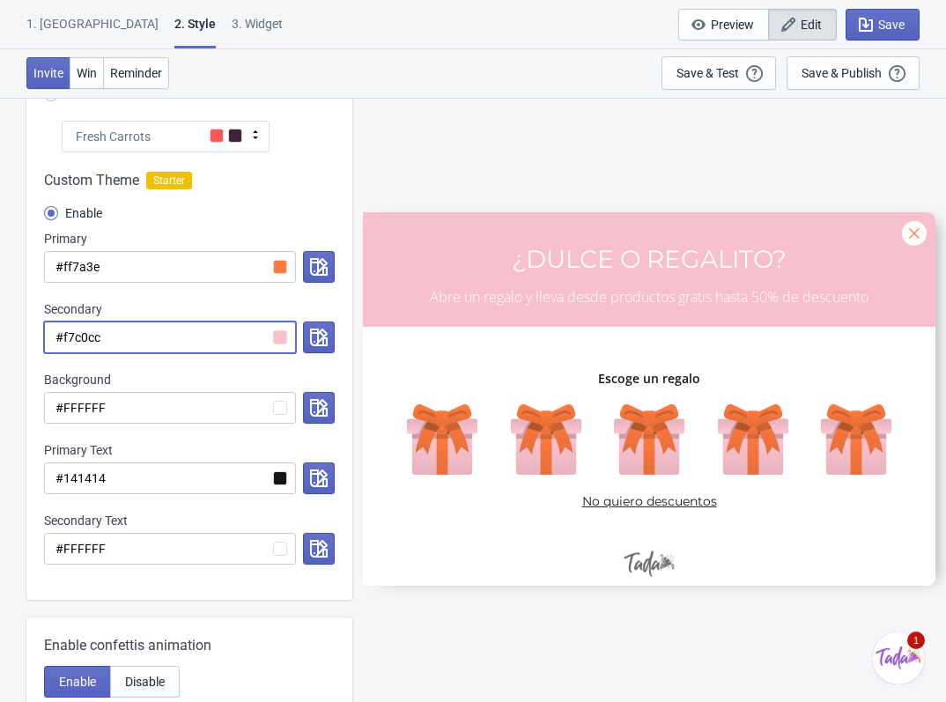
drag, startPoint x: 109, startPoint y: 335, endPoint x: 26, endPoint y: 343, distance: 83.1
click at [26, 343] on div "Custom Theme Starter Enable Primary #ff7a3e Secondary #f7c0cc Background #FFFFF…" at bounding box center [189, 375] width 326 height 447
paste input "f7a3e"
radio input "true"
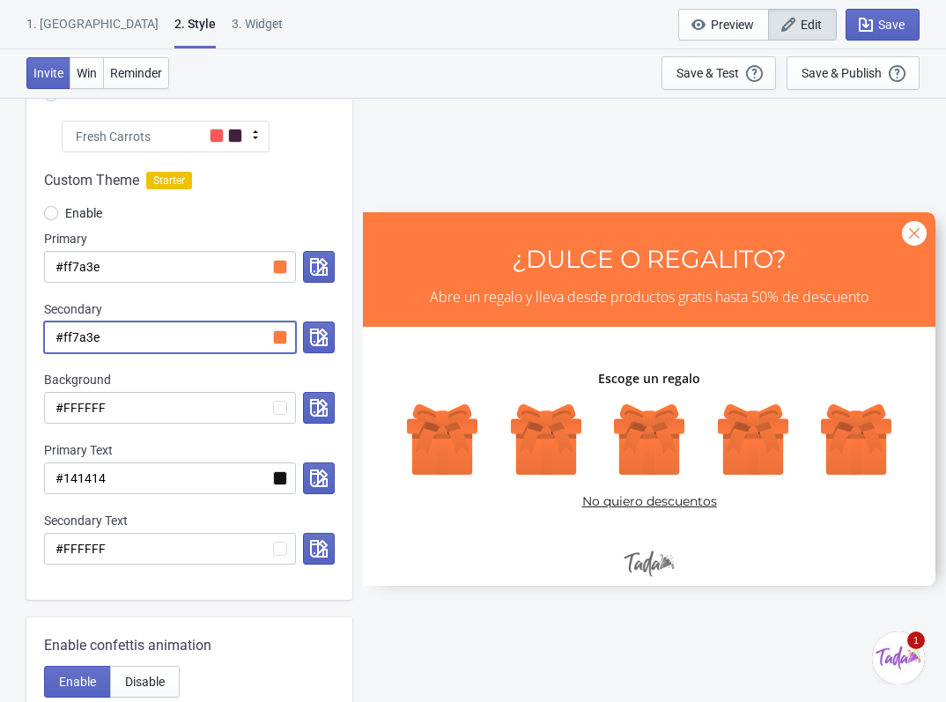
type input "#ff7a3e"
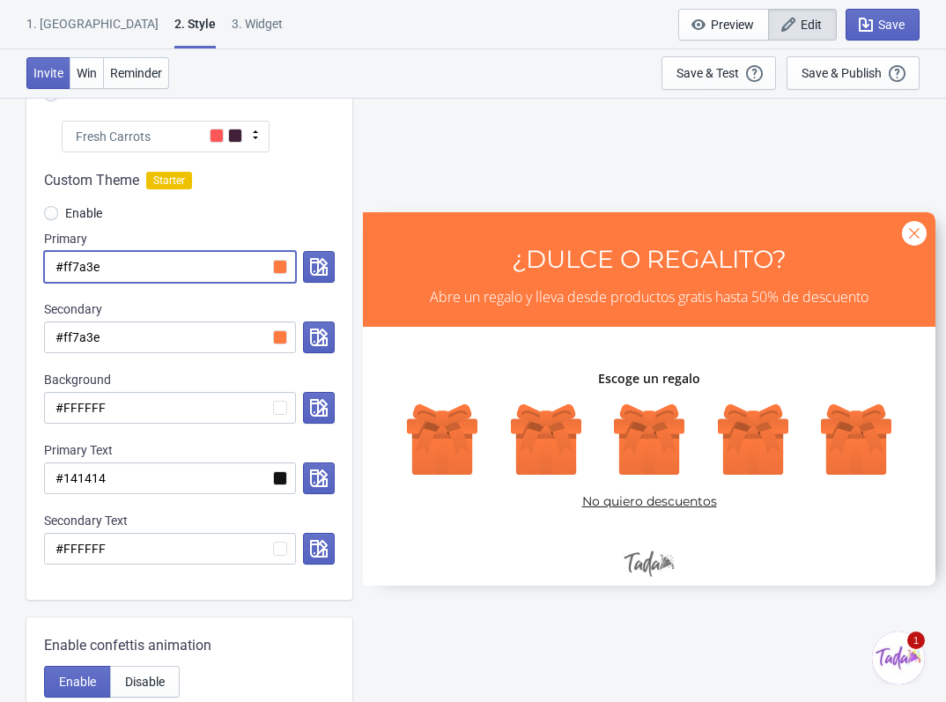
drag, startPoint x: 119, startPoint y: 262, endPoint x: 5, endPoint y: 262, distance: 113.6
click at [5, 262] on div "Visual Style Clear Theme Dark Theme Color Theme Fresh Carrots Tada Red Rose Pin…" at bounding box center [473, 552] width 946 height 1263
paste input "7c0cc"
radio input "true"
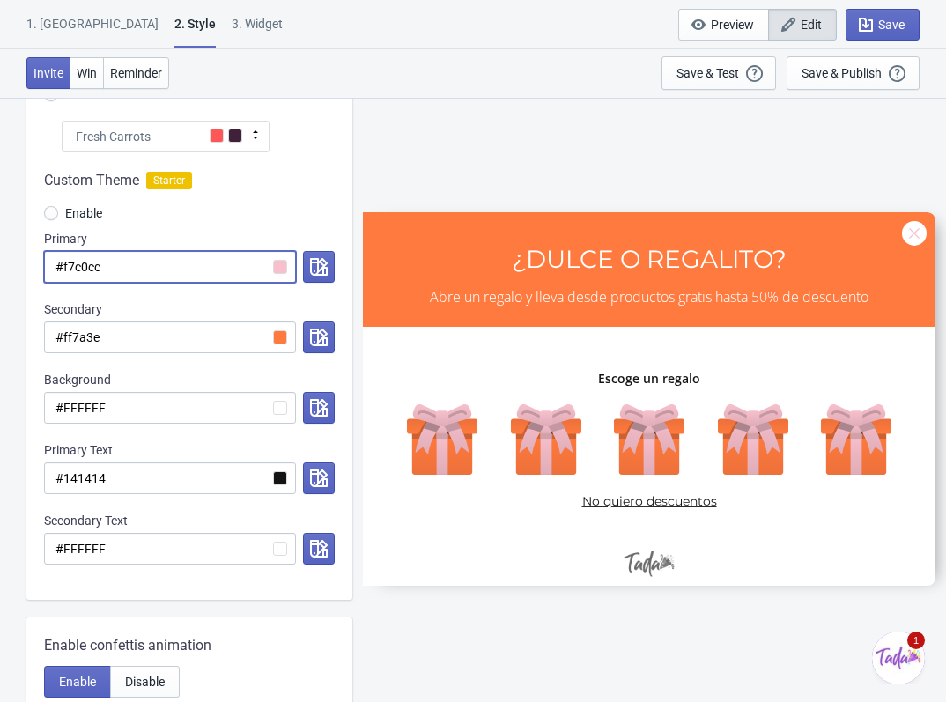
drag, startPoint x: 136, startPoint y: 262, endPoint x: 8, endPoint y: 285, distance: 130.6
click at [8, 285] on div "Visual Style Clear Theme Dark Theme Color Theme Fresh Carrots Tada Red Rose Pin…" at bounding box center [473, 552] width 946 height 1263
type input "#f7c0cc"
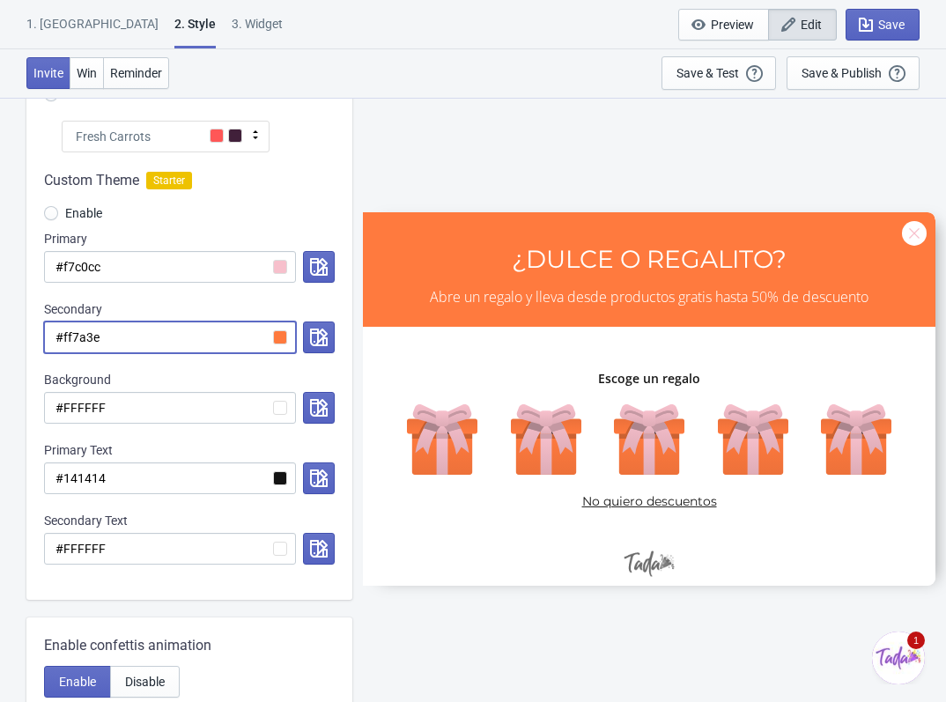
drag, startPoint x: 99, startPoint y: 335, endPoint x: 33, endPoint y: 336, distance: 66.9
click at [33, 336] on div "Custom Theme Starter Enable Primary #f7c0cc Secondary #ff7a3e Background #FFFFF…" at bounding box center [189, 375] width 326 height 447
paste input "7c0cc"
radio input "true"
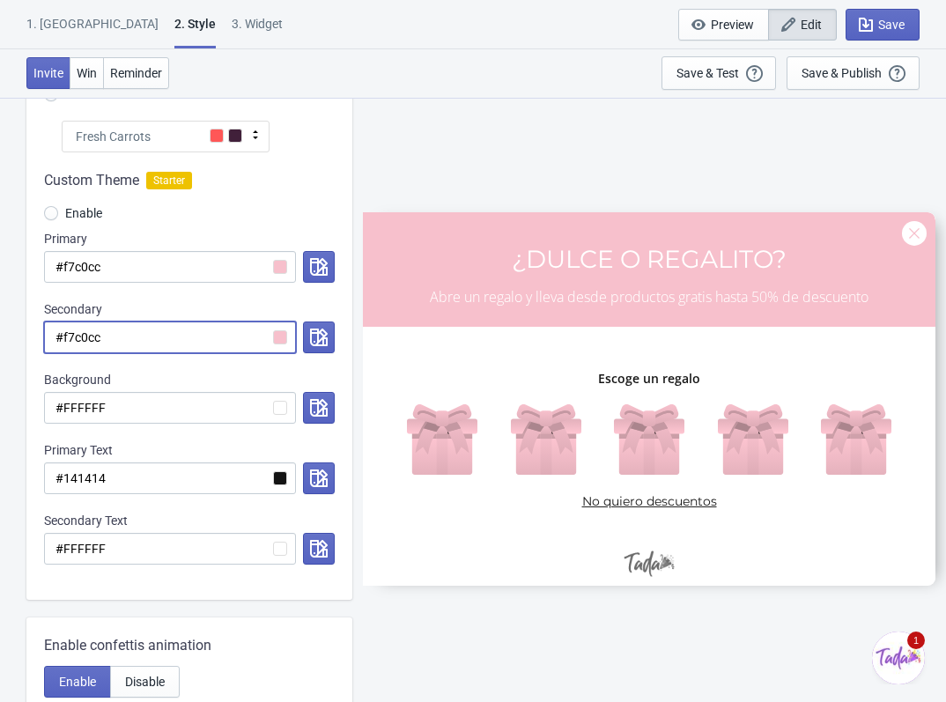
click at [284, 335] on input "#f7c0cc" at bounding box center [170, 337] width 252 height 32
click at [276, 335] on input "#f7c0cc" at bounding box center [170, 337] width 252 height 32
type input "#f7c0cc"
click at [316, 332] on icon "button" at bounding box center [319, 337] width 18 height 18
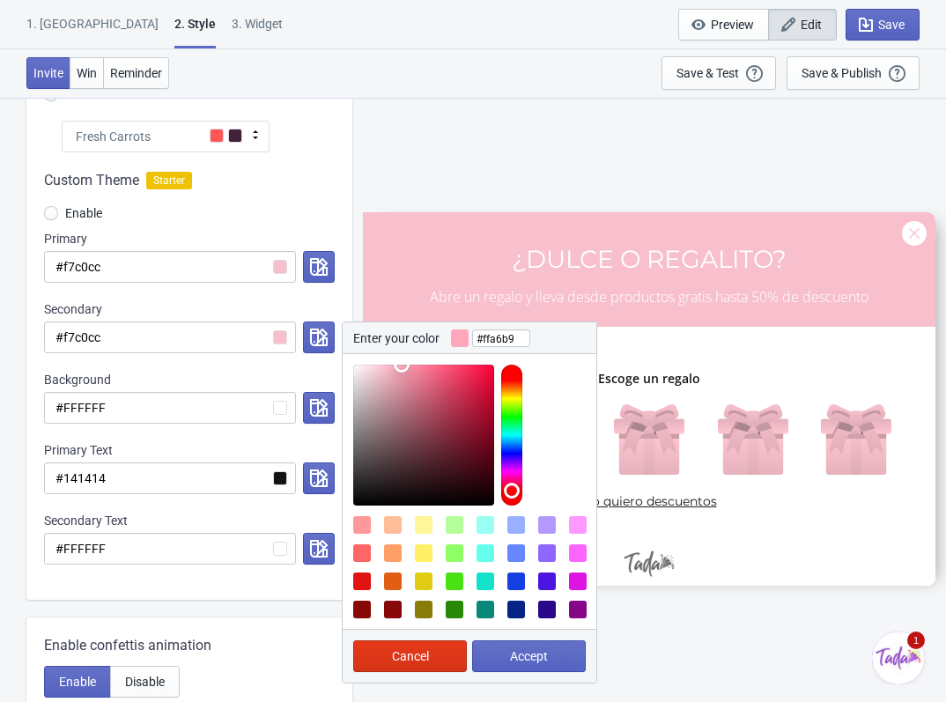
type input "#ffa4b8"
drag, startPoint x: 383, startPoint y: 371, endPoint x: 403, endPoint y: 363, distance: 21.7
click at [403, 363] on div at bounding box center [470, 429] width 254 height 151
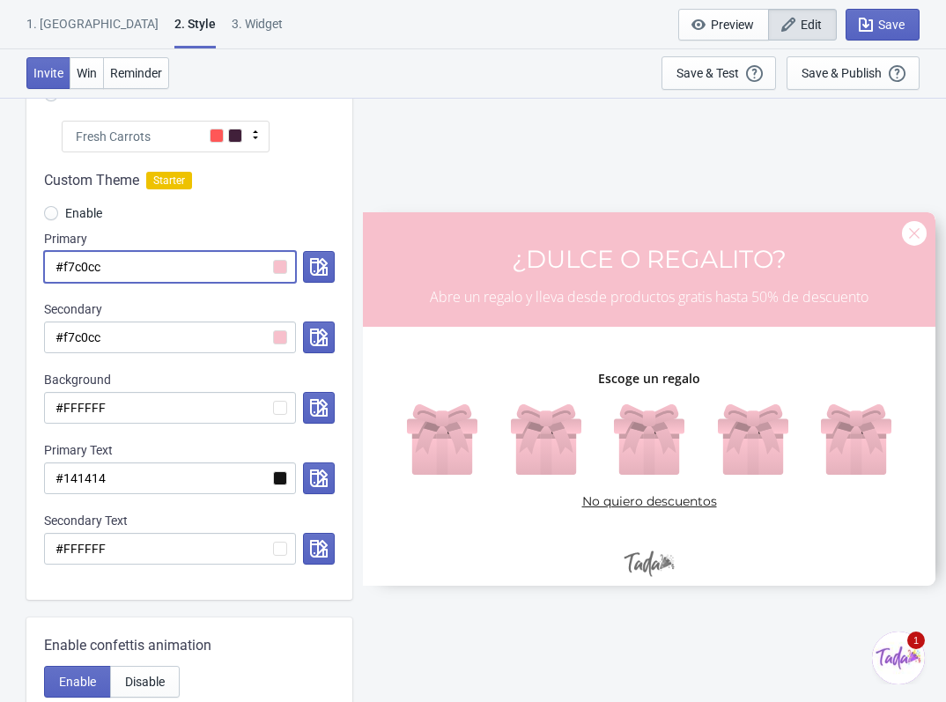
drag, startPoint x: 158, startPoint y: 256, endPoint x: 71, endPoint y: 269, distance: 87.3
click at [71, 269] on input "#f7c0cc" at bounding box center [170, 267] width 252 height 32
click at [159, 271] on input "#f7c0cc" at bounding box center [170, 267] width 252 height 32
drag, startPoint x: 151, startPoint y: 266, endPoint x: 1, endPoint y: 286, distance: 151.9
click at [4, 284] on div "Visual Style Clear Theme Dark Theme Color Theme Fresh Carrots Tada Red Rose Pin…" at bounding box center [473, 552] width 946 height 1263
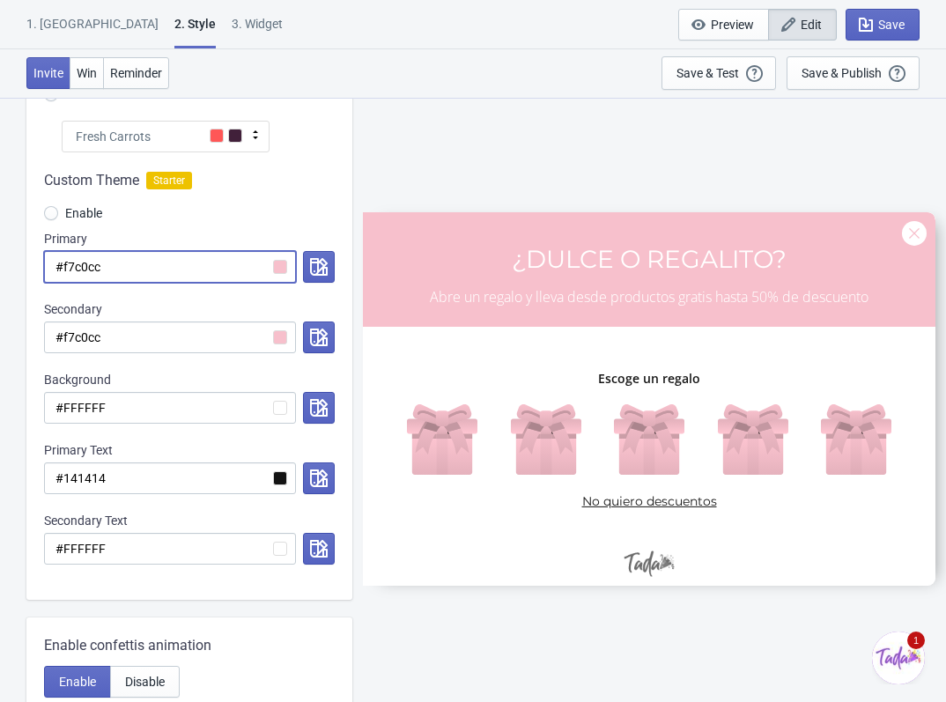
paste input "f7a3e"
radio input "true"
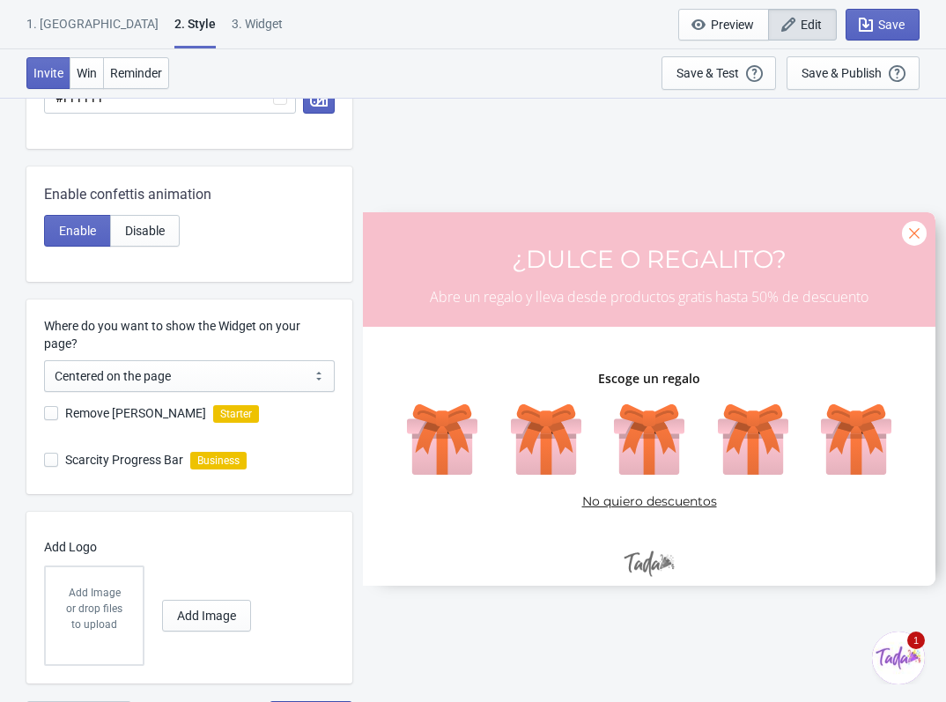
scroll to position [658, 0]
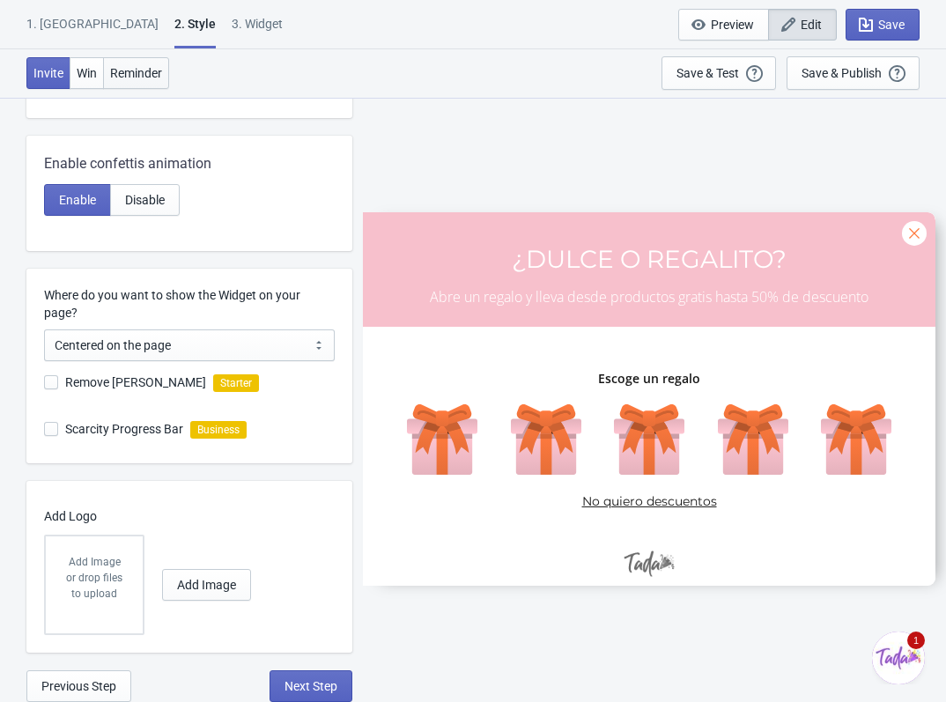
type input "#ff7a3e"
click at [125, 86] on button "Reminder" at bounding box center [136, 73] width 66 height 32
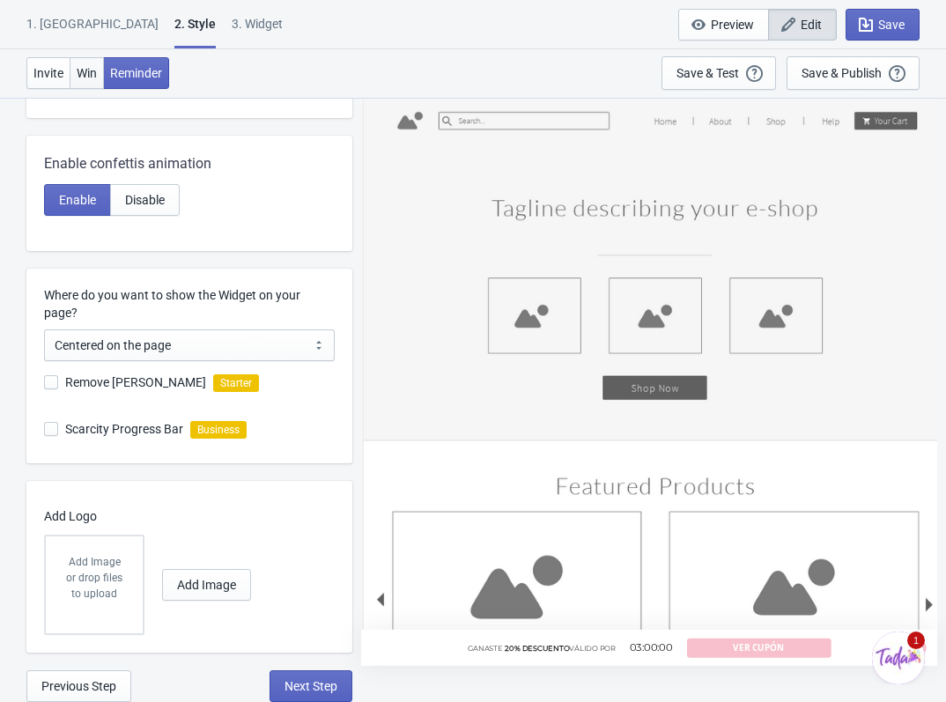
click at [72, 65] on button "Win" at bounding box center [87, 73] width 34 height 32
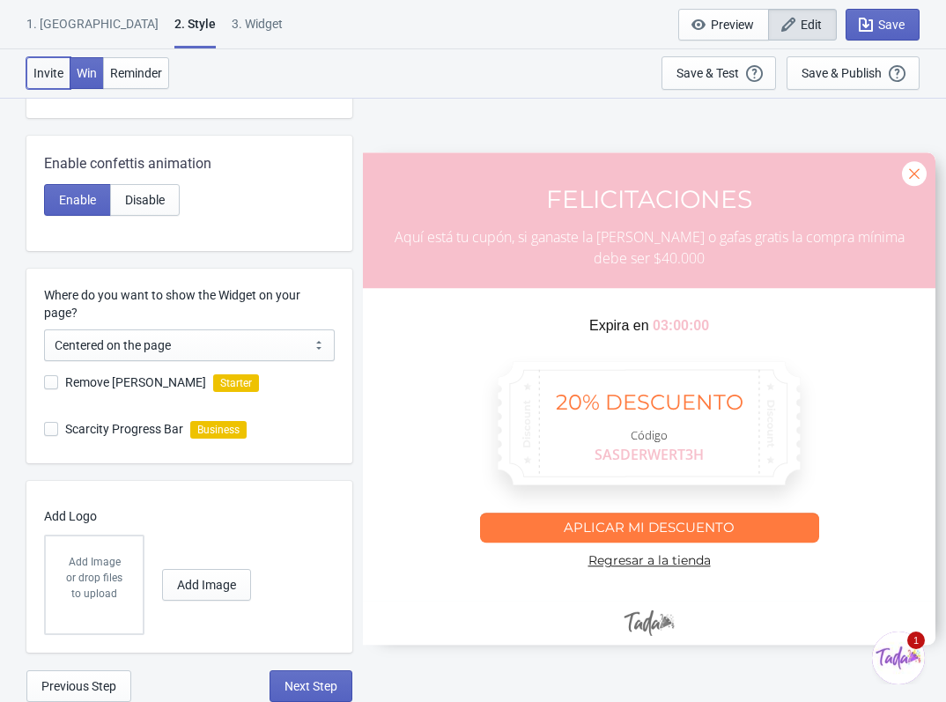
click at [43, 83] on button "Invite" at bounding box center [48, 73] width 44 height 32
radio input "true"
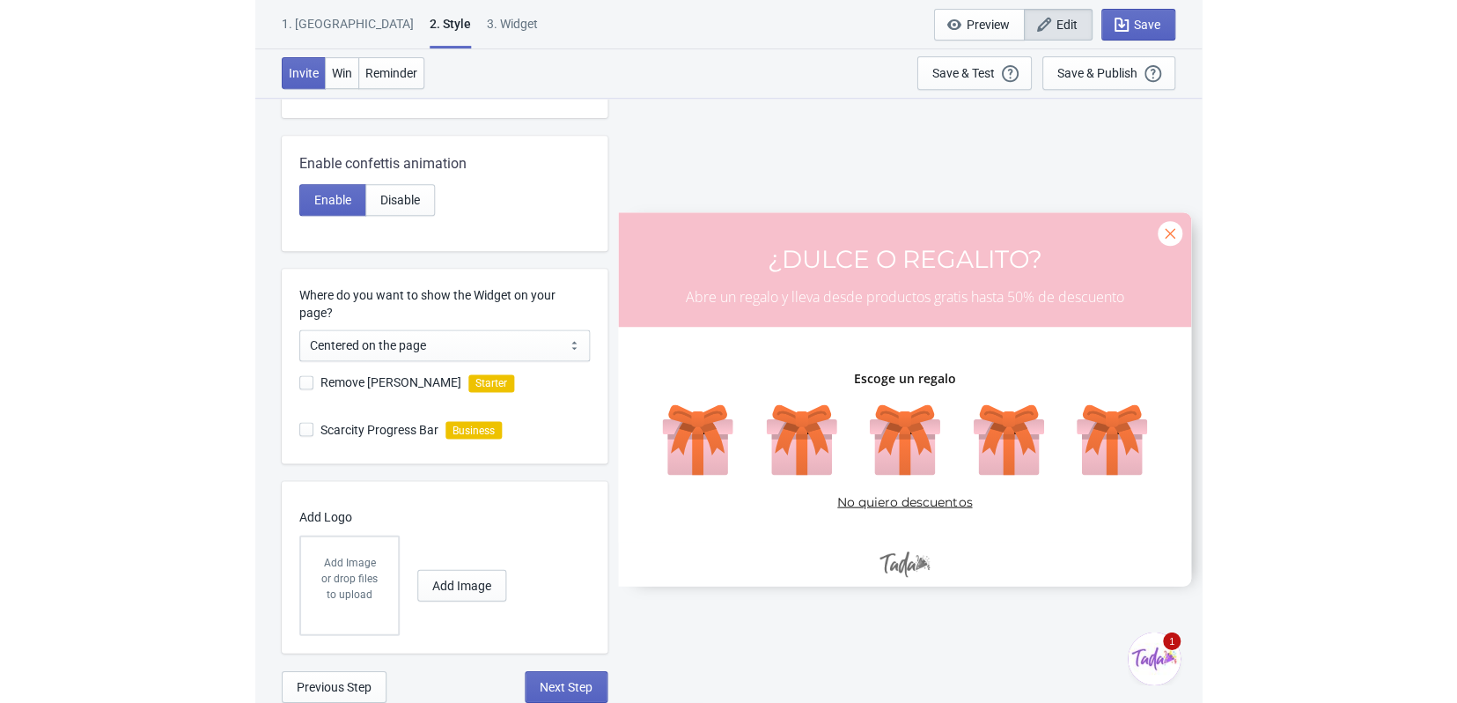
scroll to position [657, 0]
